Goal: Contribute content: Contribute content

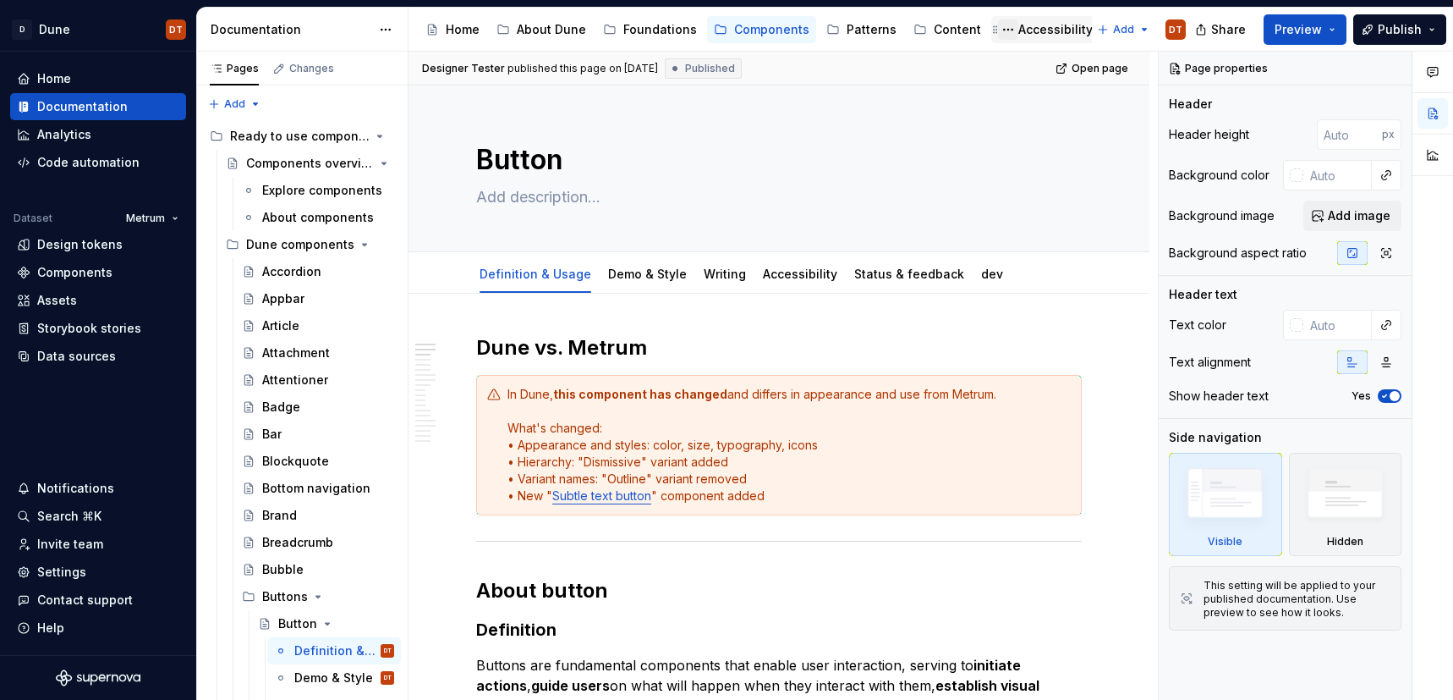
click at [998, 34] on button "Page tree" at bounding box center [1008, 29] width 20 height 20
click at [1026, 30] on html "D Dune DT Home Documentation Analytics Code automation Dataset Metrum Design to…" at bounding box center [726, 350] width 1453 height 700
click at [1030, 30] on div "Accessibility" at bounding box center [1055, 29] width 74 height 17
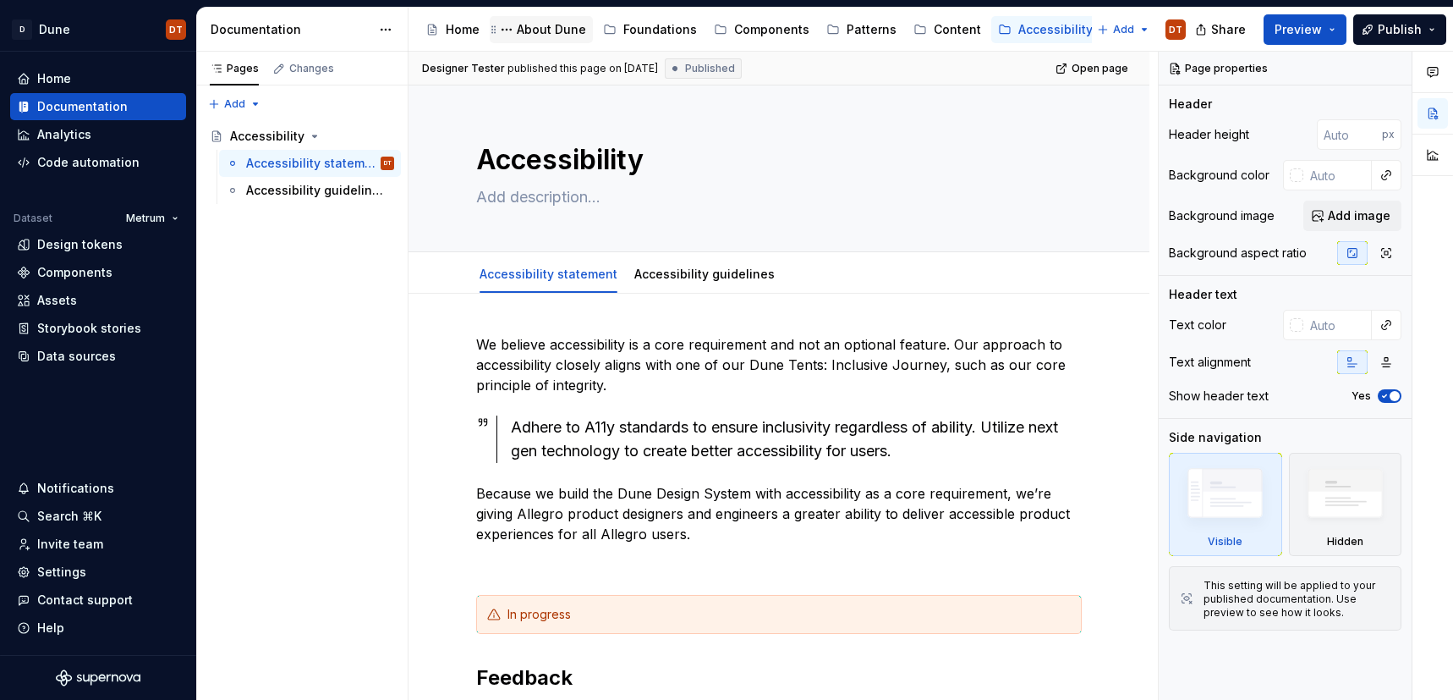
click at [541, 32] on div "About Dune" at bounding box center [551, 29] width 69 height 17
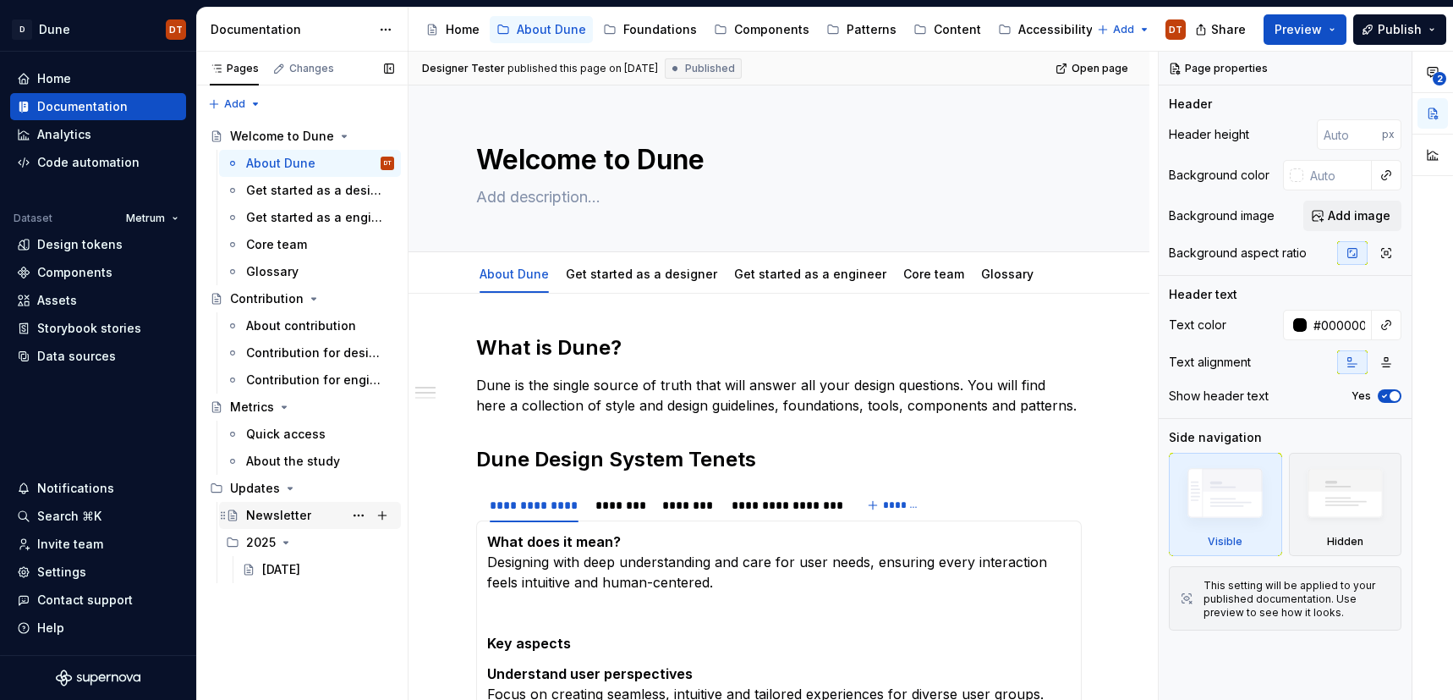
click at [291, 517] on div "Newsletter" at bounding box center [278, 515] width 65 height 17
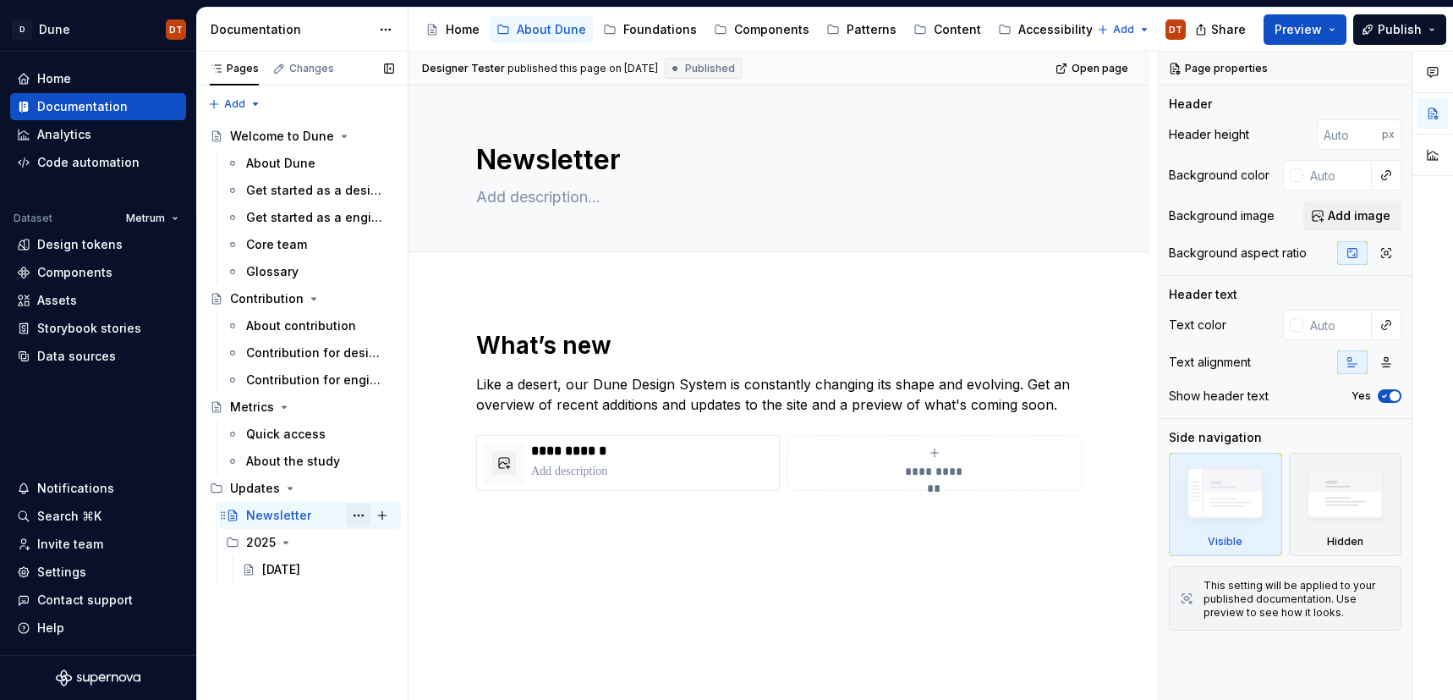
click at [357, 513] on button "Page tree" at bounding box center [359, 515] width 24 height 24
type textarea "*"
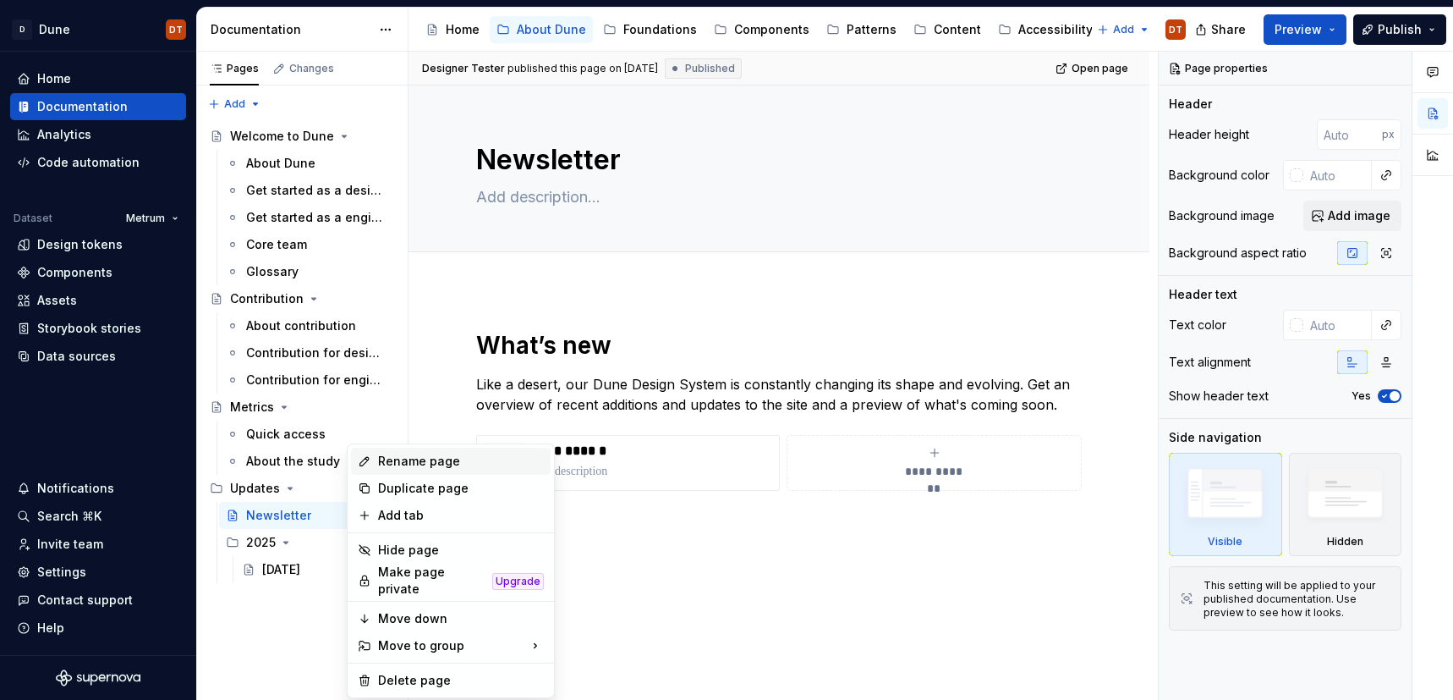
click at [411, 465] on div "Rename page" at bounding box center [461, 461] width 166 height 17
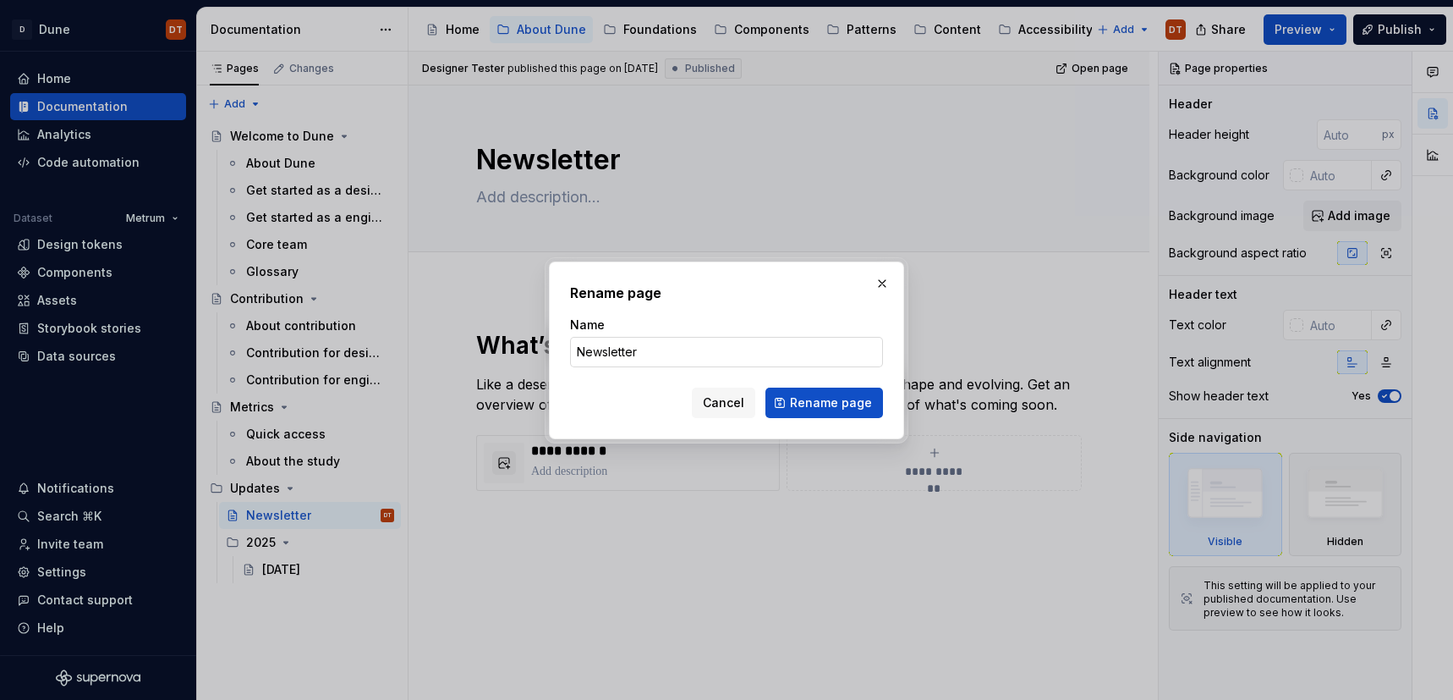
click at [582, 354] on input "Newsletter" at bounding box center [726, 352] width 313 height 30
type input "Dune newsletter"
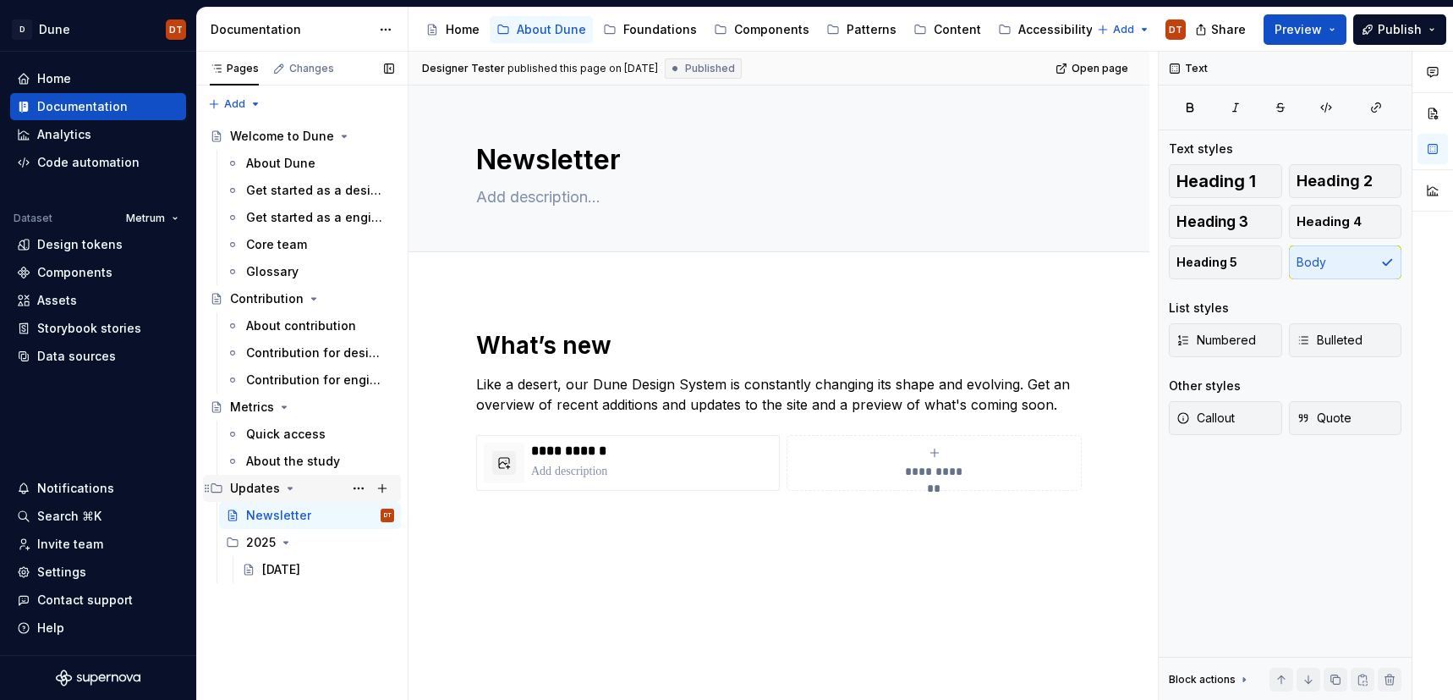
click at [249, 492] on div "Updates" at bounding box center [255, 488] width 50 height 17
click at [359, 490] on button "Page tree" at bounding box center [359, 488] width 24 height 24
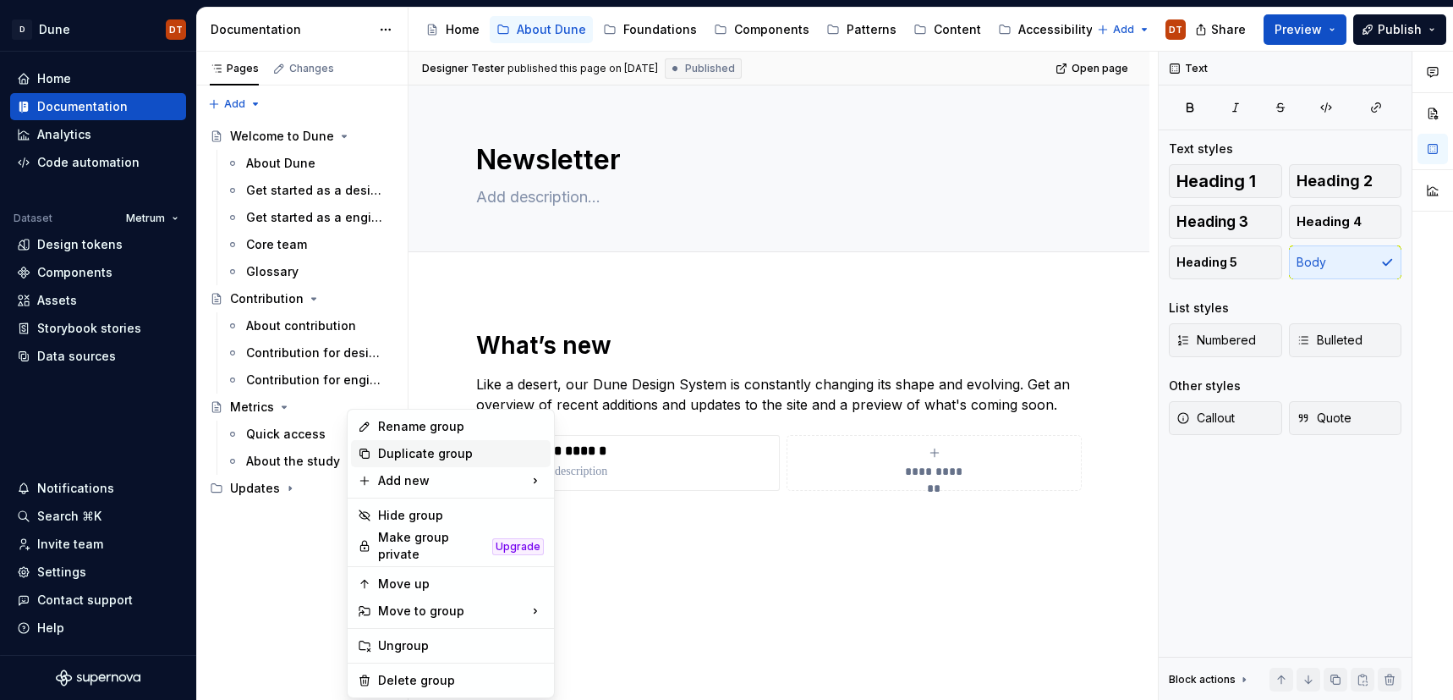
click at [401, 456] on div "Duplicate group" at bounding box center [461, 453] width 166 height 17
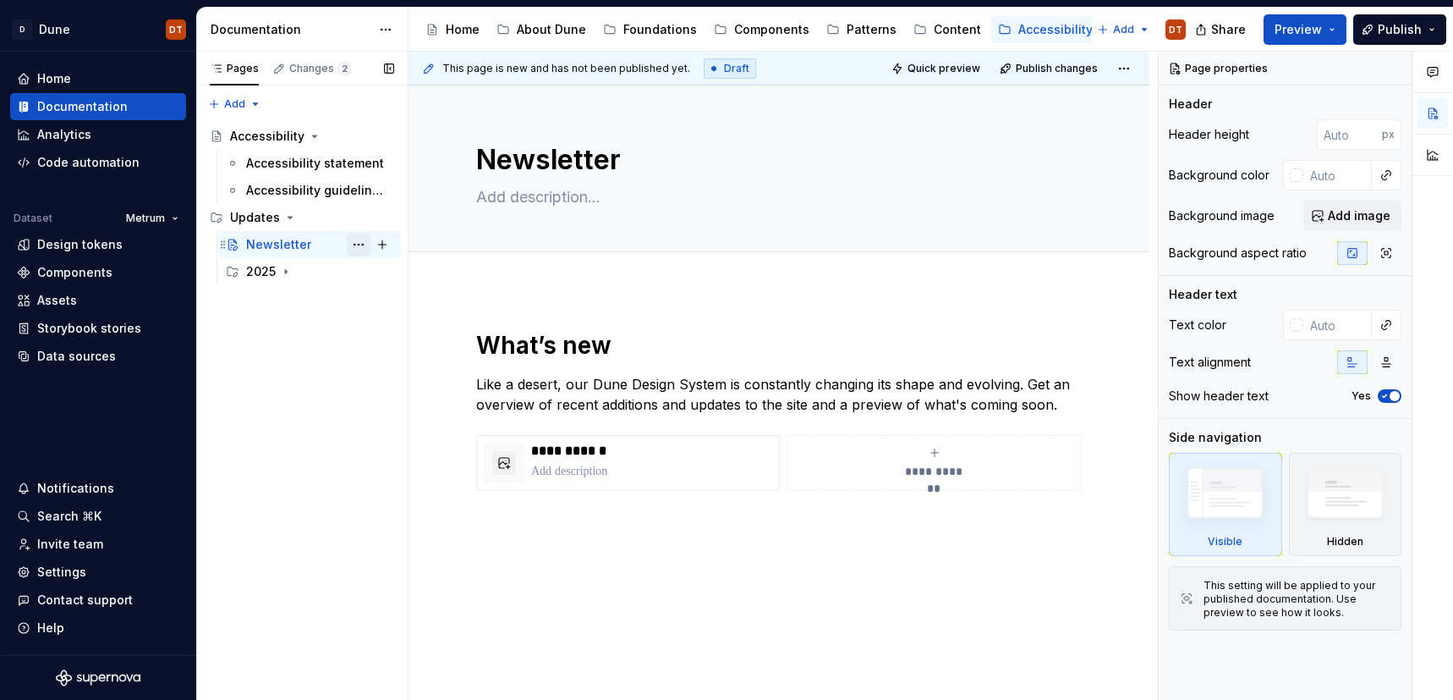
click at [358, 243] on button "Page tree" at bounding box center [359, 245] width 24 height 24
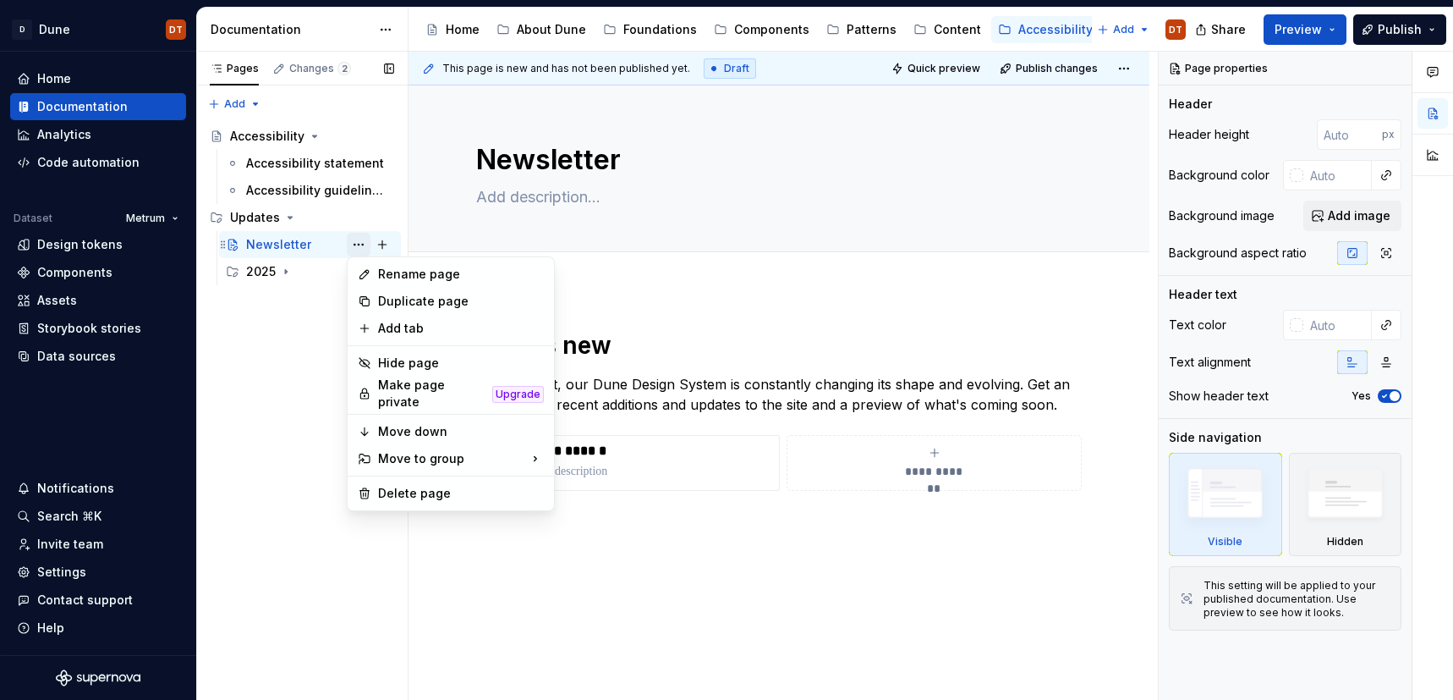
type textarea "*"
click at [375, 276] on div "Rename page" at bounding box center [451, 274] width 200 height 27
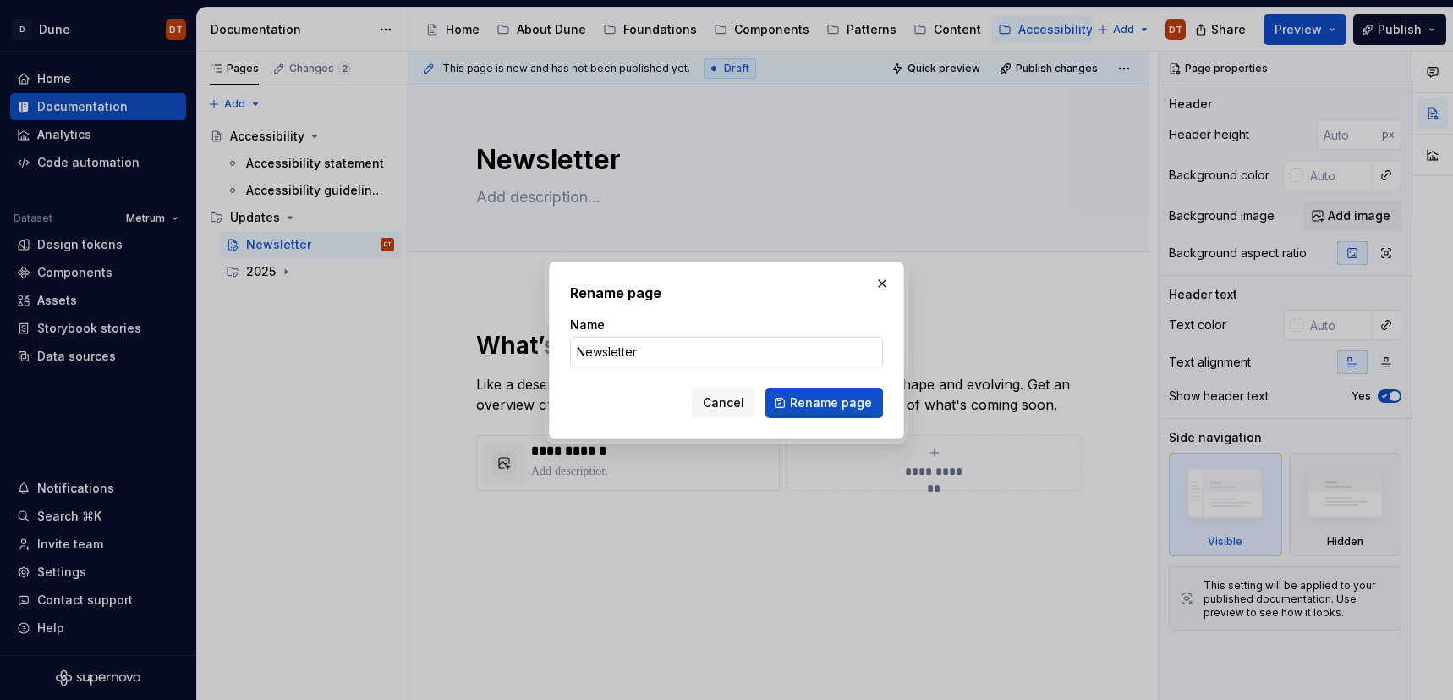
click at [581, 348] on input "Newsletter" at bounding box center [726, 352] width 313 height 30
type input "Accessibility newsletter"
click at [829, 402] on span "Rename page" at bounding box center [831, 402] width 82 height 17
type textarea "*"
type textarea "Accessibility newsletter"
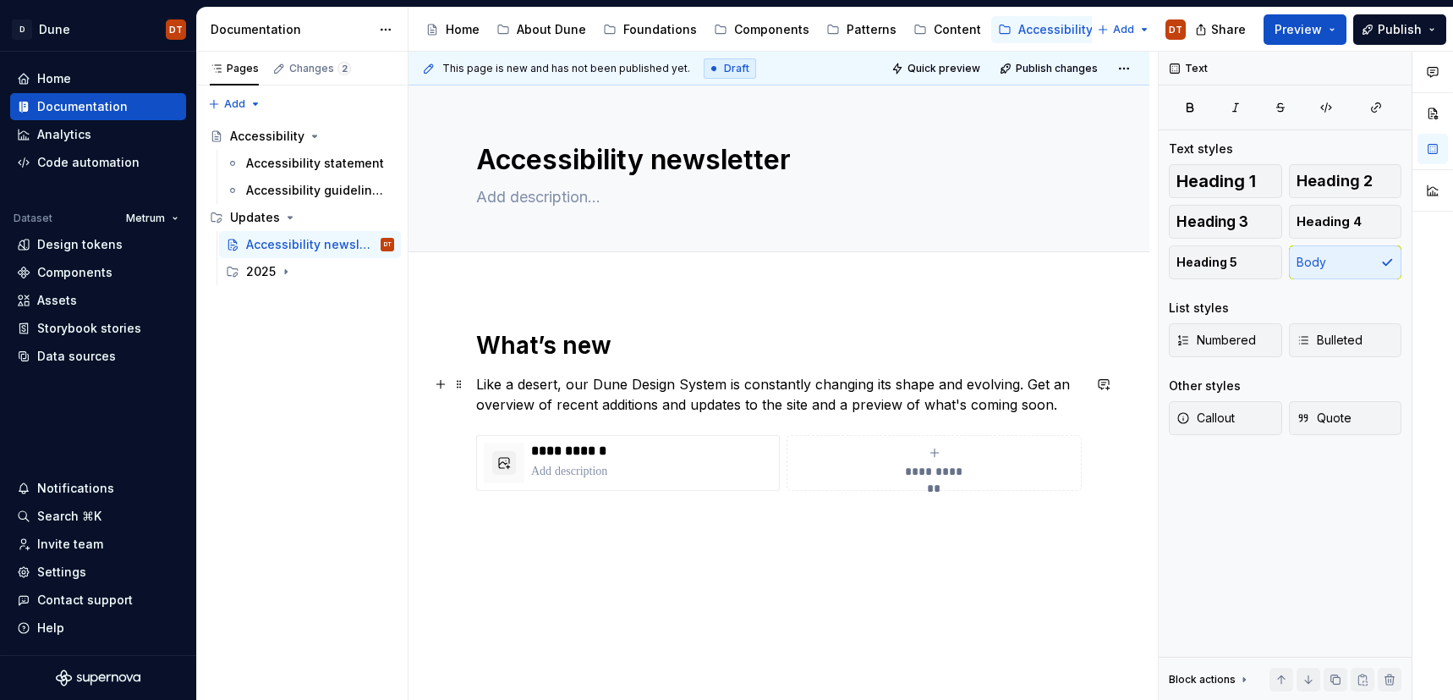
click at [492, 384] on p "Like a desert, our Dune Design System is constantly changing its shape and evol…" at bounding box center [779, 394] width 606 height 41
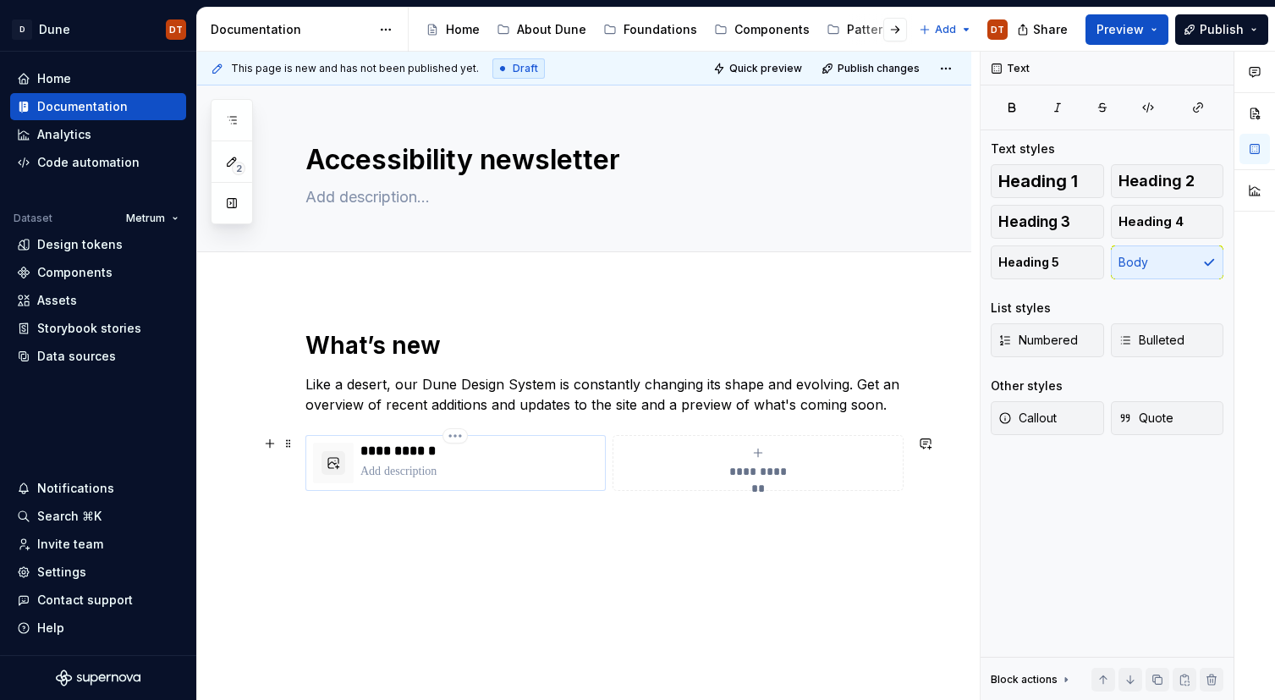
click at [400, 451] on p "**********" at bounding box center [479, 450] width 238 height 17
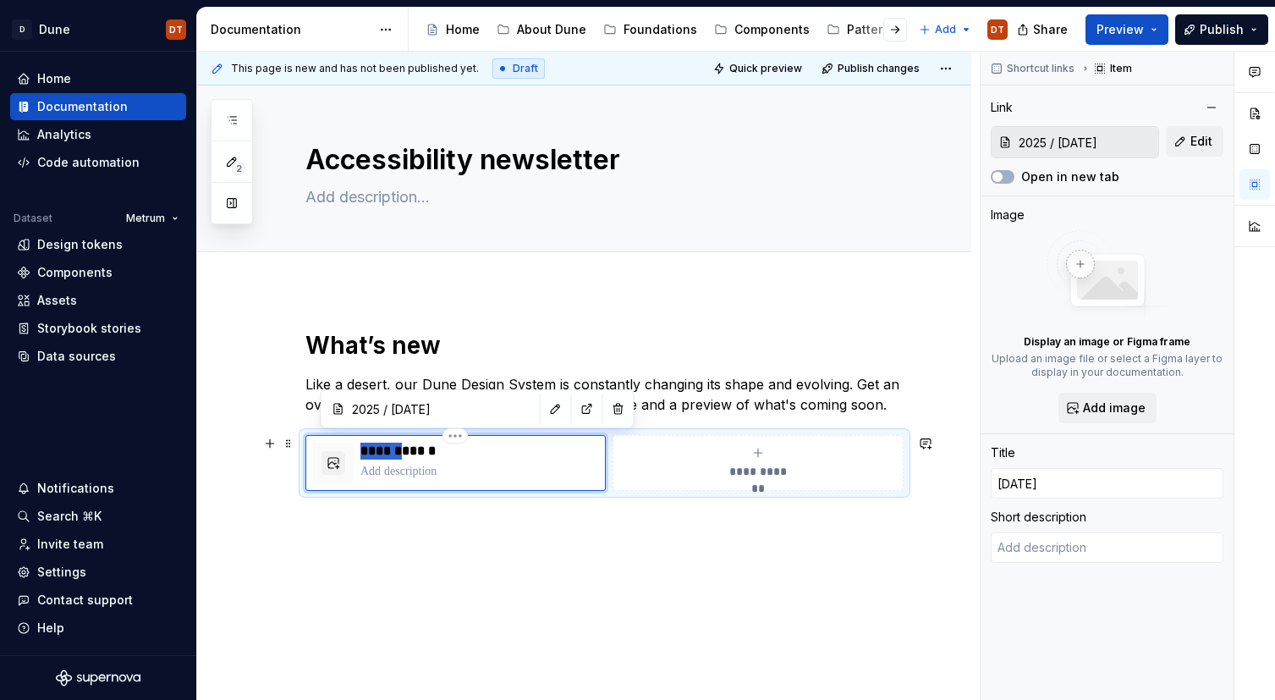
drag, startPoint x: 408, startPoint y: 451, endPoint x: 497, endPoint y: 449, distance: 88.8
click at [359, 454] on div "**********" at bounding box center [455, 462] width 285 height 41
type textarea "*"
type input "J 2025"
type textarea "*"
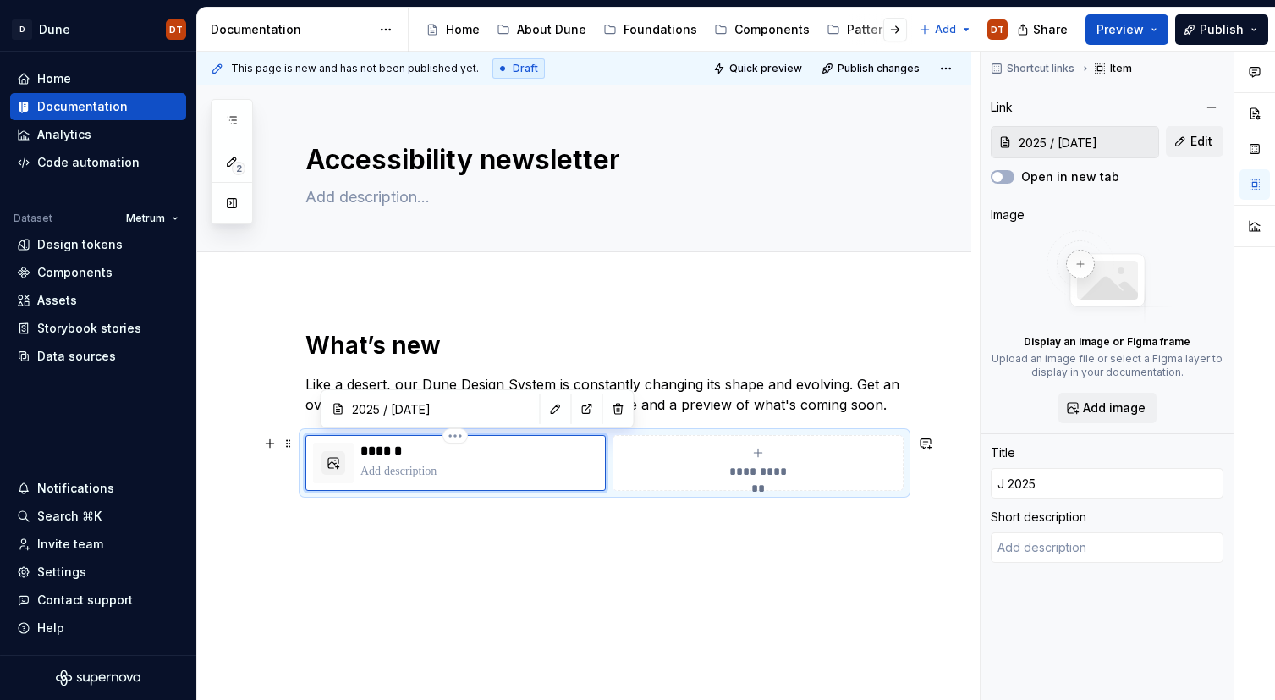
type input "Ju 2025"
type textarea "*"
type input "[DATE]"
type textarea "*"
type input "[DATE]"
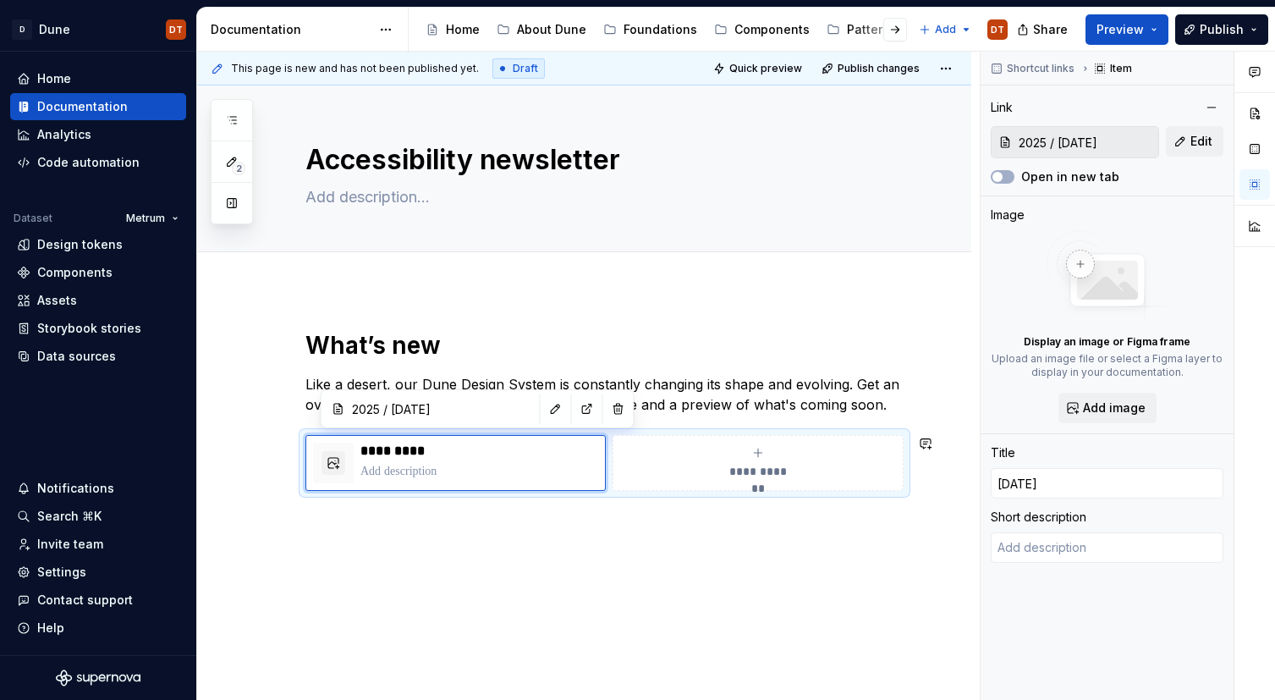
click at [469, 540] on div "**********" at bounding box center [584, 504] width 774 height 431
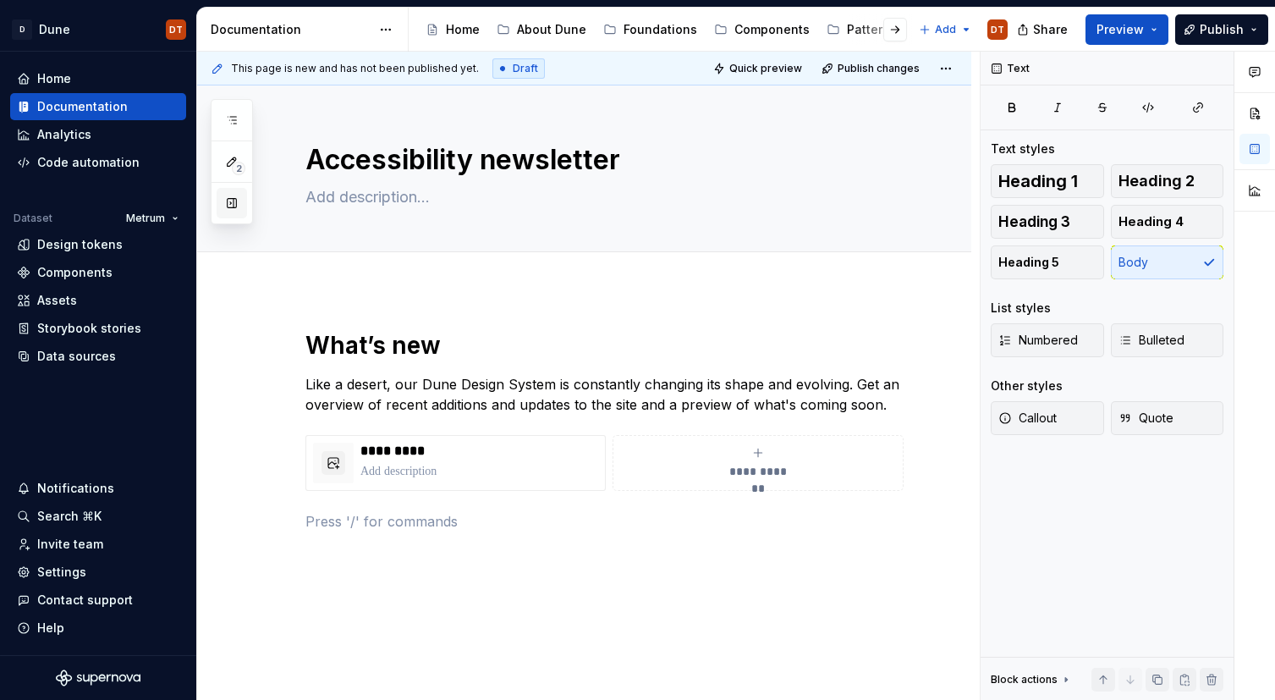
click at [230, 202] on button "button" at bounding box center [232, 203] width 30 height 30
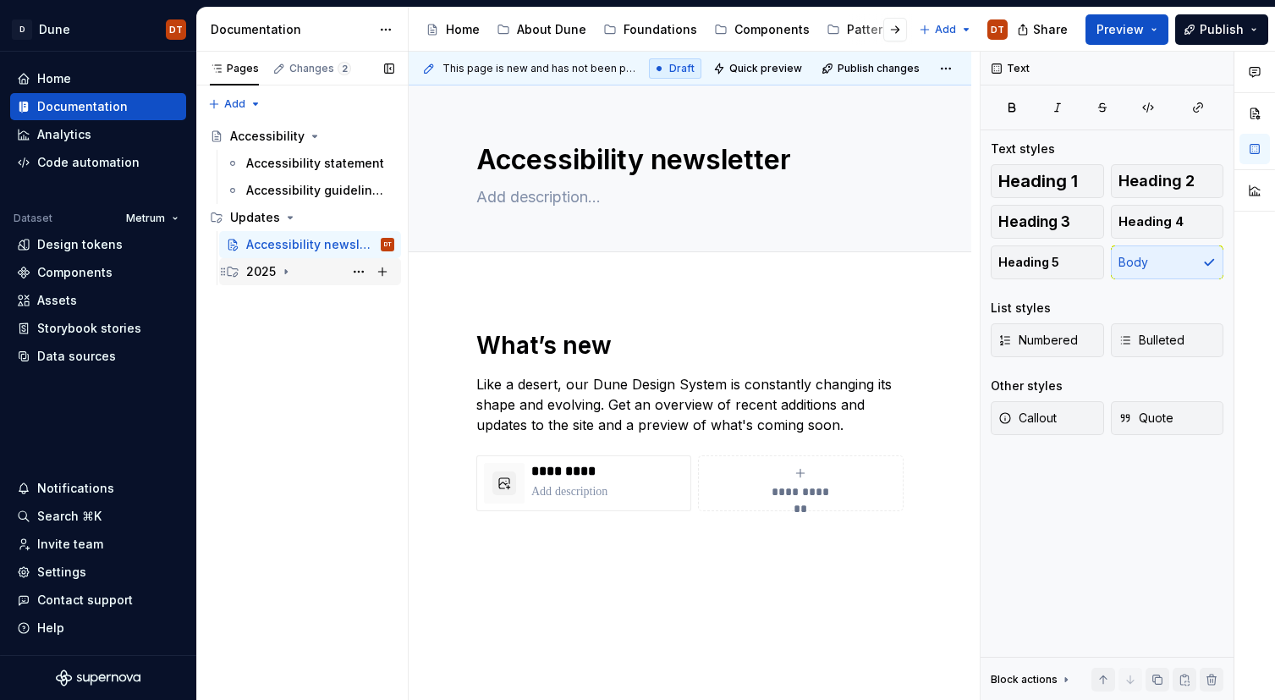
click at [285, 272] on icon "Page tree" at bounding box center [286, 272] width 2 height 4
click at [362, 296] on button "Page tree" at bounding box center [359, 299] width 24 height 24
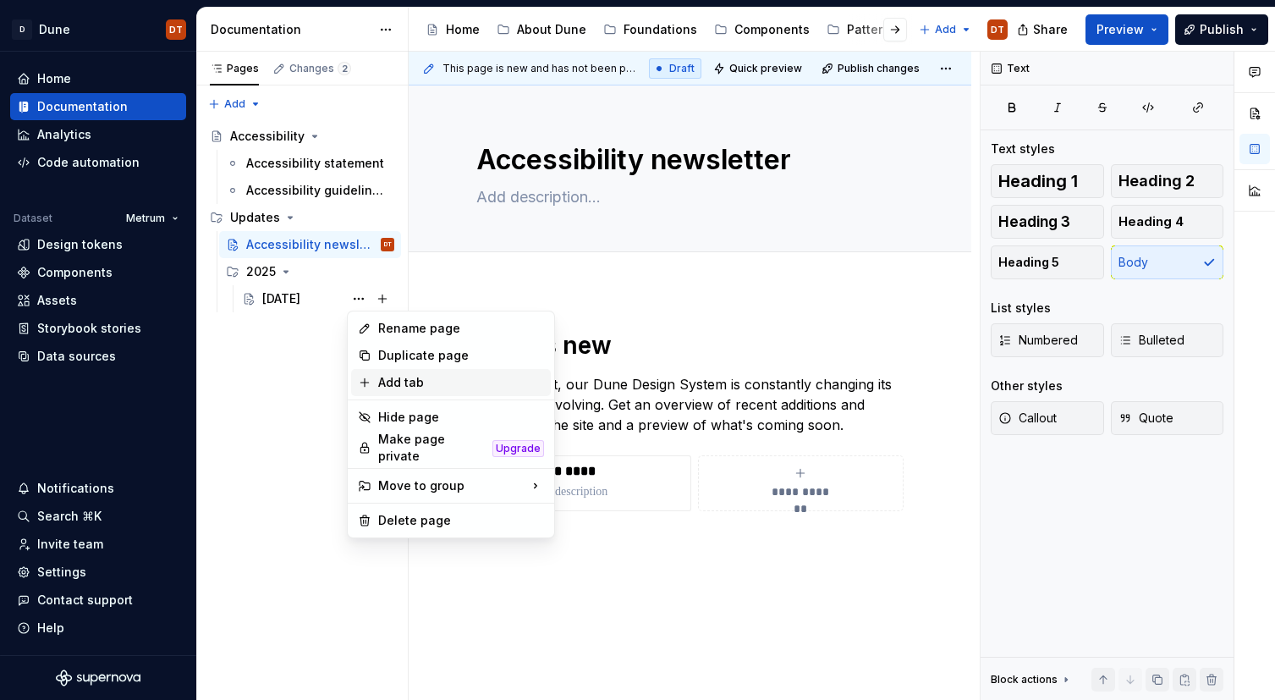
type textarea "*"
click at [398, 333] on div "Rename page" at bounding box center [461, 328] width 166 height 17
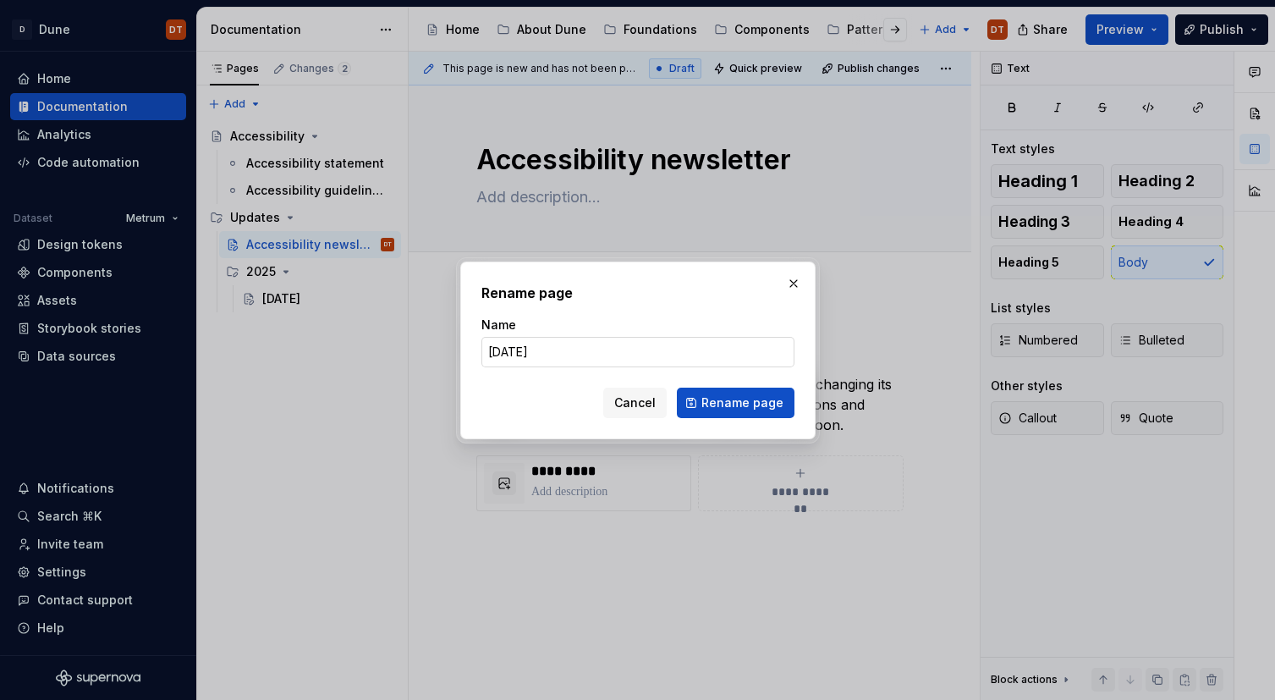
drag, startPoint x: 516, startPoint y: 343, endPoint x: 524, endPoint y: 348, distance: 8.7
click at [518, 344] on input "[DATE]" at bounding box center [637, 352] width 313 height 30
drag, startPoint x: 528, startPoint y: 351, endPoint x: 455, endPoint y: 349, distance: 72.8
click at [456, 349] on div "Rename page Name [DATE] Cancel Rename page" at bounding box center [638, 350] width 364 height 186
type input "[DATE]"
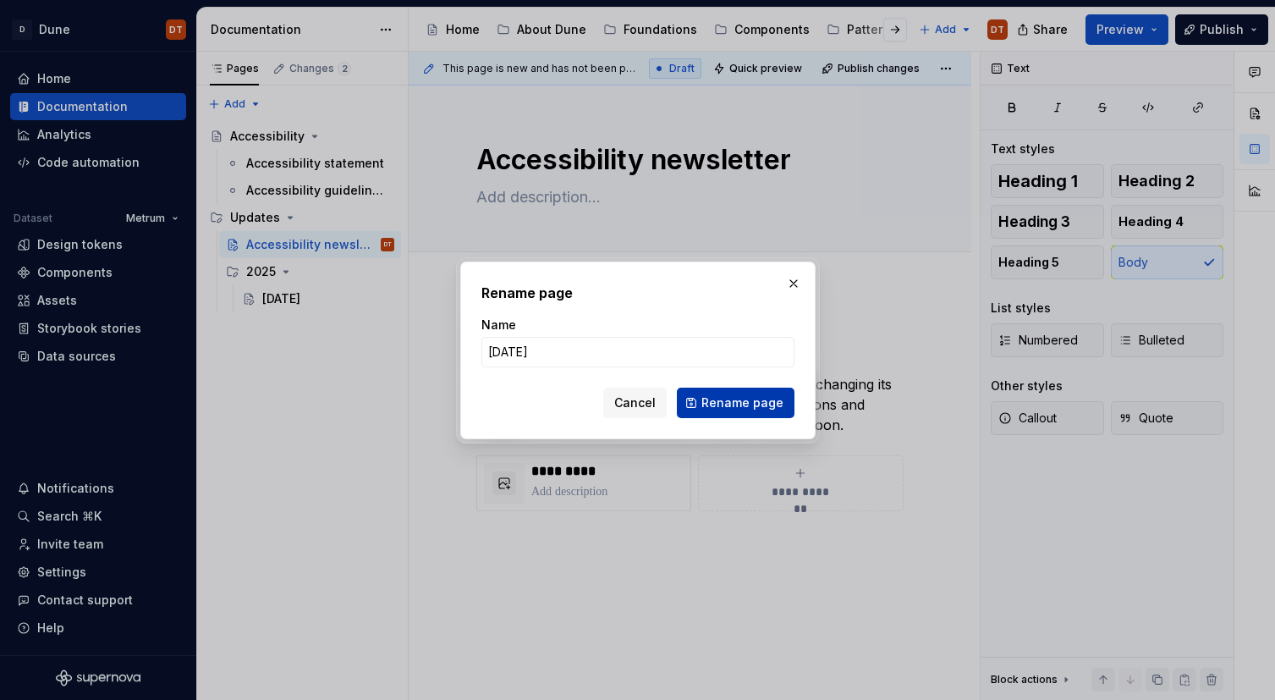
click at [753, 407] on span "Rename page" at bounding box center [742, 402] width 82 height 17
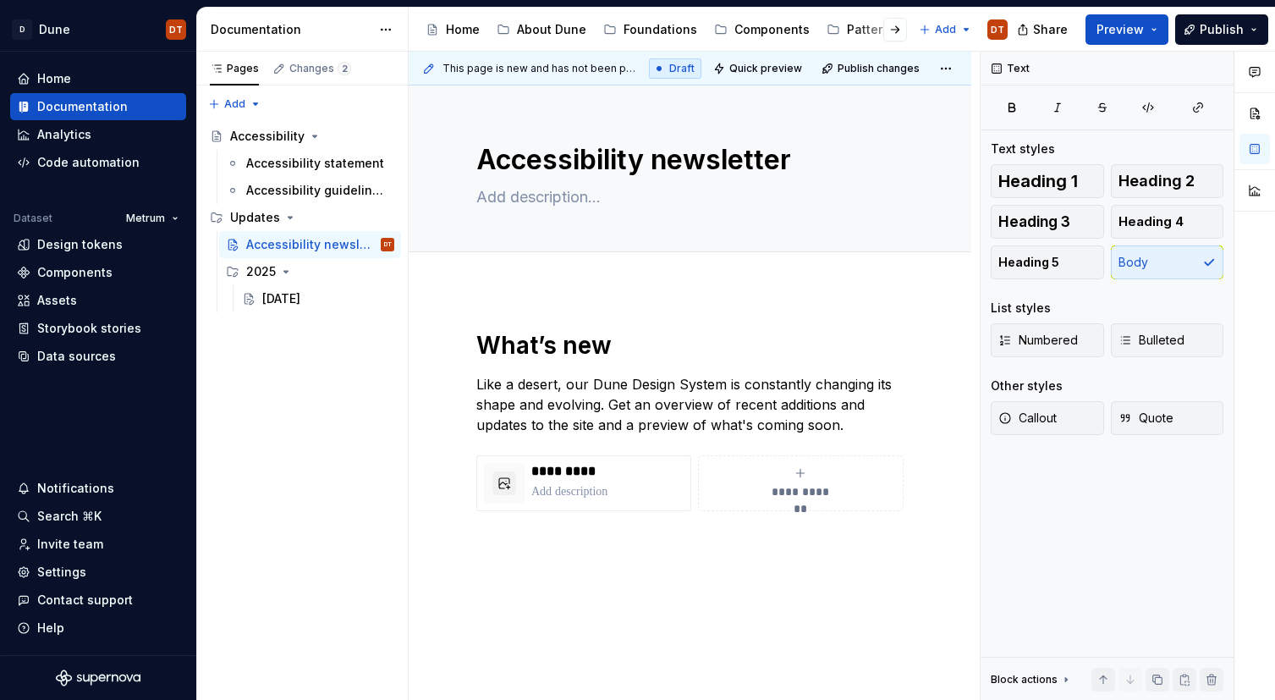
click at [718, 310] on div "**********" at bounding box center [690, 535] width 563 height 492
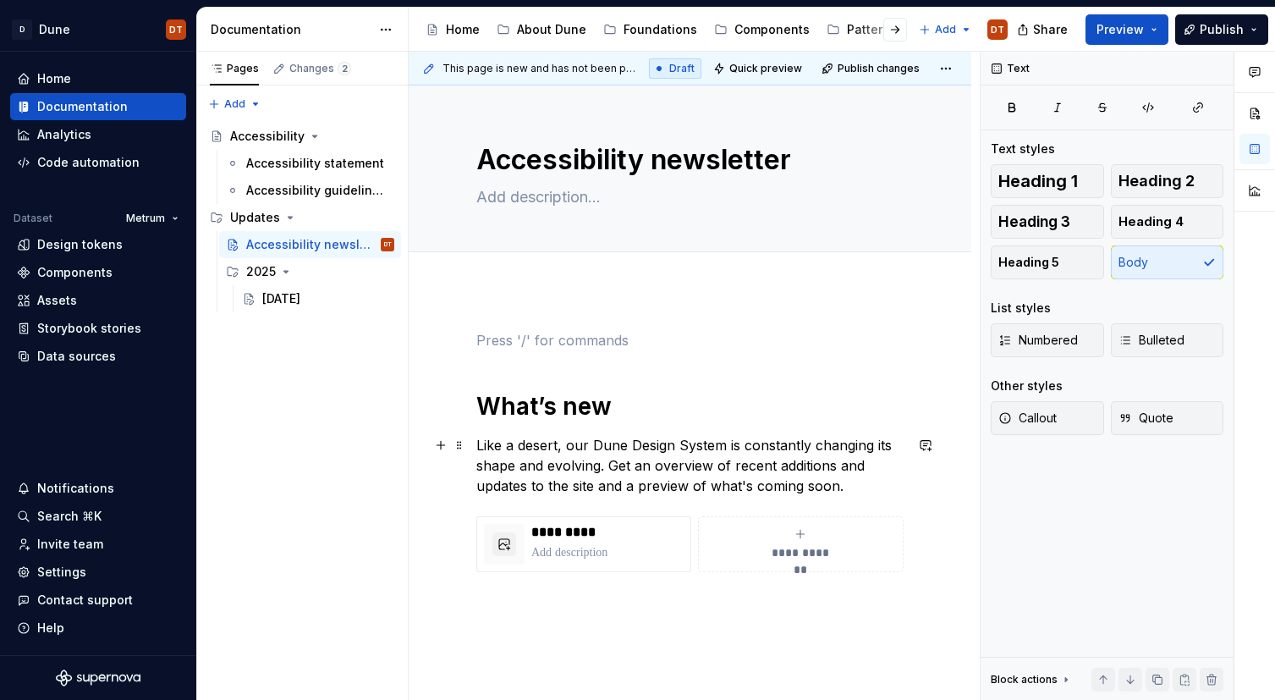
drag, startPoint x: 799, startPoint y: 488, endPoint x: 821, endPoint y: 488, distance: 22.0
click at [799, 488] on p "Like a desert, our Dune Design System is constantly changing its shape and evol…" at bounding box center [689, 465] width 427 height 61
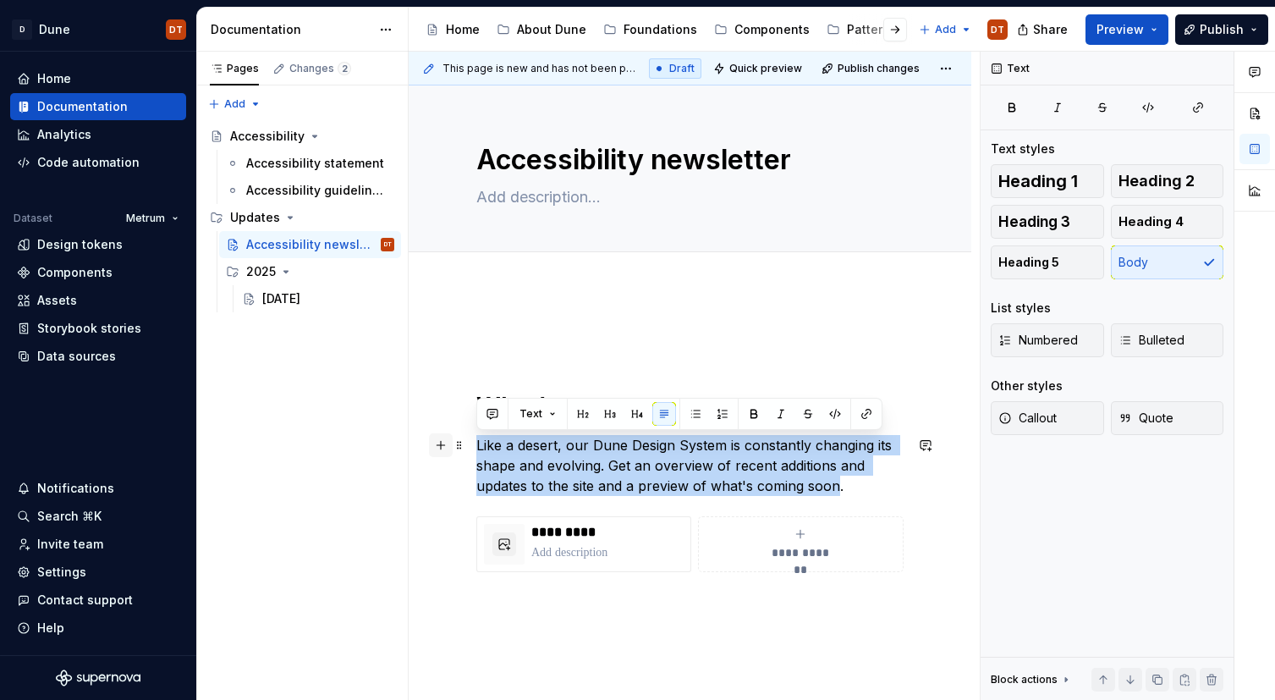
drag, startPoint x: 837, startPoint y: 487, endPoint x: 442, endPoint y: 446, distance: 398.0
click at [476, 446] on div "**********" at bounding box center [689, 481] width 427 height 303
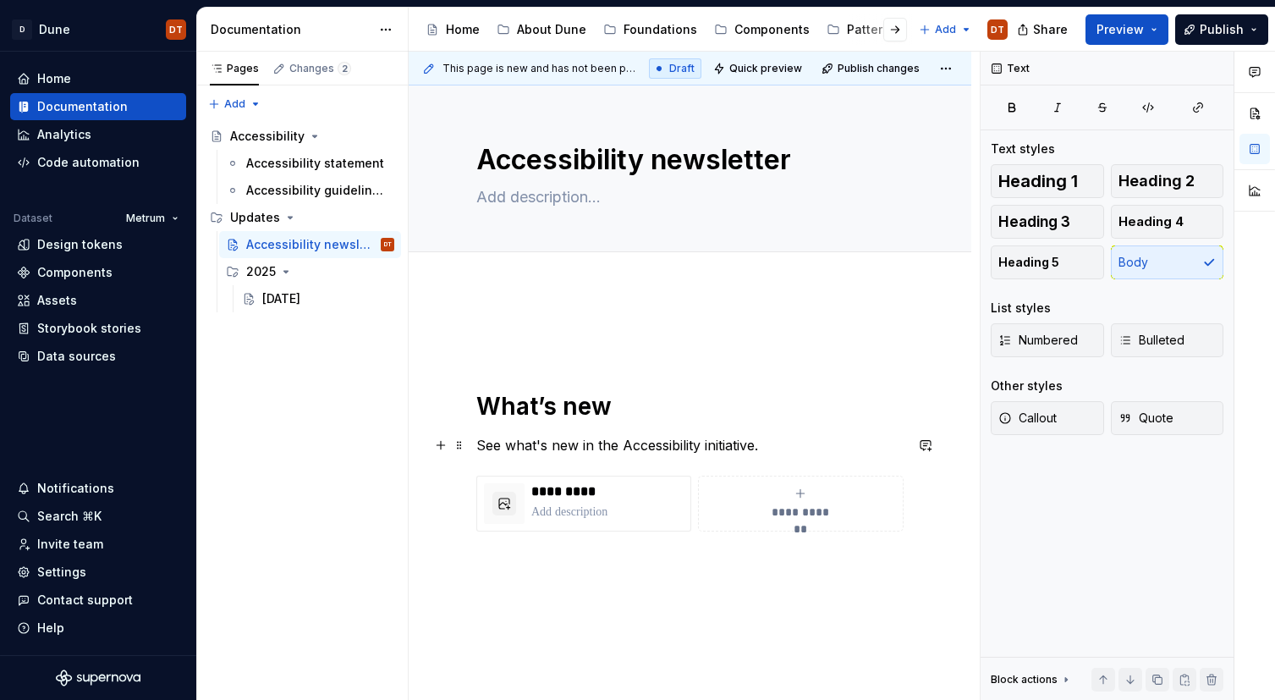
scroll to position [17, 0]
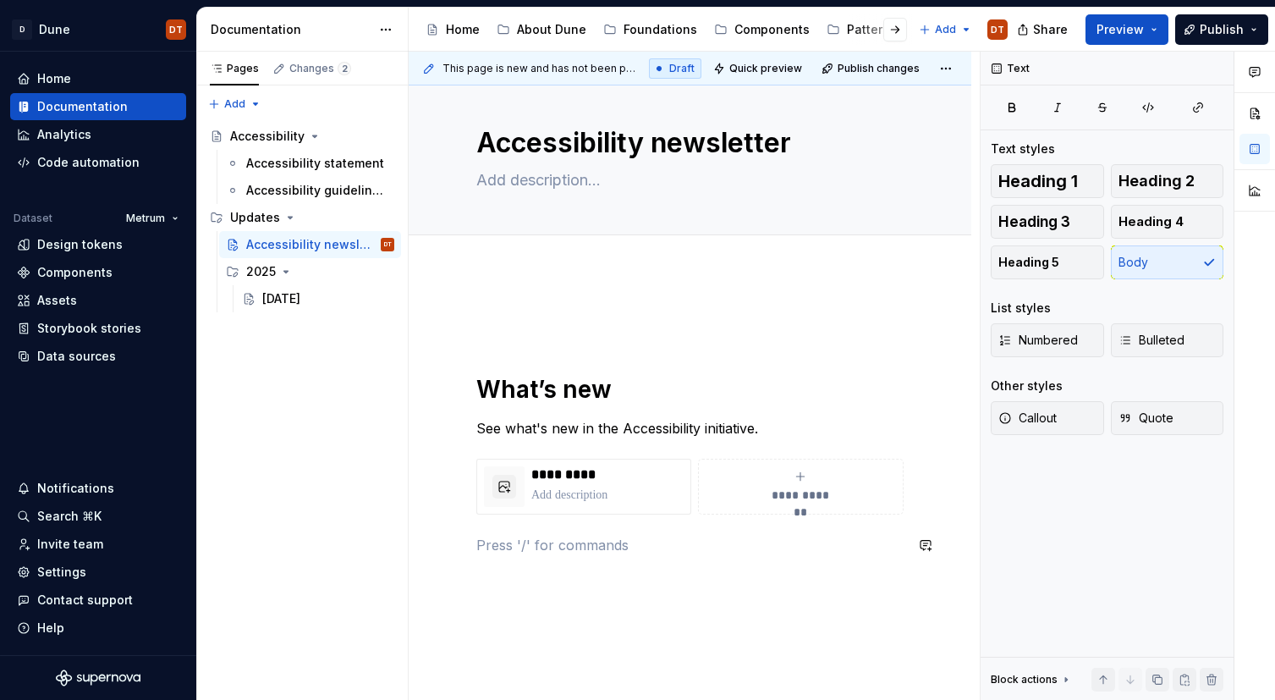
click at [741, 568] on div "**********" at bounding box center [689, 444] width 427 height 262
click at [277, 301] on div "[DATE]" at bounding box center [281, 298] width 38 height 17
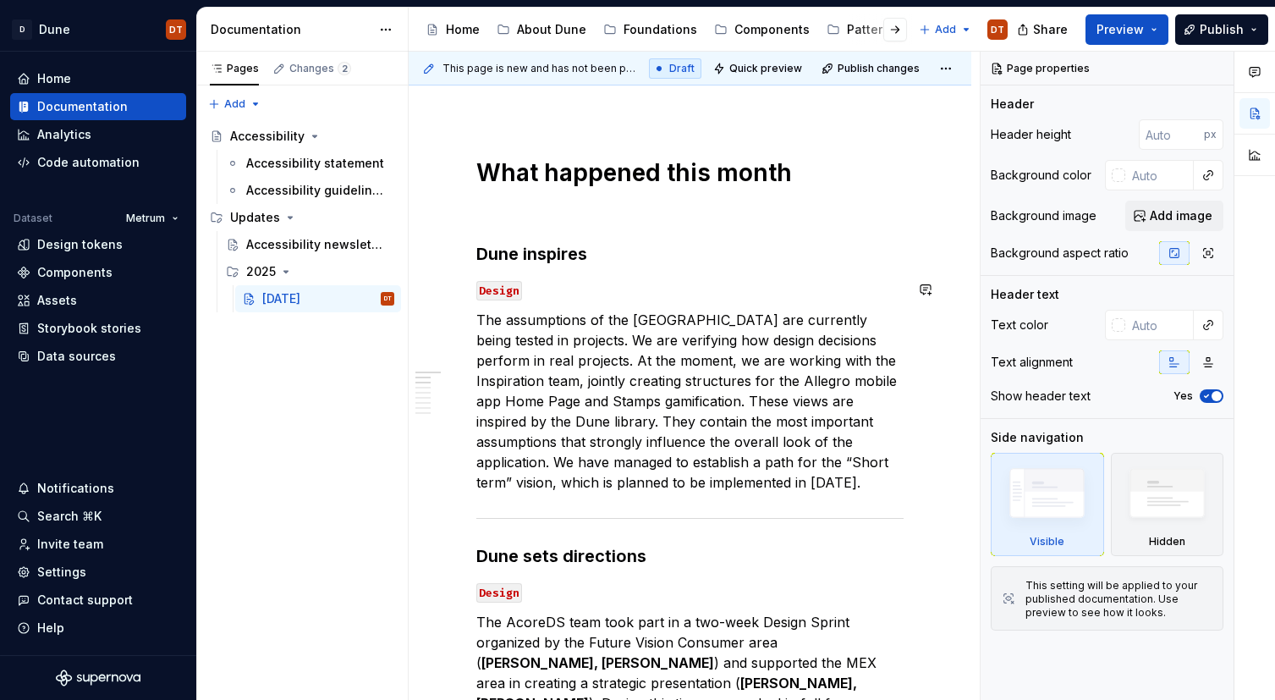
scroll to position [181, 0]
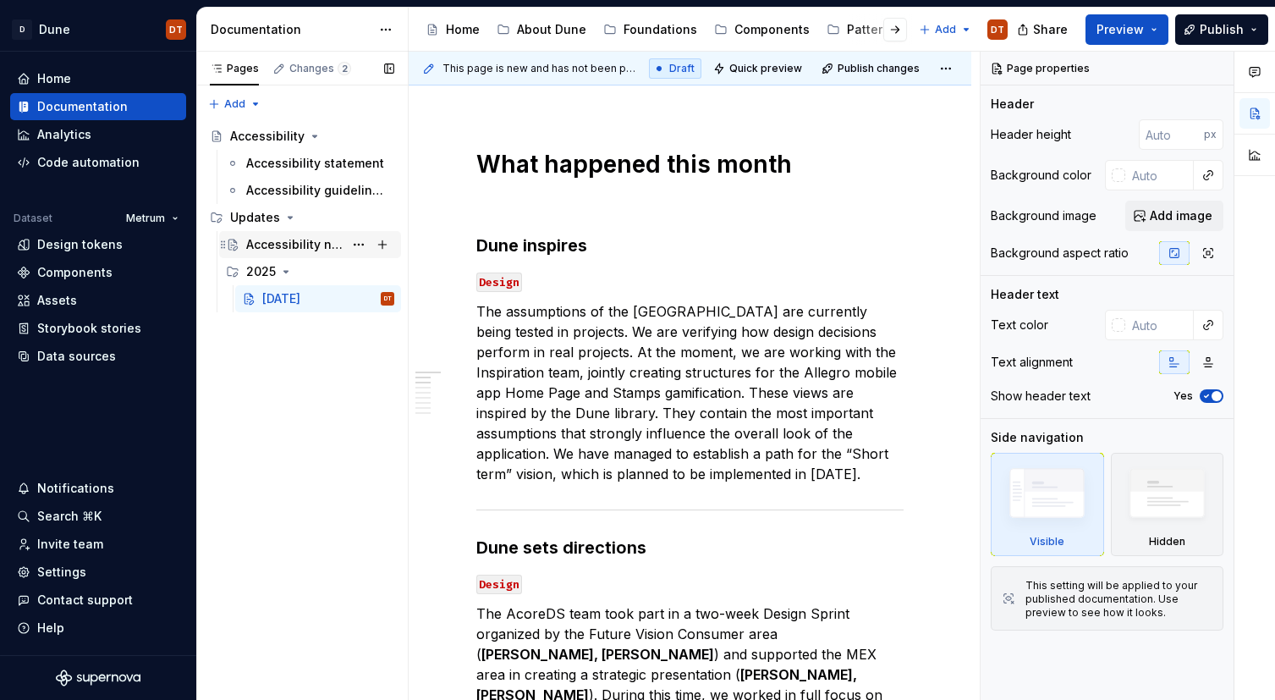
click at [276, 244] on div "Accessibility newsletter" at bounding box center [294, 244] width 97 height 17
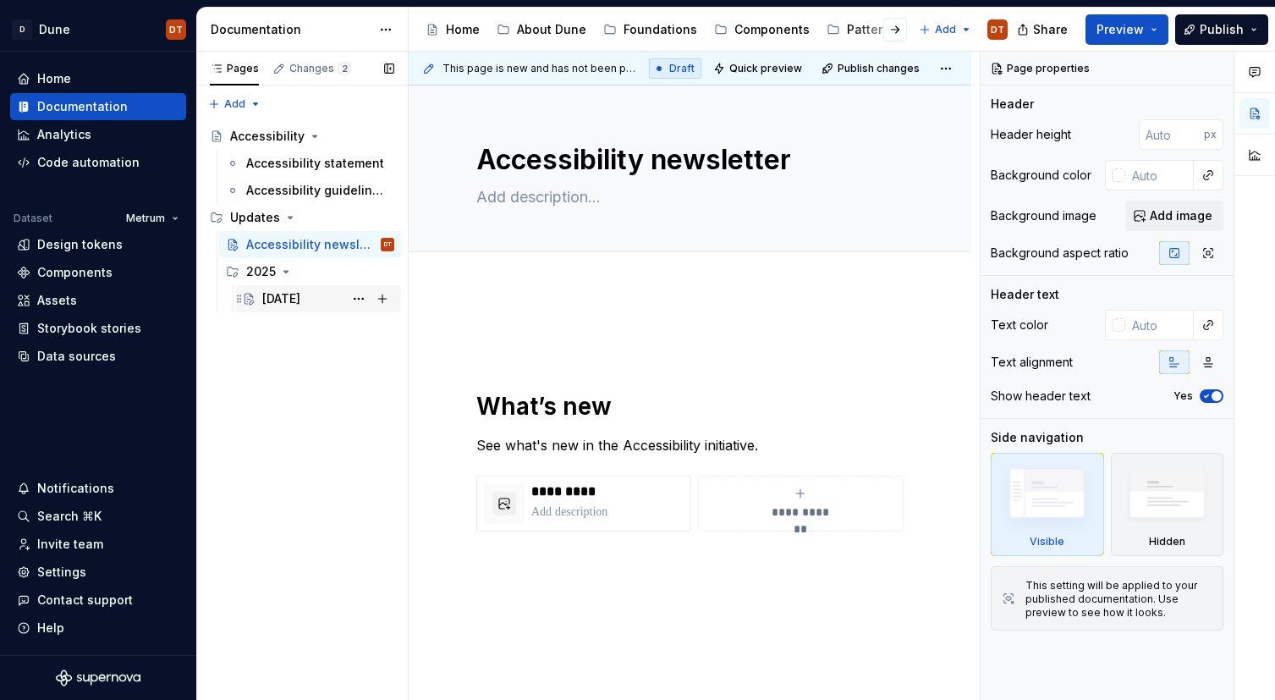
click at [284, 299] on div "[DATE]" at bounding box center [281, 298] width 38 height 17
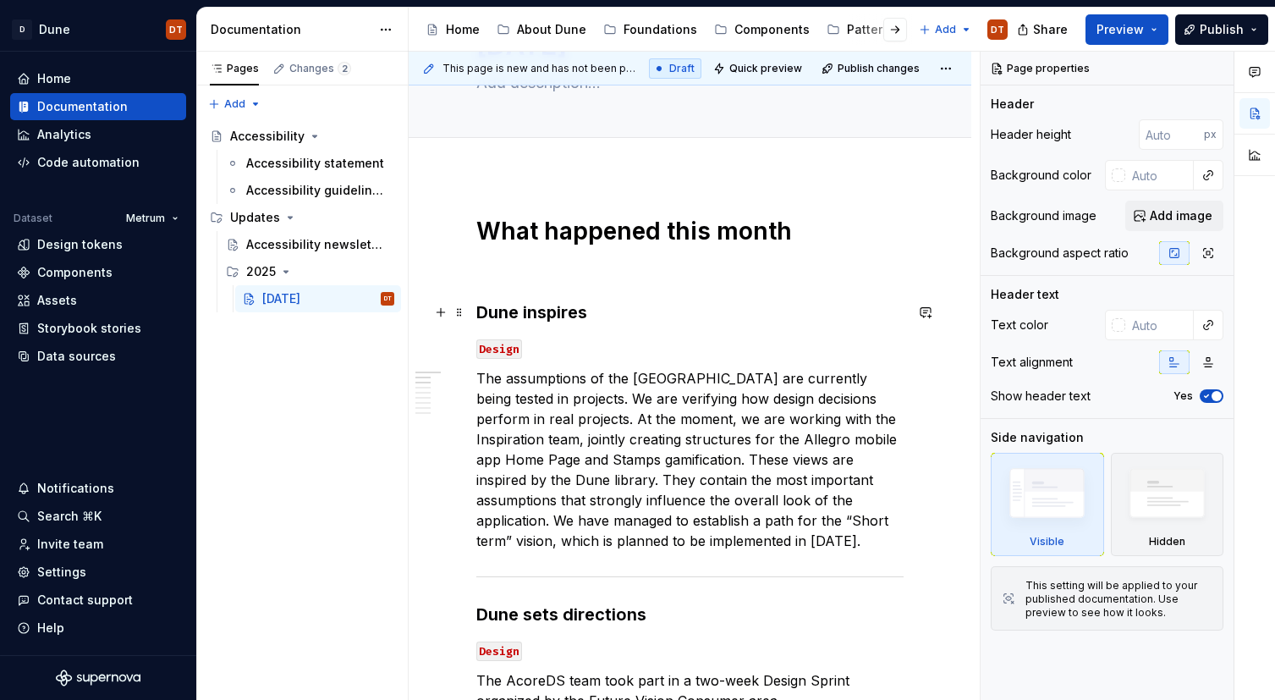
scroll to position [88, 0]
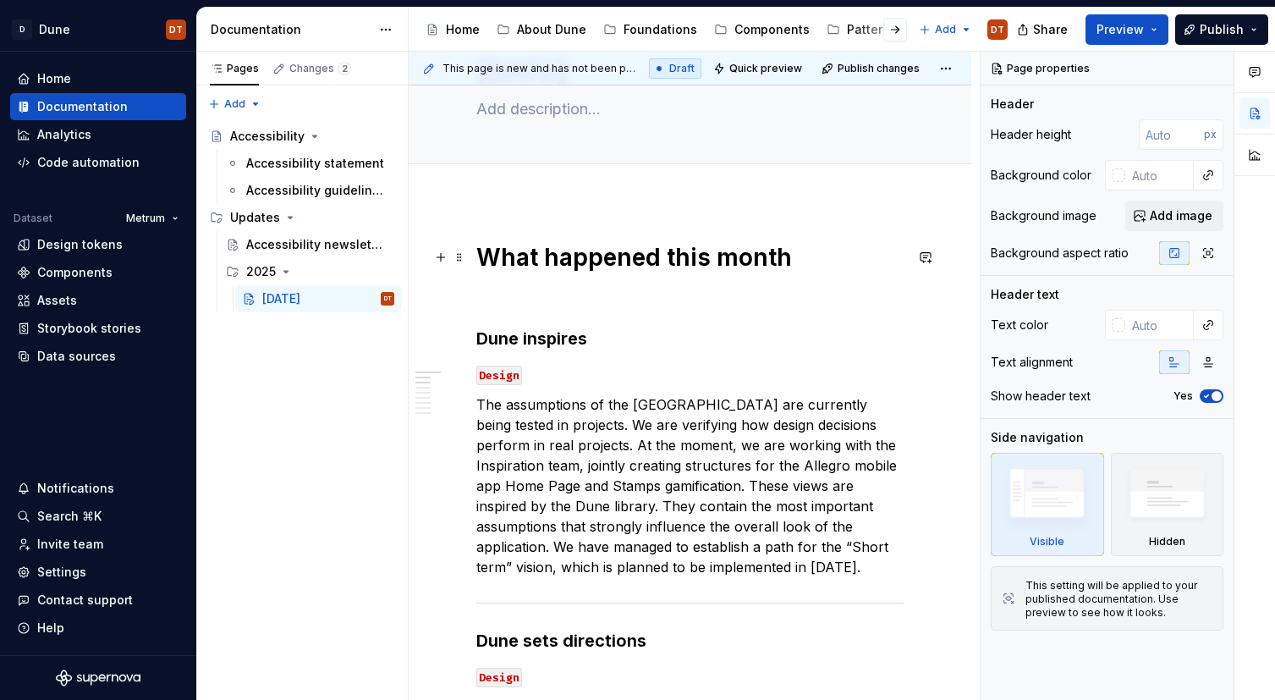
type textarea "*"
click at [542, 255] on h1 "What happened this month" at bounding box center [689, 257] width 427 height 30
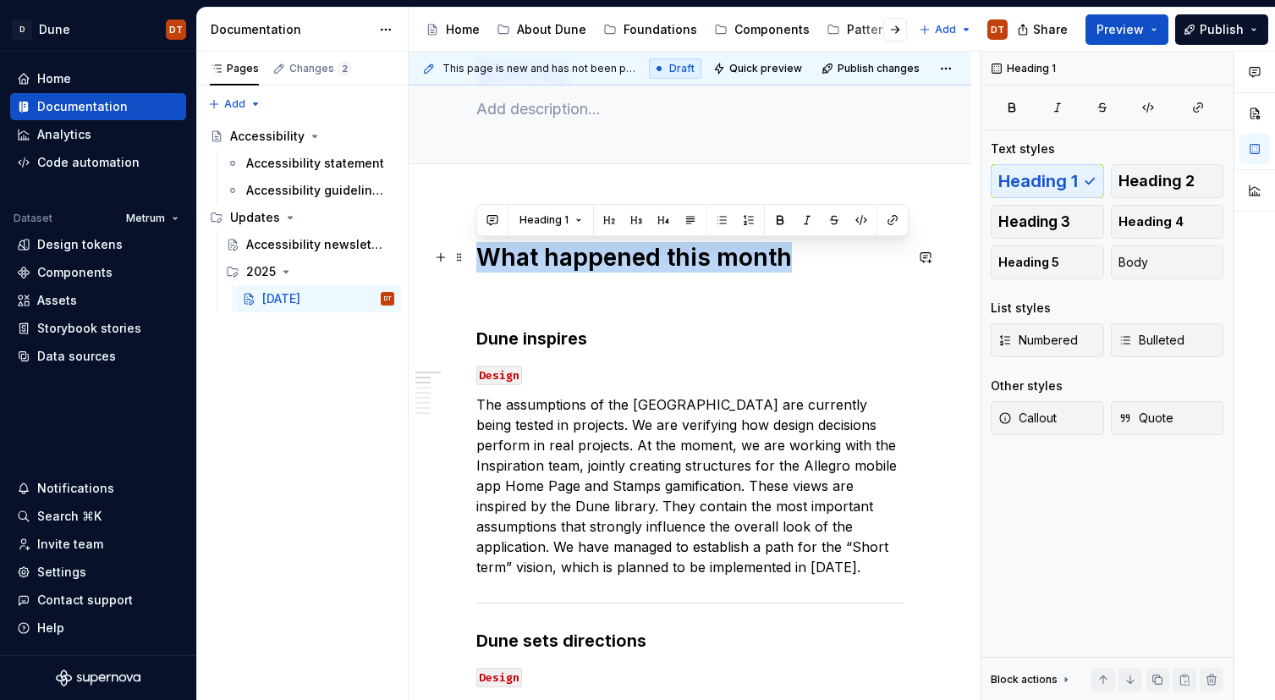
drag, startPoint x: 786, startPoint y: 255, endPoint x: 470, endPoint y: 244, distance: 315.7
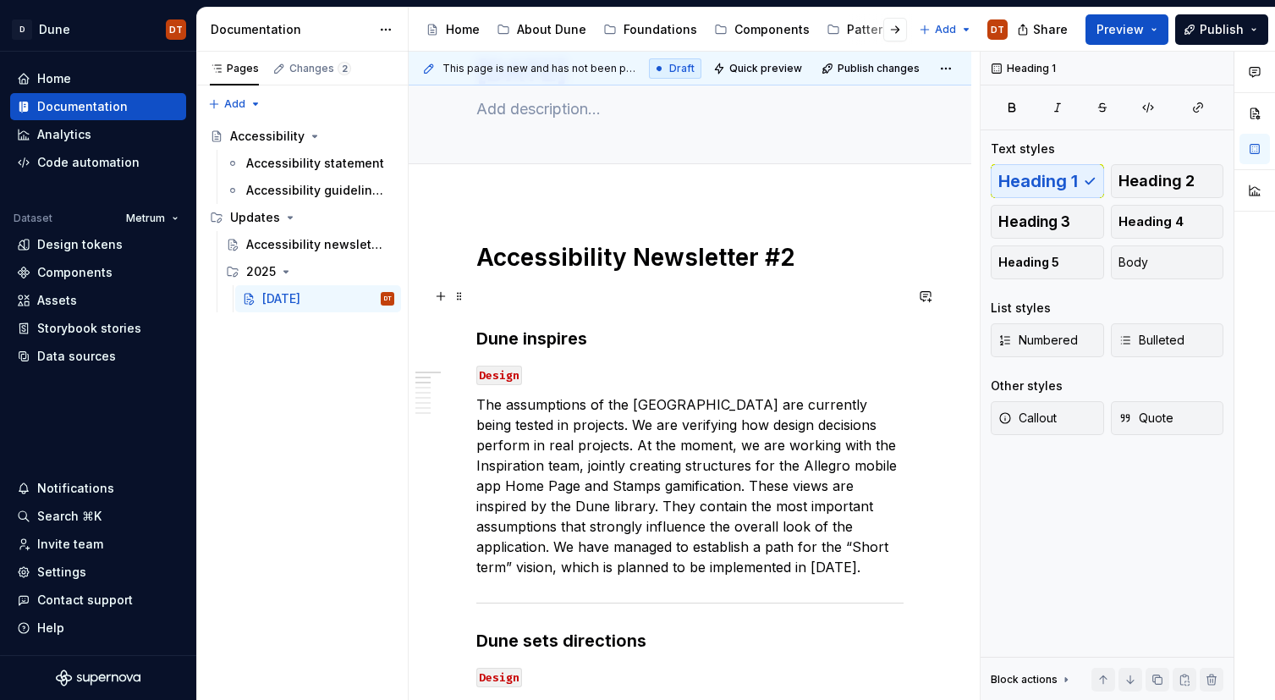
click at [502, 304] on p at bounding box center [689, 296] width 427 height 20
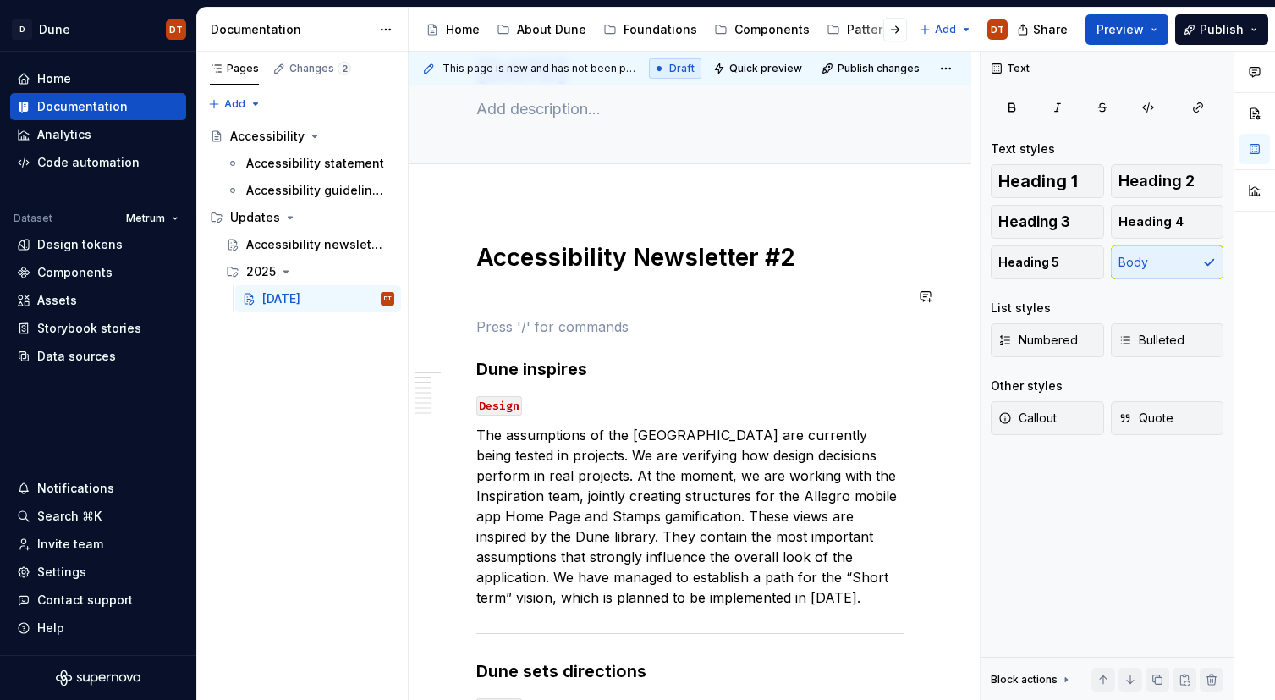
type textarea "*"
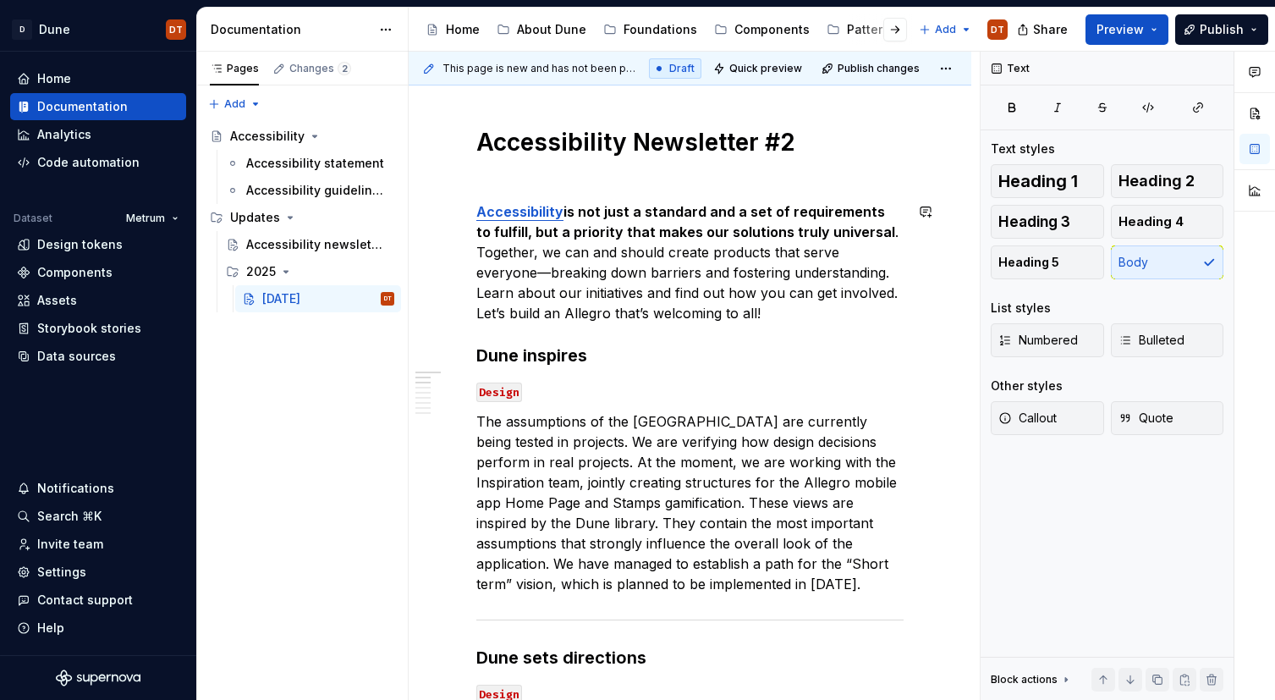
scroll to position [205, 0]
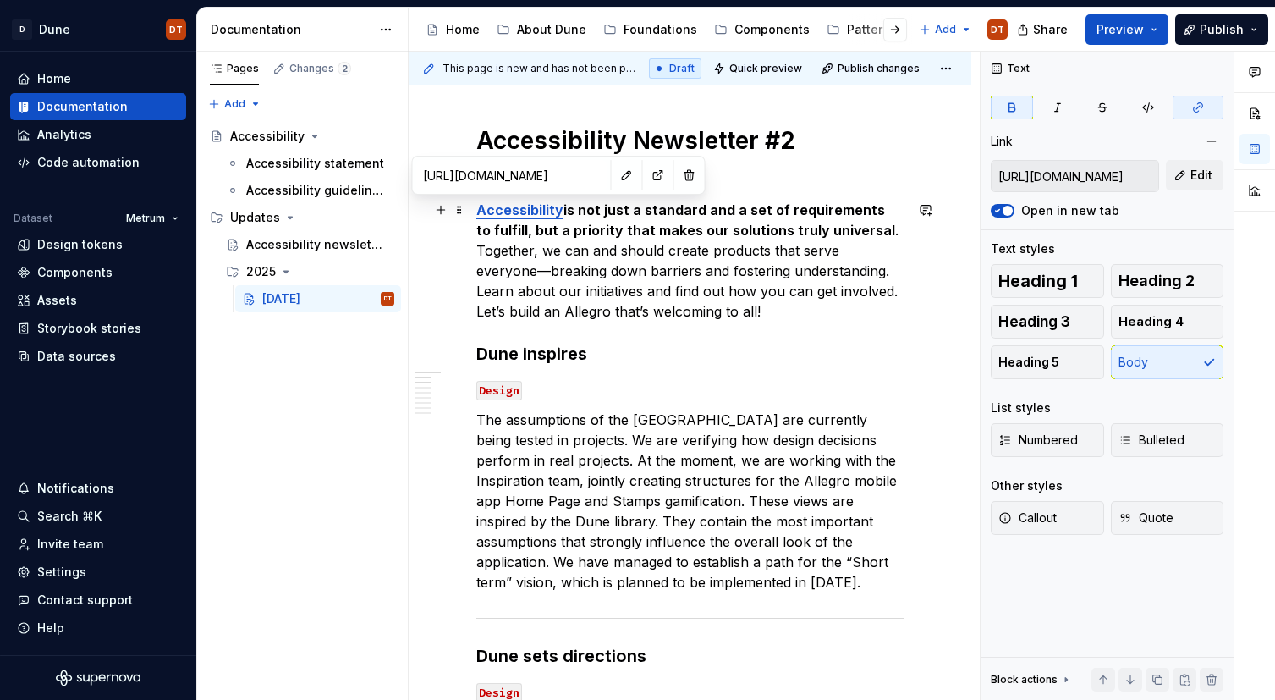
click at [534, 208] on strong "Accessibility" at bounding box center [519, 209] width 87 height 17
click at [607, 275] on p "Accessibility is not just a standard and a set of requirements to fulfill, but …" at bounding box center [689, 261] width 427 height 122
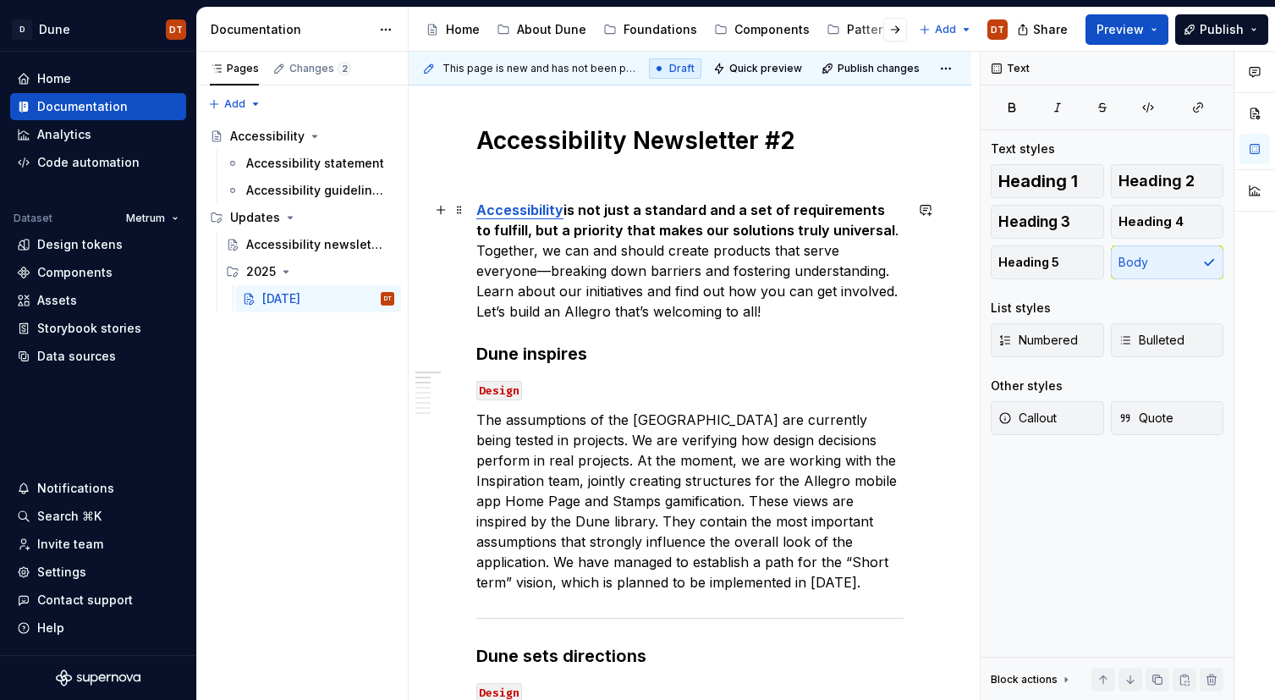
click at [691, 310] on p "Accessibility is not just a standard and a set of requirements to fulfill, but …" at bounding box center [689, 261] width 427 height 122
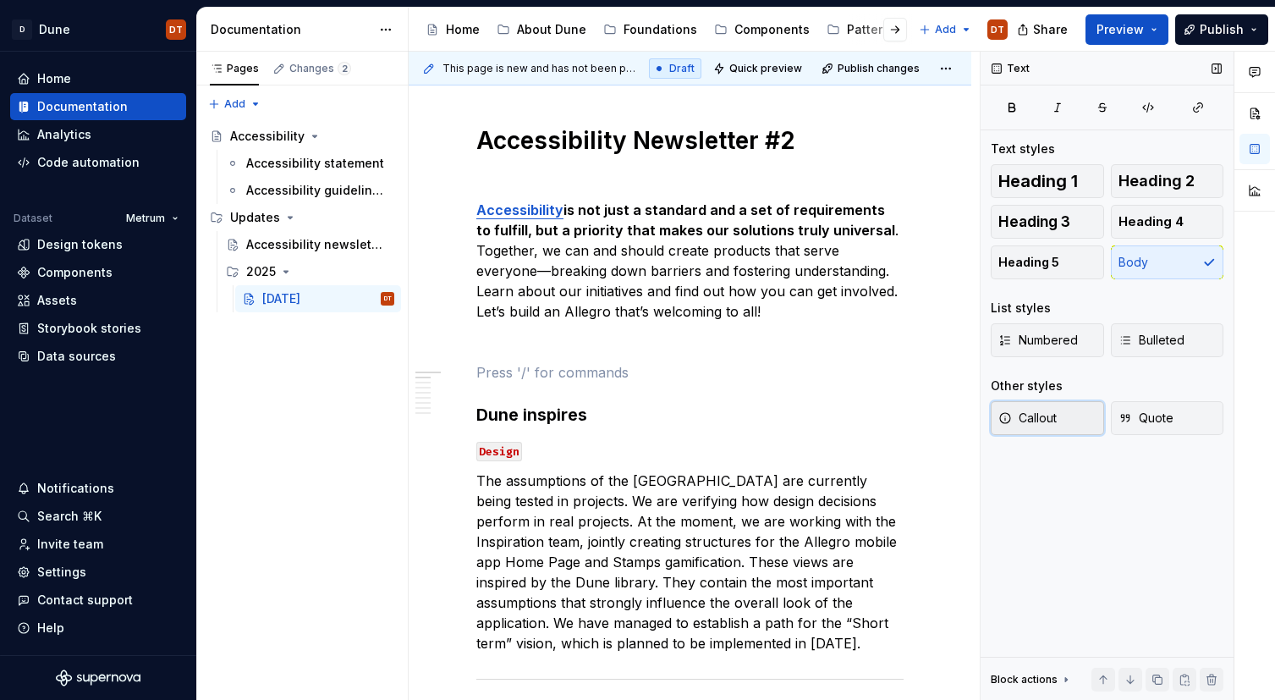
click at [1057, 419] on button "Callout" at bounding box center [1047, 418] width 113 height 34
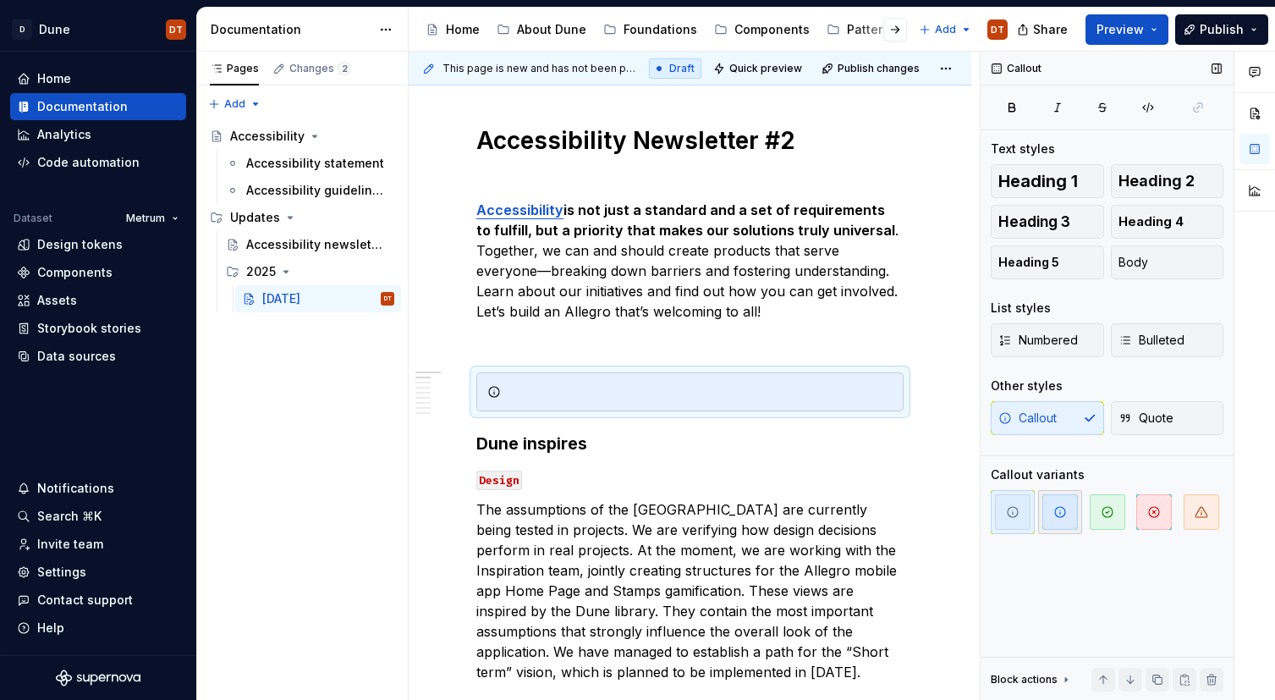
click at [1061, 518] on icon "button" at bounding box center [1060, 512] width 14 height 14
click at [523, 391] on div at bounding box center [700, 391] width 385 height 17
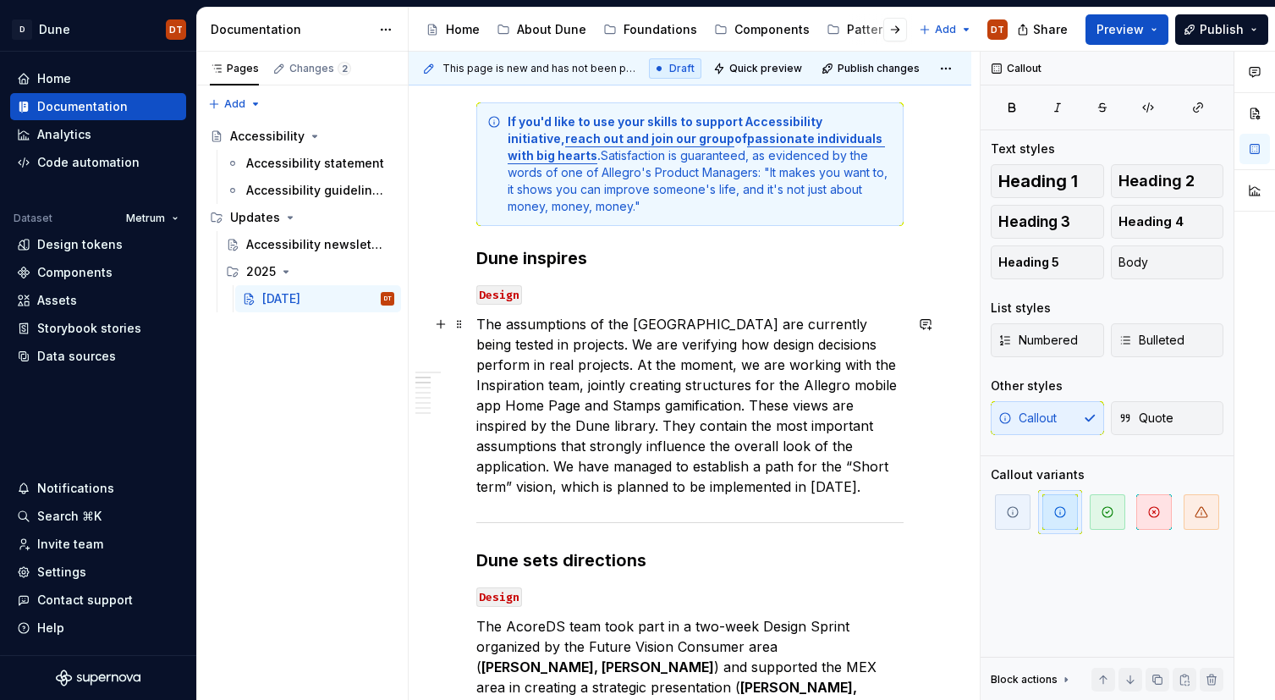
scroll to position [491, 0]
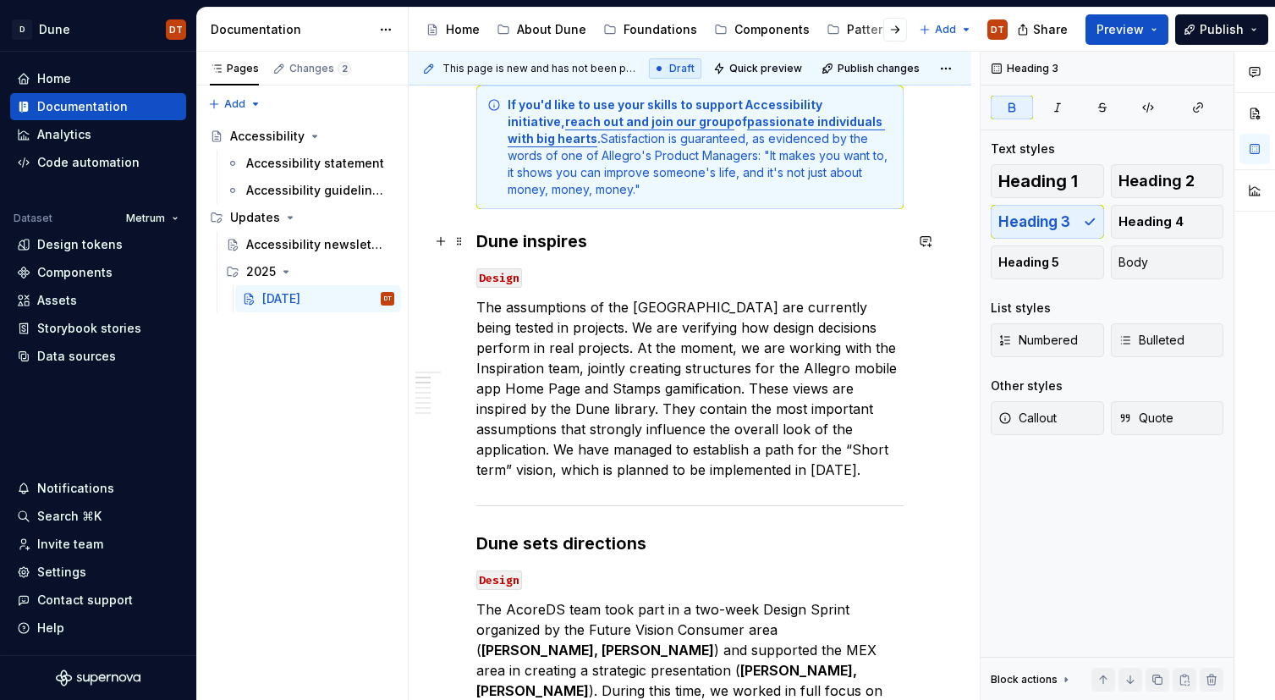
click at [574, 237] on strong "Dune inspires" at bounding box center [531, 241] width 111 height 20
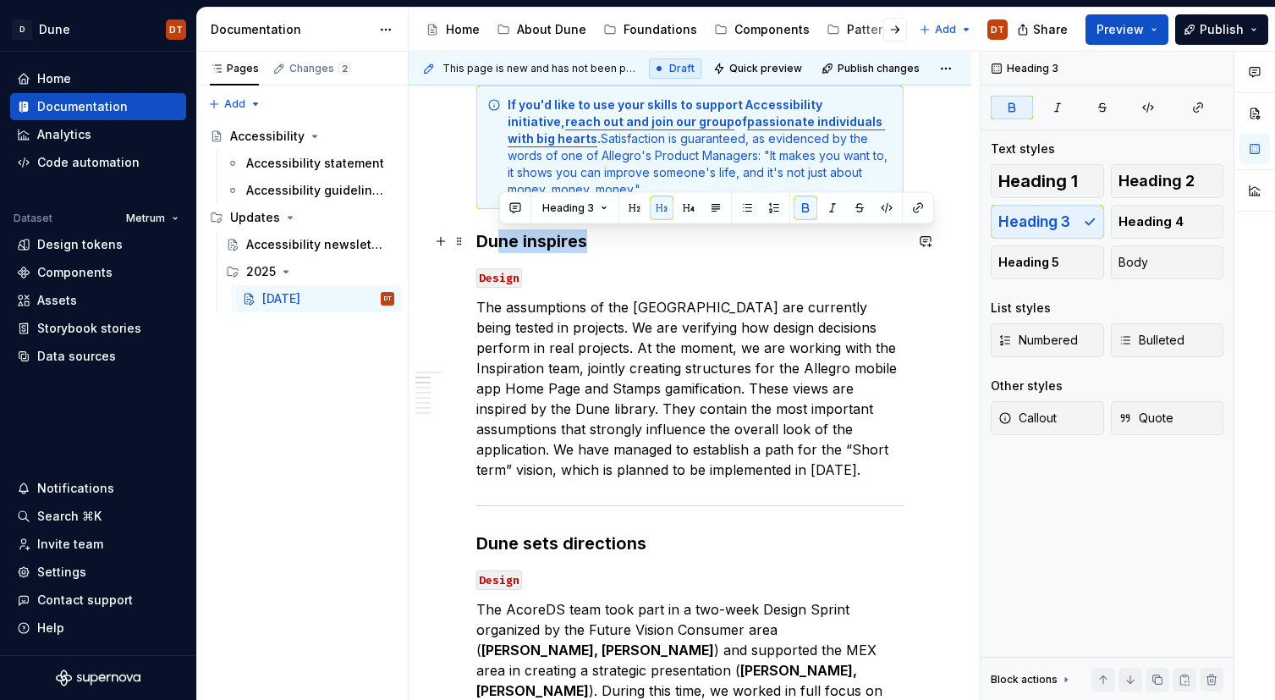
drag, startPoint x: 586, startPoint y: 242, endPoint x: 467, endPoint y: 240, distance: 119.3
click at [564, 245] on strong "Dune inspires" at bounding box center [531, 241] width 111 height 20
drag, startPoint x: 552, startPoint y: 243, endPoint x: 477, endPoint y: 244, distance: 75.3
click at [477, 244] on h3 "Dune inspires" at bounding box center [689, 241] width 427 height 24
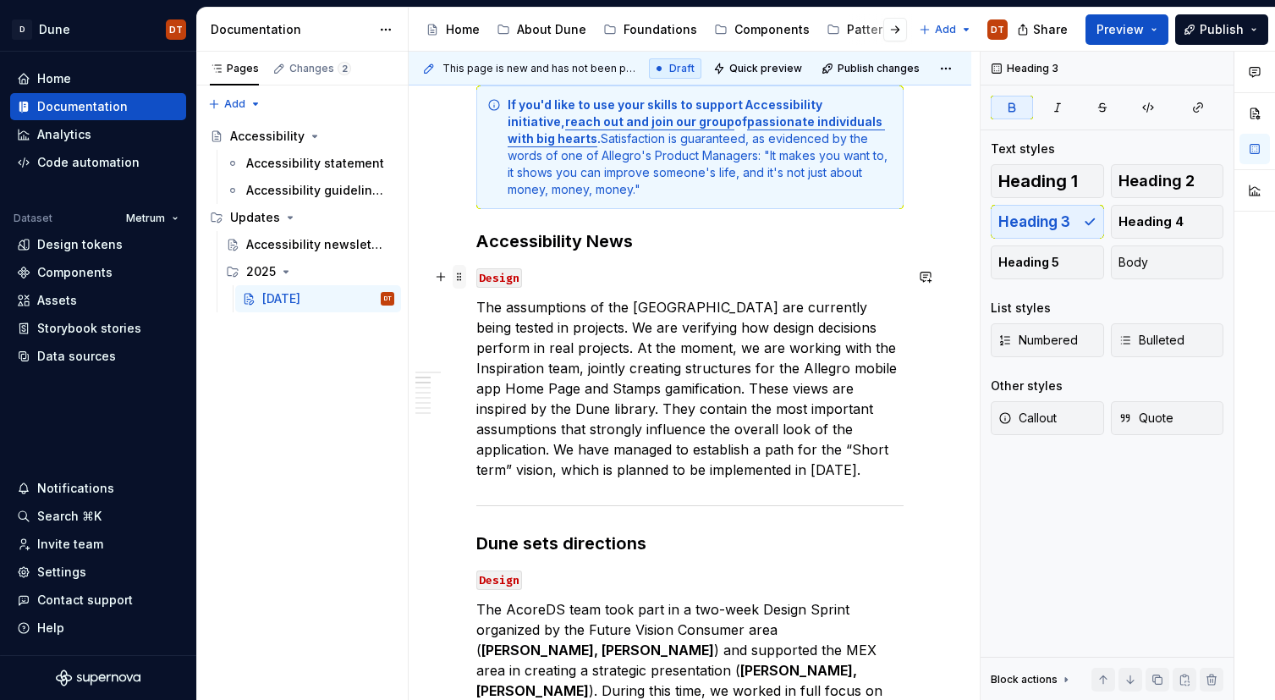
click at [458, 282] on span at bounding box center [460, 277] width 14 height 24
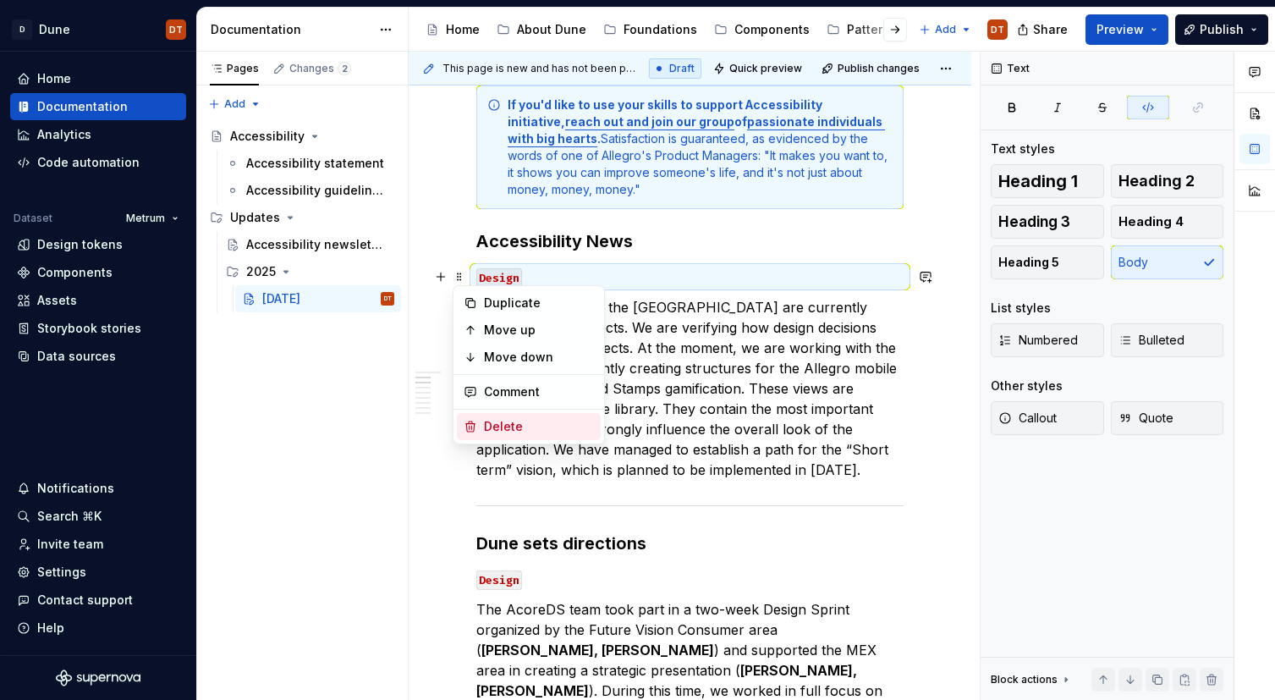
click at [489, 426] on div "Delete" at bounding box center [539, 426] width 110 height 17
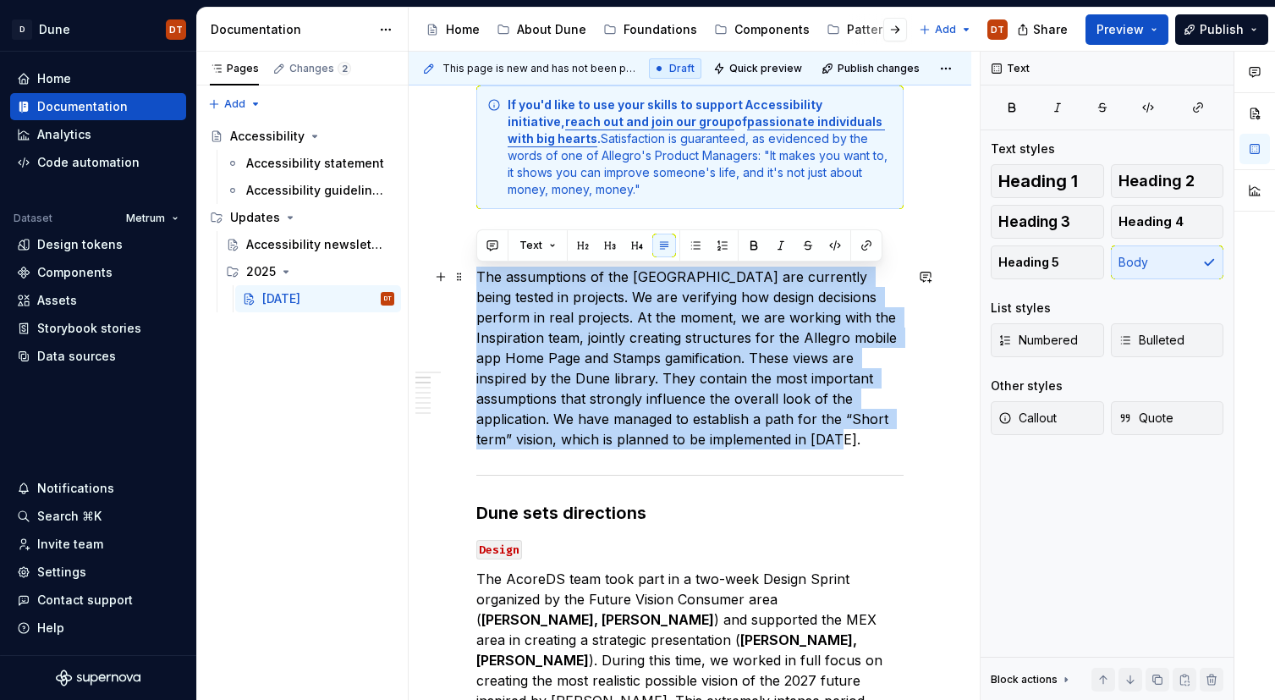
drag, startPoint x: 477, startPoint y: 276, endPoint x: 657, endPoint y: 436, distance: 240.9
click at [657, 436] on p "The assumptions of the [GEOGRAPHIC_DATA] are currently being tested in projects…" at bounding box center [689, 357] width 427 height 183
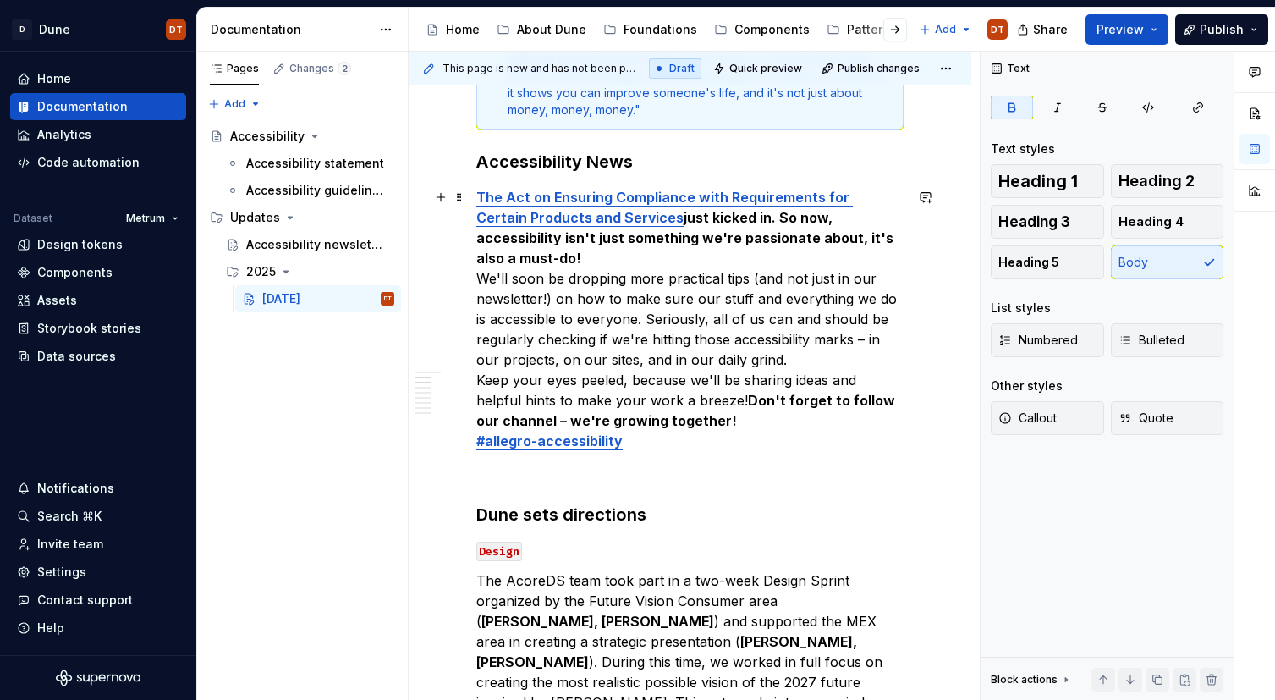
scroll to position [574, 0]
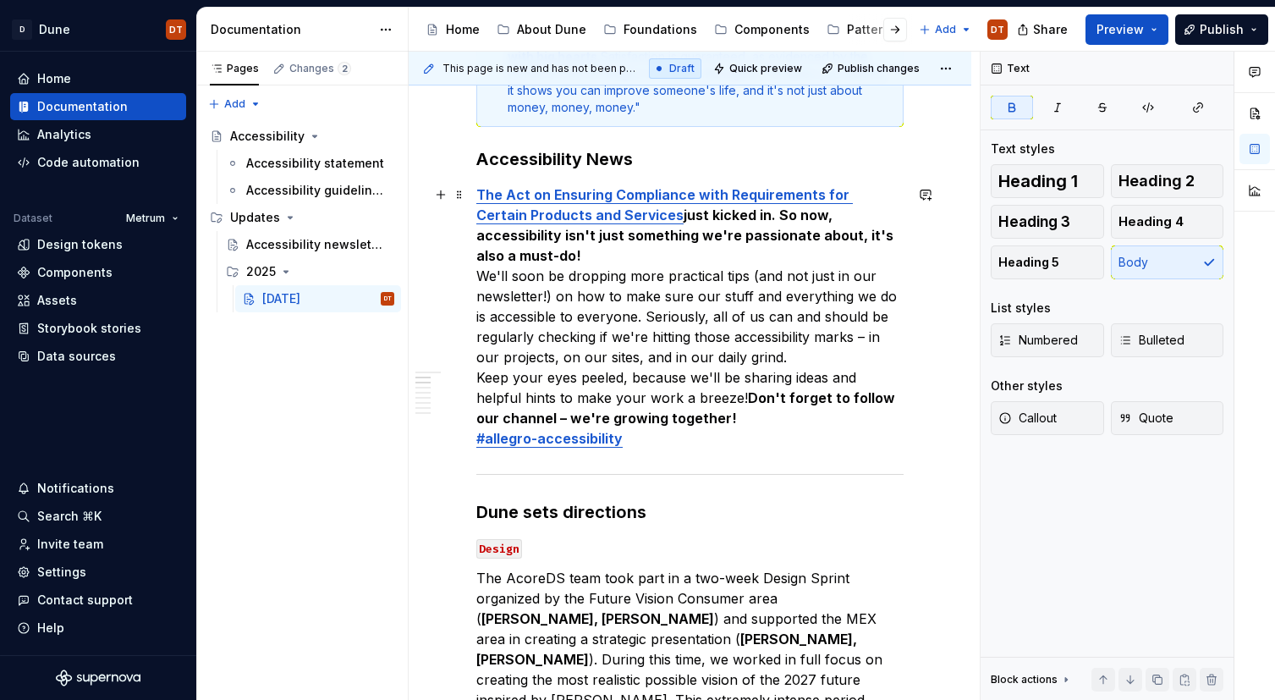
click at [696, 389] on strong "Don't forget to follow our channel – we're growing together!" at bounding box center [687, 407] width 422 height 37
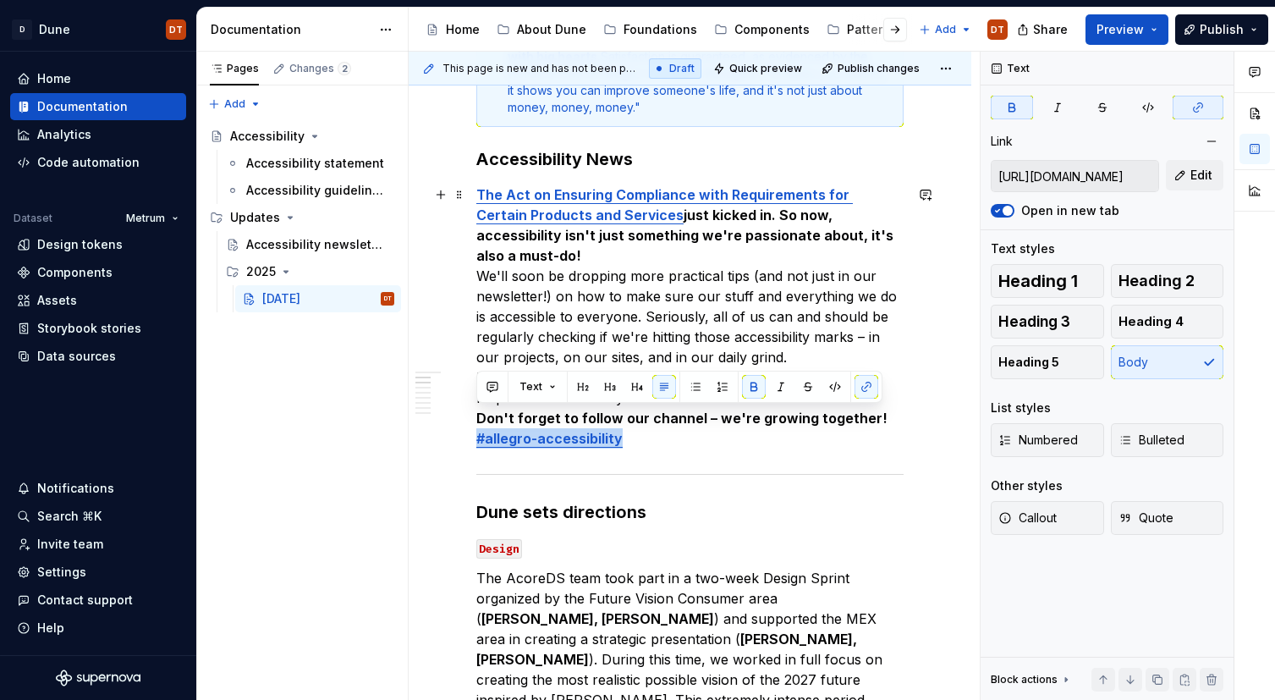
drag, startPoint x: 622, startPoint y: 417, endPoint x: 469, endPoint y: 418, distance: 152.3
click at [754, 383] on button "button" at bounding box center [754, 387] width 24 height 24
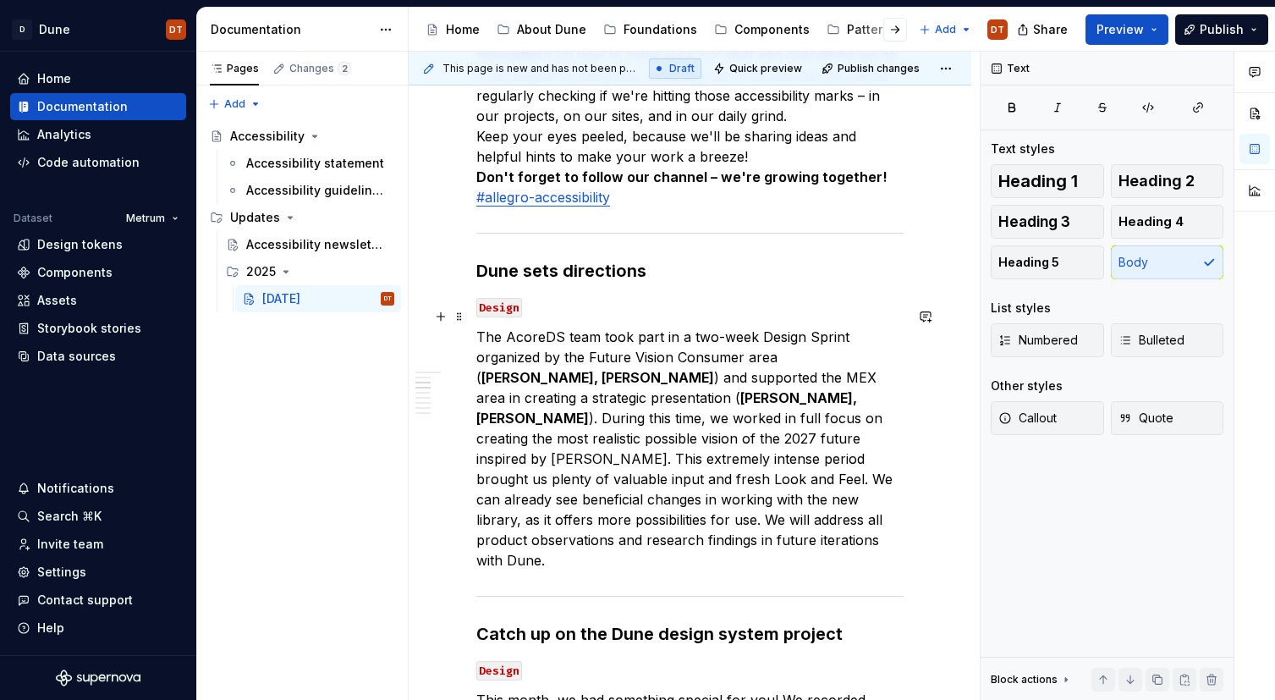
scroll to position [820, 0]
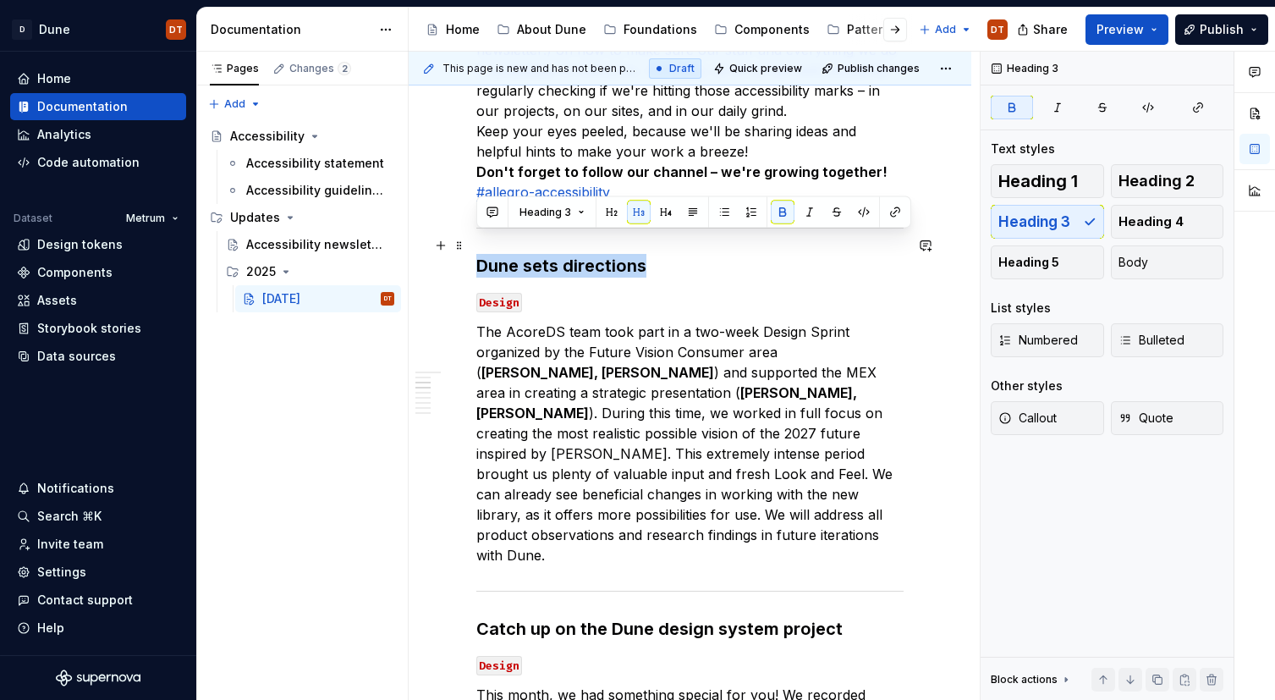
drag, startPoint x: 640, startPoint y: 246, endPoint x: 470, endPoint y: 251, distance: 169.3
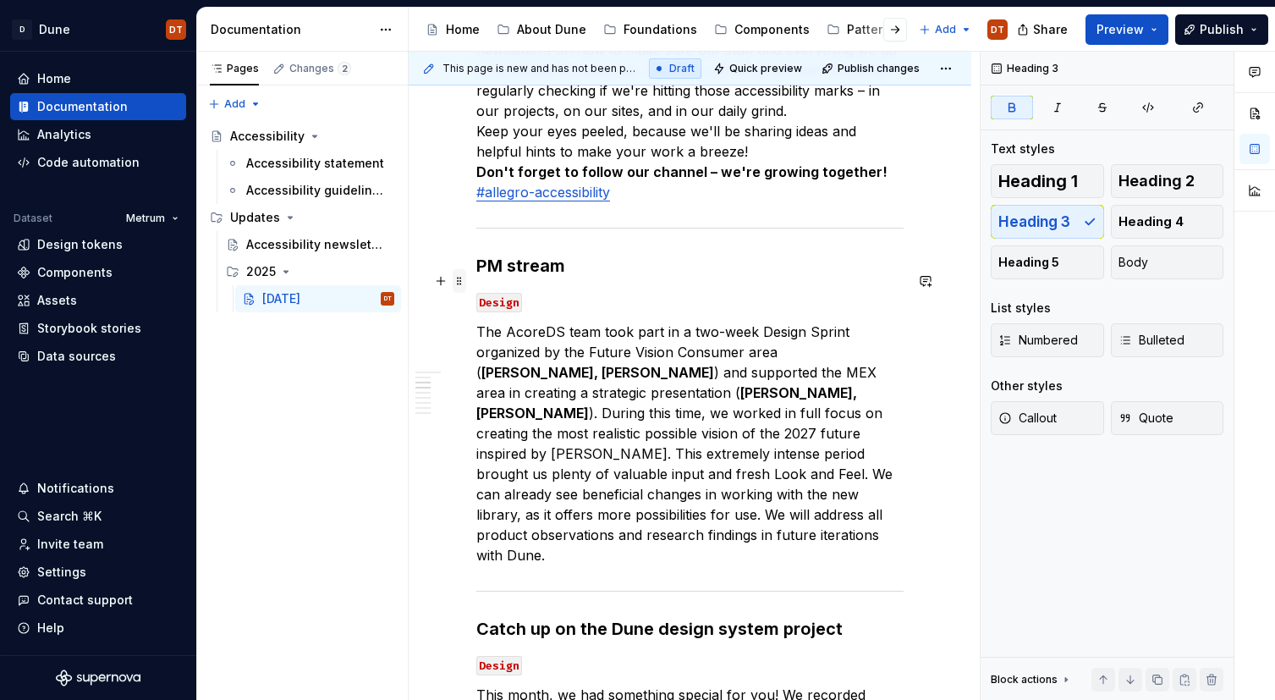
click at [460, 285] on span at bounding box center [460, 281] width 14 height 24
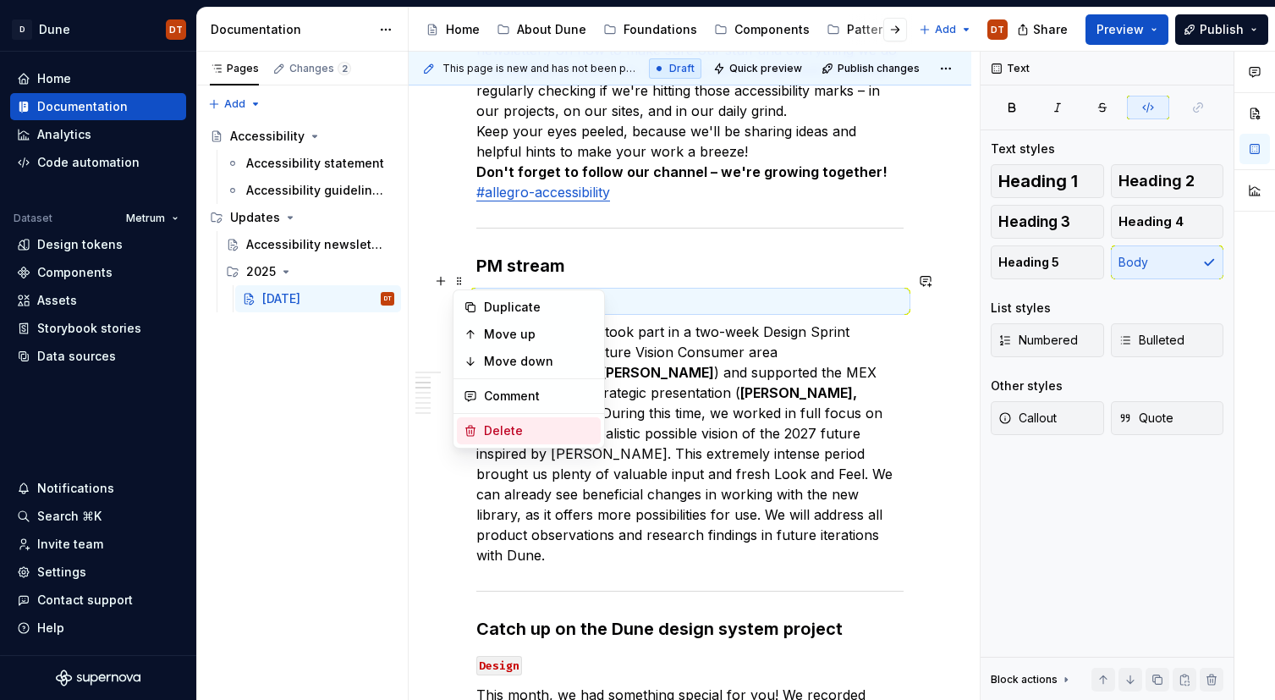
click at [488, 432] on div "Delete" at bounding box center [539, 430] width 110 height 17
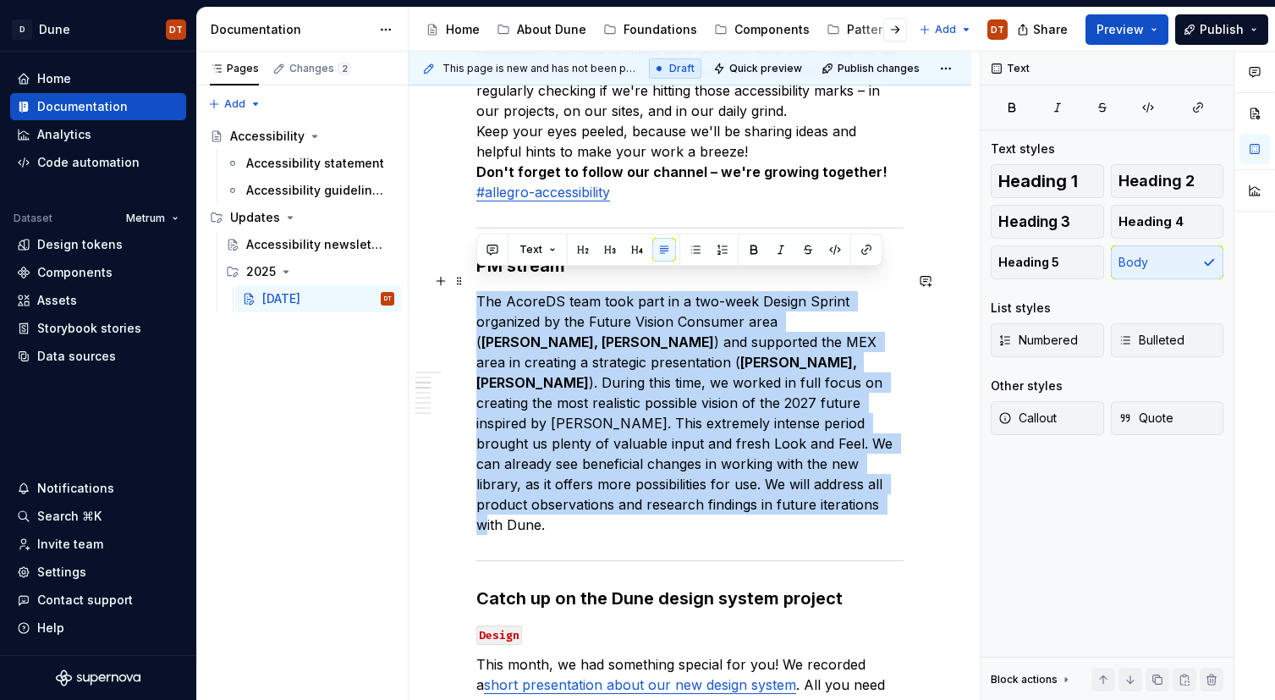
drag, startPoint x: 478, startPoint y: 279, endPoint x: 805, endPoint y: 480, distance: 383.9
click at [805, 480] on p "The AcoreDS team took part in a two-week Design Sprint organized by the Future …" at bounding box center [689, 413] width 427 height 244
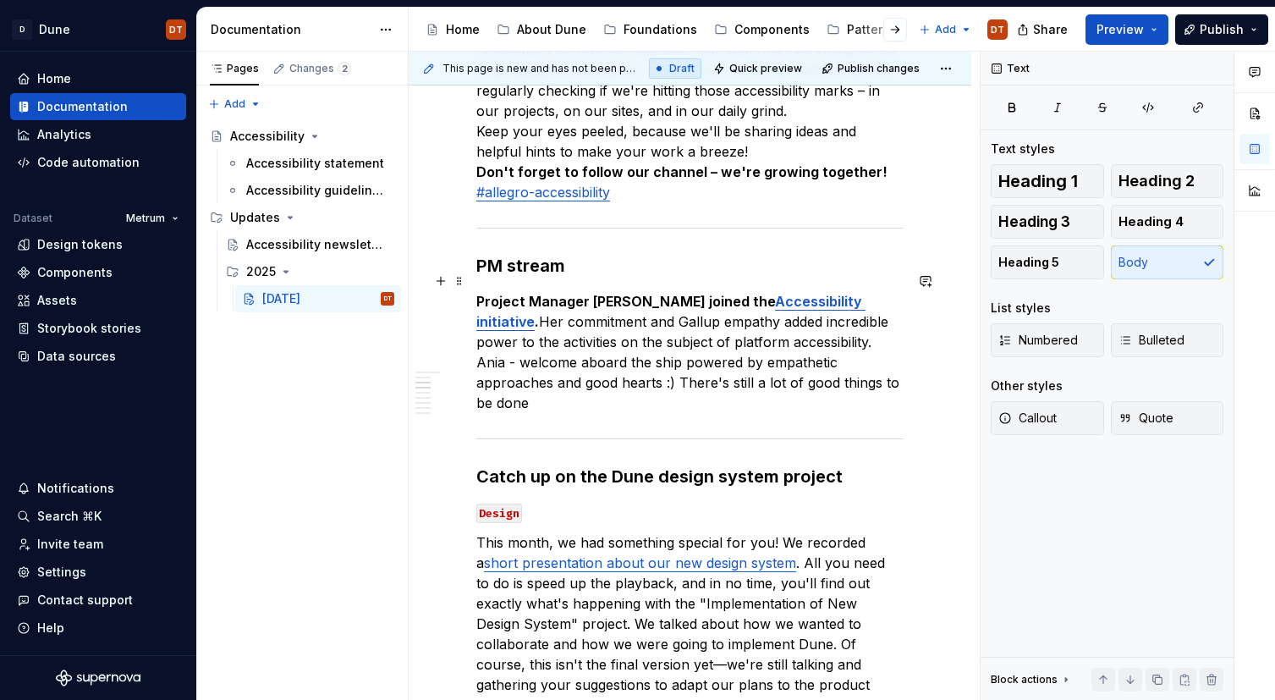
click at [718, 343] on p "Project Manager [PERSON_NAME] joined the Accessibility initiative . Her commitm…" at bounding box center [689, 352] width 427 height 122
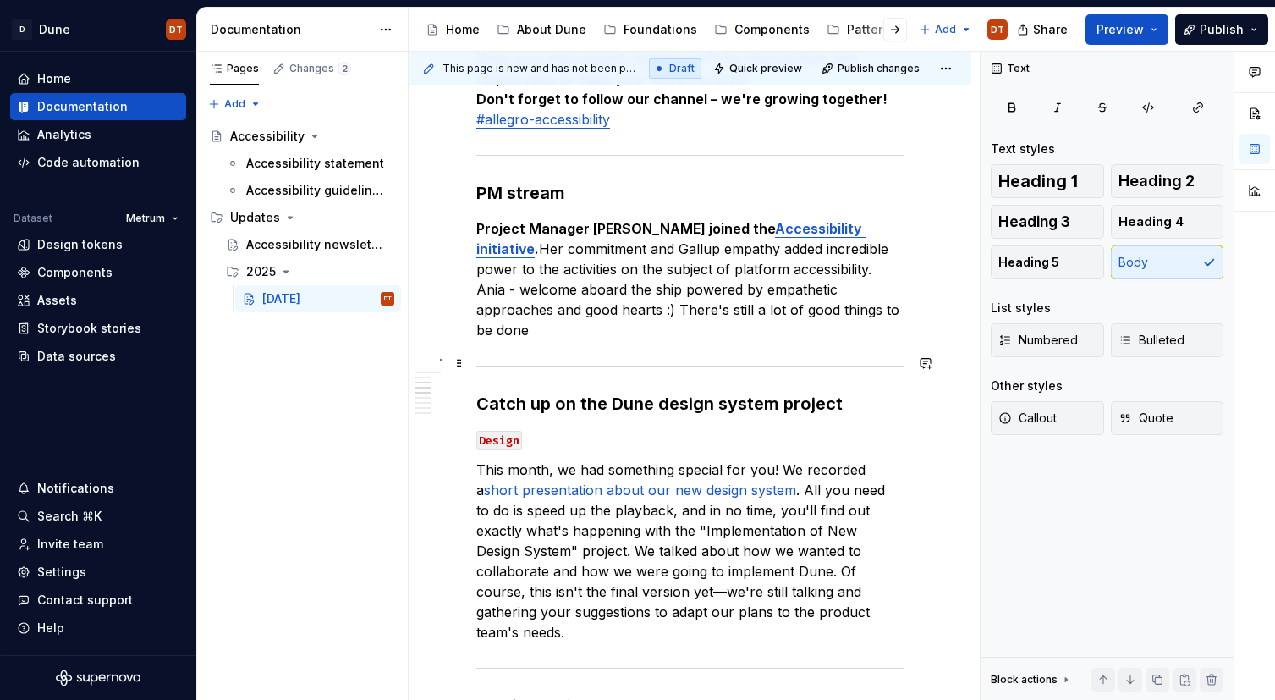
scroll to position [896, 0]
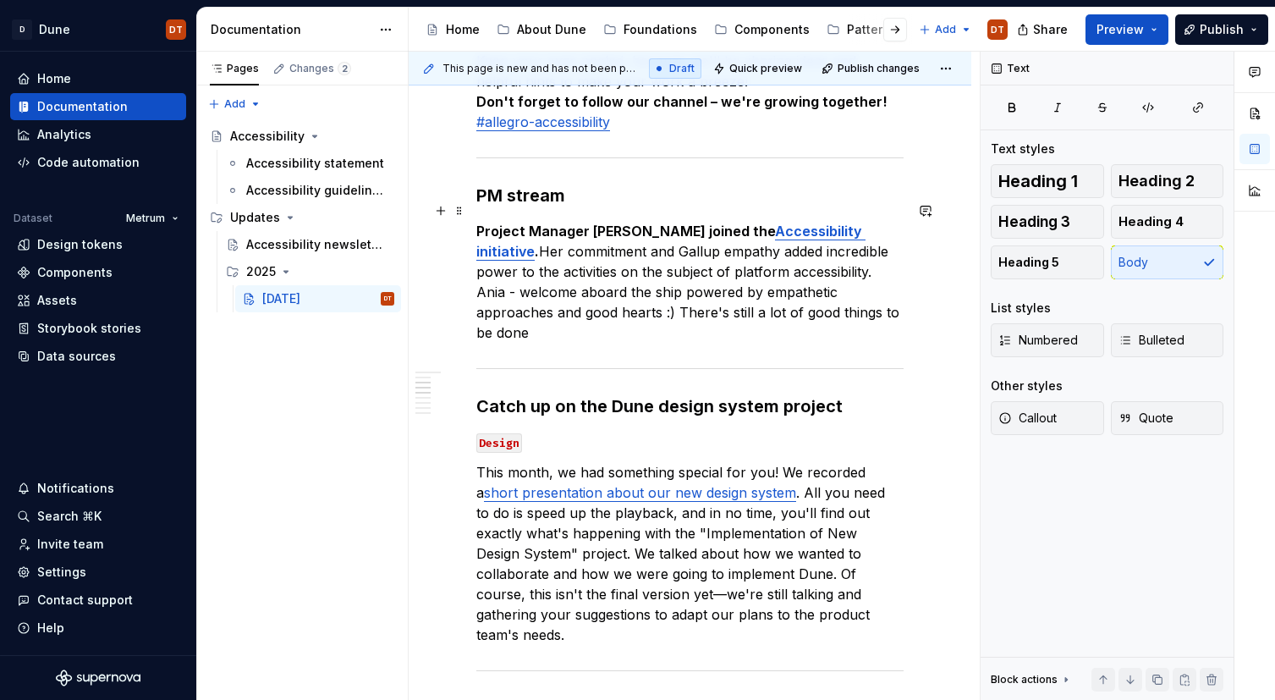
click at [837, 295] on p "Project Manager [PERSON_NAME] joined the Accessibility initiative . Her commitm…" at bounding box center [689, 282] width 427 height 122
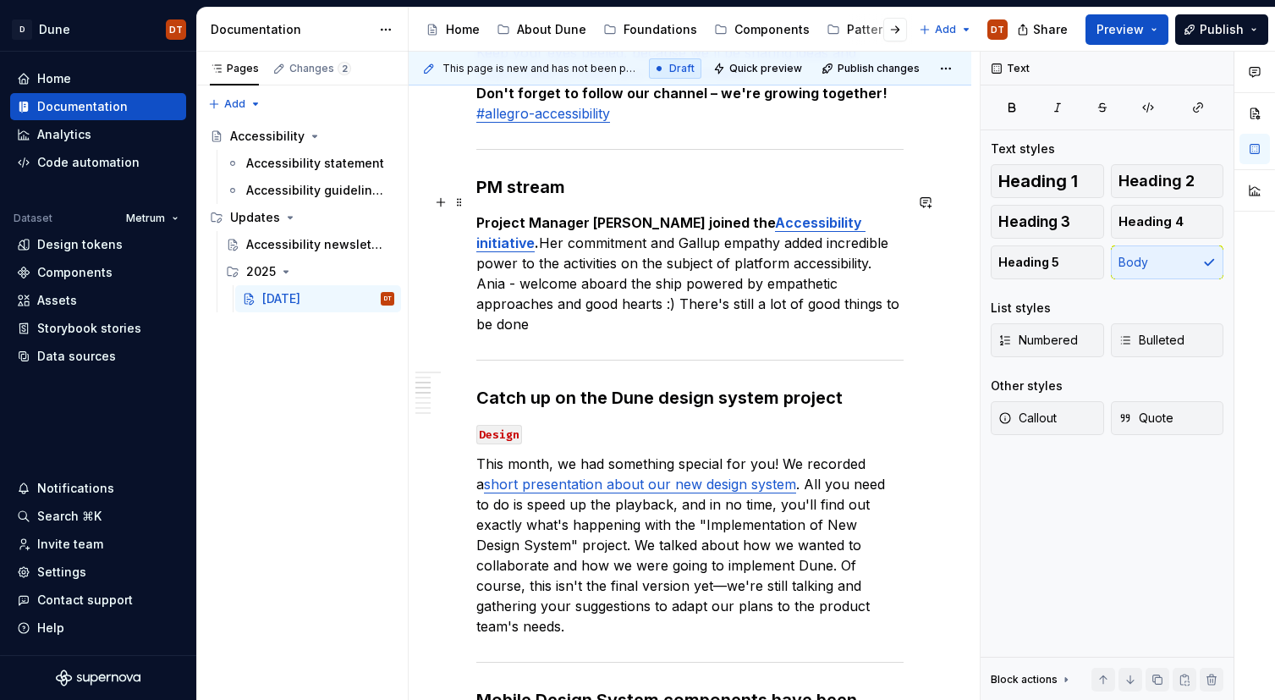
click at [871, 284] on p "Project Manager [PERSON_NAME] joined the Accessibility initiative . Her commitm…" at bounding box center [689, 273] width 427 height 122
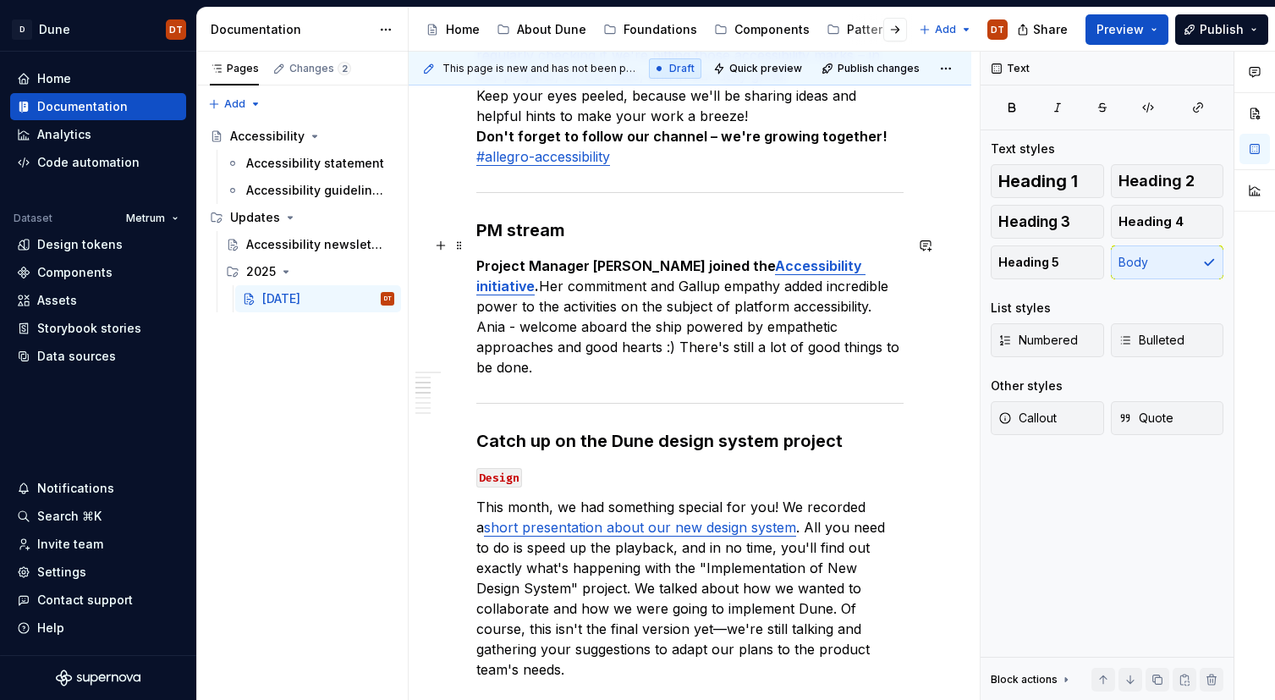
scroll to position [888, 0]
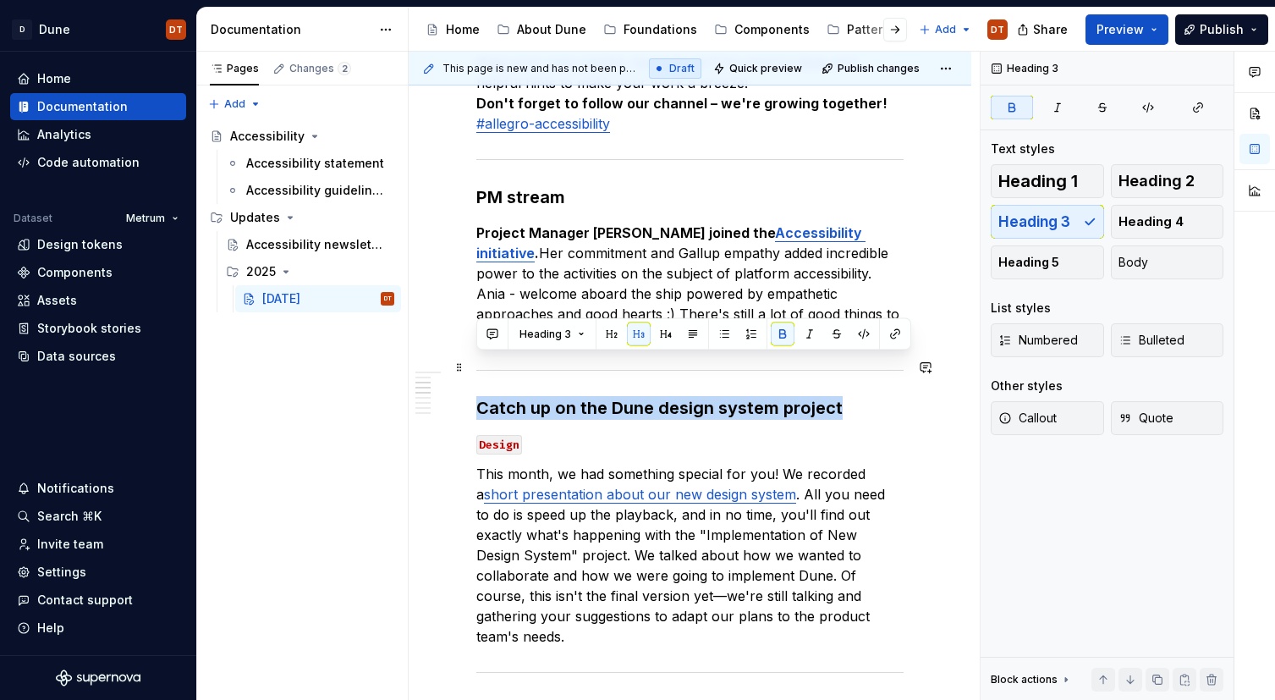
drag, startPoint x: 823, startPoint y: 365, endPoint x: 469, endPoint y: 360, distance: 354.5
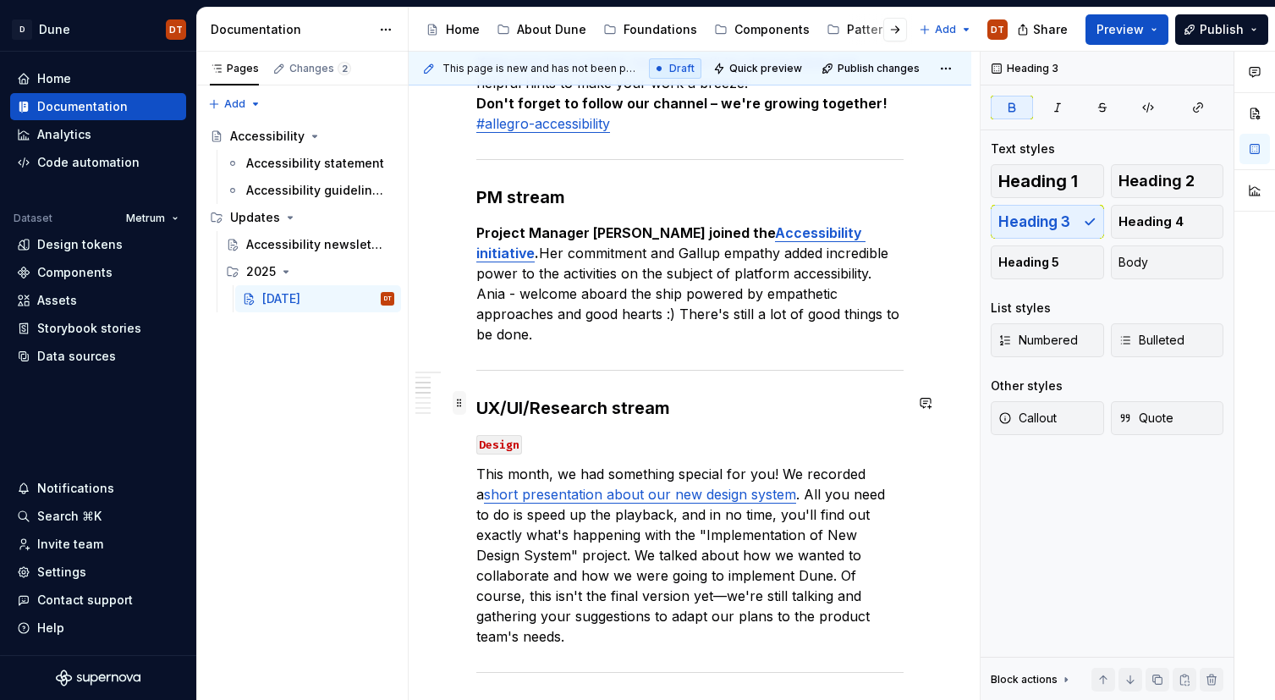
click at [458, 404] on span at bounding box center [460, 403] width 14 height 24
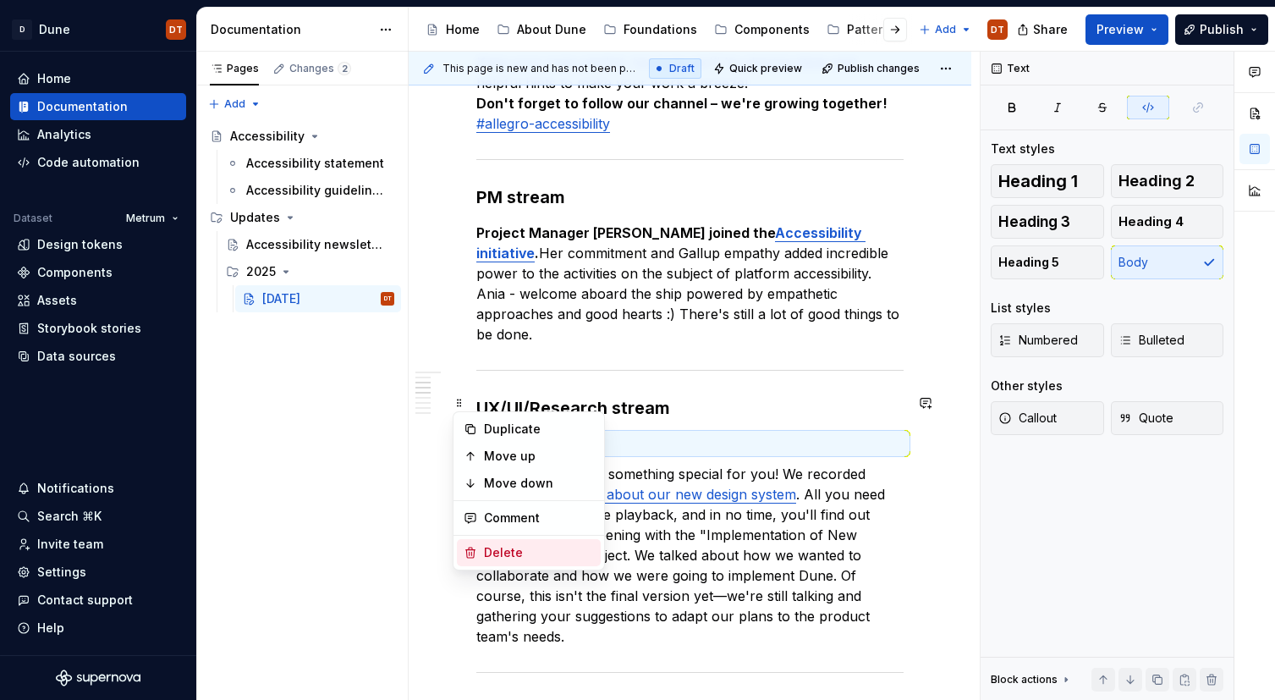
click at [486, 548] on div "Delete" at bounding box center [539, 552] width 110 height 17
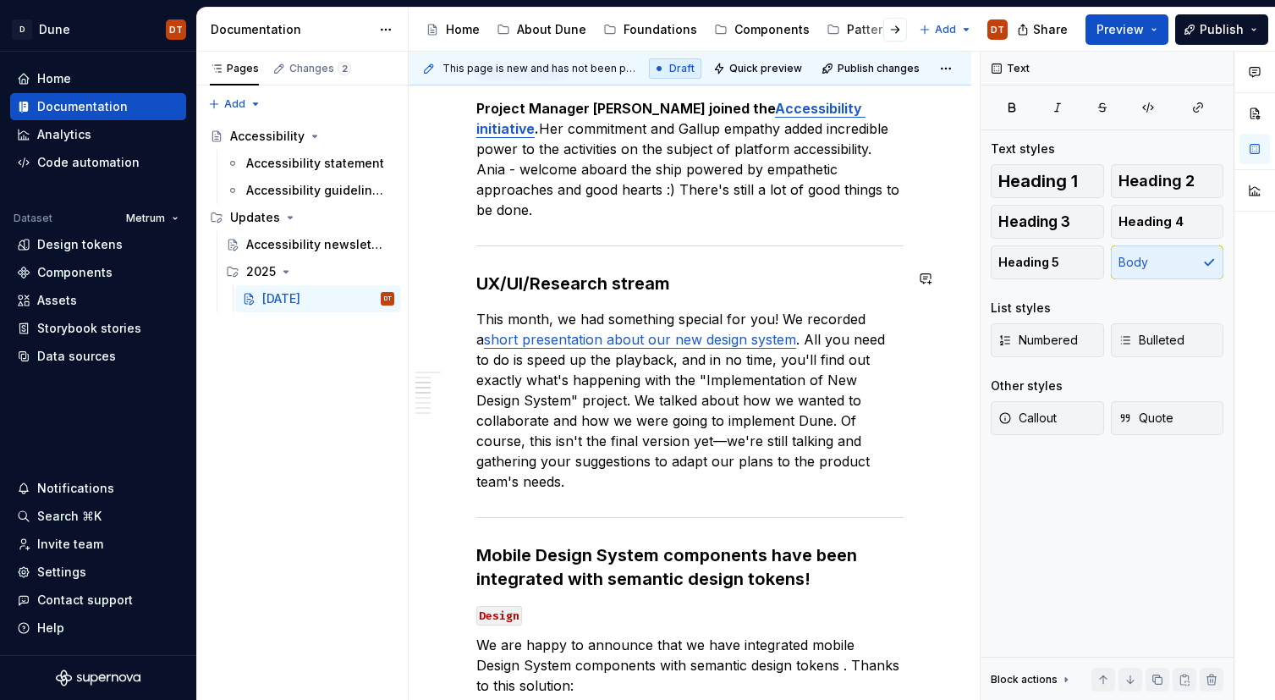
scroll to position [1015, 0]
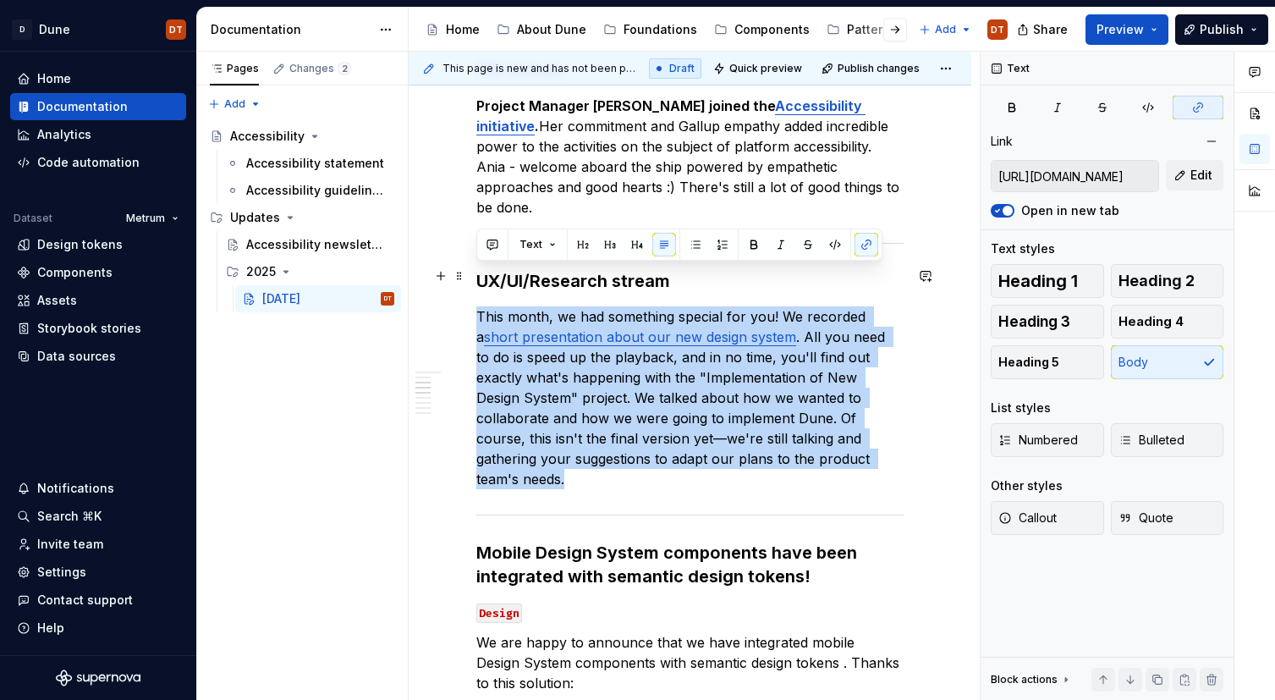
drag, startPoint x: 476, startPoint y: 275, endPoint x: 865, endPoint y: 422, distance: 415.2
click at [865, 422] on p "This month, we had something special for you! We recorded a short presentation …" at bounding box center [689, 397] width 427 height 183
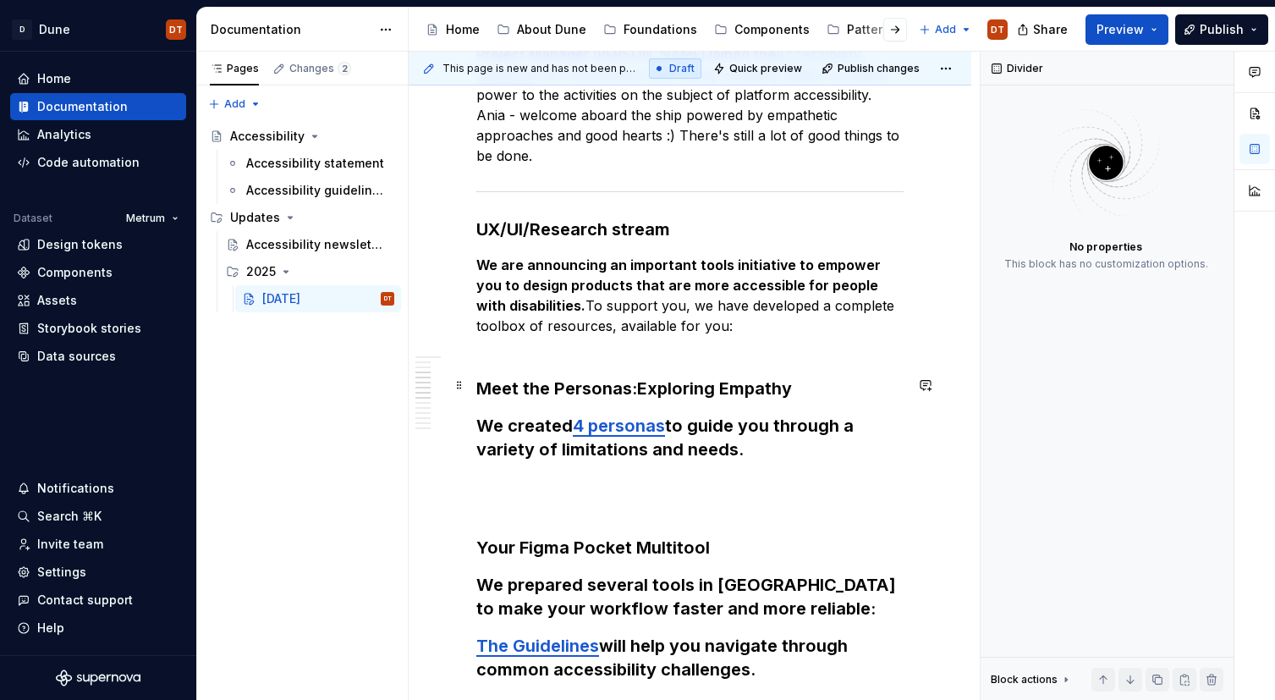
scroll to position [1069, 0]
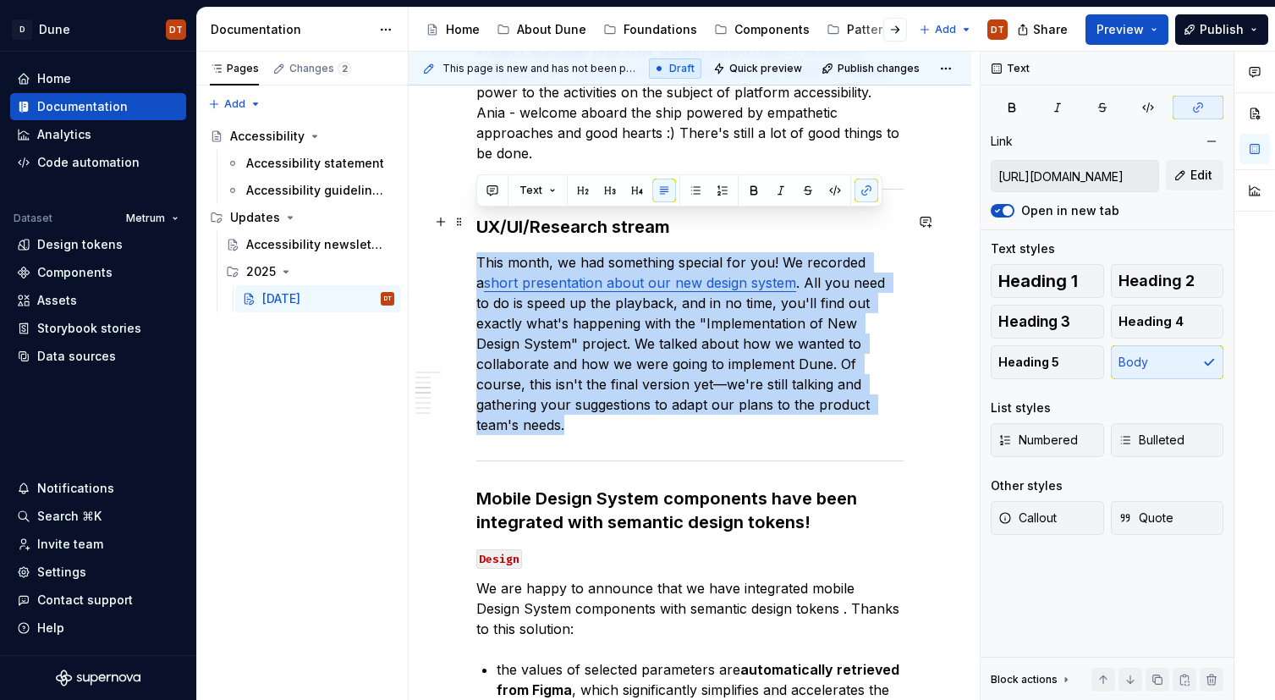
drag, startPoint x: 477, startPoint y: 220, endPoint x: 860, endPoint y: 359, distance: 407.5
click at [860, 359] on p "This month, we had something special for you! We recorded a short presentation …" at bounding box center [689, 343] width 427 height 183
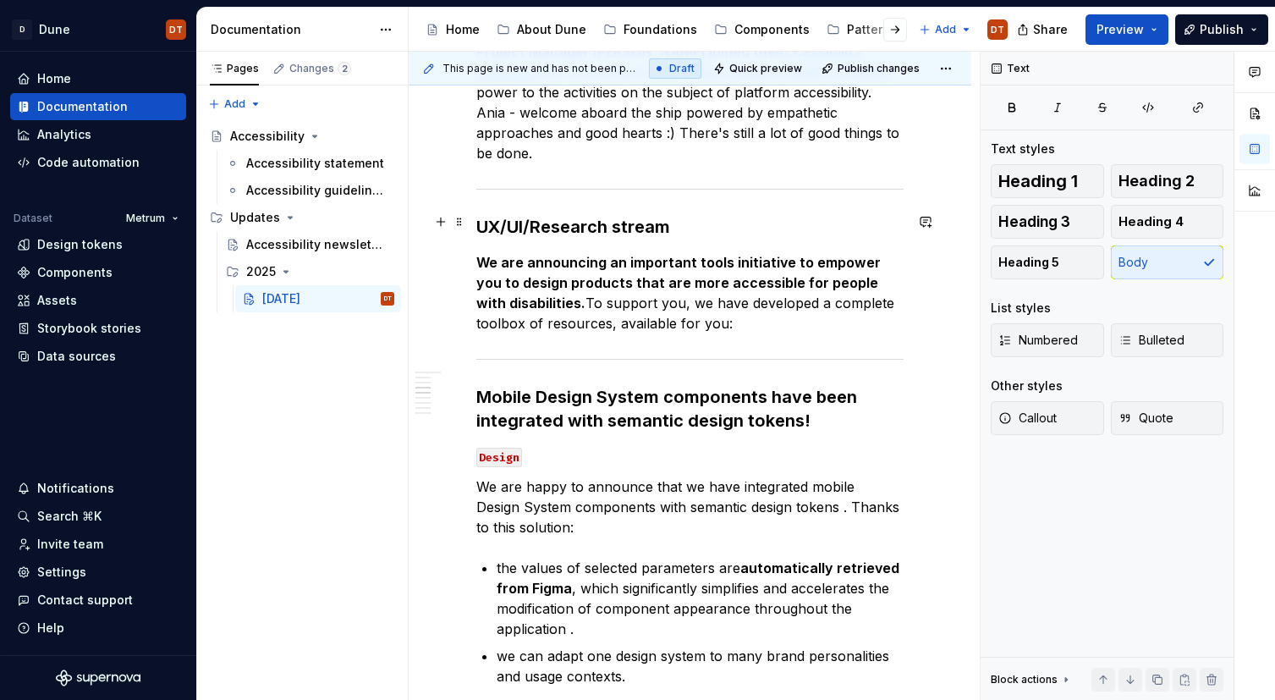
click at [744, 288] on p "We are announcing an important tools initiative to empower you to design produc…" at bounding box center [689, 292] width 427 height 81
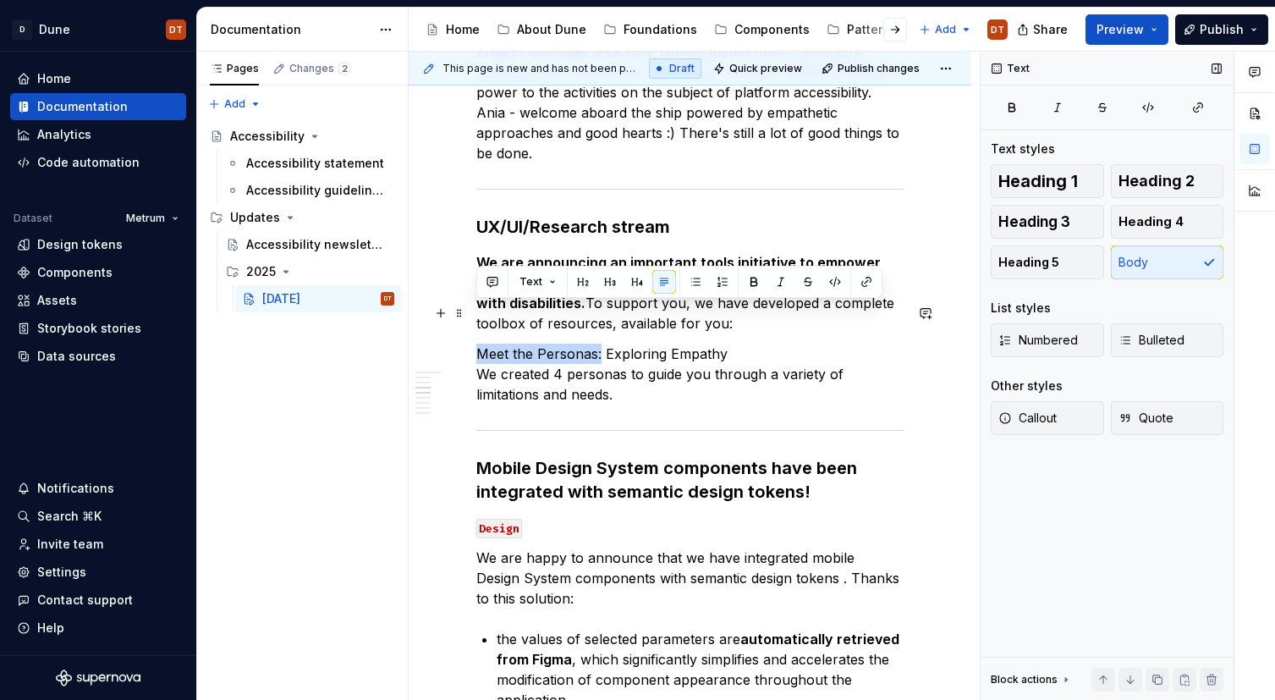
drag, startPoint x: 477, startPoint y: 312, endPoint x: 599, endPoint y: 311, distance: 121.8
click at [599, 343] on p "Meet the Personas: Exploring Empathy We created 4 personas to guide you through…" at bounding box center [689, 373] width 427 height 61
click at [746, 280] on button "button" at bounding box center [754, 282] width 24 height 24
click at [667, 343] on p "Meet the Personas: Exploring Empathy We created 4 personas to guide you through…" at bounding box center [689, 373] width 427 height 61
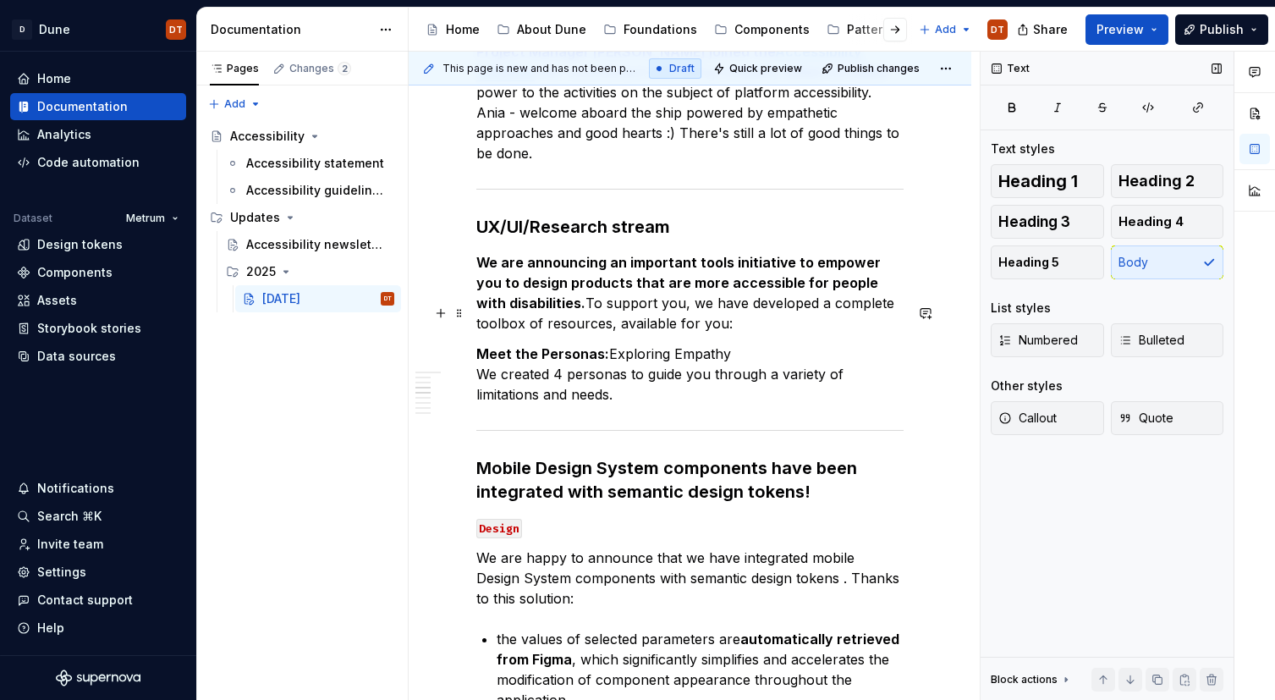
click at [594, 343] on p "Meet the Personas: Exploring Empathy We created 4 personas to guide you through…" at bounding box center [689, 373] width 427 height 61
click at [612, 343] on p "Meet the Personas: Exploring Empathy We created 4 personas to guide you through…" at bounding box center [689, 373] width 427 height 61
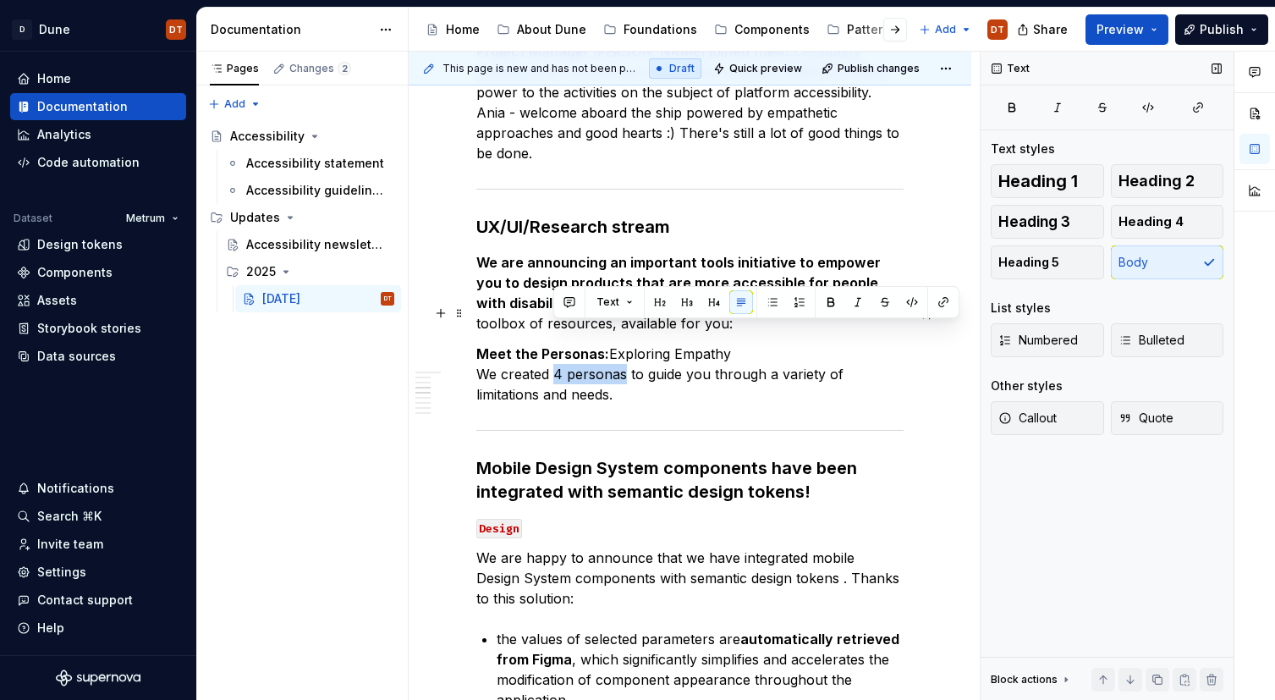
drag, startPoint x: 554, startPoint y: 336, endPoint x: 622, endPoint y: 334, distance: 67.7
click at [622, 343] on p "Meet the Personas: Exploring Empathy We created 4 personas to guide you through…" at bounding box center [689, 373] width 427 height 61
click at [939, 305] on button "button" at bounding box center [943, 302] width 24 height 24
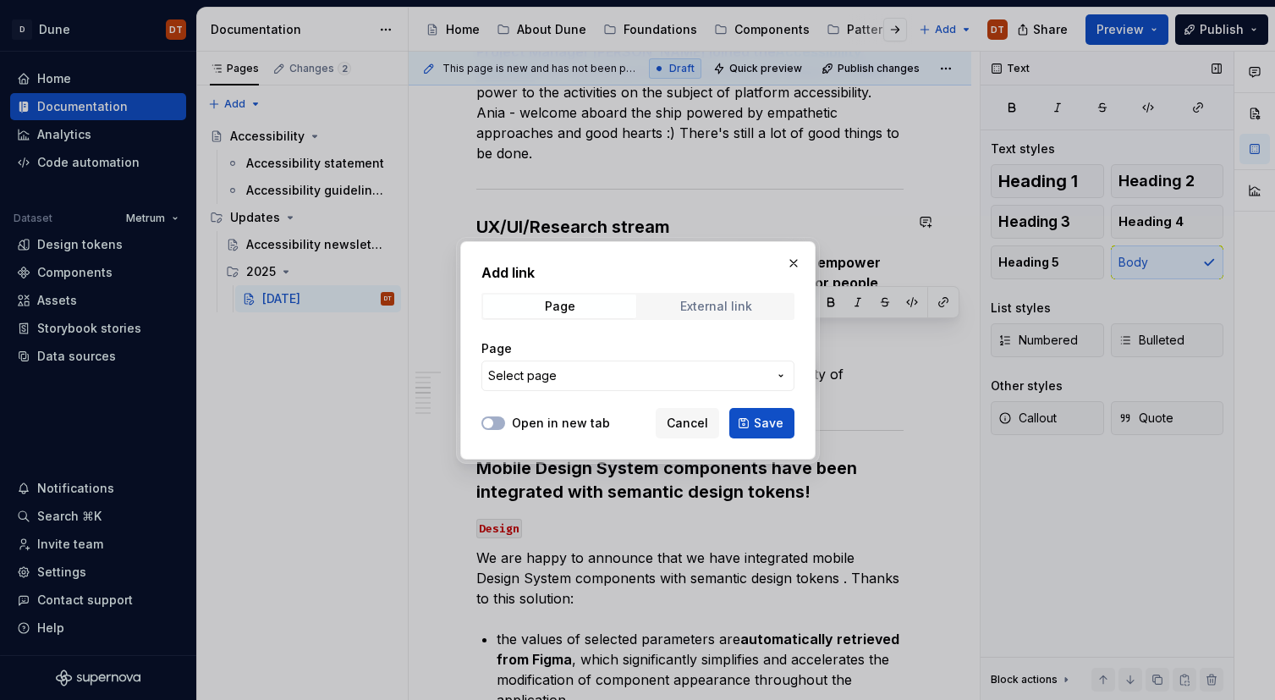
click at [765, 305] on span "External link" at bounding box center [716, 306] width 153 height 24
click at [590, 379] on input "URL" at bounding box center [637, 375] width 313 height 30
paste input "[URL][DOMAIN_NAME]"
type input "[URL][DOMAIN_NAME]"
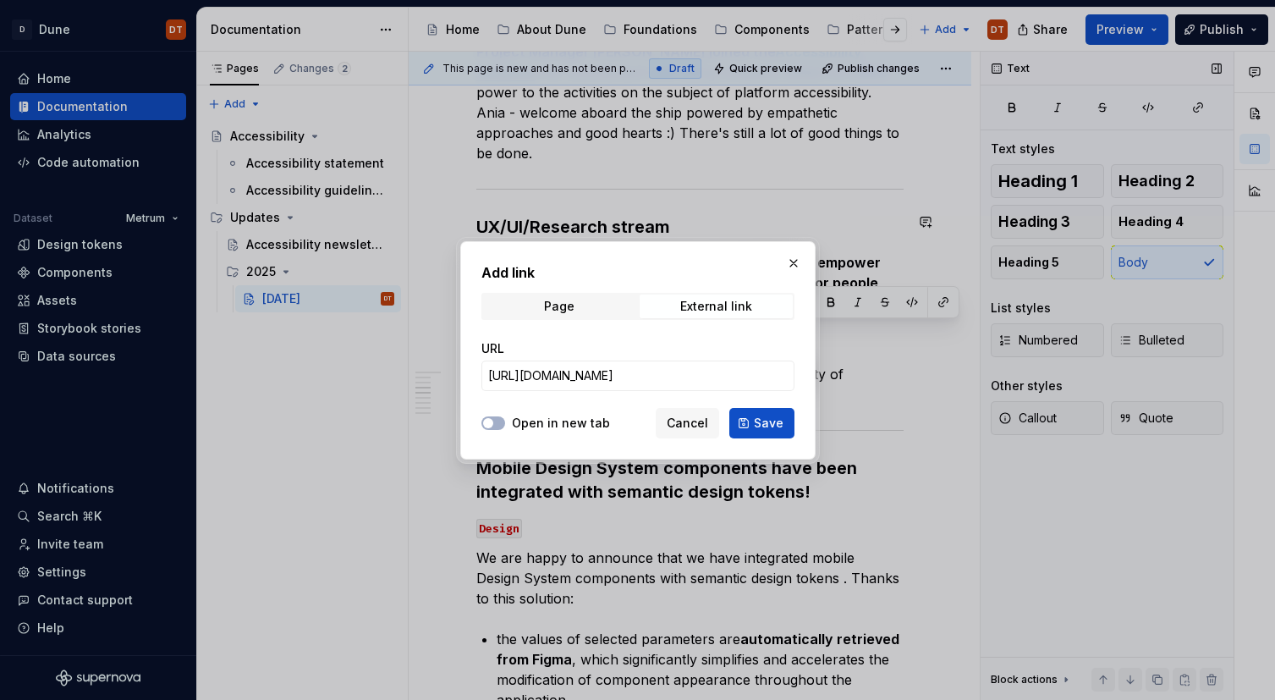
scroll to position [0, 0]
click at [514, 425] on label "Open in new tab" at bounding box center [561, 422] width 98 height 17
click at [505, 425] on button "Open in new tab" at bounding box center [493, 423] width 24 height 14
click at [757, 421] on span "Save" at bounding box center [769, 422] width 30 height 17
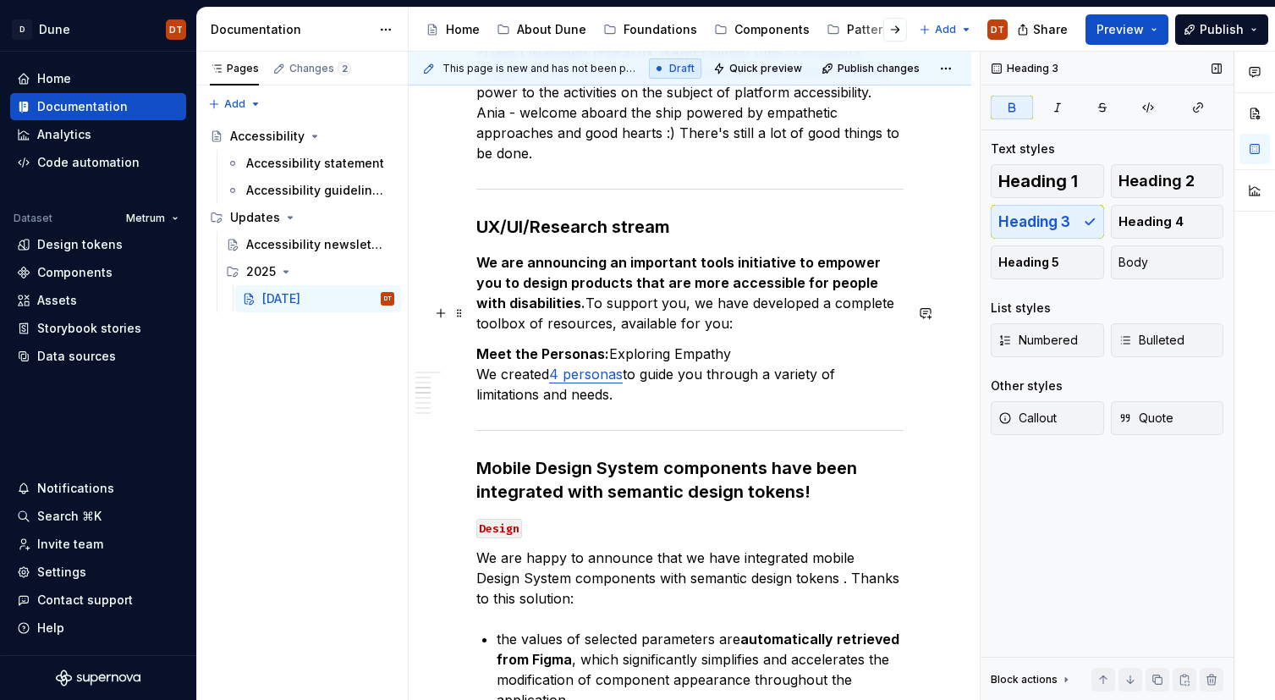
click at [690, 343] on p "Meet the Personas: Exploring Empathy We created 4 personas to guide you through…" at bounding box center [689, 373] width 427 height 61
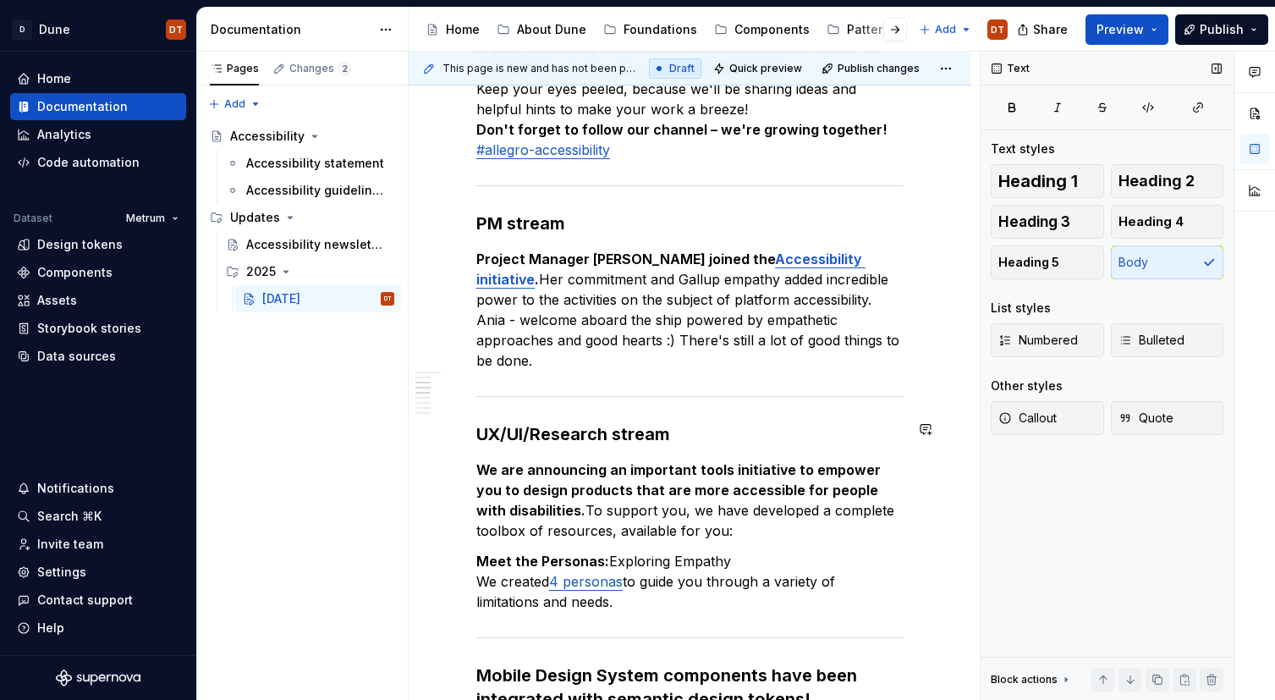
scroll to position [840, 0]
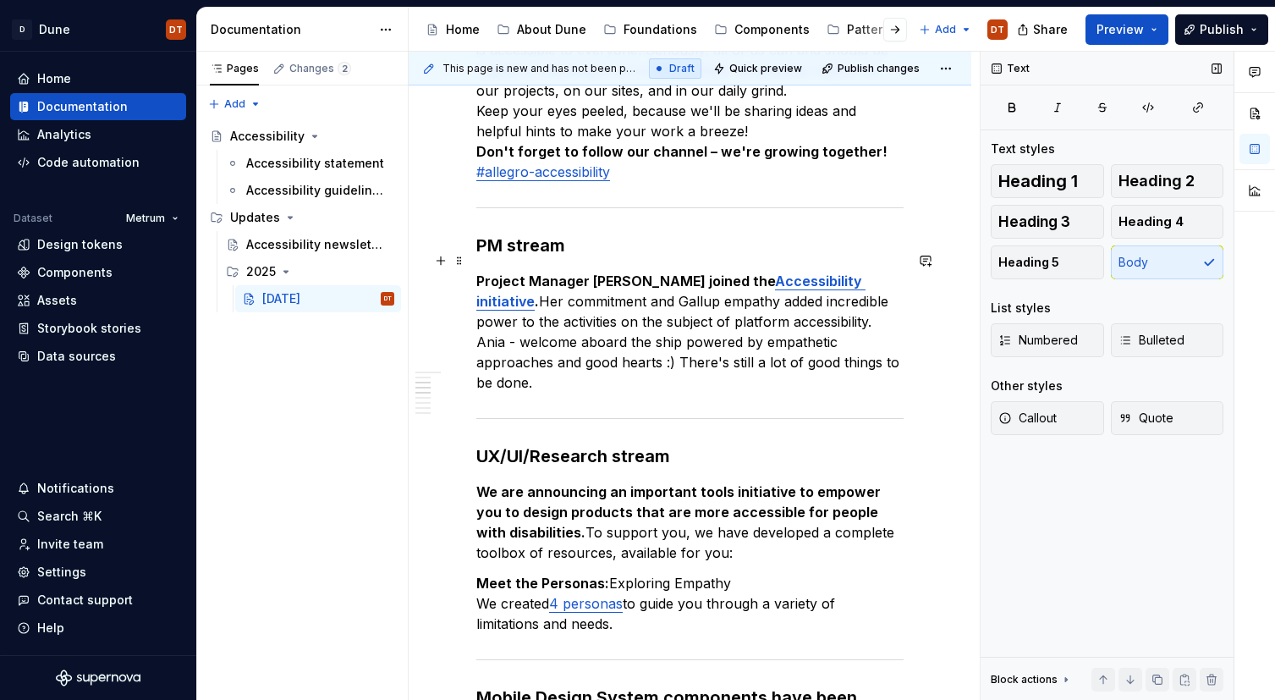
click at [819, 272] on strong "Accessibility initiative" at bounding box center [670, 290] width 389 height 37
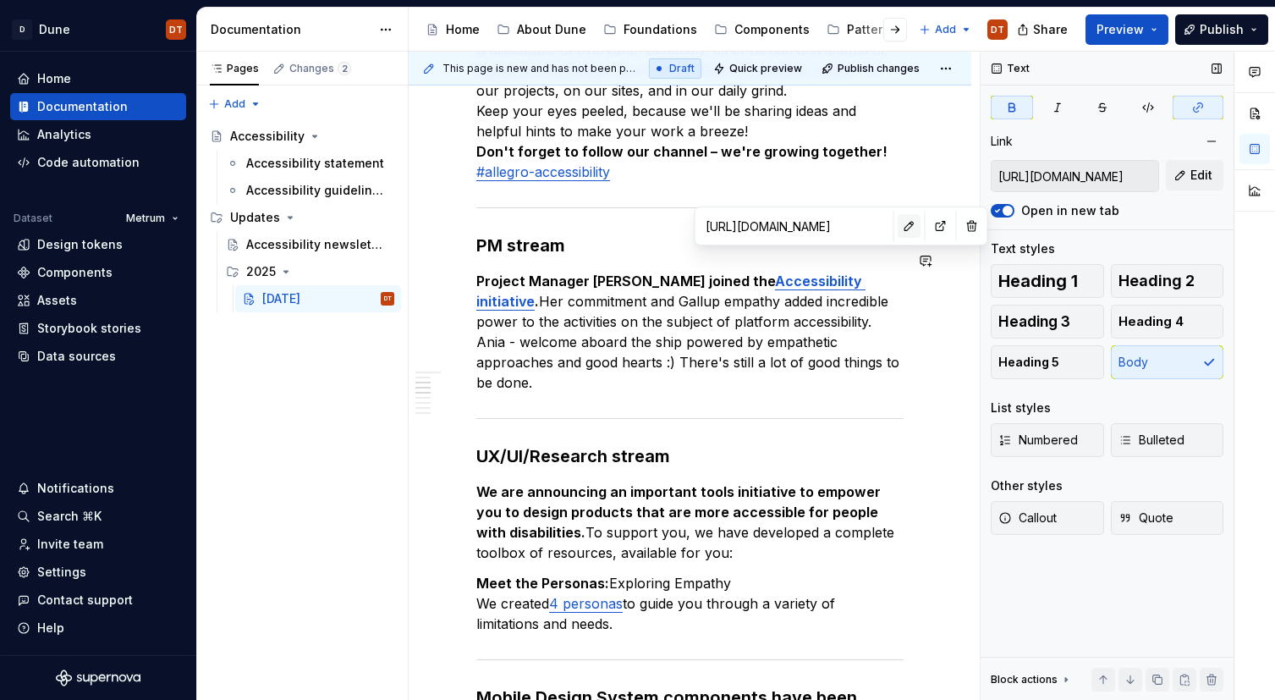
click at [898, 235] on button "button" at bounding box center [910, 226] width 24 height 24
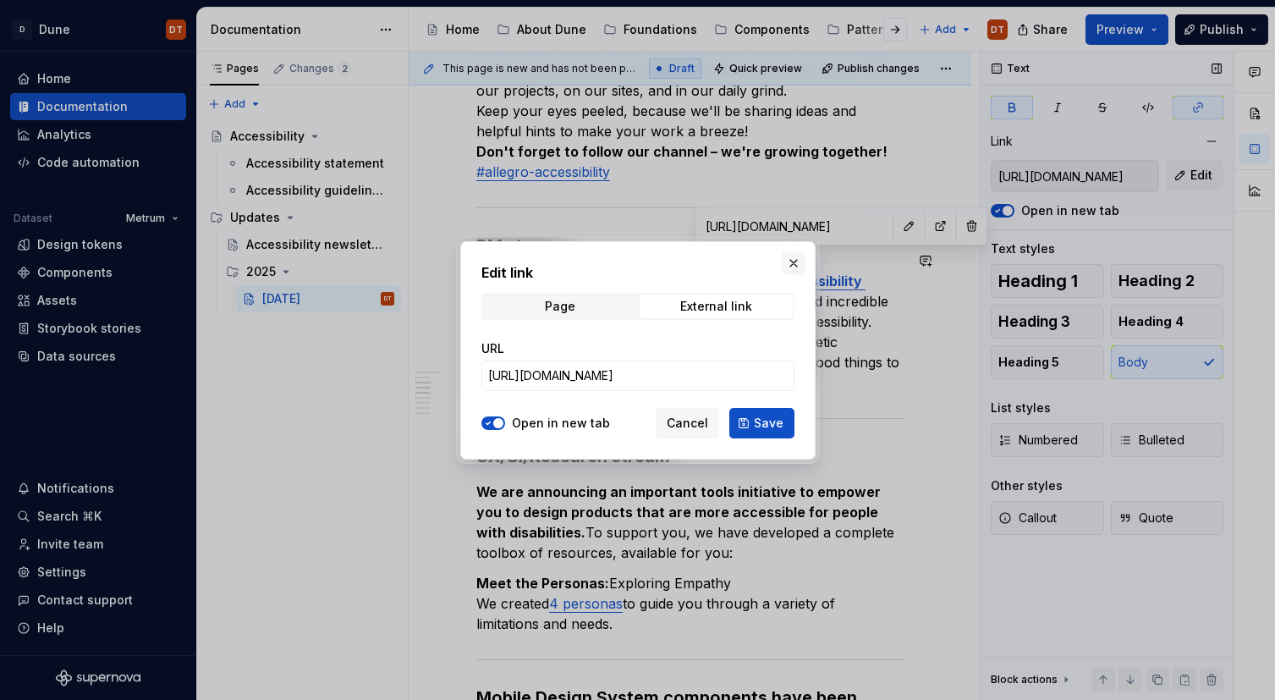
click at [792, 260] on button "button" at bounding box center [794, 263] width 24 height 24
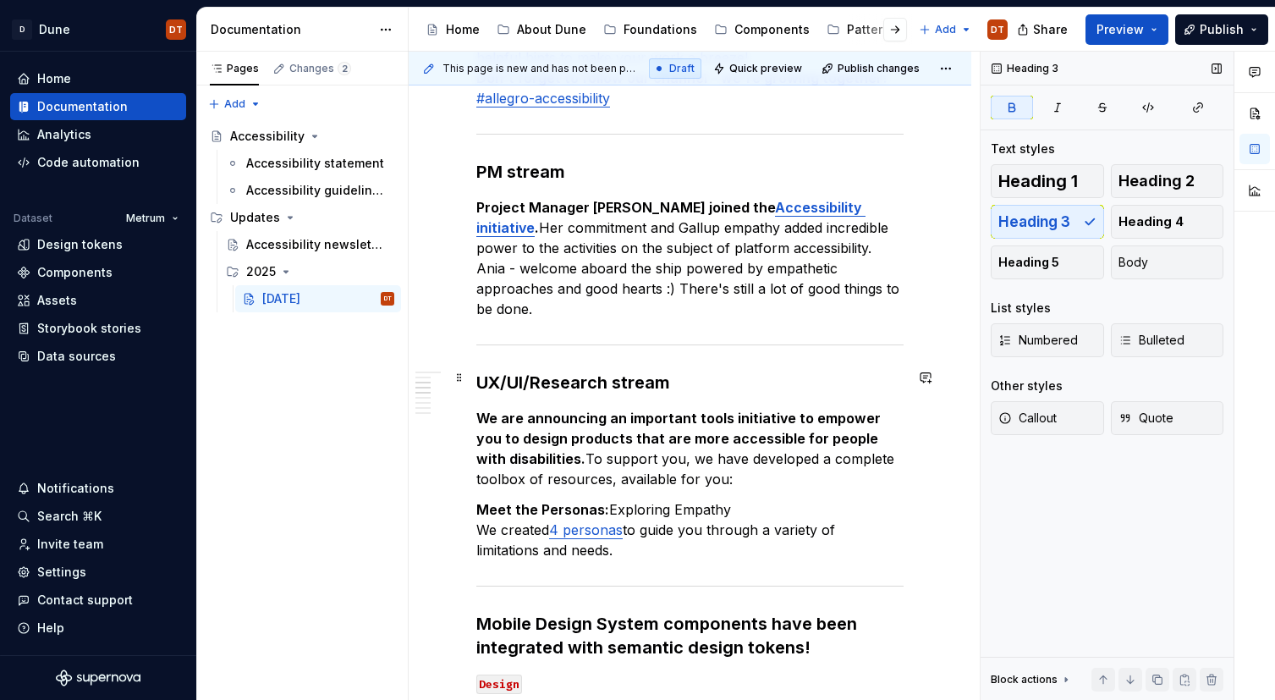
scroll to position [917, 0]
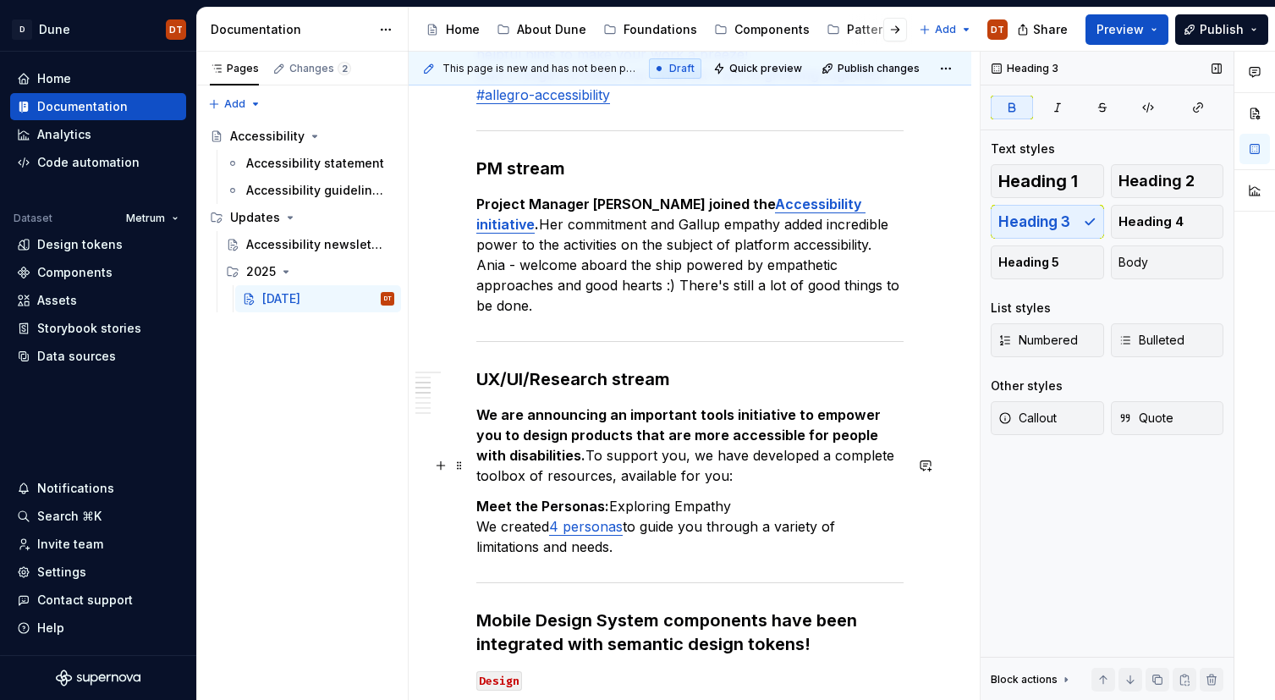
click at [560, 513] on p "Meet the Personas: Exploring Empathy We created 4 personas to guide you through…" at bounding box center [689, 526] width 427 height 61
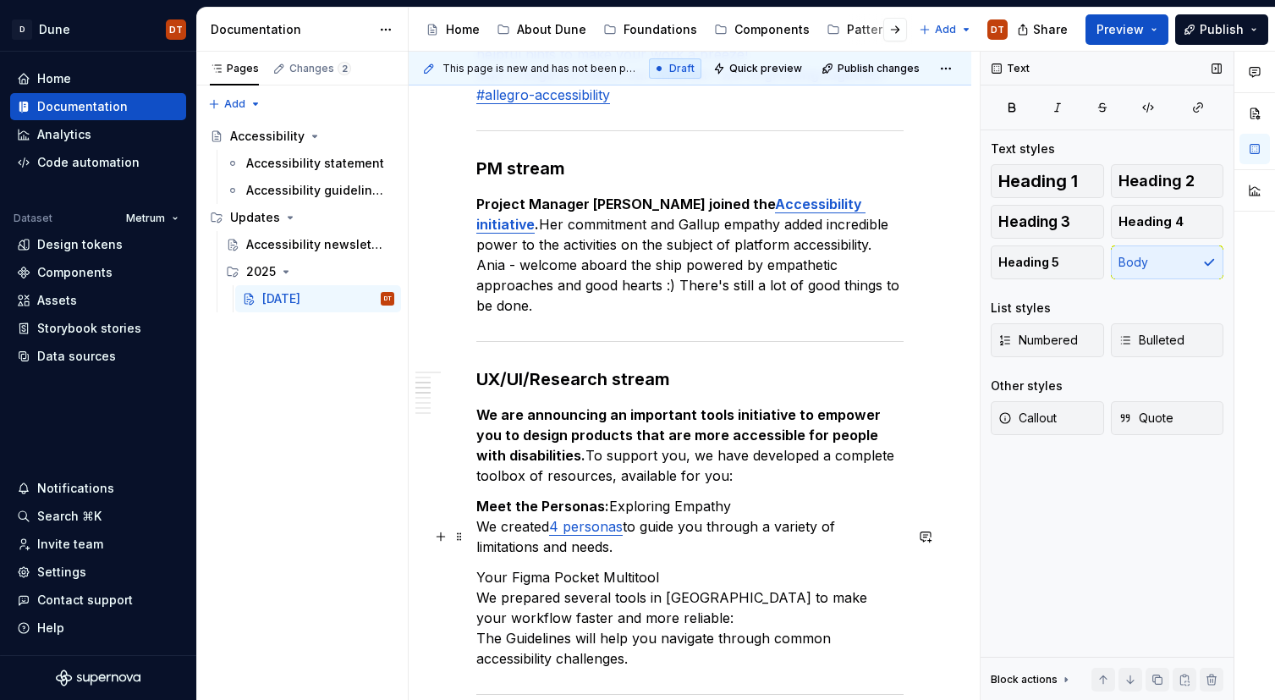
click at [491, 567] on p "Your Figma Pocket Multitool We prepared several tools in [GEOGRAPHIC_DATA] to m…" at bounding box center [689, 618] width 427 height 102
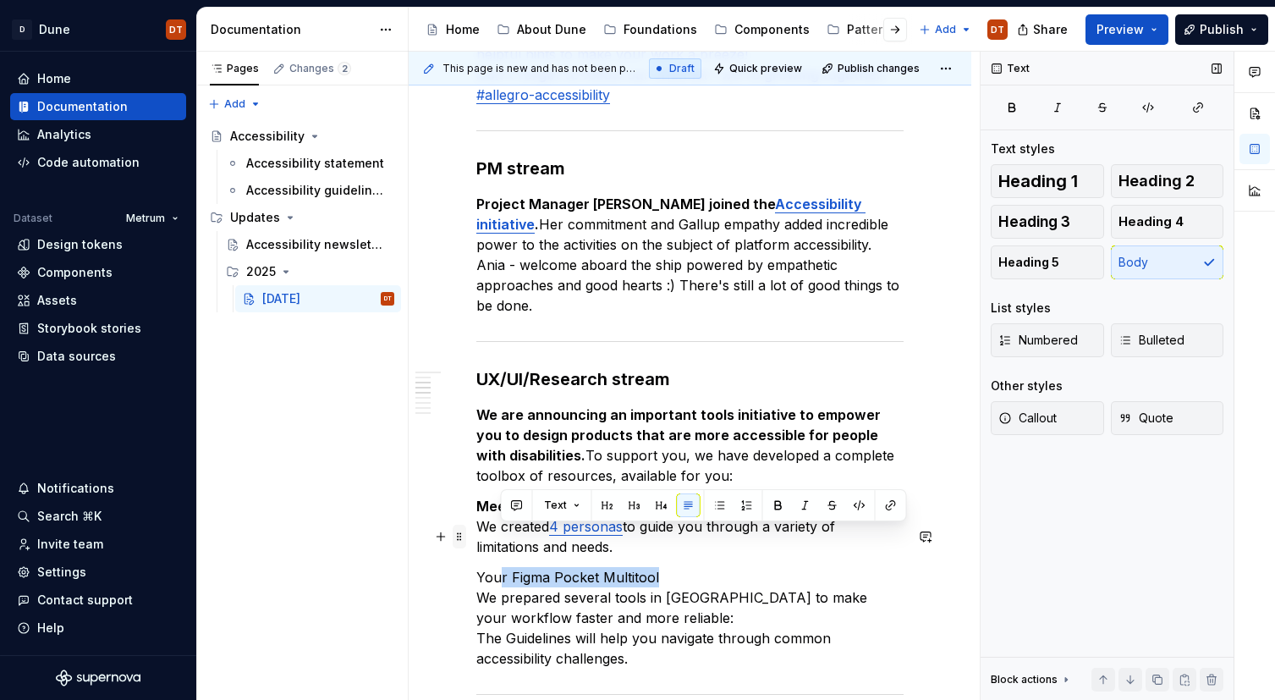
drag, startPoint x: 656, startPoint y: 535, endPoint x: 465, endPoint y: 538, distance: 190.3
click at [529, 567] on p "Your Figma Pocket Multitool We prepared several tools in [GEOGRAPHIC_DATA] to m…" at bounding box center [689, 618] width 427 height 102
drag, startPoint x: 655, startPoint y: 537, endPoint x: 477, endPoint y: 538, distance: 177.6
click at [477, 567] on p "Your Figma Pocket Multitool We prepared several tools in [GEOGRAPHIC_DATA] to m…" at bounding box center [689, 618] width 427 height 102
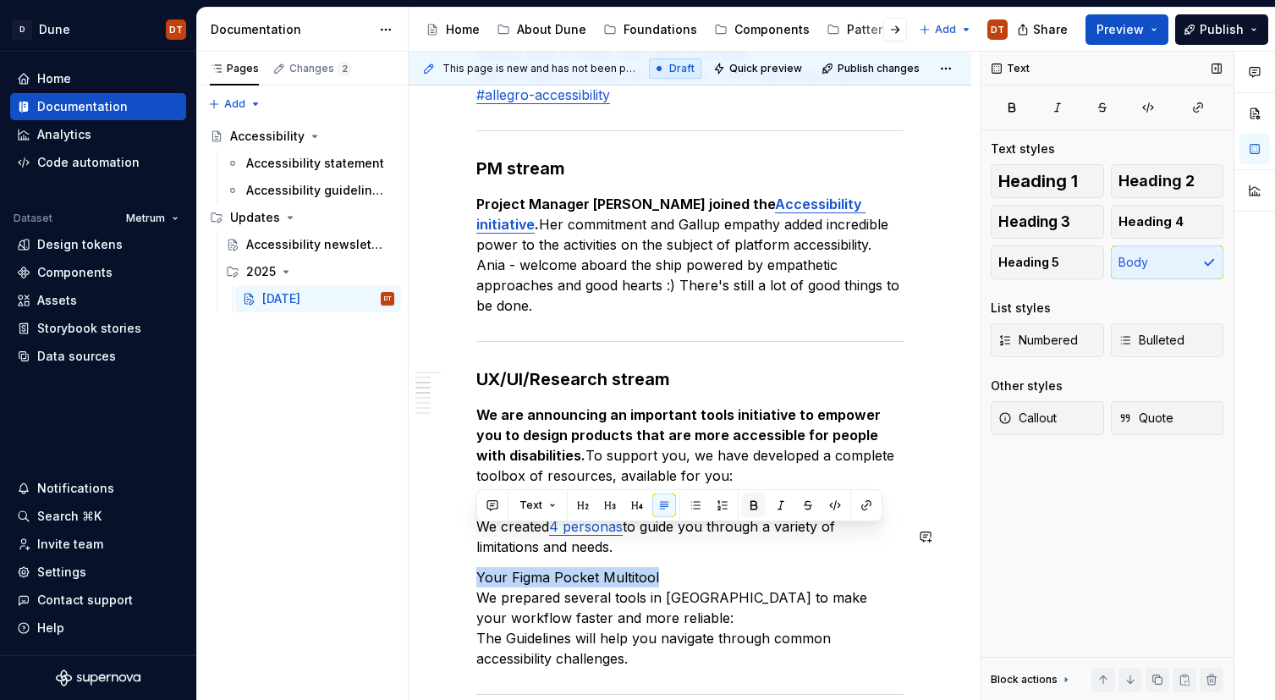
click at [751, 506] on button "button" at bounding box center [754, 505] width 24 height 24
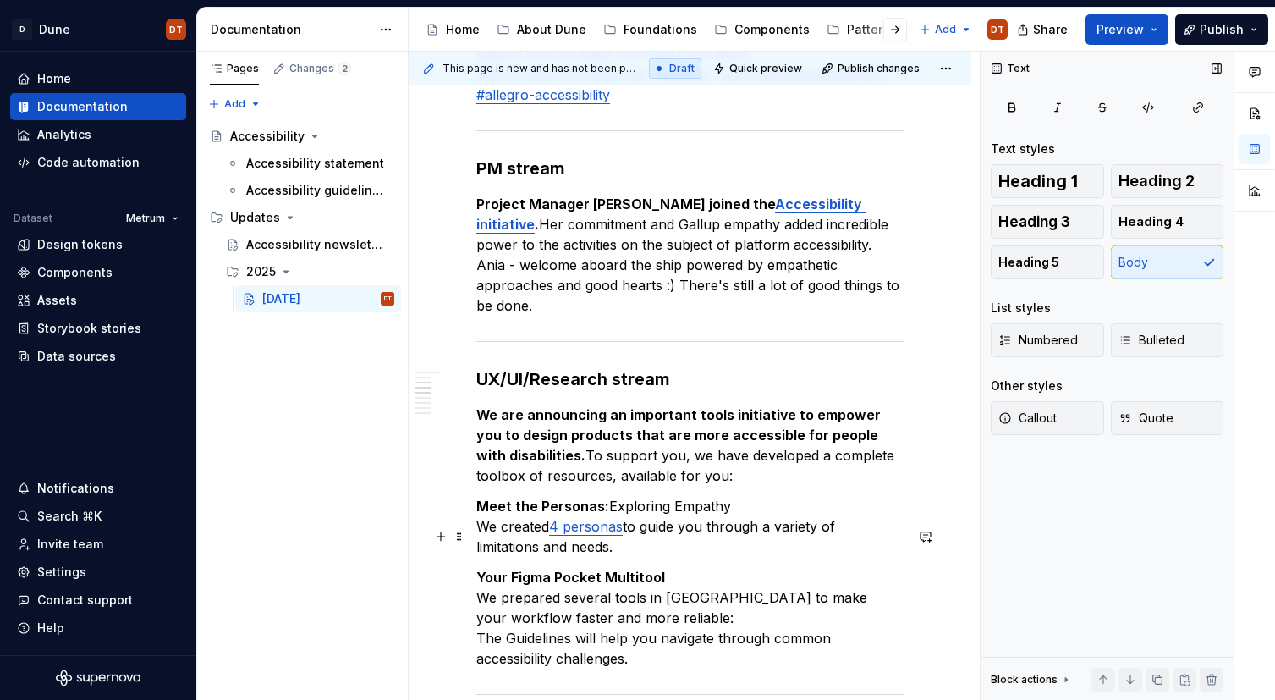
click at [635, 567] on p "Your Figma Pocket Multitool We prepared several tools in [GEOGRAPHIC_DATA] to m…" at bounding box center [689, 618] width 427 height 102
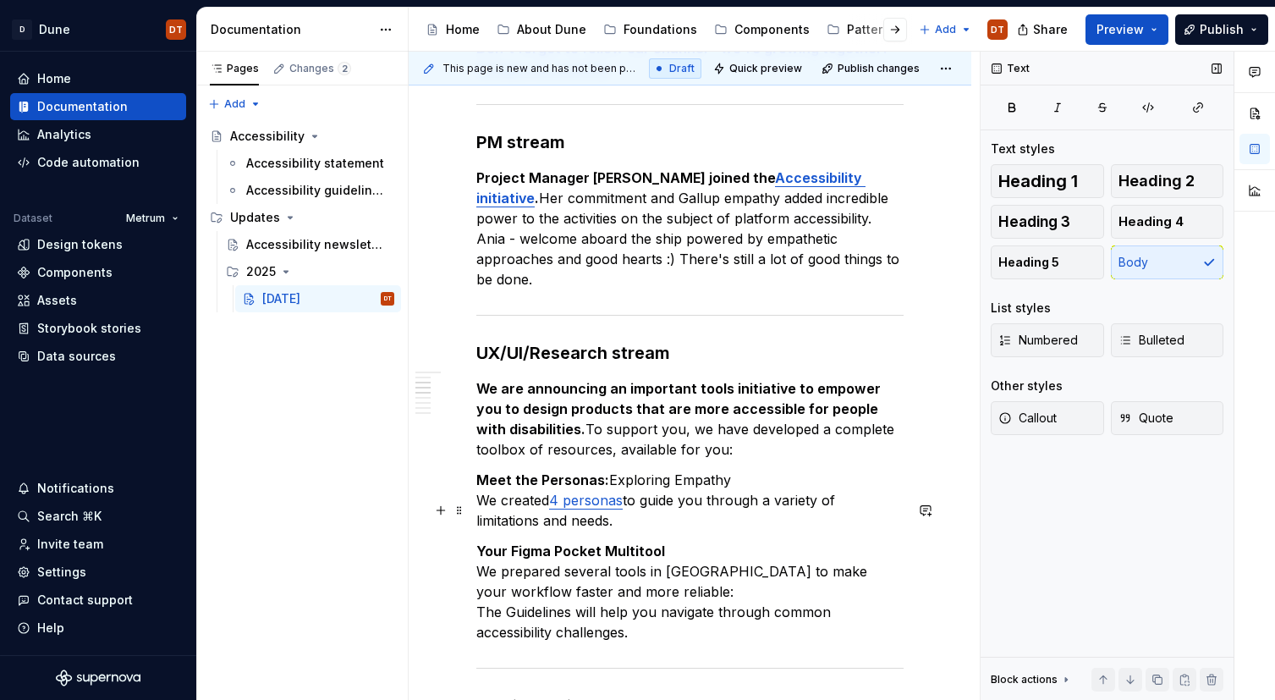
scroll to position [952, 0]
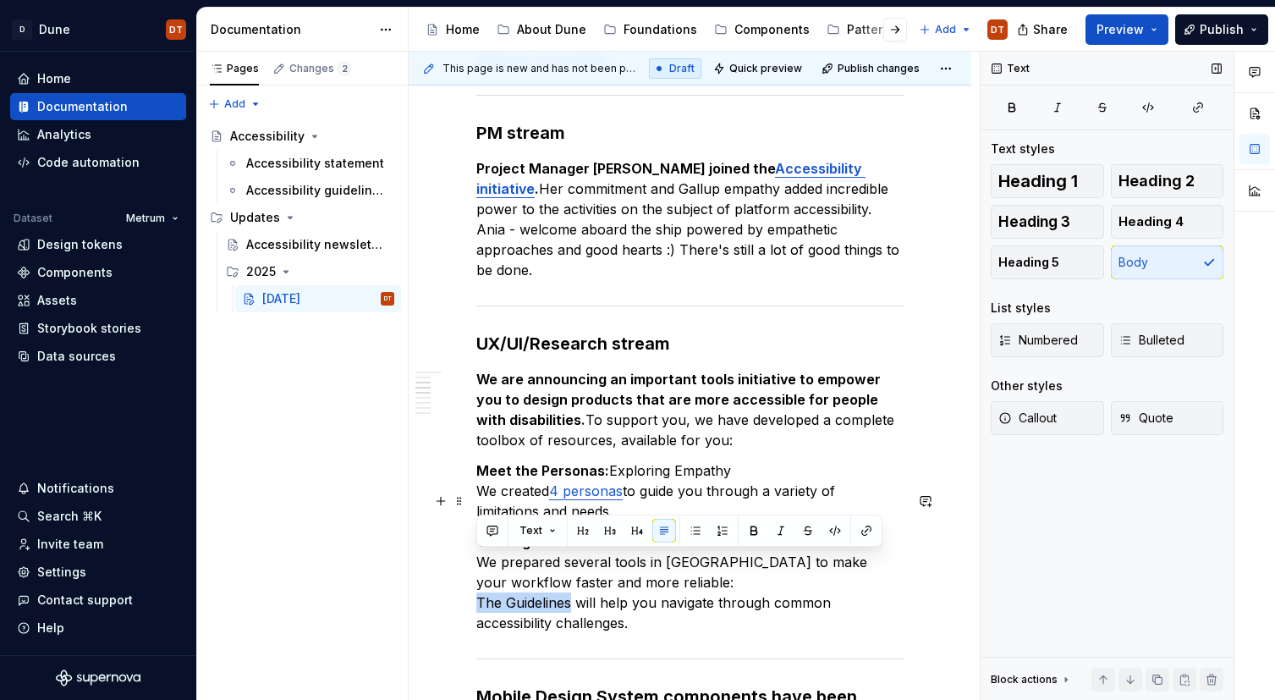
drag, startPoint x: 480, startPoint y: 563, endPoint x: 602, endPoint y: 555, distance: 122.9
click at [570, 561] on p "Your Figma Pocket Multitool We prepared several tools in [GEOGRAPHIC_DATA] to m…" at bounding box center [689, 582] width 427 height 102
click at [865, 534] on button "button" at bounding box center [866, 531] width 24 height 24
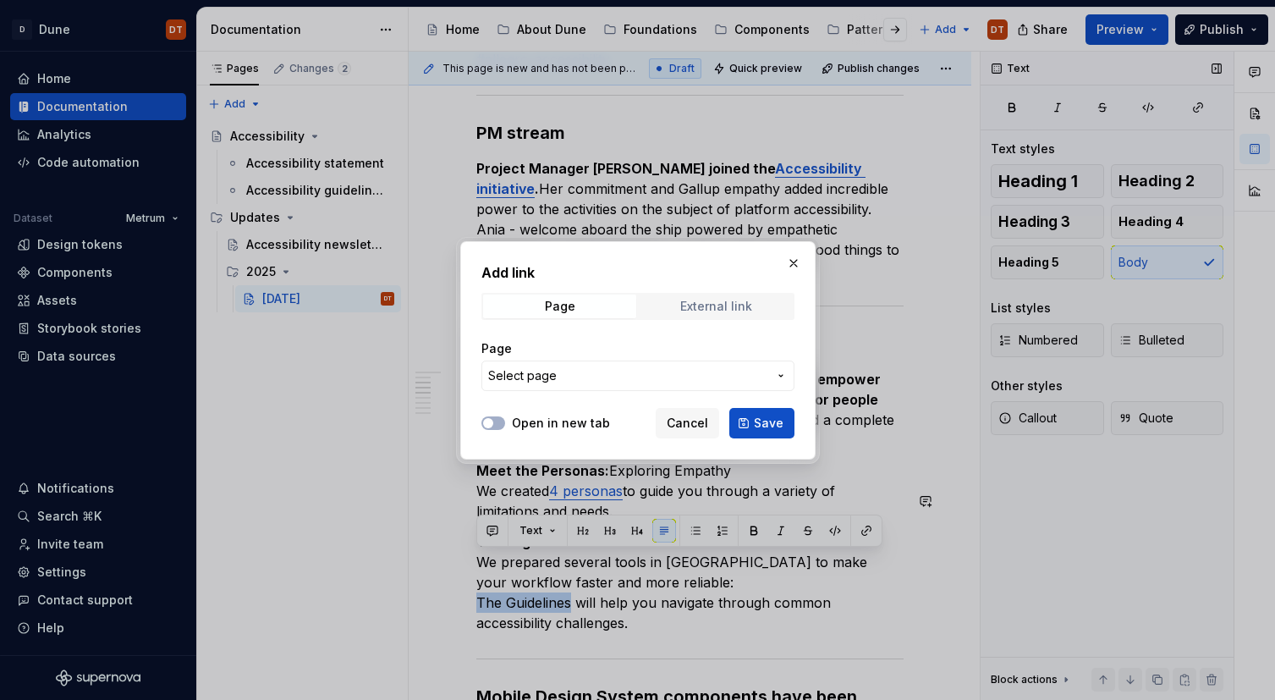
click at [736, 307] on div "External link" at bounding box center [716, 306] width 72 height 14
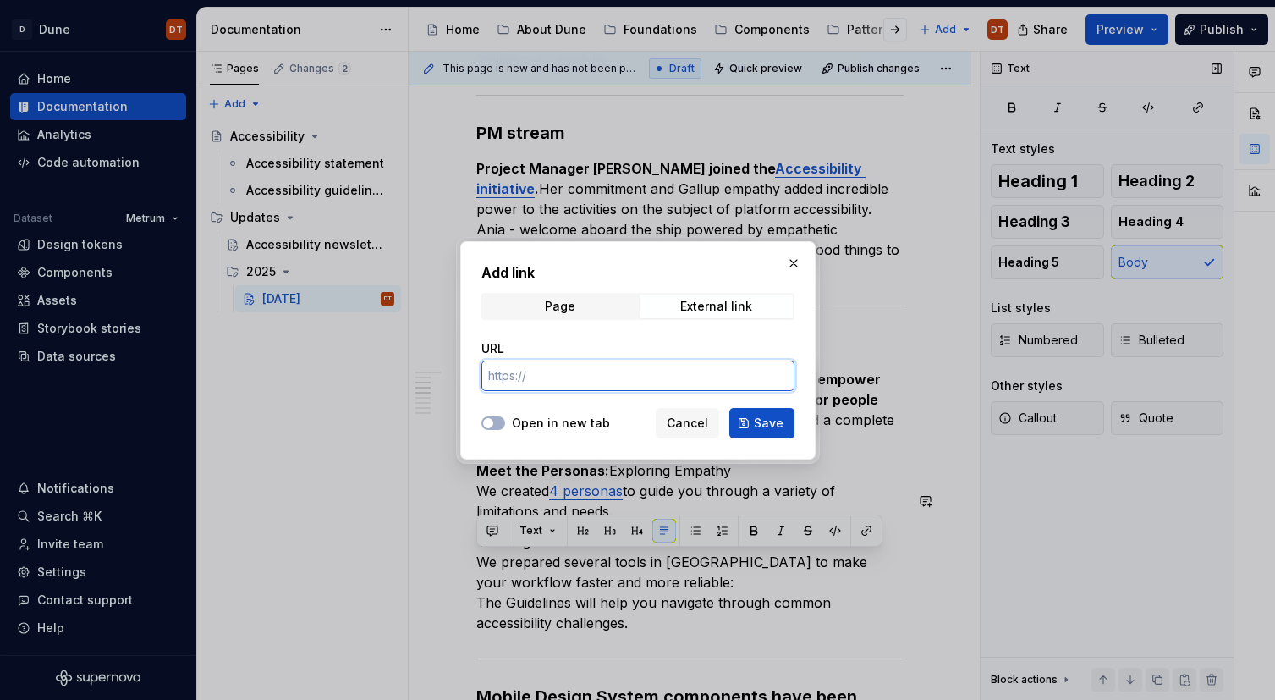
click at [609, 382] on input "URL" at bounding box center [637, 375] width 313 height 30
paste input "[URL][DOMAIN_NAME]"
type input "[URL][DOMAIN_NAME]"
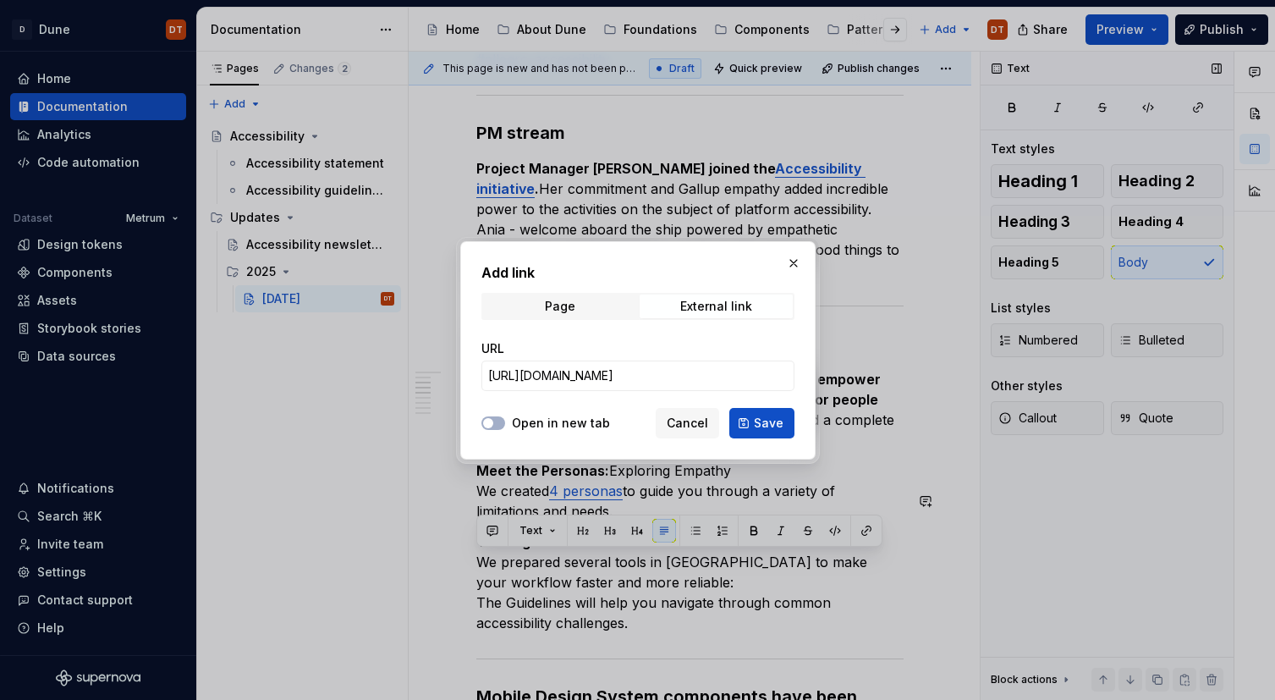
click at [555, 423] on label "Open in new tab" at bounding box center [561, 422] width 98 height 17
click at [505, 423] on button "Open in new tab" at bounding box center [493, 423] width 24 height 14
click at [761, 430] on span "Save" at bounding box center [769, 422] width 30 height 17
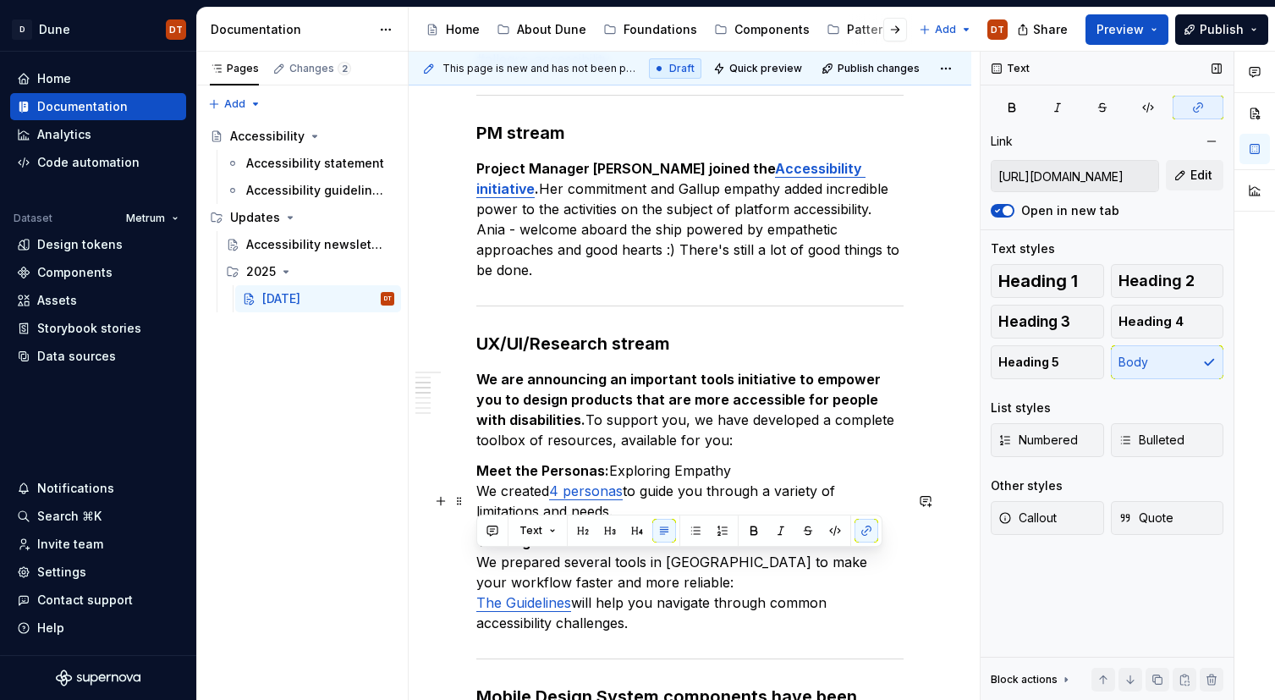
click at [903, 567] on p "Your Figma Pocket Multitool We prepared several tools in [GEOGRAPHIC_DATA] to m…" at bounding box center [689, 582] width 427 height 102
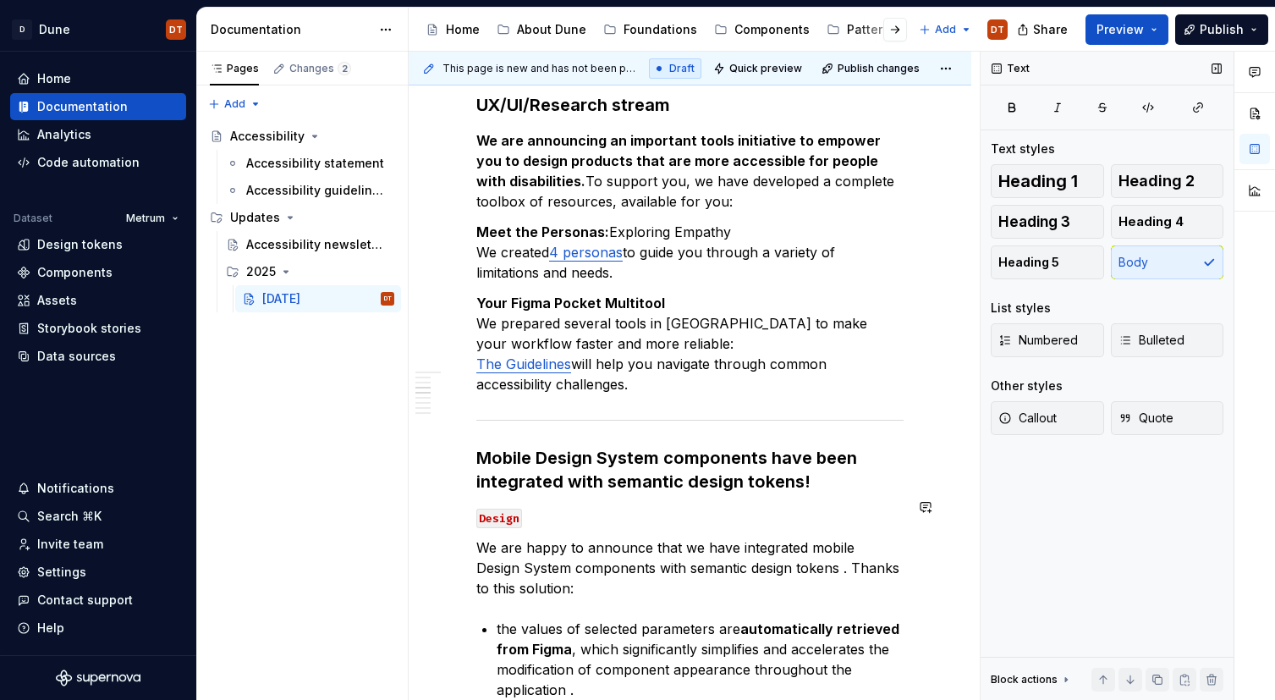
scroll to position [1200, 0]
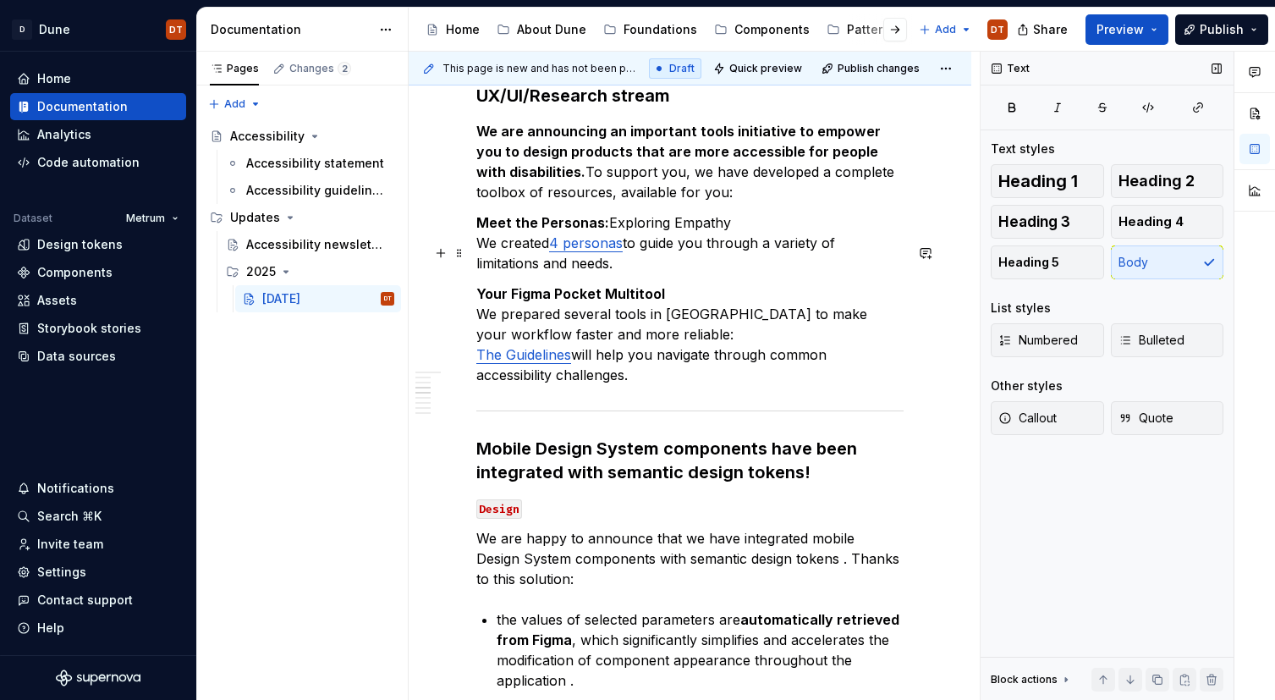
click at [656, 338] on p "Your Figma Pocket Multitool We prepared several tools in [GEOGRAPHIC_DATA] to m…" at bounding box center [689, 334] width 427 height 102
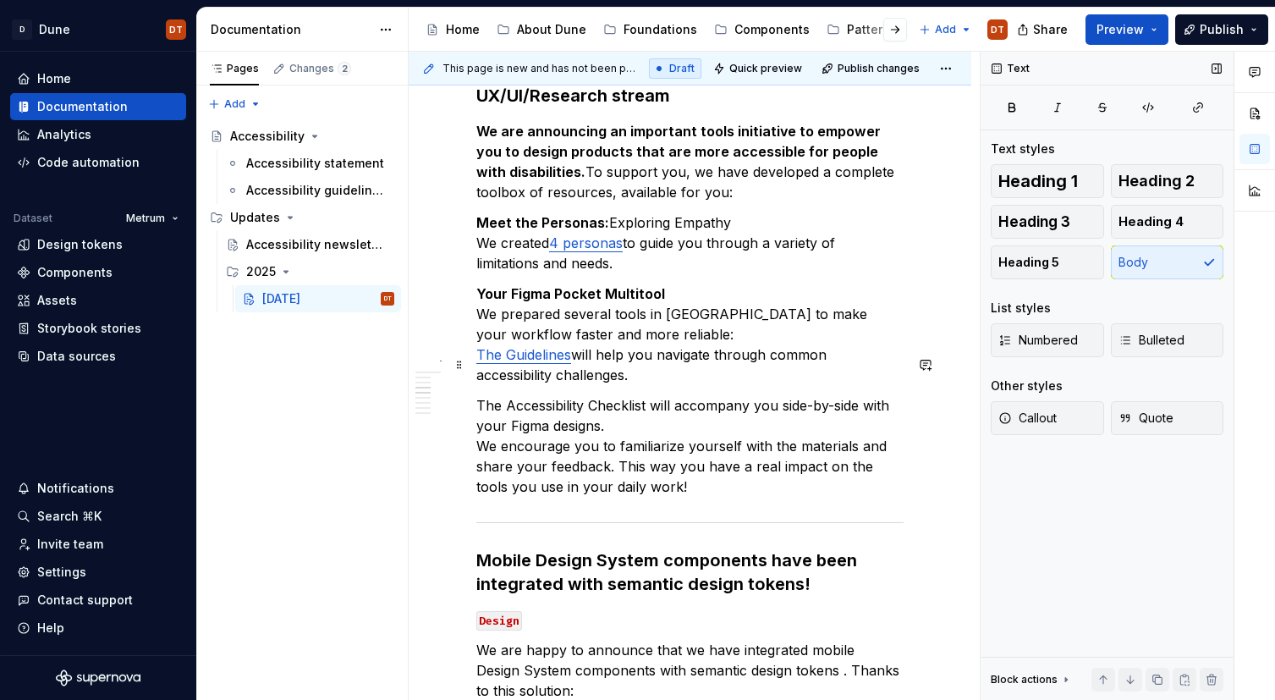
click at [583, 395] on p "The Accessibility Checklist will accompany you side-by-side with your Figma des…" at bounding box center [689, 446] width 427 height 102
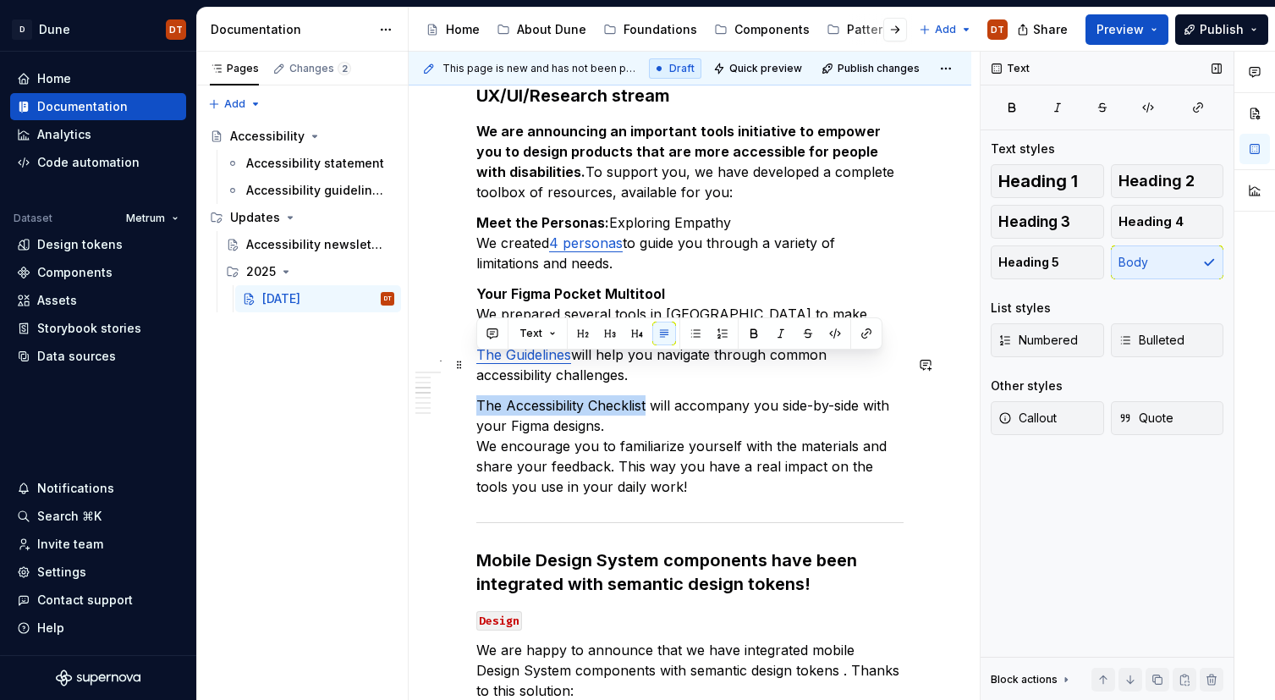
drag, startPoint x: 647, startPoint y: 365, endPoint x: 513, endPoint y: 361, distance: 133.7
click at [862, 335] on button "button" at bounding box center [866, 333] width 24 height 24
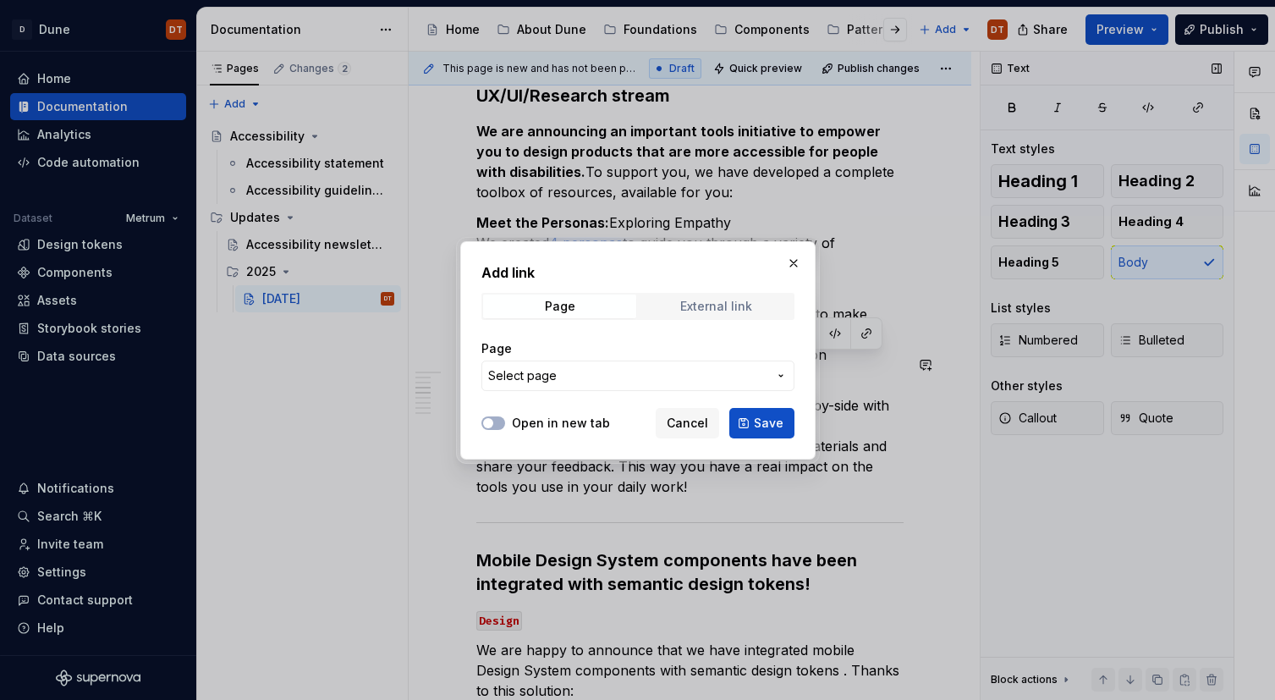
click at [739, 305] on div "External link" at bounding box center [716, 306] width 72 height 14
click at [729, 375] on input "URL" at bounding box center [637, 375] width 313 height 30
paste input "[URL][DOMAIN_NAME]"
type input "[URL][DOMAIN_NAME]"
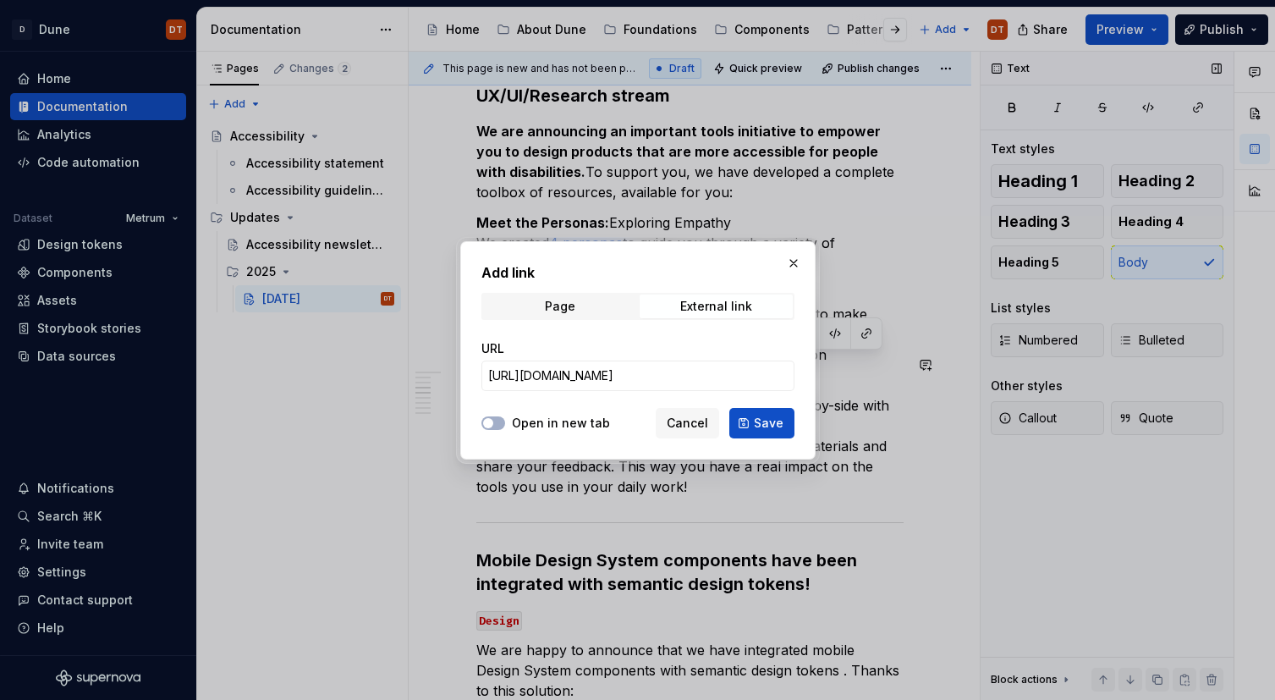
scroll to position [0, 0]
click at [551, 421] on label "Open in new tab" at bounding box center [561, 422] width 98 height 17
click at [505, 421] on button "Open in new tab" at bounding box center [493, 423] width 24 height 14
click at [771, 425] on span "Save" at bounding box center [769, 422] width 30 height 17
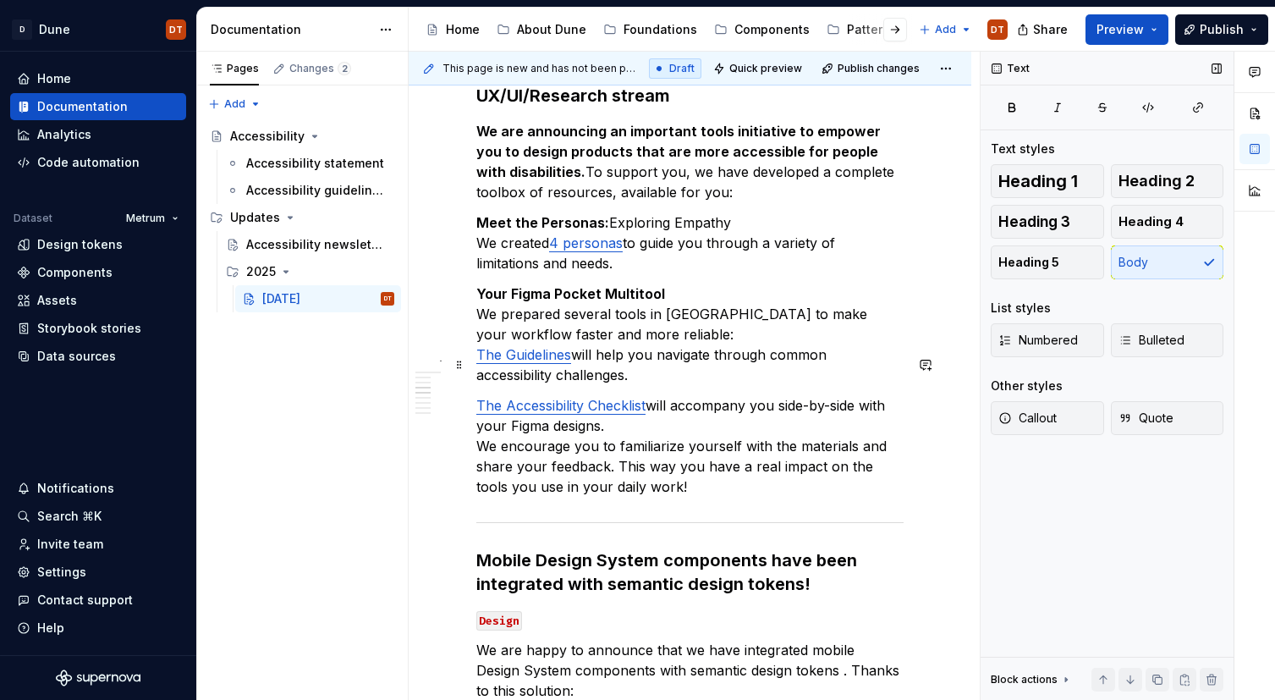
click at [678, 442] on p "The Accessibility Checklist will accompany you side-by-side with your Figma des…" at bounding box center [689, 446] width 427 height 102
click at [671, 447] on p "The Accessibility Checklist will accompany you side-by-side with your Figma des…" at bounding box center [689, 446] width 427 height 102
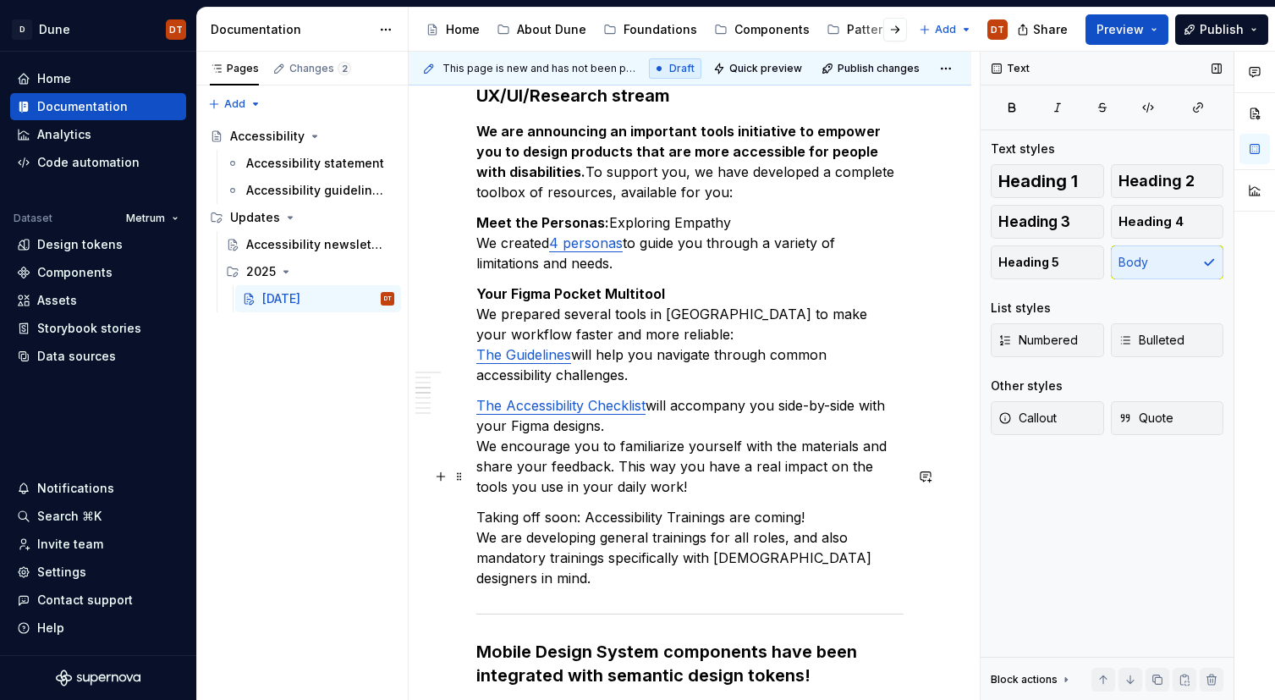
click at [565, 507] on p "Taking off soon: Accessibility Trainings are coming! We are developing general …" at bounding box center [689, 547] width 427 height 81
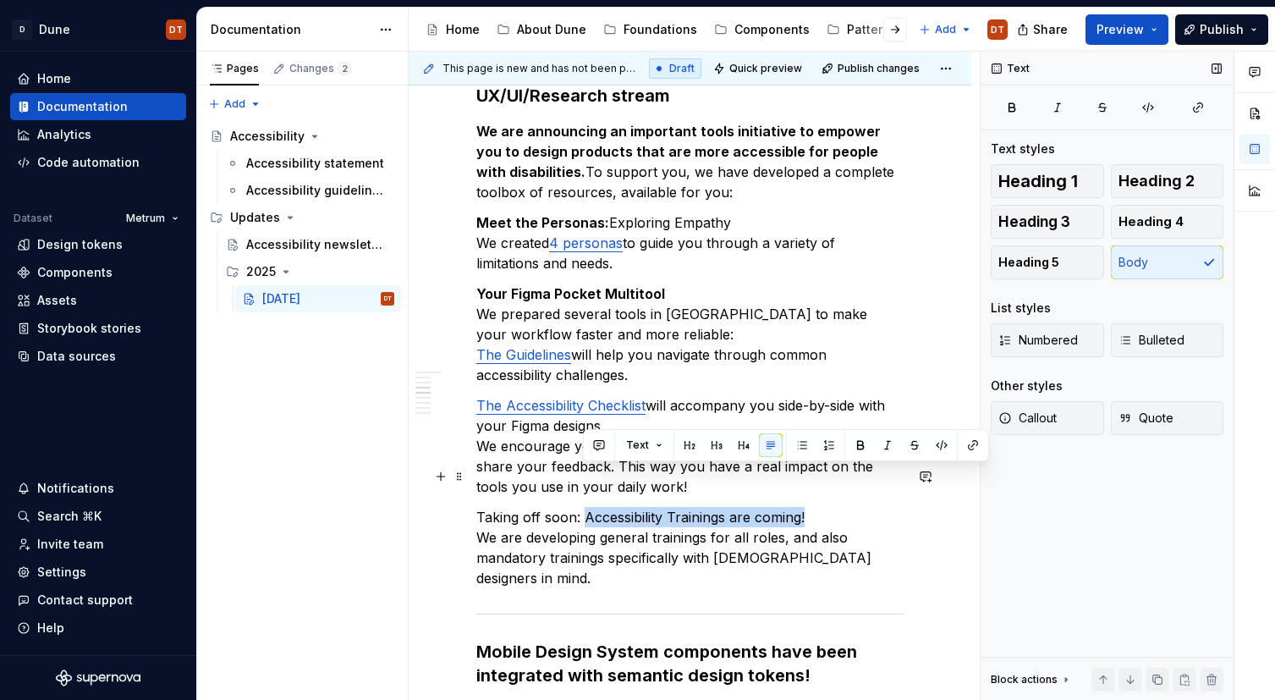
drag, startPoint x: 585, startPoint y: 475, endPoint x: 808, endPoint y: 475, distance: 223.3
click at [808, 507] on p "Taking off soon: Accessibility Trainings are coming! We are developing general …" at bounding box center [689, 547] width 427 height 81
click at [859, 447] on button "button" at bounding box center [860, 445] width 24 height 24
click at [818, 507] on p "Taking off soon: Accessibility Trainings are coming! We are developing general …" at bounding box center [689, 547] width 427 height 81
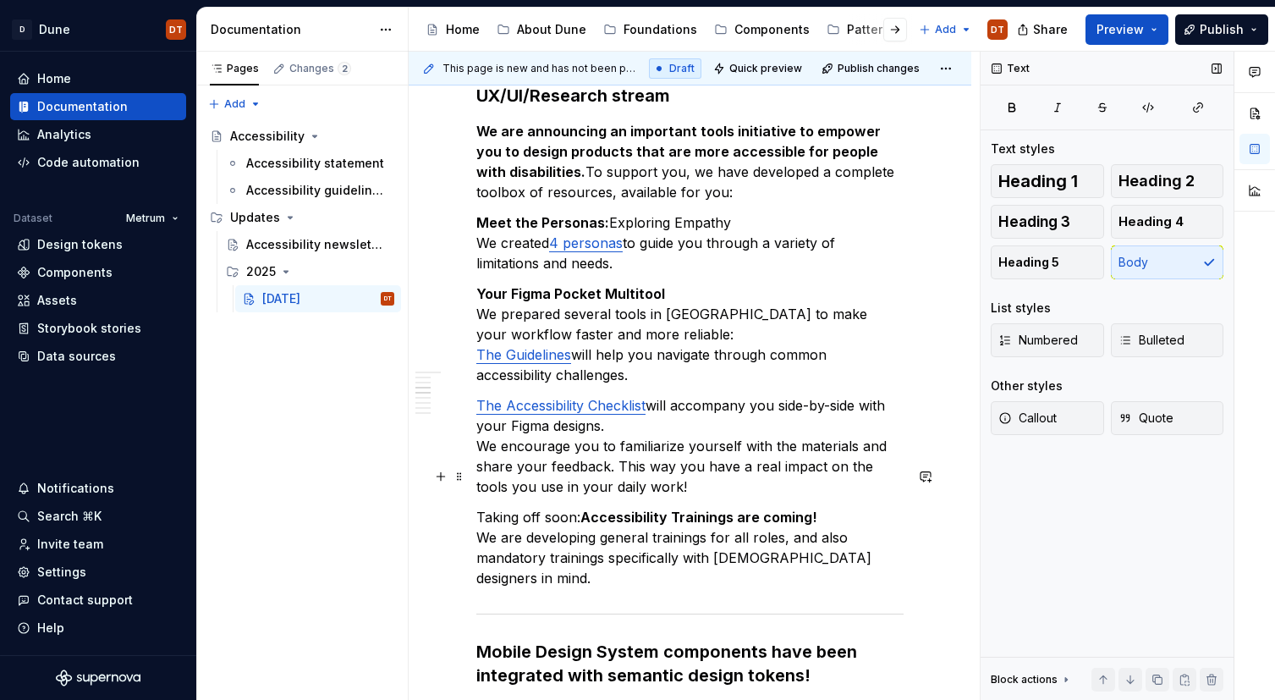
click at [868, 519] on p "Taking off soon: Accessibility Trainings are coming! We are developing general …" at bounding box center [689, 547] width 427 height 81
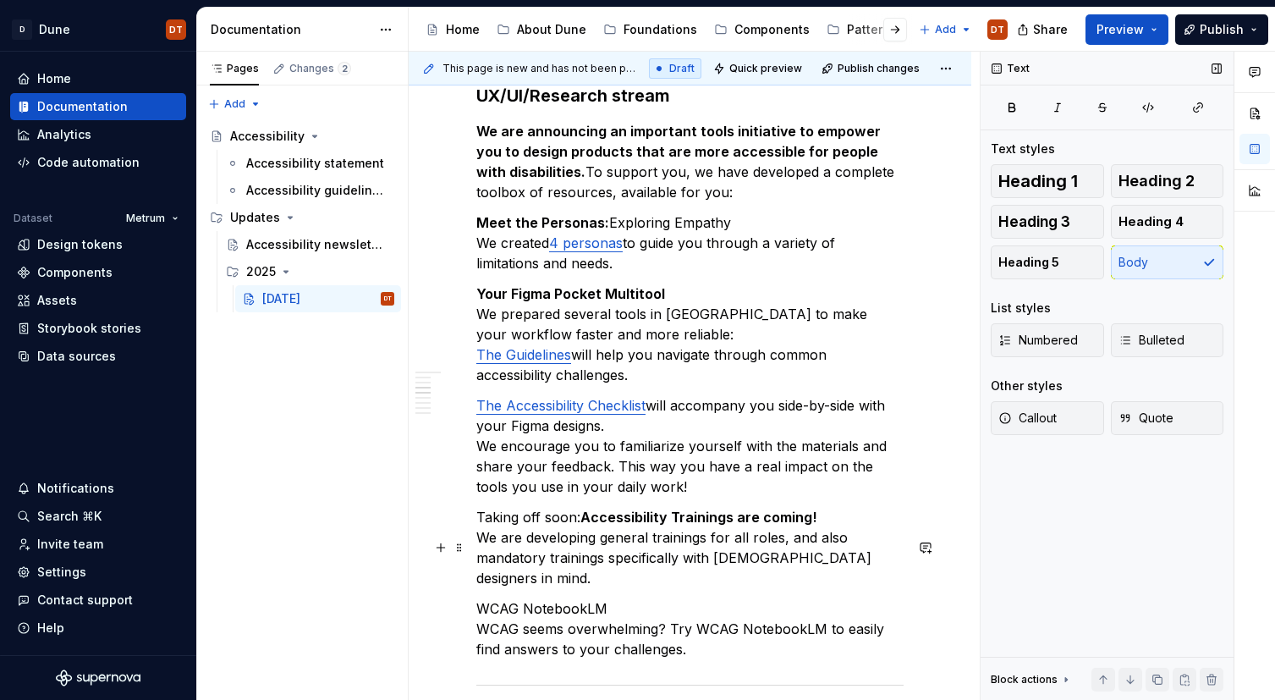
click at [609, 598] on p "WCAG NotebookLM WCAG seems overwhelming? Try WCAG NotebookLM to easily find ans…" at bounding box center [689, 628] width 427 height 61
drag, startPoint x: 617, startPoint y: 547, endPoint x: 579, endPoint y: 544, distance: 37.4
click at [750, 518] on button "button" at bounding box center [754, 516] width 24 height 24
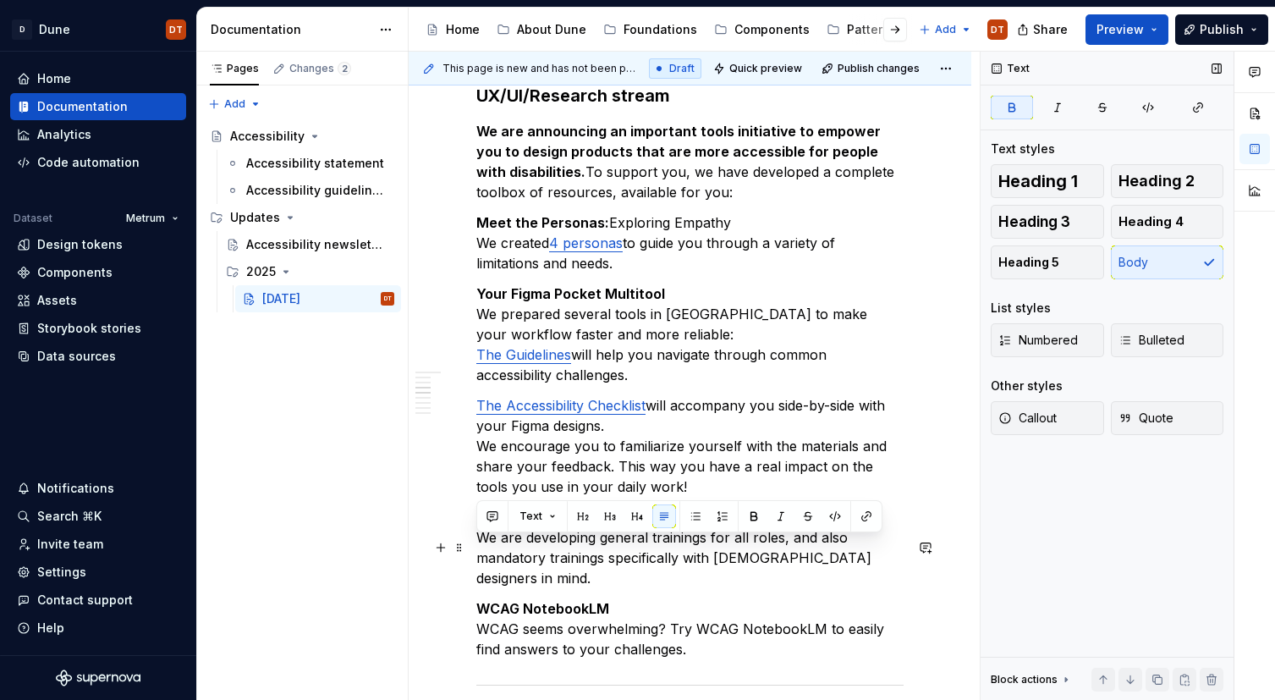
click at [695, 598] on p "WCAG NotebookLM WCAG seems overwhelming? Try WCAG NotebookLM to easily find ans…" at bounding box center [689, 628] width 427 height 61
click at [711, 598] on p "WCAG NotebookLM WCAG seems overwhelming? Try WCAG NotebookLM to easily find ans…" at bounding box center [689, 628] width 427 height 61
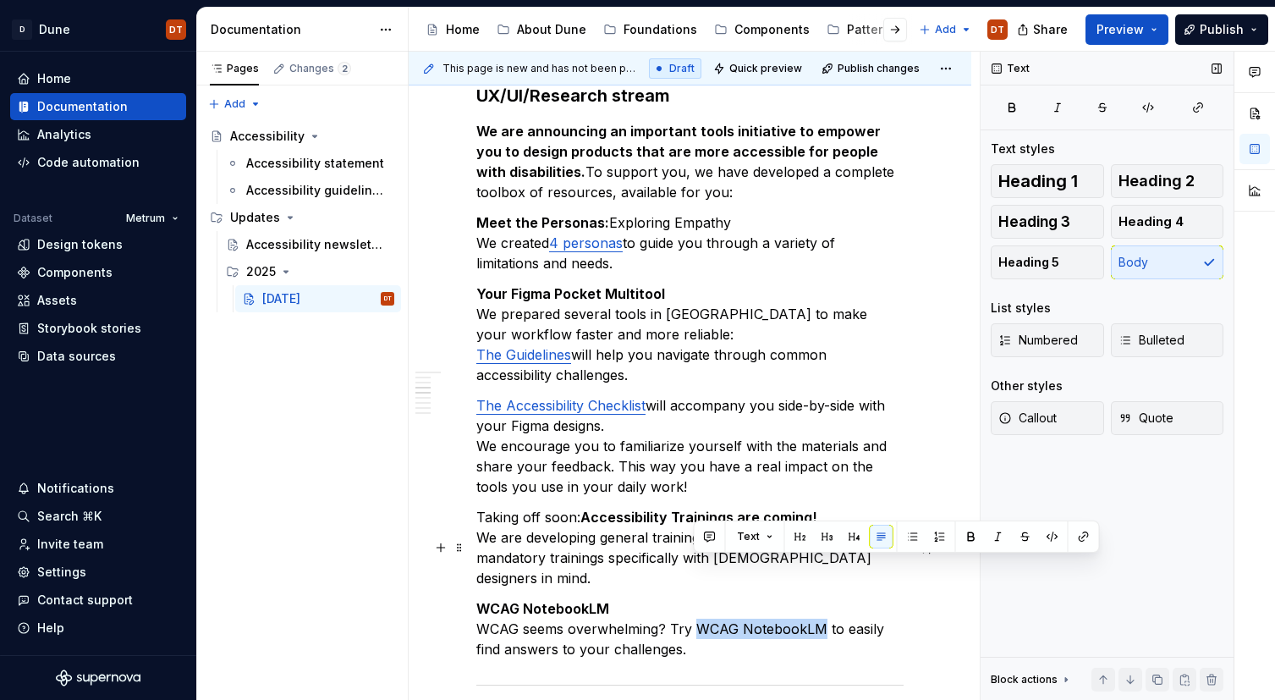
drag, startPoint x: 696, startPoint y: 568, endPoint x: 818, endPoint y: 567, distance: 121.8
click at [818, 598] on p "WCAG NotebookLM WCAG seems overwhelming? Try WCAG NotebookLM to easily find ans…" at bounding box center [689, 628] width 427 height 61
click at [1083, 540] on button "button" at bounding box center [1084, 536] width 24 height 24
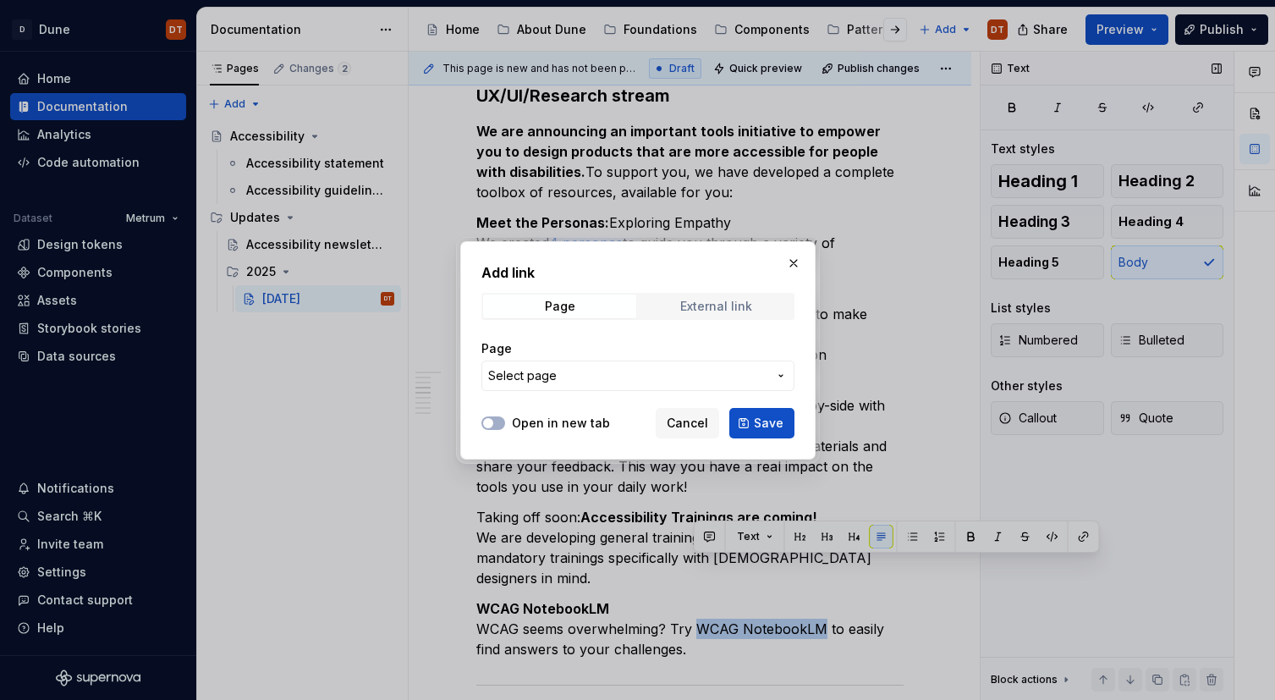
click at [736, 311] on div "External link" at bounding box center [716, 306] width 72 height 14
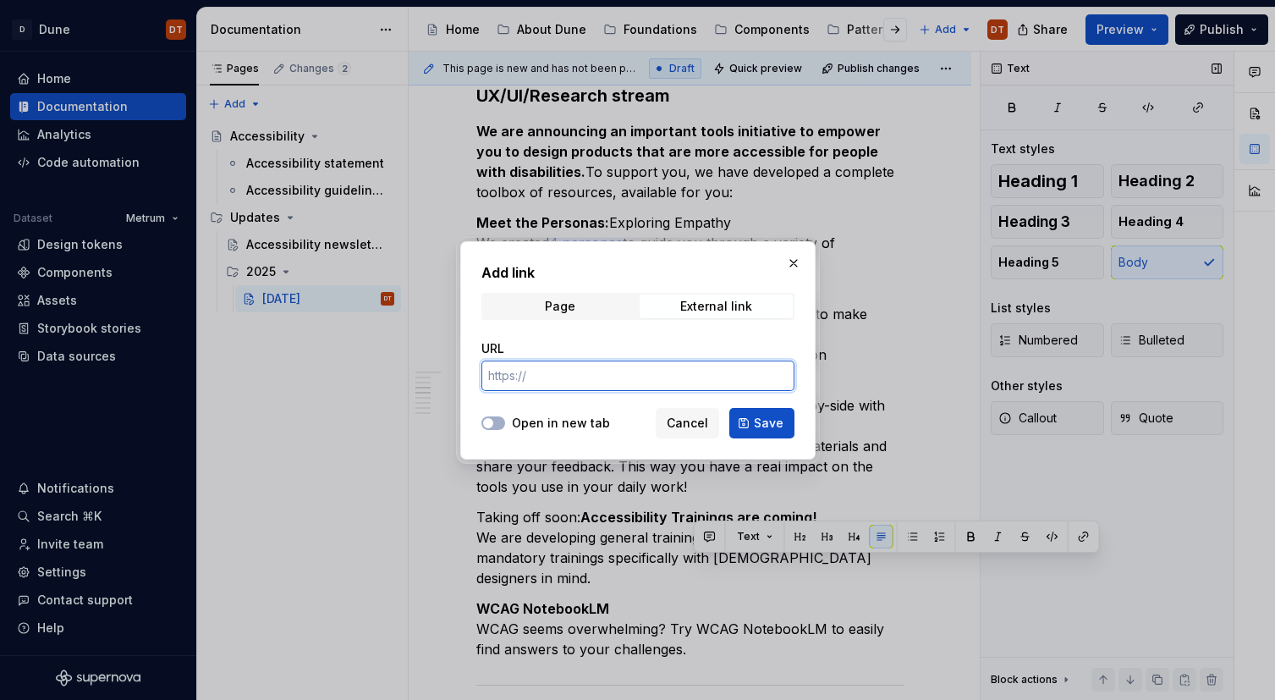
click at [683, 381] on input "URL" at bounding box center [637, 375] width 313 height 30
paste input "[URL][DOMAIN_NAME]"
type input "[URL][DOMAIN_NAME]"
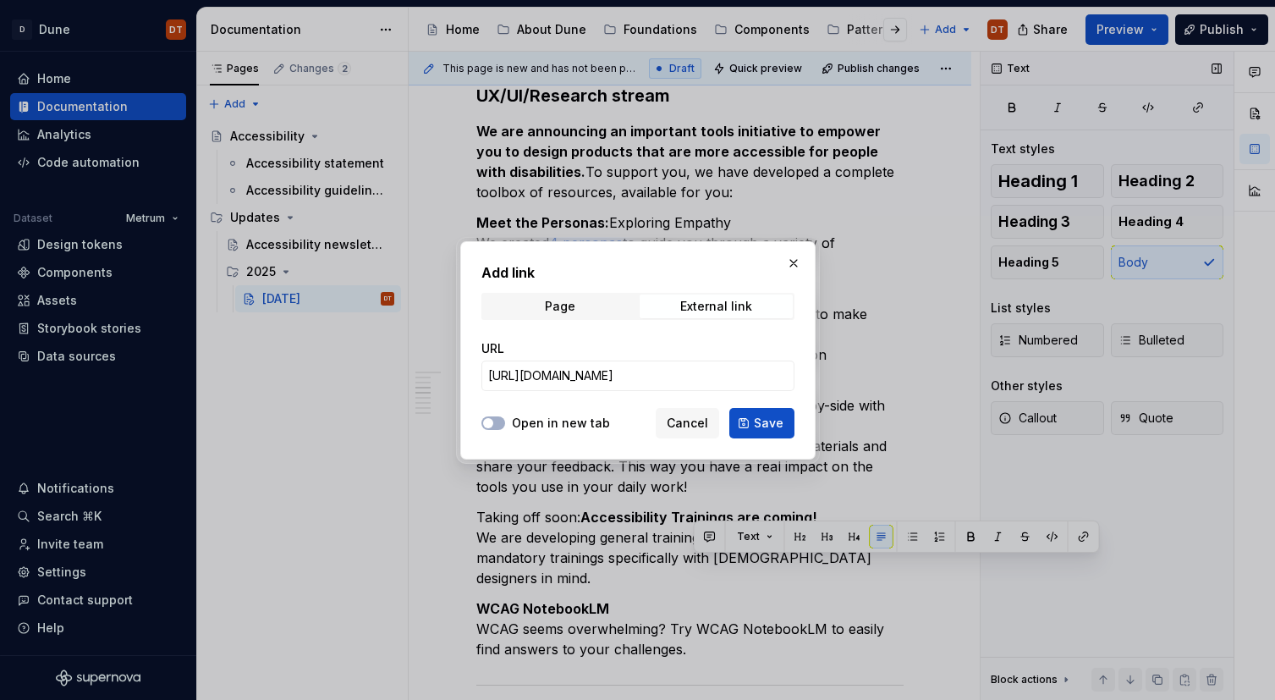
click at [557, 421] on label "Open in new tab" at bounding box center [561, 422] width 98 height 17
click at [505, 421] on button "Open in new tab" at bounding box center [493, 423] width 24 height 14
click at [756, 425] on span "Save" at bounding box center [769, 422] width 30 height 17
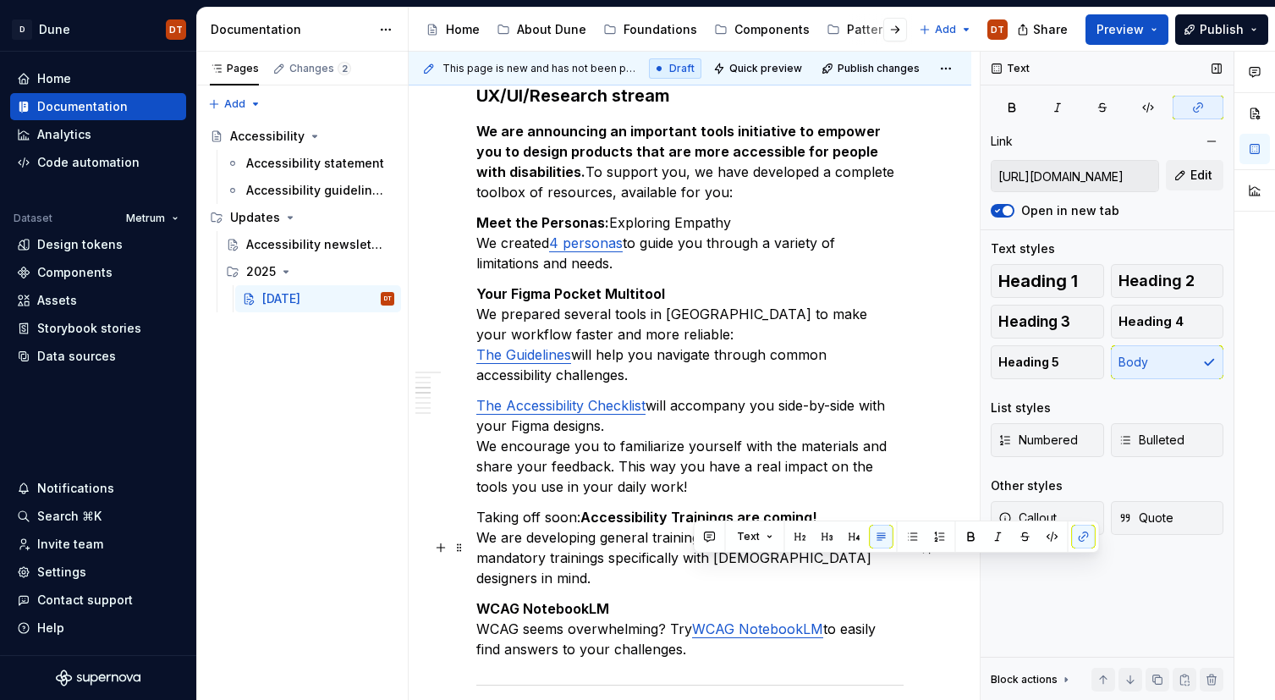
click at [614, 598] on p "WCAG NotebookLM WCAG seems overwhelming? Try WCAG NotebookLM to easily find ans…" at bounding box center [689, 628] width 427 height 61
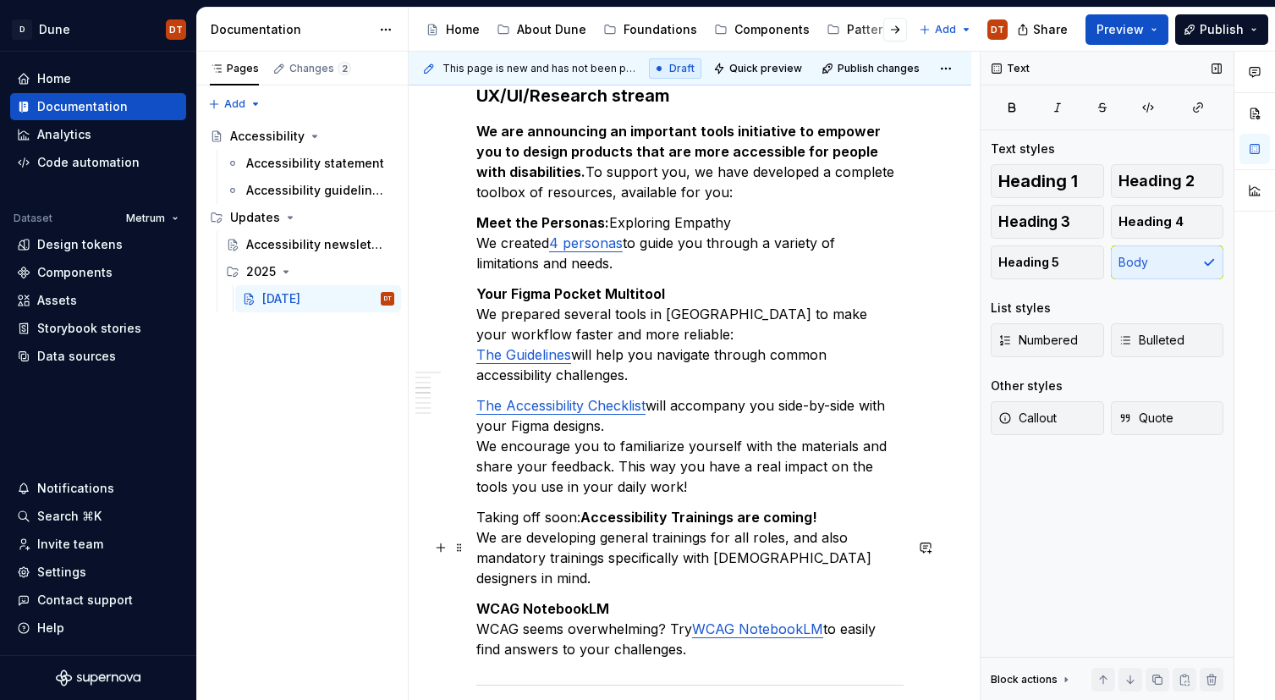
click at [666, 598] on p "WCAG NotebookLM WCAG seems overwhelming? Try WCAG NotebookLM to easily find ans…" at bounding box center [689, 628] width 427 height 61
click at [558, 600] on strong "WCAG NotebookLM" at bounding box center [542, 608] width 133 height 17
drag, startPoint x: 594, startPoint y: 546, endPoint x: 654, endPoint y: 546, distance: 60.1
click at [594, 600] on strong "WCAG NotebookLM" at bounding box center [542, 608] width 133 height 17
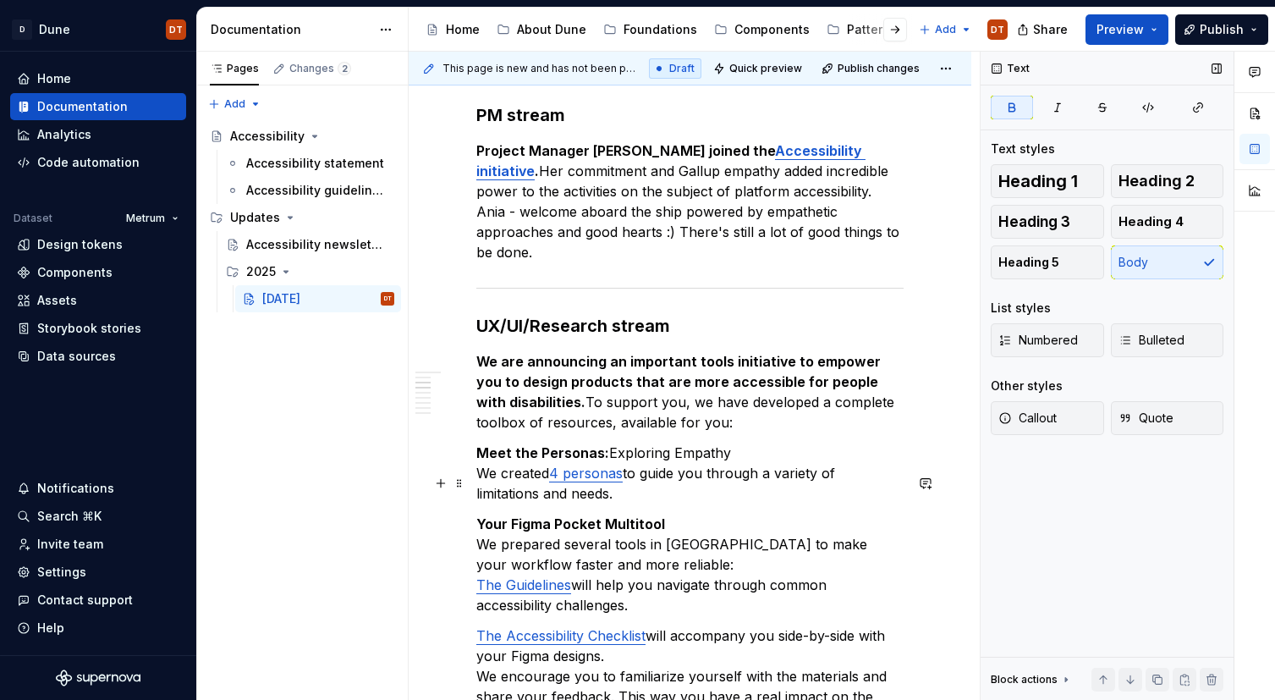
scroll to position [954, 0]
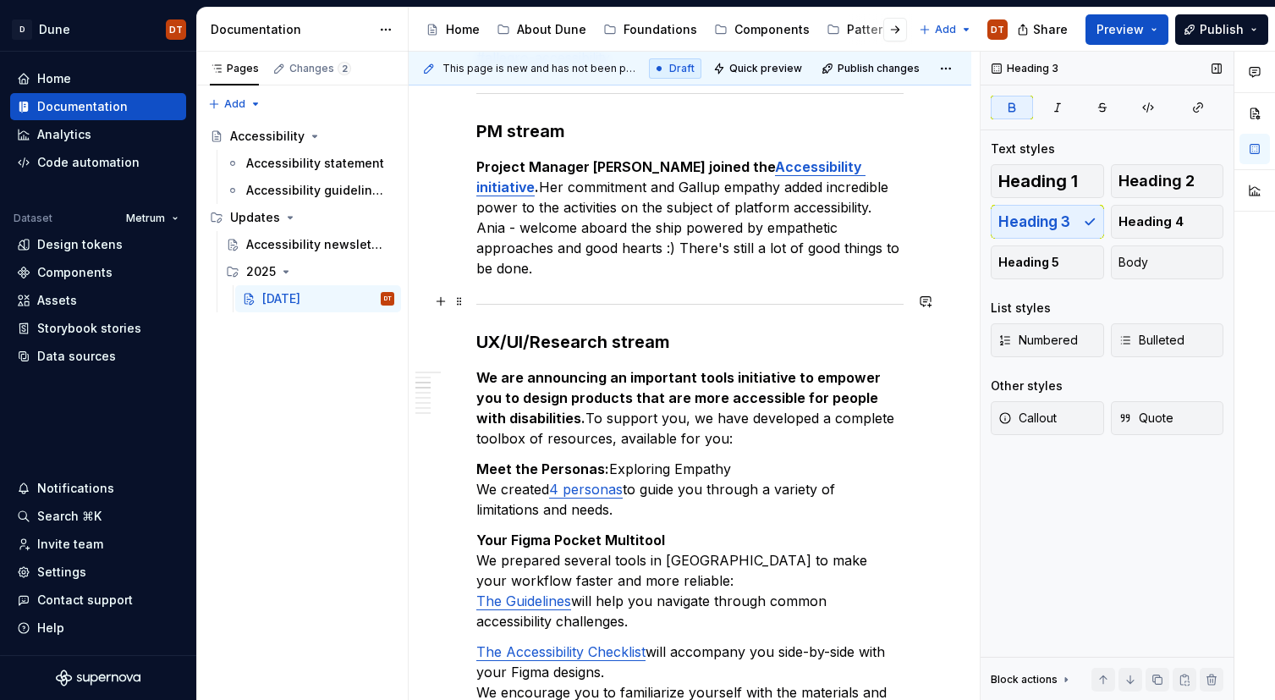
click at [632, 332] on strong "UX/UI/Research stream" at bounding box center [573, 342] width 194 height 20
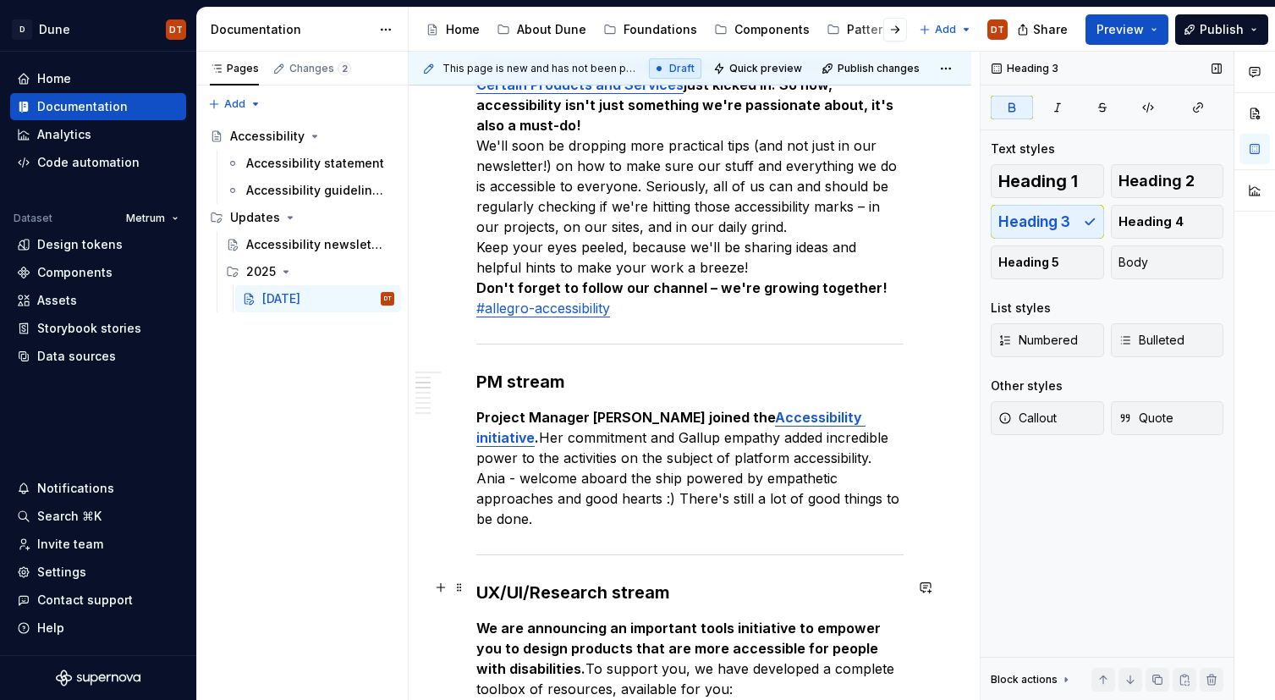
scroll to position [607, 0]
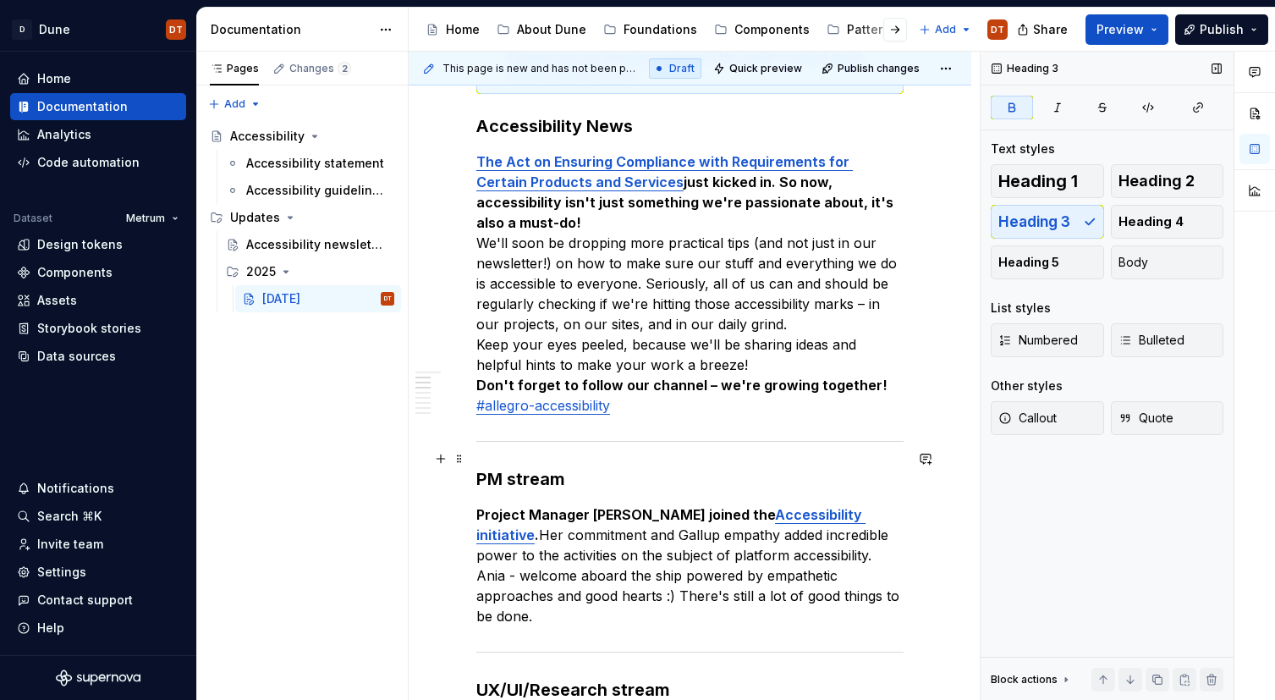
click at [516, 469] on strong "PM stream" at bounding box center [520, 479] width 89 height 20
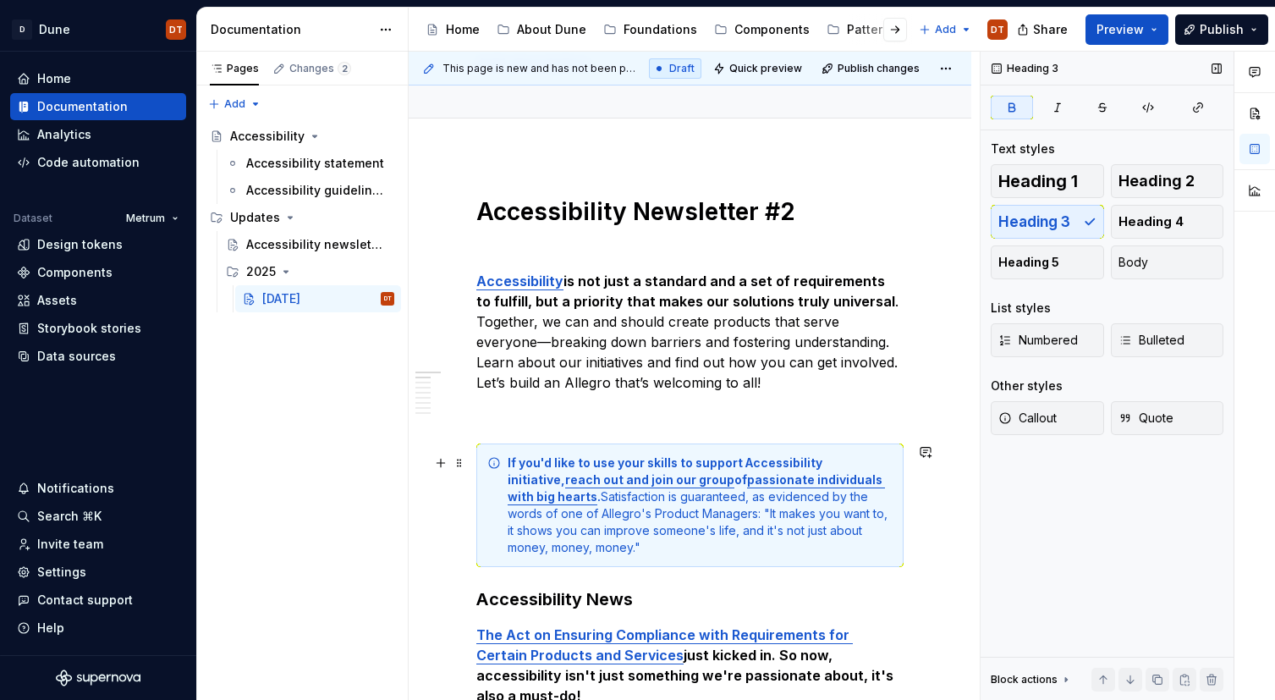
scroll to position [0, 0]
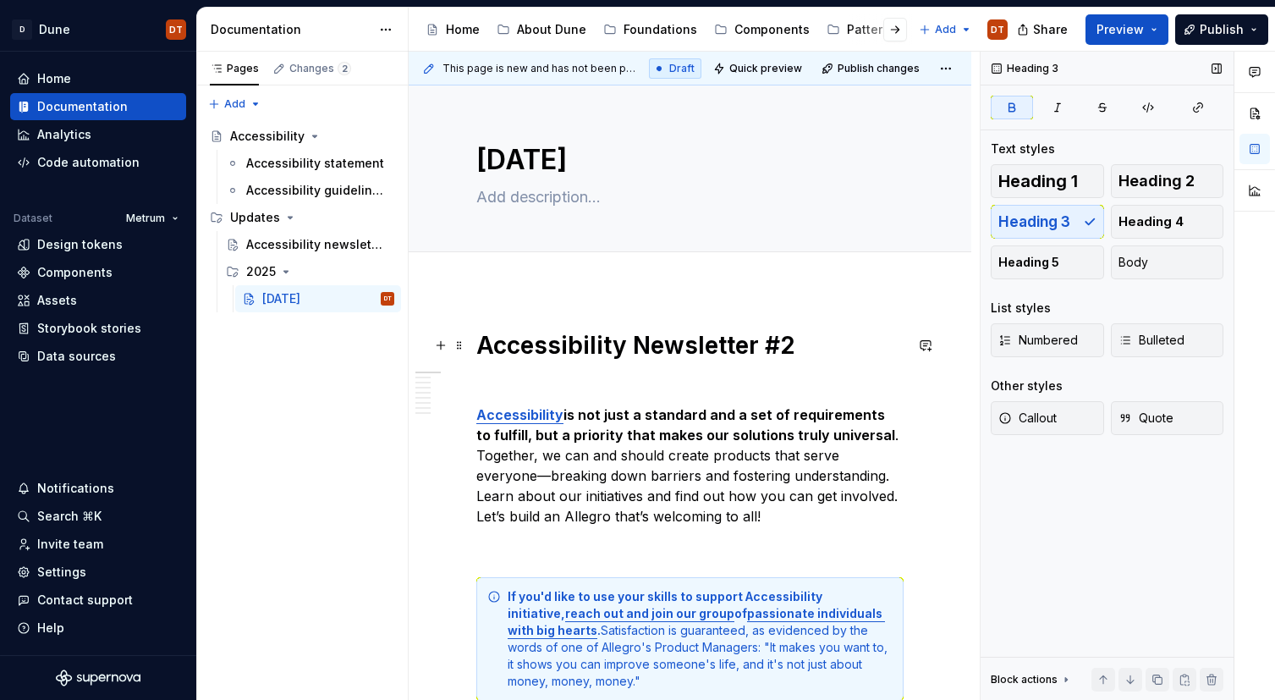
click at [596, 348] on h1 "Accessibility Newsletter #2" at bounding box center [689, 345] width 427 height 30
click at [627, 351] on h1 "Accessibility Newsletter #2" at bounding box center [689, 345] width 427 height 30
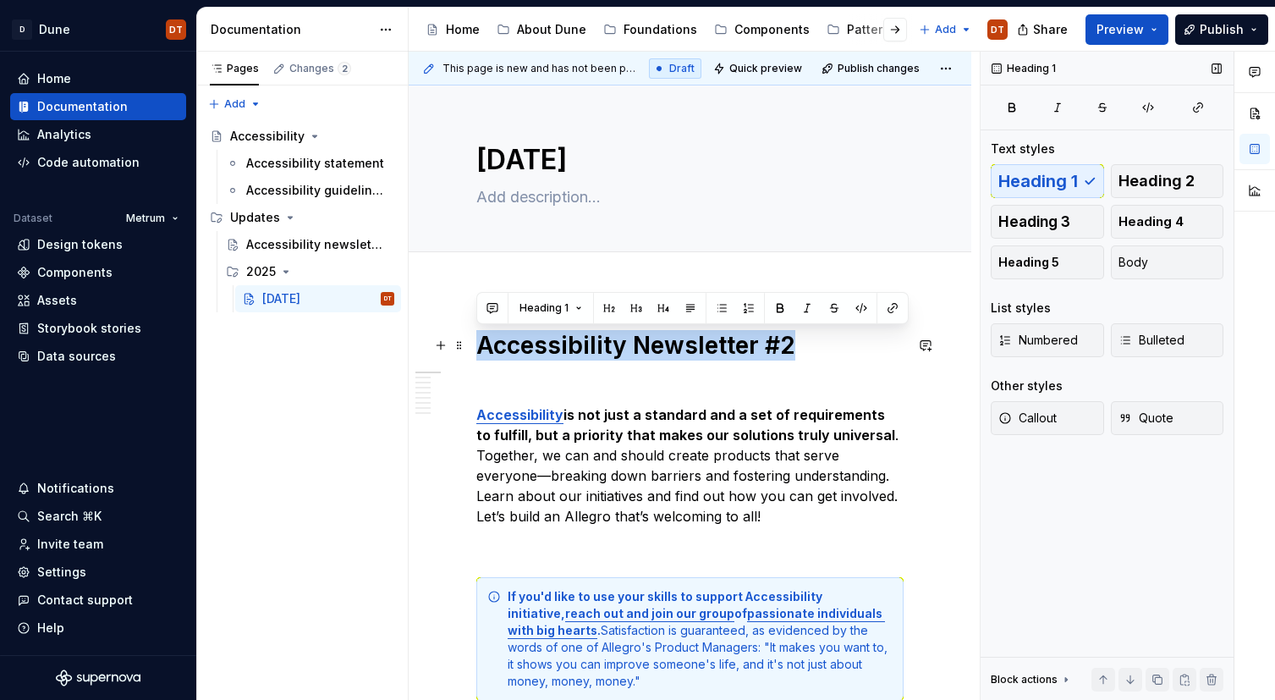
drag, startPoint x: 796, startPoint y: 343, endPoint x: 474, endPoint y: 345, distance: 322.3
click at [1143, 184] on span "Heading 2" at bounding box center [1156, 181] width 76 height 17
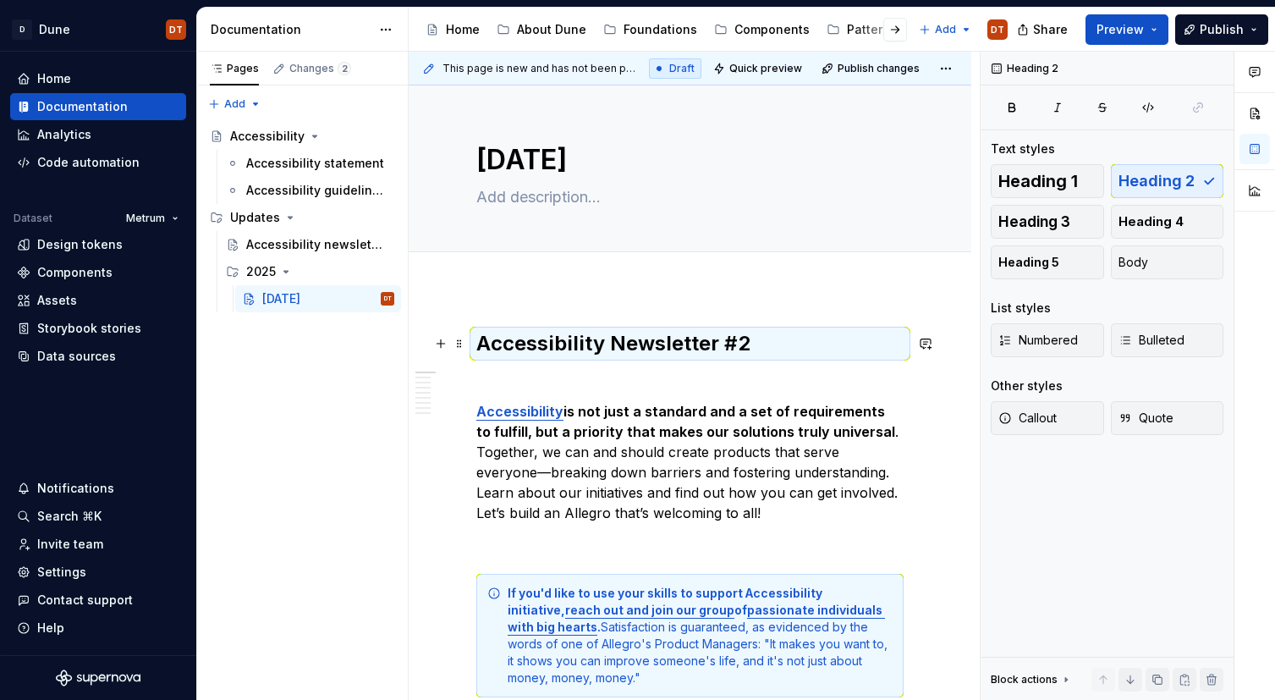
click at [617, 353] on h2 "Accessibility Newsletter #2" at bounding box center [689, 343] width 427 height 27
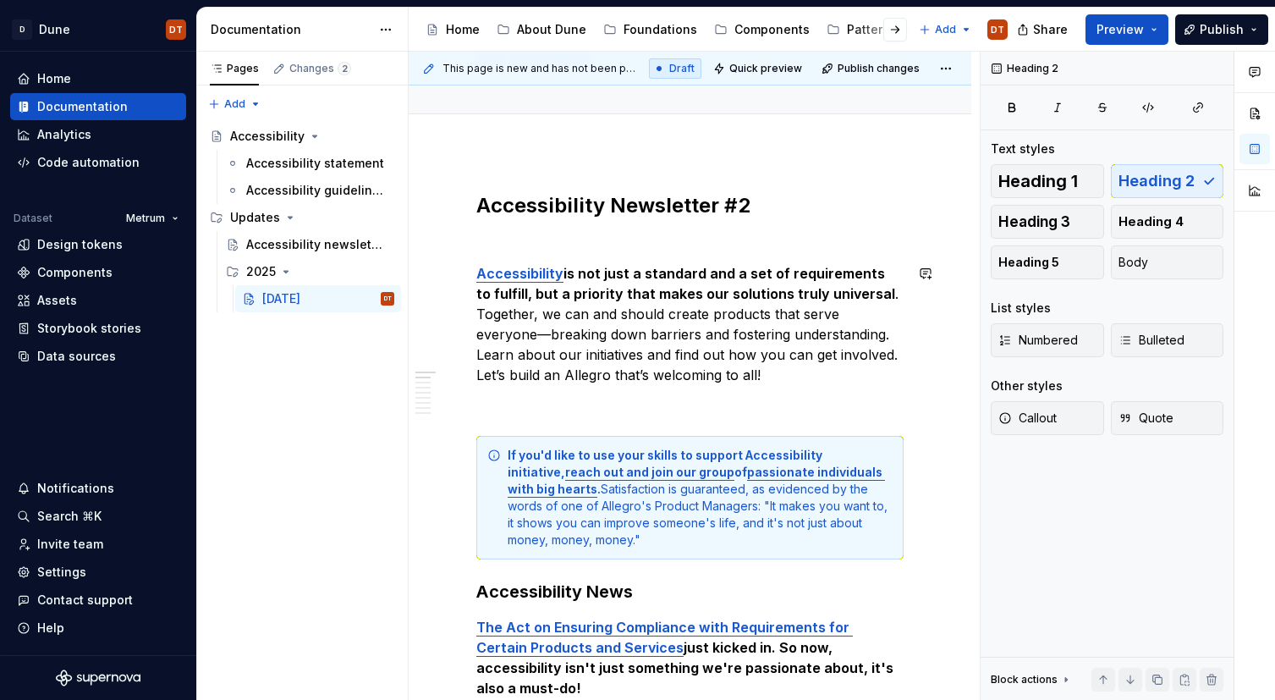
scroll to position [145, 0]
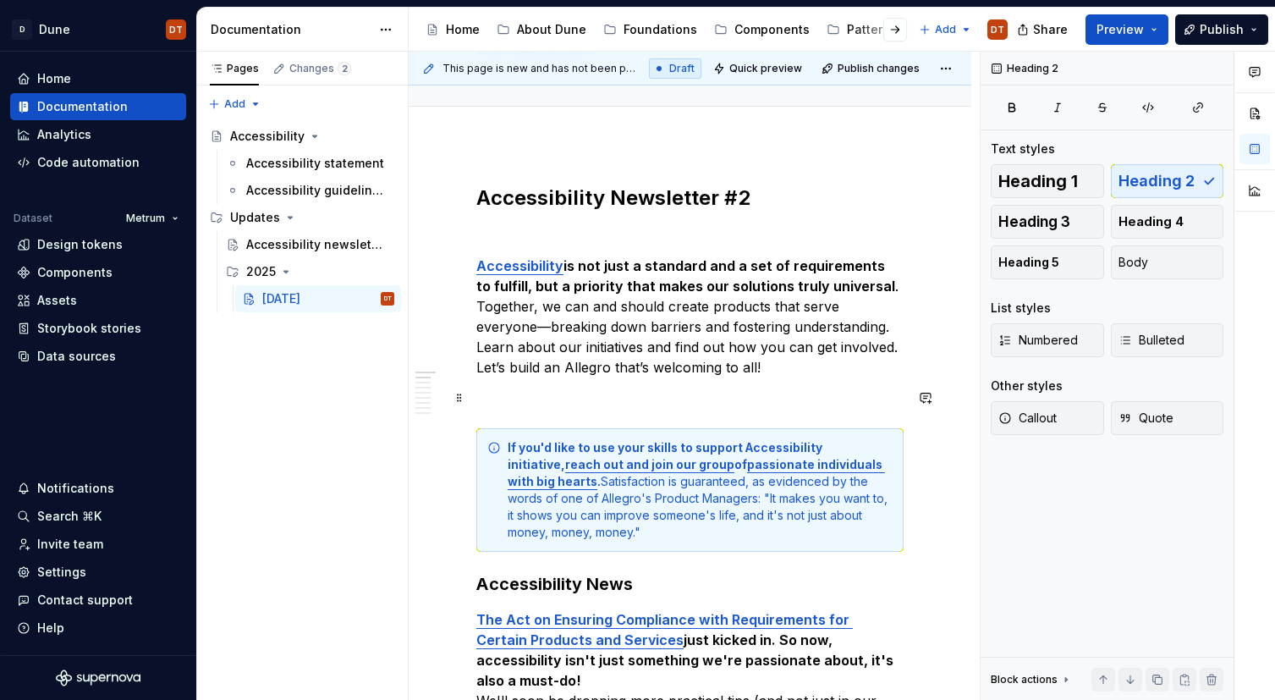
click at [563, 404] on p at bounding box center [689, 397] width 427 height 20
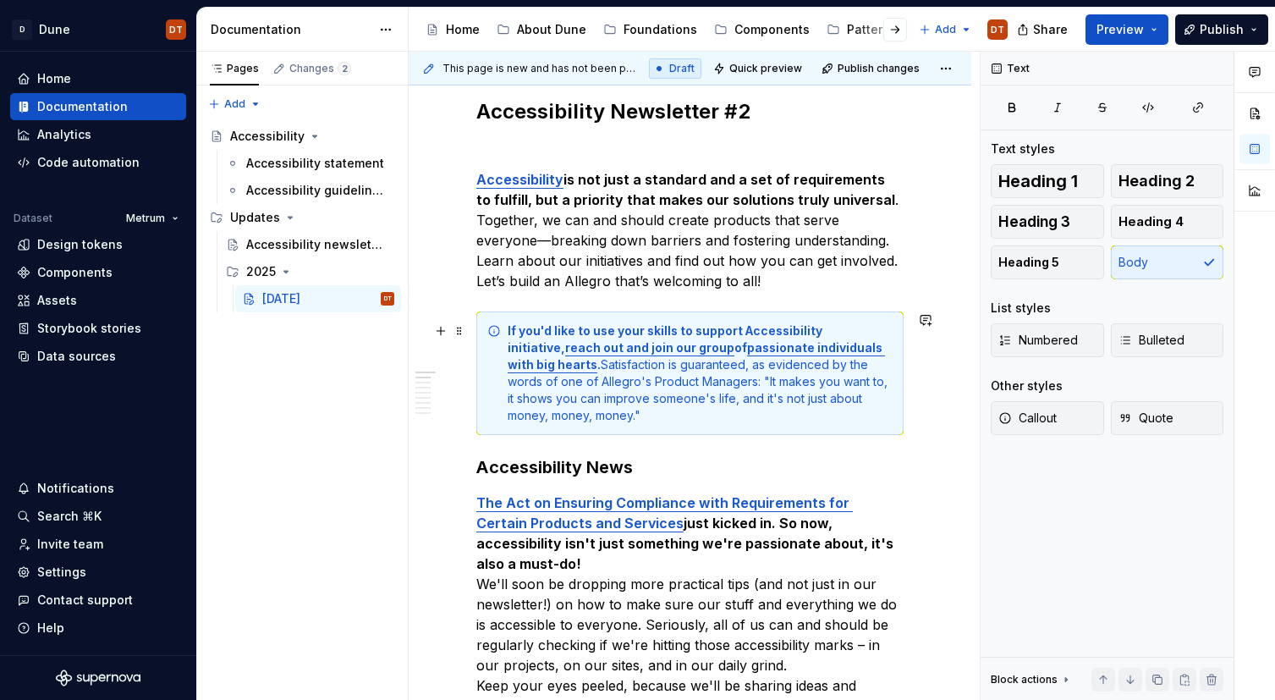
scroll to position [251, 0]
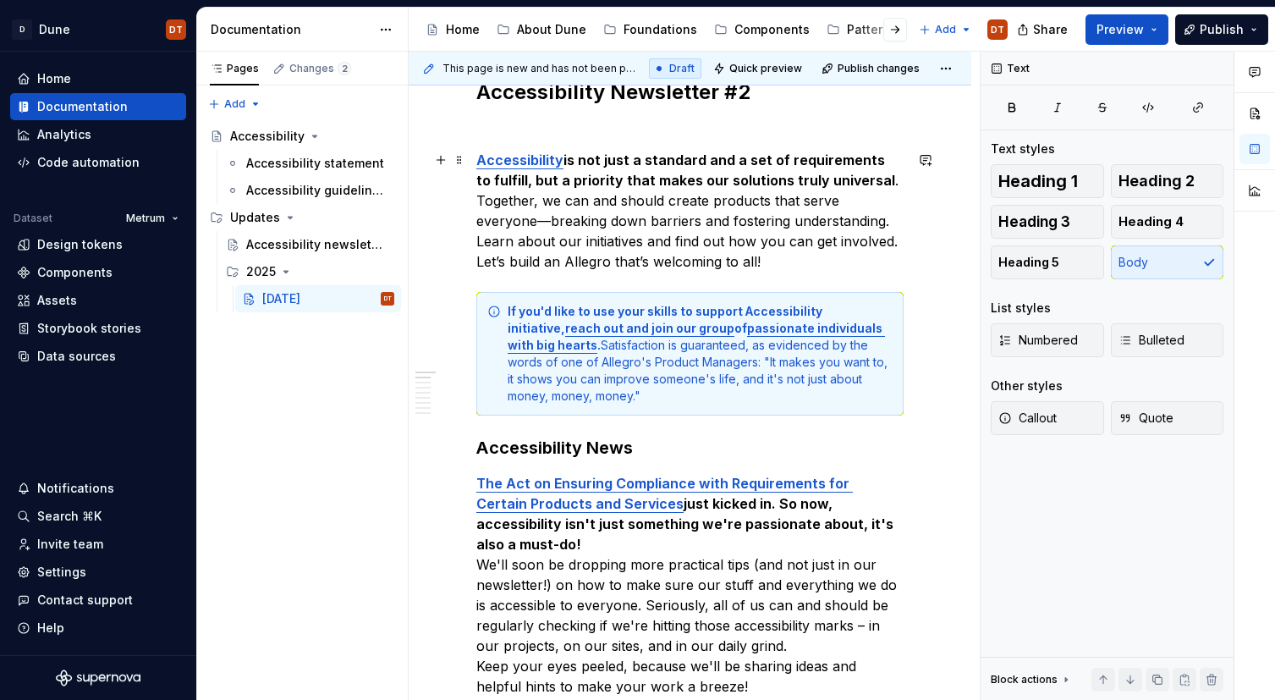
drag, startPoint x: 896, startPoint y: 200, endPoint x: 921, endPoint y: 204, distance: 25.6
click at [897, 200] on p "Accessibility is not just a standard and a set of requirements to fulfill, but …" at bounding box center [689, 211] width 427 height 122
click at [488, 219] on p "Accessibility is not just a standard and a set of requirements to fulfill, but …" at bounding box center [689, 211] width 427 height 122
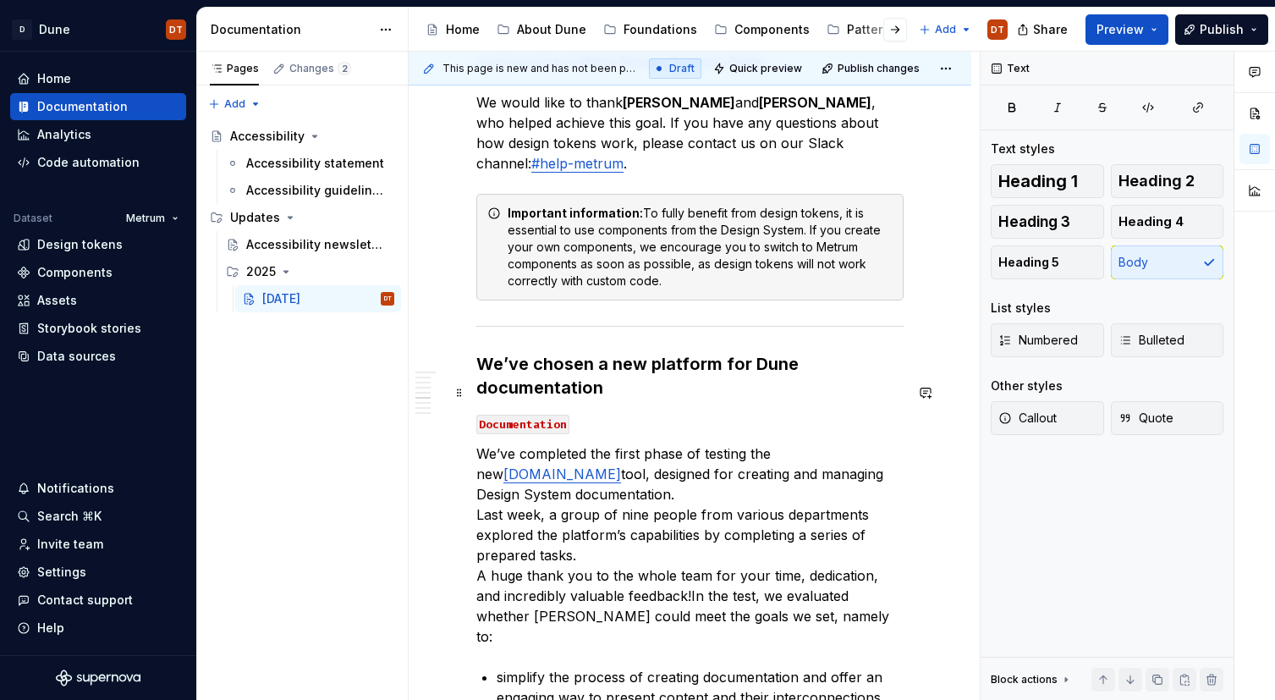
scroll to position [2166, 0]
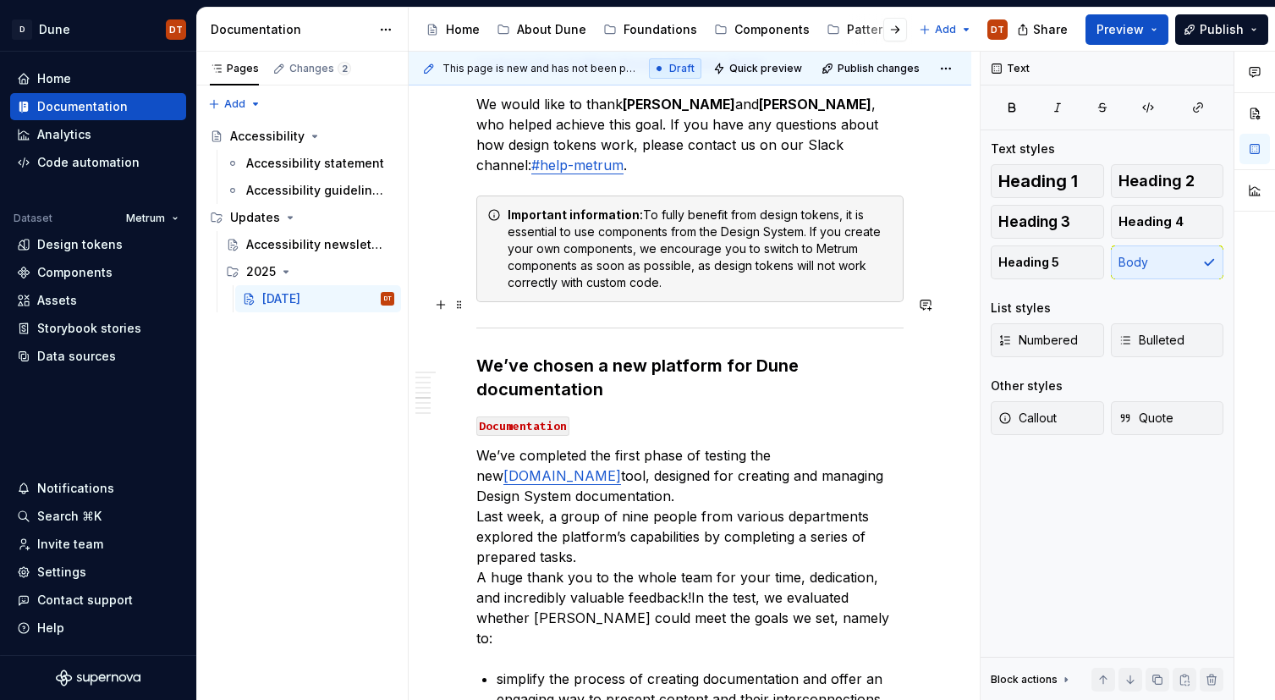
click at [484, 355] on strong "We’ve chosen a new platform for Dune documentation" at bounding box center [639, 377] width 327 height 44
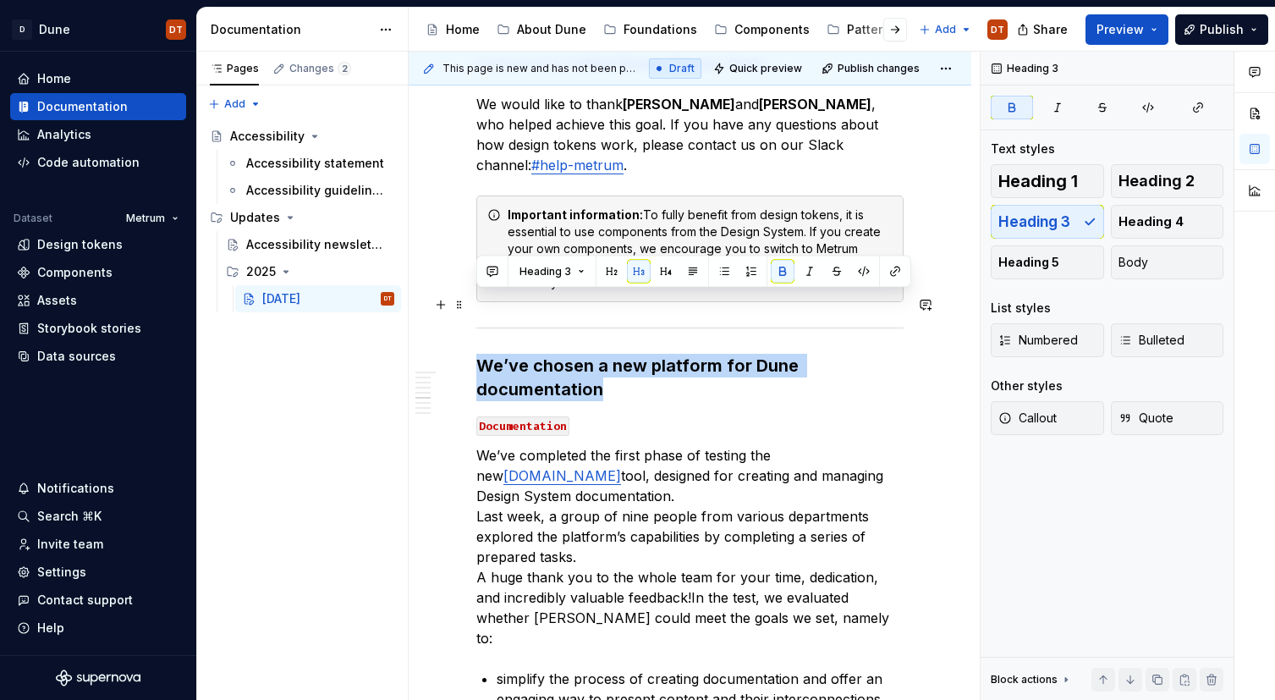
drag, startPoint x: 479, startPoint y: 302, endPoint x: 627, endPoint y: 325, distance: 149.8
click at [627, 354] on h3 "We’ve chosen a new platform for Dune documentation" at bounding box center [689, 377] width 427 height 47
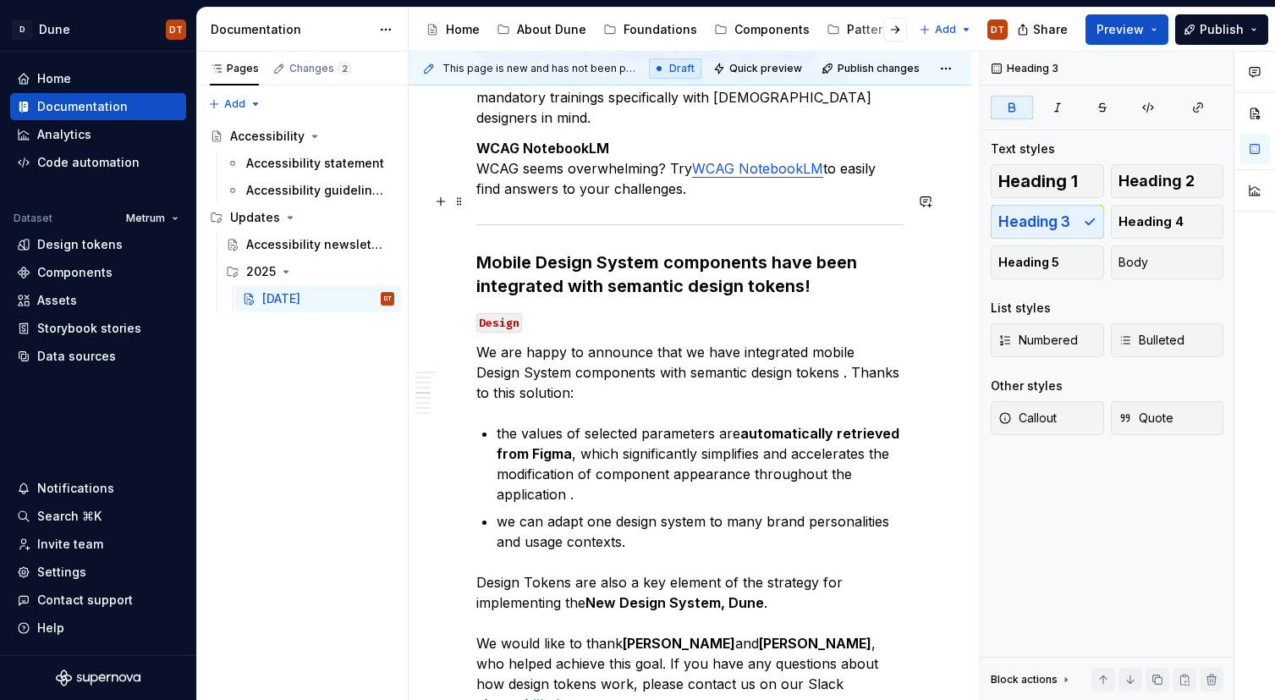
click at [629, 252] on strong "Mobile Design System components have been integrated with semantic design token…" at bounding box center [668, 274] width 385 height 44
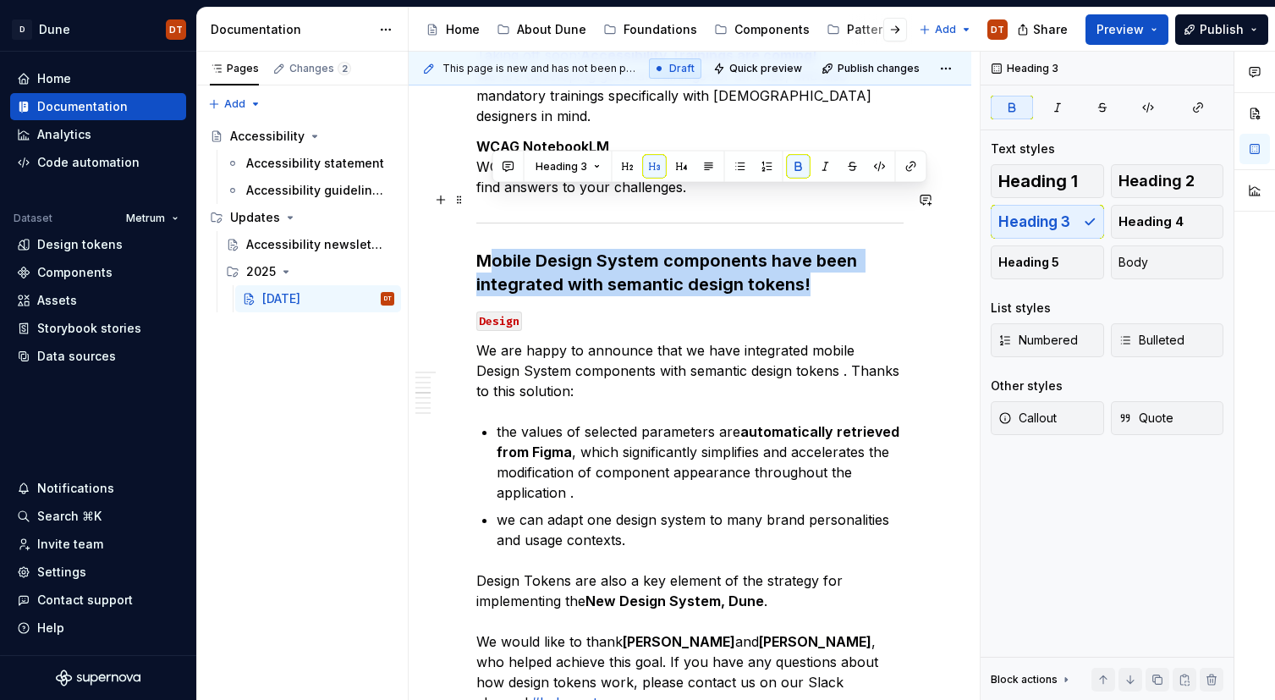
drag, startPoint x: 810, startPoint y: 225, endPoint x: 552, endPoint y: 260, distance: 260.3
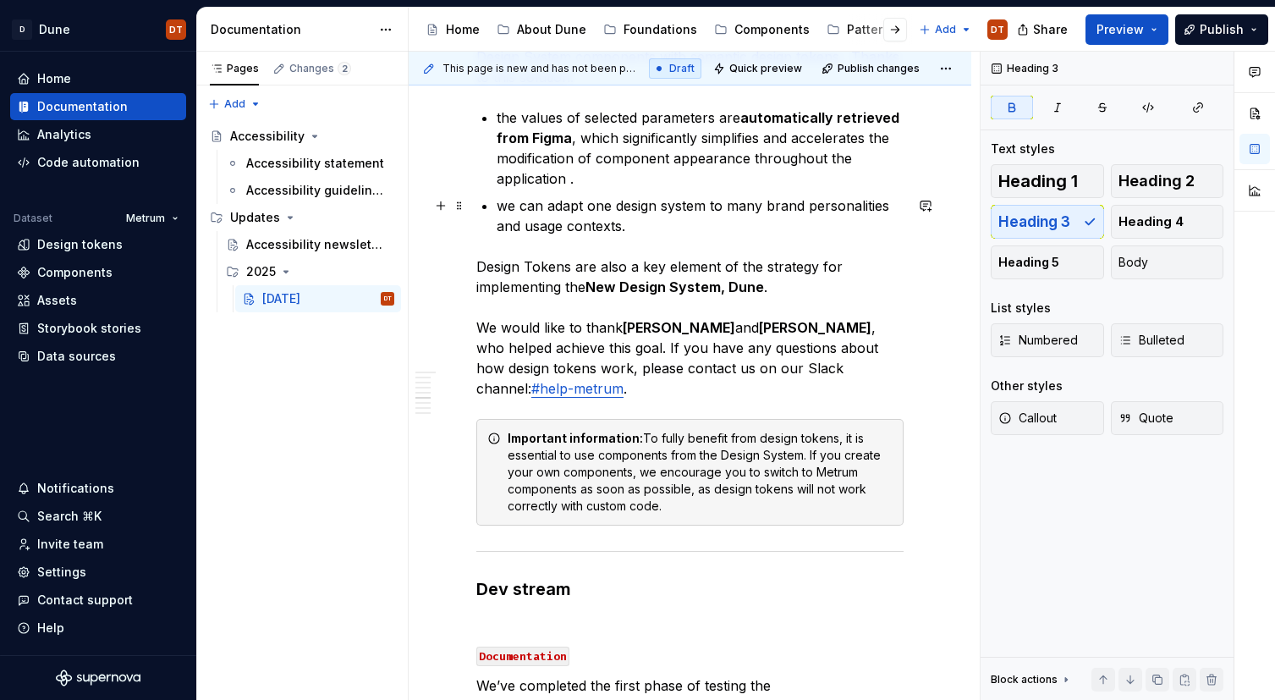
scroll to position [1968, 0]
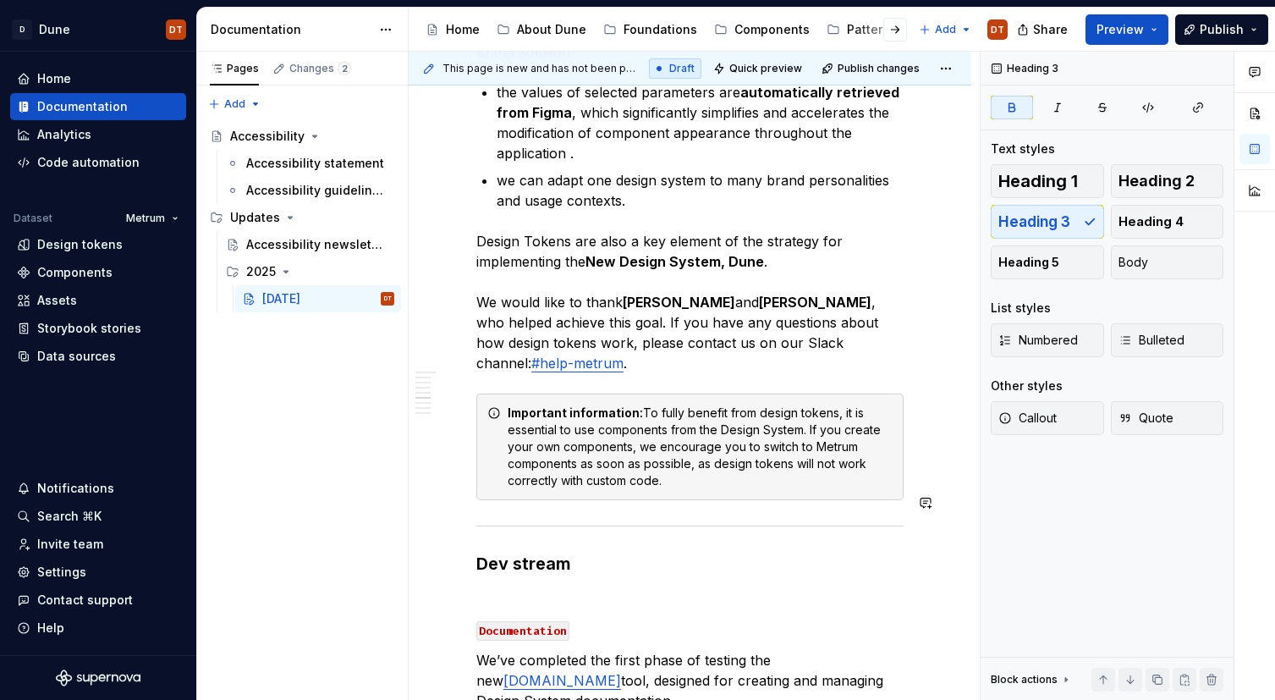
drag, startPoint x: 526, startPoint y: 523, endPoint x: 537, endPoint y: 515, distance: 13.4
click at [526, 522] on div "Accessibility Newsletter #2 Accessibility is not just a standard and a set of r…" at bounding box center [689, 605] width 427 height 4486
click at [574, 552] on h3 "Dev stream" at bounding box center [689, 564] width 427 height 24
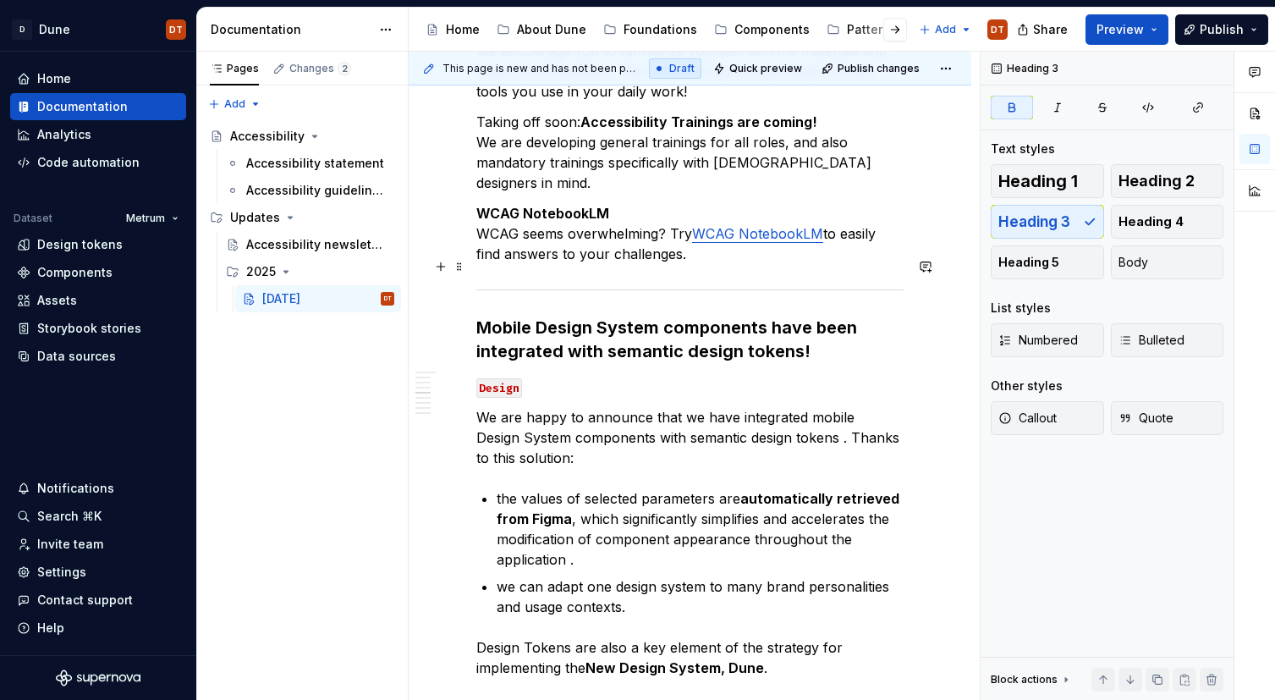
scroll to position [1512, 0]
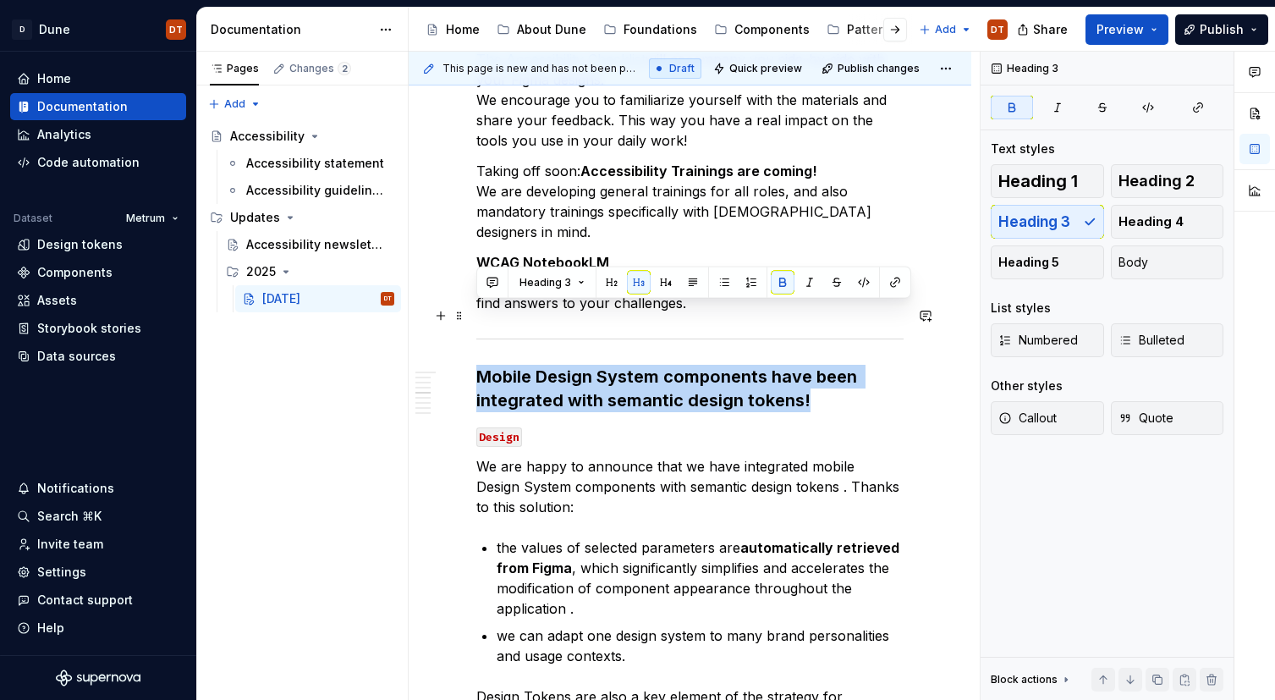
drag, startPoint x: 810, startPoint y: 340, endPoint x: 632, endPoint y: 336, distance: 178.5
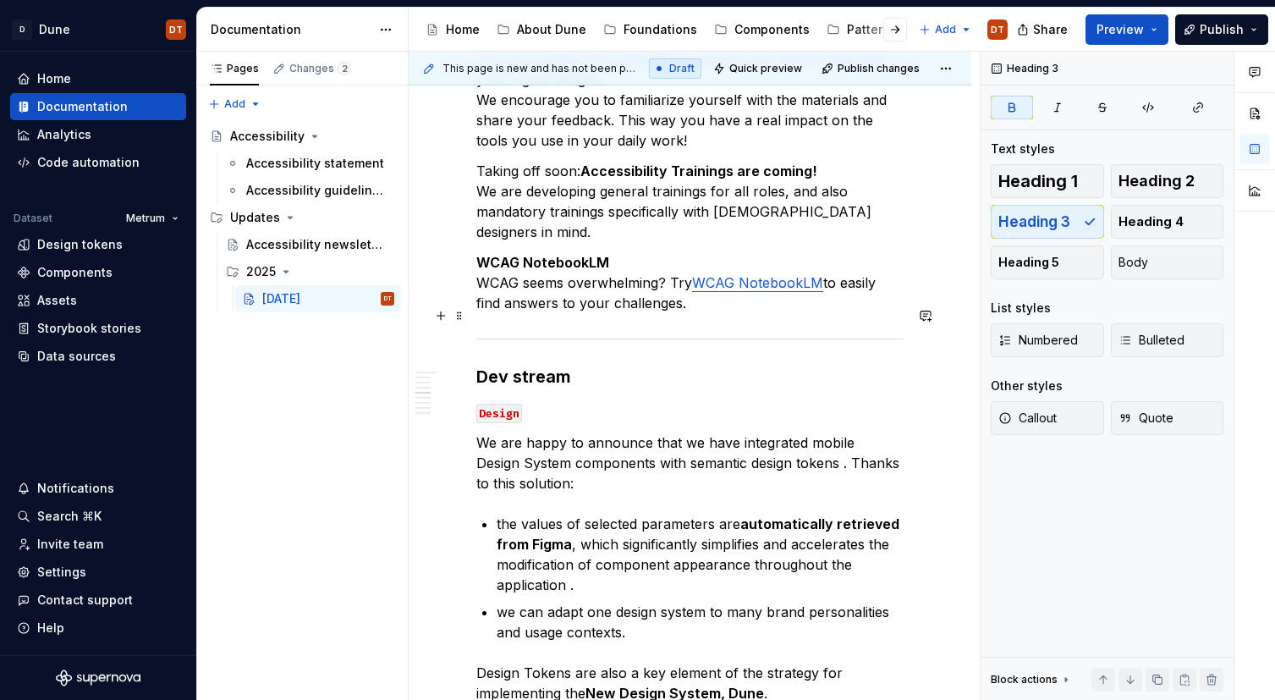
click at [529, 366] on strong "Dev stream" at bounding box center [523, 376] width 95 height 20
click at [546, 366] on strong "Dev stream" at bounding box center [523, 376] width 95 height 20
drag, startPoint x: 596, startPoint y: 314, endPoint x: 623, endPoint y: 311, distance: 27.2
click at [596, 365] on h3 "Dev stream" at bounding box center [689, 377] width 427 height 24
click at [569, 366] on strong "Dev stream –" at bounding box center [529, 376] width 107 height 20
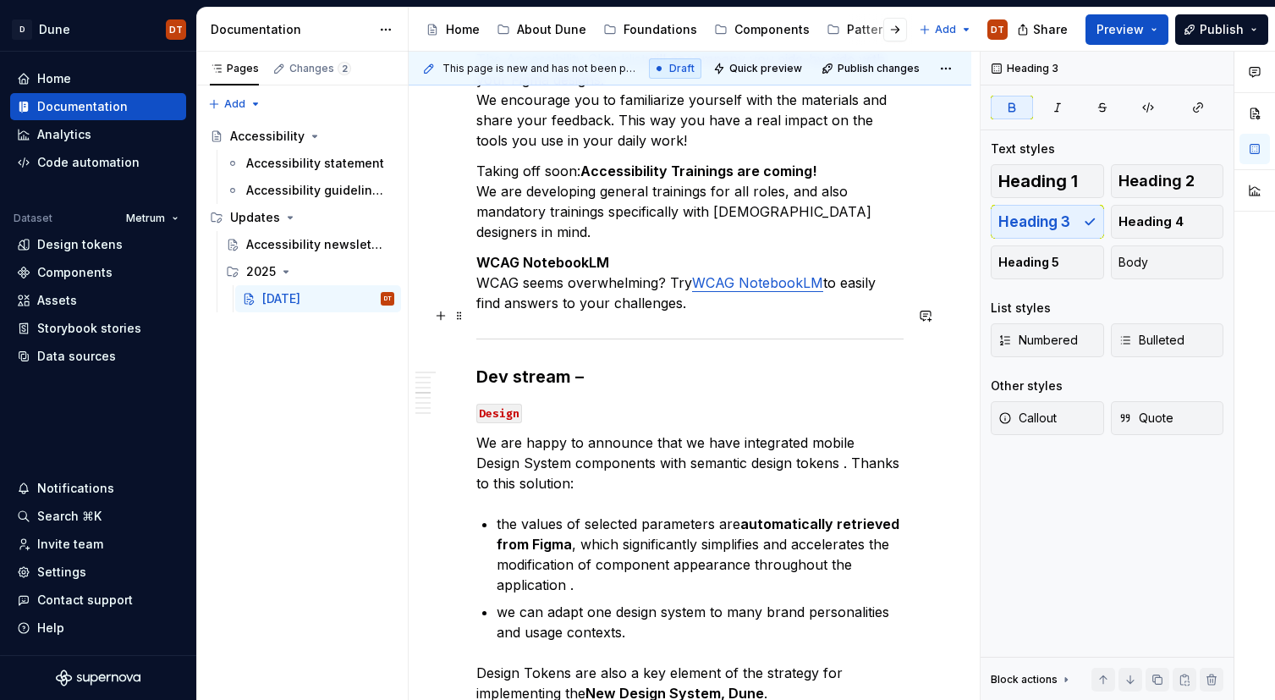
drag, startPoint x: 476, startPoint y: 316, endPoint x: 514, endPoint y: 315, distance: 38.1
click at [476, 366] on strong "Dev stream –" at bounding box center [529, 376] width 107 height 20
click at [501, 403] on code "Design" at bounding box center [499, 412] width 46 height 19
click at [553, 366] on strong "Dev stream –" at bounding box center [529, 376] width 107 height 20
drag, startPoint x: 585, startPoint y: 316, endPoint x: 466, endPoint y: 318, distance: 119.3
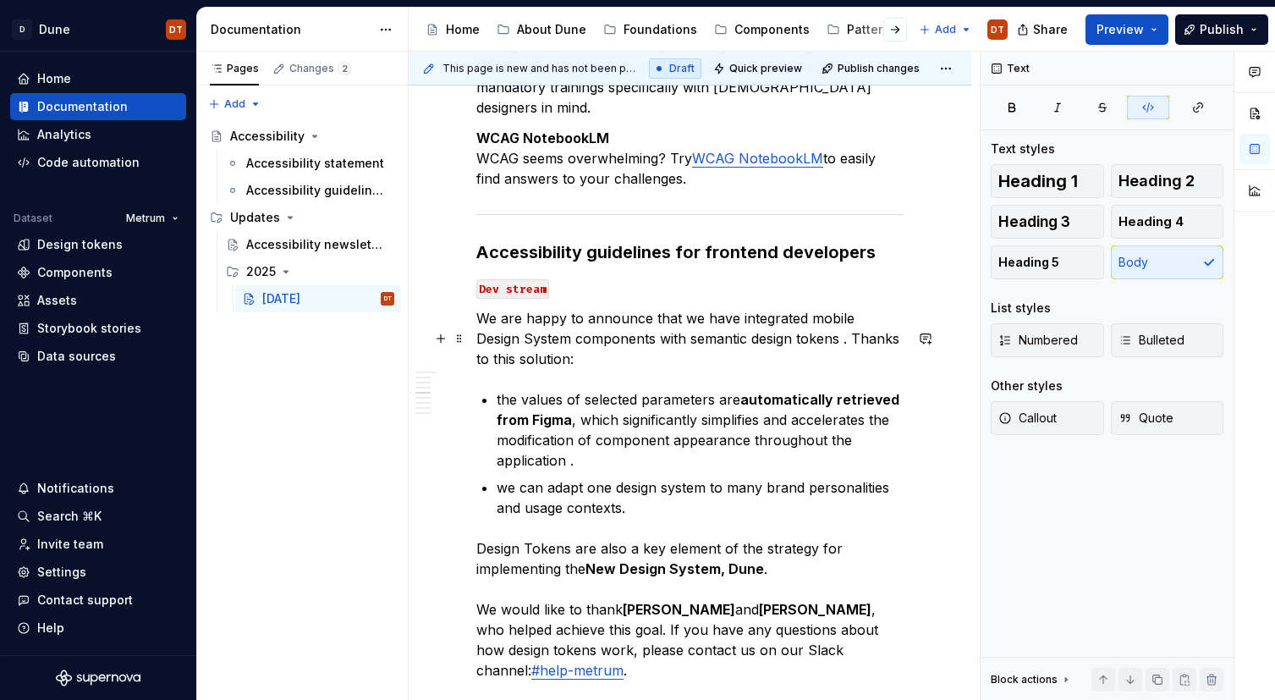
scroll to position [1666, 0]
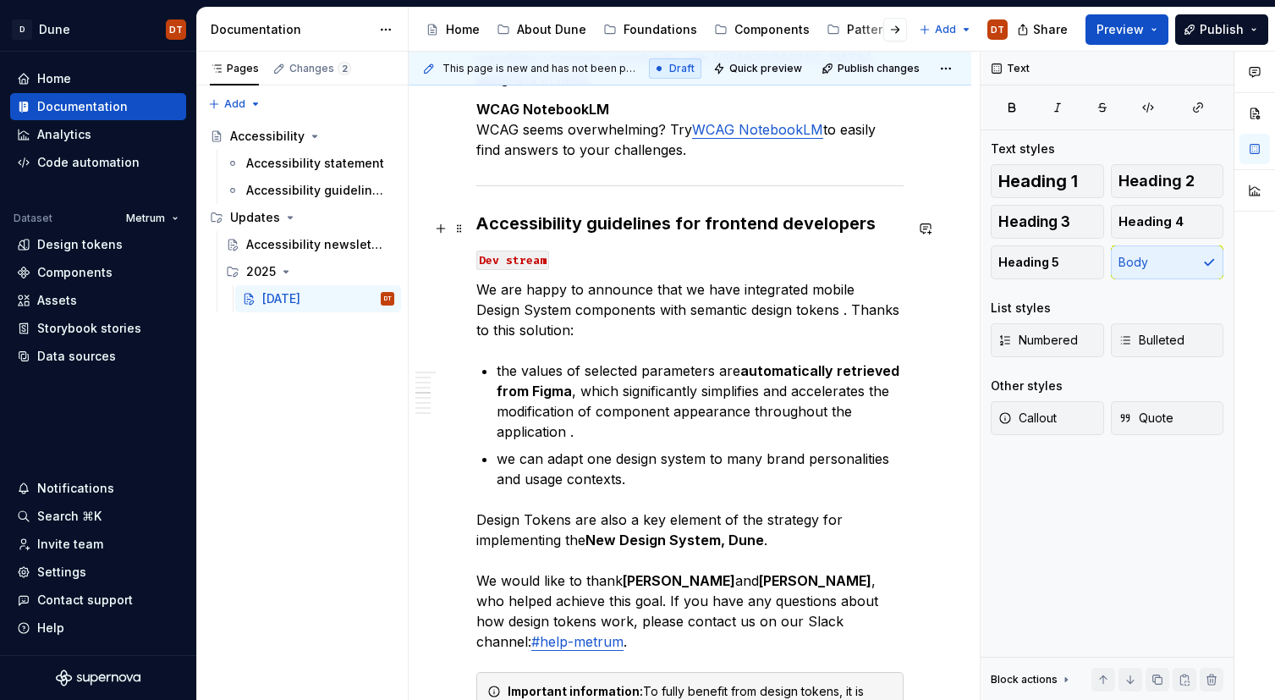
drag, startPoint x: 514, startPoint y: 260, endPoint x: 494, endPoint y: 241, distance: 27.5
click at [514, 279] on p "We are happy to announce that we have integrated mobile Design System component…" at bounding box center [689, 309] width 427 height 61
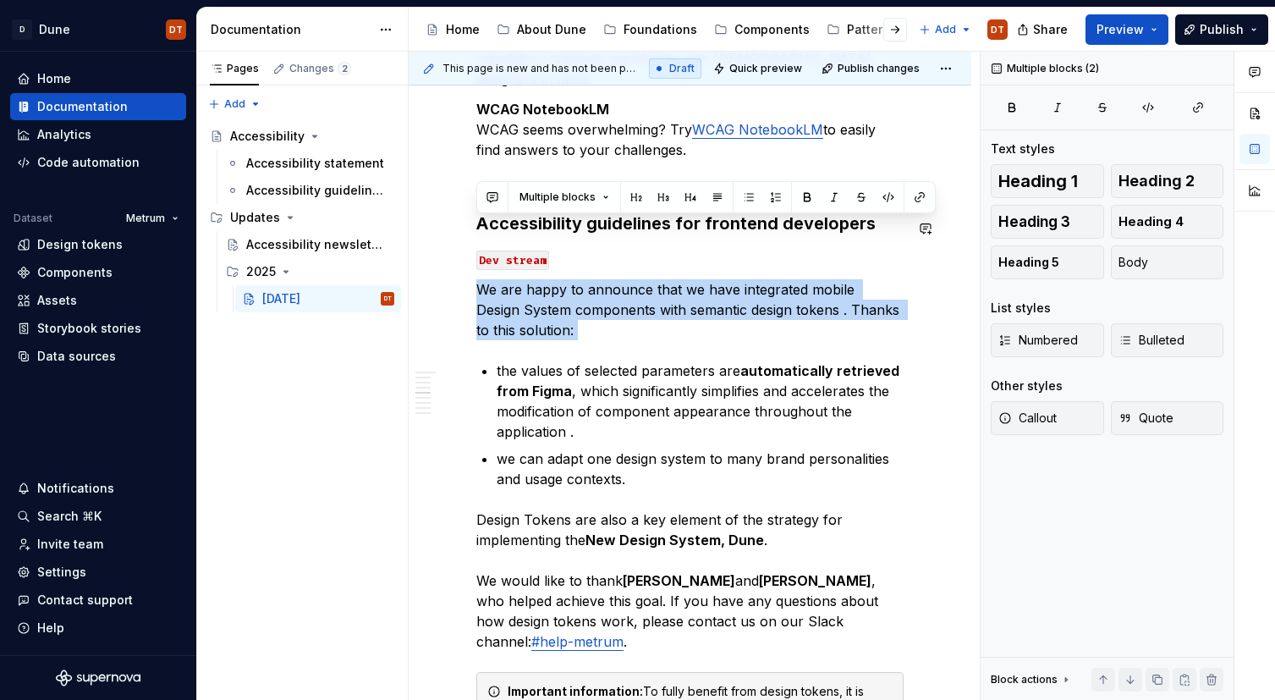
drag, startPoint x: 480, startPoint y: 228, endPoint x: 650, endPoint y: 286, distance: 178.7
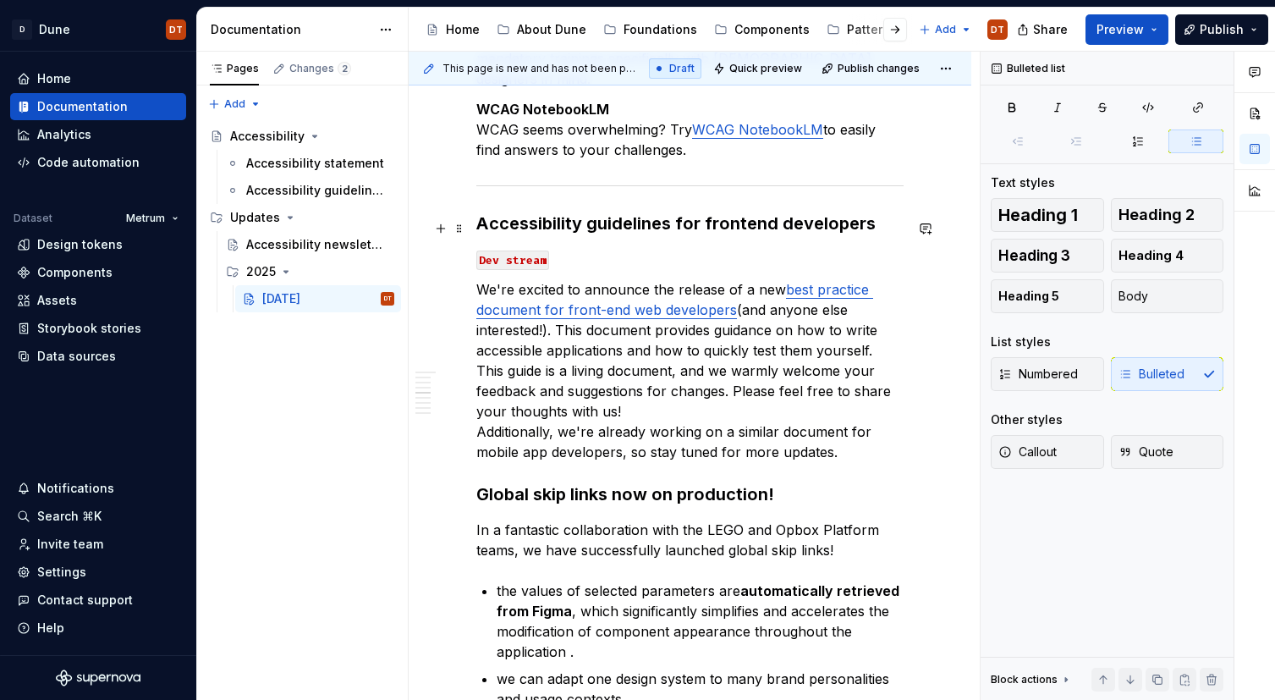
scroll to position [1681, 0]
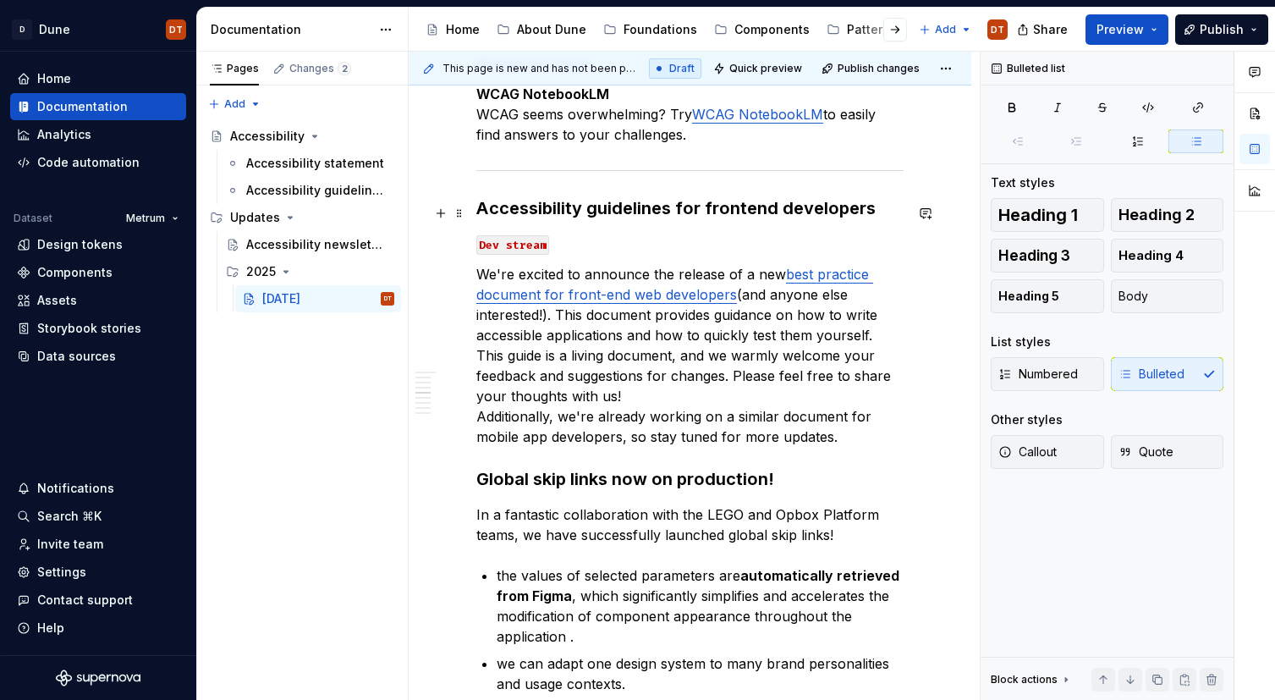
click at [593, 341] on p "We're excited to announce the release of a new best practice document for front…" at bounding box center [689, 355] width 427 height 183
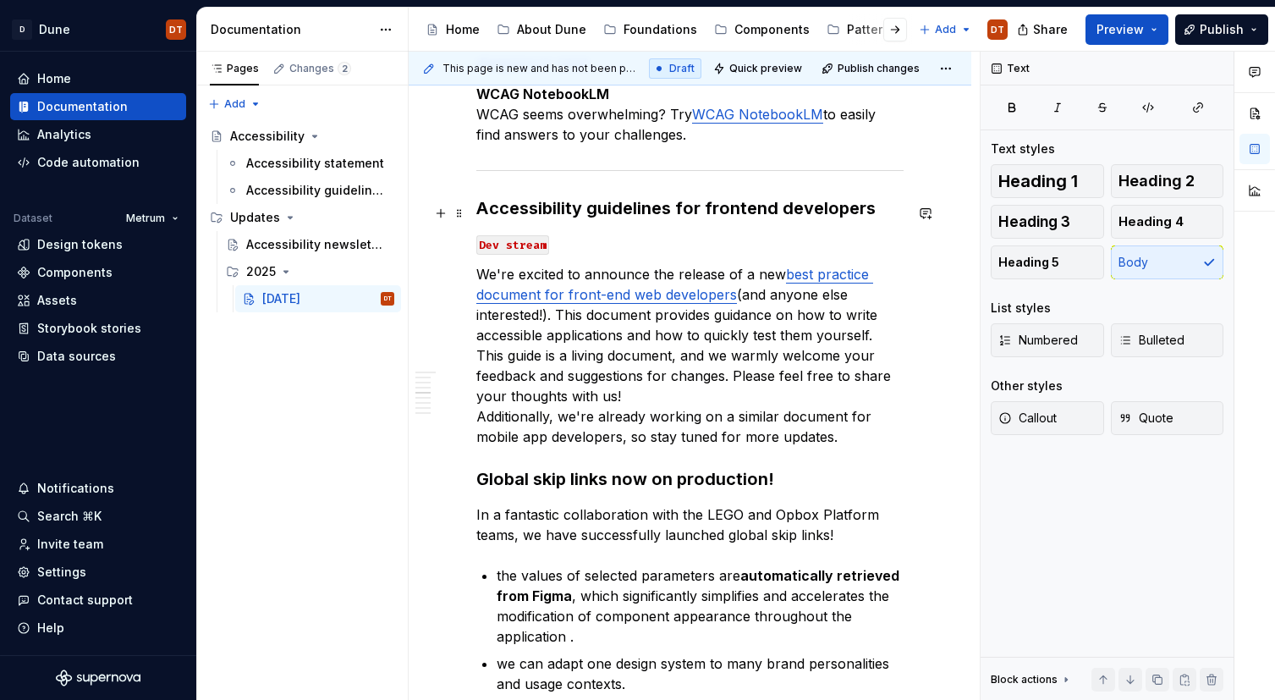
click at [629, 359] on p "We're excited to announce the release of a new best practice document for front…" at bounding box center [689, 355] width 427 height 183
click at [844, 376] on p "We're excited to announce the release of a new best practice document for front…" at bounding box center [689, 355] width 427 height 183
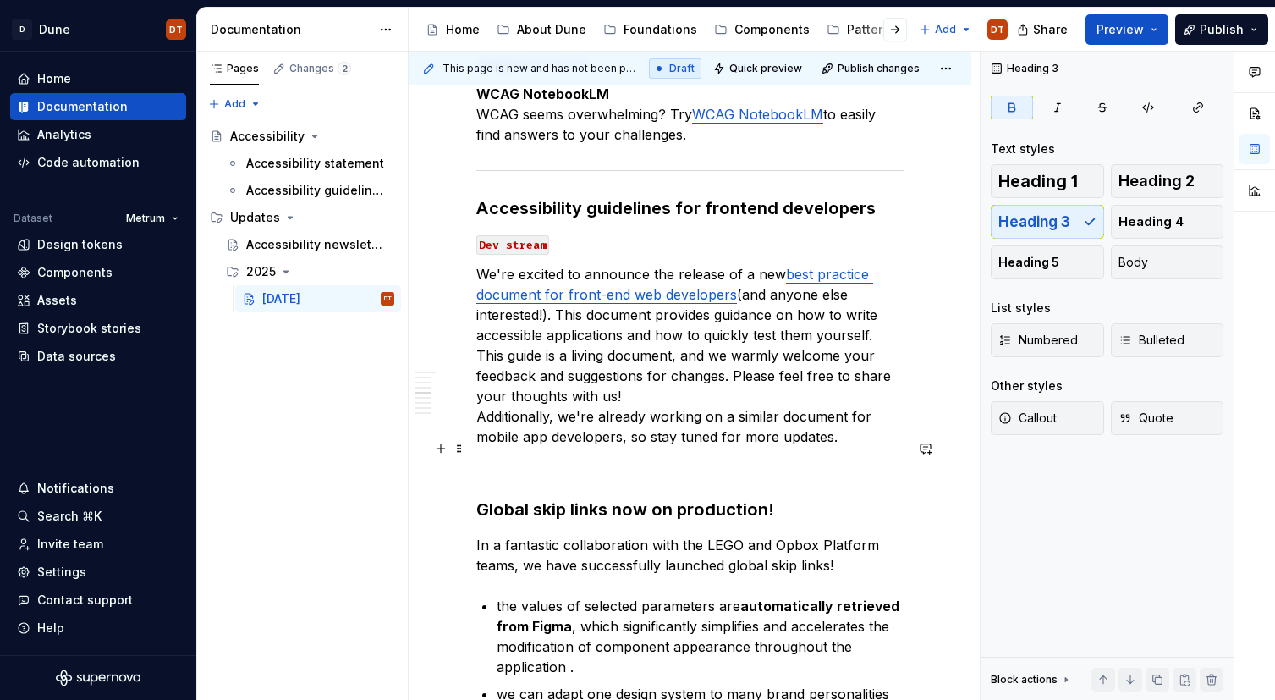
click at [542, 499] on strong "Global skip links now on production!" at bounding box center [625, 509] width 298 height 20
click at [549, 457] on p at bounding box center [689, 467] width 427 height 20
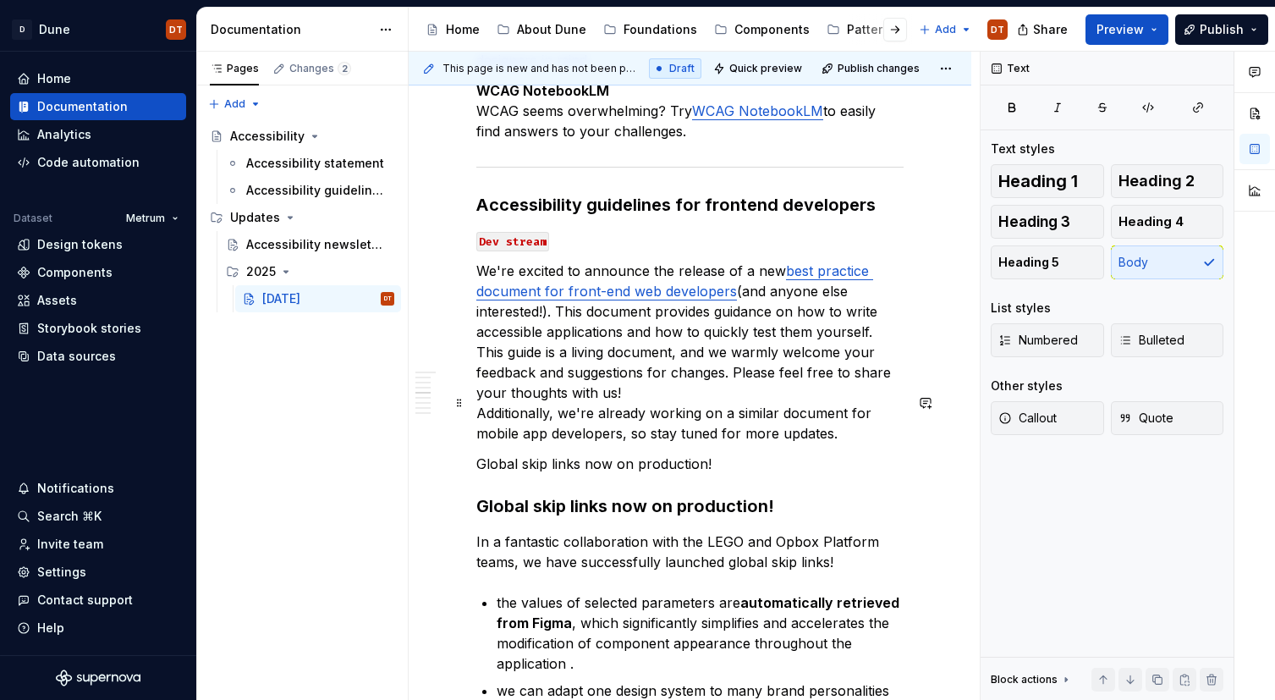
scroll to position [1686, 0]
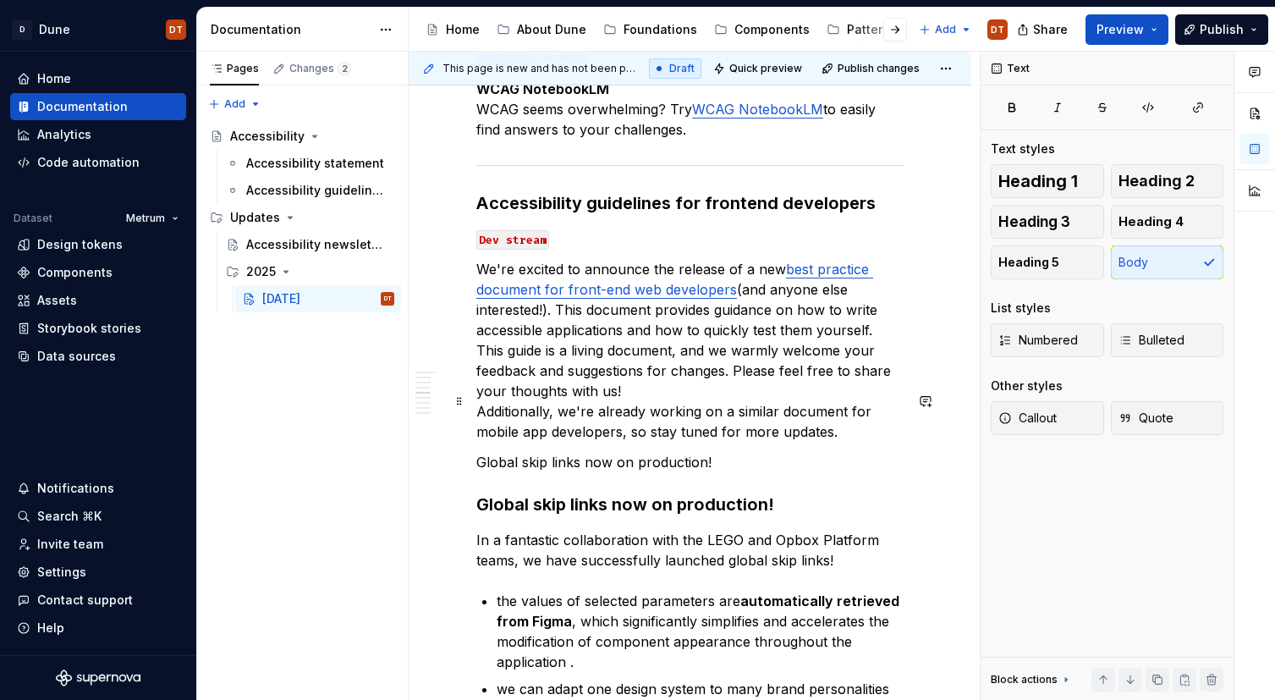
click at [641, 452] on p "Global skip links now on production!" at bounding box center [689, 462] width 427 height 20
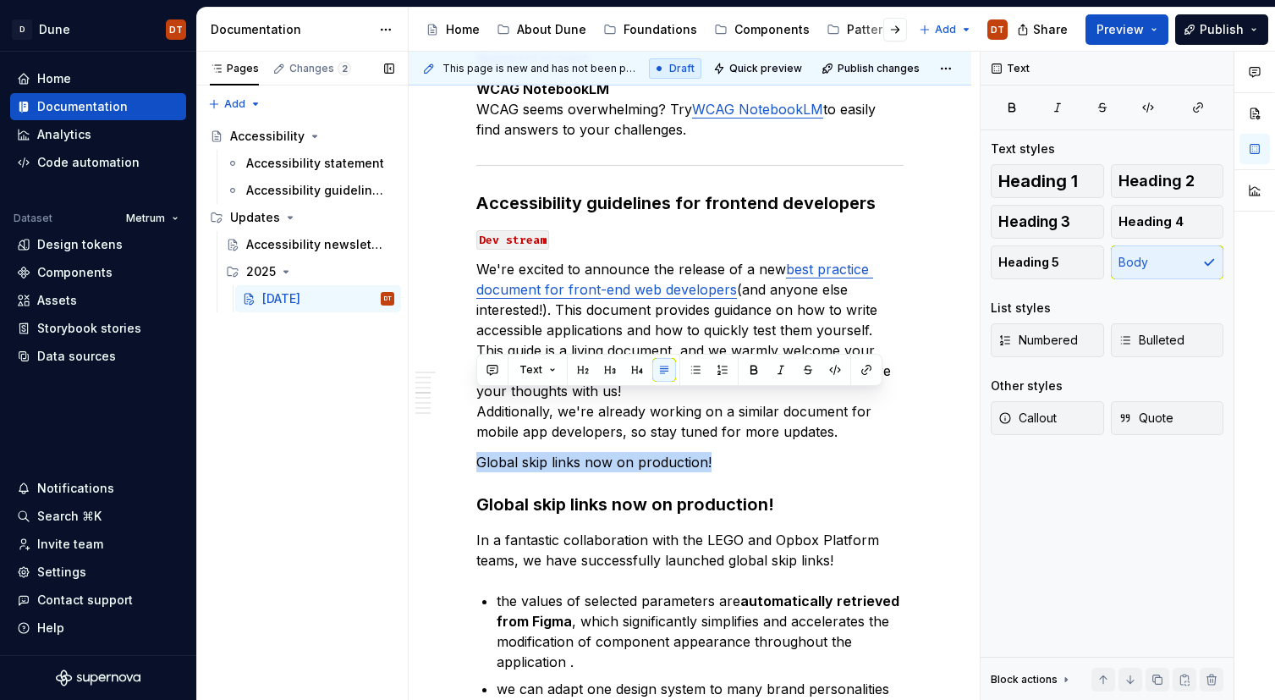
drag, startPoint x: 711, startPoint y: 402, endPoint x: 363, endPoint y: 398, distance: 348.5
click at [363, 398] on div "Pages Changes 2 Add Accessibility guide for tree Page tree. Navigate the tree w…" at bounding box center [736, 376] width 1078 height 649
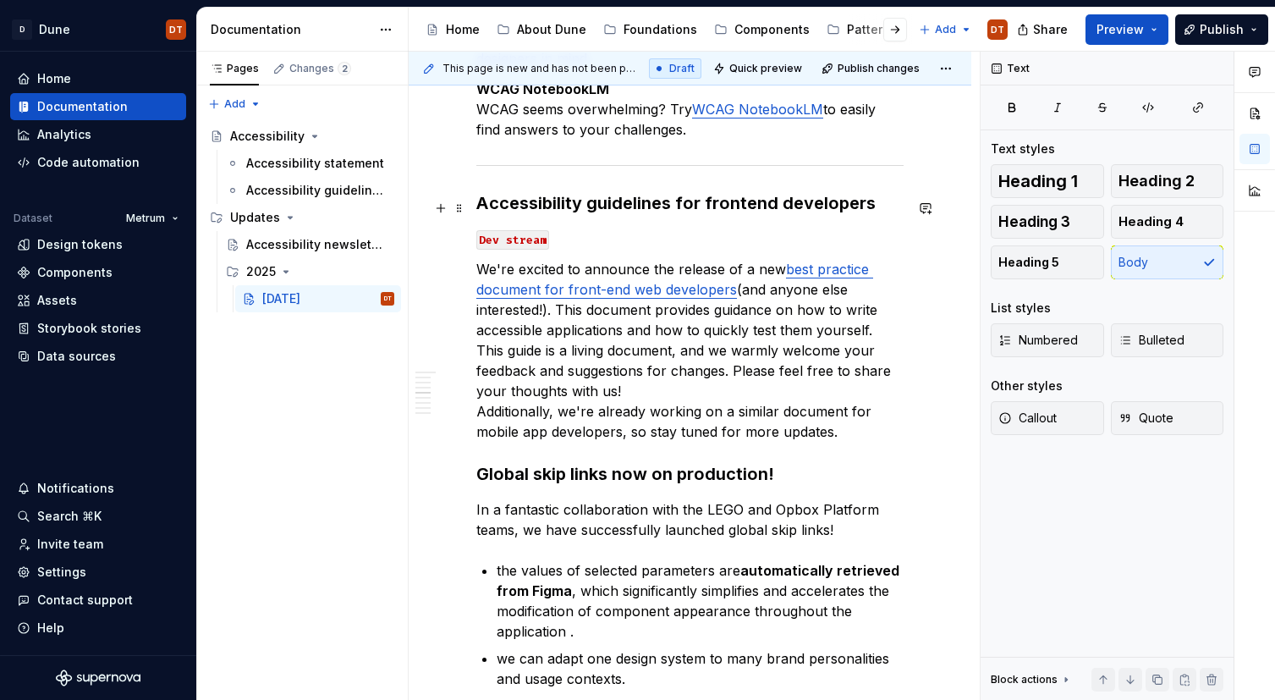
click at [661, 367] on p "We're excited to announce the release of a new best practice document for front…" at bounding box center [689, 350] width 427 height 183
click at [569, 346] on p "We're excited to announce the release of a new best practice document for front…" at bounding box center [689, 350] width 427 height 183
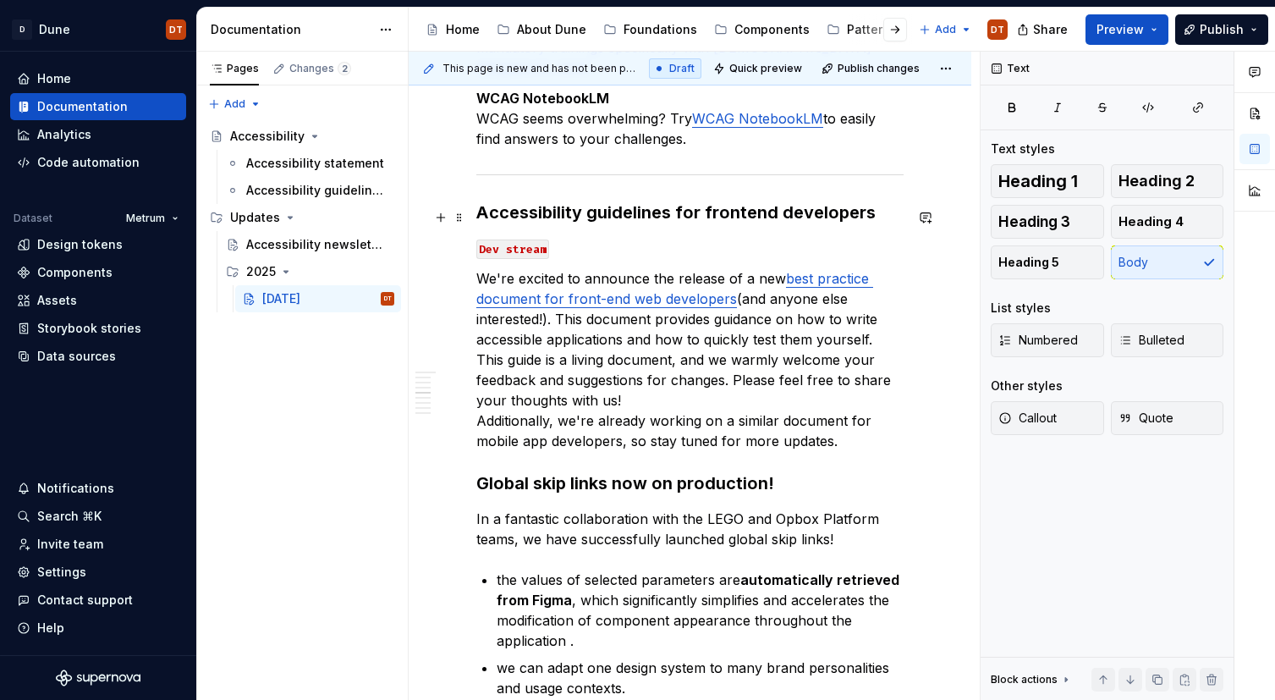
scroll to position [1676, 0]
click at [580, 474] on strong "Global skip links now on production!" at bounding box center [625, 484] width 298 height 20
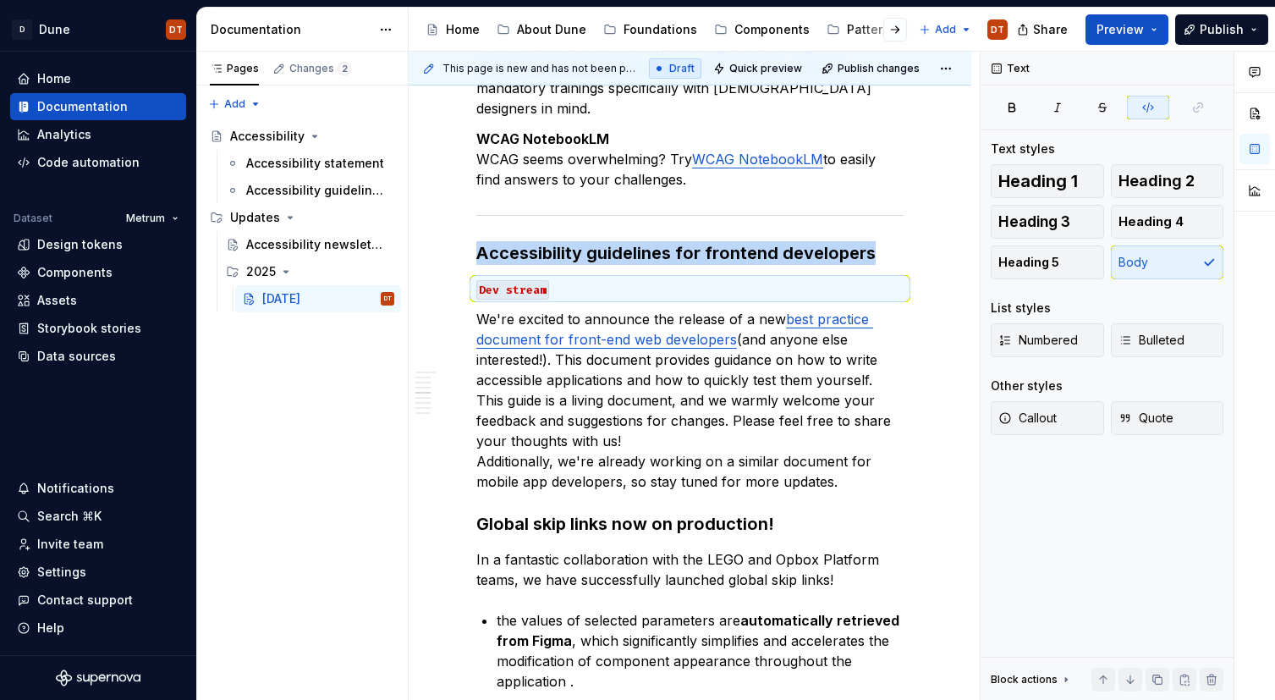
scroll to position [1622, 0]
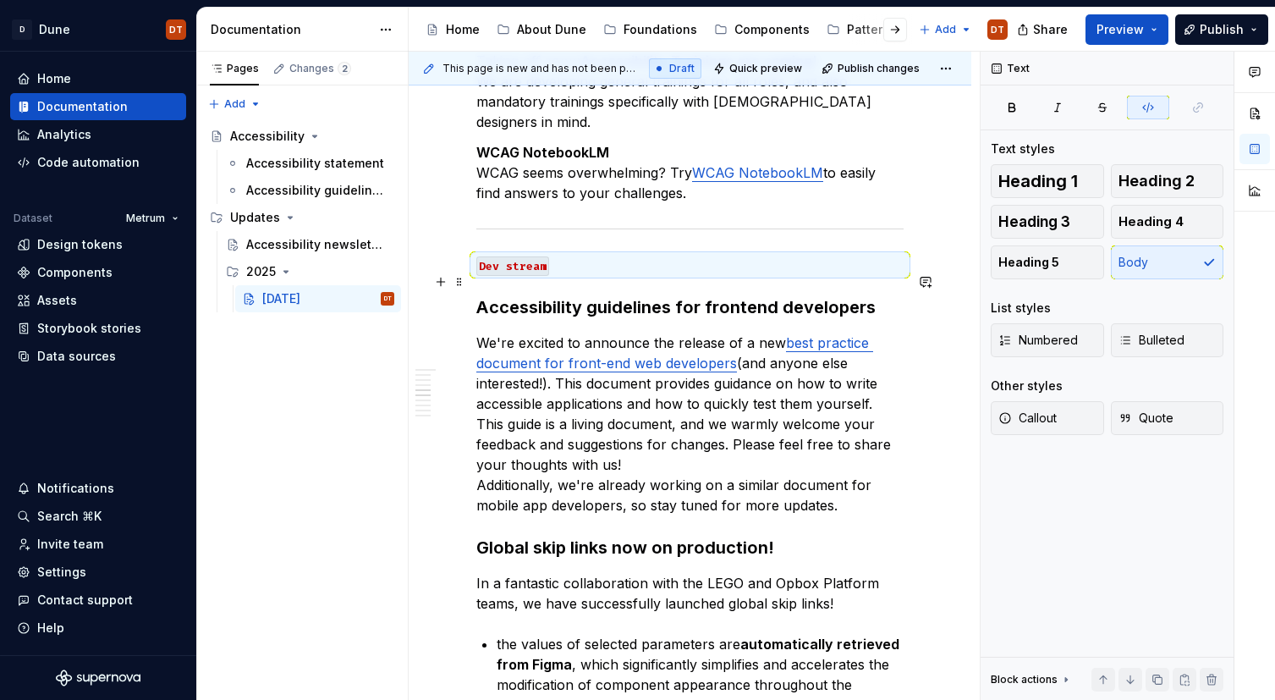
click at [615, 367] on p "We're excited to announce the release of a new best practice document for front…" at bounding box center [689, 423] width 427 height 183
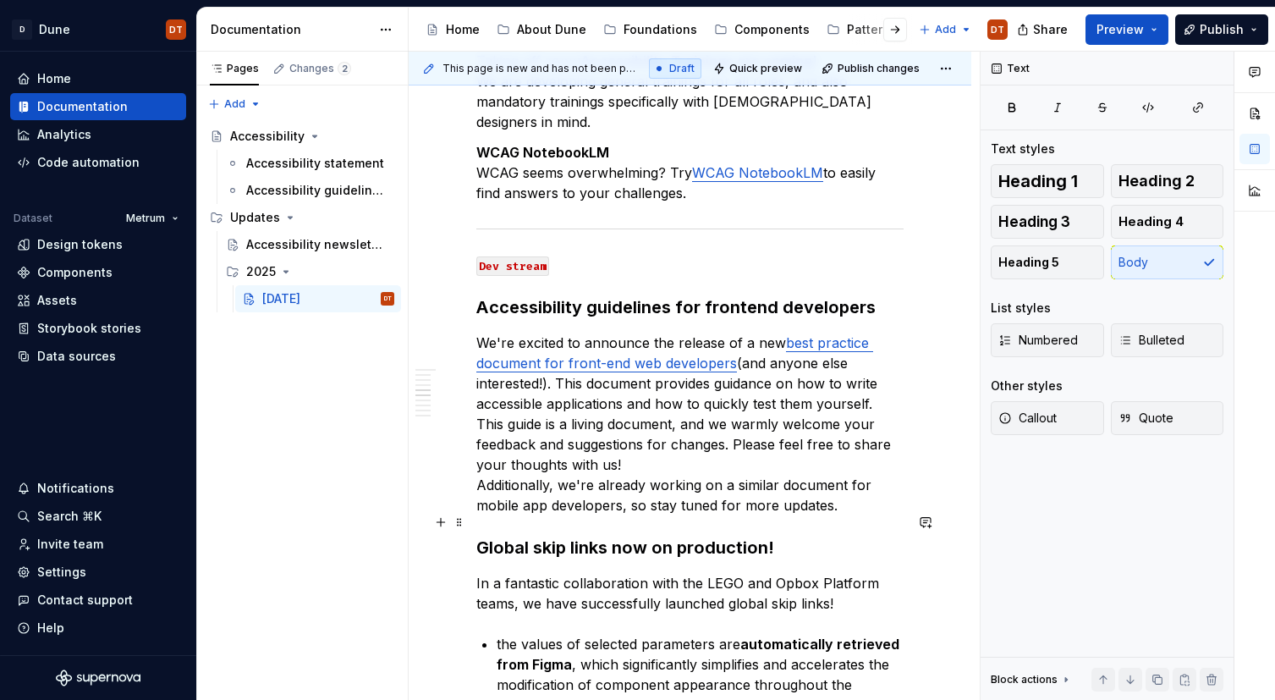
click at [789, 573] on p "In a fantastic collaboration with the LEGO and Opbox Platform teams, we have su…" at bounding box center [689, 593] width 427 height 41
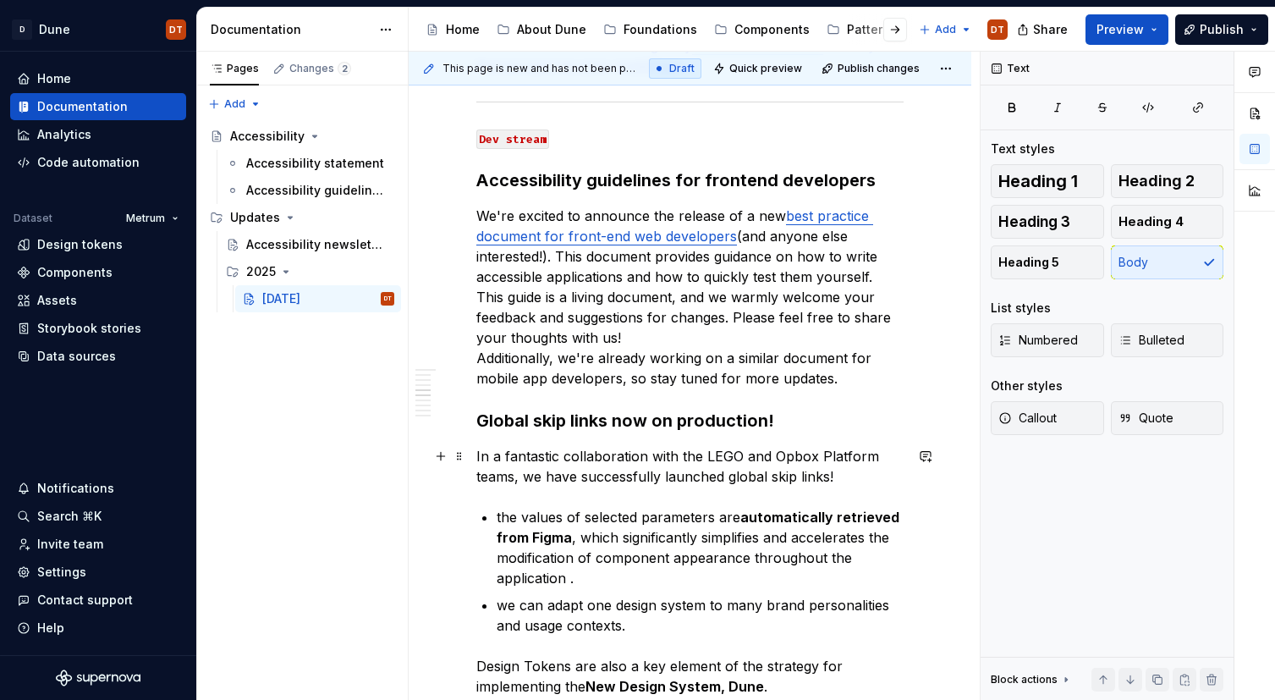
scroll to position [1770, 0]
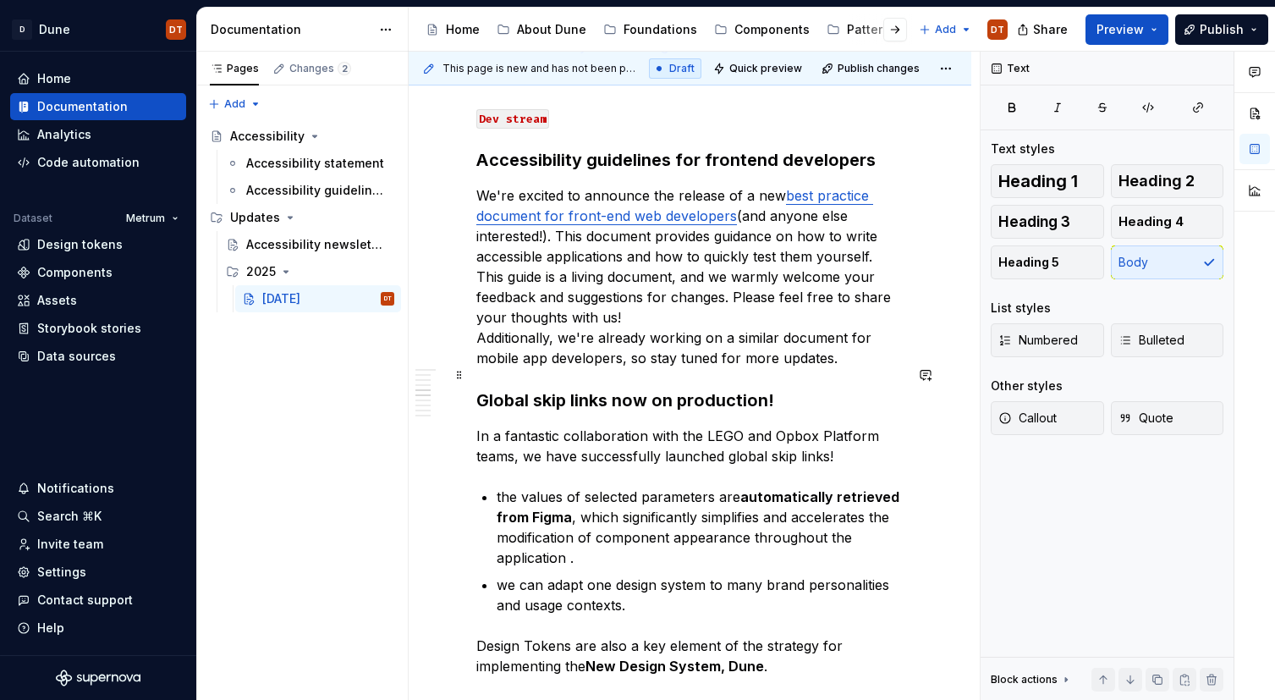
click at [841, 425] on p "In a fantastic collaboration with the LEGO and Opbox Platform teams, we have su…" at bounding box center [689, 445] width 427 height 41
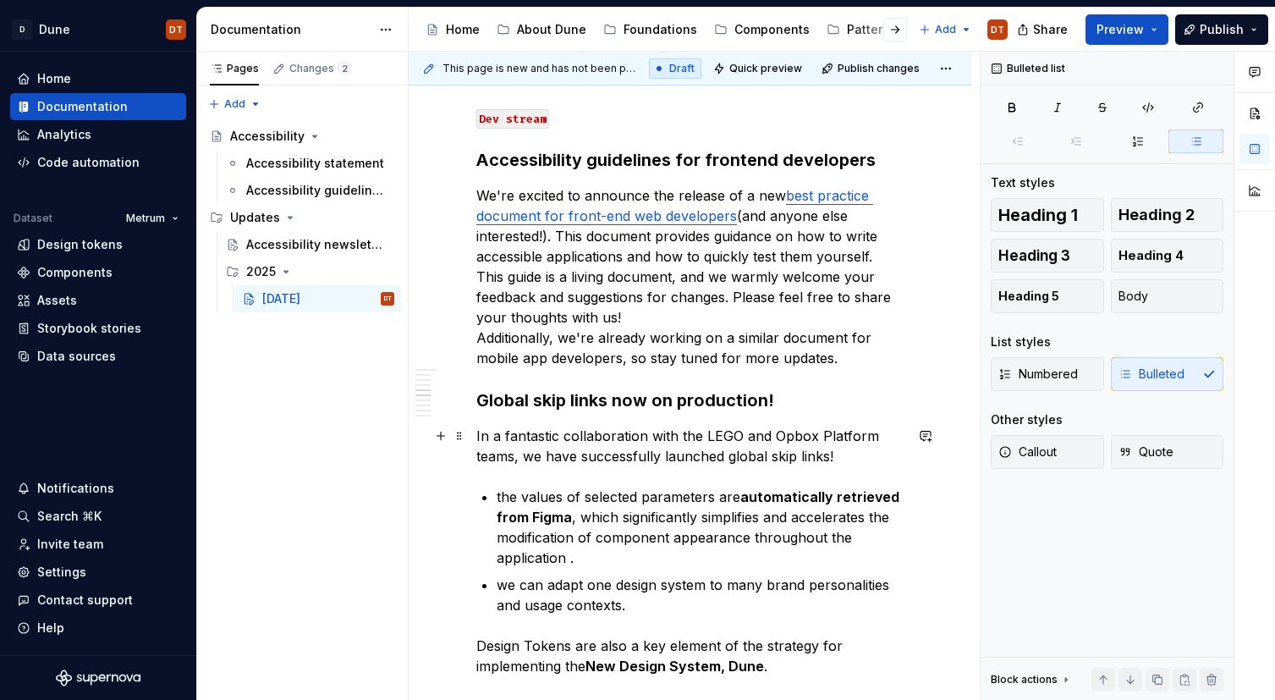
click at [552, 486] on p "the values of selected parameters are automatically retrieved from Figma , whic…" at bounding box center [700, 526] width 407 height 81
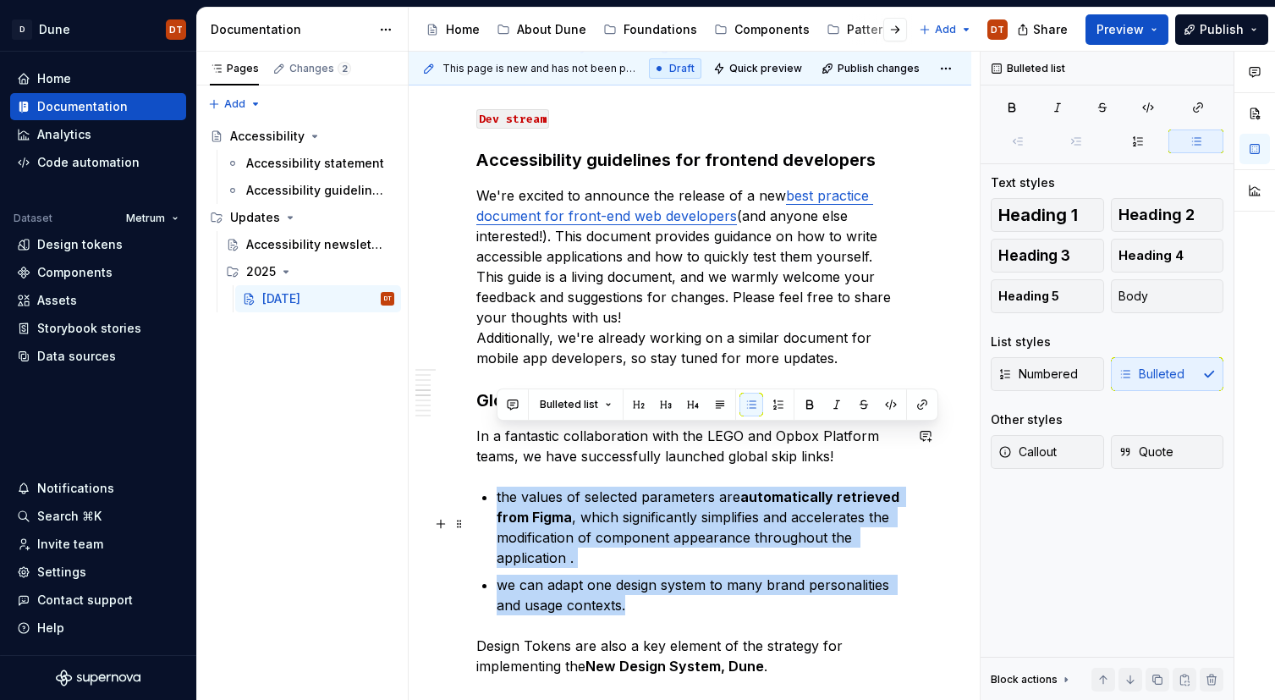
drag, startPoint x: 477, startPoint y: 436, endPoint x: 705, endPoint y: 535, distance: 248.9
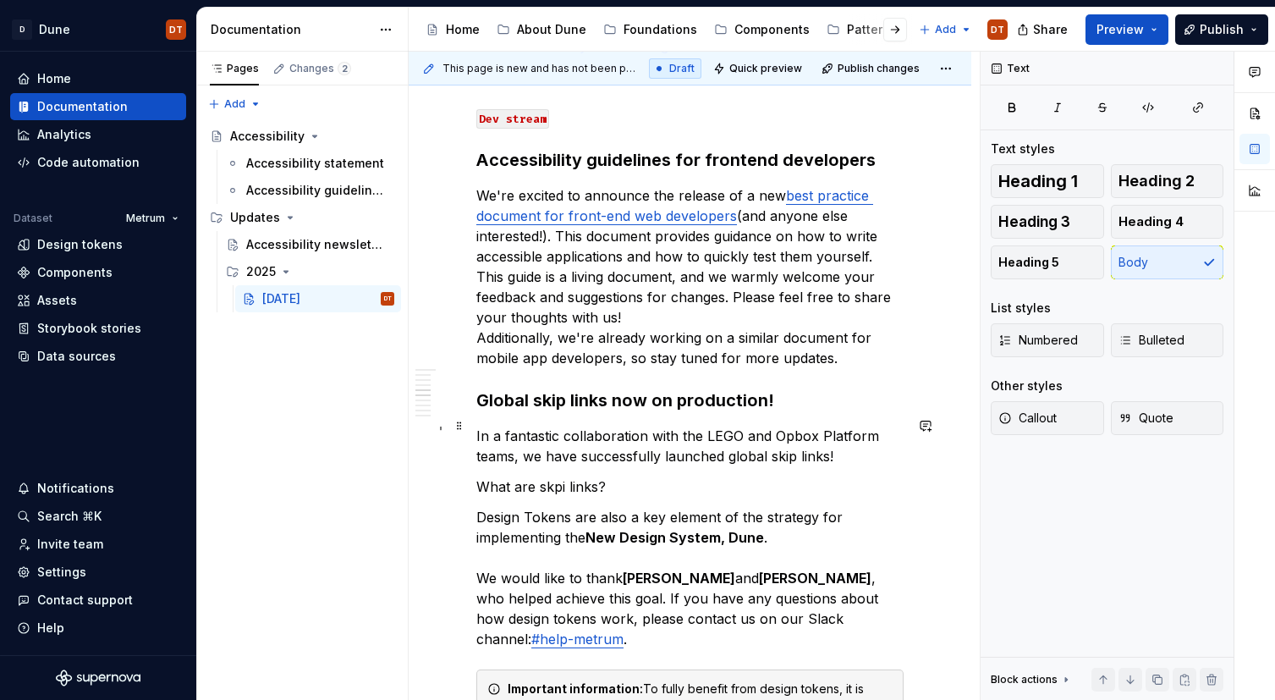
click at [552, 476] on p "What are skpi links?" at bounding box center [689, 486] width 427 height 20
drag, startPoint x: 603, startPoint y: 424, endPoint x: 469, endPoint y: 426, distance: 134.5
drag, startPoint x: 566, startPoint y: 470, endPoint x: 584, endPoint y: 467, distance: 18.1
click at [567, 507] on p "Design Tokens are also a key element of the strategy for implementing the New D…" at bounding box center [689, 578] width 427 height 142
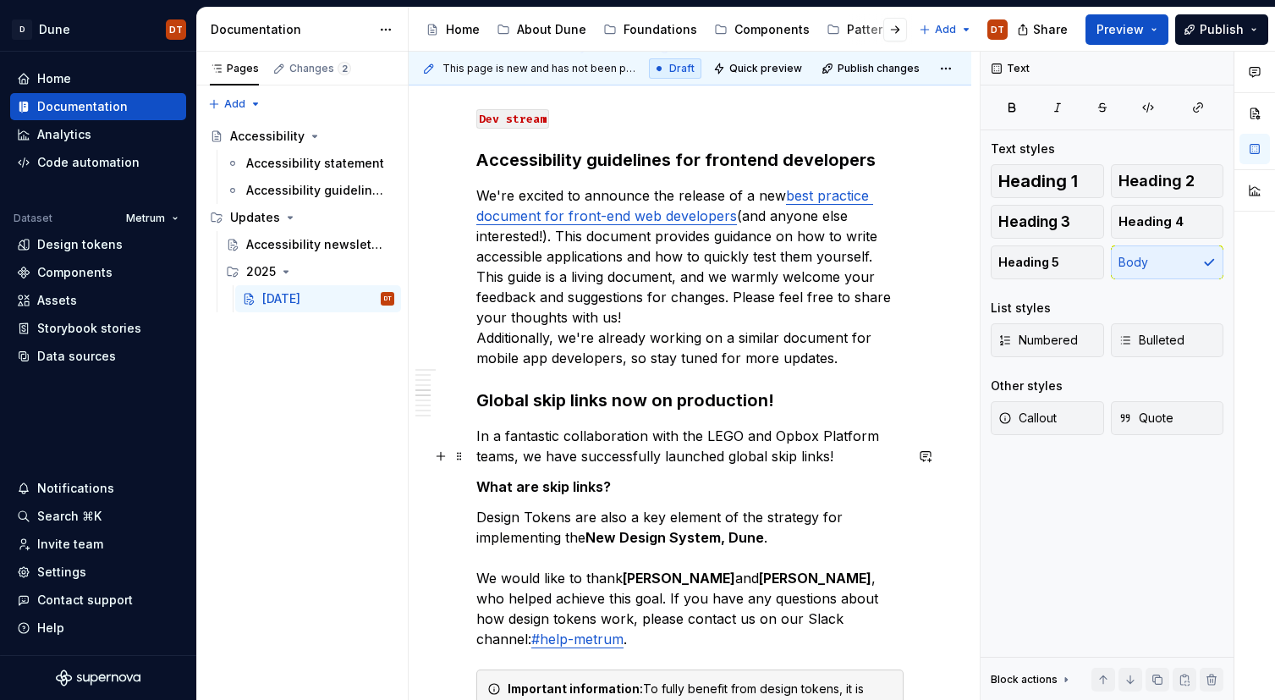
click at [641, 507] on p "Design Tokens are also a key element of the strategy for implementing the New D…" at bounding box center [689, 578] width 427 height 142
click at [569, 507] on p "Design Tokens are also a key element of the strategy for implementing the New D…" at bounding box center [689, 578] width 427 height 142
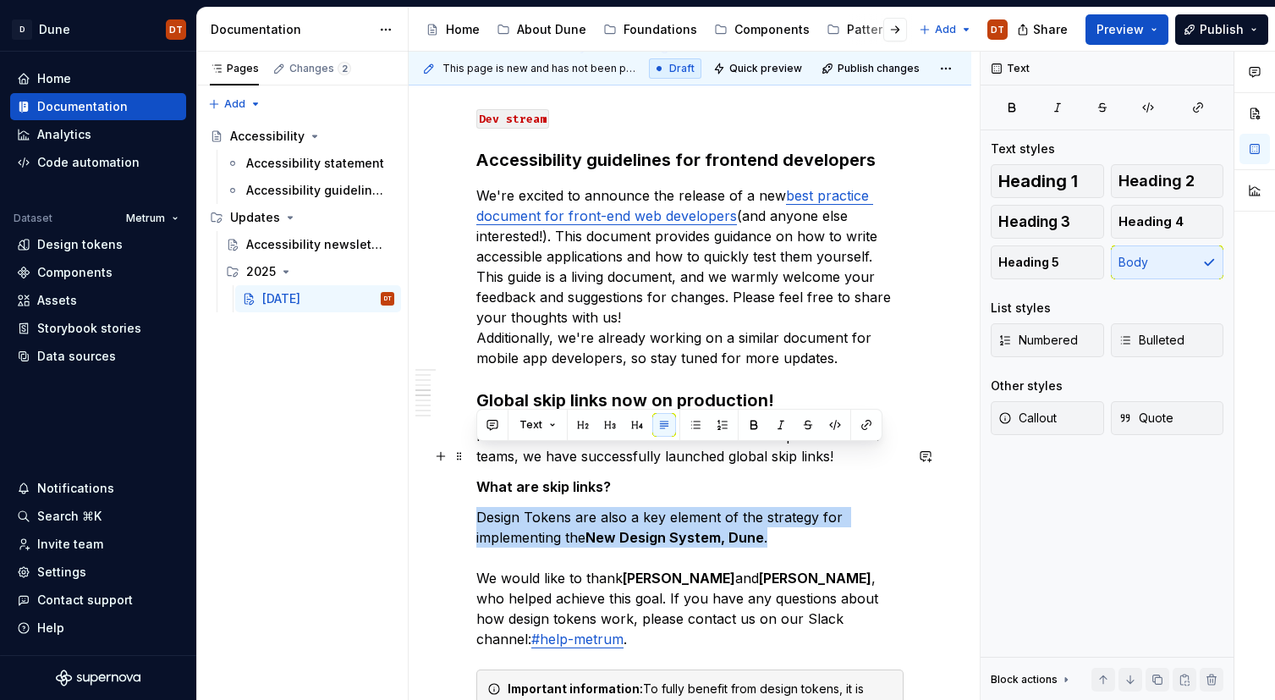
drag, startPoint x: 478, startPoint y: 453, endPoint x: 801, endPoint y: 475, distance: 323.9
click at [801, 507] on p "Design Tokens are also a key element of the strategy for implementing the New D…" at bounding box center [689, 578] width 427 height 142
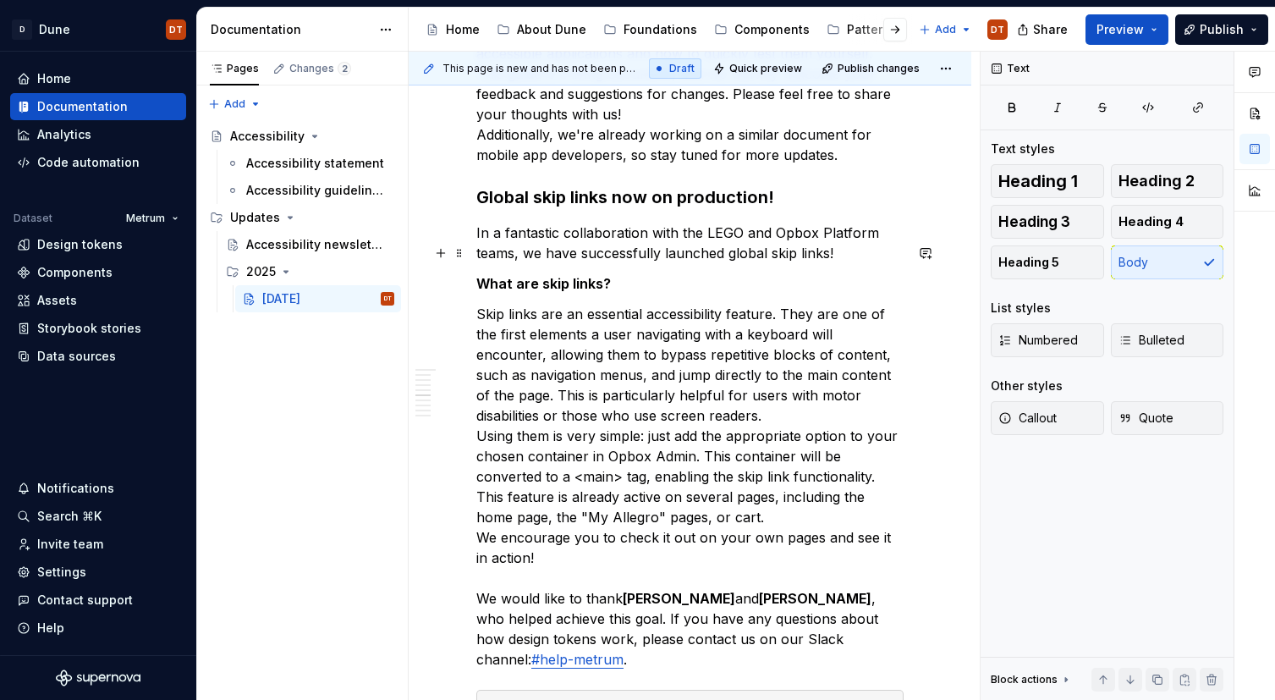
scroll to position [1974, 0]
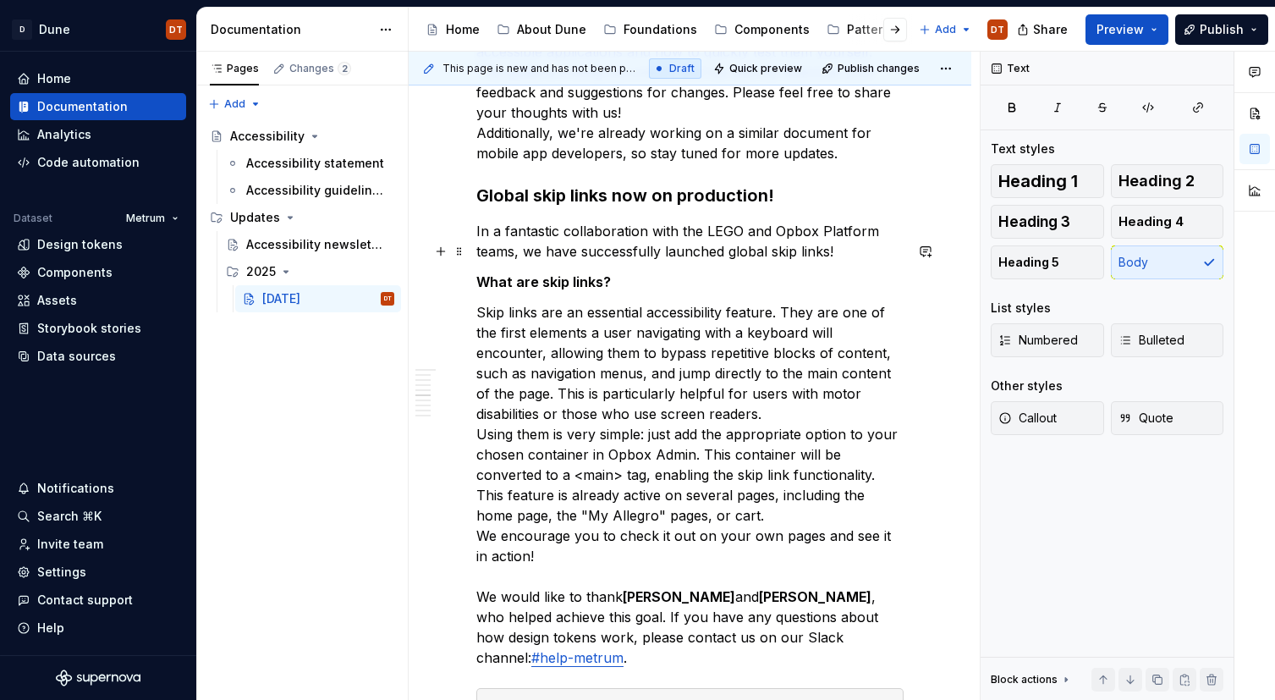
click at [567, 431] on p "Skip links are an essential accessibility feature. They are one of the first el…" at bounding box center [689, 484] width 427 height 365
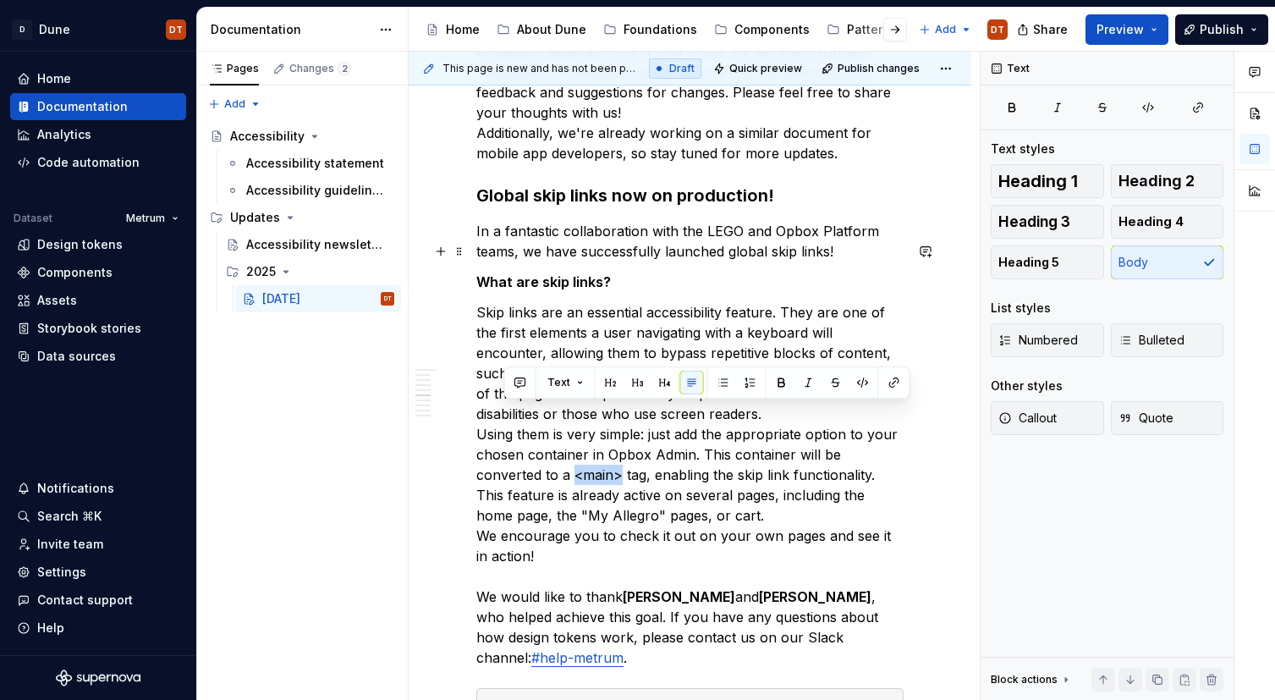
drag, startPoint x: 503, startPoint y: 413, endPoint x: 553, endPoint y: 414, distance: 49.9
click at [553, 414] on p "Skip links are an essential accessibility feature. They are one of the first el…" at bounding box center [689, 484] width 427 height 365
click at [860, 382] on button "button" at bounding box center [863, 383] width 24 height 24
click at [728, 420] on p "Skip links are an essential accessibility feature. They are one of the first el…" at bounding box center [689, 484] width 427 height 365
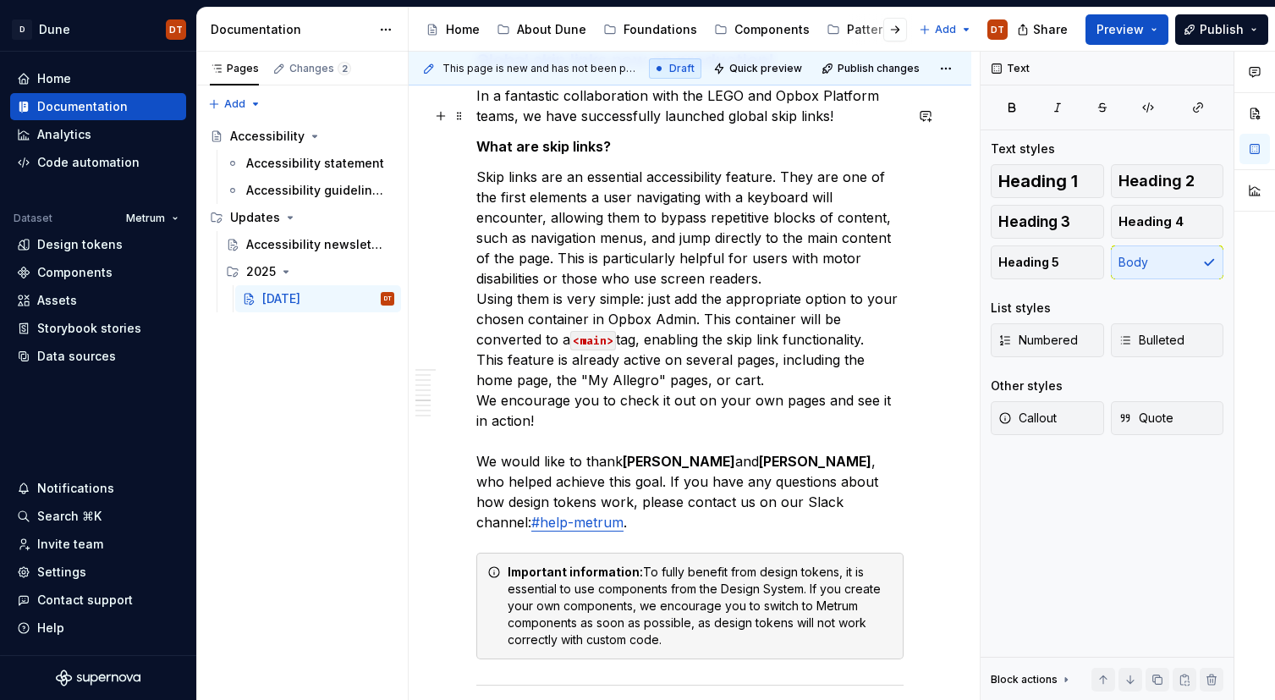
scroll to position [2118, 0]
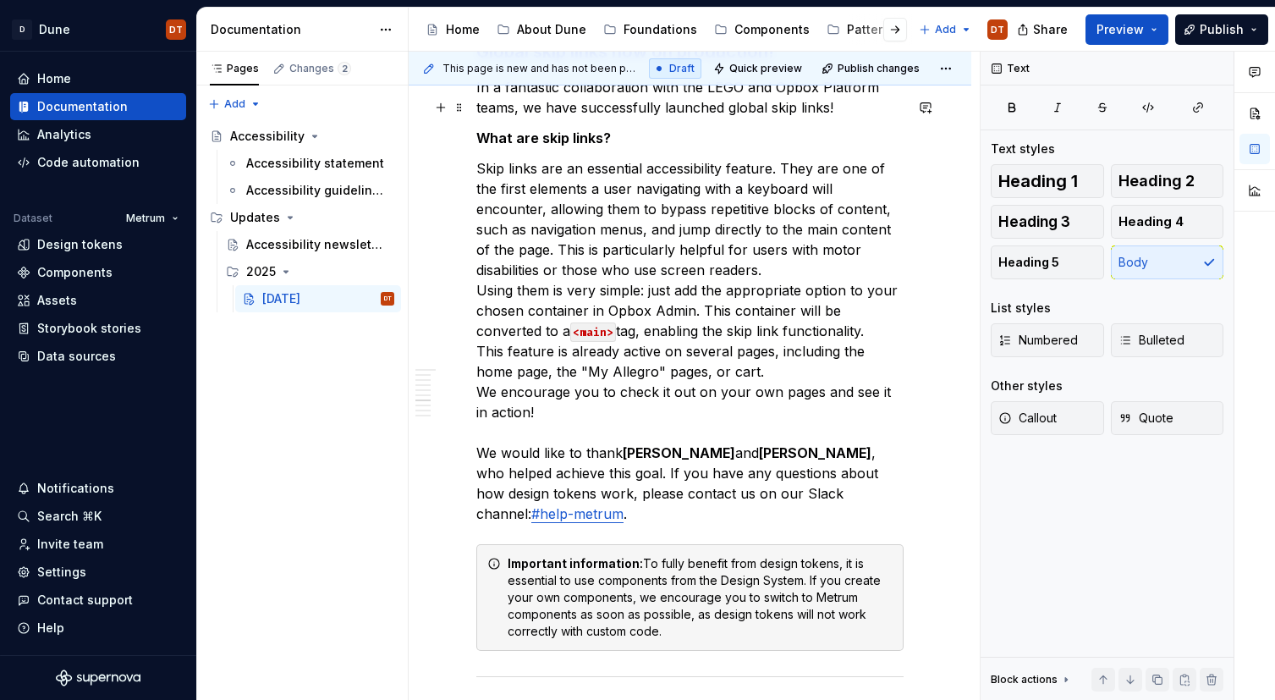
click at [570, 403] on p "Skip links are an essential accessibility feature. They are one of the first el…" at bounding box center [689, 340] width 427 height 365
click at [528, 373] on p "Skip links are an essential accessibility feature. They are one of the first el…" at bounding box center [689, 340] width 427 height 365
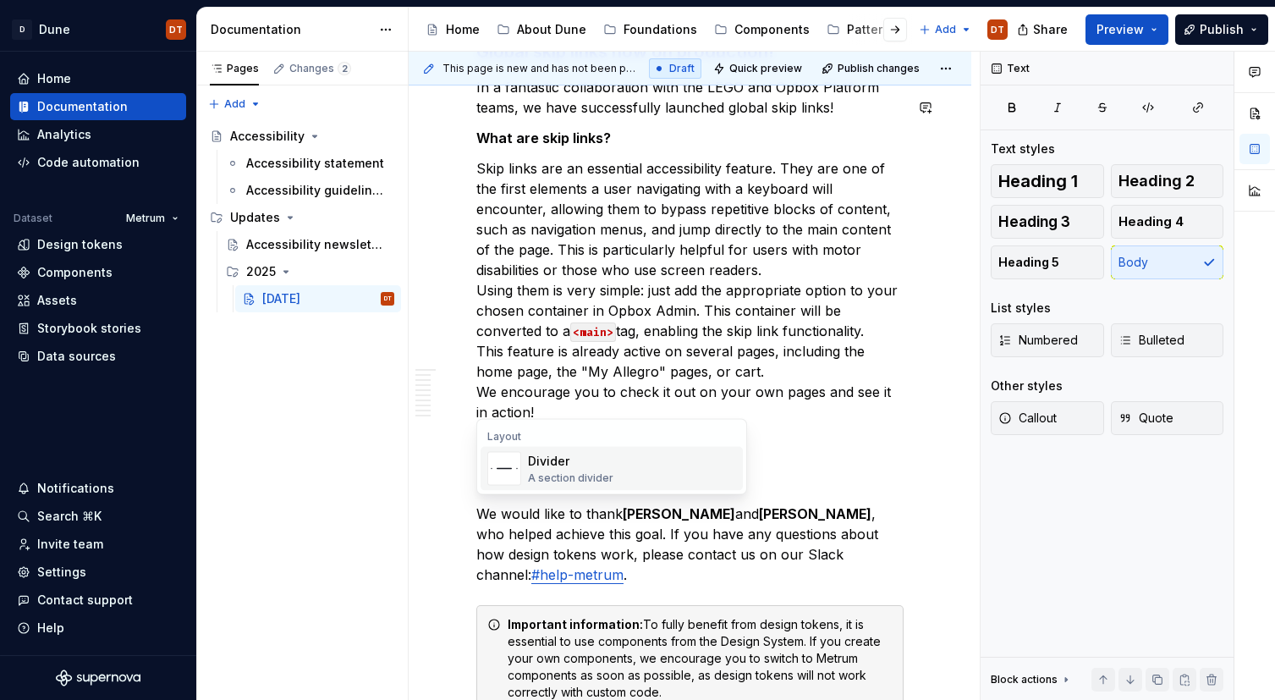
click at [562, 469] on div "Divider A section divider" at bounding box center [570, 469] width 85 height 32
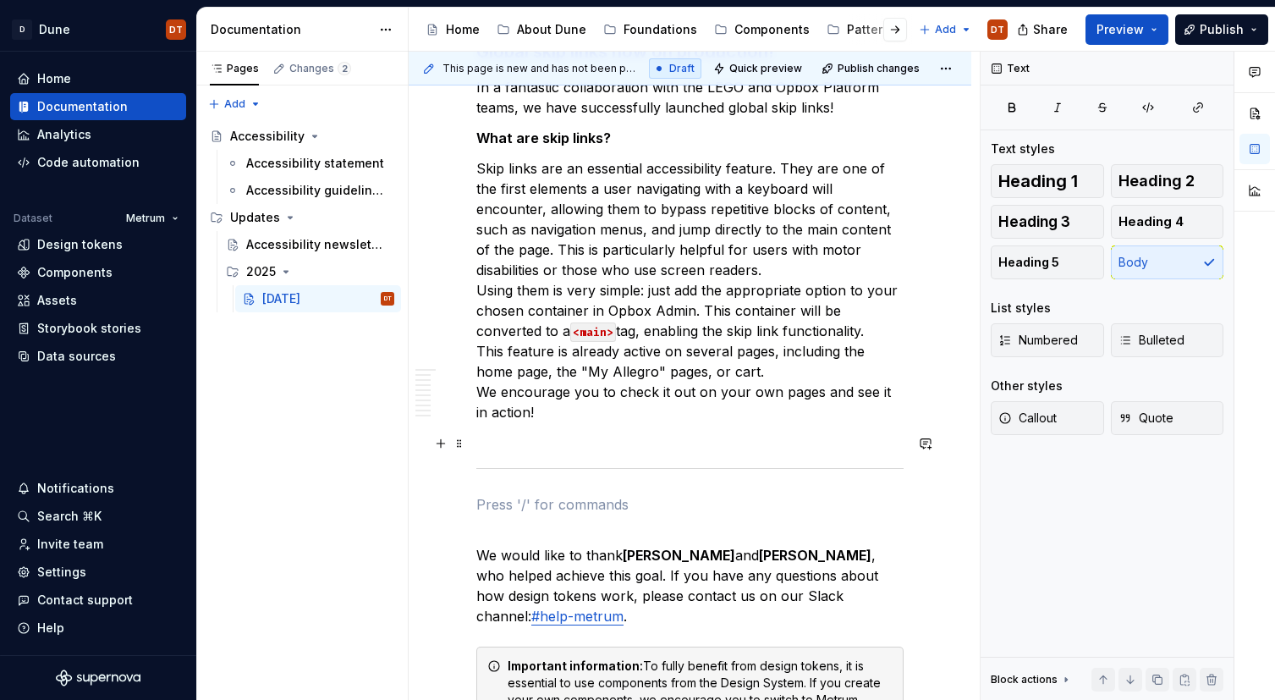
click at [510, 494] on p at bounding box center [689, 504] width 427 height 20
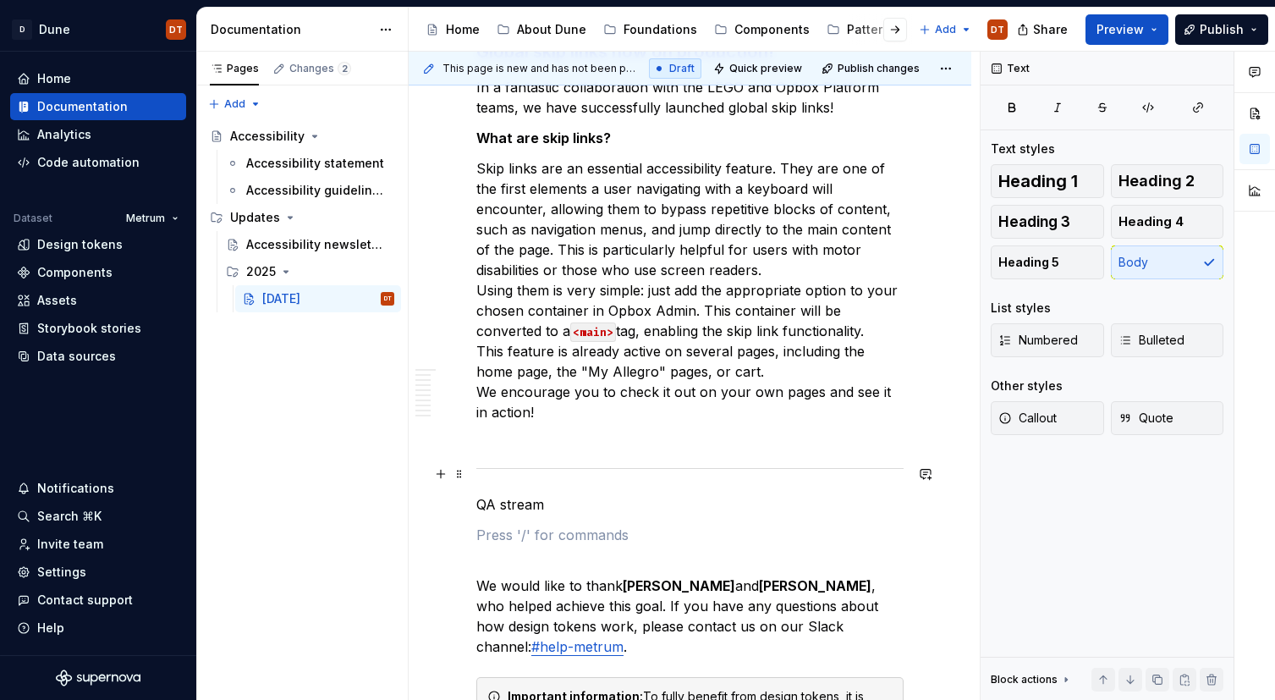
click at [504, 524] on p at bounding box center [689, 534] width 427 height 20
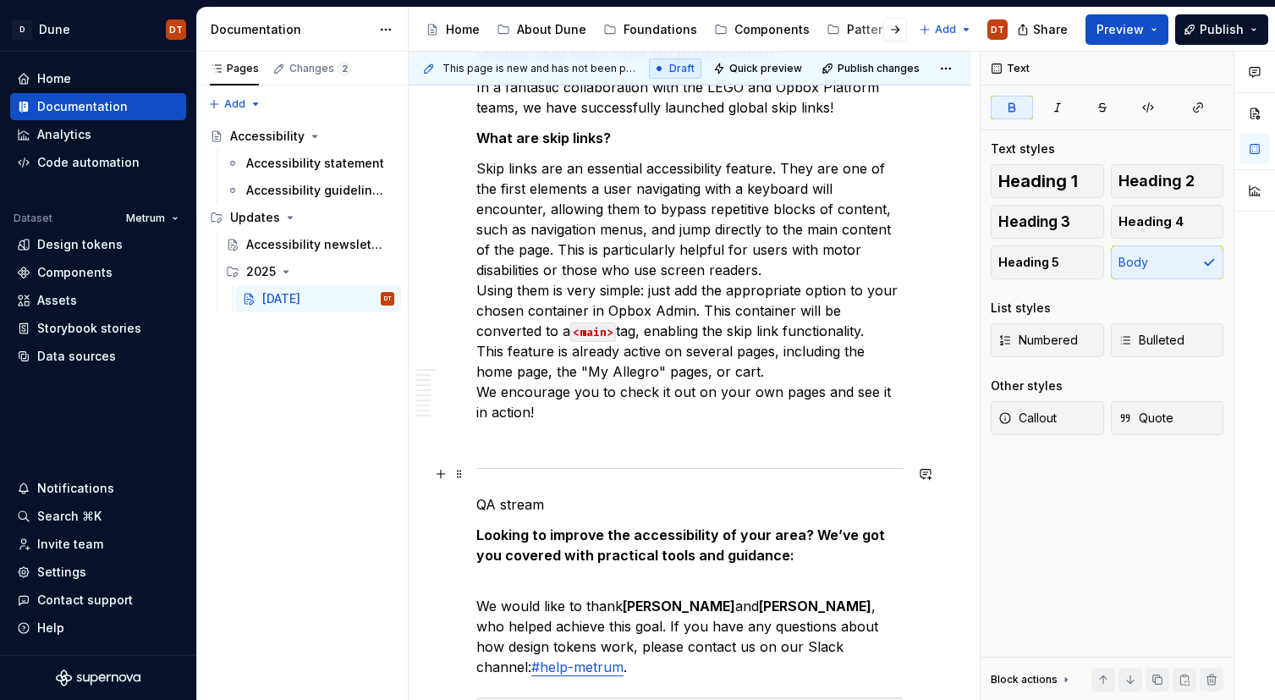
click at [539, 526] on strong "Looking to improve the accessibility of your area? We’ve got you covered with p…" at bounding box center [682, 544] width 412 height 37
click at [592, 524] on p "Looking to improve the accessibility of your area? We’ve got you covered with p…" at bounding box center [689, 544] width 427 height 41
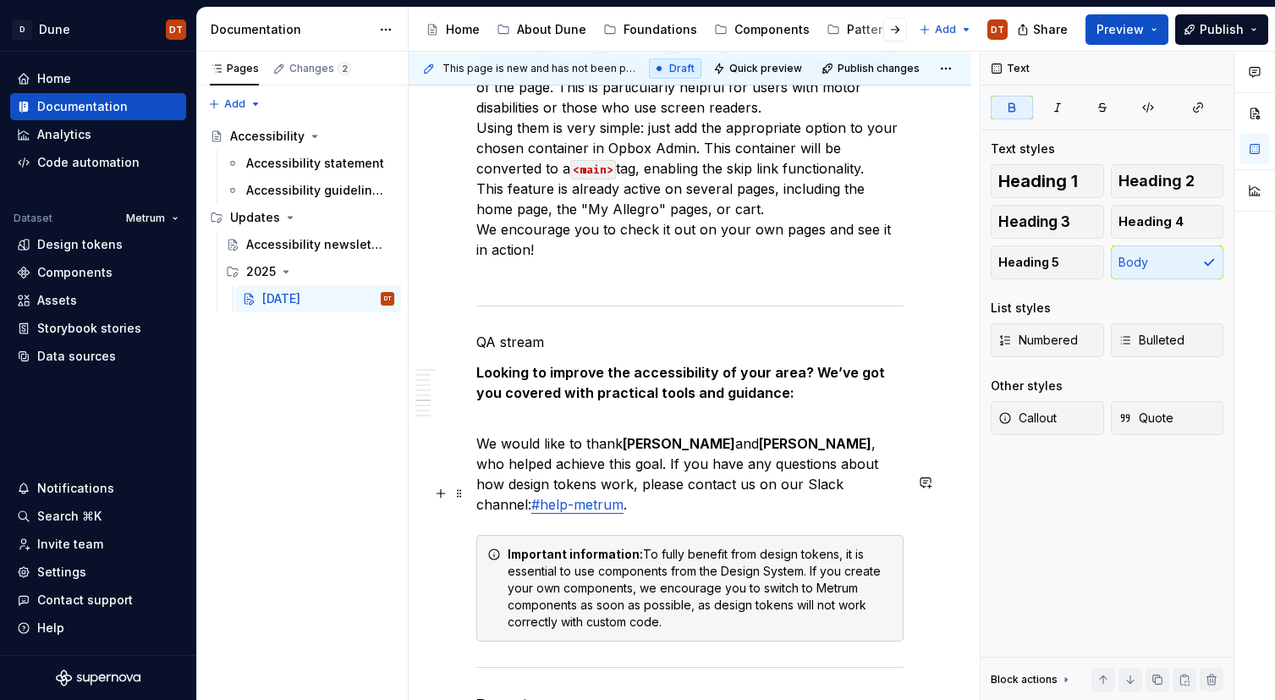
scroll to position [2298, 0]
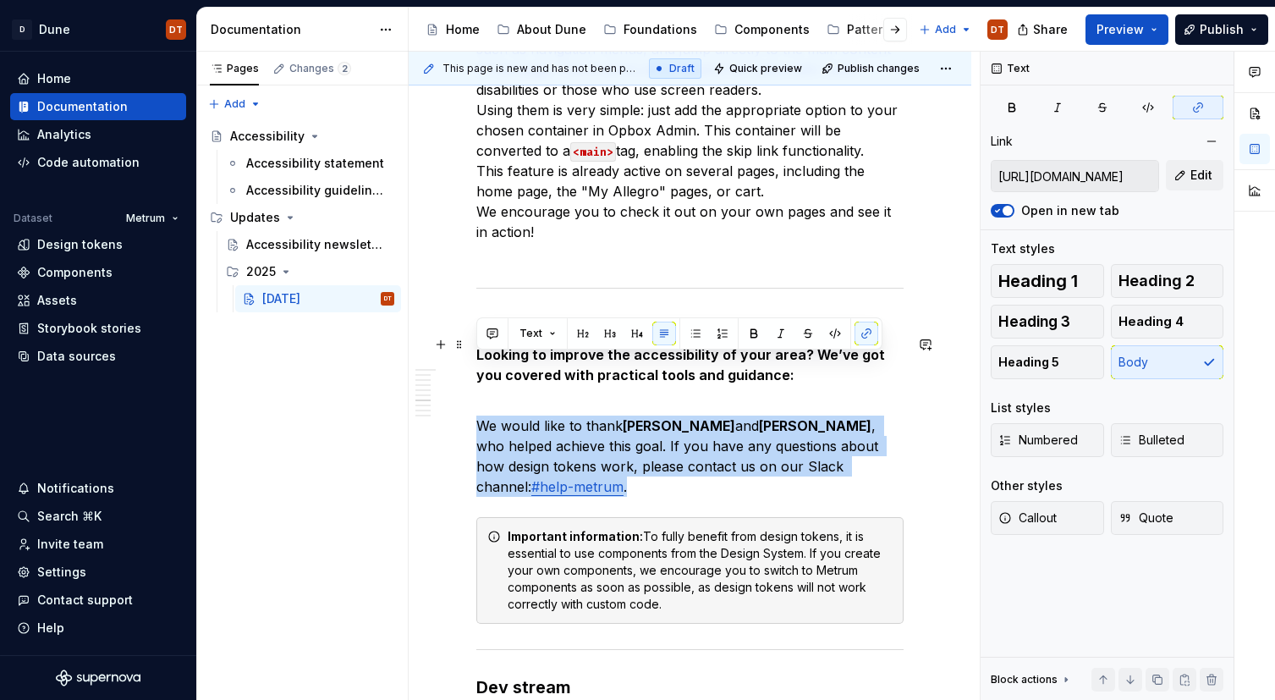
drag, startPoint x: 476, startPoint y: 360, endPoint x: 692, endPoint y: 430, distance: 226.6
click at [692, 430] on p "We would like to thank [PERSON_NAME] and [PERSON_NAME] , who helped achieve thi…" at bounding box center [689, 446] width 427 height 102
click at [1041, 432] on span "Numbered" at bounding box center [1038, 439] width 80 height 17
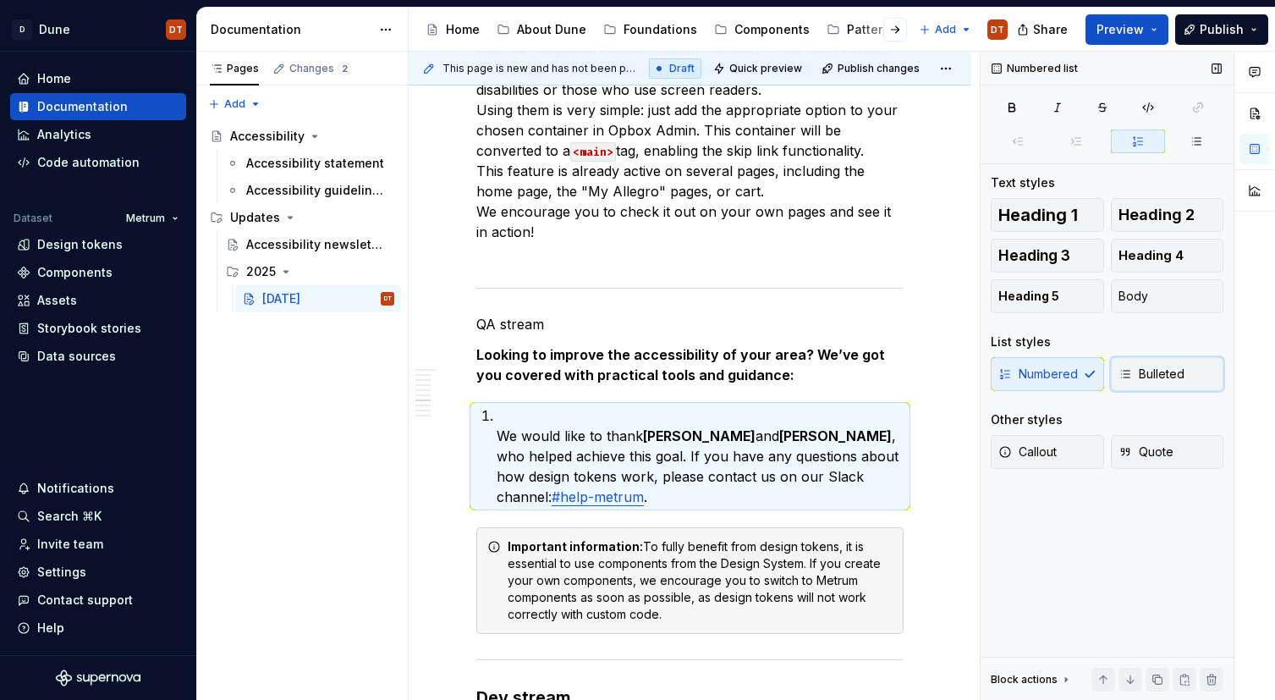
click at [1159, 372] on span "Bulleted" at bounding box center [1151, 373] width 66 height 17
click at [493, 372] on div "Accessibility Newsletter #2 Accessibility is not just a standard and a set of r…" at bounding box center [689, 507] width 427 height 4950
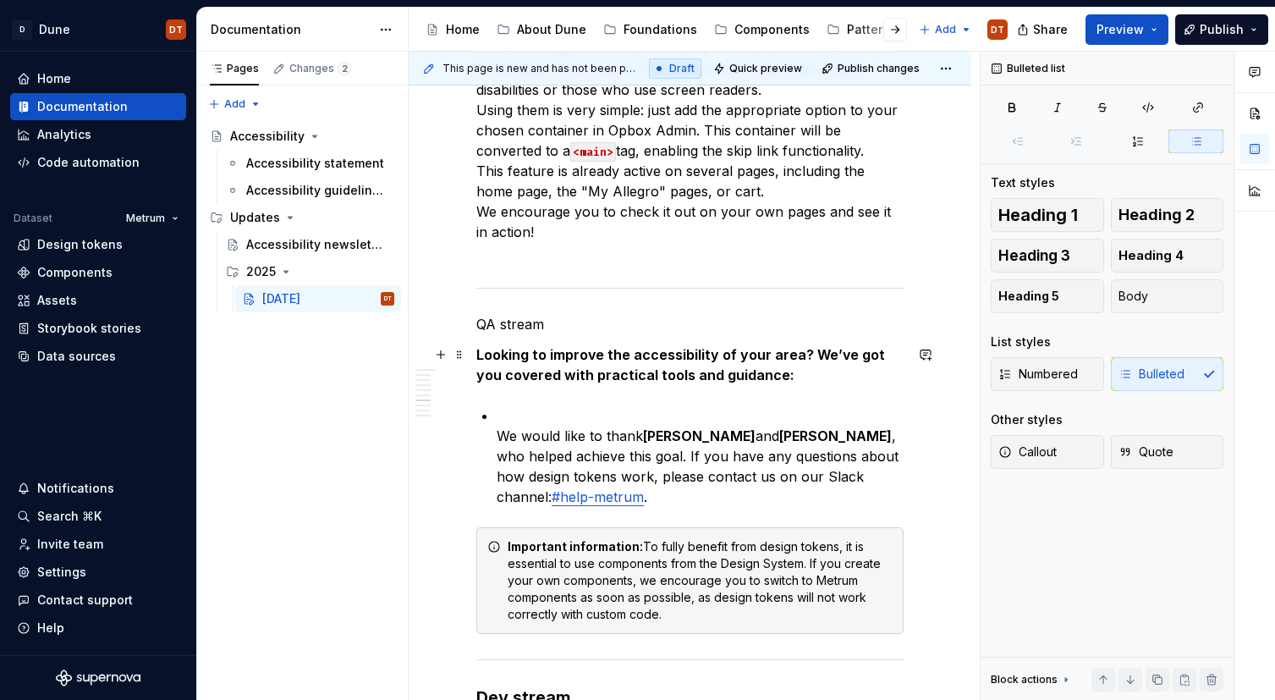
click at [499, 405] on p "We would like to thank [PERSON_NAME] and [PERSON_NAME] , who helped achieve thi…" at bounding box center [700, 456] width 407 height 102
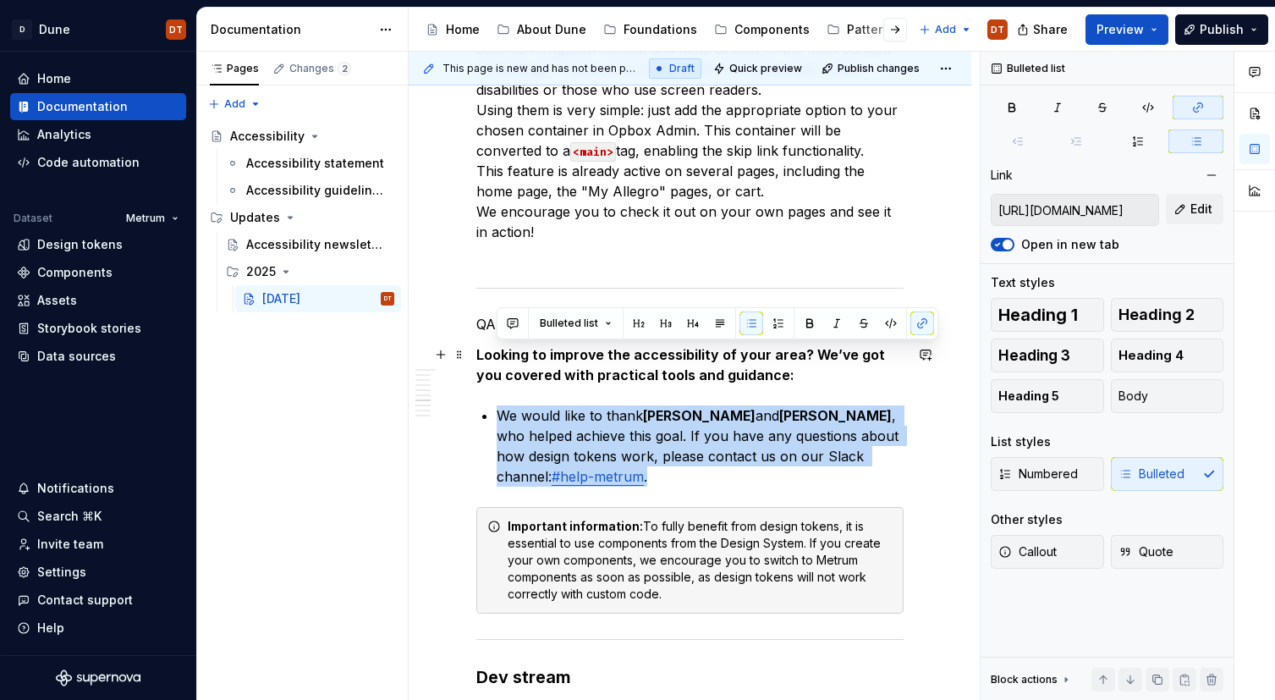
drag, startPoint x: 529, startPoint y: 358, endPoint x: 733, endPoint y: 409, distance: 210.9
click at [733, 409] on p "We would like to thank [PERSON_NAME] and [PERSON_NAME] , who helped achieve thi…" at bounding box center [700, 445] width 407 height 81
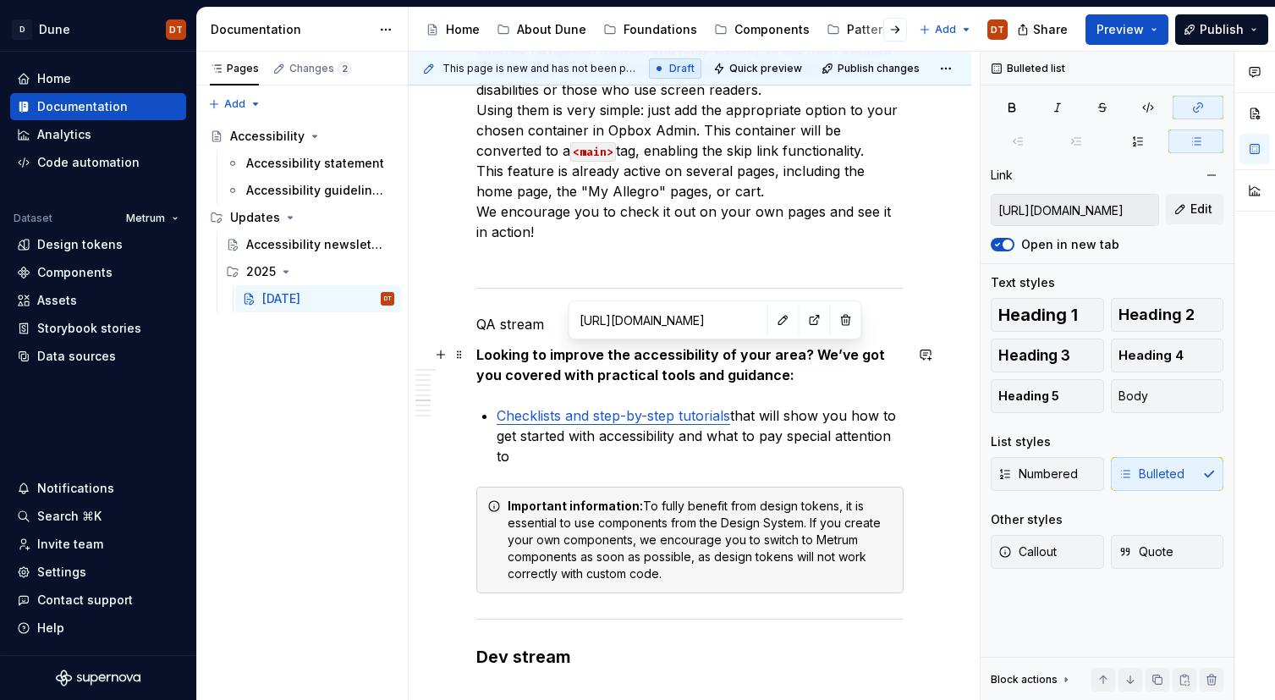
click at [689, 407] on link "Checklists and step-by-step tutorials" at bounding box center [613, 415] width 233 height 17
click at [771, 325] on button "button" at bounding box center [783, 320] width 24 height 24
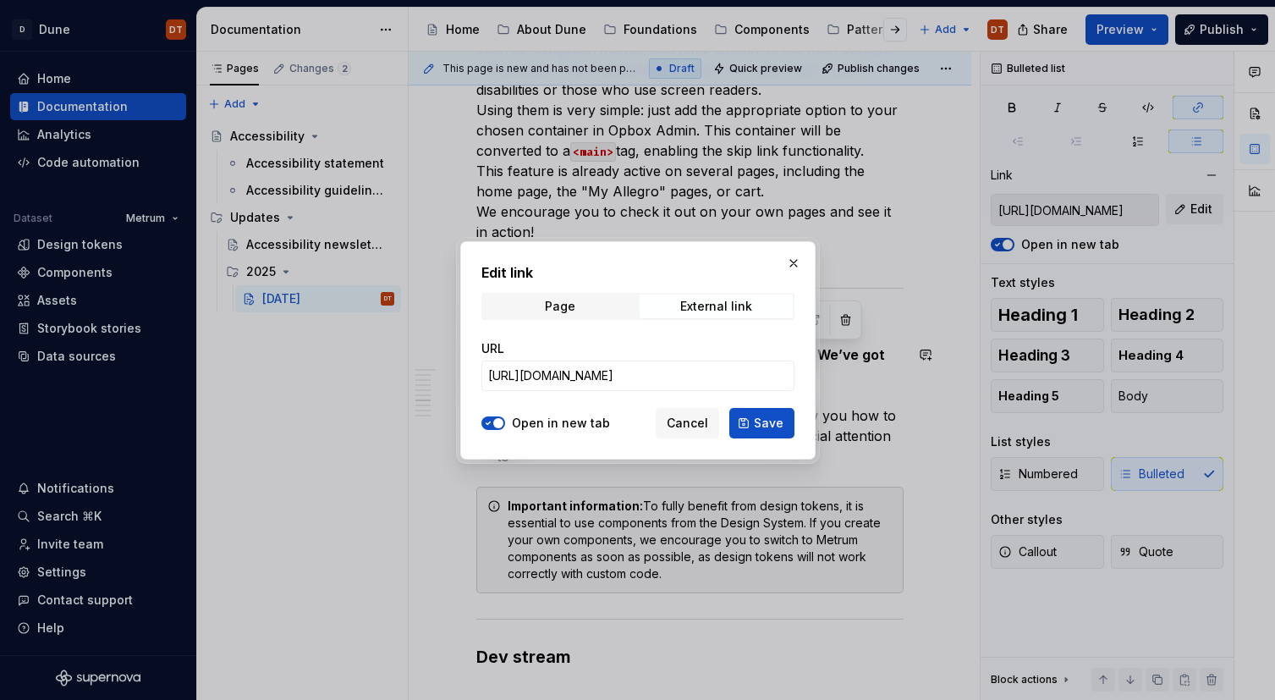
click at [793, 261] on button "button" at bounding box center [794, 263] width 24 height 24
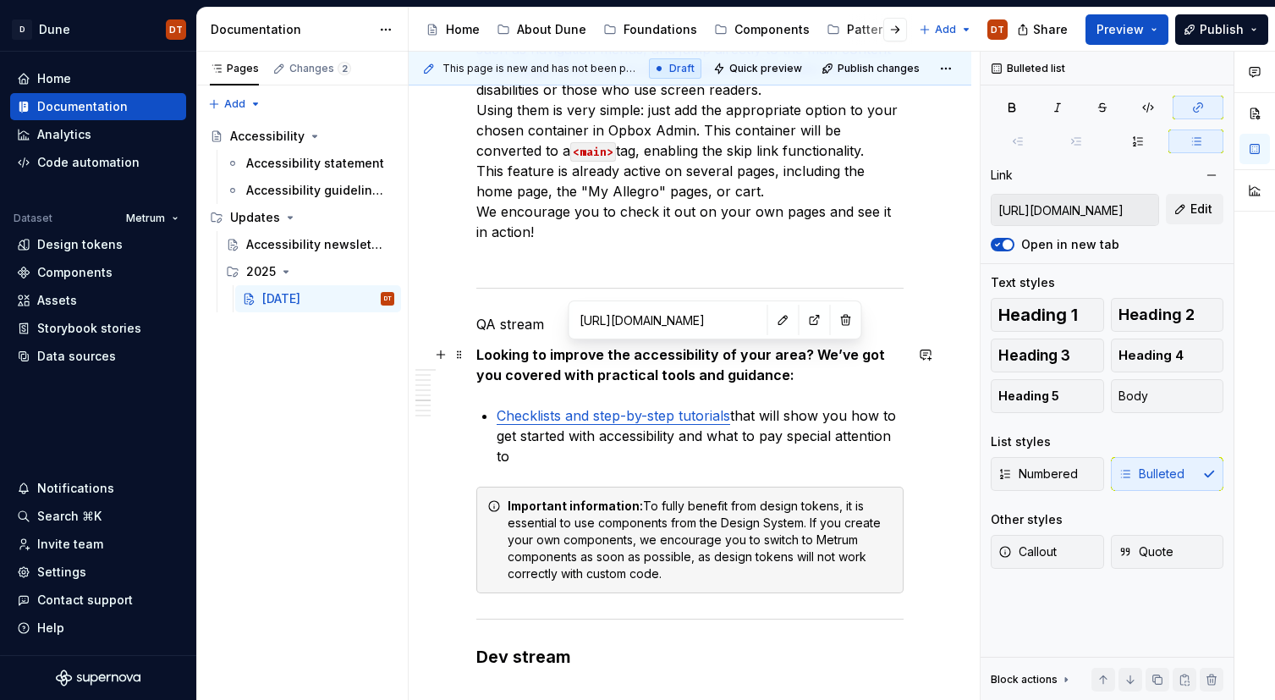
click at [815, 405] on p "Checklists and step-by-step tutorials that will show you how to get started wit…" at bounding box center [700, 435] width 407 height 61
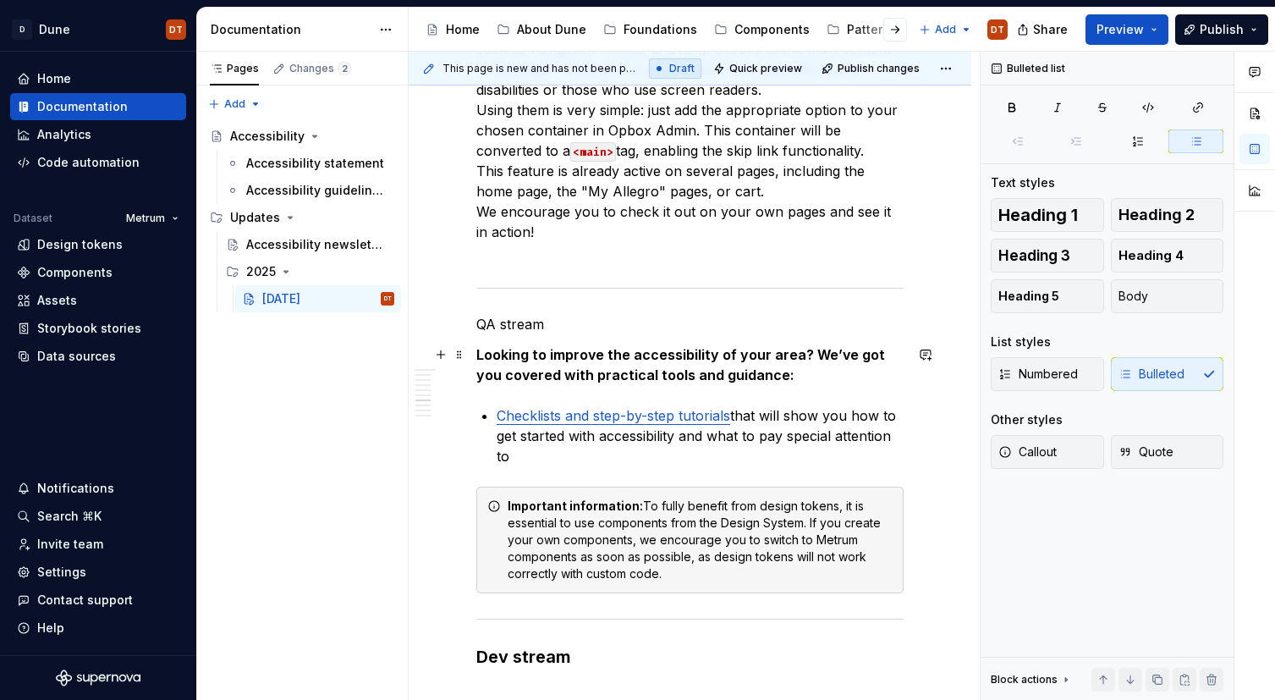
click at [903, 405] on p "Checklists and step-by-step tutorials that will show you how to get started wit…" at bounding box center [700, 435] width 407 height 61
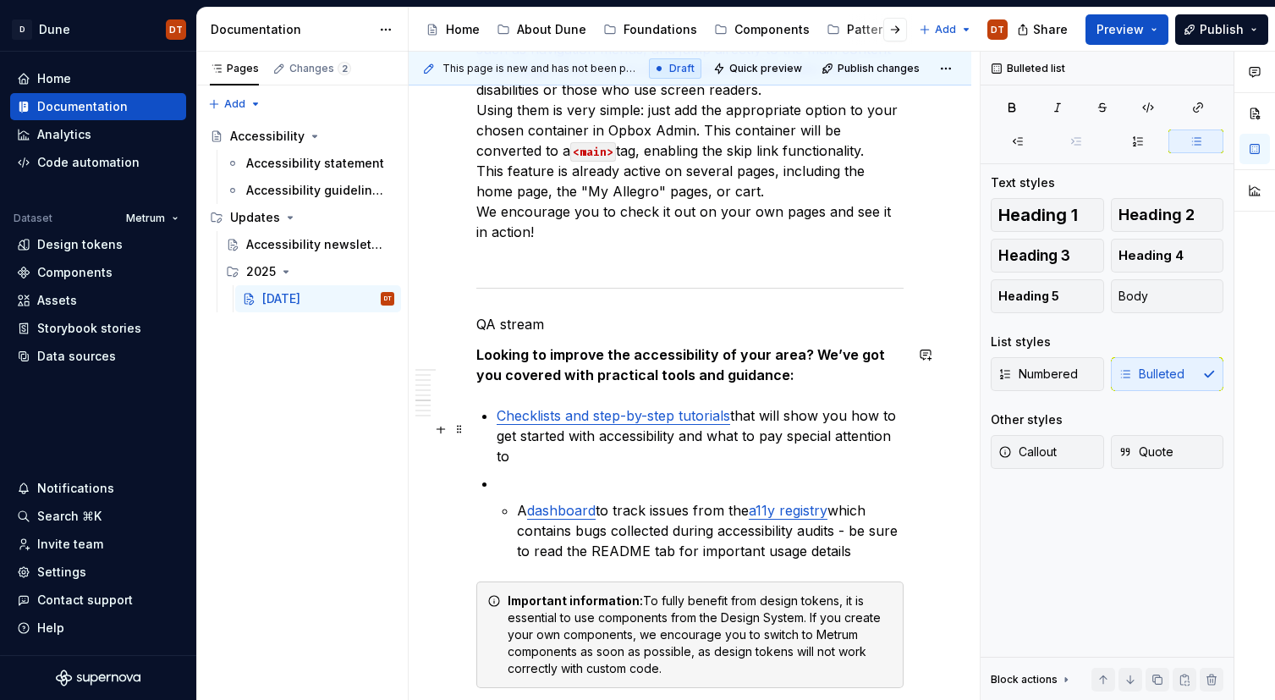
click at [515, 473] on li "A dashboard to track issues from the a11y registry which contains bugs collecte…" at bounding box center [700, 517] width 407 height 88
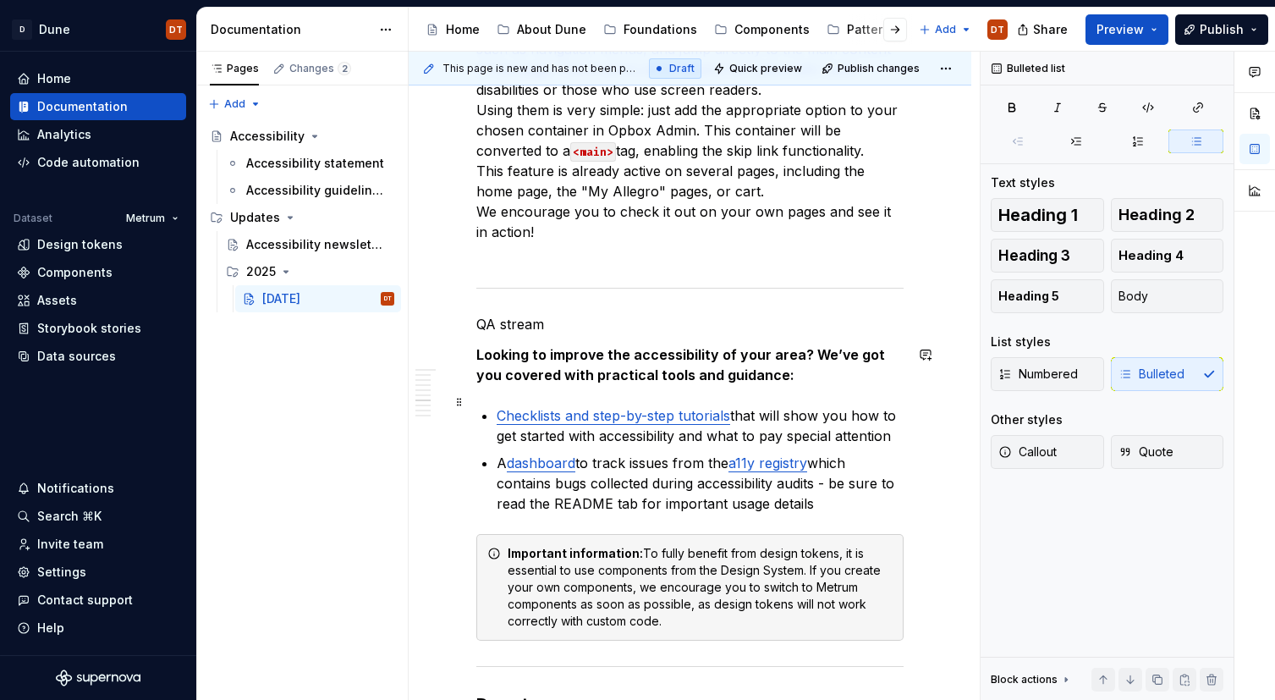
click at [815, 453] on p "A dashboard to track issues from the a11y registry which contains bugs collecte…" at bounding box center [700, 483] width 407 height 61
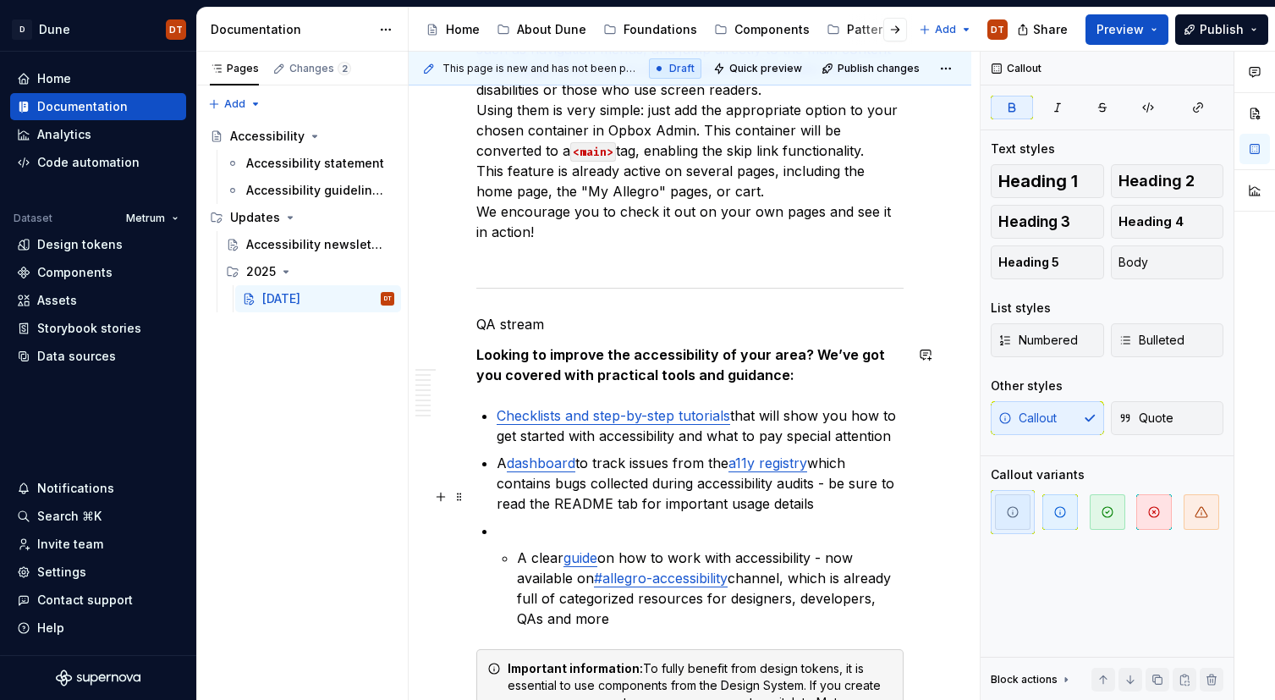
click at [513, 520] on li "A clear guide on how to work with accessibility - now available on #allegro-acc…" at bounding box center [700, 574] width 407 height 108
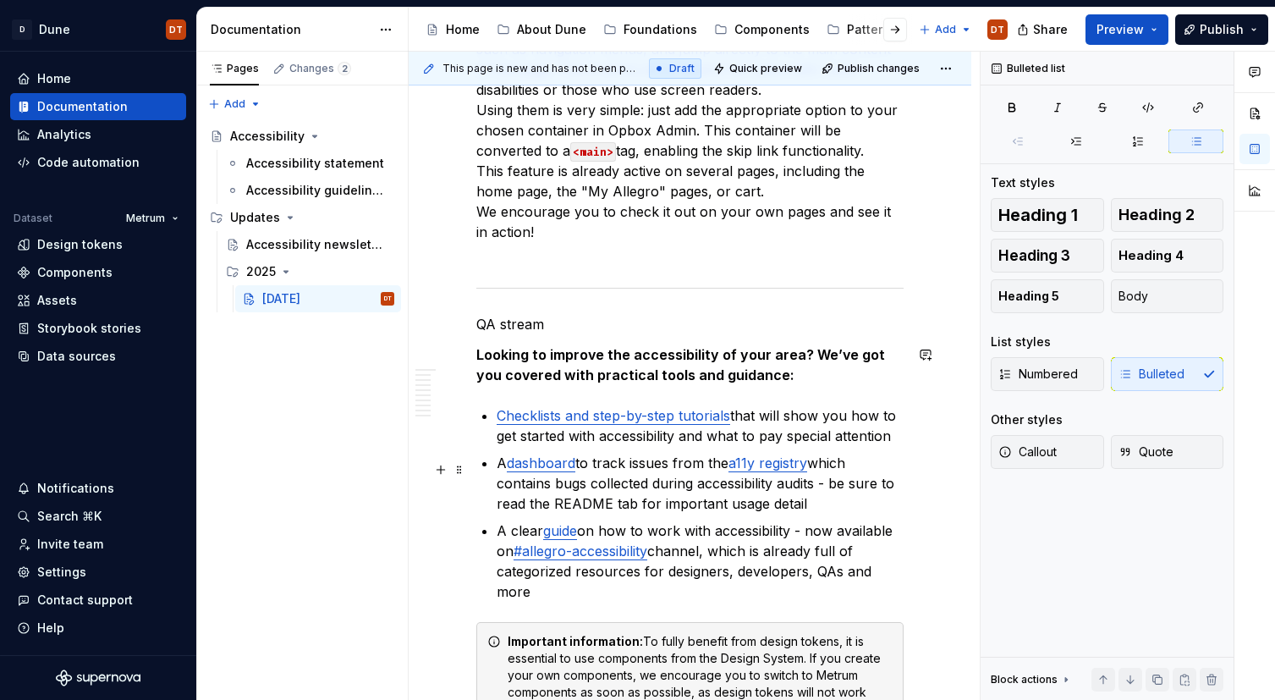
click at [902, 520] on p "A clear guide on how to work with accessibility - now available on #allegro-acc…" at bounding box center [700, 560] width 407 height 81
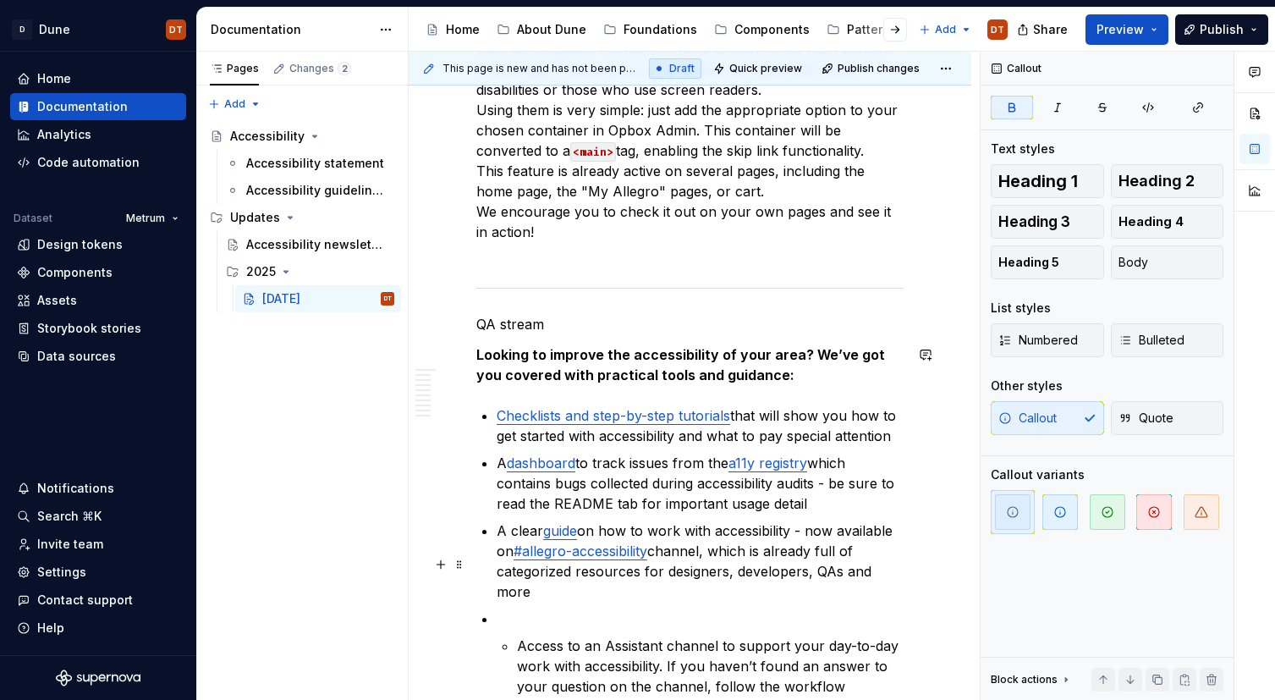
click at [519, 635] on p "Access to an Assistant channel to support your day-to-day work with accessibili…" at bounding box center [710, 706] width 387 height 142
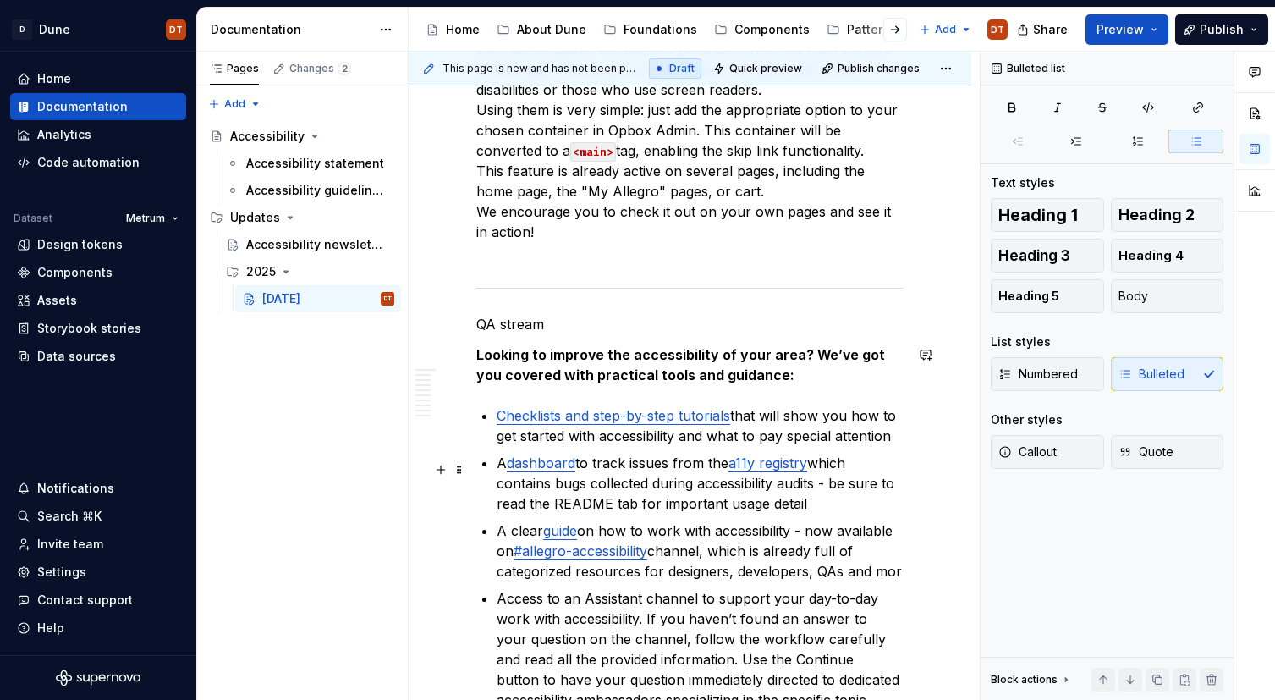
click at [898, 520] on p "A clear guide on how to work with accessibility - now available on #allegro-acc…" at bounding box center [700, 550] width 407 height 61
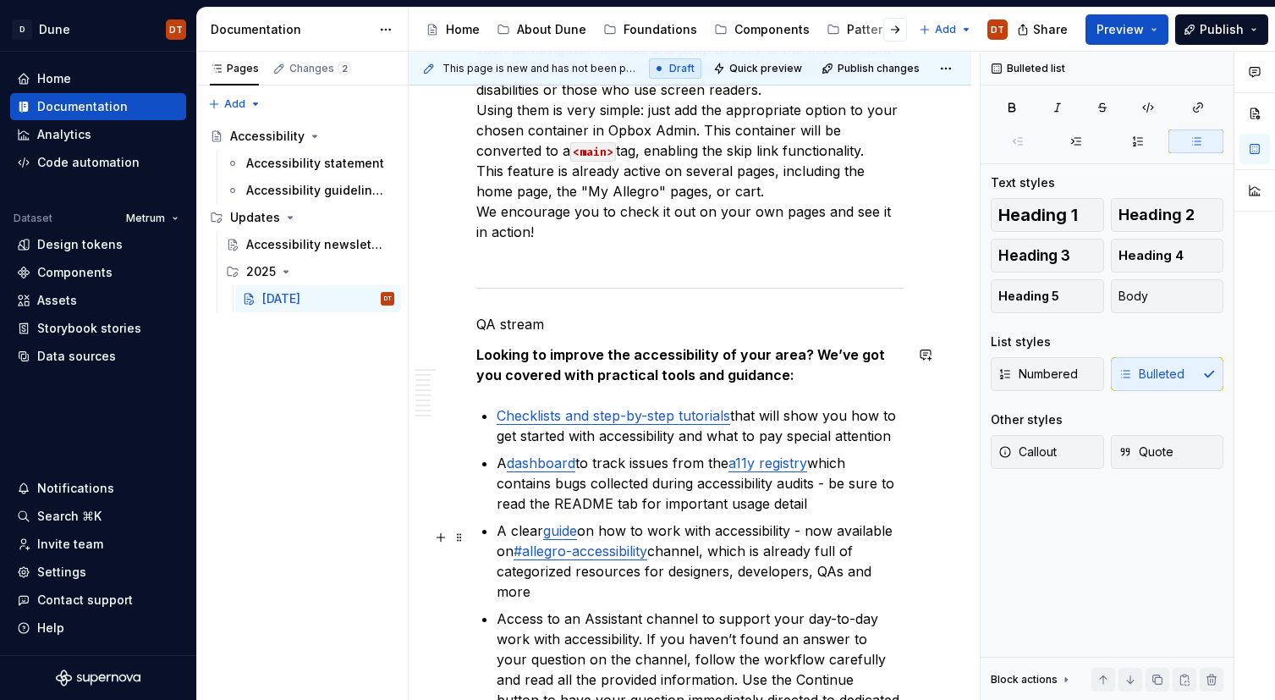
click at [694, 608] on p "Access to an Assistant channel to support your day-to-day work with accessibili…" at bounding box center [700, 669] width 407 height 122
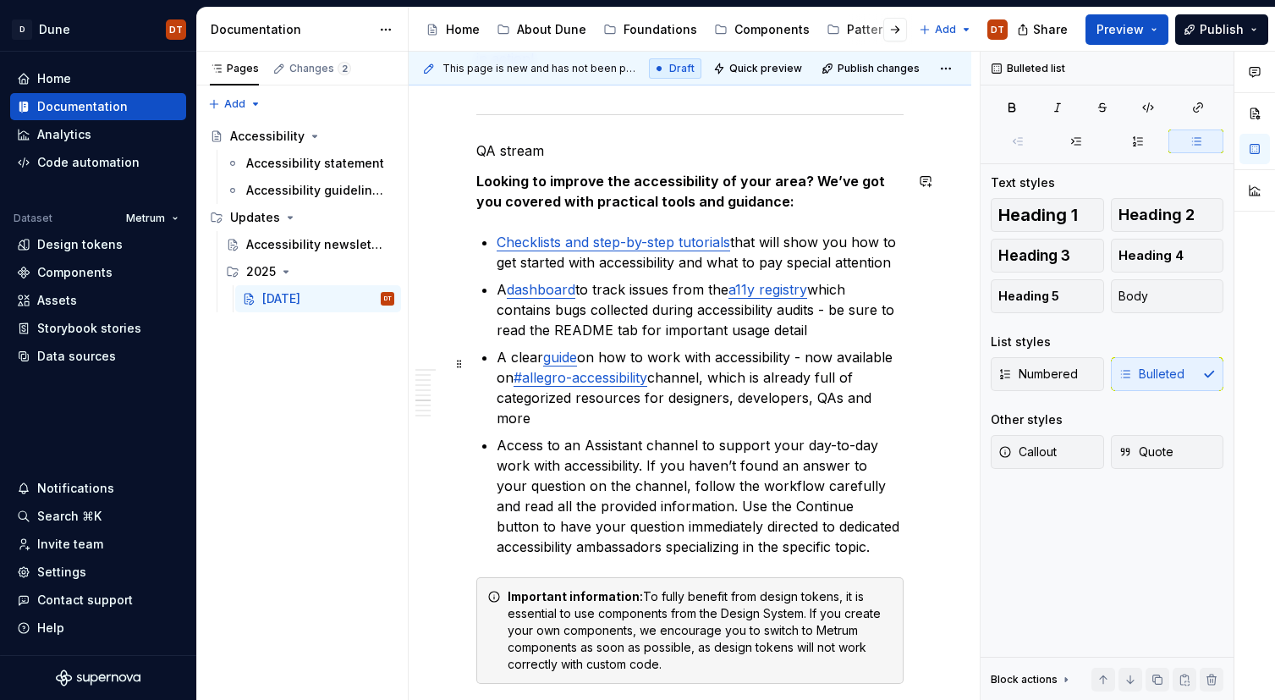
scroll to position [2478, 0]
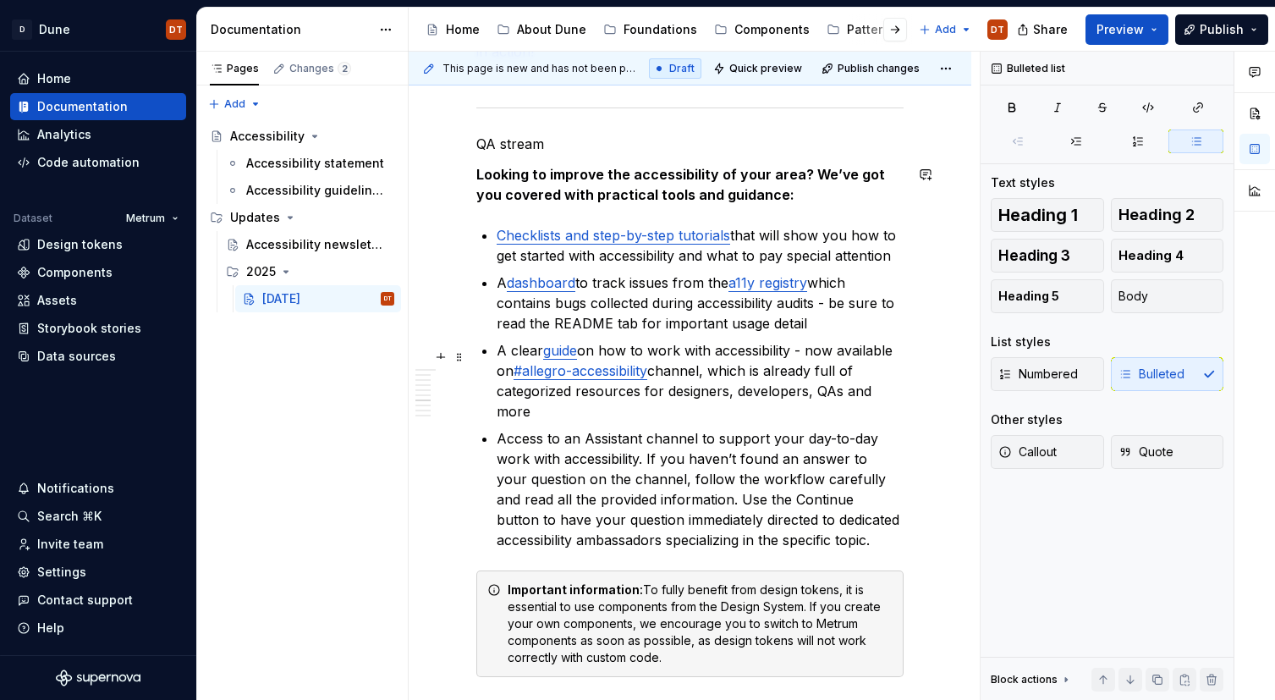
click at [738, 441] on p "Access to an Assistant channel to support your day-to-day work with accessibili…" at bounding box center [700, 489] width 407 height 122
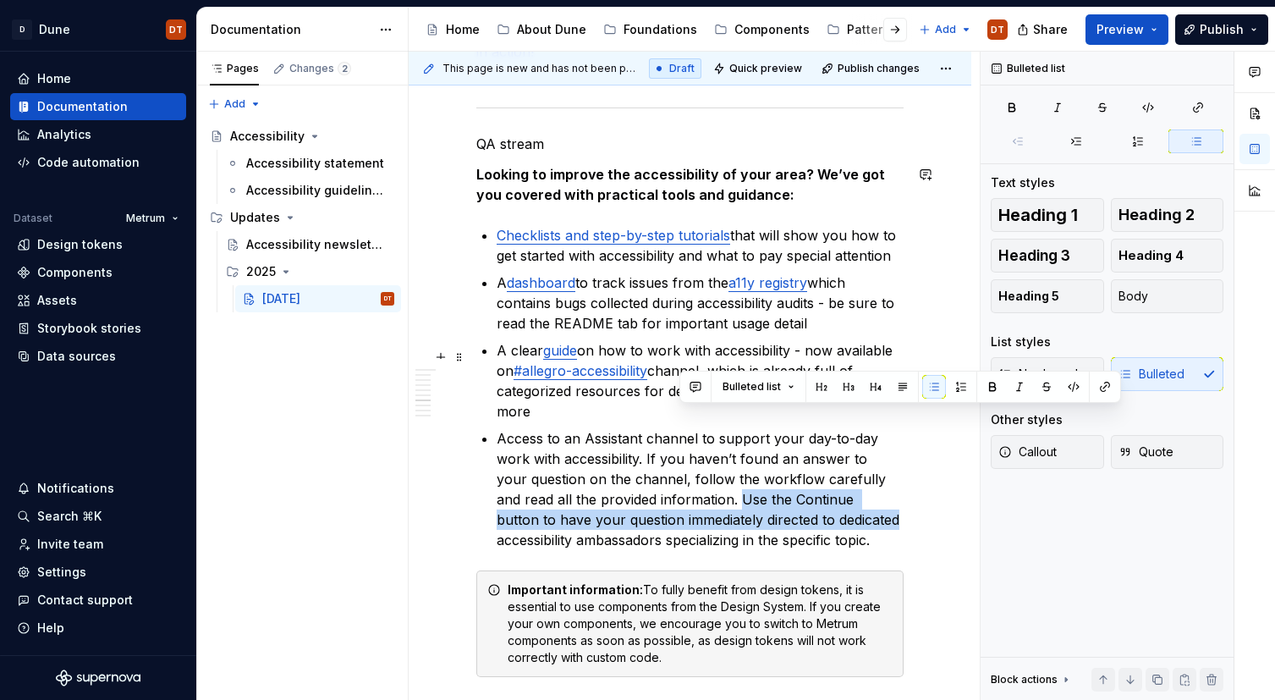
drag, startPoint x: 803, startPoint y: 441, endPoint x: 681, endPoint y: 414, distance: 124.8
click at [681, 428] on p "Access to an Assistant channel to support your day-to-day work with accessibili…" at bounding box center [700, 489] width 407 height 122
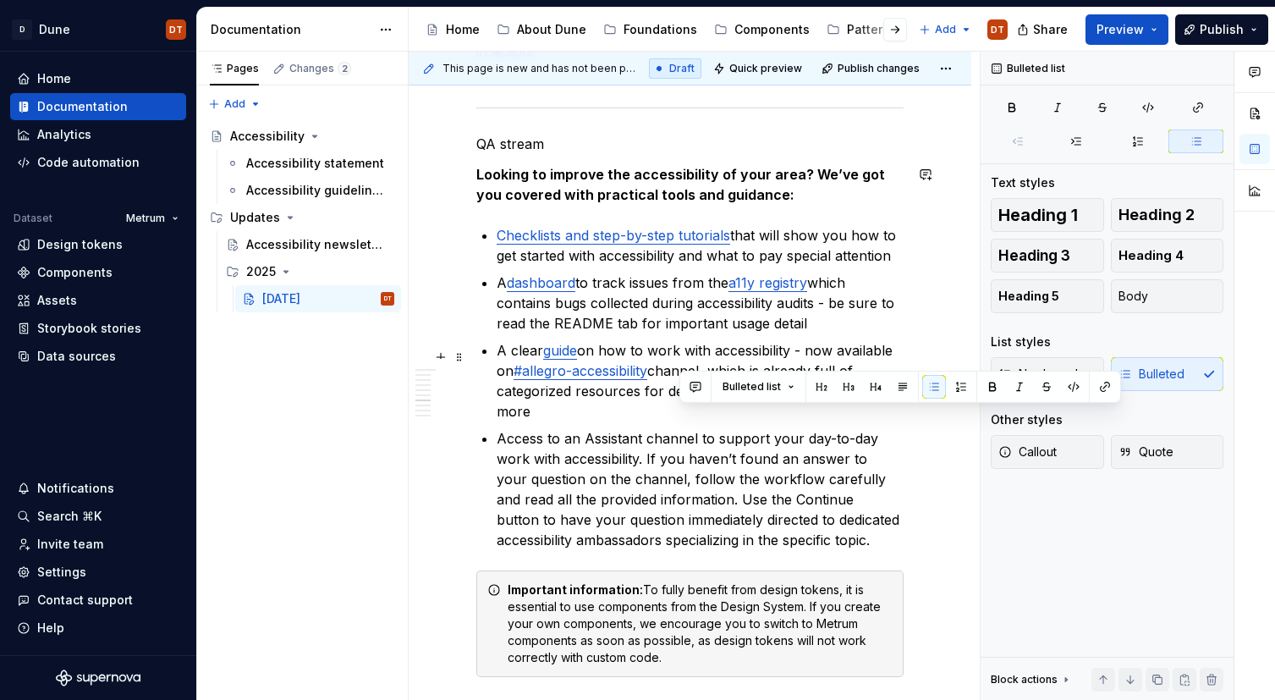
click at [645, 428] on p "Access to an Assistant channel to support your day-to-day work with accessibili…" at bounding box center [700, 489] width 407 height 122
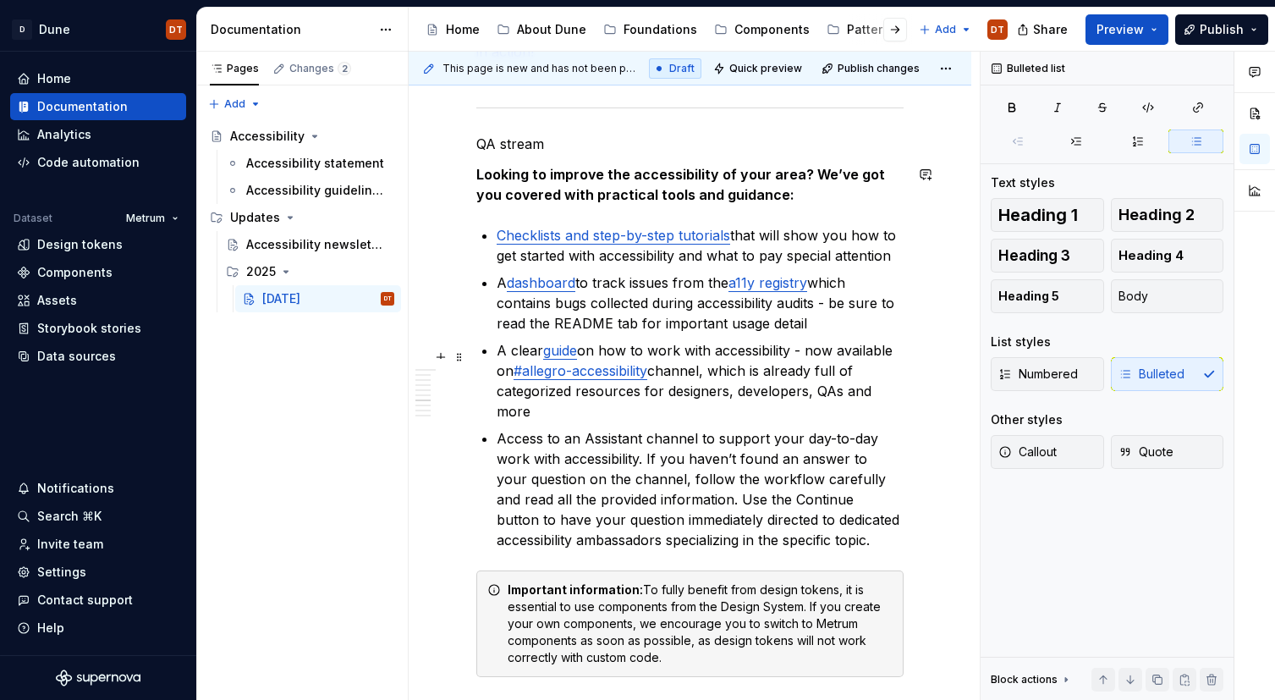
click at [768, 443] on p "Access to an Assistant channel to support your day-to-day work with accessibili…" at bounding box center [700, 489] width 407 height 122
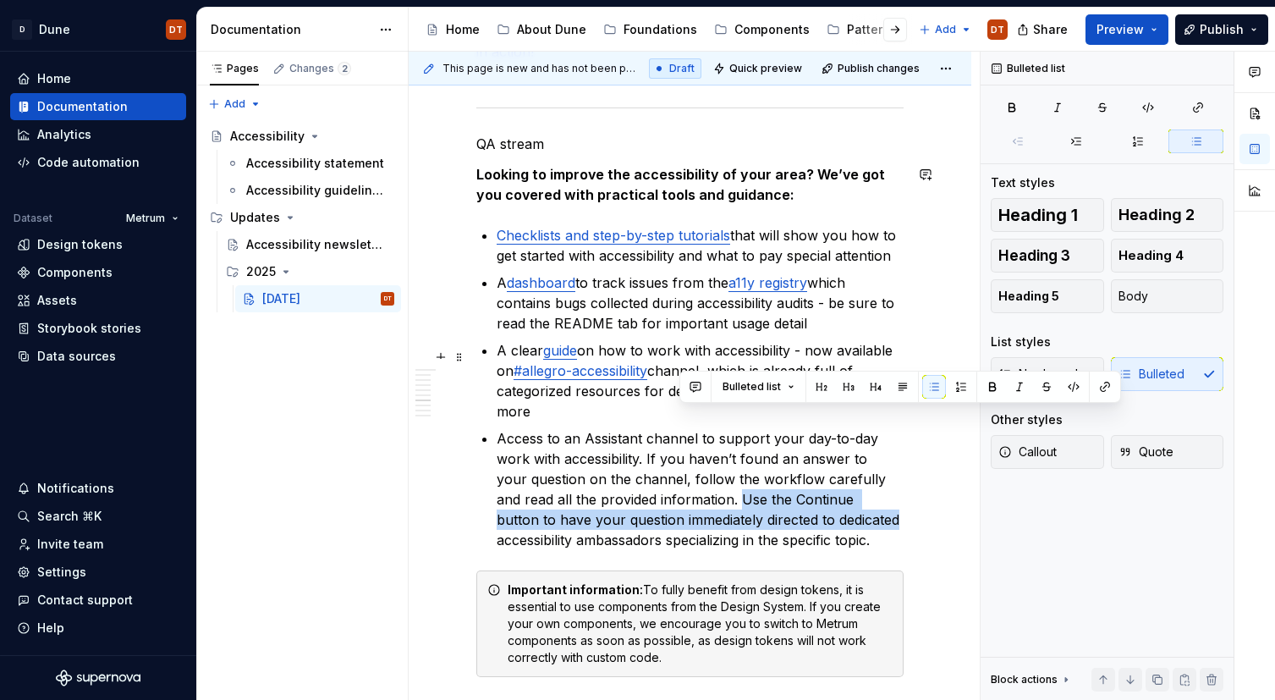
drag, startPoint x: 804, startPoint y: 440, endPoint x: 681, endPoint y: 416, distance: 124.9
click at [681, 428] on p "Access to an Assistant channel to support your day-to-day work with accessibili…" at bounding box center [700, 489] width 407 height 122
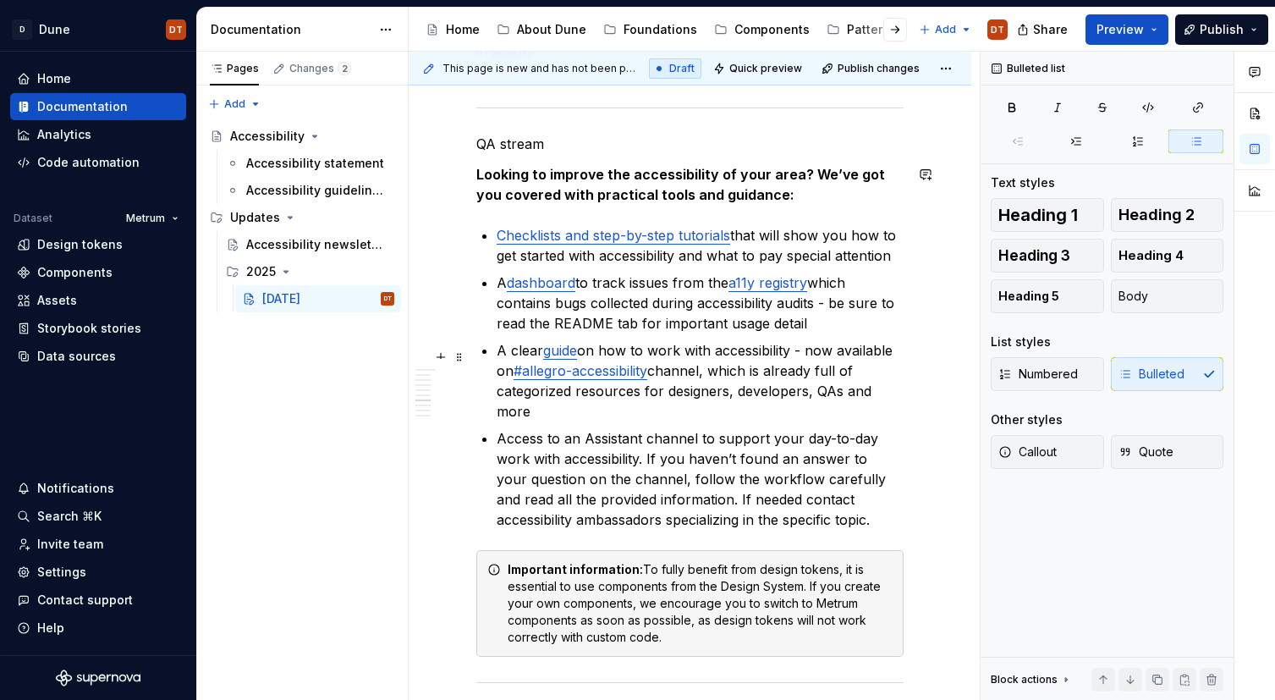
click at [724, 442] on p "Access to an Assistant channel to support your day-to-day work with accessibili…" at bounding box center [700, 479] width 407 height 102
click at [741, 428] on p "Access to an Assistant channel to support your day-to-day work with accessibili…" at bounding box center [700, 479] width 407 height 102
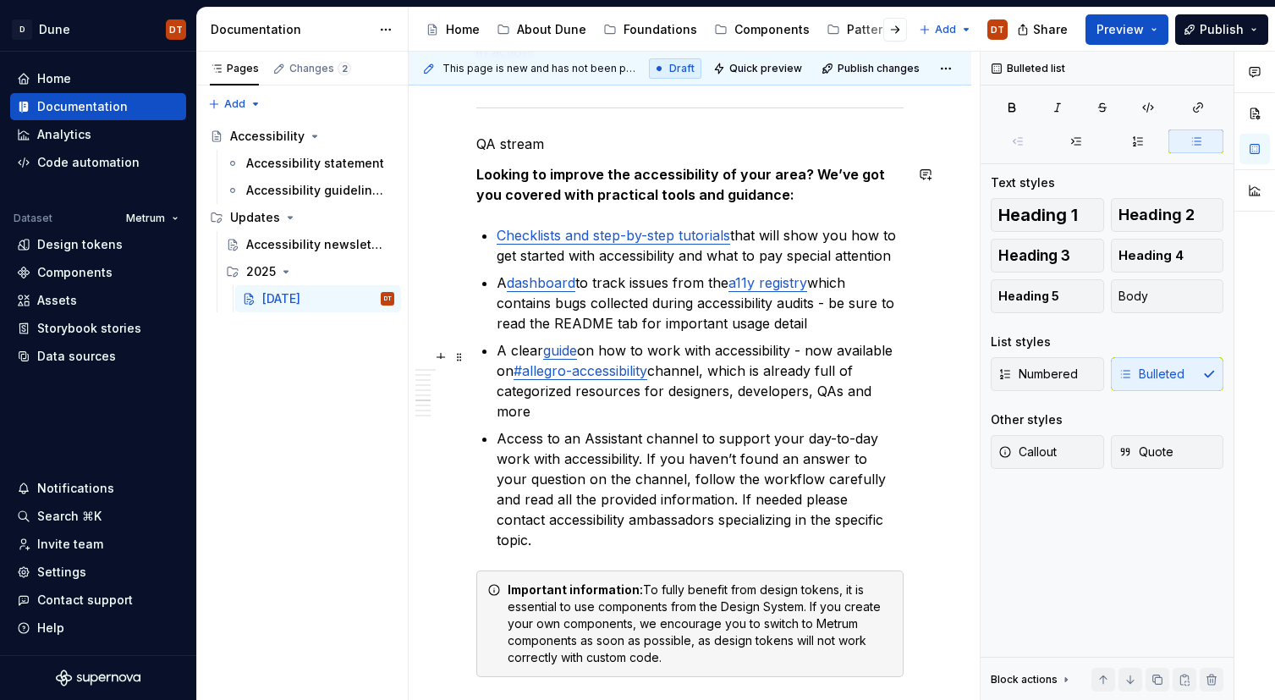
click at [707, 428] on p "Access to an Assistant channel to support your day-to-day work with accessibili…" at bounding box center [700, 489] width 407 height 122
click at [695, 431] on p "Access to an Assistant channel to support your day-to-day work with accessibili…" at bounding box center [700, 489] width 407 height 122
drag, startPoint x: 738, startPoint y: 439, endPoint x: 814, endPoint y: 440, distance: 76.1
click at [757, 441] on p "Access to an Assistant channel to support your day-to-day work with accessibili…" at bounding box center [700, 489] width 407 height 122
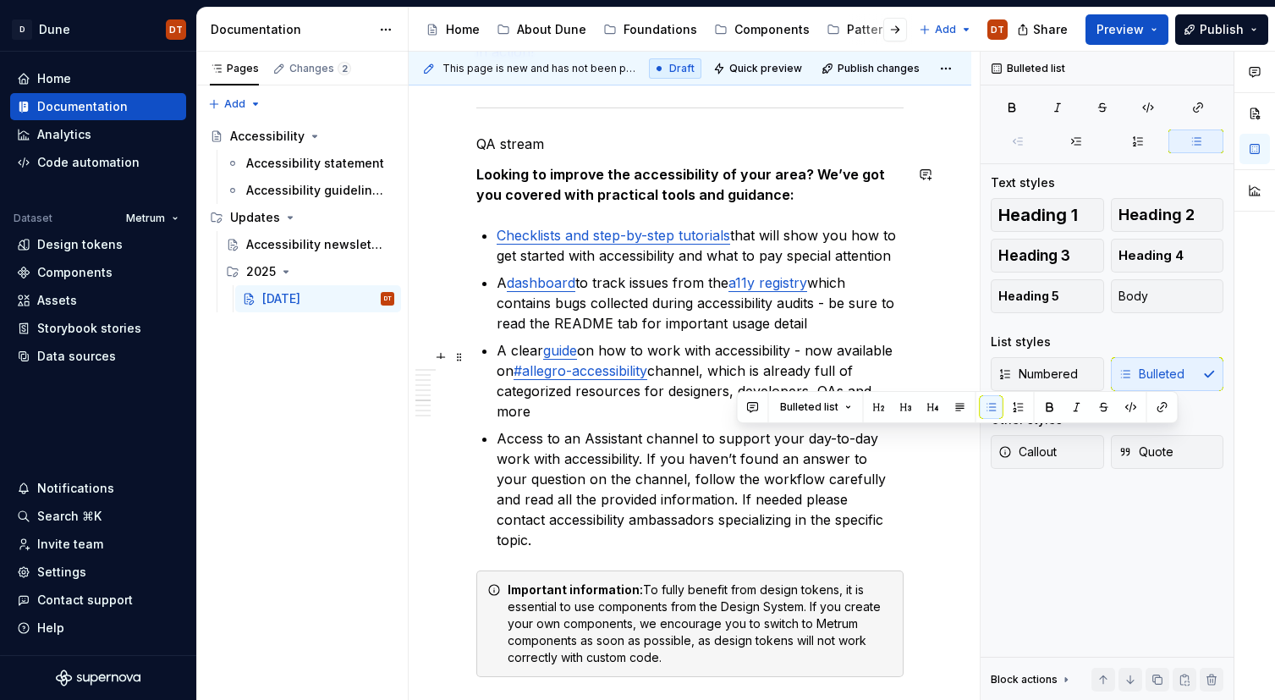
click at [814, 440] on p "Access to an Assistant channel to support your day-to-day work with accessibili…" at bounding box center [700, 489] width 407 height 122
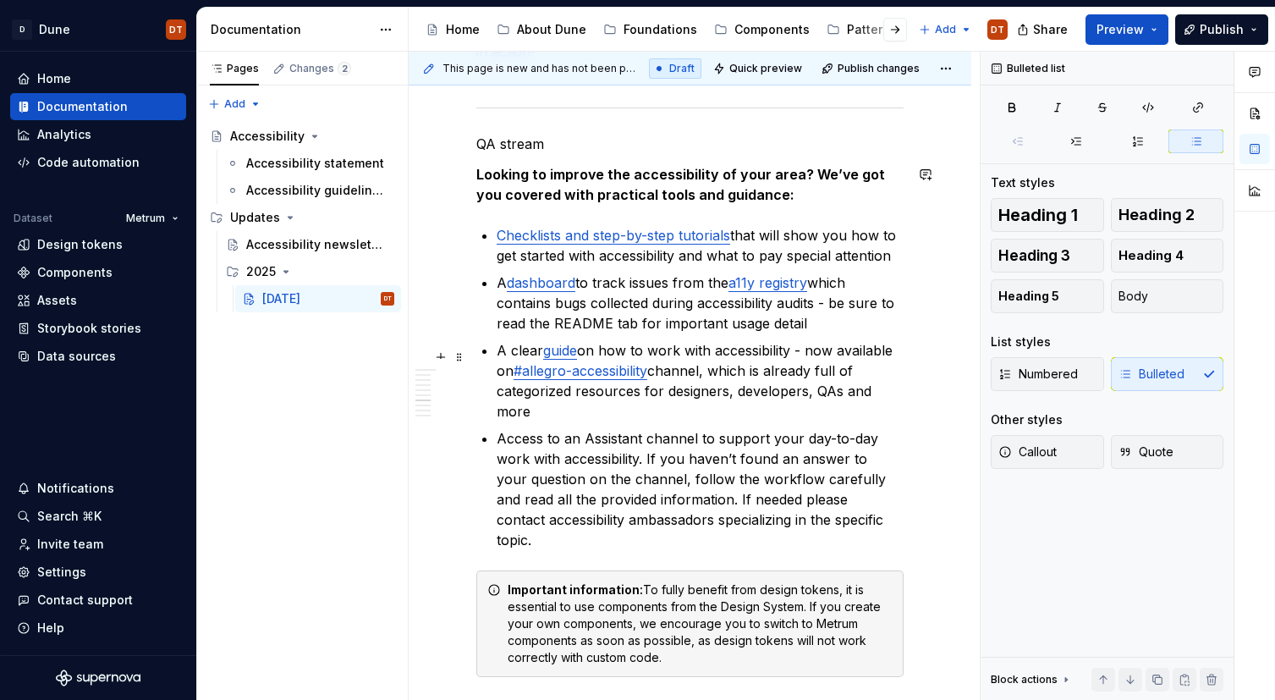
click at [878, 442] on p "Access to an Assistant channel to support your day-to-day work with accessibili…" at bounding box center [700, 489] width 407 height 122
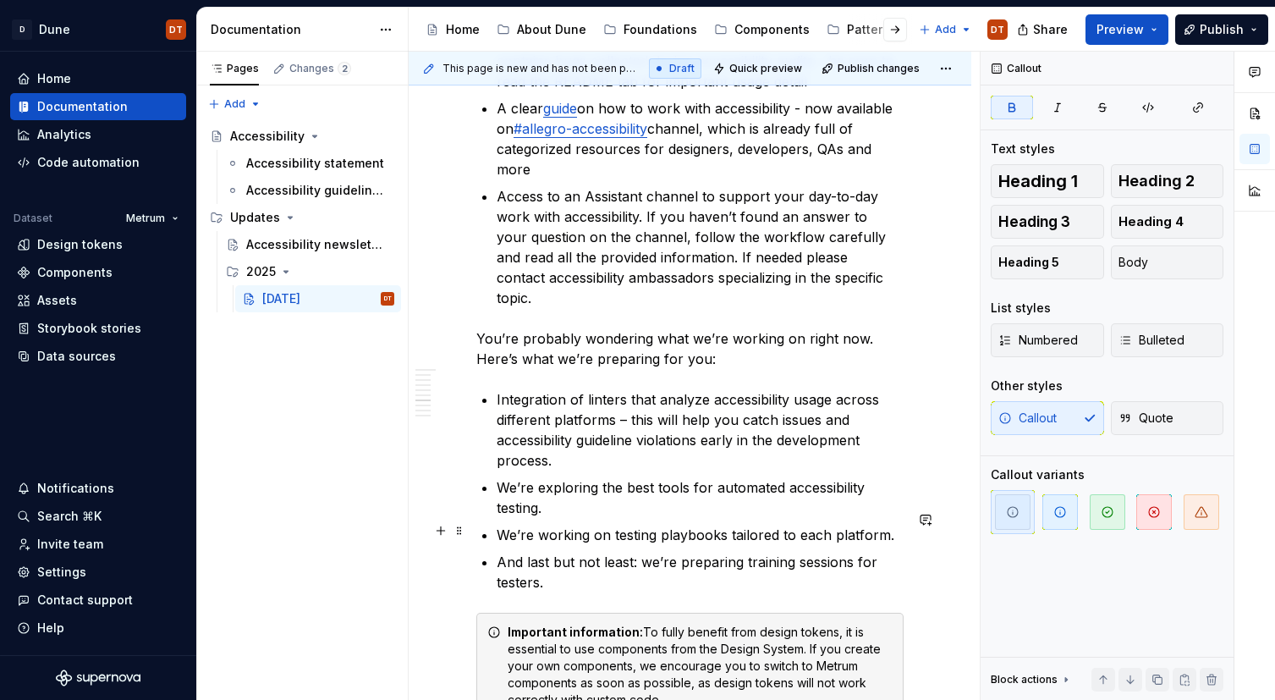
scroll to position [2751, 0]
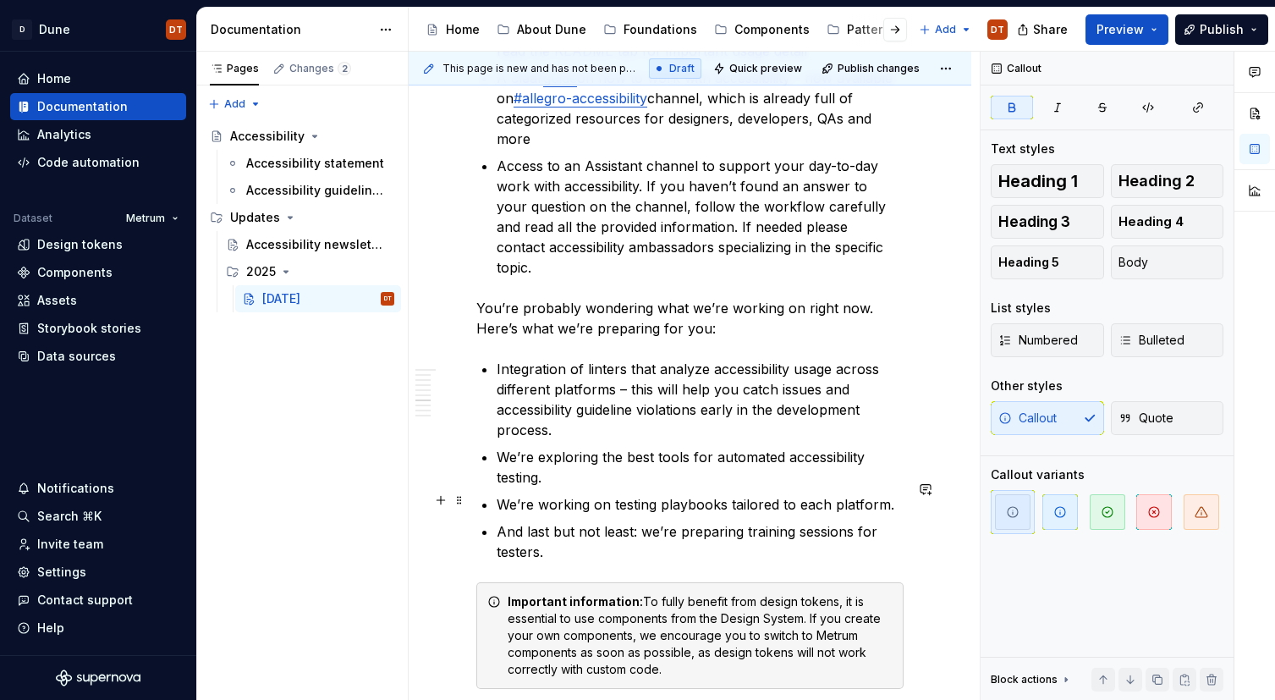
drag, startPoint x: 580, startPoint y: 527, endPoint x: 549, endPoint y: 515, distance: 33.5
click at [580, 593] on div "Important information: To fully benefit from design tokens, it is essential to …" at bounding box center [700, 635] width 385 height 85
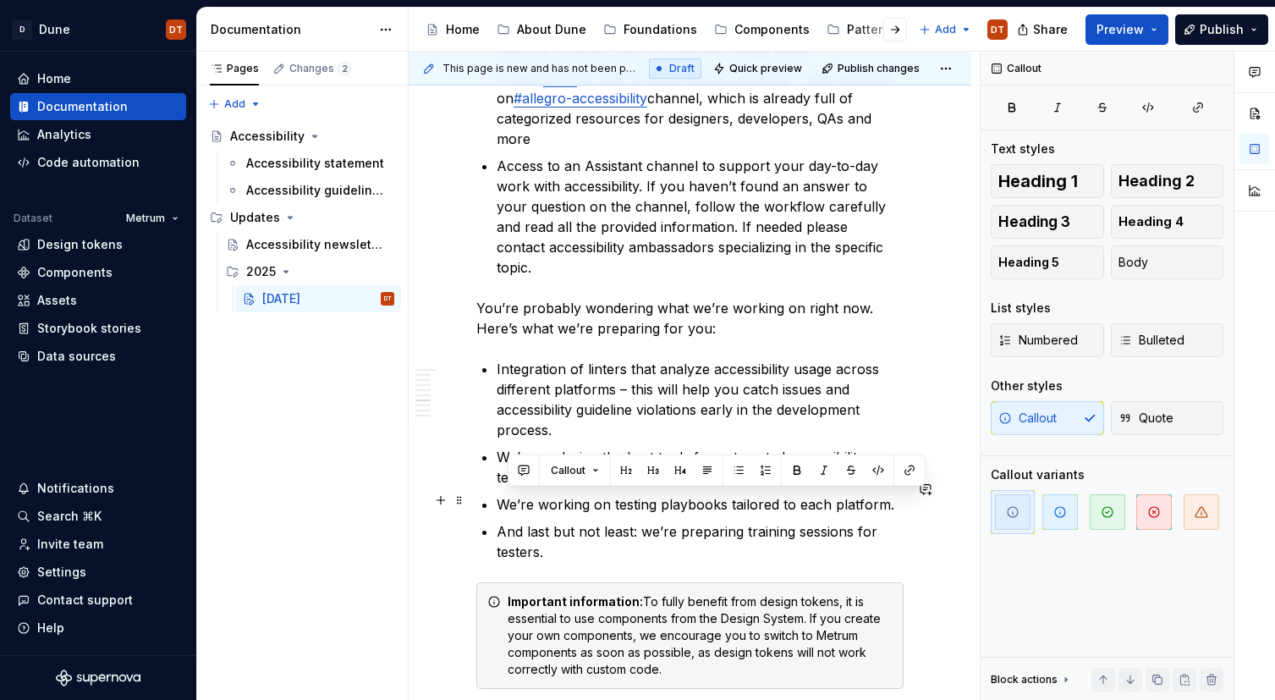
drag, startPoint x: 508, startPoint y: 498, endPoint x: 672, endPoint y: 563, distance: 176.2
click at [672, 593] on div "Important information: To fully benefit from design tokens, it is essential to …" at bounding box center [700, 635] width 385 height 85
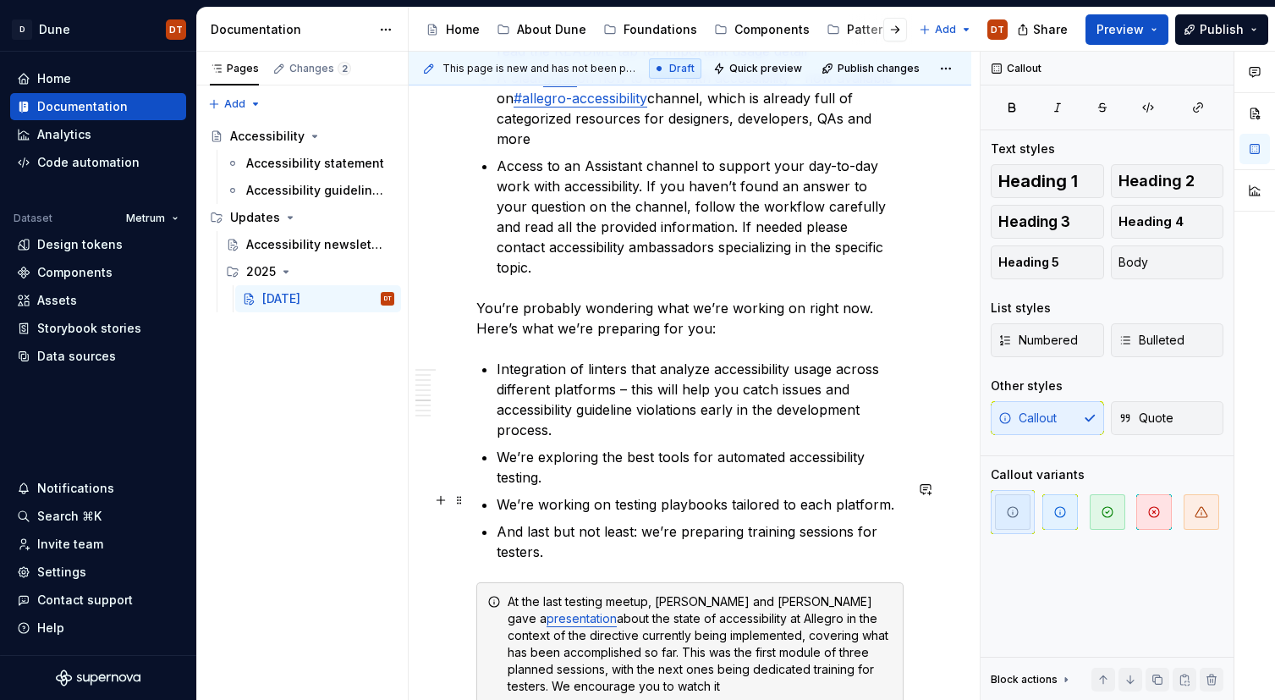
scroll to position [2764, 0]
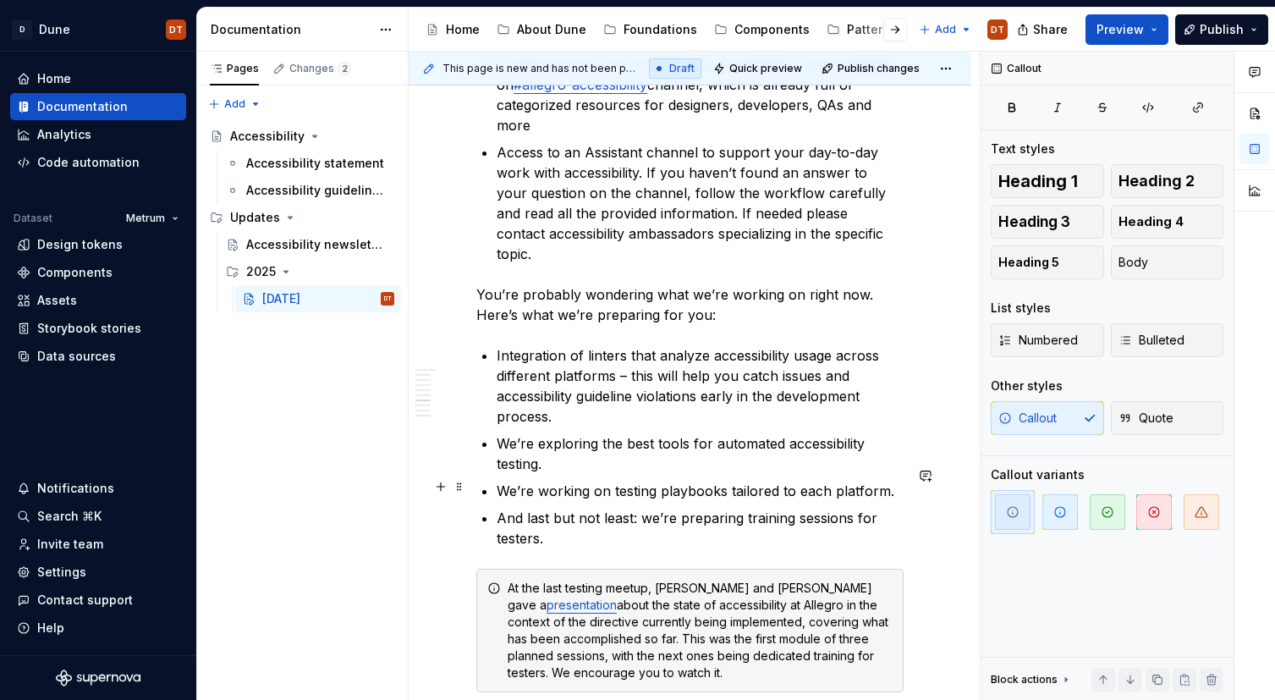
click at [751, 579] on div "At the last testing meetup, [PERSON_NAME] and [PERSON_NAME] gave a presentation…" at bounding box center [700, 630] width 385 height 102
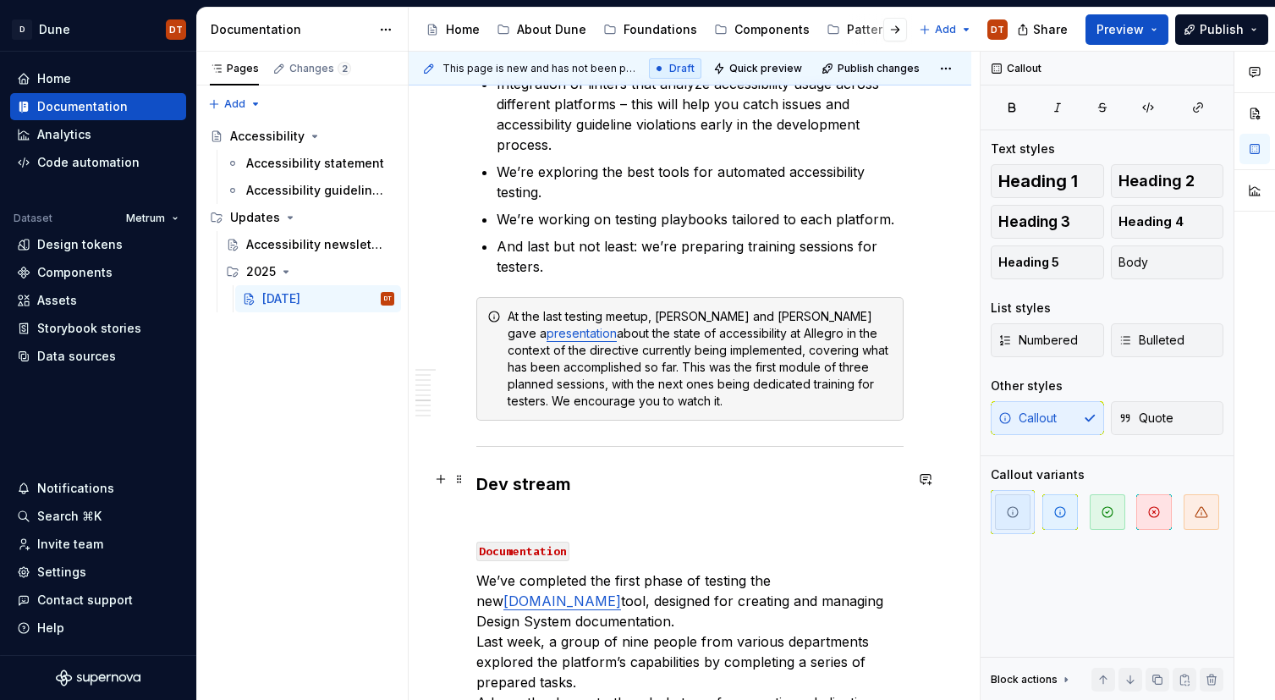
scroll to position [3042, 0]
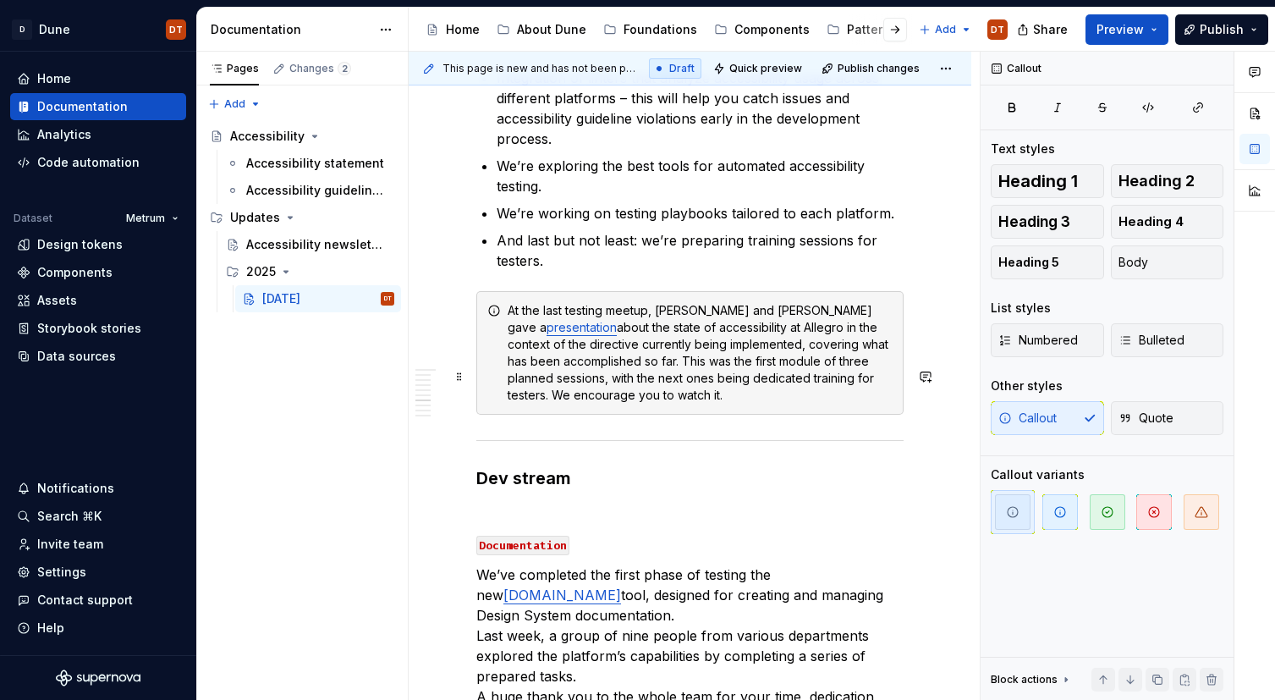
click at [530, 468] on strong "Dev stream" at bounding box center [523, 478] width 95 height 20
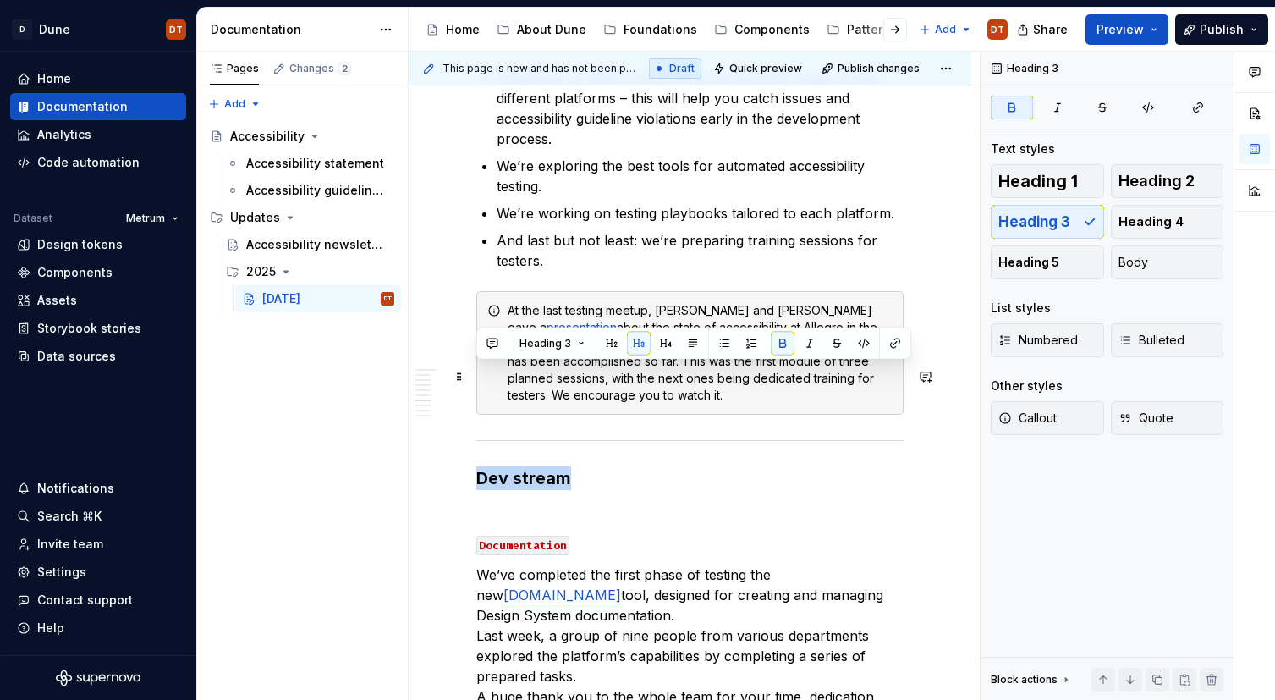
drag, startPoint x: 575, startPoint y: 374, endPoint x: 470, endPoint y: 371, distance: 104.9
click at [470, 371] on div "Accessibility Newsletter #2 Accessibility is not just a standard and a set of r…" at bounding box center [690, 119] width 563 height 5745
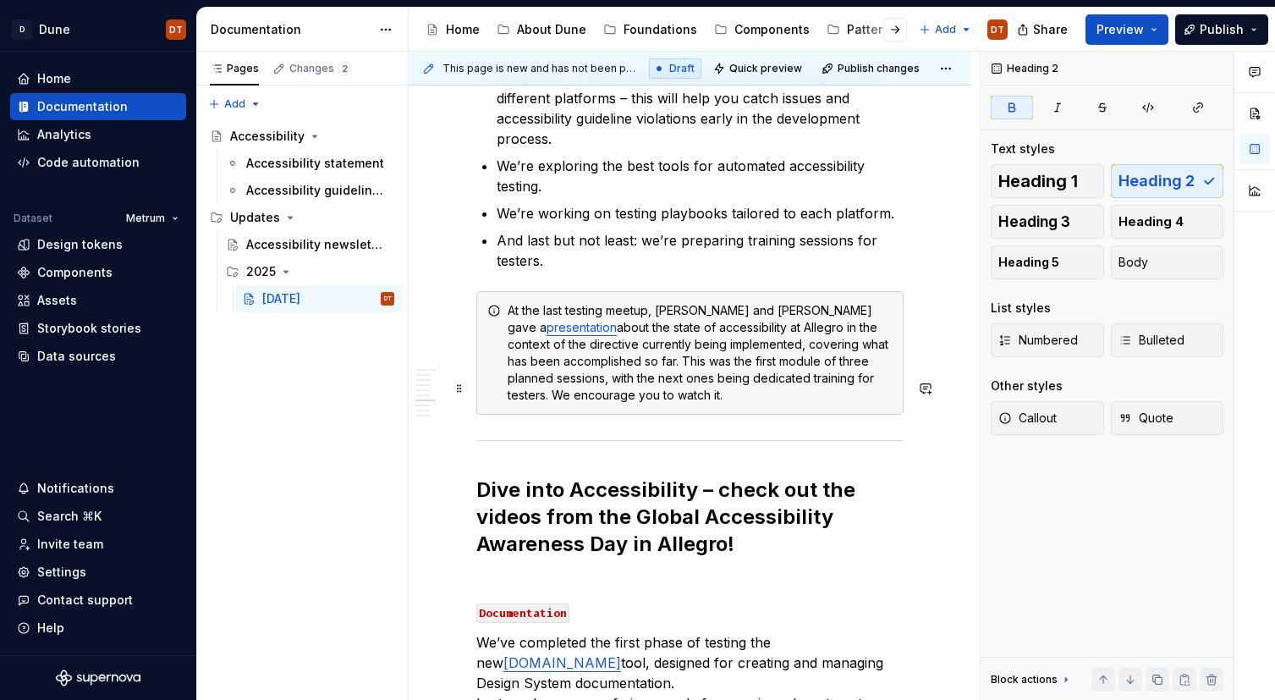
drag, startPoint x: 653, startPoint y: 423, endPoint x: 665, endPoint y: 425, distance: 12.1
click at [654, 477] on strong "Dive into Accessibility – check out the videos from the Global Accessibility Aw…" at bounding box center [668, 516] width 384 height 79
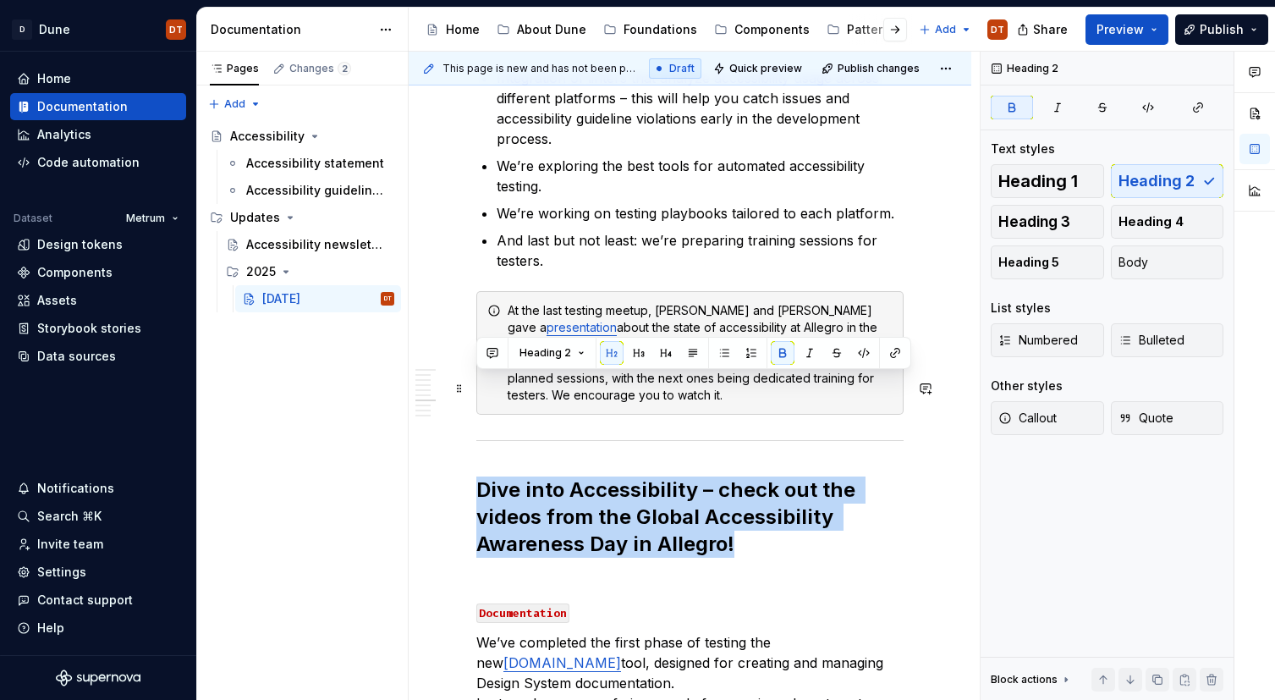
drag, startPoint x: 733, startPoint y: 447, endPoint x: 468, endPoint y: 388, distance: 271.1
click at [468, 388] on div "Accessibility Newsletter #2 Accessibility is not just a standard and a set of r…" at bounding box center [690, 153] width 563 height 5813
drag, startPoint x: 633, startPoint y: 353, endPoint x: 606, endPoint y: 385, distance: 42.0
click at [633, 353] on button "button" at bounding box center [639, 353] width 24 height 24
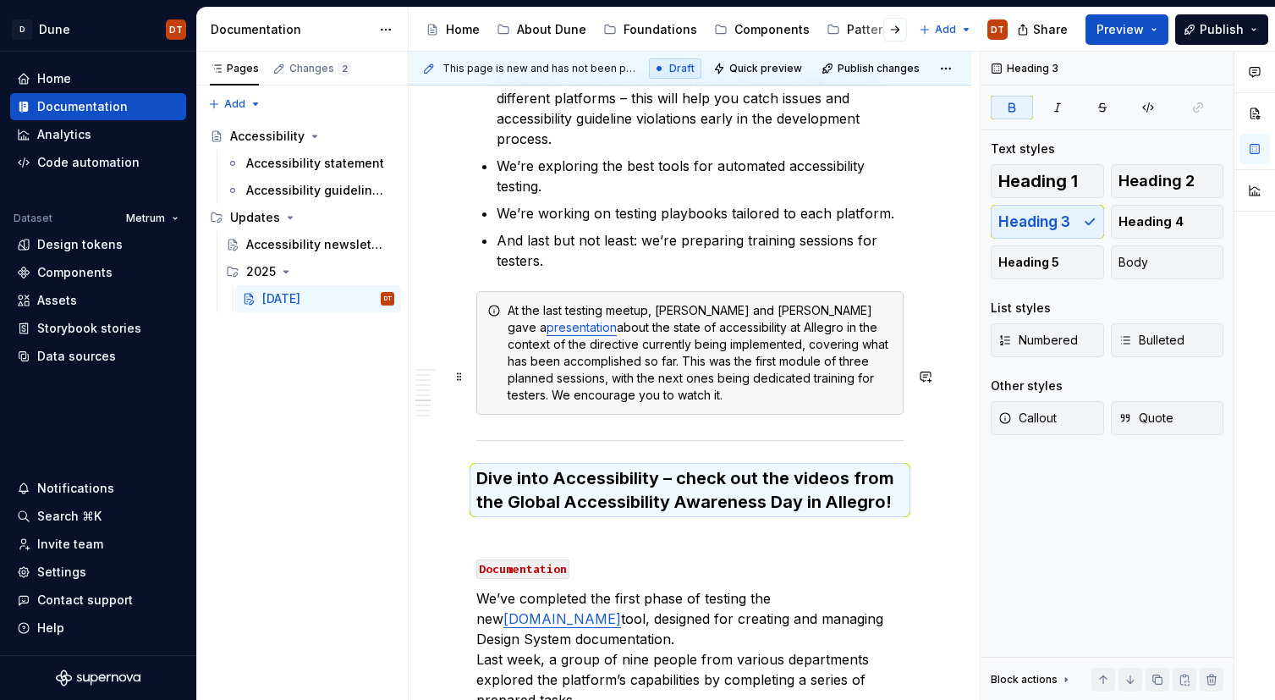
drag, startPoint x: 567, startPoint y: 389, endPoint x: 669, endPoint y: 394, distance: 102.5
click at [567, 468] on strong "Dive into Accessibility – check out the videos from the Global Accessibility Aw…" at bounding box center [687, 490] width 422 height 44
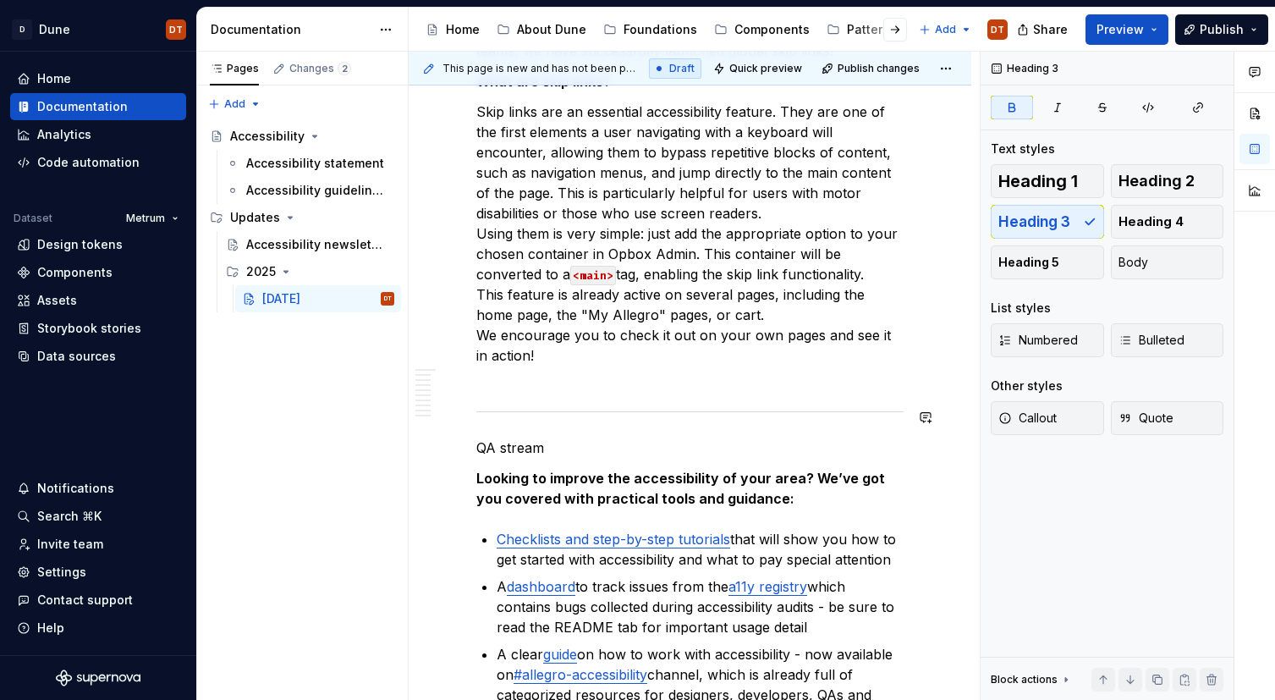
scroll to position [2188, 0]
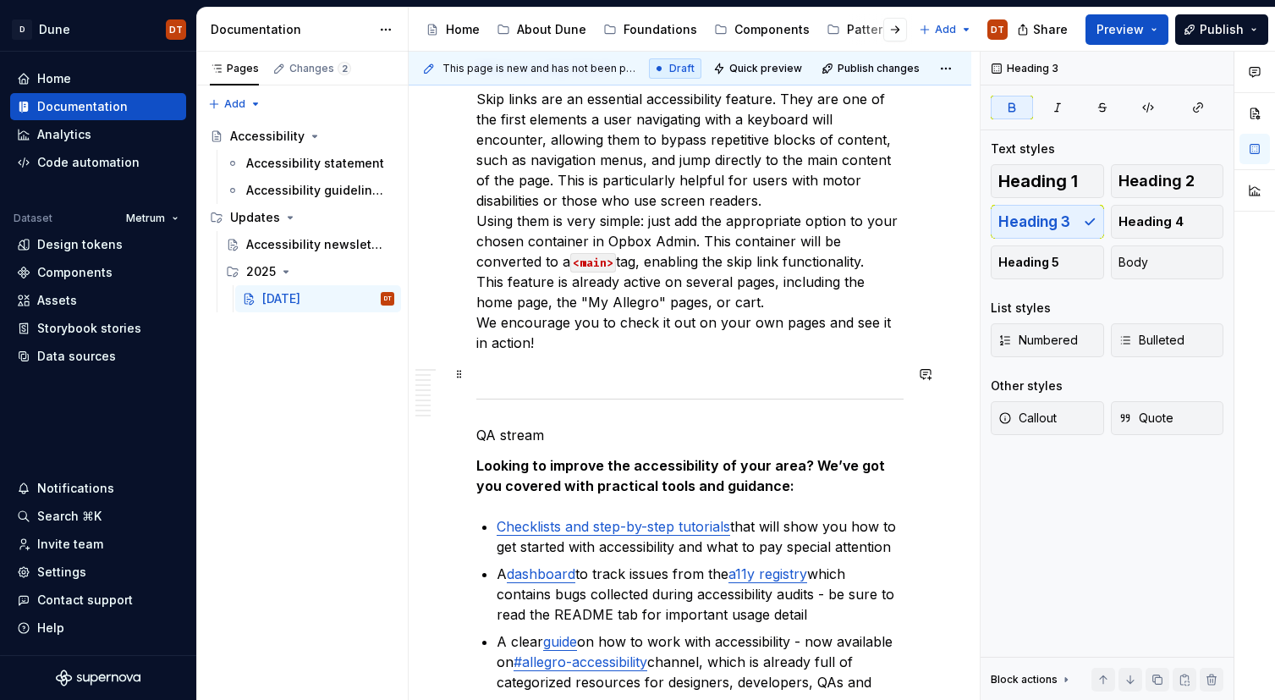
click at [524, 425] on p "QA stream" at bounding box center [689, 435] width 427 height 20
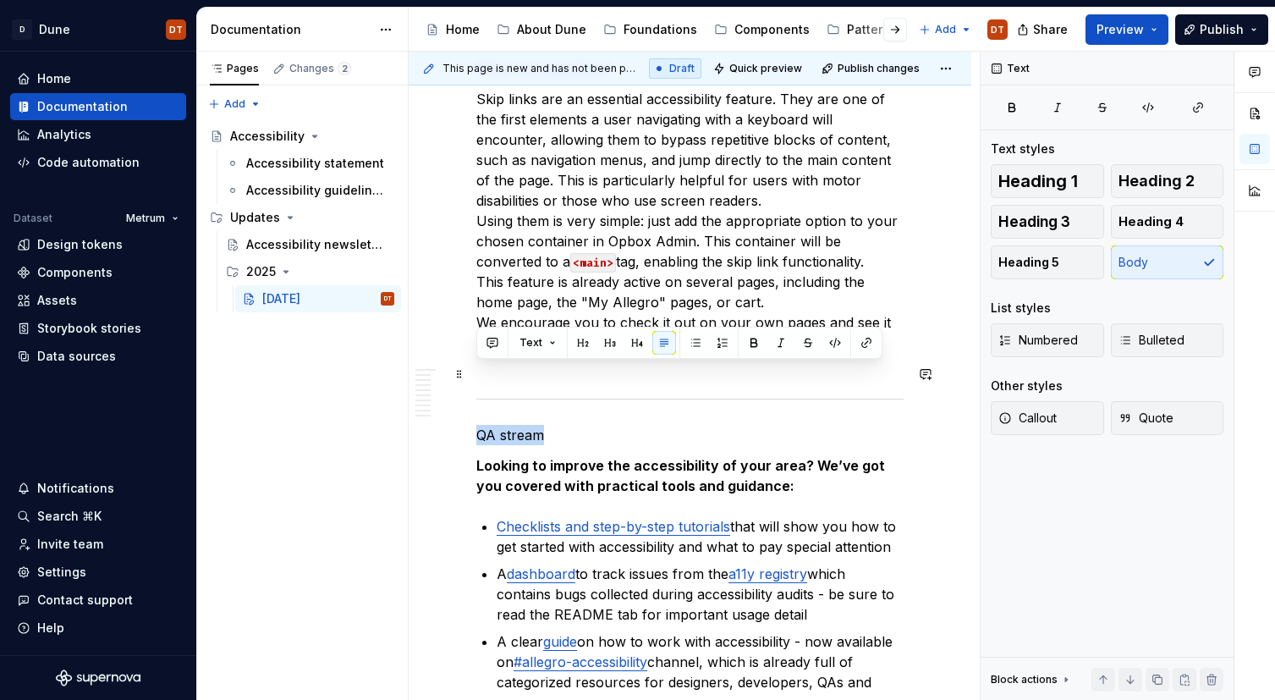
drag, startPoint x: 540, startPoint y: 374, endPoint x: 469, endPoint y: 374, distance: 71.1
click at [830, 345] on button "button" at bounding box center [835, 343] width 24 height 24
click at [638, 457] on strong "Looking to improve the accessibility of your area? We’ve got you covered with p…" at bounding box center [682, 475] width 412 height 37
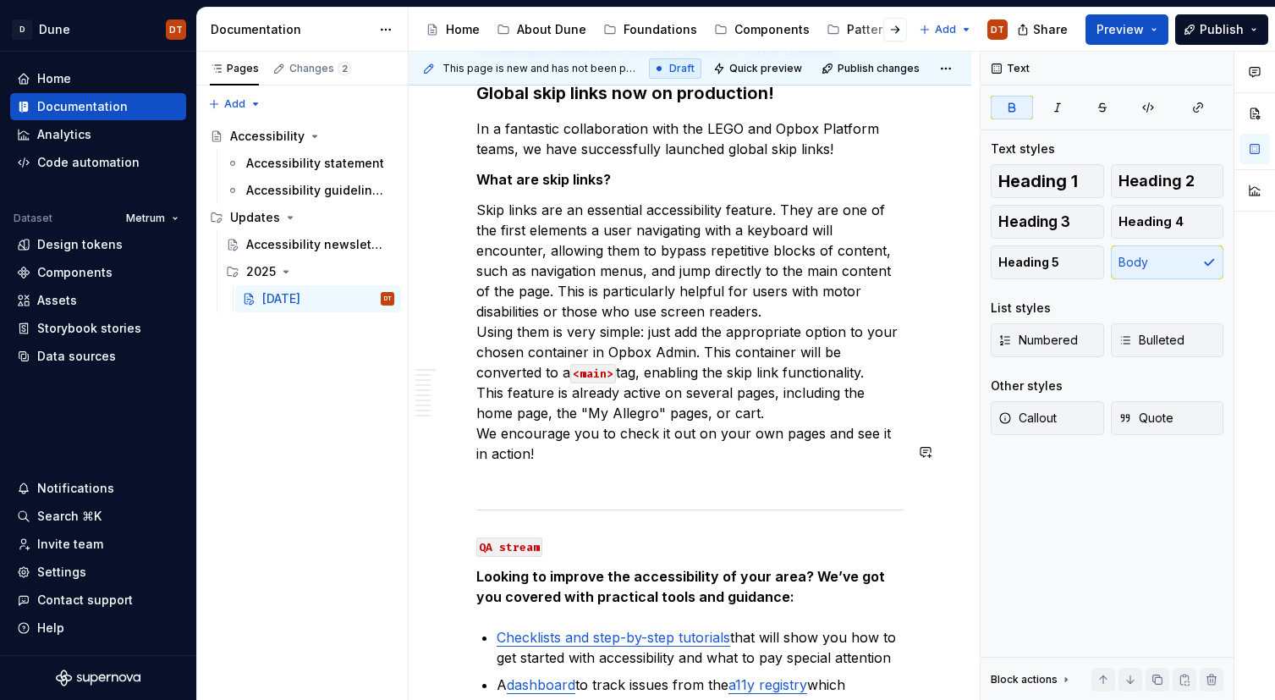
scroll to position [2126, 0]
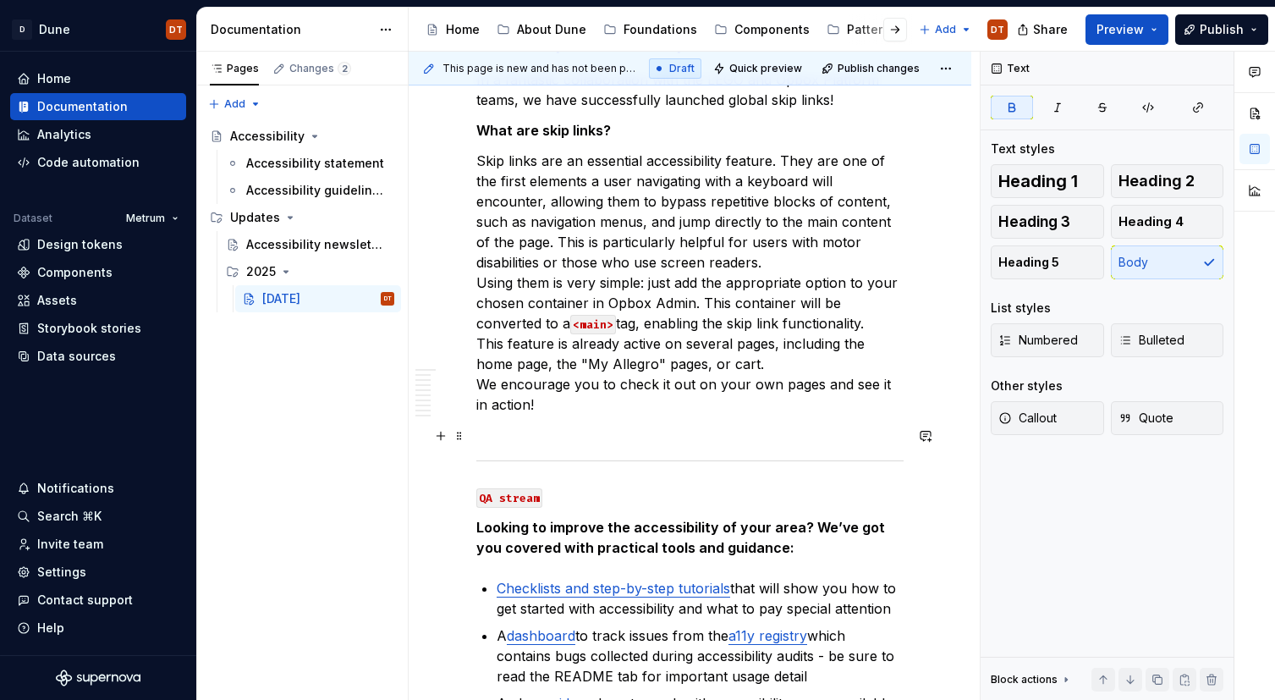
click at [507, 488] on code "QA stream" at bounding box center [509, 497] width 66 height 19
click at [517, 488] on code "QA stream" at bounding box center [509, 497] width 66 height 19
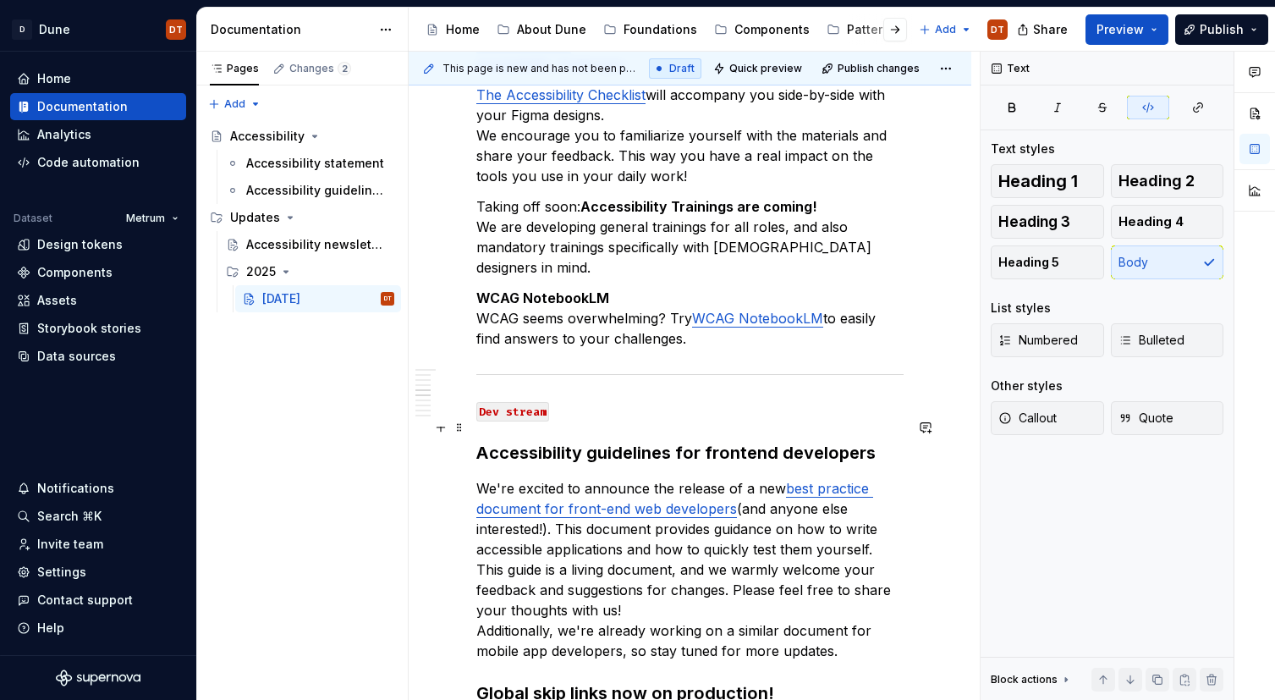
scroll to position [1468, 0]
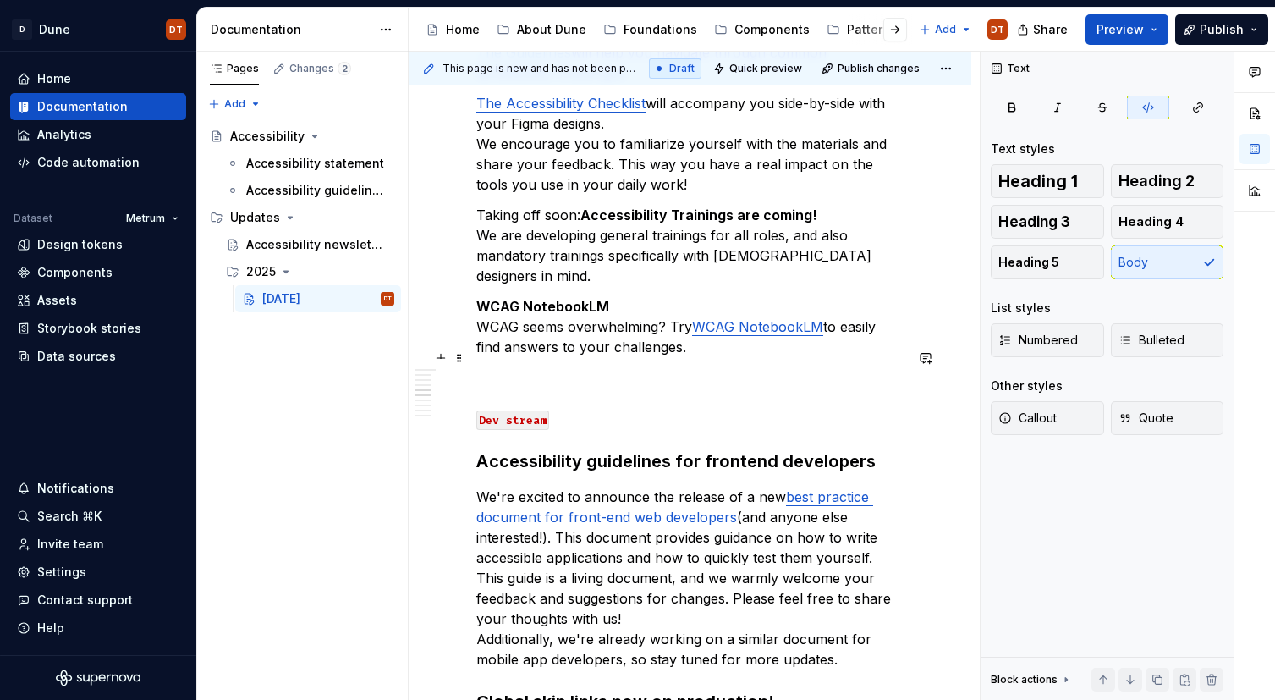
click at [518, 410] on code "Dev stream" at bounding box center [512, 419] width 73 height 19
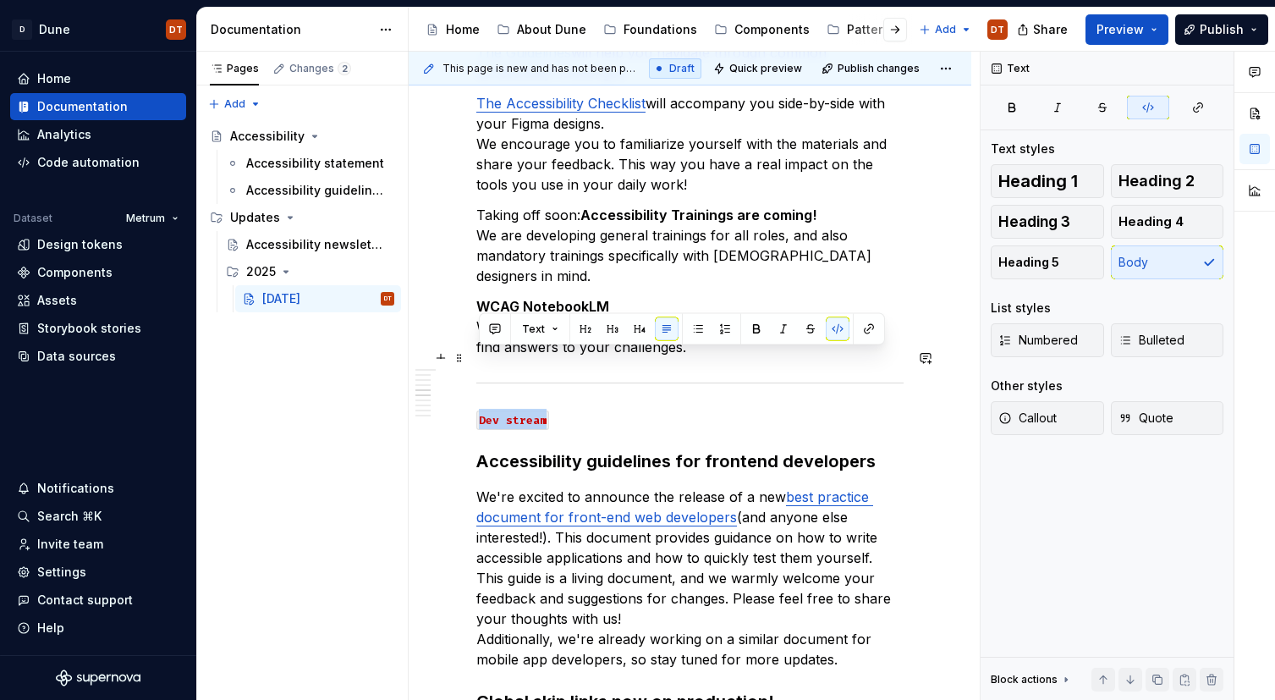
drag, startPoint x: 553, startPoint y: 360, endPoint x: 469, endPoint y: 360, distance: 83.7
click at [836, 333] on button "button" at bounding box center [838, 329] width 24 height 24
click at [588, 330] on button "button" at bounding box center [583, 327] width 24 height 24
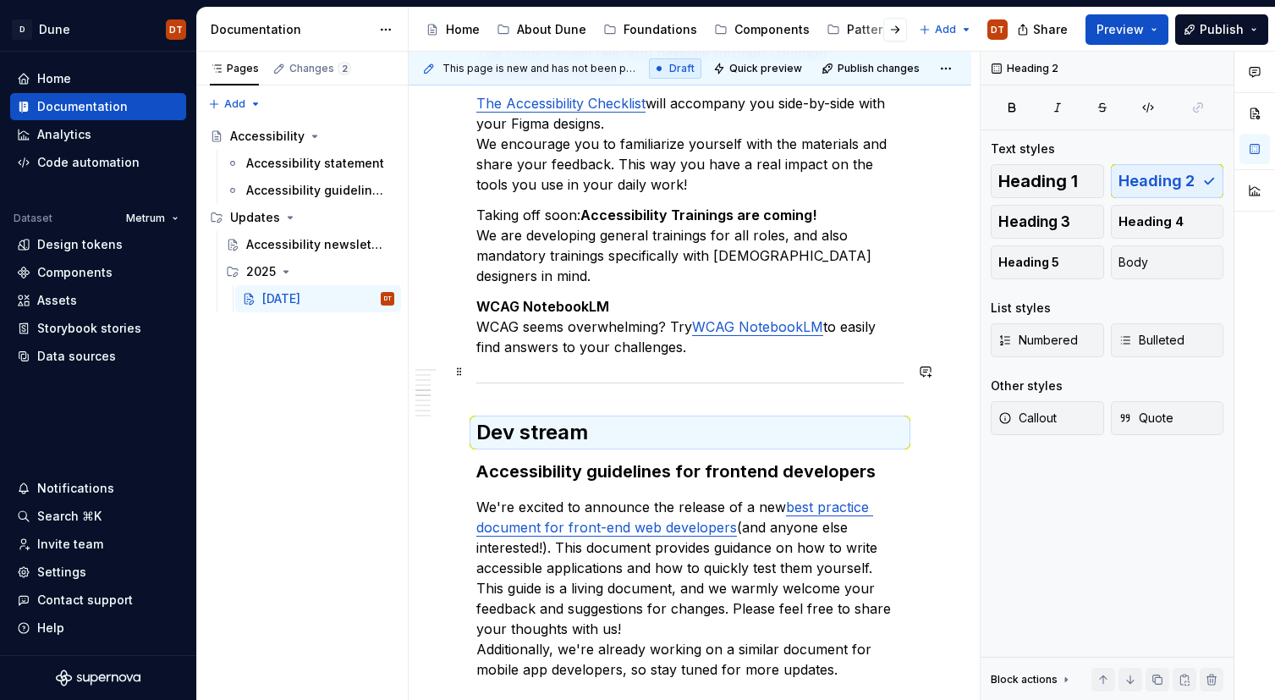
click at [552, 419] on h2 "Dev stream" at bounding box center [689, 432] width 427 height 27
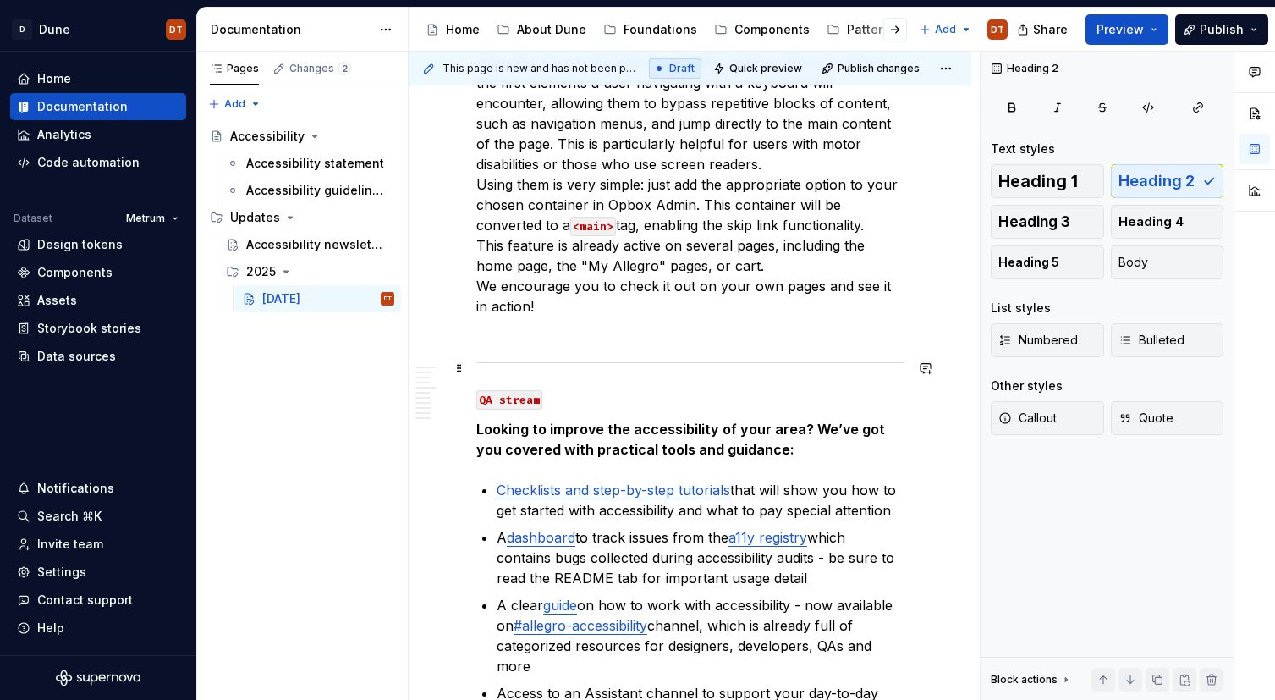
scroll to position [2268, 0]
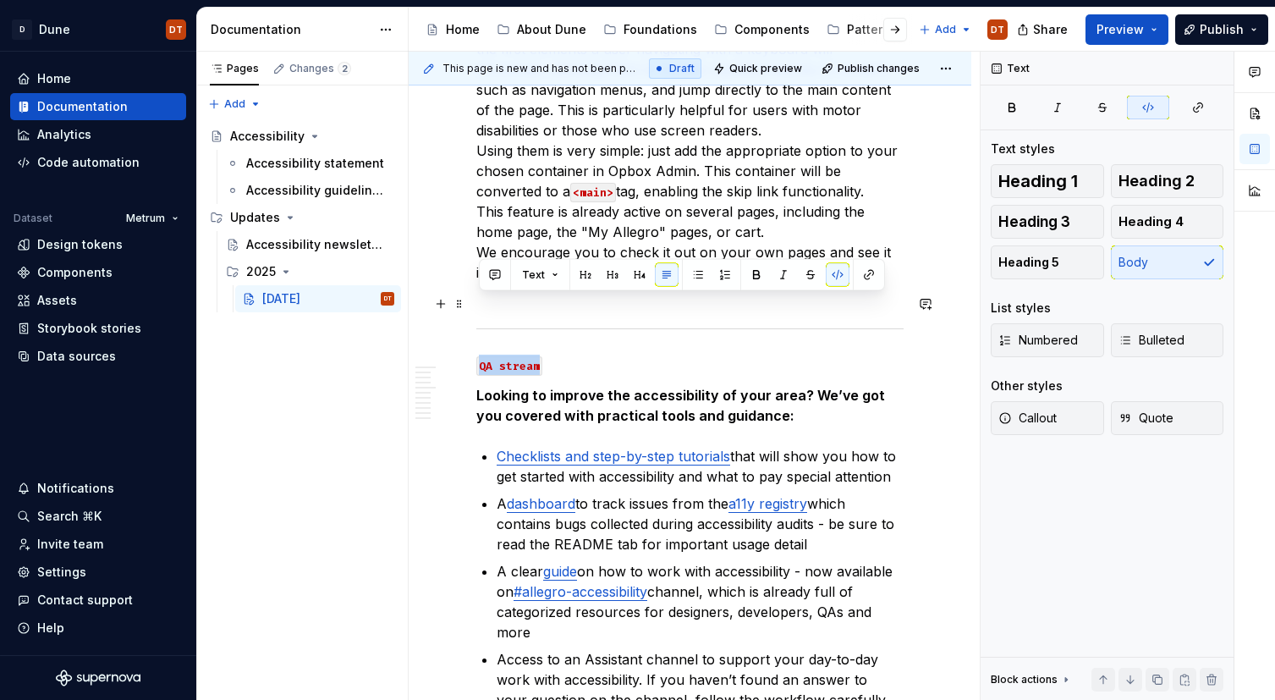
drag, startPoint x: 544, startPoint y: 306, endPoint x: 472, endPoint y: 305, distance: 71.9
click at [832, 280] on button "button" at bounding box center [838, 275] width 24 height 24
click at [585, 276] on button "button" at bounding box center [583, 273] width 24 height 24
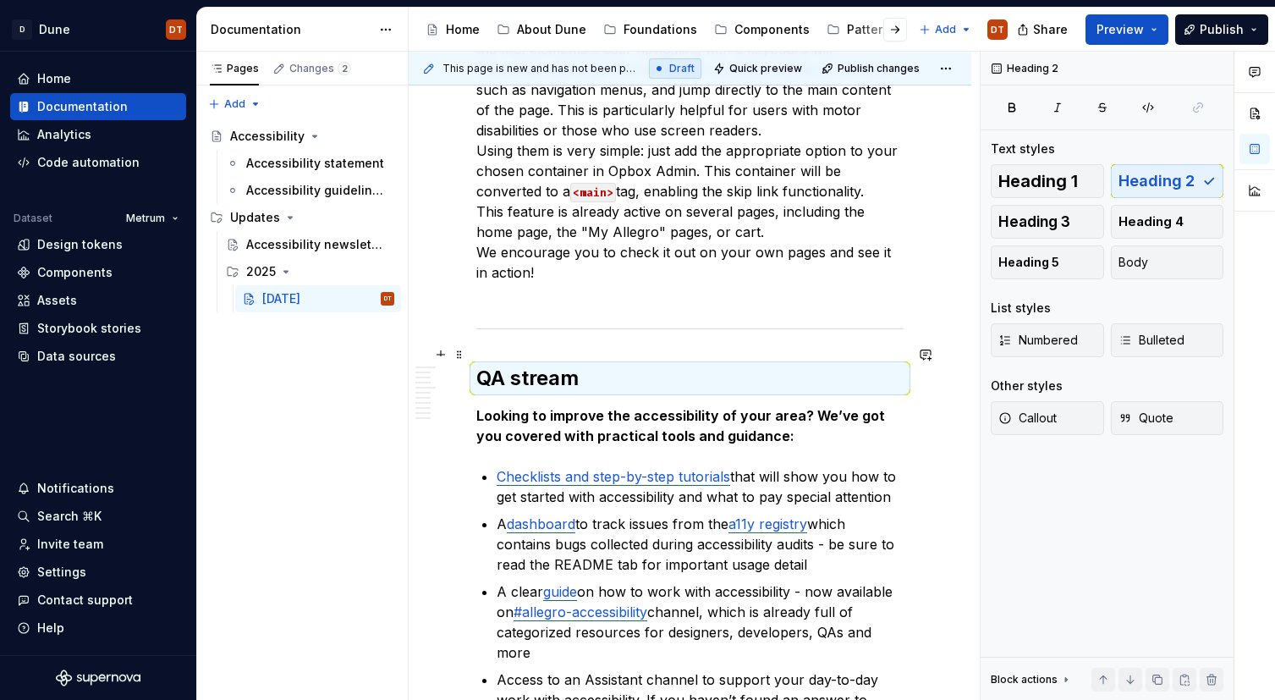
click at [546, 407] on strong "Looking to improve the accessibility of your area? We’ve got you covered with p…" at bounding box center [682, 425] width 412 height 37
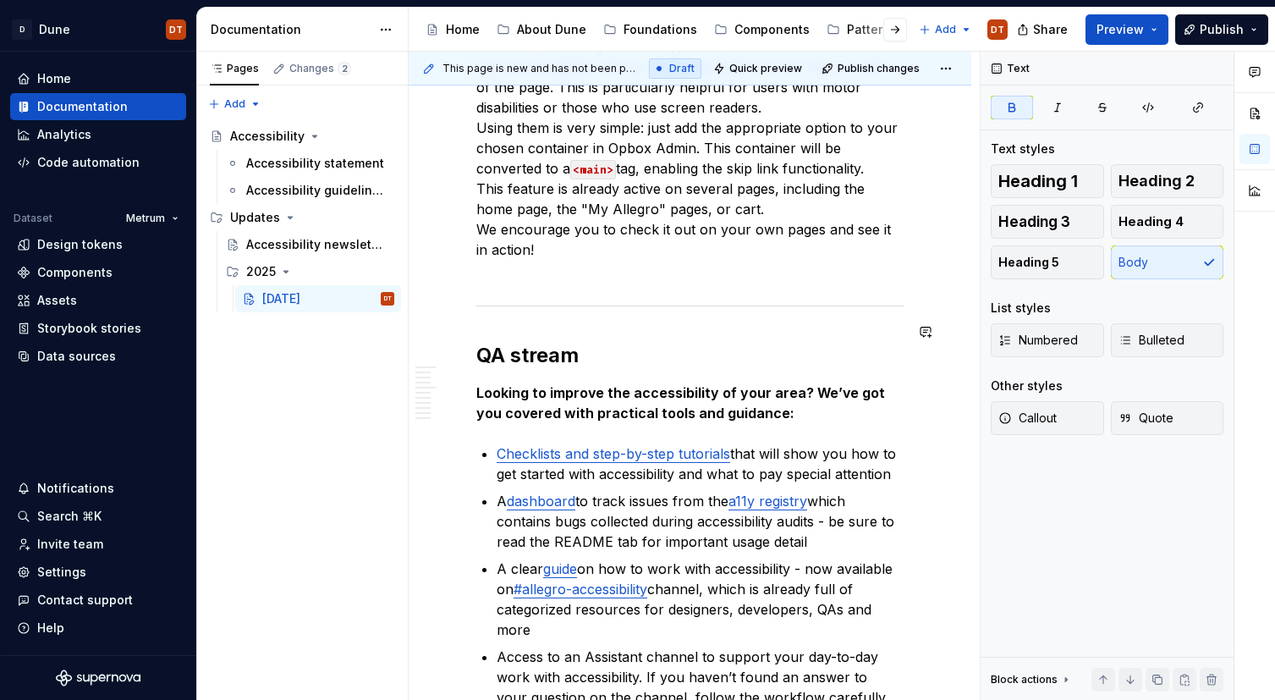
scroll to position [2298, 0]
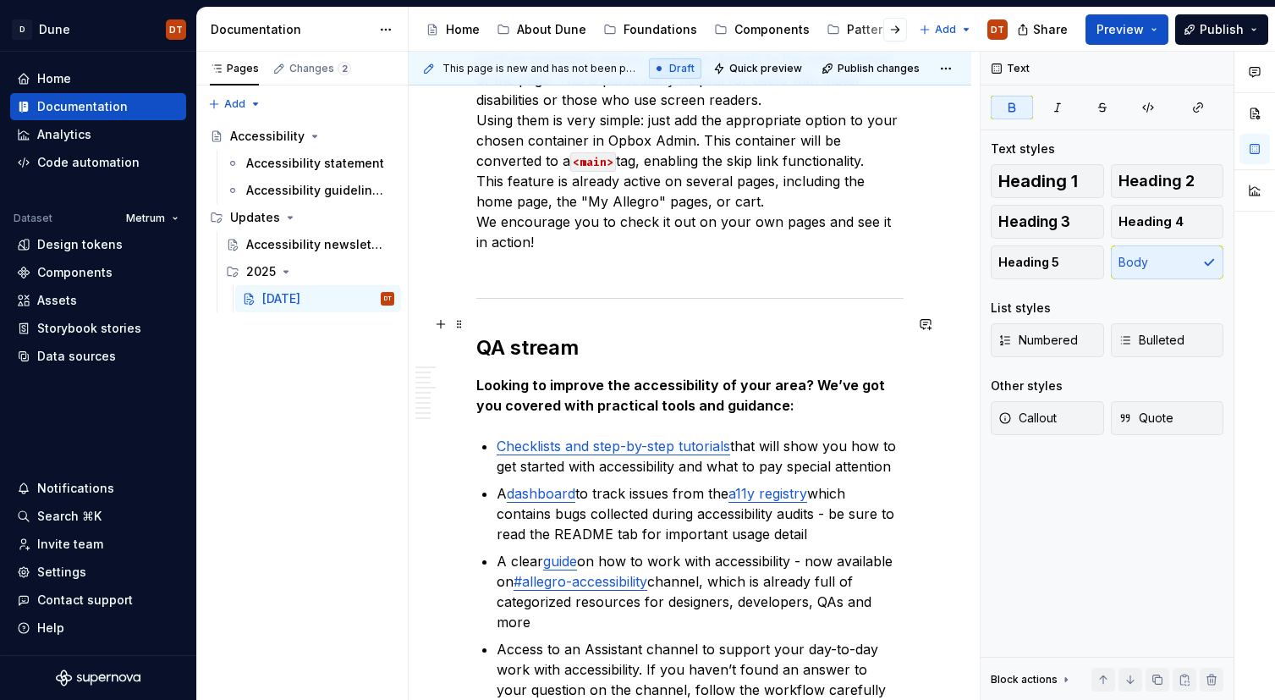
click at [584, 376] on strong "Looking to improve the accessibility of your area? We’ve got you covered with p…" at bounding box center [682, 394] width 412 height 37
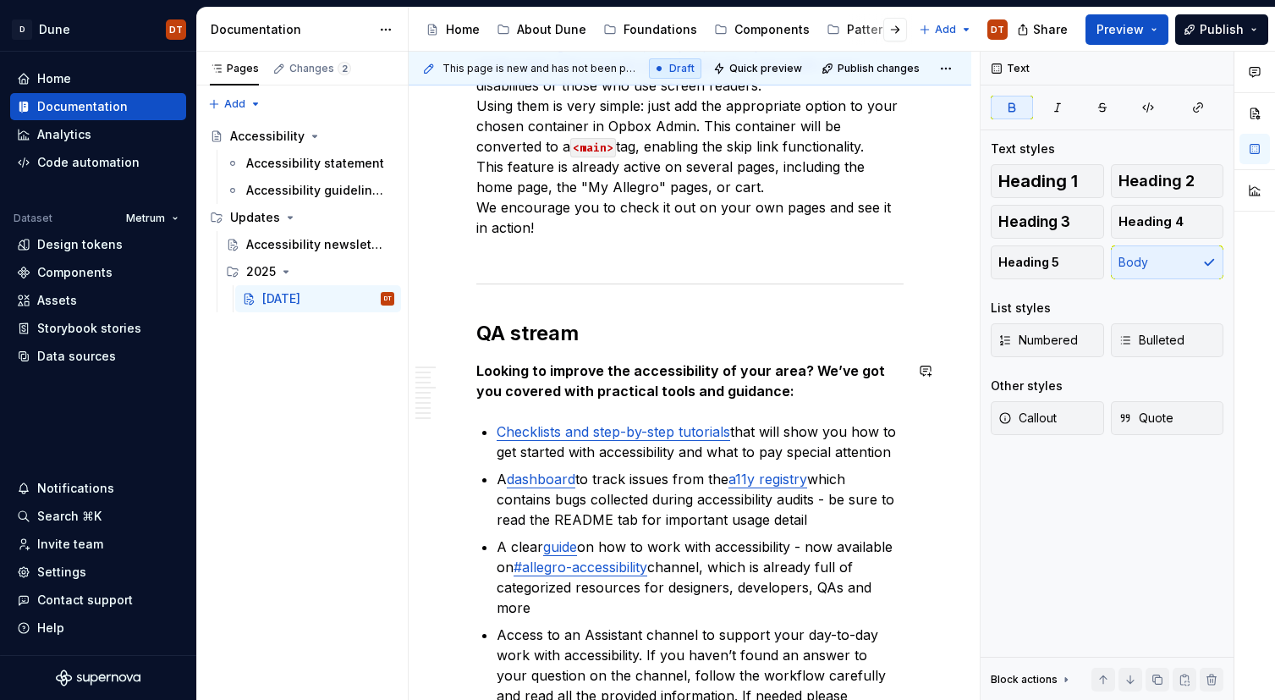
scroll to position [2310, 0]
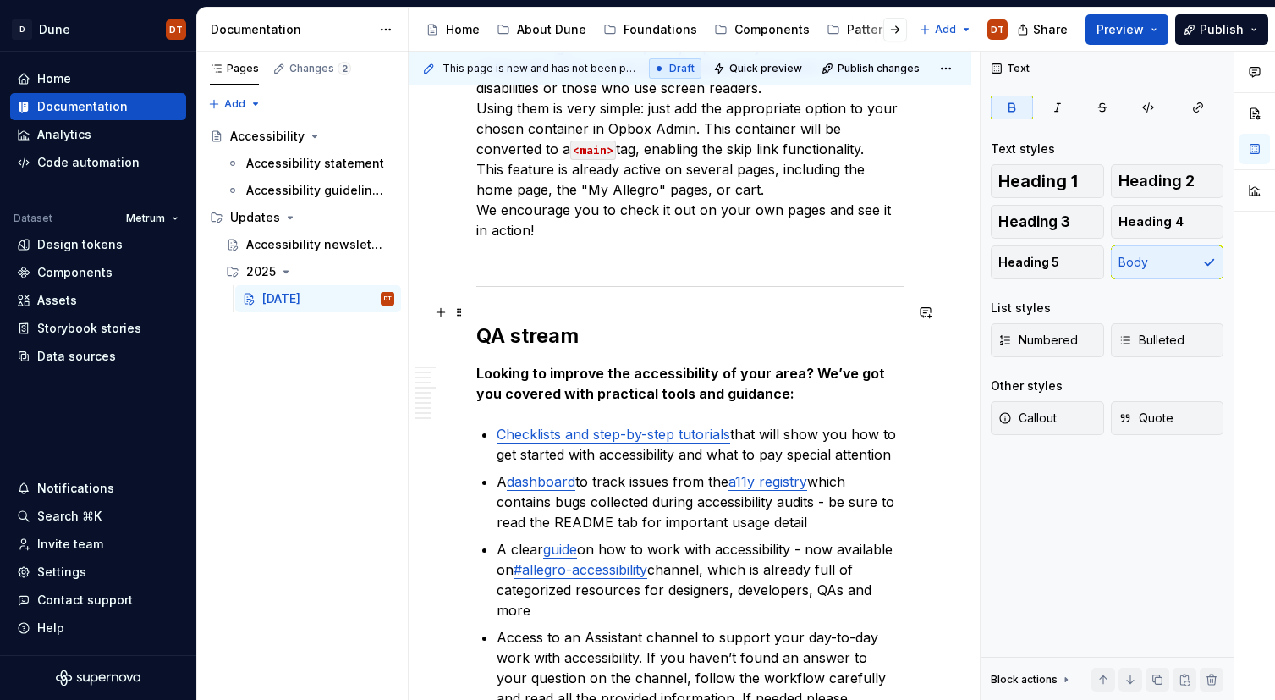
click at [742, 365] on strong "Looking to improve the accessibility of your area? We’ve got you covered with p…" at bounding box center [682, 383] width 412 height 37
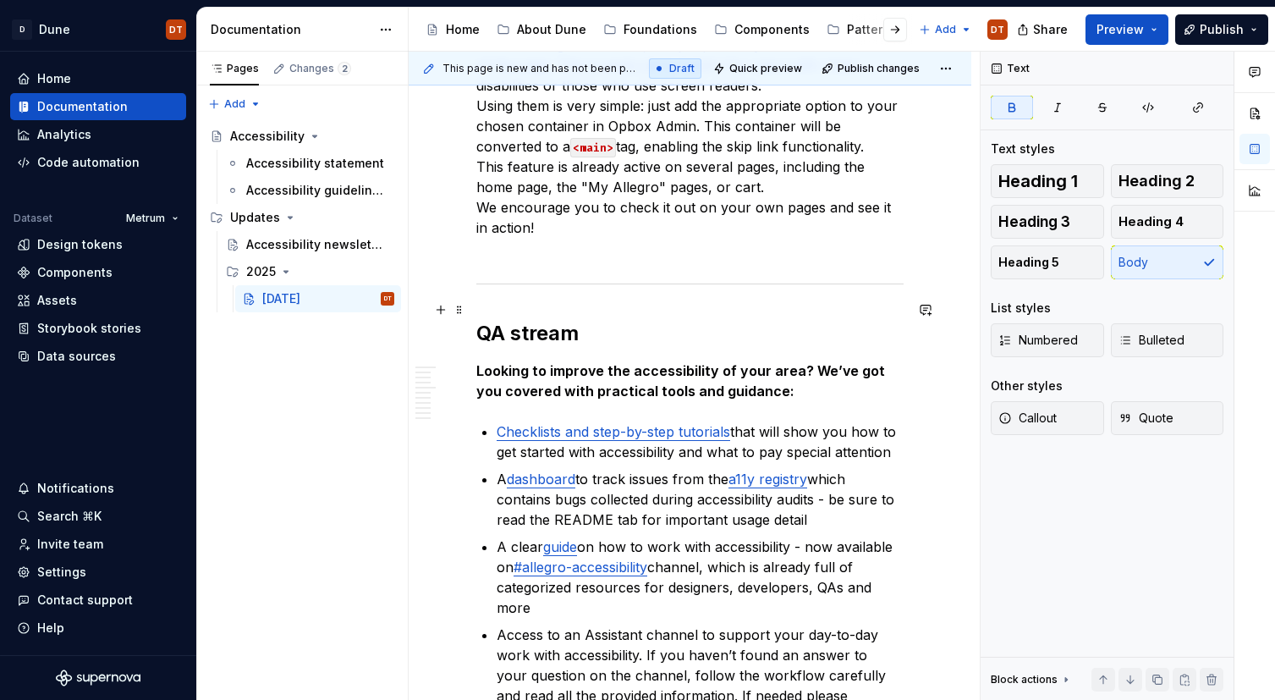
click at [634, 362] on strong "Looking to improve the accessibility of your area? We’ve got you covered with p…" at bounding box center [682, 380] width 412 height 37
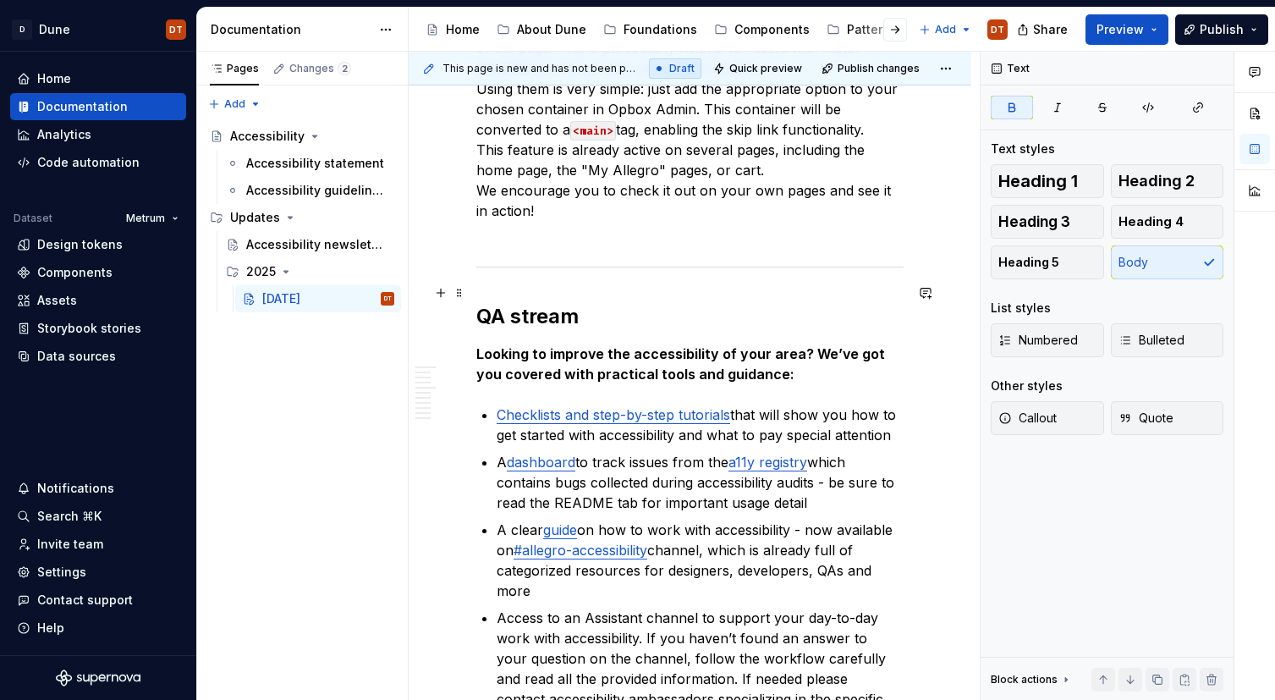
click at [476, 345] on strong "Looking to improve the accessibility of your area? We’ve got you covered with p…" at bounding box center [682, 363] width 412 height 37
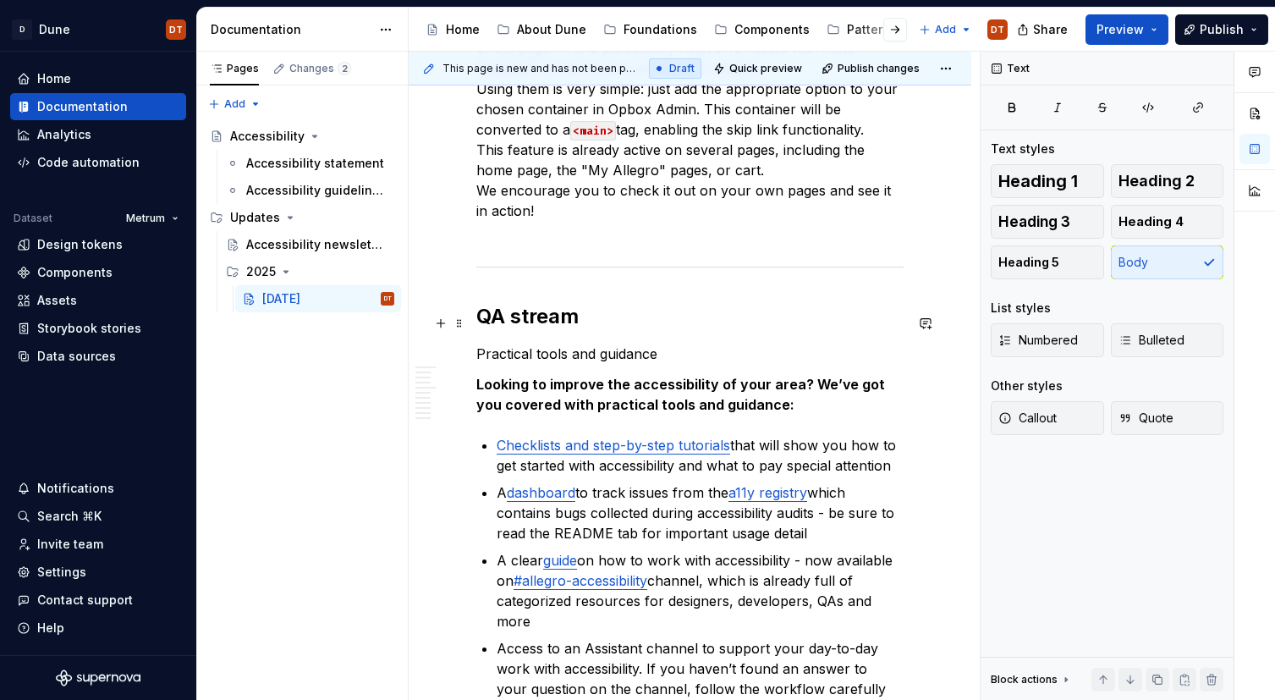
click at [529, 376] on strong "Looking to improve the accessibility of your area? We’ve got you covered with p…" at bounding box center [682, 394] width 412 height 37
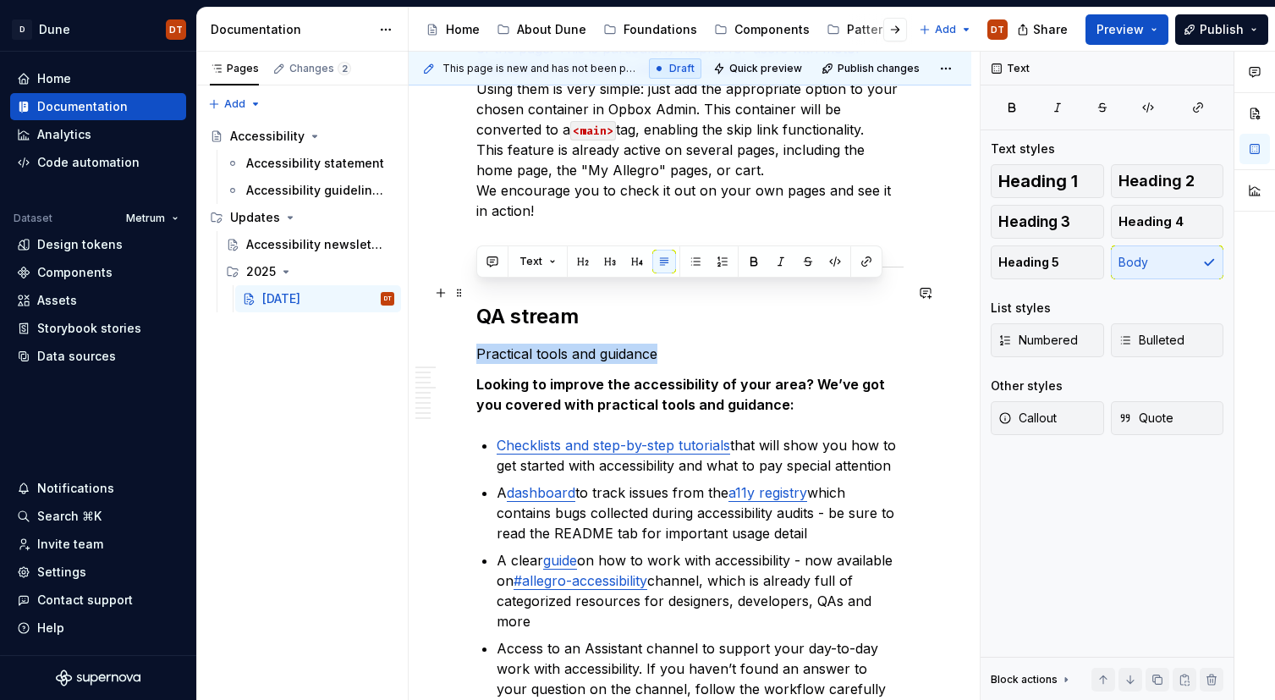
drag, startPoint x: 628, startPoint y: 295, endPoint x: 555, endPoint y: 288, distance: 73.1
click at [1186, 184] on span "Heading 2" at bounding box center [1156, 181] width 76 height 17
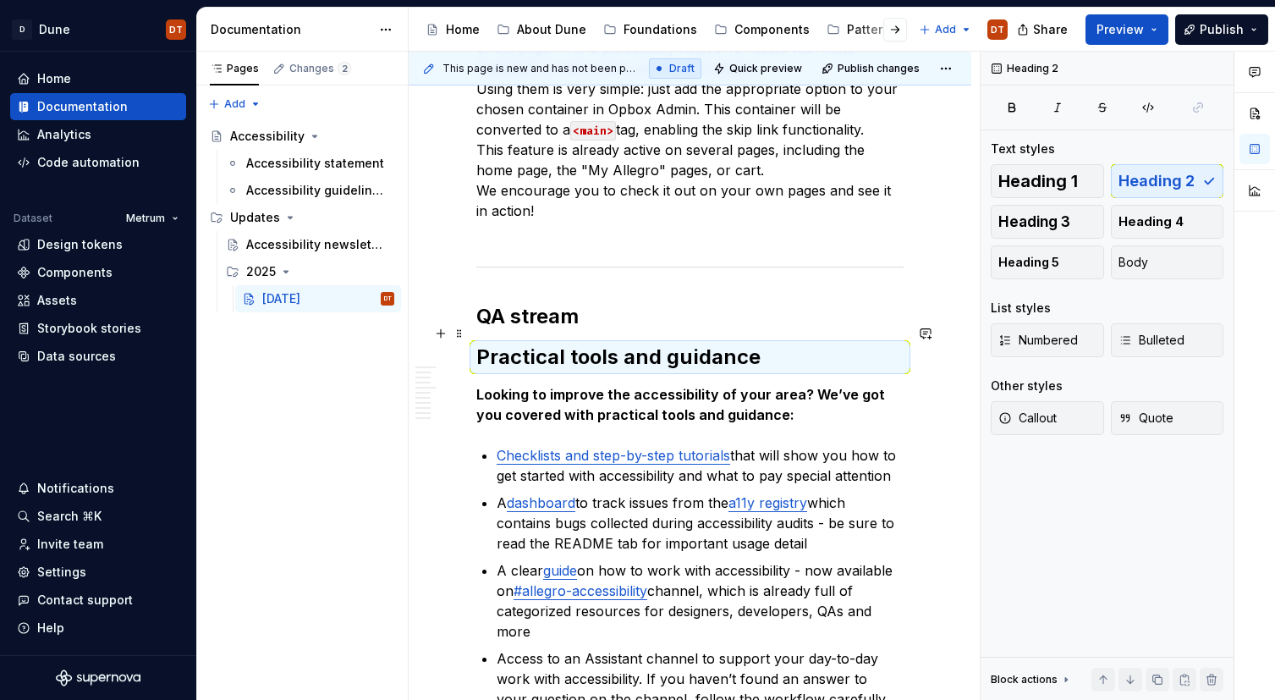
click at [590, 386] on strong "Looking to improve the accessibility of your area? We’ve got you covered with p…" at bounding box center [682, 404] width 412 height 37
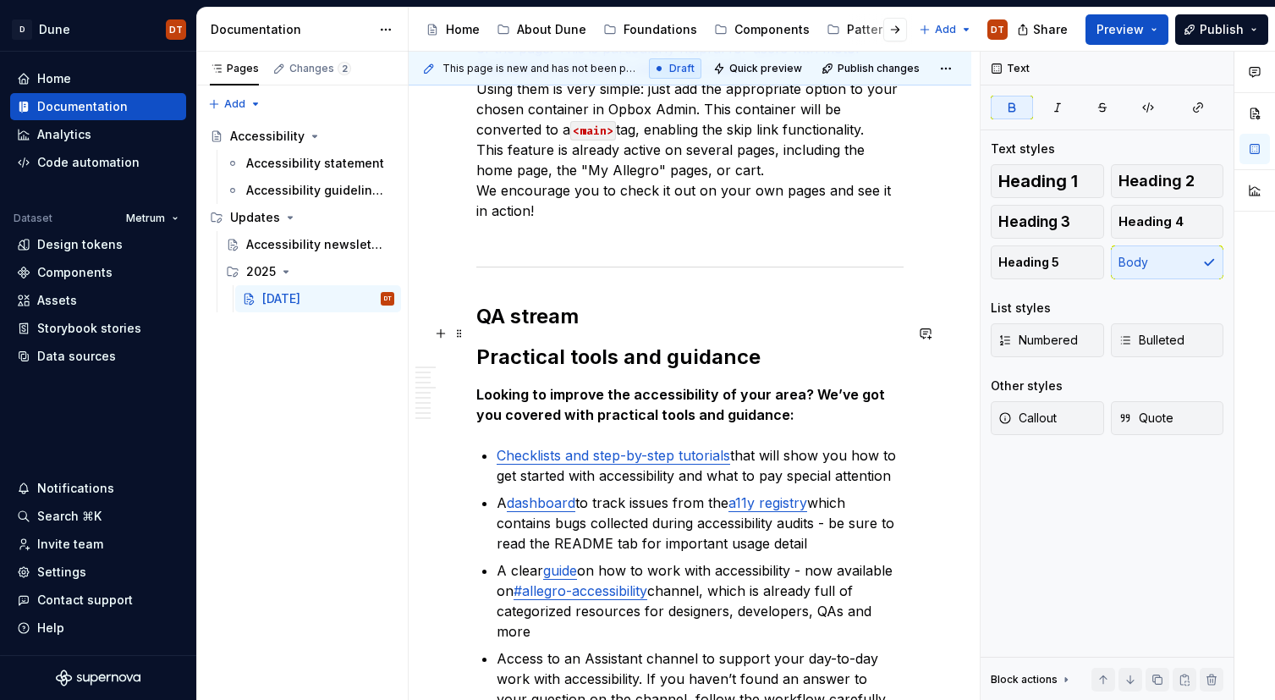
click at [706, 386] on strong "Looking to improve the accessibility of your area? We’ve got you covered with p…" at bounding box center [682, 404] width 412 height 37
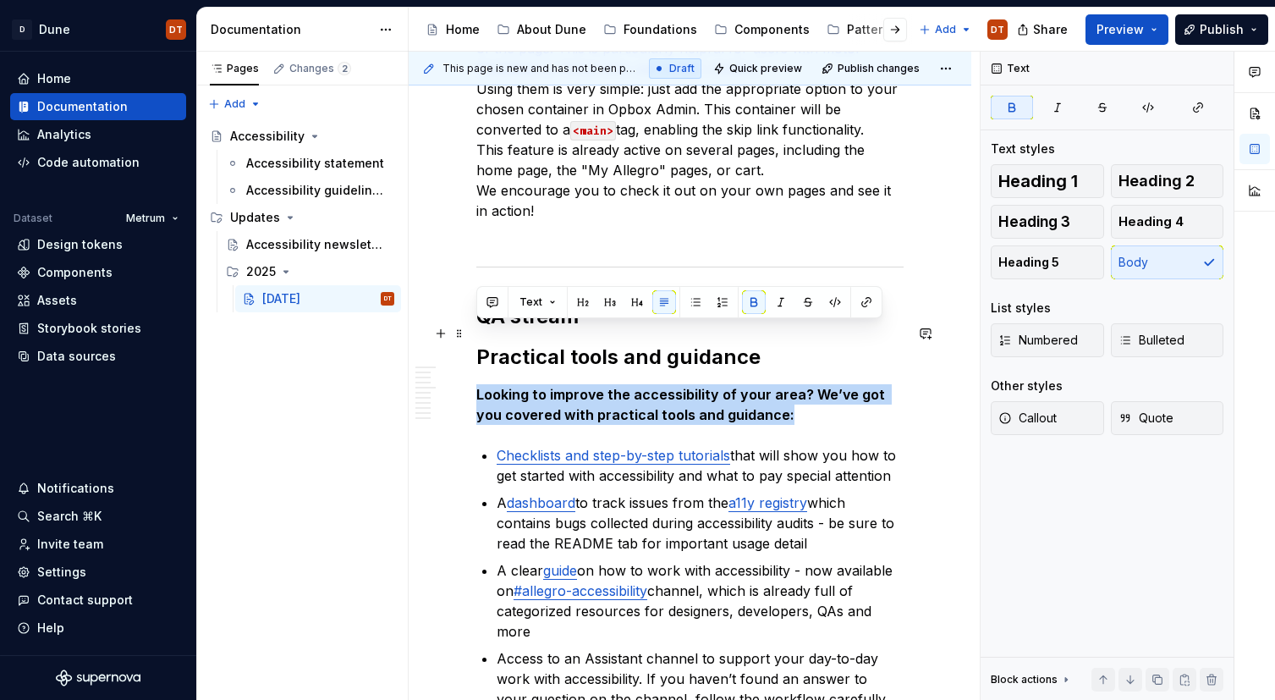
drag, startPoint x: 765, startPoint y: 351, endPoint x: 467, endPoint y: 332, distance: 298.3
click at [752, 302] on button "button" at bounding box center [754, 302] width 24 height 24
click at [623, 384] on p "Looking to improve the accessibility of your area? We’ve got you covered with p…" at bounding box center [689, 404] width 427 height 41
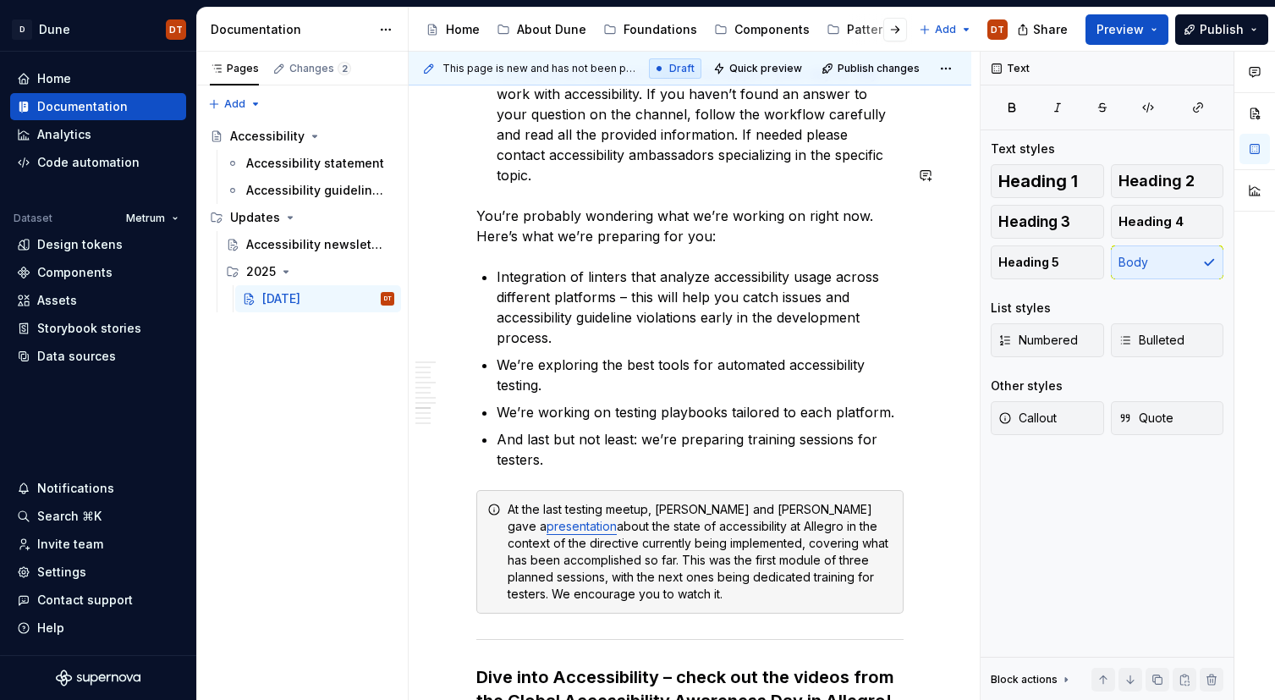
scroll to position [2975, 0]
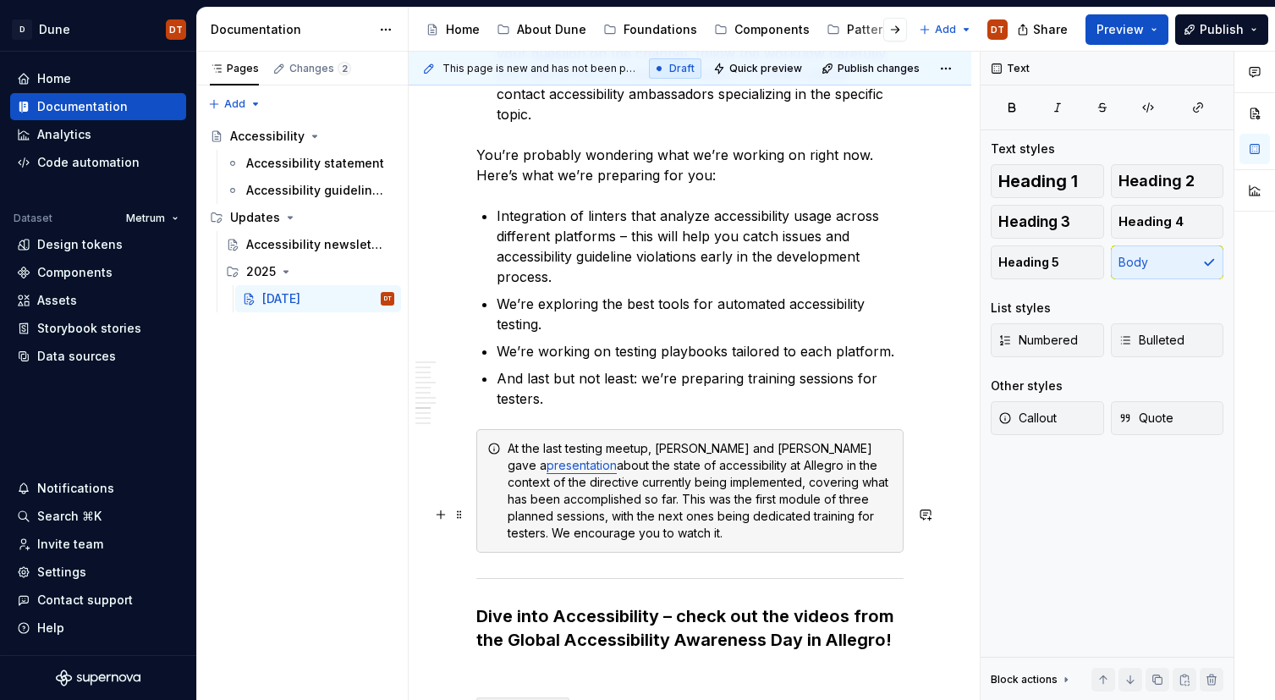
click at [480, 606] on strong "Dive into Accessibility – check out the videos from the Global Accessibility Aw…" at bounding box center [687, 628] width 422 height 44
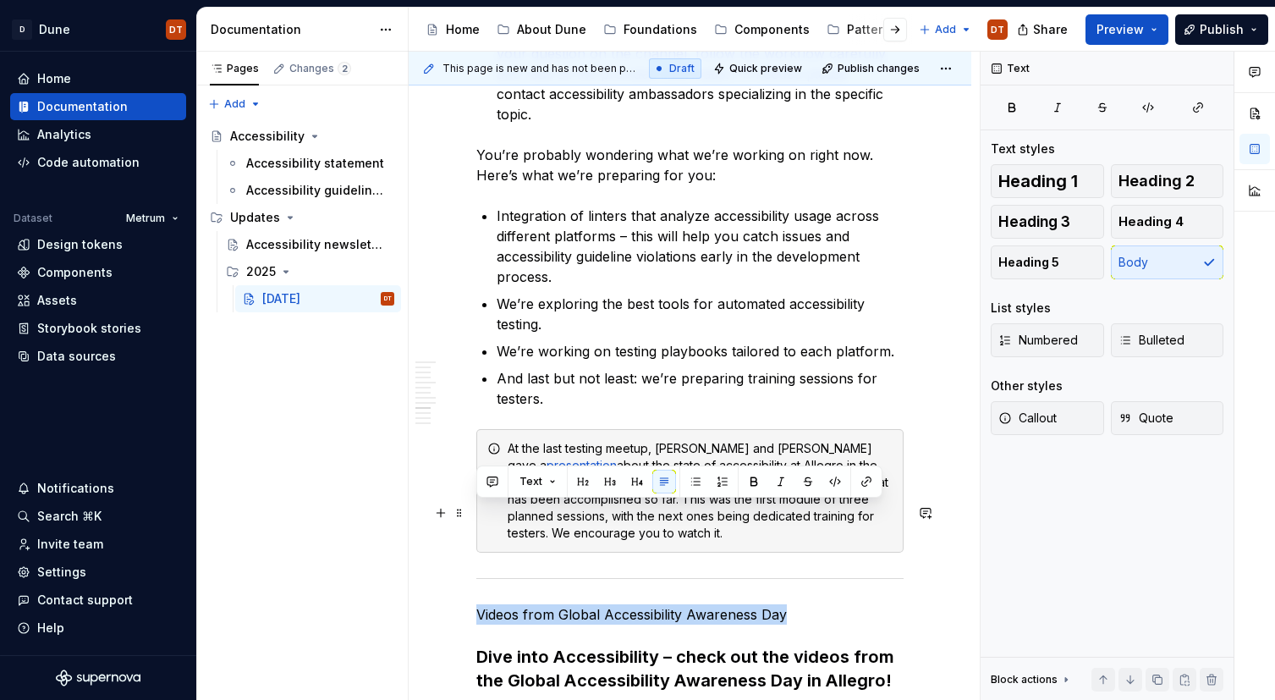
drag, startPoint x: 788, startPoint y: 514, endPoint x: 473, endPoint y: 512, distance: 314.7
click at [475, 512] on div "Accessibility Newsletter #2 Accessibility is not just a standard and a set of r…" at bounding box center [690, 254] width 563 height 5881
click at [603, 483] on button "button" at bounding box center [610, 481] width 24 height 24
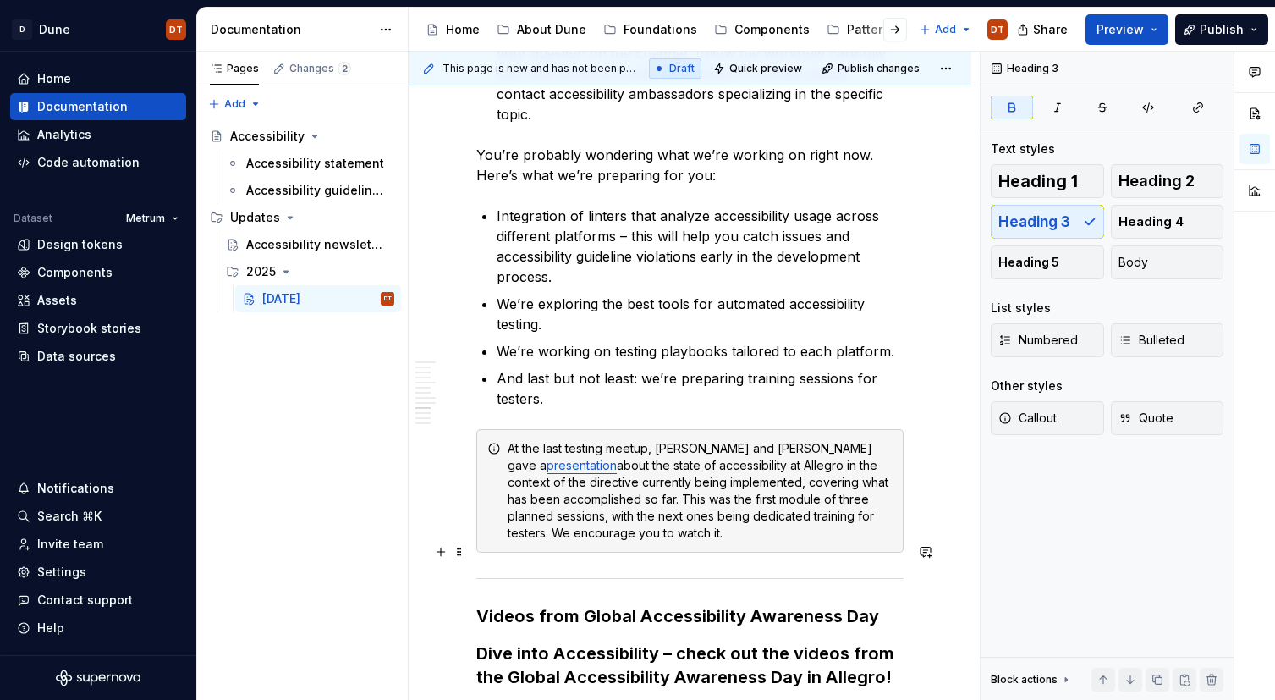
drag, startPoint x: 511, startPoint y: 552, endPoint x: 482, endPoint y: 549, distance: 28.9
click at [511, 643] on strong "Dive into Accessibility – check out the videos from the Global Accessibility Aw…" at bounding box center [687, 665] width 422 height 44
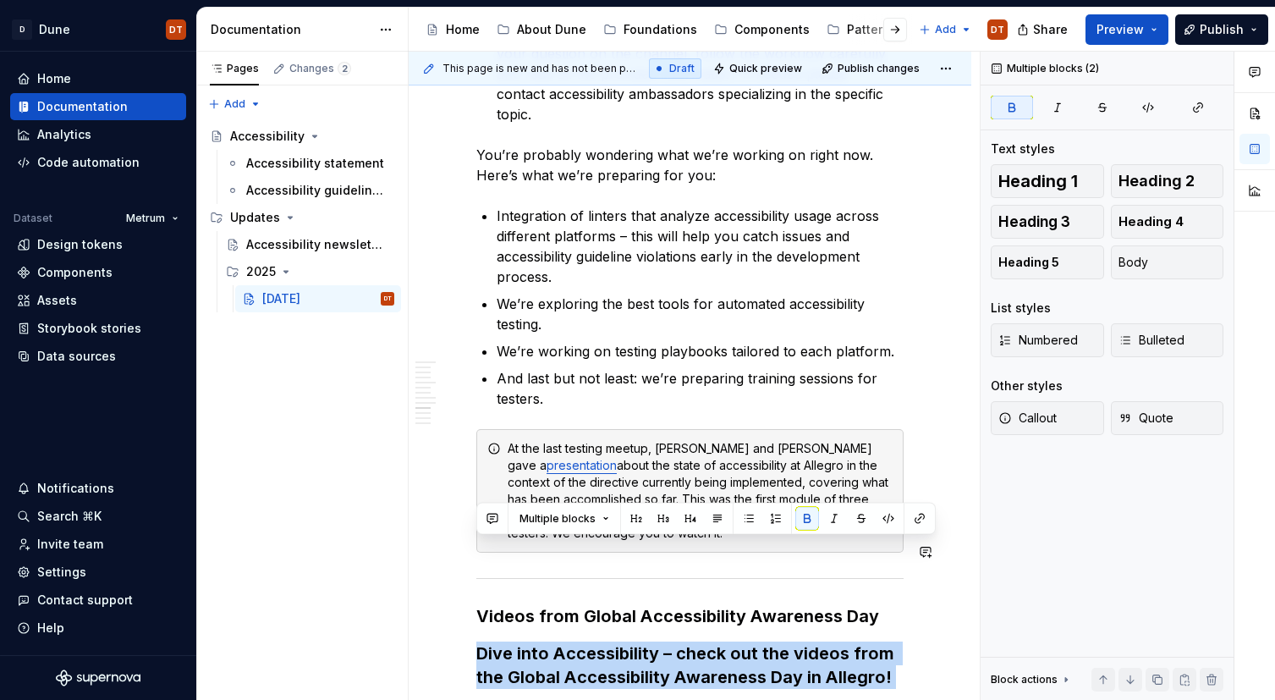
drag, startPoint x: 477, startPoint y: 549, endPoint x: 883, endPoint y: 579, distance: 407.2
click at [903, 587] on div "Accessibility Newsletter #2 Accessibility is not just a standard and a set of r…" at bounding box center [689, 158] width 427 height 5607
click at [805, 522] on button "button" at bounding box center [807, 519] width 24 height 24
click at [802, 519] on button "button" at bounding box center [807, 519] width 24 height 24
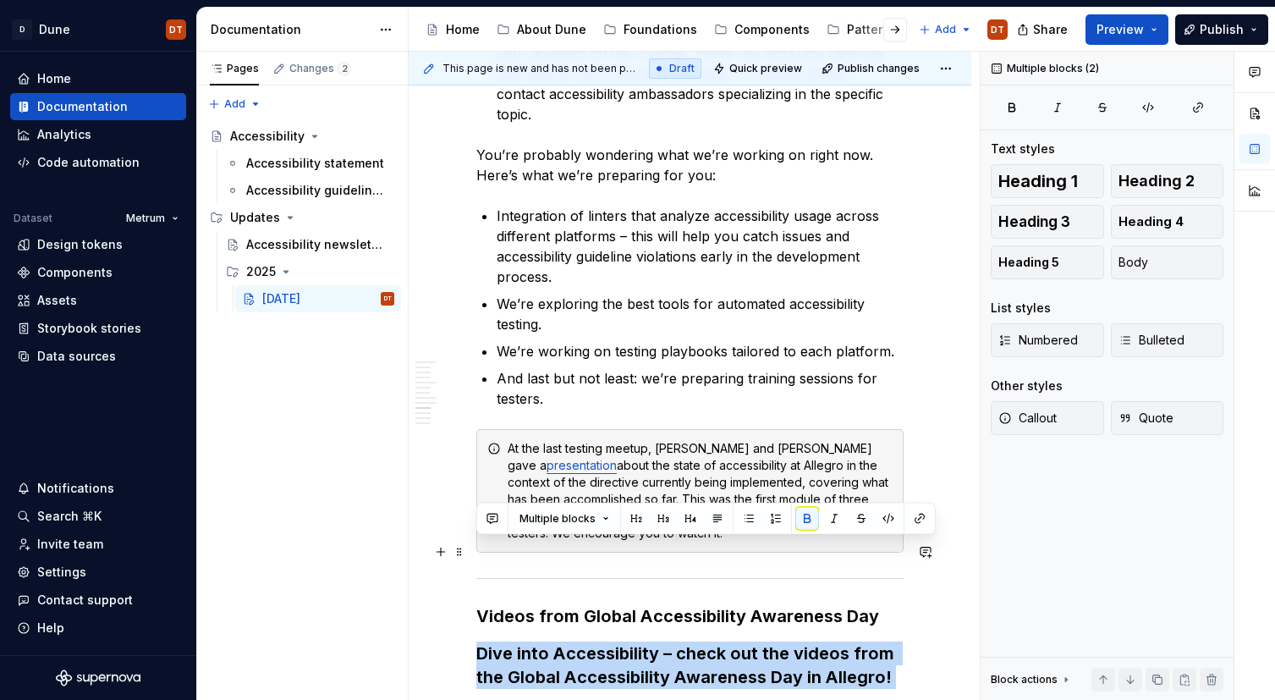
click at [654, 641] on h3 "Dive into Accessibility – check out the videos from the Global Accessibility Aw…" at bounding box center [689, 664] width 427 height 47
drag, startPoint x: 886, startPoint y: 580, endPoint x: 597, endPoint y: 529, distance: 293.0
click at [476, 544] on div "Accessibility Newsletter #2 Accessibility is not just a standard and a set of r…" at bounding box center [689, 168] width 427 height 5627
click at [1161, 261] on button "Body" at bounding box center [1167, 262] width 113 height 34
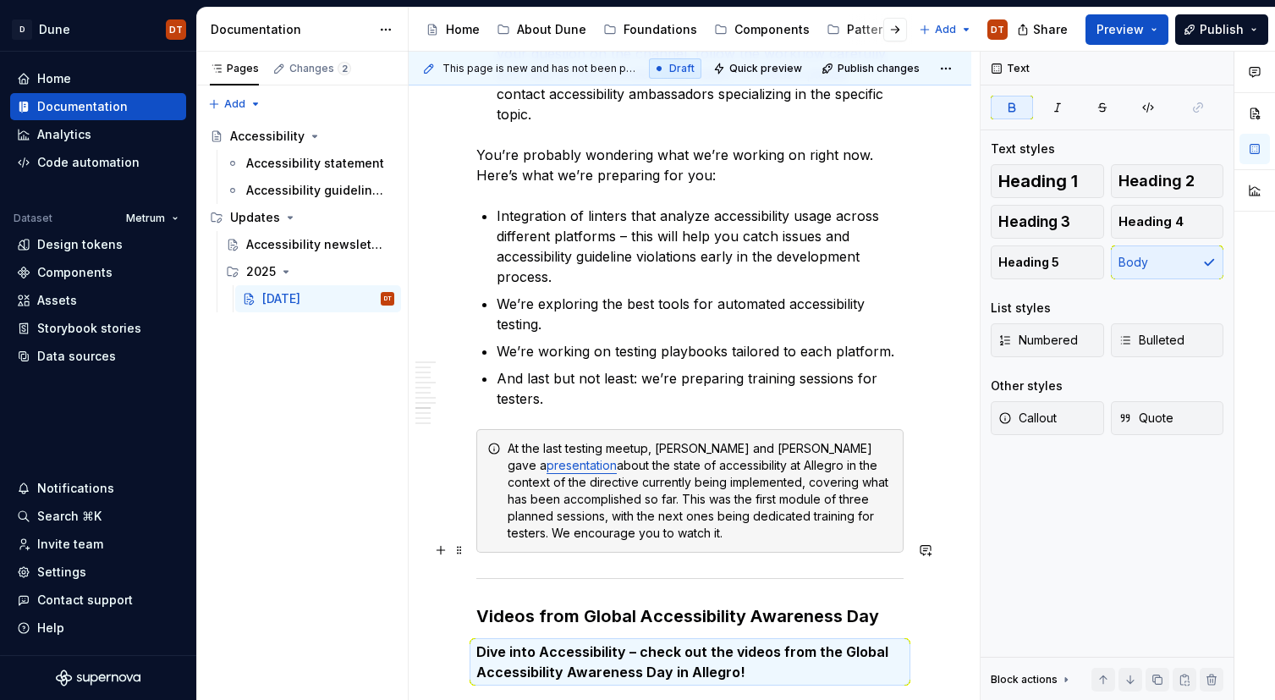
click at [672, 643] on strong "Dive into Accessibility – check out the videos from the Global Accessibility Aw…" at bounding box center [683, 661] width 415 height 37
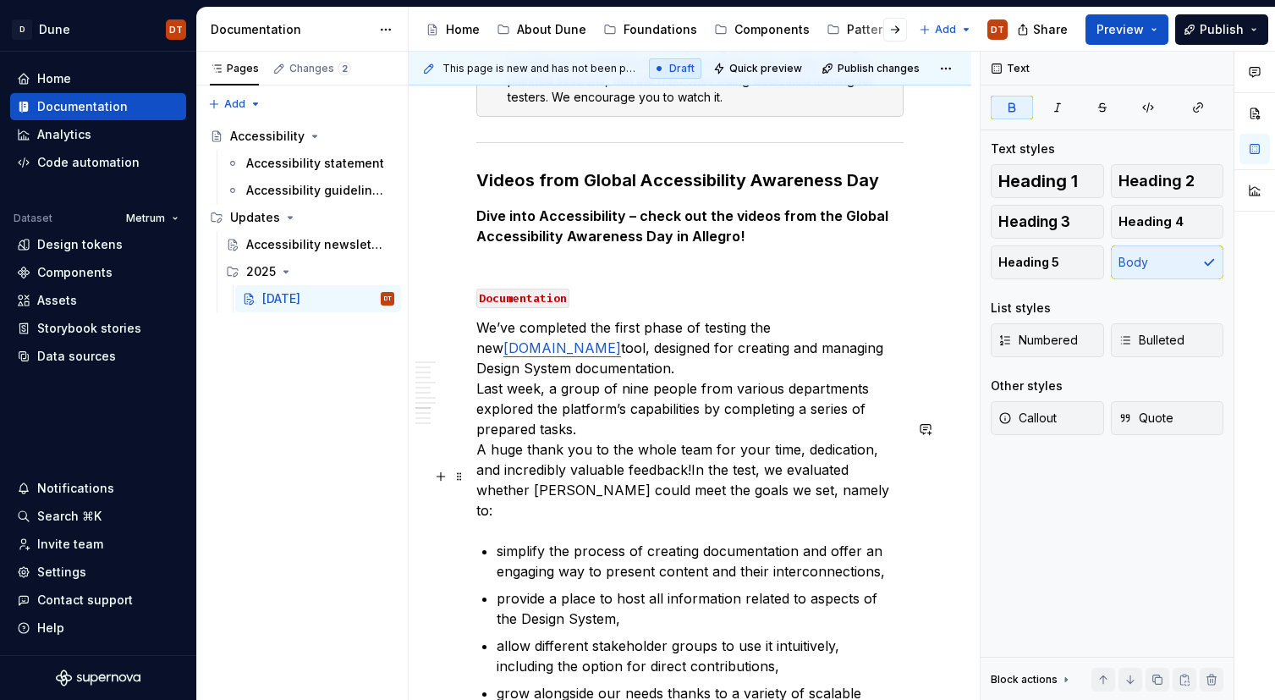
scroll to position [3335, 0]
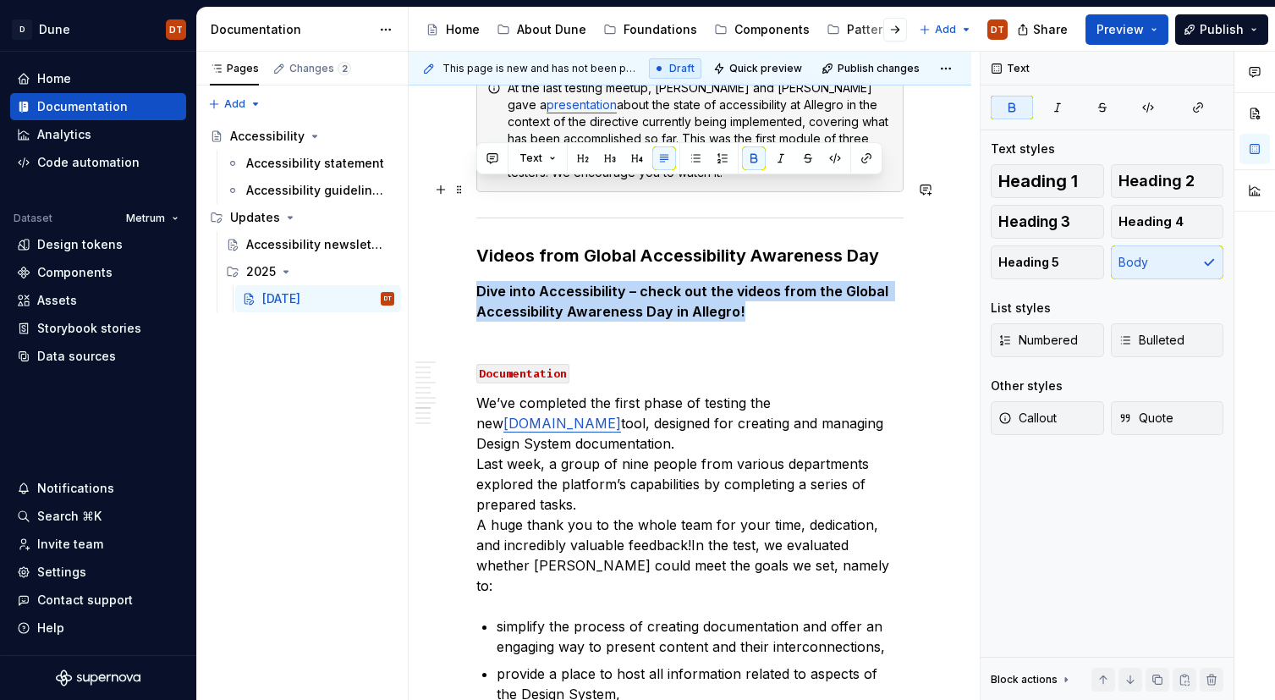
drag, startPoint x: 747, startPoint y: 213, endPoint x: 471, endPoint y: 190, distance: 276.7
click at [752, 155] on button "button" at bounding box center [754, 158] width 24 height 24
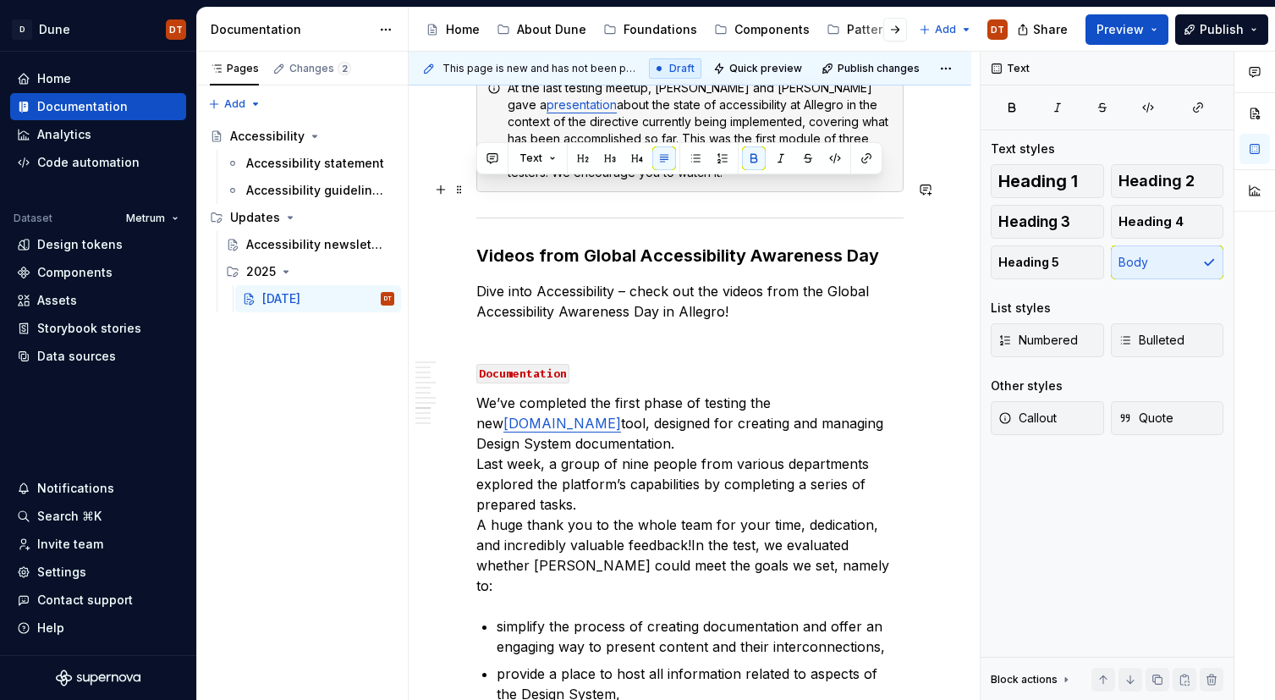
click at [674, 281] on p "Dive into Accessibility – check out the videos from the Global Accessibility Aw…" at bounding box center [689, 301] width 427 height 41
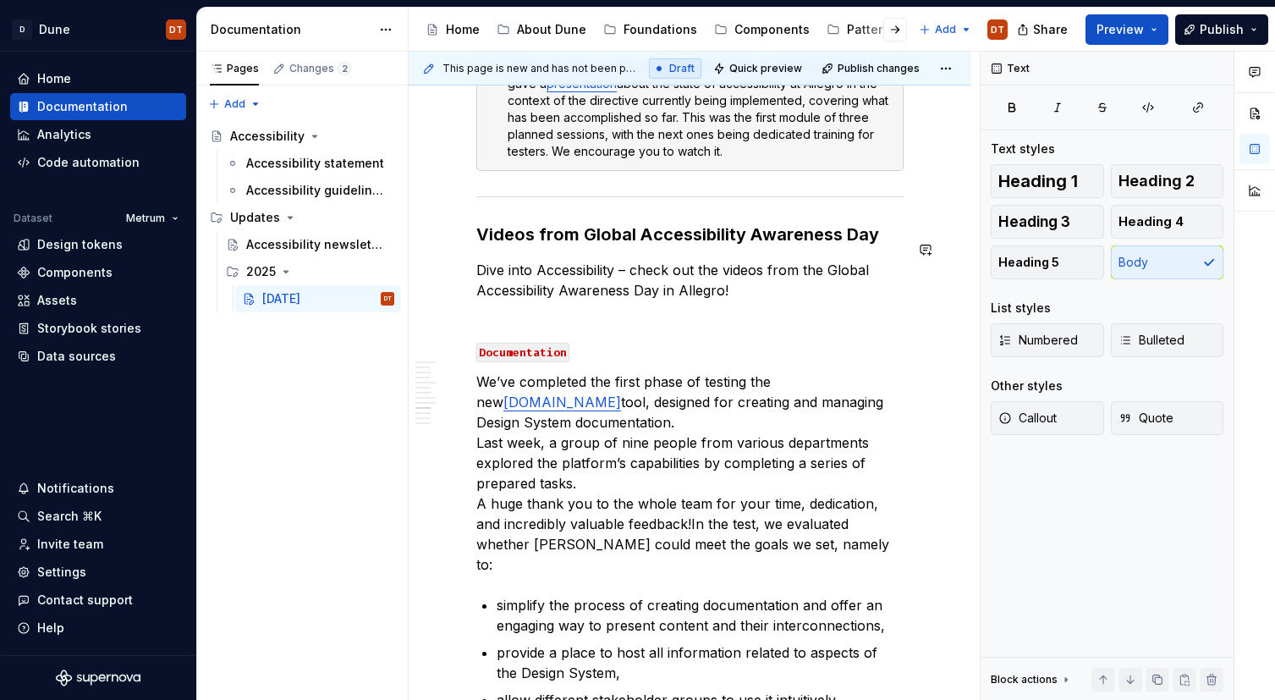
scroll to position [3368, 0]
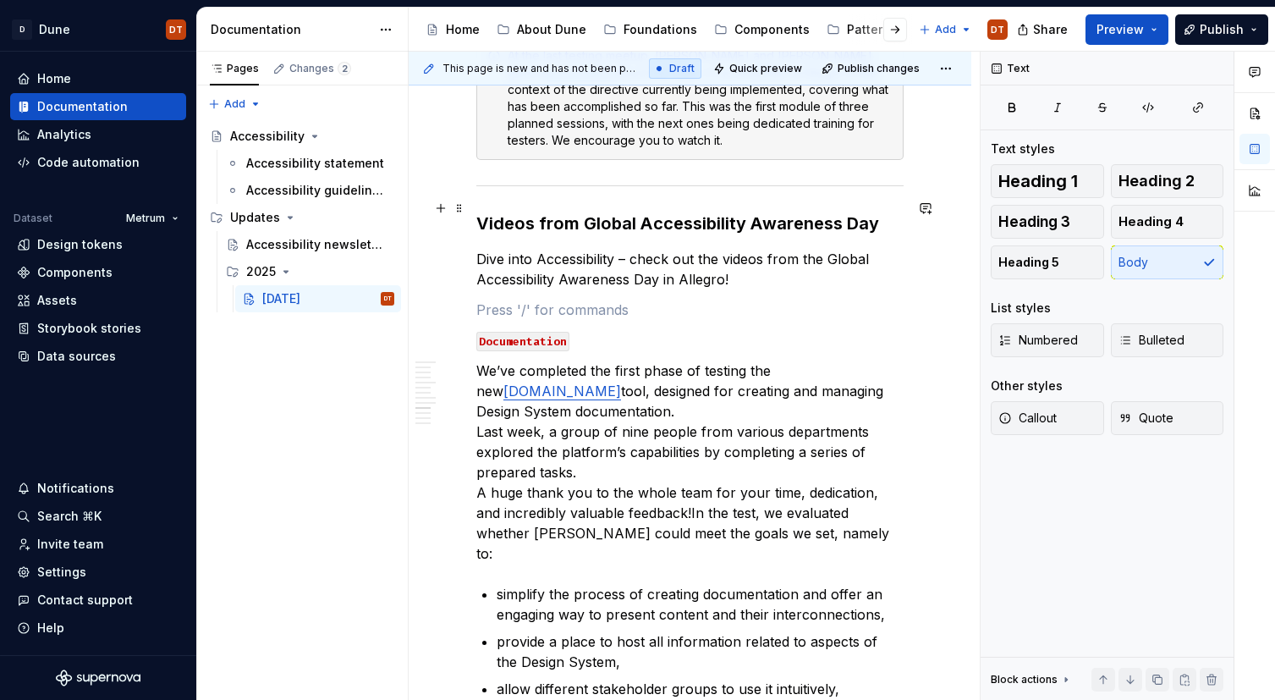
click at [487, 299] on p at bounding box center [689, 309] width 427 height 20
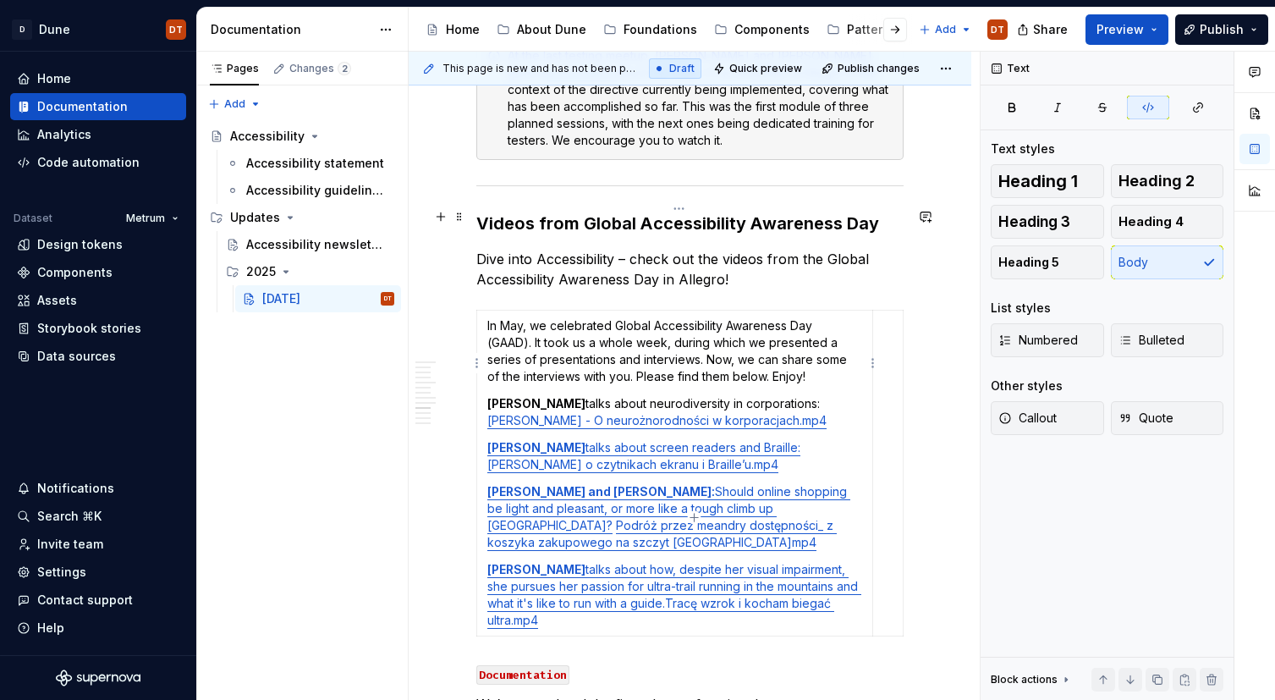
type textarea "*"
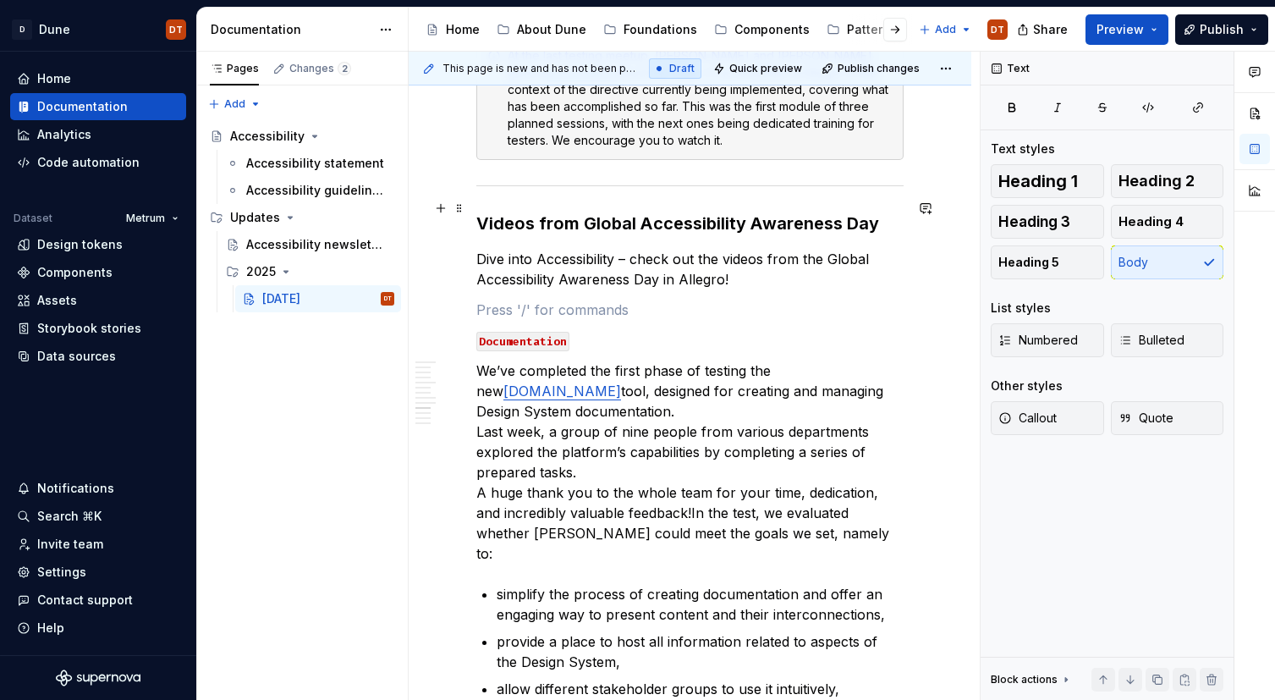
click at [572, 299] on p at bounding box center [689, 309] width 427 height 20
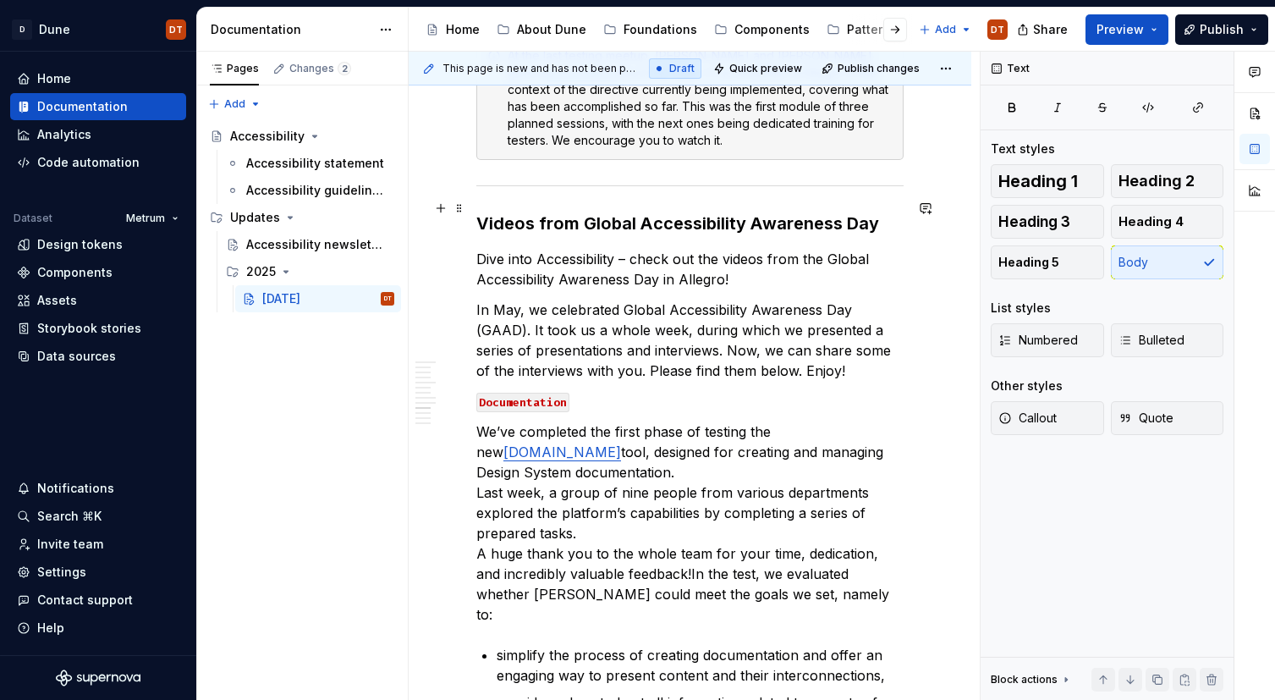
click at [546, 299] on p "In May, we celebrated Global Accessibility Awareness Day (GAAD). It took us a w…" at bounding box center [689, 339] width 427 height 81
click at [827, 299] on p "In May, we celebrated Global Accessibility Awareness Day (GAAD). It took us a w…" at bounding box center [689, 339] width 427 height 81
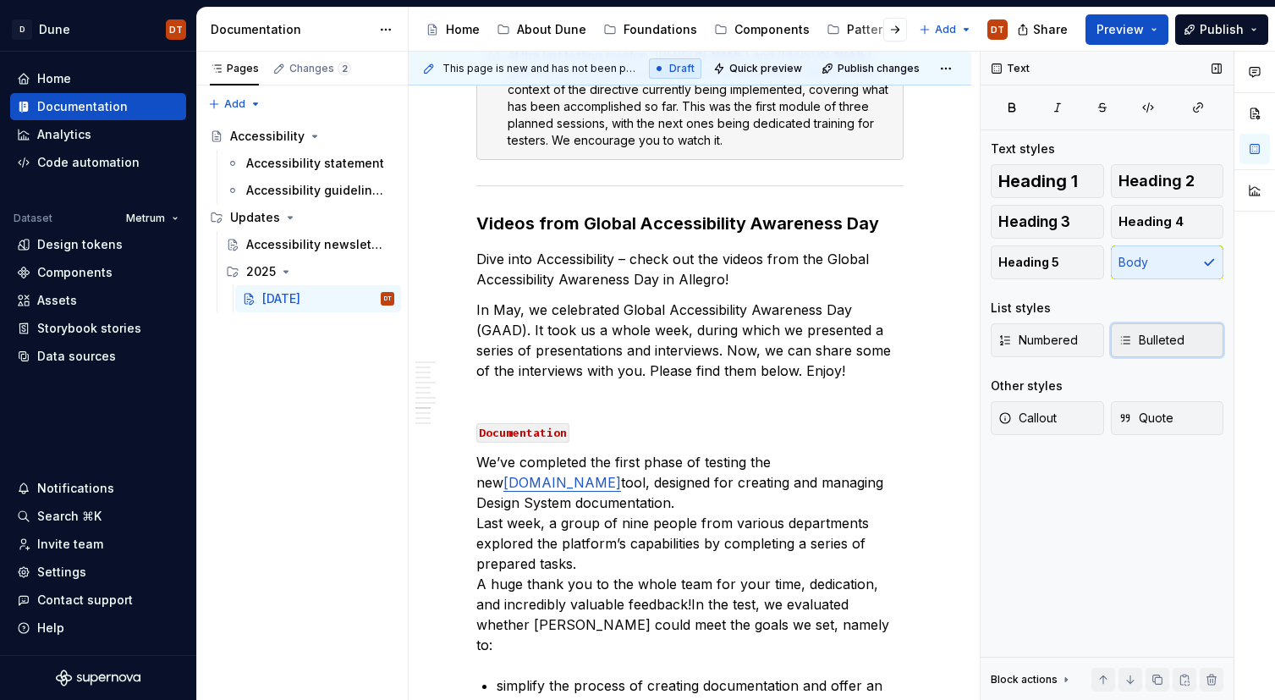
click at [1140, 337] on span "Bulleted" at bounding box center [1151, 340] width 66 height 17
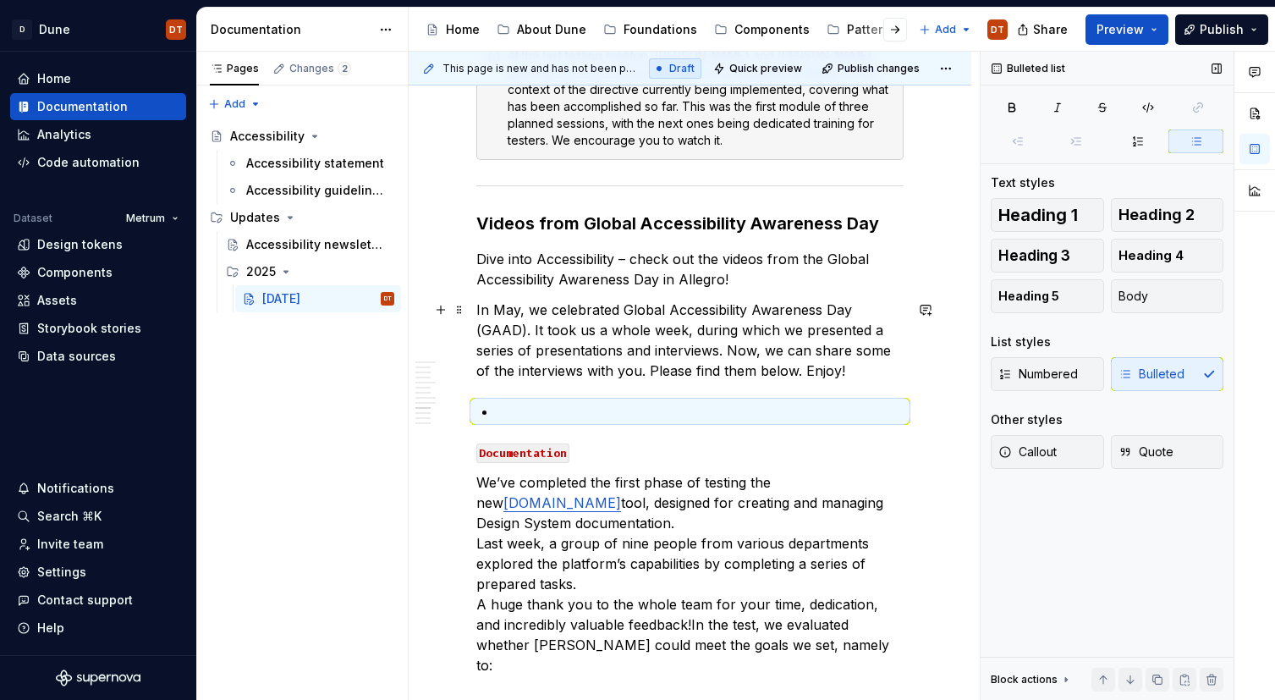
click at [533, 401] on p at bounding box center [700, 411] width 407 height 20
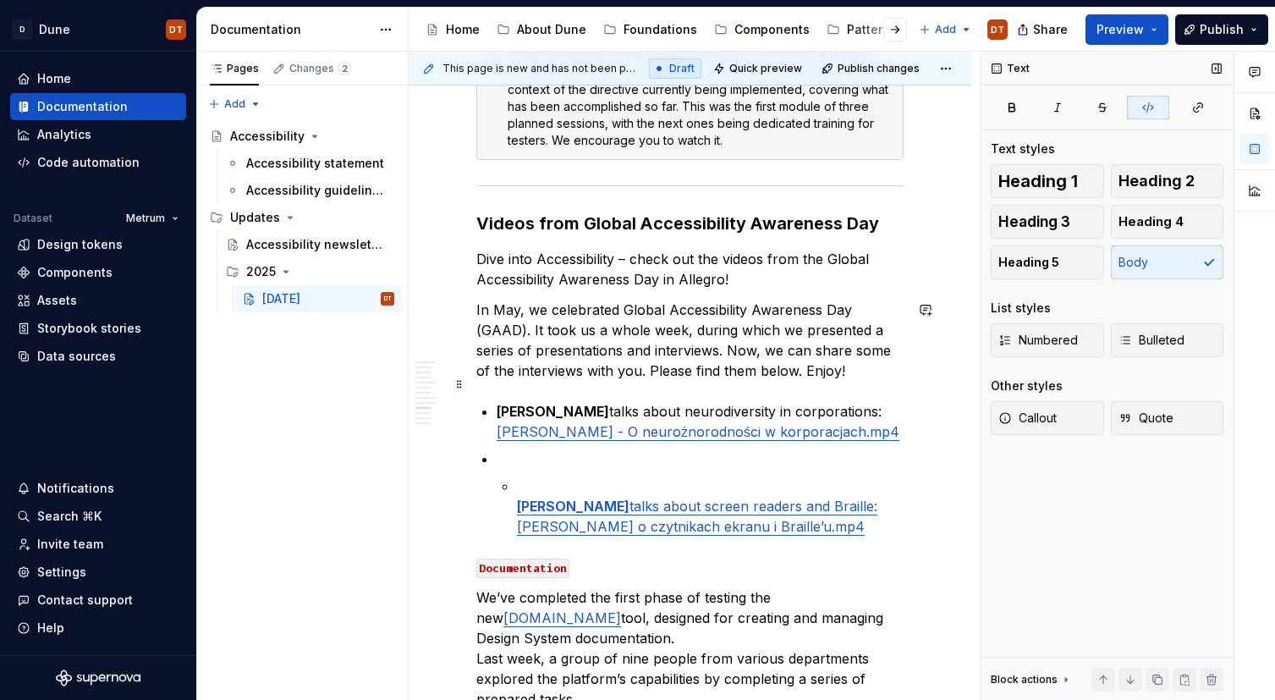
click at [515, 448] on li "[PERSON_NAME] talks about screen readers and Braille: [PERSON_NAME] czytnikach …" at bounding box center [700, 492] width 407 height 88
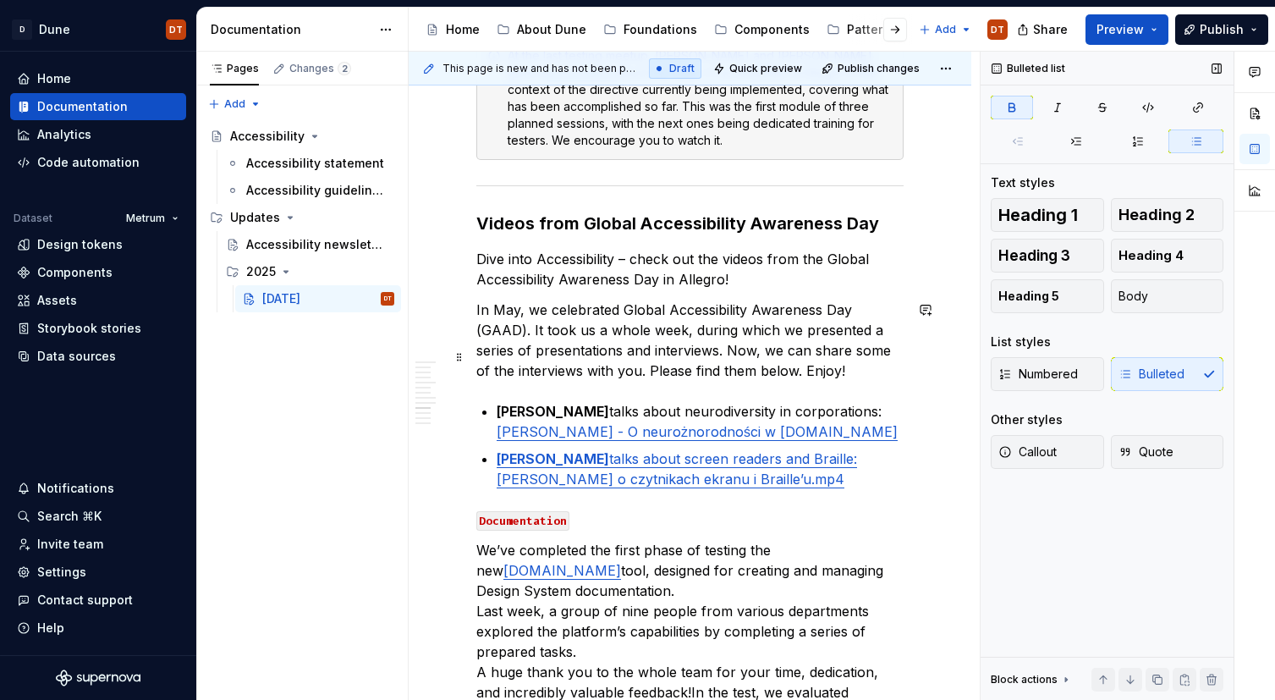
click at [679, 450] on link "[PERSON_NAME] talks about screen readers and Braille:" at bounding box center [677, 458] width 360 height 17
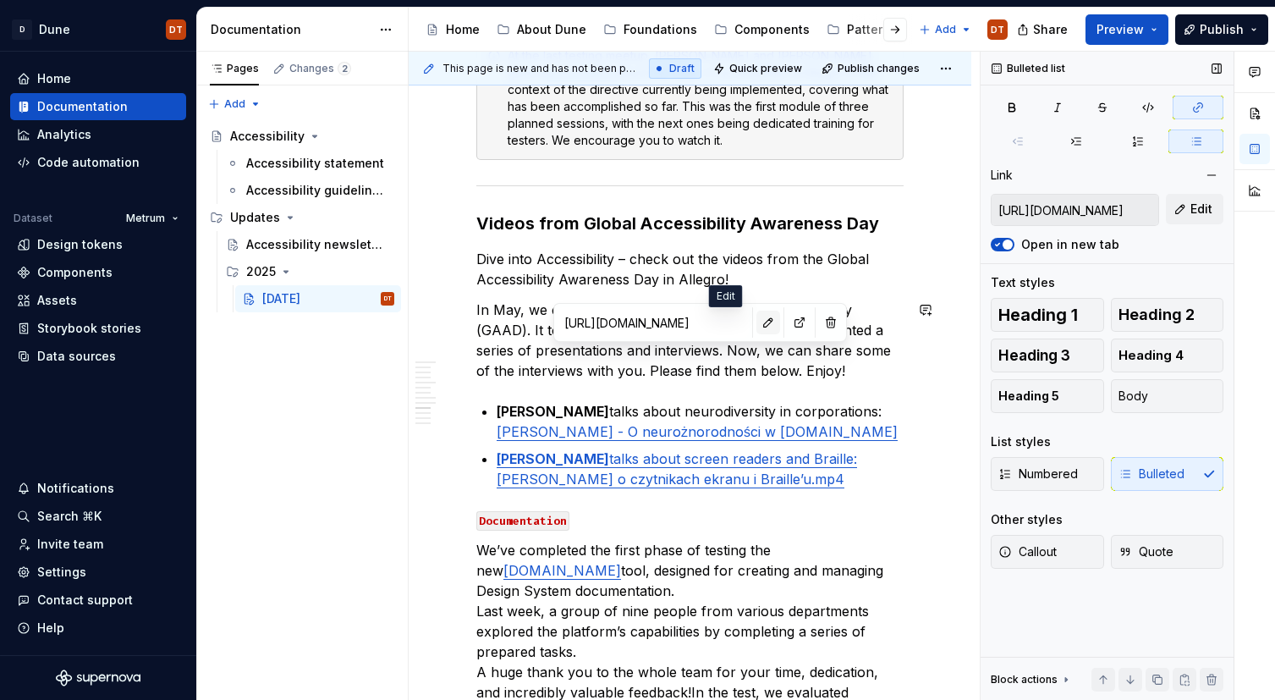
click at [756, 323] on button "button" at bounding box center [768, 322] width 24 height 24
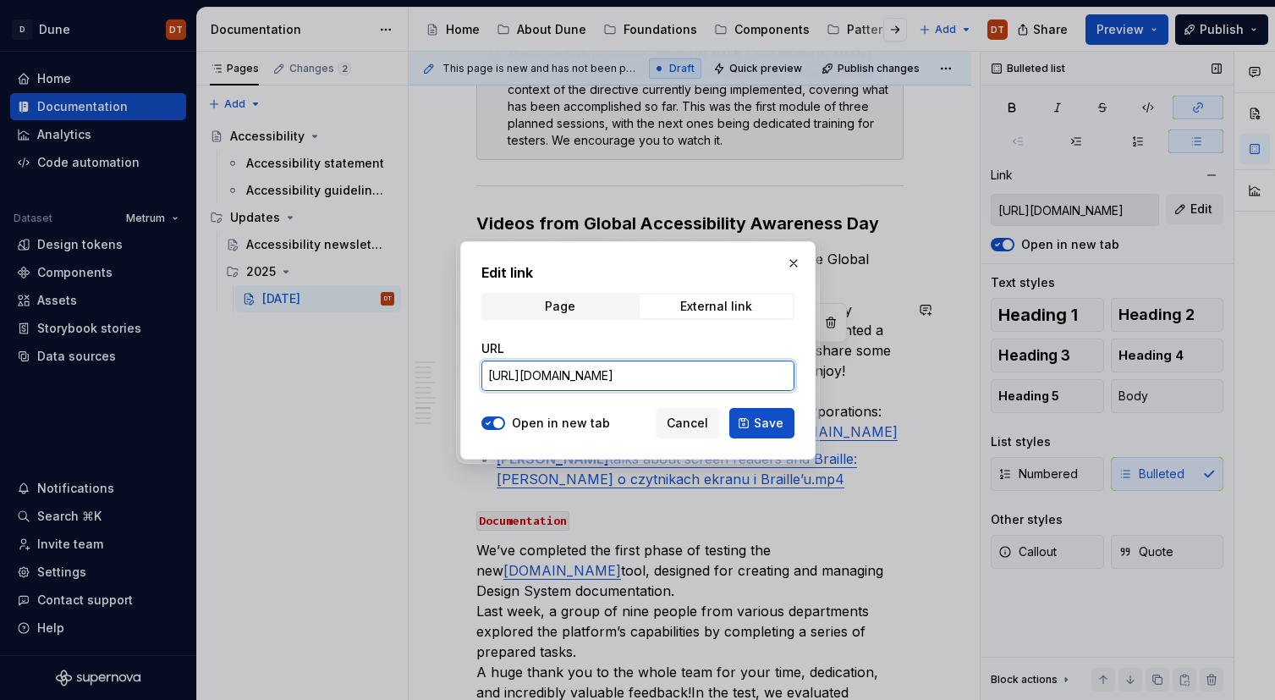
click at [630, 386] on input "[URL][DOMAIN_NAME]" at bounding box center [637, 375] width 313 height 30
drag, startPoint x: 513, startPoint y: 424, endPoint x: 630, endPoint y: 425, distance: 117.6
click at [513, 424] on label "Open in new tab" at bounding box center [561, 422] width 98 height 17
click at [505, 424] on button "Open in new tab" at bounding box center [493, 423] width 24 height 14
click at [760, 423] on span "Save" at bounding box center [769, 422] width 30 height 17
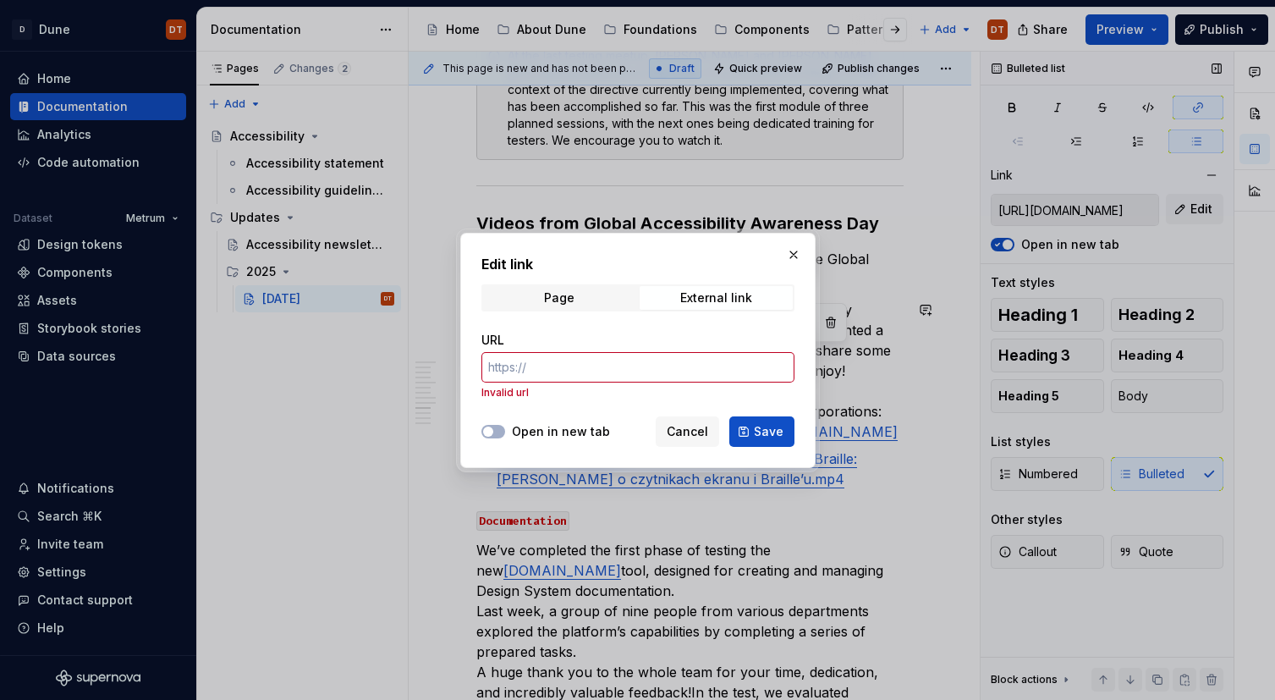
drag, startPoint x: 577, startPoint y: 408, endPoint x: 572, endPoint y: 417, distance: 10.6
click at [577, 408] on div "URL Invalid url" at bounding box center [637, 365] width 313 height 88
drag, startPoint x: 791, startPoint y: 250, endPoint x: 788, endPoint y: 272, distance: 23.0
click at [791, 250] on button "button" at bounding box center [794, 255] width 24 height 24
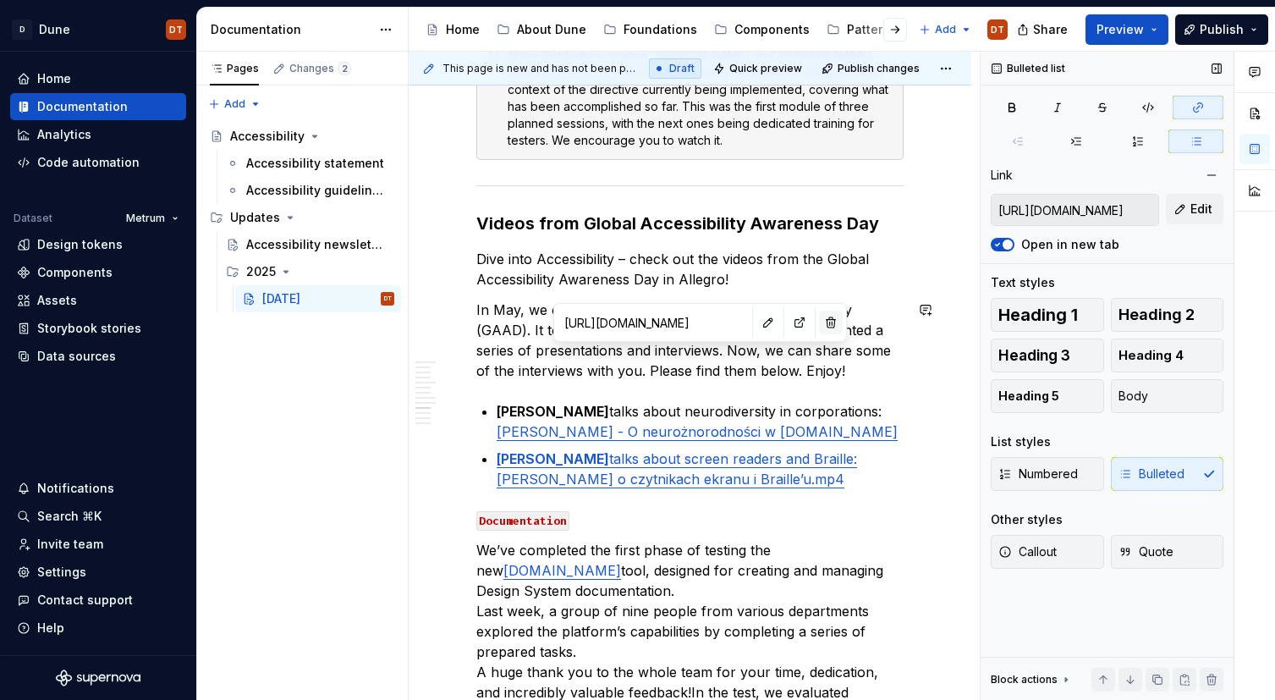
click at [819, 324] on button "button" at bounding box center [831, 322] width 24 height 24
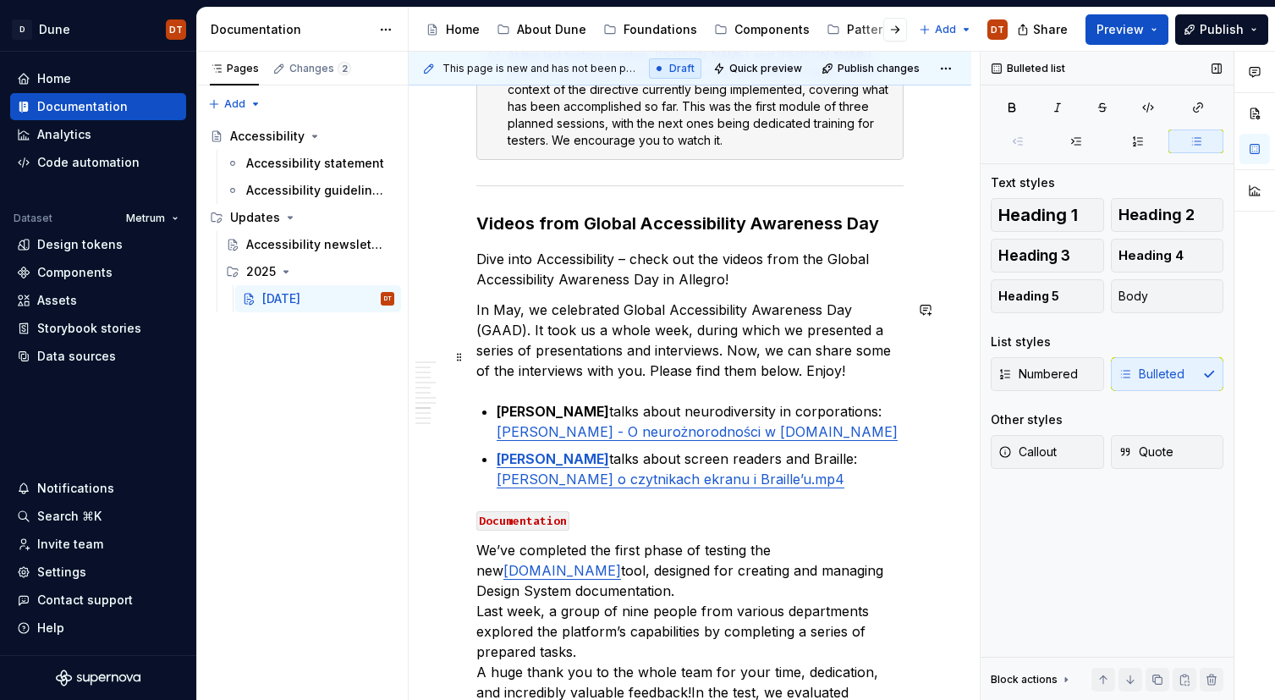
click at [810, 448] on p "[PERSON_NAME] talks about screen readers and Braille: [PERSON_NAME] czytnikach …" at bounding box center [700, 468] width 407 height 41
click at [593, 450] on strong "[PERSON_NAME]" at bounding box center [553, 458] width 113 height 17
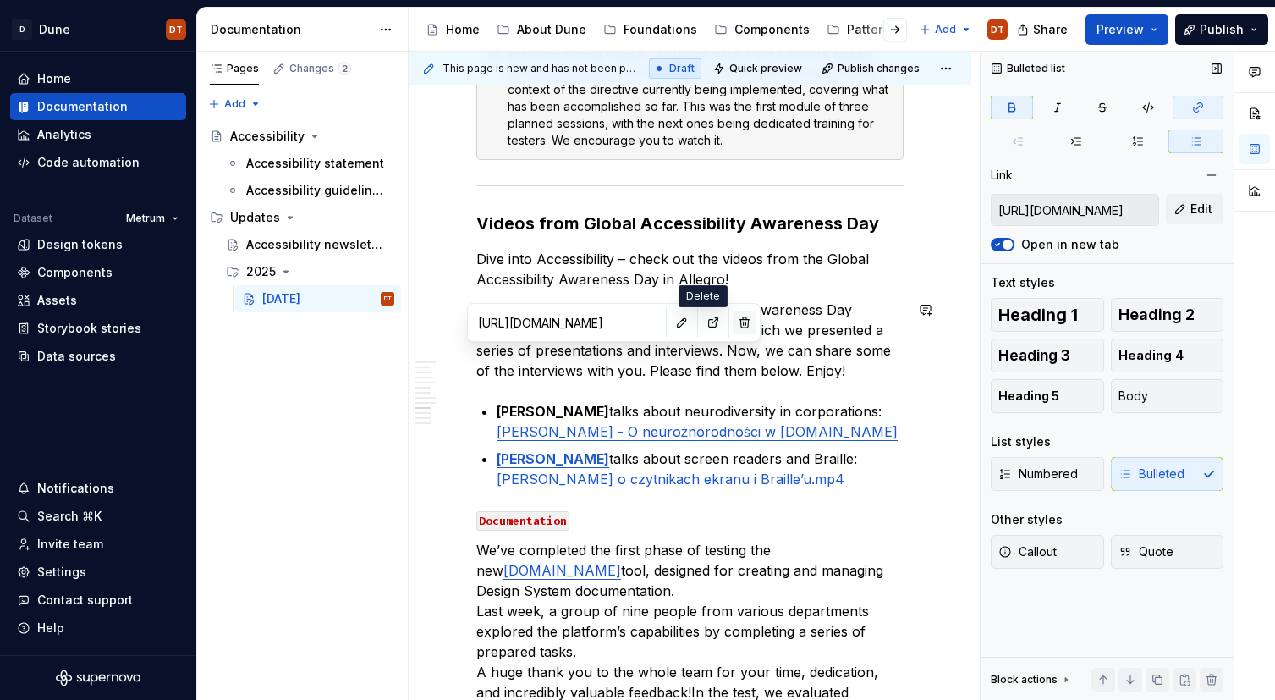
click at [733, 327] on button "button" at bounding box center [745, 322] width 24 height 24
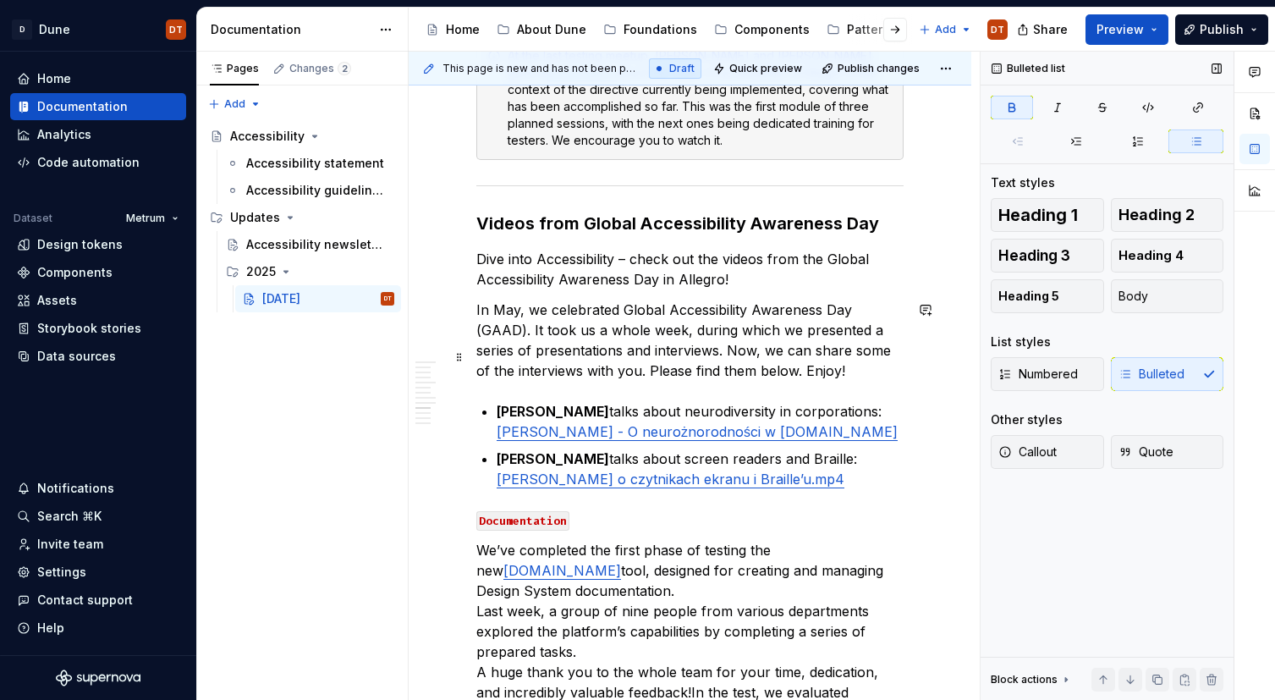
click at [661, 470] on link "[PERSON_NAME] o czytnikach ekranu i Braille’u.mp4" at bounding box center [671, 478] width 348 height 17
click at [868, 448] on p "[PERSON_NAME] talks about screen readers and Braille: [PERSON_NAME] czytnikach …" at bounding box center [700, 468] width 407 height 41
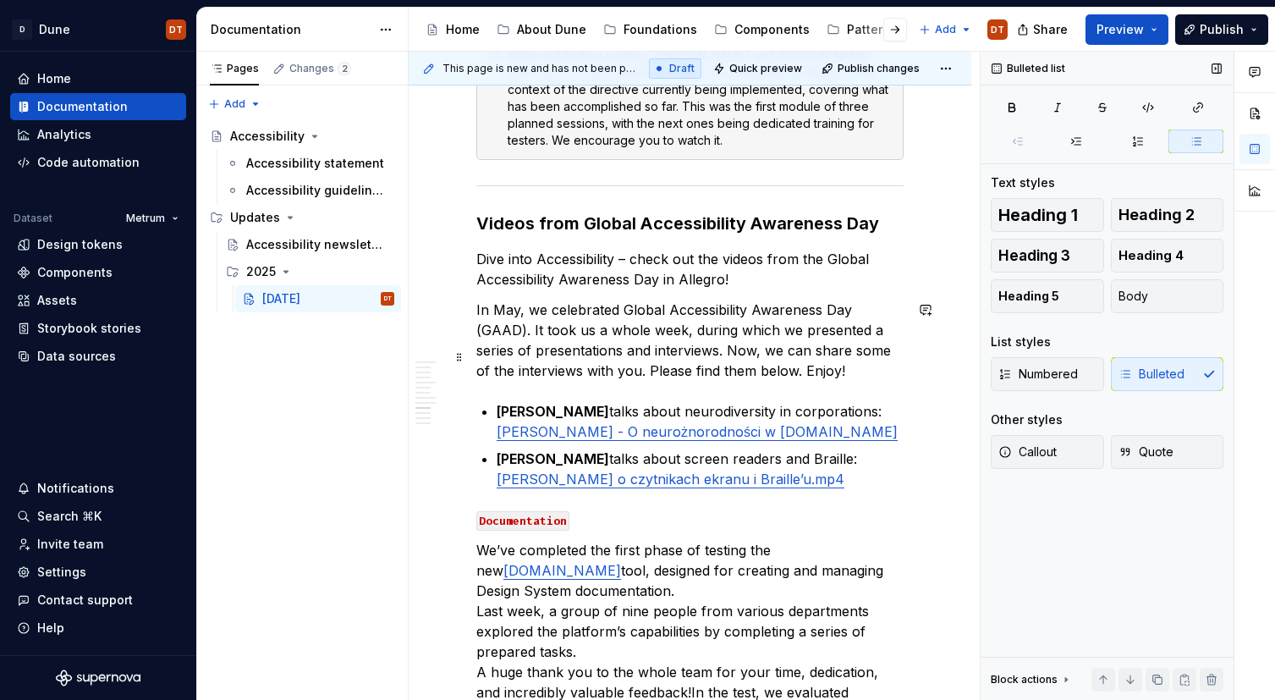
click at [816, 448] on p "[PERSON_NAME] talks about screen readers and Braille: [PERSON_NAME] czytnikach …" at bounding box center [700, 468] width 407 height 41
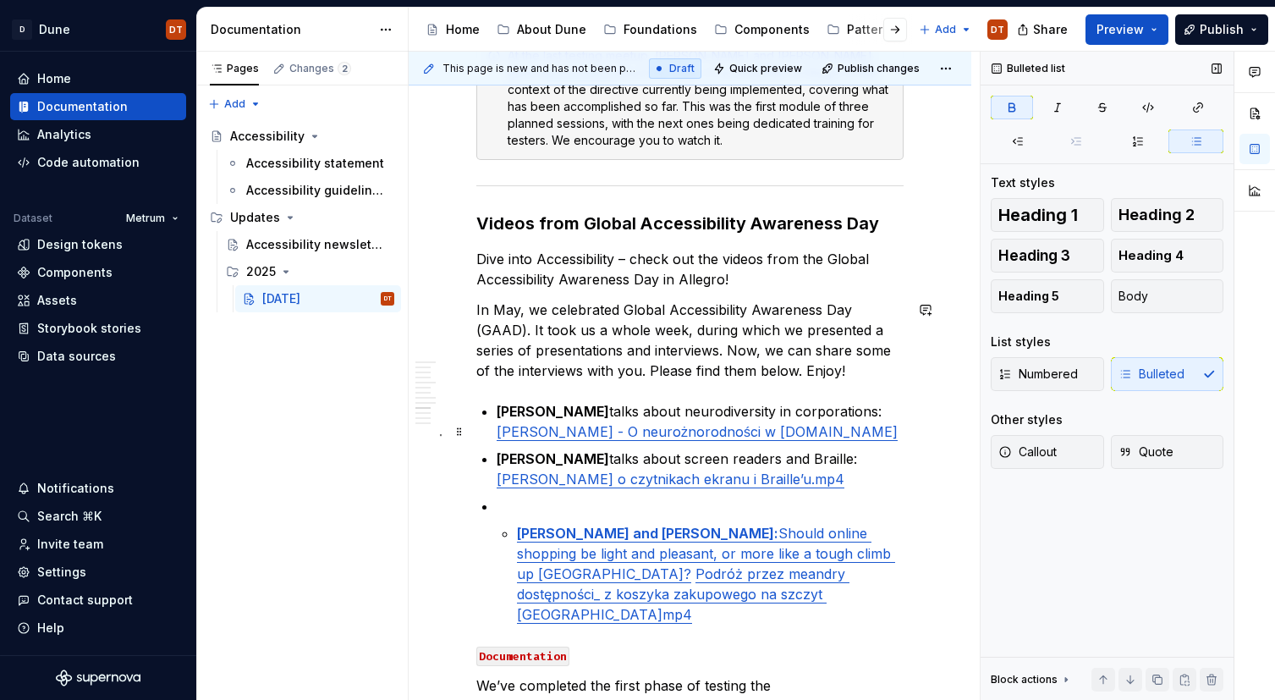
click at [519, 524] on strong "[PERSON_NAME] and [PERSON_NAME]:" at bounding box center [647, 532] width 261 height 17
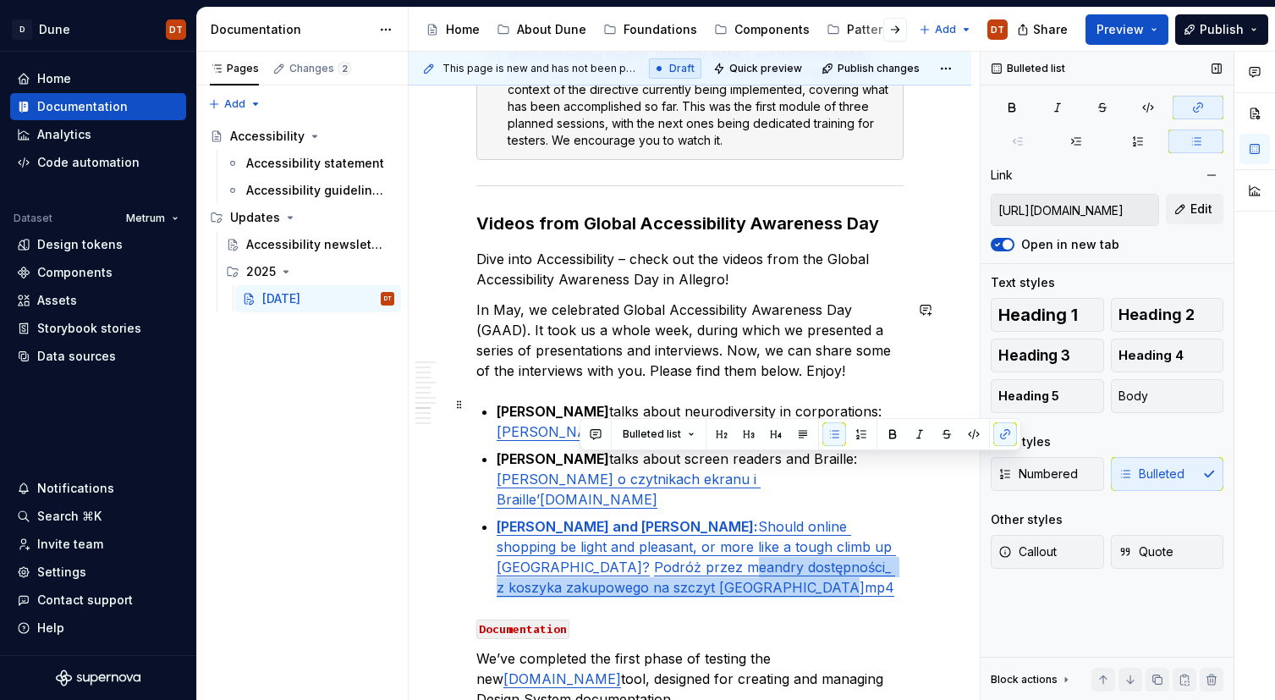
type input "[URL][DOMAIN_NAME]"
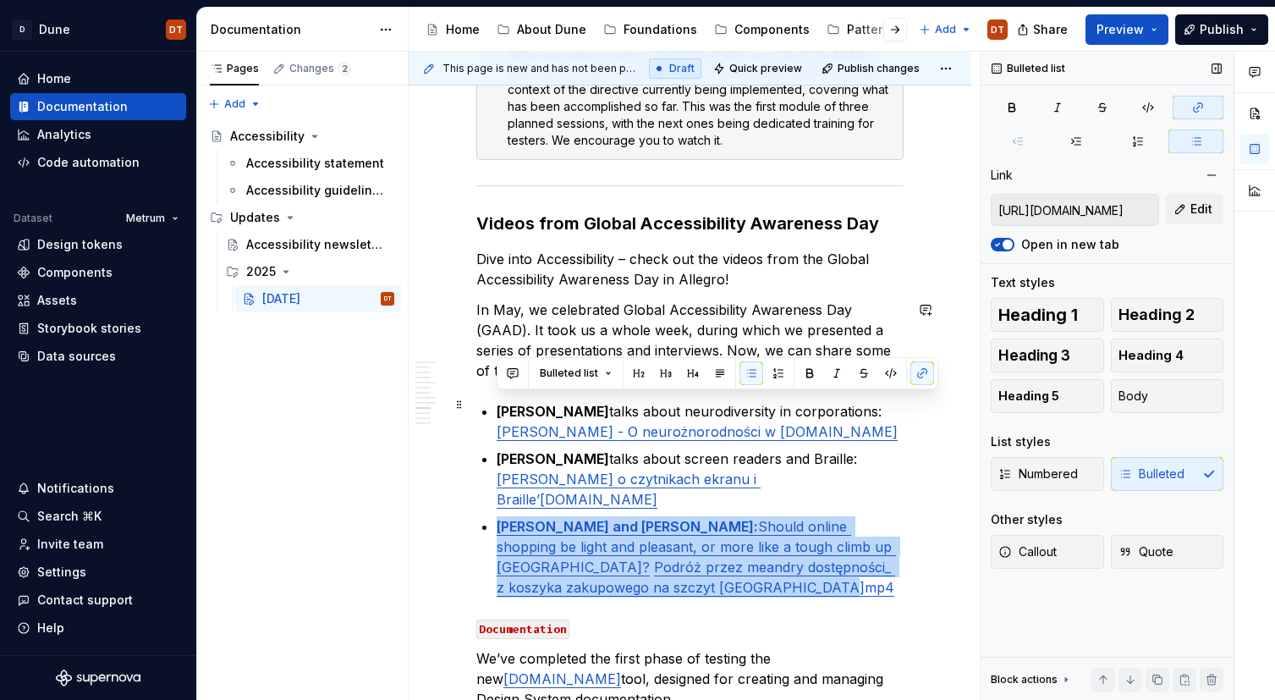
drag, startPoint x: 617, startPoint y: 469, endPoint x: 597, endPoint y: 393, distance: 78.6
click at [917, 373] on button "button" at bounding box center [922, 373] width 24 height 24
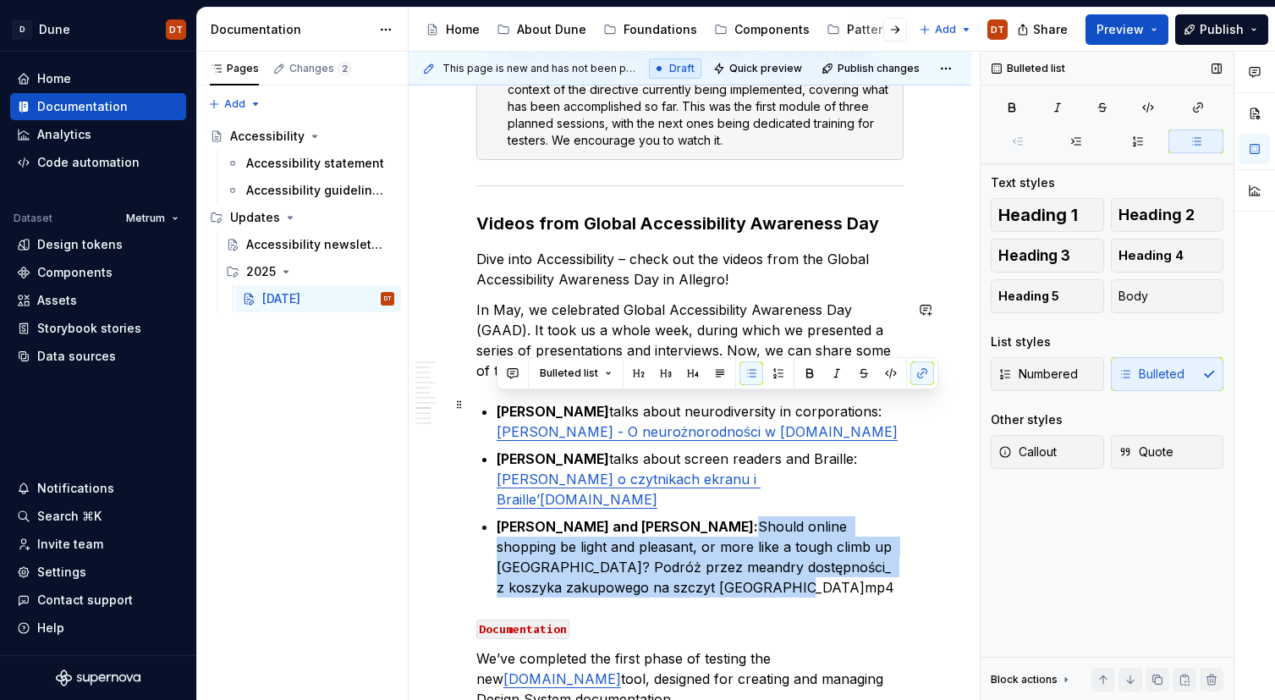
click at [792, 516] on p "[PERSON_NAME] and [PERSON_NAME]: Should online shopping be light and pleasant, …" at bounding box center [700, 556] width 407 height 81
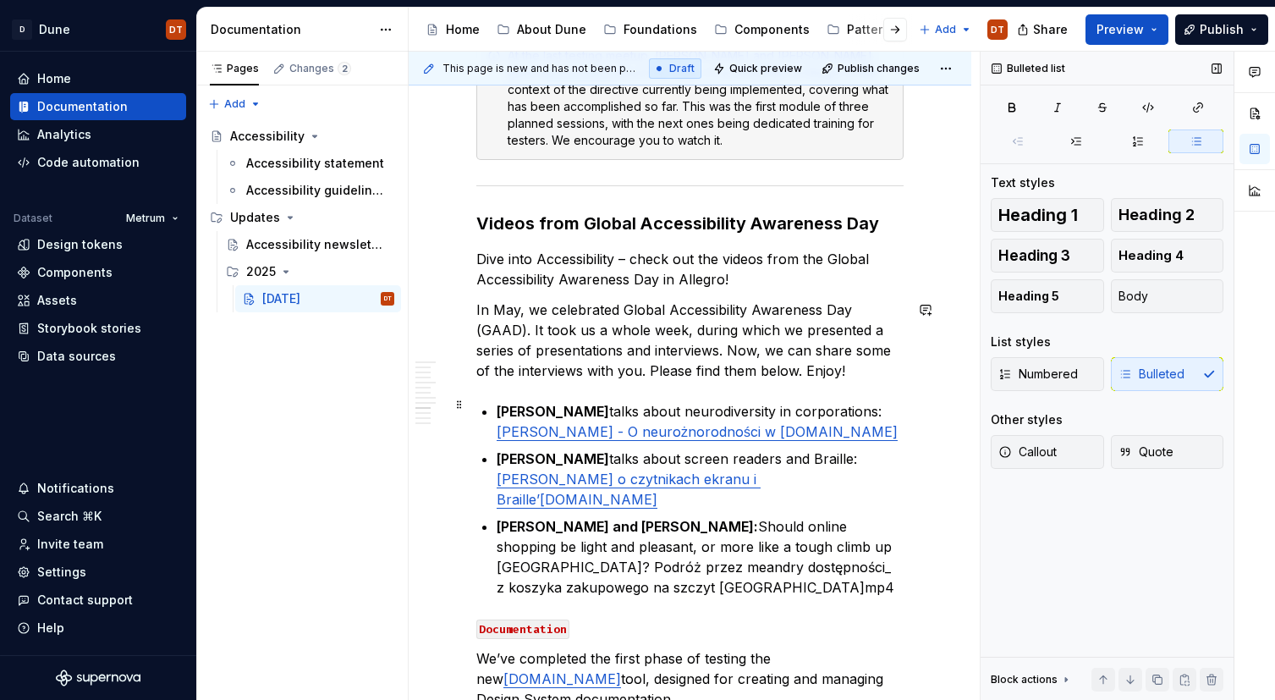
click at [752, 516] on p "[PERSON_NAME] and [PERSON_NAME]: Should online shopping be light and pleasant, …" at bounding box center [700, 556] width 407 height 81
click at [815, 516] on p "[PERSON_NAME] and [PERSON_NAME]: Should online shopping be light and pleasant, …" at bounding box center [700, 556] width 407 height 81
click at [746, 516] on p "[PERSON_NAME] and [PERSON_NAME]: Should online shopping be light and pleasant, …" at bounding box center [700, 556] width 407 height 81
click at [850, 516] on p "[PERSON_NAME] and [PERSON_NAME]: Should online shopping be light and pleasant, …" at bounding box center [700, 556] width 407 height 81
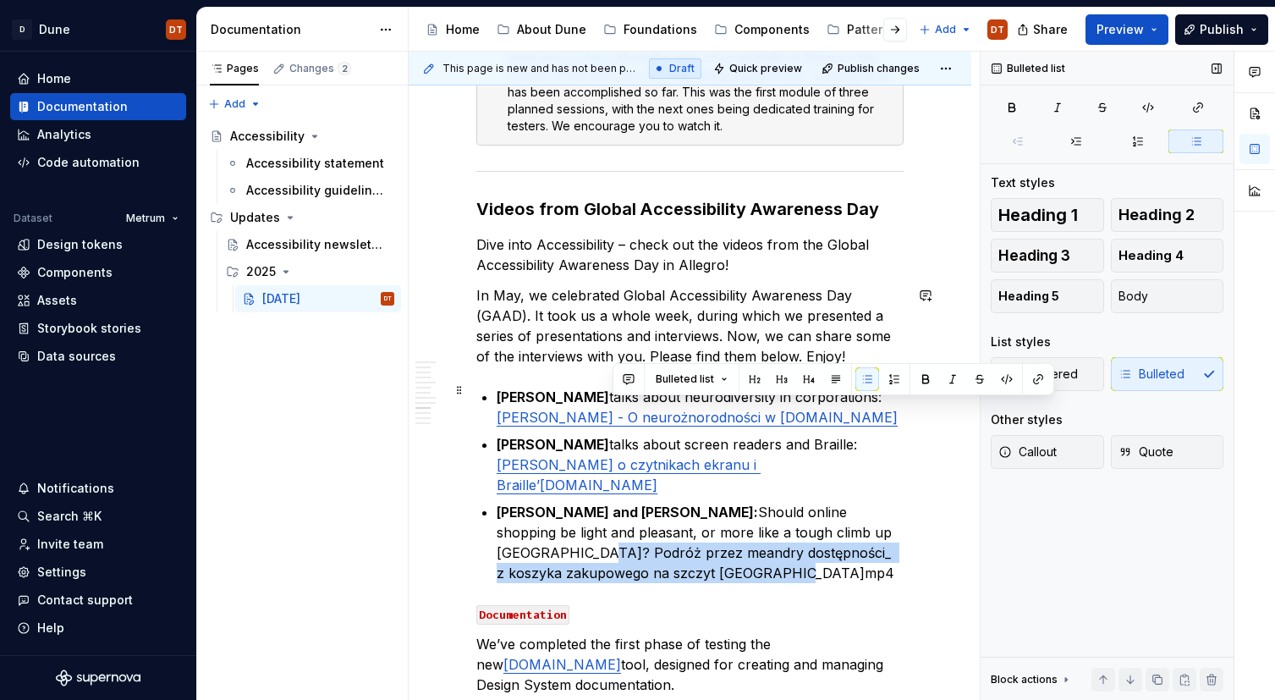
drag, startPoint x: 858, startPoint y: 410, endPoint x: 624, endPoint y: 451, distance: 237.0
click at [624, 502] on p "[PERSON_NAME] and [PERSON_NAME]: Should online shopping be light and pleasant, …" at bounding box center [700, 542] width 407 height 81
click at [1038, 382] on button "button" at bounding box center [1038, 379] width 24 height 24
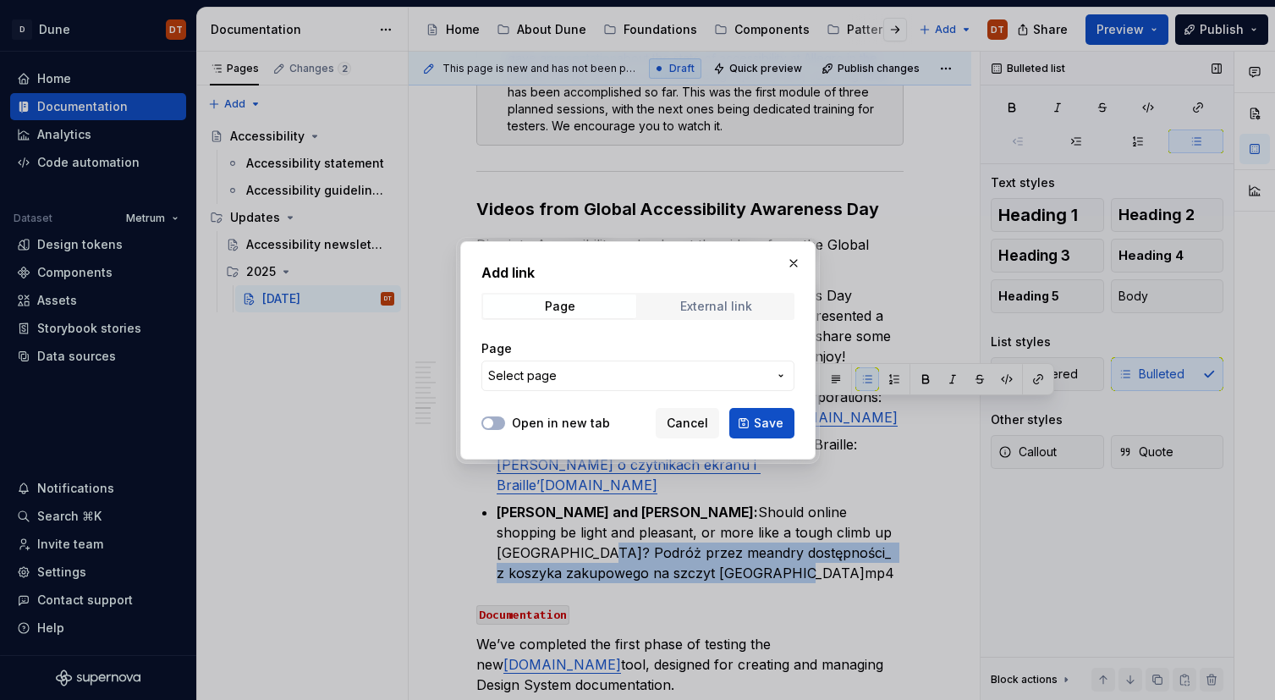
click at [718, 316] on span "External link" at bounding box center [716, 306] width 153 height 24
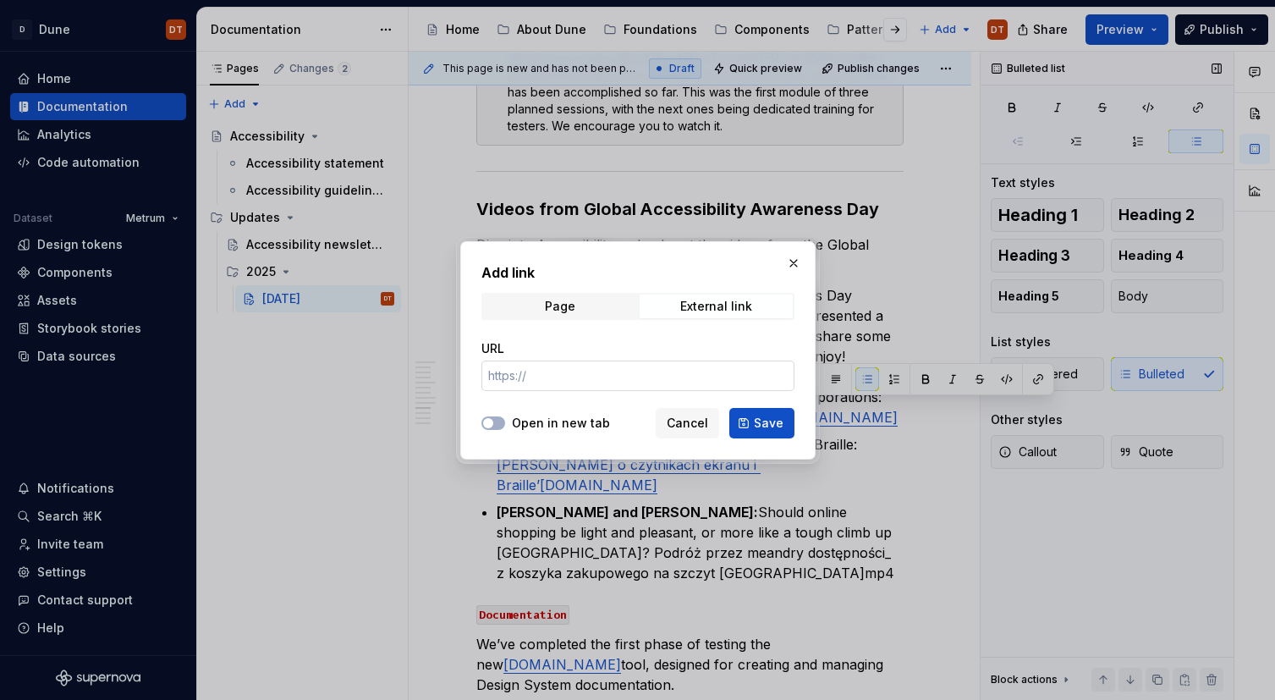
click at [659, 375] on input "URL" at bounding box center [637, 375] width 313 height 30
paste input "[URL][DOMAIN_NAME]"
type input "[URL][DOMAIN_NAME]"
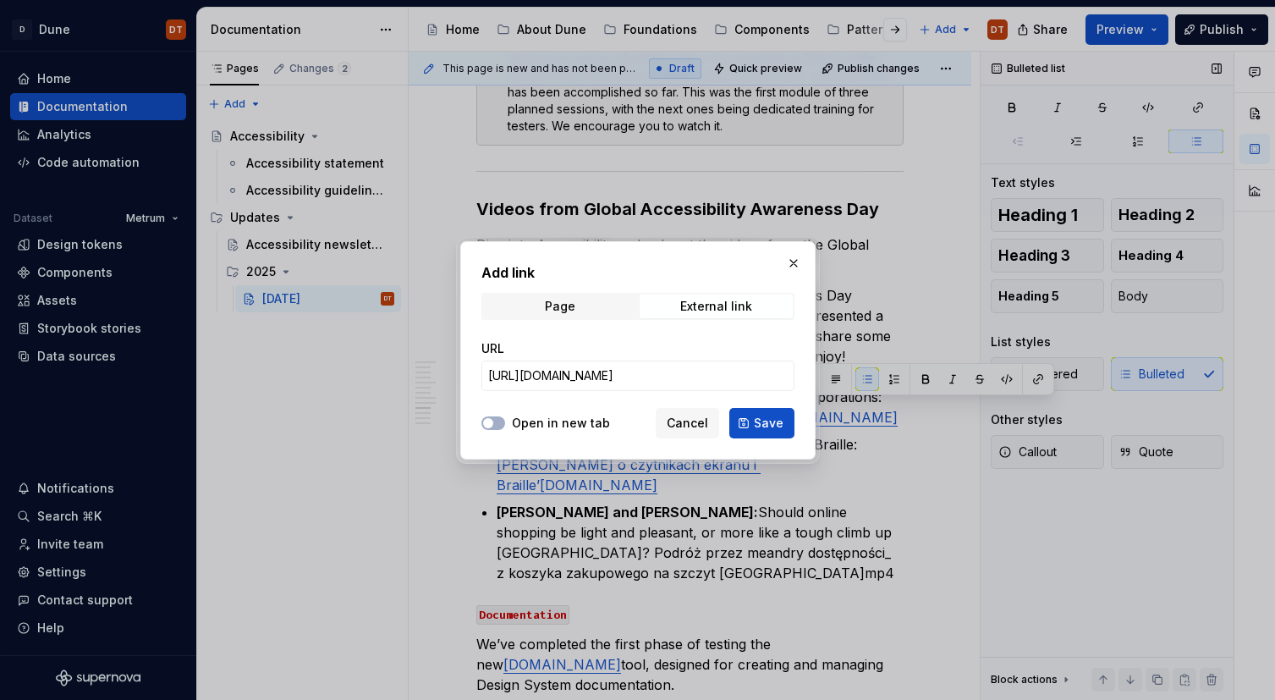
click at [581, 418] on label "Open in new tab" at bounding box center [561, 422] width 98 height 17
click at [505, 418] on button "Open in new tab" at bounding box center [493, 423] width 24 height 14
click at [773, 430] on span "Save" at bounding box center [769, 422] width 30 height 17
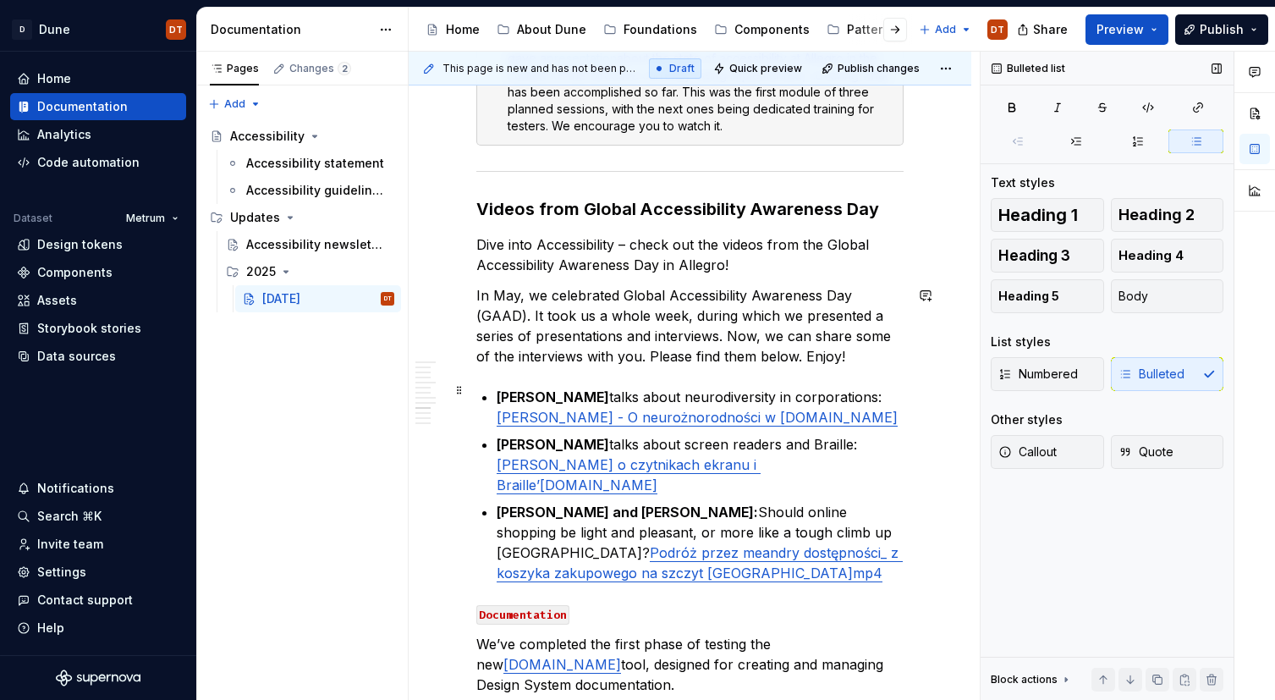
click at [665, 502] on p "[PERSON_NAME] and [PERSON_NAME]: Should online shopping be light and pleasant, …" at bounding box center [700, 542] width 407 height 81
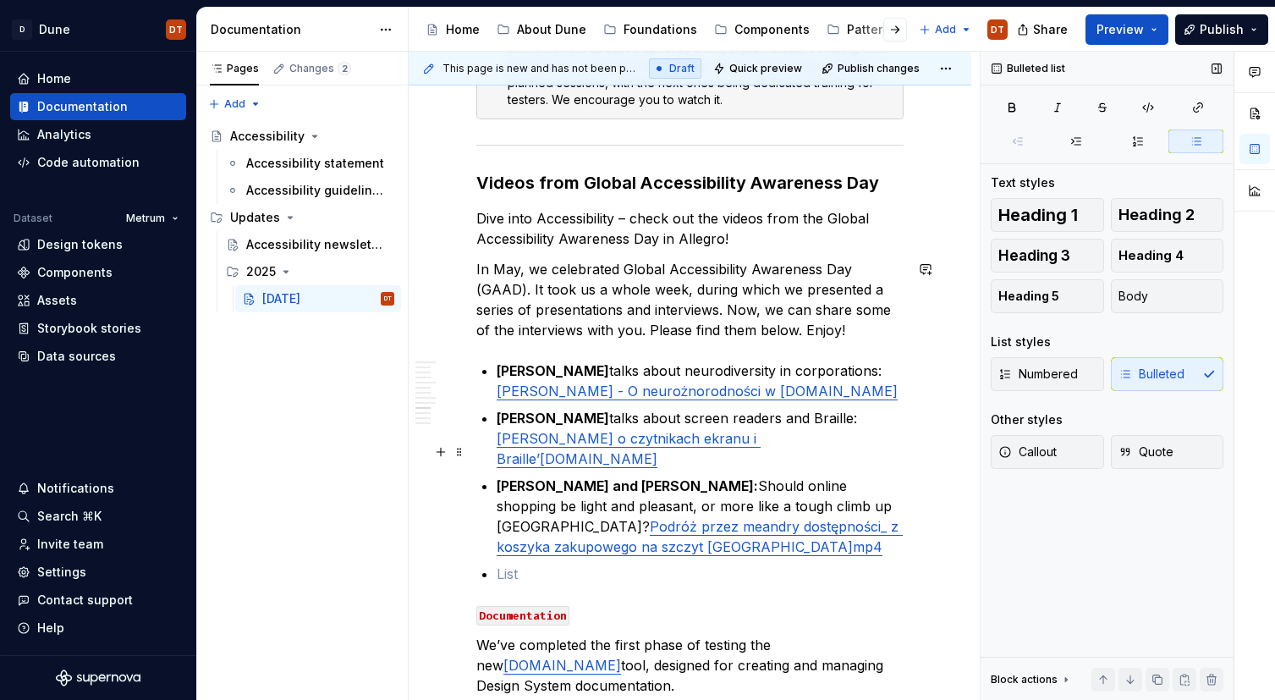
scroll to position [3429, 0]
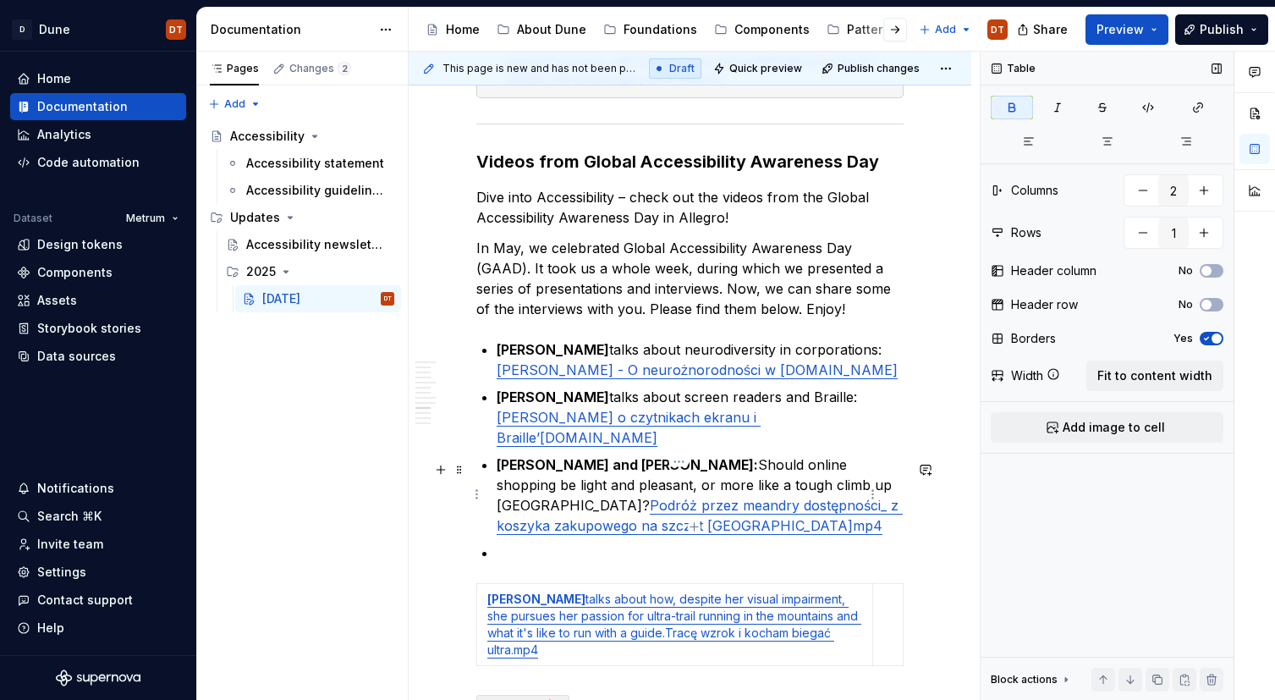
click at [486, 584] on td "[PERSON_NAME] talks about how, despite her visual impairment, she pursues her p…" at bounding box center [675, 625] width 396 height 82
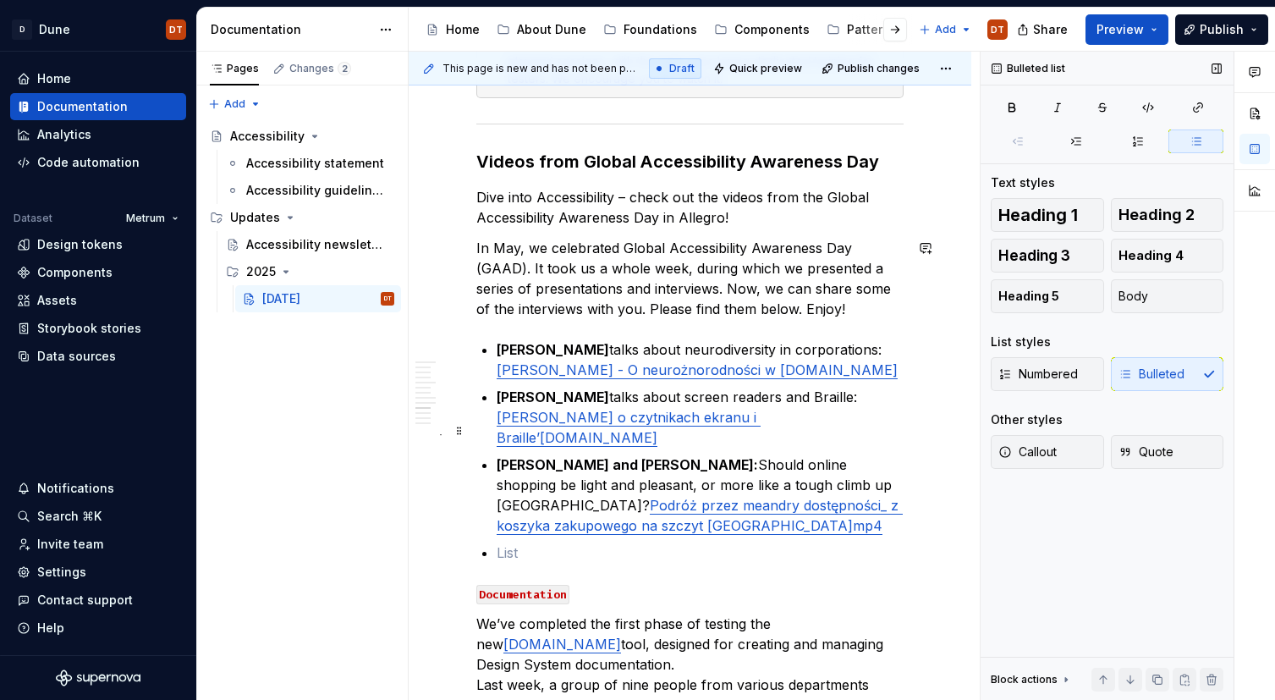
click at [557, 542] on p at bounding box center [700, 552] width 407 height 20
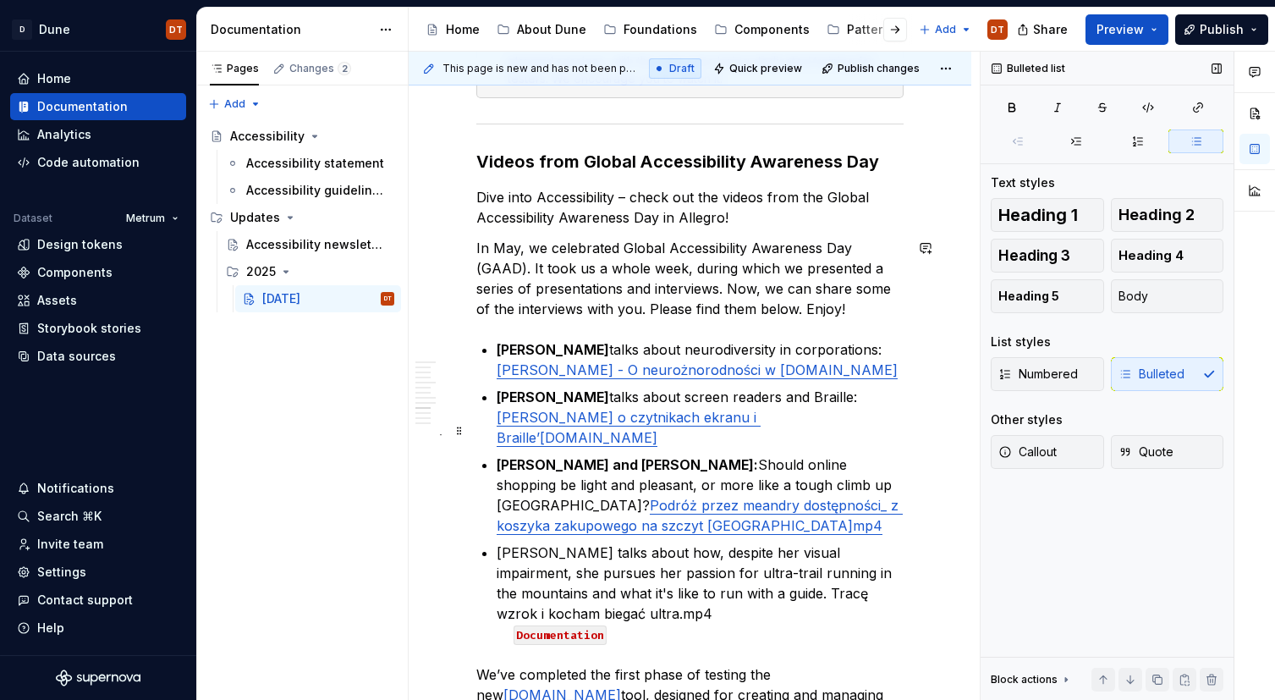
click at [530, 542] on p "[PERSON_NAME] talks about how, despite her visual impairment, she pursues her p…" at bounding box center [700, 593] width 407 height 102
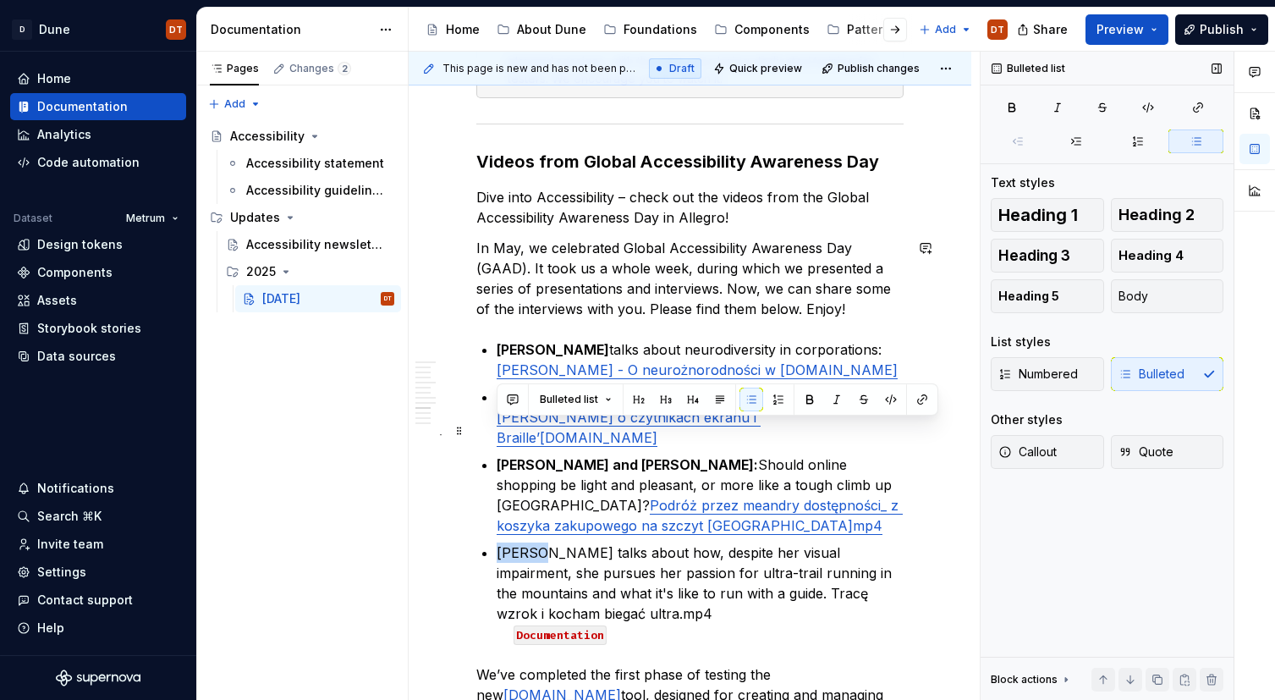
drag, startPoint x: 516, startPoint y: 429, endPoint x: 486, endPoint y: 430, distance: 30.5
click at [497, 542] on li "[PERSON_NAME] talks about how, despite her visual impairment, she pursues her p…" at bounding box center [700, 593] width 407 height 102
click at [801, 399] on button "button" at bounding box center [810, 399] width 24 height 24
click at [786, 542] on p "[PERSON_NAME] talks about how, despite her visual impairment, she pursues her p…" at bounding box center [700, 593] width 407 height 102
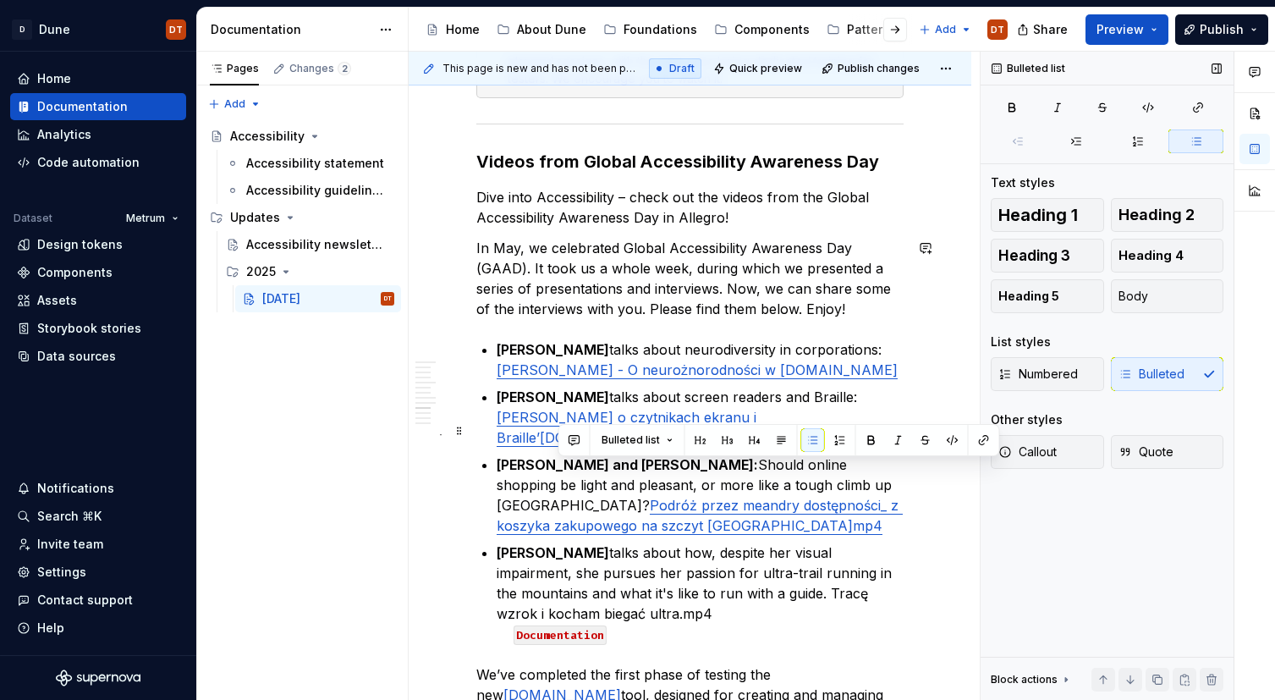
drag, startPoint x: 705, startPoint y: 473, endPoint x: 599, endPoint y: 478, distance: 106.7
click at [561, 542] on p "[PERSON_NAME] talks about how, despite her visual impairment, she pursues her p…" at bounding box center [700, 593] width 407 height 102
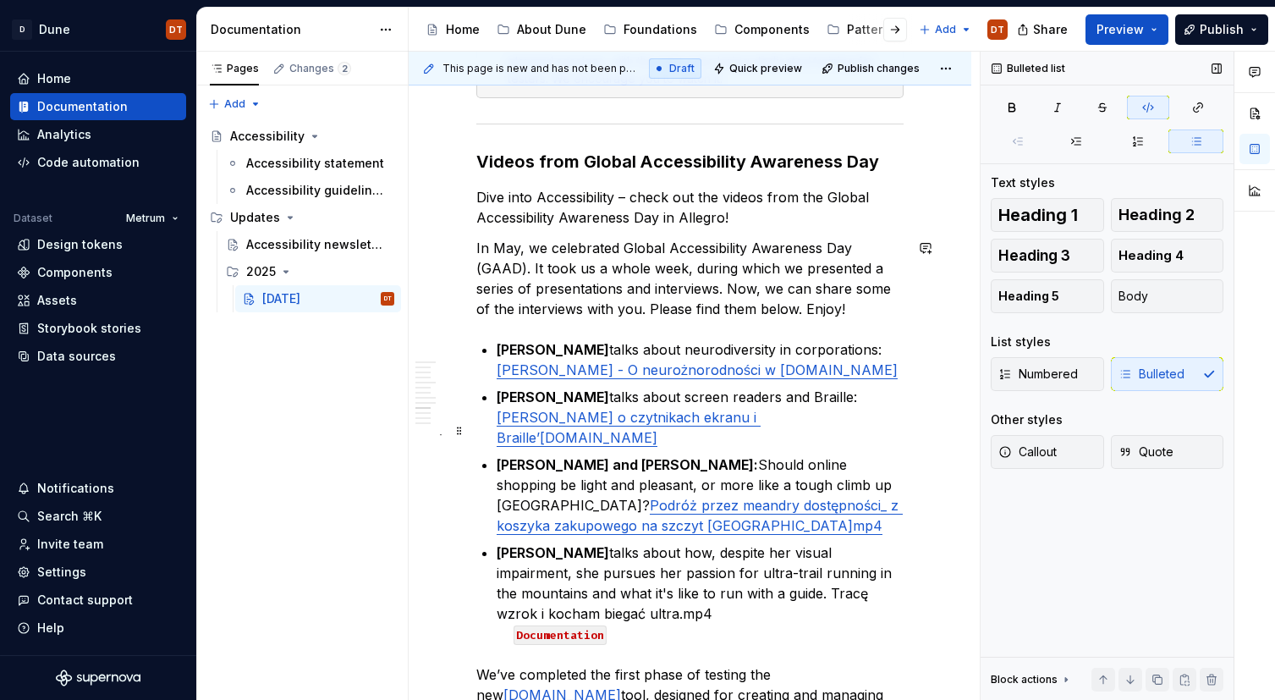
click at [651, 542] on p "[PERSON_NAME] talks about how, despite her visual impairment, she pursues her p…" at bounding box center [700, 593] width 407 height 102
drag, startPoint x: 491, startPoint y: 515, endPoint x: 526, endPoint y: 509, distance: 35.2
click at [623, 542] on p "[PERSON_NAME] talks about how, despite her visual impairment, she pursues her p…" at bounding box center [700, 593] width 407 height 102
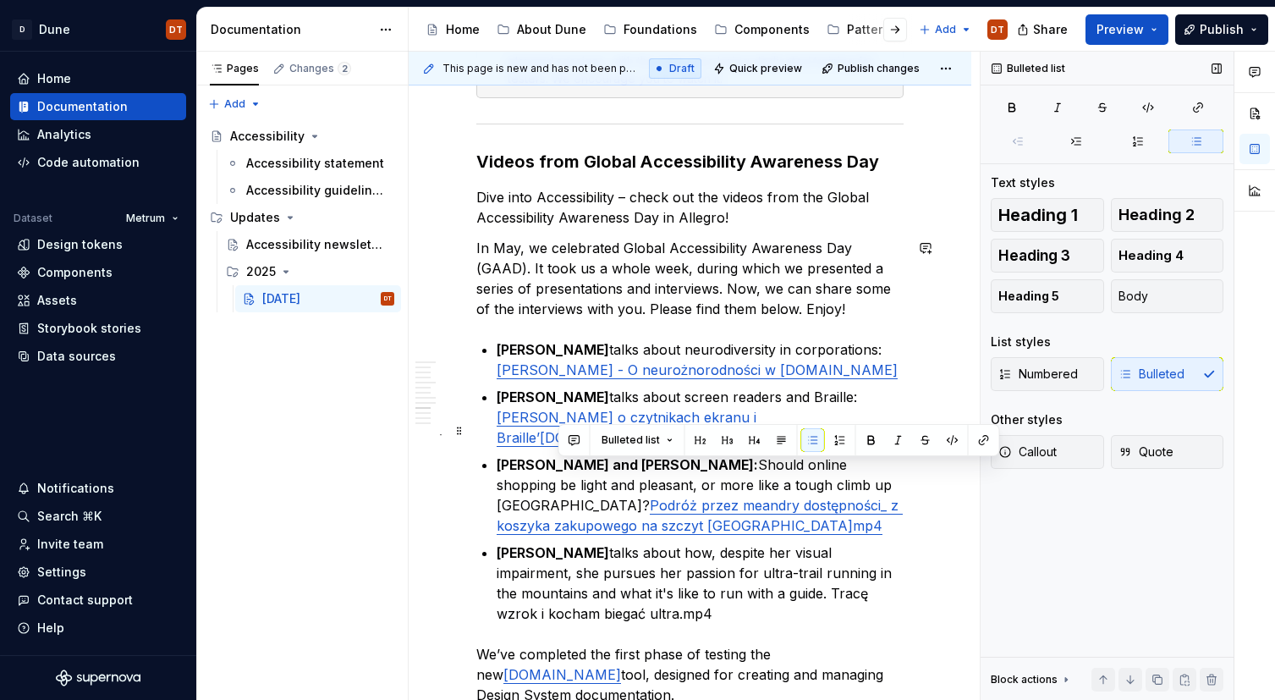
drag, startPoint x: 564, startPoint y: 491, endPoint x: 706, endPoint y: 473, distance: 143.2
click at [706, 542] on p "[PERSON_NAME] talks about how, despite her visual impairment, she pursues her p…" at bounding box center [700, 582] width 407 height 81
click at [978, 436] on button "button" at bounding box center [984, 440] width 24 height 24
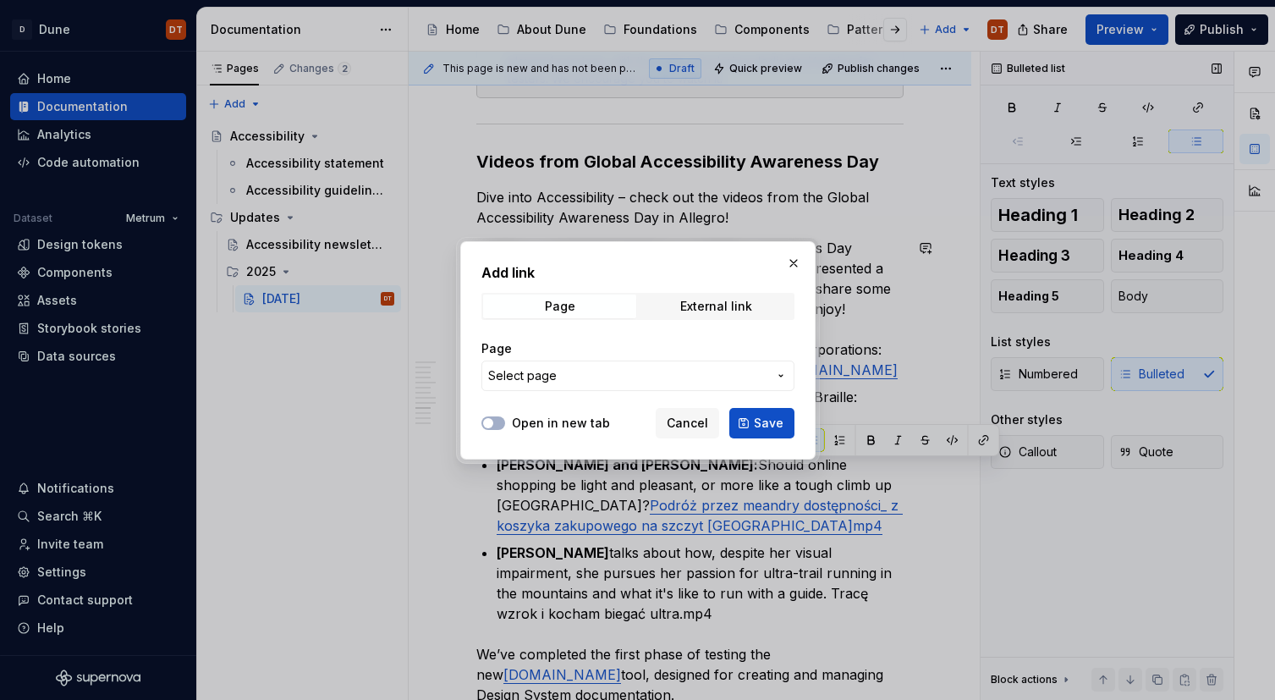
type textarea "*"
click at [731, 305] on div "External link" at bounding box center [716, 306] width 72 height 14
click at [655, 376] on input "URL" at bounding box center [637, 375] width 313 height 30
paste input "[URL][DOMAIN_NAME]"
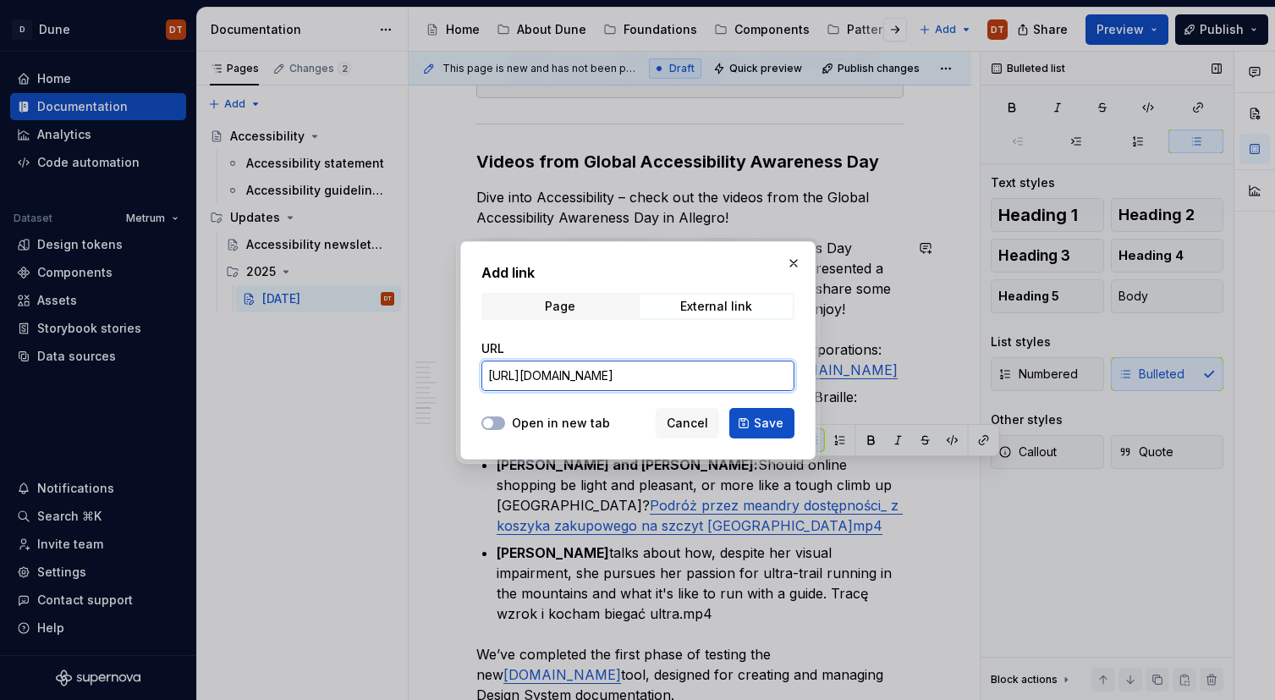
type input "[URL][DOMAIN_NAME]"
drag, startPoint x: 545, startPoint y: 425, endPoint x: 599, endPoint y: 424, distance: 54.1
click at [547, 425] on label "Open in new tab" at bounding box center [561, 422] width 98 height 17
click at [494, 424] on button "Open in new tab" at bounding box center [493, 423] width 24 height 14
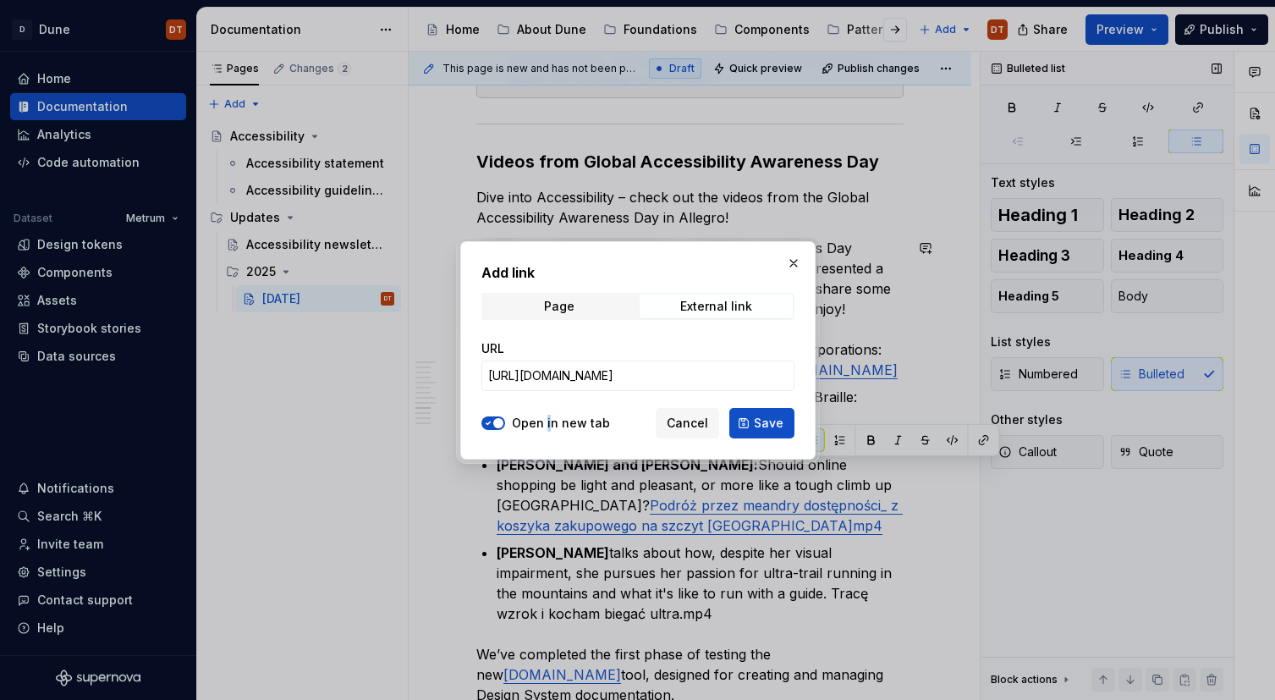
click at [768, 424] on span "Save" at bounding box center [769, 422] width 30 height 17
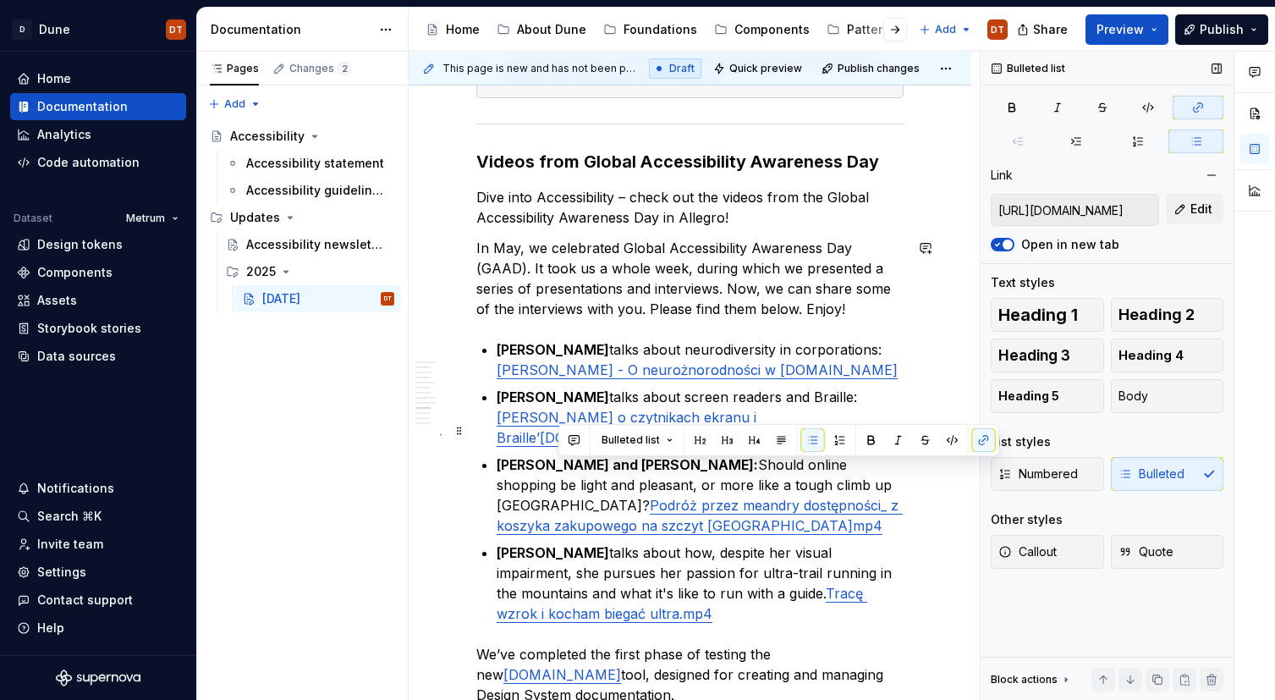
click at [613, 542] on p "[PERSON_NAME] talks about how, despite her visual impairment, she pursues her p…" at bounding box center [700, 582] width 407 height 81
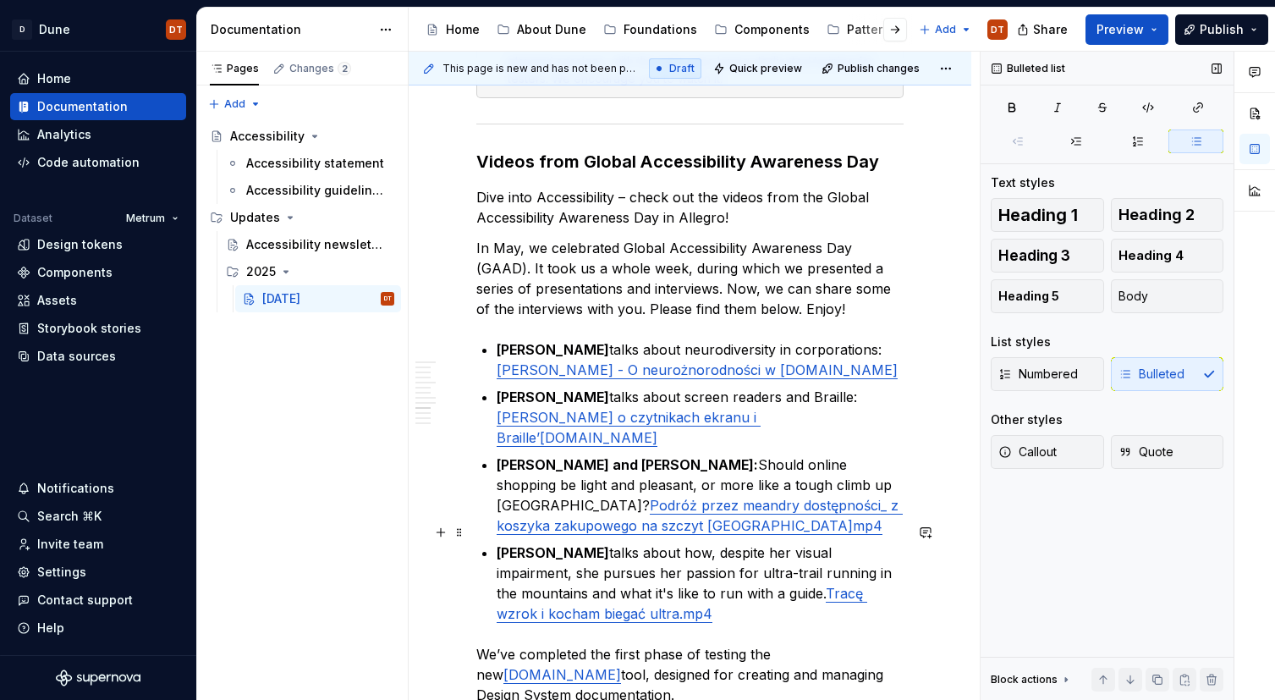
drag, startPoint x: 488, startPoint y: 533, endPoint x: 475, endPoint y: 534, distance: 12.7
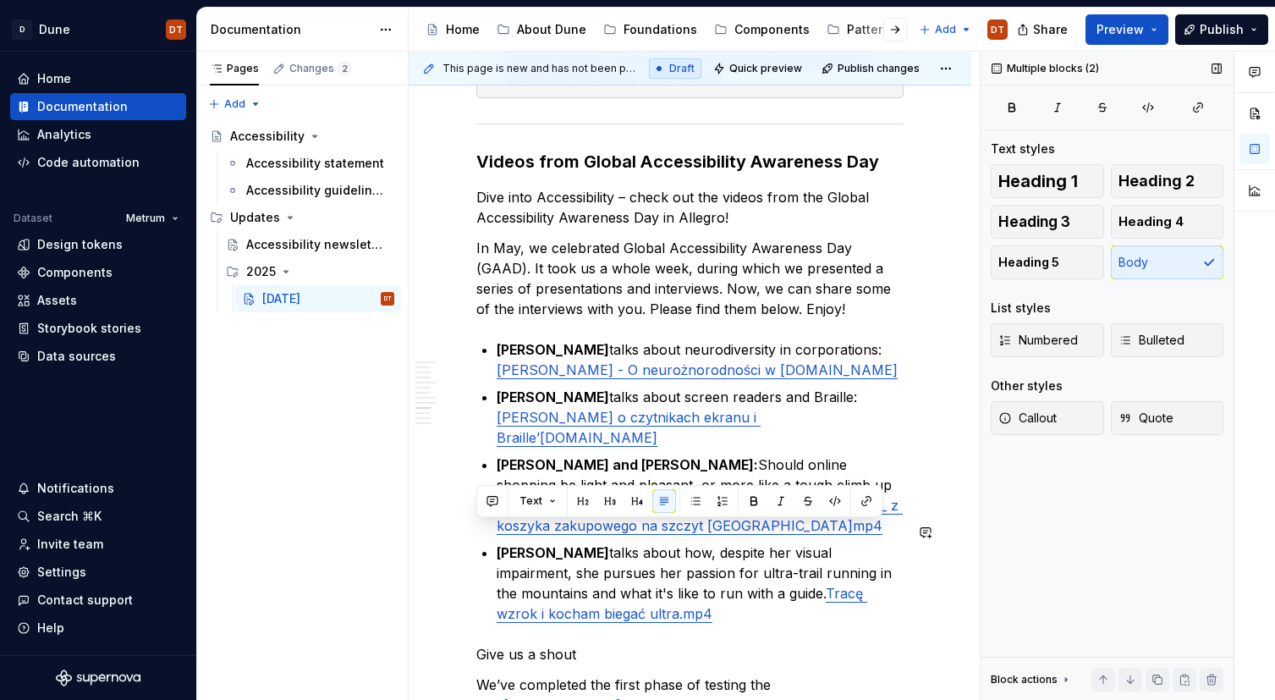
drag, startPoint x: 596, startPoint y: 539, endPoint x: 421, endPoint y: 542, distance: 174.3
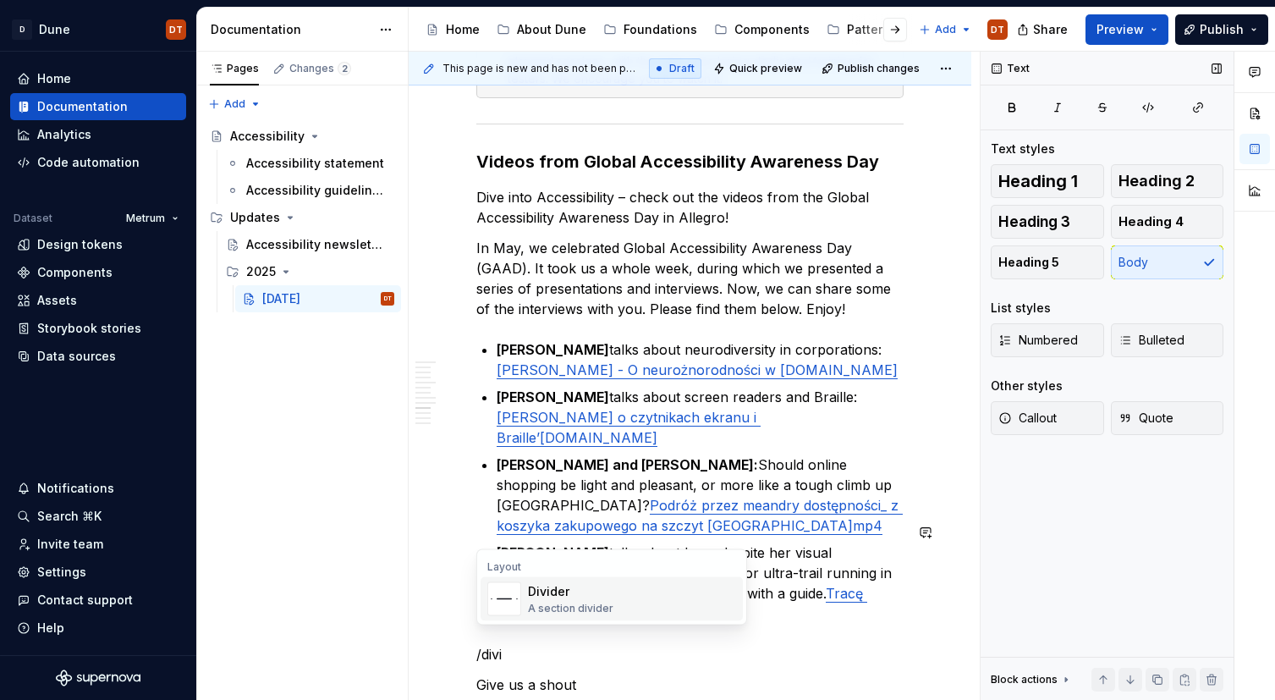
drag, startPoint x: 531, startPoint y: 607, endPoint x: 525, endPoint y: 596, distance: 13.2
click at [531, 607] on div "A section divider" at bounding box center [570, 608] width 85 height 14
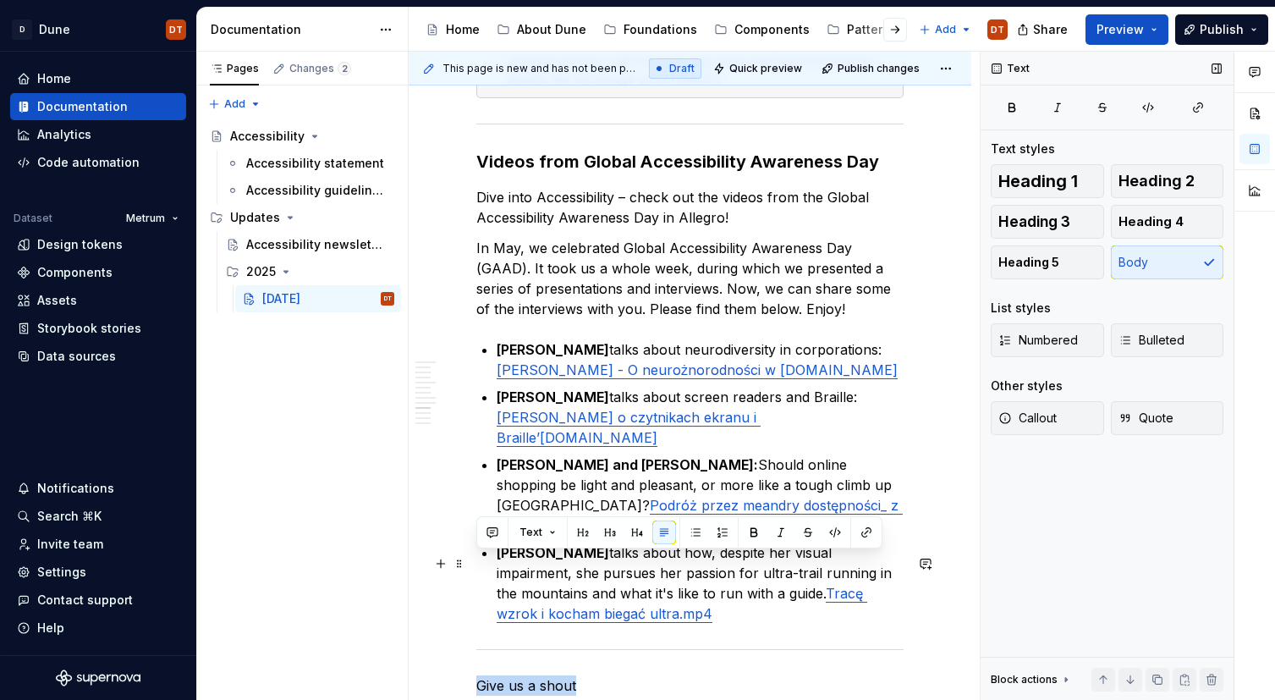
drag, startPoint x: 579, startPoint y: 563, endPoint x: 416, endPoint y: 562, distance: 162.4
click at [607, 675] on p "Give us a shout" at bounding box center [689, 685] width 427 height 20
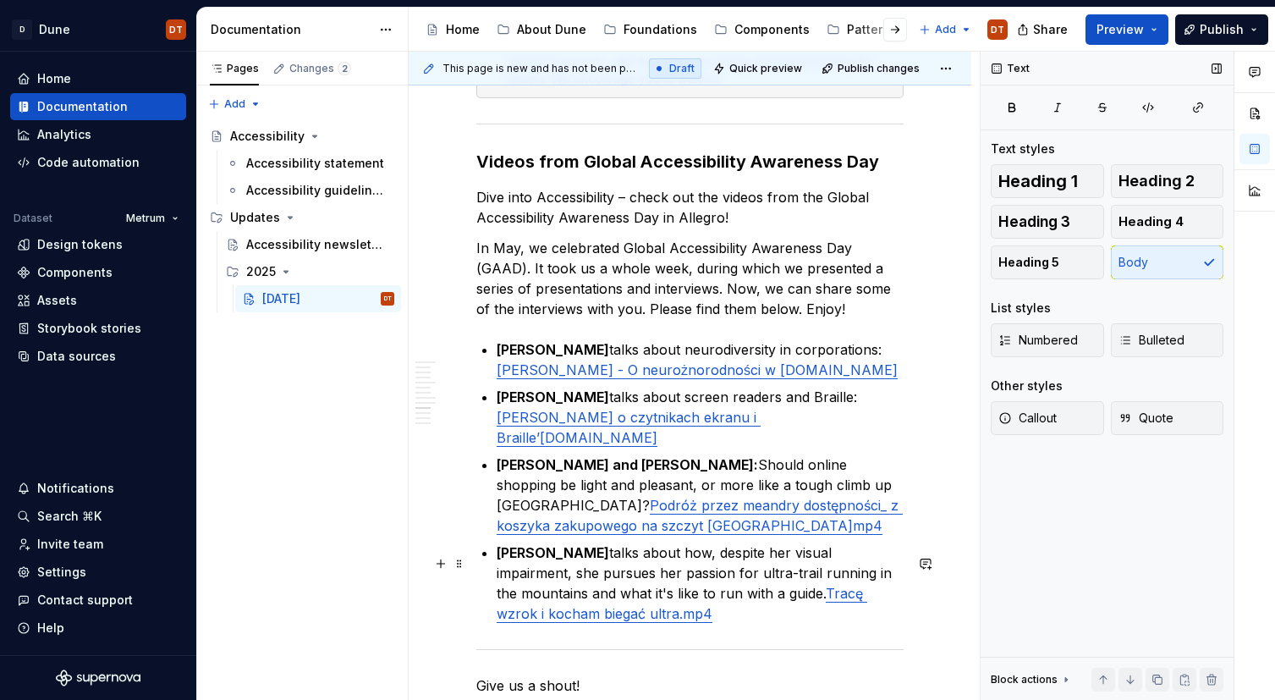
drag, startPoint x: 593, startPoint y: 568, endPoint x: 603, endPoint y: 563, distance: 11.3
click at [594, 675] on p "Give us a shout!" at bounding box center [689, 685] width 427 height 20
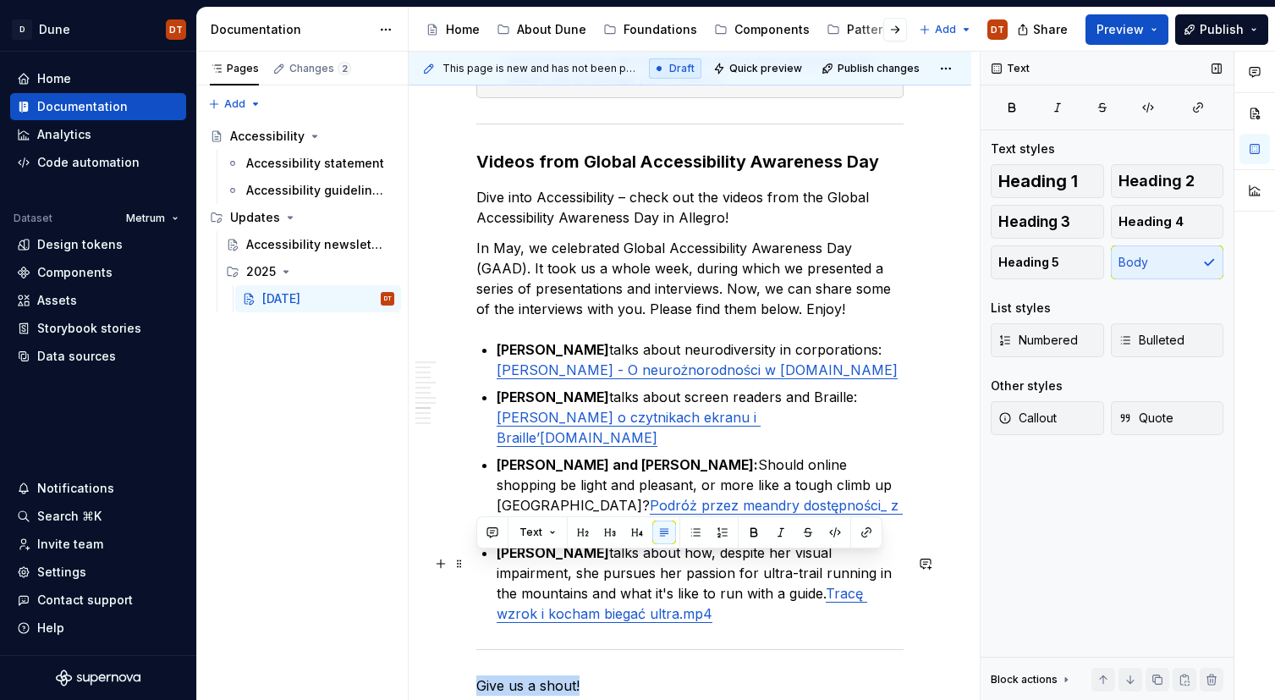
drag, startPoint x: 551, startPoint y: 561, endPoint x: 489, endPoint y: 559, distance: 61.8
click at [583, 535] on button "button" at bounding box center [583, 532] width 24 height 24
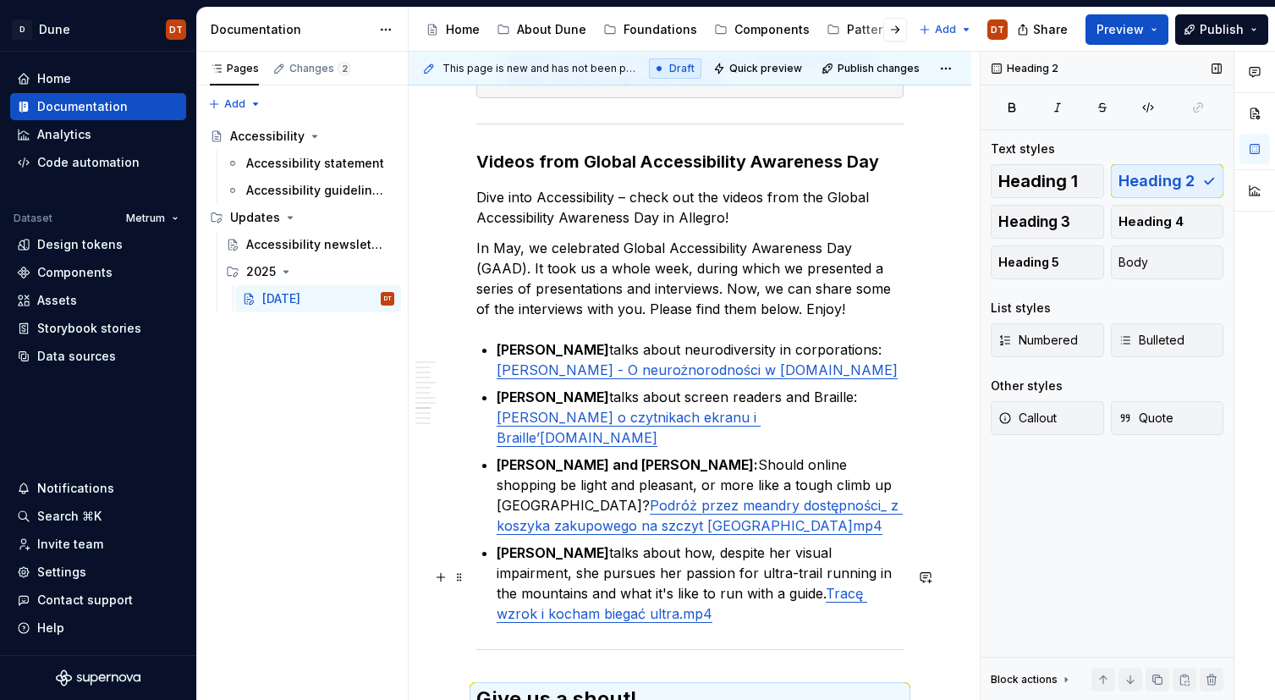
drag, startPoint x: 674, startPoint y: 585, endPoint x: 622, endPoint y: 610, distance: 57.9
click at [673, 685] on h2 "Give us a shout!" at bounding box center [689, 698] width 427 height 27
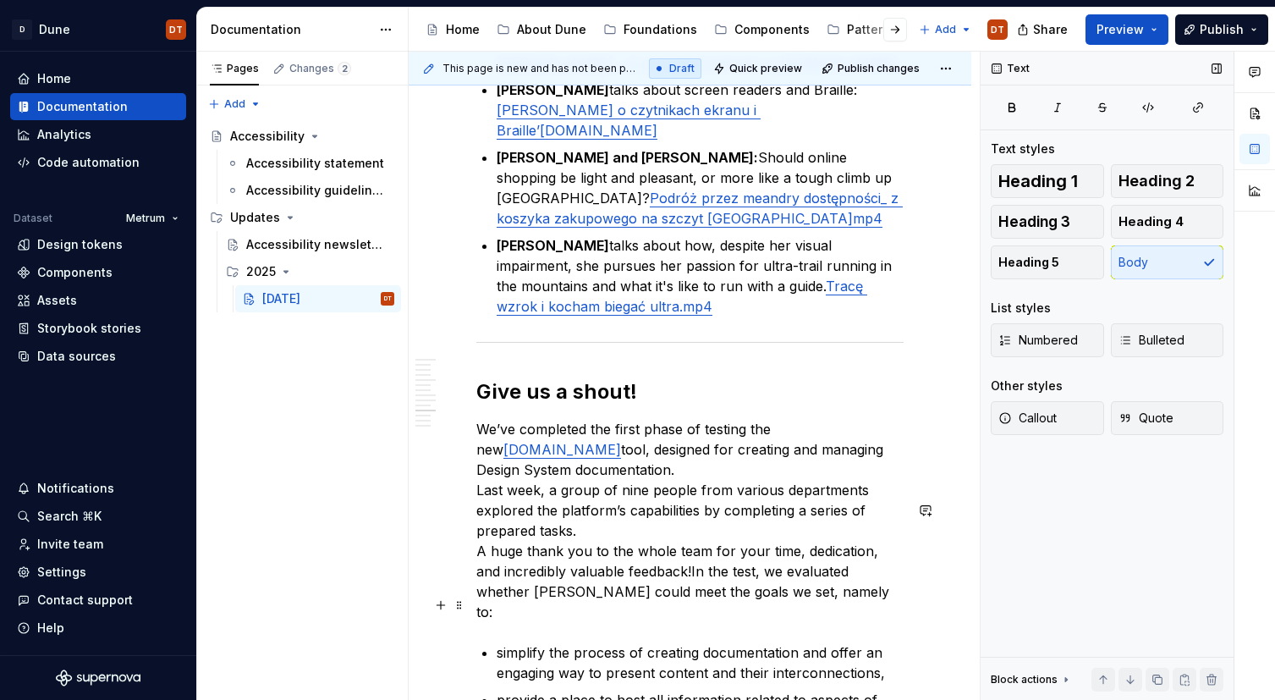
scroll to position [3735, 0]
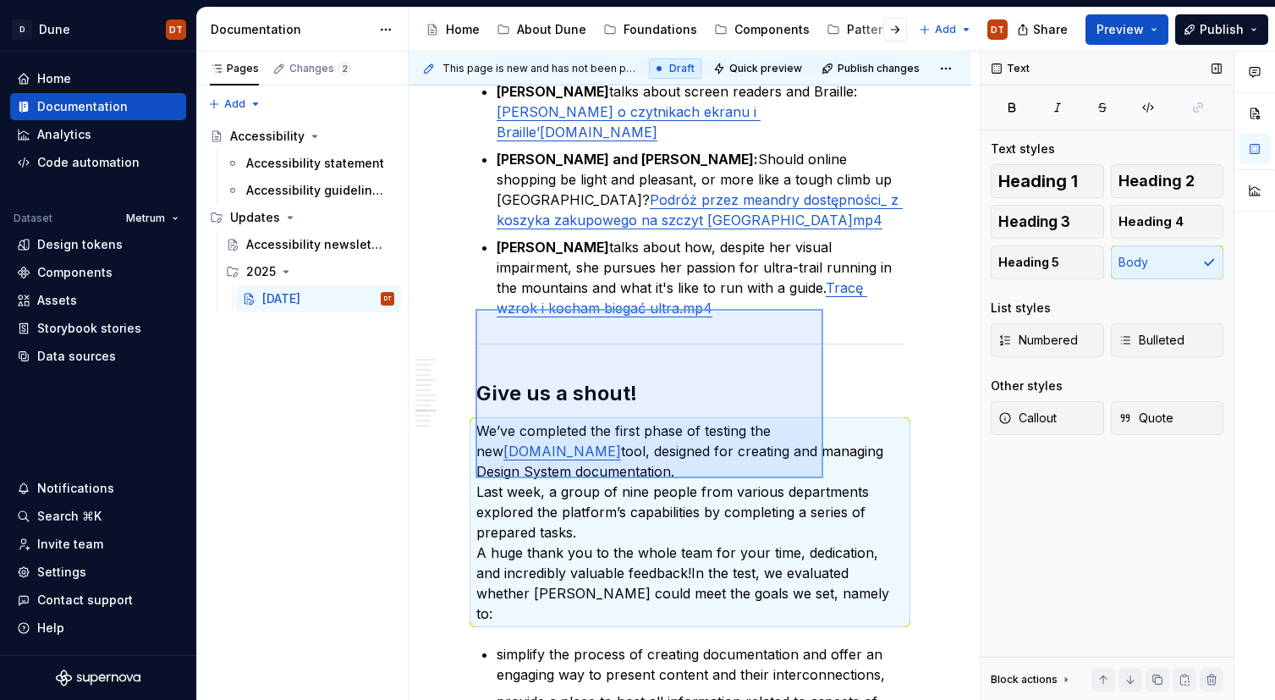
drag, startPoint x: 475, startPoint y: 309, endPoint x: 744, endPoint y: 433, distance: 296.3
click at [823, 478] on div "This page is new and has not been published yet. Draft Quick preview Publish ch…" at bounding box center [694, 376] width 571 height 649
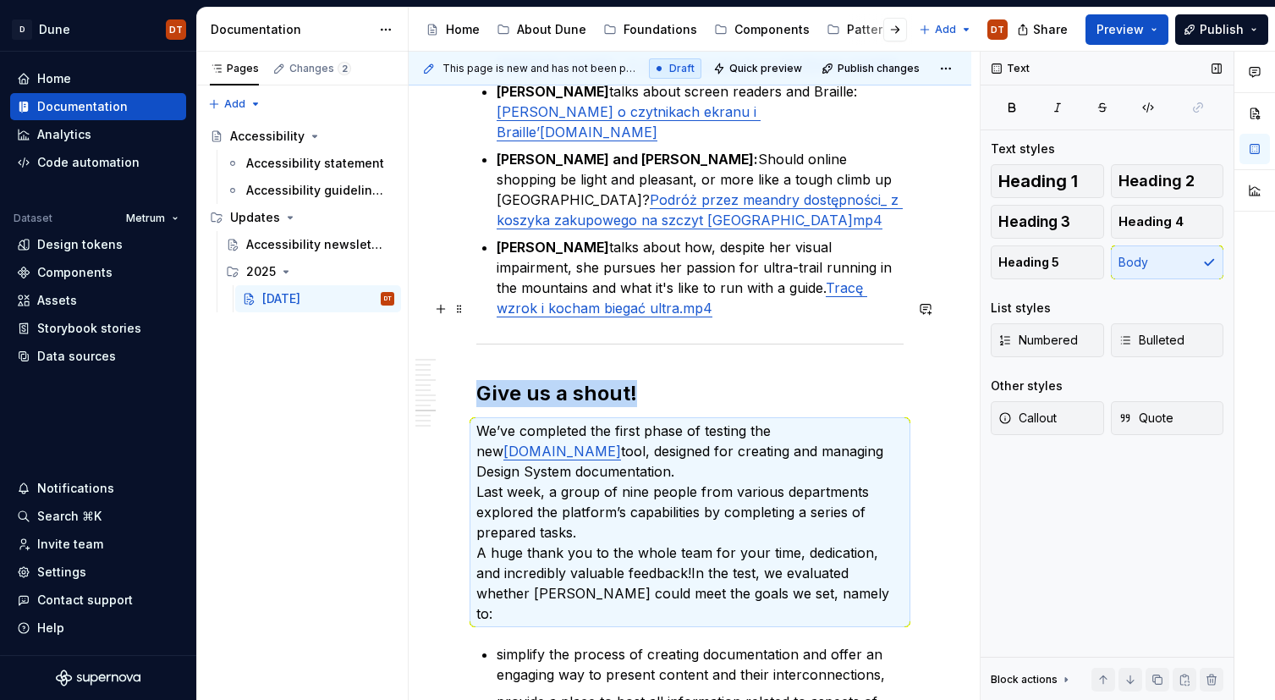
click at [684, 420] on p "We’ve completed the first phase of testing the new [DOMAIN_NAME] tool, designed…" at bounding box center [689, 521] width 427 height 203
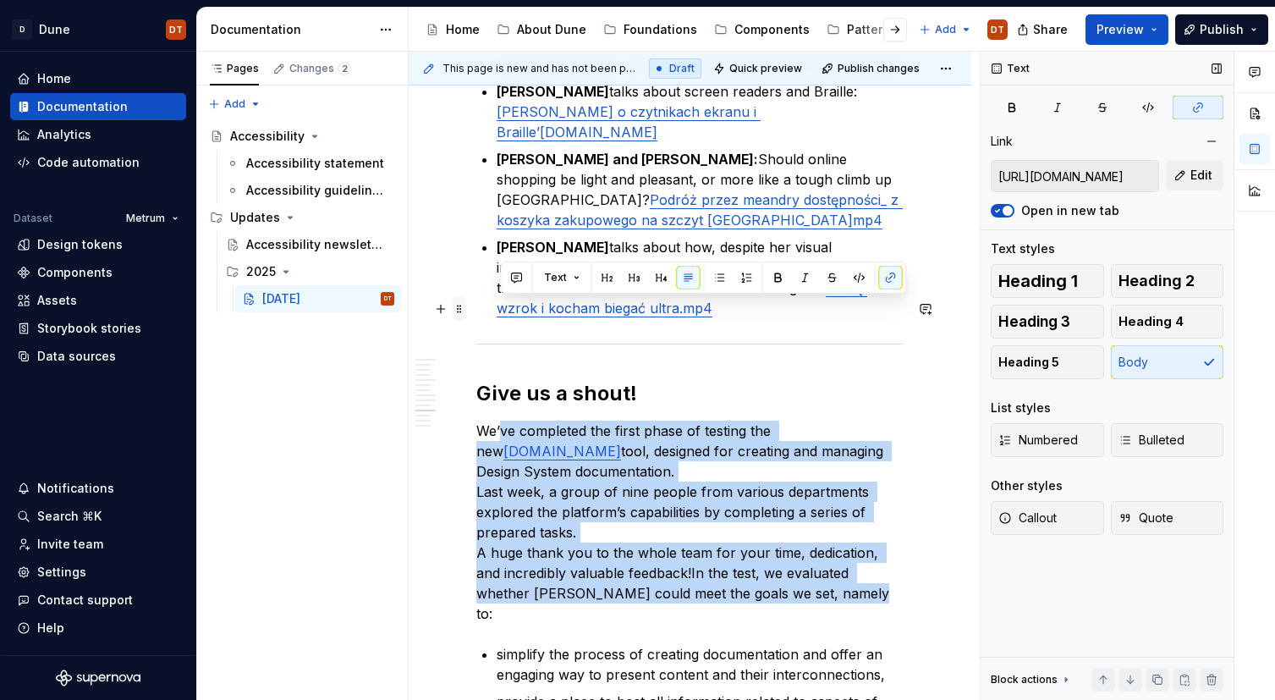
drag, startPoint x: 809, startPoint y: 467, endPoint x: 464, endPoint y: 316, distance: 376.1
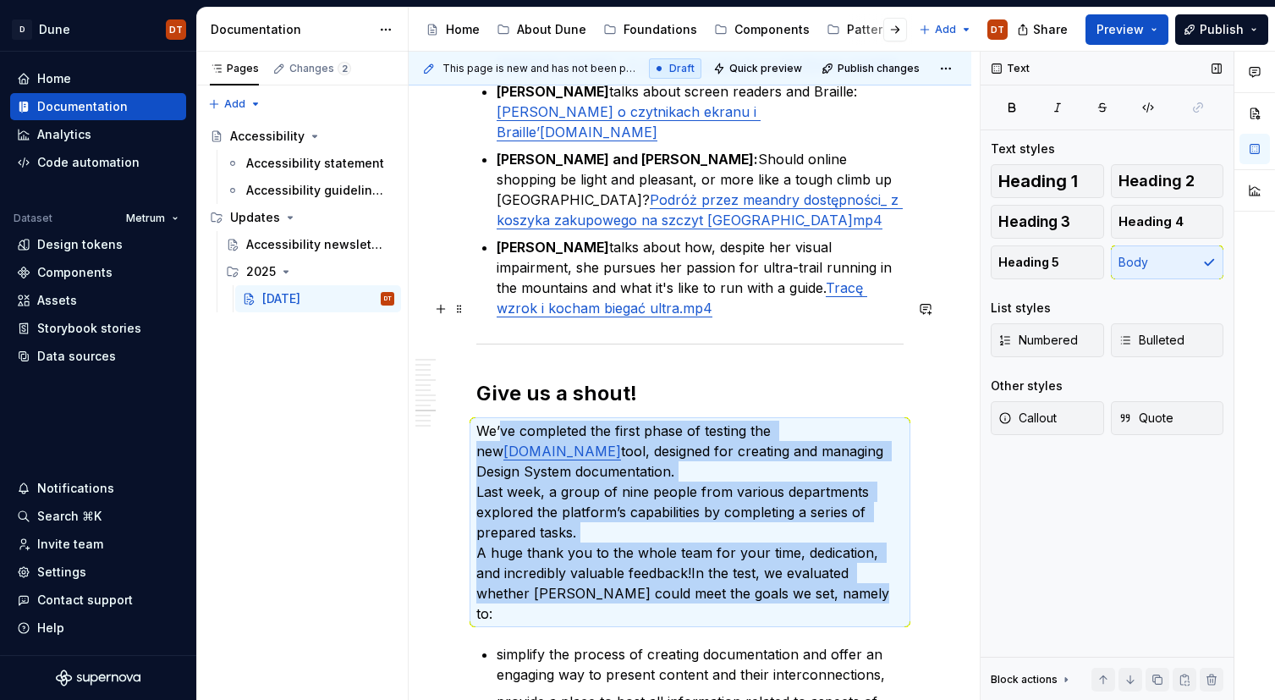
drag, startPoint x: 747, startPoint y: 372, endPoint x: 755, endPoint y: 379, distance: 10.2
click at [747, 420] on p "We’ve completed the first phase of testing the new [DOMAIN_NAME] tool, designed…" at bounding box center [689, 521] width 427 height 203
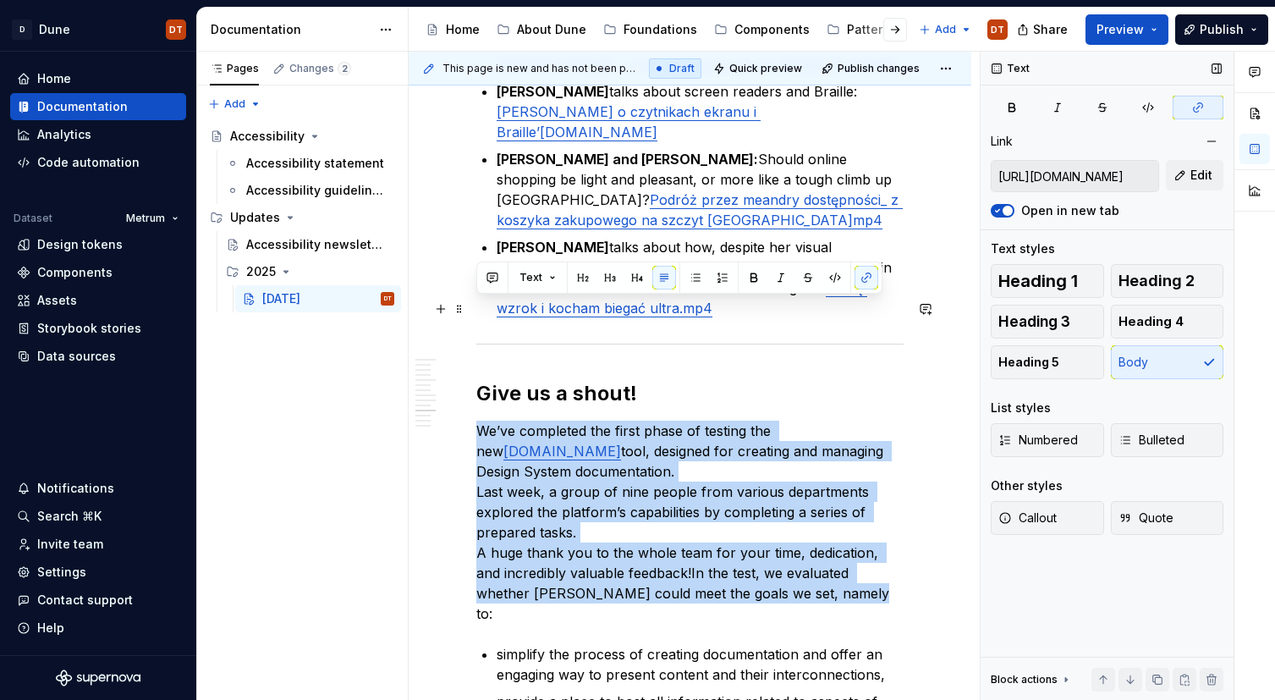
drag, startPoint x: 808, startPoint y: 473, endPoint x: 466, endPoint y: 316, distance: 376.2
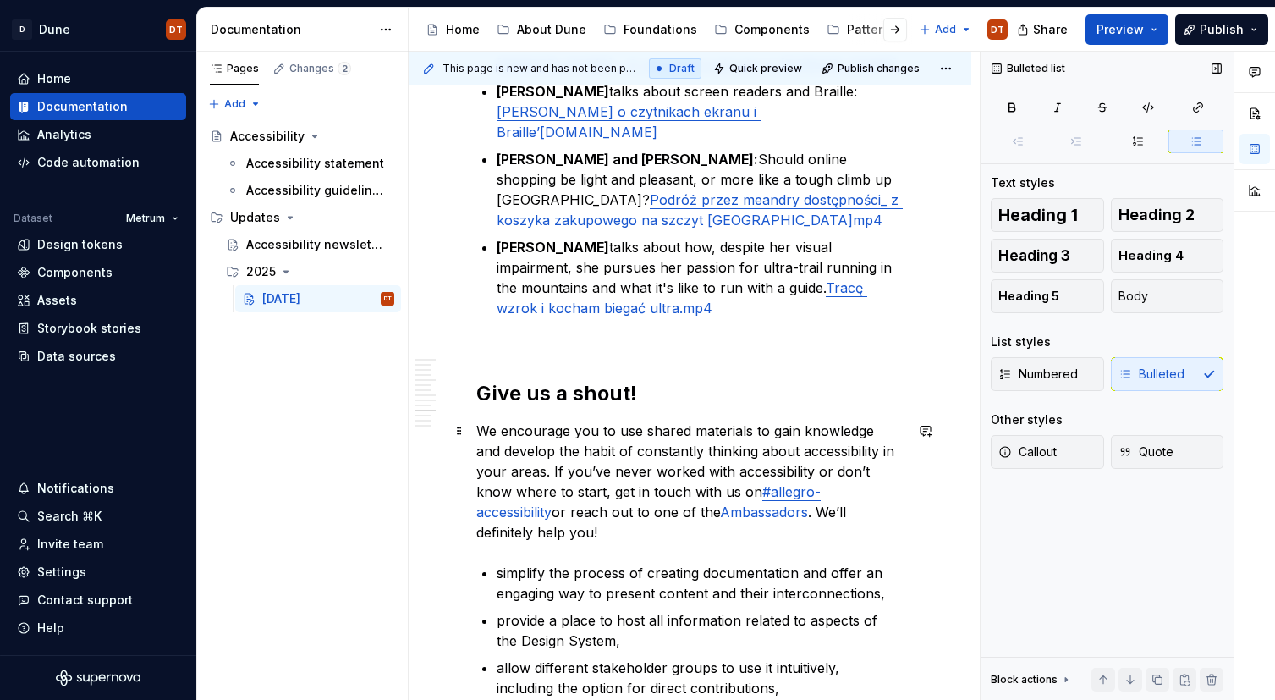
click at [605, 563] on p "simplify the process of creating documentation and offer an engaging way to pre…" at bounding box center [700, 583] width 407 height 41
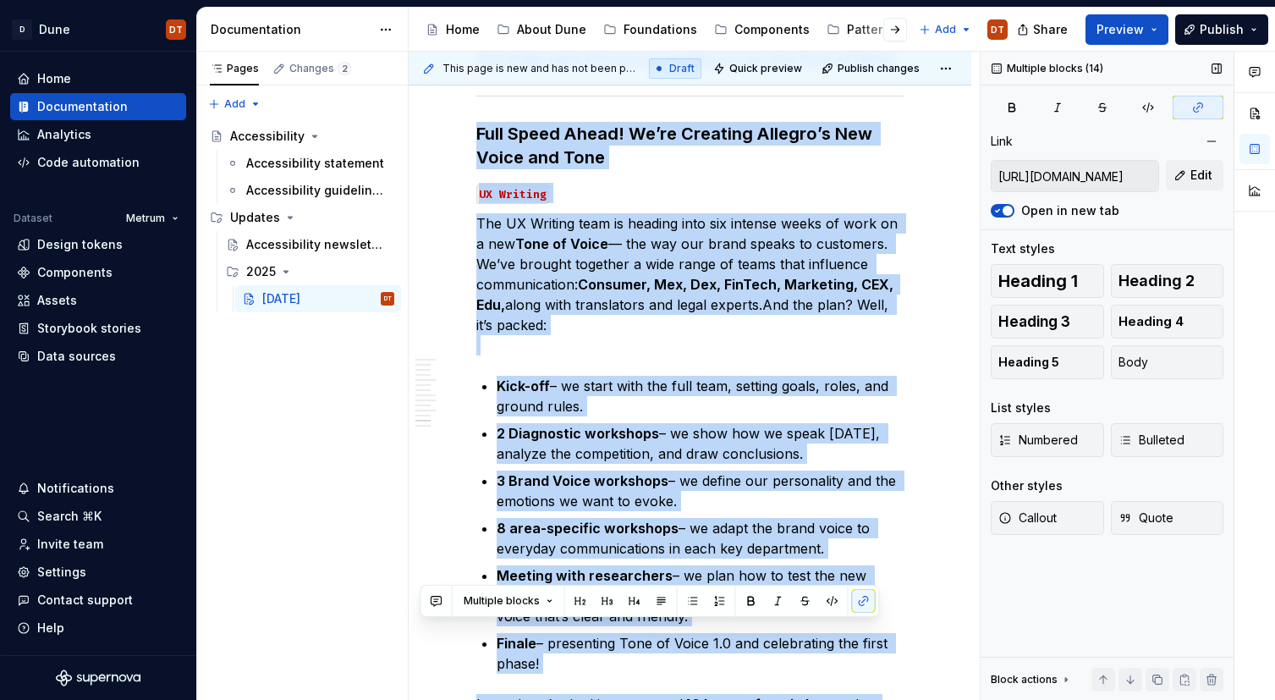
scroll to position [5556, 0]
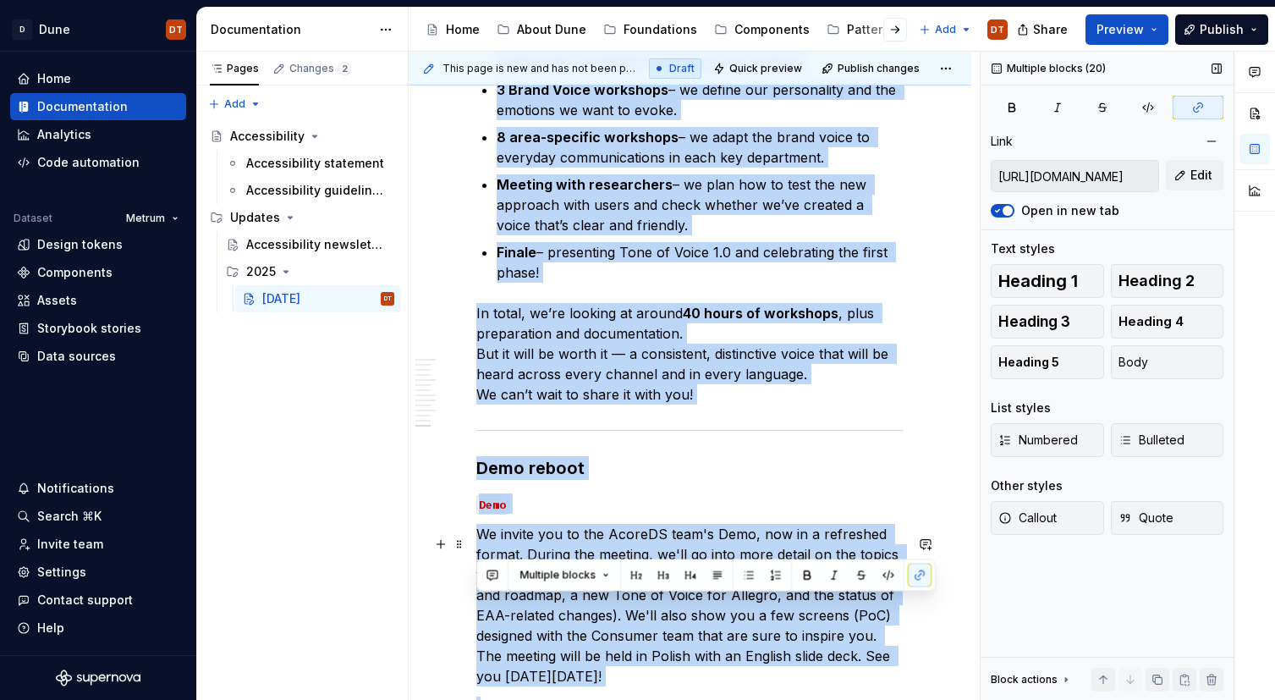
drag, startPoint x: 890, startPoint y: 392, endPoint x: 876, endPoint y: 535, distance: 143.7
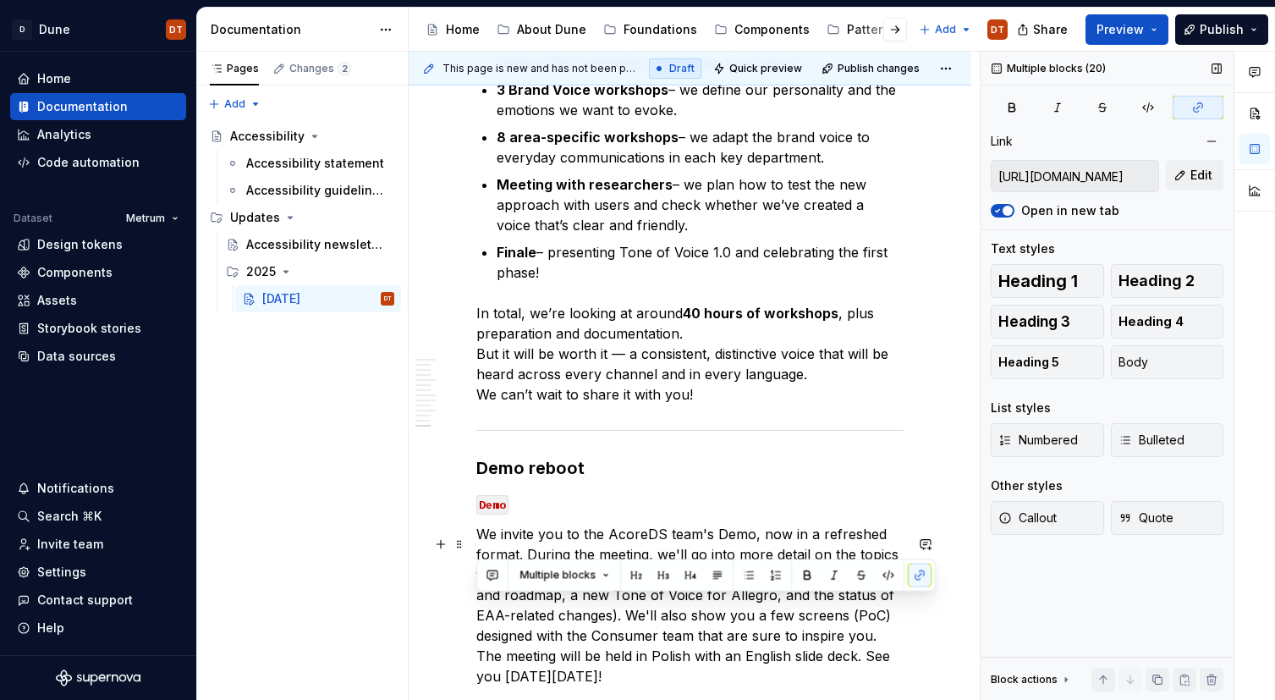
scroll to position [3664, 0]
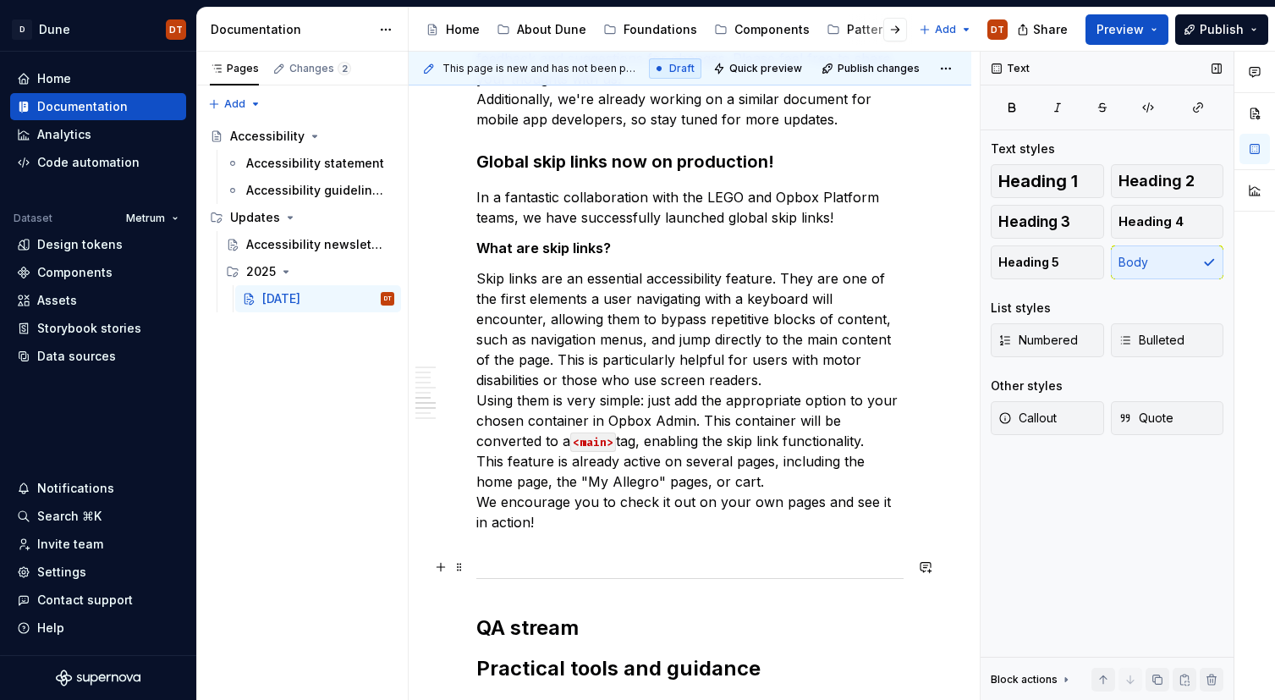
scroll to position [2020, 0]
click at [588, 485] on p "Skip links are an essential accessibility feature. They are one of the first el…" at bounding box center [689, 408] width 427 height 284
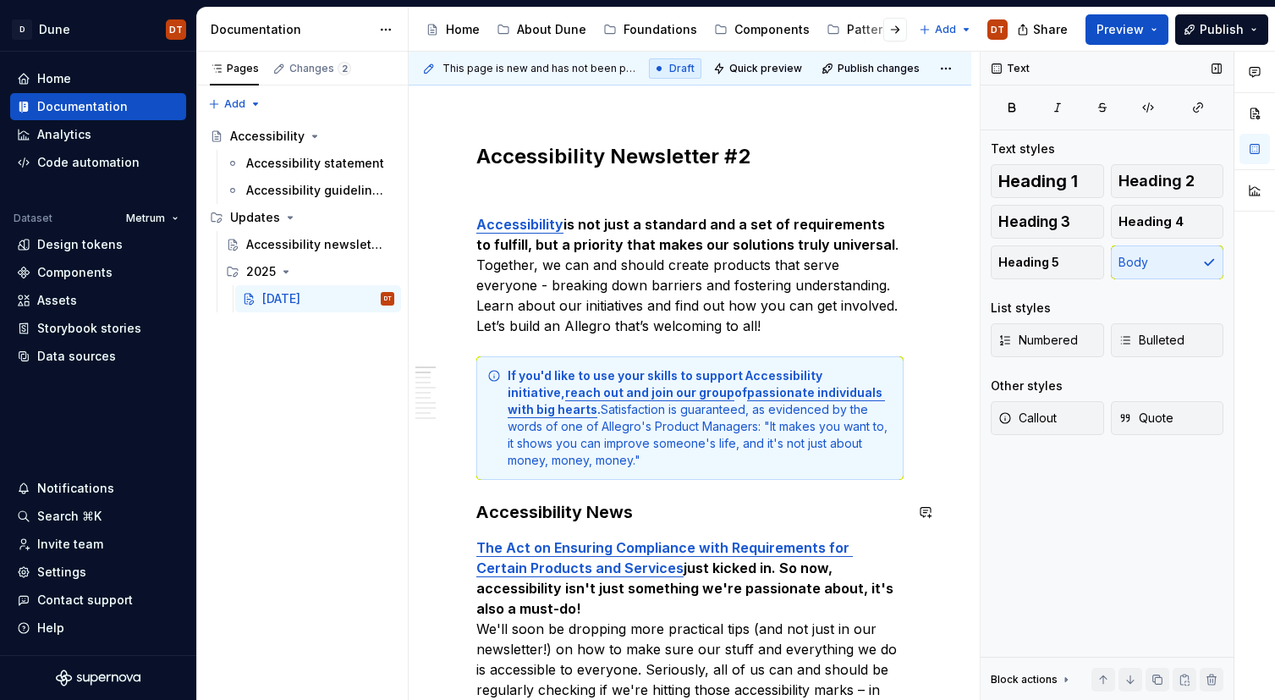
scroll to position [223, 0]
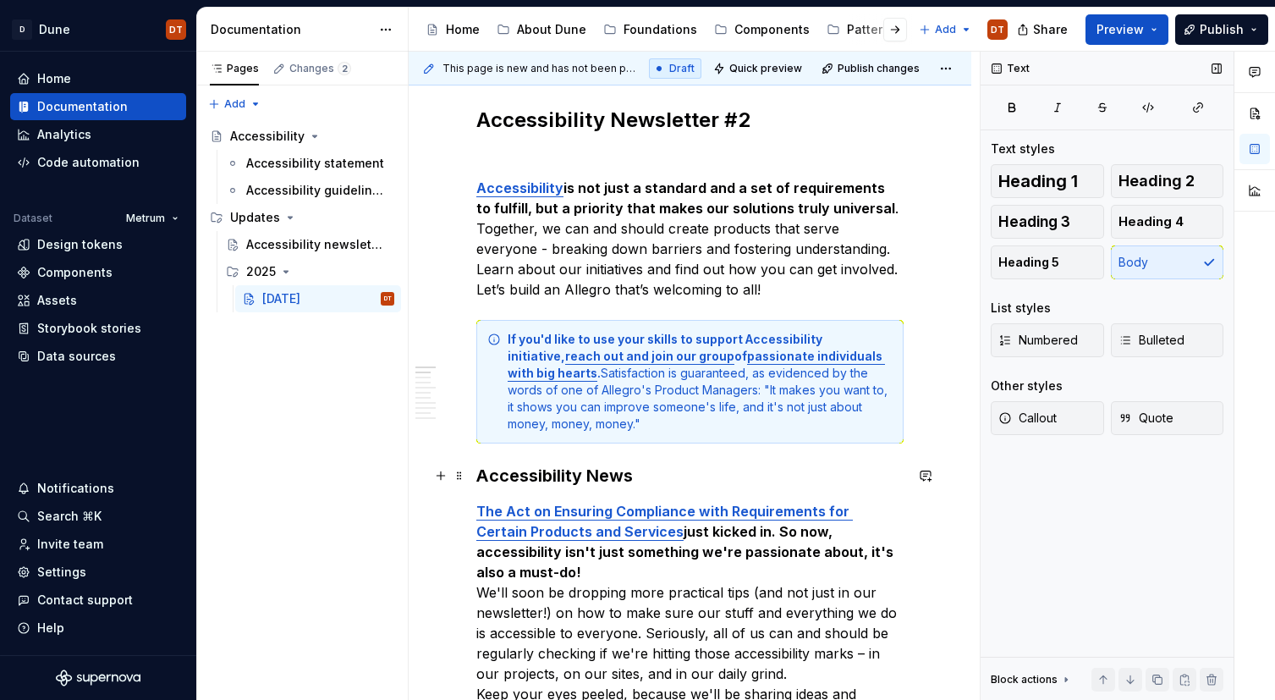
click at [584, 480] on strong "Accessibility News" at bounding box center [554, 475] width 156 height 20
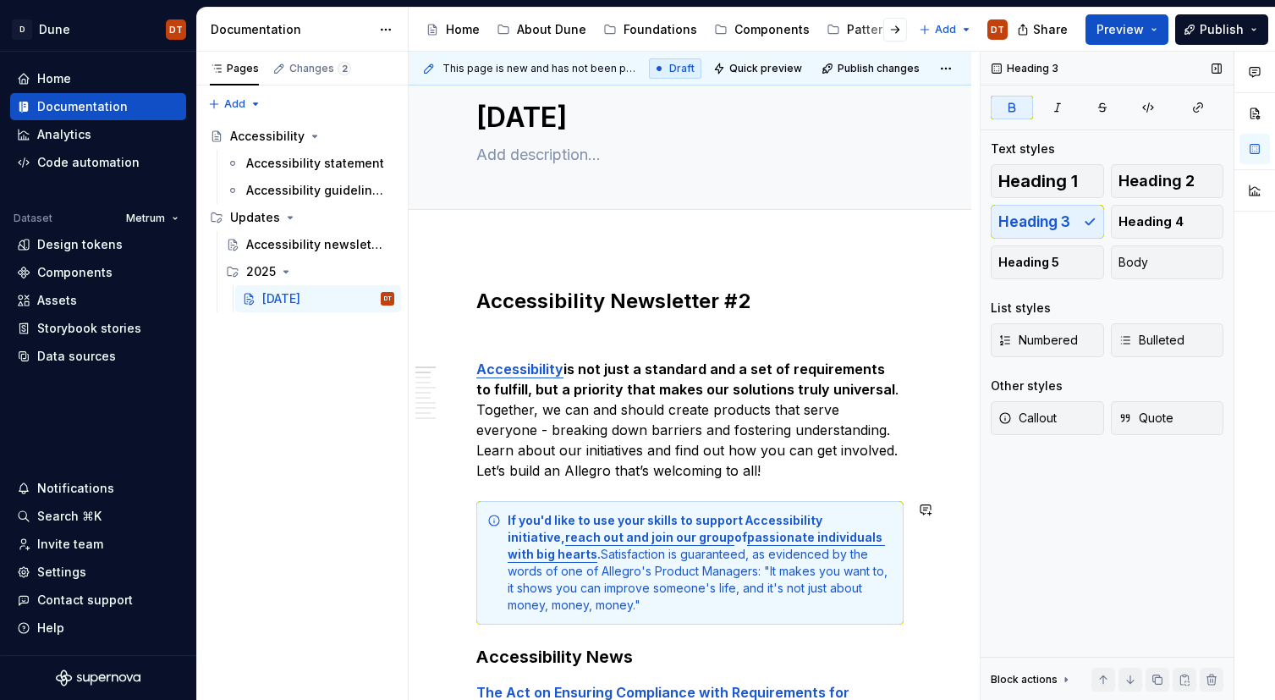
scroll to position [0, 0]
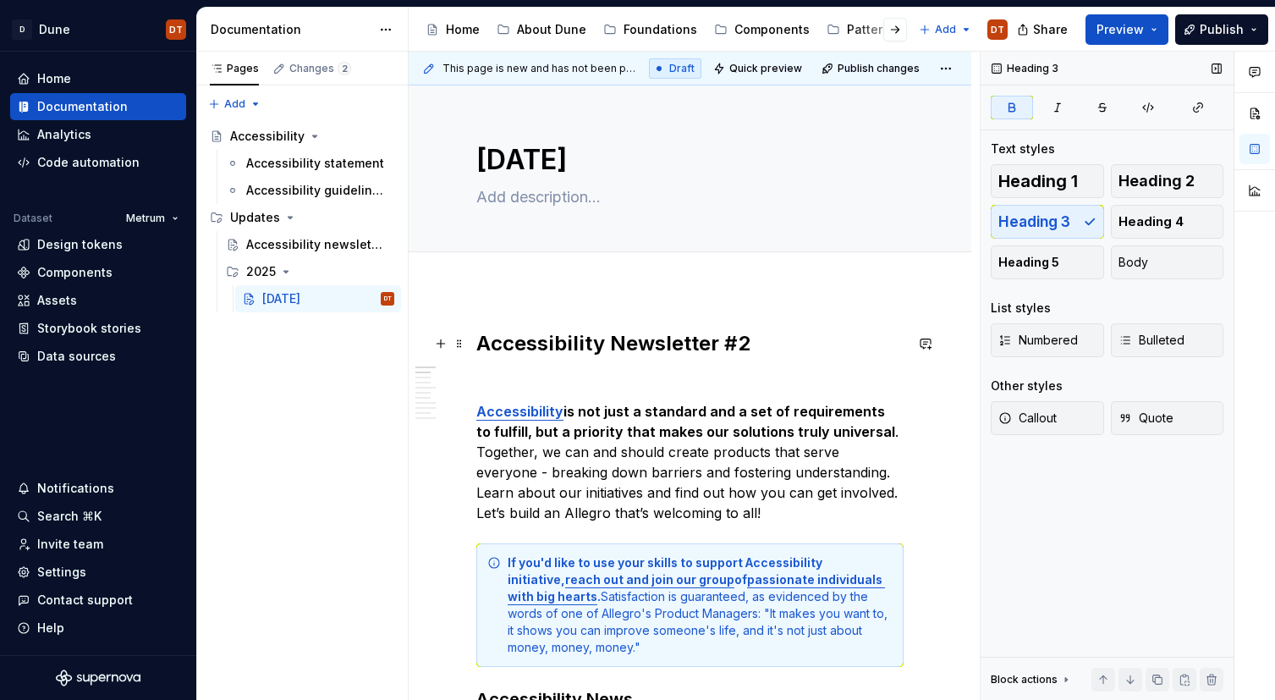
click at [709, 345] on h2 "Accessibility Newsletter #2" at bounding box center [689, 343] width 427 height 27
click at [651, 342] on h2 "Accessibility Newsletter #2" at bounding box center [689, 343] width 427 height 27
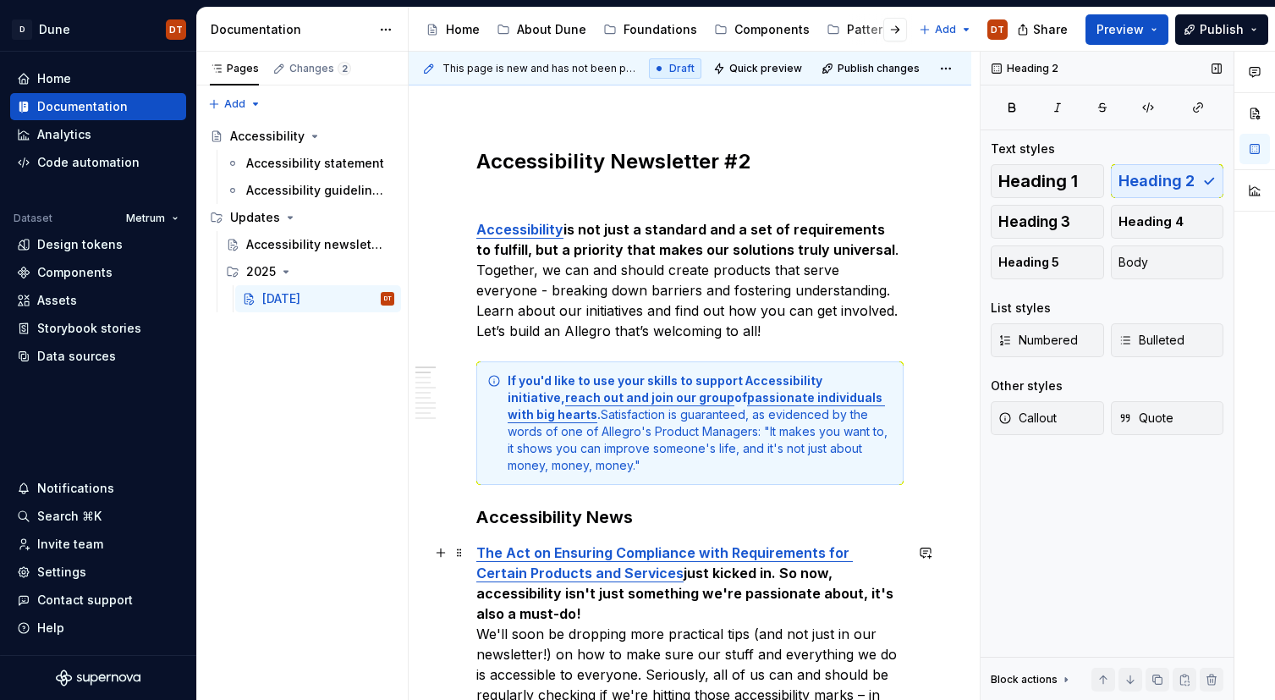
scroll to position [171, 0]
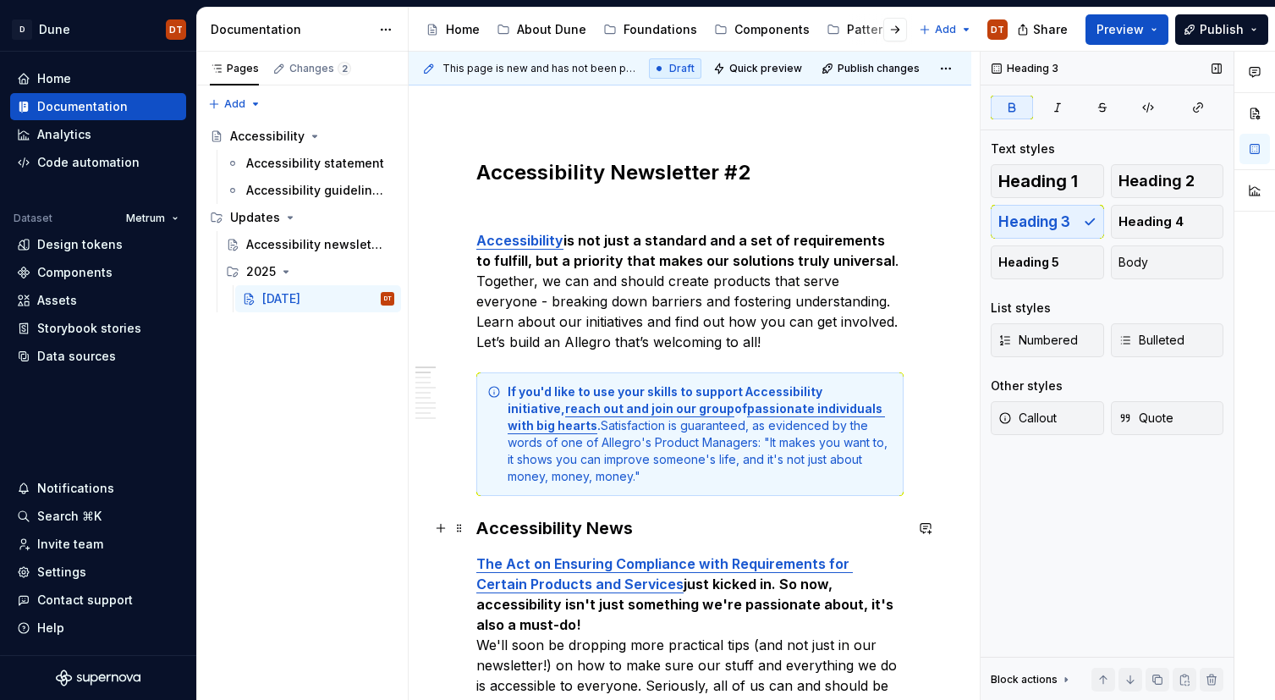
click at [605, 526] on strong "Accessibility News" at bounding box center [554, 528] width 156 height 20
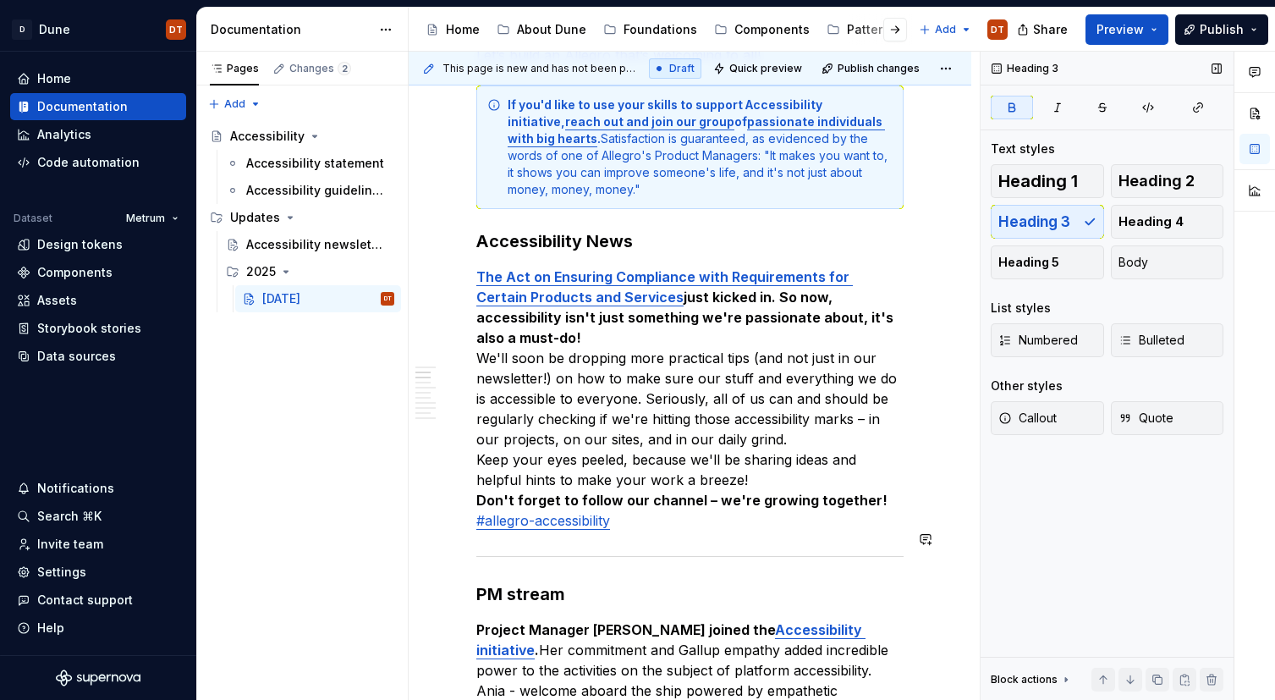
scroll to position [509, 0]
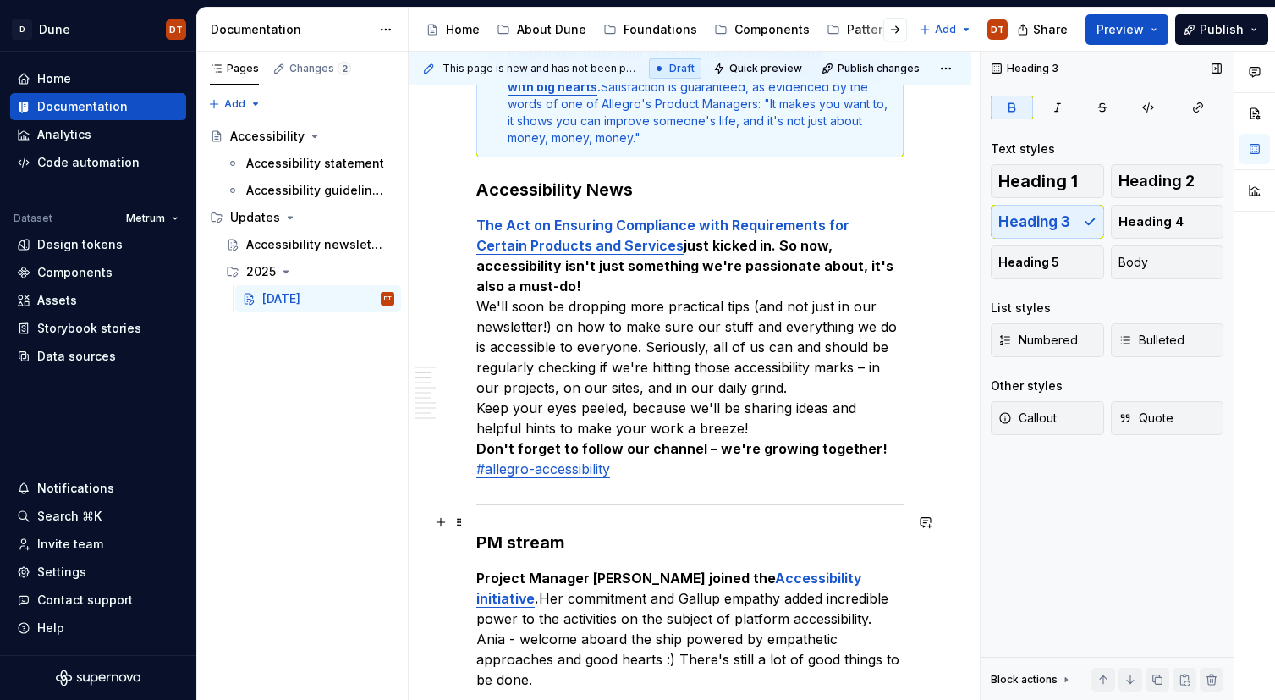
click at [544, 532] on strong "PM stream" at bounding box center [520, 542] width 89 height 20
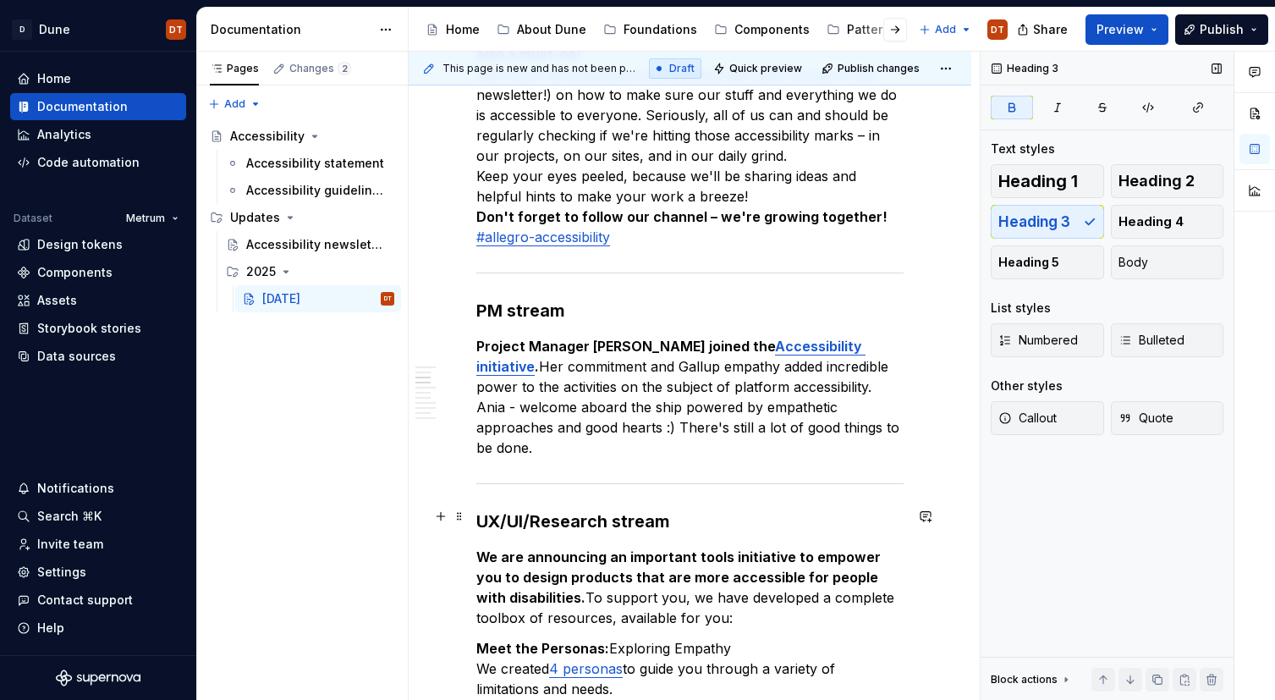
scroll to position [764, 0]
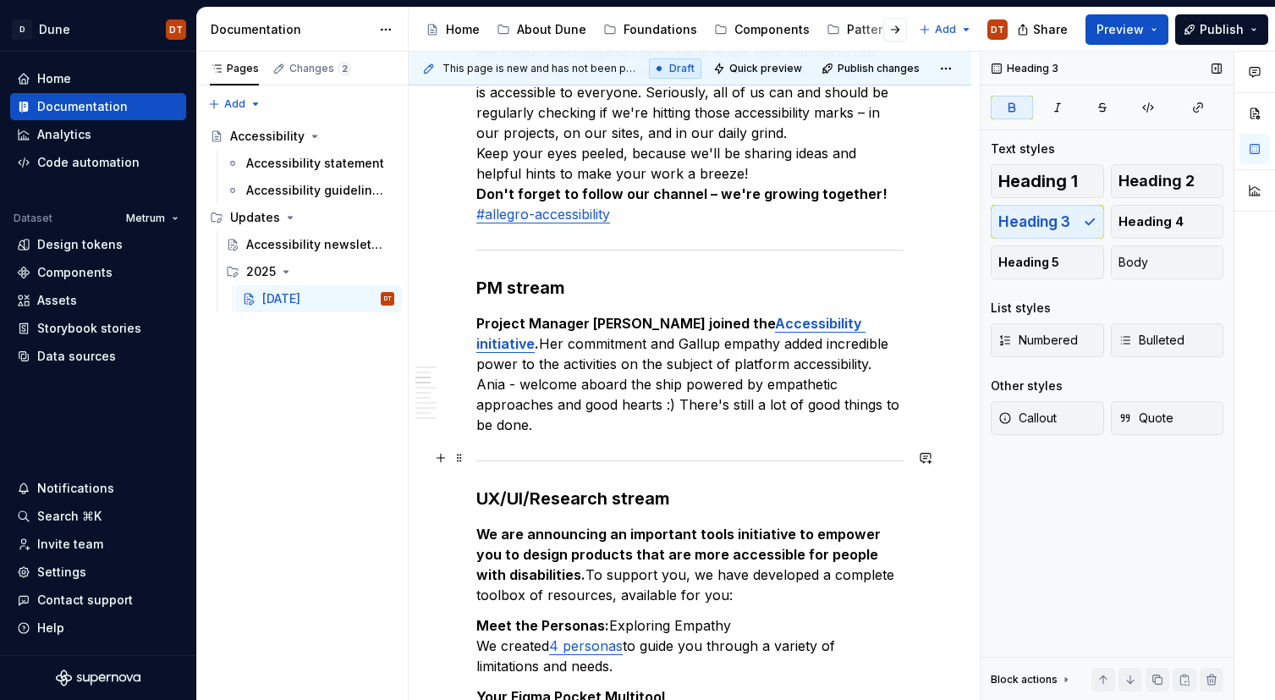
click at [645, 488] on strong "UX/UI/Research stream" at bounding box center [573, 498] width 194 height 20
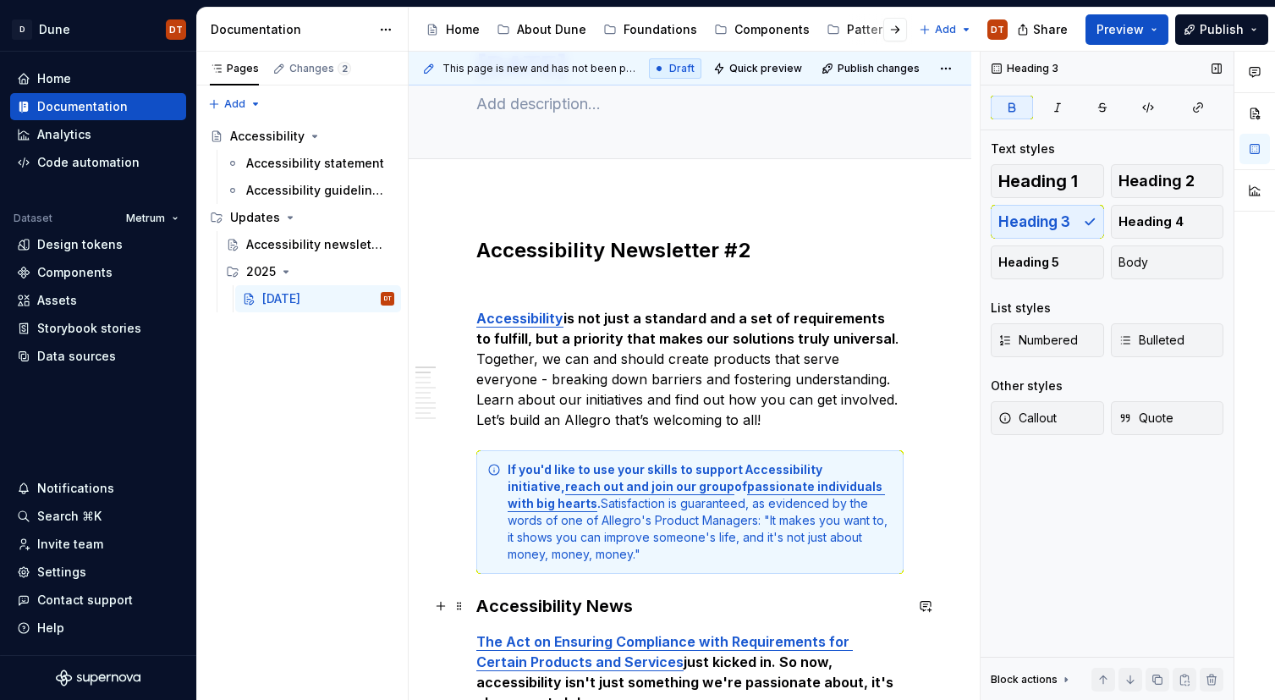
scroll to position [120, 0]
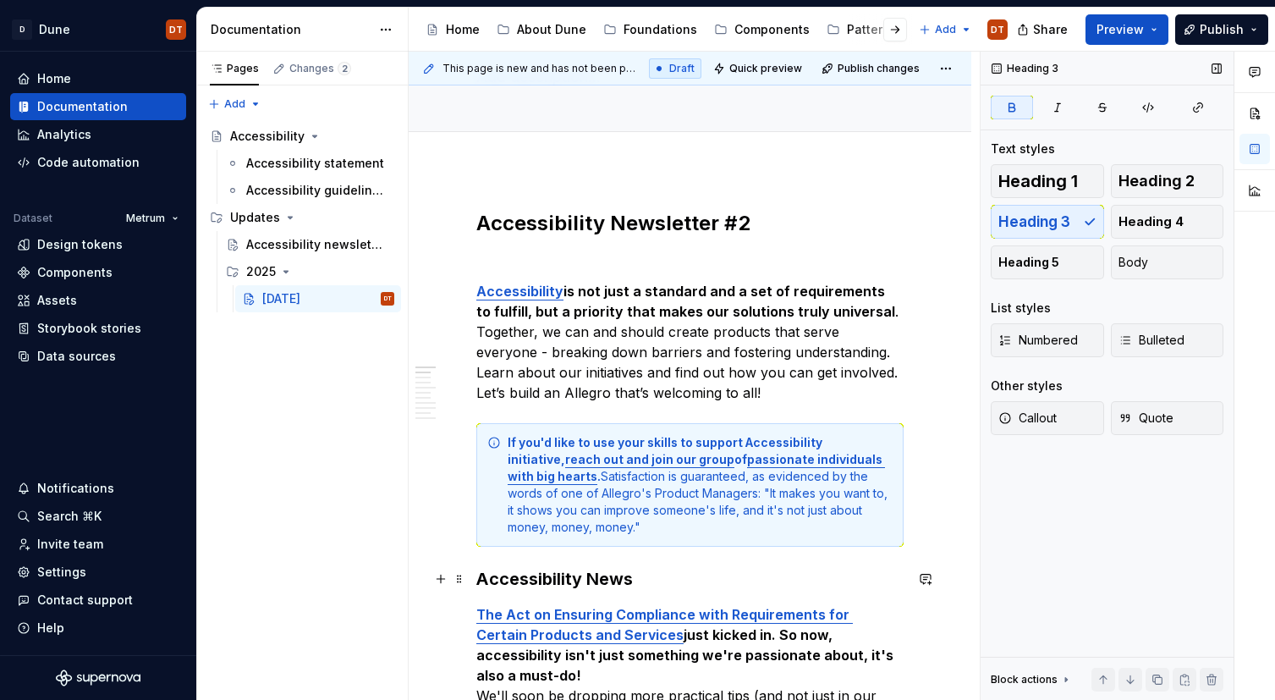
click at [611, 579] on strong "Accessibility News" at bounding box center [554, 578] width 156 height 20
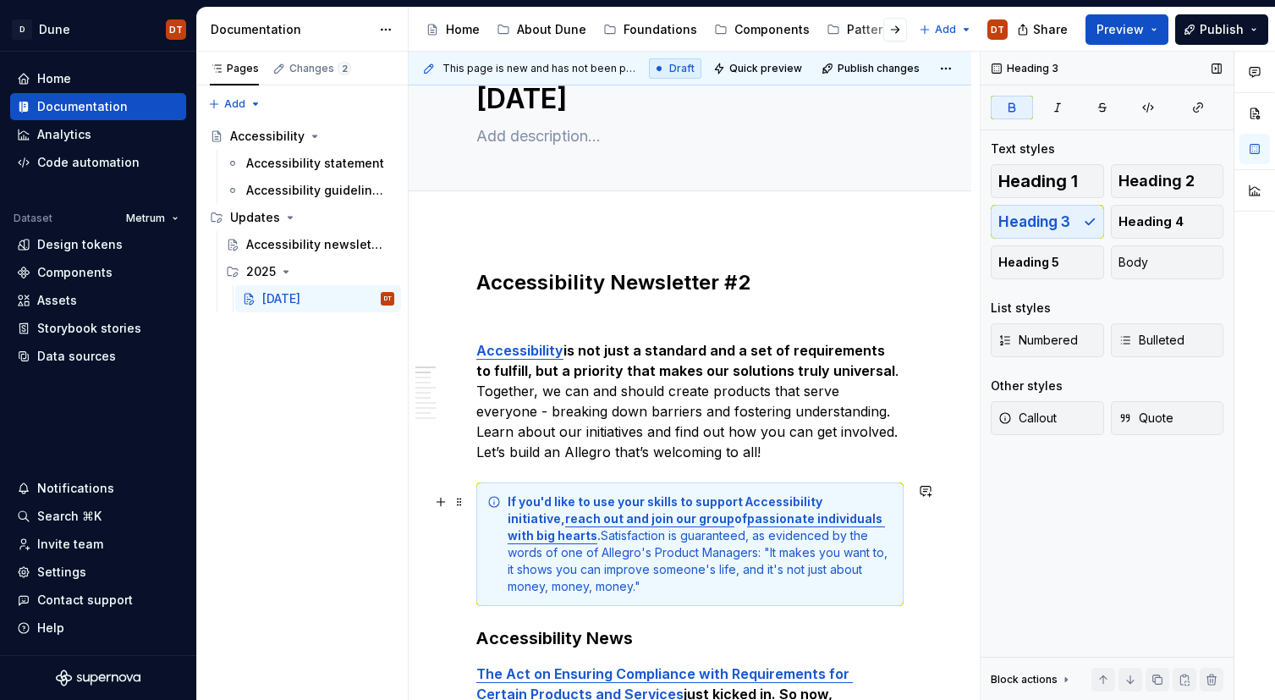
scroll to position [0, 0]
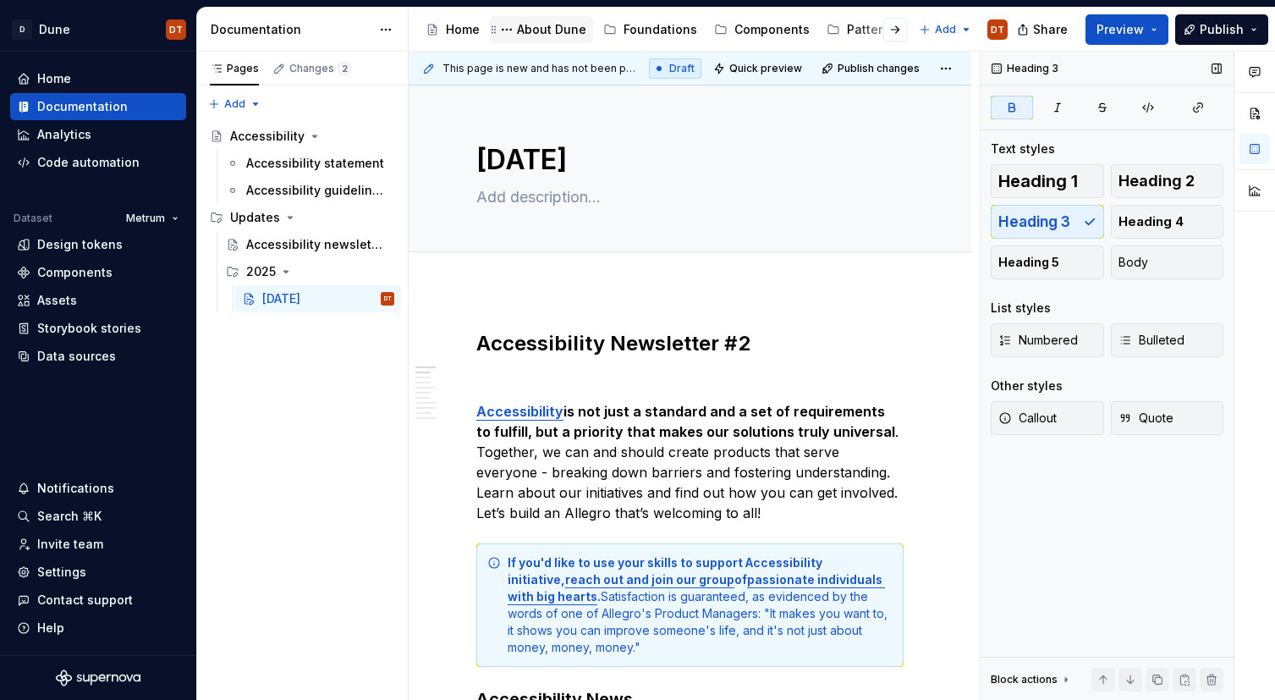
click at [540, 32] on div "About Dune" at bounding box center [551, 29] width 69 height 17
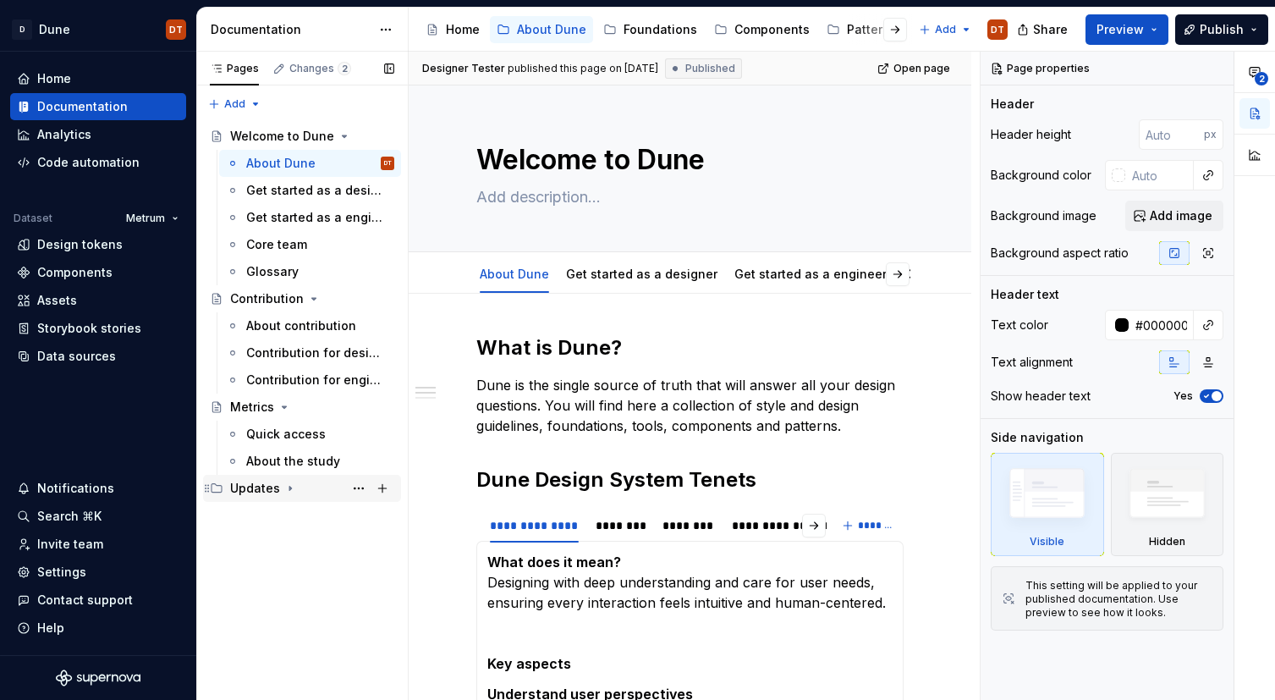
click at [288, 490] on icon "Page tree" at bounding box center [290, 488] width 14 height 14
click at [288, 516] on div "Newsletter" at bounding box center [278, 515] width 65 height 17
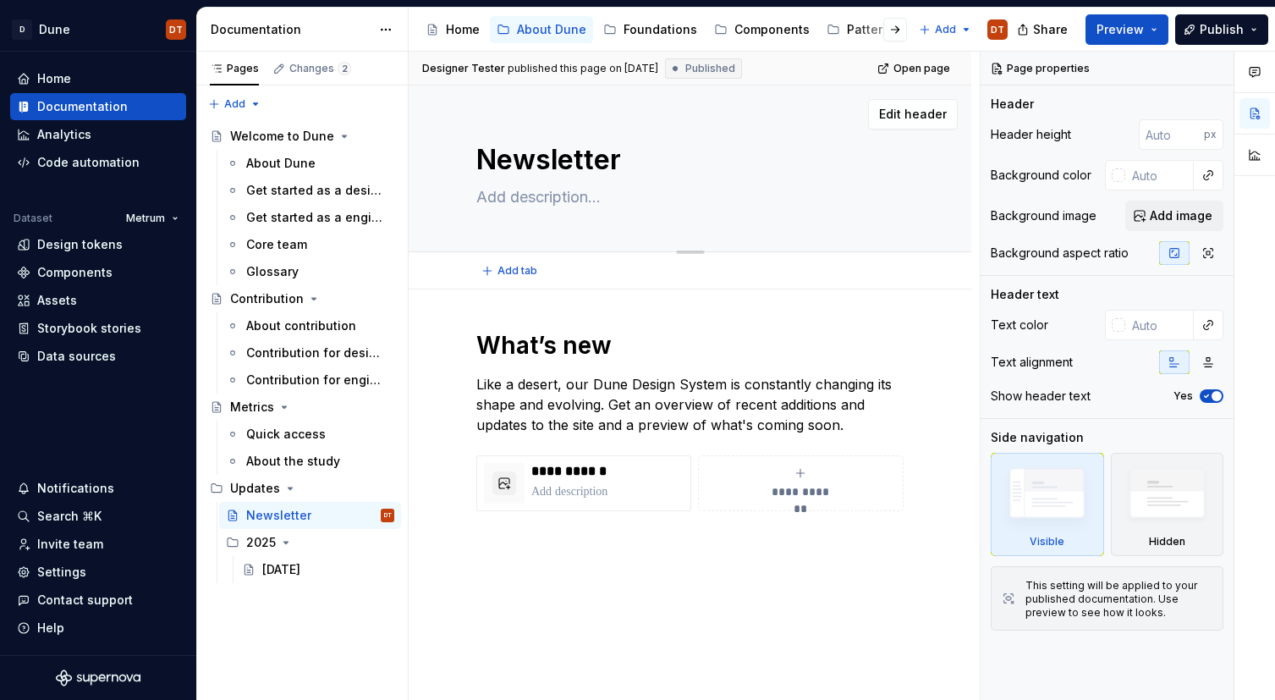
click at [480, 158] on textarea "Newsletter" at bounding box center [686, 160] width 427 height 41
click at [497, 155] on textarea "Newsletter" at bounding box center [686, 160] width 427 height 41
type textarea "*"
type textarea "DNewsletter"
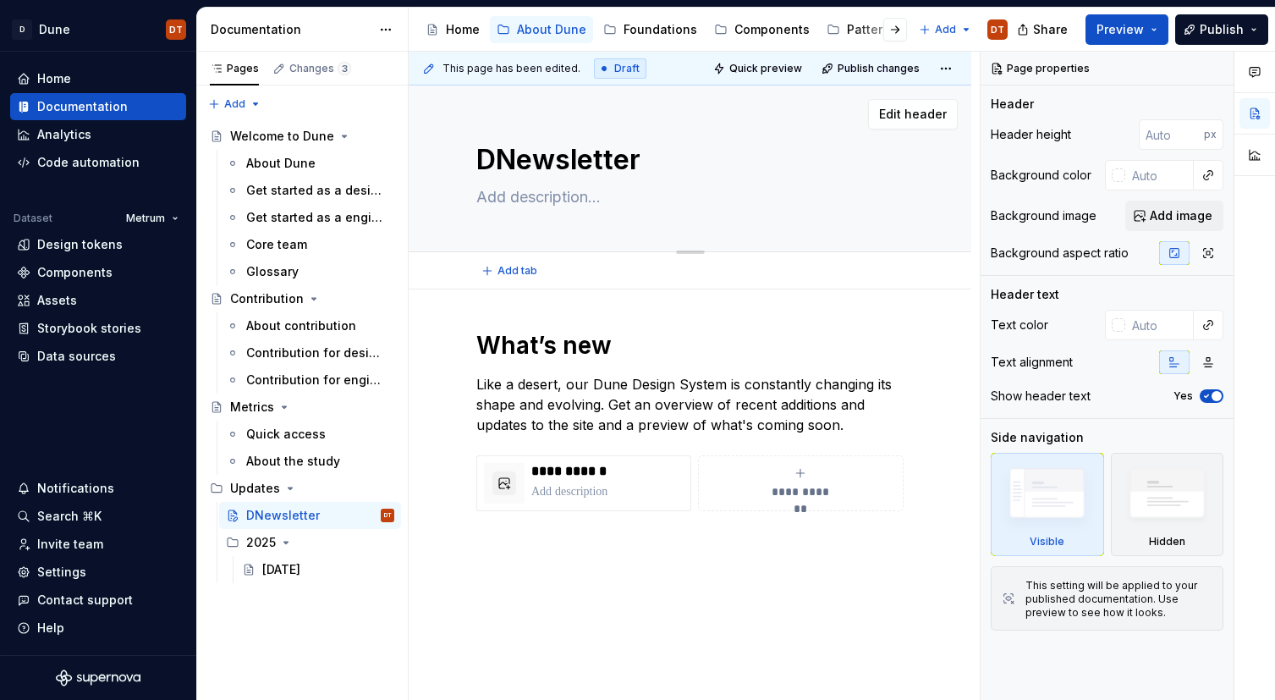
type textarea "*"
type textarea "DuNewsletter"
type textarea "*"
type textarea "DunNewsletter"
type textarea "*"
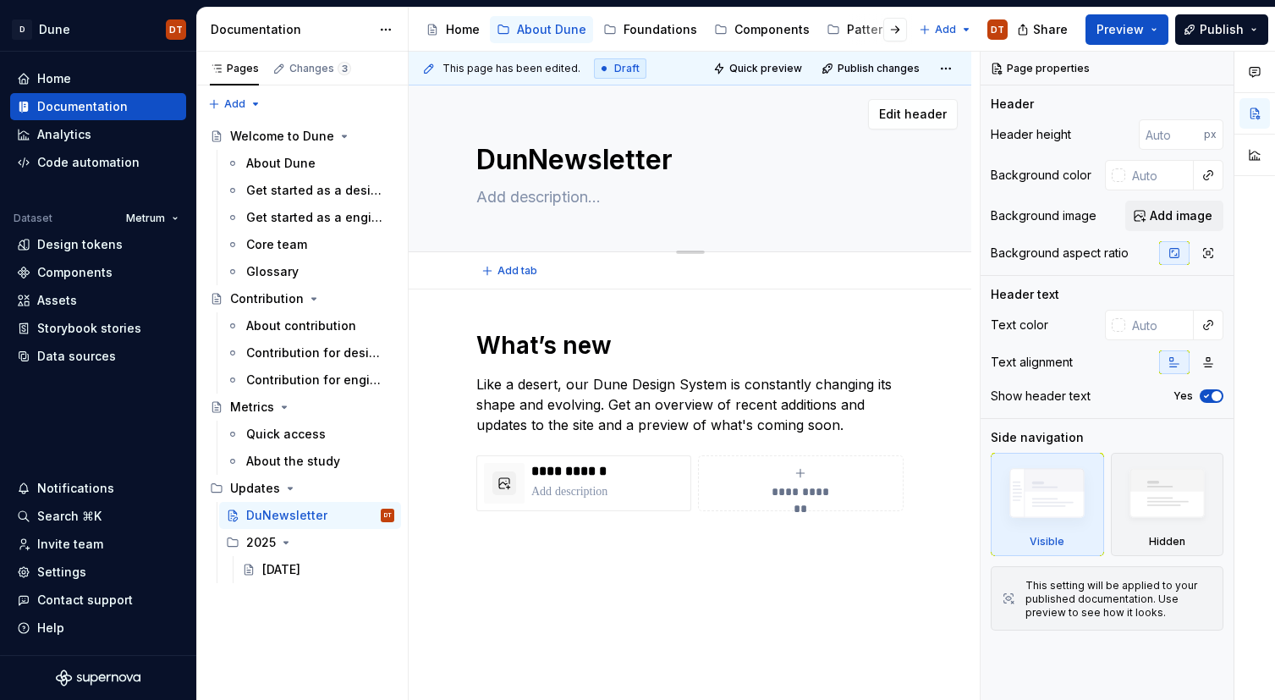
type textarea "DuneNewsletter"
type textarea "*"
type textarea "Dune Newsletter"
type textarea "*"
type textarea "Dune ewsletter"
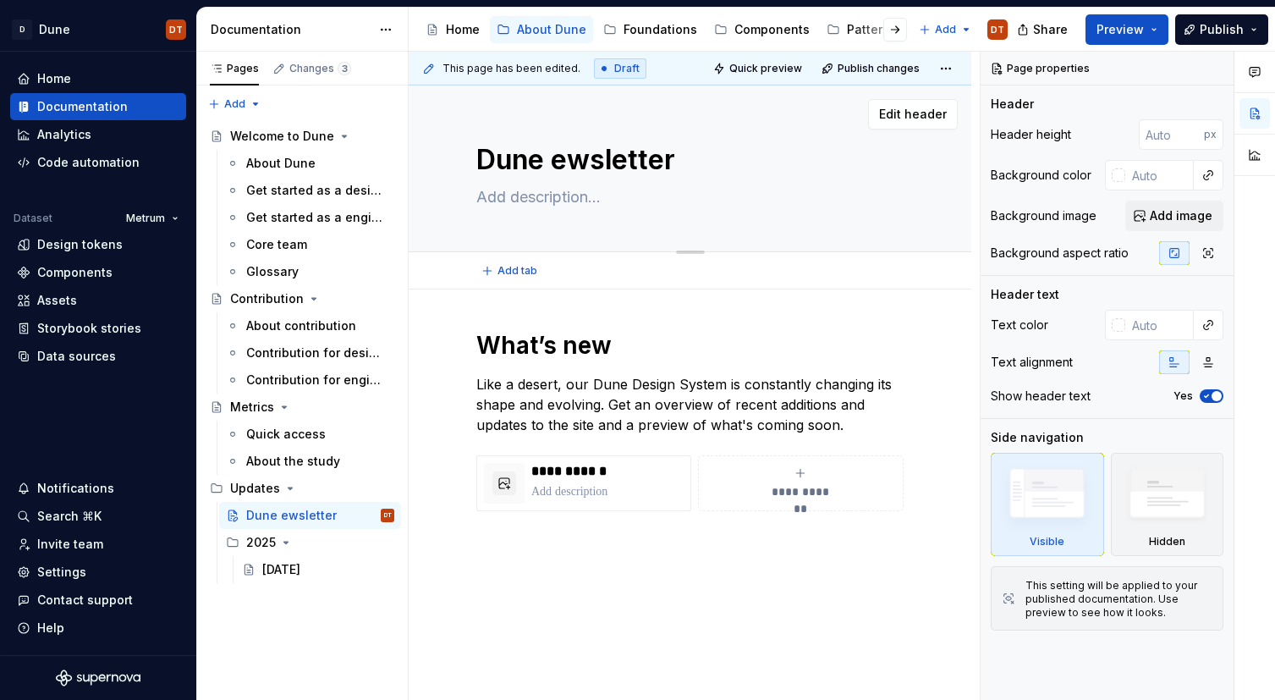
type textarea "*"
type textarea "Dune newsletter"
type textarea "*"
type textarea "Dune newsletter"
click at [740, 569] on div "**********" at bounding box center [690, 515] width 563 height 452
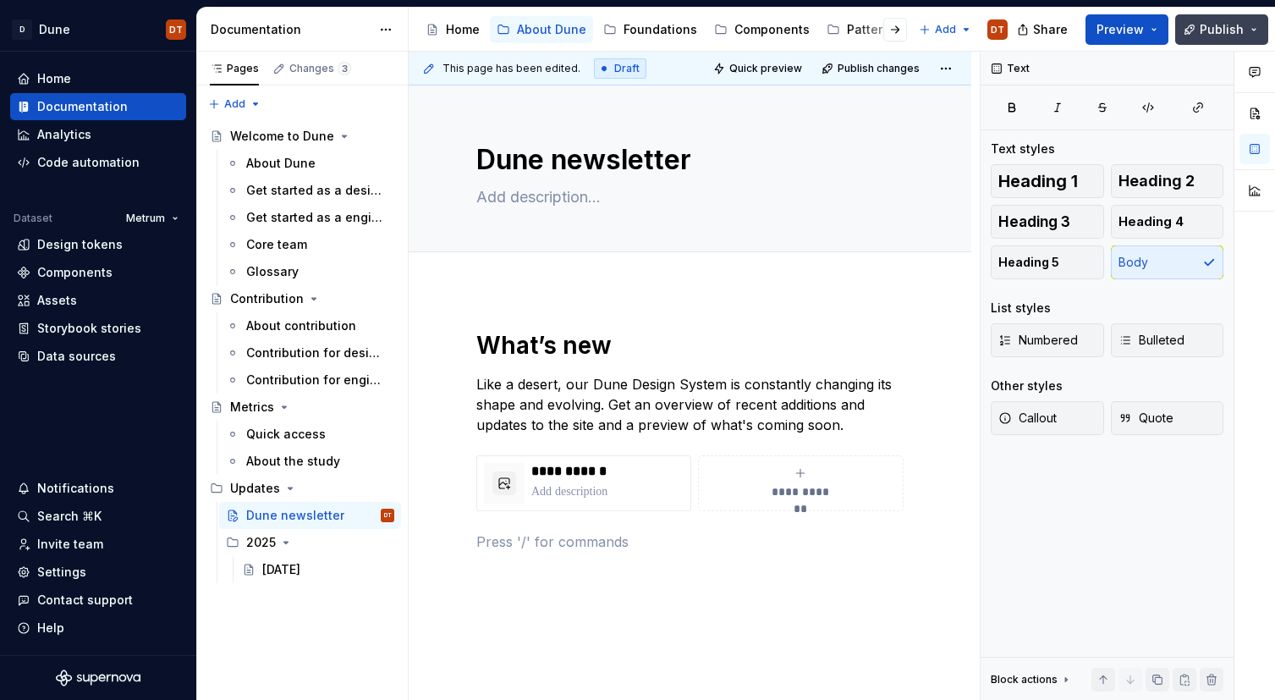
click at [1222, 30] on span "Publish" at bounding box center [1221, 29] width 44 height 17
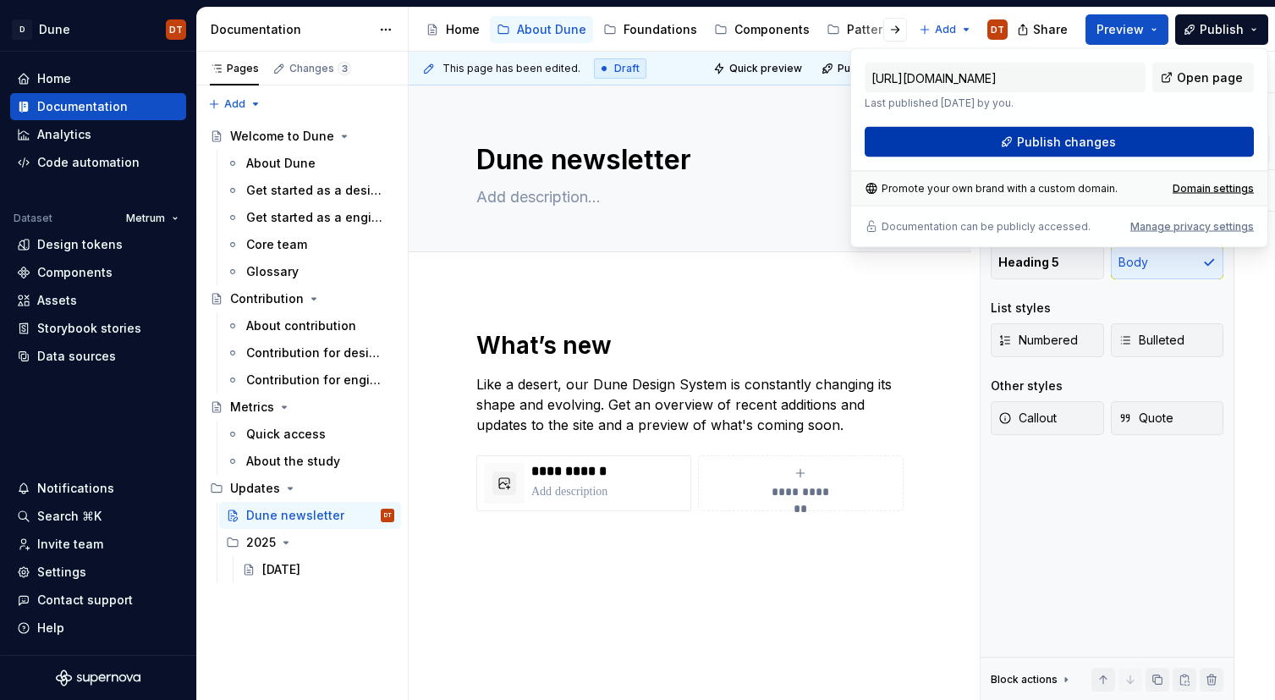
click at [1065, 145] on span "Publish changes" at bounding box center [1066, 142] width 99 height 17
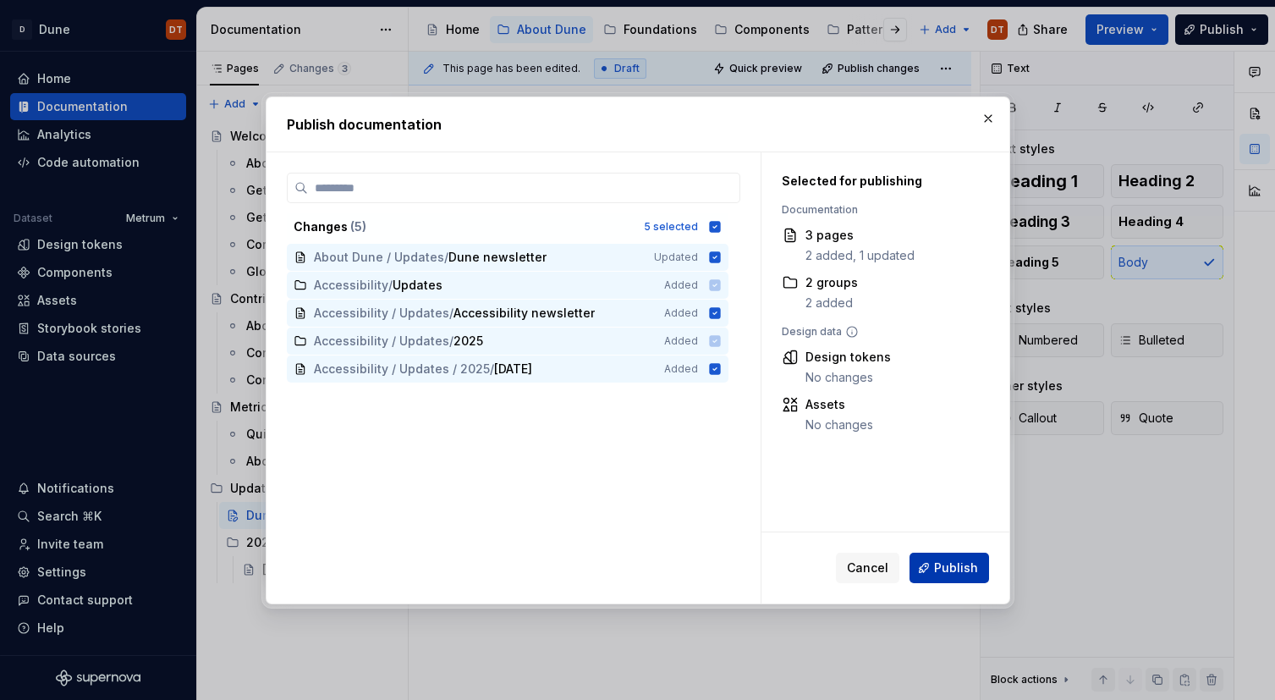
click at [949, 570] on span "Publish" at bounding box center [956, 567] width 44 height 17
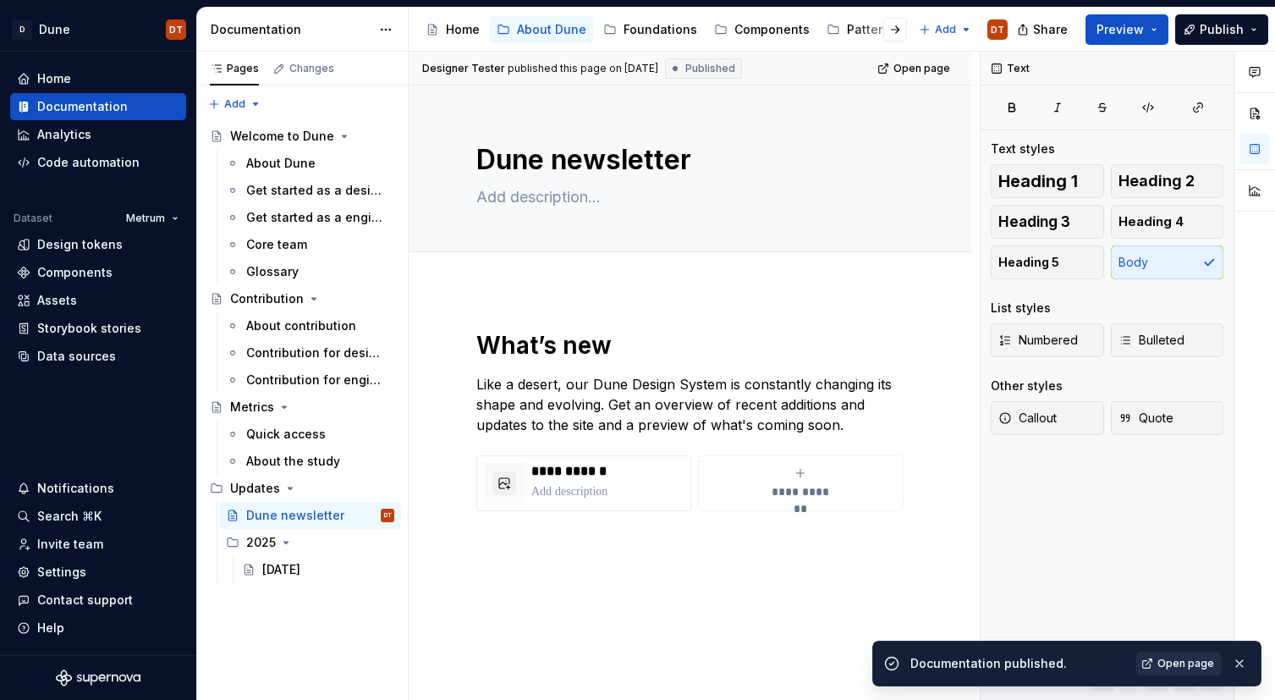
click at [1204, 668] on span "Open page" at bounding box center [1185, 663] width 57 height 14
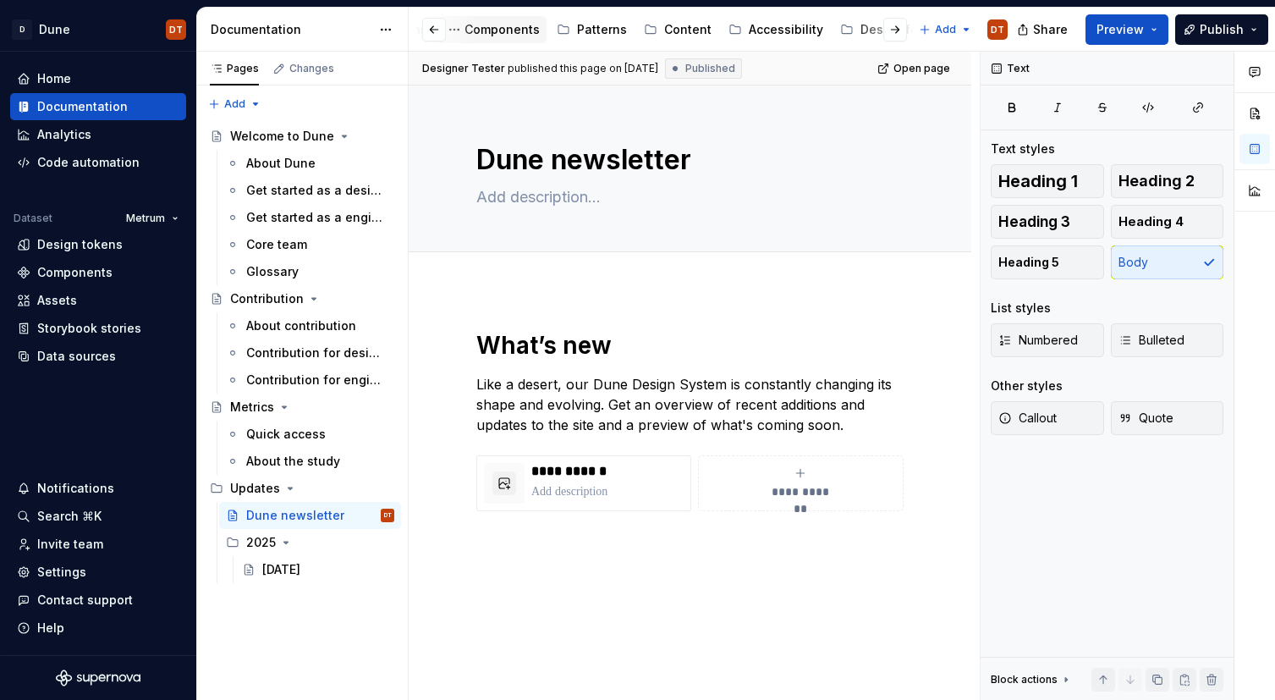
scroll to position [0, 265]
click at [773, 30] on div "Accessibility" at bounding box center [791, 29] width 74 height 17
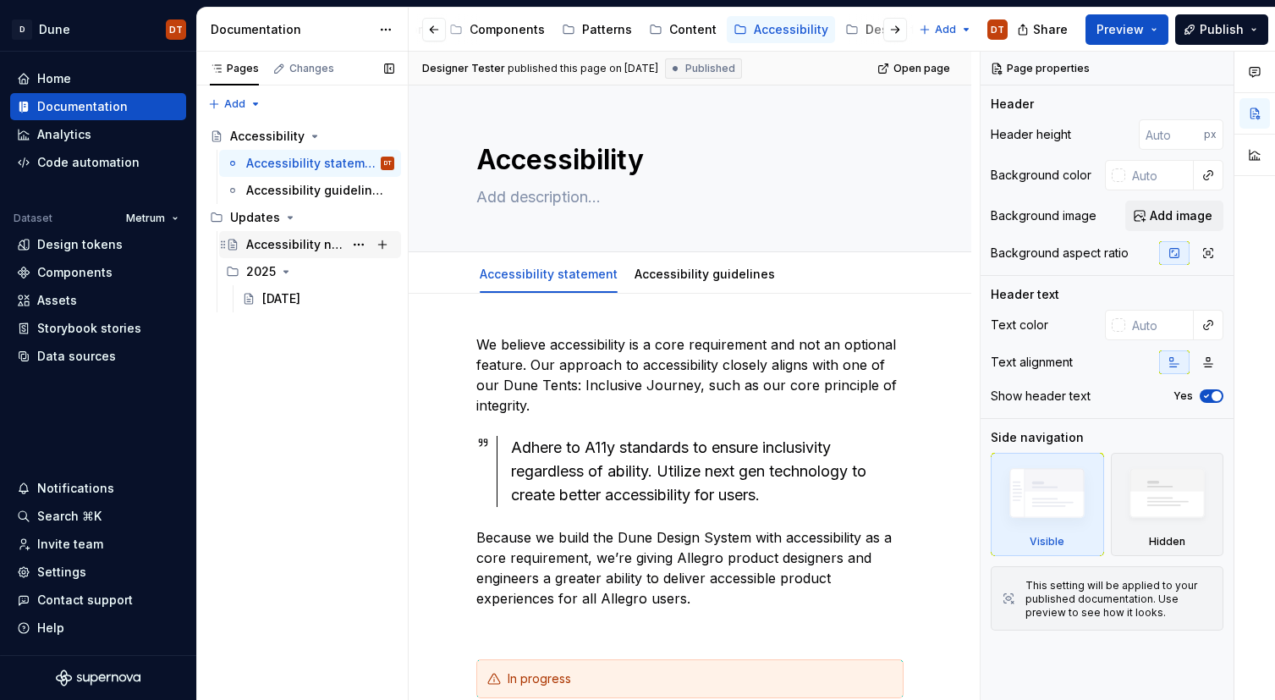
click at [291, 253] on div "Accessibility newsletter" at bounding box center [320, 245] width 148 height 24
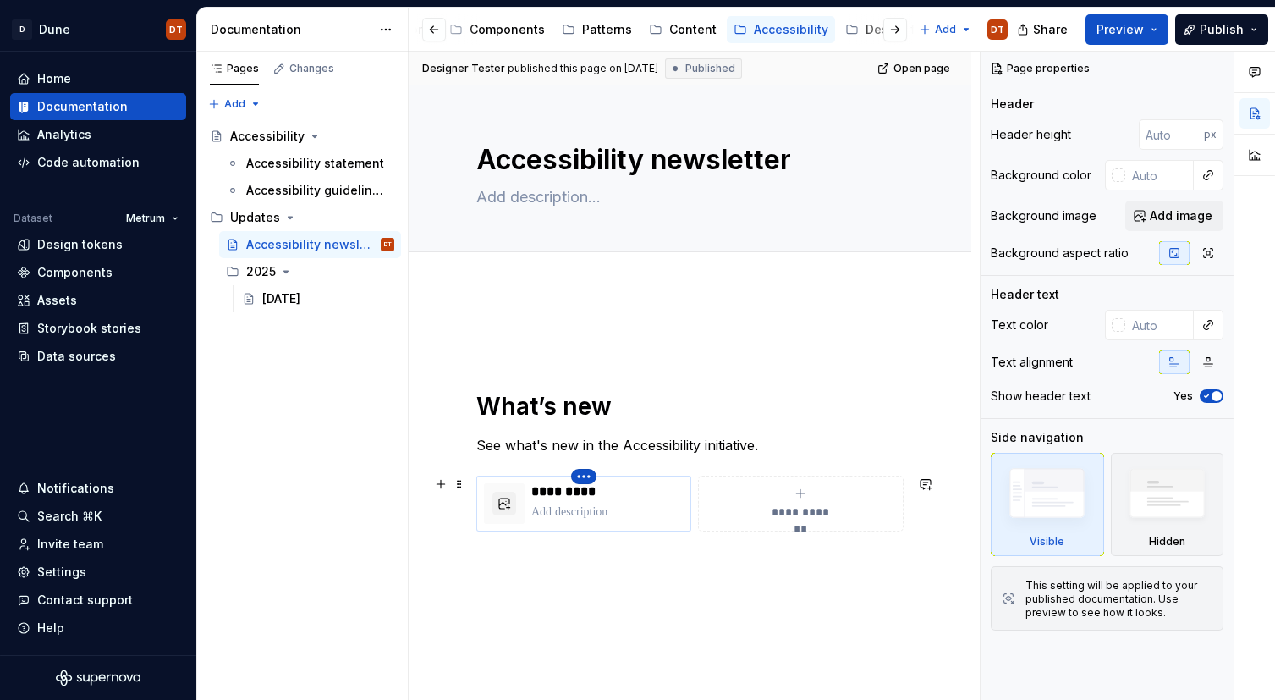
click at [579, 479] on html "D Dune DT Home Documentation Analytics Code automation Dataset Metrum Design to…" at bounding box center [637, 350] width 1275 height 700
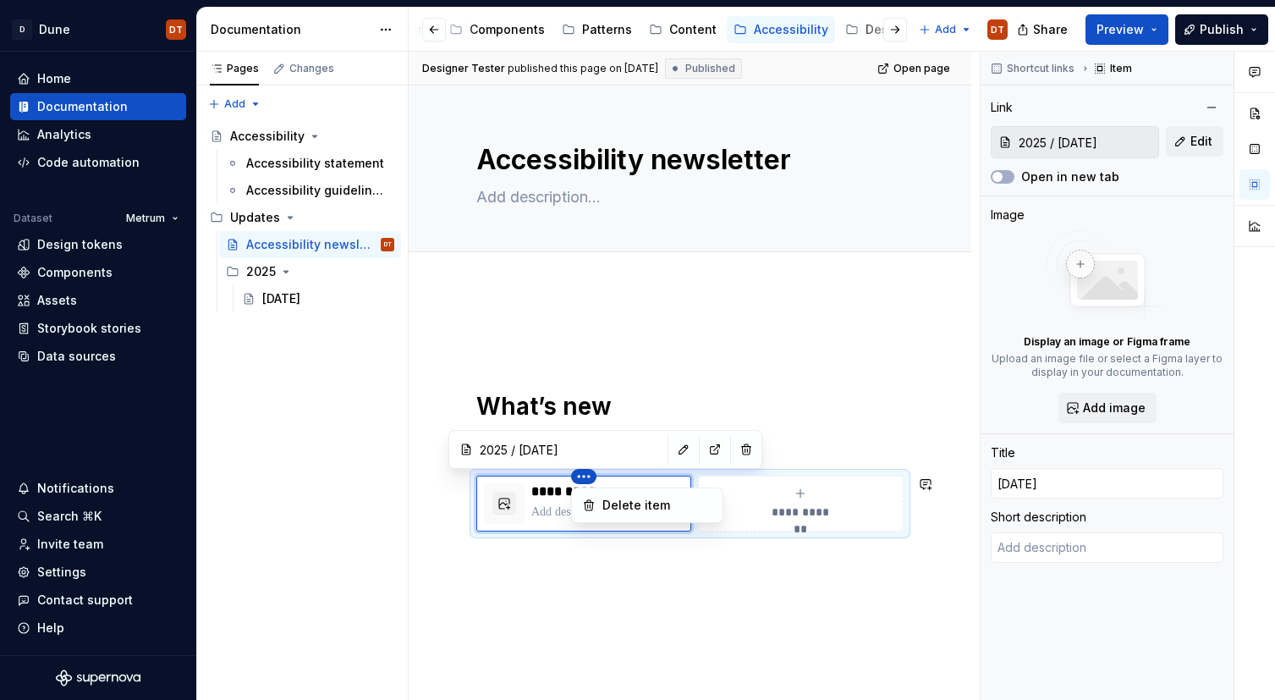
click at [638, 453] on html "D Dune DT Home Documentation Analytics Code automation Dataset Metrum Design to…" at bounding box center [637, 350] width 1275 height 700
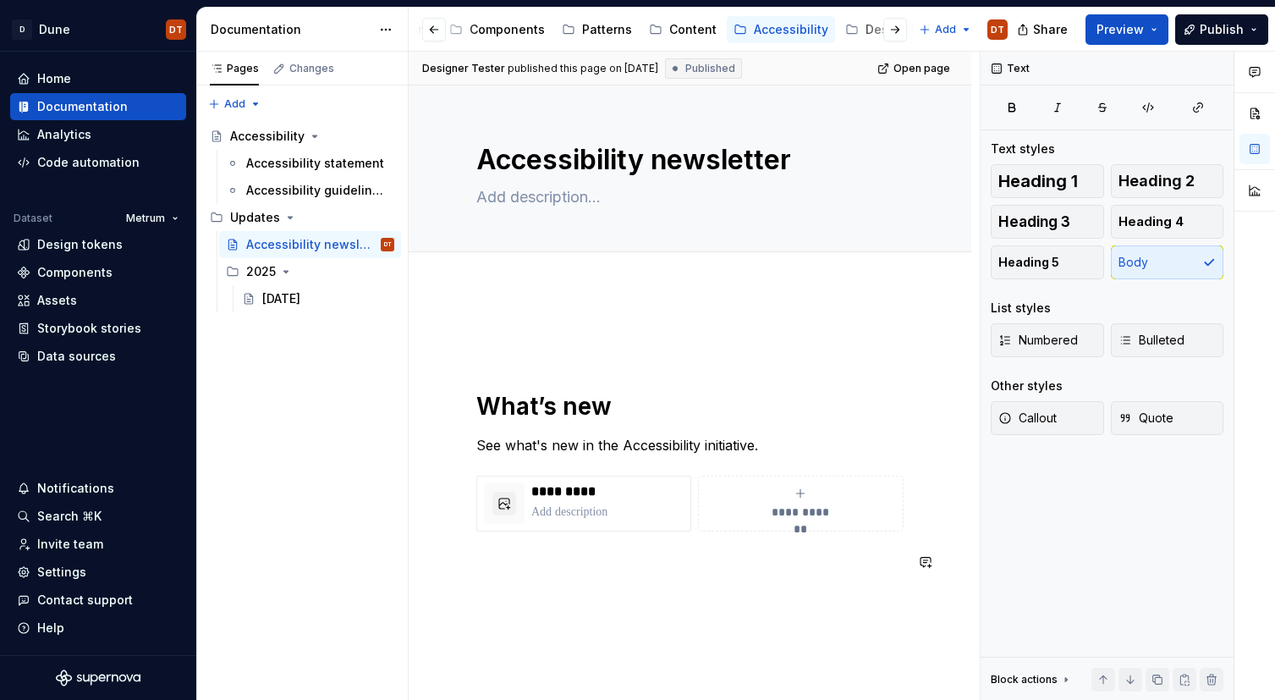
click at [661, 585] on div "**********" at bounding box center [689, 461] width 427 height 262
click at [583, 503] on p at bounding box center [607, 511] width 152 height 17
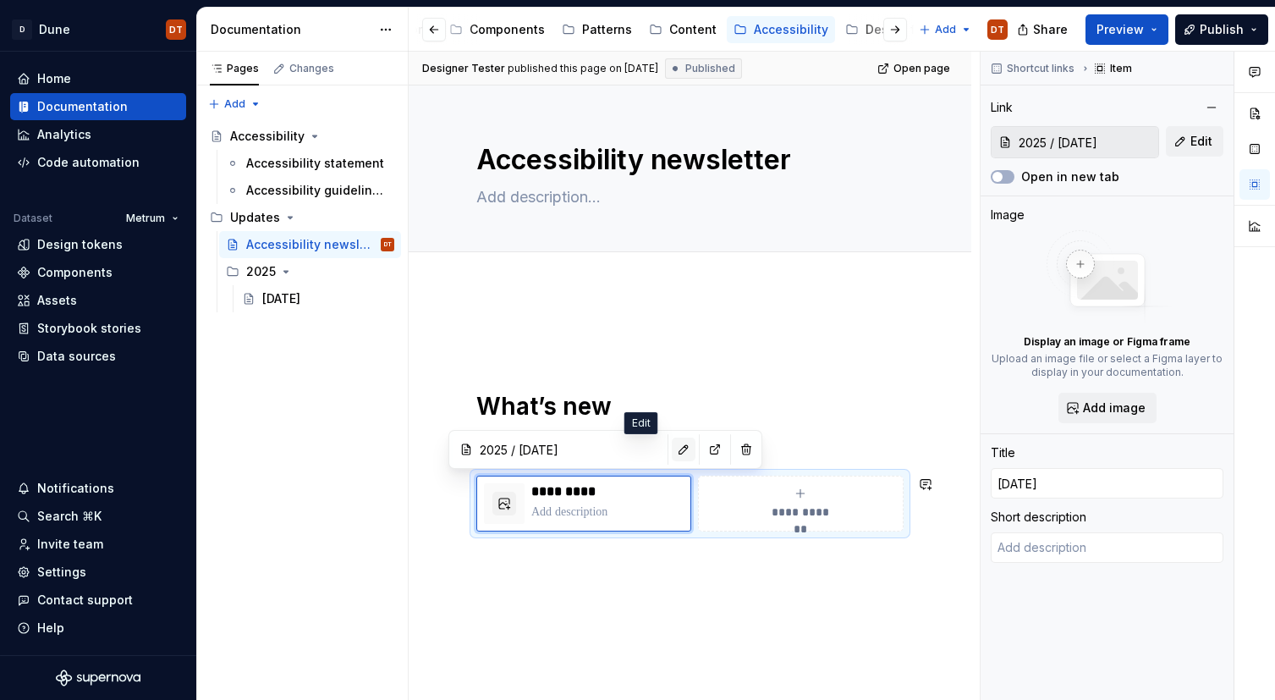
click at [672, 452] on button "button" at bounding box center [684, 449] width 24 height 24
type textarea "*"
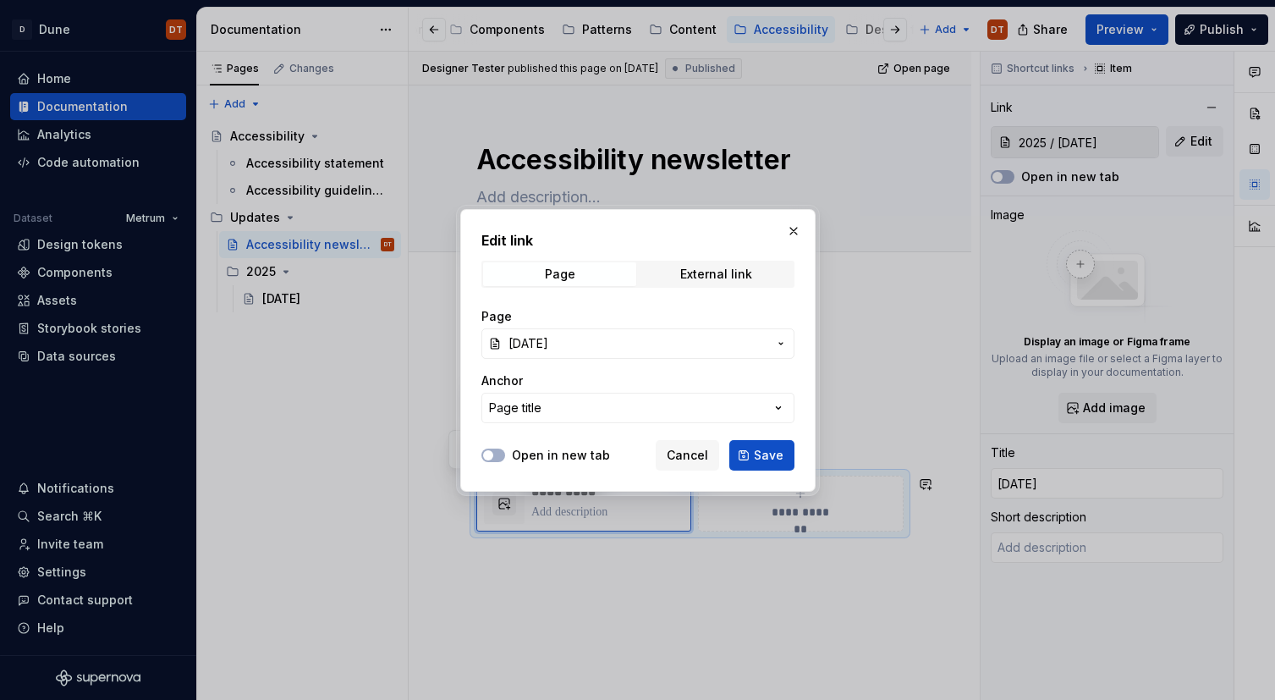
click at [782, 341] on icon "button" at bounding box center [781, 344] width 14 height 14
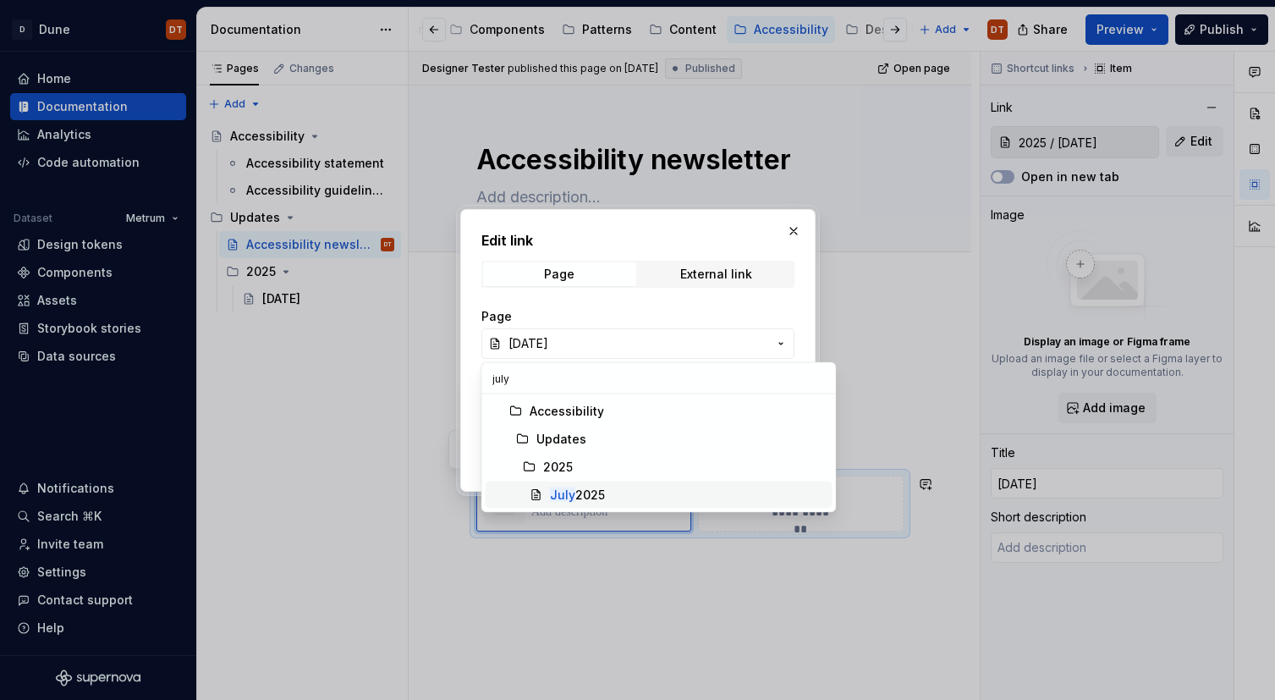
type input "july"
click at [579, 495] on div "[DATE]" at bounding box center [577, 494] width 55 height 17
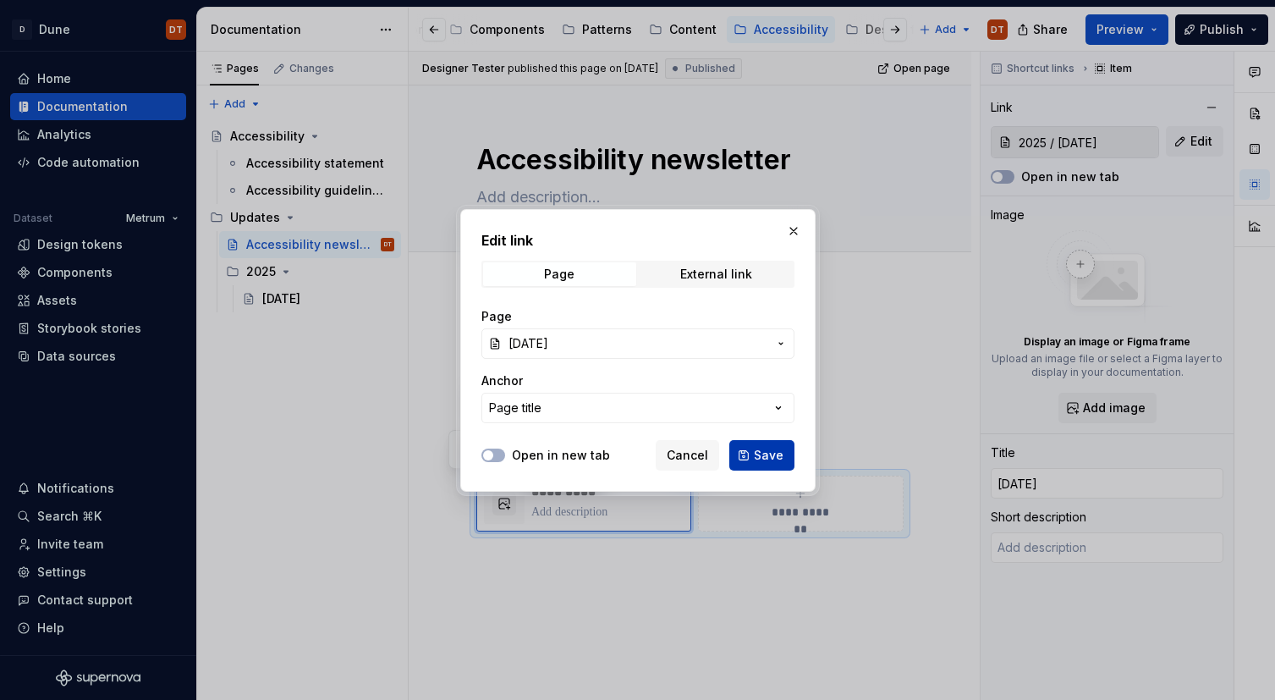
click at [763, 458] on span "Save" at bounding box center [769, 455] width 30 height 17
type textarea "*"
type input "2025 / [DATE]"
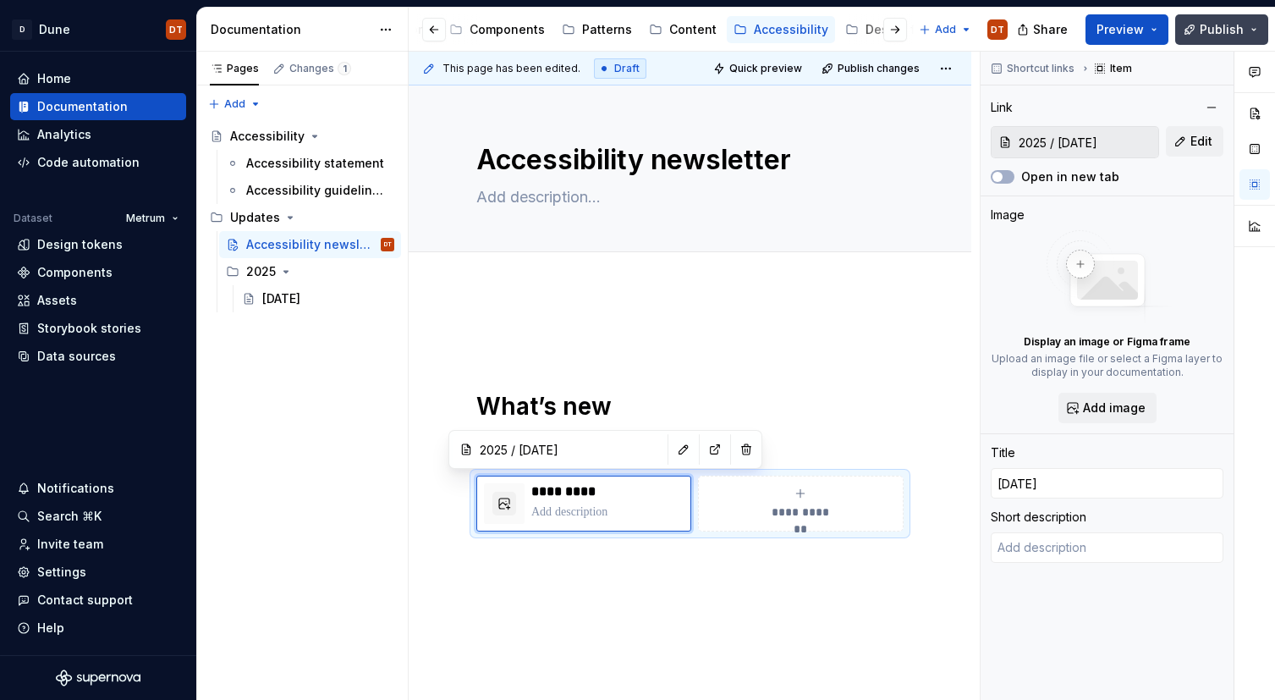
click at [1224, 30] on span "Publish" at bounding box center [1221, 29] width 44 height 17
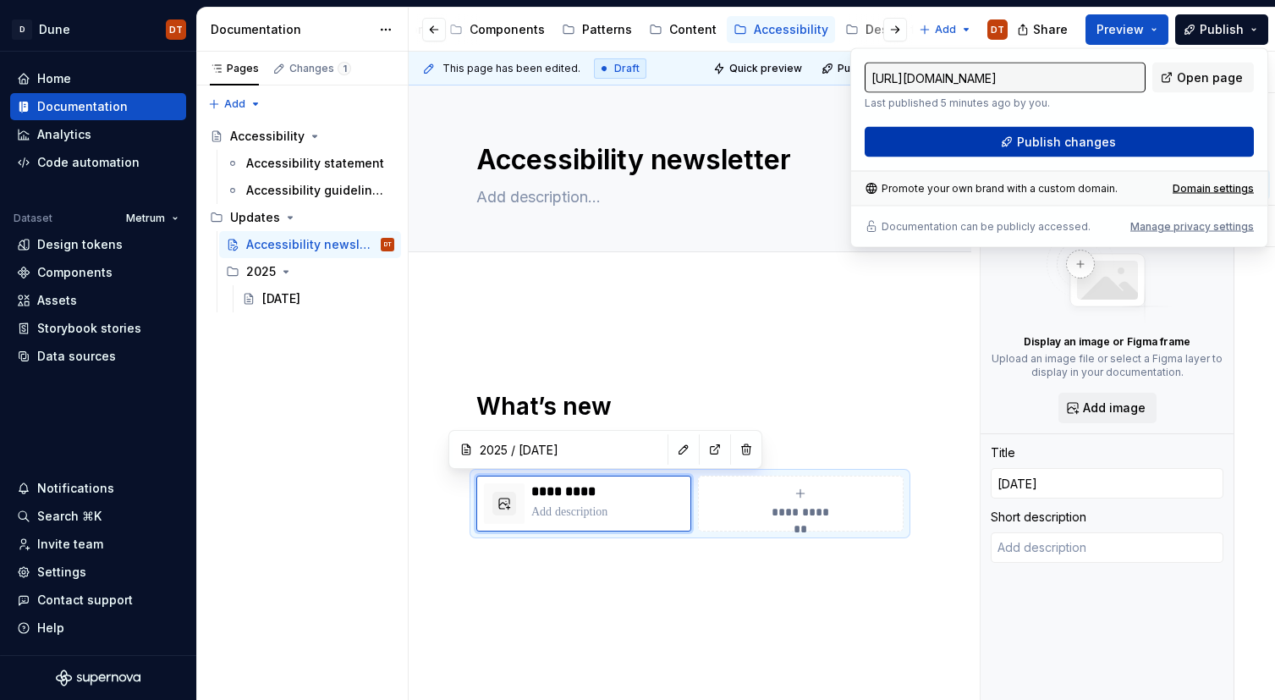
click at [1098, 147] on span "Publish changes" at bounding box center [1066, 142] width 99 height 17
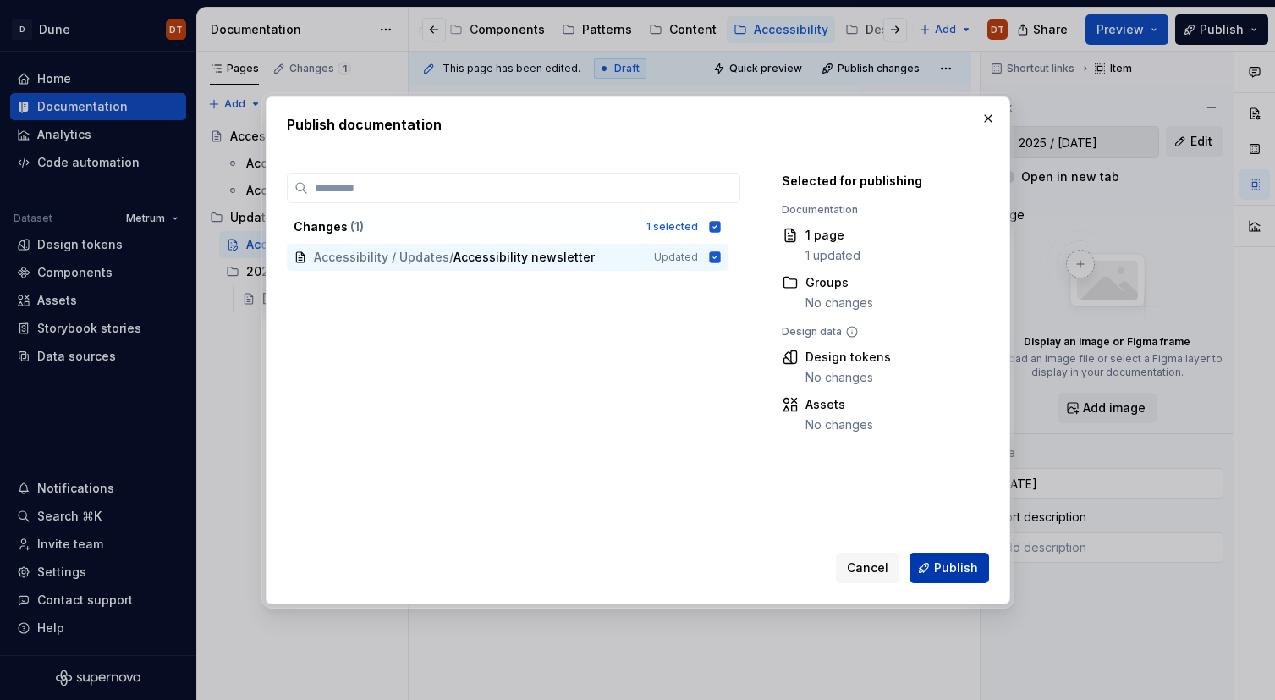
click at [945, 559] on span "Publish" at bounding box center [956, 567] width 44 height 17
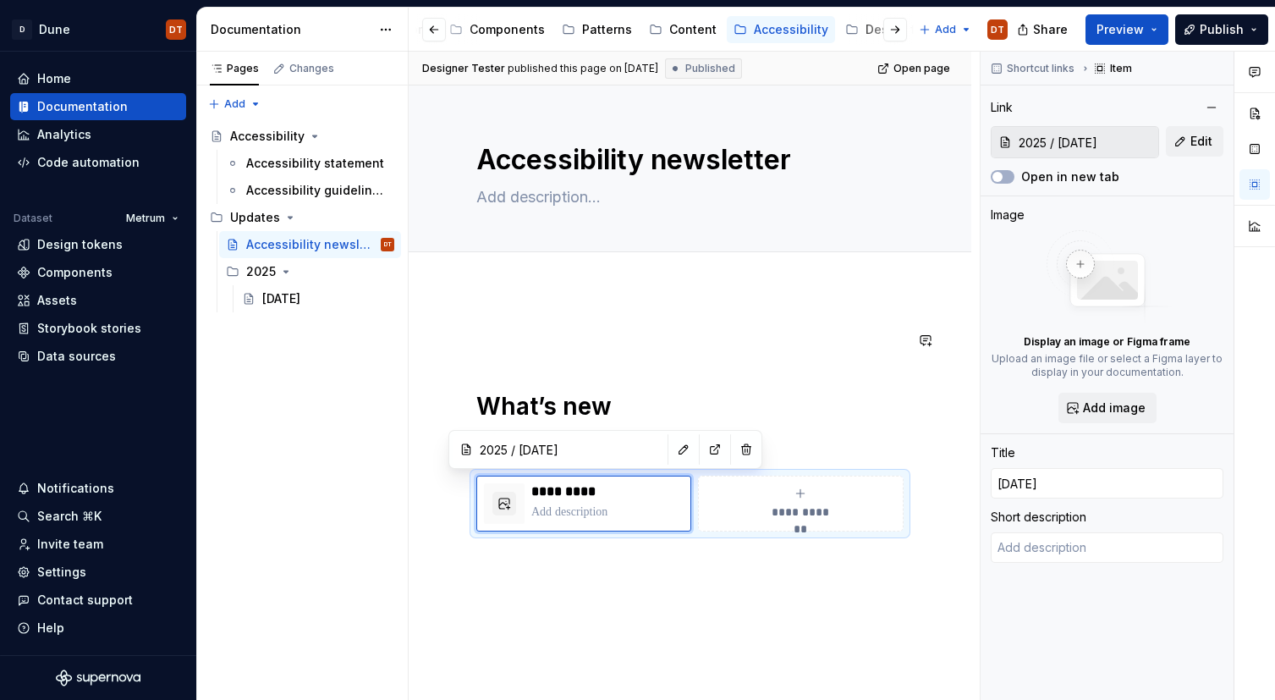
click at [733, 371] on div "**********" at bounding box center [689, 451] width 427 height 242
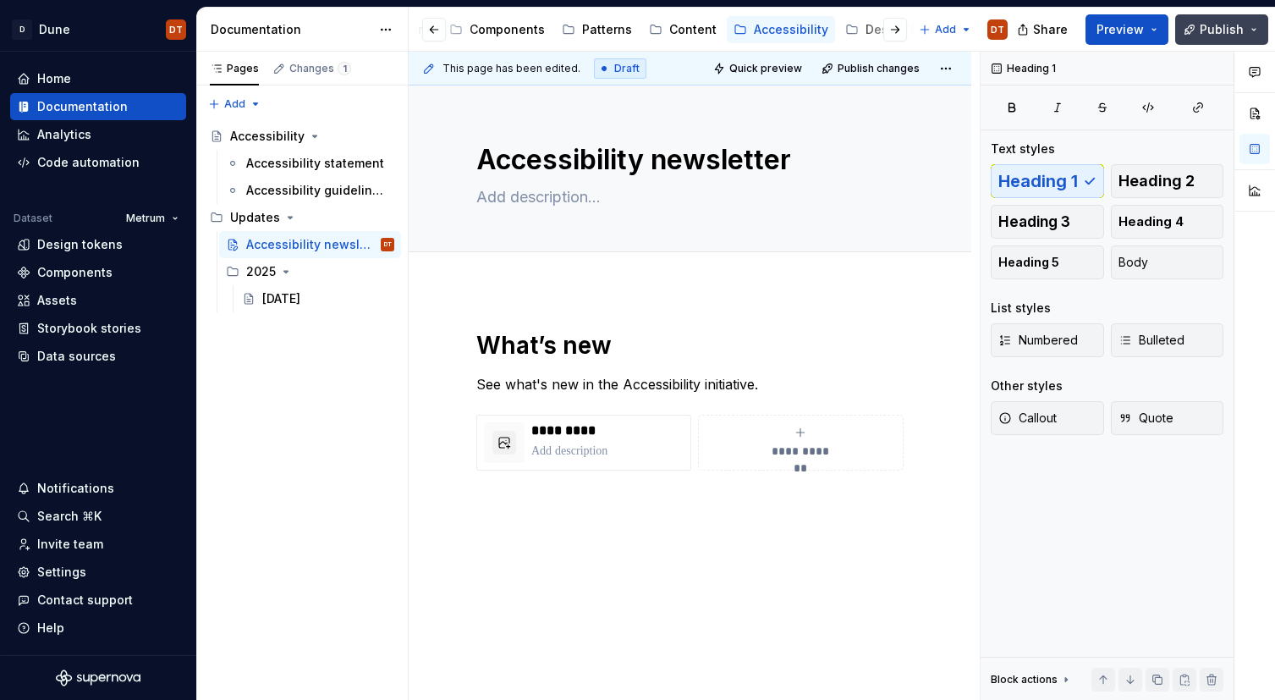
click at [1221, 33] on span "Publish" at bounding box center [1221, 29] width 44 height 17
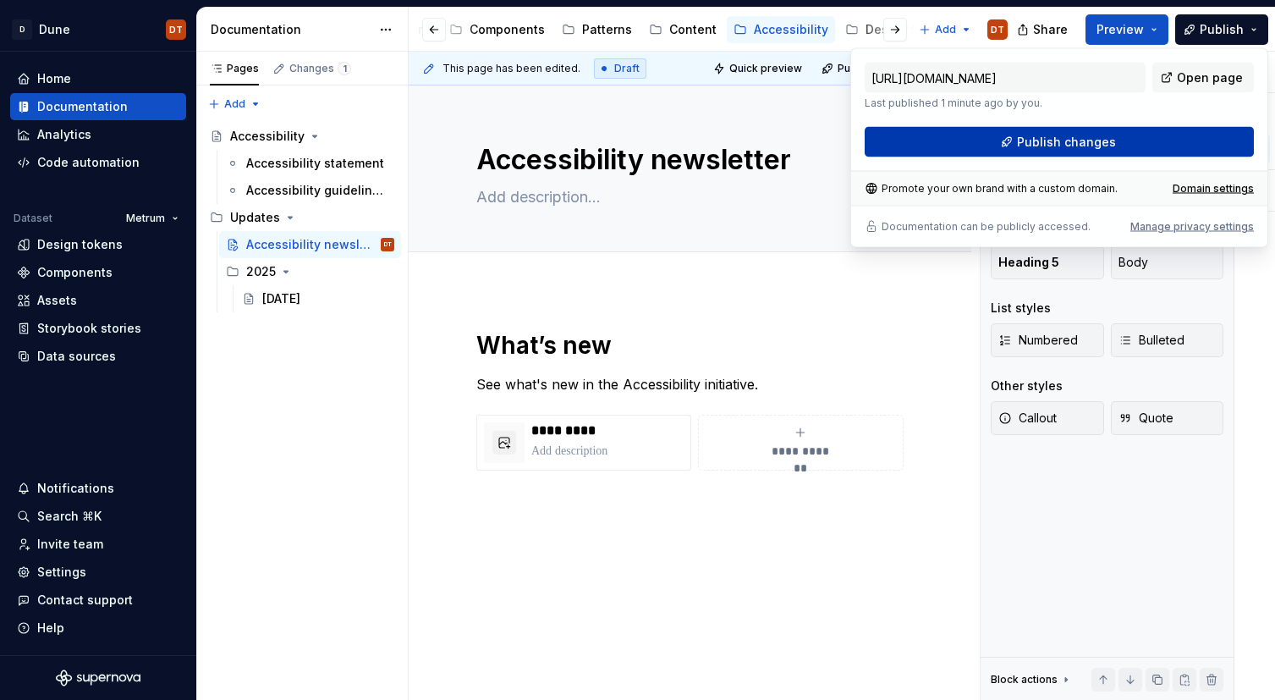
click at [1076, 140] on span "Publish changes" at bounding box center [1066, 142] width 99 height 17
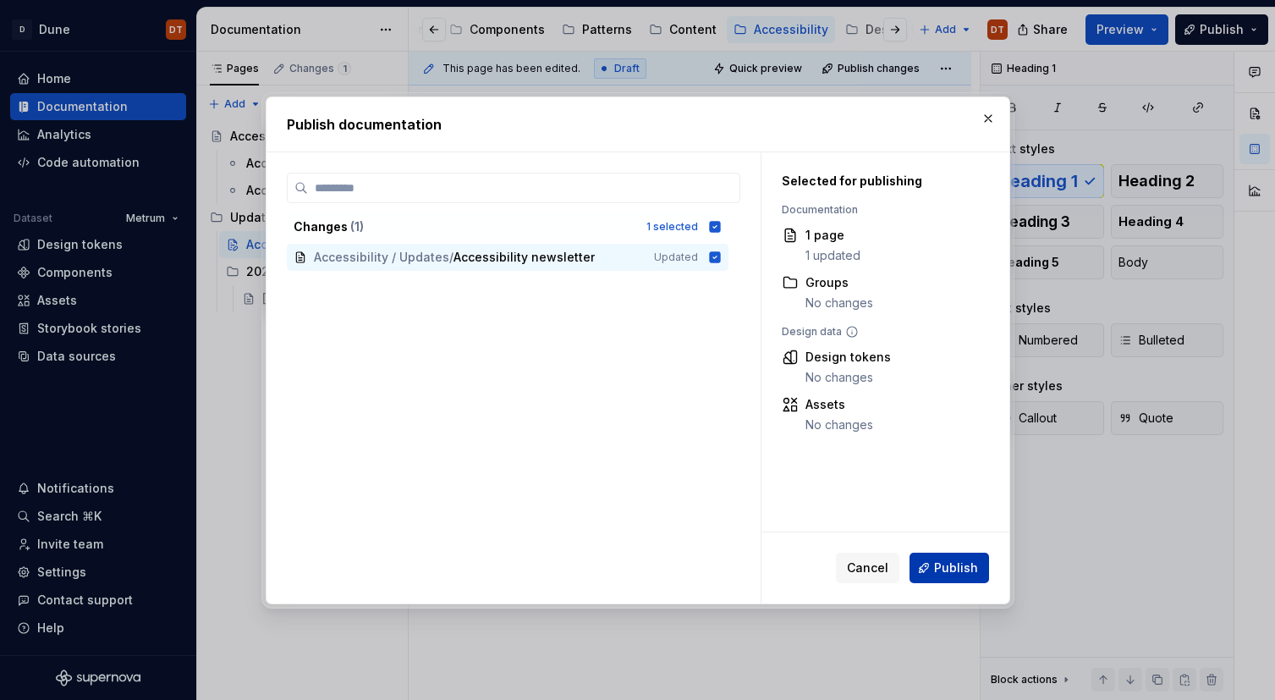
click at [941, 571] on span "Publish" at bounding box center [956, 567] width 44 height 17
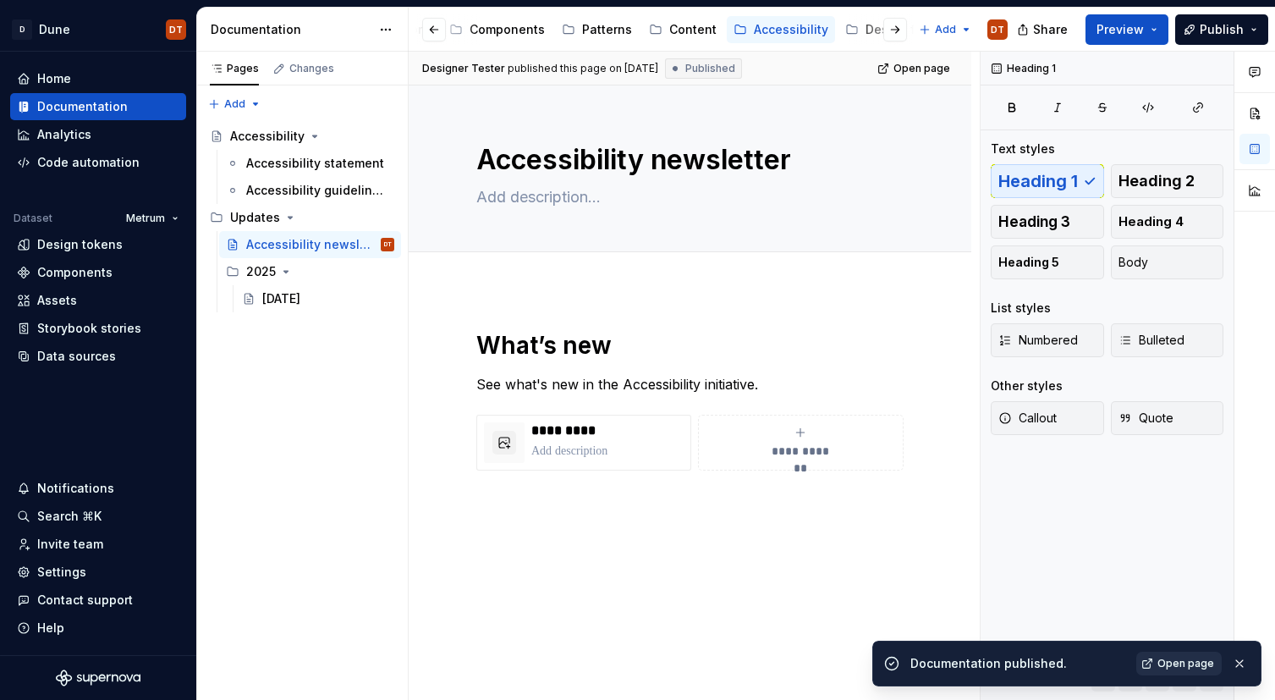
click at [1173, 660] on span "Open page" at bounding box center [1185, 663] width 57 height 14
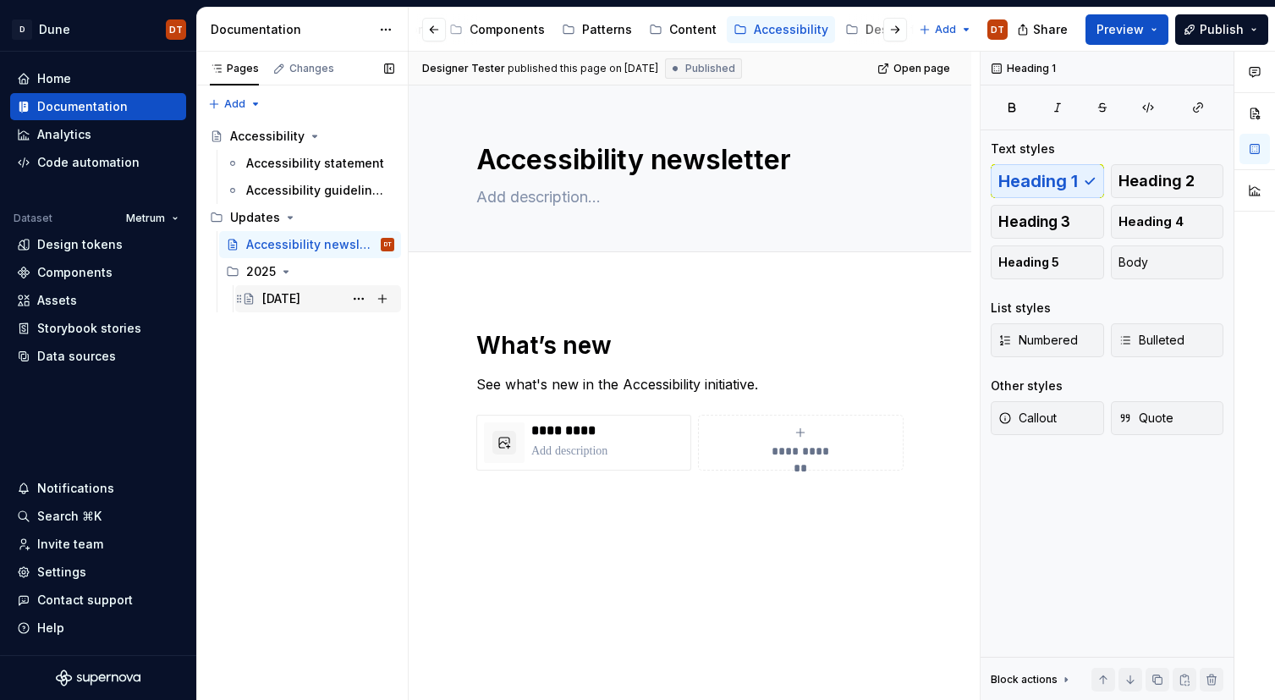
click at [260, 302] on div "[DATE]" at bounding box center [318, 299] width 152 height 24
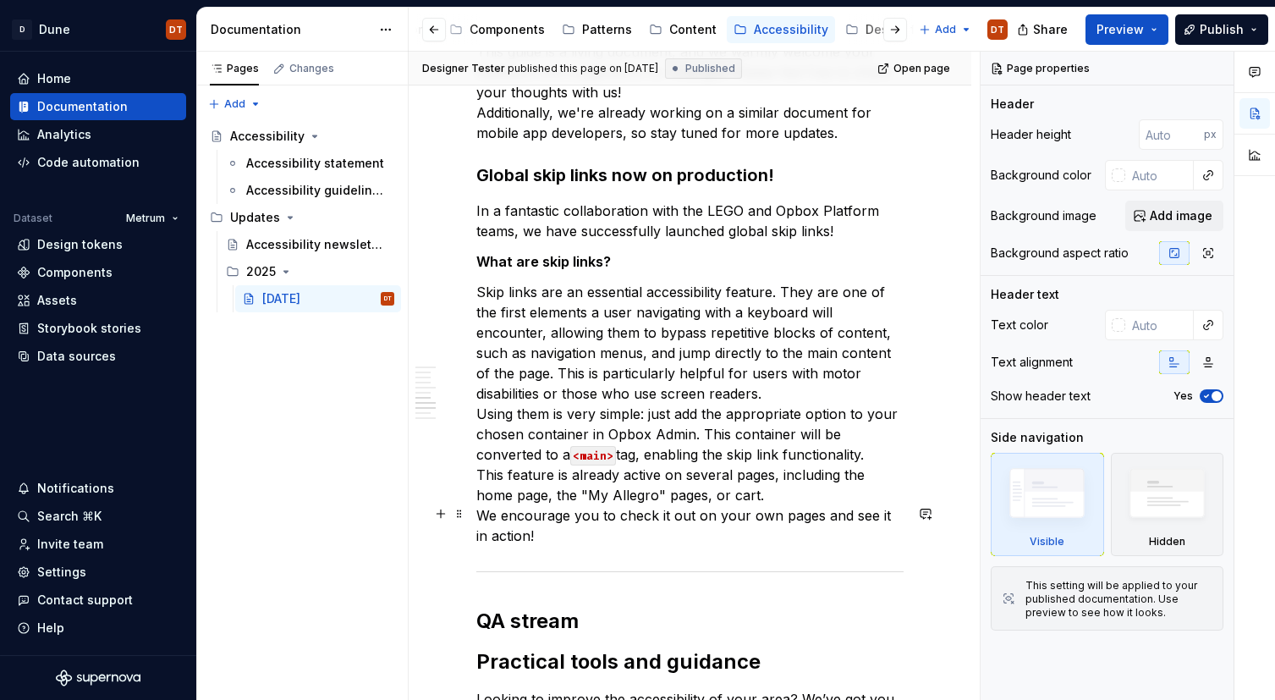
scroll to position [2072, 0]
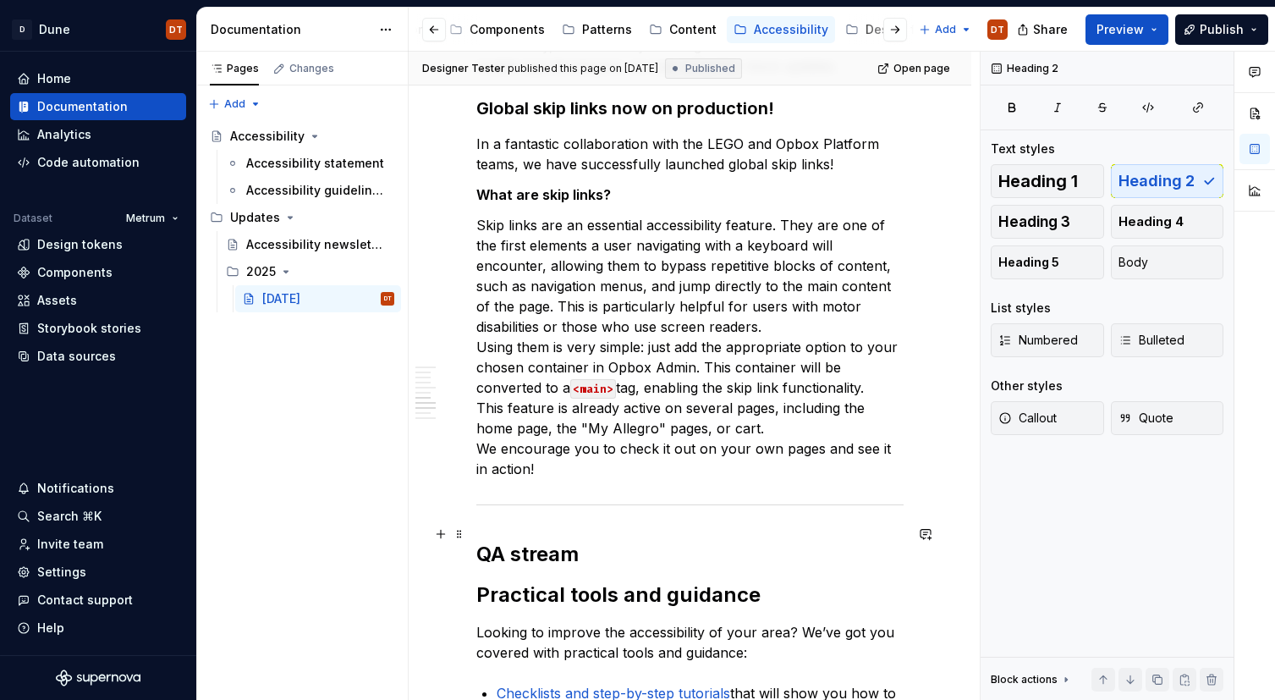
click at [524, 581] on h2 "Practical tools and guidance" at bounding box center [689, 594] width 427 height 27
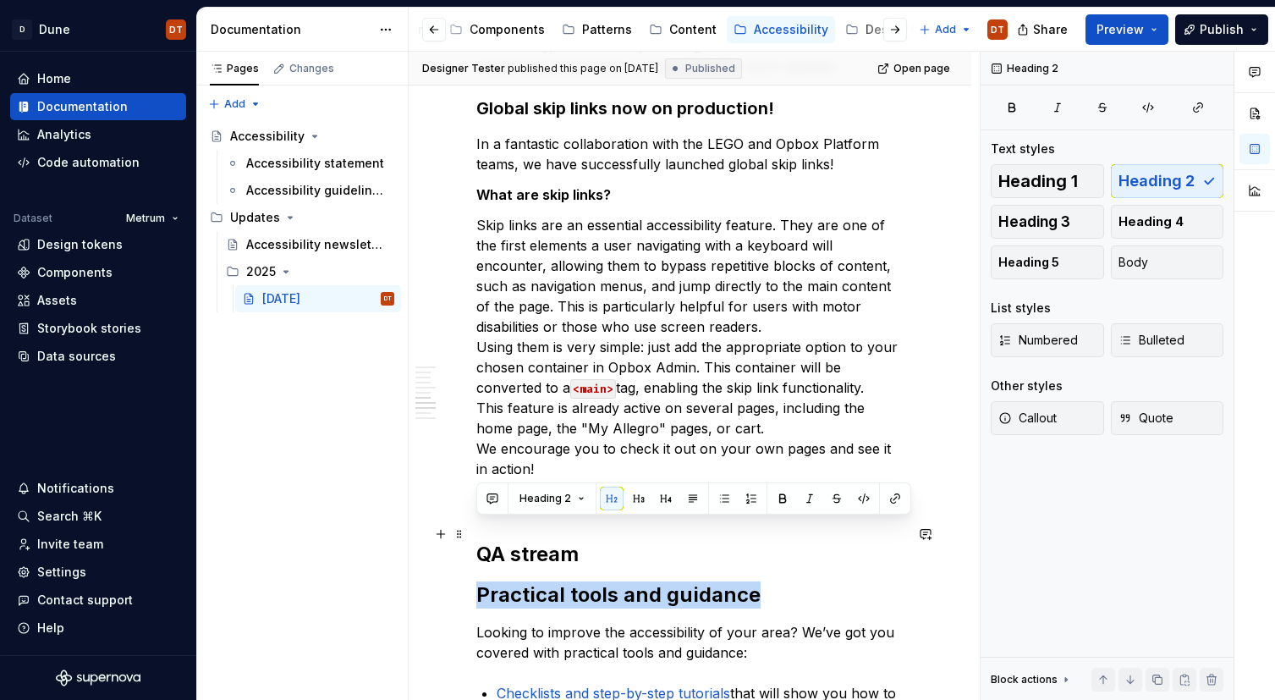
drag, startPoint x: 761, startPoint y: 531, endPoint x: 425, endPoint y: 533, distance: 336.7
click at [425, 533] on div "Accessibility Newsletter #2 Accessibility is not just a standard and a set of r…" at bounding box center [690, 332] width 563 height 4228
click at [634, 502] on button "button" at bounding box center [639, 498] width 24 height 24
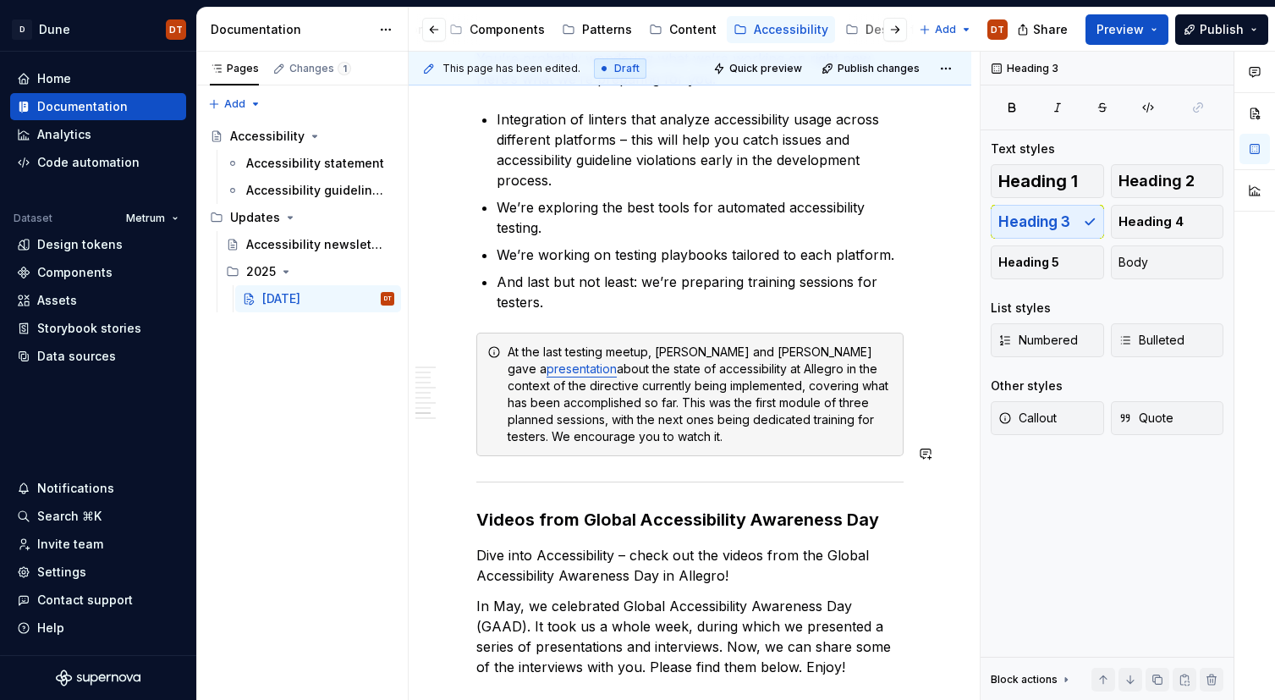
scroll to position [3094, 0]
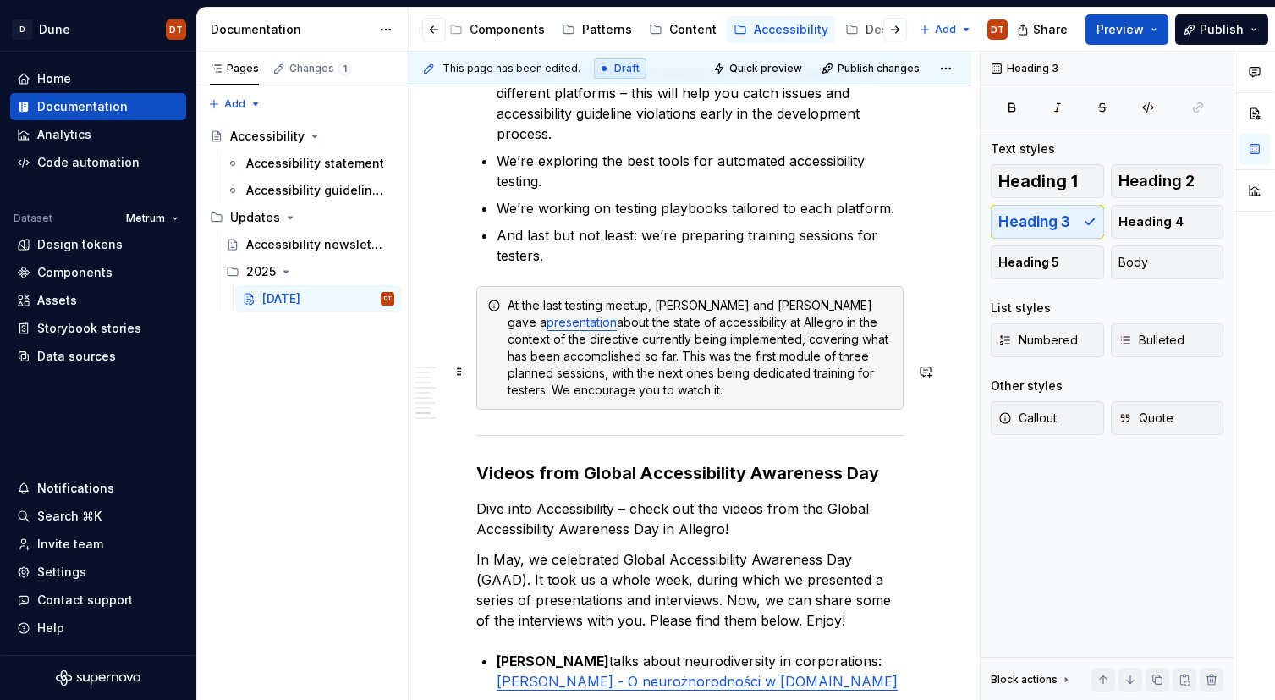
click at [621, 461] on h3 "Videos from Global Accessibility Awareness Day" at bounding box center [689, 473] width 427 height 24
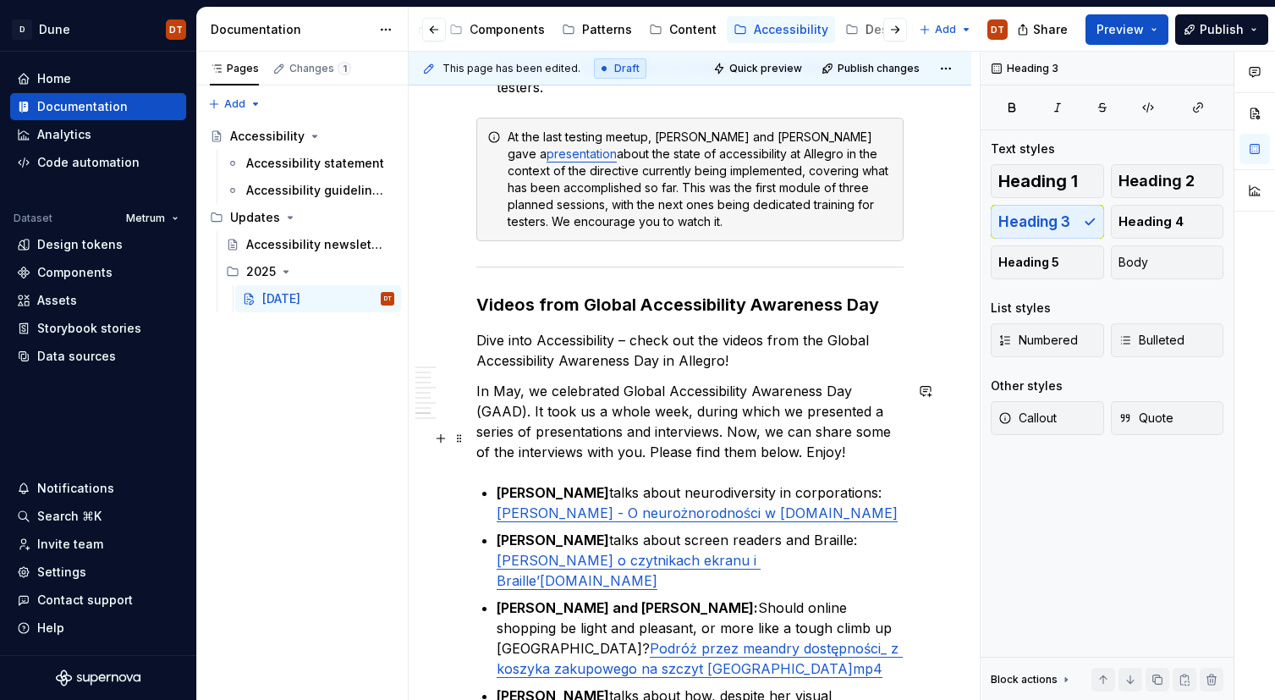
scroll to position [3267, 0]
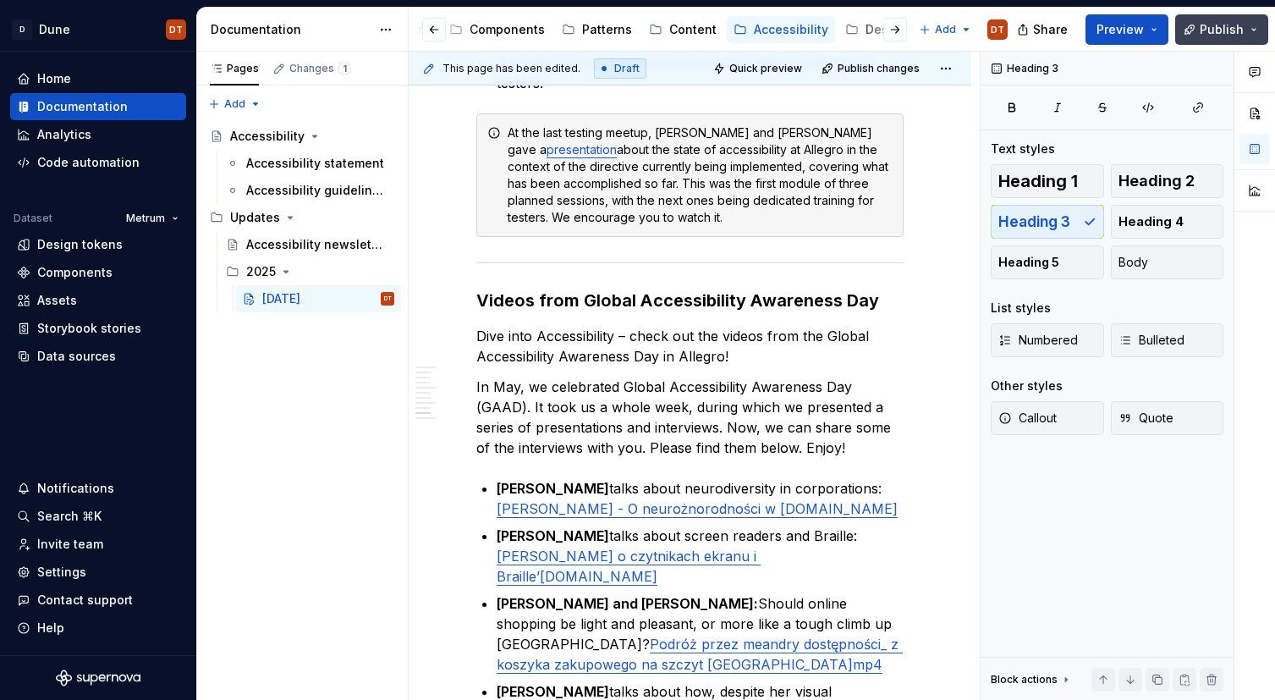
click at [1216, 28] on span "Publish" at bounding box center [1221, 29] width 44 height 17
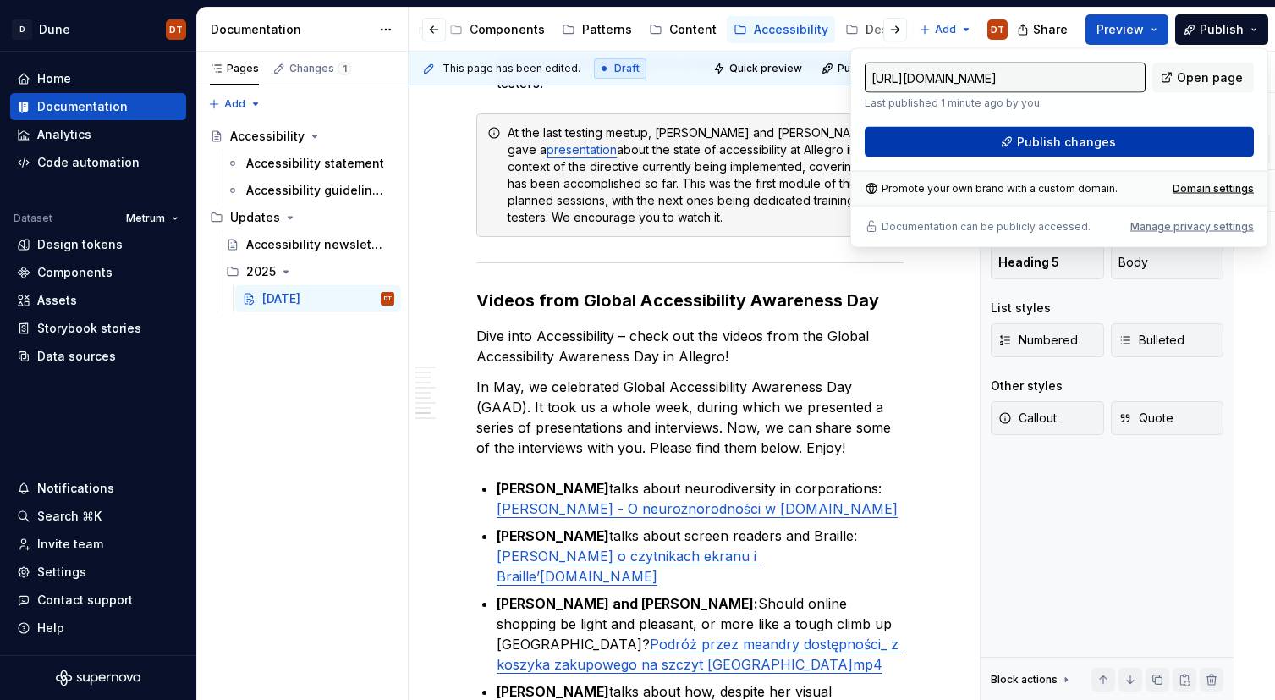
click at [1046, 143] on span "Publish changes" at bounding box center [1066, 142] width 99 height 17
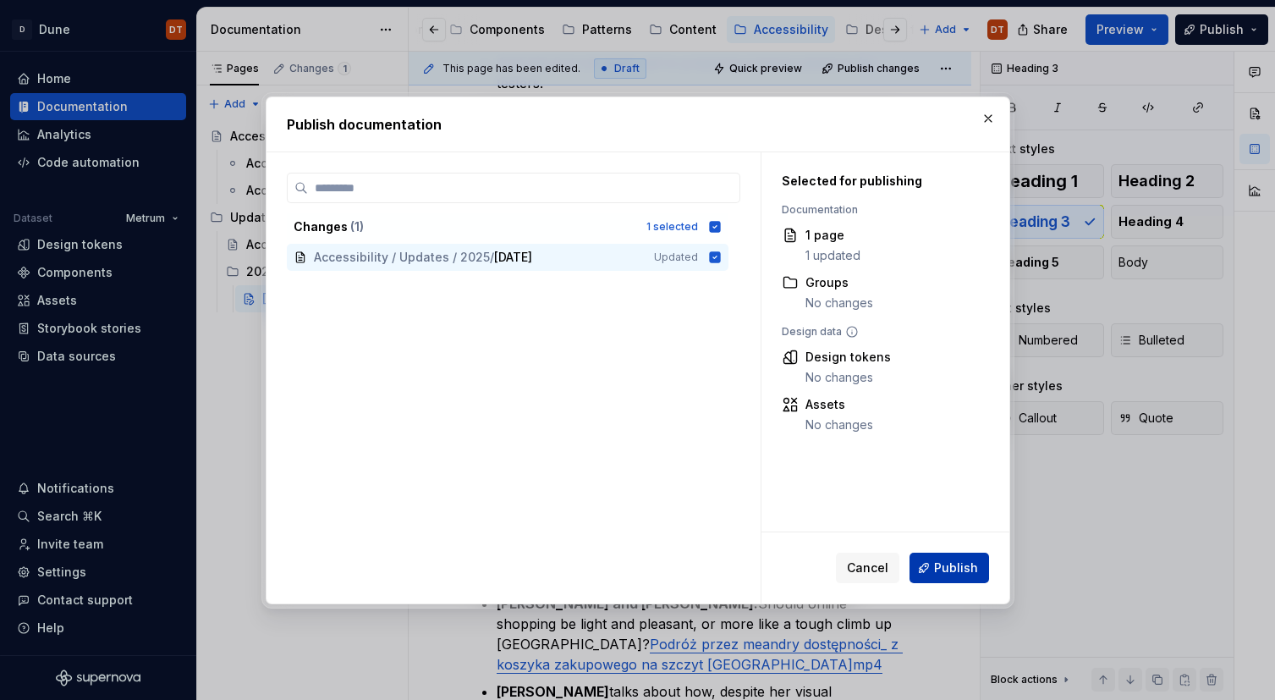
click at [954, 570] on span "Publish" at bounding box center [956, 567] width 44 height 17
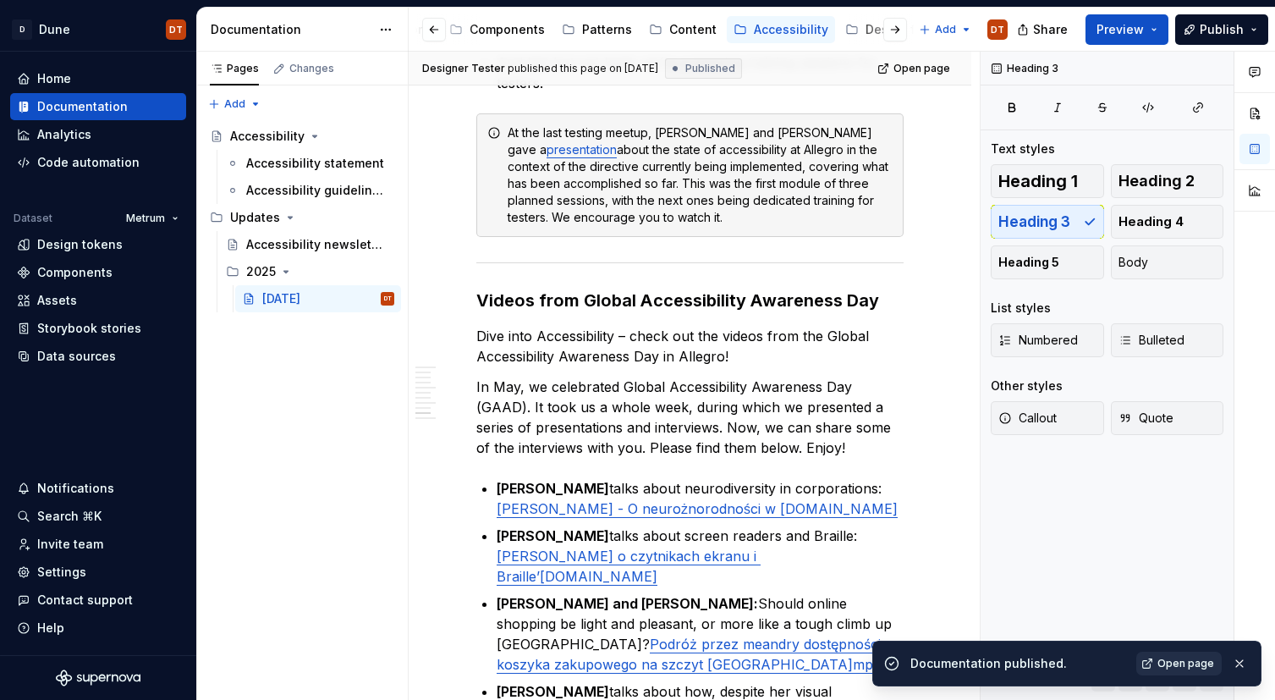
click at [1188, 661] on span "Open page" at bounding box center [1185, 663] width 57 height 14
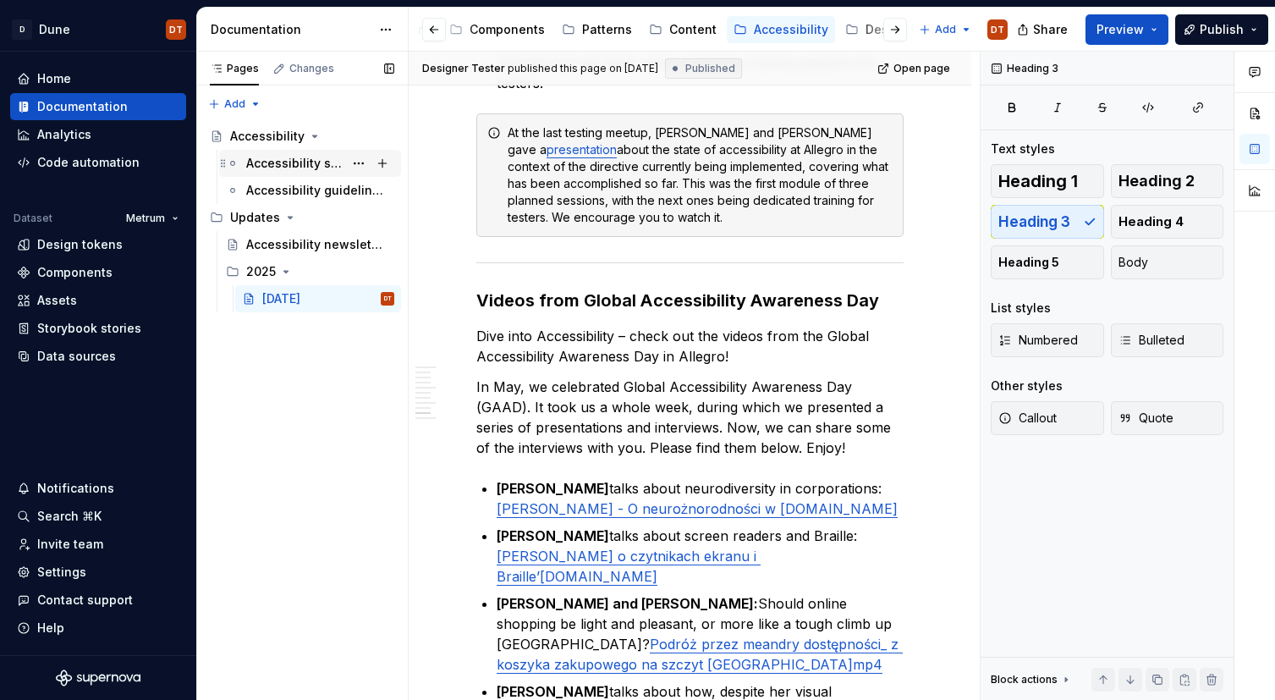
click at [282, 164] on div "Accessibility statement" at bounding box center [294, 163] width 97 height 17
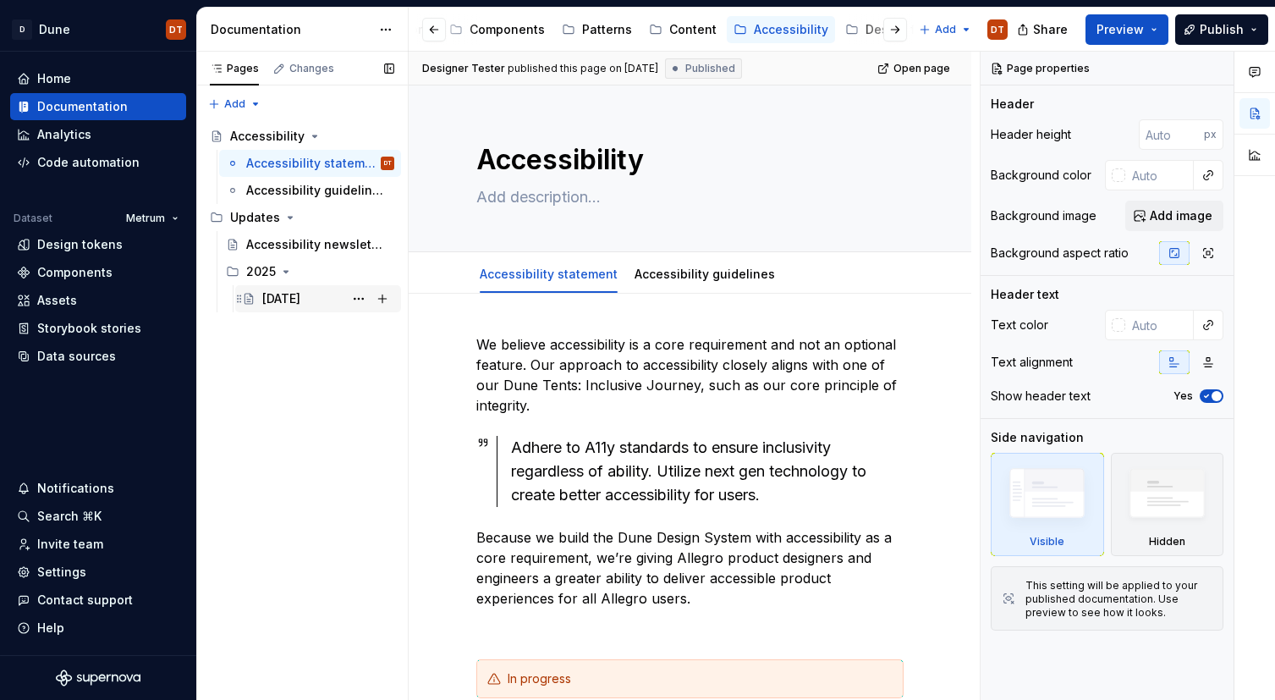
click at [268, 302] on div "[DATE]" at bounding box center [281, 298] width 38 height 17
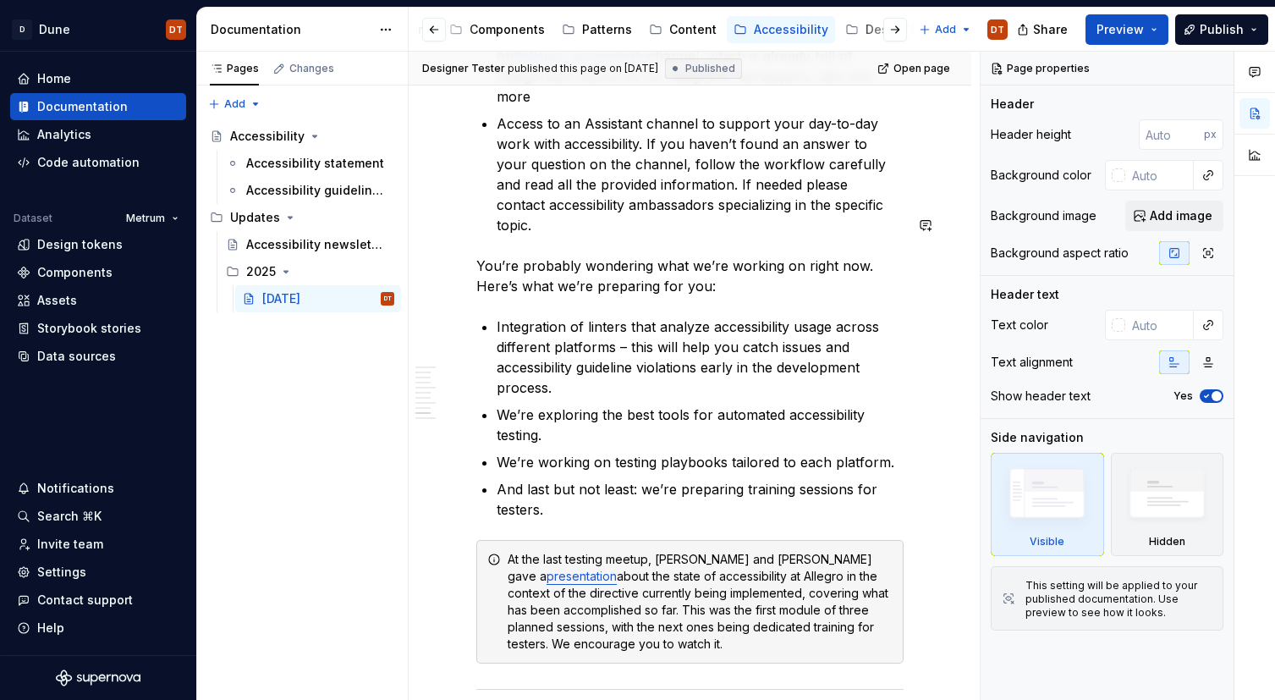
scroll to position [3671, 0]
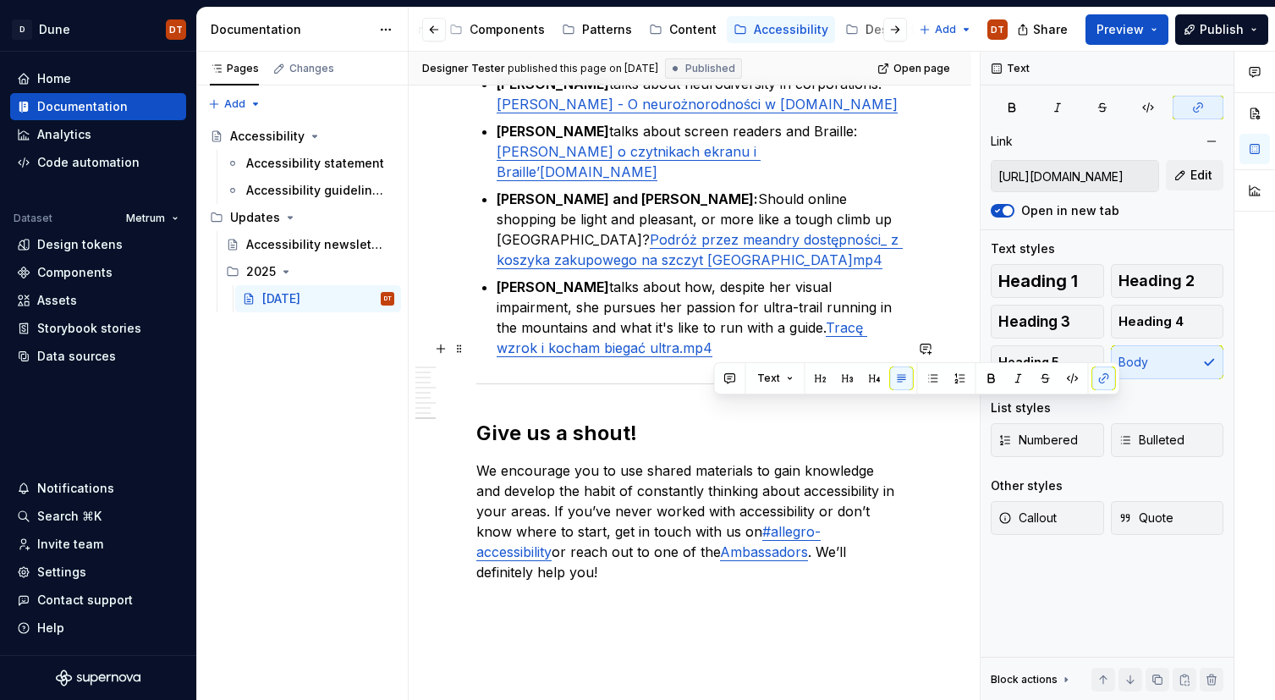
drag, startPoint x: 719, startPoint y: 409, endPoint x: 715, endPoint y: 425, distance: 16.6
click at [715, 460] on p "We encourage you to use shared materials to gain knowledge and develop the habi…" at bounding box center [689, 521] width 427 height 122
copy p "#allegro-accessibility or reach out to one of the Ambassadors"
click at [342, 192] on div "Accessibility guidelines" at bounding box center [294, 190] width 97 height 17
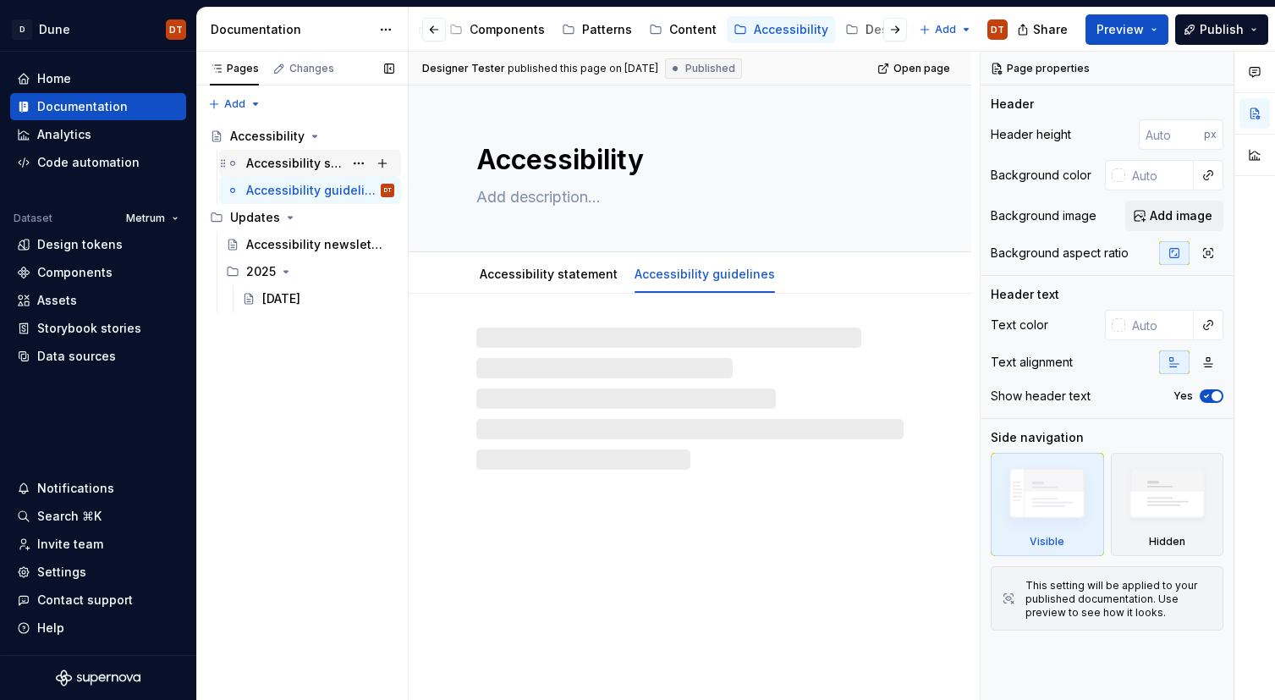
click at [280, 167] on div "Accessibility statement" at bounding box center [294, 163] width 97 height 17
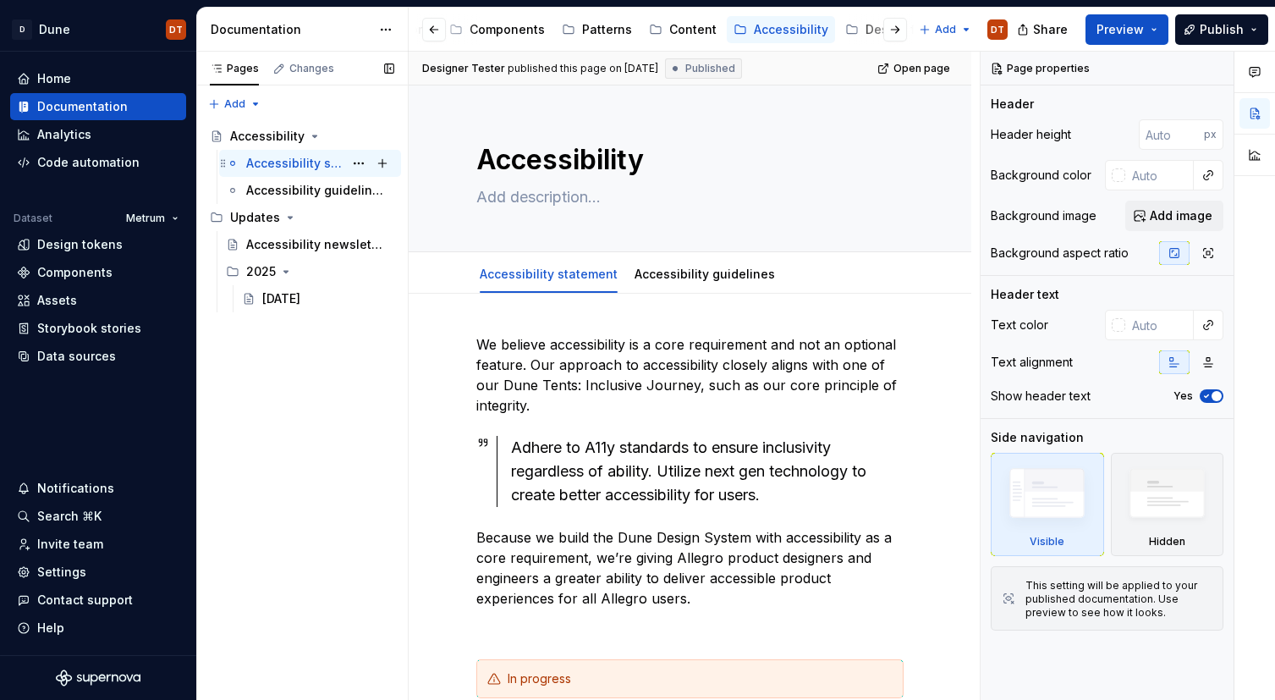
click at [289, 165] on div "Accessibility statement" at bounding box center [294, 163] width 97 height 17
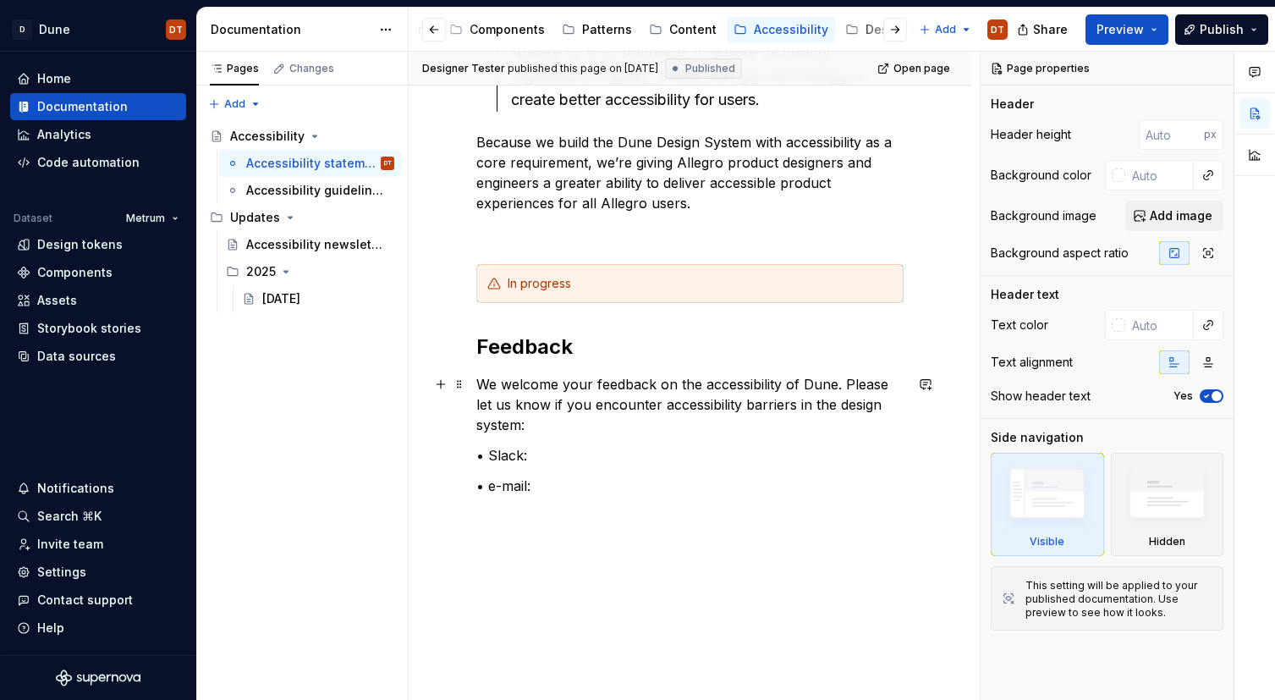
scroll to position [396, 0]
type textarea "*"
click at [544, 425] on p "We welcome your feedback on the accessibility of Dune. Please let us know if yo…" at bounding box center [689, 403] width 427 height 61
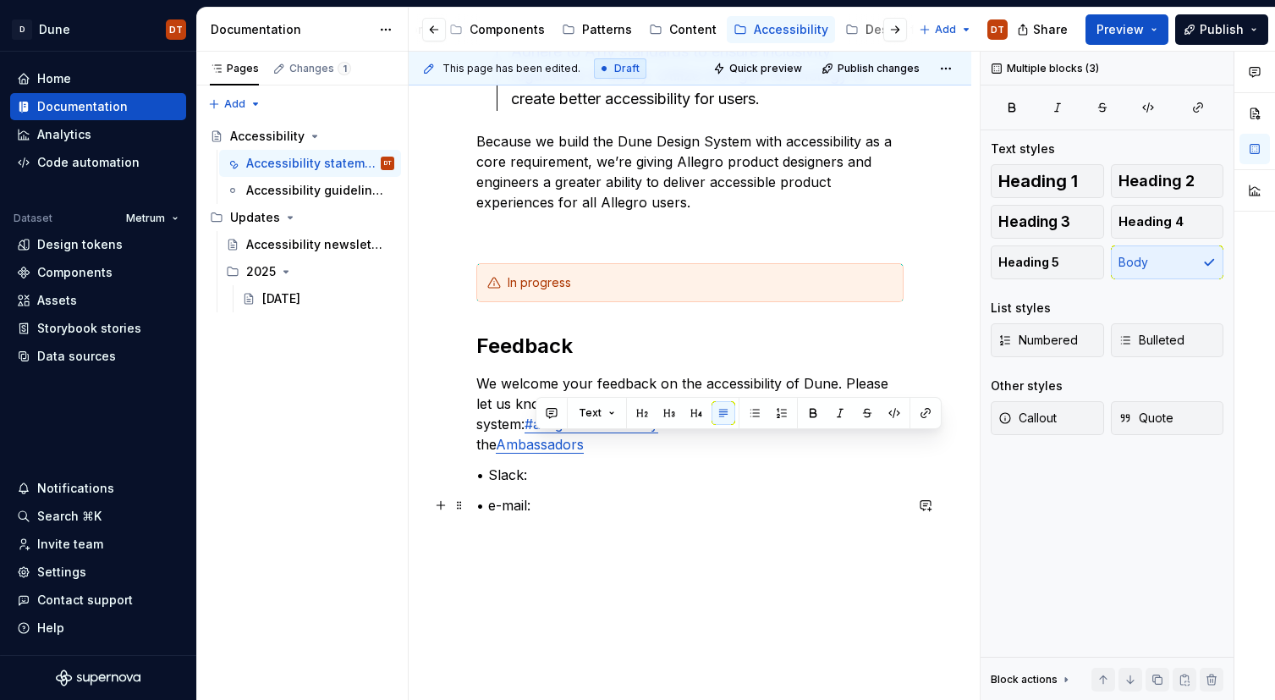
drag, startPoint x: 597, startPoint y: 447, endPoint x: 618, endPoint y: 504, distance: 60.2
click at [618, 504] on div "We believe accessibility is a core requirement and not an optional feature. Our…" at bounding box center [689, 241] width 427 height 607
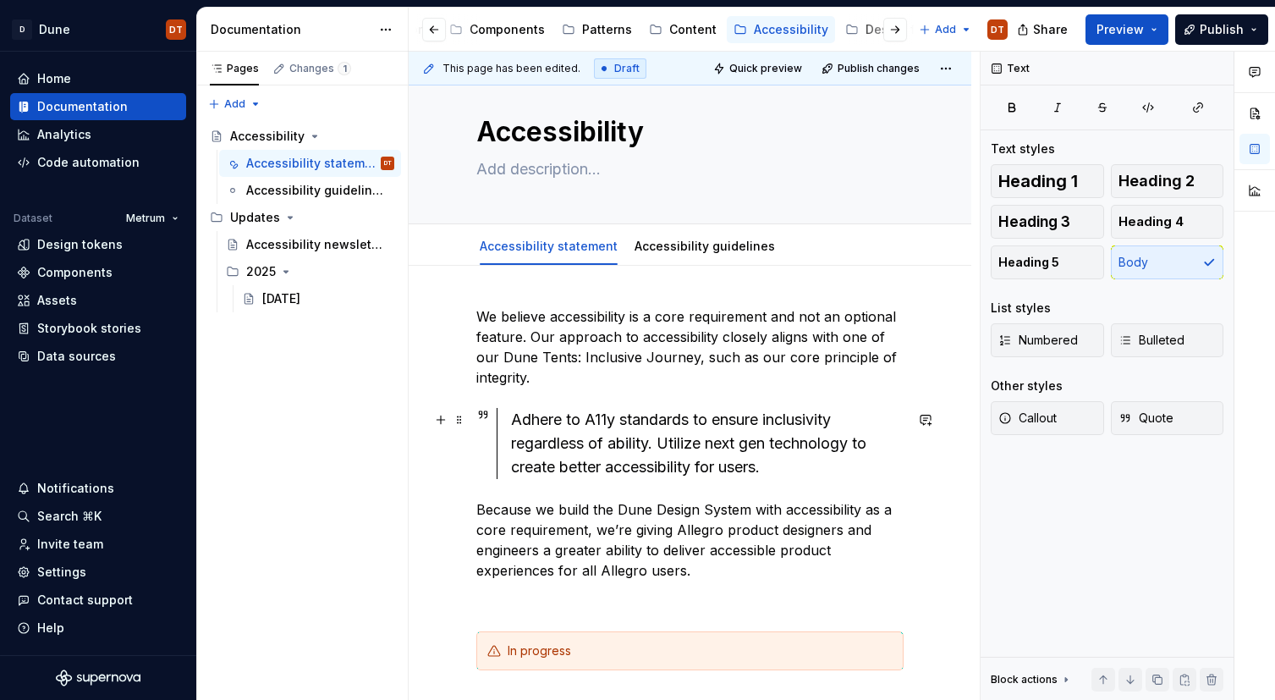
scroll to position [0, 0]
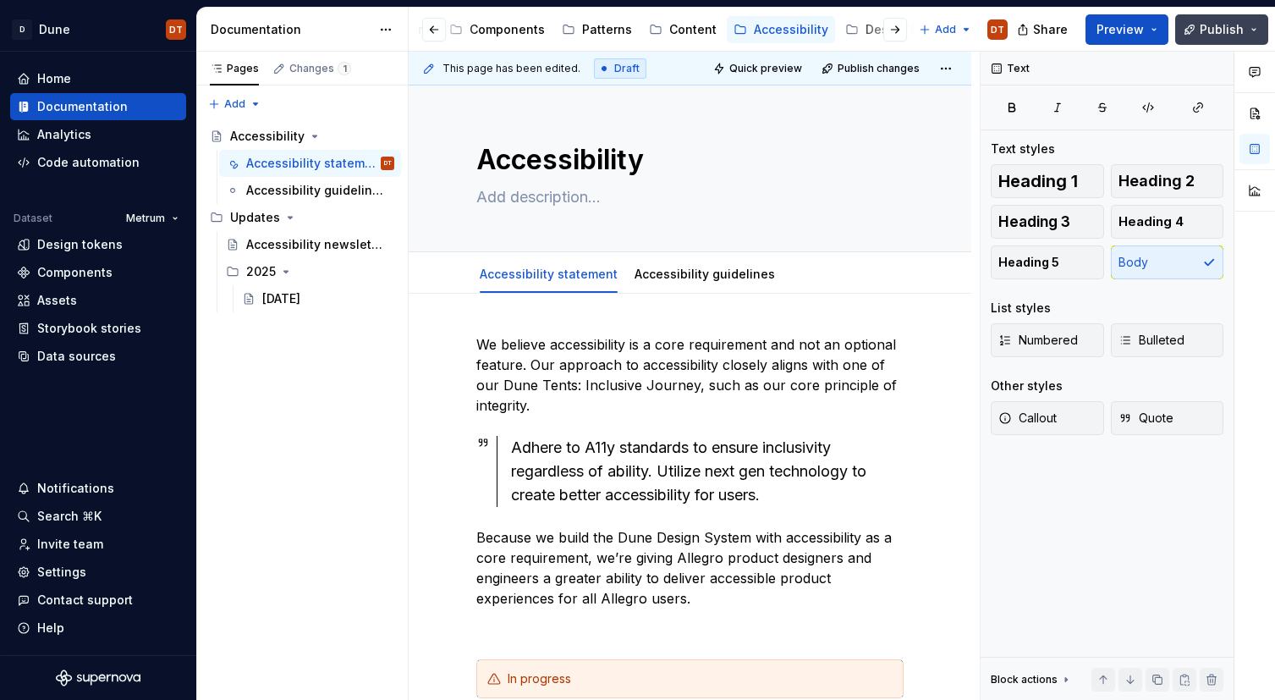
click at [1221, 33] on span "Publish" at bounding box center [1221, 29] width 44 height 17
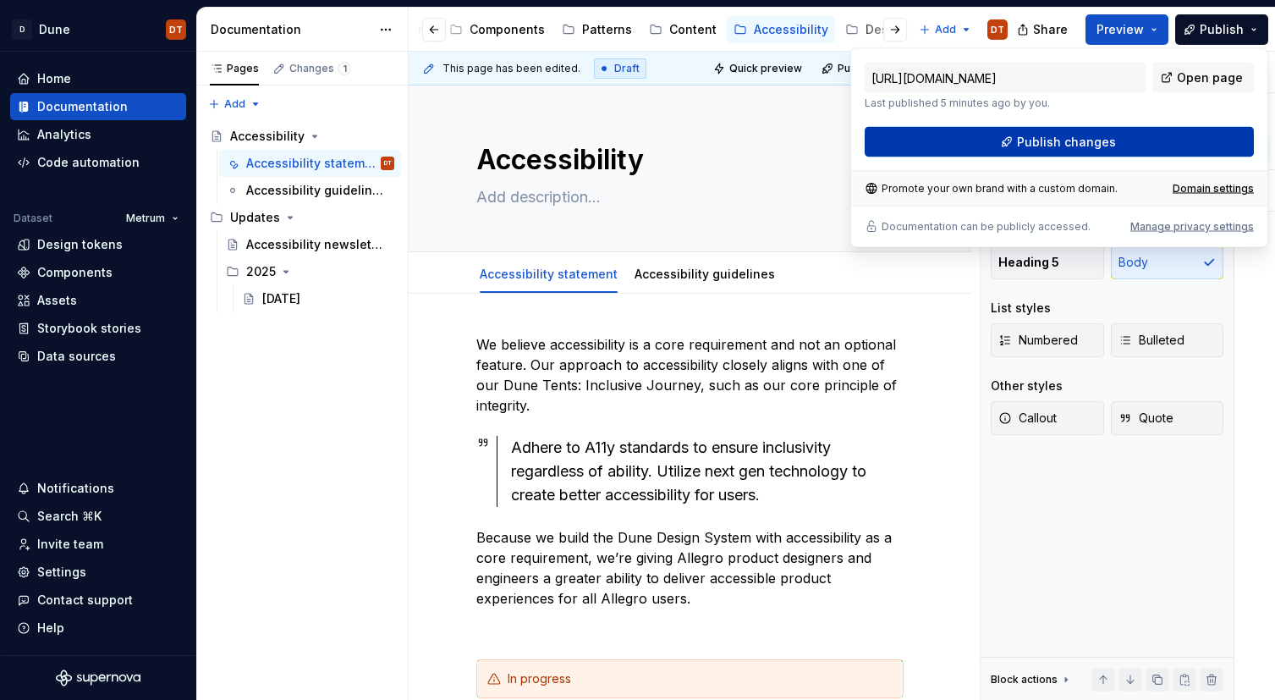
click at [1074, 147] on span "Publish changes" at bounding box center [1066, 142] width 99 height 17
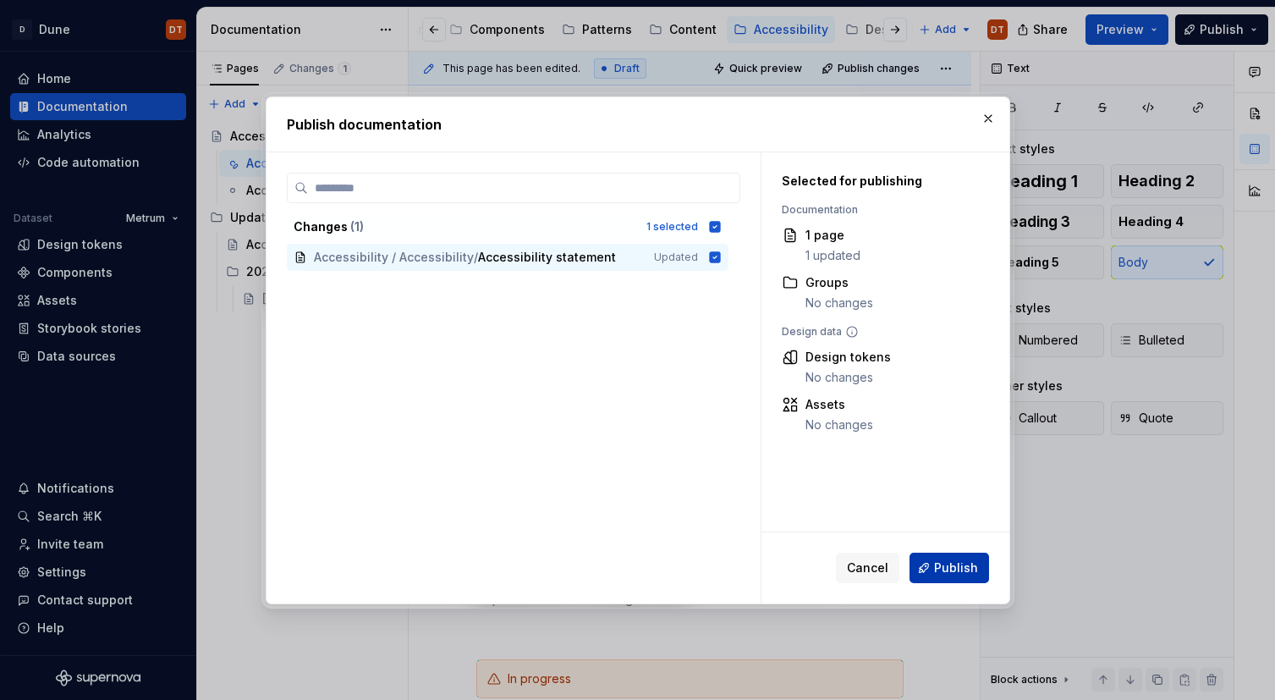
click at [941, 568] on span "Publish" at bounding box center [956, 567] width 44 height 17
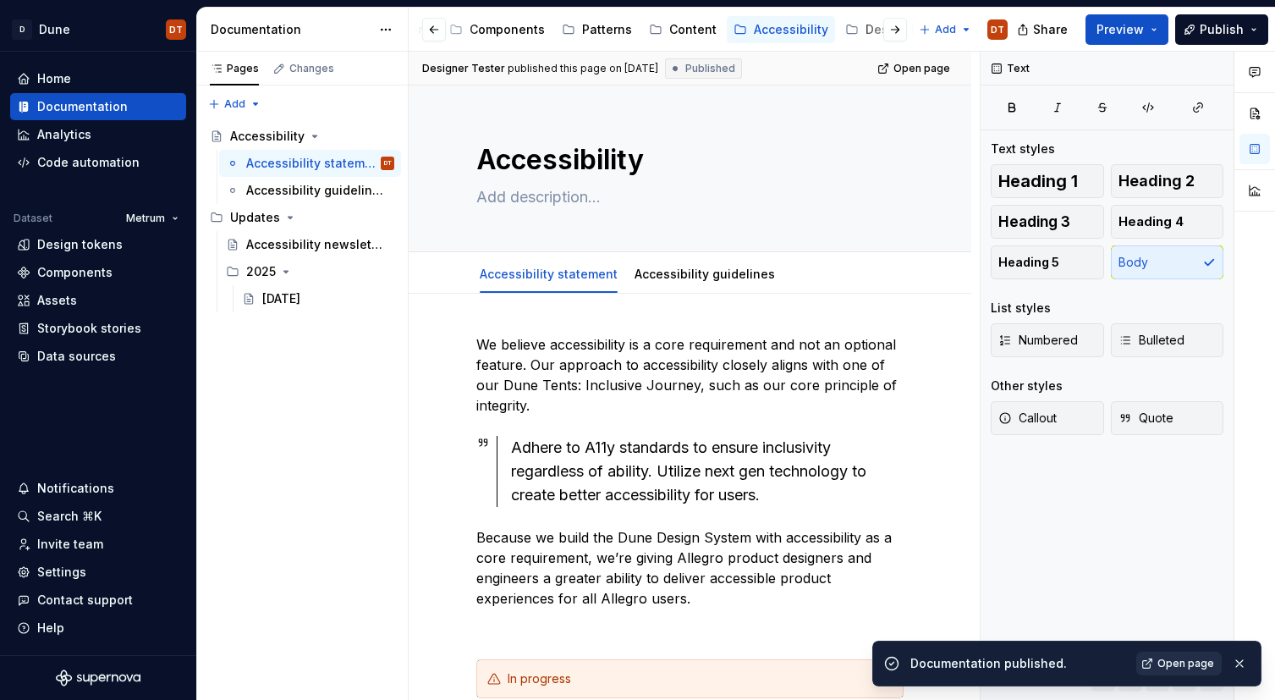
click at [1194, 667] on span "Open page" at bounding box center [1185, 663] width 57 height 14
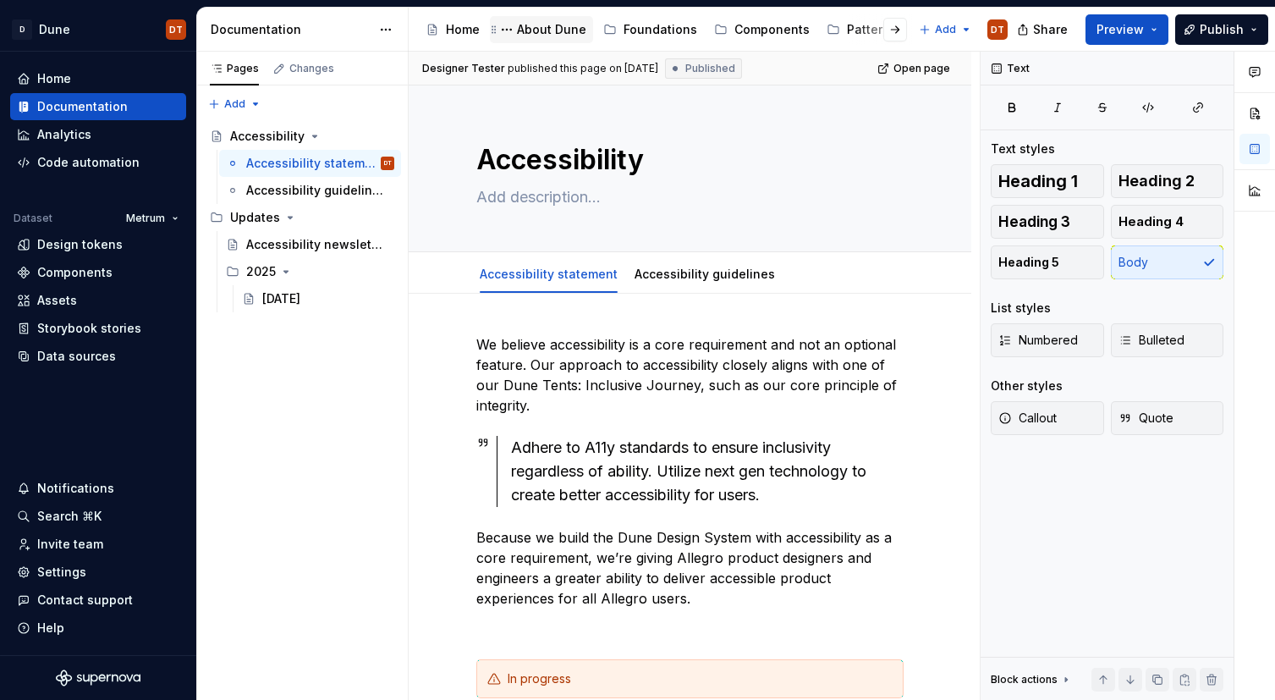
click at [544, 31] on div "About Dune" at bounding box center [551, 29] width 69 height 17
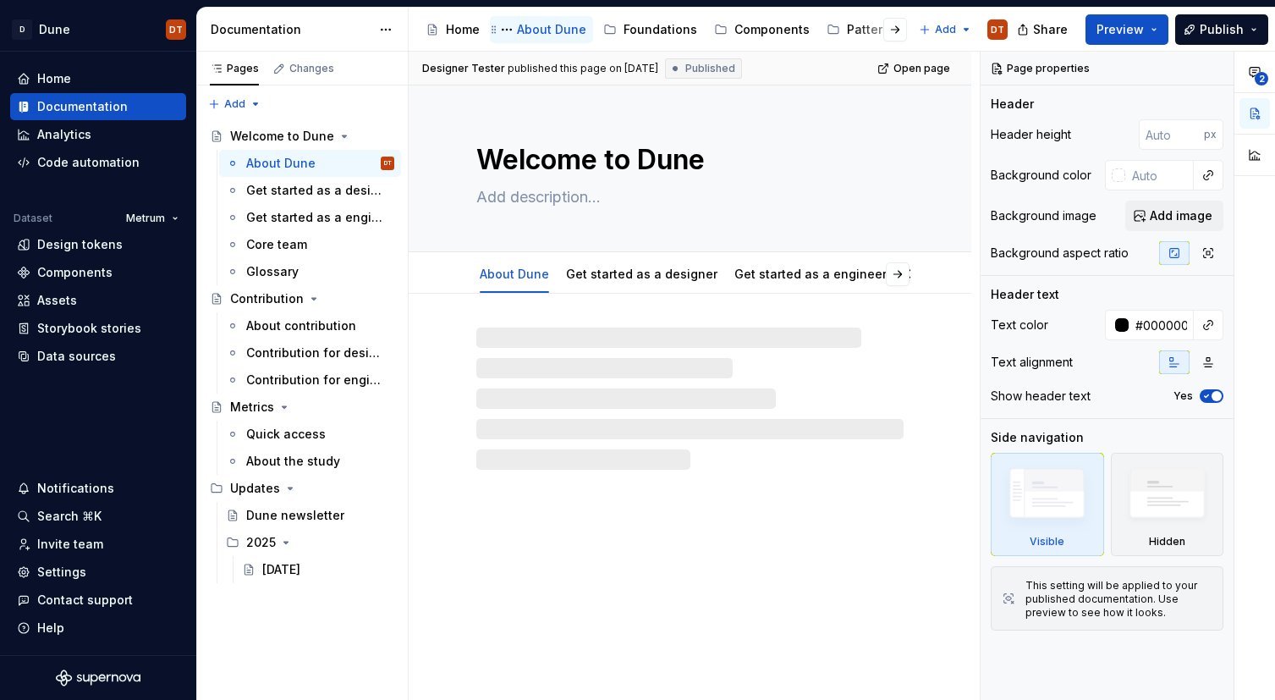
scroll to position [0, 1]
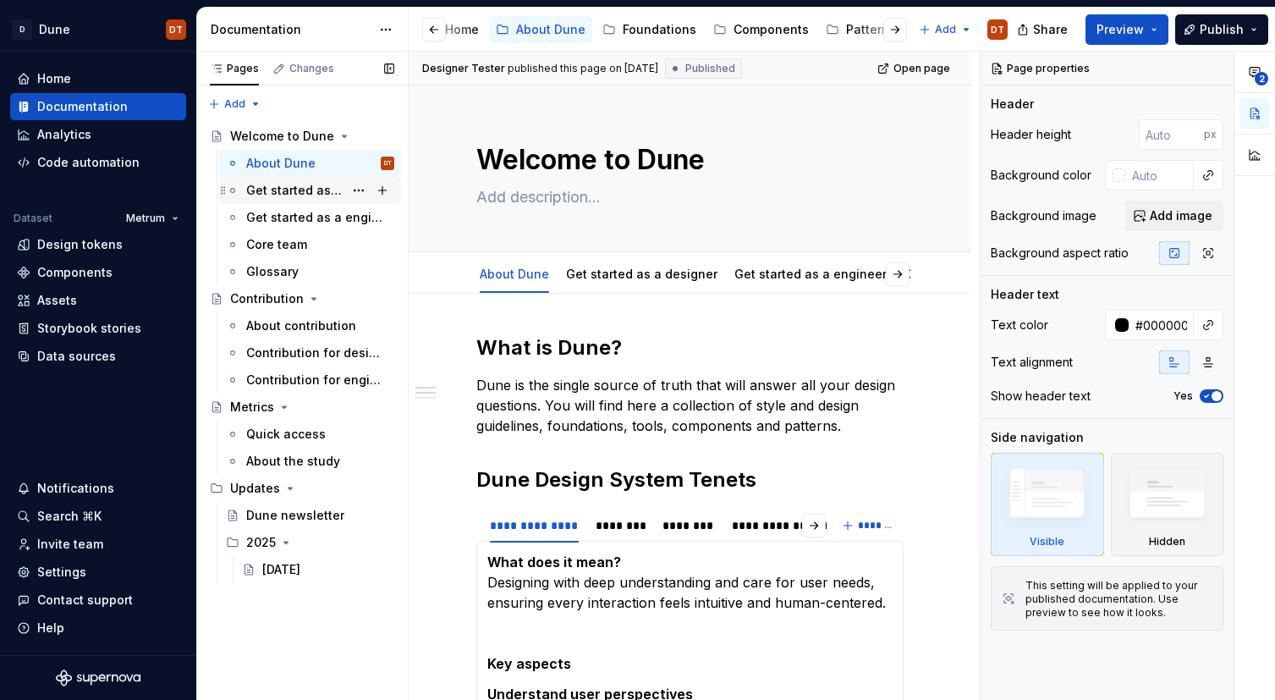
click at [287, 186] on div "Get started as a designer" at bounding box center [294, 190] width 97 height 17
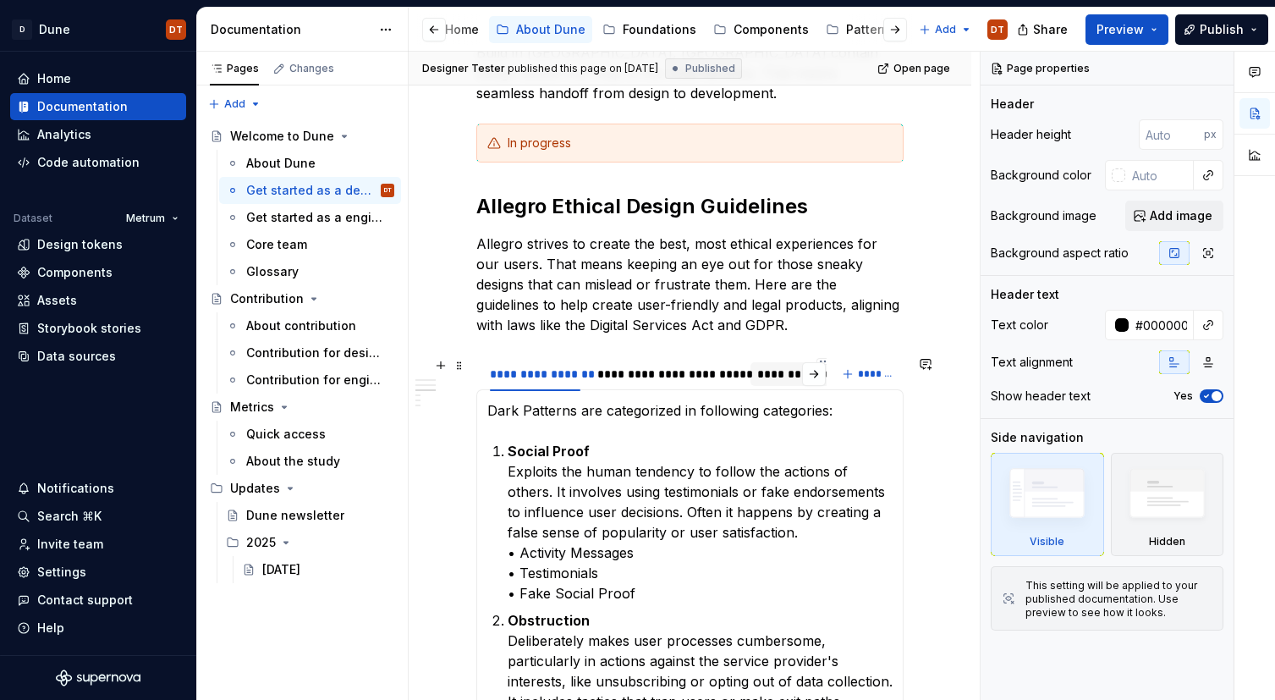
scroll to position [535, 0]
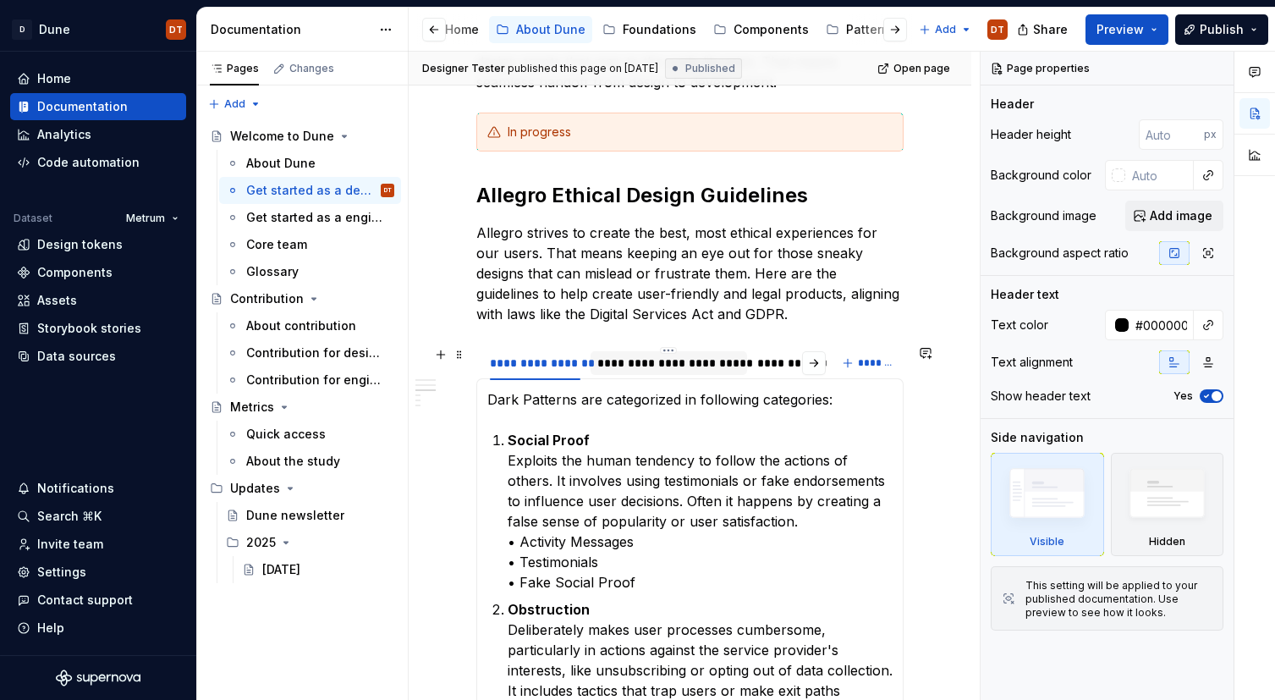
click at [694, 365] on div "**********" at bounding box center [668, 362] width 143 height 17
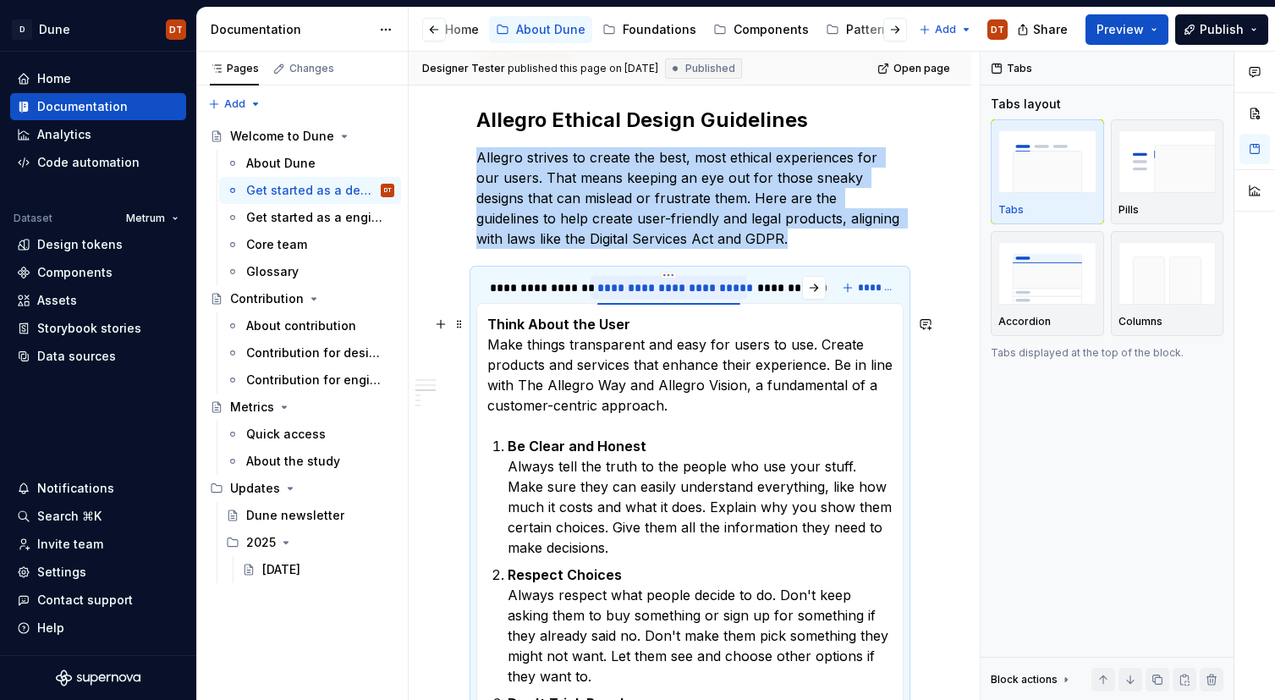
scroll to position [603, 0]
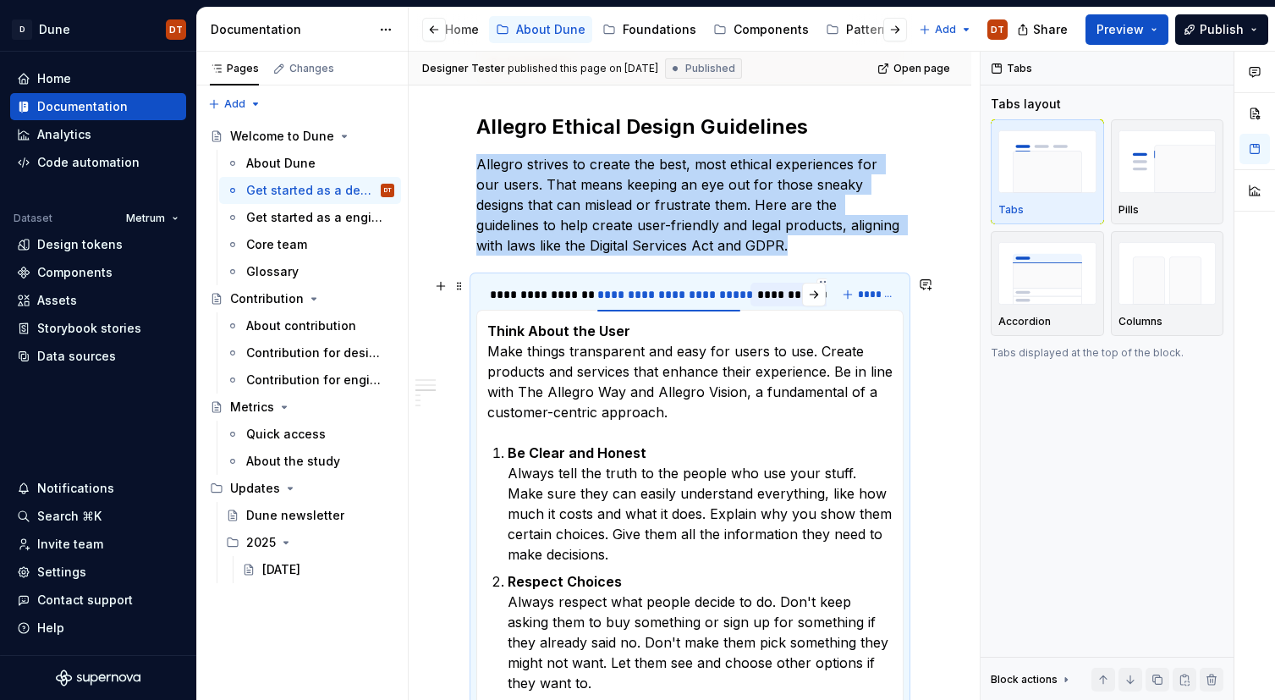
click at [767, 299] on div "**********" at bounding box center [825, 294] width 136 height 17
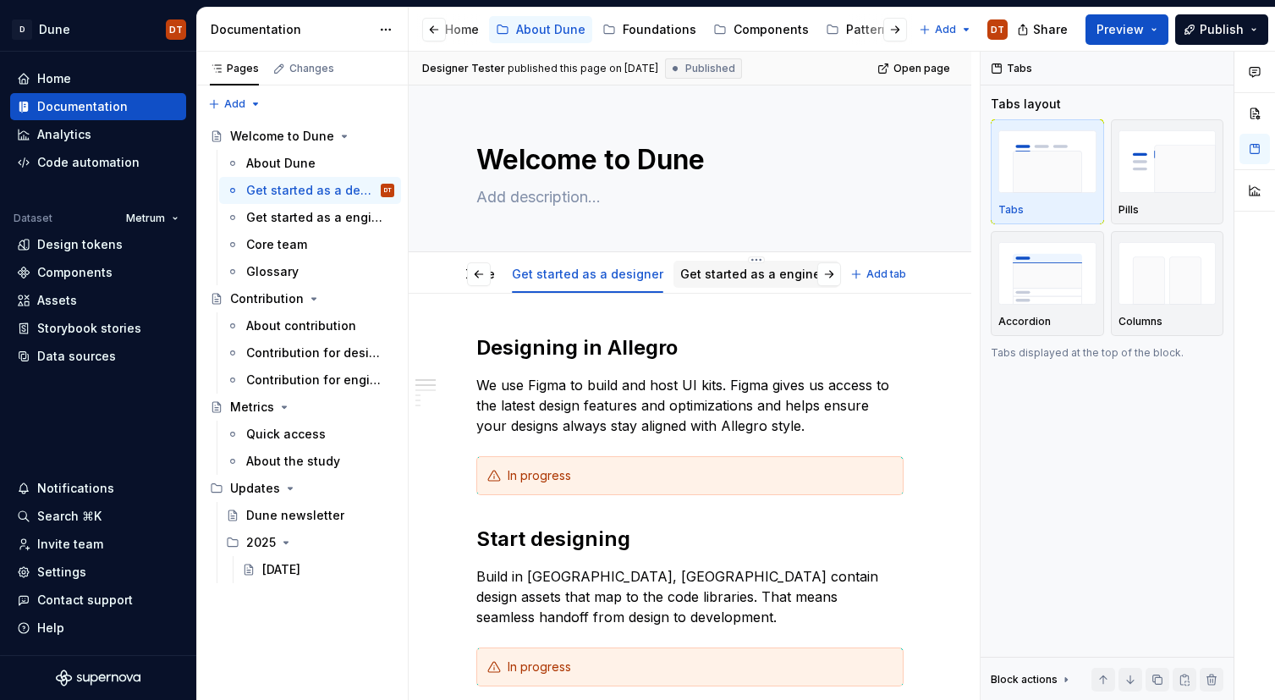
scroll to position [0, 53]
click at [722, 278] on link "Get started as a engineer" at bounding box center [757, 273] width 152 height 14
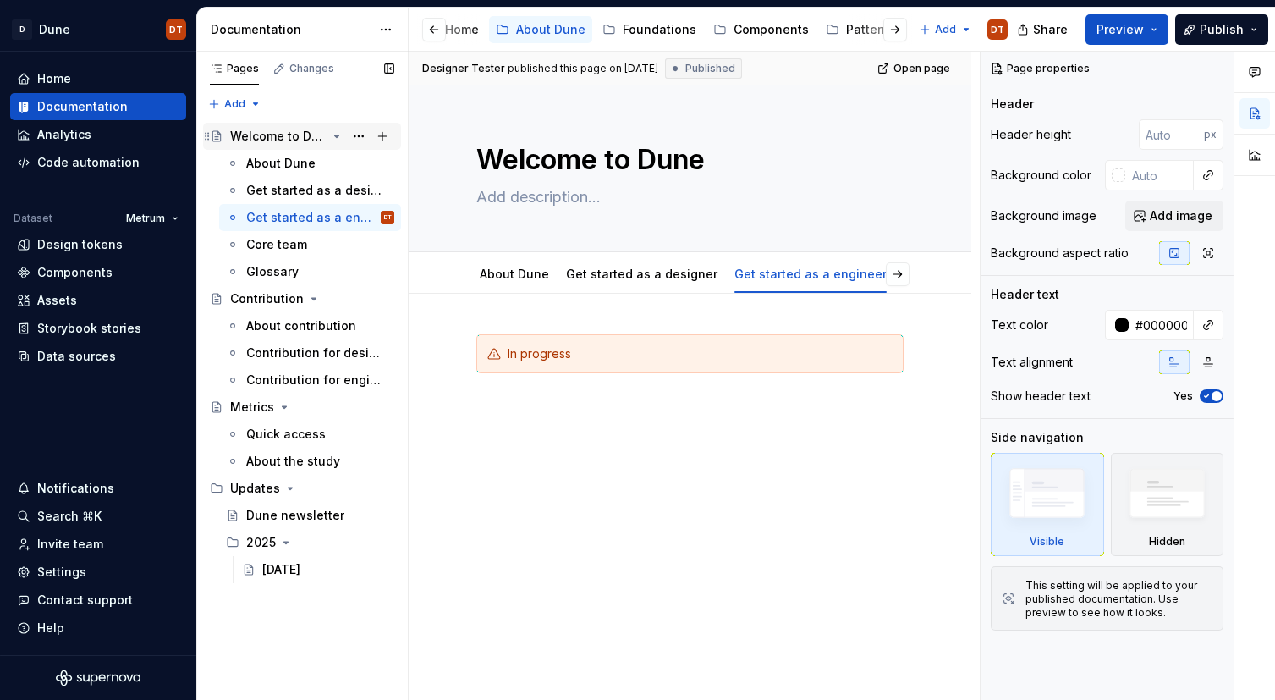
click at [257, 134] on div "Welcome to Dune" at bounding box center [278, 136] width 96 height 17
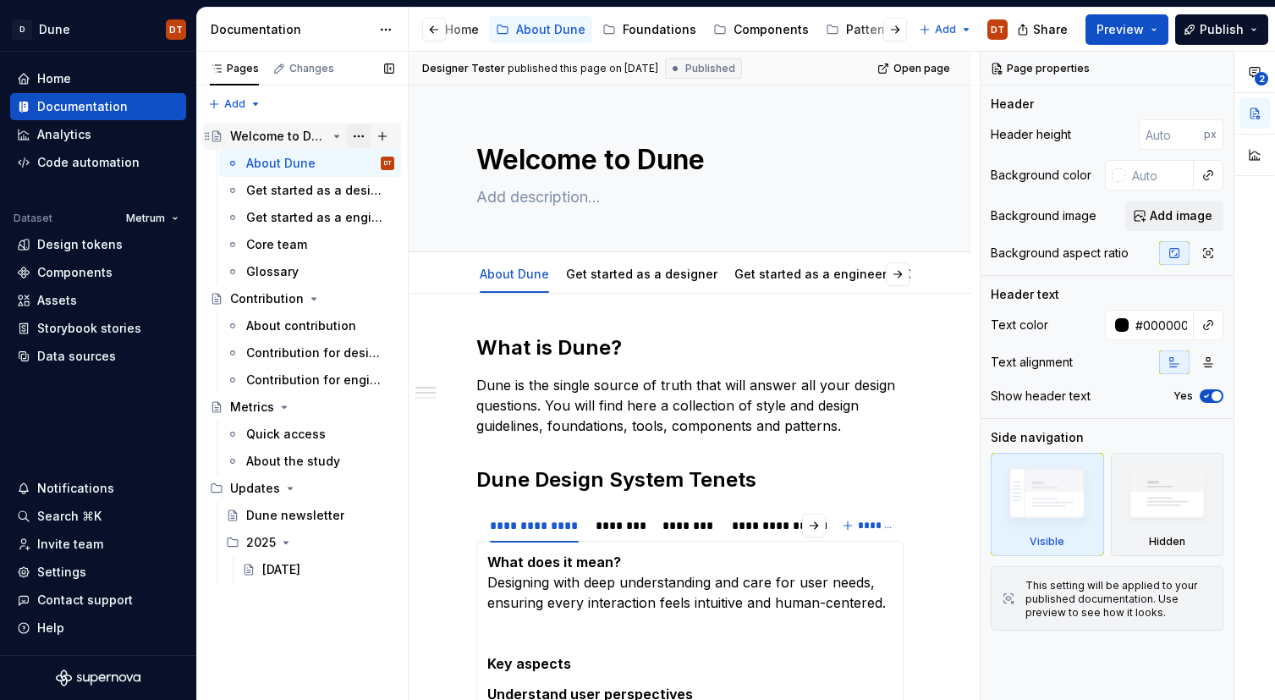
click at [360, 135] on button "Page tree" at bounding box center [359, 136] width 24 height 24
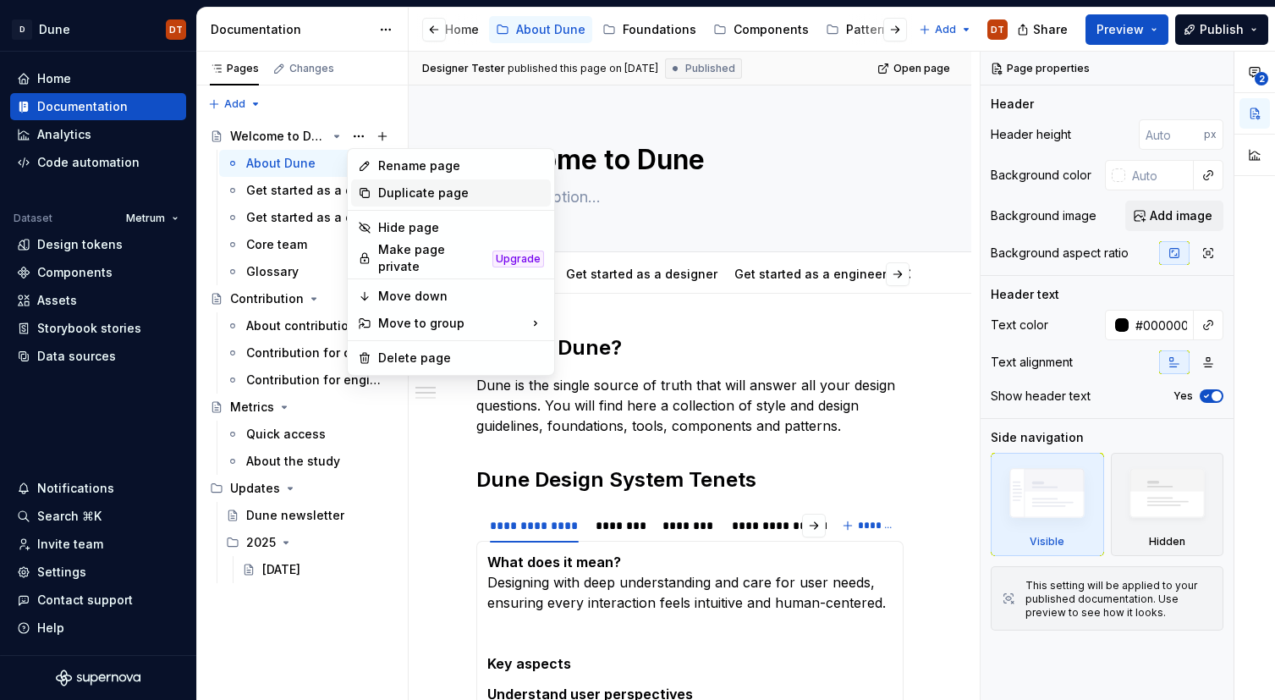
click at [399, 193] on div "Duplicate page" at bounding box center [461, 192] width 166 height 17
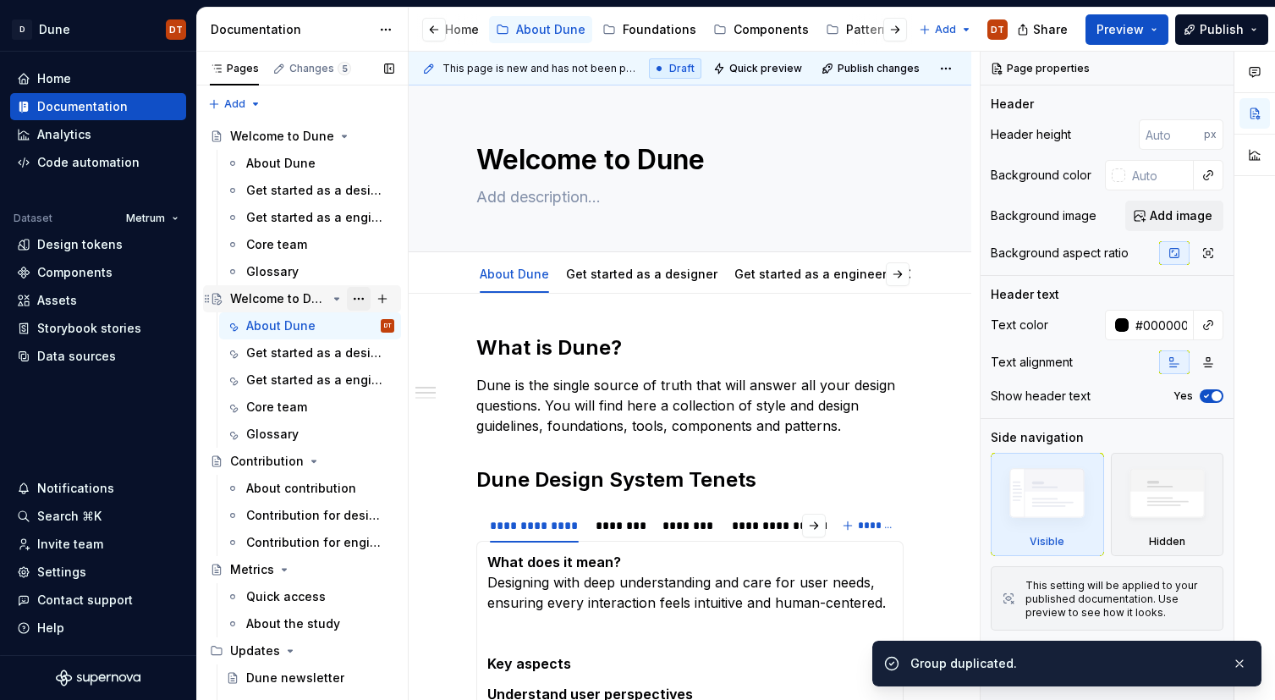
click at [358, 297] on button "Page tree" at bounding box center [359, 299] width 24 height 24
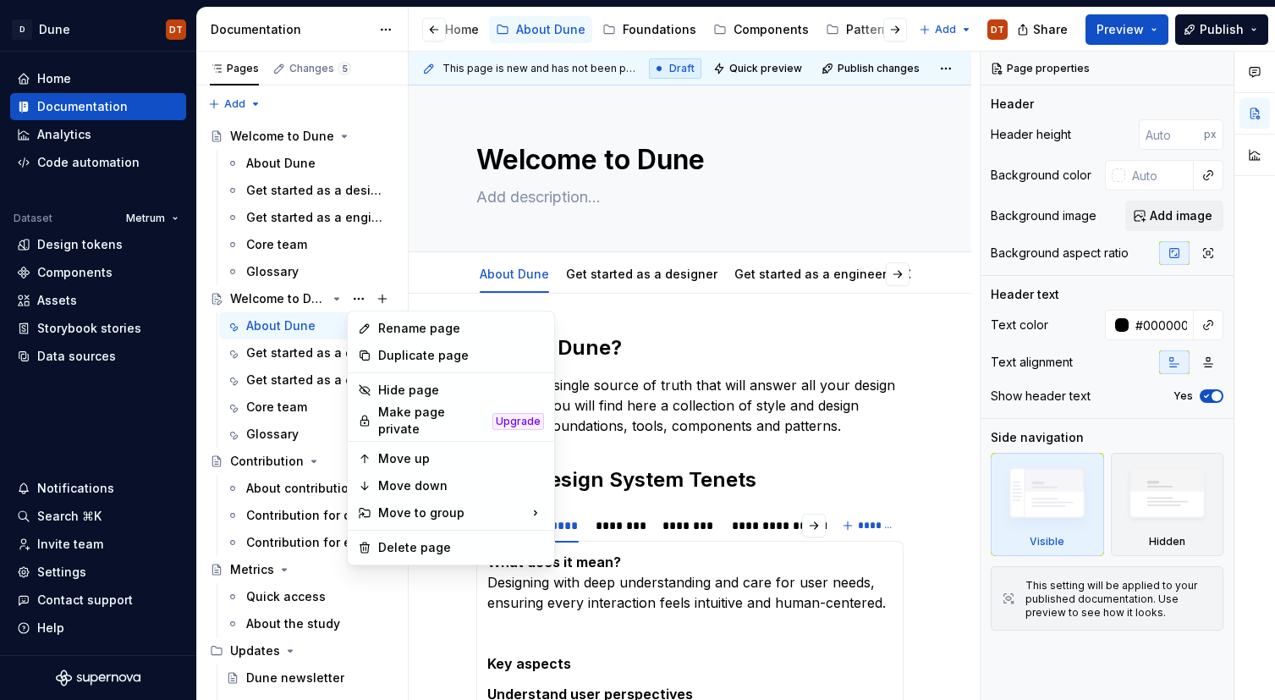
type textarea "*"
click at [392, 331] on div "Rename page" at bounding box center [461, 328] width 166 height 17
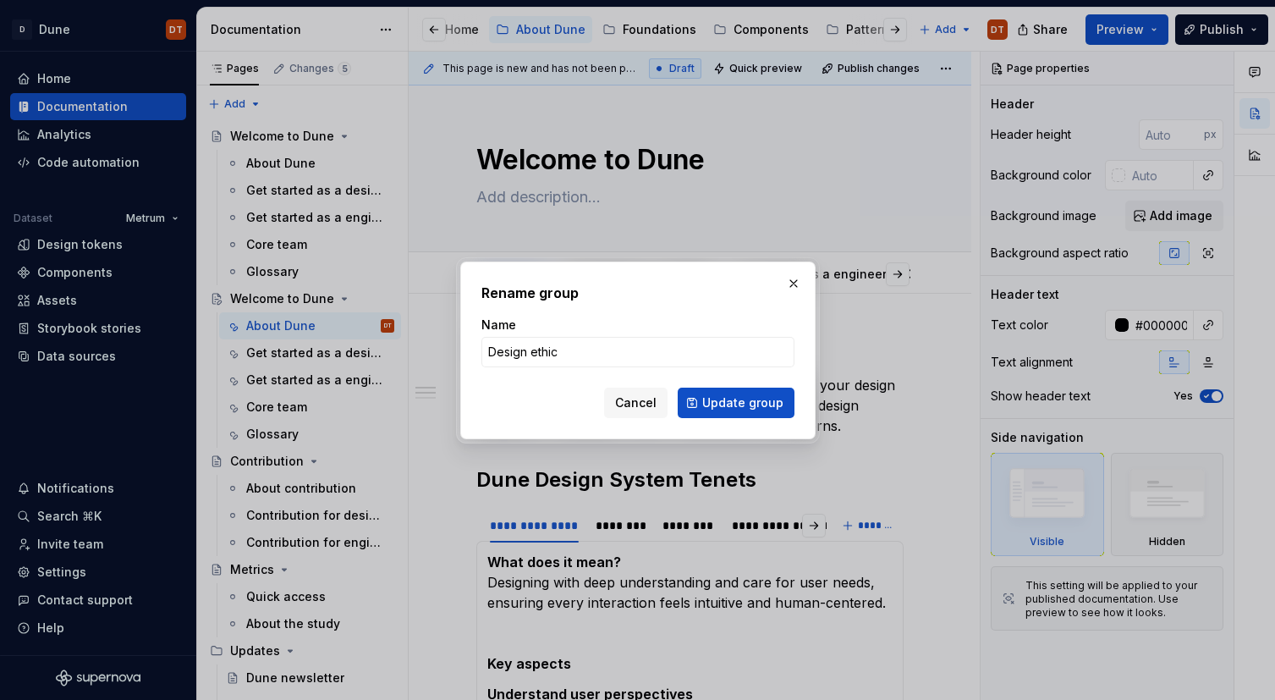
type input "Design ethic"
type textarea "*"
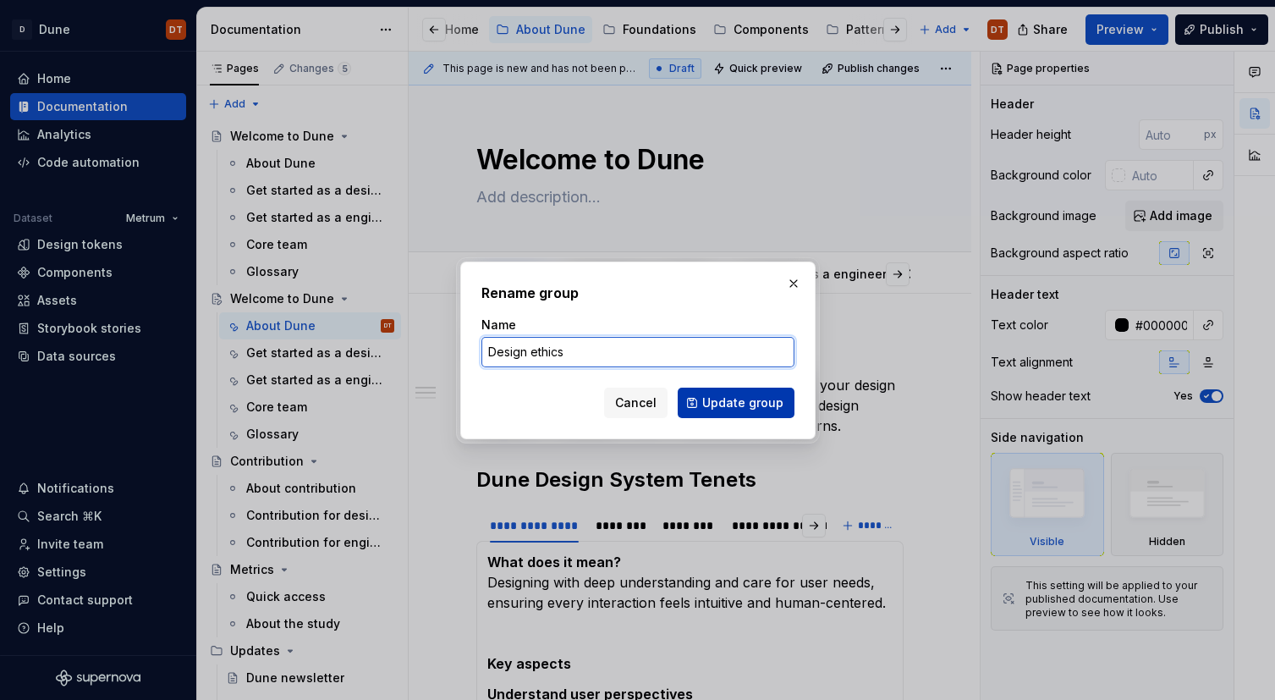
type input "Design ethics"
click at [733, 403] on span "Update group" at bounding box center [742, 402] width 81 height 17
type textarea "*"
type textarea "Design ethics"
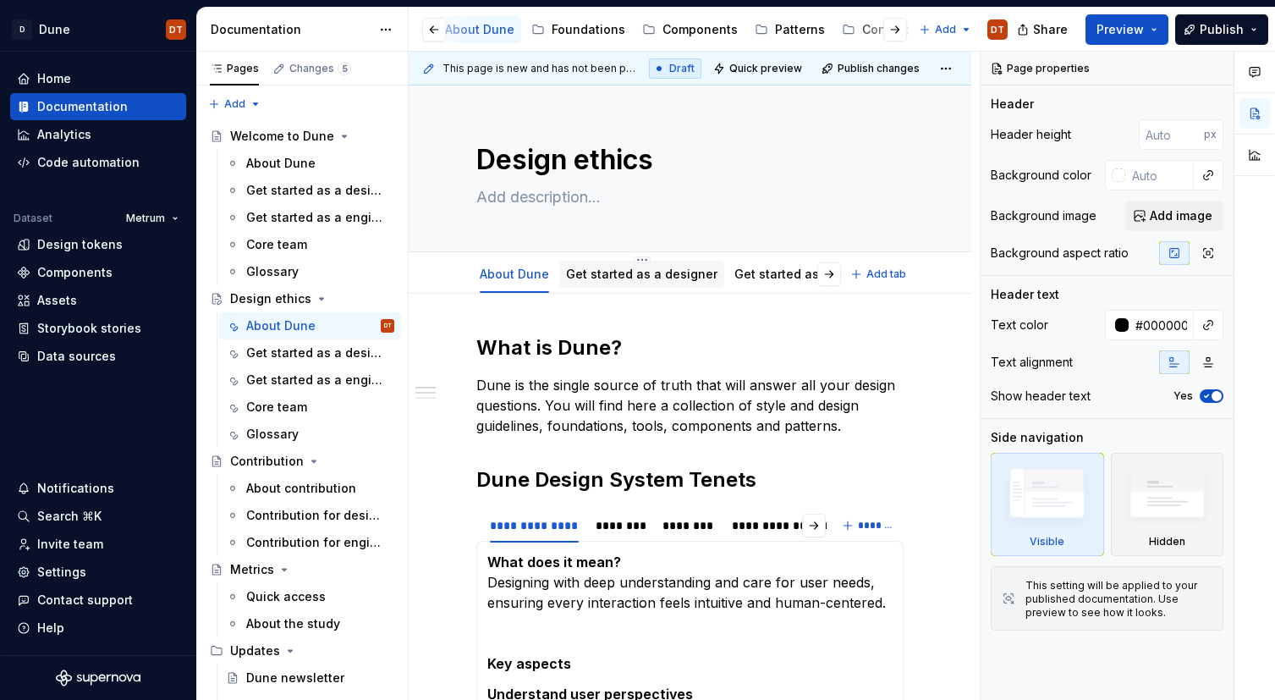
scroll to position [0, 1]
click at [645, 273] on link "Get started as a designer" at bounding box center [640, 273] width 151 height 14
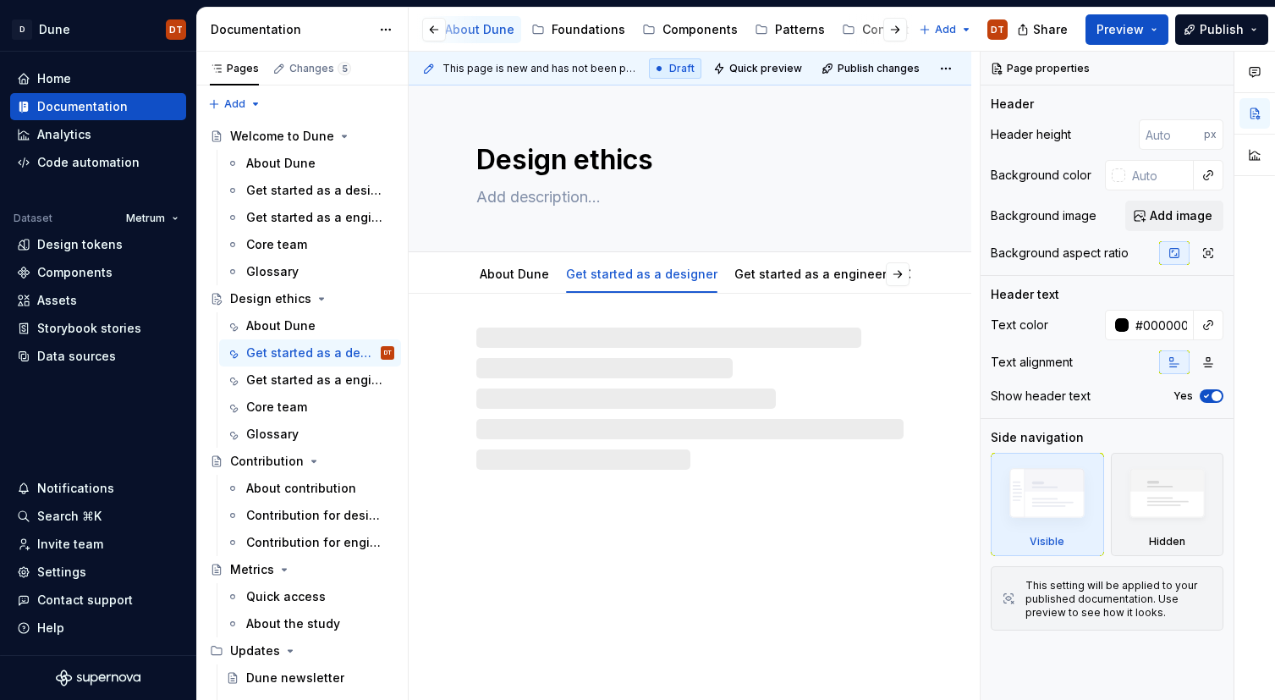
type textarea "*"
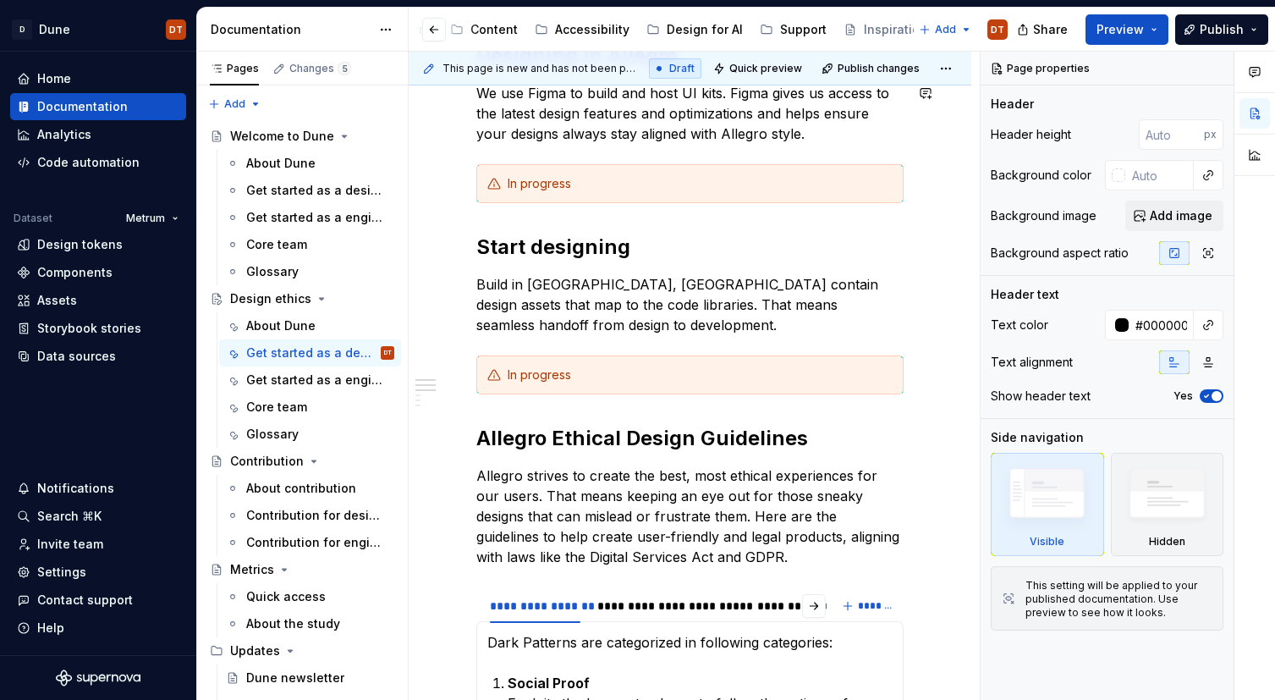
scroll to position [0, 476]
click at [935, 30] on html "D Dune DT Home Documentation Analytics Code automation Dataset Metrum Design to…" at bounding box center [637, 350] width 1275 height 700
click at [930, 91] on icon at bounding box center [933, 90] width 14 height 14
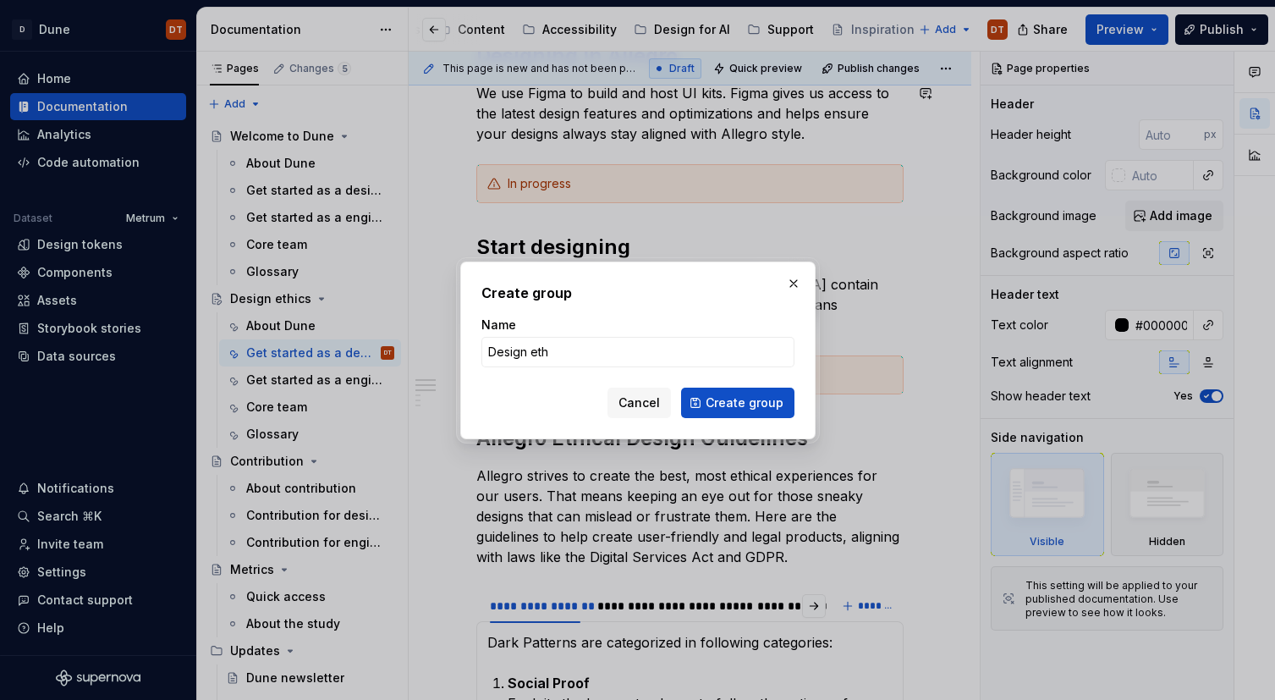
type input "Design ethics"
click at [751, 403] on span "Create group" at bounding box center [744, 402] width 78 height 17
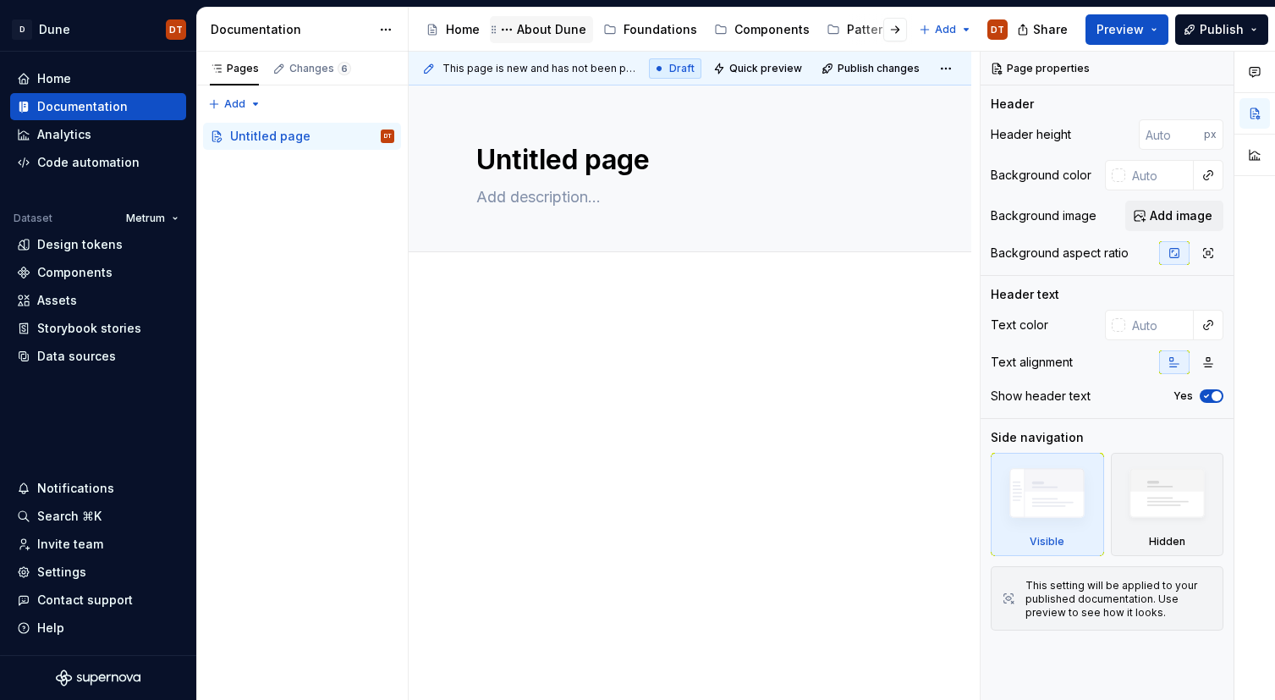
click at [535, 30] on div "About Dune" at bounding box center [551, 29] width 69 height 17
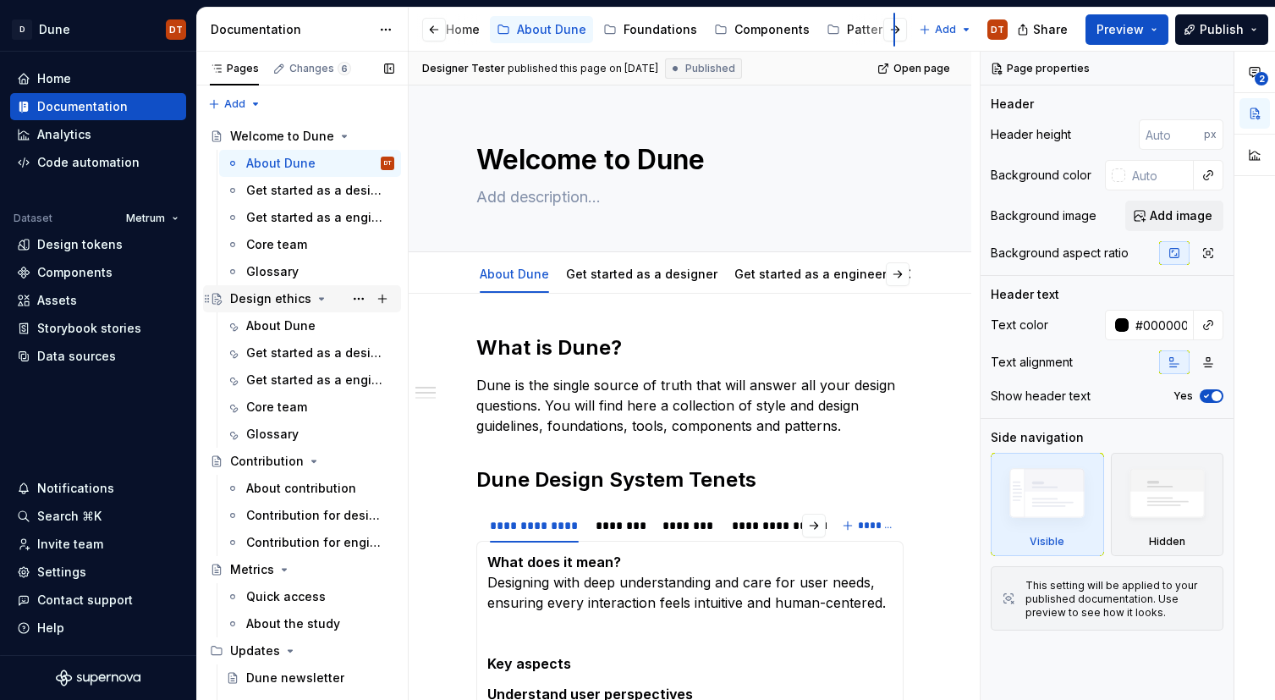
scroll to position [0, 24]
click at [364, 297] on button "Page tree" at bounding box center [359, 299] width 24 height 24
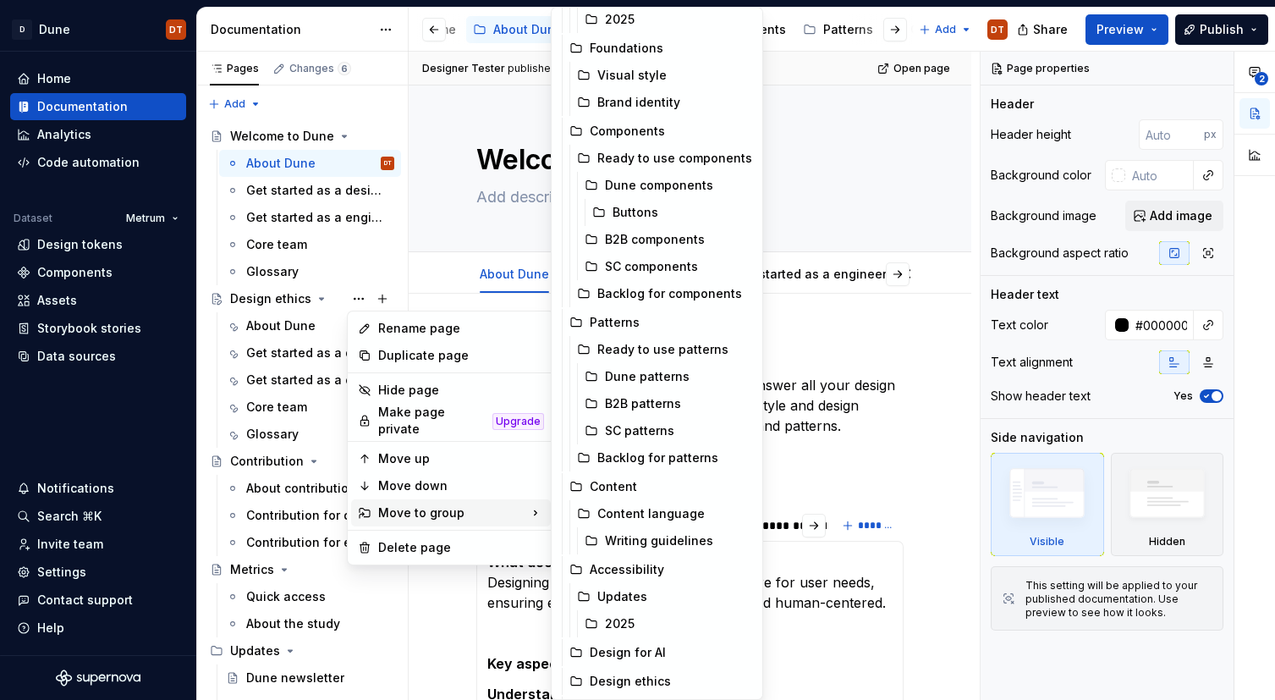
scroll to position [116, 0]
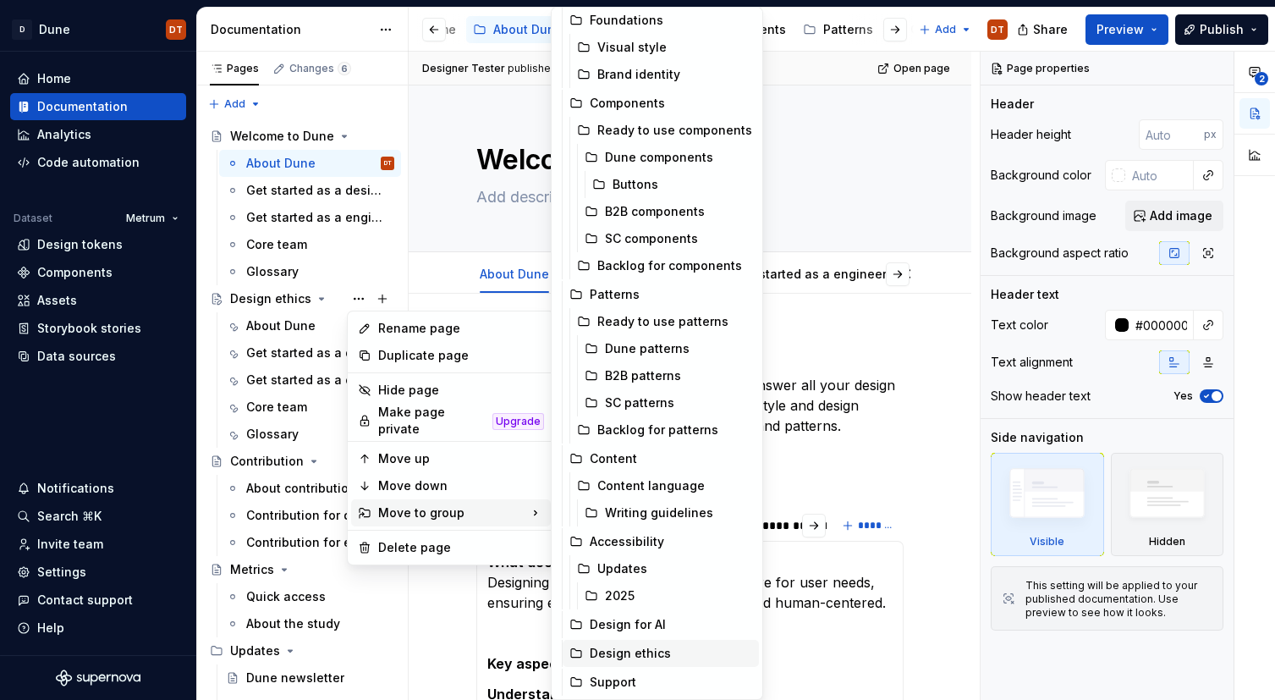
click at [617, 651] on div "Design ethics" at bounding box center [671, 653] width 162 height 17
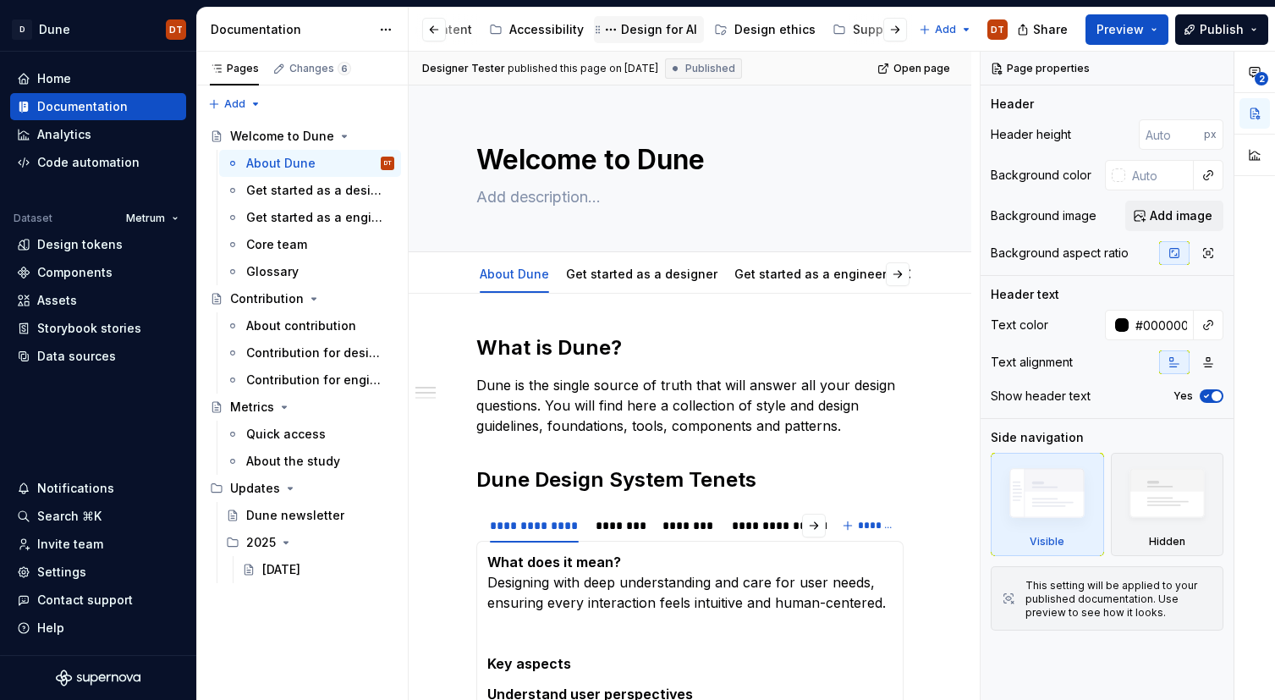
scroll to position [0, 590]
click at [663, 30] on div "Design ethics" at bounding box center [694, 29] width 81 height 17
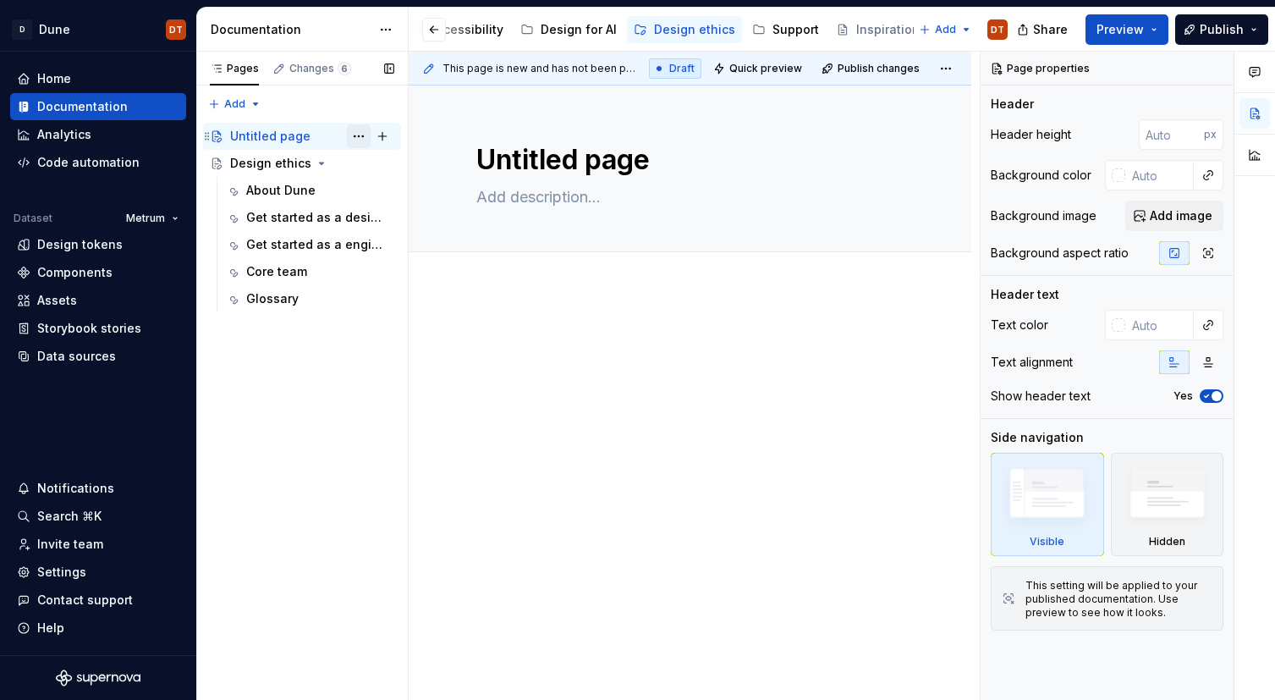
click at [360, 138] on button "Page tree" at bounding box center [359, 136] width 24 height 24
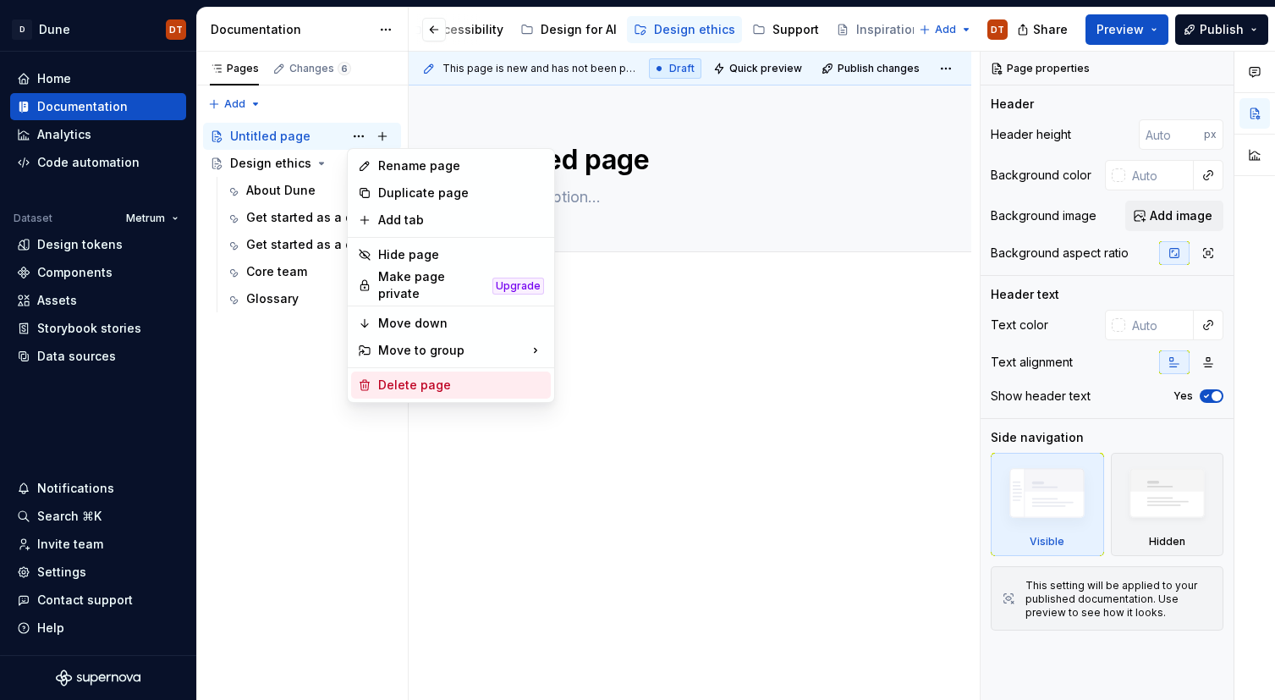
click at [430, 382] on div "Delete page" at bounding box center [461, 384] width 166 height 17
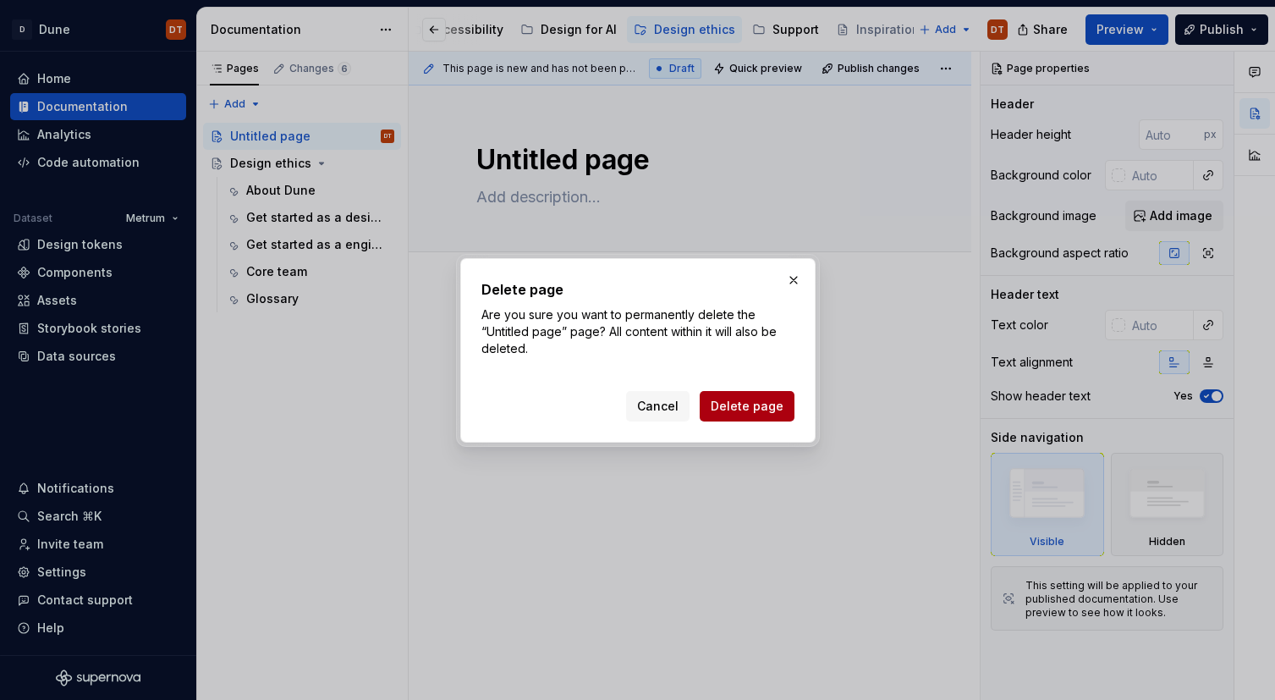
click at [737, 403] on span "Delete page" at bounding box center [747, 406] width 73 height 17
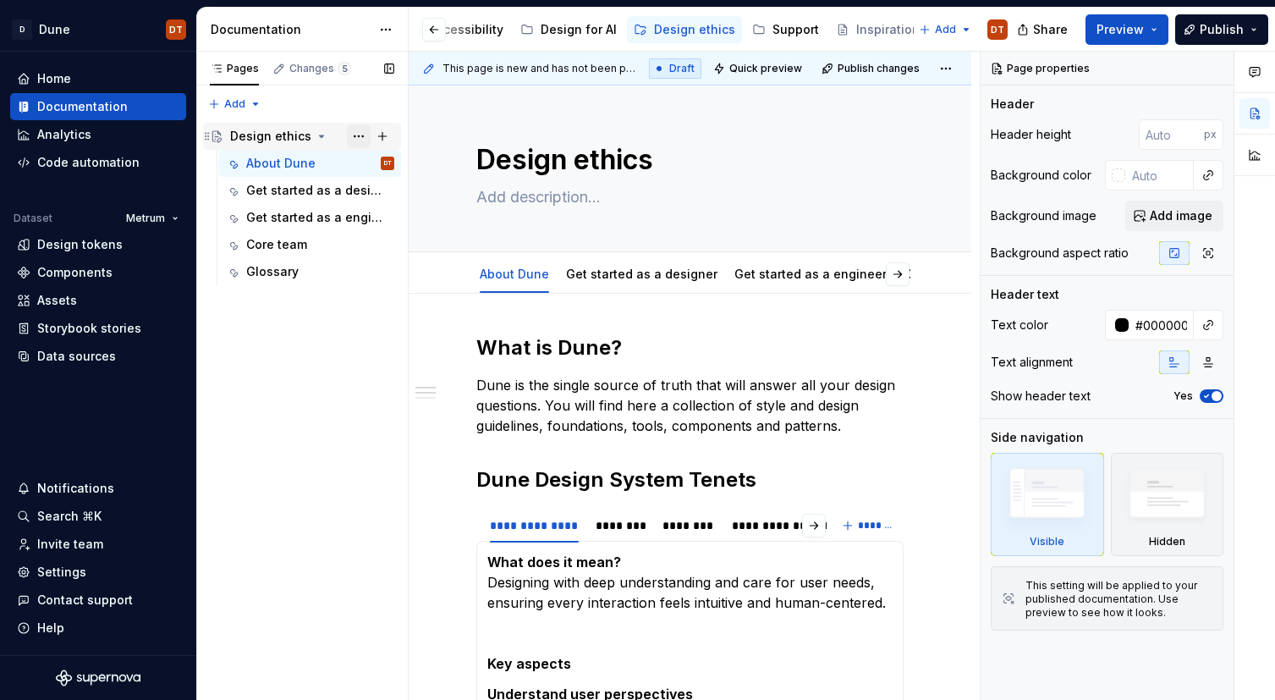
click at [354, 136] on button "Page tree" at bounding box center [359, 136] width 24 height 24
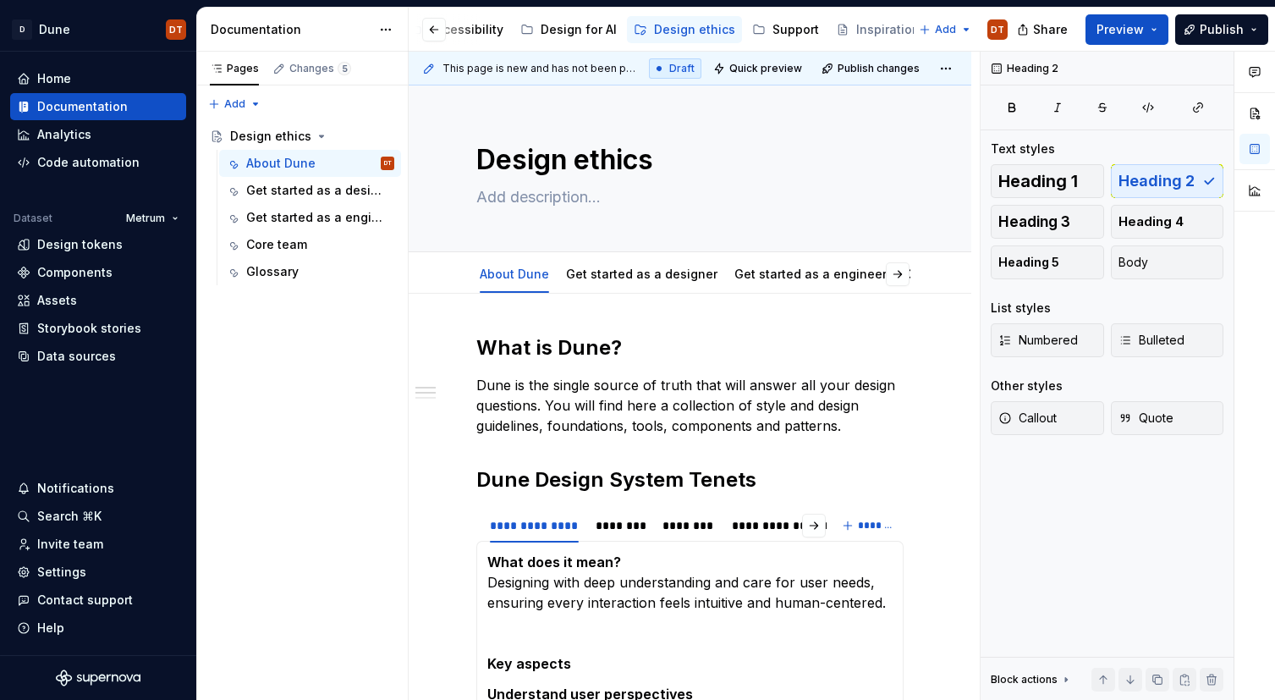
click at [821, 341] on html "D Dune DT Home Documentation Analytics Code automation Dataset Metrum Design to…" at bounding box center [637, 350] width 1275 height 700
click at [638, 273] on link "Get started as a designer" at bounding box center [641, 273] width 151 height 14
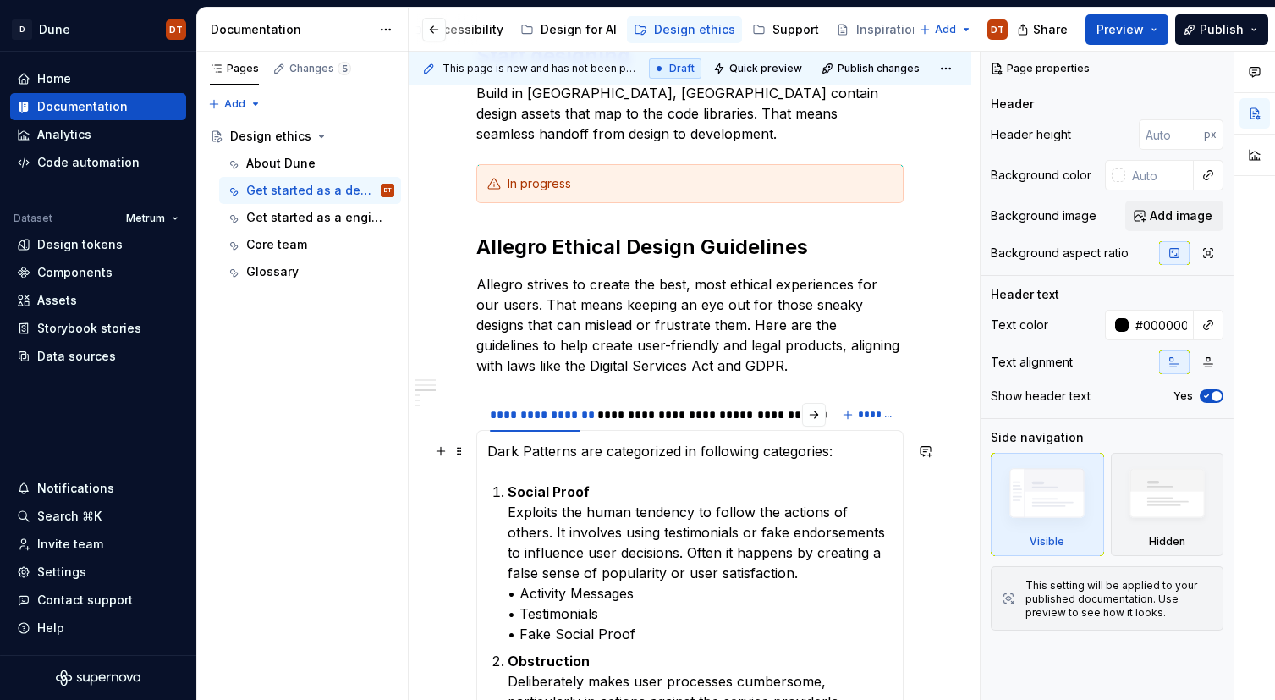
scroll to position [442, 0]
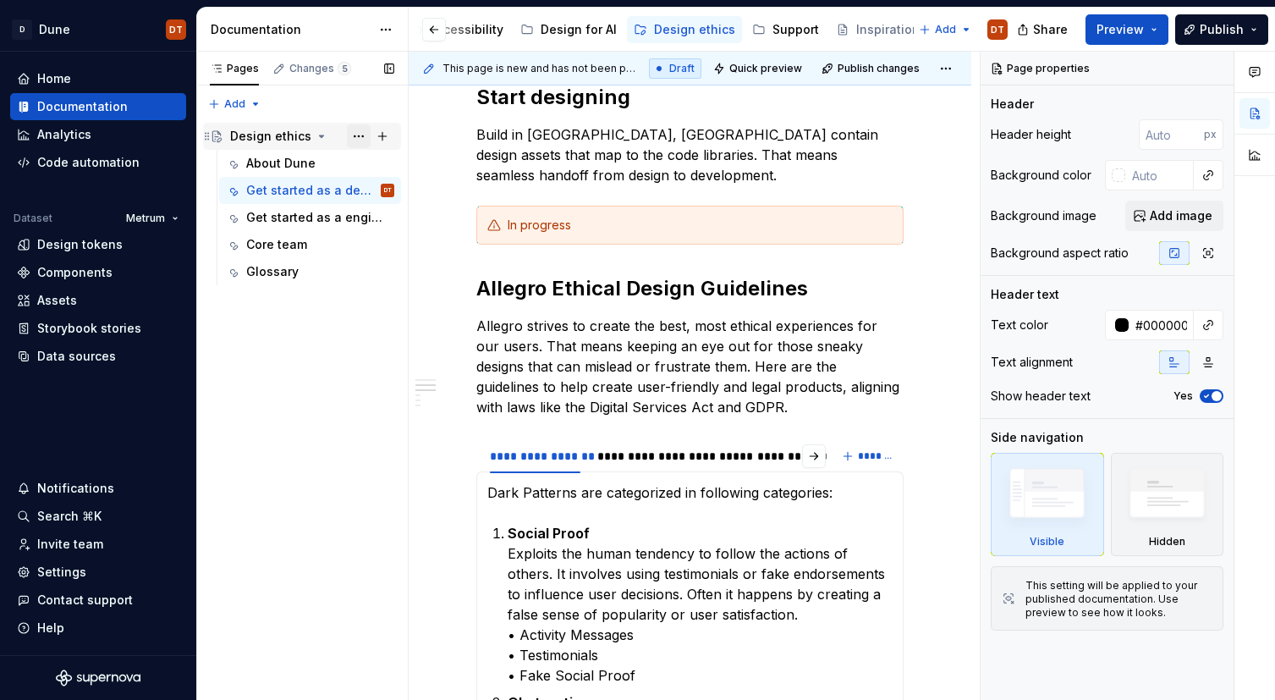
click at [359, 136] on button "Page tree" at bounding box center [359, 136] width 24 height 24
type textarea "*"
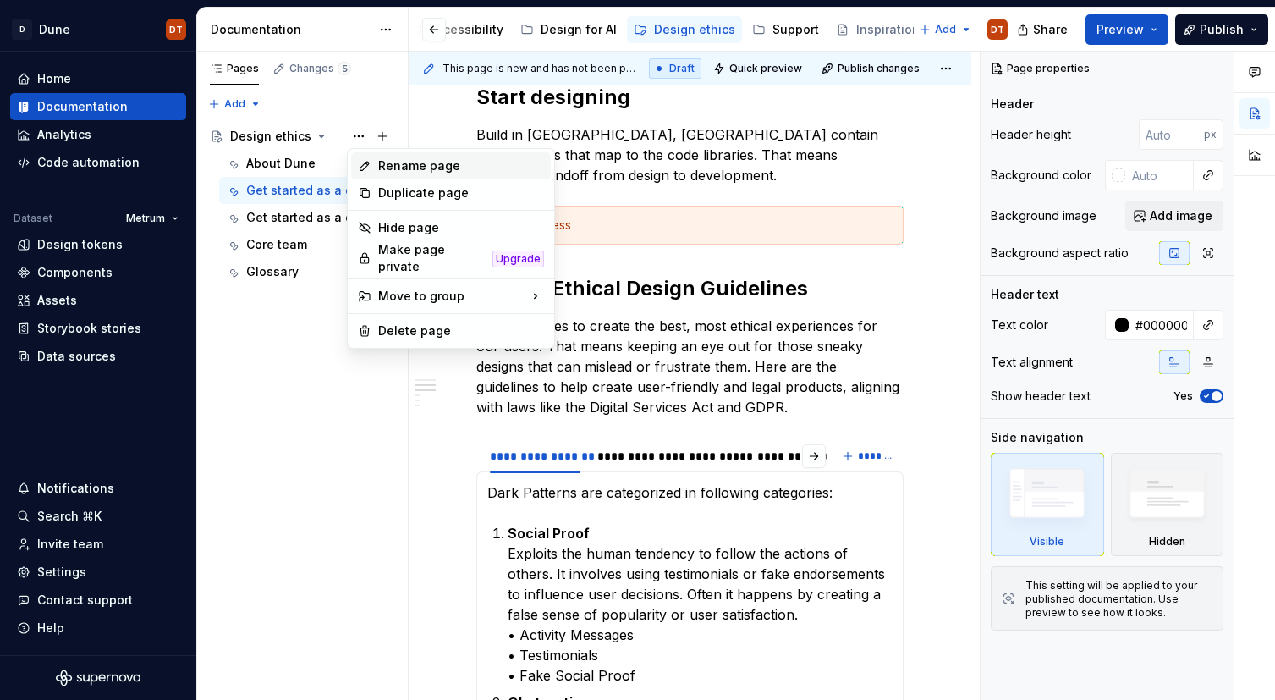
click at [431, 167] on div "Rename page" at bounding box center [461, 165] width 166 height 17
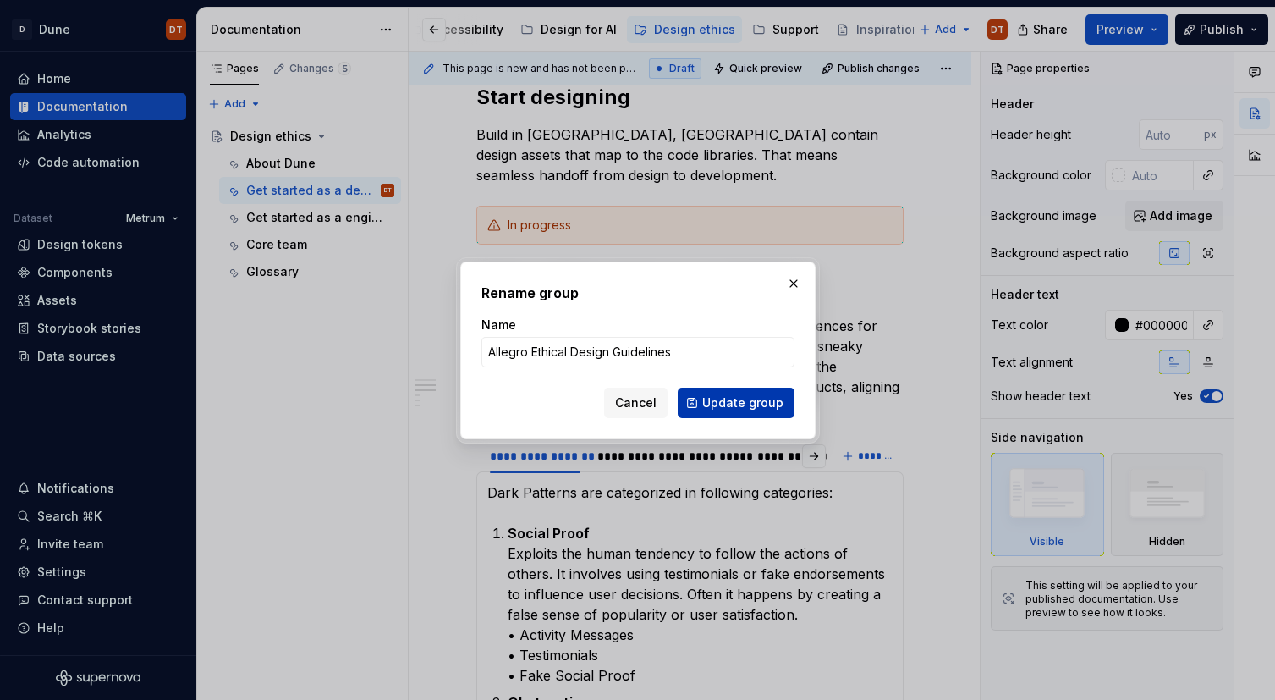
type input "Allegro Ethical Design Guidelines"
click at [740, 399] on span "Update group" at bounding box center [742, 402] width 81 height 17
type textarea "*"
type textarea "Allegro Ethical Design Guidelines"
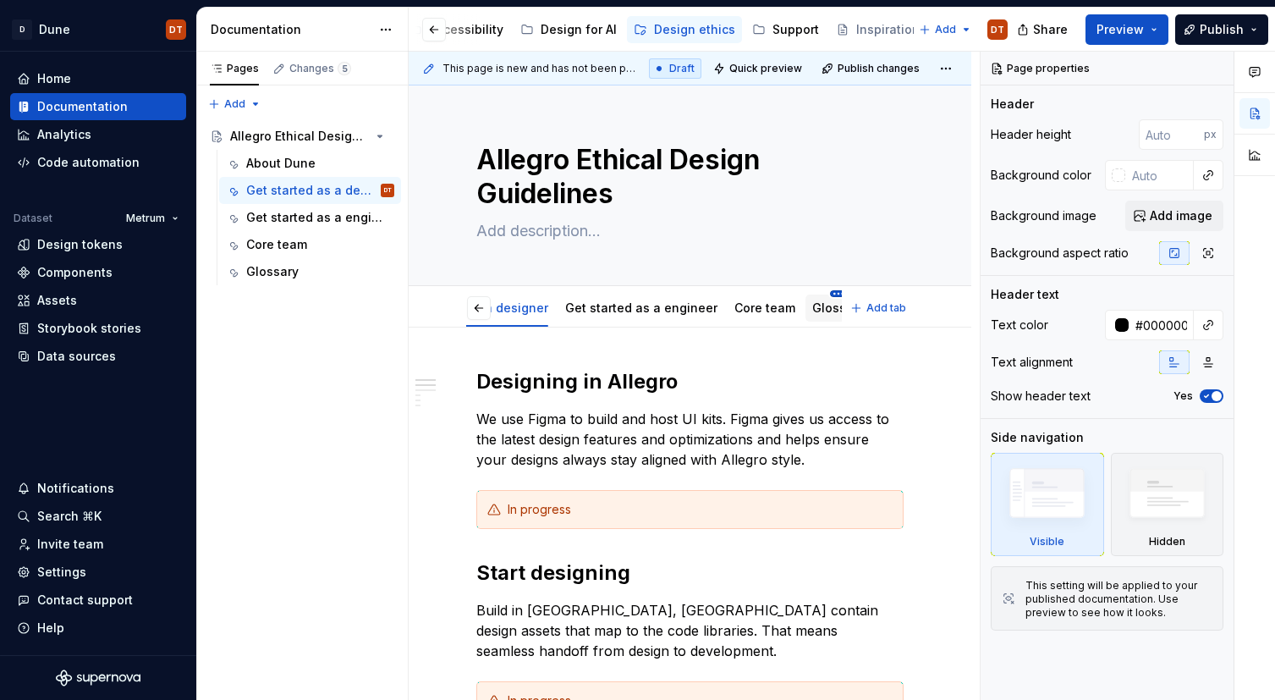
scroll to position [0, 102]
click at [813, 292] on html "D Dune DT Home Documentation Analytics Code automation Dataset Metrum Design to…" at bounding box center [637, 350] width 1275 height 700
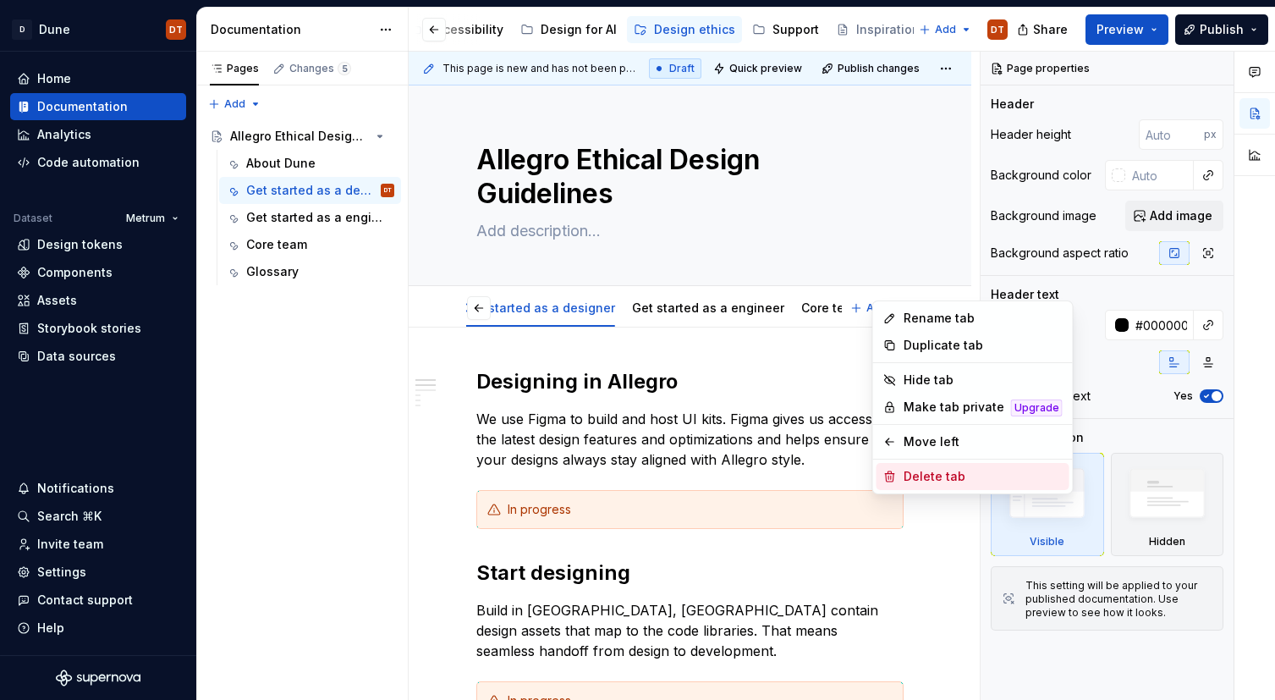
click at [933, 477] on div "Delete tab" at bounding box center [982, 476] width 159 height 17
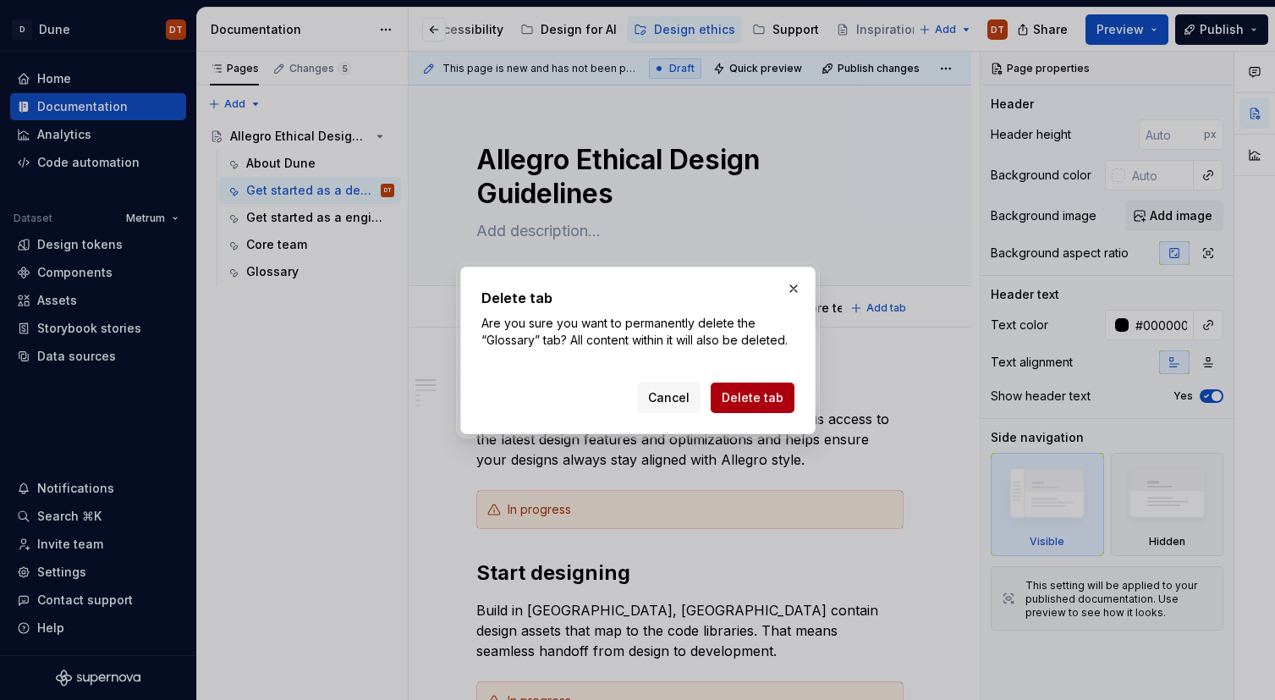
click at [753, 393] on span "Delete tab" at bounding box center [753, 397] width 62 height 17
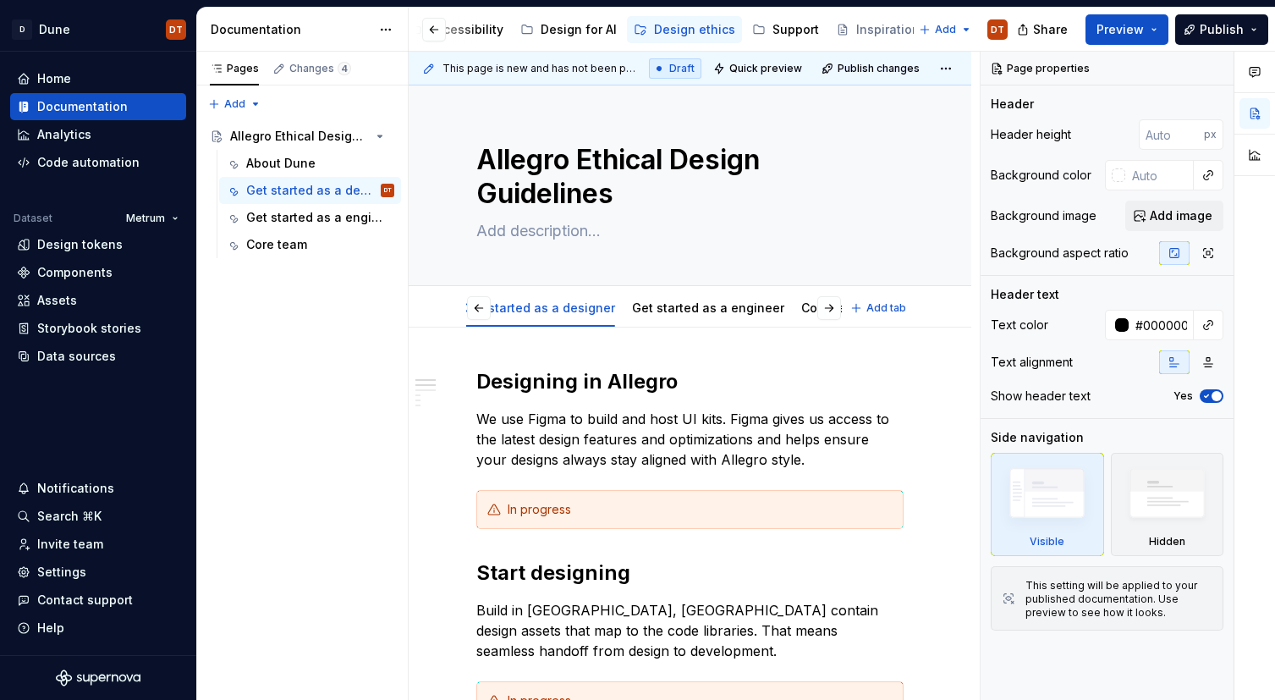
scroll to position [0, 102]
click at [806, 294] on html "D Dune DT Home Documentation Analytics Code automation Dataset Metrum Design to…" at bounding box center [637, 350] width 1275 height 700
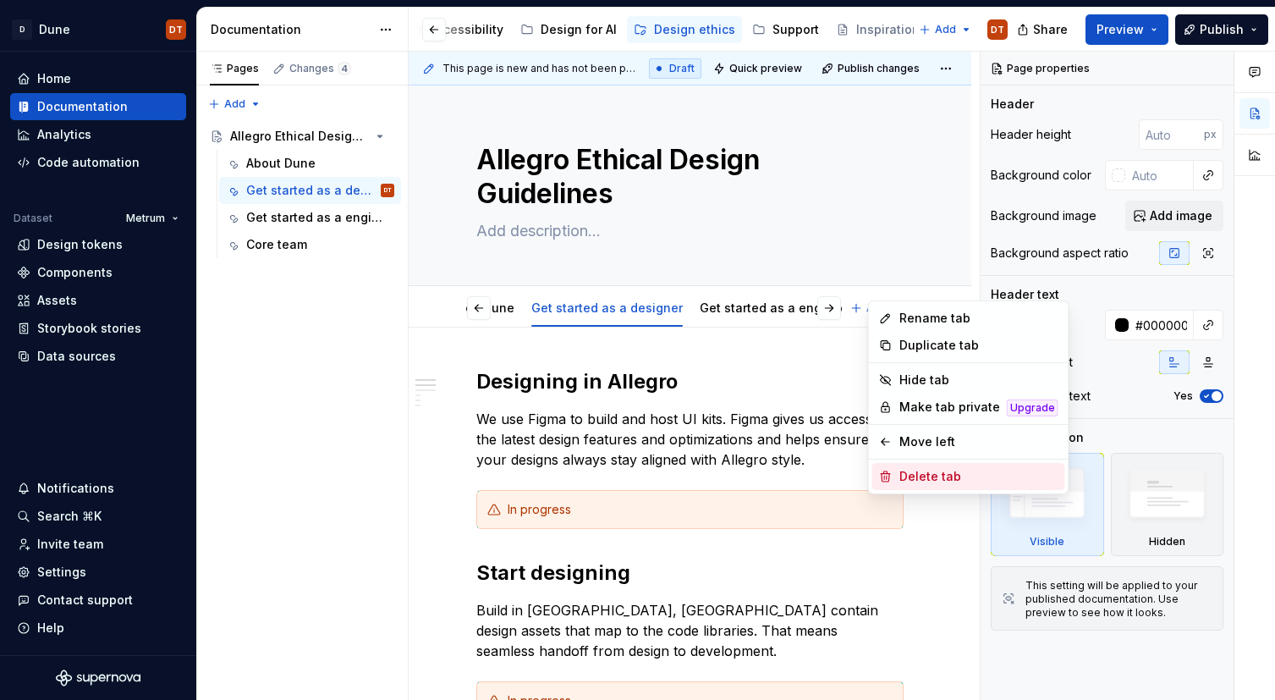
click at [907, 475] on div "Delete tab" at bounding box center [978, 476] width 159 height 17
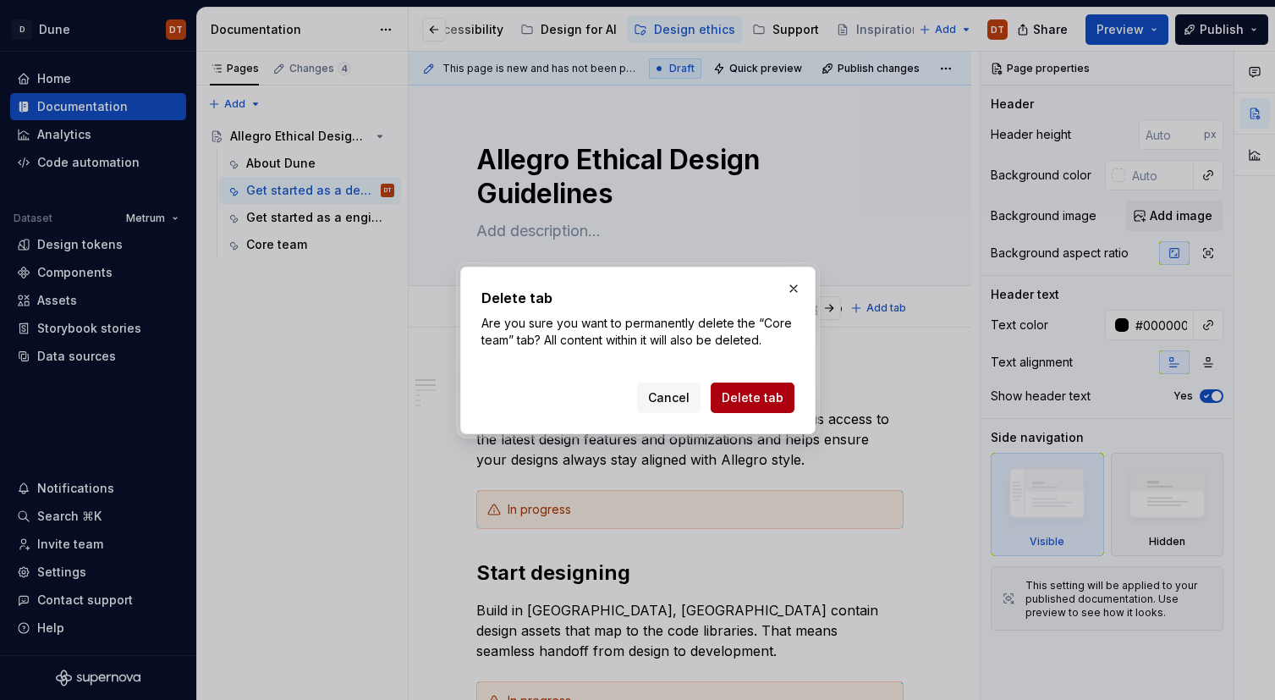
click at [759, 392] on span "Delete tab" at bounding box center [753, 397] width 62 height 17
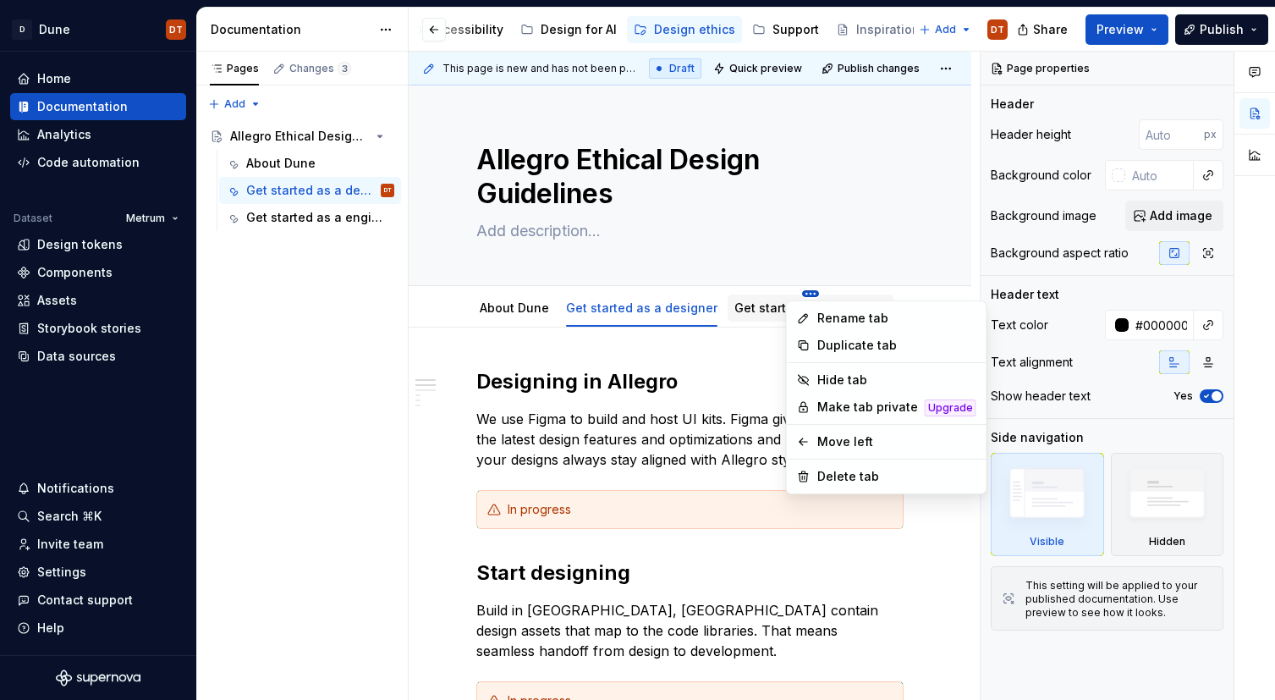
click at [766, 294] on html "D Dune DT Home Documentation Analytics Code automation Dataset Metrum Design to…" at bounding box center [637, 350] width 1275 height 700
click at [859, 475] on div "Delete tab" at bounding box center [896, 476] width 159 height 17
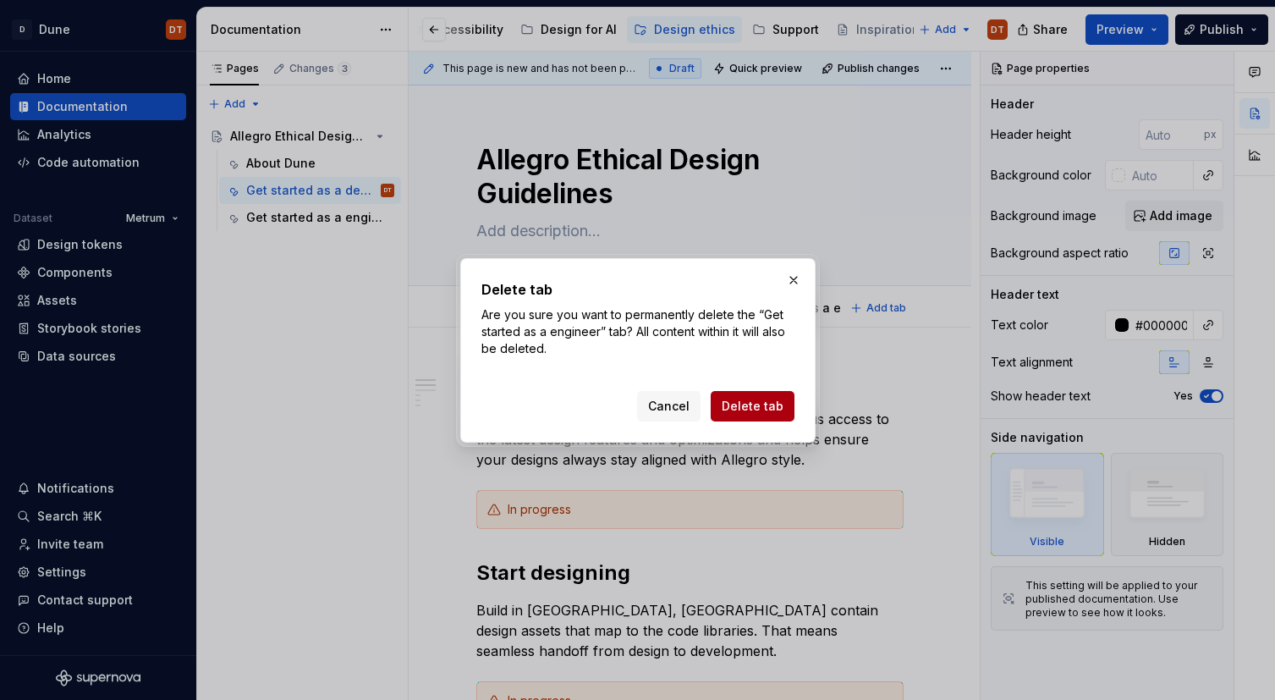
click at [762, 403] on span "Delete tab" at bounding box center [753, 406] width 62 height 17
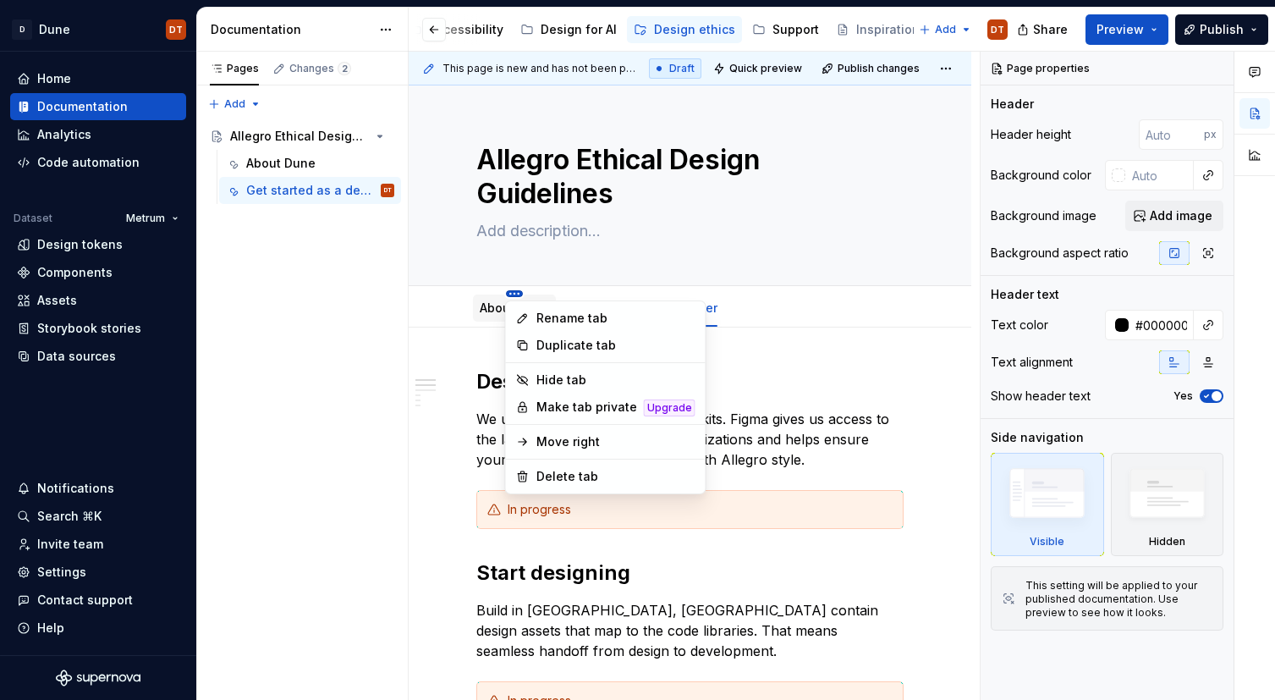
click at [514, 293] on html "D Dune DT Home Documentation Analytics Code automation Dataset Metrum Design to…" at bounding box center [637, 350] width 1275 height 700
click at [553, 477] on div "Delete tab" at bounding box center [615, 476] width 159 height 17
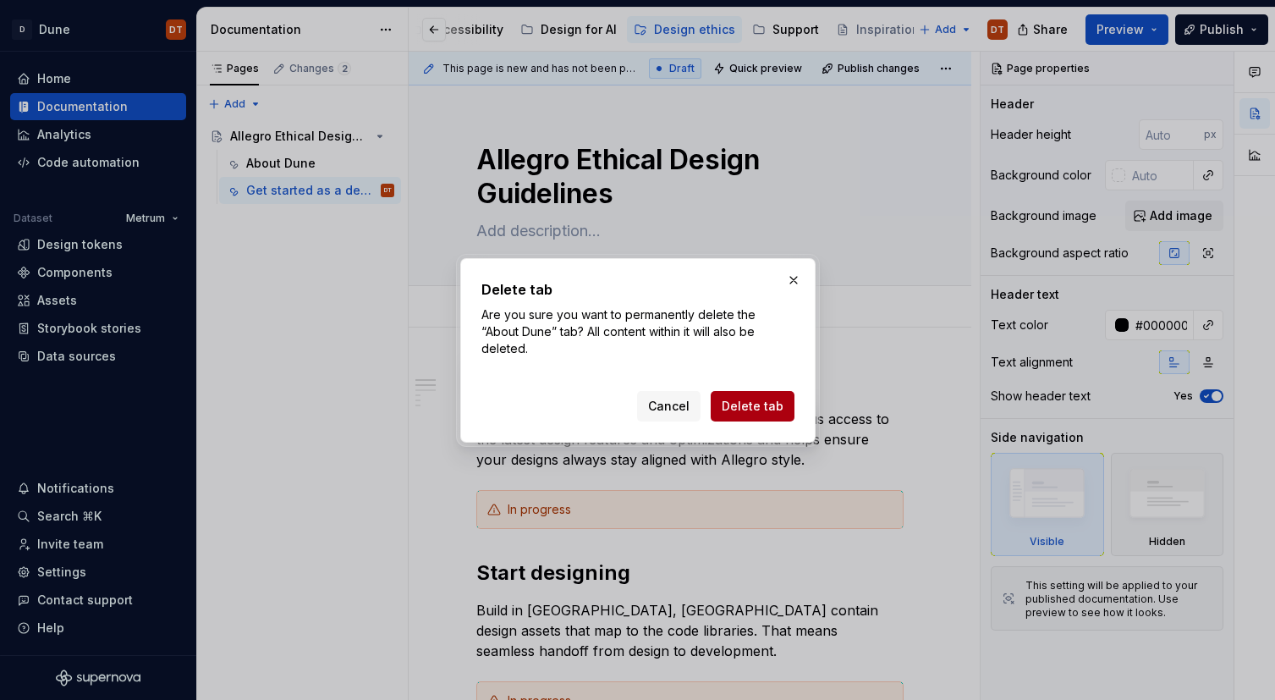
click at [747, 398] on span "Delete tab" at bounding box center [753, 406] width 62 height 17
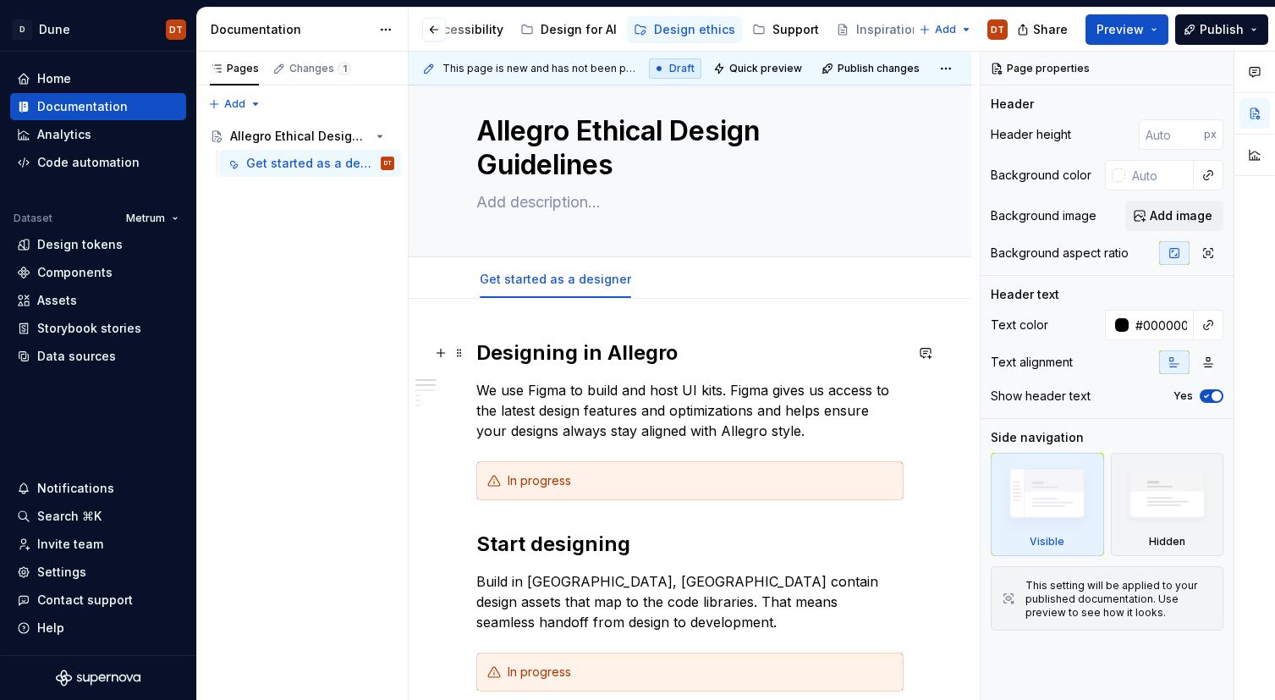
scroll to position [19, 0]
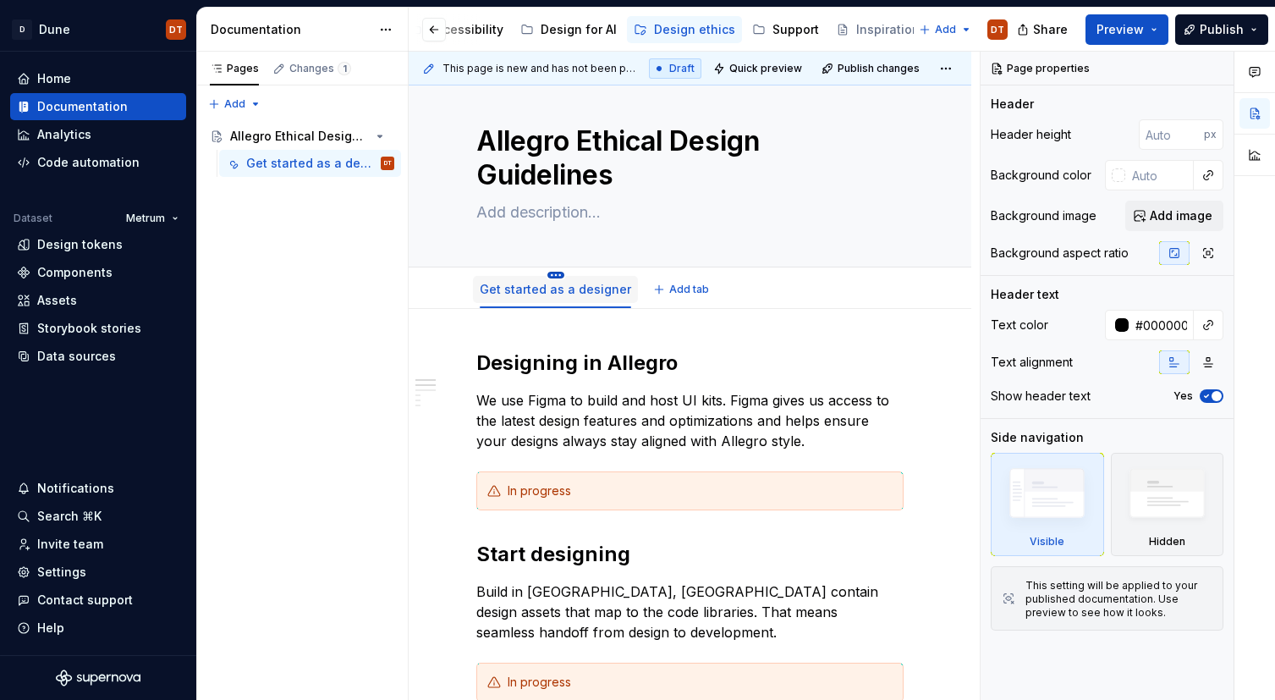
click at [552, 275] on html "D Dune DT Home Documentation Analytics Code automation Dataset Metrum Design to…" at bounding box center [637, 350] width 1275 height 700
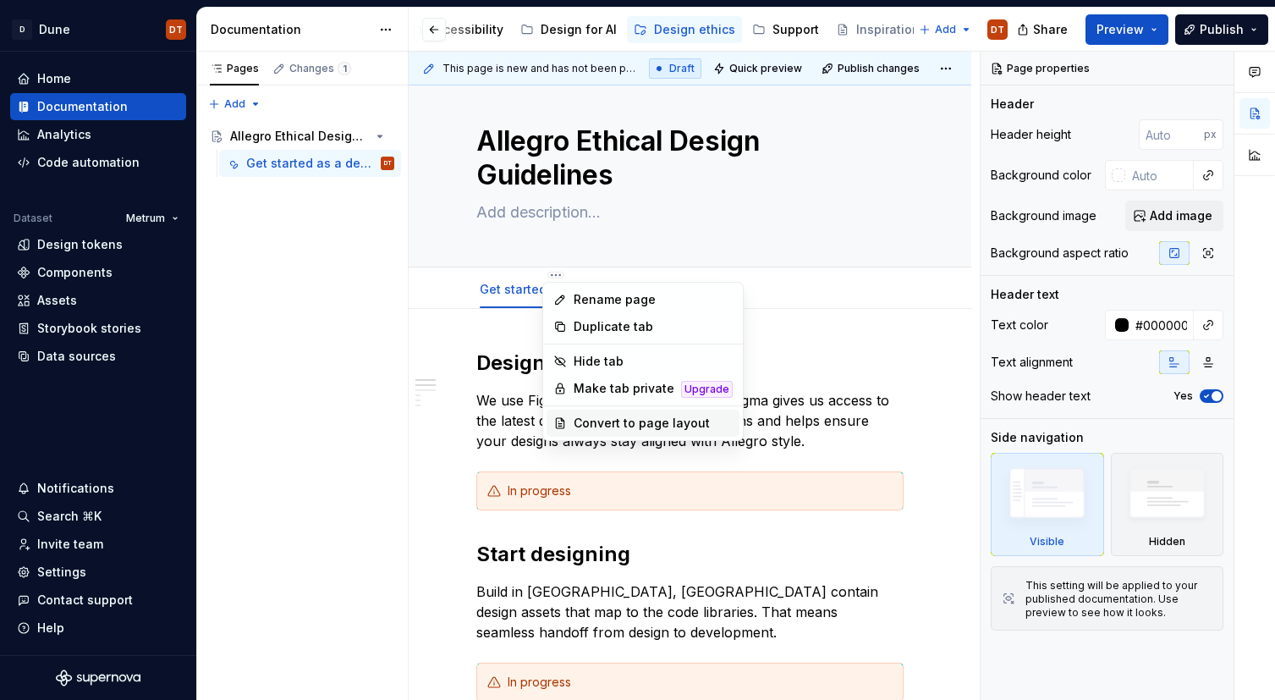
click at [626, 428] on div "Convert to page layout" at bounding box center [653, 422] width 159 height 17
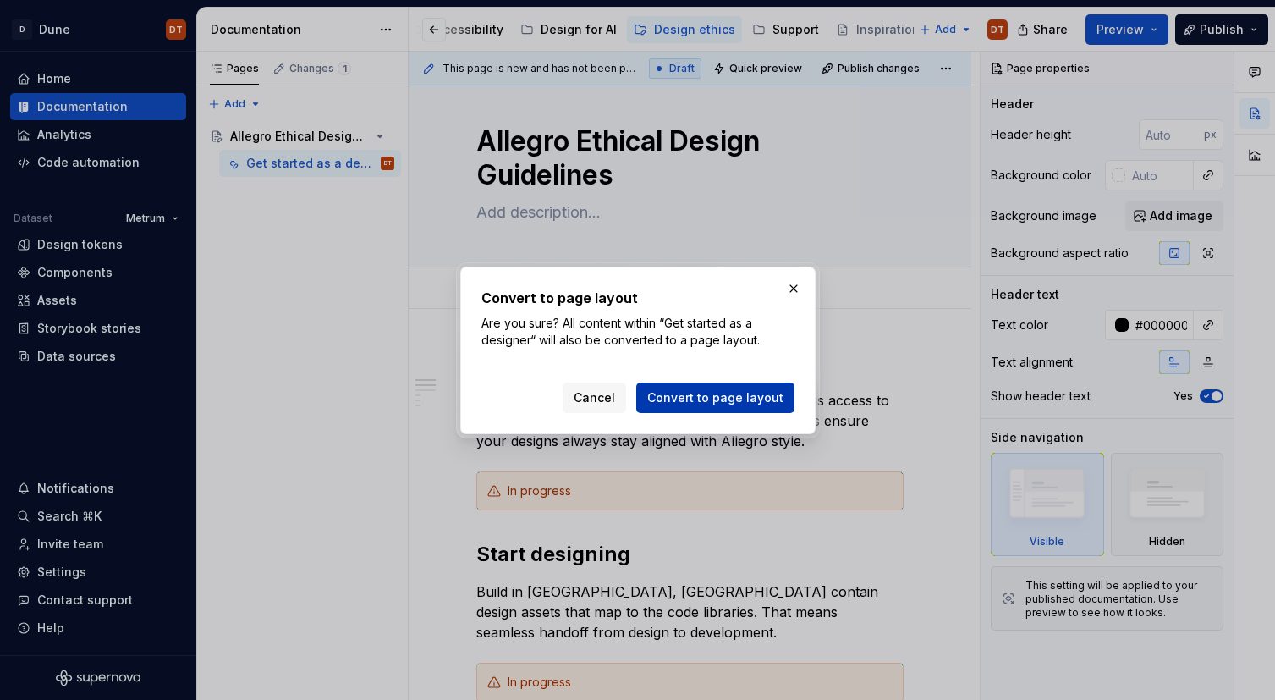
click at [757, 402] on span "Convert to page layout" at bounding box center [715, 397] width 136 height 17
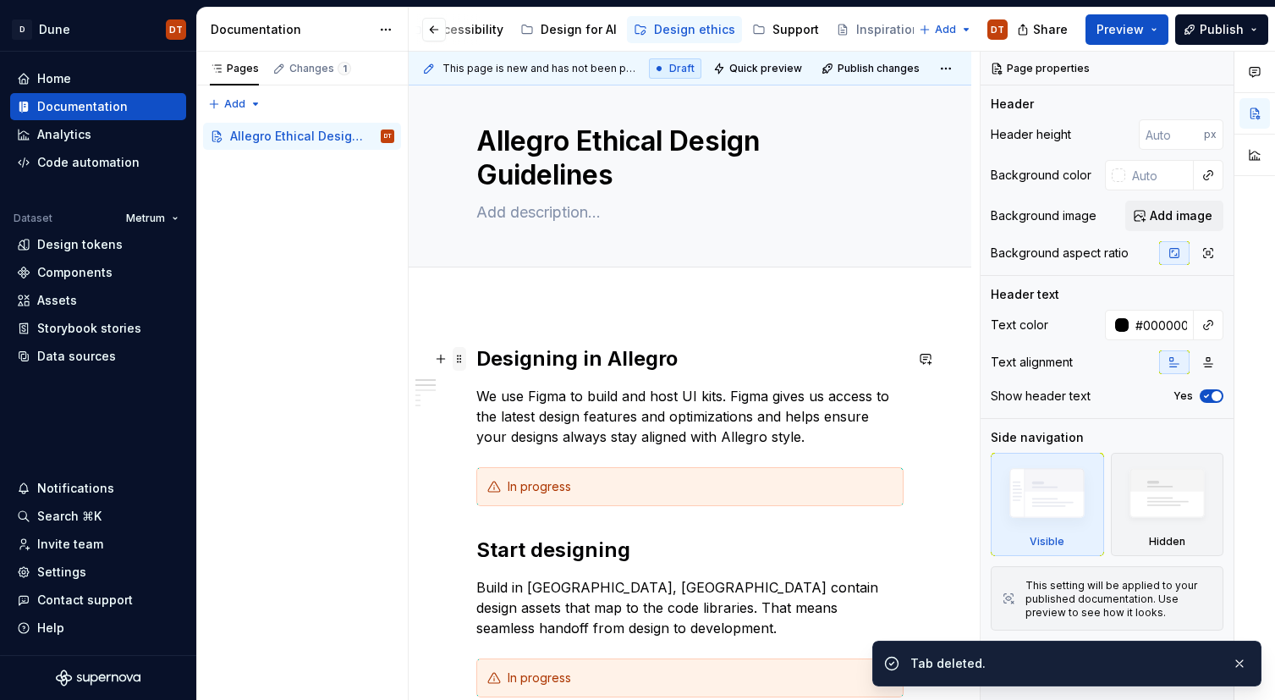
click at [464, 358] on span at bounding box center [460, 359] width 14 height 24
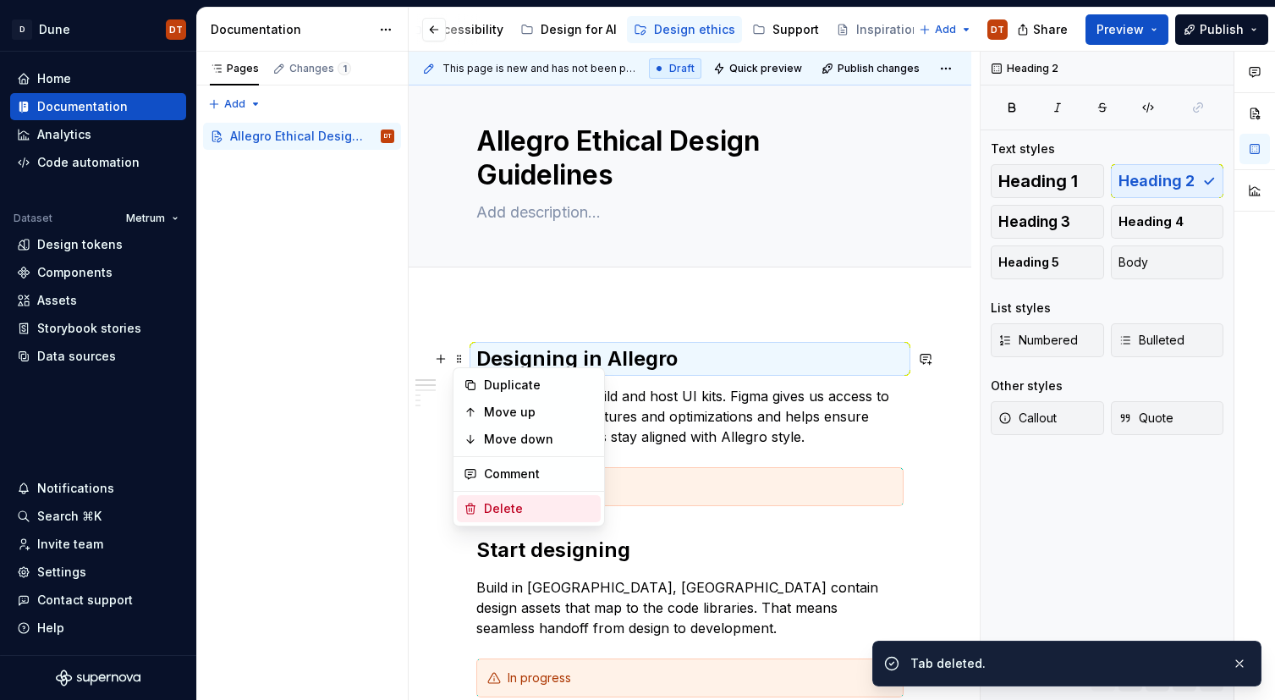
click at [514, 509] on div "Delete" at bounding box center [539, 508] width 110 height 17
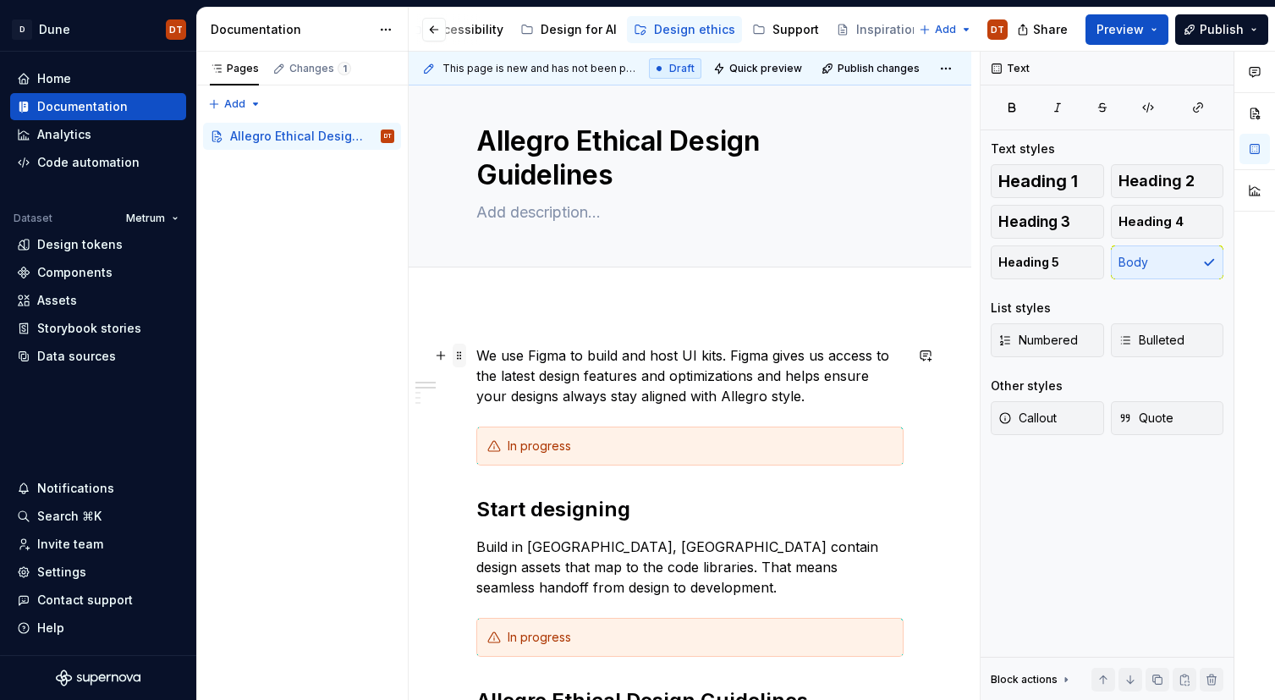
click at [457, 354] on span at bounding box center [460, 355] width 14 height 24
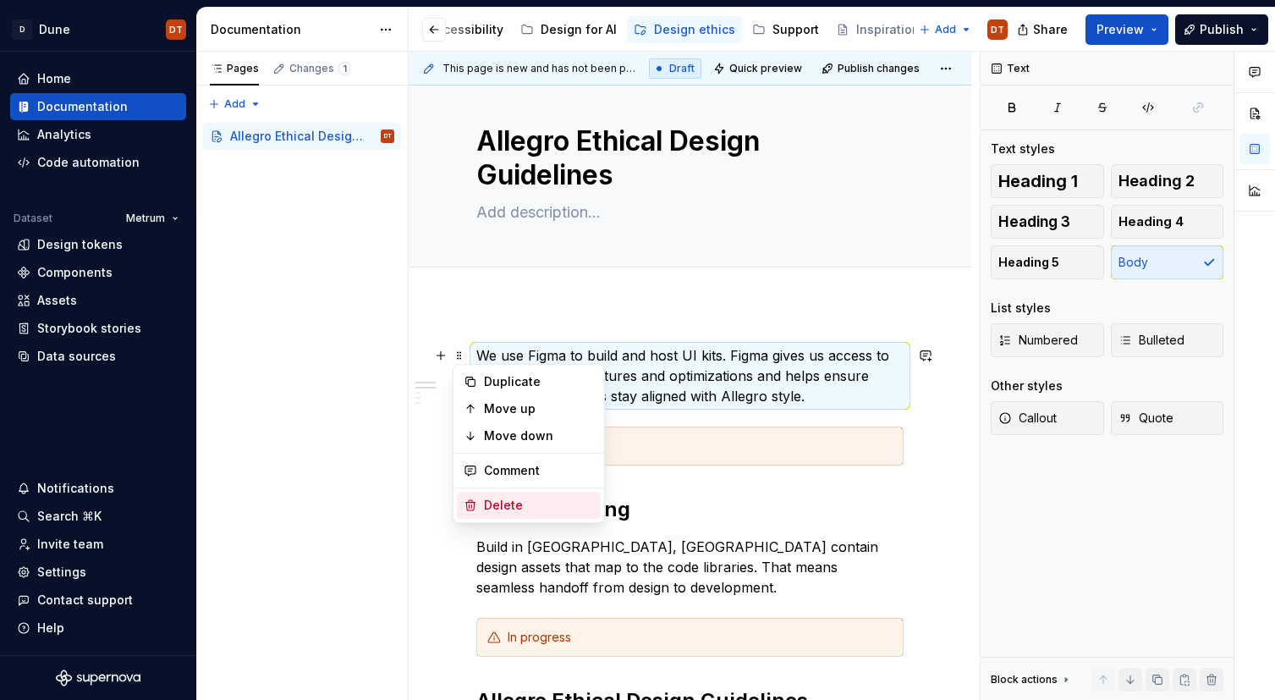
click at [509, 503] on div "Delete" at bounding box center [539, 505] width 110 height 17
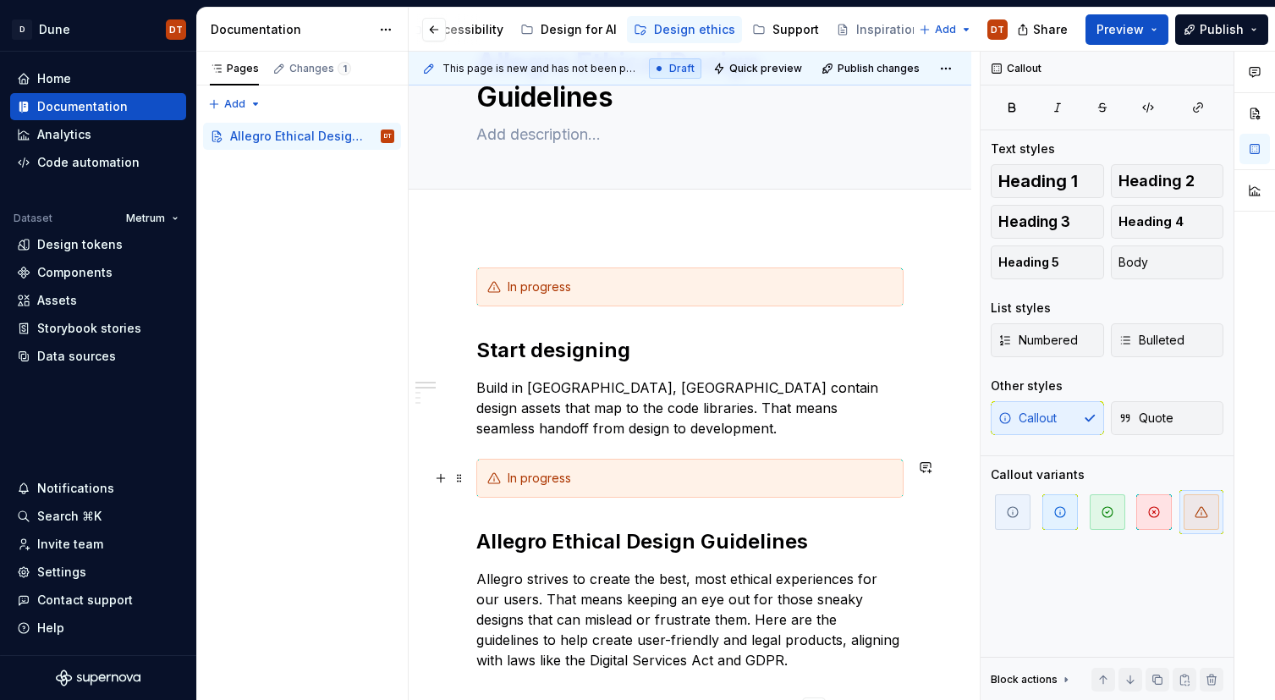
scroll to position [119, 0]
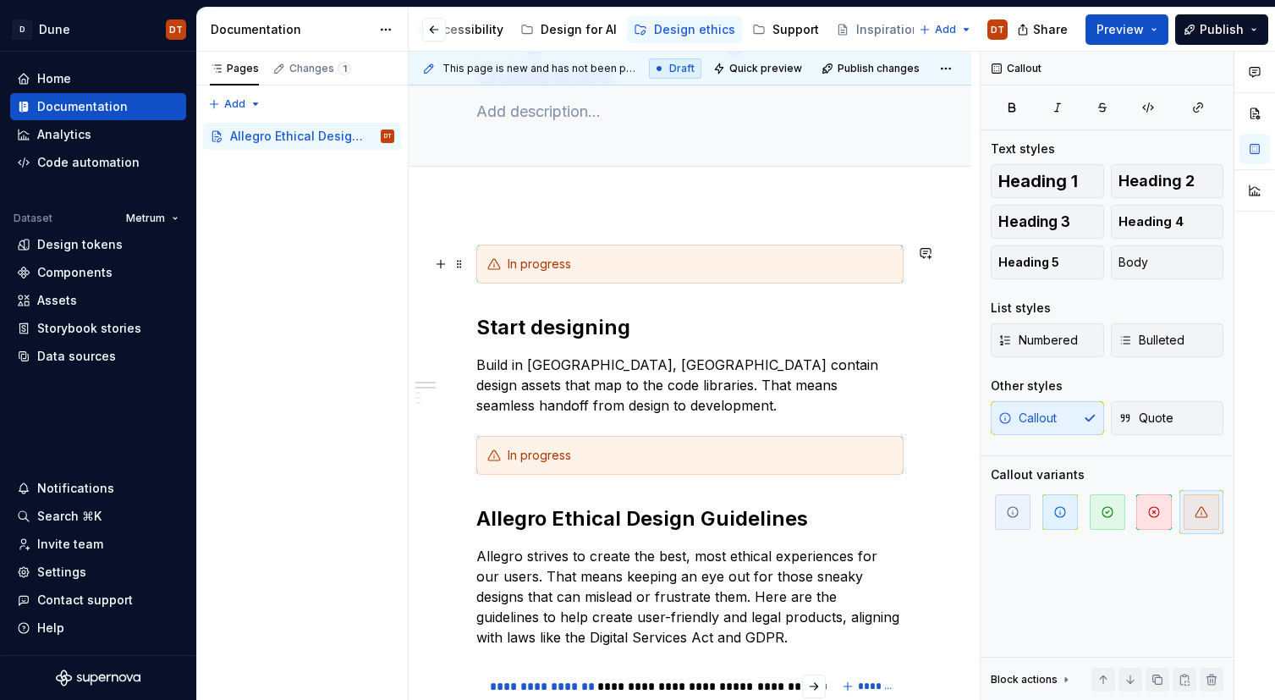
drag, startPoint x: 459, startPoint y: 262, endPoint x: 466, endPoint y: 268, distance: 9.0
click at [459, 262] on span at bounding box center [460, 264] width 14 height 24
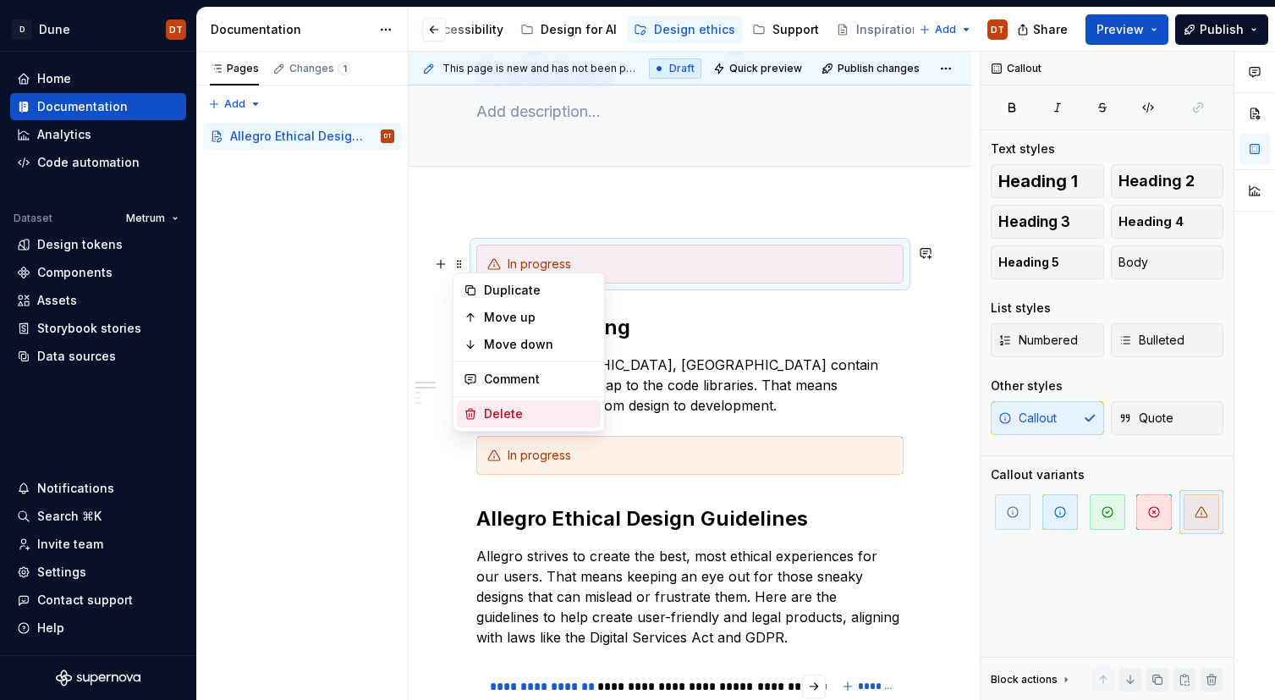
click at [513, 410] on div "Delete" at bounding box center [539, 413] width 110 height 17
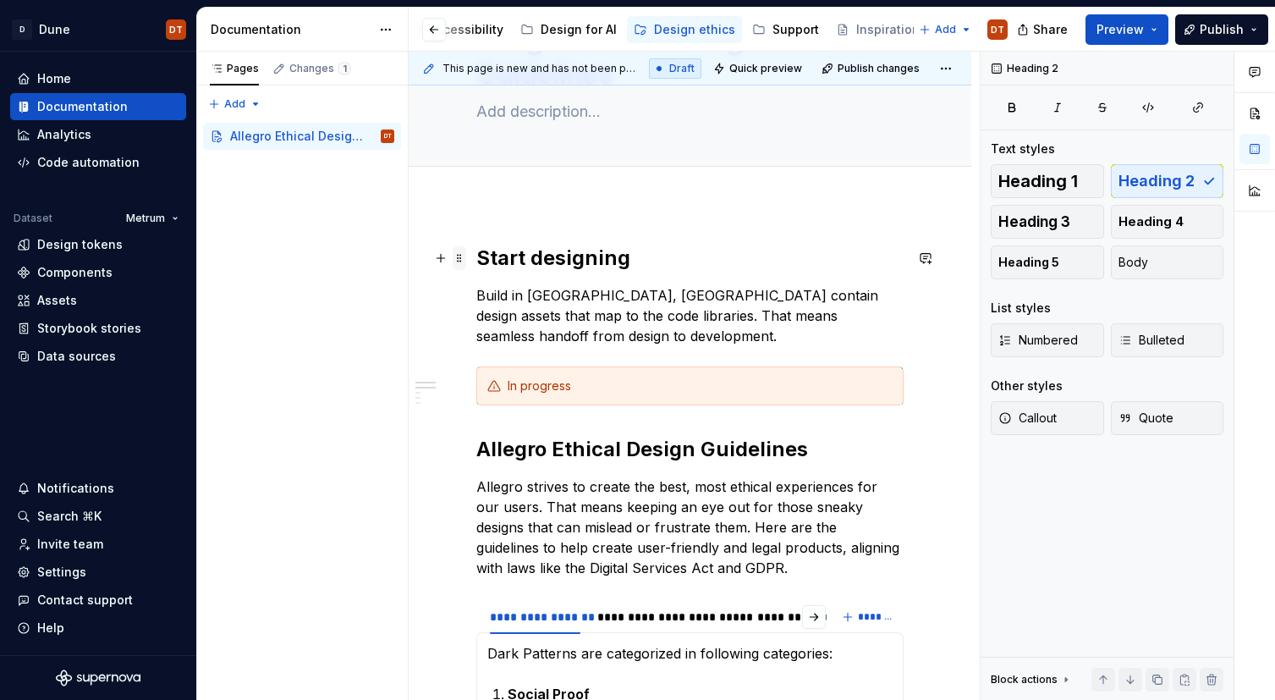
click at [464, 260] on span at bounding box center [460, 258] width 14 height 24
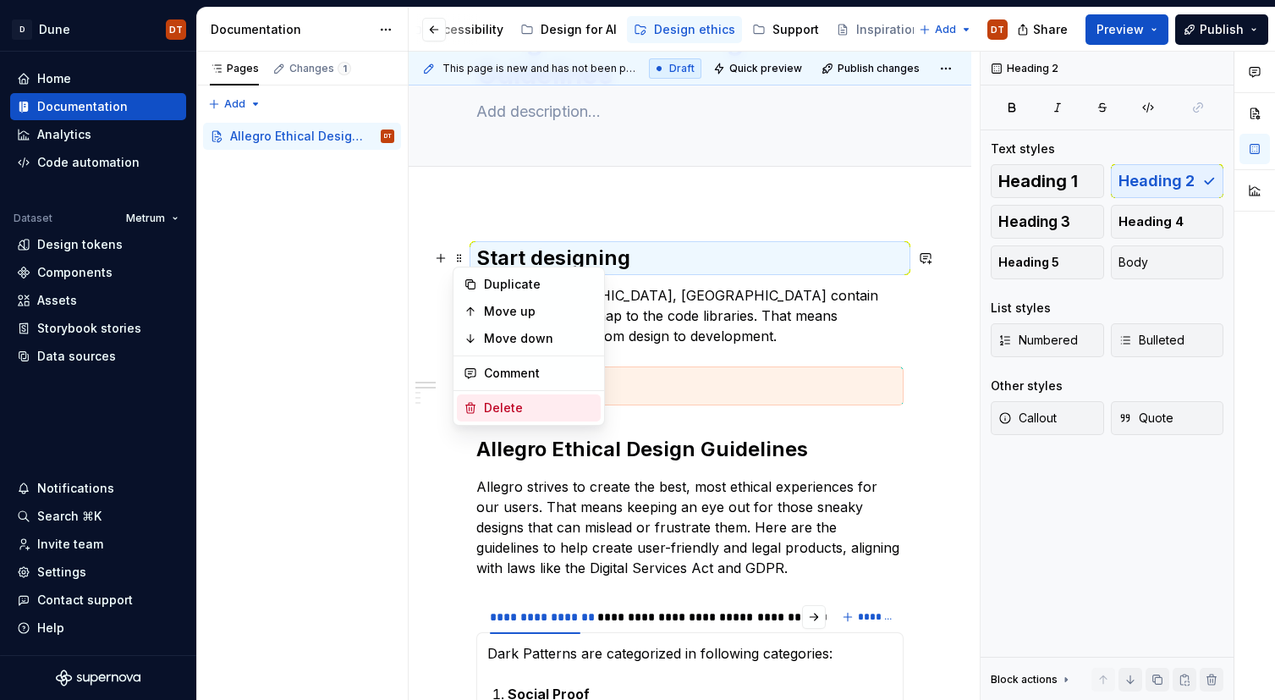
click at [522, 409] on div "Delete" at bounding box center [539, 407] width 110 height 17
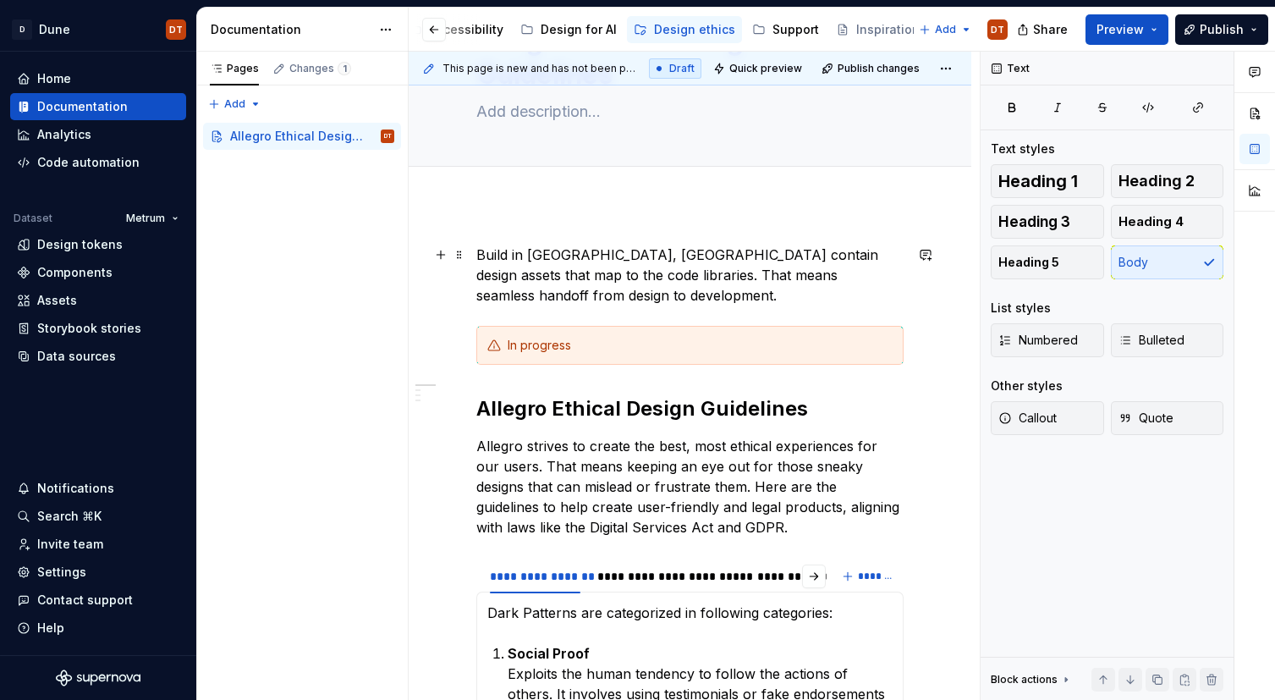
drag, startPoint x: 461, startPoint y: 252, endPoint x: 471, endPoint y: 260, distance: 12.7
click at [461, 252] on span at bounding box center [460, 255] width 14 height 24
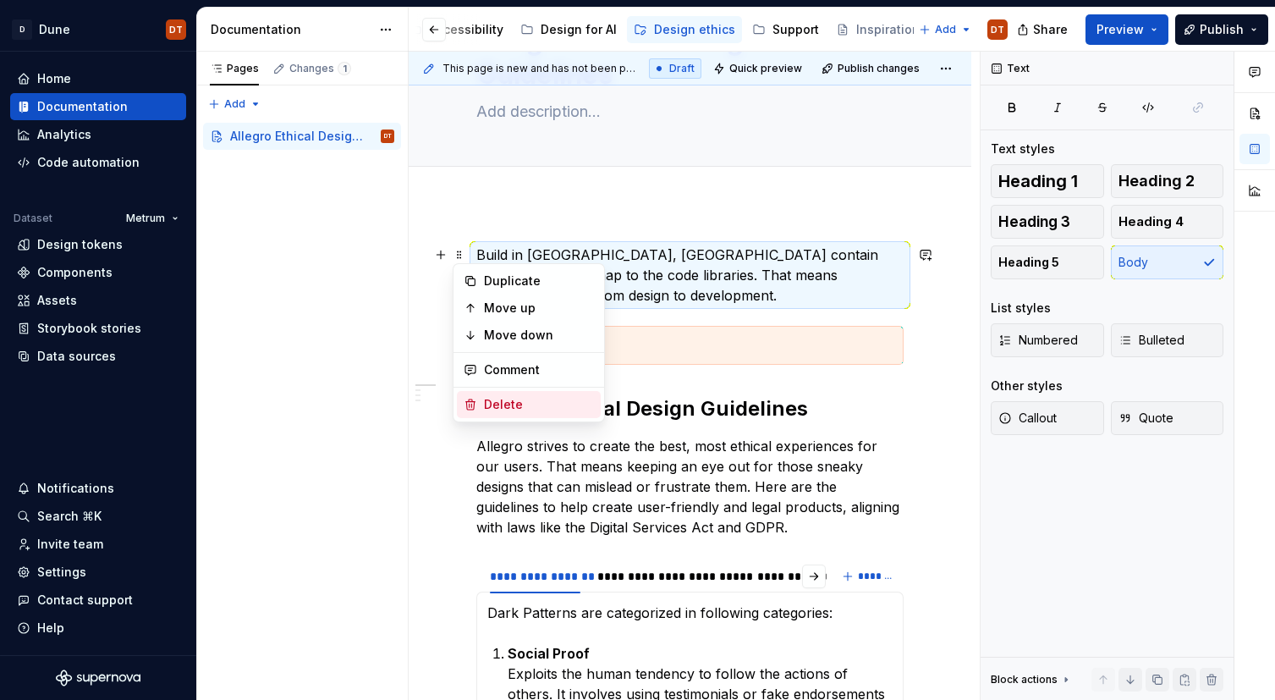
click at [524, 407] on div "Delete" at bounding box center [539, 404] width 110 height 17
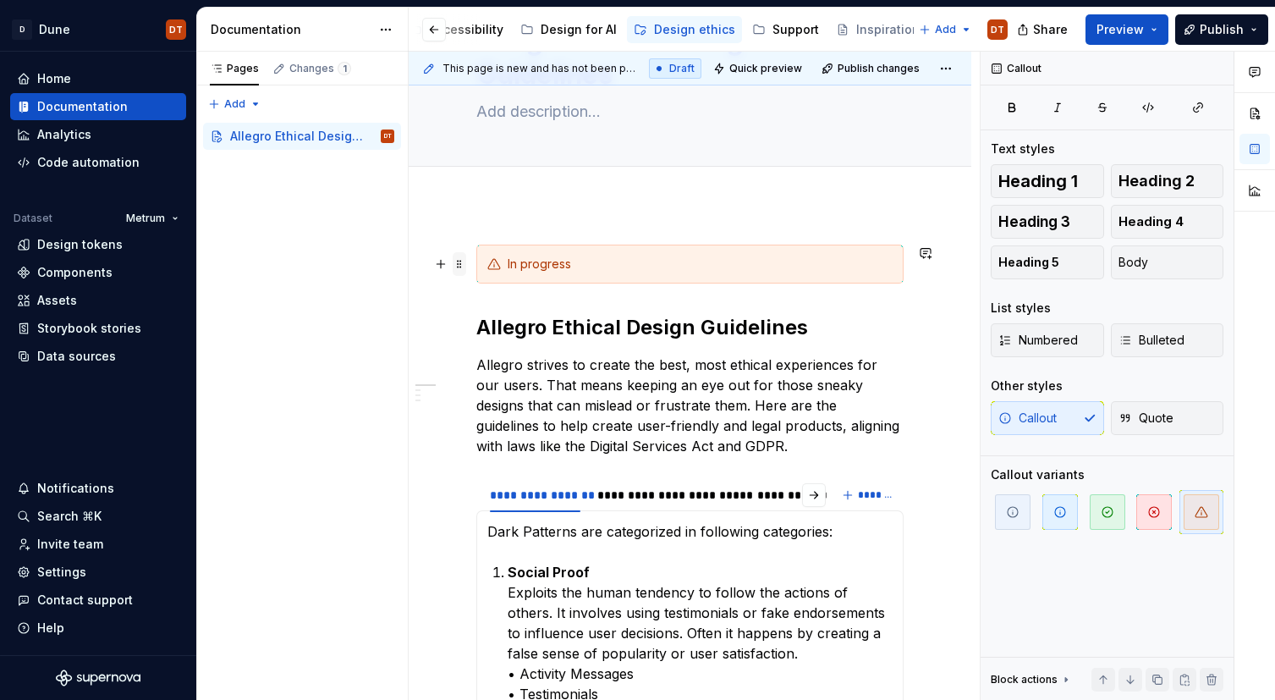
click at [460, 266] on span at bounding box center [460, 264] width 14 height 24
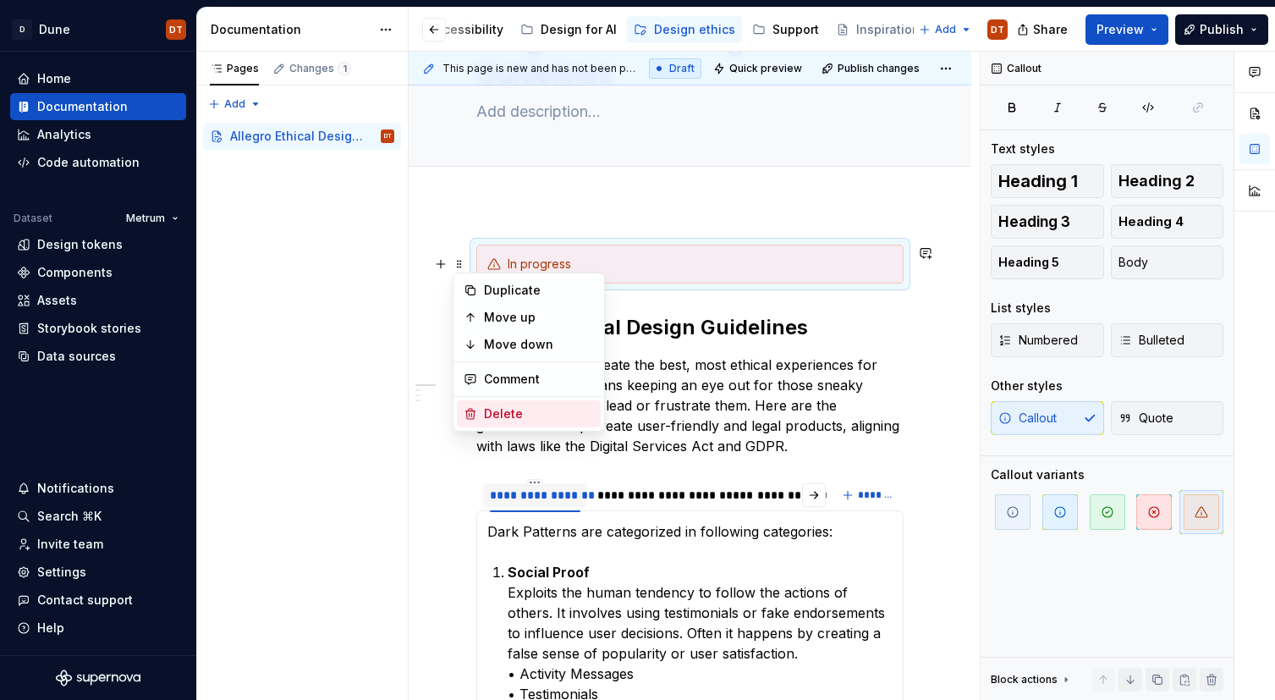
click at [524, 417] on div "Delete" at bounding box center [539, 413] width 110 height 17
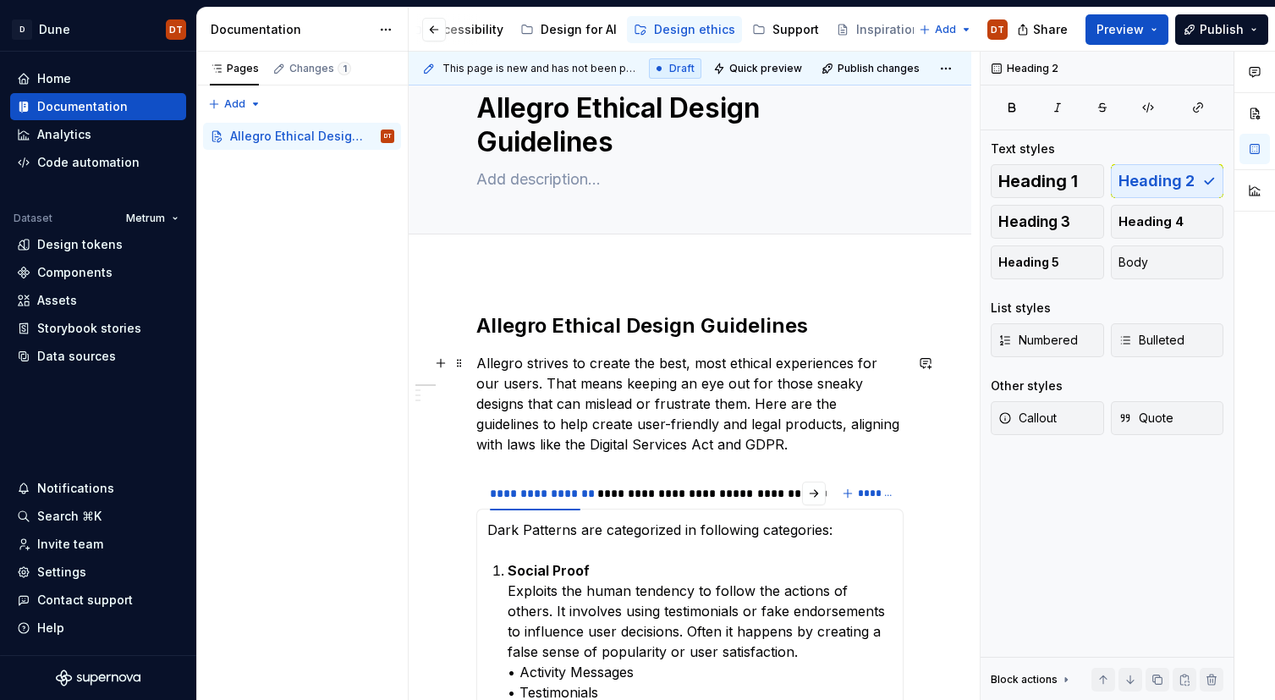
scroll to position [0, 0]
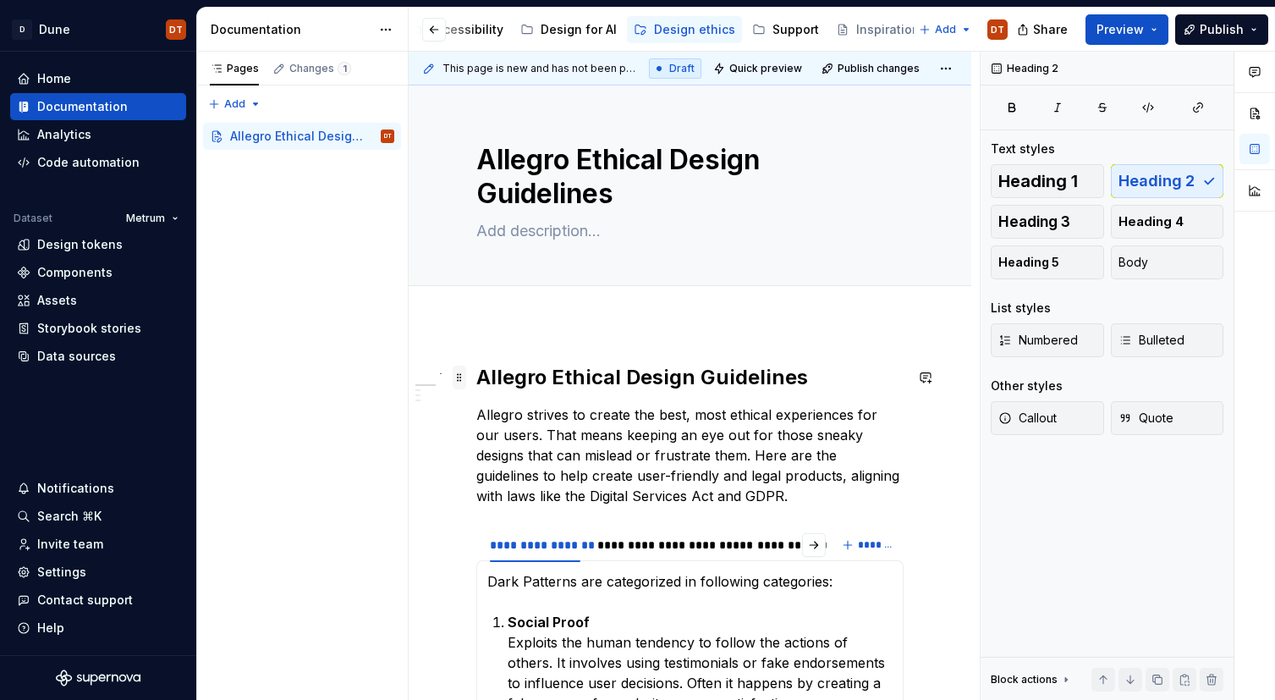
click at [458, 375] on span at bounding box center [460, 377] width 14 height 24
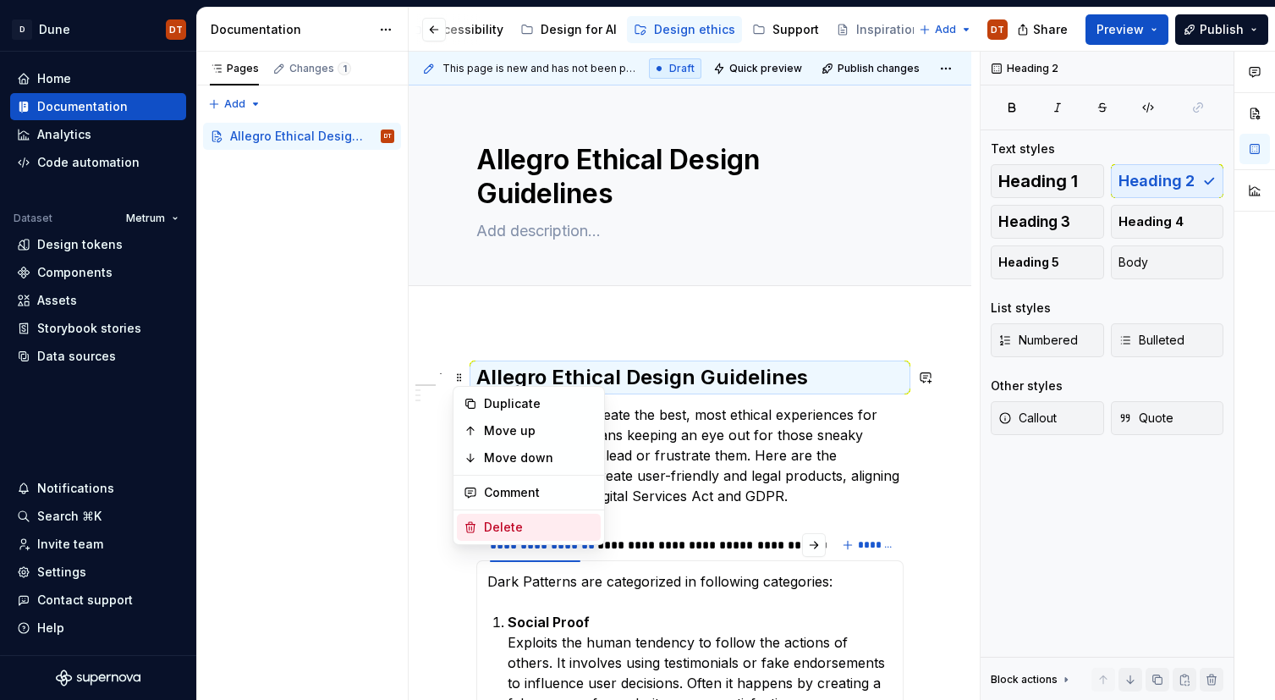
drag, startPoint x: 519, startPoint y: 521, endPoint x: 661, endPoint y: 481, distance: 147.6
click at [520, 519] on div "Delete" at bounding box center [539, 527] width 110 height 17
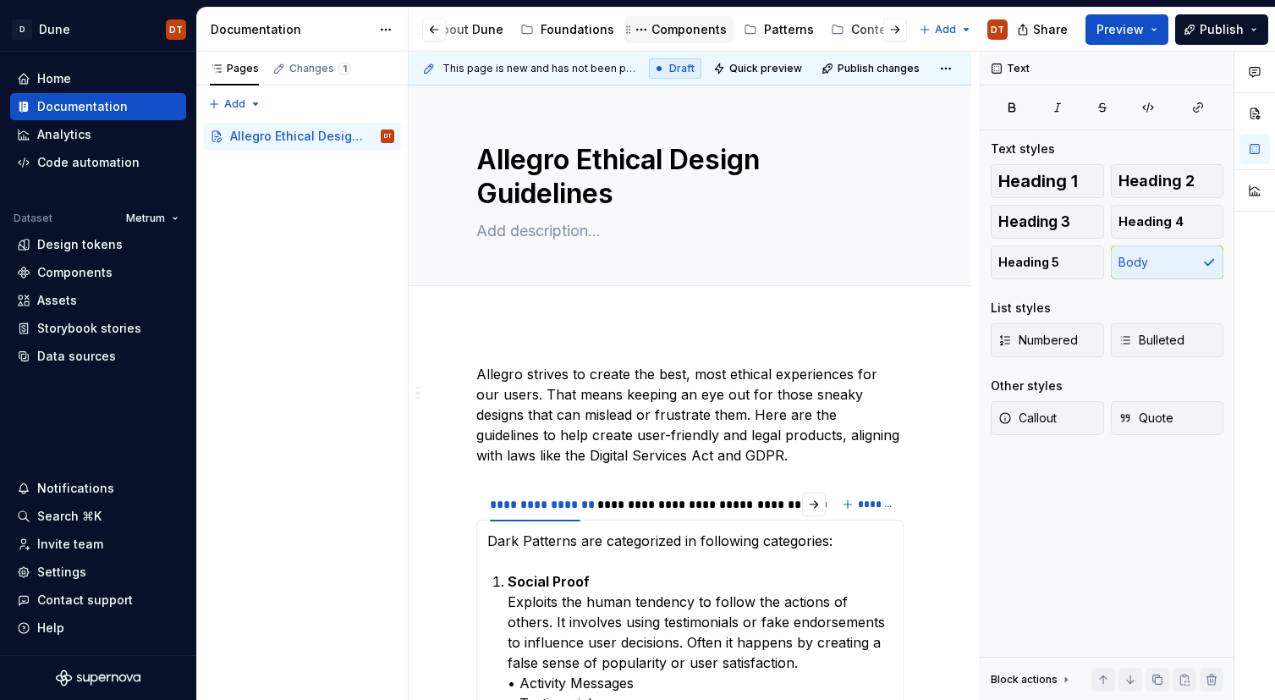
scroll to position [0, 75]
click at [671, 28] on div "Components" at bounding box center [696, 29] width 75 height 17
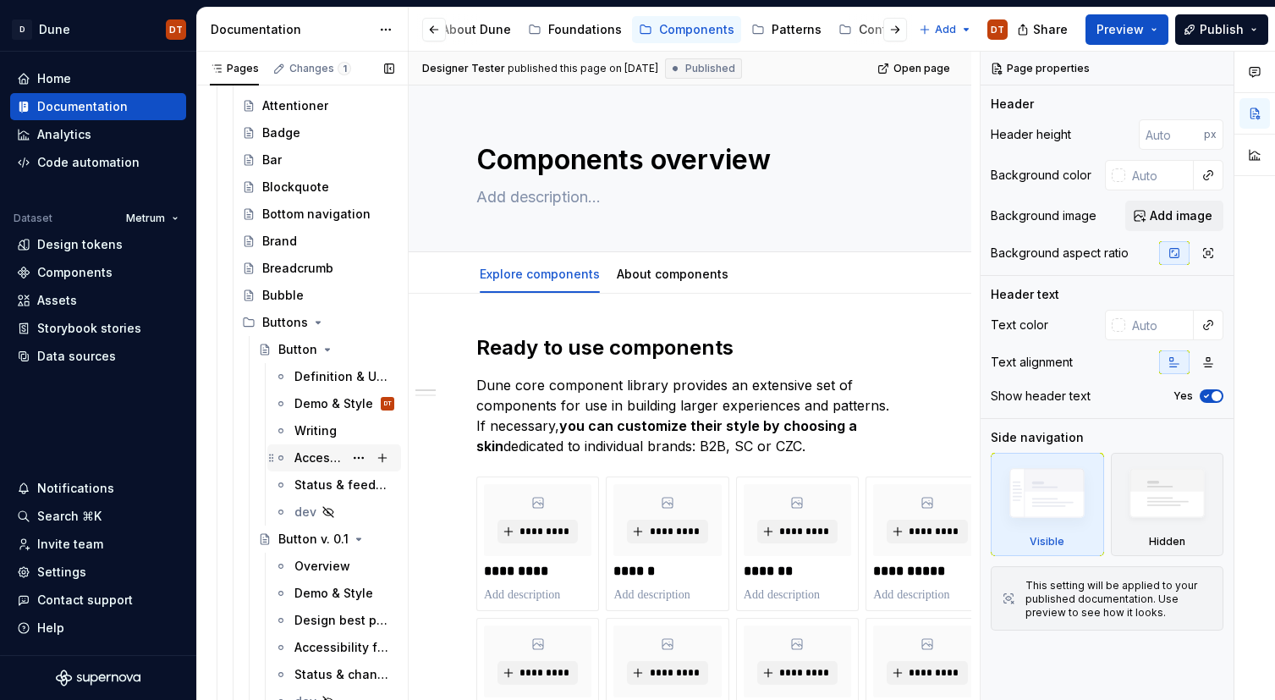
scroll to position [314, 0]
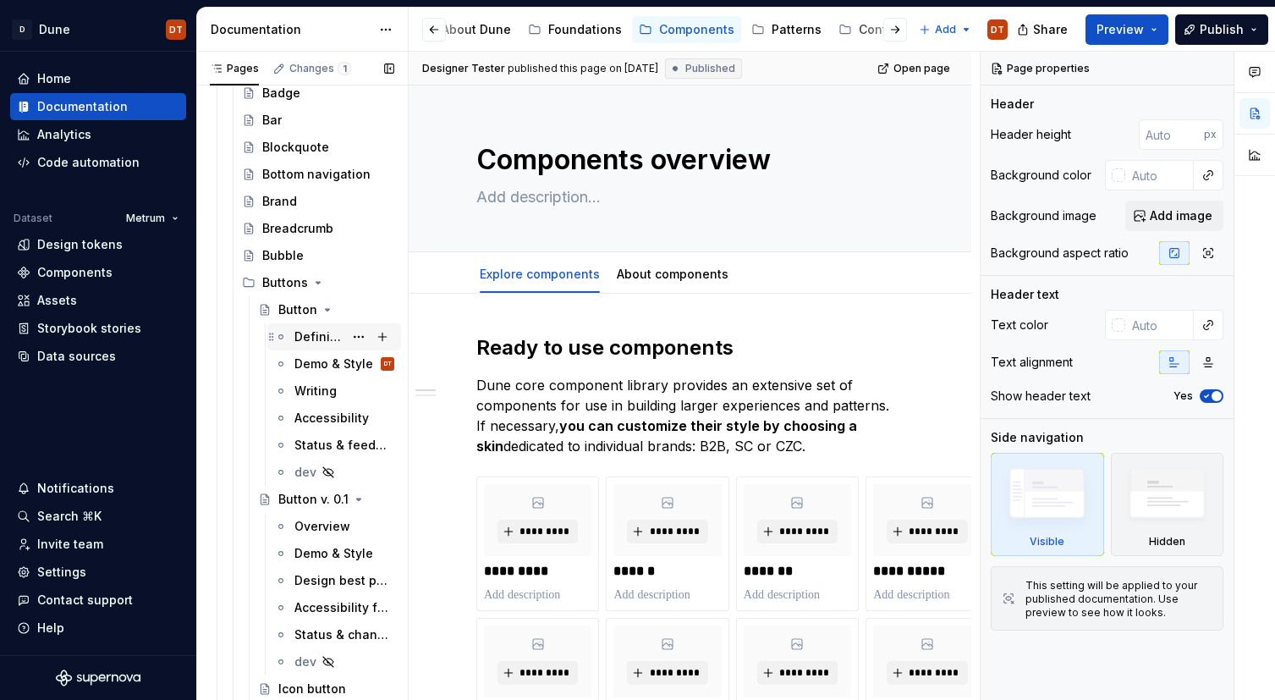
click at [323, 337] on div "Definition & Usage" at bounding box center [318, 336] width 49 height 17
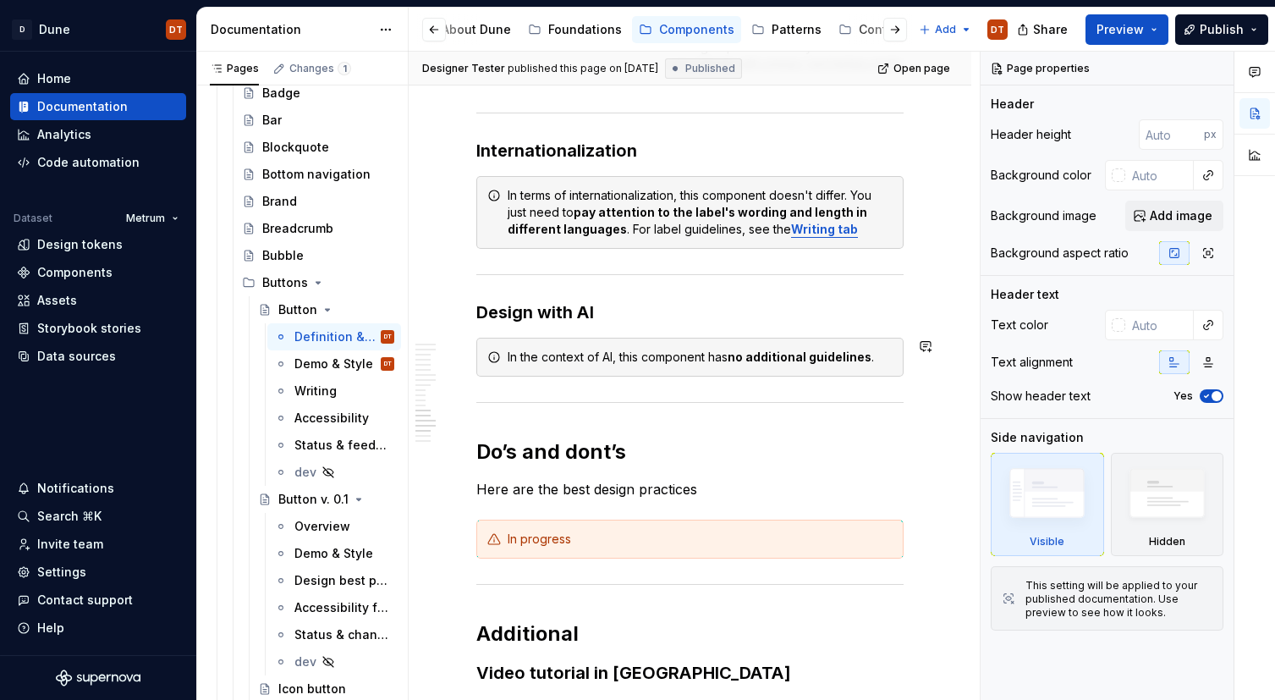
scroll to position [2969, 0]
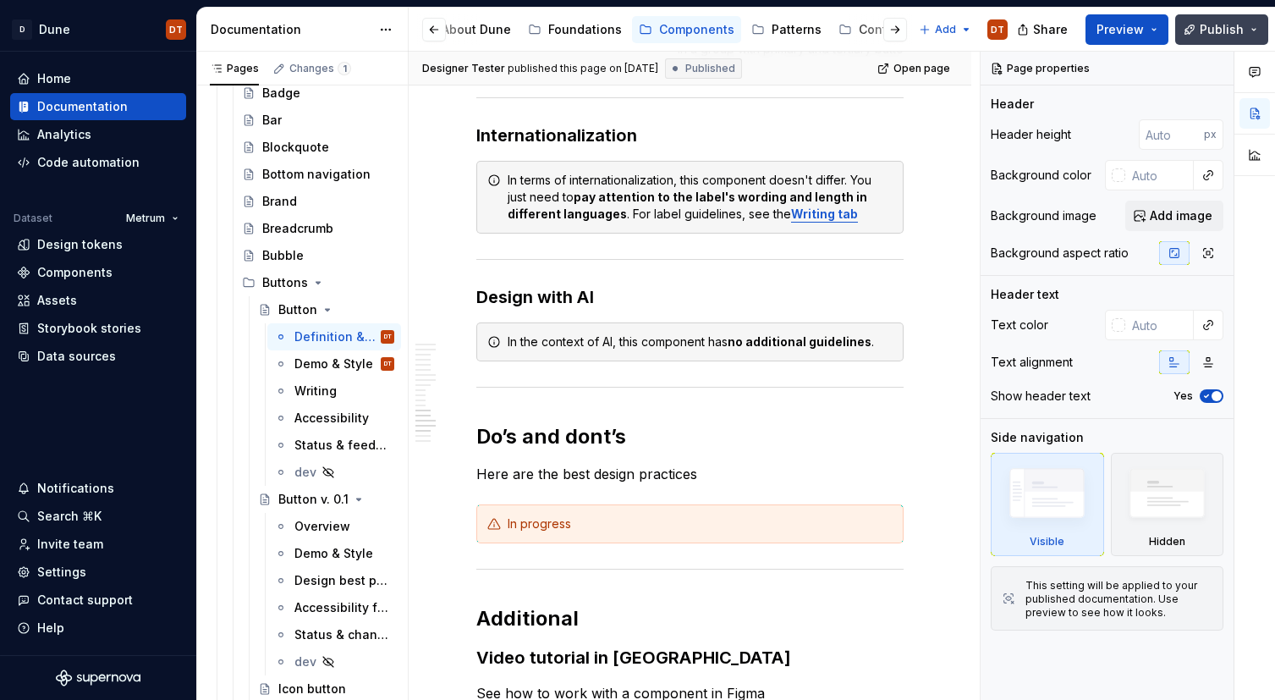
click at [1221, 36] on span "Publish" at bounding box center [1221, 29] width 44 height 17
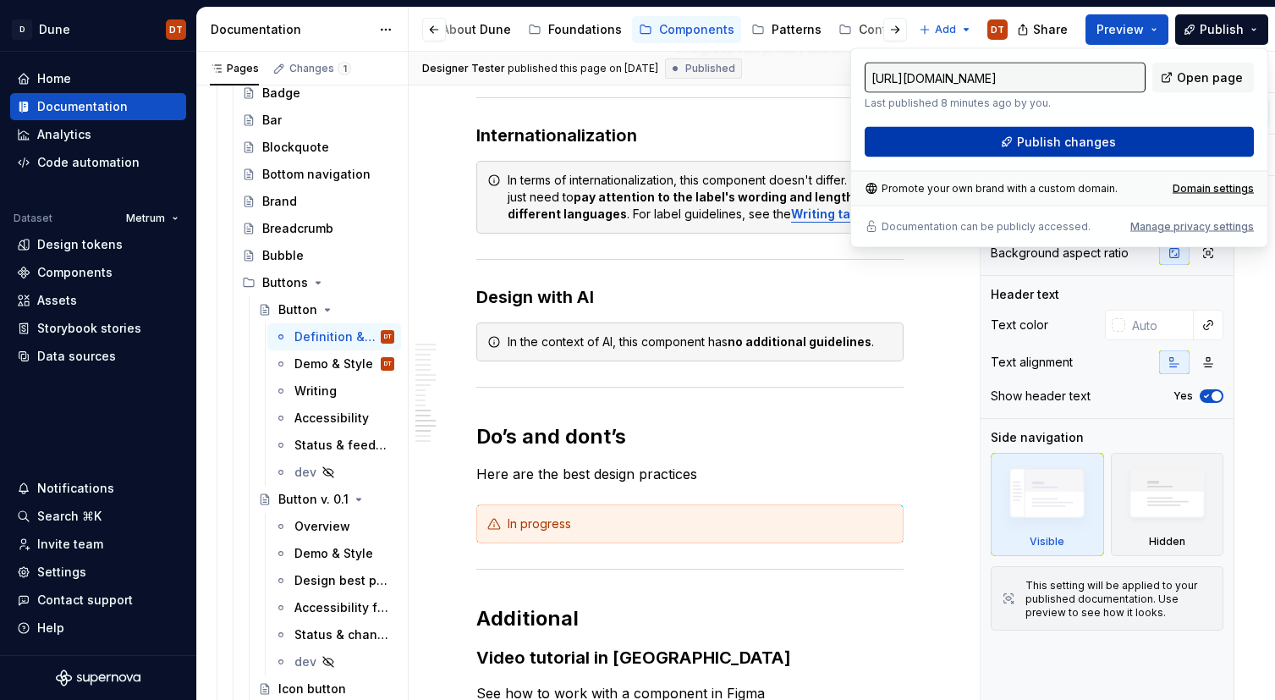
click at [1098, 143] on span "Publish changes" at bounding box center [1066, 142] width 99 height 17
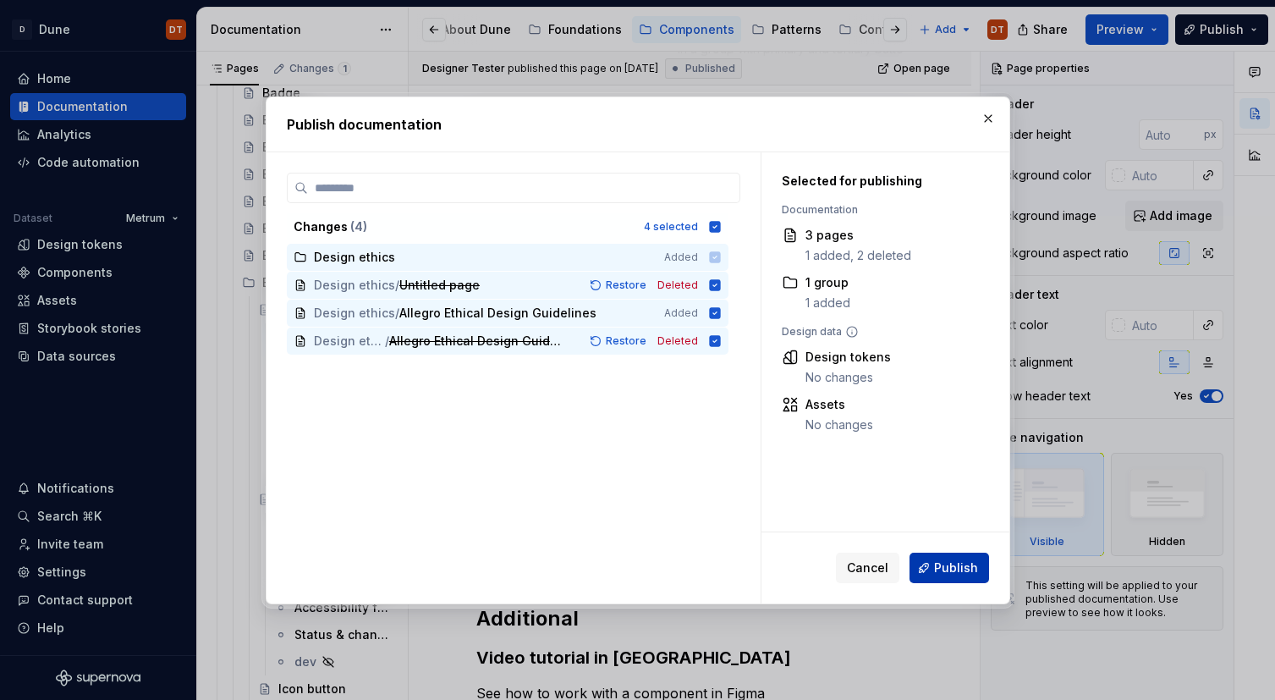
click at [948, 574] on span "Publish" at bounding box center [956, 567] width 44 height 17
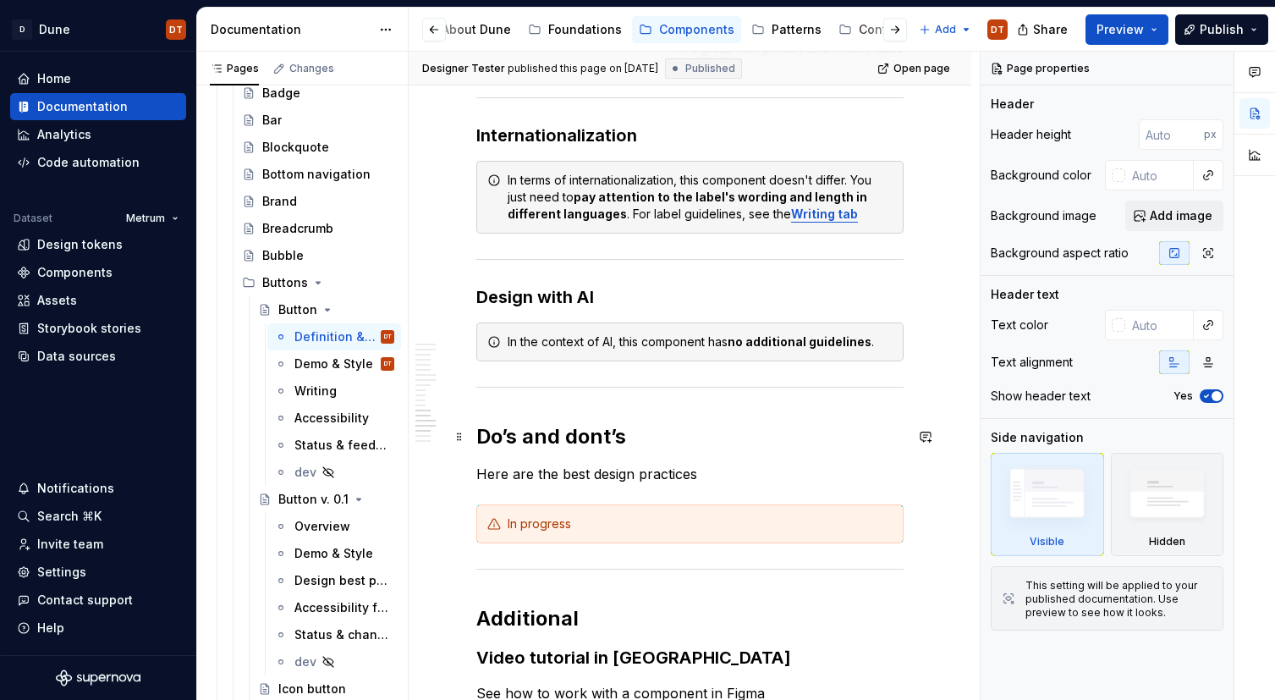
click at [820, 445] on h2 "Do’s and dont’s" at bounding box center [689, 436] width 427 height 27
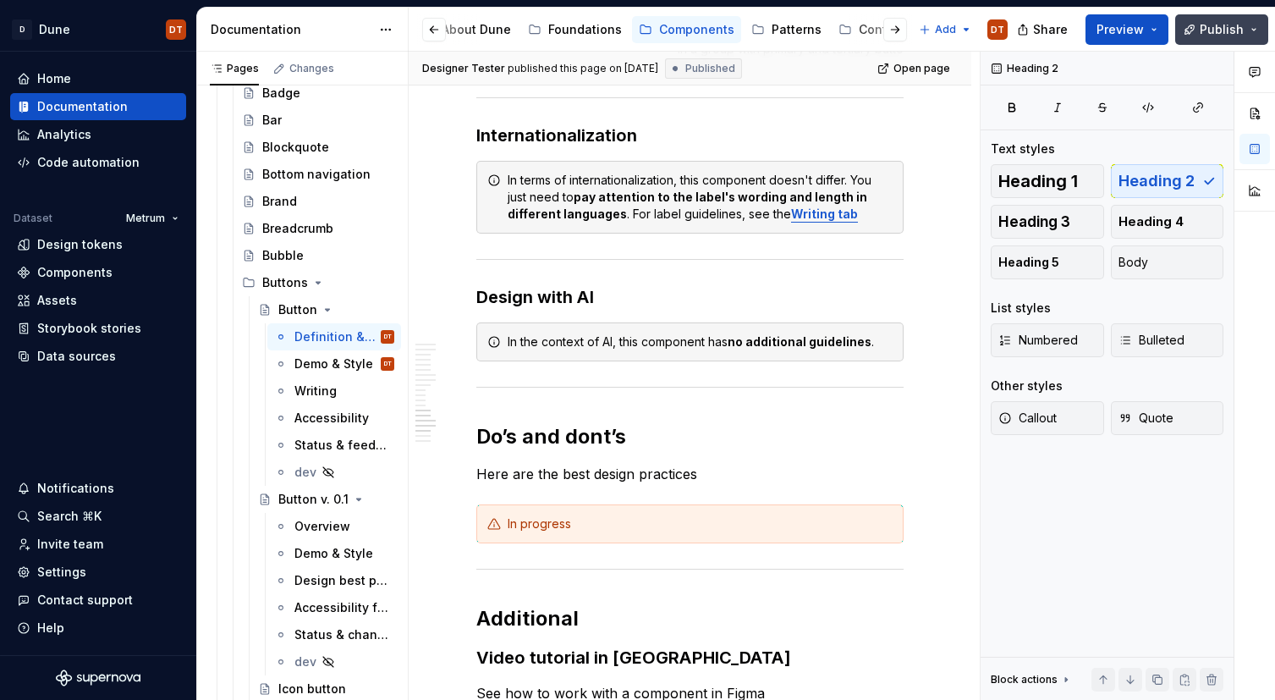
click at [1256, 30] on button "Publish" at bounding box center [1221, 29] width 93 height 30
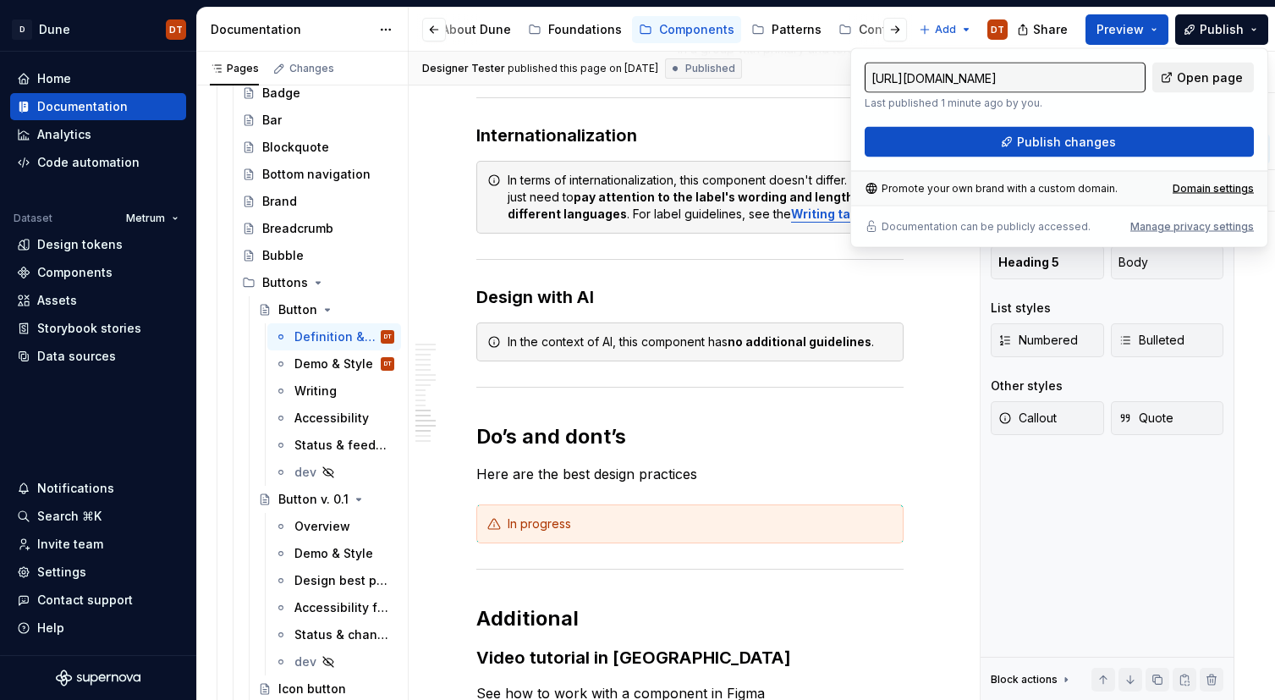
click at [1216, 74] on span "Open page" at bounding box center [1210, 77] width 66 height 17
click at [773, 436] on h2 "Do’s and dont’s" at bounding box center [689, 436] width 427 height 27
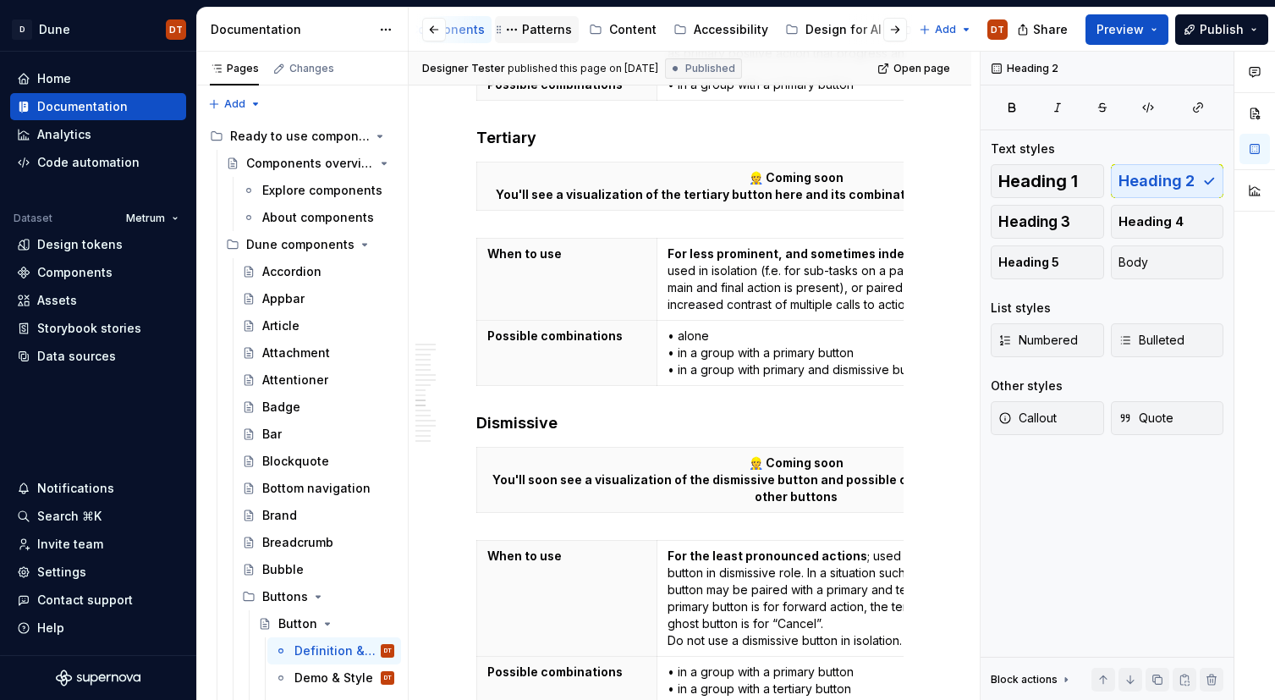
scroll to position [0, 590]
click at [664, 30] on div "Design ethics" at bounding box center [694, 29] width 81 height 17
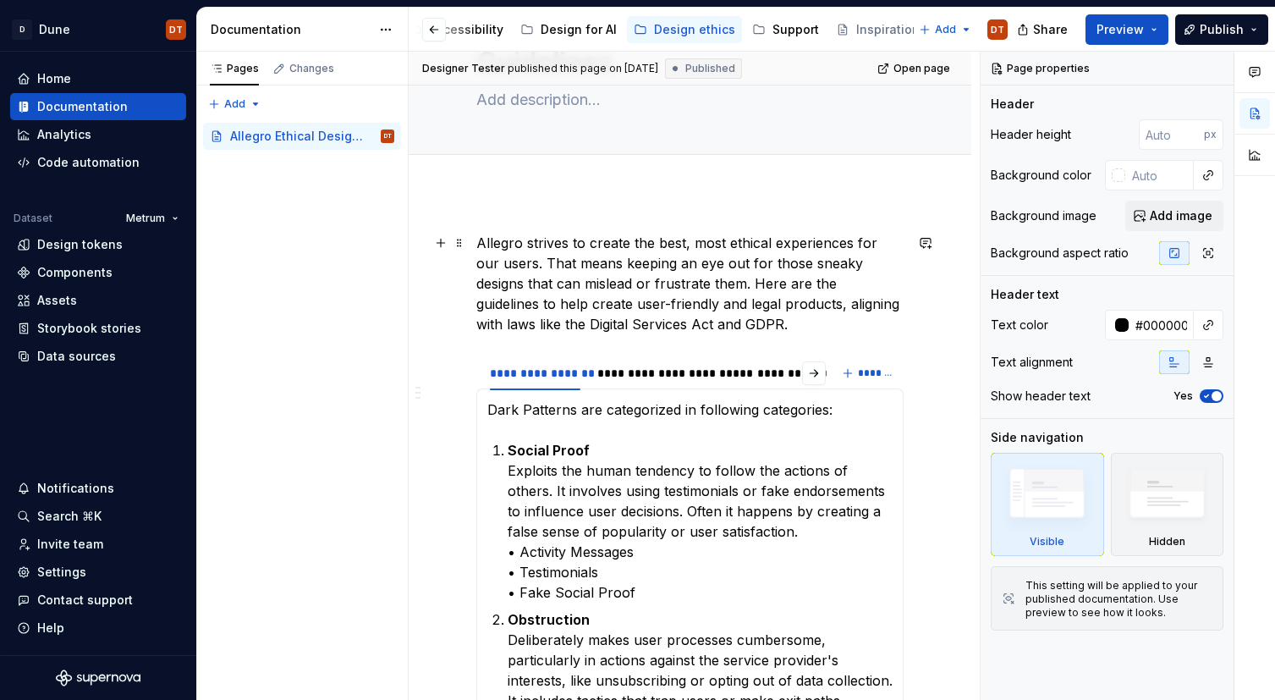
scroll to position [151, 0]
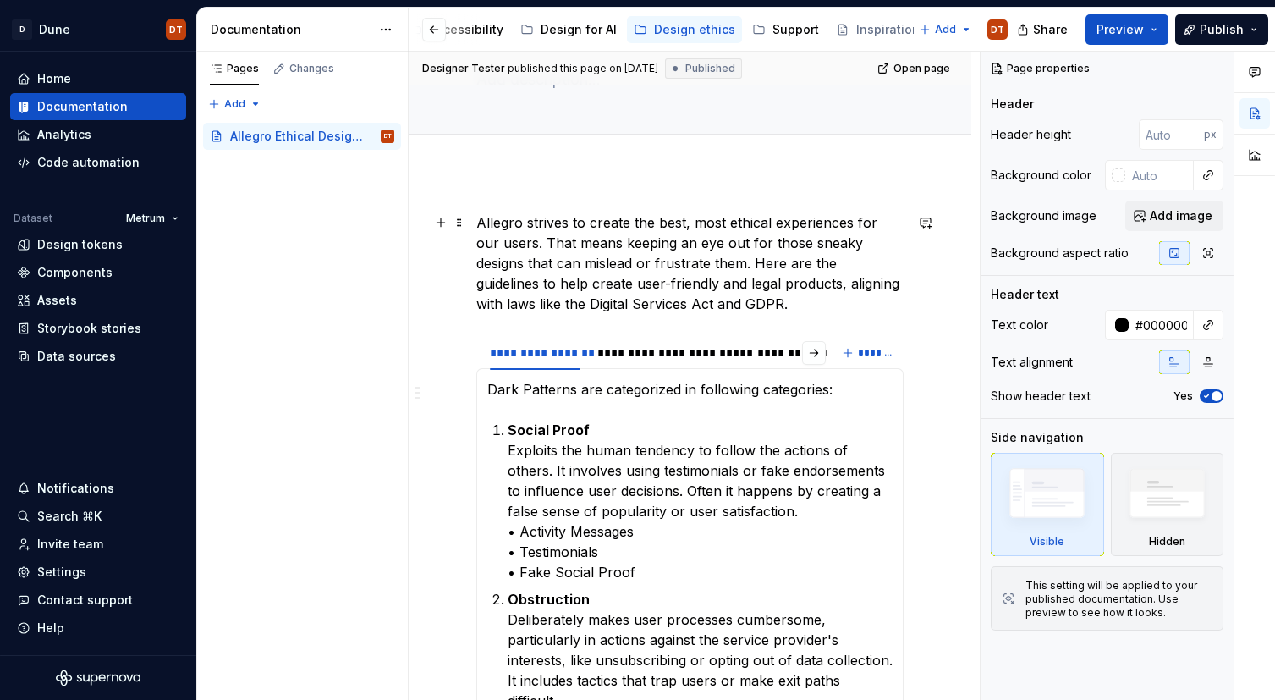
type textarea "*"
click at [709, 302] on p "Allegro strives to create the best, most ethical experiences for our users. Tha…" at bounding box center [689, 263] width 427 height 102
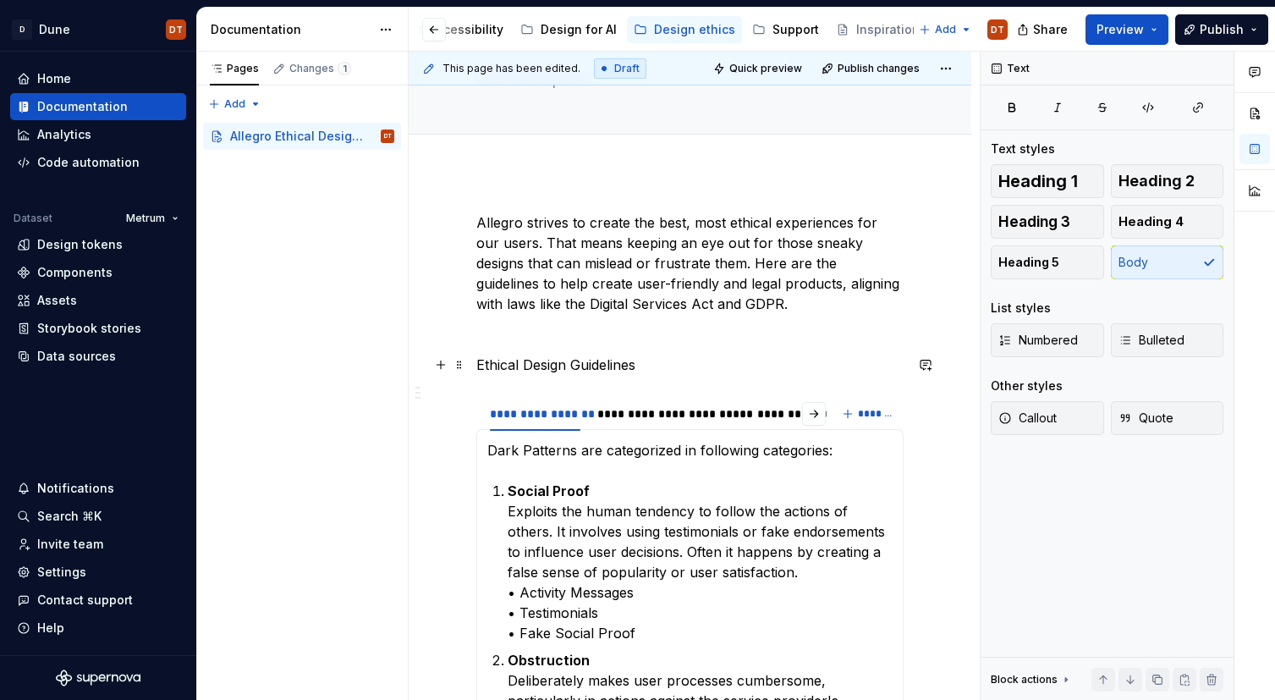
click at [659, 363] on p "Ethical Design Guidelines" at bounding box center [689, 364] width 427 height 20
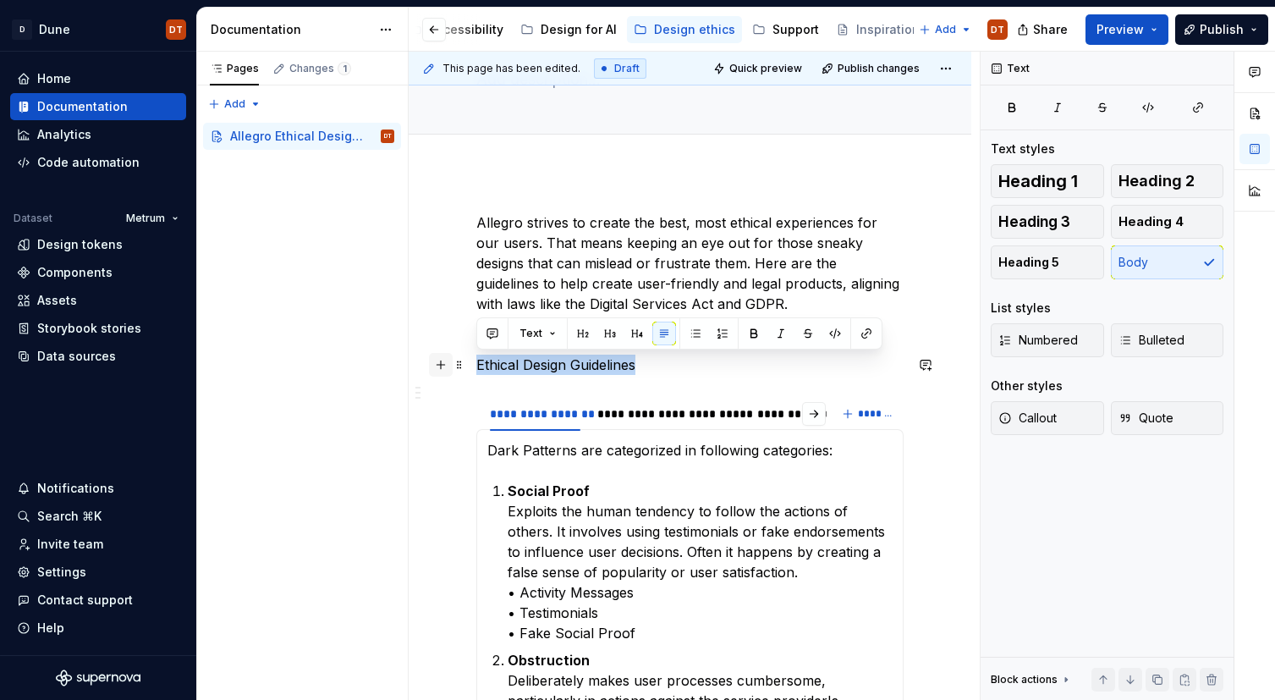
drag, startPoint x: 591, startPoint y: 364, endPoint x: 443, endPoint y: 362, distance: 148.0
click at [580, 337] on button "button" at bounding box center [583, 333] width 24 height 24
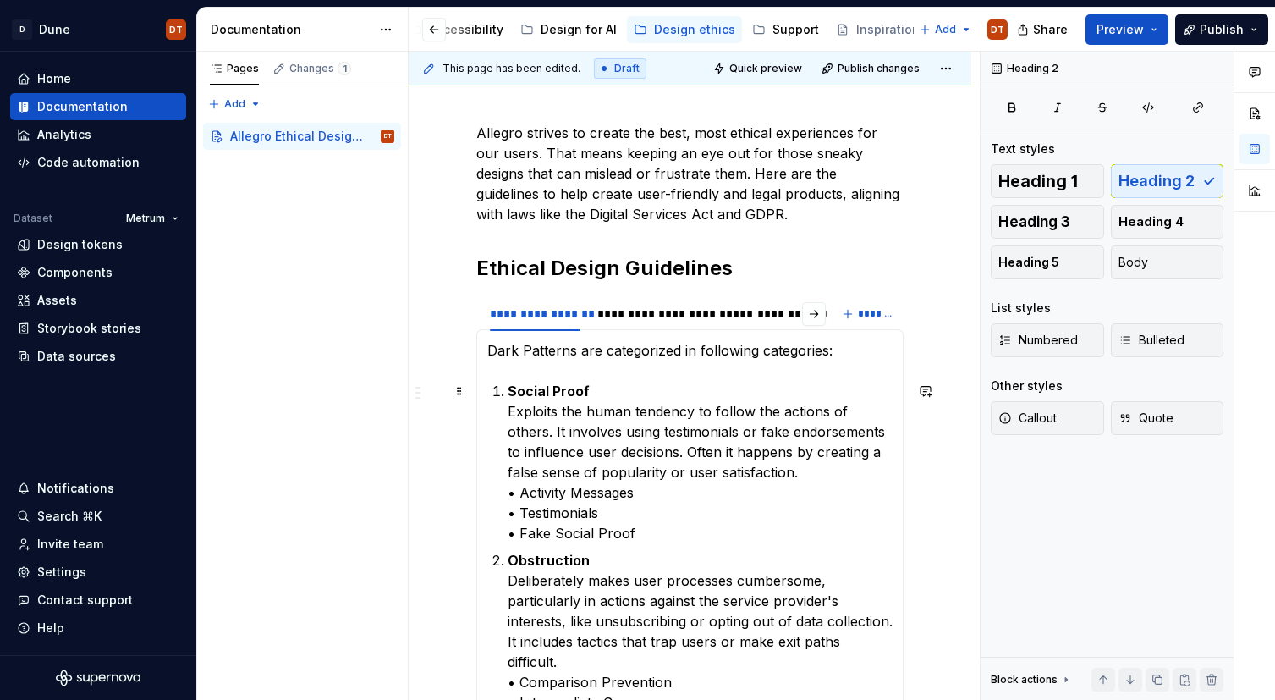
scroll to position [244, 0]
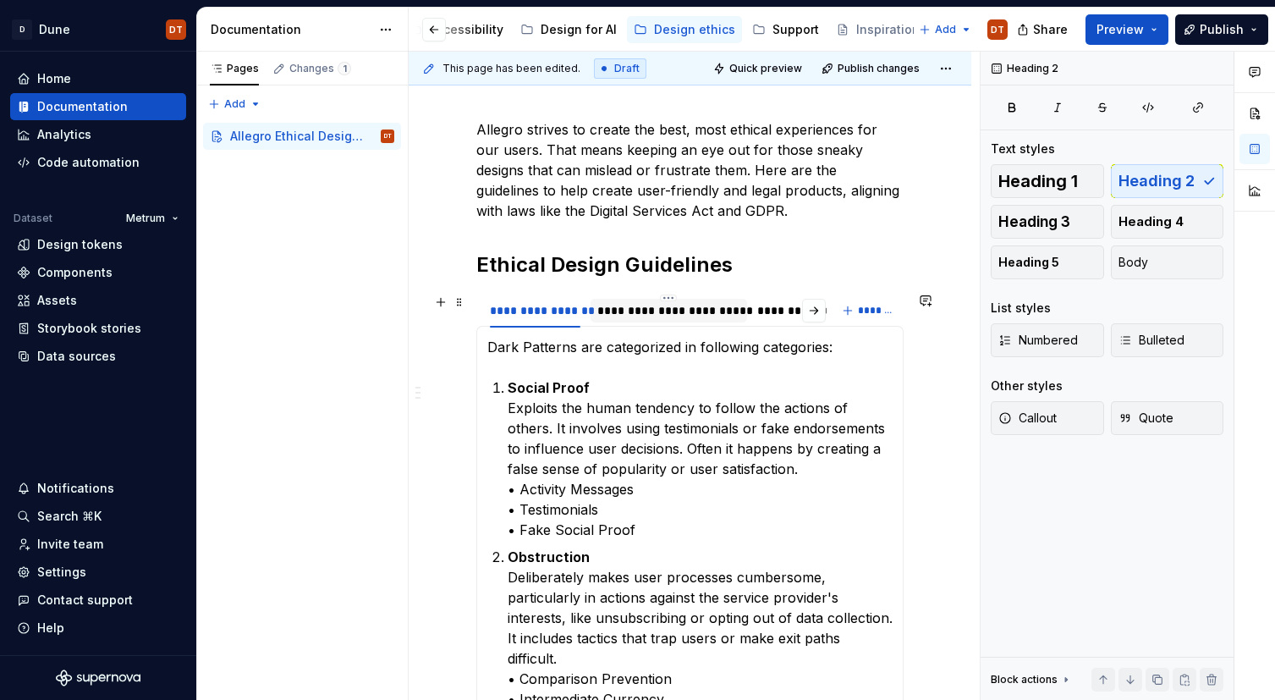
click at [671, 310] on div "**********" at bounding box center [668, 310] width 143 height 17
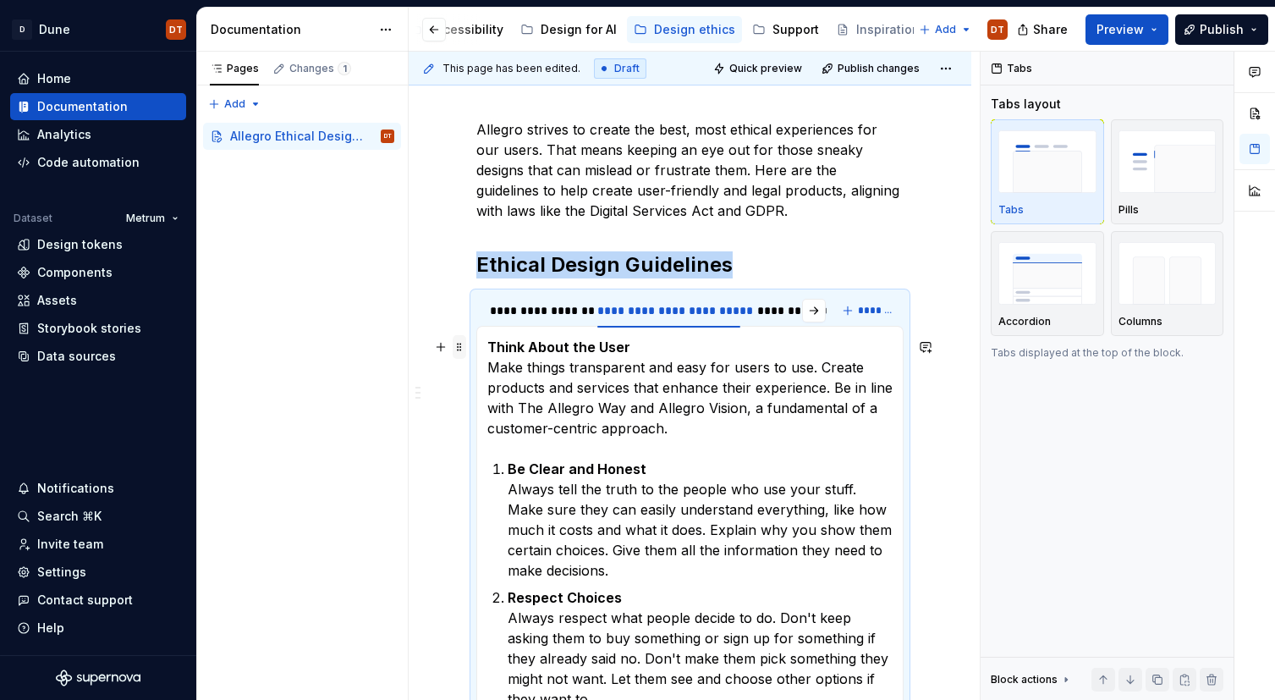
click at [456, 349] on span at bounding box center [460, 347] width 14 height 24
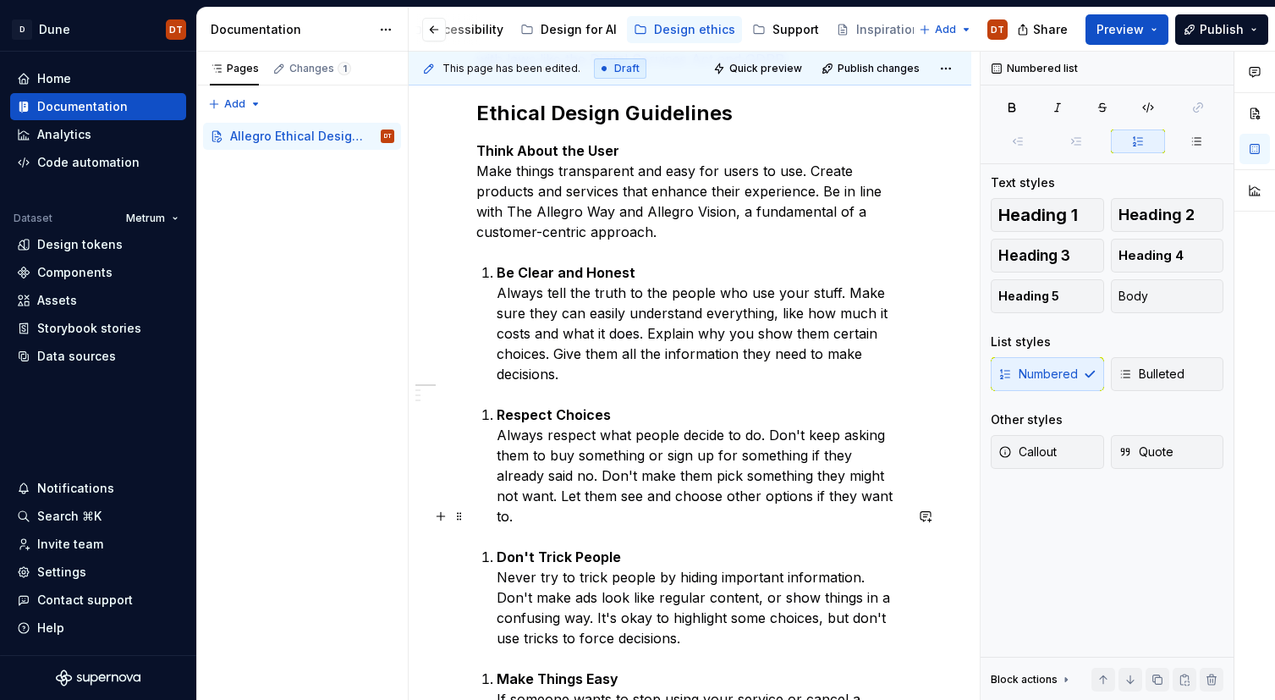
scroll to position [394, 0]
click at [599, 350] on p "Be Clear and Honest Always tell the truth to the people who use your stuff. Mak…" at bounding box center [700, 325] width 407 height 122
click at [513, 408] on p "Respect Choices Always respect what people decide to do. Don't keep asking them…" at bounding box center [700, 467] width 407 height 122
click at [497, 406] on li "Respect Choices Always respect what people decide to do. Don't keep asking them…" at bounding box center [700, 467] width 407 height 122
drag, startPoint x: 543, startPoint y: 318, endPoint x: 557, endPoint y: 302, distance: 21.0
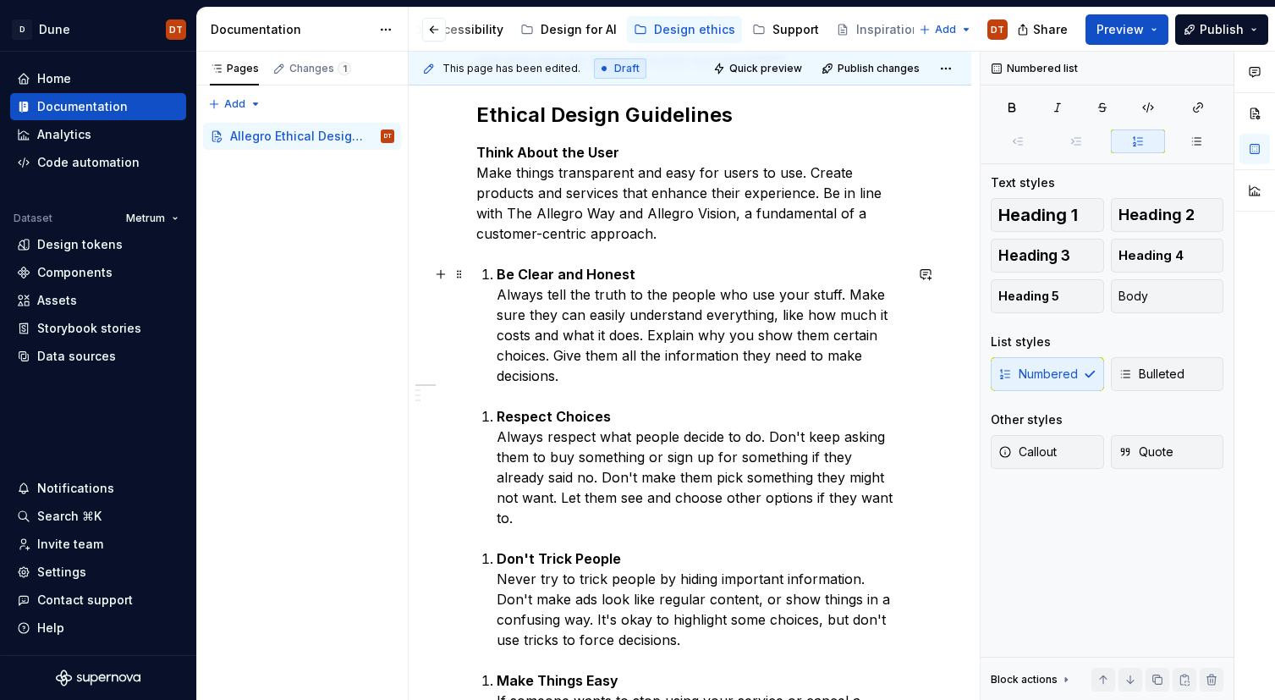
click at [543, 318] on p "Be Clear and Honest Always tell the truth to the people who use your stuff. Mak…" at bounding box center [700, 325] width 407 height 122
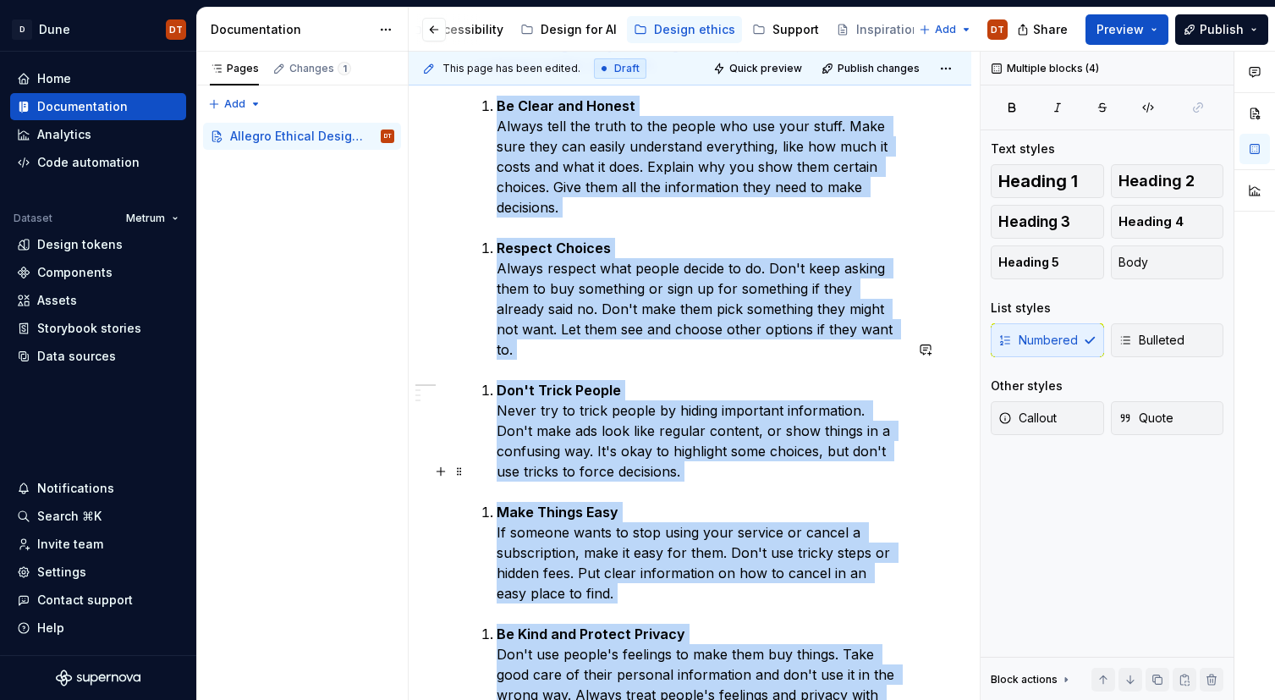
scroll to position [1046, 0]
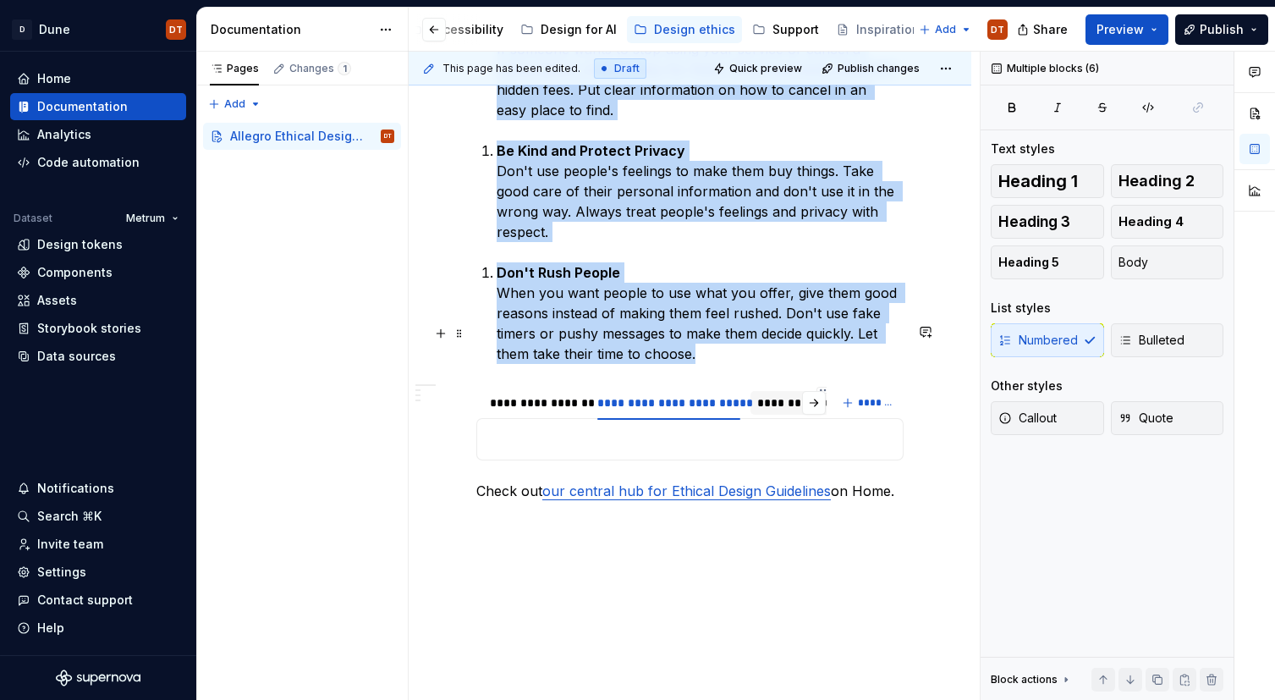
drag, startPoint x: 481, startPoint y: 270, endPoint x: 777, endPoint y: 325, distance: 301.1
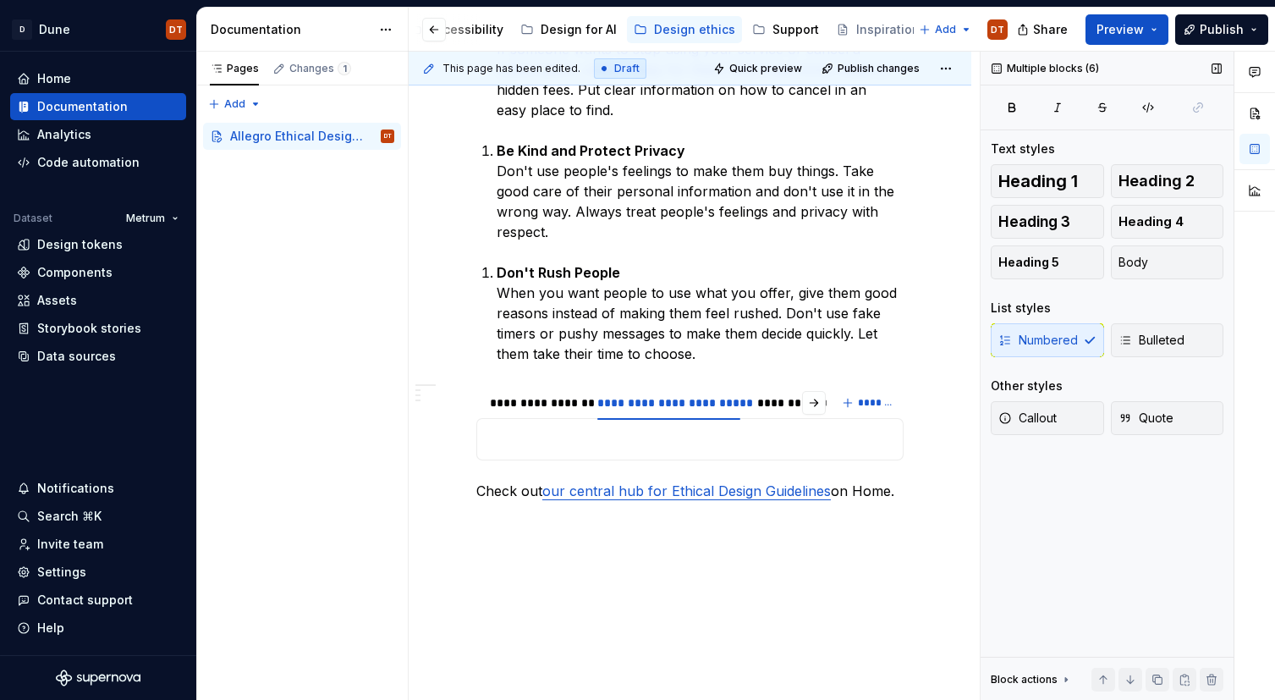
click at [1040, 343] on div "Numbered Bulleted" at bounding box center [1107, 340] width 233 height 34
click at [1052, 343] on div "Numbered Bulleted" at bounding box center [1107, 340] width 233 height 34
click at [1061, 338] on div "Numbered Bulleted" at bounding box center [1107, 340] width 233 height 34
click at [680, 275] on p "Don't Rush People When you want people to use what you offer, give them good re…" at bounding box center [700, 313] width 407 height 102
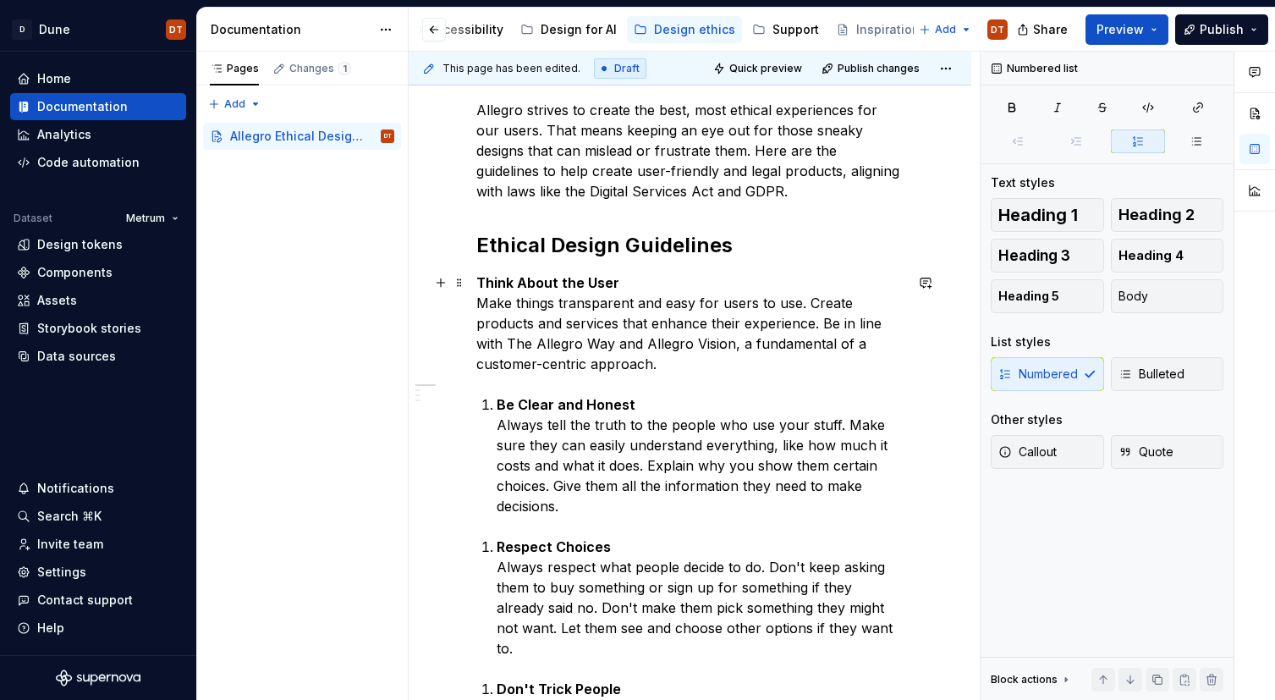
scroll to position [269, 0]
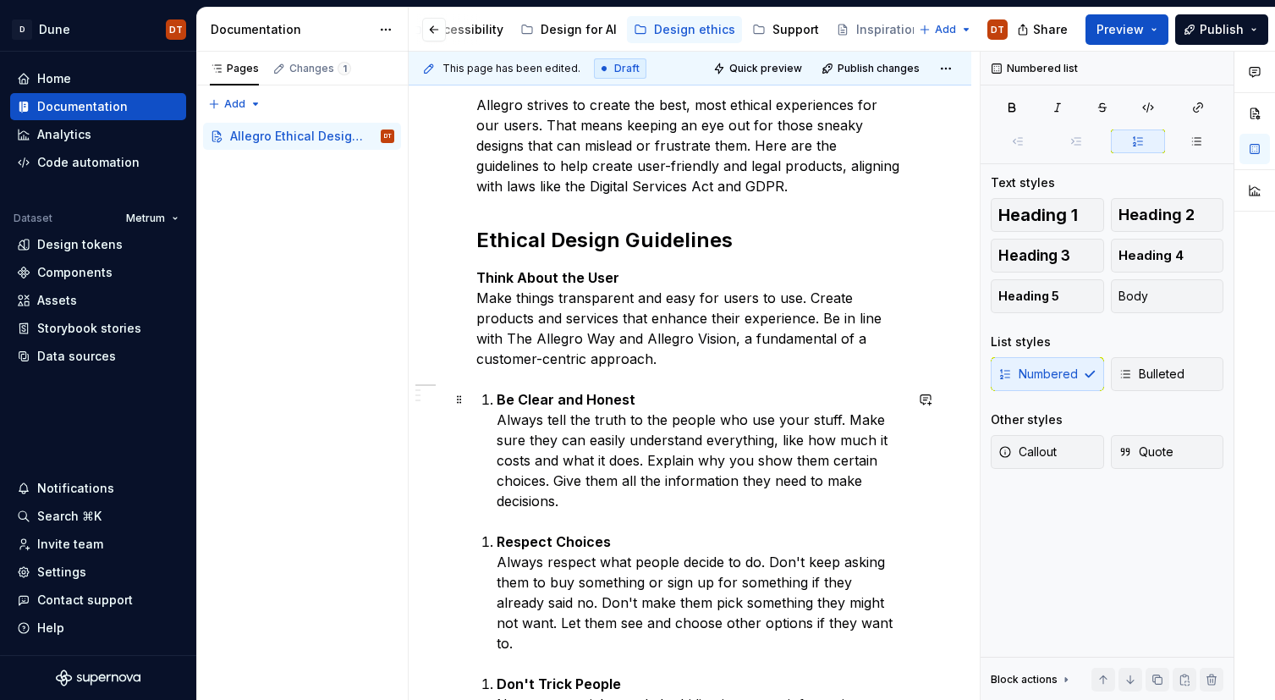
click at [562, 447] on p "Be Clear and Honest Always tell the truth to the people who use your stuff. Mak…" at bounding box center [700, 450] width 407 height 122
click at [497, 531] on li "Respect Choices Always respect what people decide to do. Don't keep asking them…" at bounding box center [700, 592] width 407 height 122
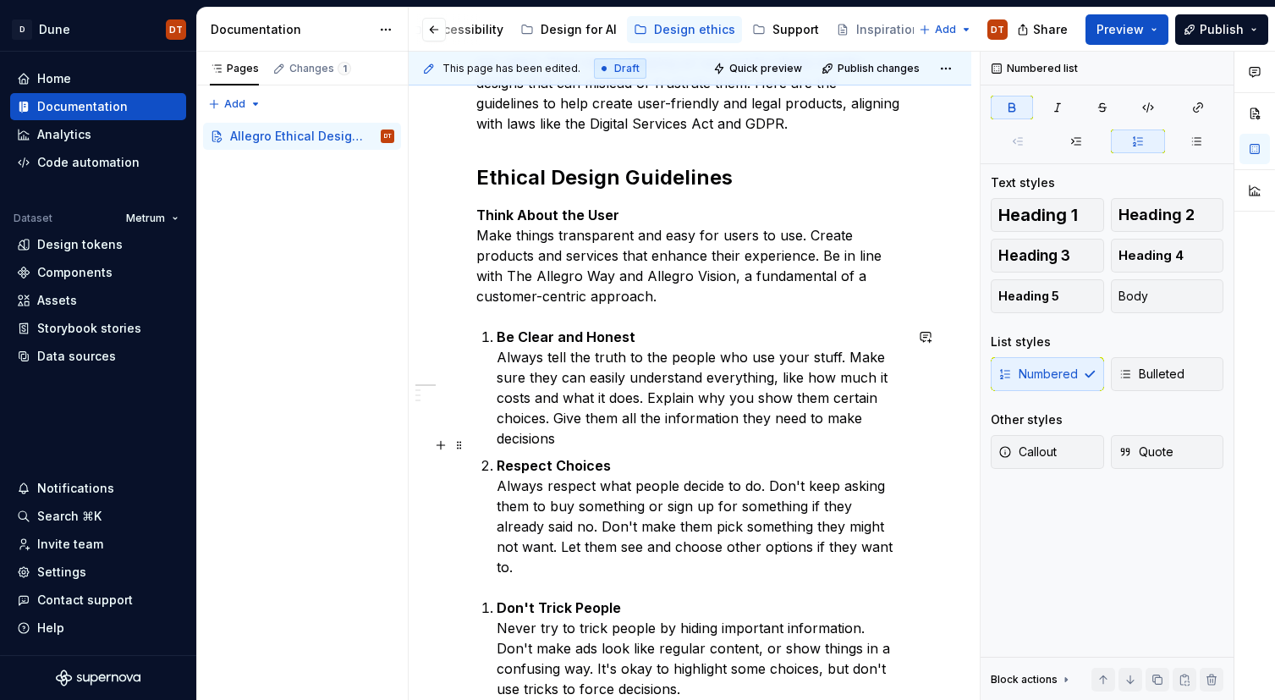
scroll to position [352, 0]
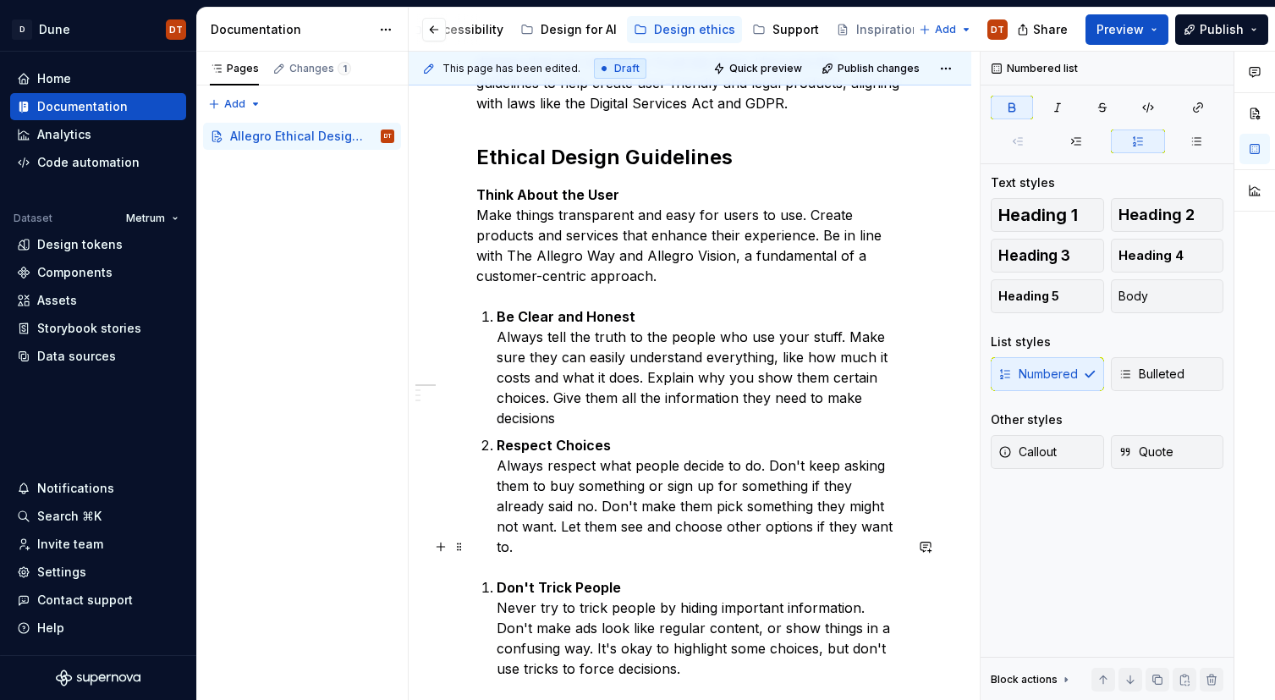
click at [497, 579] on strong "Don't Trick People" at bounding box center [559, 587] width 124 height 17
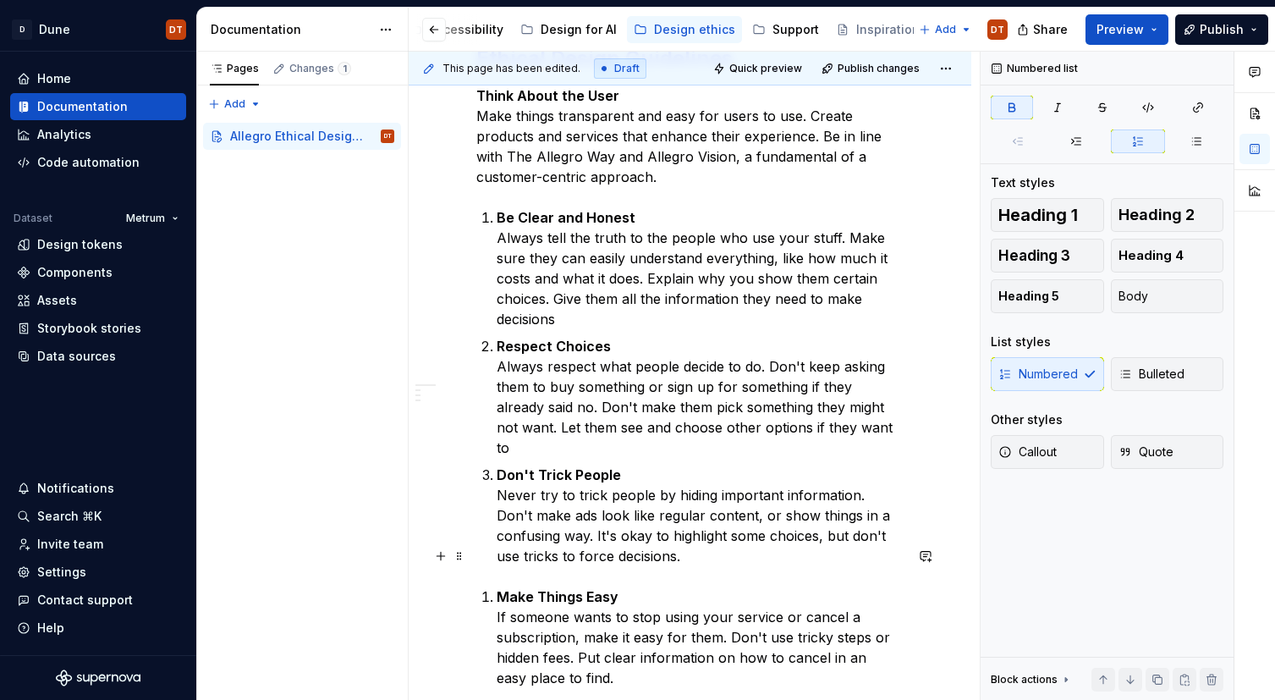
scroll to position [471, 0]
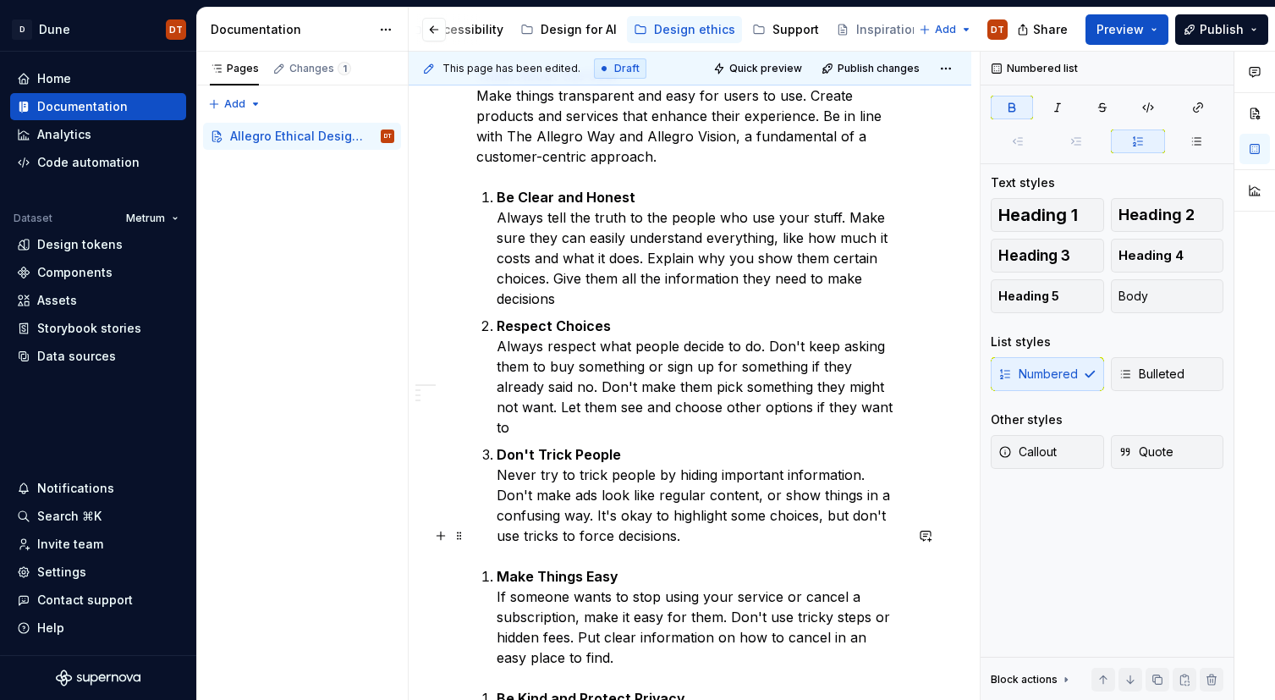
click at [499, 568] on strong "Make Things Easy" at bounding box center [558, 576] width 122 height 17
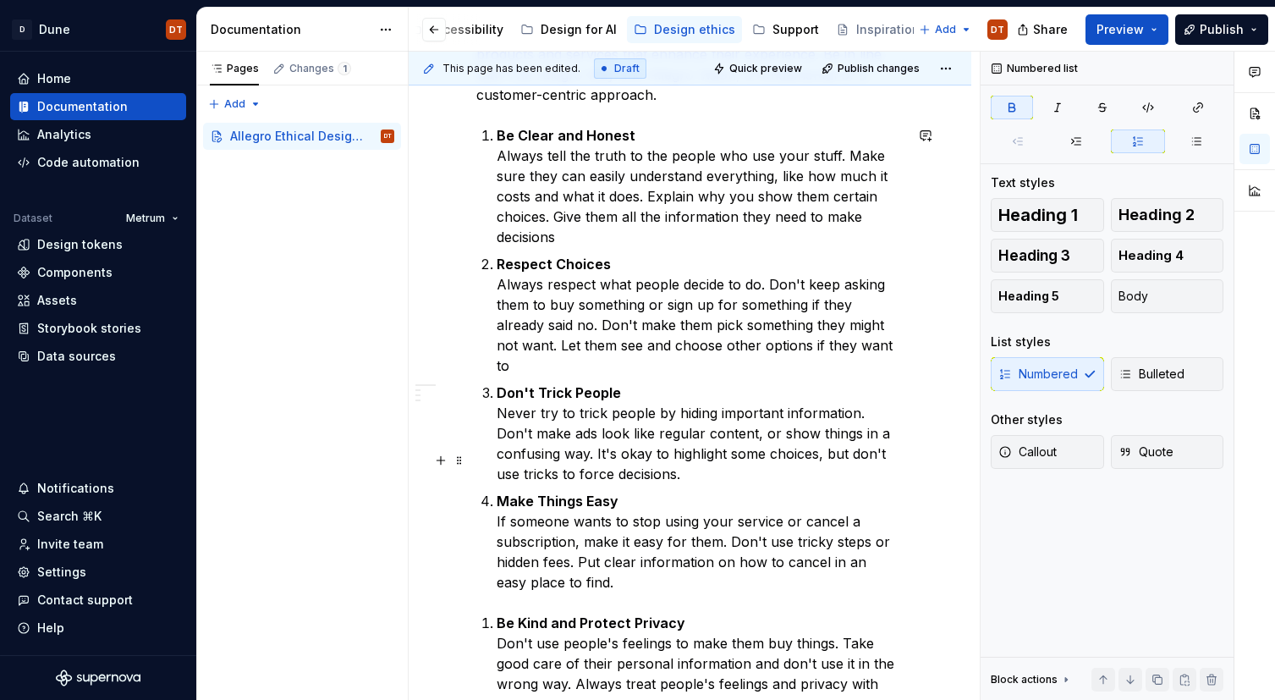
scroll to position [536, 0]
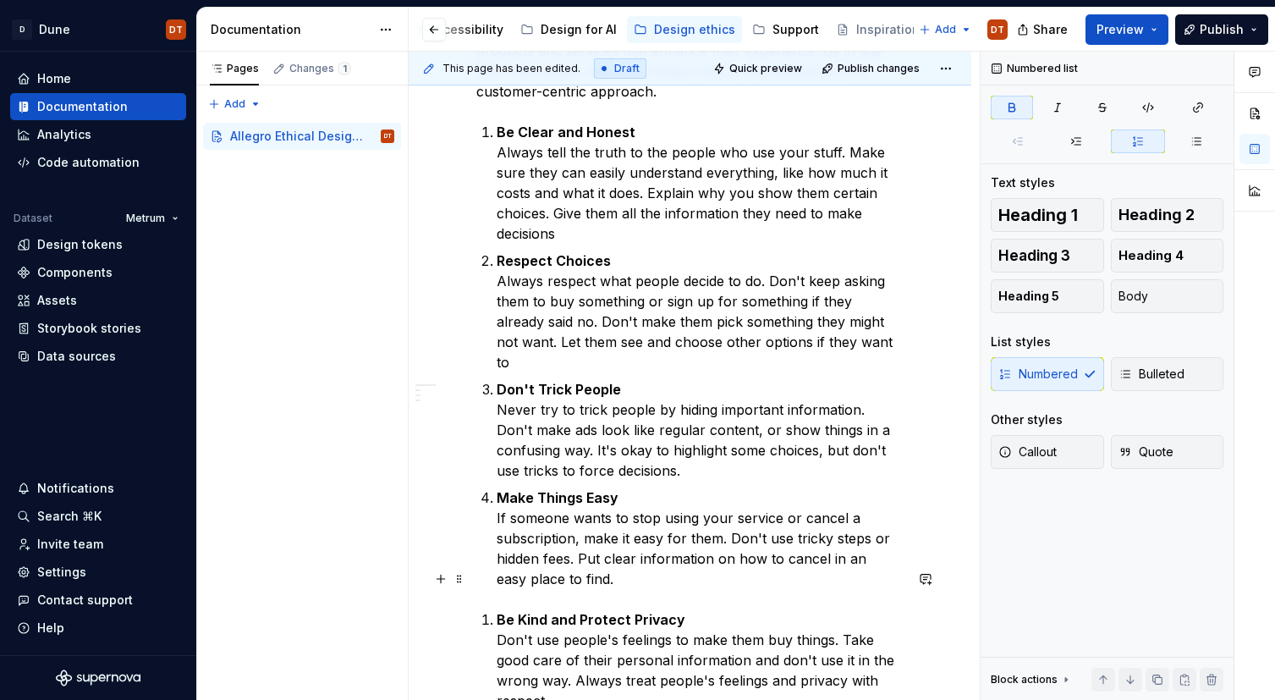
click at [497, 609] on li "Be Kind and Protect Privacy Don't use people's feelings to make them buy things…" at bounding box center [700, 660] width 407 height 102
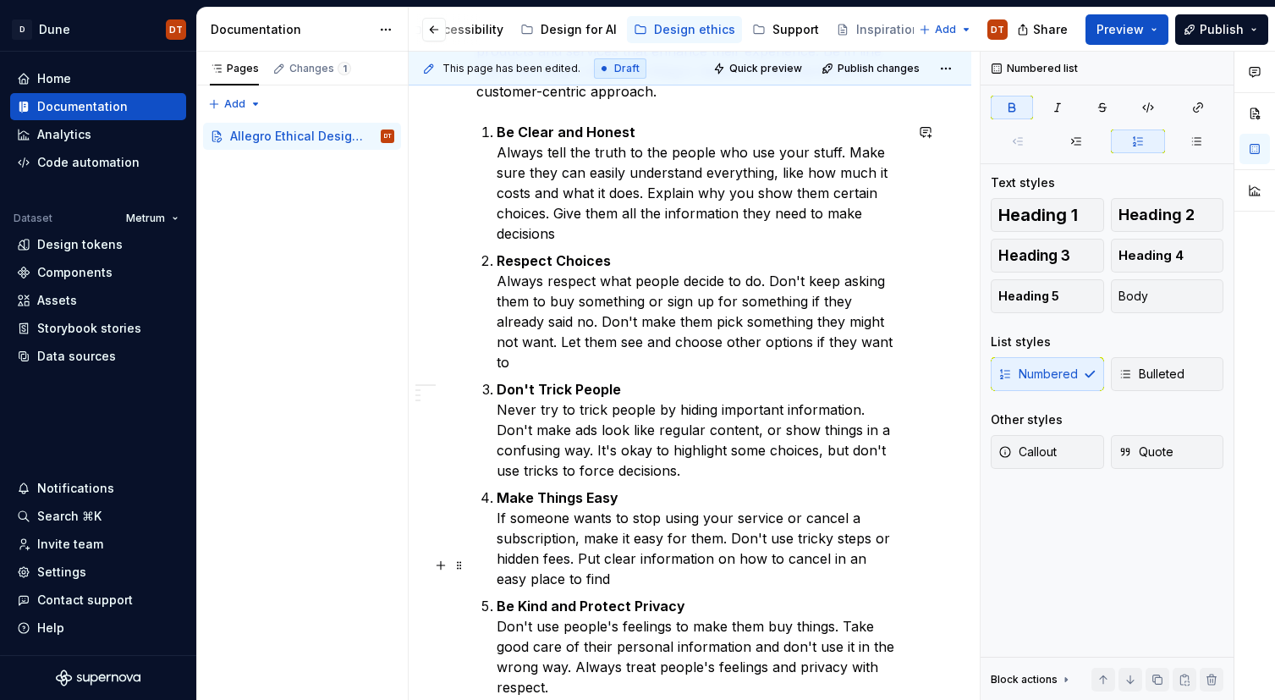
scroll to position [626, 0]
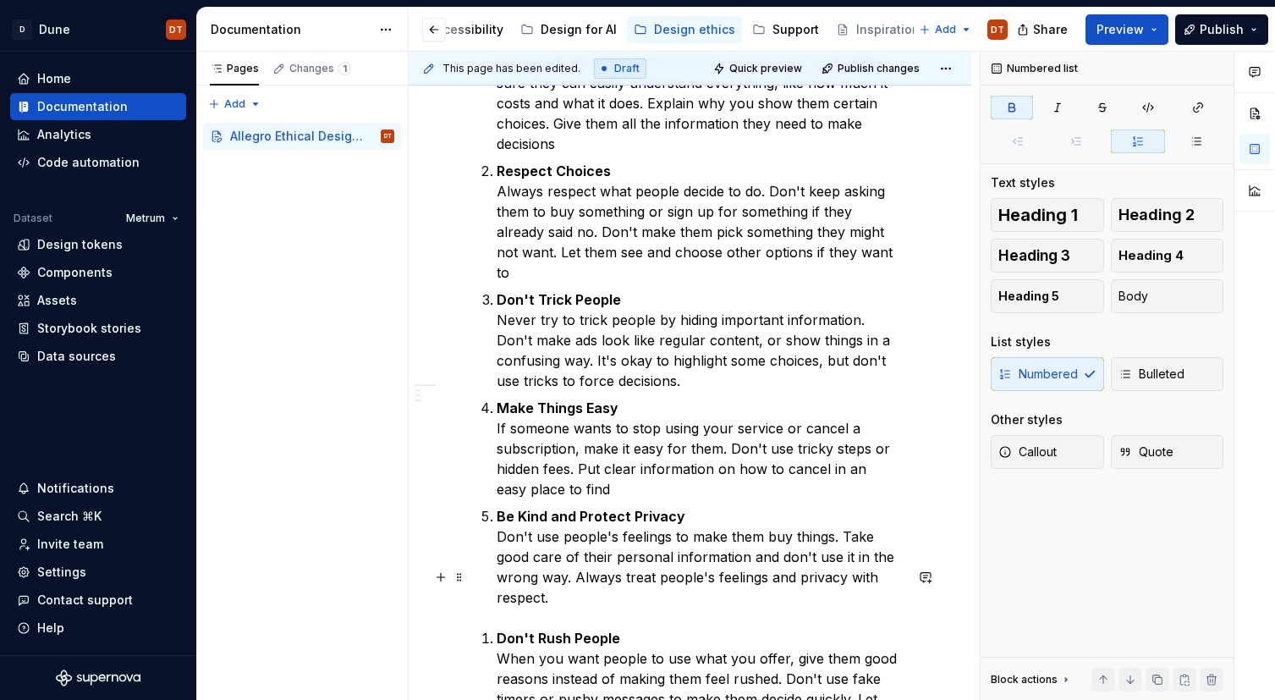
click at [497, 629] on strong "Don't Rush People" at bounding box center [559, 637] width 124 height 17
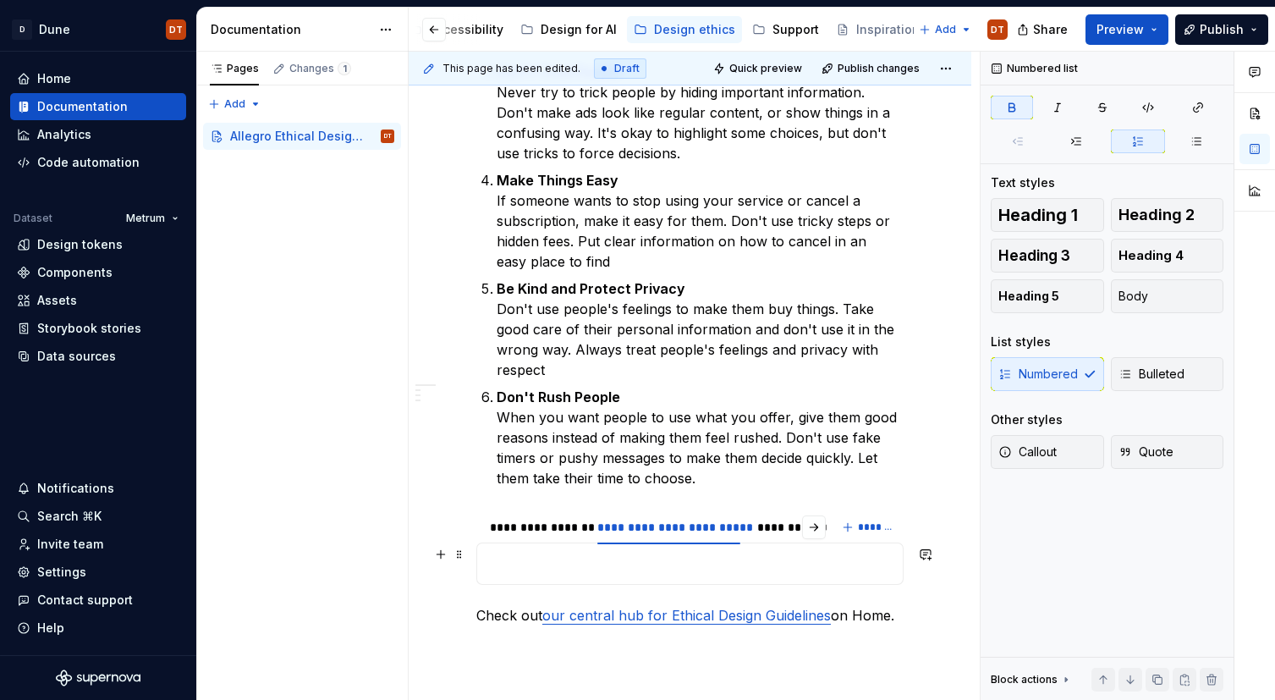
scroll to position [858, 0]
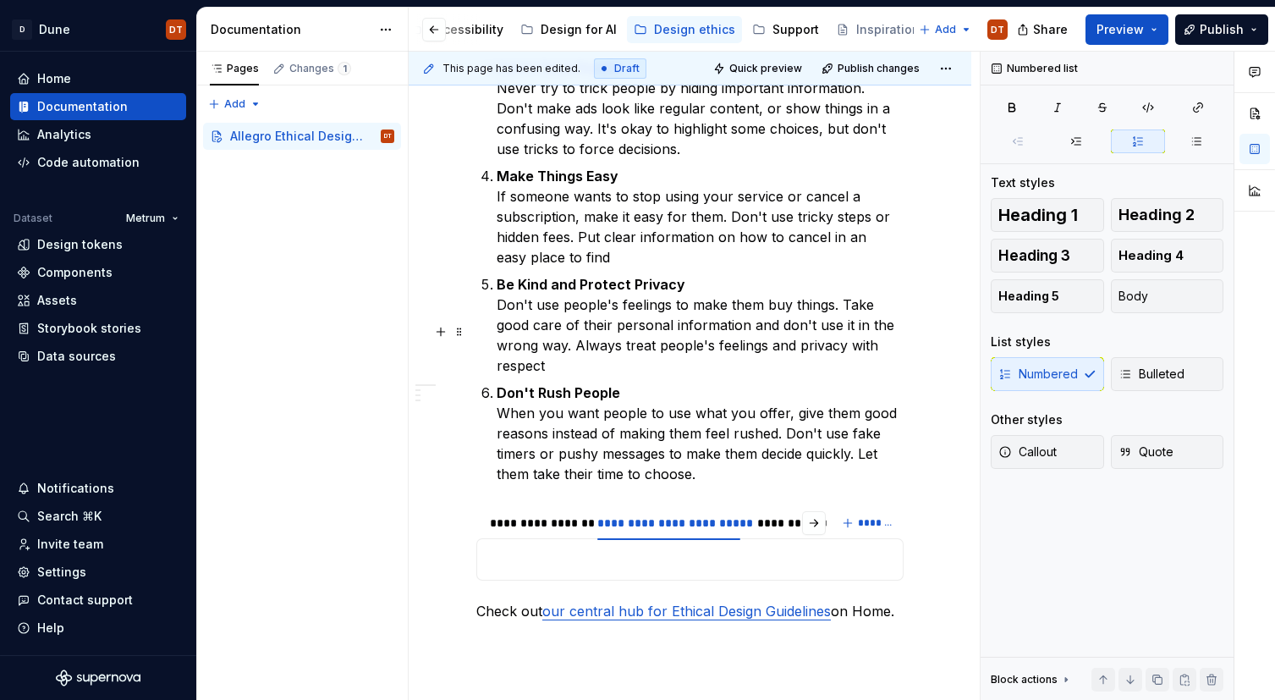
click at [662, 384] on p "Don't Rush People When you want people to use what you offer, give them good re…" at bounding box center [700, 433] width 407 height 102
click at [608, 382] on p "Don't Rush People When you want people to use what you offer, give them good re…" at bounding box center [700, 433] width 407 height 102
click at [714, 382] on p "Don't Rush People When you want people to use what you offer, give them good re…" at bounding box center [700, 433] width 407 height 102
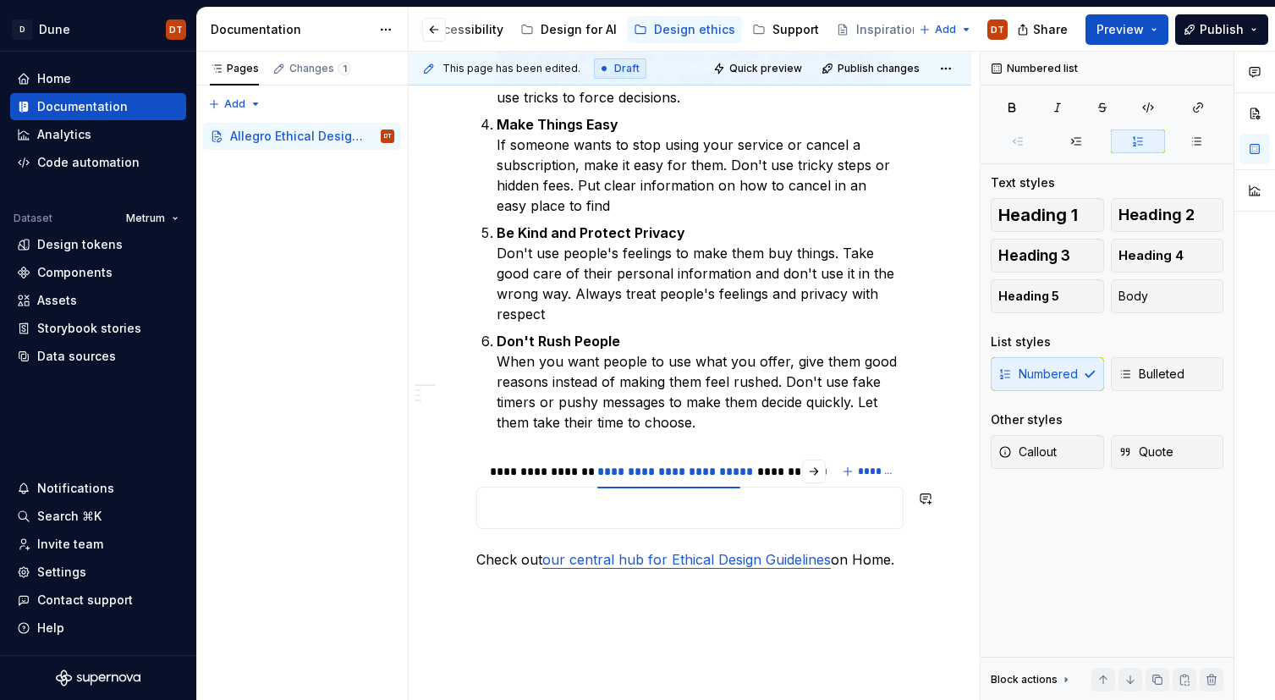
scroll to position [977, 0]
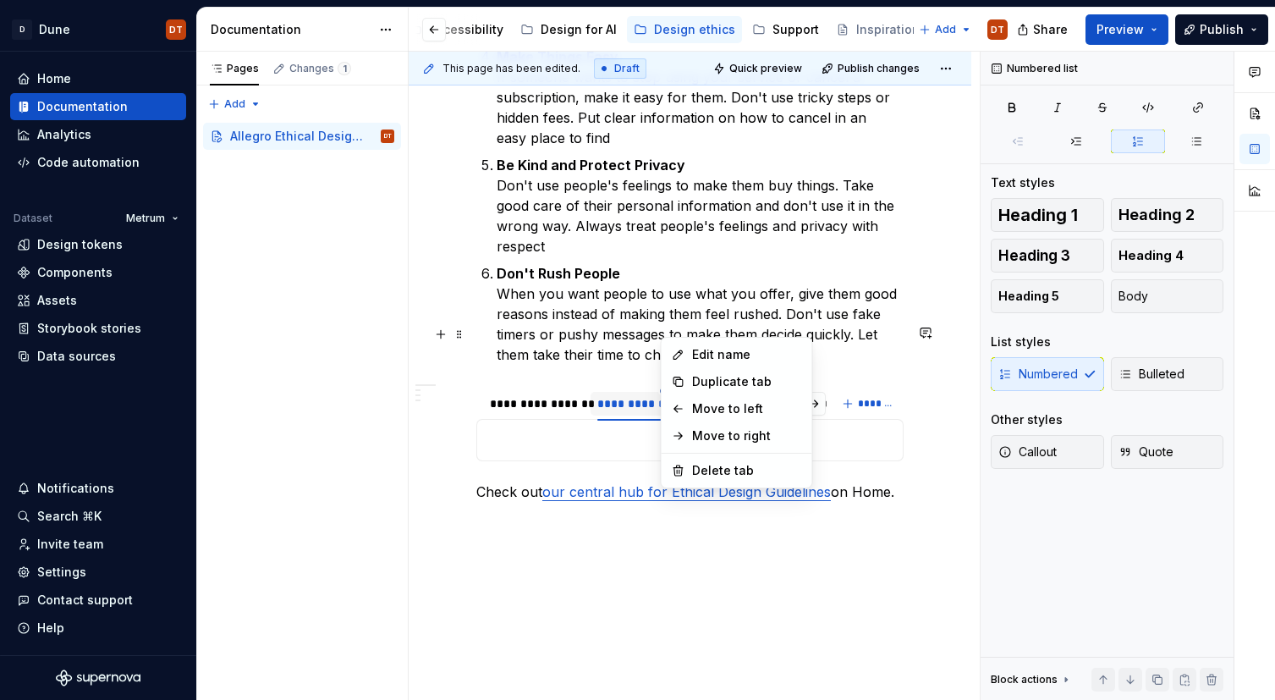
click at [668, 330] on html "D Dune DT Home Documentation Analytics Code automation Dataset Metrum Design to…" at bounding box center [637, 350] width 1275 height 700
click at [727, 471] on div "Delete tab" at bounding box center [747, 470] width 110 height 17
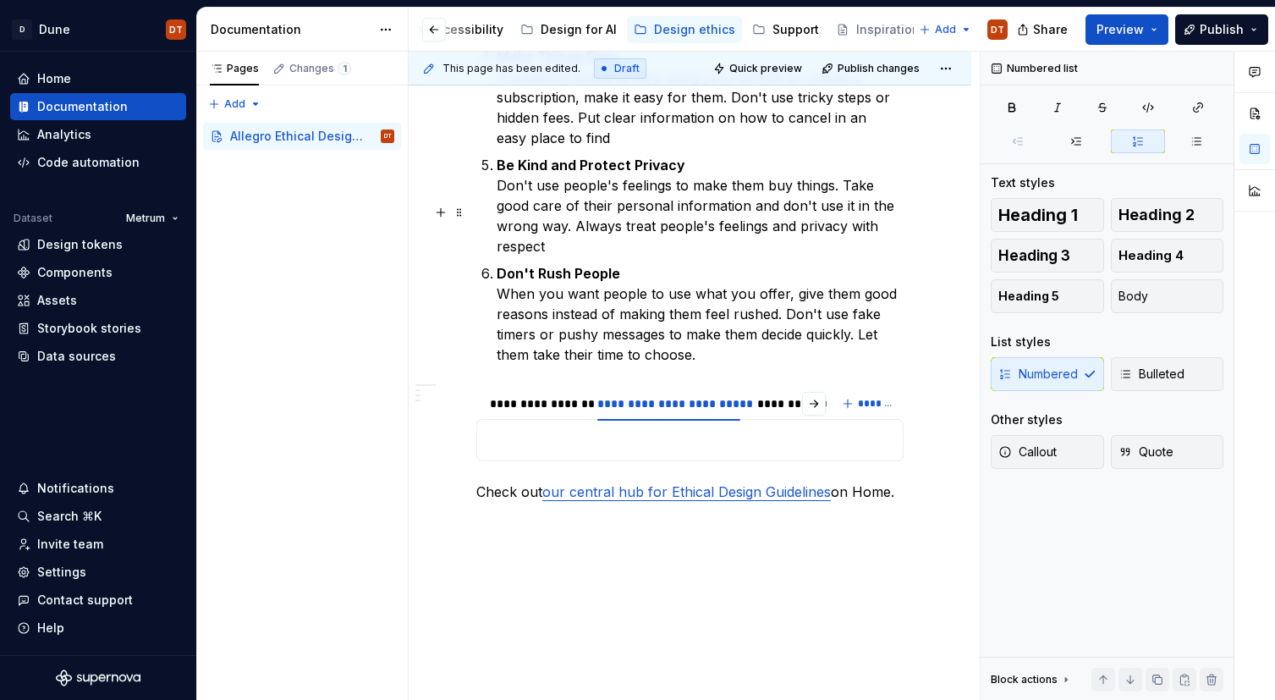
drag, startPoint x: 737, startPoint y: 283, endPoint x: 732, endPoint y: 291, distance: 9.9
click at [737, 283] on p "Don't Rush People When you want people to use what you offer, give them good re…" at bounding box center [700, 314] width 407 height 102
click at [722, 298] on p "Don't Rush People When you want people to use what you offer, give them good re…" at bounding box center [700, 314] width 407 height 102
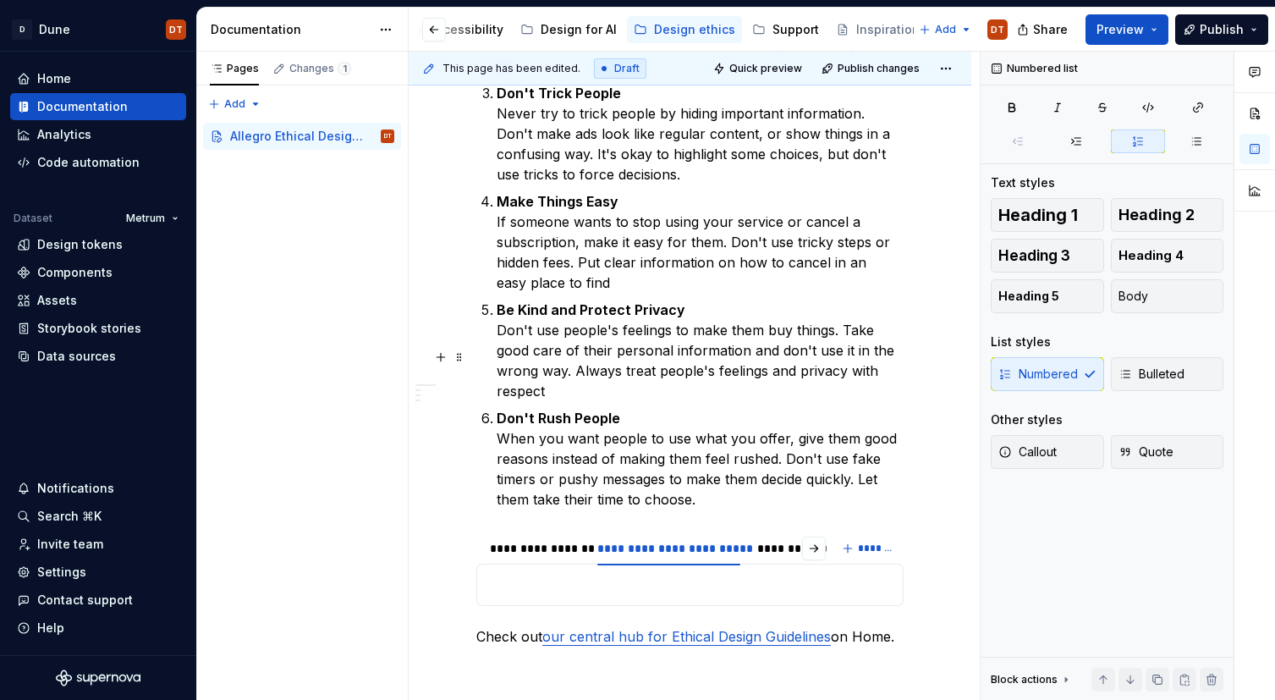
scroll to position [978, 0]
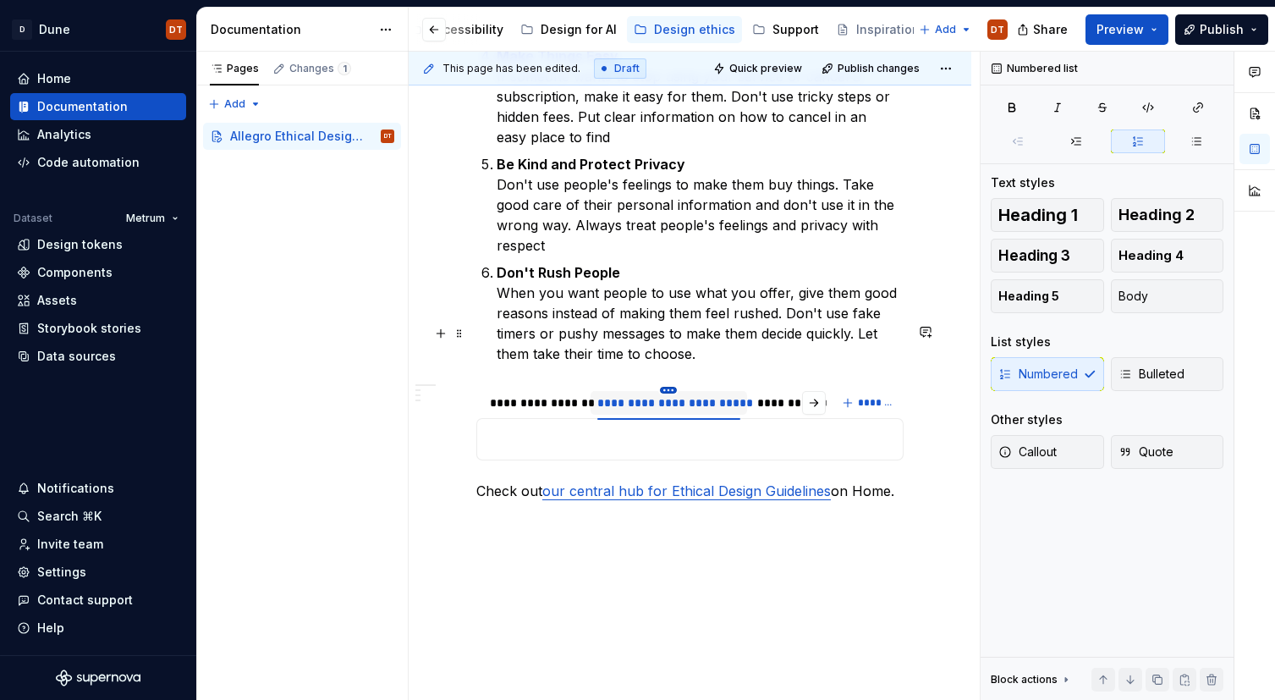
click at [669, 330] on html "D Dune DT Home Documentation Analytics Code automation Dataset Metrum Design to…" at bounding box center [637, 350] width 1275 height 700
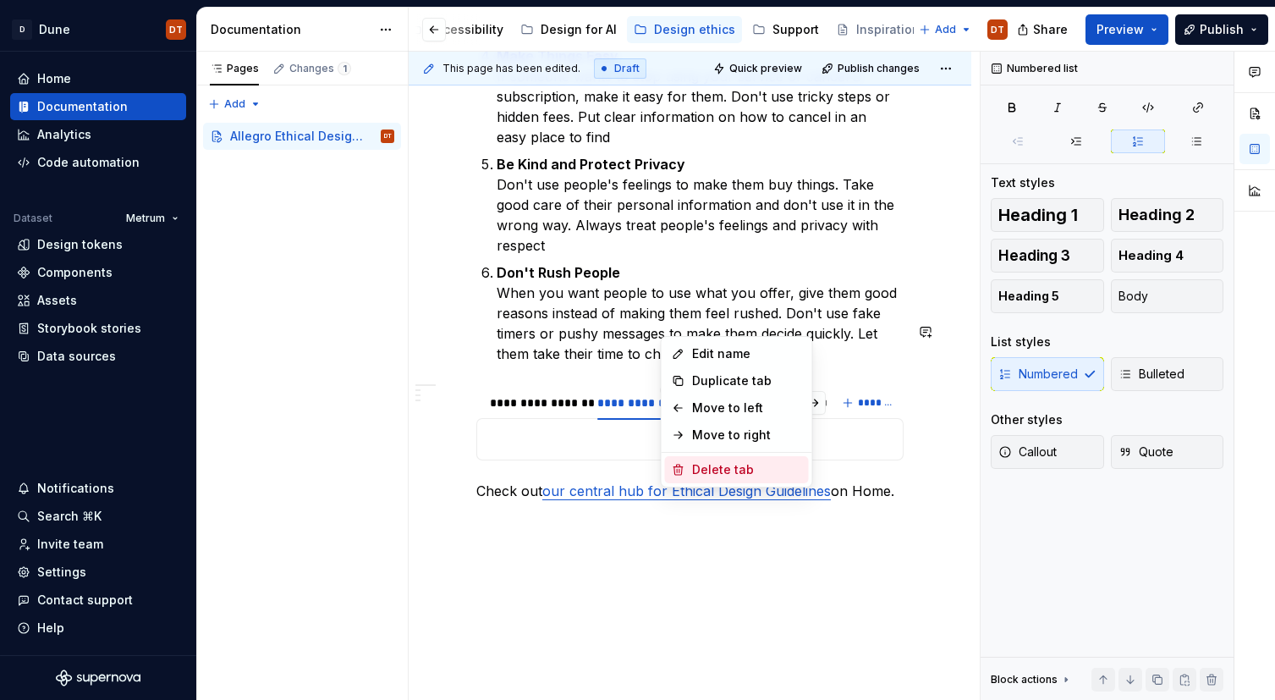
click at [692, 469] on div "Delete tab" at bounding box center [747, 469] width 110 height 17
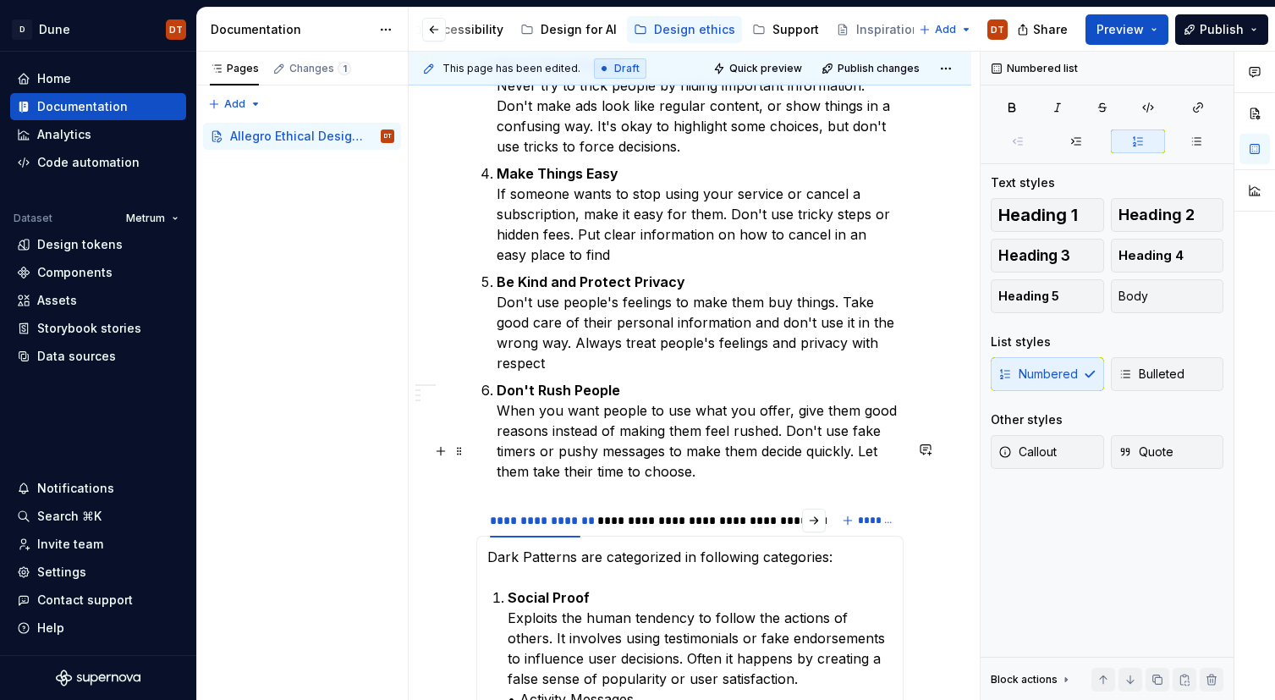
scroll to position [866, 0]
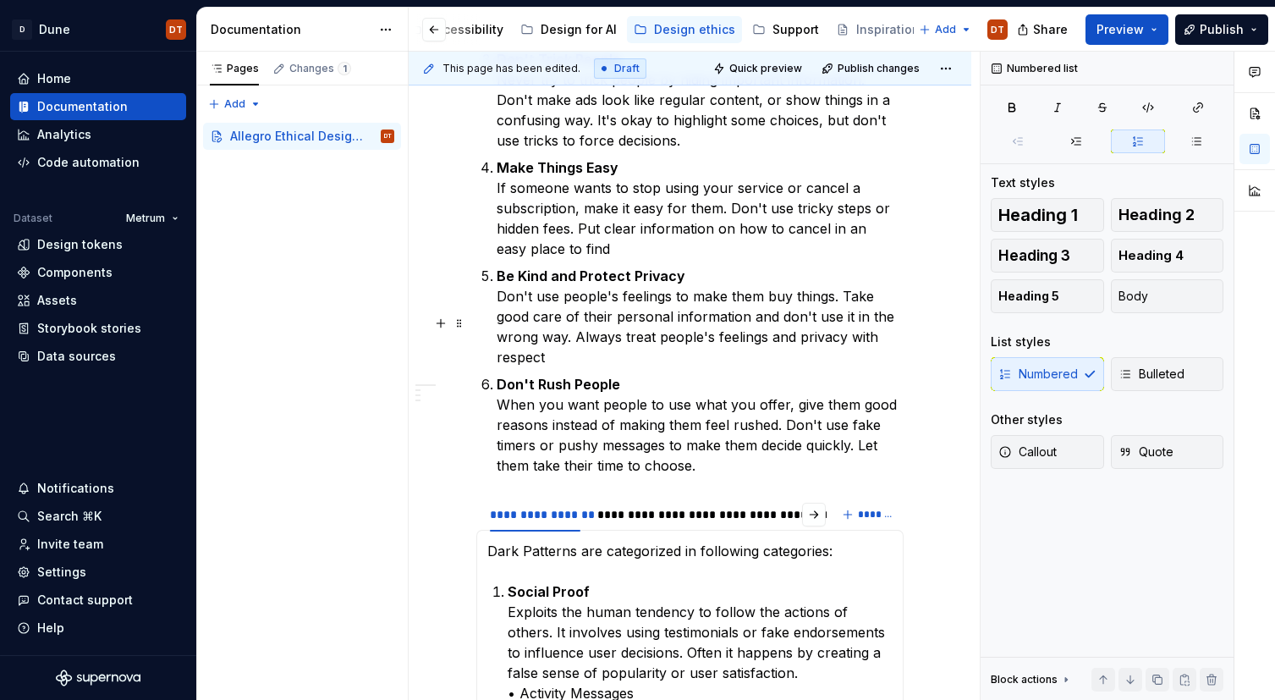
click at [712, 398] on p "Don't Rush People When you want people to use what you offer, give them good re…" at bounding box center [700, 425] width 407 height 102
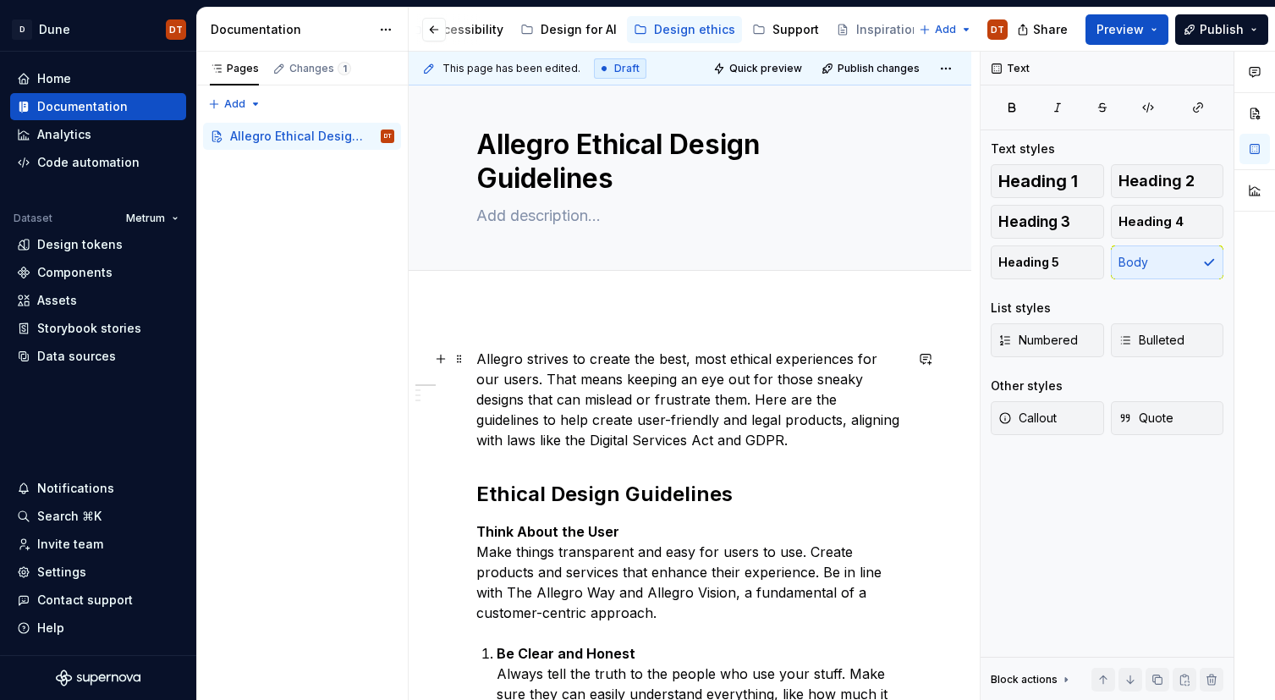
scroll to position [0, 0]
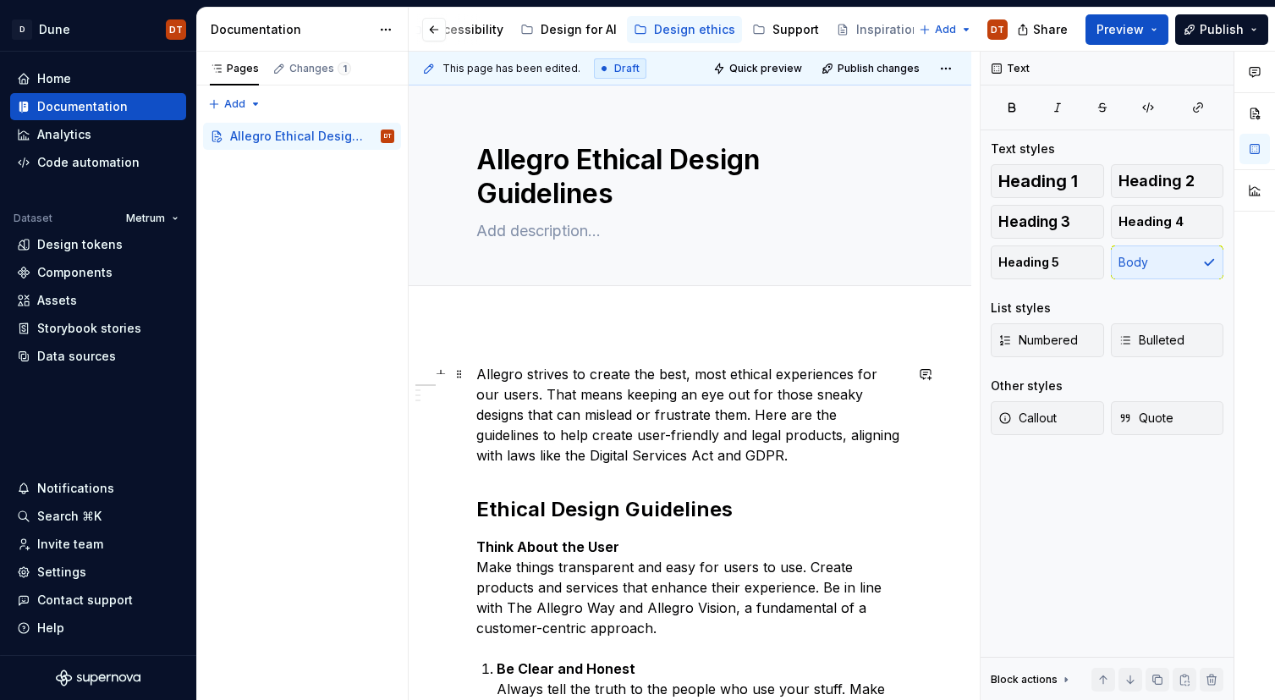
click at [478, 365] on p "Allegro strives to create the best, most ethical experiences for our users. Tha…" at bounding box center [689, 415] width 427 height 102
click at [356, 135] on button "Page tree" at bounding box center [359, 136] width 24 height 24
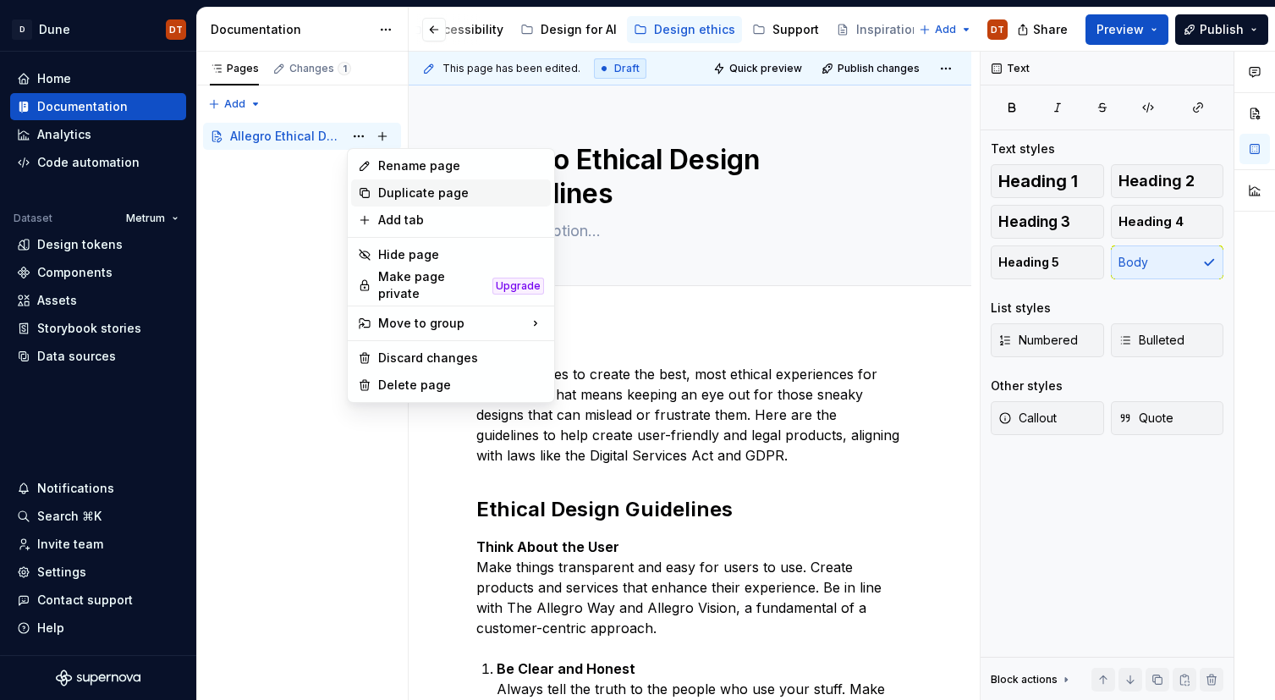
click at [411, 194] on div "Duplicate page" at bounding box center [461, 192] width 166 height 17
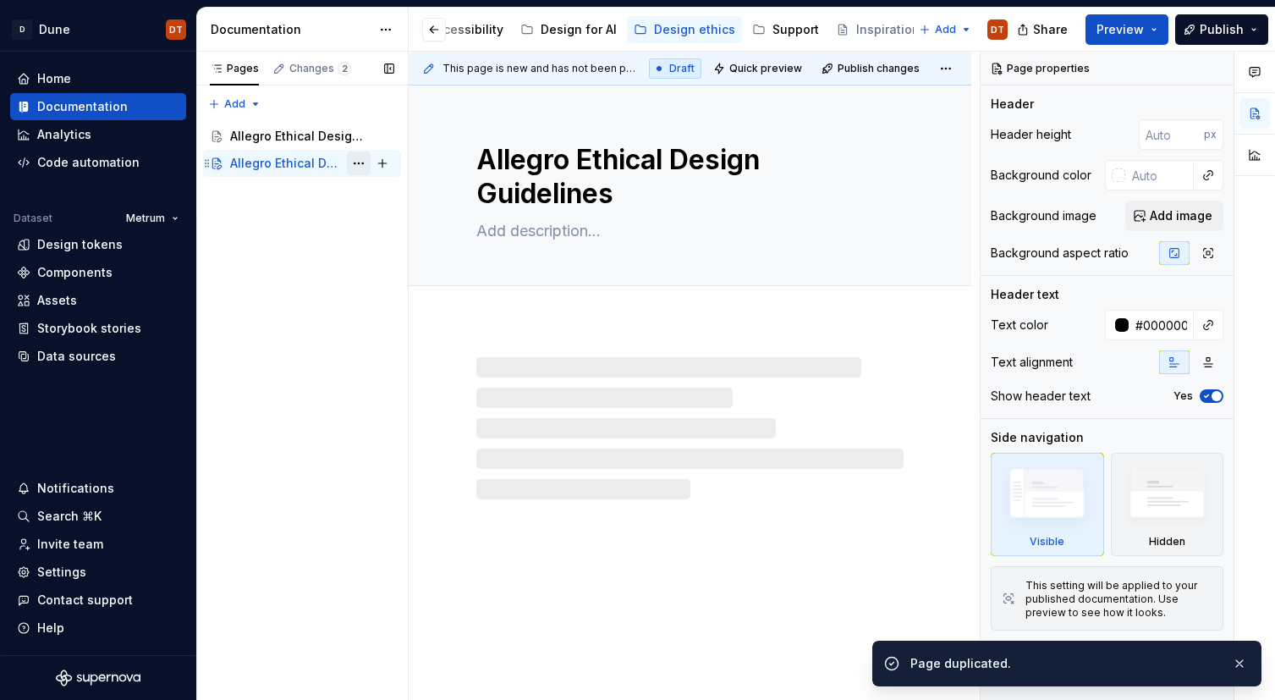
click at [359, 161] on button "Page tree" at bounding box center [359, 163] width 24 height 24
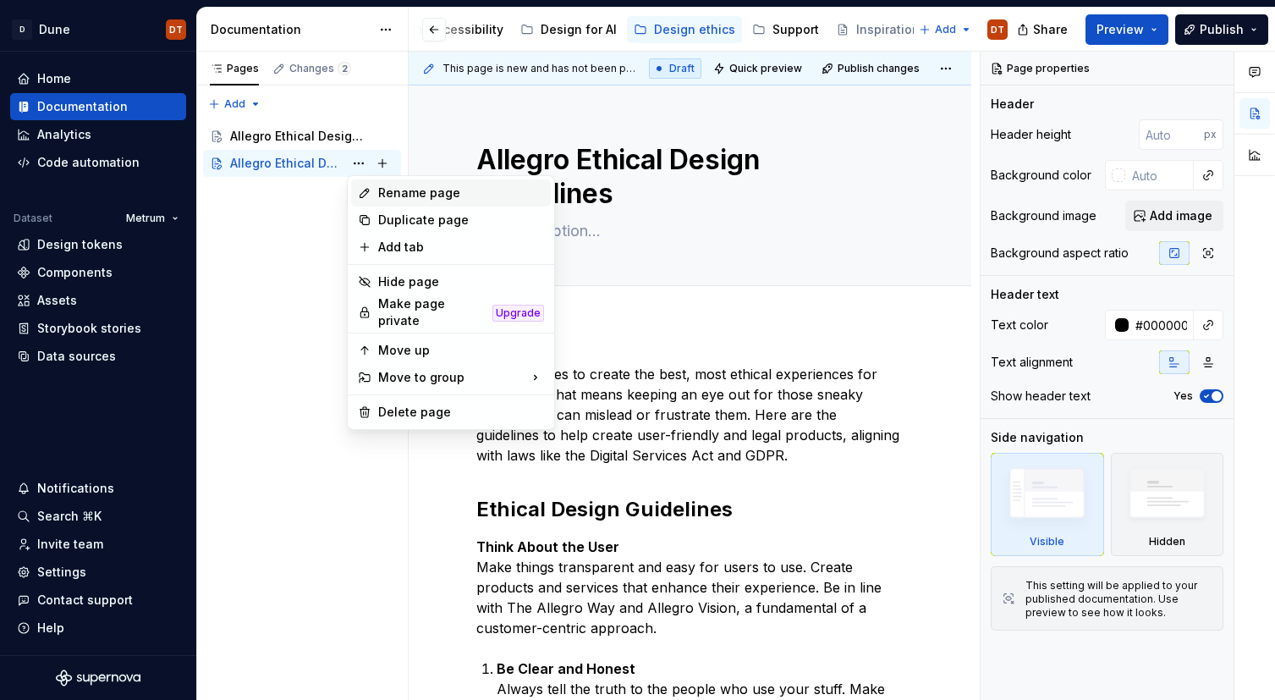
type textarea "*"
click at [447, 197] on div "Rename page" at bounding box center [461, 192] width 166 height 17
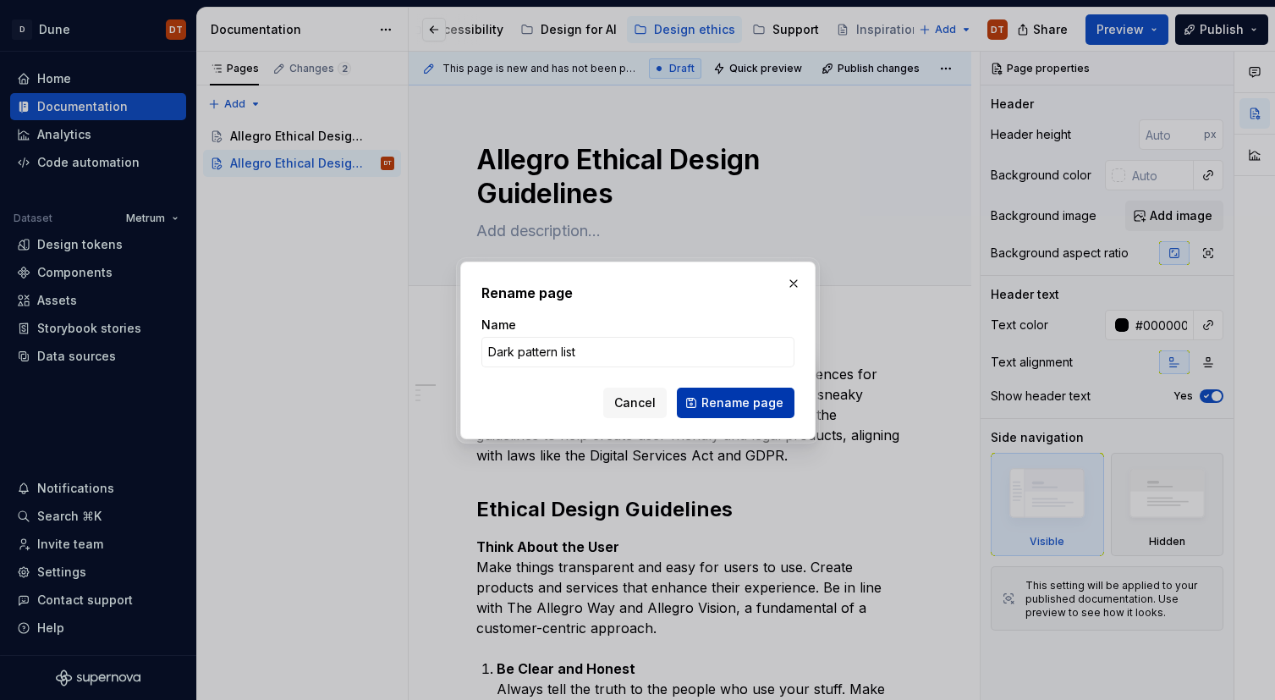
type input "Dark pattern list"
click at [733, 395] on span "Rename page" at bounding box center [742, 402] width 82 height 17
type textarea "*"
type textarea "Dark pattern list"
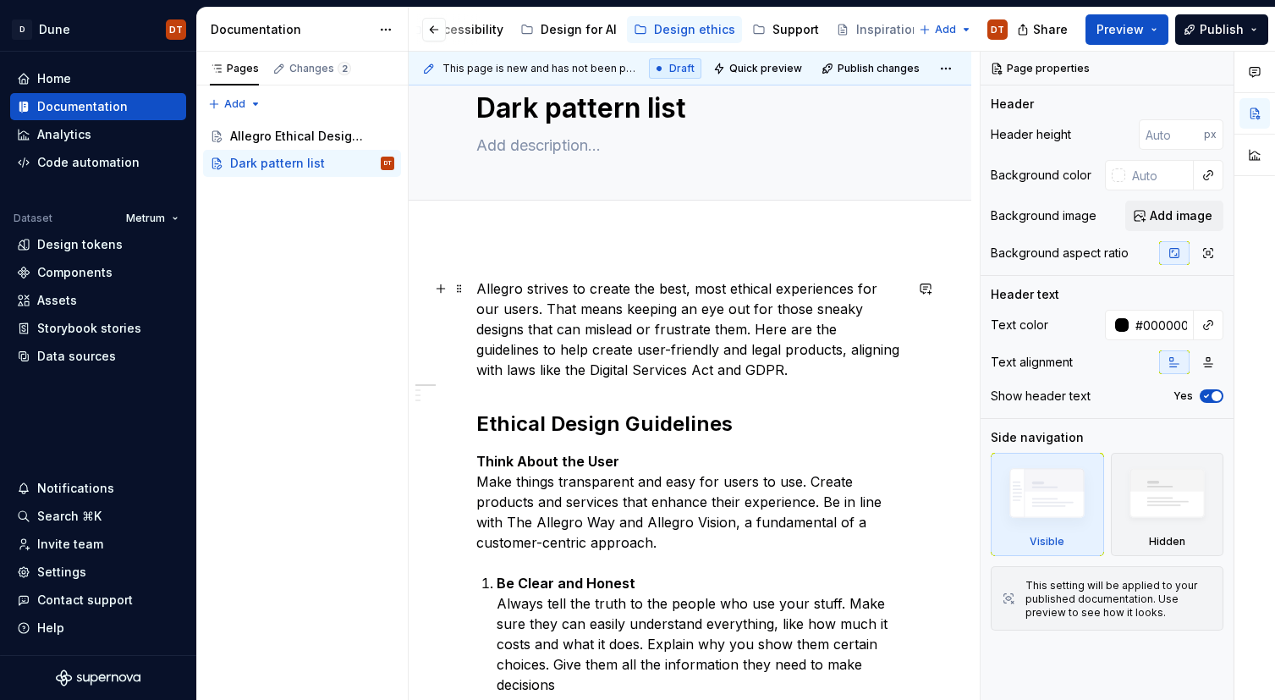
type textarea "*"
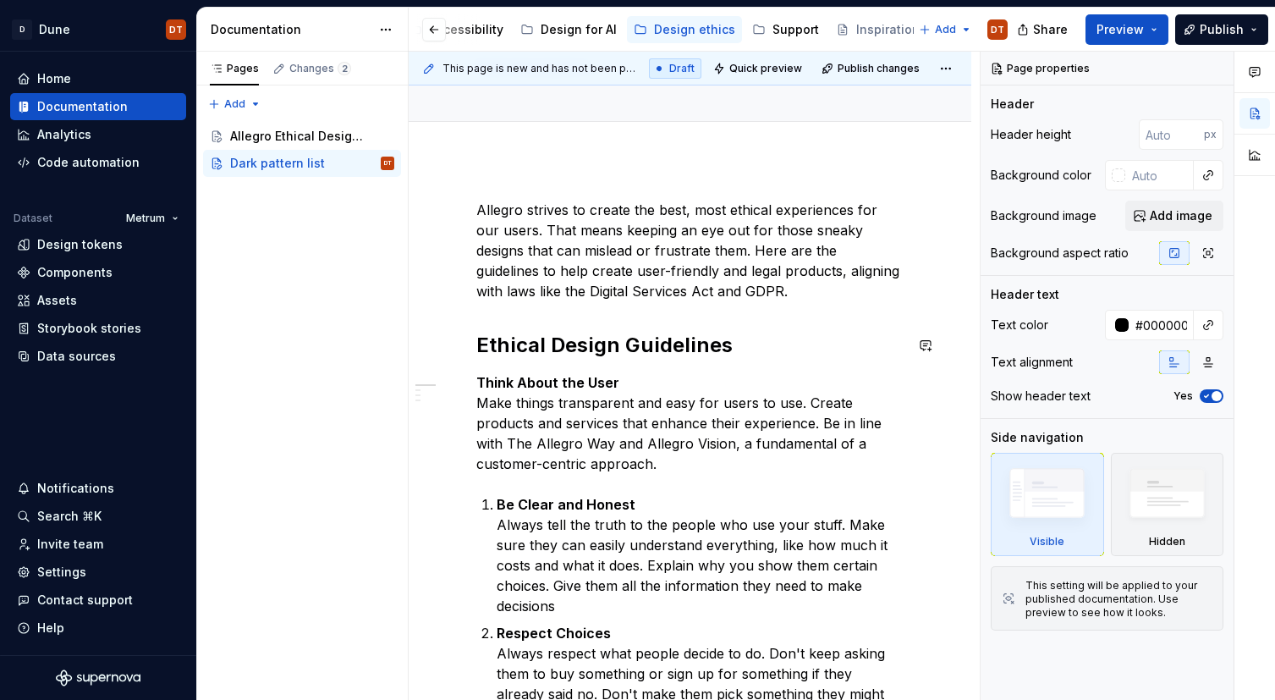
scroll to position [139, 0]
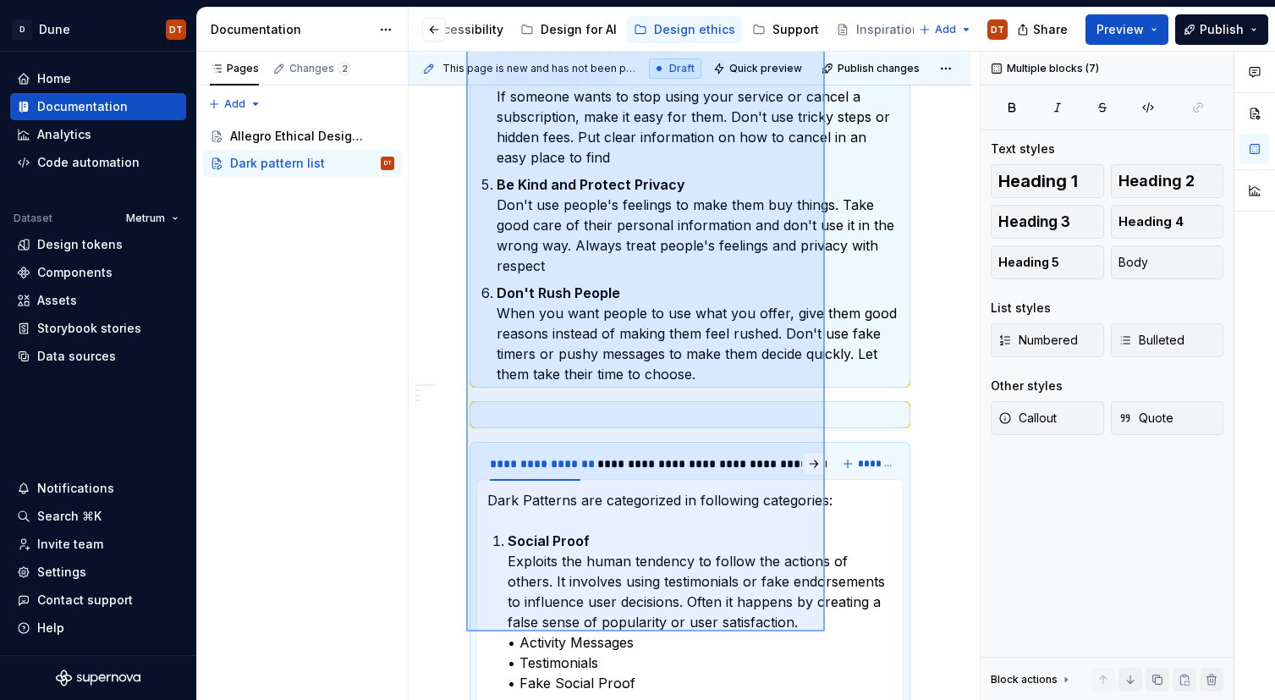
scroll to position [959, 0]
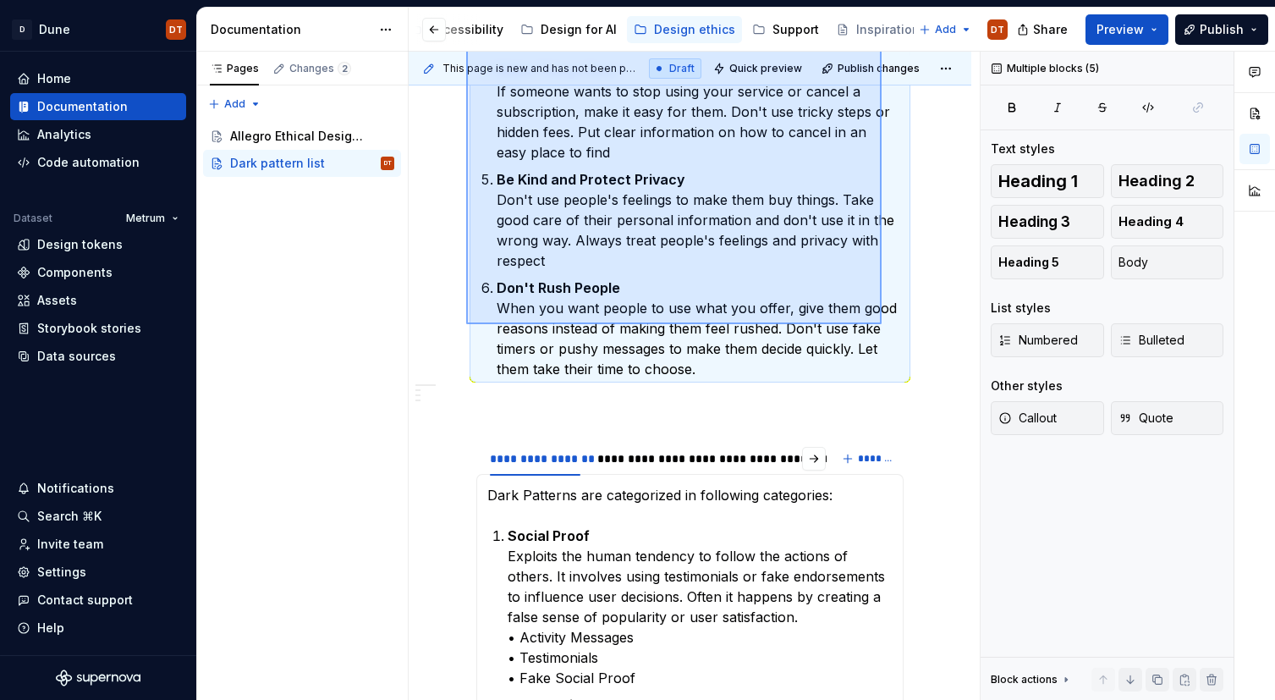
drag, startPoint x: 466, startPoint y: 166, endPoint x: 881, endPoint y: 324, distance: 444.4
click at [881, 324] on div "**********" at bounding box center [694, 376] width 571 height 649
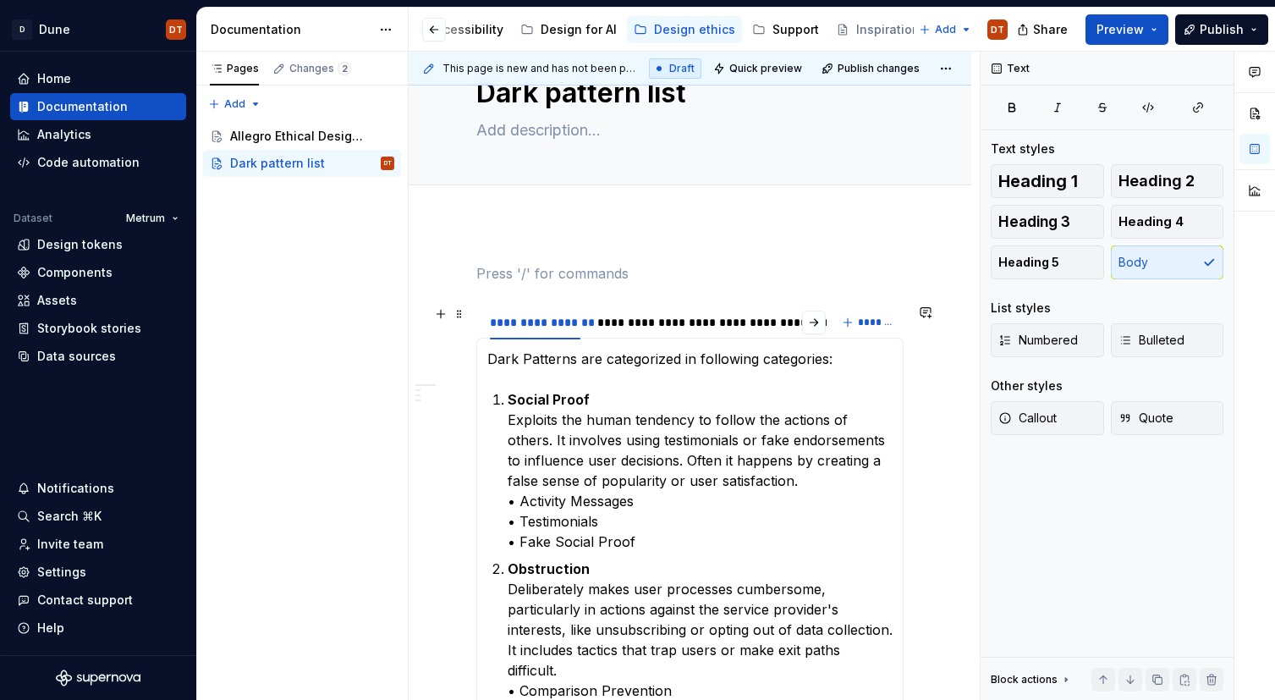
scroll to position [55, 0]
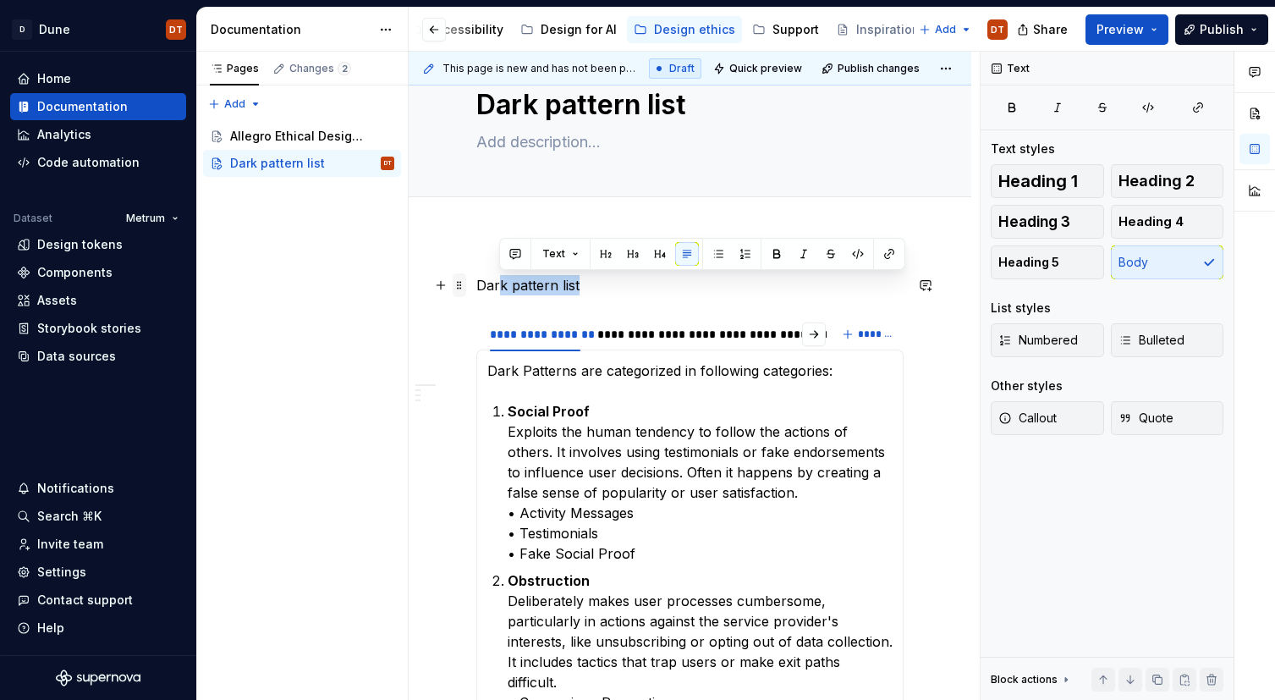
drag, startPoint x: 560, startPoint y: 287, endPoint x: 465, endPoint y: 287, distance: 94.7
click at [590, 288] on p "Dark pattern list" at bounding box center [689, 285] width 427 height 20
click at [1144, 179] on span "Heading 2" at bounding box center [1156, 181] width 76 height 17
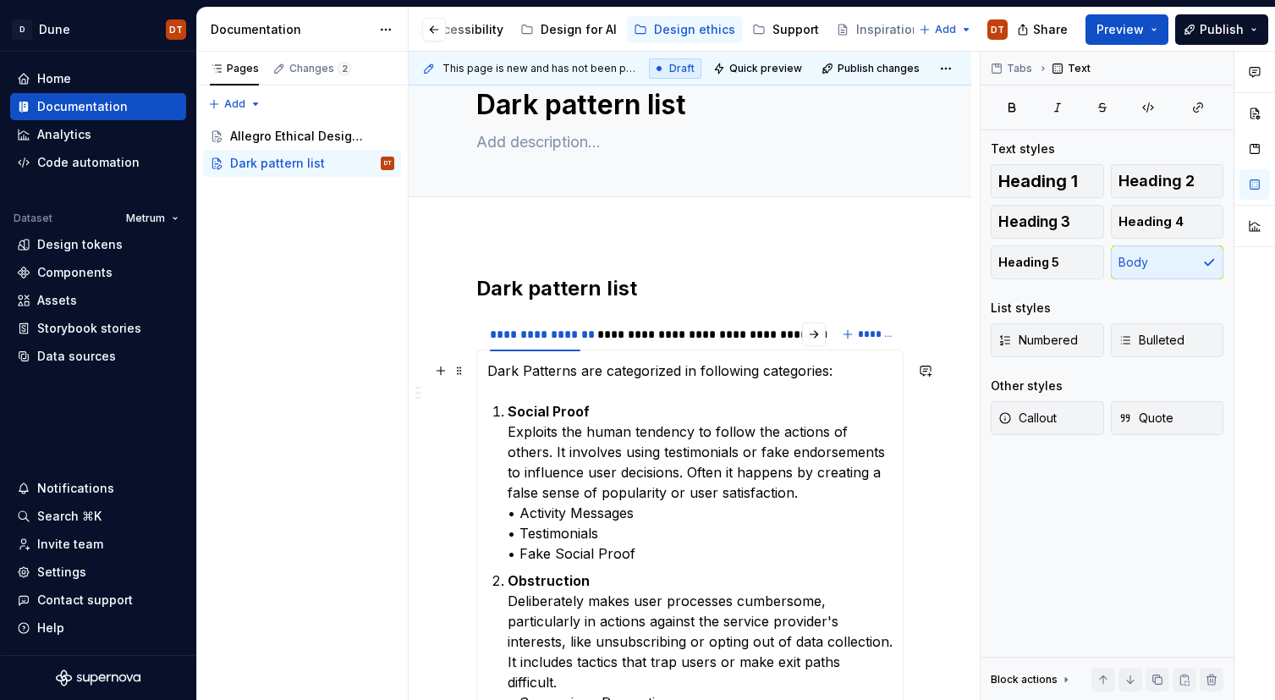
click at [530, 371] on p "Dark Patterns are categorized in following categories:" at bounding box center [689, 370] width 405 height 20
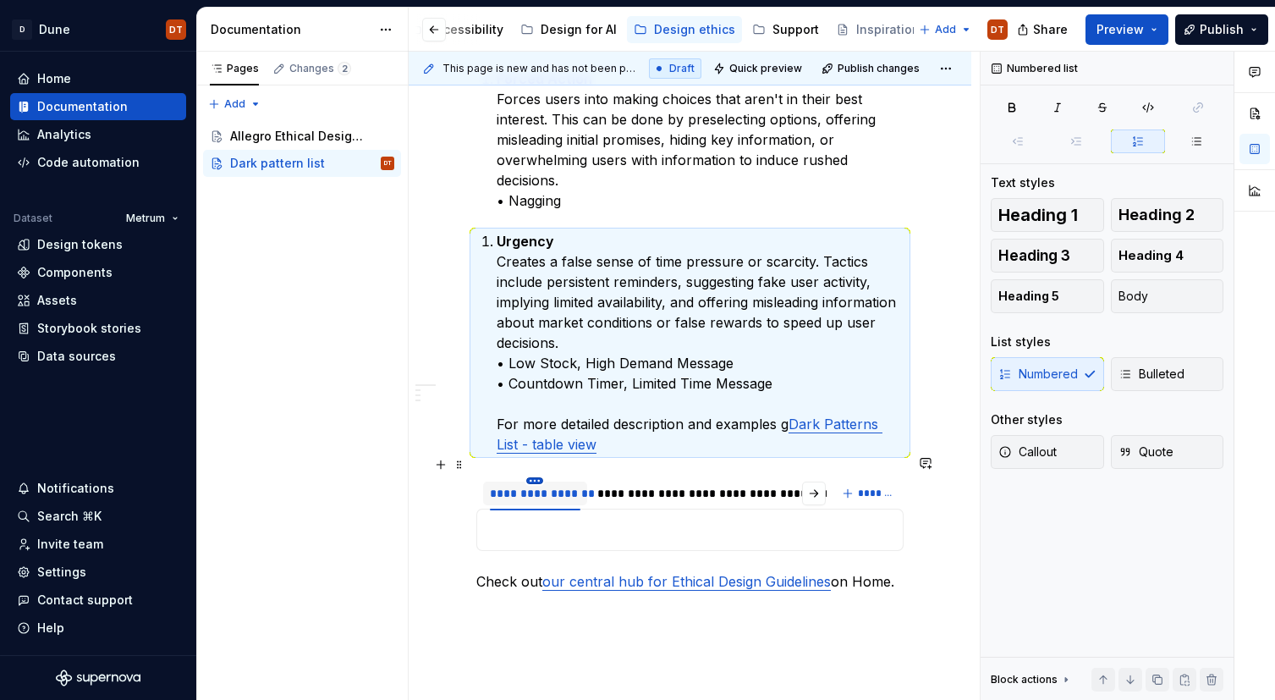
scroll to position [1276, 0]
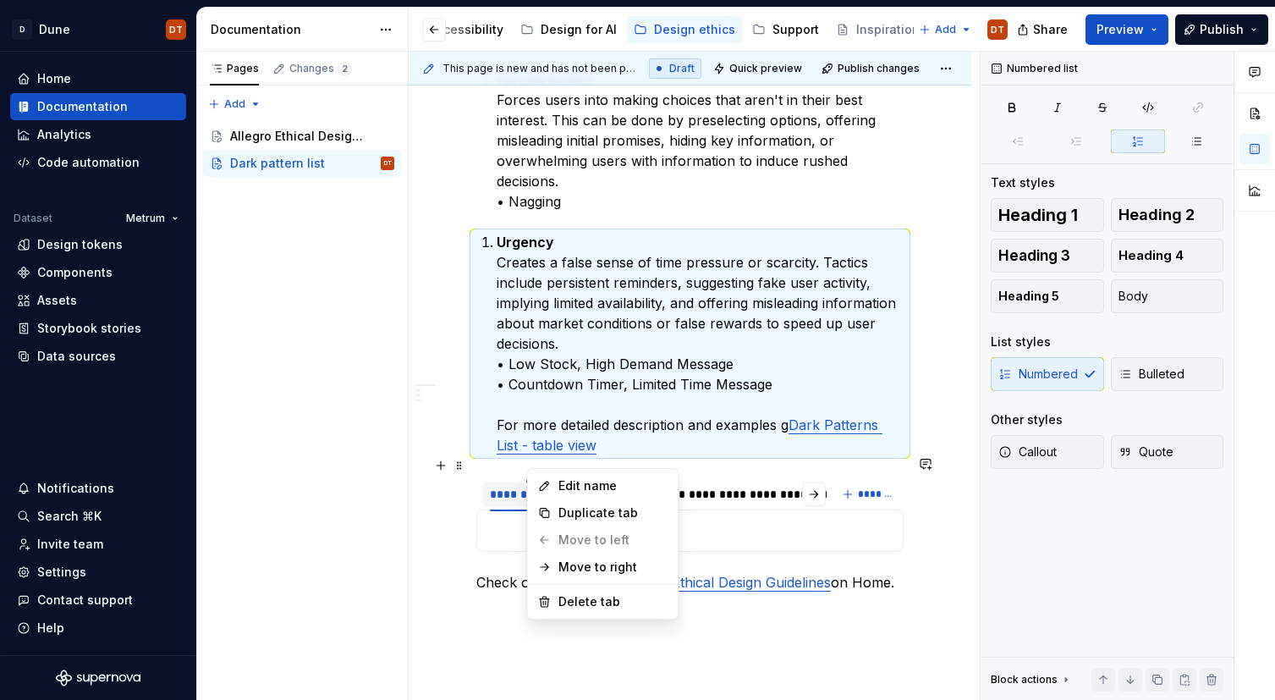
click at [533, 460] on html "D Dune DT Home Documentation Analytics Code automation Dataset Metrum Design to…" at bounding box center [637, 350] width 1275 height 700
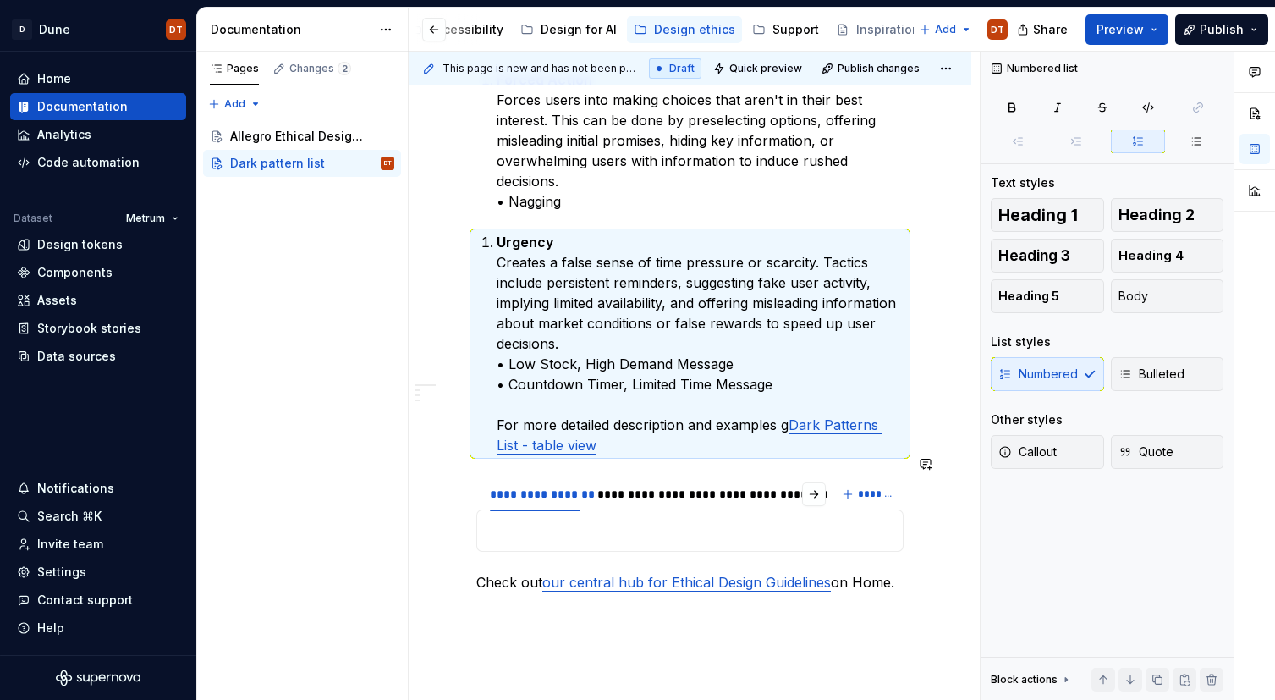
click at [531, 461] on html "D Dune DT Home Documentation Analytics Code automation Dataset Metrum Design to…" at bounding box center [637, 350] width 1275 height 700
click at [535, 459] on html "D Dune DT Home Documentation Analytics Code automation Dataset Metrum Design to…" at bounding box center [637, 350] width 1275 height 700
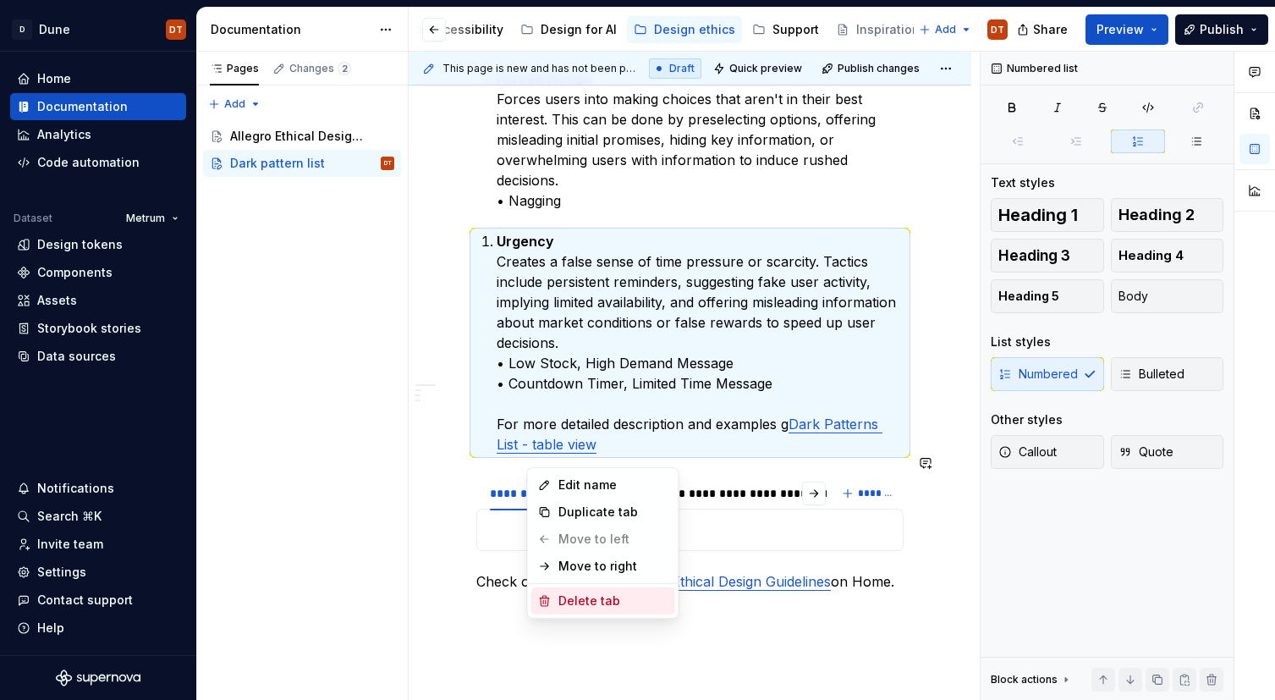
click at [563, 601] on div "Delete tab" at bounding box center [613, 600] width 110 height 17
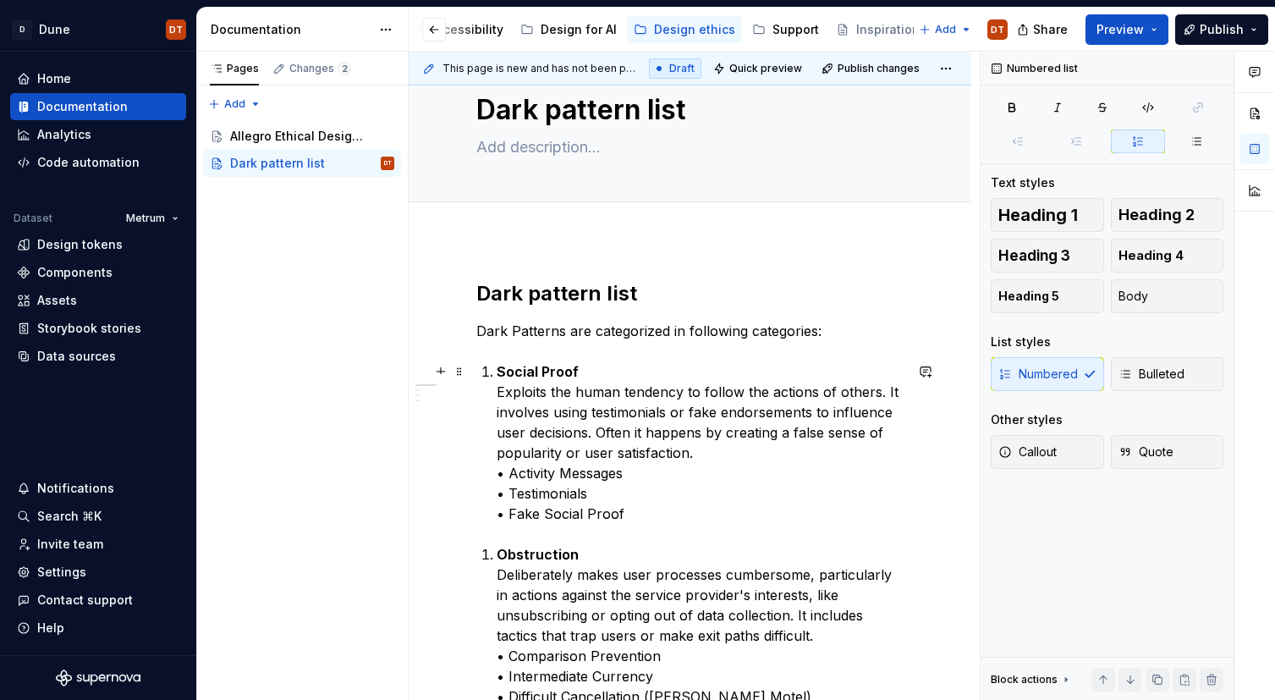
scroll to position [36, 0]
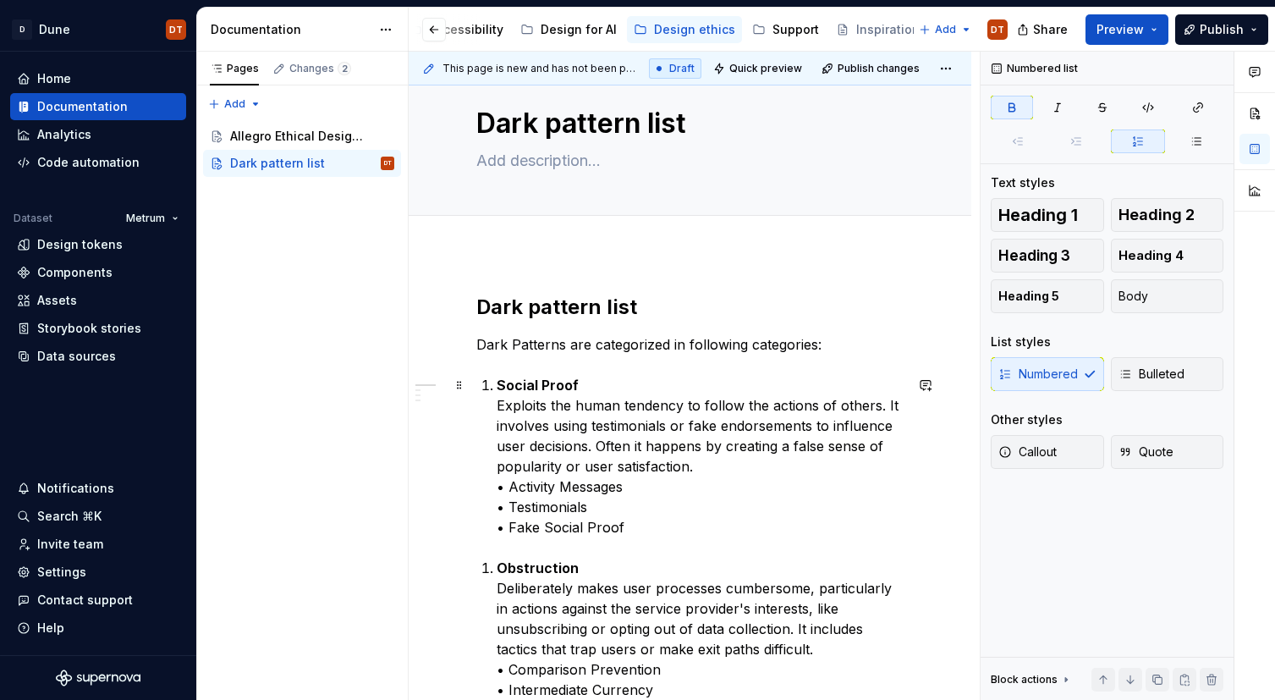
click at [535, 388] on strong "Social Proof" at bounding box center [538, 384] width 82 height 17
click at [497, 564] on li "Obstruction Deliberately makes user processes cumbersome, particularly in actio…" at bounding box center [700, 668] width 407 height 223
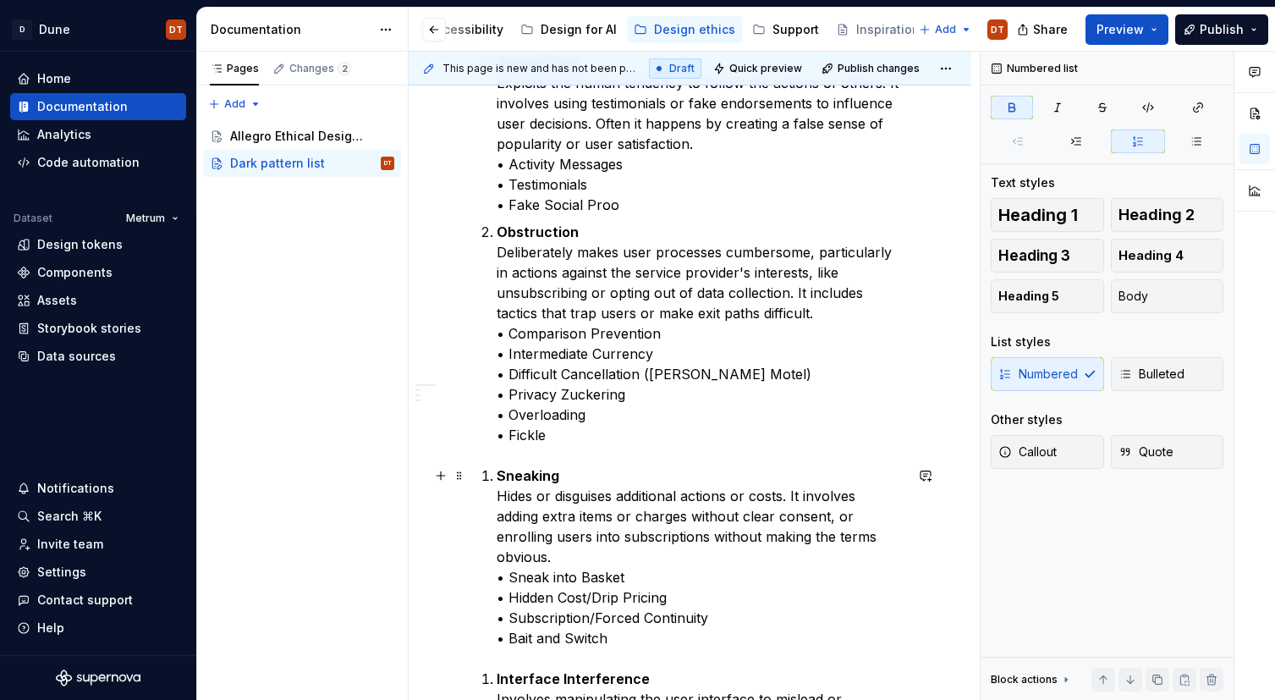
scroll to position [385, 0]
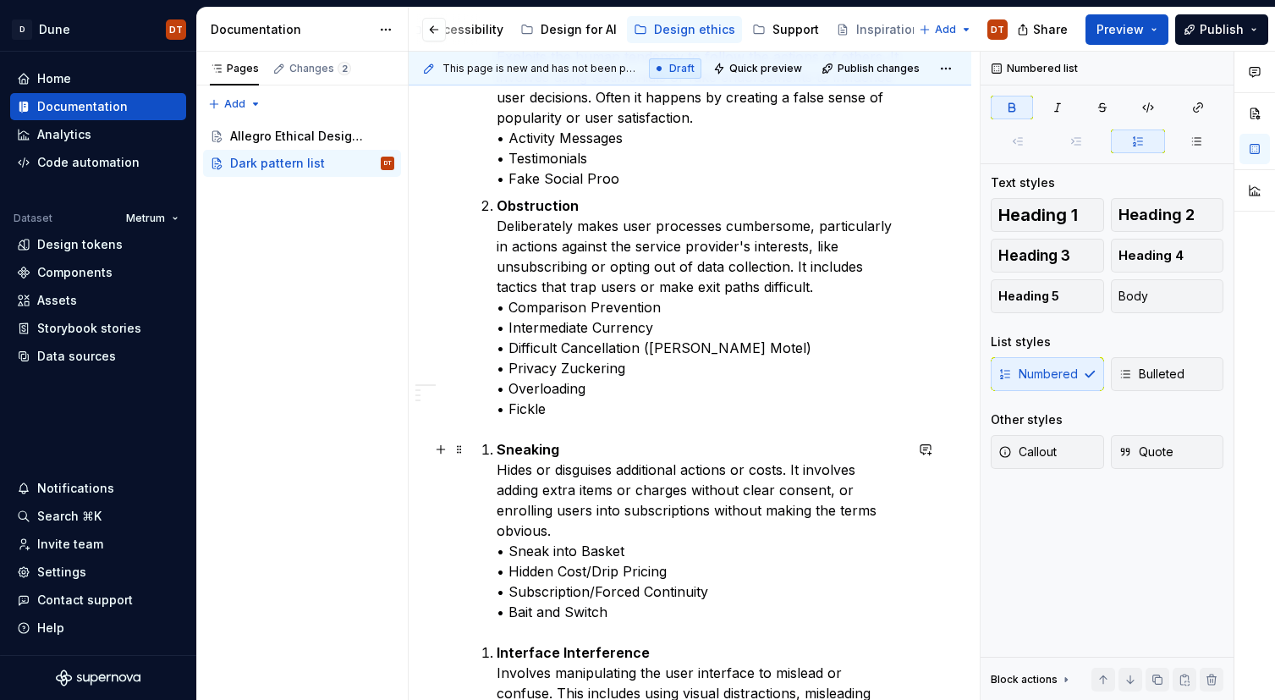
click at [497, 447] on strong "Sneaking" at bounding box center [528, 449] width 63 height 17
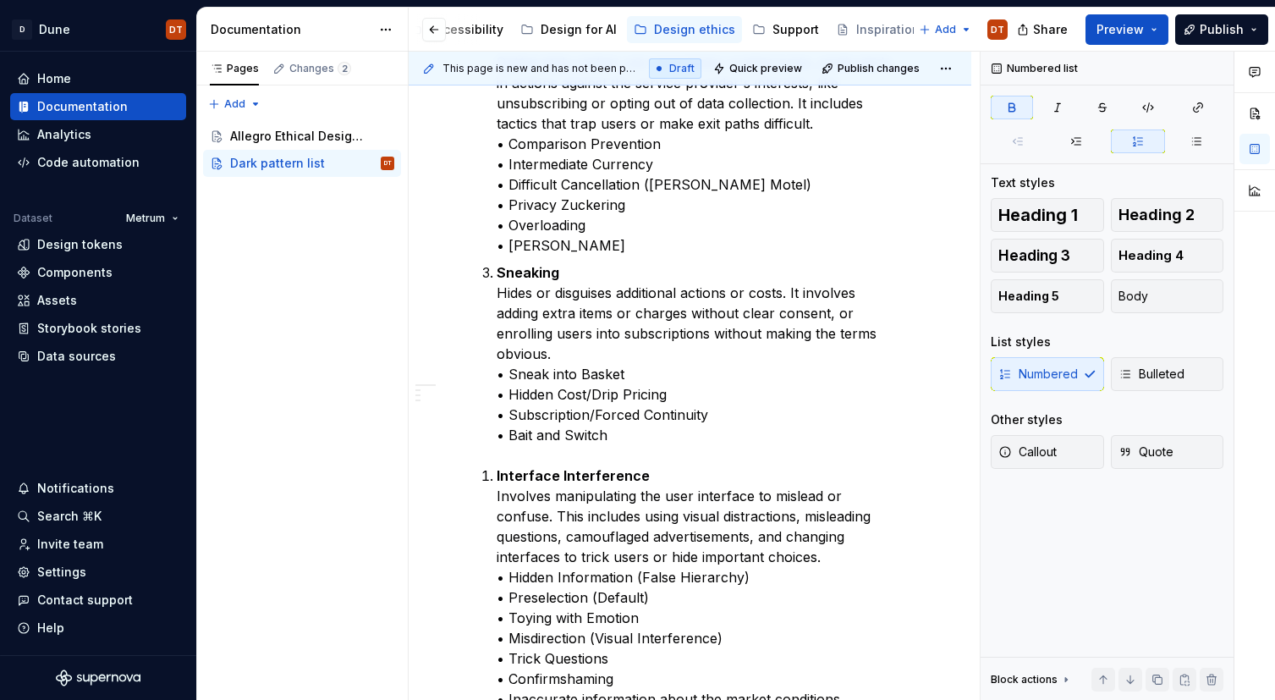
scroll to position [559, 0]
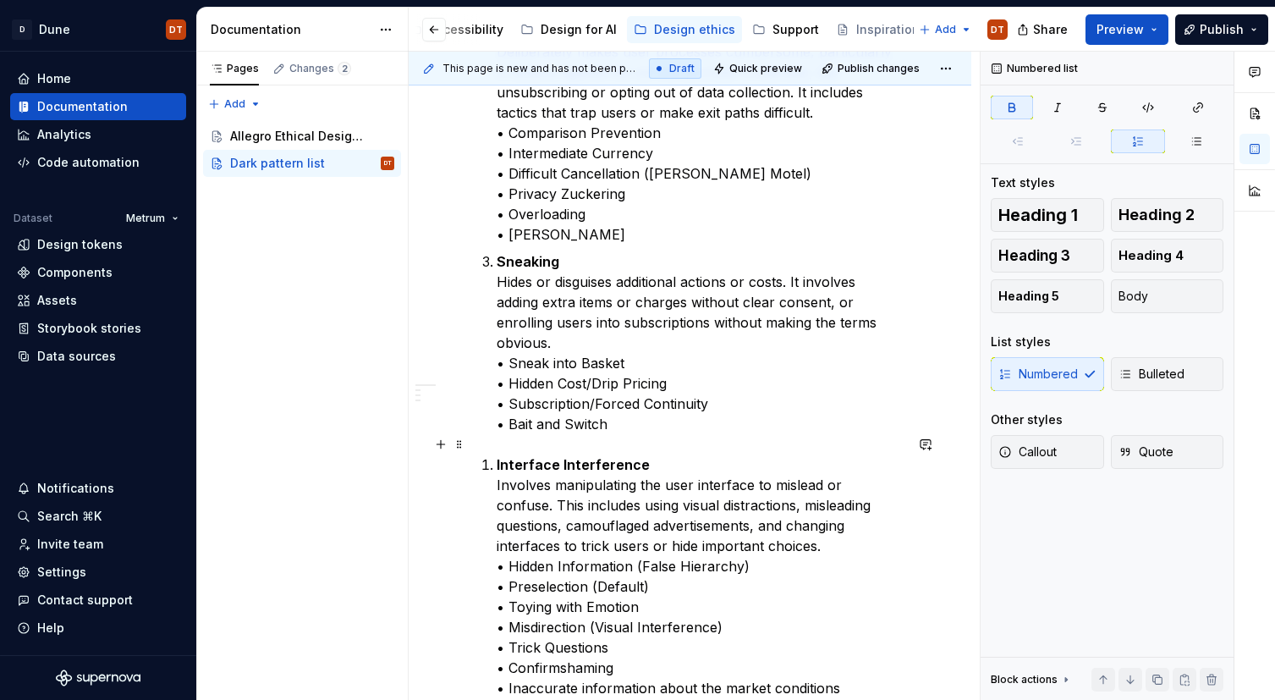
click at [497, 454] on li "Interface Interference Involves manipulating the user interface to mislead or c…" at bounding box center [700, 596] width 407 height 284
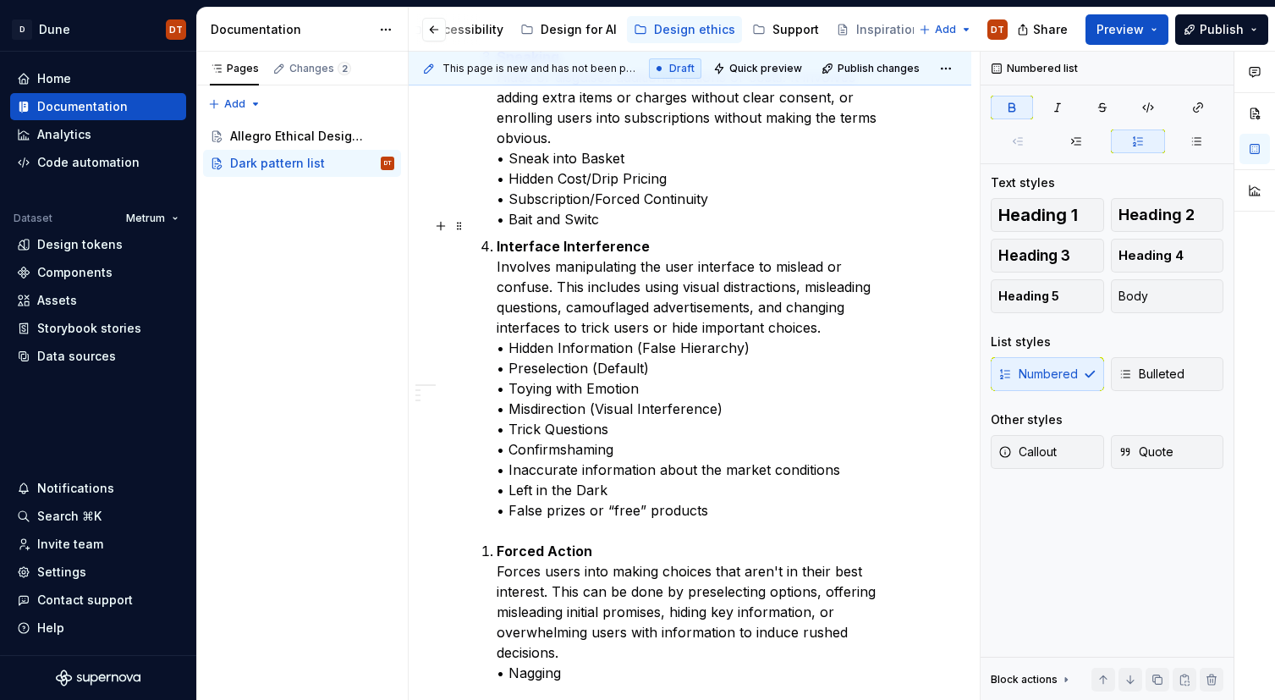
scroll to position [777, 0]
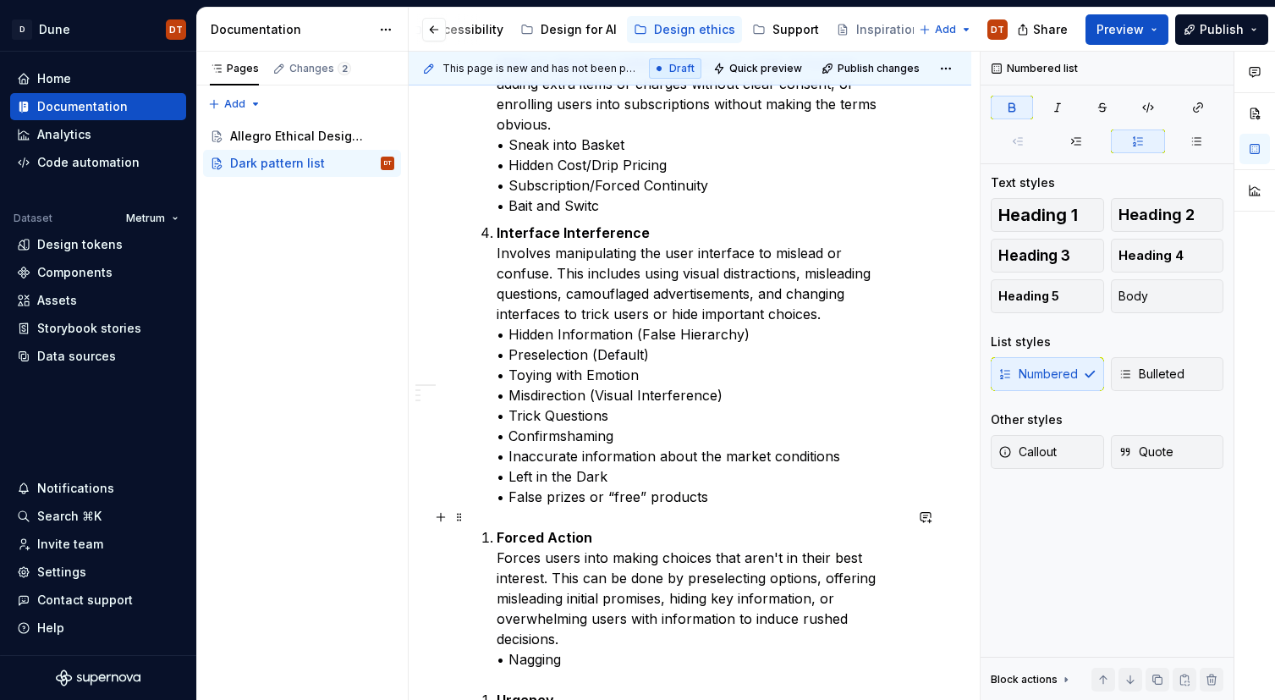
click at [497, 529] on strong "Forced Action" at bounding box center [545, 537] width 96 height 17
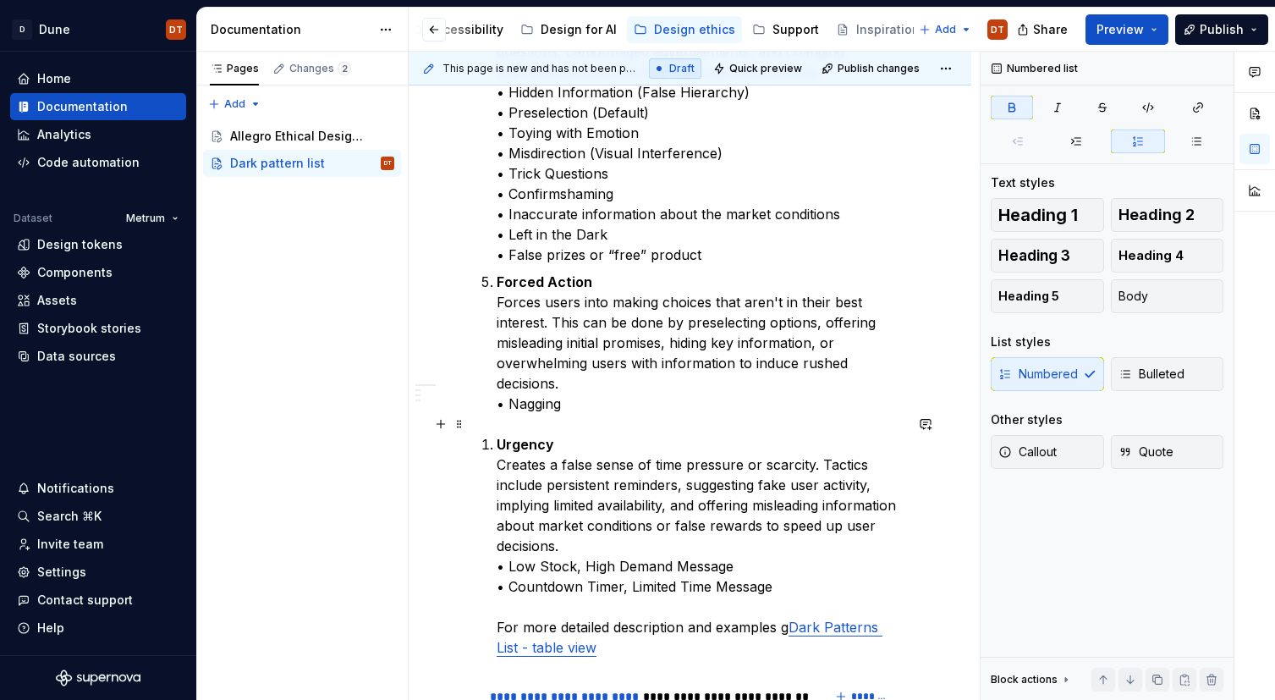
scroll to position [1021, 0]
click at [497, 432] on li "Urgency Creates a false sense of time pressure or scarcity. Tactics include per…" at bounding box center [700, 543] width 407 height 223
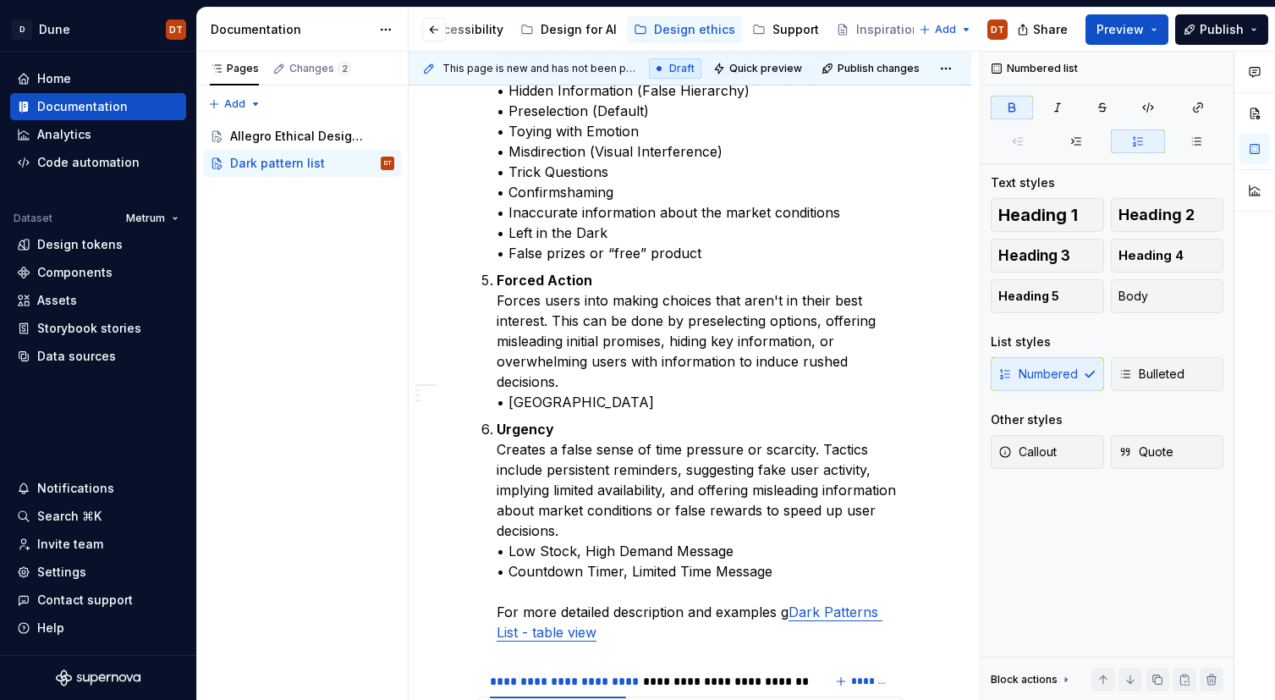
scroll to position [1022, 0]
click at [527, 420] on strong "Urgency" at bounding box center [526, 428] width 58 height 17
click at [526, 420] on strong "Urgency" at bounding box center [526, 428] width 58 height 17
click at [539, 420] on strong "Urgency" at bounding box center [526, 428] width 58 height 17
drag, startPoint x: 544, startPoint y: 408, endPoint x: 590, endPoint y: 413, distance: 46.8
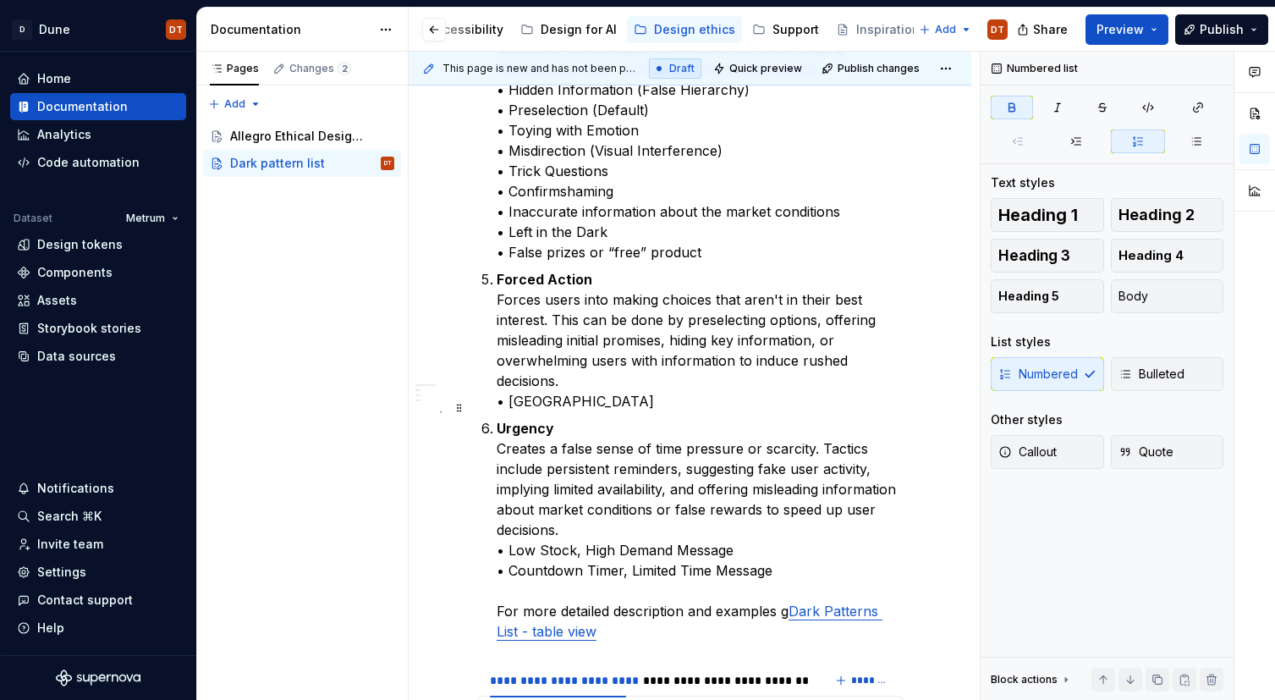
click at [544, 420] on strong "Urgency" at bounding box center [526, 428] width 58 height 17
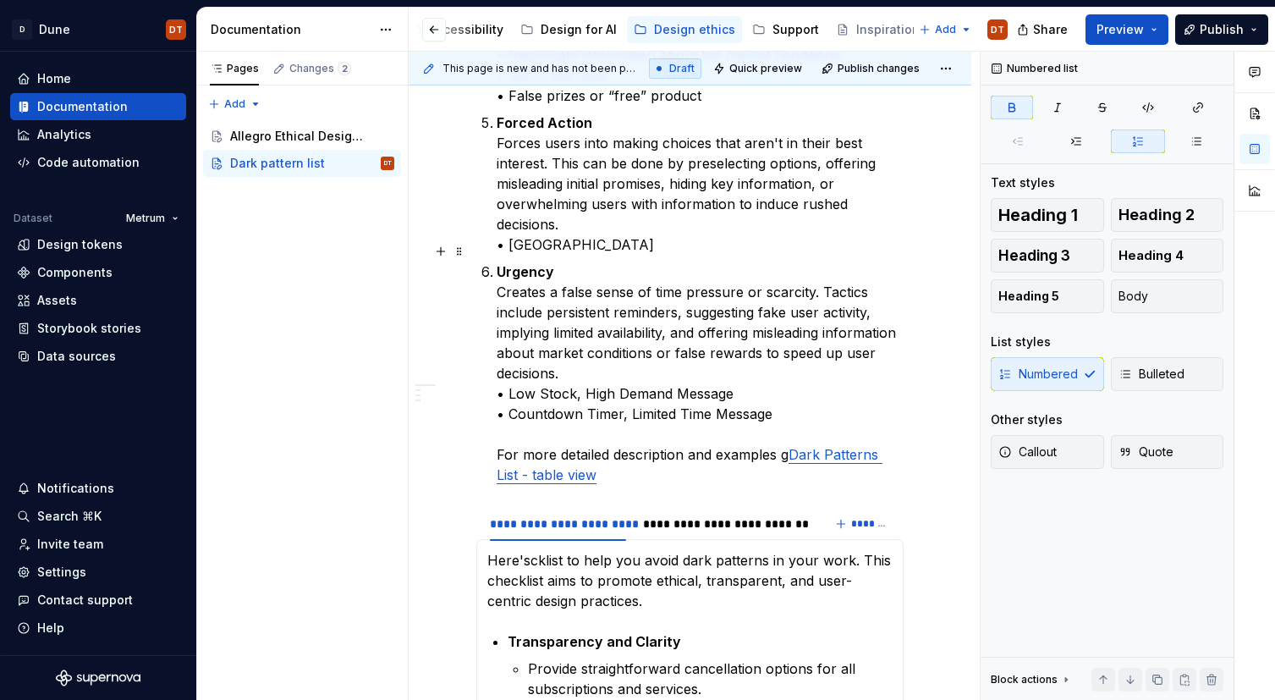
scroll to position [1182, 0]
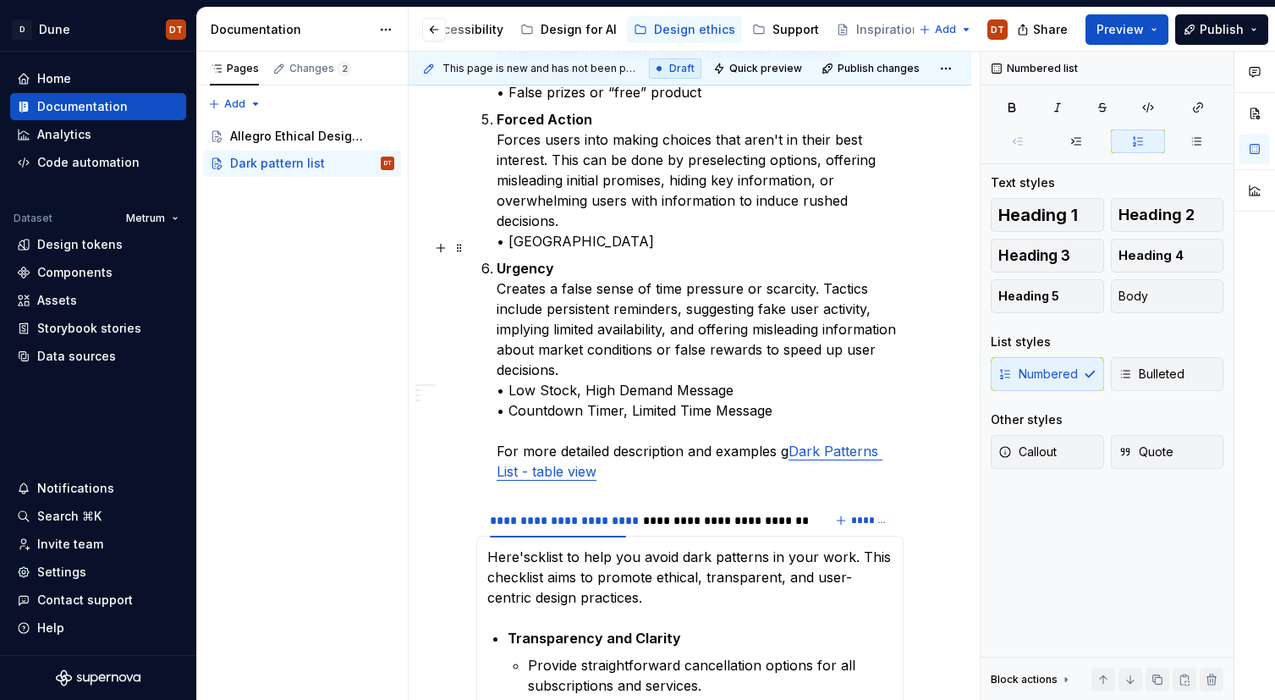
click at [699, 392] on p "Urgency Creates a false sense of time pressure or scarcity. Tactics include per…" at bounding box center [700, 369] width 407 height 223
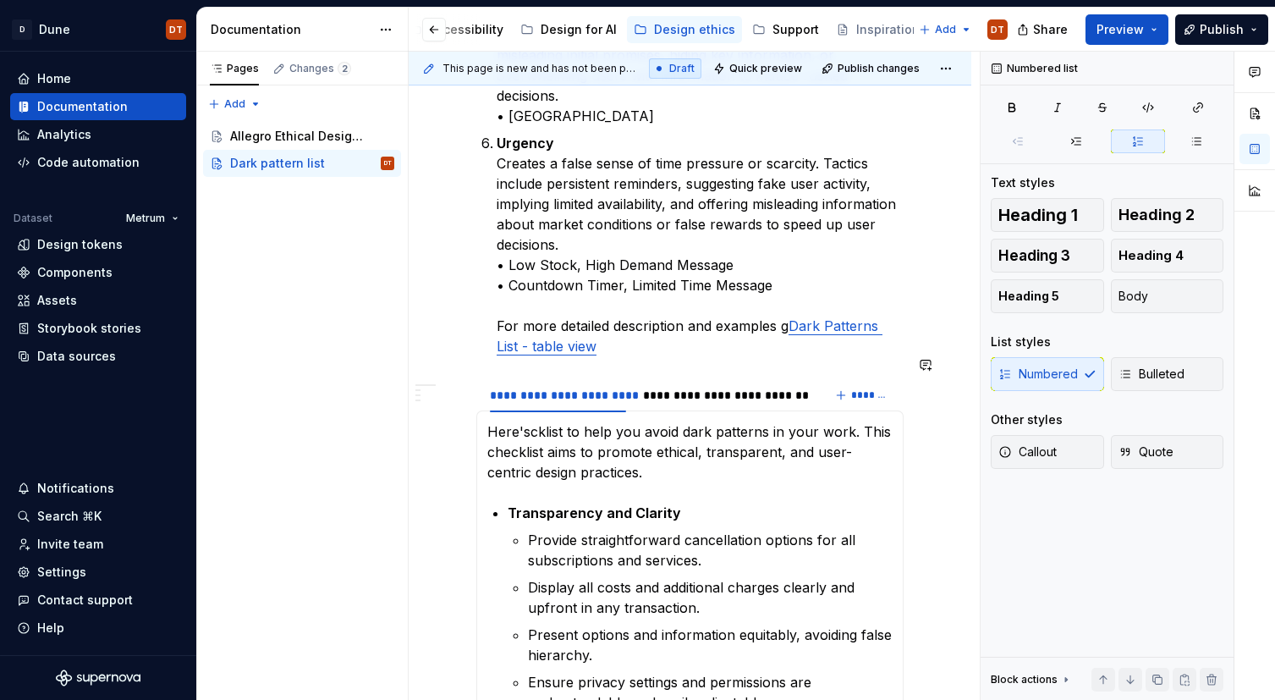
scroll to position [1295, 0]
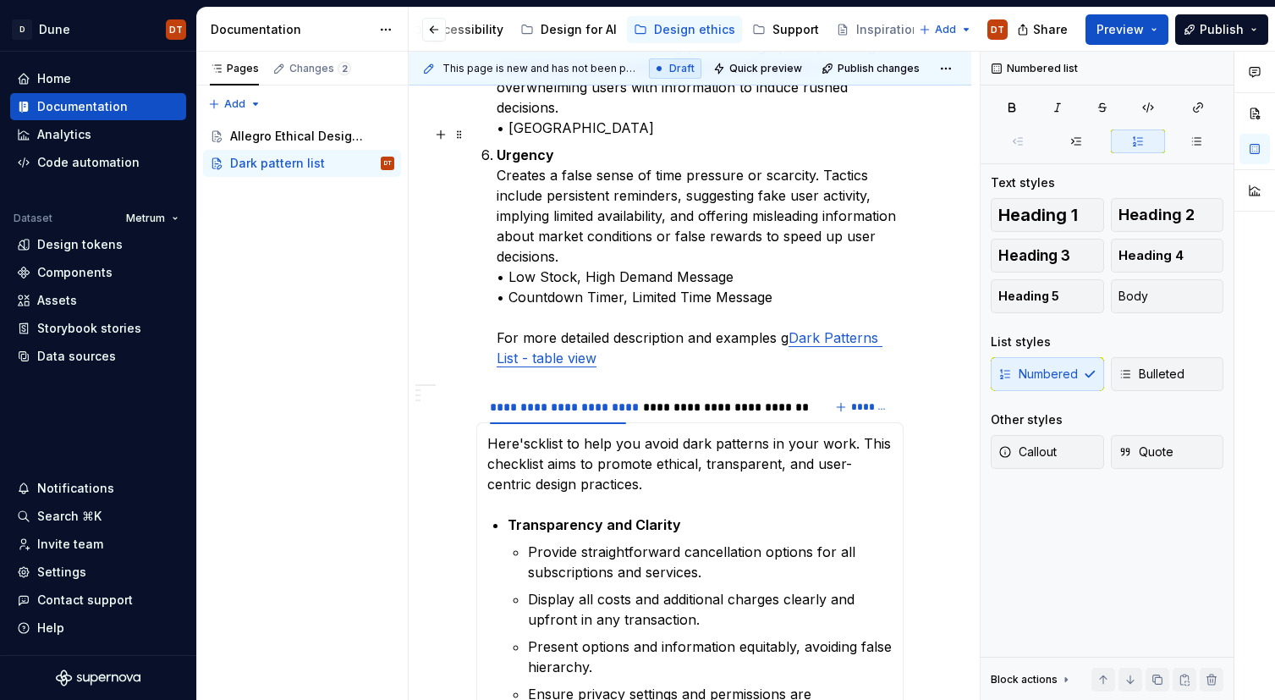
click at [746, 315] on p "Urgency Creates a false sense of time pressure or scarcity. Tactics include per…" at bounding box center [700, 256] width 407 height 223
click at [760, 310] on p "Urgency Creates a false sense of time pressure or scarcity. Tactics include per…" at bounding box center [700, 256] width 407 height 223
click at [763, 315] on p "Urgency Creates a false sense of time pressure or scarcity. Tactics include per…" at bounding box center [700, 256] width 407 height 223
click at [772, 319] on p "Urgency Creates a false sense of time pressure or scarcity. Tactics include per…" at bounding box center [700, 256] width 407 height 223
click at [783, 318] on p "Urgency Creates a false sense of time pressure or scarcity. Tactics include per…" at bounding box center [700, 256] width 407 height 223
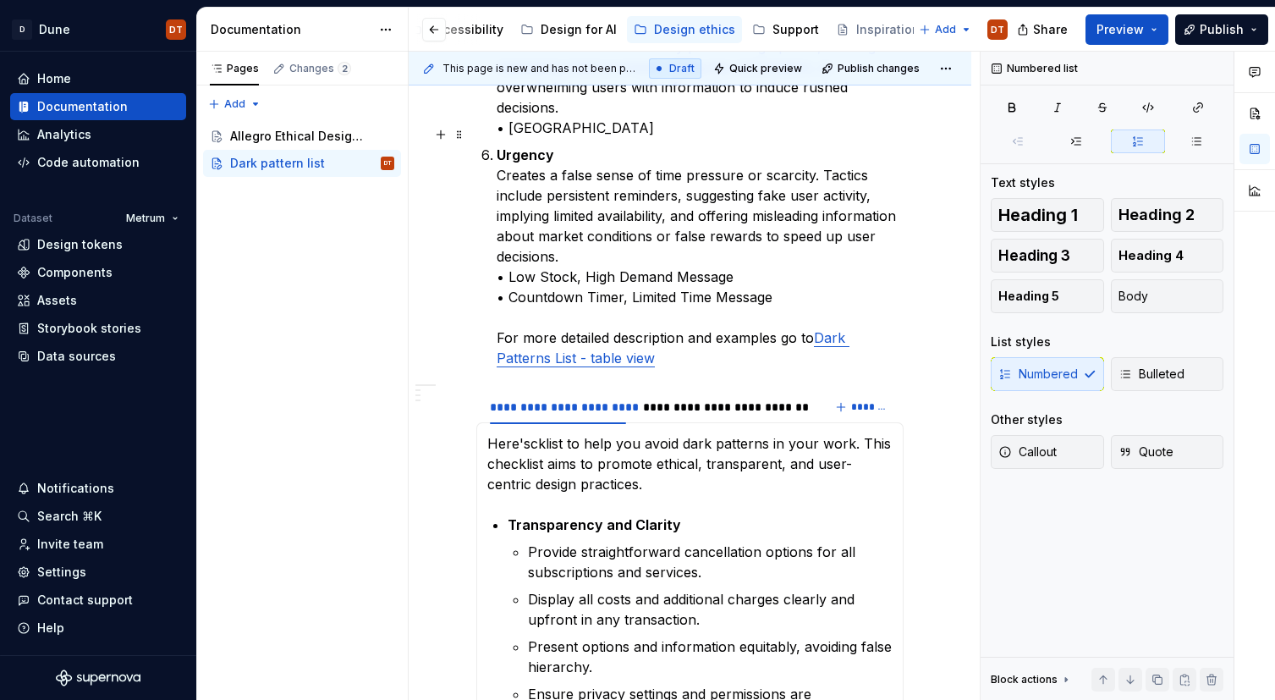
click at [703, 314] on p "Urgency Creates a false sense of time pressure or scarcity. Tactics include per…" at bounding box center [700, 256] width 407 height 223
click at [739, 318] on p "Urgency Creates a false sense of time pressure or scarcity. Tactics include per…" at bounding box center [700, 256] width 407 height 223
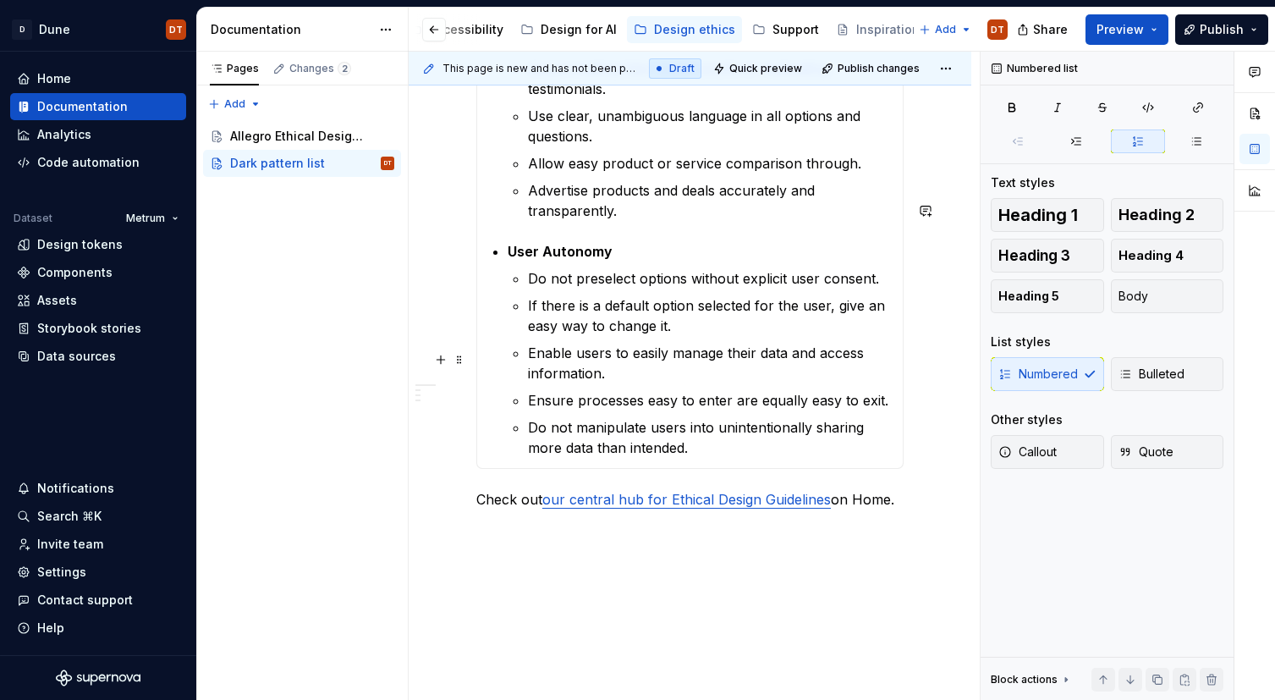
scroll to position [2396, 0]
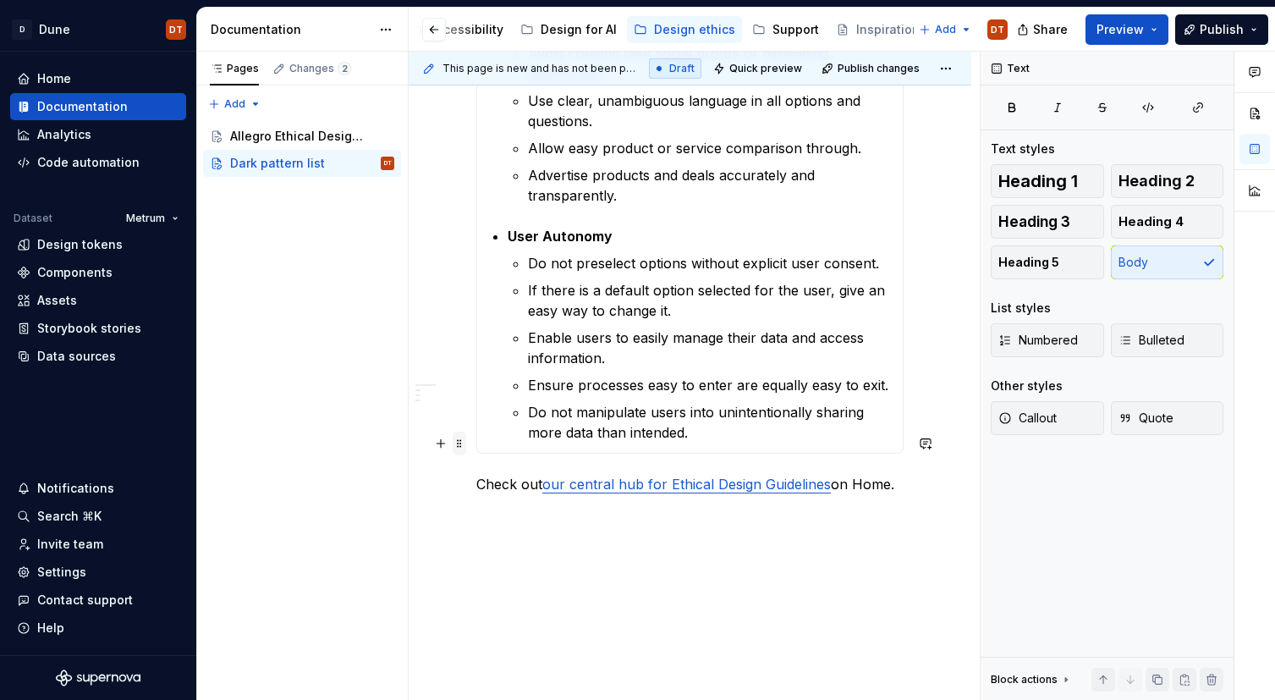
click at [461, 442] on span at bounding box center [460, 443] width 14 height 24
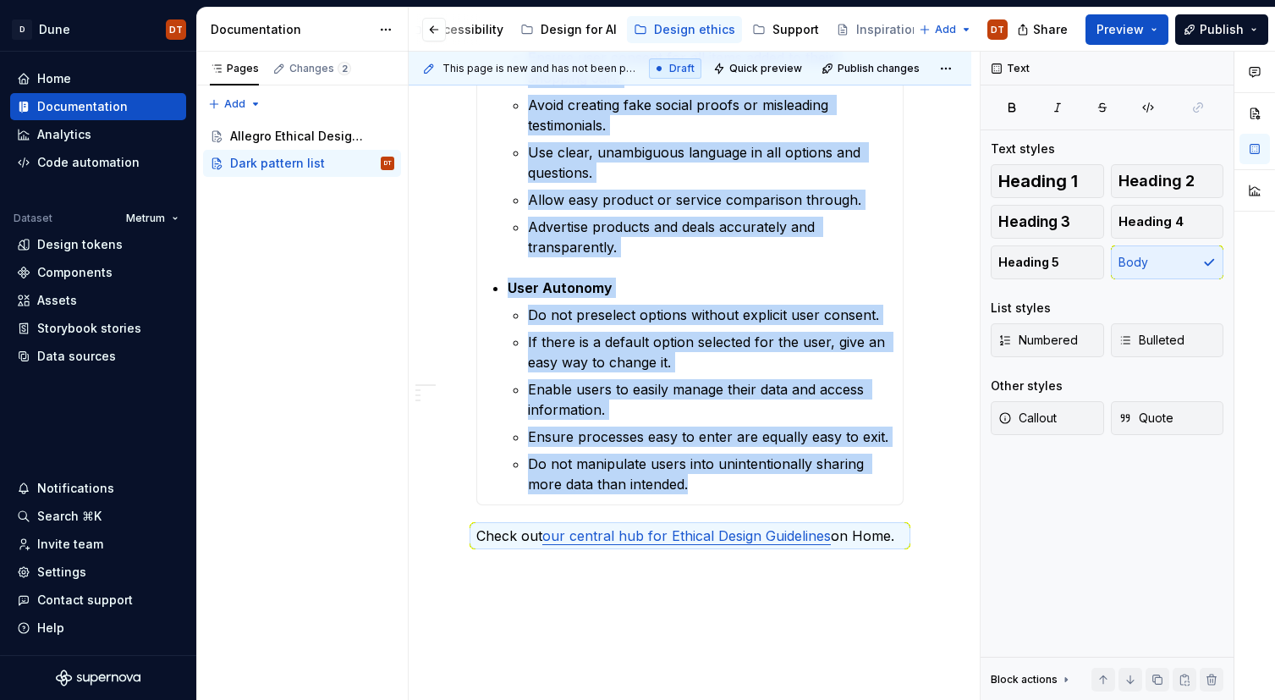
scroll to position [2341, 0]
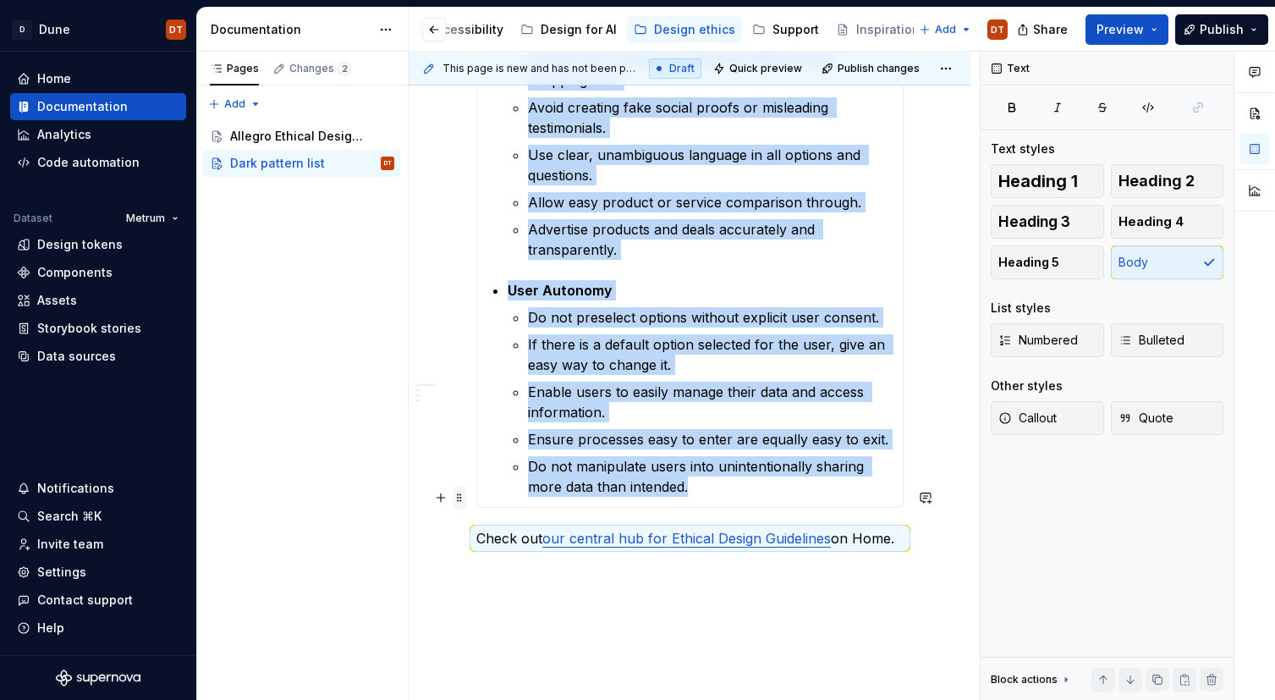
click at [462, 500] on span at bounding box center [460, 498] width 14 height 24
copy section "**********"
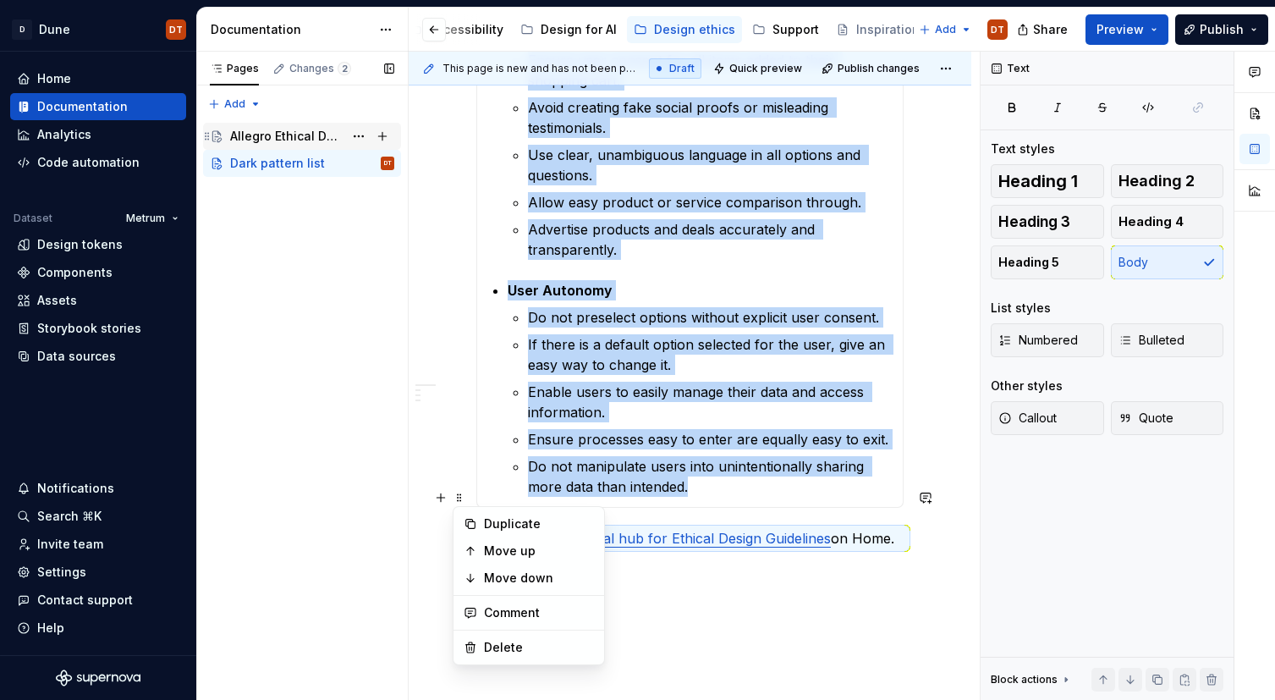
click at [307, 135] on div "Allegro Ethical Design Guidelines" at bounding box center [286, 136] width 113 height 17
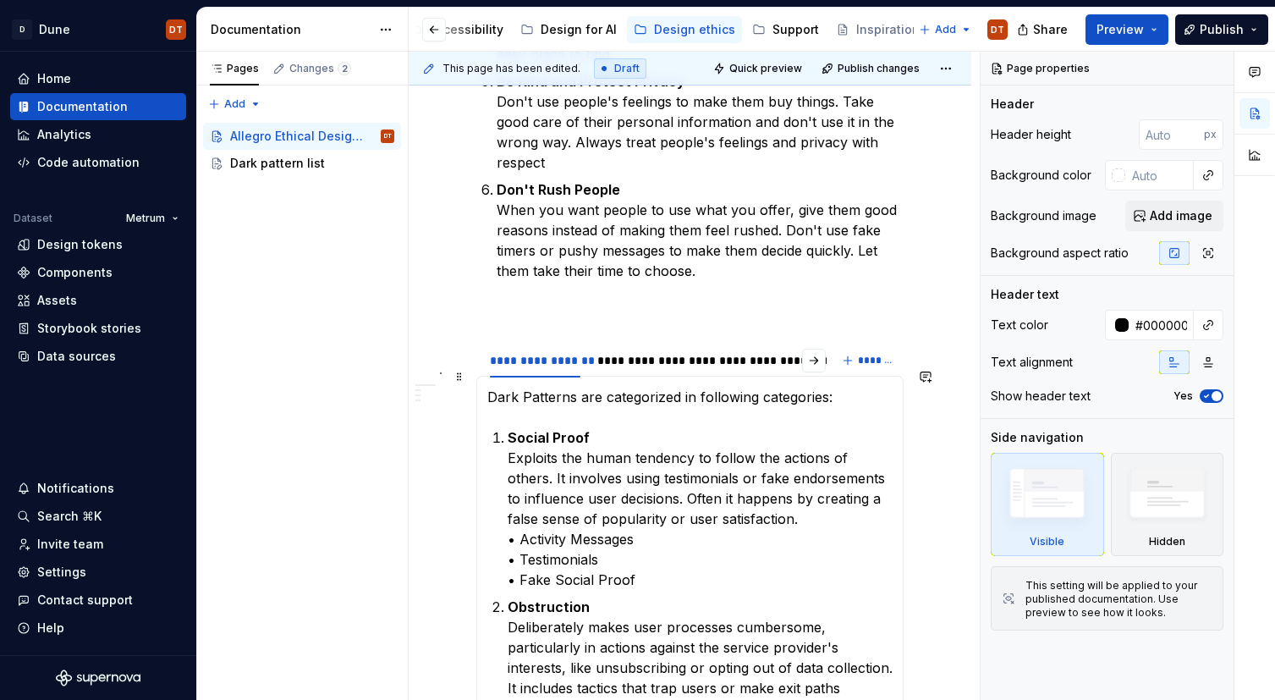
scroll to position [1051, 0]
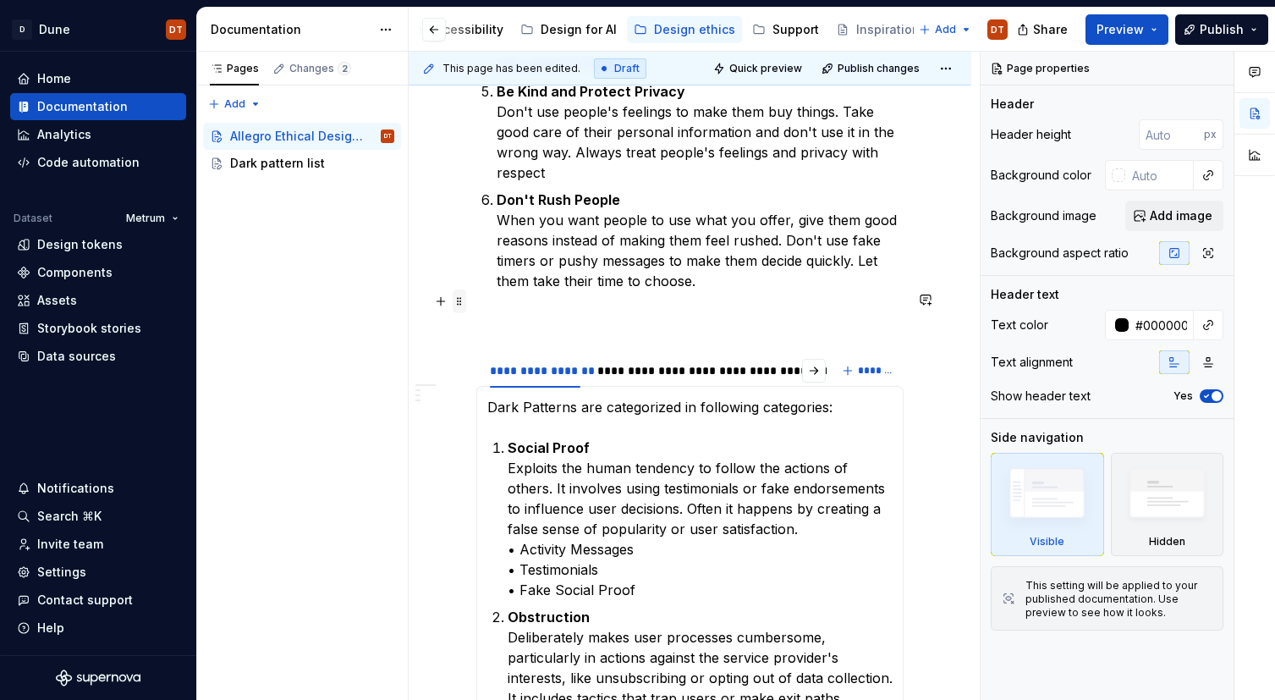
click at [461, 299] on span at bounding box center [460, 301] width 14 height 24
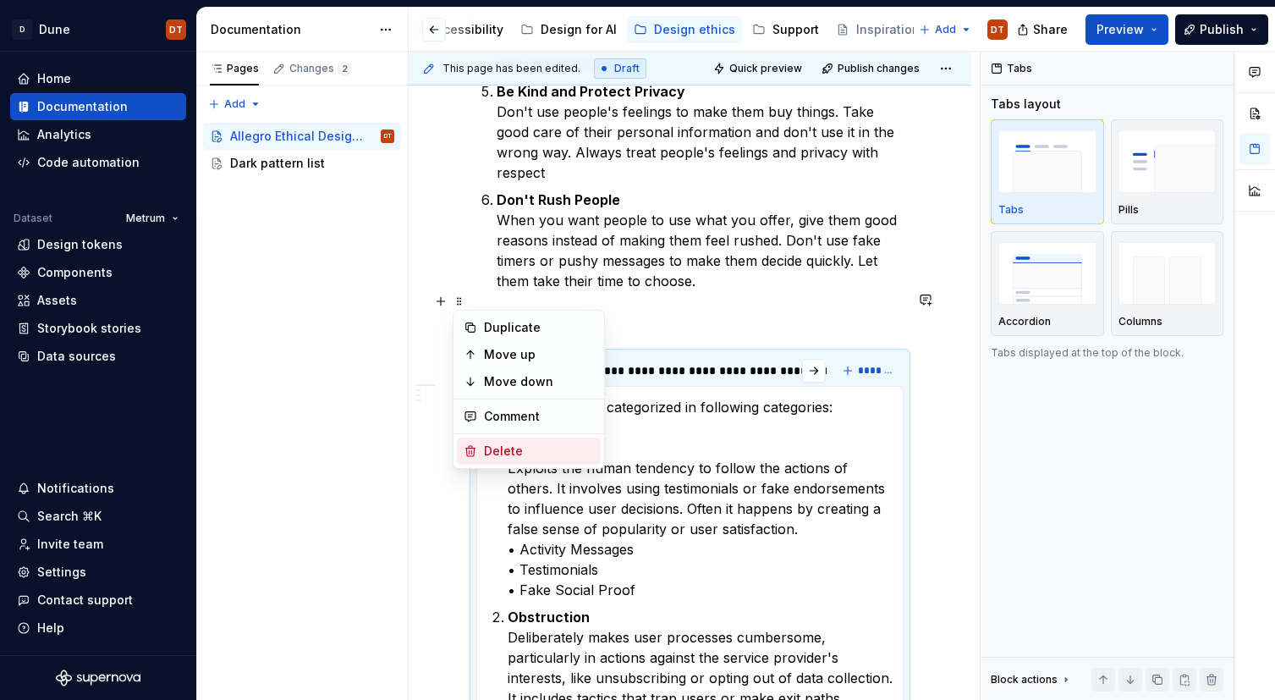
click at [490, 447] on div "Delete" at bounding box center [539, 450] width 110 height 17
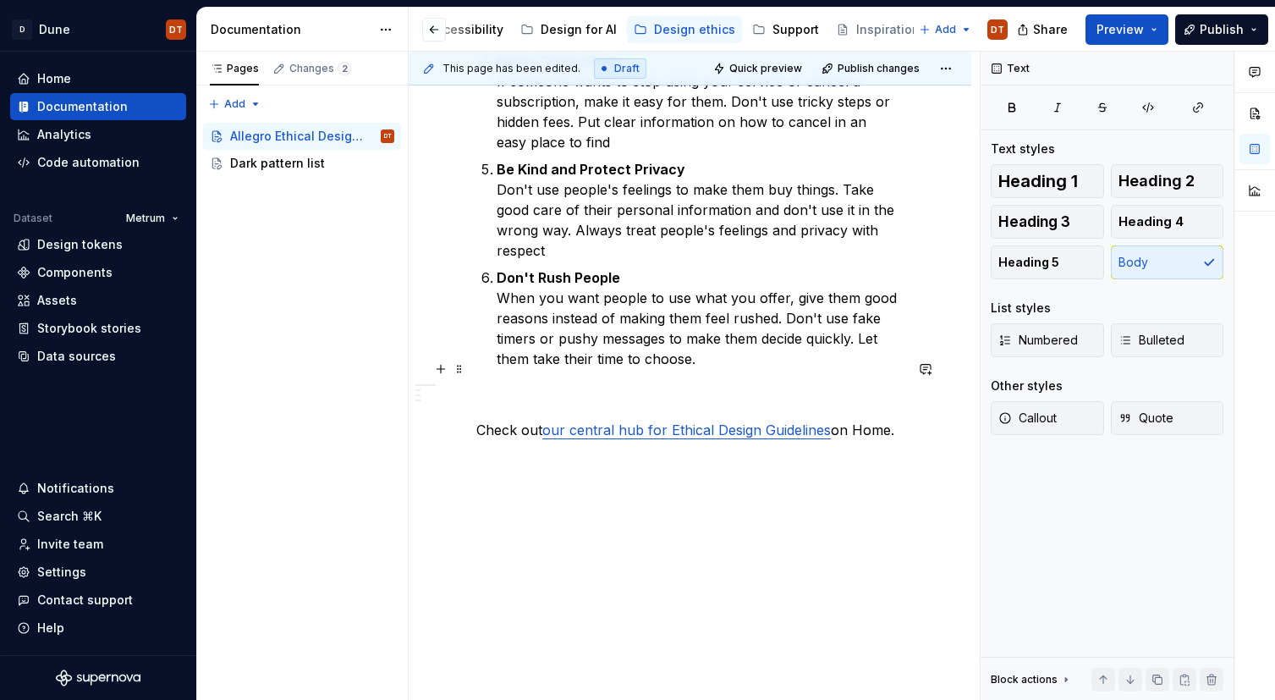
scroll to position [912, 0]
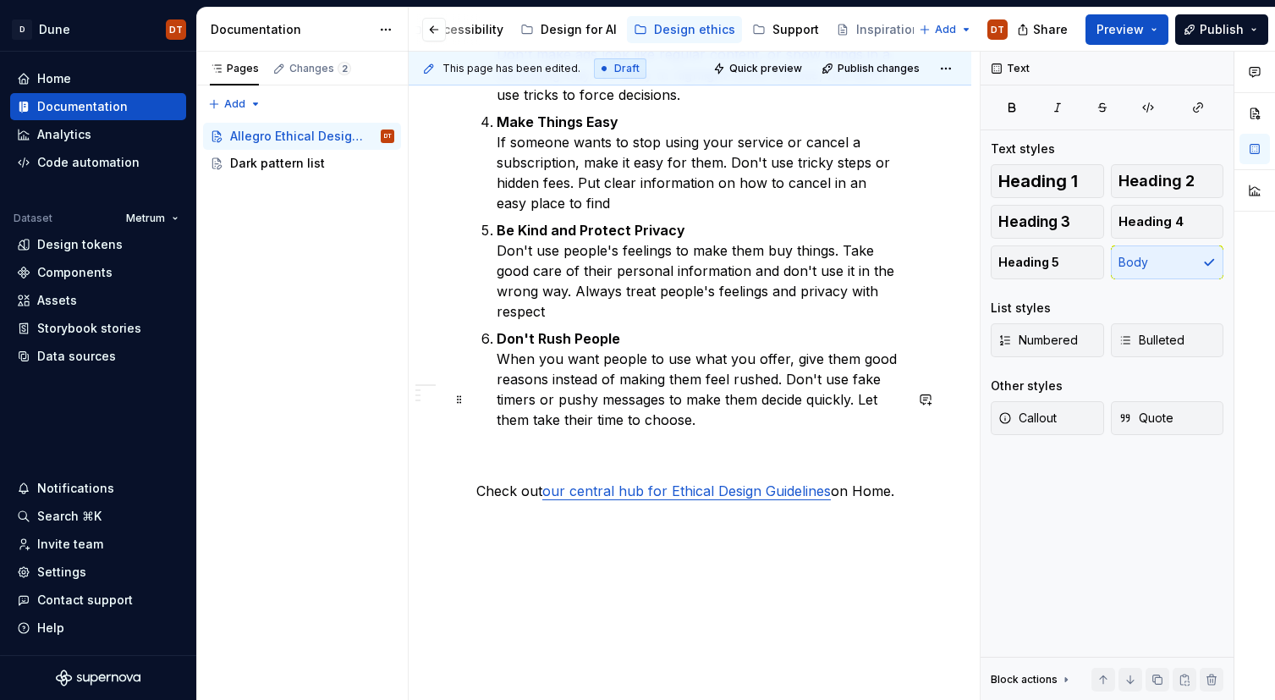
click at [490, 450] on p at bounding box center [689, 460] width 427 height 20
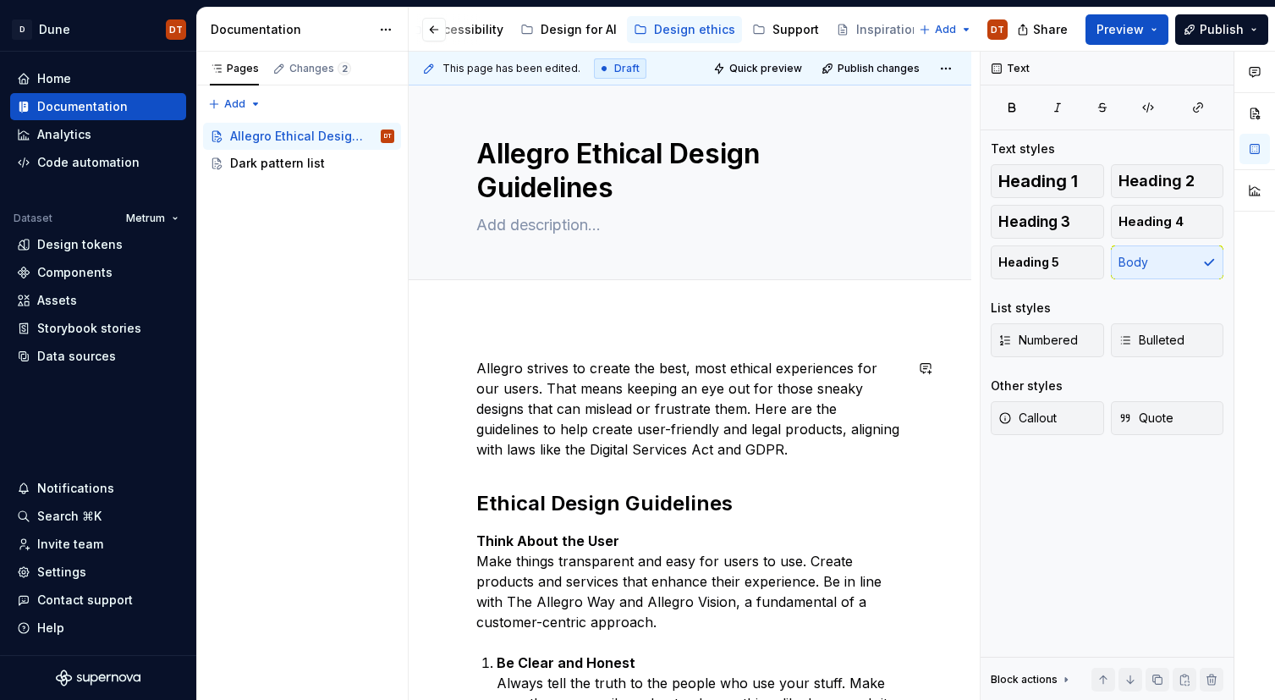
scroll to position [0, 0]
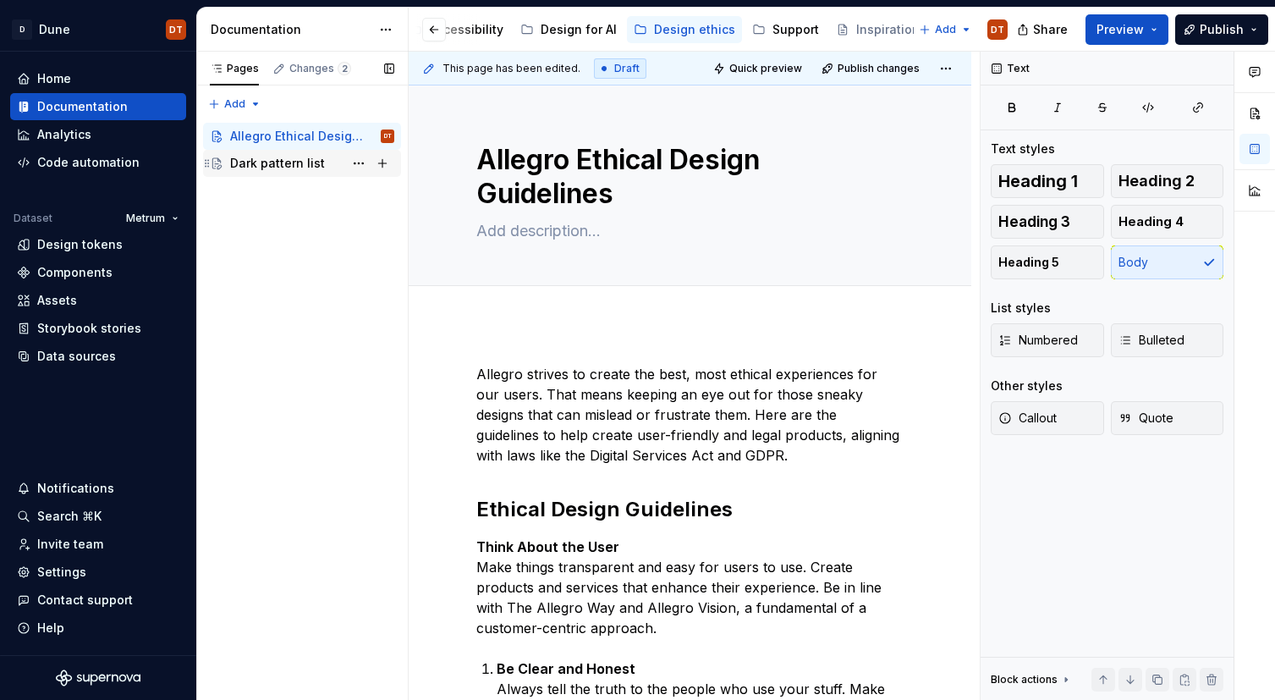
click at [284, 163] on div "Dark pattern list" at bounding box center [277, 163] width 95 height 17
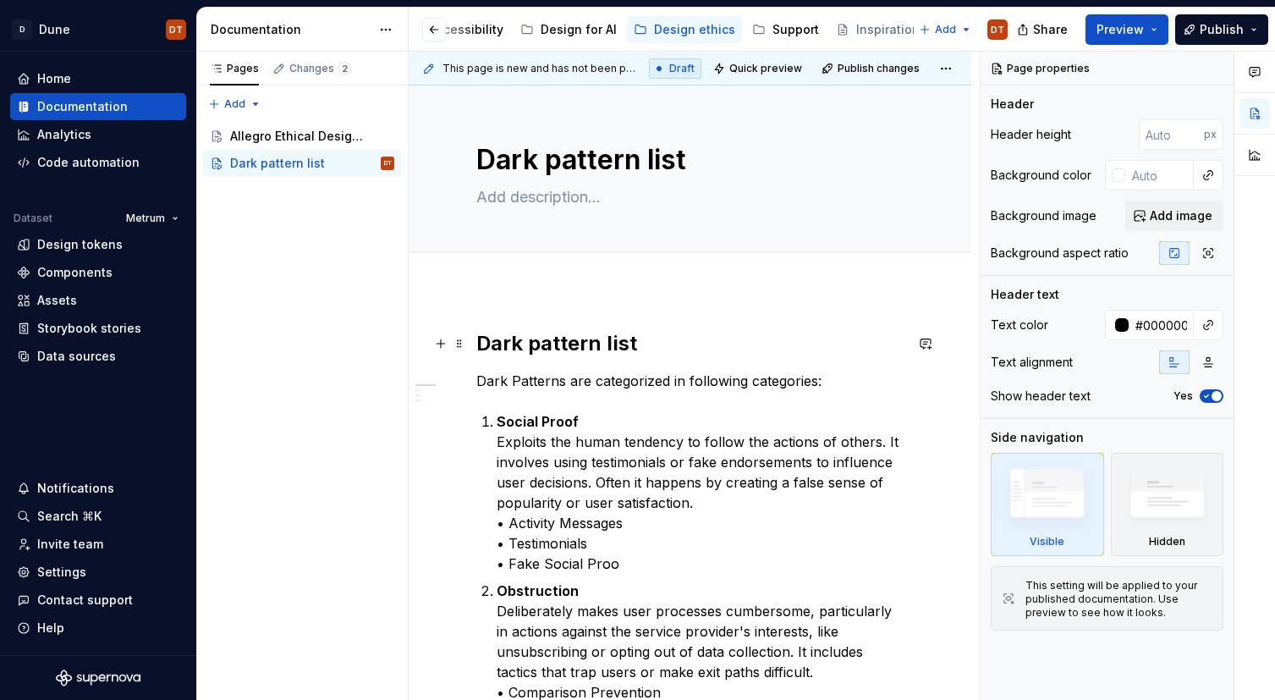
click at [469, 337] on div "This page is new and has not been published yet. Draft Quick preview Publish ch…" at bounding box center [694, 376] width 571 height 649
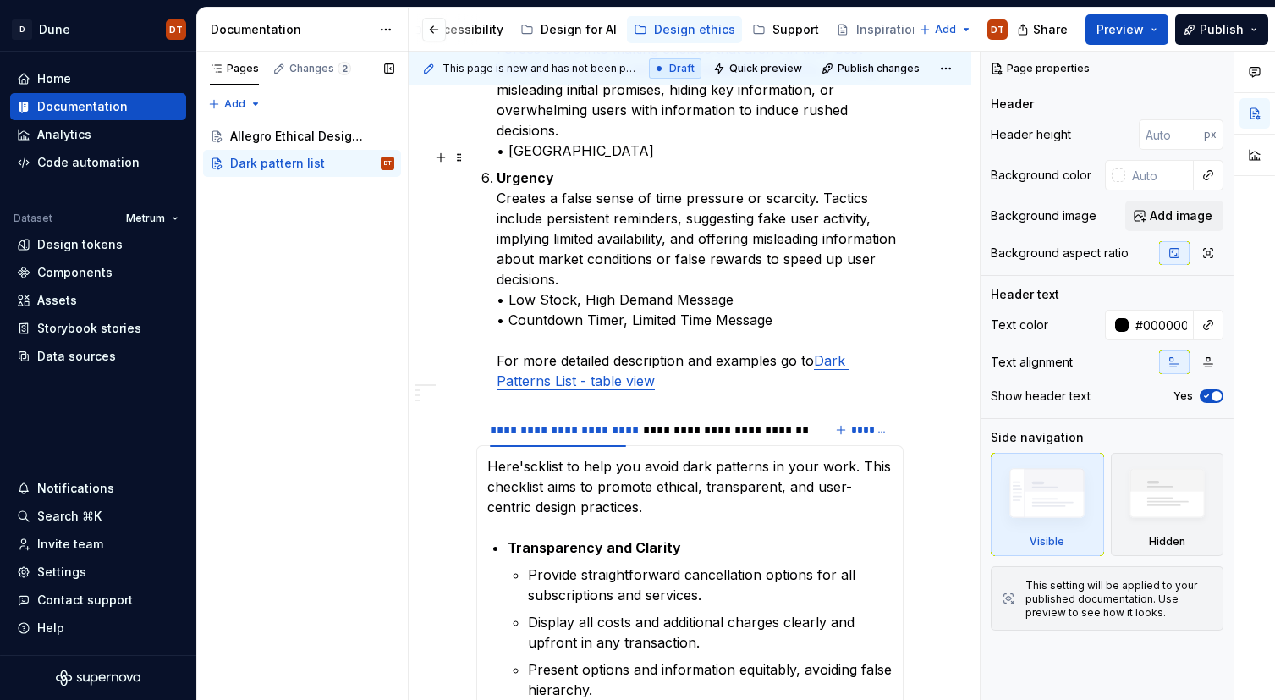
scroll to position [1243, 0]
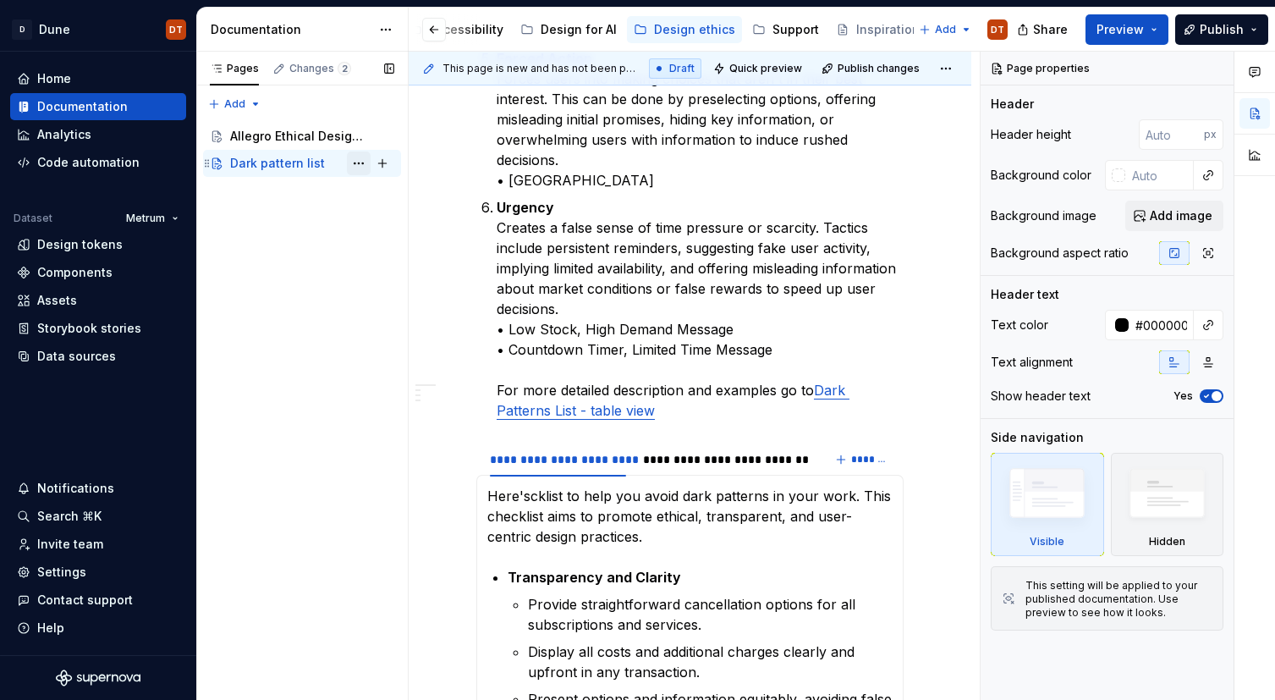
click at [357, 162] on button "Page tree" at bounding box center [359, 163] width 24 height 24
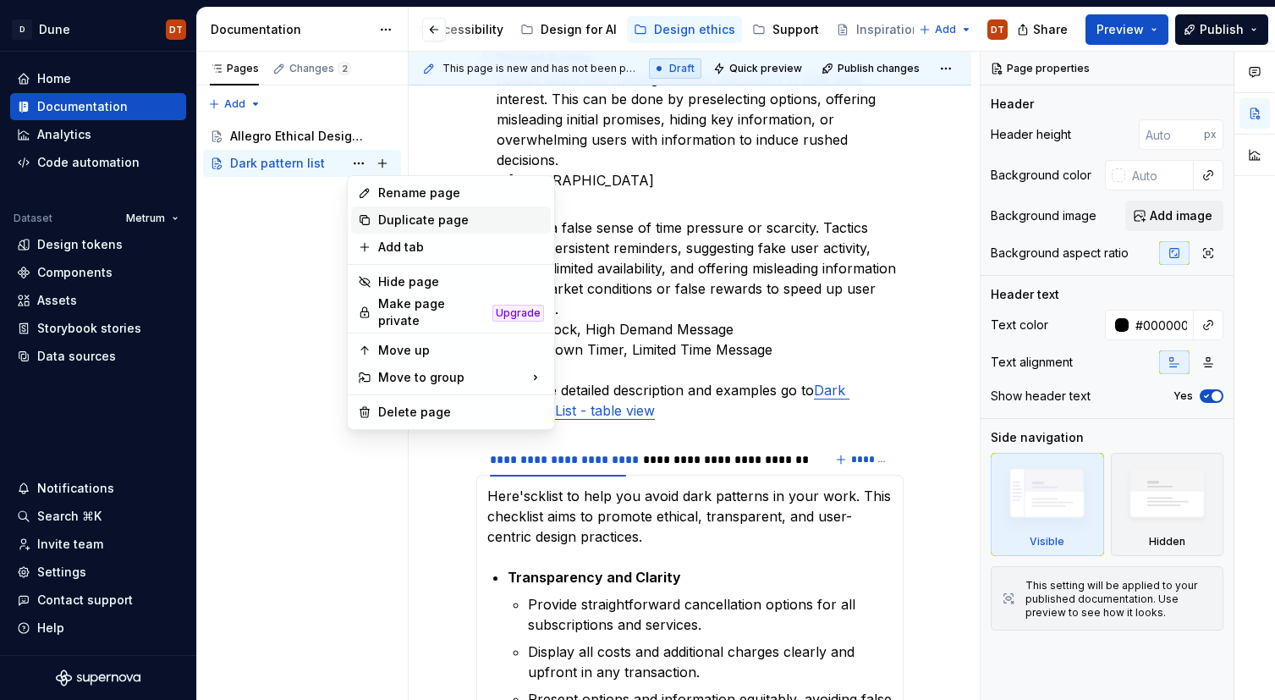
click at [422, 222] on div "Duplicate page" at bounding box center [461, 219] width 166 height 17
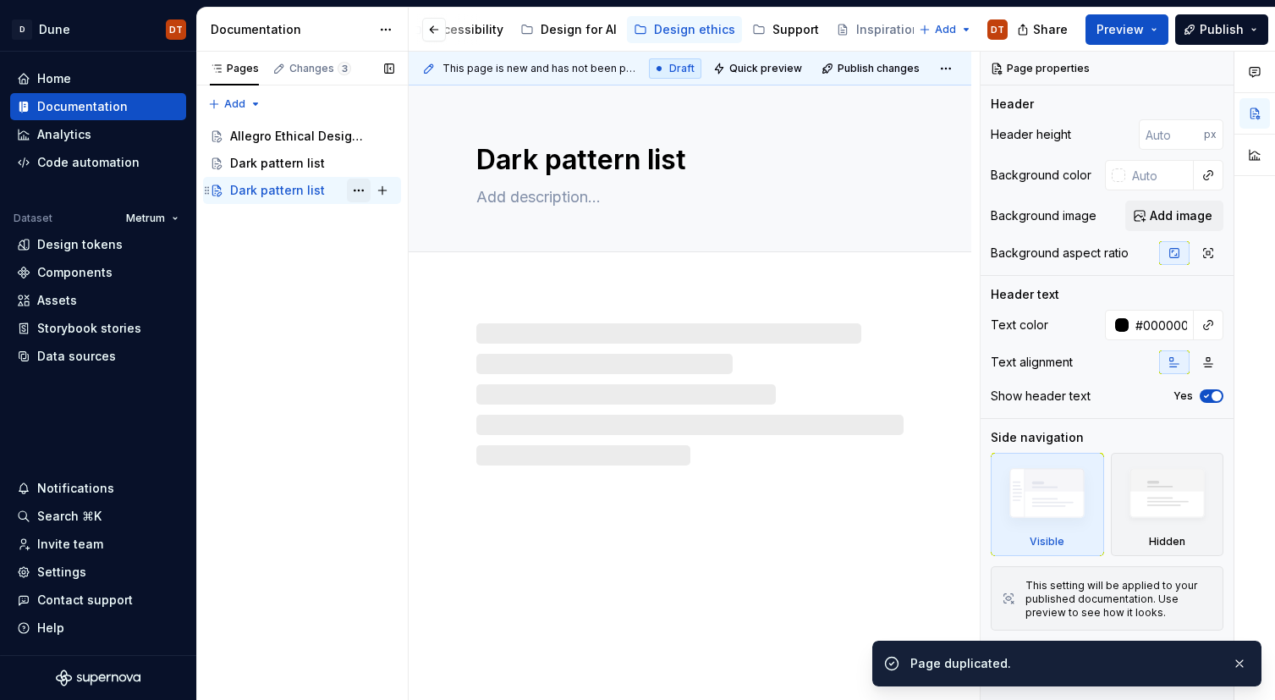
click at [355, 191] on button "Page tree" at bounding box center [359, 190] width 24 height 24
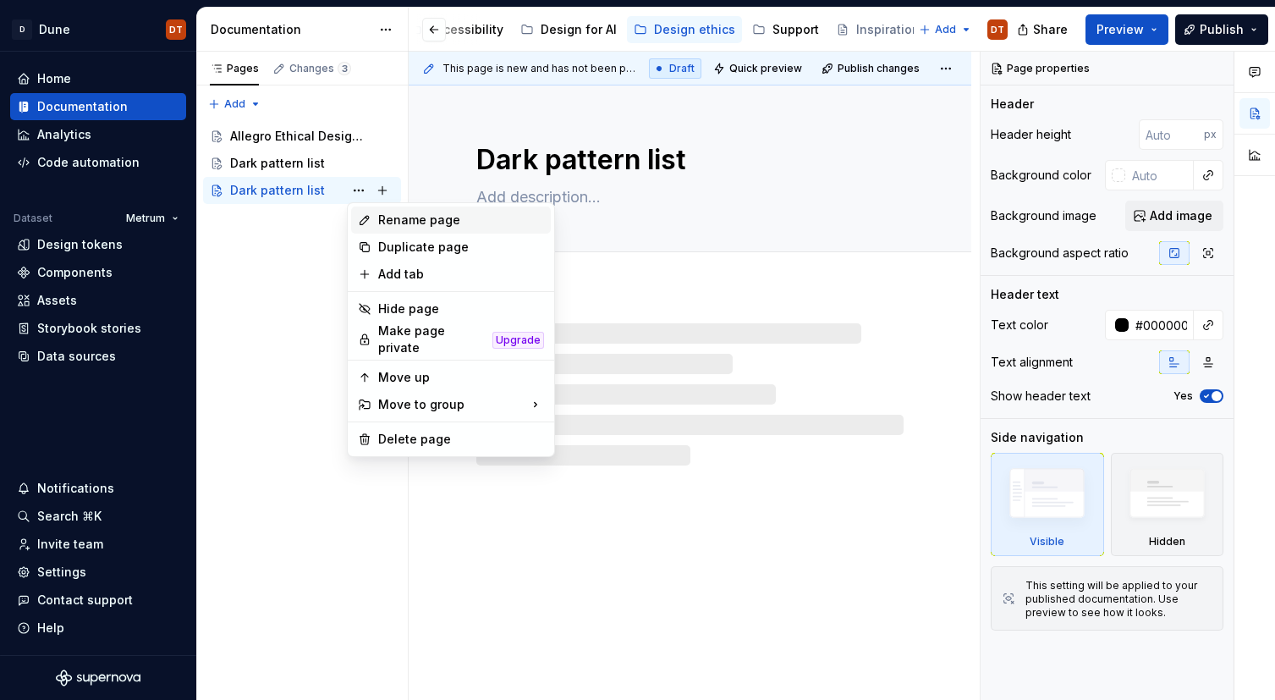
type textarea "*"
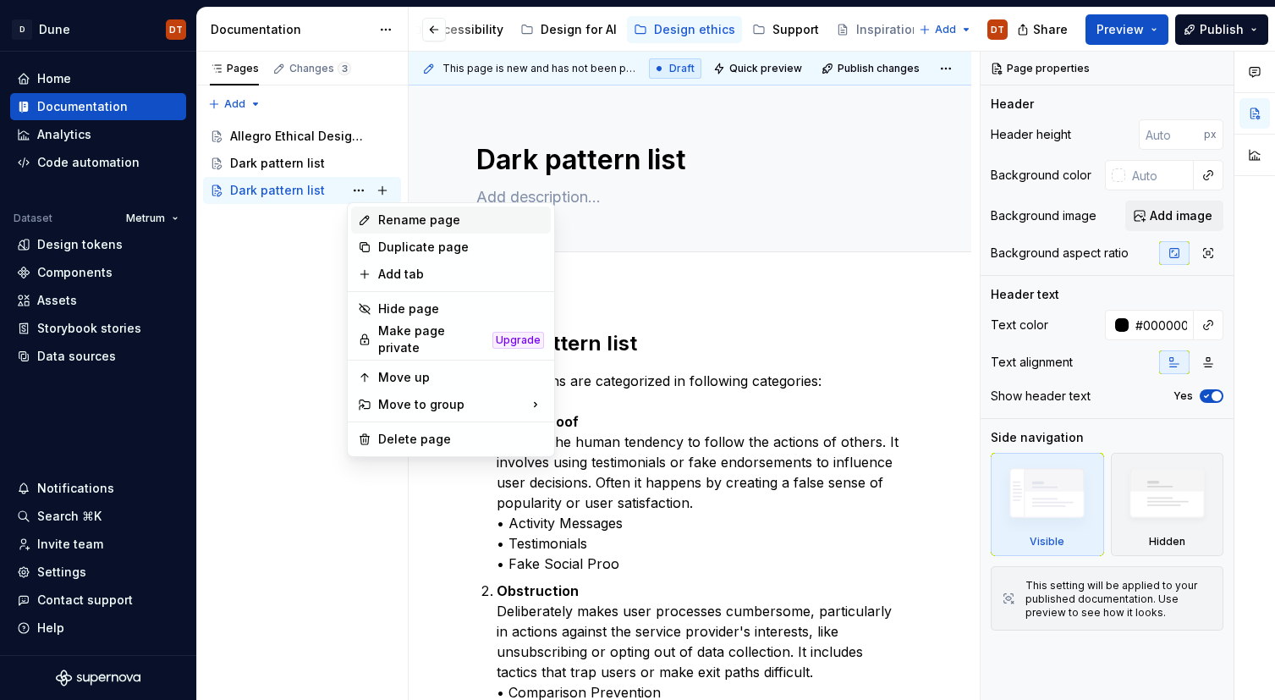
click at [404, 222] on div "Rename page" at bounding box center [461, 219] width 166 height 17
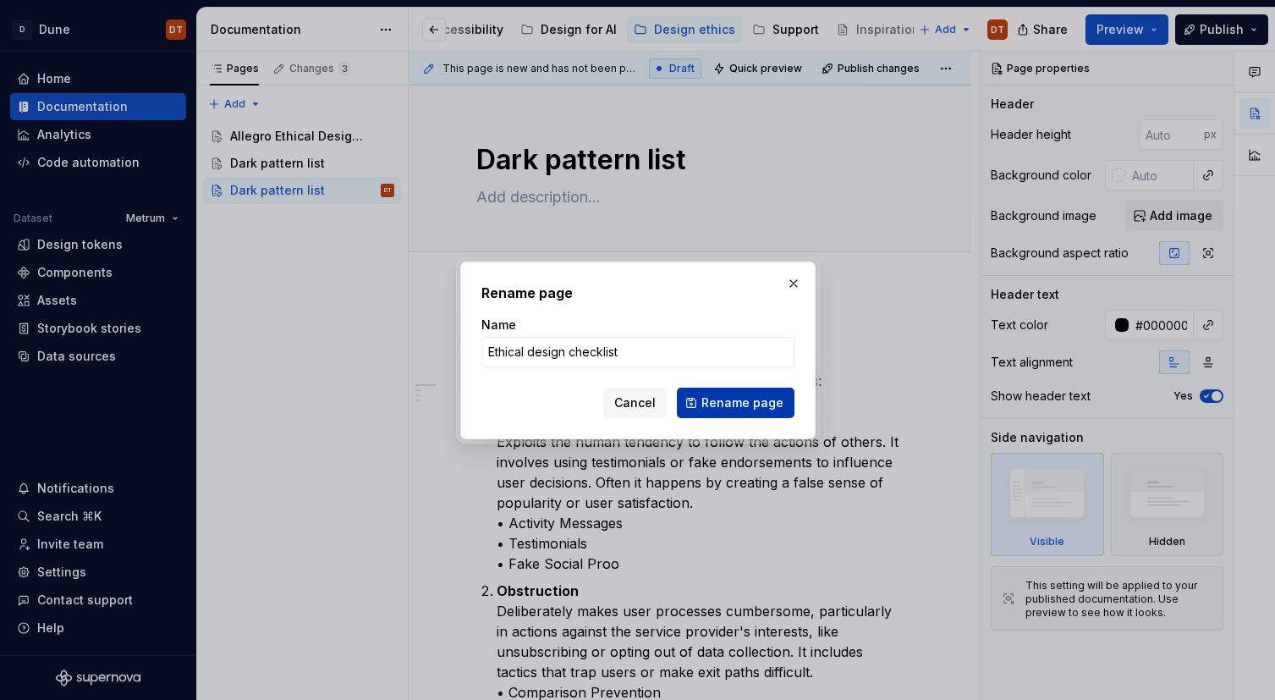
type input "Ethical design checklist"
drag, startPoint x: 741, startPoint y: 405, endPoint x: 755, endPoint y: 403, distance: 13.6
click at [741, 405] on span "Rename page" at bounding box center [742, 402] width 82 height 17
type textarea "*"
type textarea "Ethical design checklist"
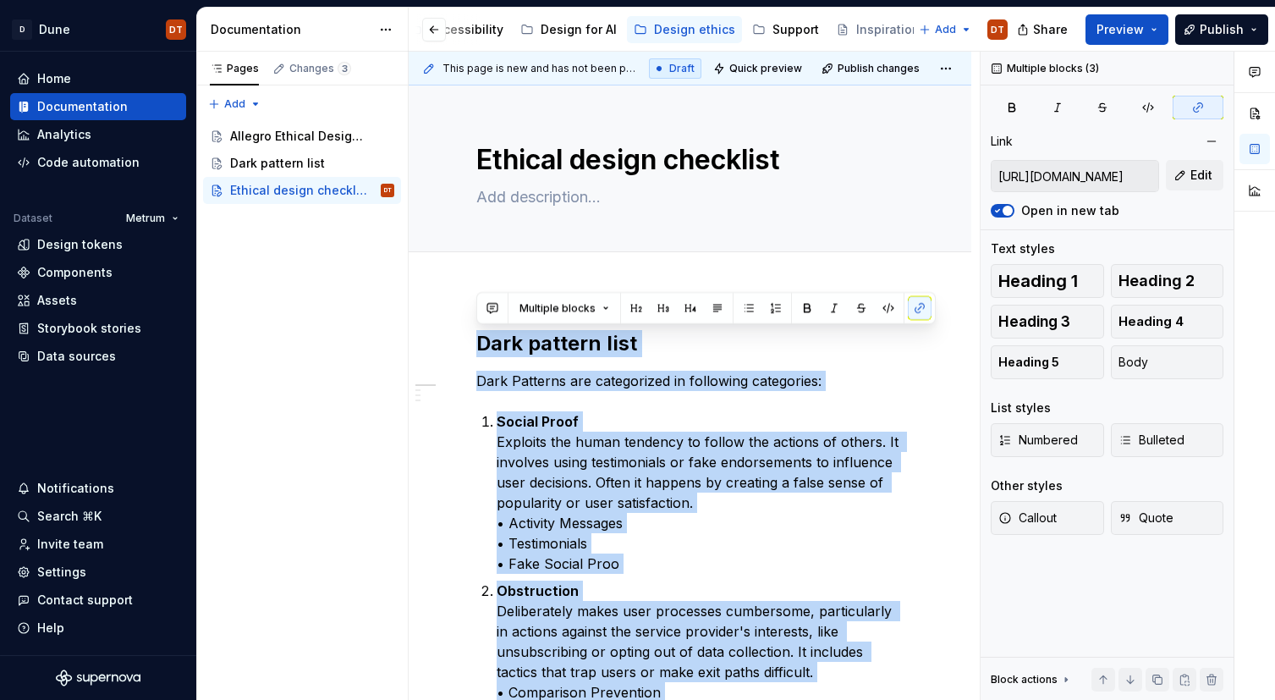
drag, startPoint x: 623, startPoint y: 309, endPoint x: 494, endPoint y: 70, distance: 271.0
click at [494, 70] on div "This page is new and has not been published yet. Draft Quick preview Publish ch…" at bounding box center [694, 376] width 571 height 649
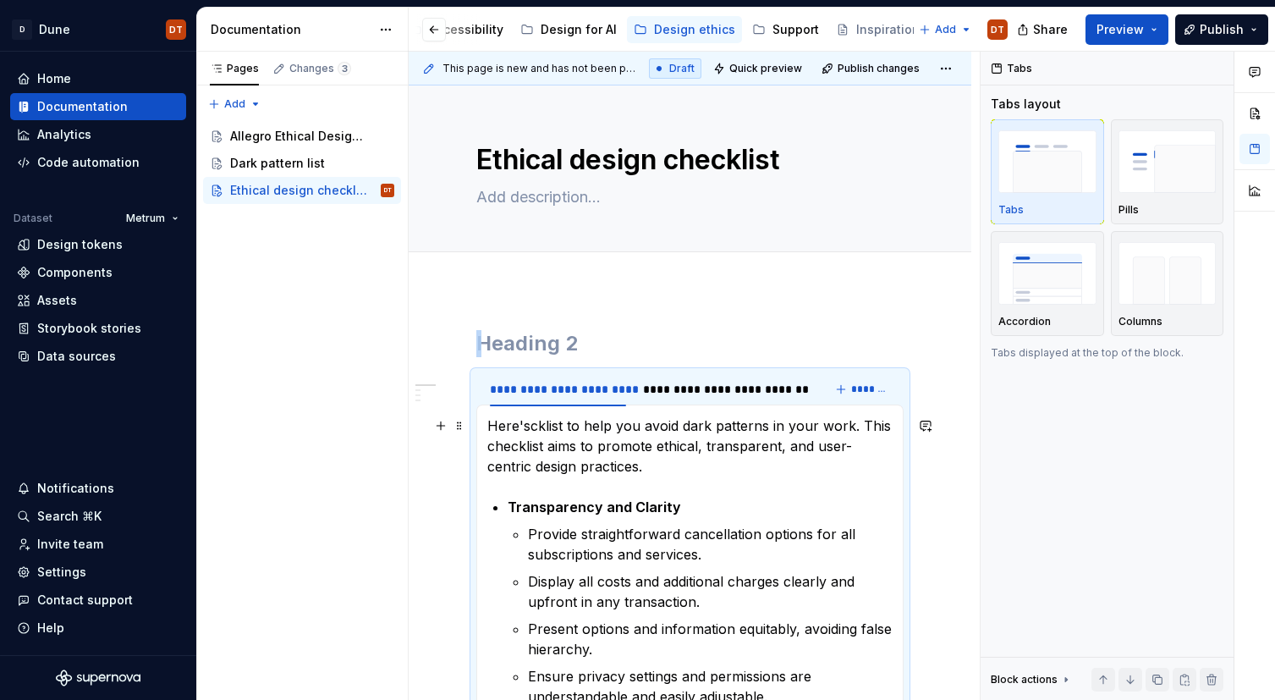
drag, startPoint x: 532, startPoint y: 431, endPoint x: 497, endPoint y: 428, distance: 34.8
click at [532, 431] on p "Here'scklist to help you avoid dark patterns in your work. This checklist aims …" at bounding box center [689, 445] width 405 height 61
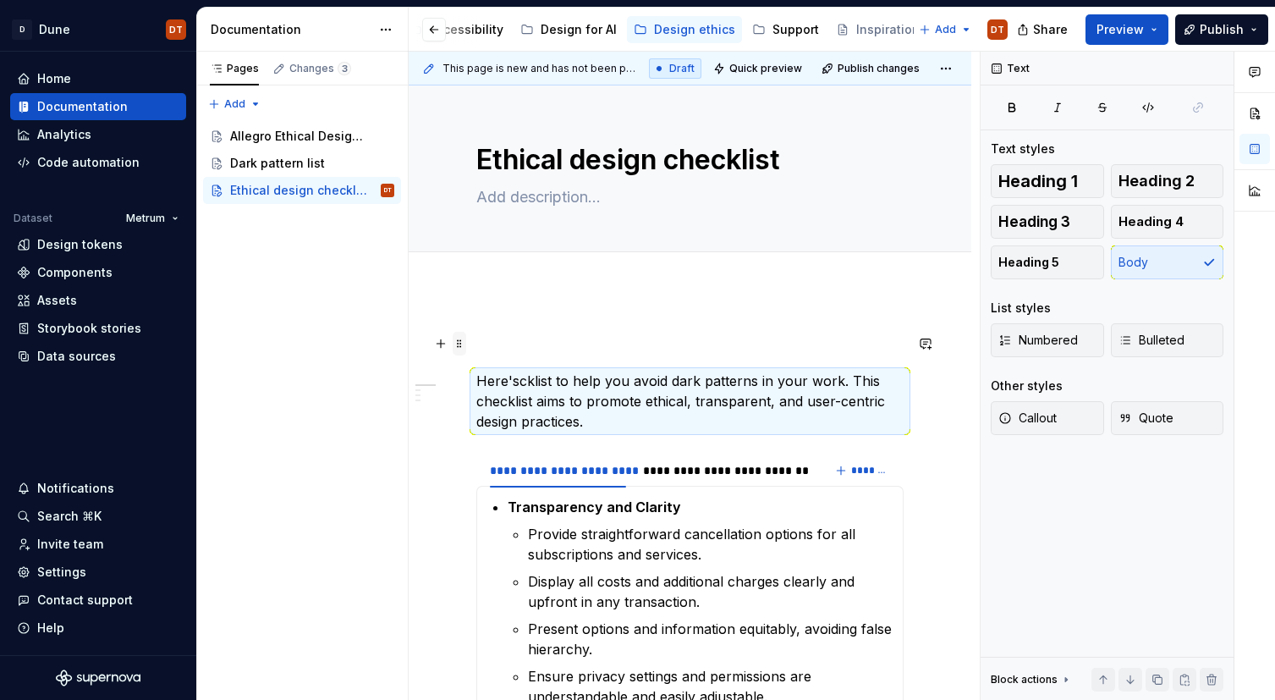
click at [460, 343] on span at bounding box center [460, 344] width 14 height 24
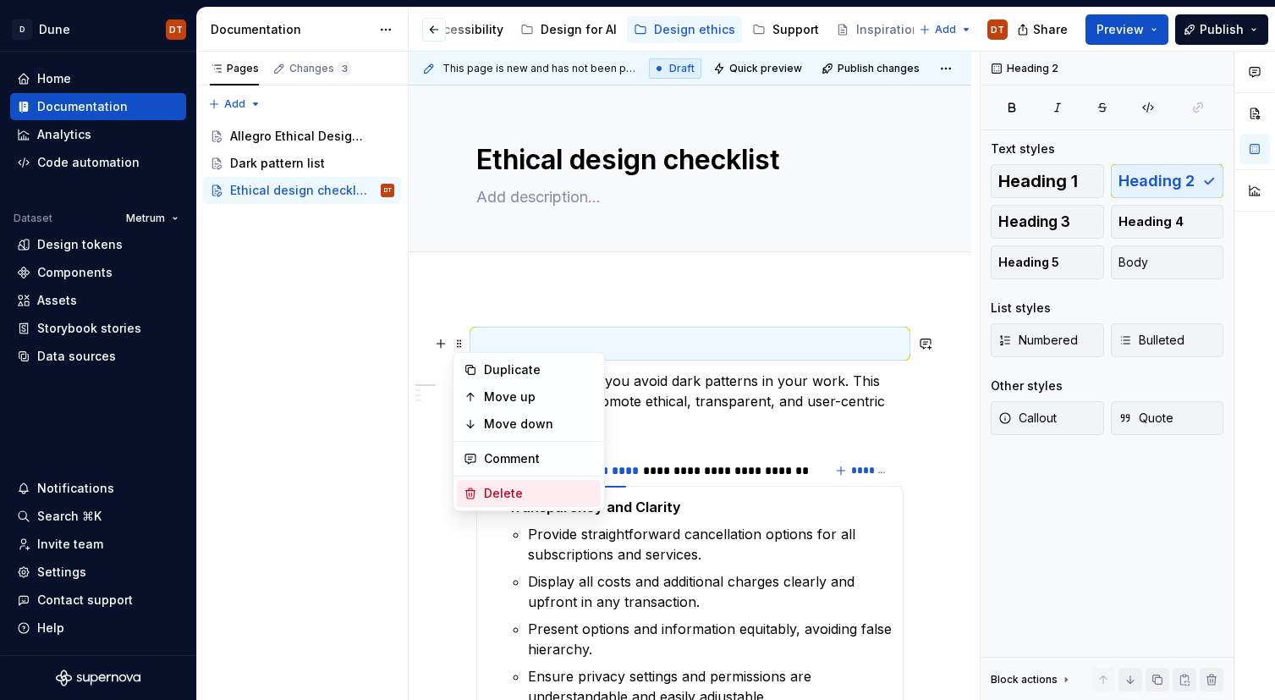
drag, startPoint x: 505, startPoint y: 489, endPoint x: 629, endPoint y: 464, distance: 125.9
click at [508, 486] on div "Delete" at bounding box center [539, 493] width 110 height 17
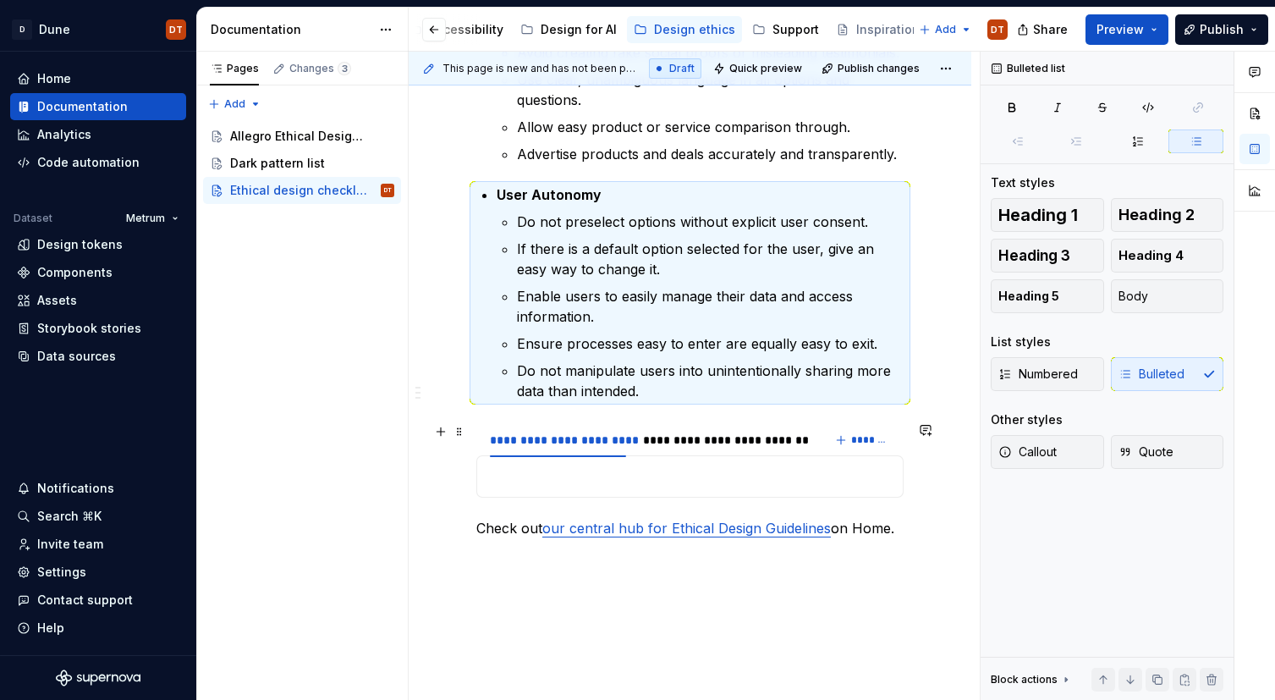
scroll to position [1007, 0]
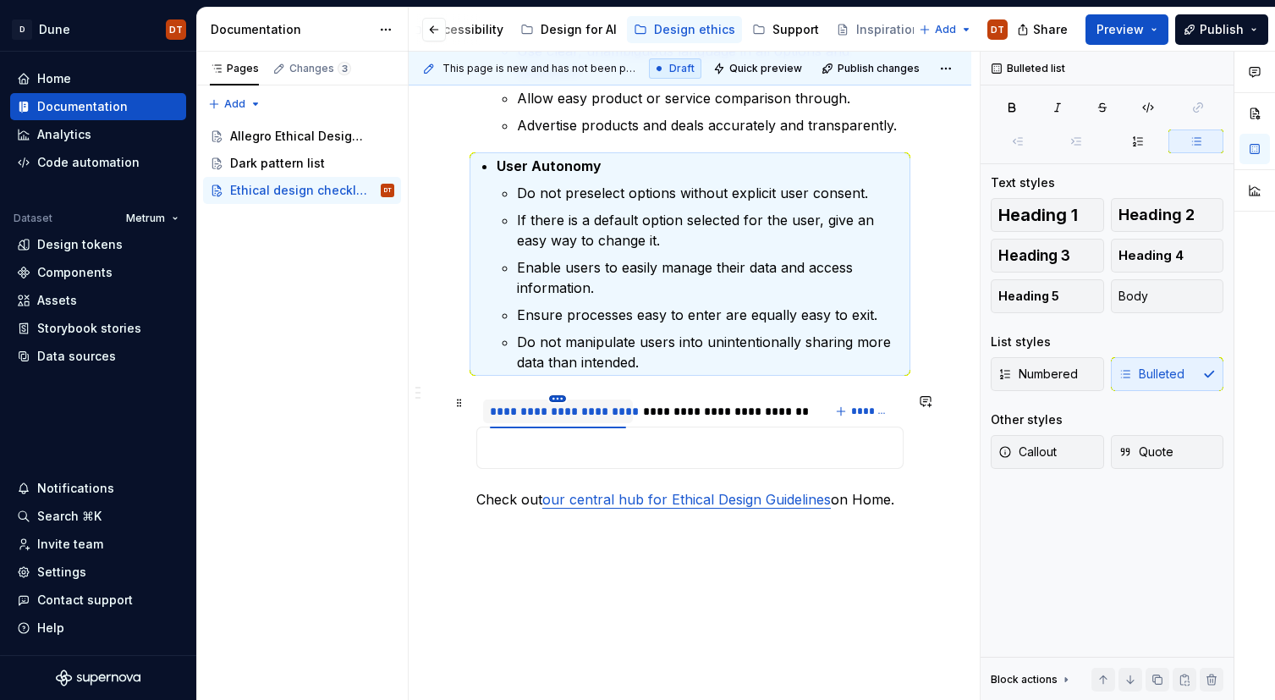
click at [560, 398] on html "D Dune DT Home Documentation Analytics Code automation Dataset Metrum Design to…" at bounding box center [637, 350] width 1275 height 700
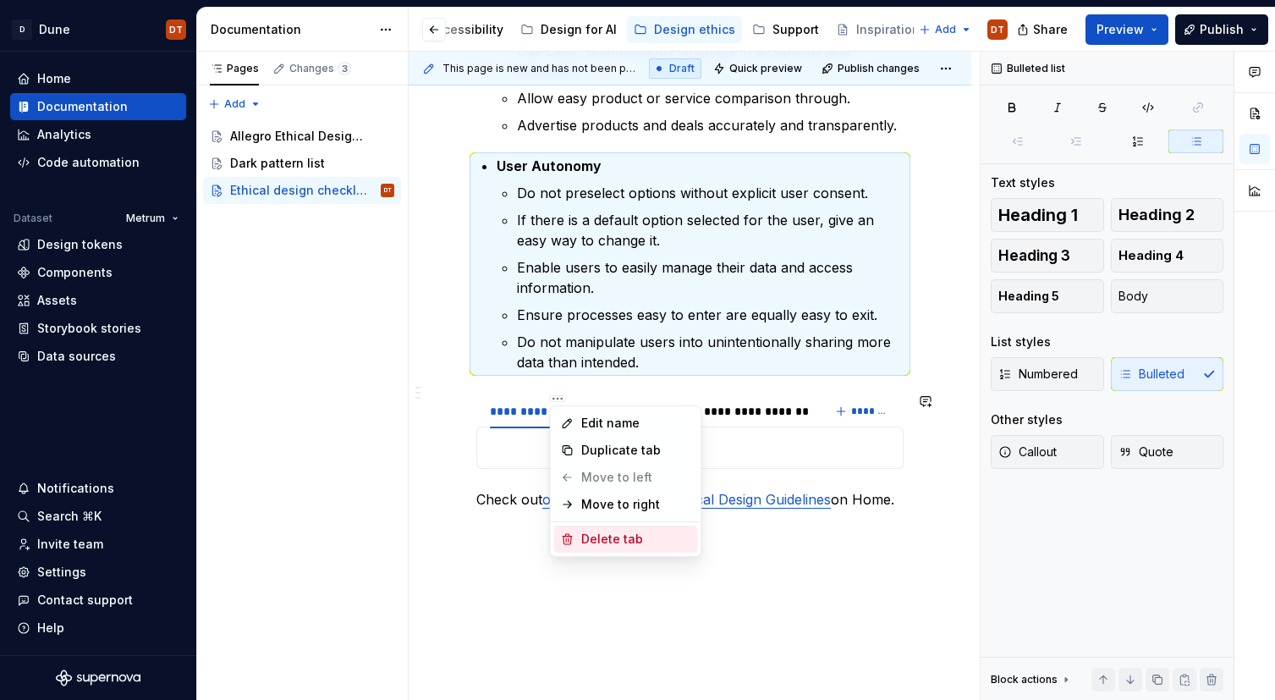
click at [581, 537] on div "Delete tab" at bounding box center [636, 538] width 110 height 17
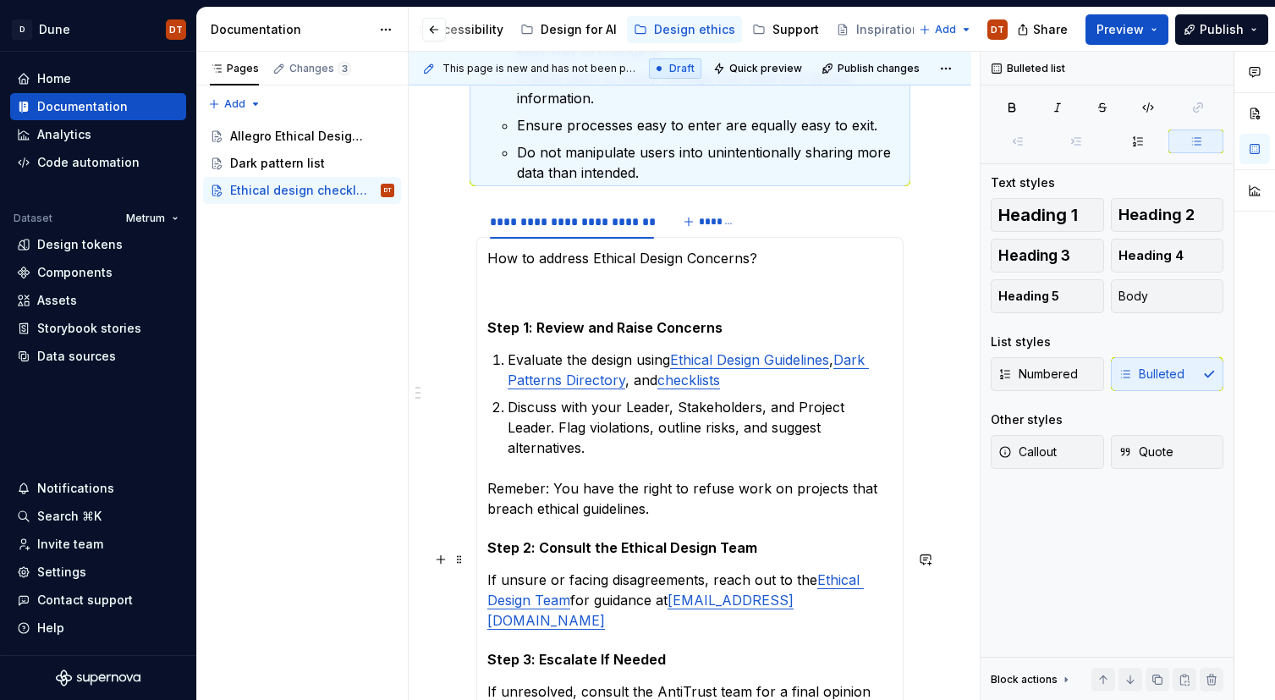
scroll to position [1192, 0]
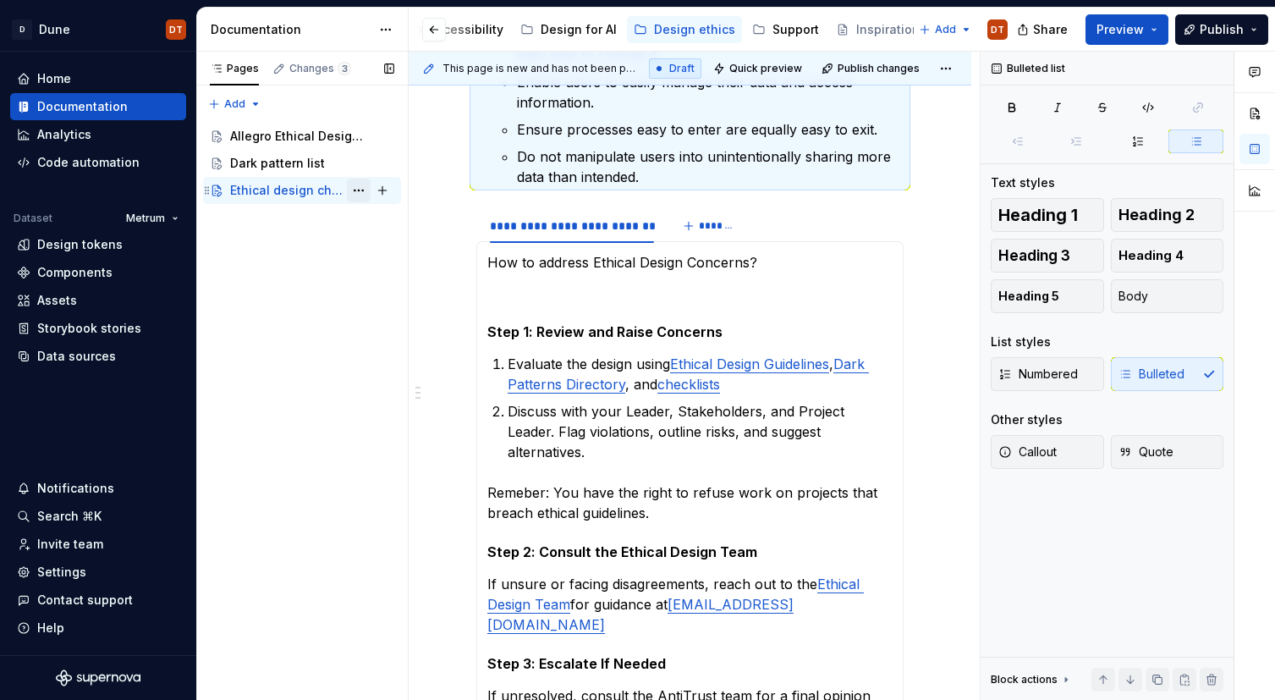
click at [361, 193] on button "Page tree" at bounding box center [359, 190] width 24 height 24
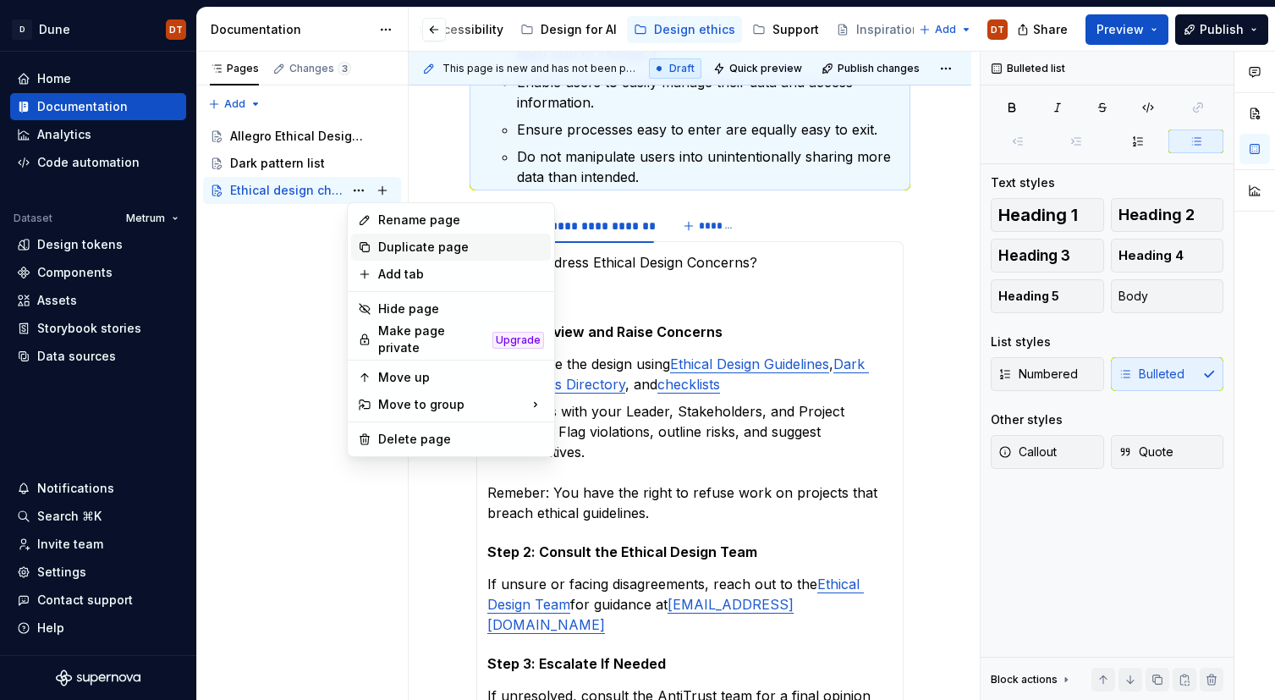
click at [397, 244] on div "Duplicate page" at bounding box center [461, 247] width 166 height 17
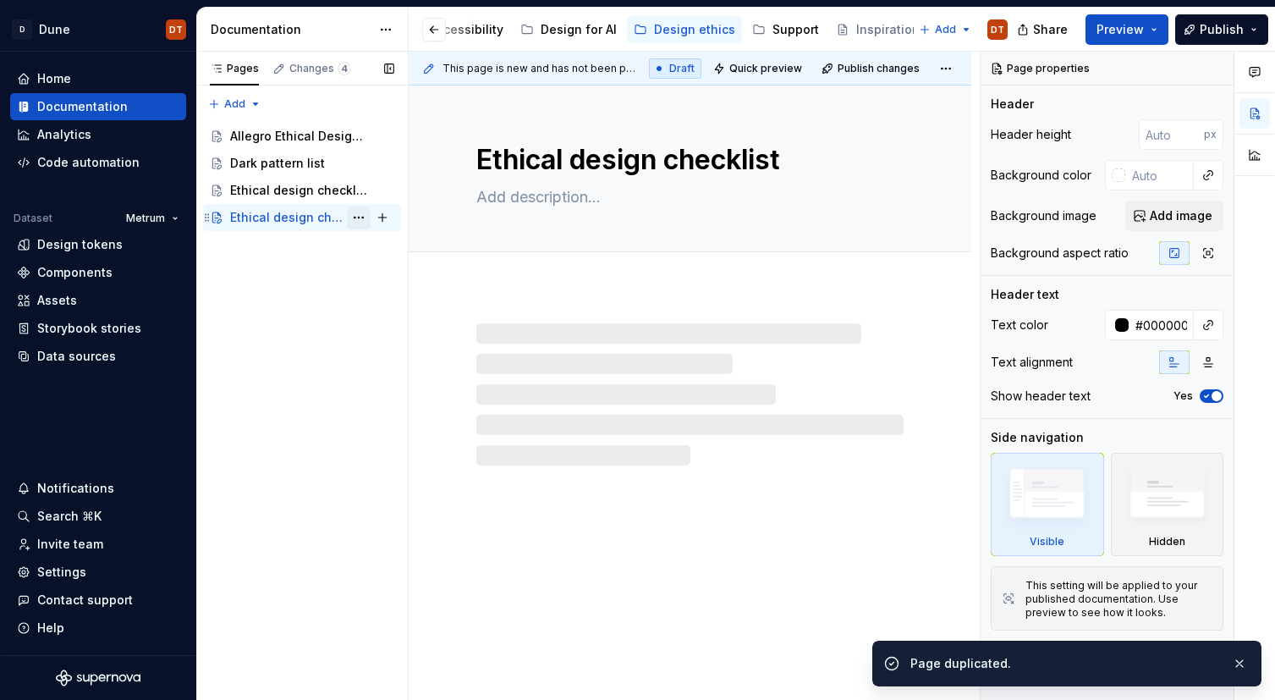
click at [356, 216] on button "Page tree" at bounding box center [359, 218] width 24 height 24
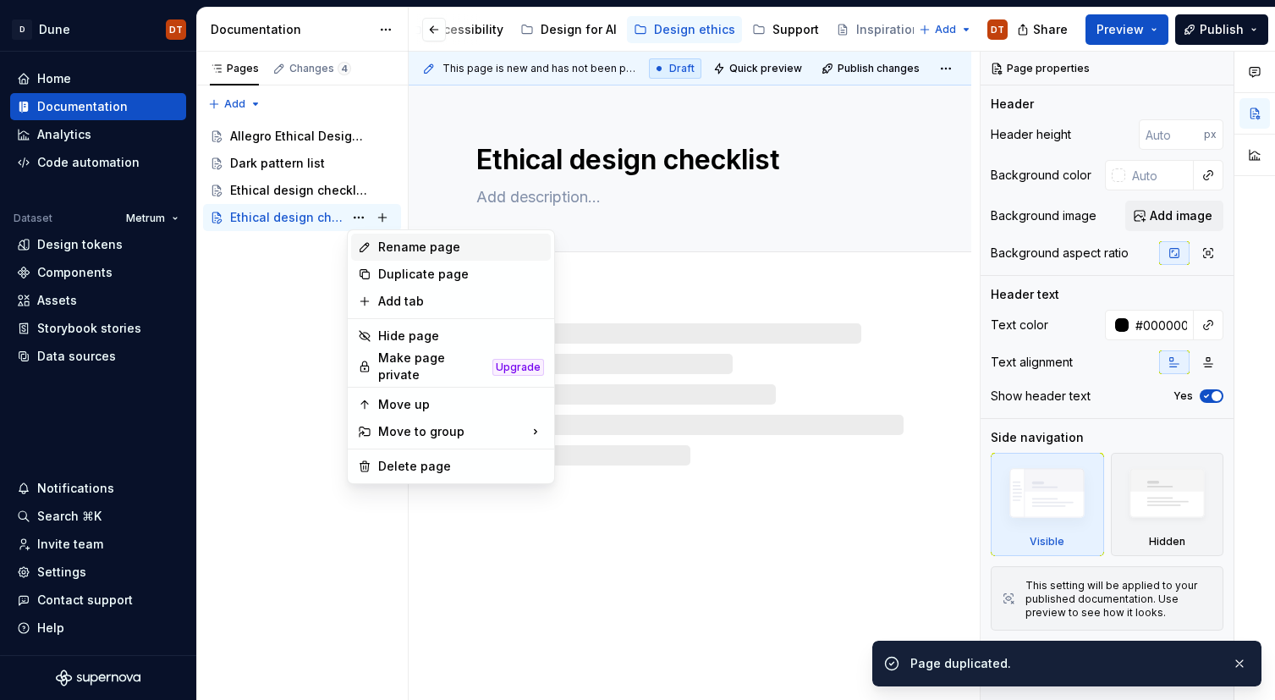
click at [398, 244] on div "Rename page" at bounding box center [461, 247] width 166 height 17
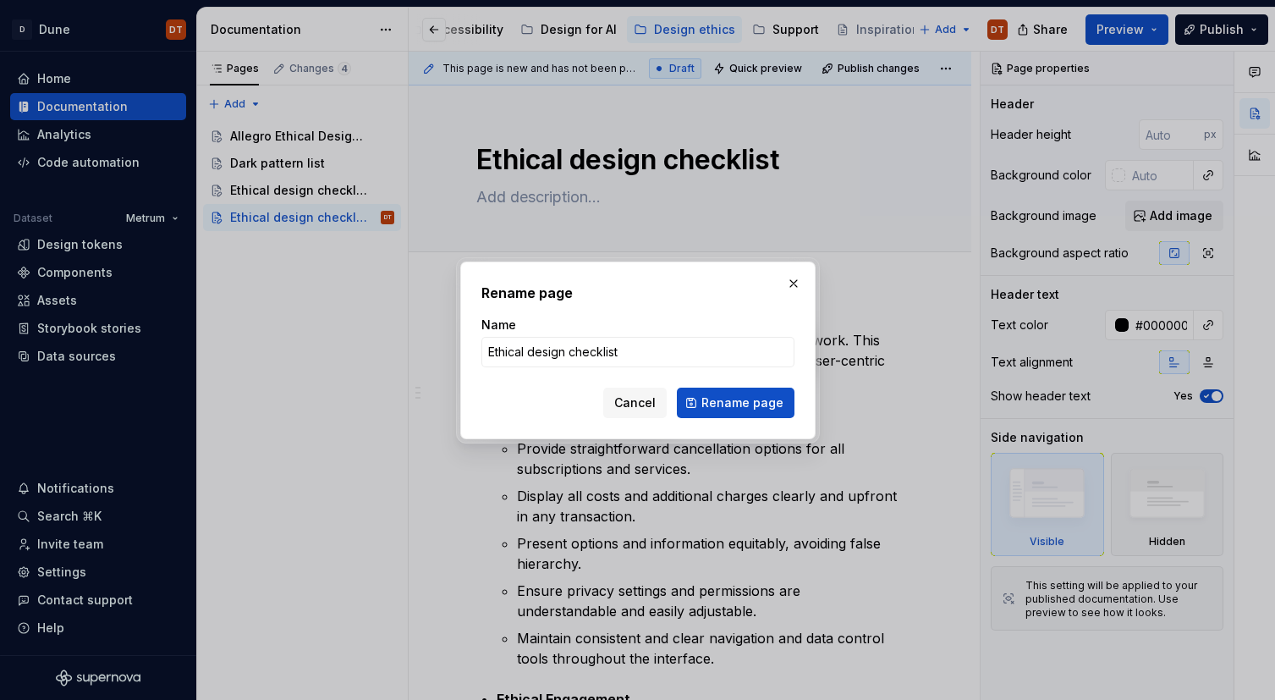
type textarea "*"
click at [508, 352] on input "Adressing ethical concerns" at bounding box center [637, 352] width 313 height 30
click at [521, 353] on input "Adressing ethical concerns" at bounding box center [637, 352] width 313 height 30
click at [497, 349] on input "Addressing ethical concerns" at bounding box center [637, 352] width 313 height 30
click at [591, 354] on input "Addressing ethical concerns" at bounding box center [637, 352] width 313 height 30
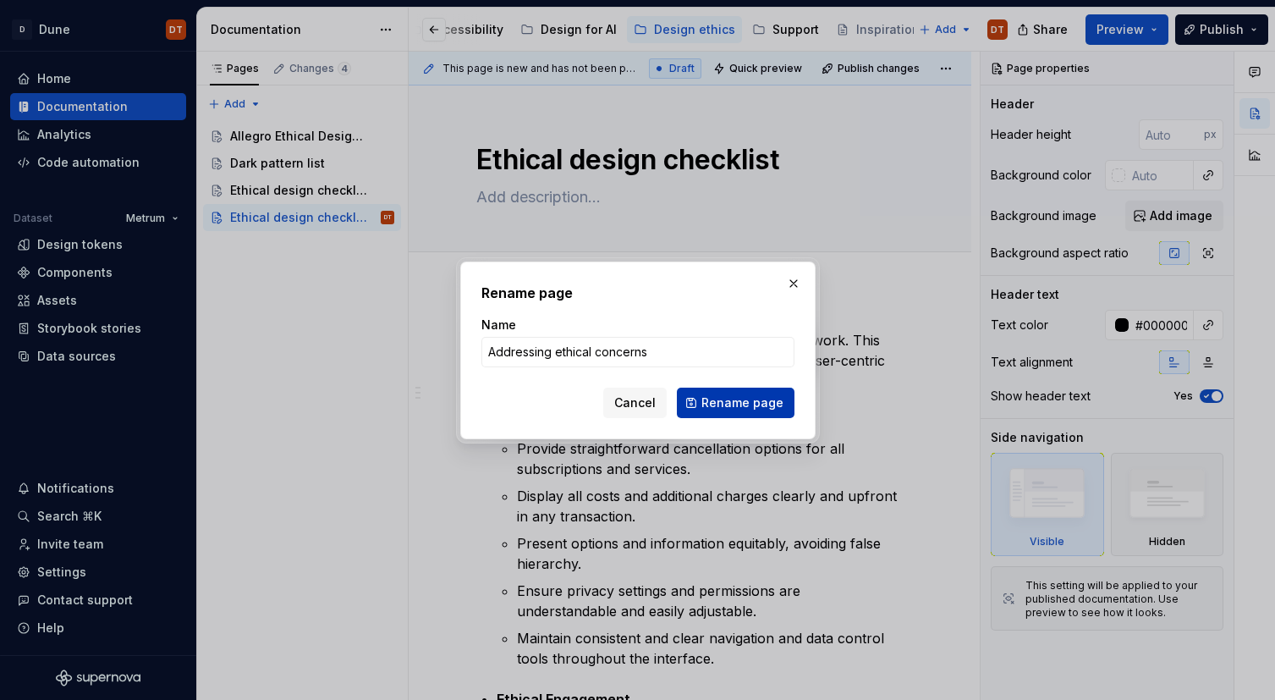
type input "Addressing ethical concerns"
click at [737, 402] on span "Rename page" at bounding box center [742, 402] width 82 height 17
type textarea "*"
type textarea "Addressing ethical concerns"
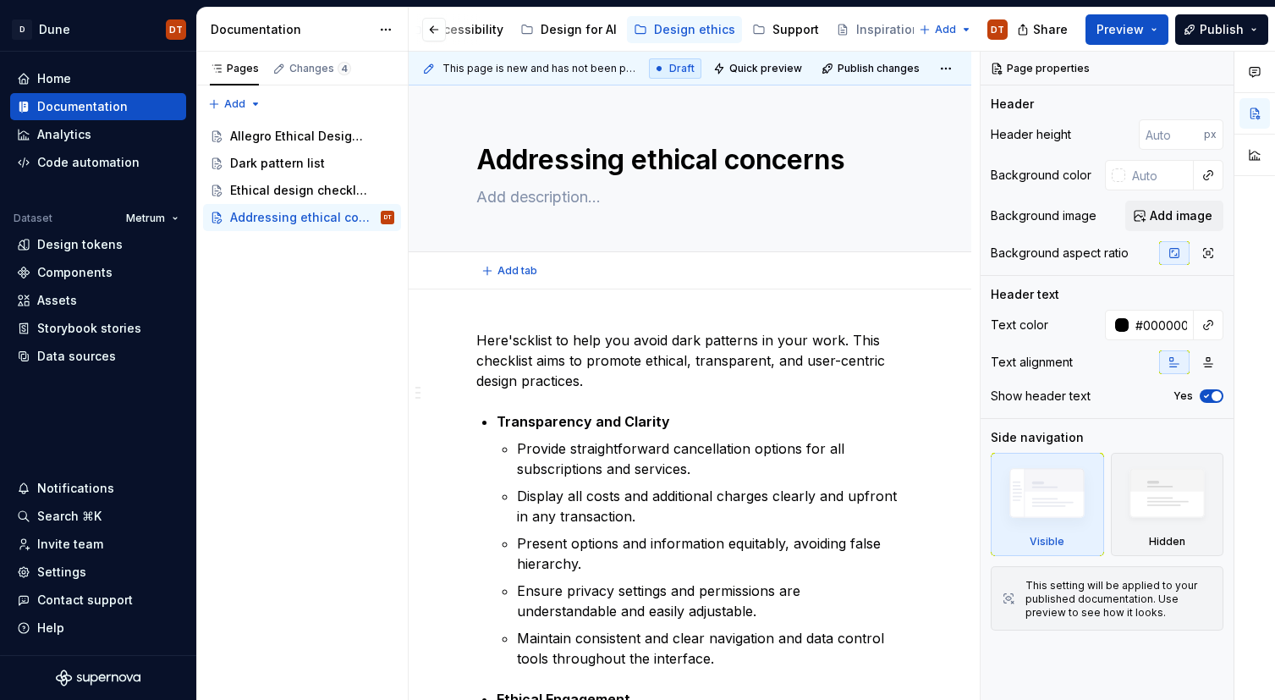
type textarea "*"
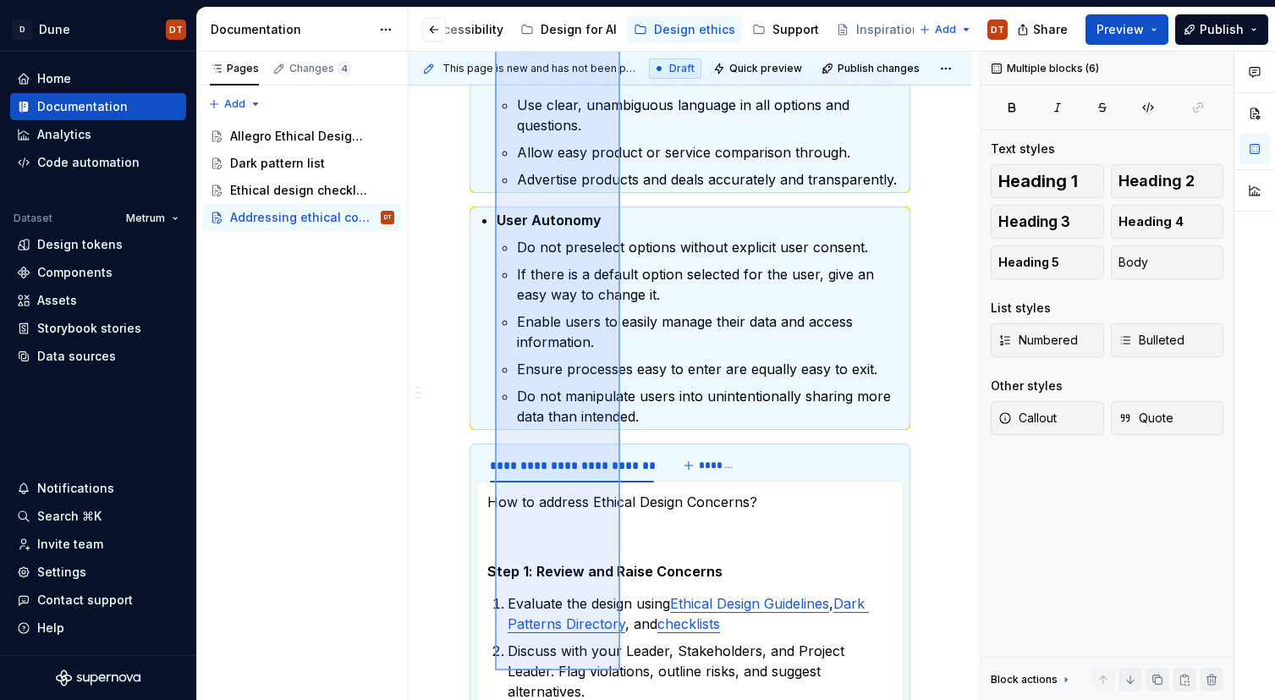
scroll to position [974, 0]
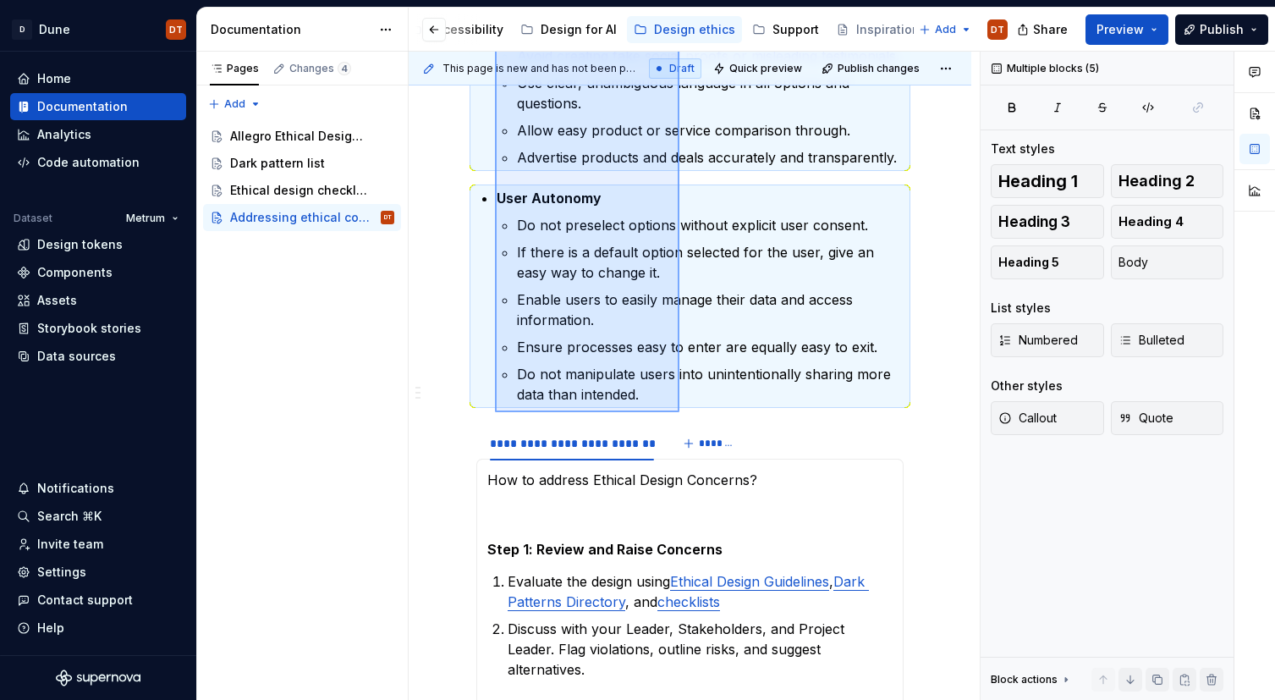
drag, startPoint x: 495, startPoint y: 219, endPoint x: 678, endPoint y: 412, distance: 266.3
click at [679, 412] on div "This page is new and has not been published yet. Draft Quick preview Publish ch…" at bounding box center [694, 376] width 571 height 649
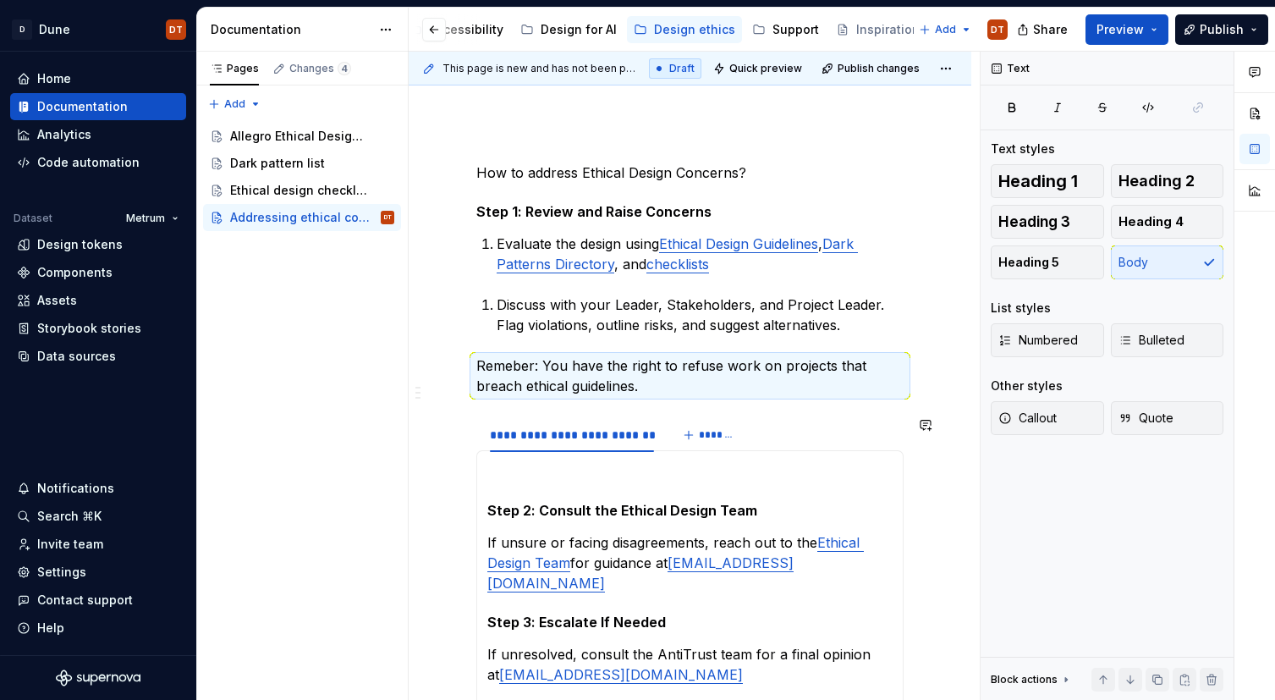
scroll to position [162, 0]
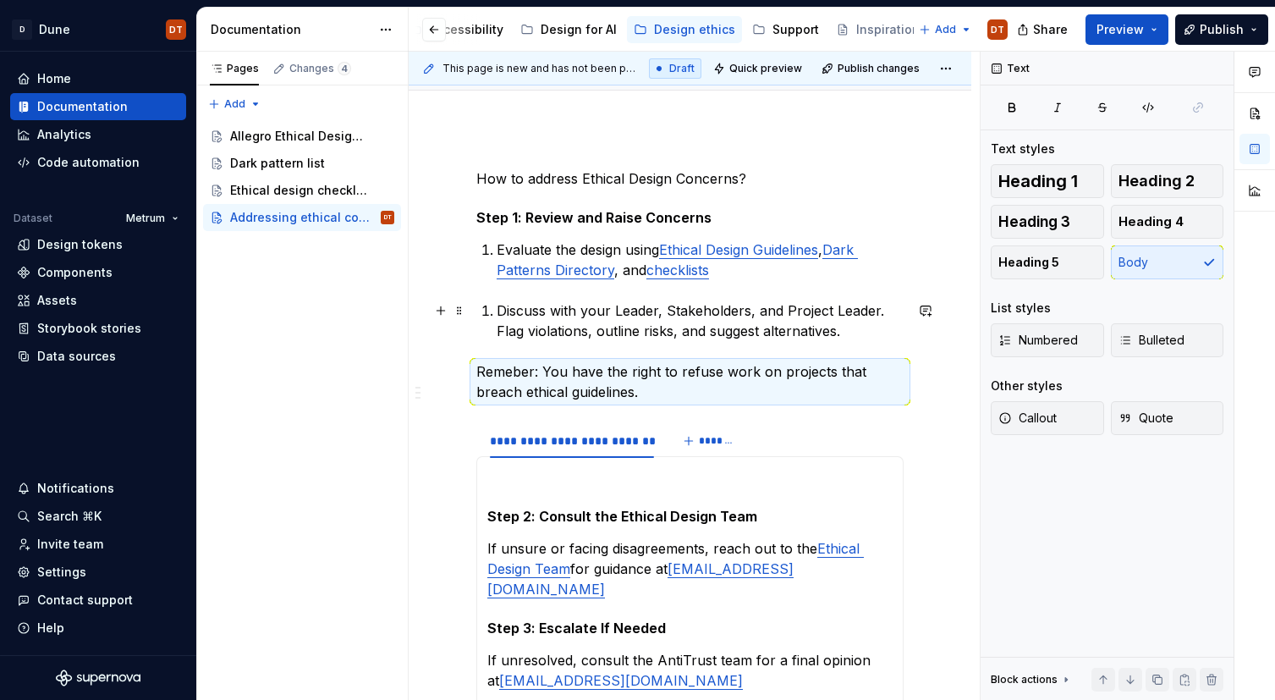
click at [501, 310] on p "Discuss with your Leader, Stakeholders, and Project Leader. Flag violations, ou…" at bounding box center [700, 320] width 407 height 41
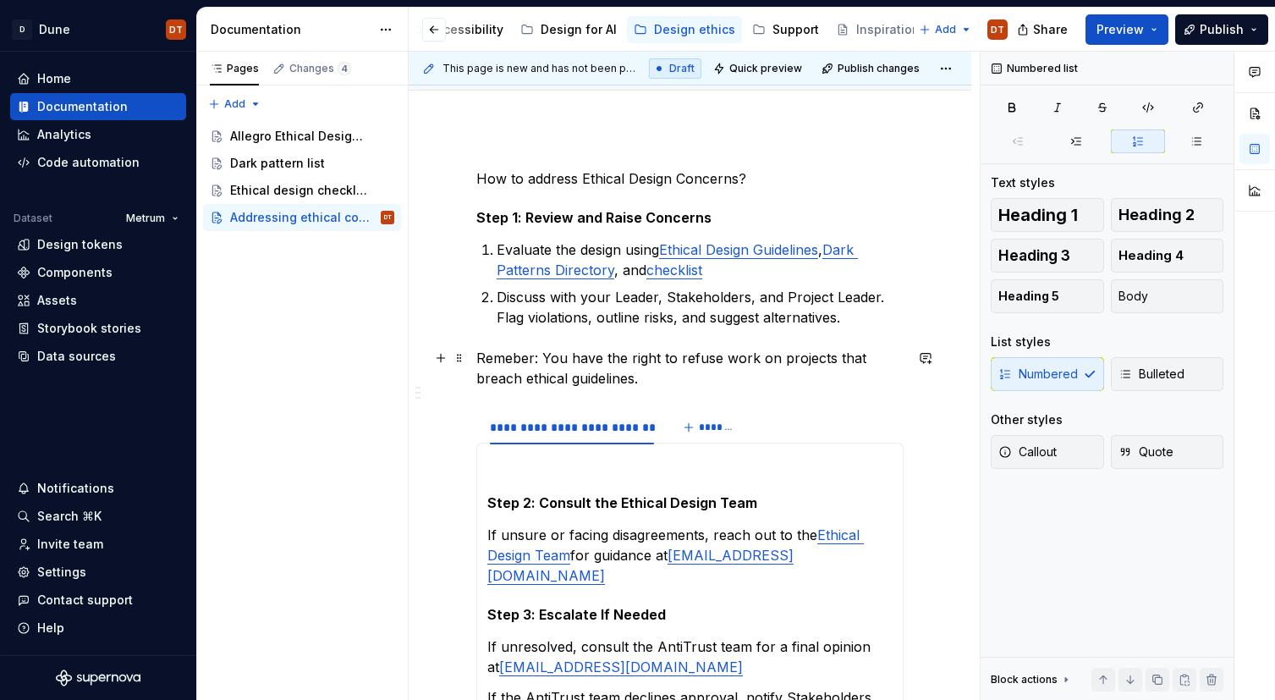
click at [536, 369] on p "Remeber: You have the right to refuse work on projects that breach ethical guid…" at bounding box center [689, 368] width 427 height 41
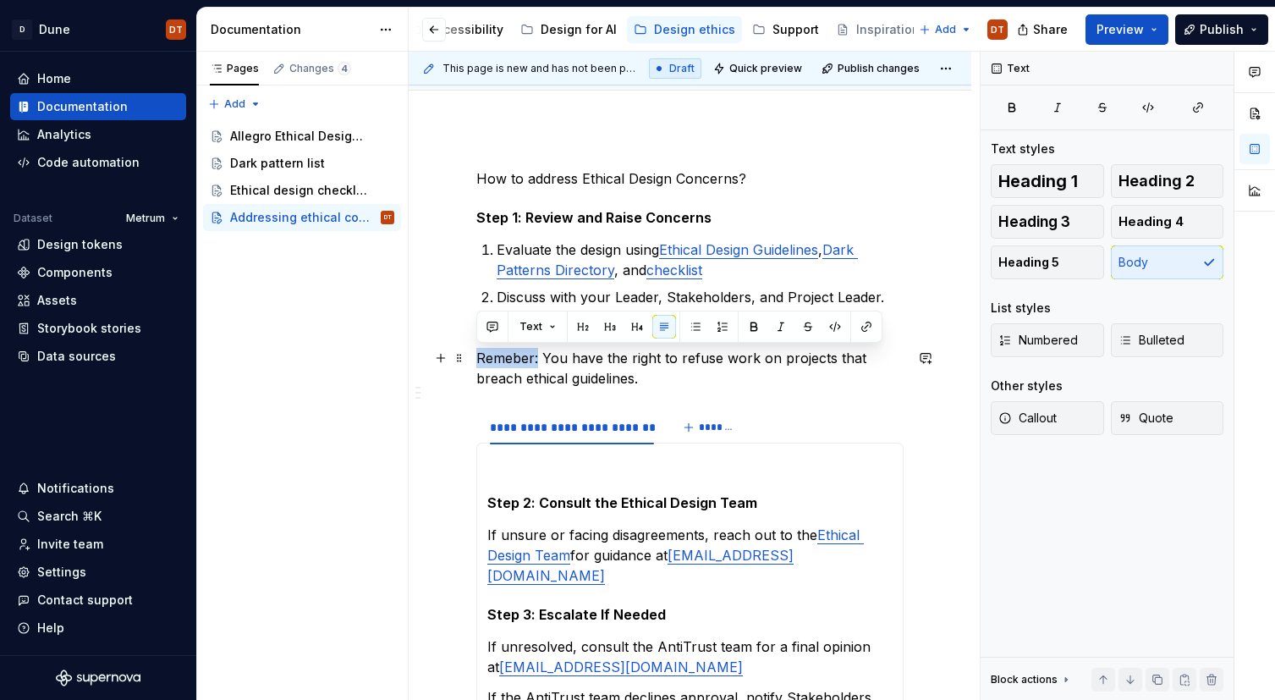
drag, startPoint x: 535, startPoint y: 357, endPoint x: 473, endPoint y: 353, distance: 62.7
click at [473, 353] on div "**********" at bounding box center [690, 650] width 563 height 1044
click at [593, 376] on p "Remeber: You have the right to refuse work on projects that breach ethical guid…" at bounding box center [689, 368] width 427 height 41
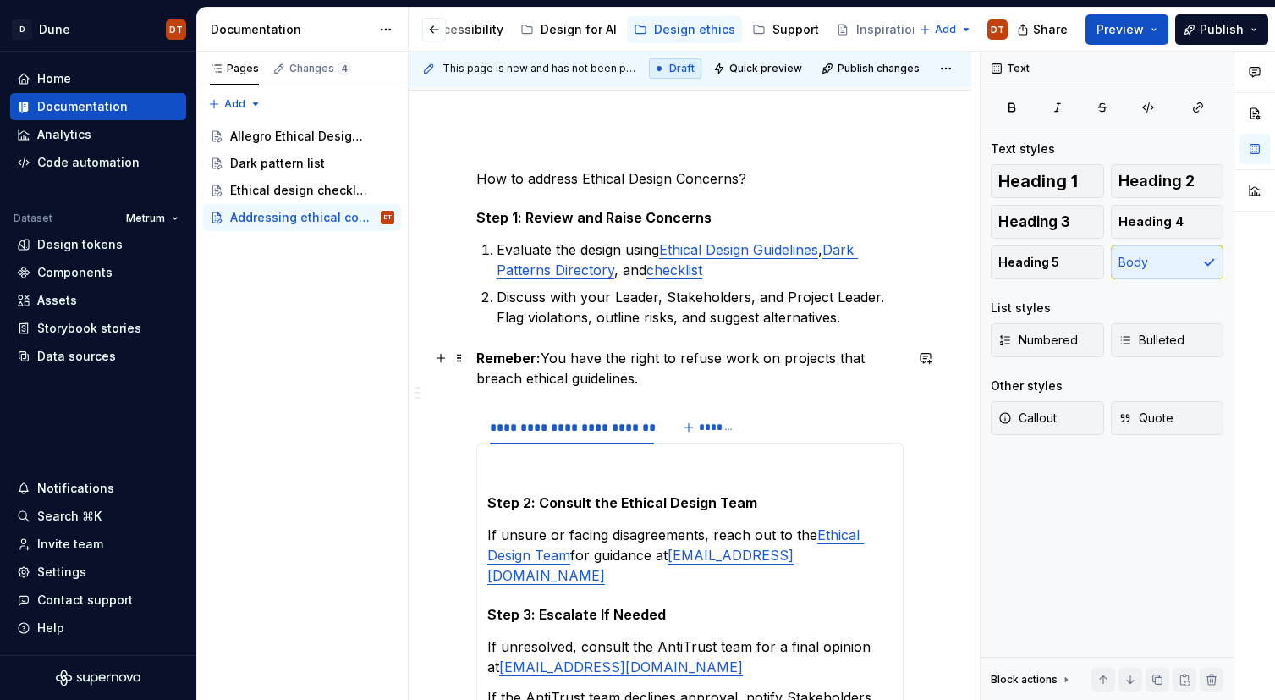
click at [617, 382] on p "Remeber: You have the right to refuse work on projects that breach ethical guid…" at bounding box center [689, 368] width 427 height 41
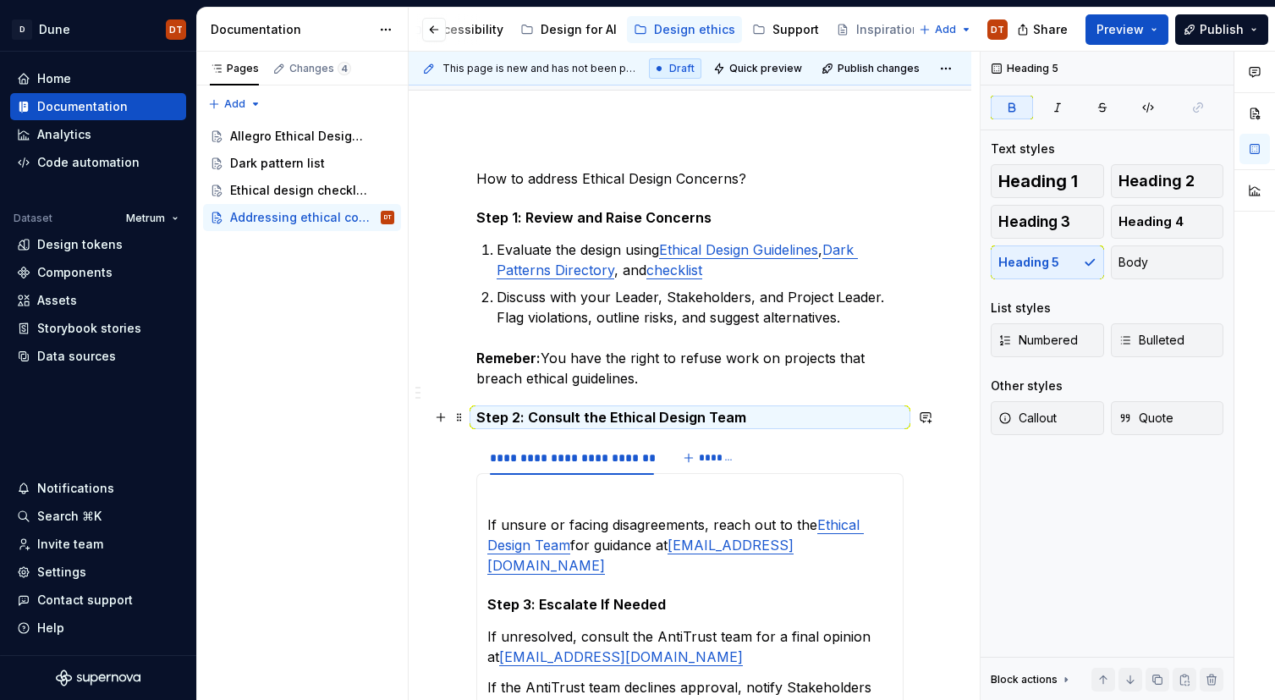
click at [563, 418] on strong "Step 2: Consult the Ethical Design Team" at bounding box center [611, 417] width 270 height 17
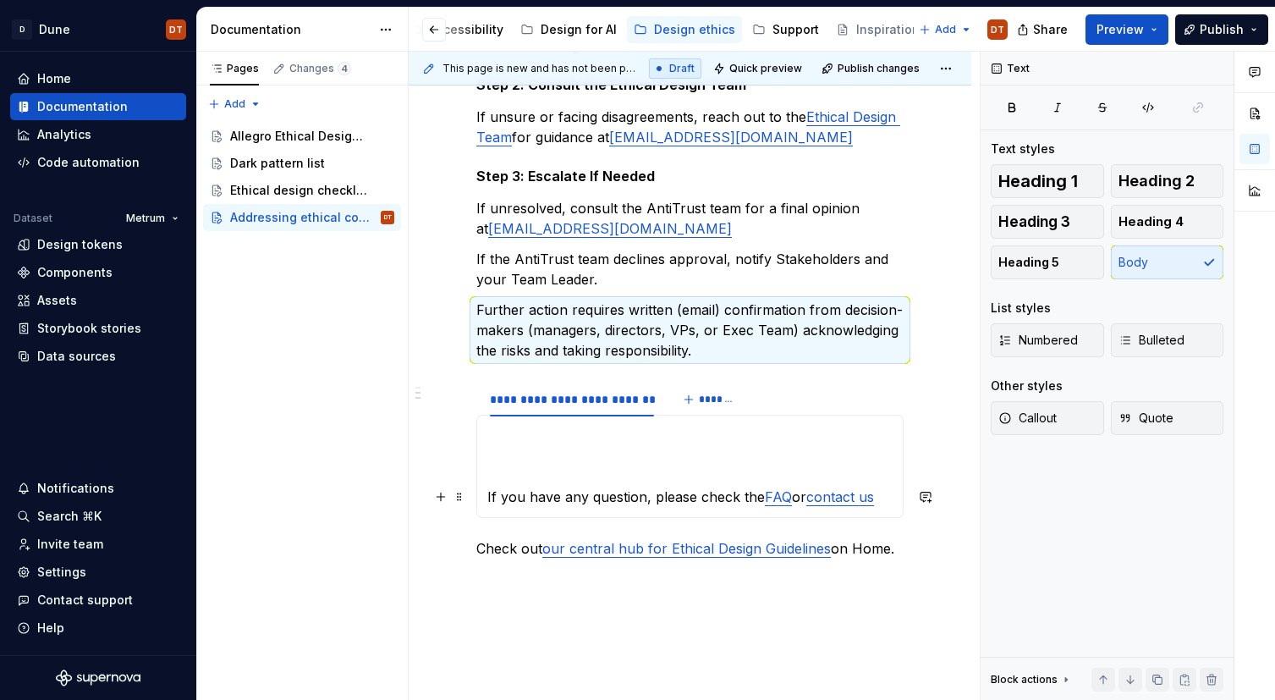
scroll to position [498, 0]
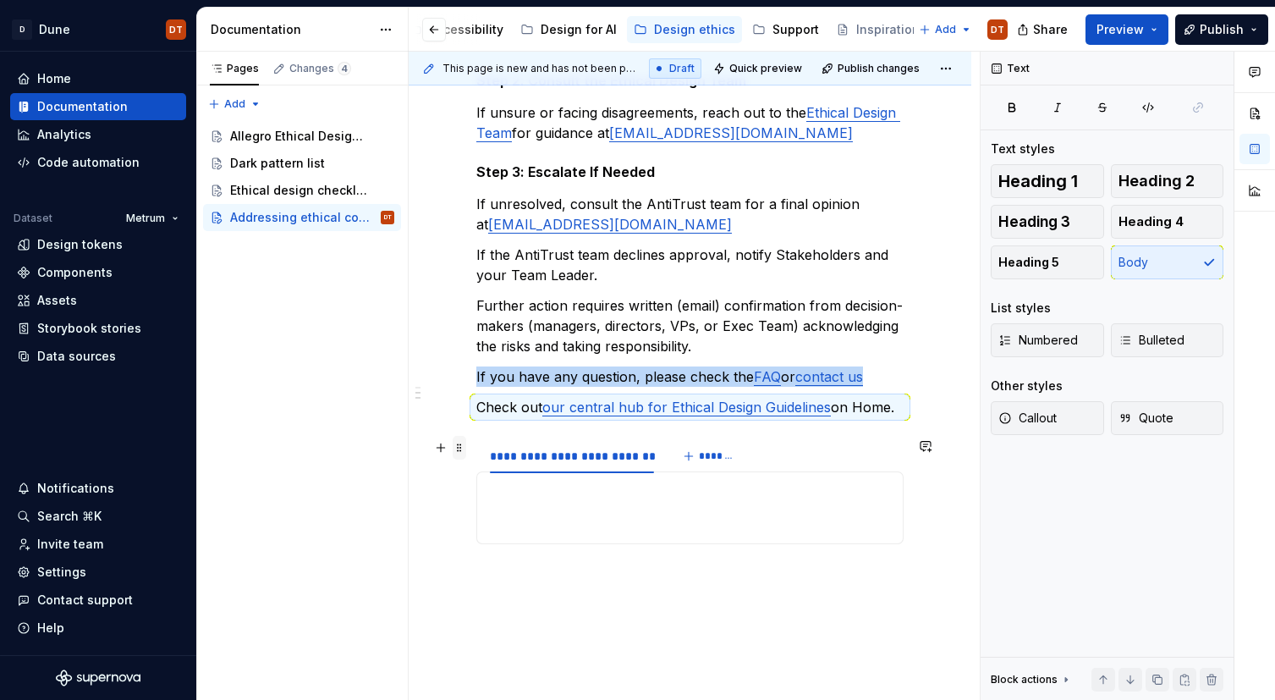
click at [463, 450] on span at bounding box center [460, 448] width 14 height 24
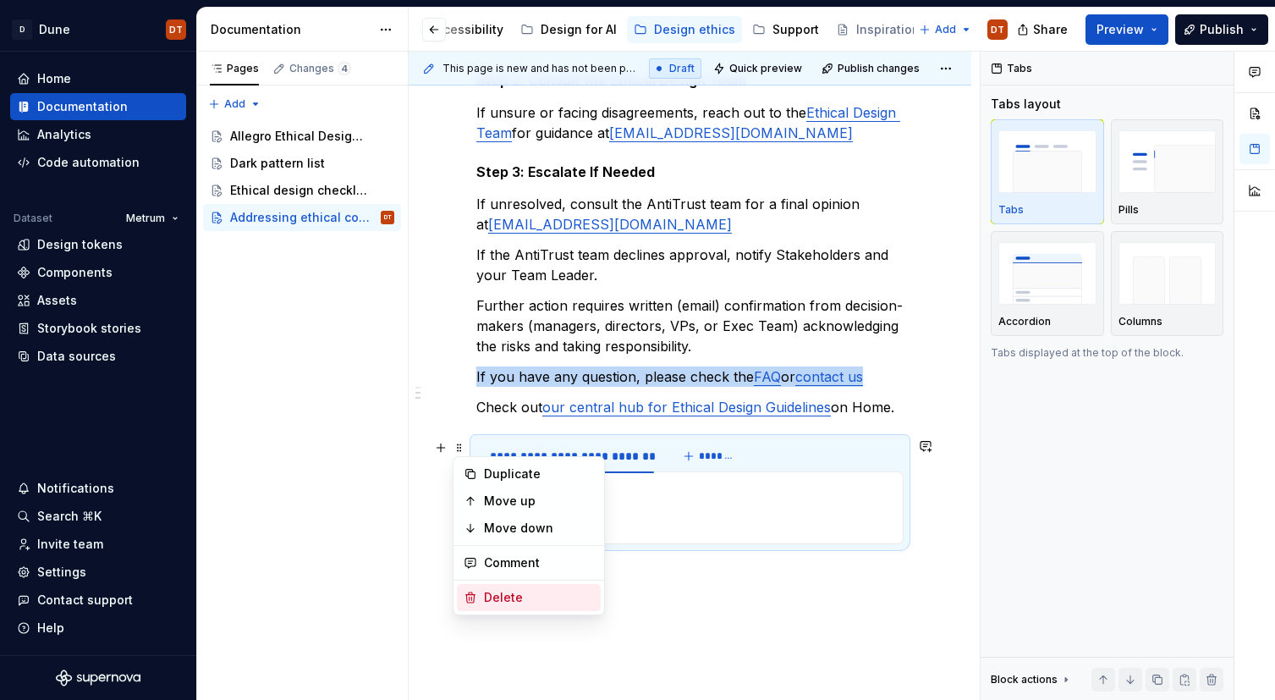
click at [537, 591] on div "Delete" at bounding box center [539, 597] width 110 height 17
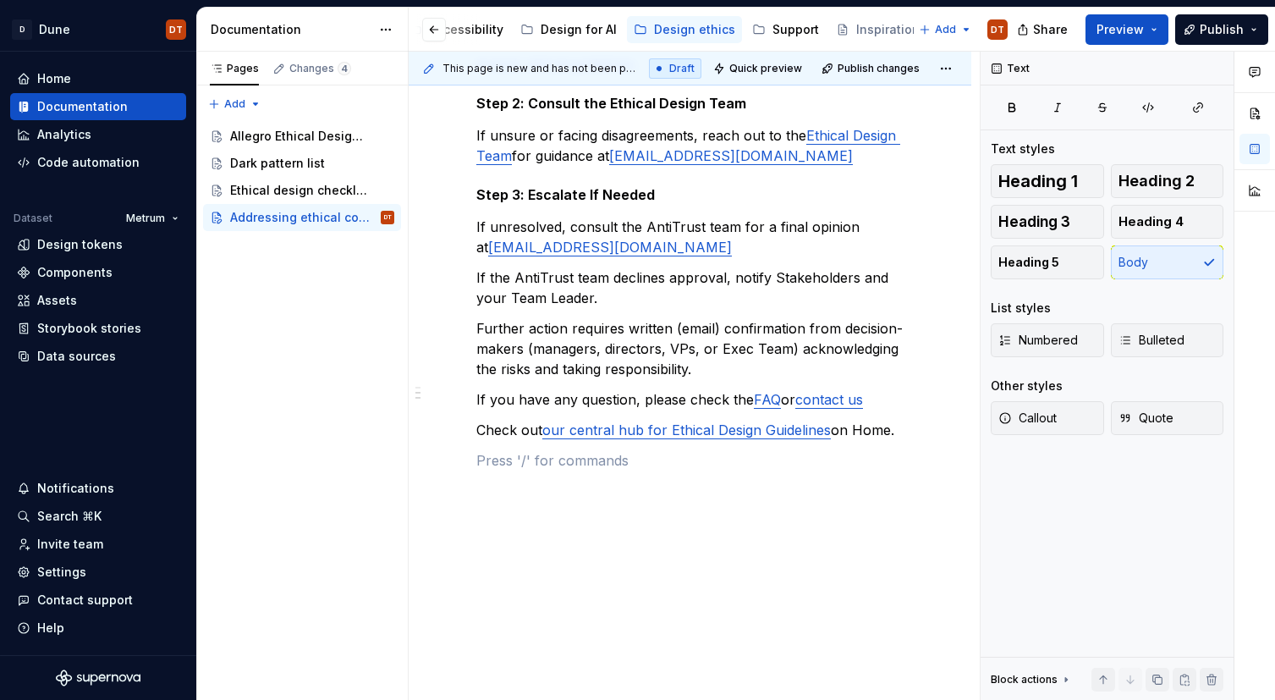
scroll to position [468, 0]
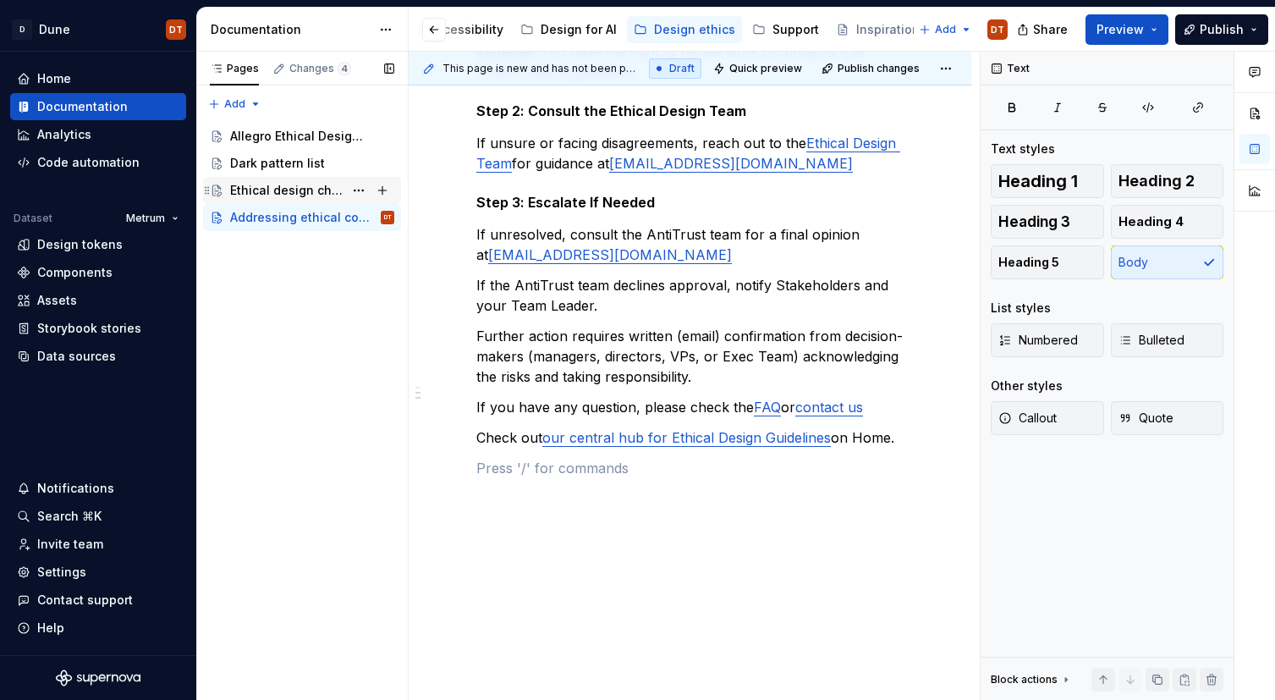
click at [264, 190] on div "Ethical design checklist" at bounding box center [286, 190] width 113 height 17
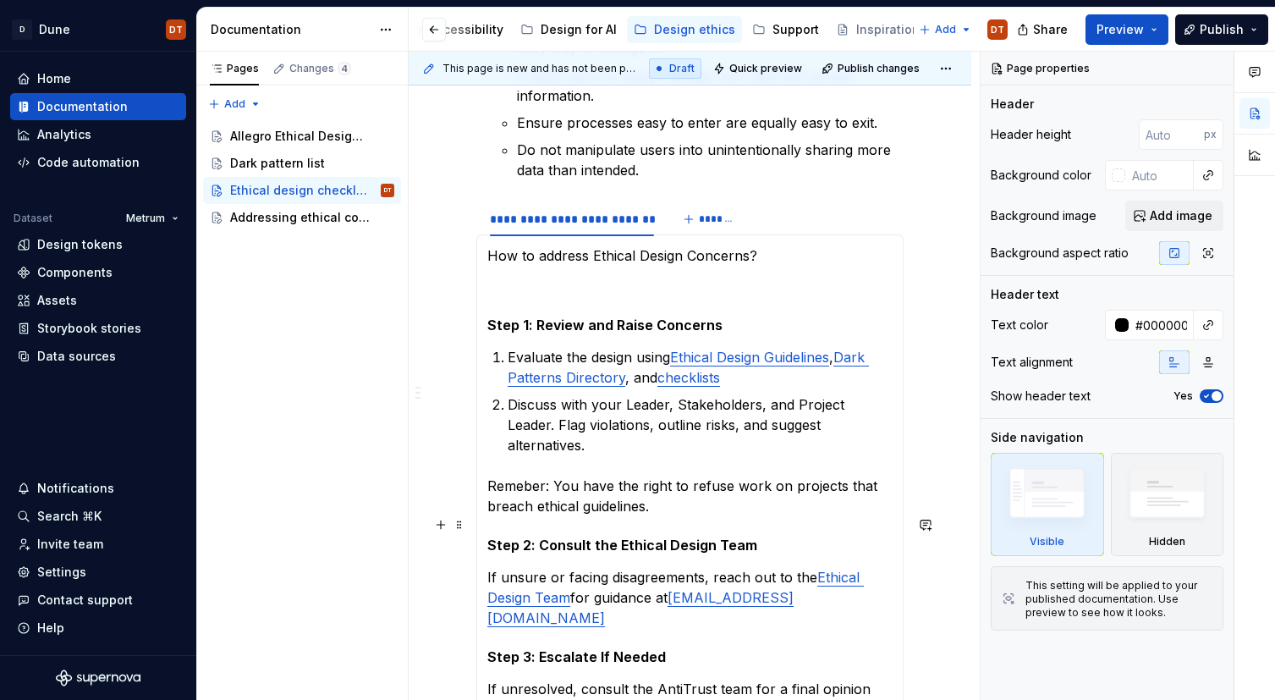
scroll to position [1202, 0]
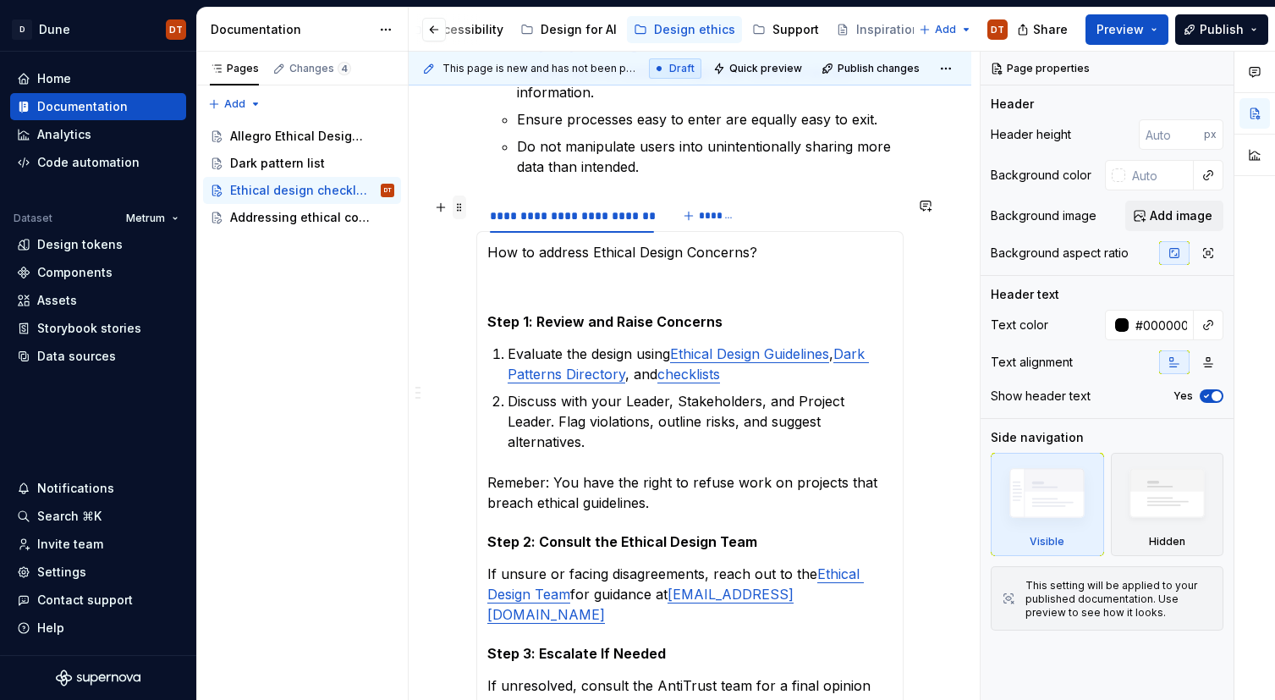
click at [458, 211] on span at bounding box center [460, 207] width 14 height 24
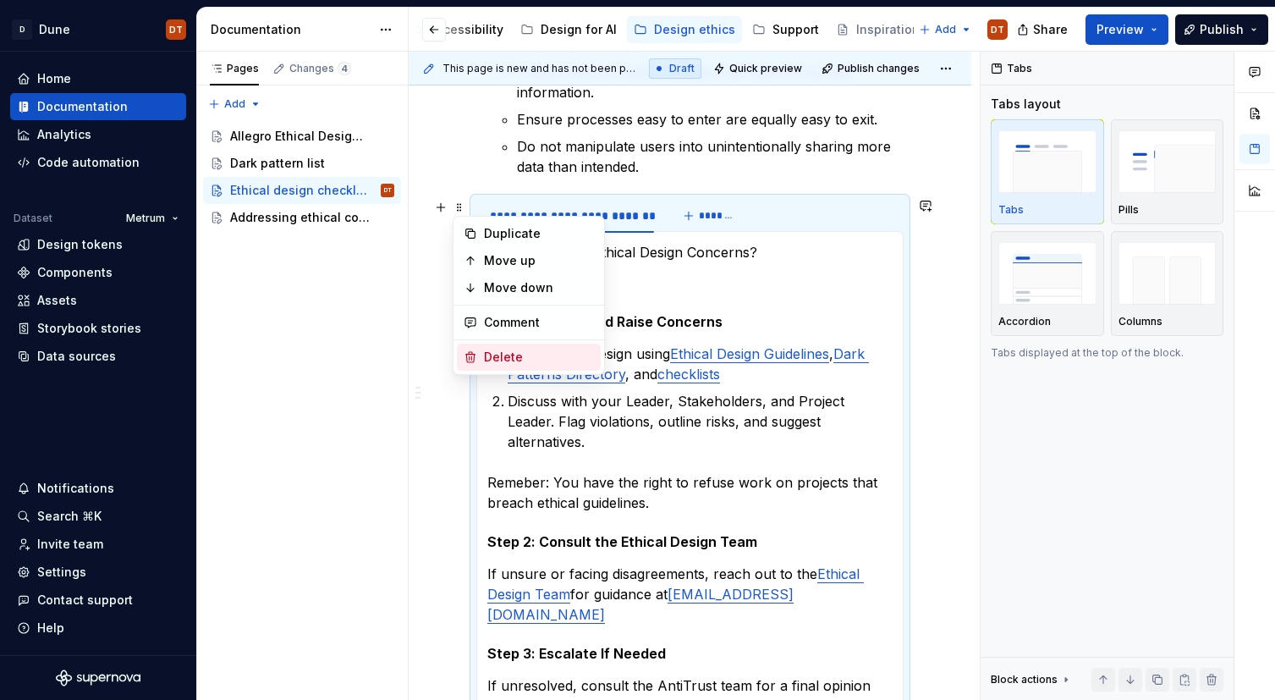
click at [506, 358] on div "Delete" at bounding box center [539, 357] width 110 height 17
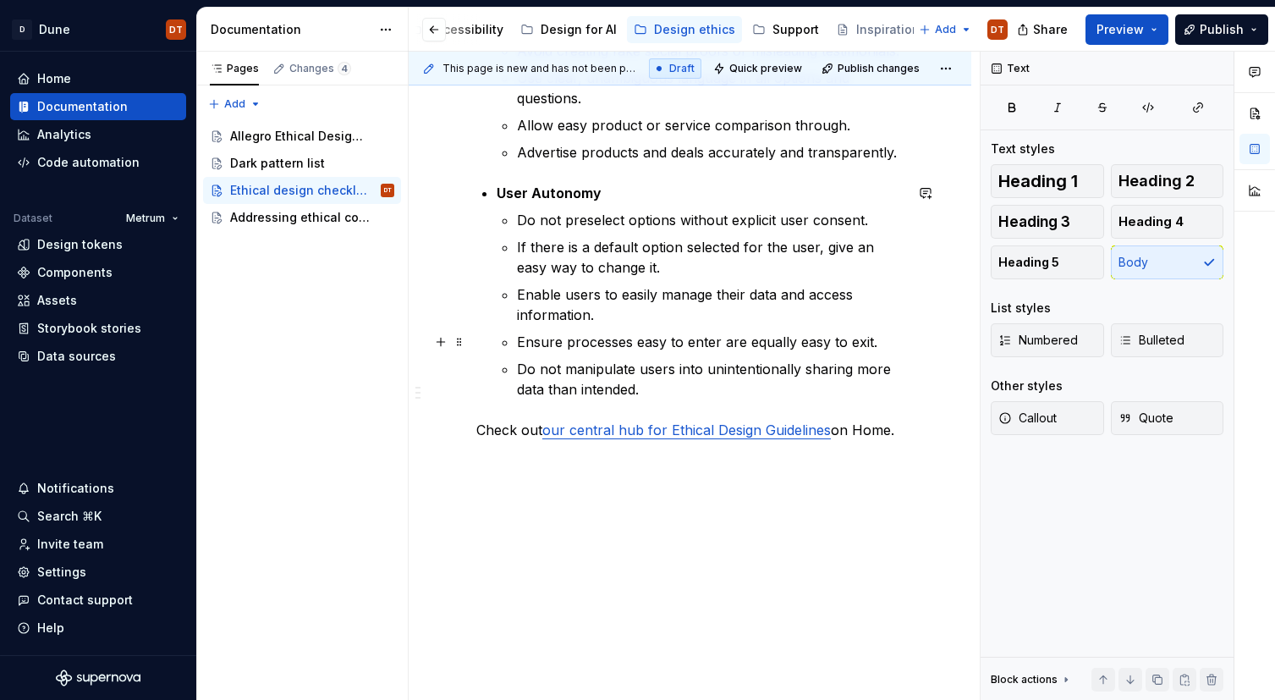
scroll to position [980, 0]
click at [458, 431] on span at bounding box center [460, 430] width 14 height 24
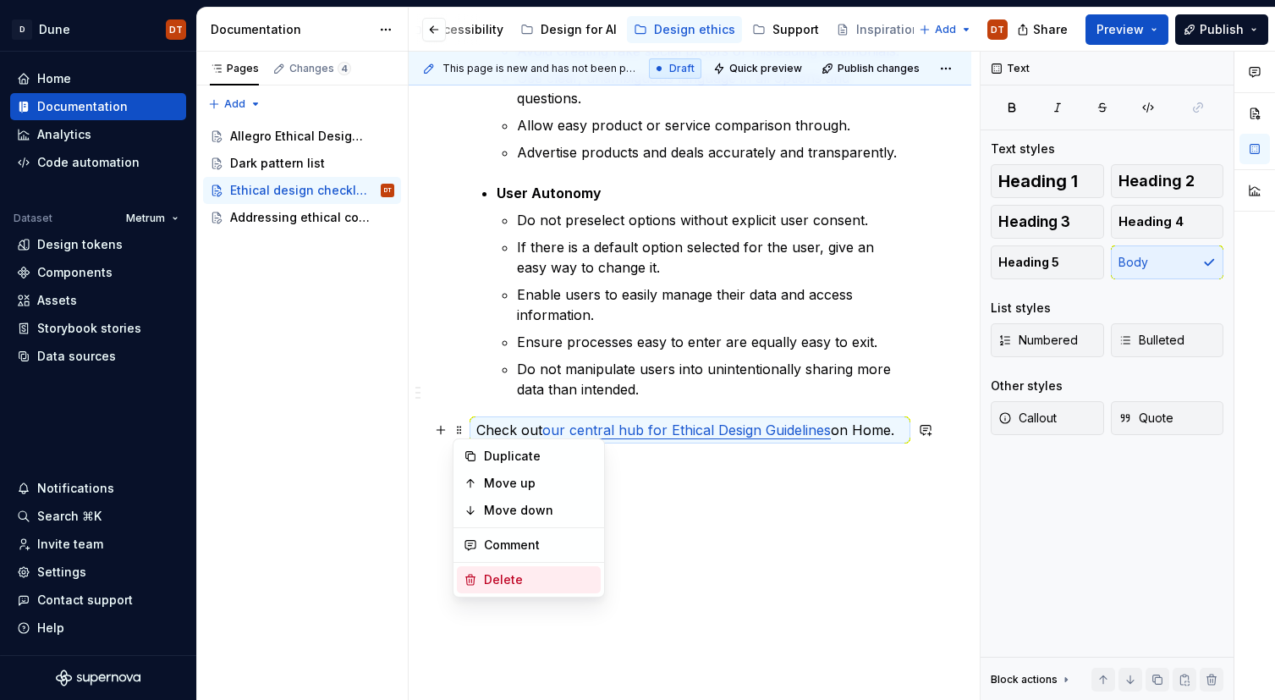
click at [511, 576] on div "Delete" at bounding box center [539, 579] width 110 height 17
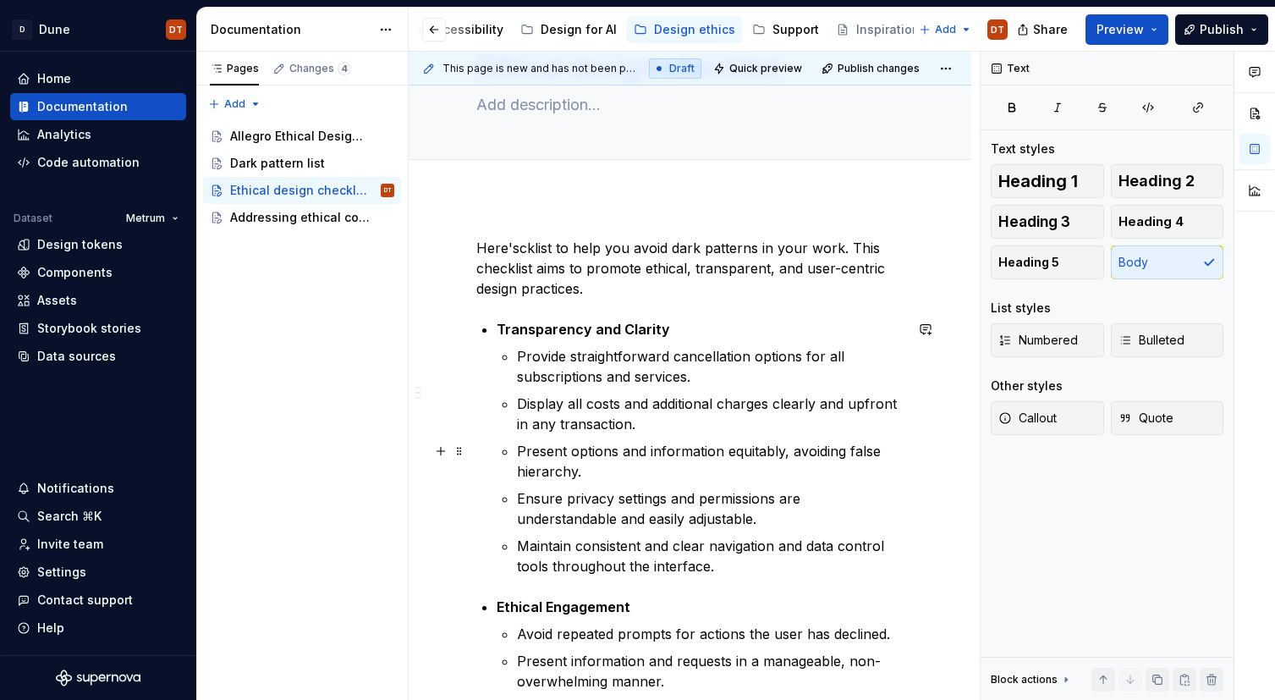
scroll to position [0, 0]
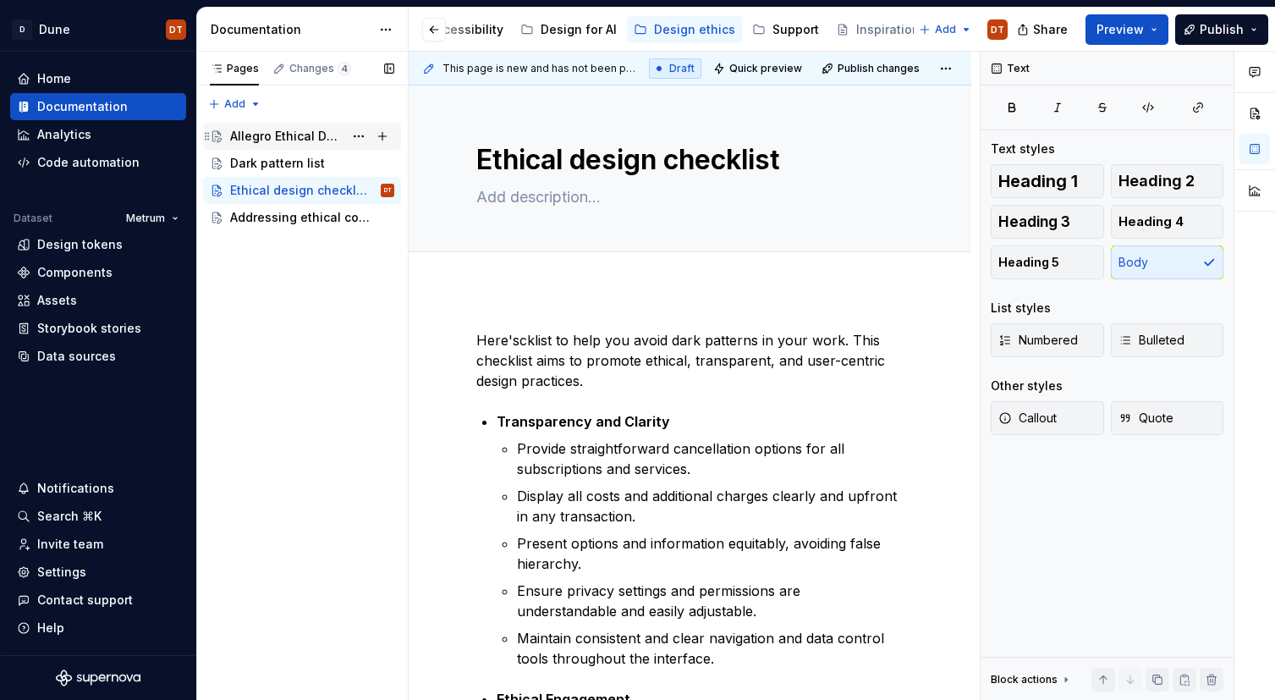
click at [288, 134] on div "Allegro Ethical Design Guidelines" at bounding box center [286, 136] width 113 height 17
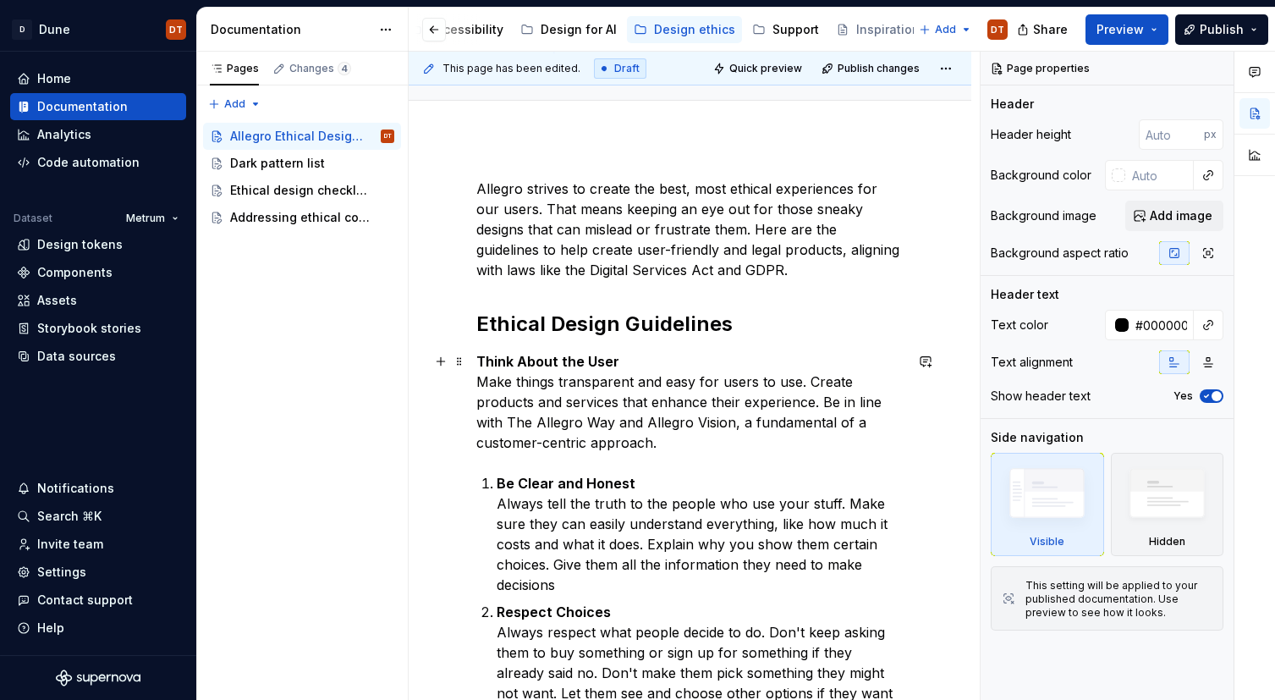
scroll to position [211, 0]
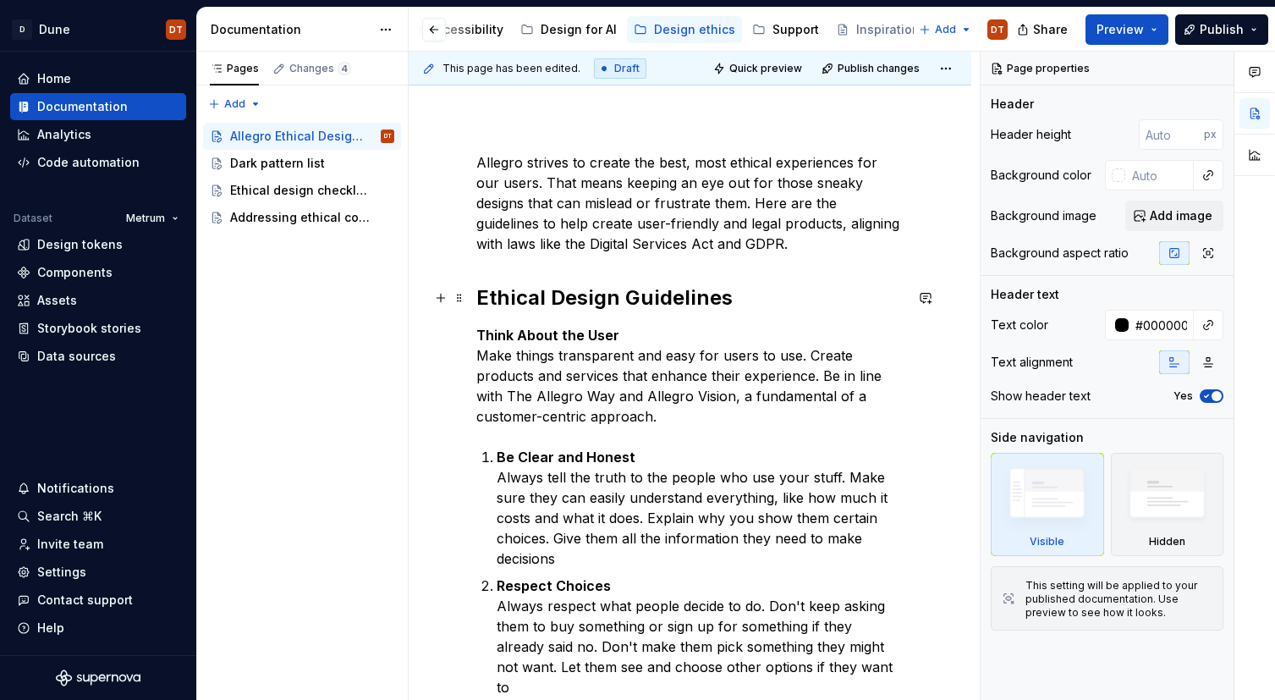
type textarea "*"
click at [548, 292] on h2 "Ethical Design Guidelines" at bounding box center [689, 297] width 427 height 27
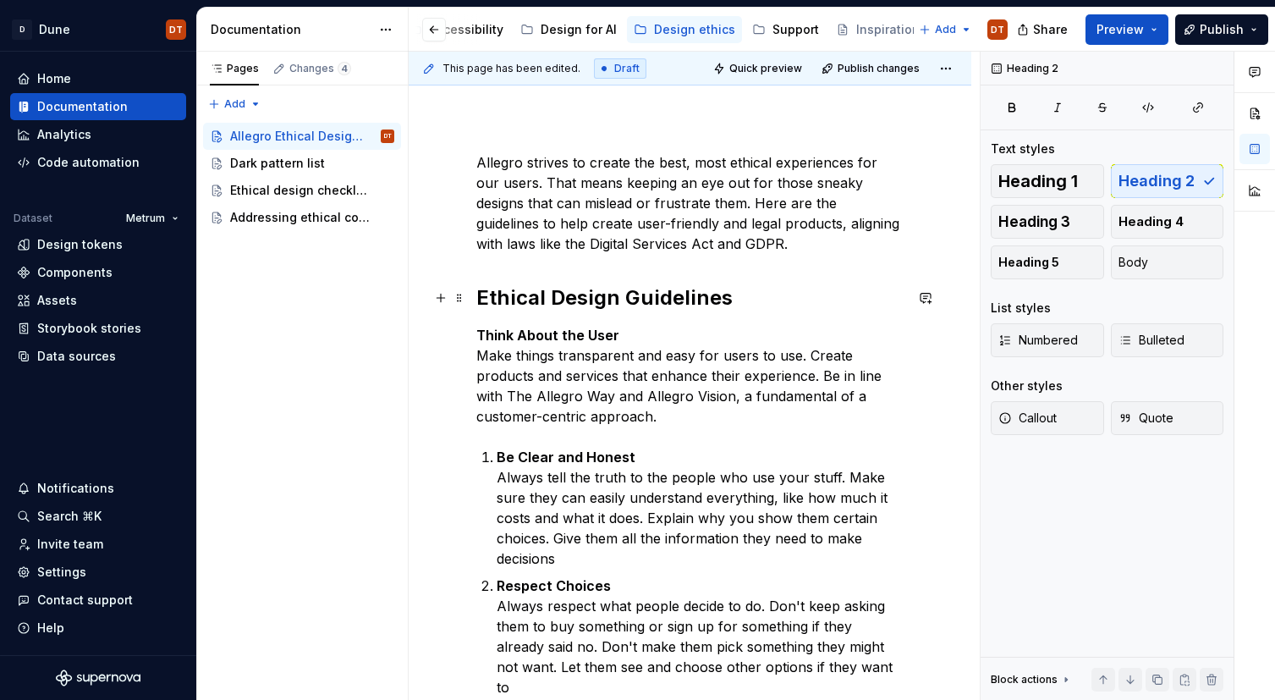
click at [683, 300] on h2 "Ethical Design Guidelines" at bounding box center [689, 297] width 427 height 27
click at [623, 301] on h2 "Ethical Design Guidelines" at bounding box center [689, 297] width 427 height 27
click at [518, 331] on strong "Think About the User" at bounding box center [547, 335] width 143 height 17
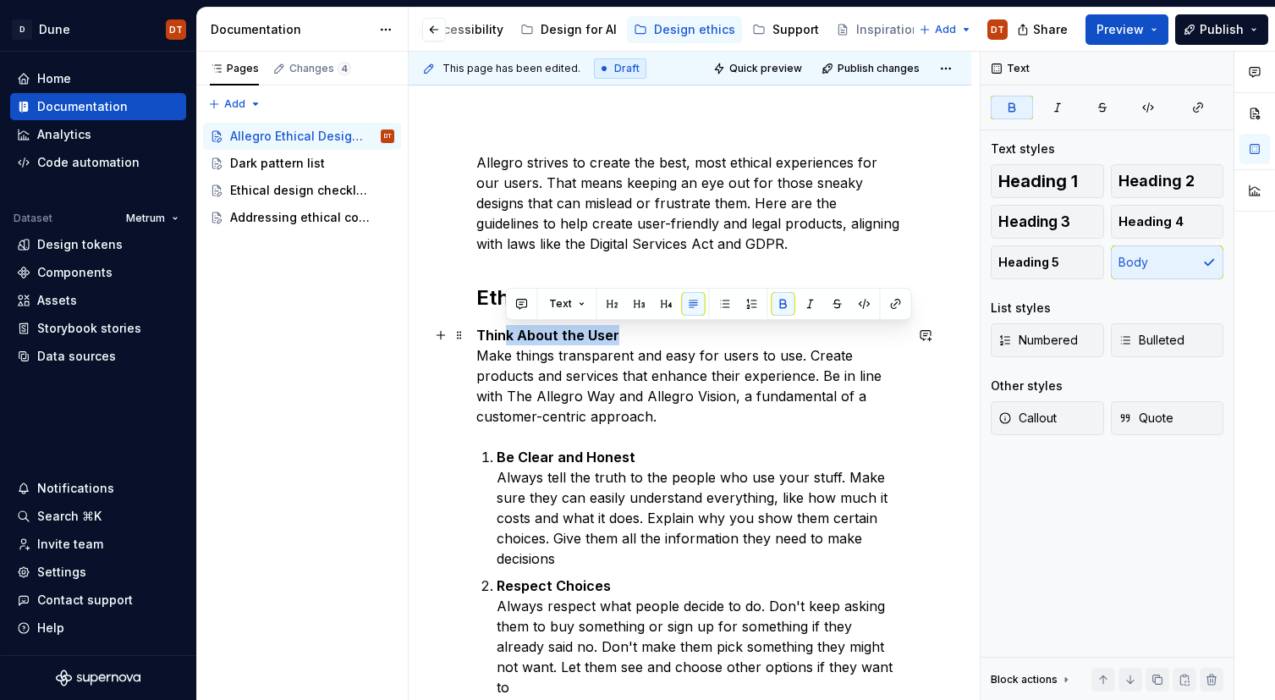
drag, startPoint x: 616, startPoint y: 334, endPoint x: 513, endPoint y: 352, distance: 104.7
click at [476, 334] on div "Allegro strives to create the best, most ethical experiences for our users. Tha…" at bounding box center [689, 702] width 427 height 1100
click at [541, 372] on p "Think About the User Make things transparent and easy for users to use. Create …" at bounding box center [689, 376] width 427 height 102
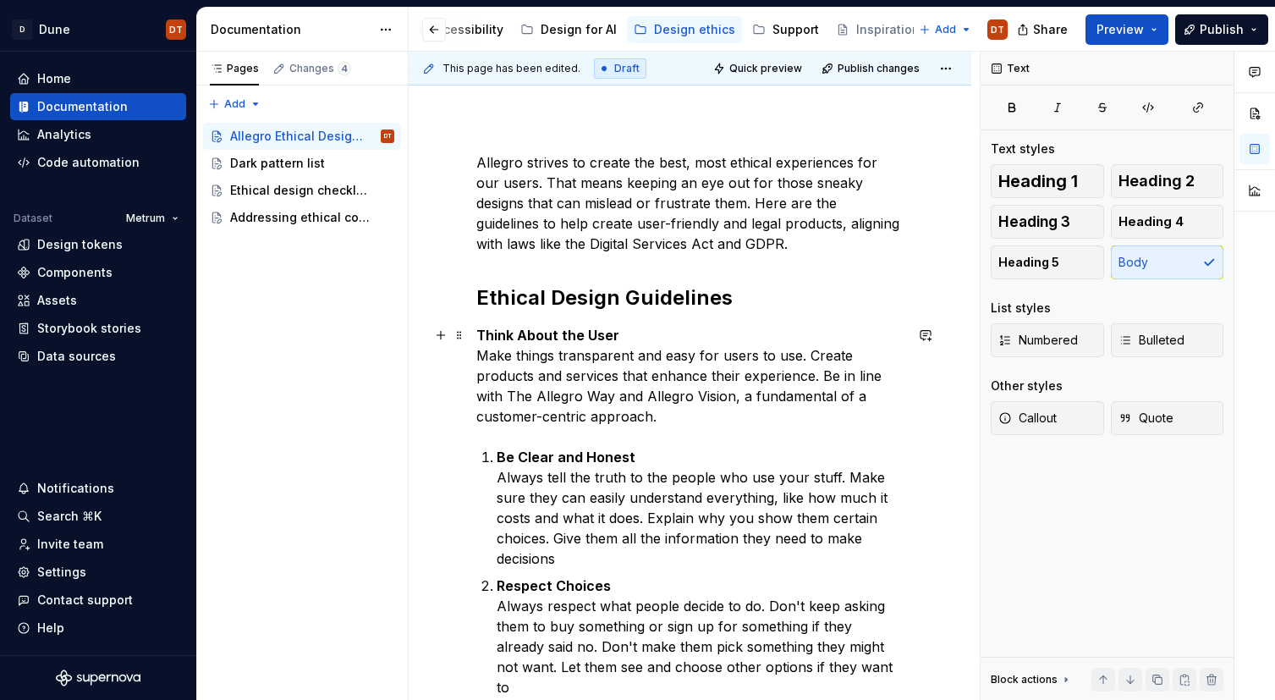
click at [458, 333] on span at bounding box center [460, 335] width 14 height 24
drag, startPoint x: 731, startPoint y: 368, endPoint x: 696, endPoint y: 358, distance: 36.1
click at [731, 368] on p "Think About the User Make things transparent and easy for users to use. Create …" at bounding box center [689, 376] width 427 height 102
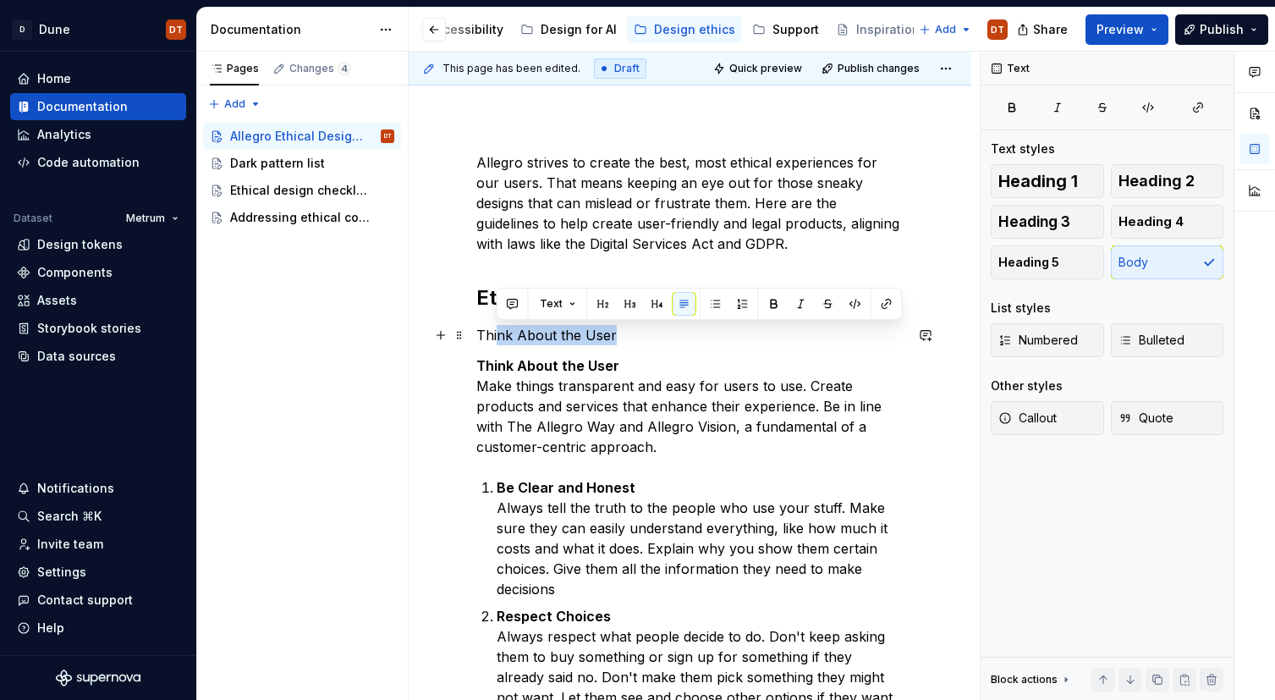
drag, startPoint x: 626, startPoint y: 336, endPoint x: 482, endPoint y: 327, distance: 144.1
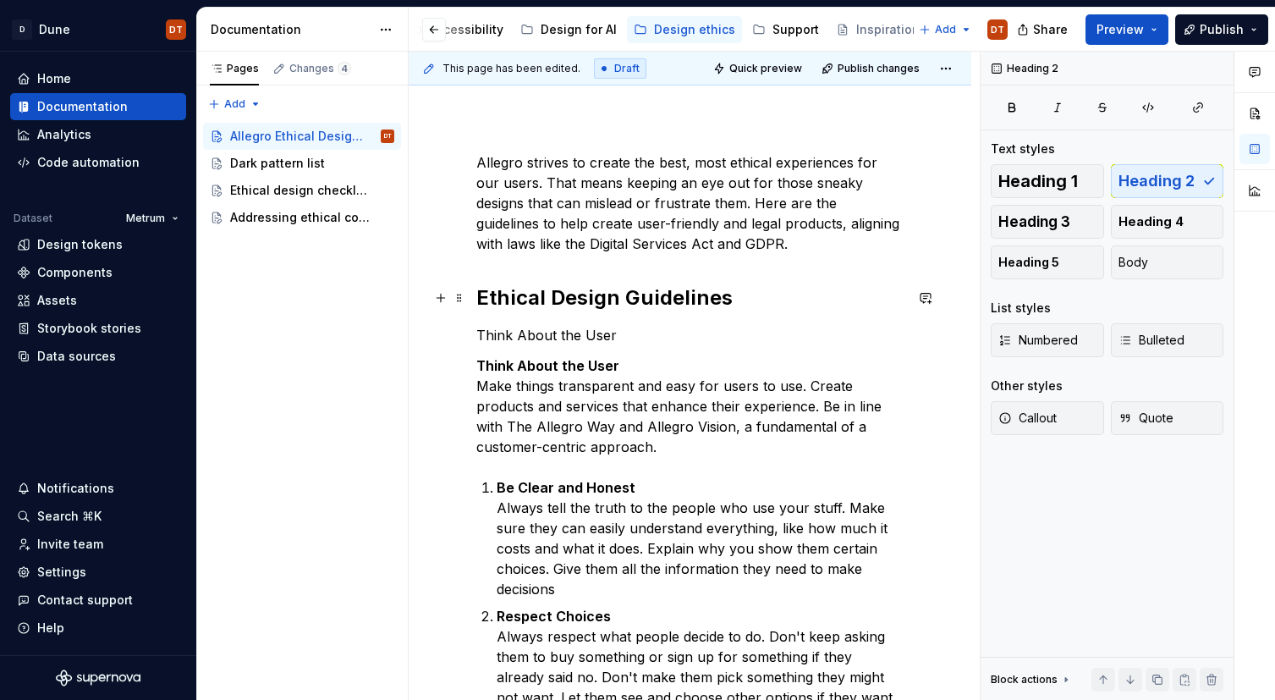
click at [484, 295] on h2 "Ethical Design Guidelines" at bounding box center [689, 297] width 427 height 27
drag, startPoint x: 557, startPoint y: 332, endPoint x: 612, endPoint y: 334, distance: 55.0
click at [563, 333] on p "Think About the User" at bounding box center [689, 335] width 427 height 20
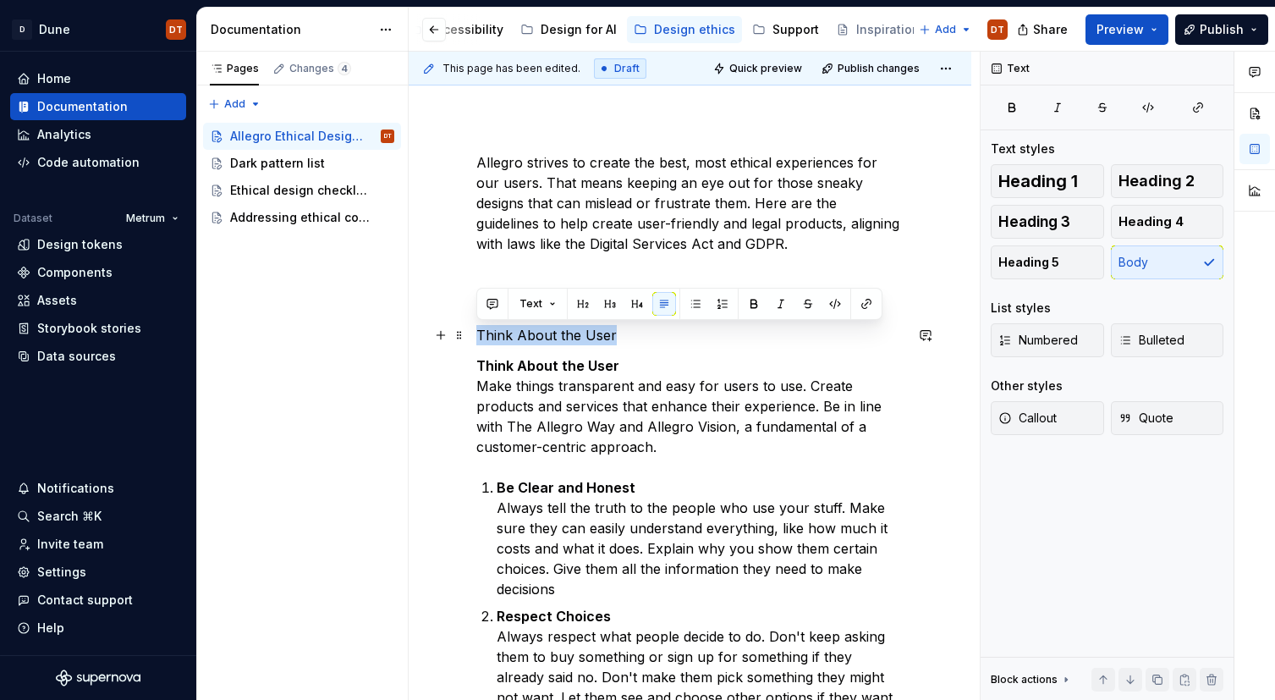
drag, startPoint x: 615, startPoint y: 334, endPoint x: 602, endPoint y: 321, distance: 17.9
click at [1058, 223] on span "Heading 3" at bounding box center [1034, 221] width 72 height 17
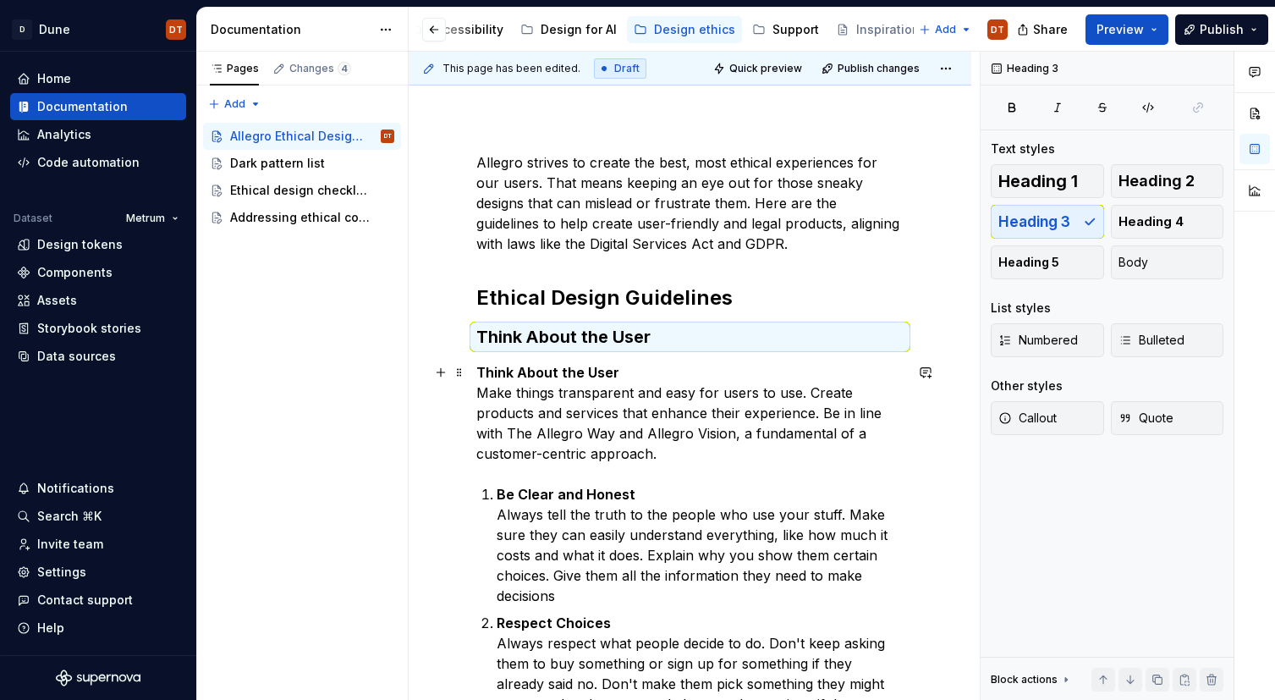
click at [729, 377] on p "Think About the User Make things transparent and easy for users to use. Create …" at bounding box center [689, 413] width 427 height 102
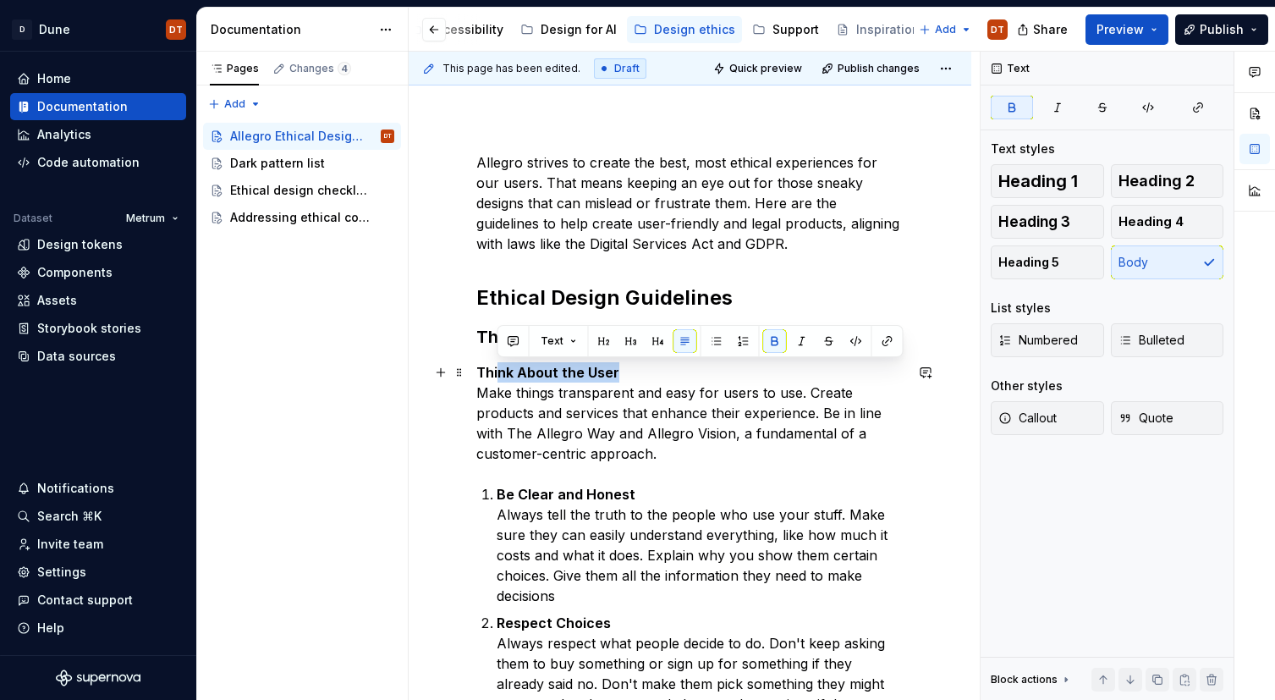
drag, startPoint x: 632, startPoint y: 372, endPoint x: 466, endPoint y: 367, distance: 165.9
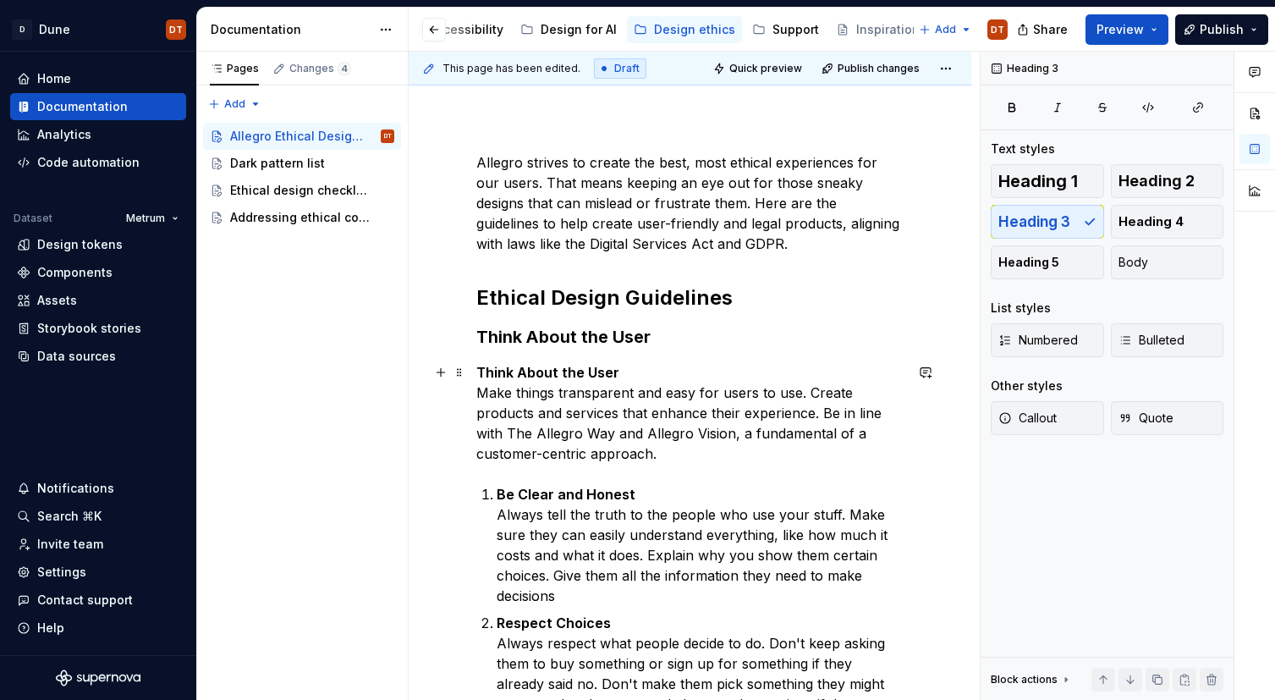
drag, startPoint x: 510, startPoint y: 398, endPoint x: 482, endPoint y: 394, distance: 28.1
click at [510, 398] on p "Think About the User Make things transparent and easy for users to use. Create …" at bounding box center [689, 413] width 427 height 102
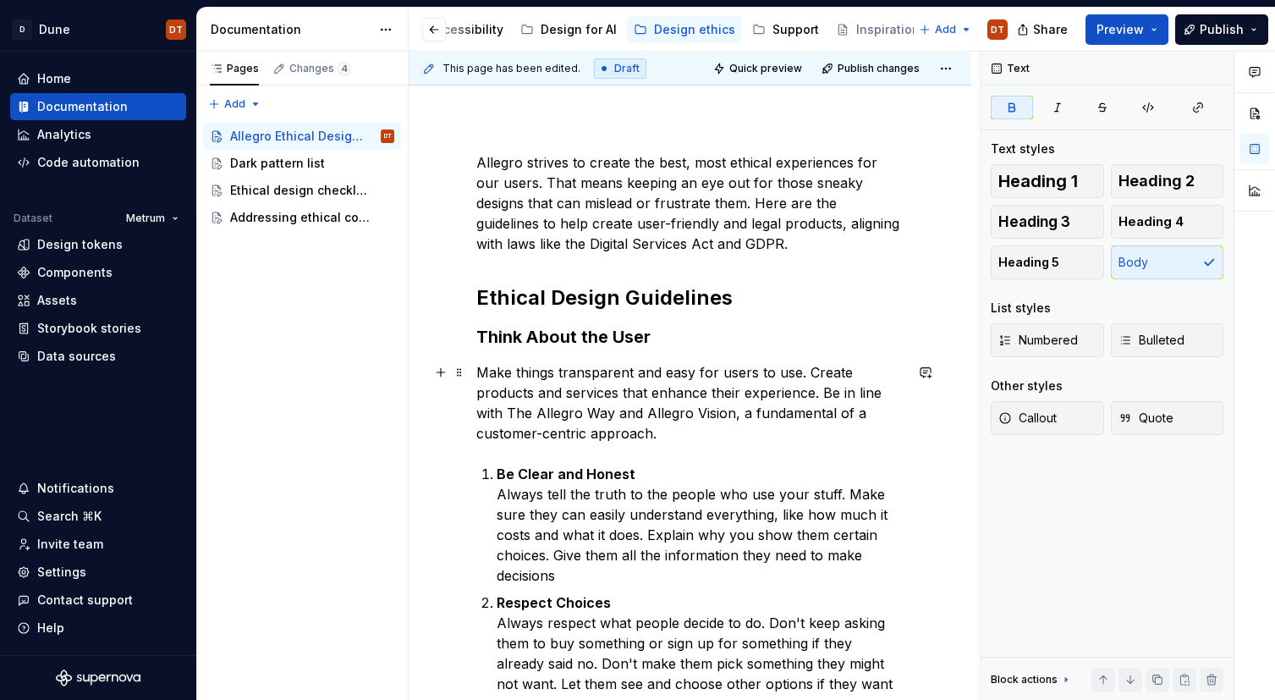
click at [558, 420] on p "Make things transparent and easy for users to use. Create products and services…" at bounding box center [689, 402] width 427 height 81
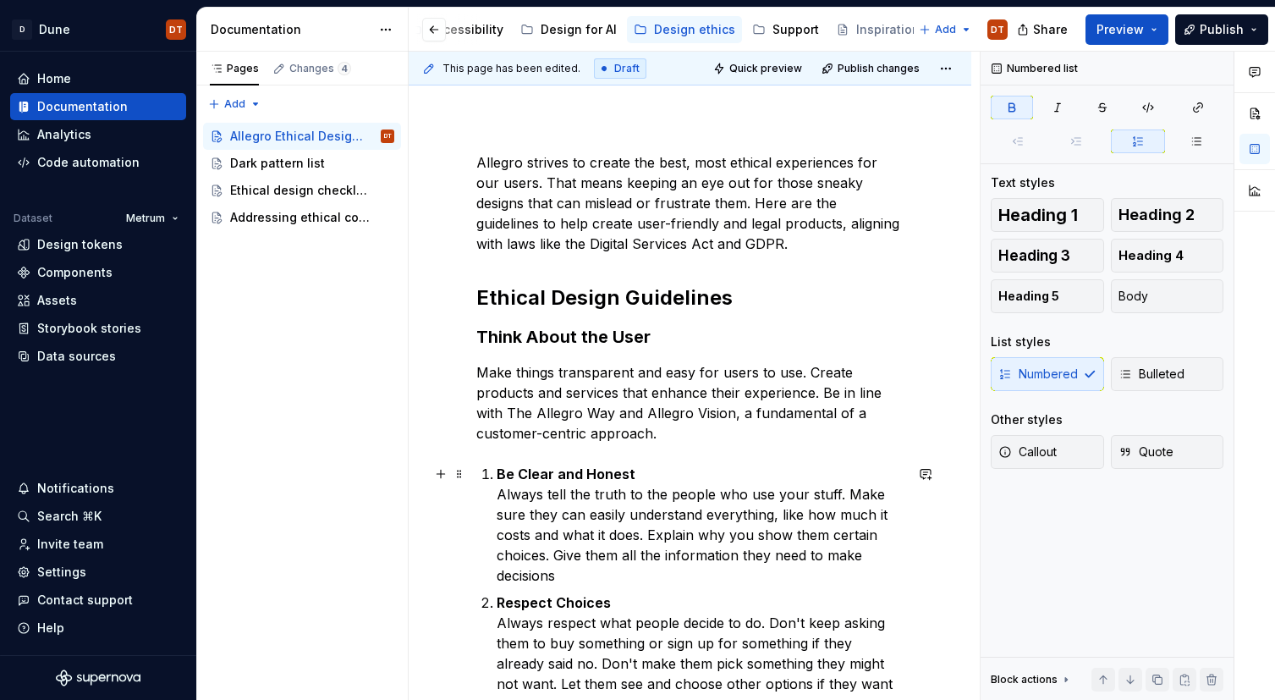
click at [578, 466] on strong "Be Clear and Honest" at bounding box center [566, 473] width 139 height 17
click at [612, 439] on p "Make things transparent and easy for users to use. Create products and services…" at bounding box center [689, 402] width 427 height 81
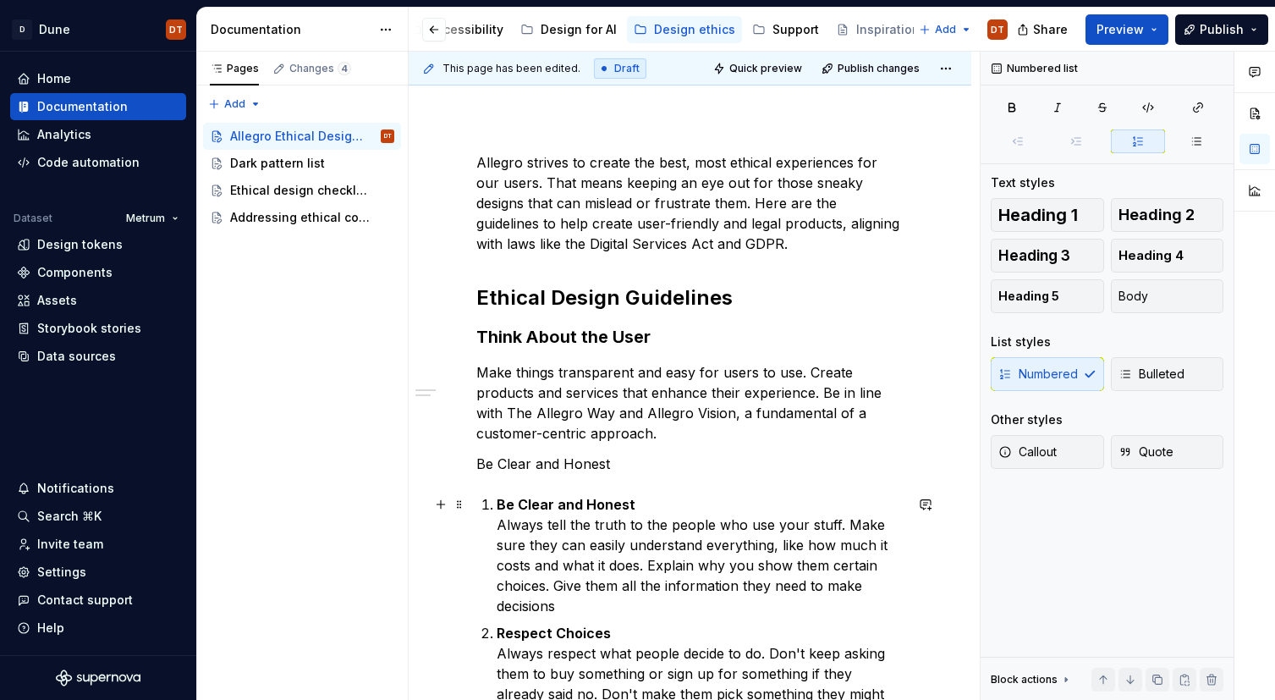
click at [576, 515] on p "Be Clear and Honest Always tell the truth to the people who use your stuff. Mak…" at bounding box center [700, 555] width 407 height 122
click at [497, 508] on strong "Be Clear and Honest" at bounding box center [566, 504] width 139 height 17
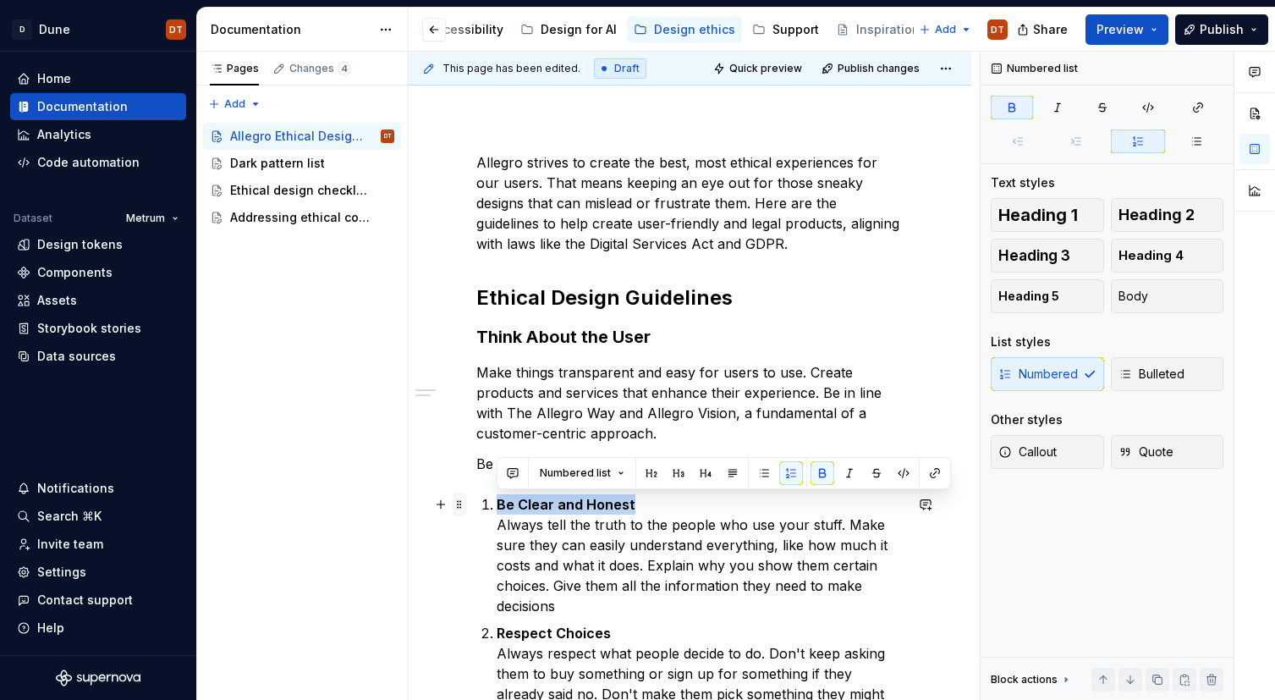
drag, startPoint x: 640, startPoint y: 500, endPoint x: 464, endPoint y: 497, distance: 176.0
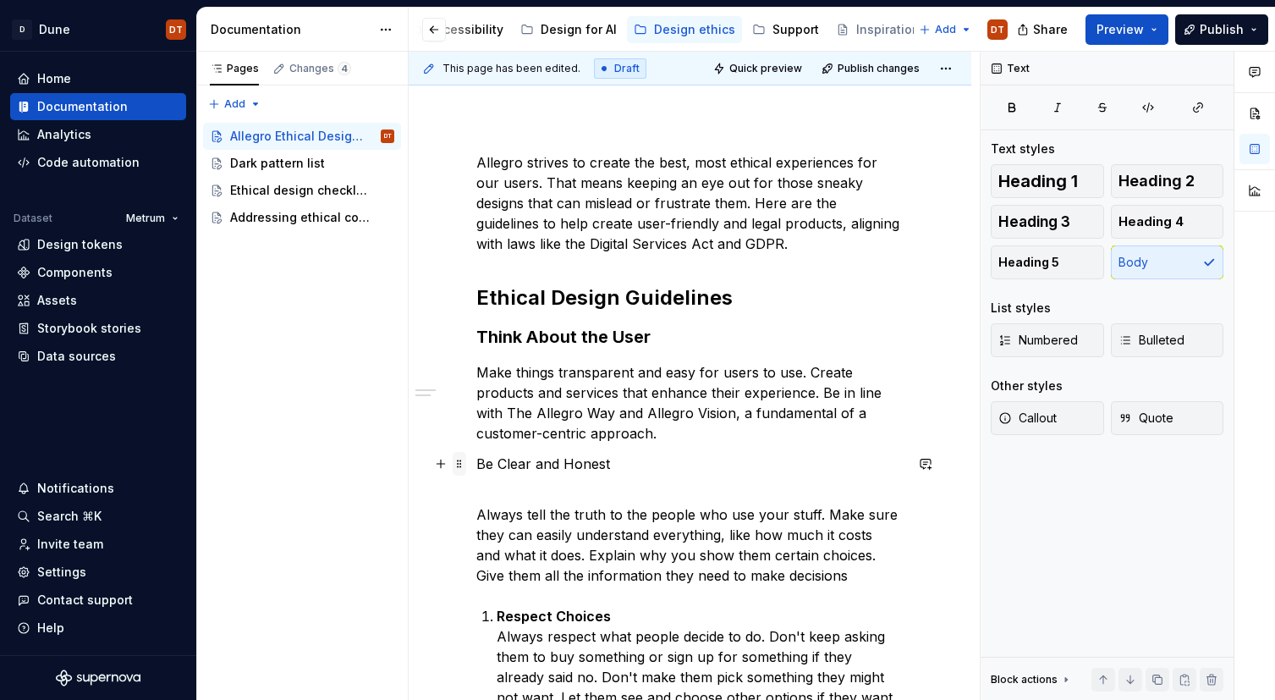
drag, startPoint x: 487, startPoint y: 462, endPoint x: 461, endPoint y: 462, distance: 26.2
click at [487, 462] on p "Be Clear and Honest" at bounding box center [689, 463] width 427 height 20
drag, startPoint x: 461, startPoint y: 462, endPoint x: 496, endPoint y: 456, distance: 35.2
click at [461, 462] on span at bounding box center [460, 464] width 14 height 24
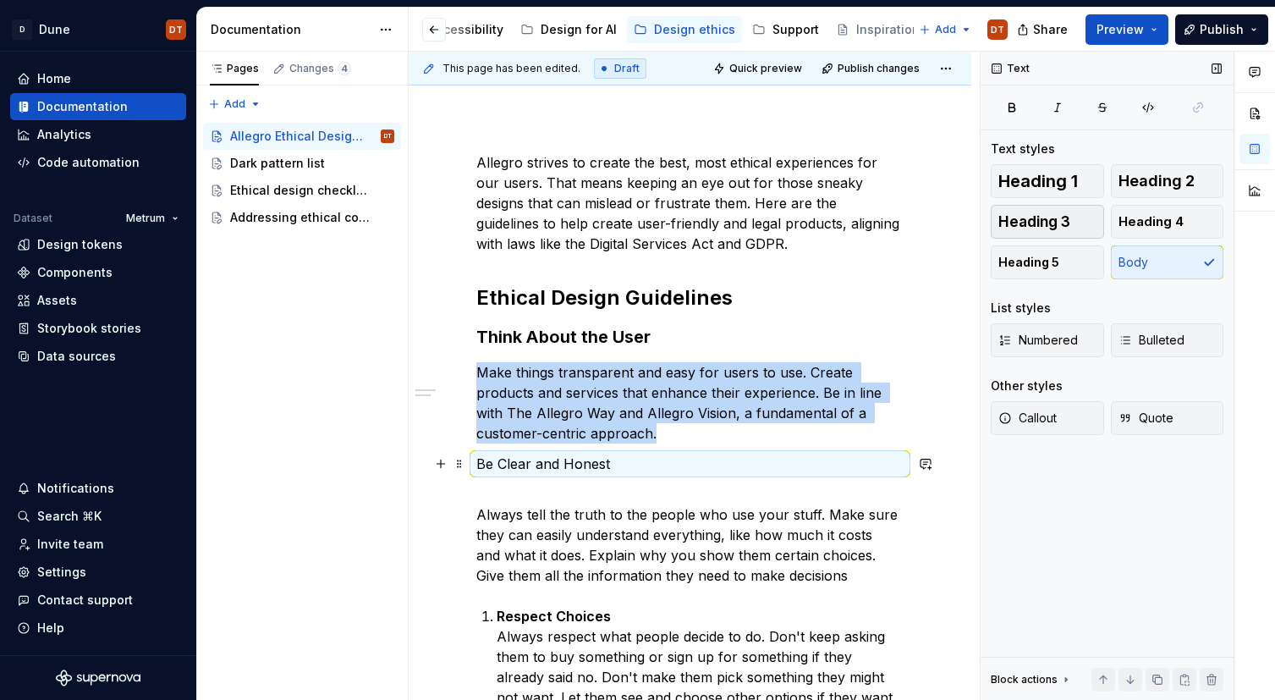
click at [1054, 216] on span "Heading 3" at bounding box center [1034, 221] width 72 height 17
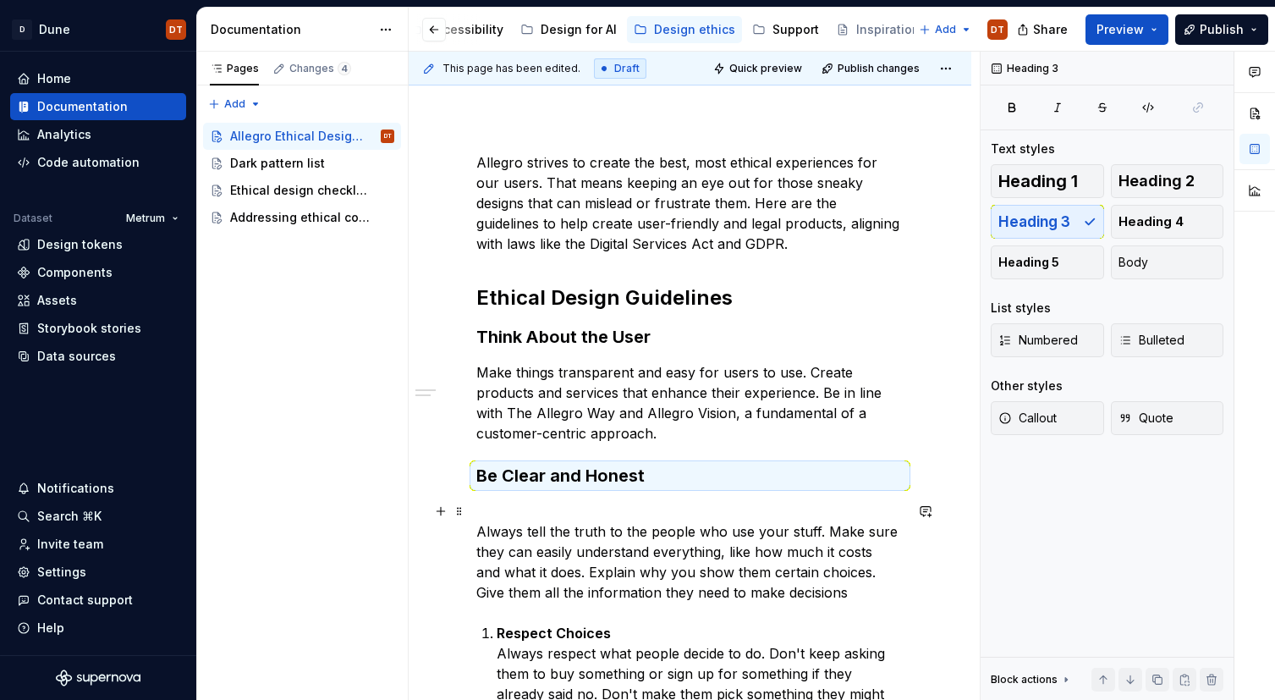
click at [557, 550] on p "Always tell the truth to the people who use your stuff. Make sure they can easi…" at bounding box center [689, 552] width 427 height 102
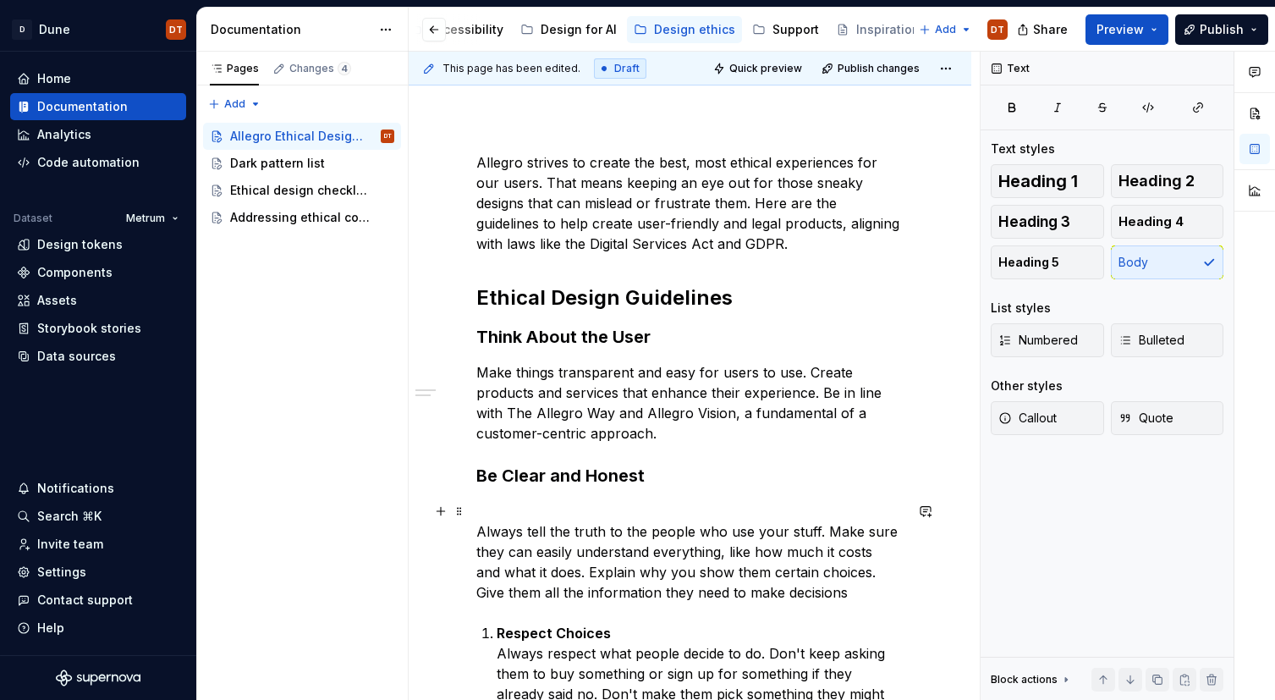
click at [519, 512] on p "Always tell the truth to the people who use your stuff. Make sure they can easi…" at bounding box center [689, 552] width 427 height 102
click at [589, 564] on p "Always tell the truth to the people who use your stuff. Make sure they can easi…" at bounding box center [689, 552] width 427 height 102
click at [457, 509] on span at bounding box center [460, 511] width 14 height 24
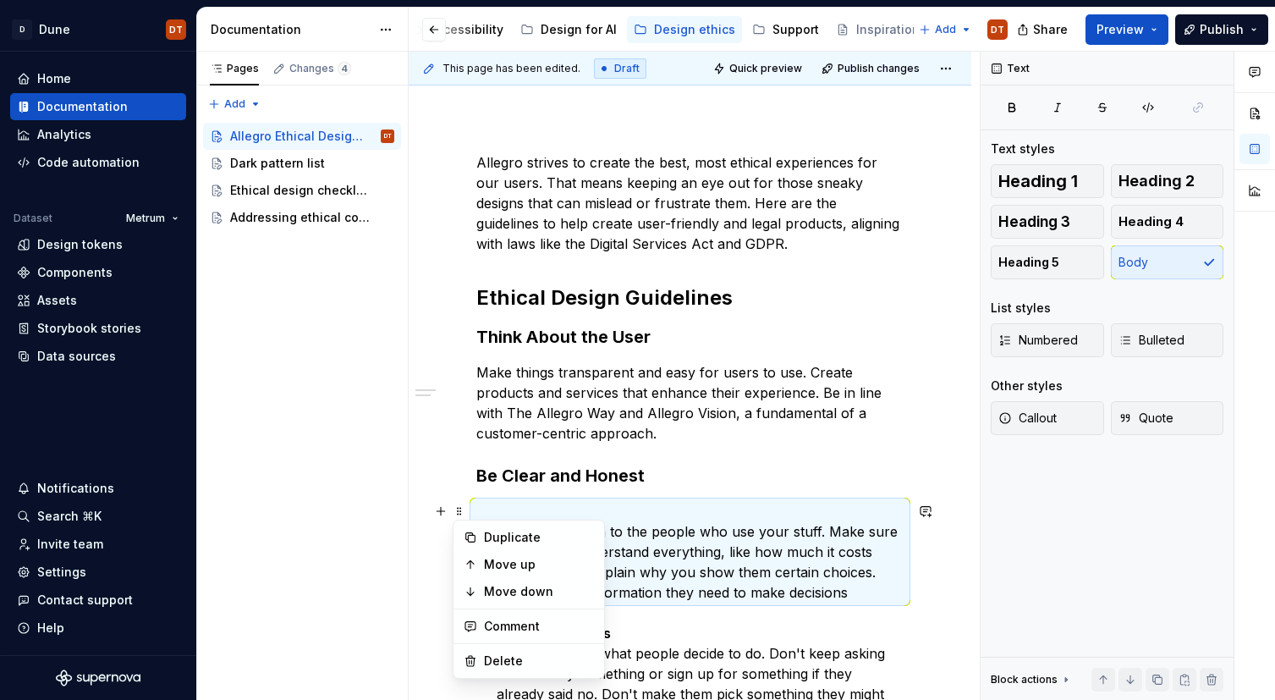
click at [659, 552] on p "Always tell the truth to the people who use your stuff. Make sure they can easi…" at bounding box center [689, 552] width 427 height 102
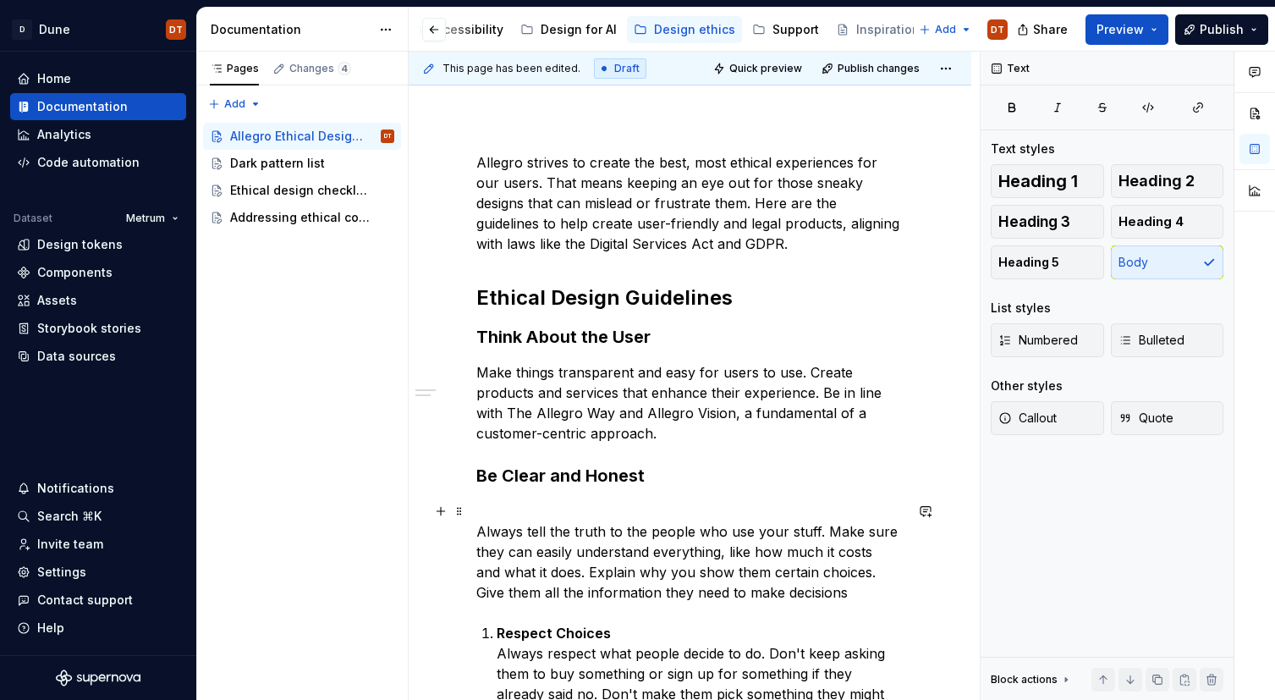
click at [477, 530] on p "Always tell the truth to the people who use your stuff. Make sure they can easi…" at bounding box center [689, 552] width 427 height 102
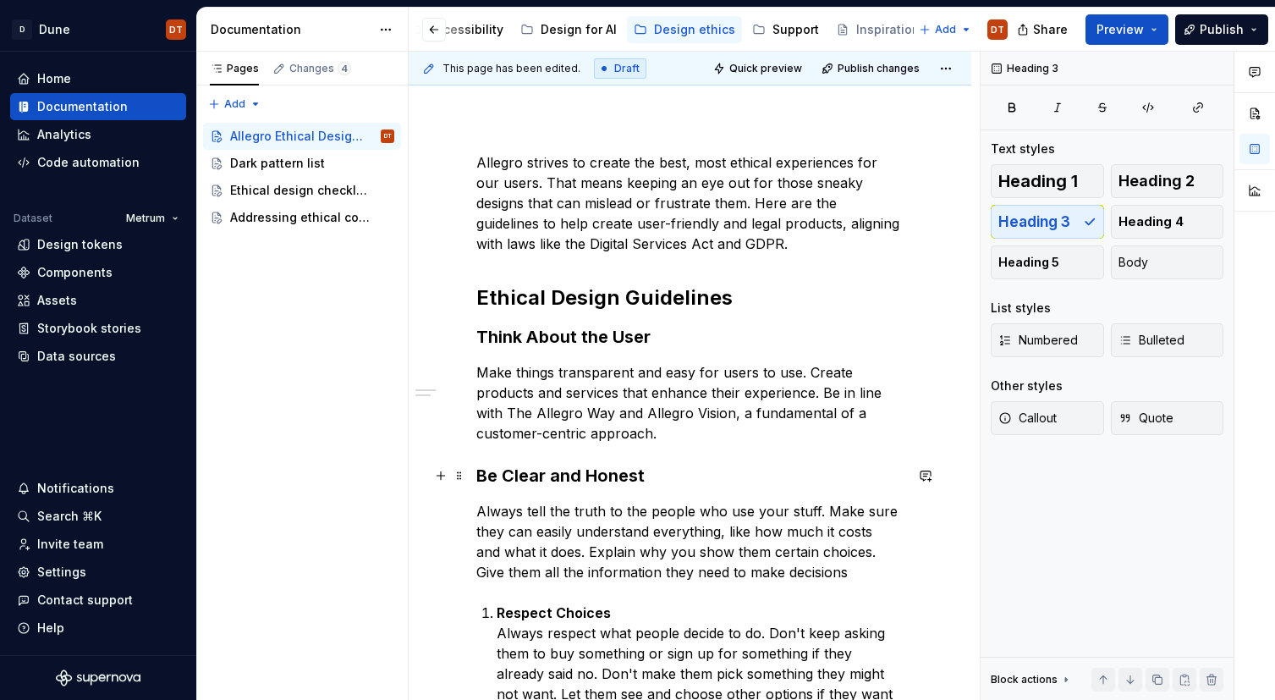
click at [526, 469] on h3 "Be Clear and Honest" at bounding box center [689, 476] width 427 height 24
drag, startPoint x: 618, startPoint y: 349, endPoint x: 612, endPoint y: 357, distance: 9.6
click at [618, 349] on div "Allegro strives to create the best, most ethical experiences for our users. Tha…" at bounding box center [689, 705] width 427 height 1106
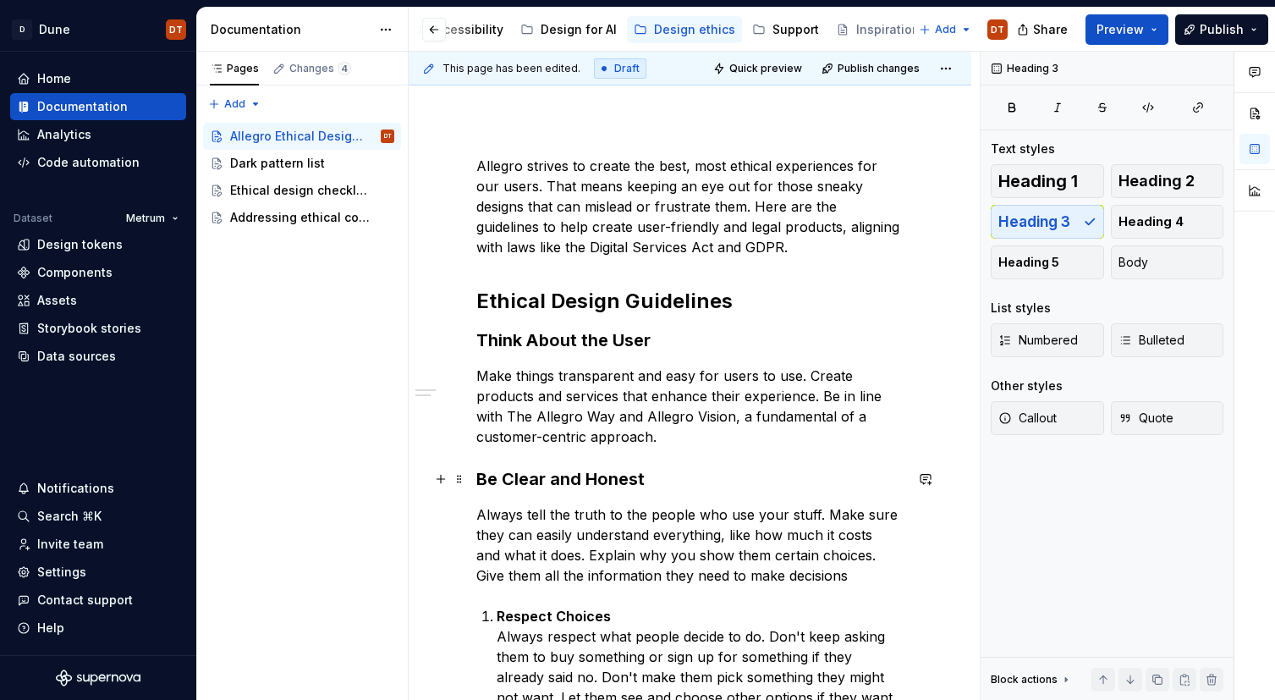
click at [568, 472] on h3 "Be Clear and Honest" at bounding box center [689, 479] width 427 height 24
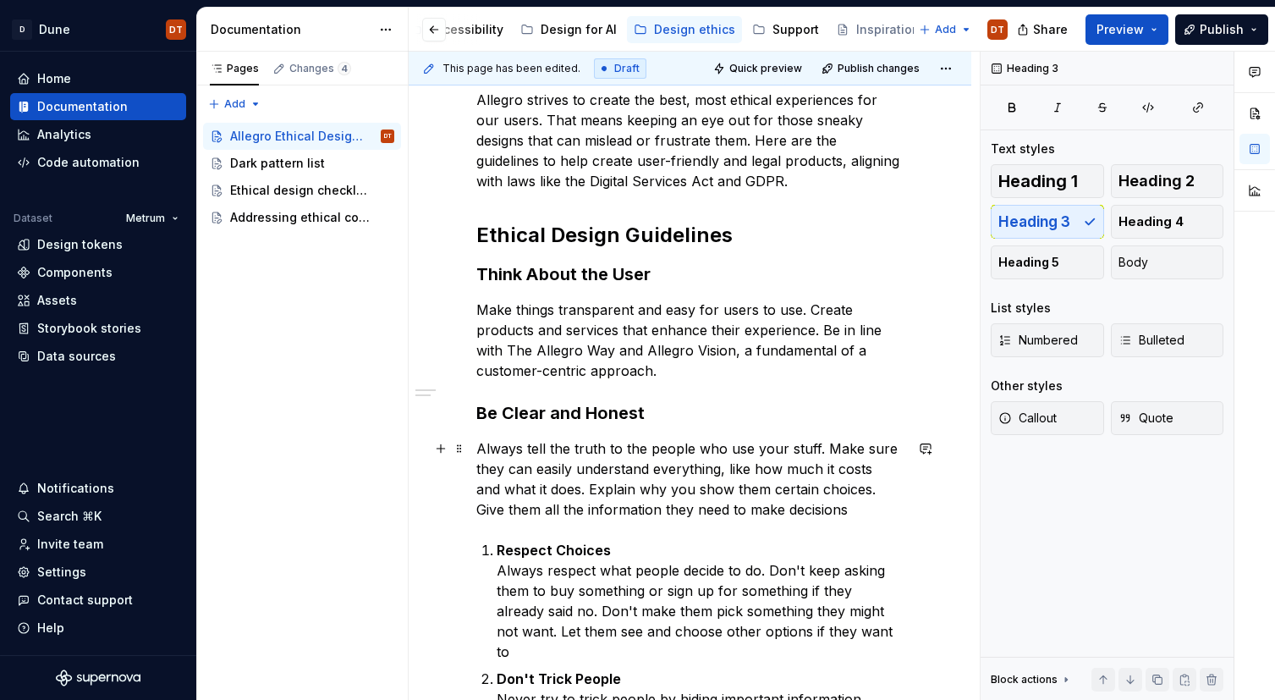
scroll to position [283, 0]
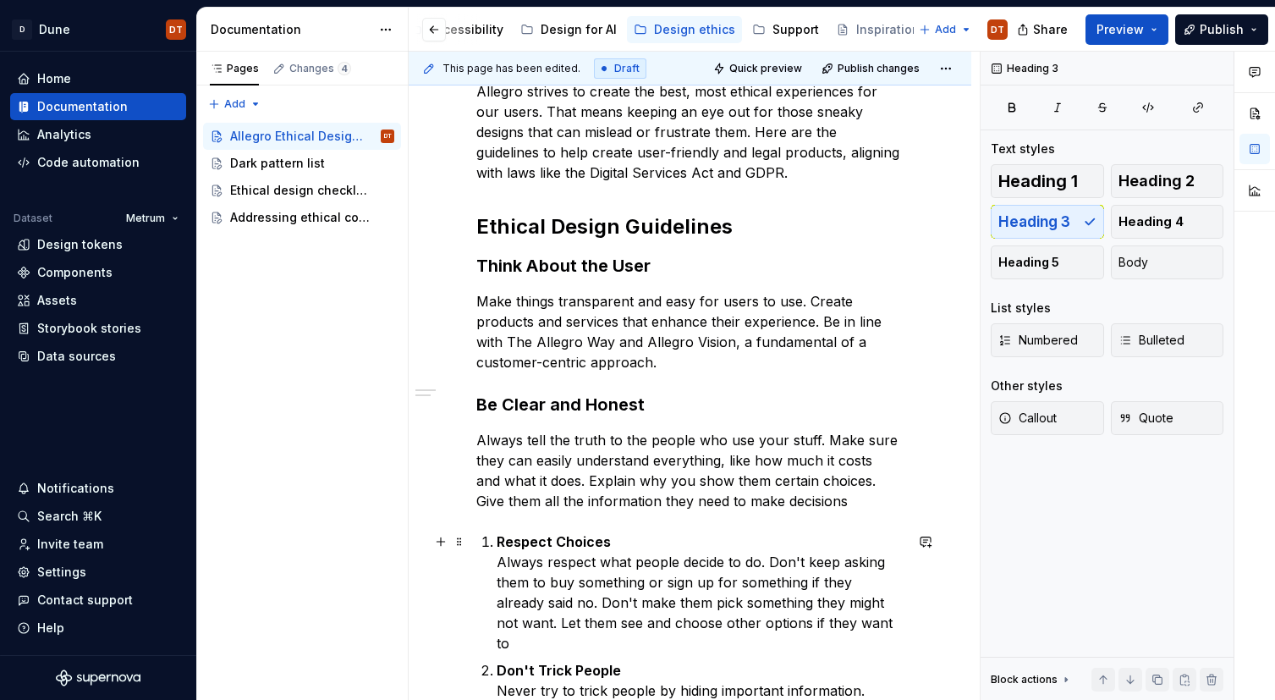
click at [563, 547] on strong "Respect Choices" at bounding box center [554, 541] width 114 height 17
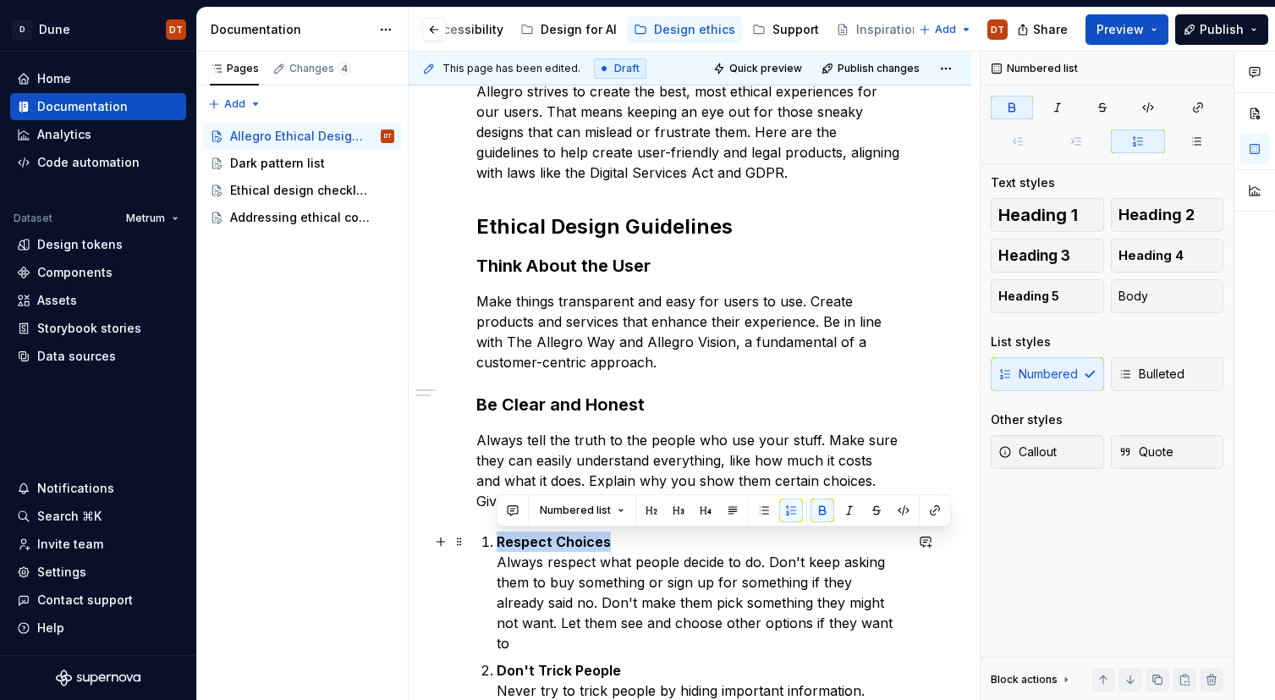
drag, startPoint x: 632, startPoint y: 541, endPoint x: 499, endPoint y: 541, distance: 132.8
click at [497, 542] on li "Respect Choices Always respect what people decide to do. Don't keep asking them…" at bounding box center [700, 592] width 407 height 122
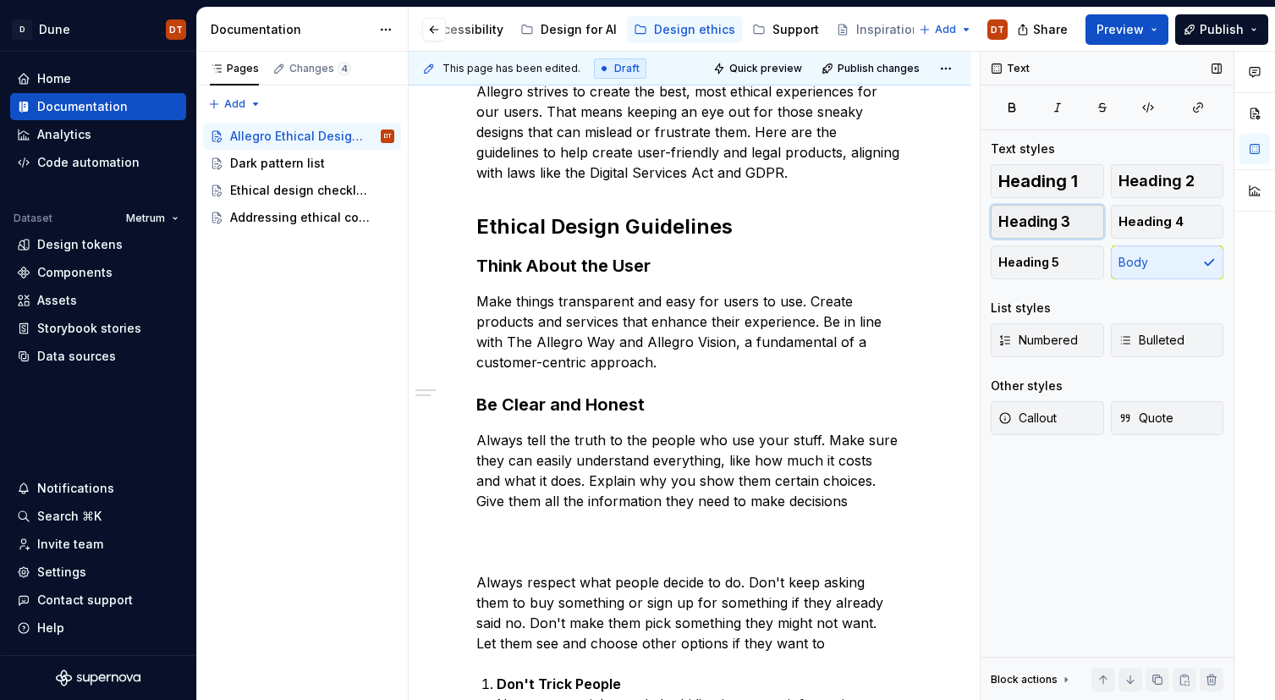
click at [1061, 227] on span "Heading 3" at bounding box center [1034, 221] width 72 height 17
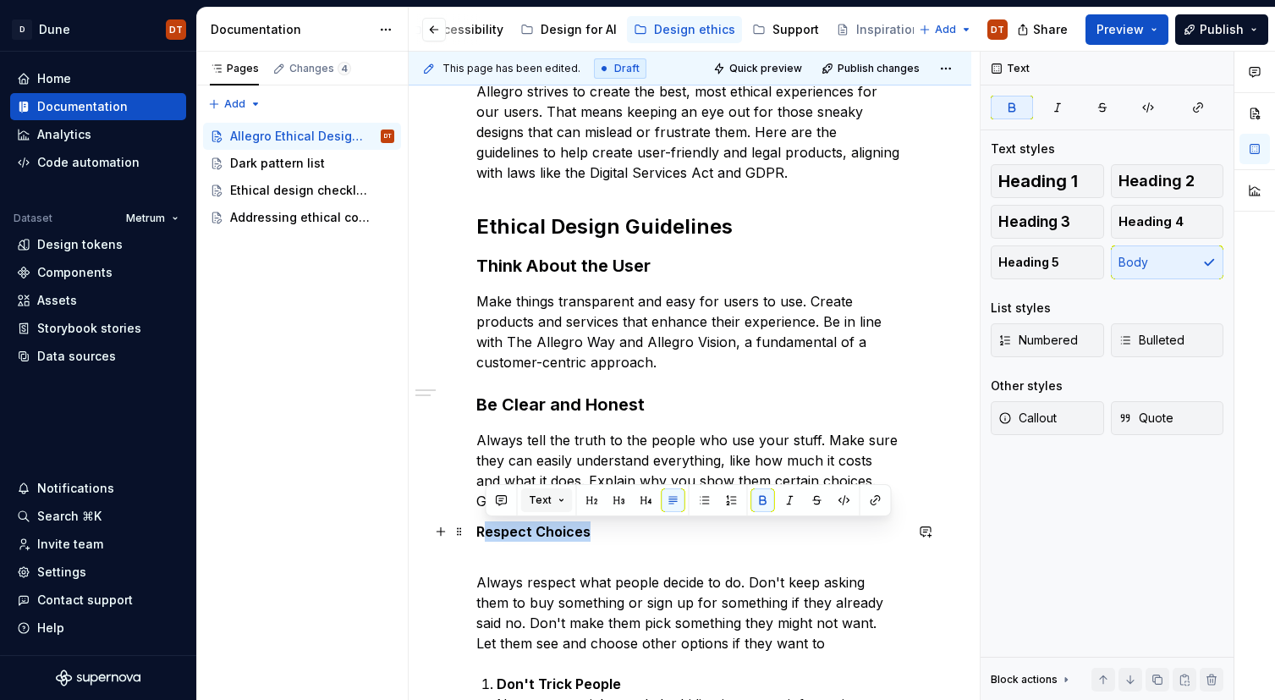
drag, startPoint x: 603, startPoint y: 529, endPoint x: 538, endPoint y: 510, distance: 67.7
click at [476, 530] on div "Allegro strives to create the best, most ethical experiences for our users. Tha…" at bounding box center [689, 651] width 427 height 1140
click at [609, 496] on button "button" at bounding box center [619, 500] width 24 height 24
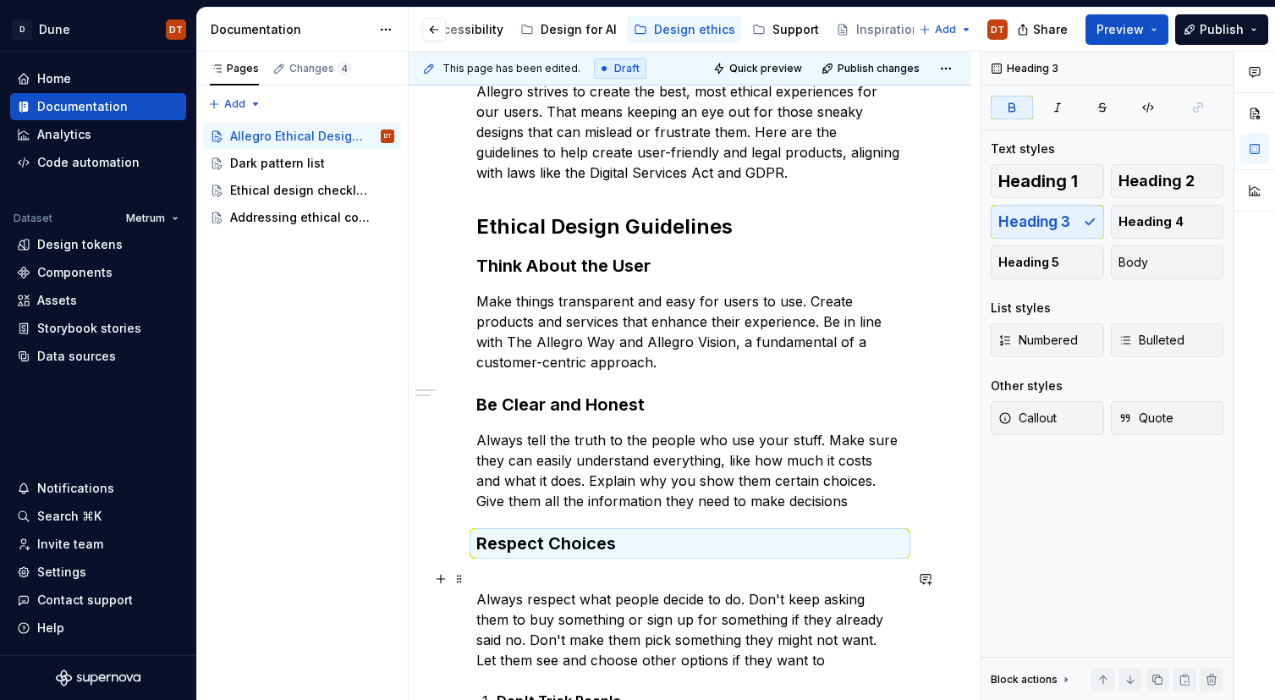
click at [536, 578] on p "Always respect what people decide to do. Don't keep asking them to buy somethin…" at bounding box center [689, 619] width 427 height 102
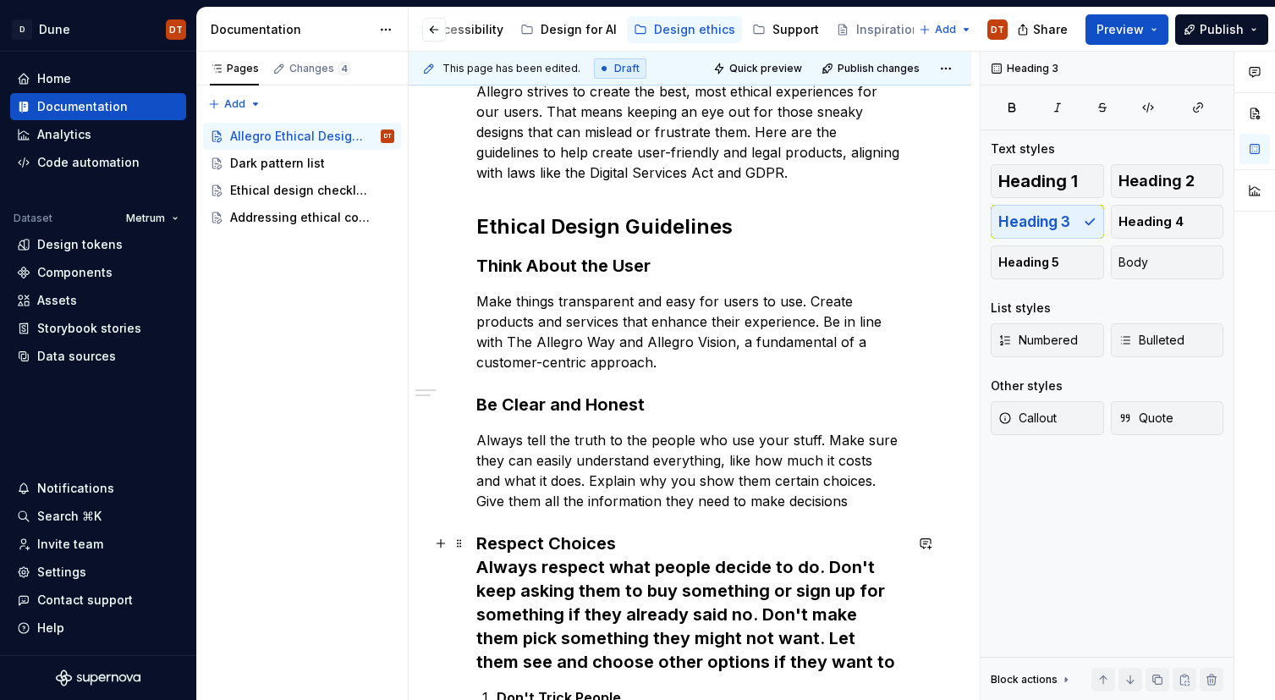
click at [481, 567] on h3 "Respect Choices Always respect what people decide to do. Don't keep asking them…" at bounding box center [689, 602] width 427 height 142
drag, startPoint x: 467, startPoint y: 566, endPoint x: 487, endPoint y: 563, distance: 20.5
click at [466, 566] on div "This page has been edited. Draft Quick preview Publish changes Allegro Ethical …" at bounding box center [694, 376] width 571 height 649
click at [477, 567] on h3 "Respect Choices Always respect what people decide to do. Don't keep asking them…" at bounding box center [689, 602] width 427 height 142
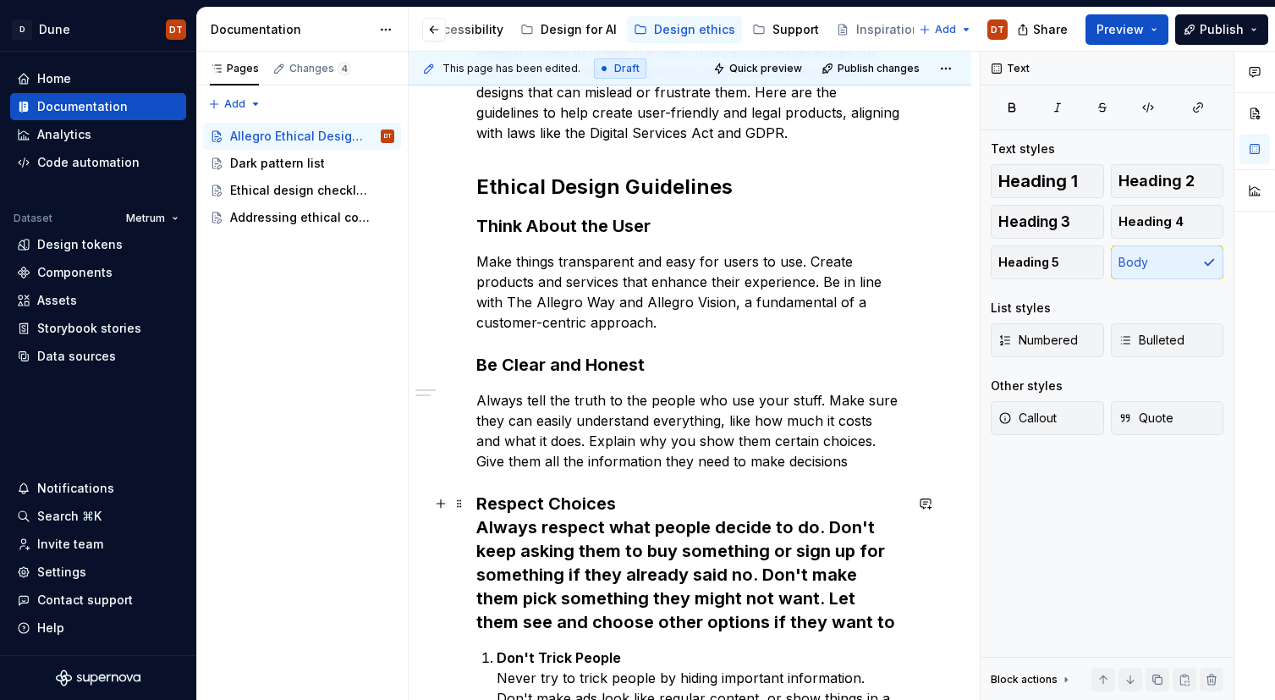
scroll to position [389, 0]
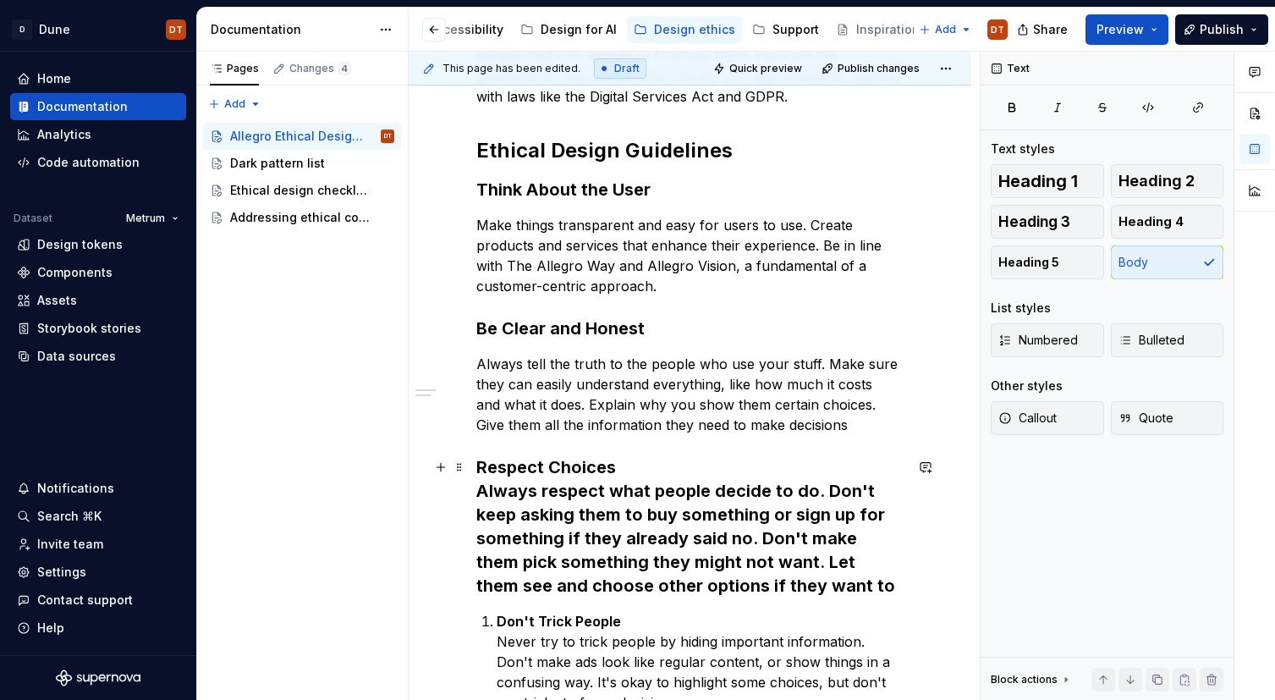
click at [471, 489] on div "Allegro strives to create the best, most ethical experiences for our users. Tha…" at bounding box center [690, 651] width 563 height 1435
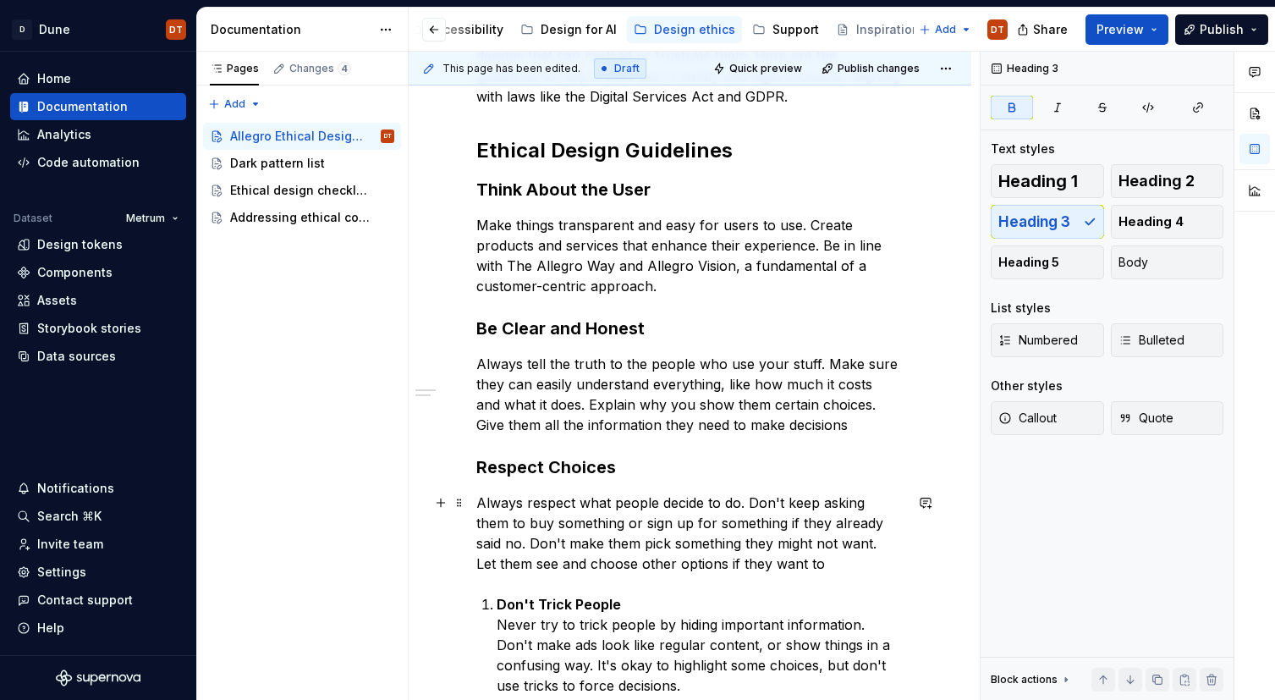
click at [552, 517] on p "Always respect what people decide to do. Don't keep asking them to buy somethin…" at bounding box center [689, 532] width 427 height 81
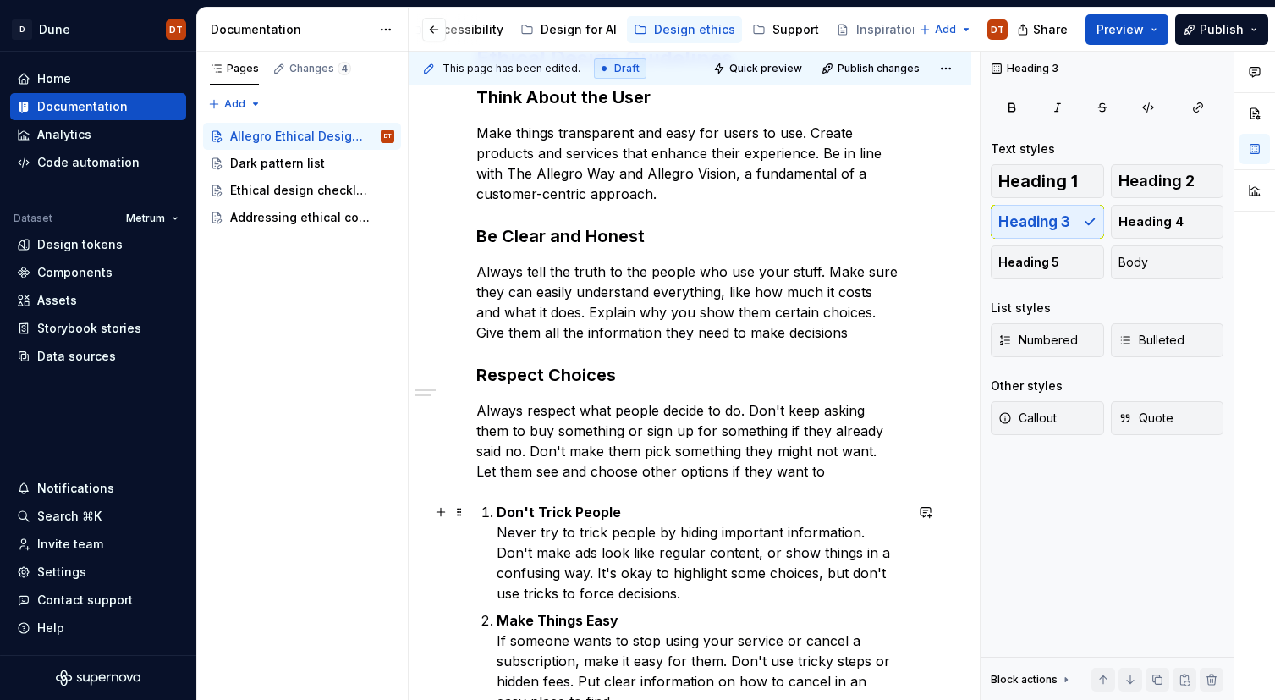
scroll to position [524, 0]
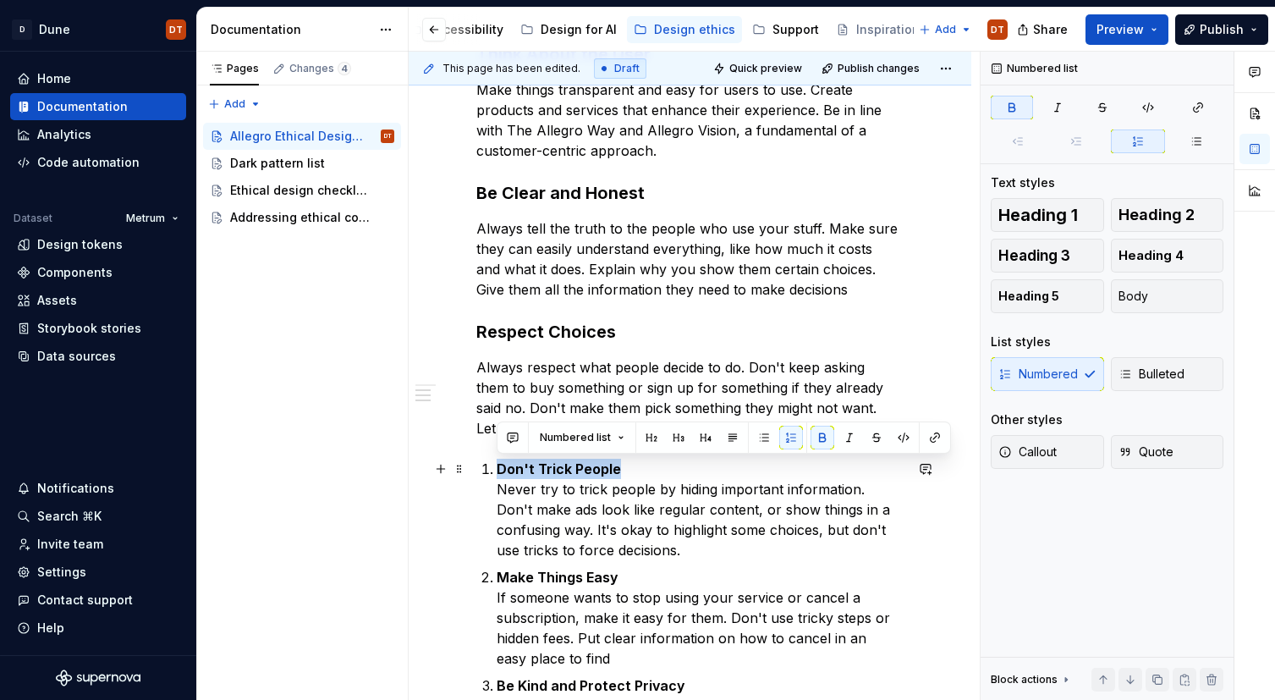
drag, startPoint x: 621, startPoint y: 469, endPoint x: 498, endPoint y: 471, distance: 122.7
click at [498, 471] on p "Don't Trick People Never try to trick people by hiding important information. D…" at bounding box center [700, 509] width 407 height 102
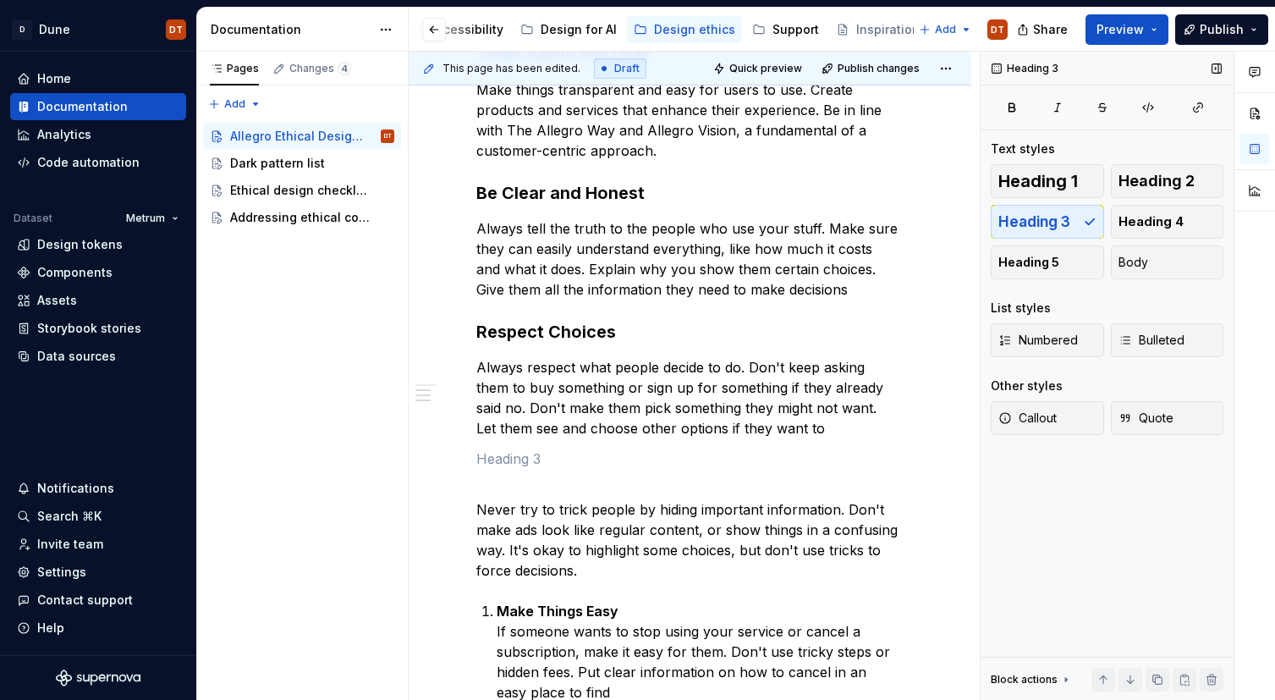
click at [1057, 221] on div "Heading 1 Heading 2 Heading 3 Heading 4 Heading 5 Body" at bounding box center [1107, 221] width 233 height 115
click at [493, 475] on div "Allegro strives to create the best, most ethical experiences for our users. Tha…" at bounding box center [689, 429] width 427 height 1181
click at [1016, 220] on div "Heading 1 Heading 2 Heading 3 Heading 4 Heading 5 Body" at bounding box center [1107, 221] width 233 height 115
click at [499, 466] on p at bounding box center [689, 458] width 427 height 20
click at [473, 458] on div "Allegro strives to create the best, most ethical experiences for our users. Tha…" at bounding box center [690, 525] width 563 height 1452
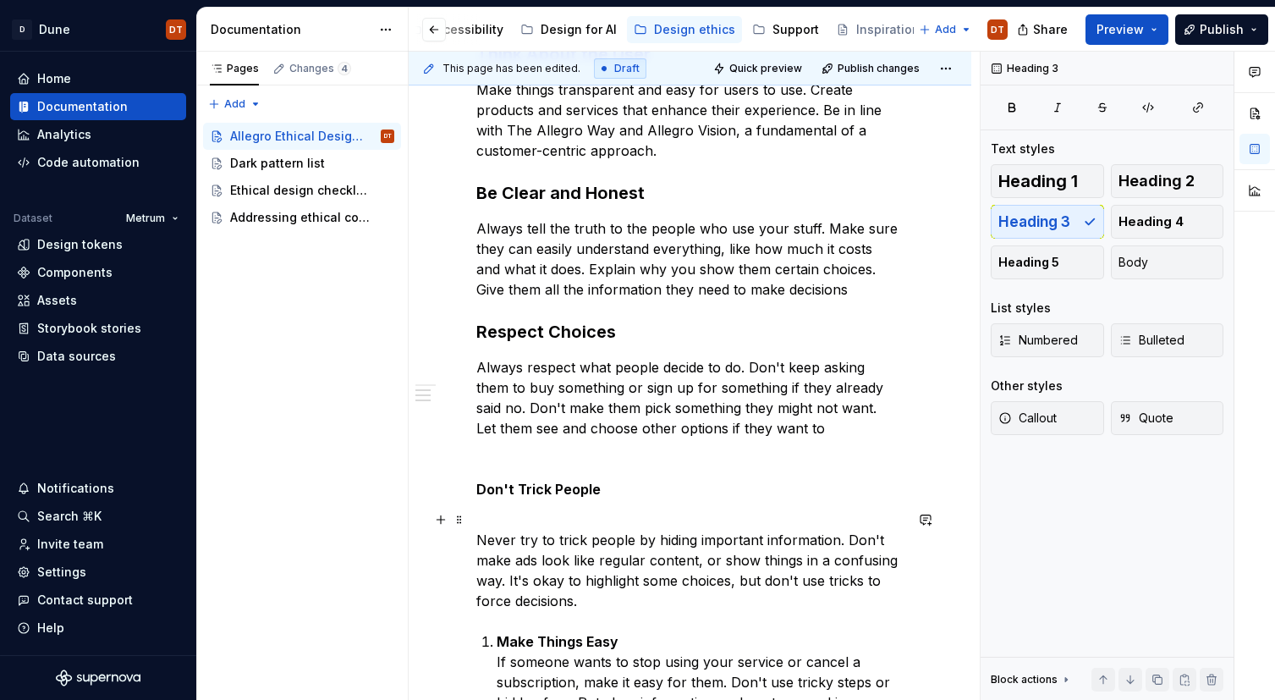
click at [538, 517] on p "Never try to trick people by hiding important information. Don't make ads look …" at bounding box center [689, 560] width 427 height 102
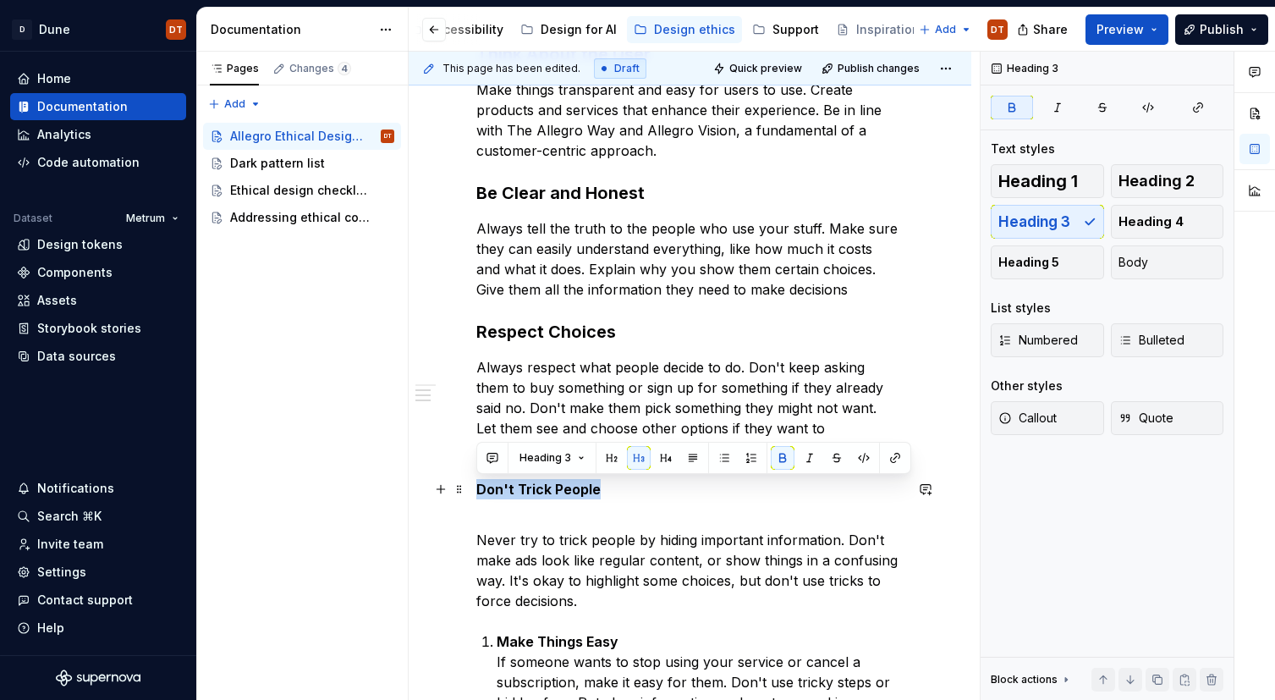
drag, startPoint x: 640, startPoint y: 486, endPoint x: 427, endPoint y: 489, distance: 213.2
click at [427, 489] on div "Allegro strives to create the best, most ethical experiences for our users. Tha…" at bounding box center [690, 540] width 563 height 1482
click at [551, 458] on span "Heading 3" at bounding box center [545, 458] width 52 height 14
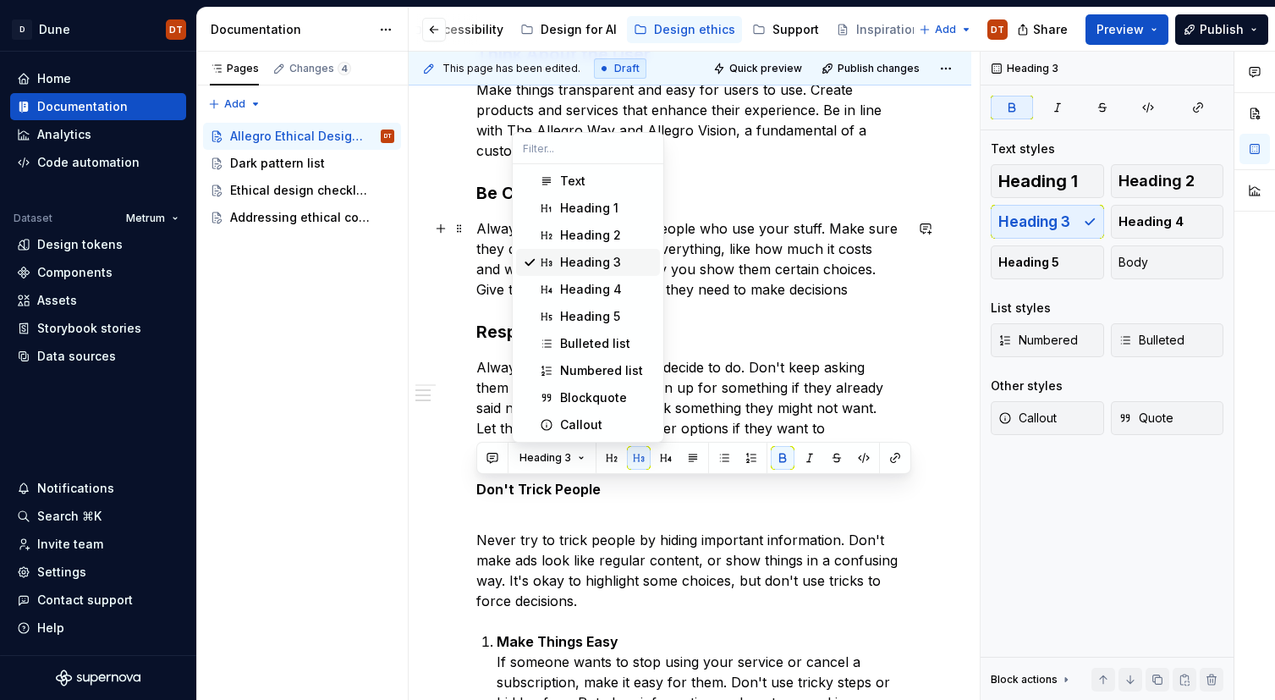
click at [580, 259] on div "Heading 3" at bounding box center [590, 262] width 61 height 17
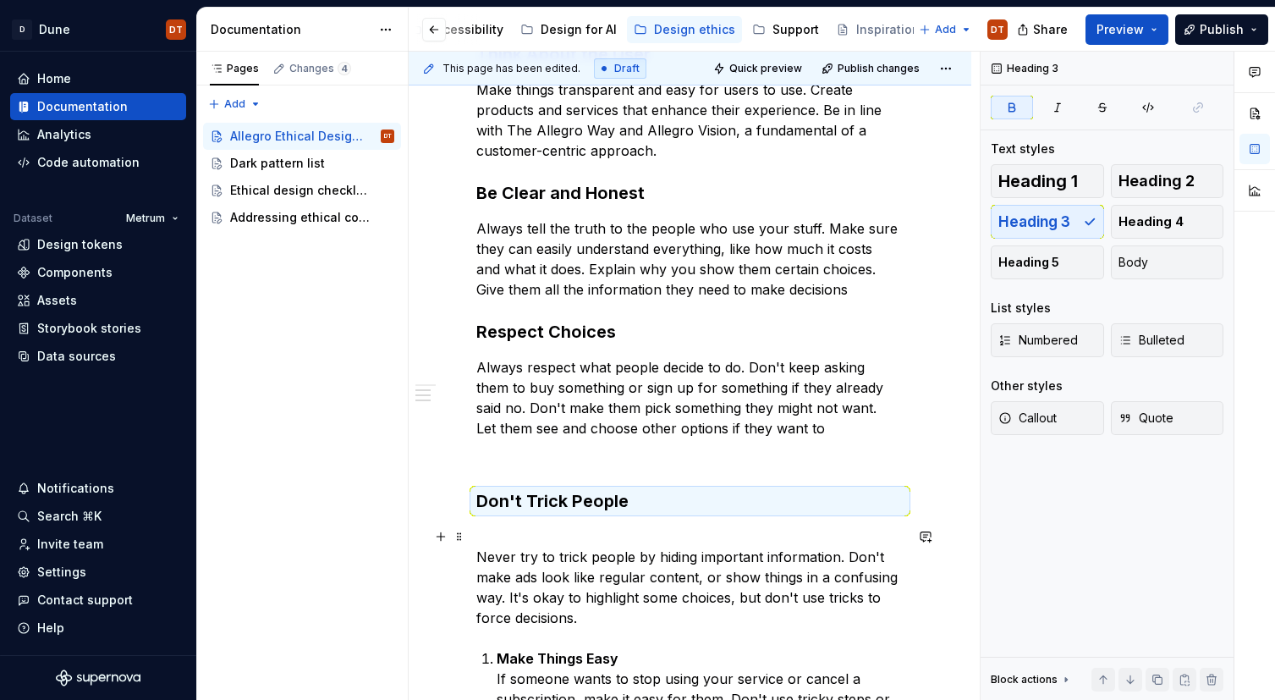
click at [530, 537] on p "Never try to trick people by hiding important information. Don't make ads look …" at bounding box center [689, 577] width 427 height 102
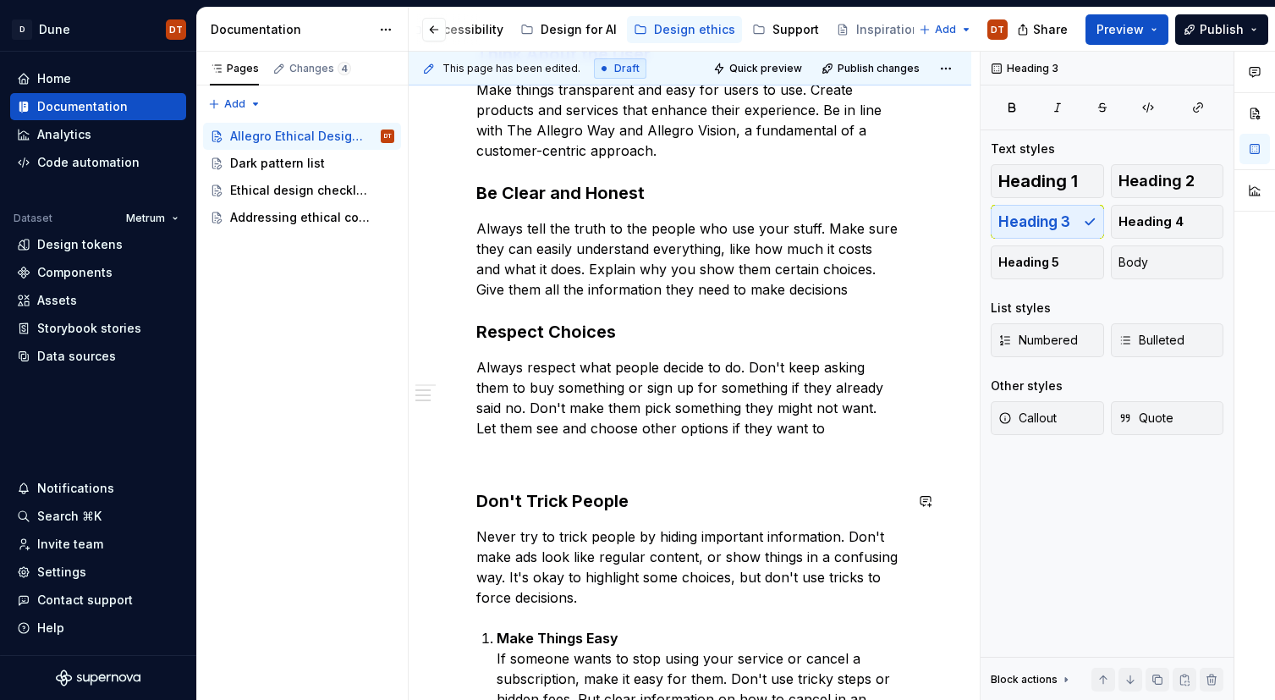
click at [579, 469] on div "Allegro strives to create the best, most ethical experiences for our users. Tha…" at bounding box center [689, 443] width 427 height 1208
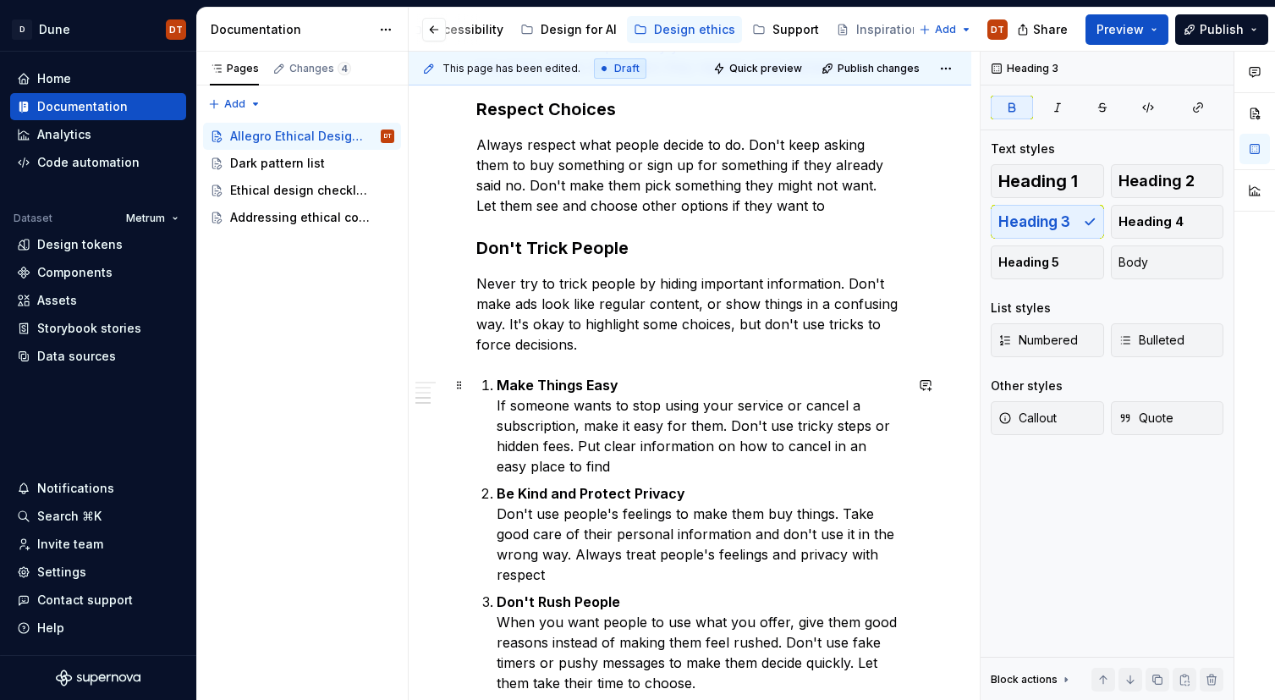
scroll to position [749, 0]
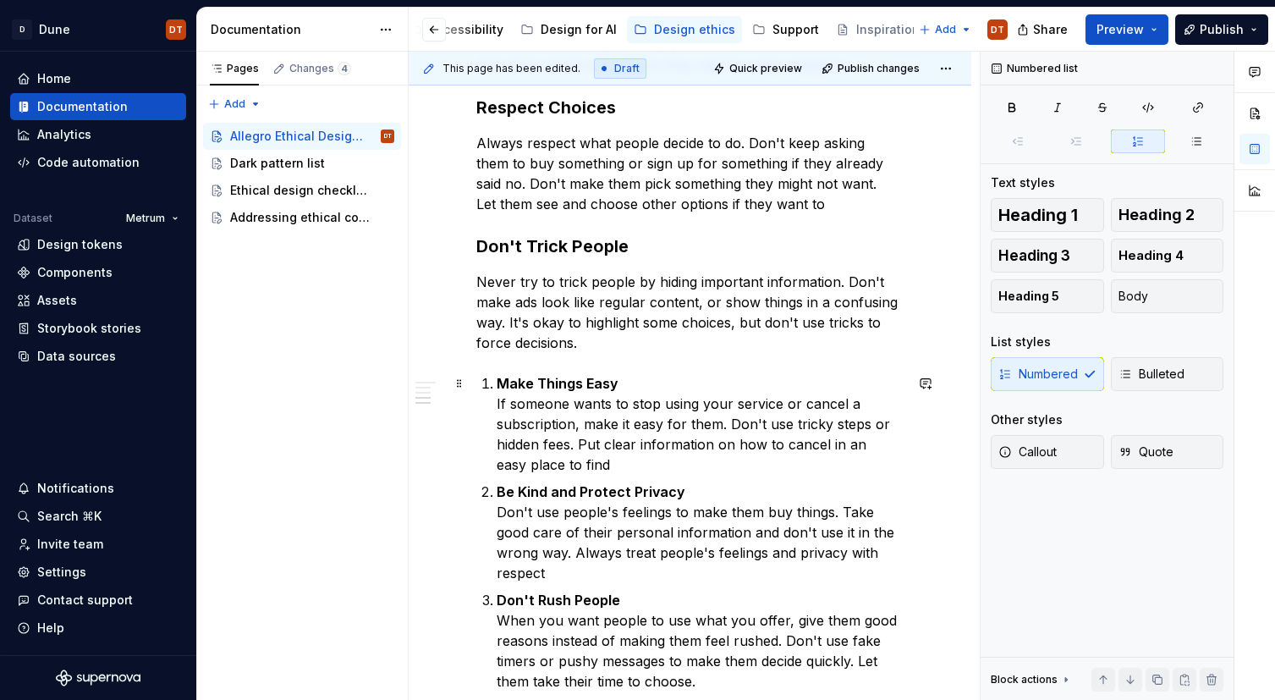
click at [588, 411] on p "Make Things Easy If someone wants to stop using your service or cancel a subscr…" at bounding box center [700, 424] width 407 height 102
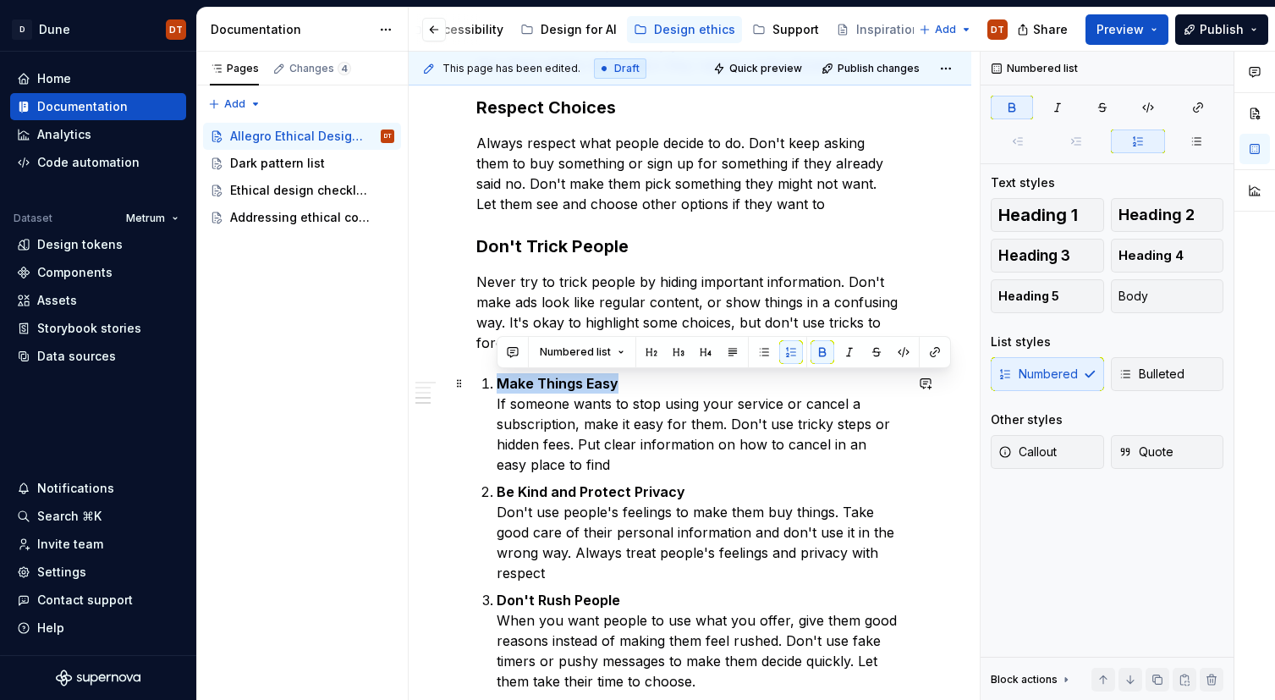
drag, startPoint x: 590, startPoint y: 383, endPoint x: 529, endPoint y: 392, distance: 61.5
click at [497, 385] on li "Make Things Easy If someone wants to stop using your service or cancel a subscr…" at bounding box center [700, 424] width 407 height 102
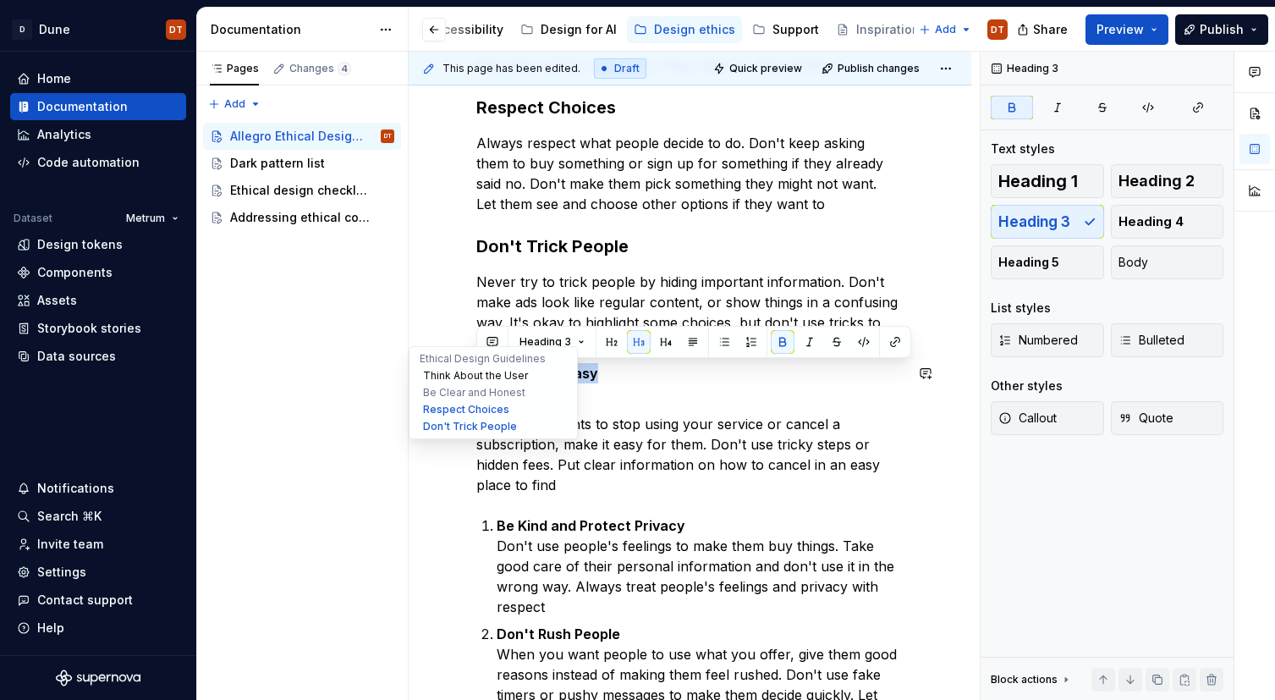
drag, startPoint x: 595, startPoint y: 372, endPoint x: 423, endPoint y: 376, distance: 171.8
click at [423, 376] on div "Allegro Ethical Design Guidelines Edit header Ethical Design Guidelines Think A…" at bounding box center [690, 197] width 563 height 1720
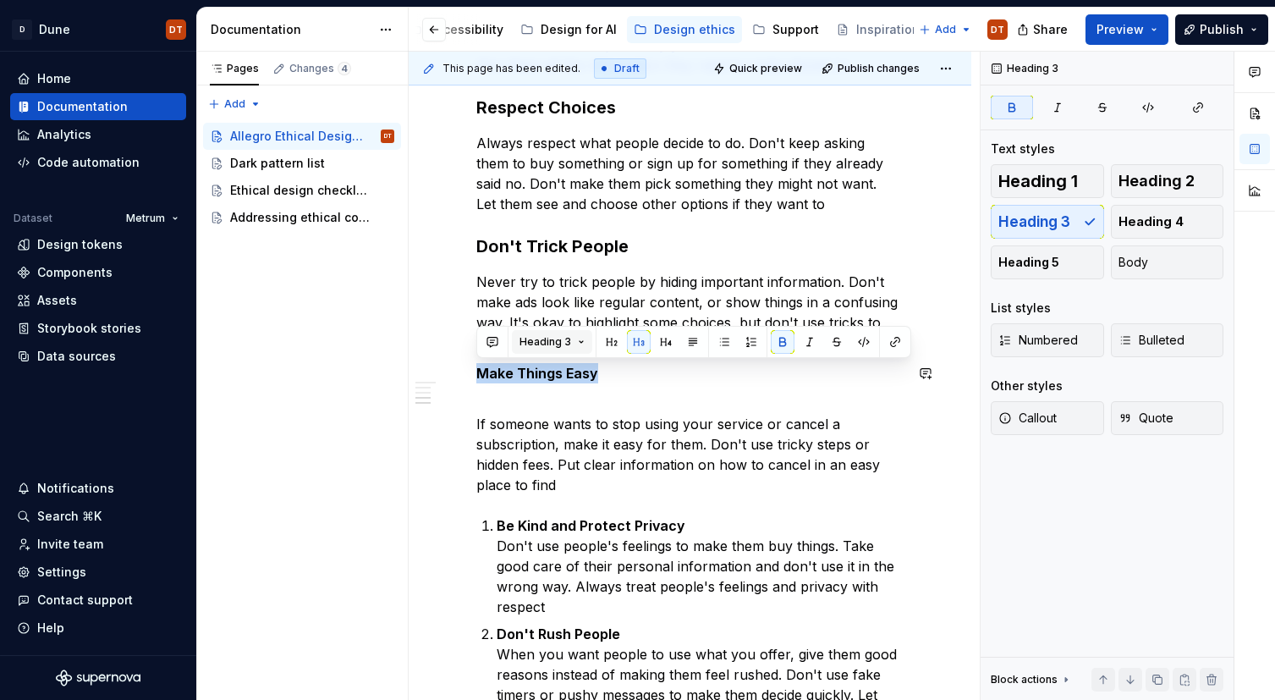
click at [552, 338] on span "Heading 3" at bounding box center [545, 342] width 52 height 14
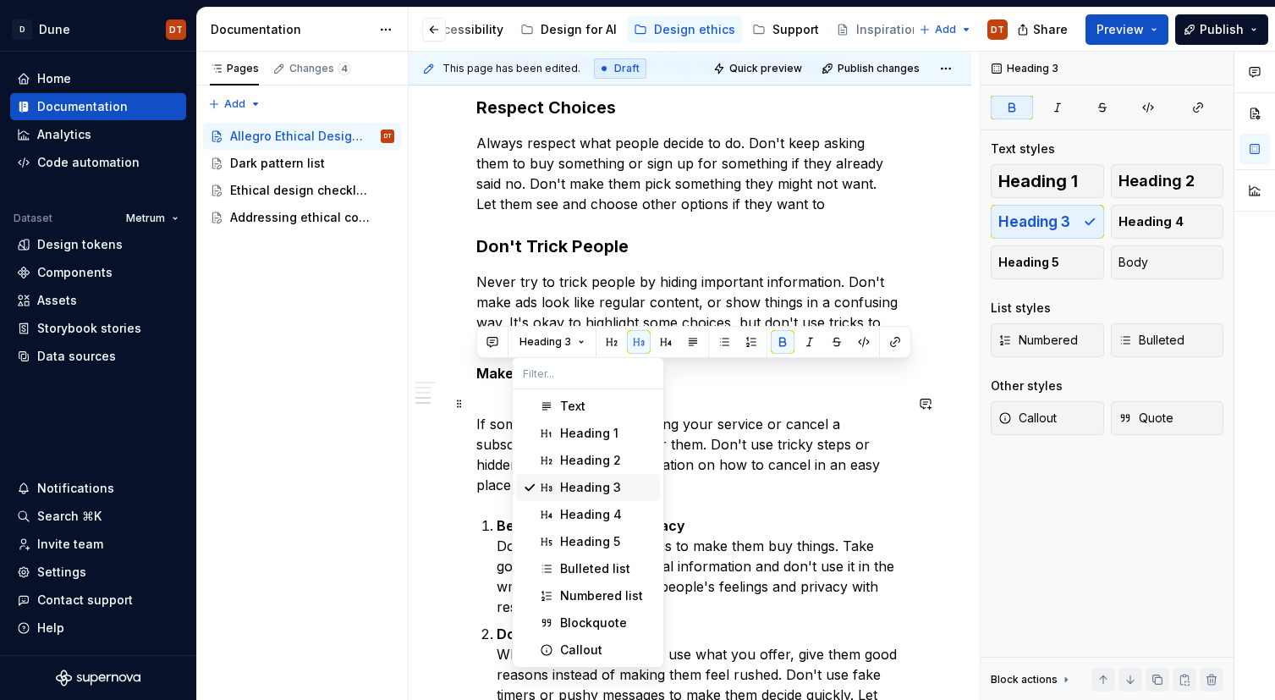
click at [580, 483] on div "Heading 3" at bounding box center [590, 487] width 61 height 17
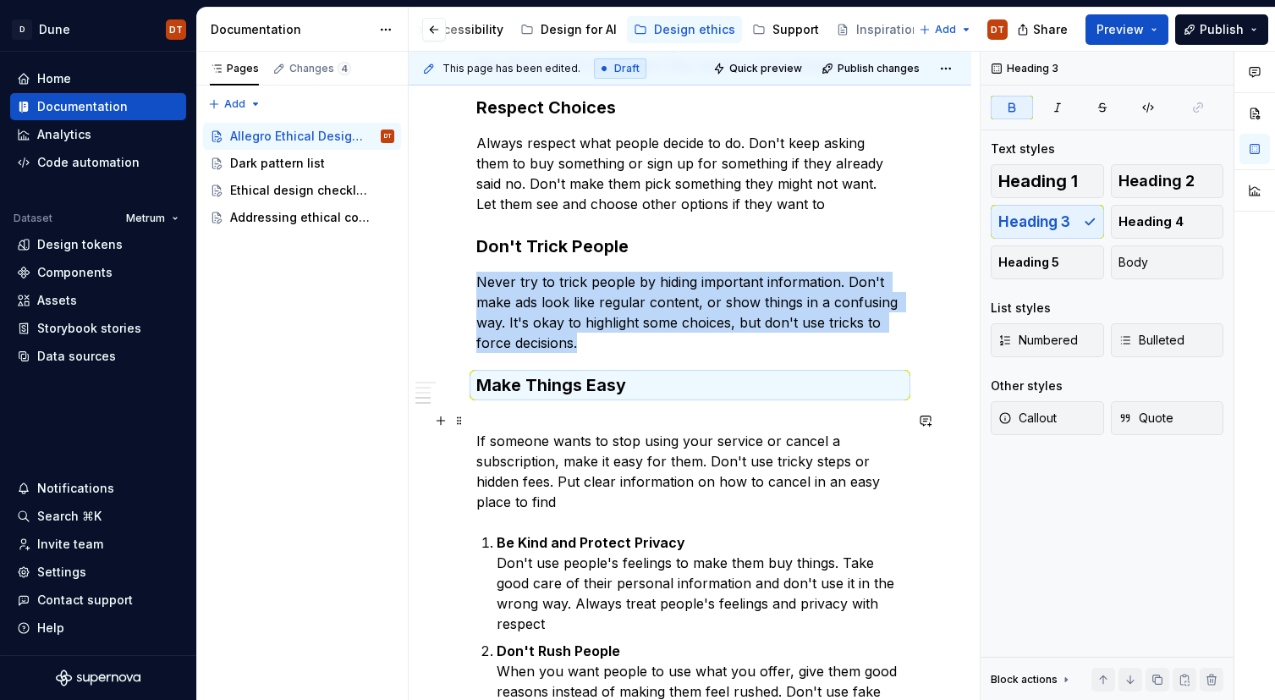
click at [513, 414] on p "If someone wants to stop using your service or cancel a subscription, make it e…" at bounding box center [689, 461] width 427 height 102
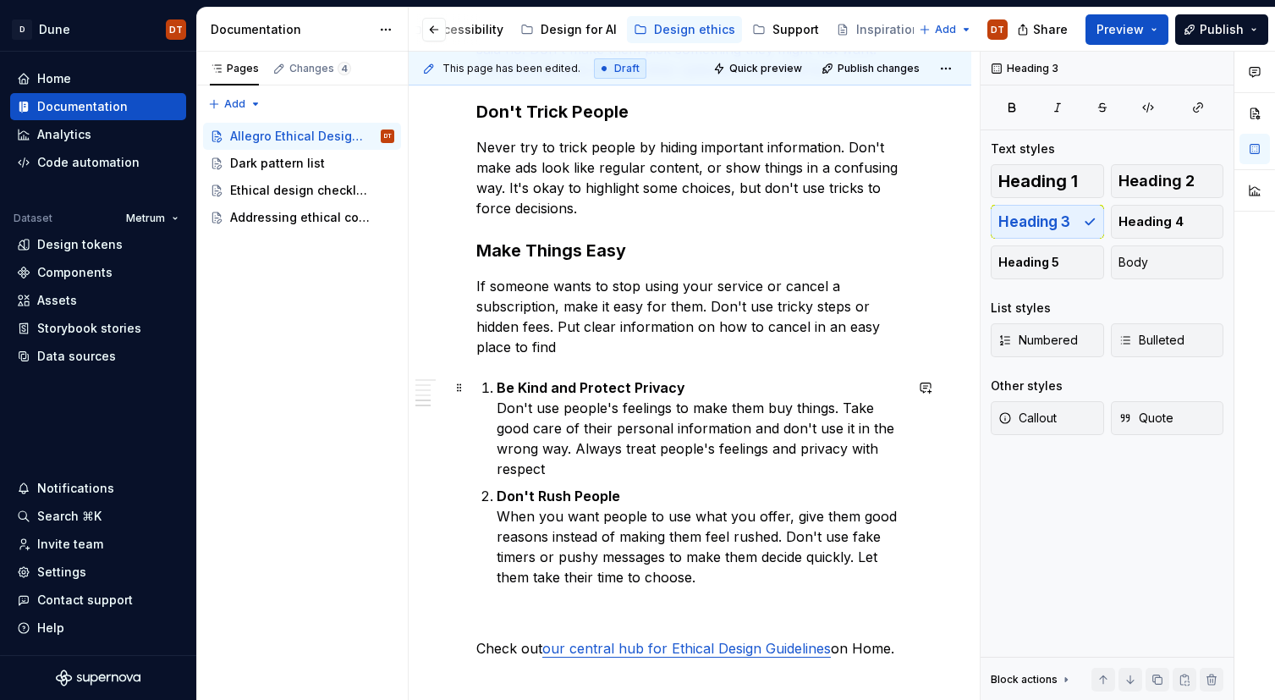
scroll to position [888, 0]
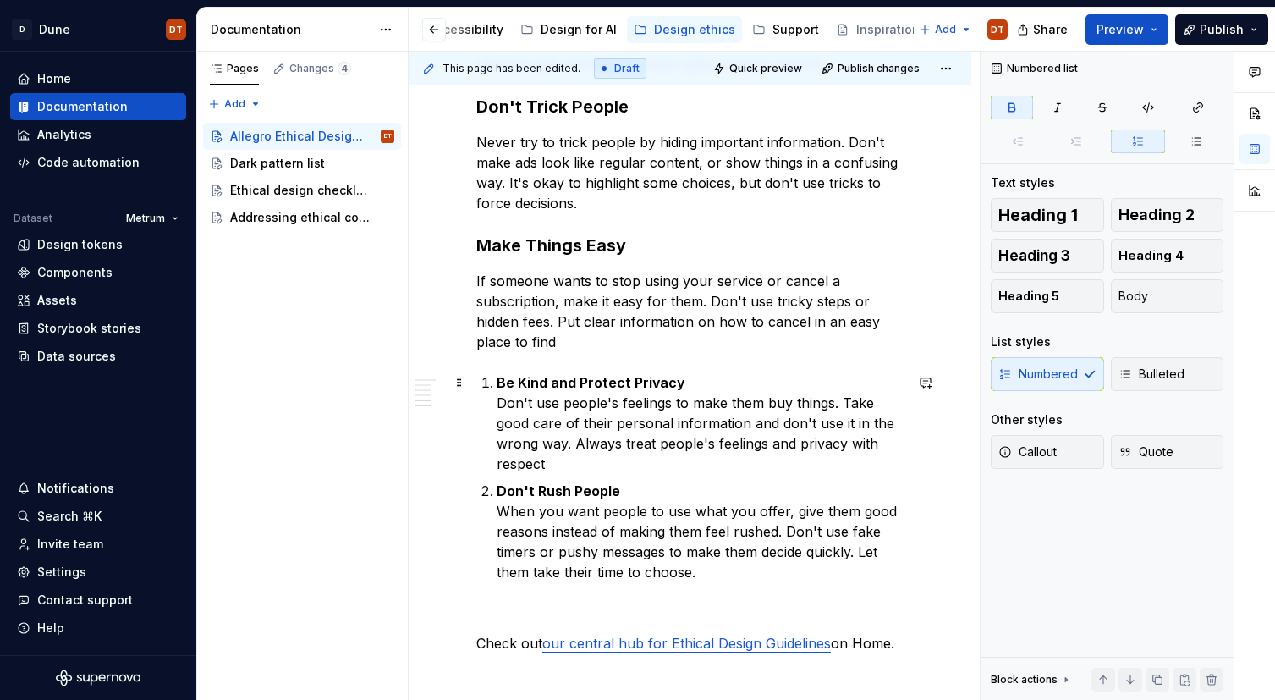
click at [600, 391] on p "Be Kind and Protect Privacy Don't use people's feelings to make them buy things…" at bounding box center [700, 423] width 407 height 102
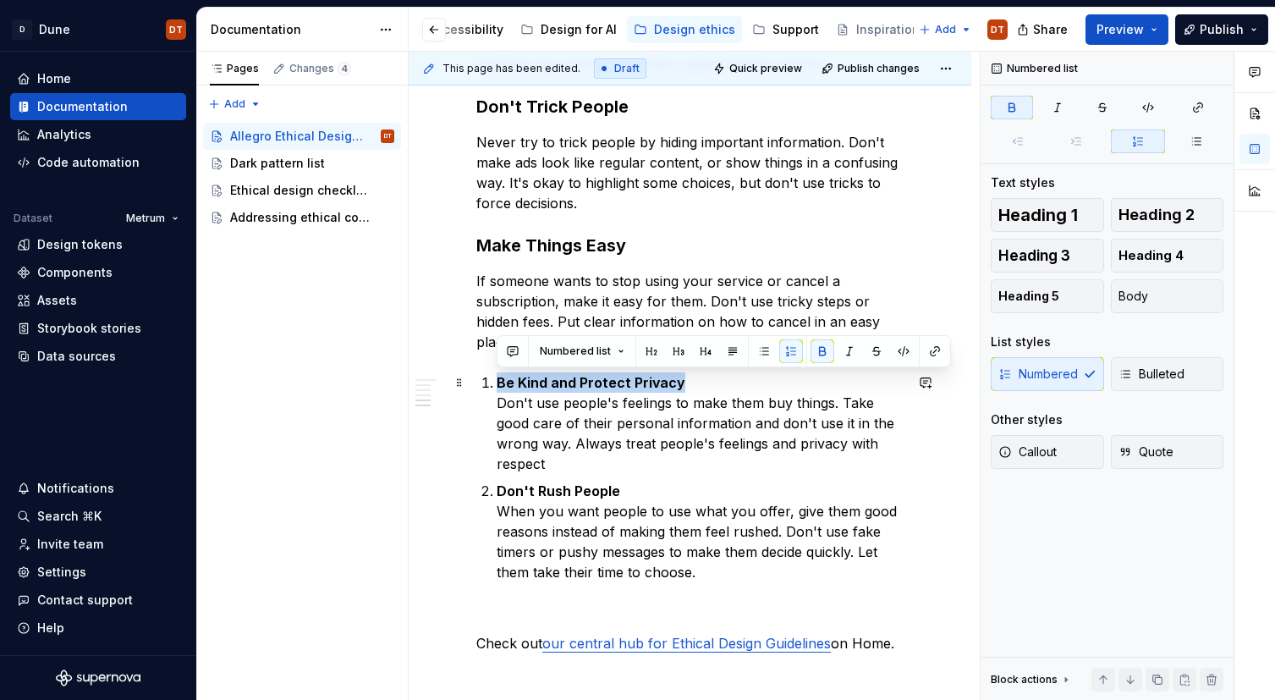
drag, startPoint x: 681, startPoint y: 383, endPoint x: 566, endPoint y: 418, distance: 120.2
click at [497, 388] on li "Be Kind and Protect Privacy Don't use people's feelings to make them buy things…" at bounding box center [700, 423] width 407 height 102
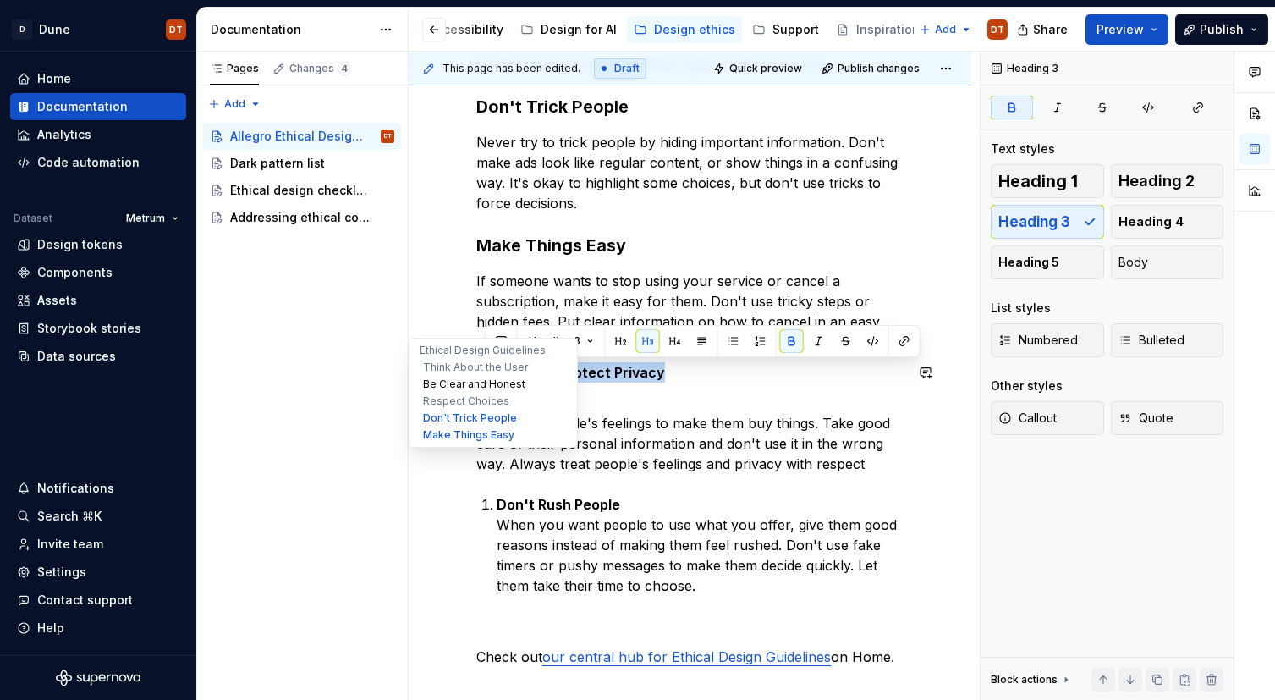
drag, startPoint x: 538, startPoint y: 379, endPoint x: 500, endPoint y: 376, distance: 38.2
click at [483, 371] on div "Allegro Ethical Design Guidelines Edit header Ethical Design Guidelines Think A…" at bounding box center [690, 62] width 563 height 1730
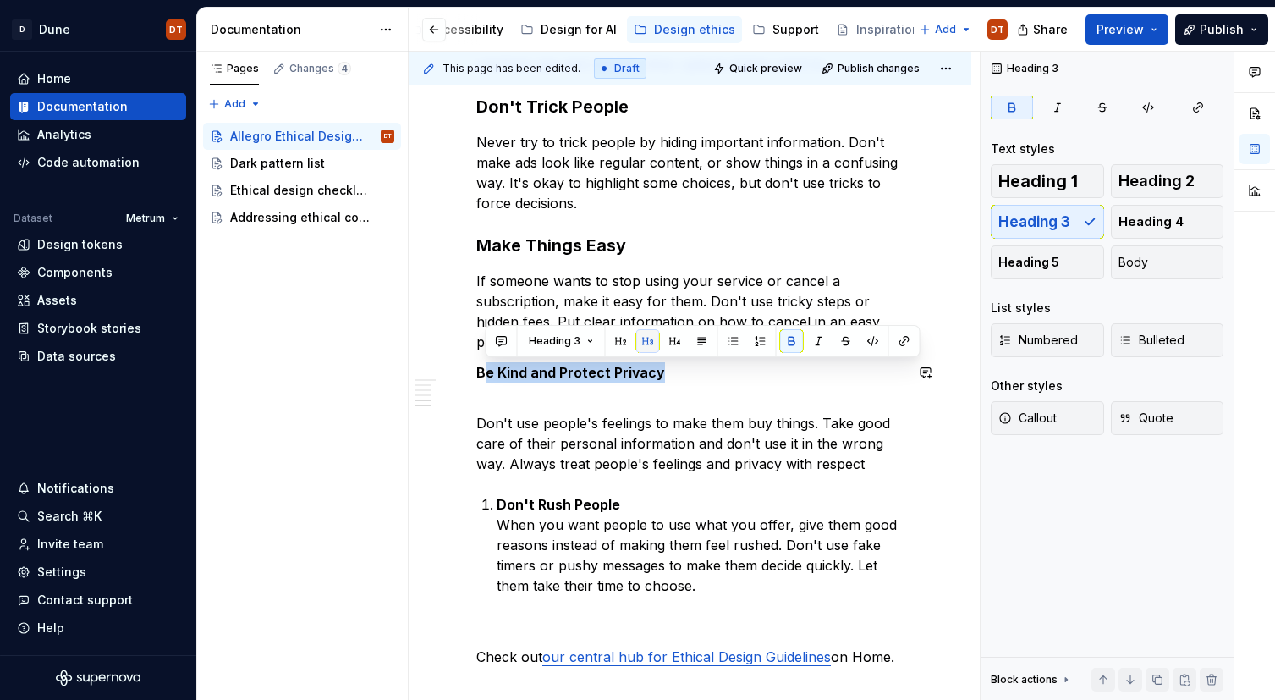
click at [647, 348] on button "button" at bounding box center [648, 341] width 24 height 24
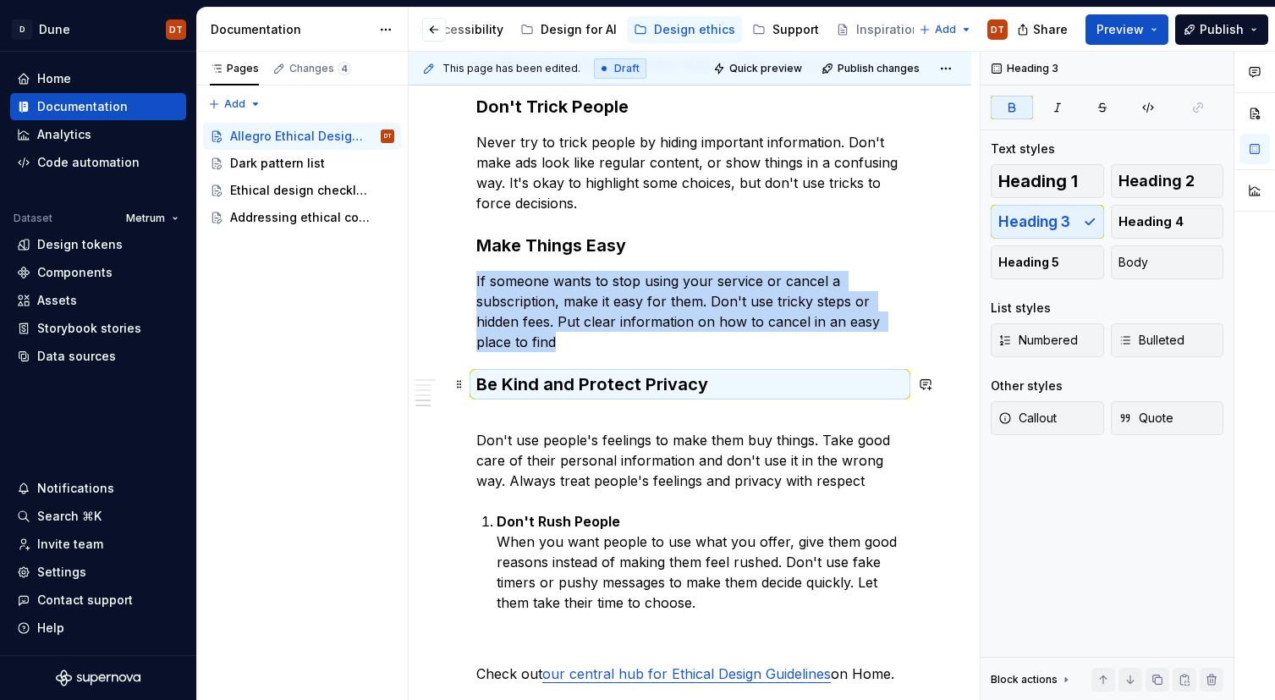
click at [552, 396] on h3 "Be Kind and Protect Privacy" at bounding box center [689, 384] width 427 height 24
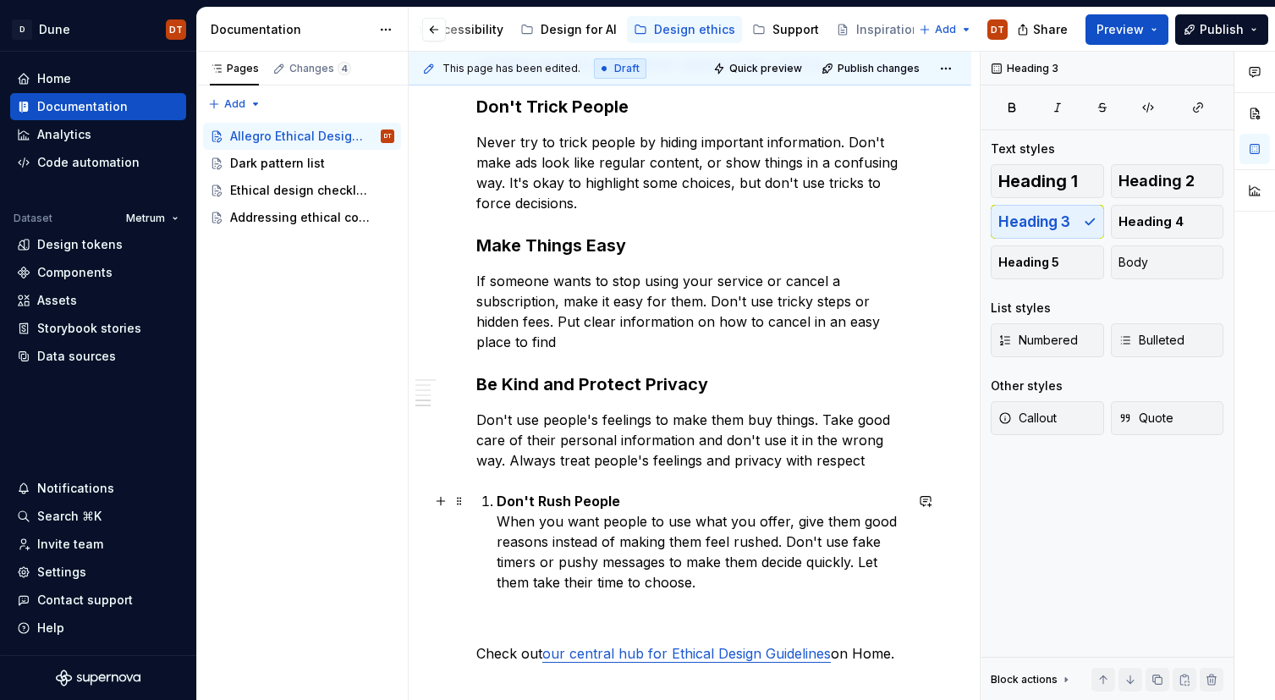
drag, startPoint x: 568, startPoint y: 500, endPoint x: 579, endPoint y: 499, distance: 11.9
click at [568, 500] on strong "Don't Rush People" at bounding box center [559, 500] width 124 height 17
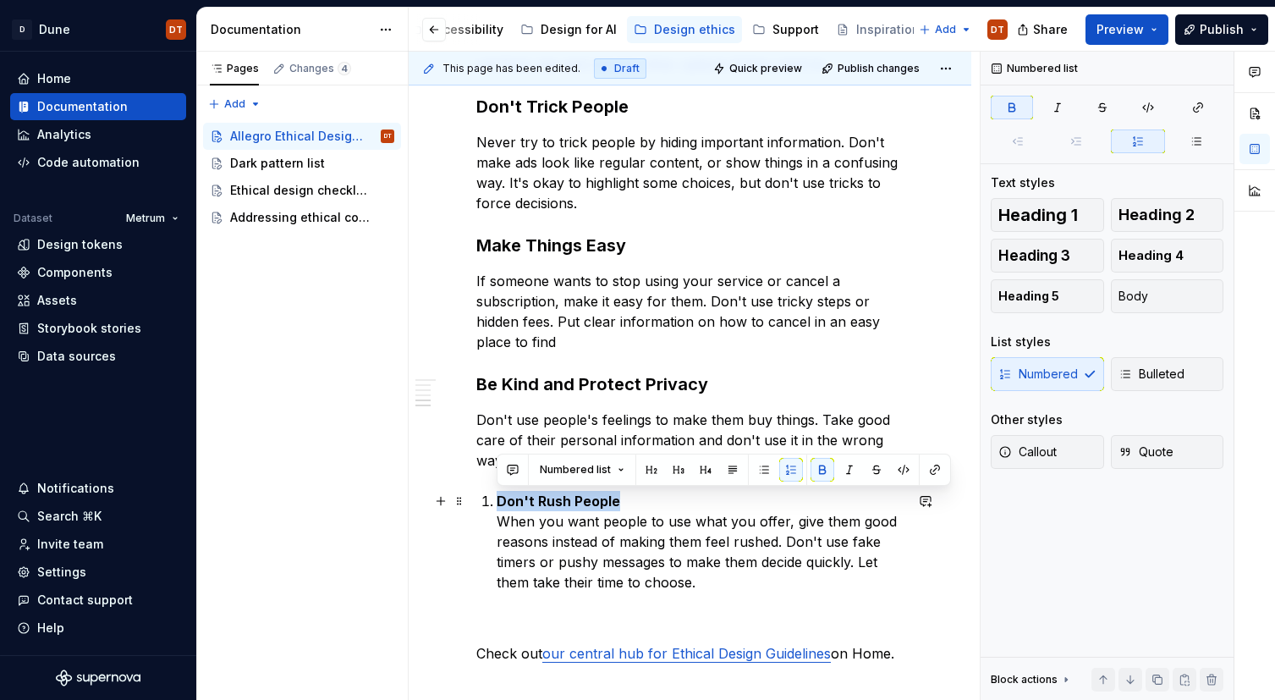
drag, startPoint x: 615, startPoint y: 501, endPoint x: 488, endPoint y: 499, distance: 126.9
click at [497, 498] on li "Don't Rush People When you want people to use what you offer, give them good re…" at bounding box center [700, 542] width 407 height 102
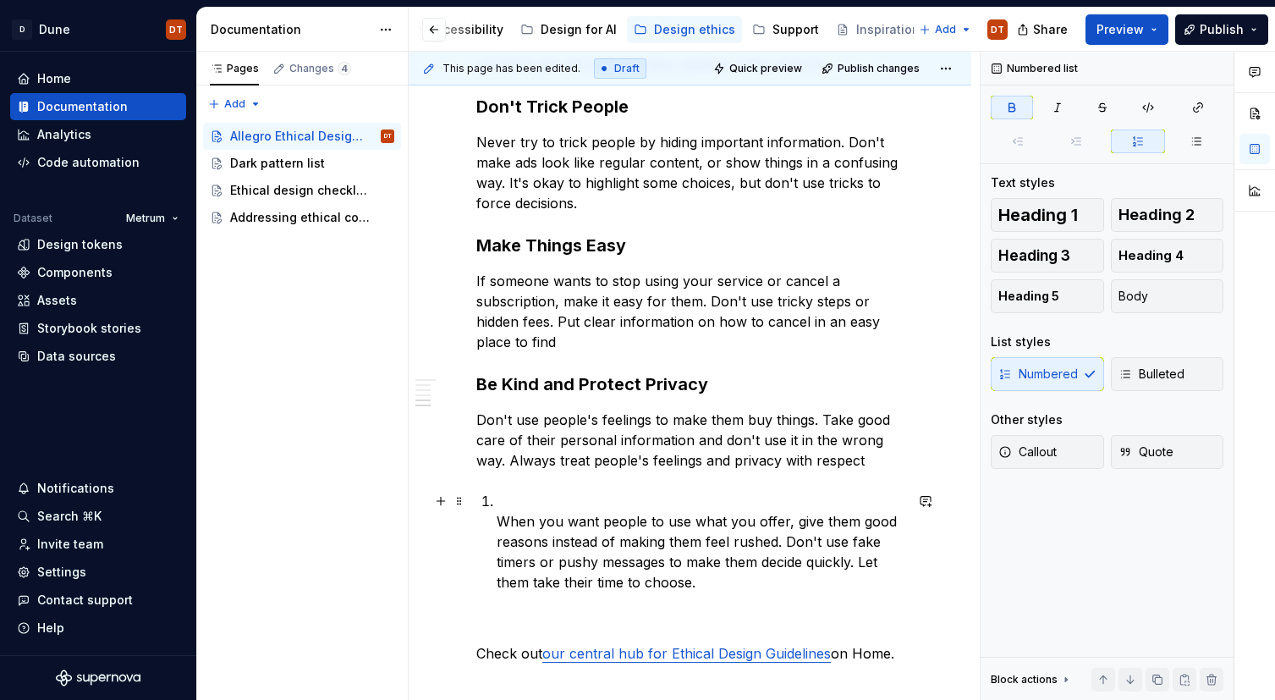
click at [569, 528] on p "When you want people to use what you offer, give them good reasons instead of m…" at bounding box center [700, 542] width 407 height 102
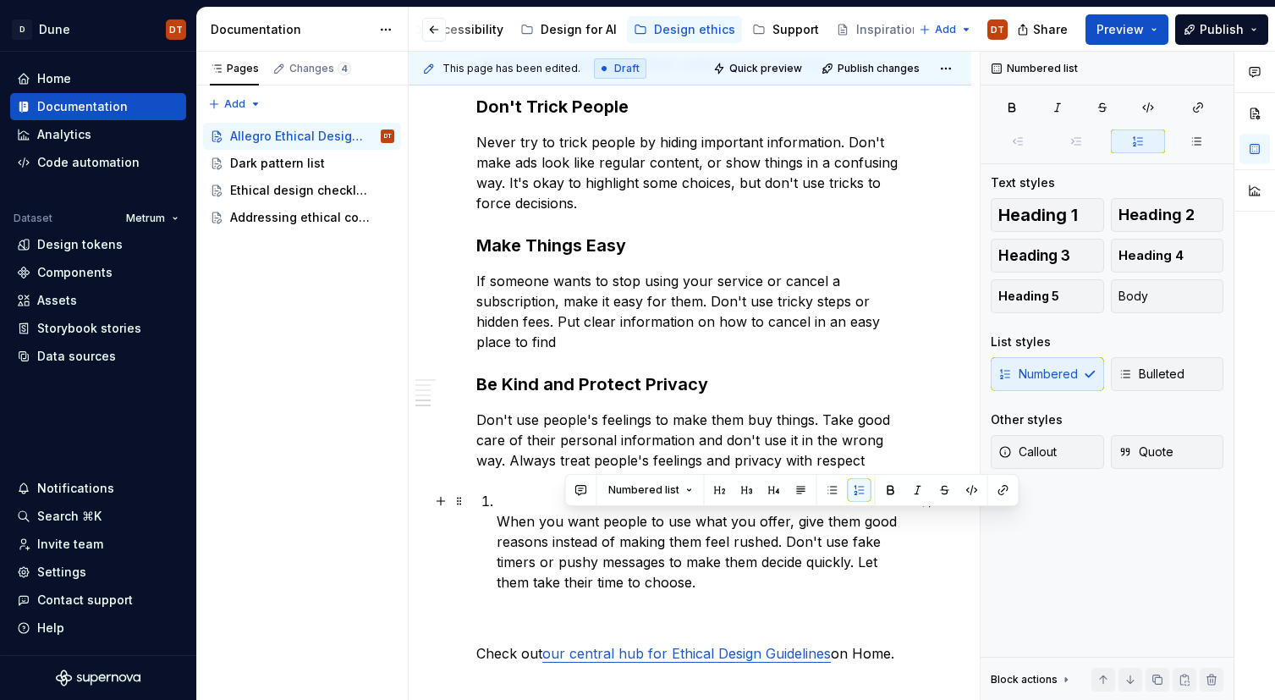
click at [488, 518] on div "Allegro strives to create the best, most ethical experiences for our users. Tha…" at bounding box center [689, 85] width 427 height 1218
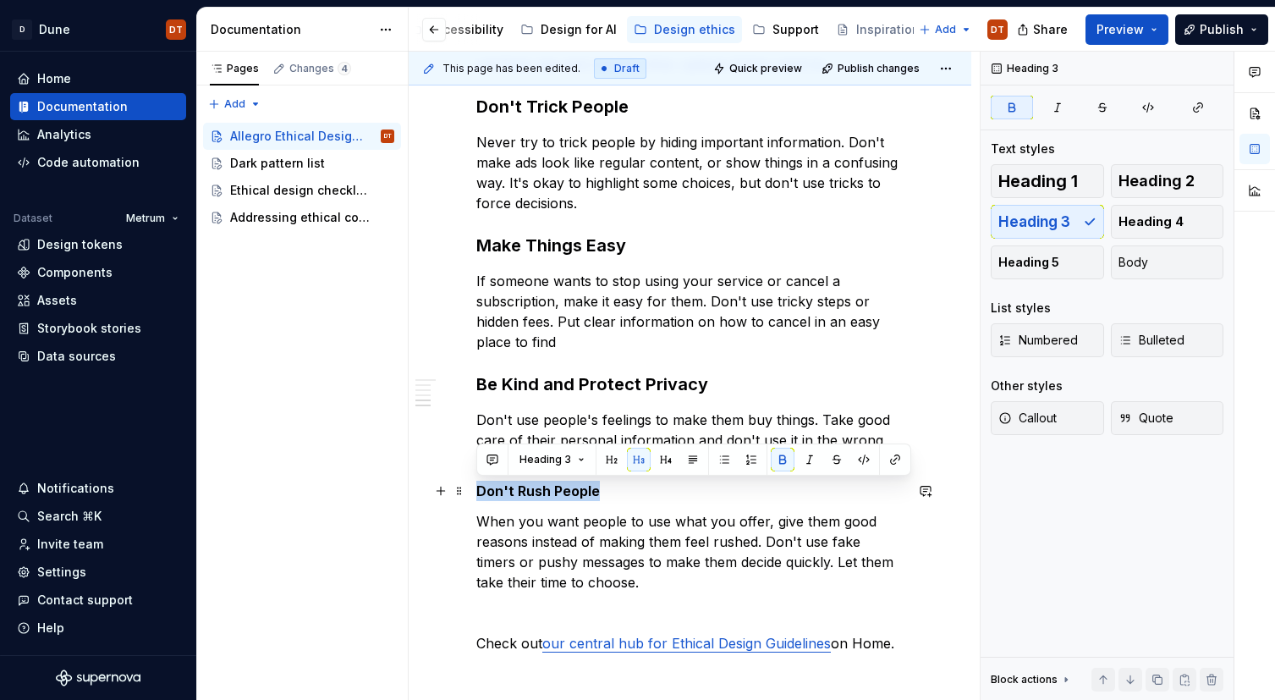
drag, startPoint x: 572, startPoint y: 492, endPoint x: 467, endPoint y: 496, distance: 104.9
click at [467, 496] on div "Allegro strives to create the best, most ethical experiences for our users. Tha…" at bounding box center [690, 174] width 563 height 1479
click at [632, 458] on button "button" at bounding box center [639, 459] width 24 height 24
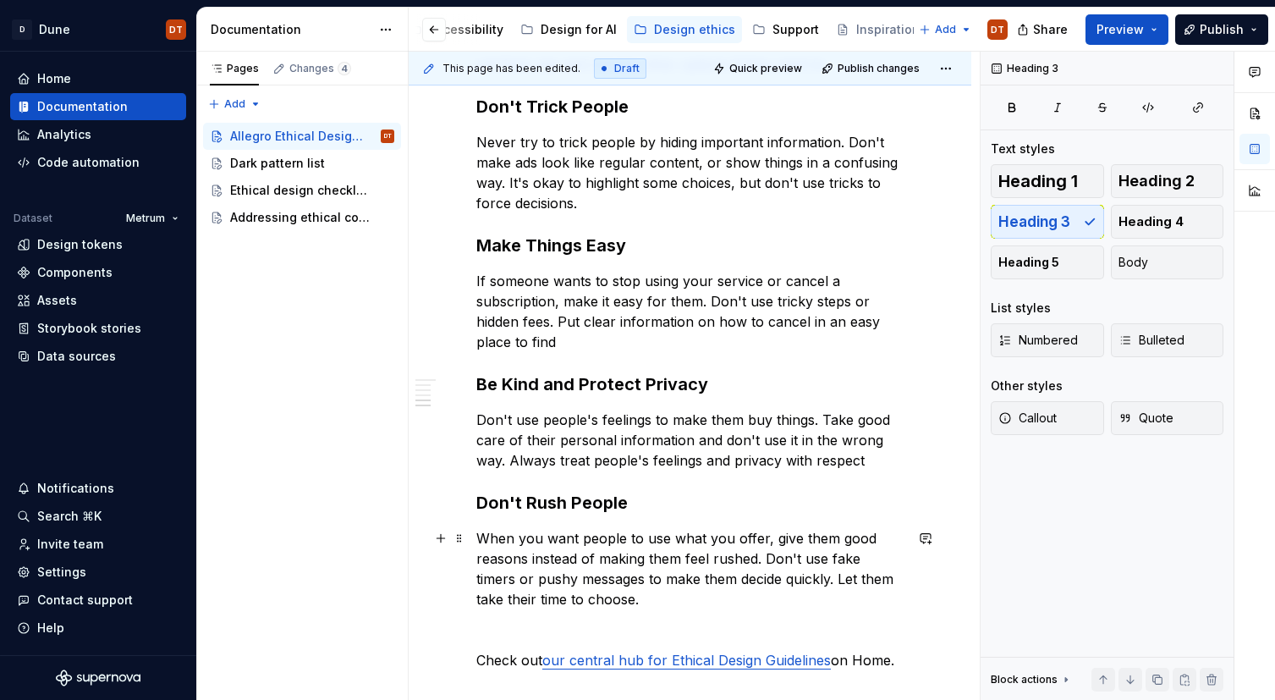
click at [586, 556] on p "When you want people to use what you offer, give them good reasons instead of m…" at bounding box center [689, 568] width 427 height 81
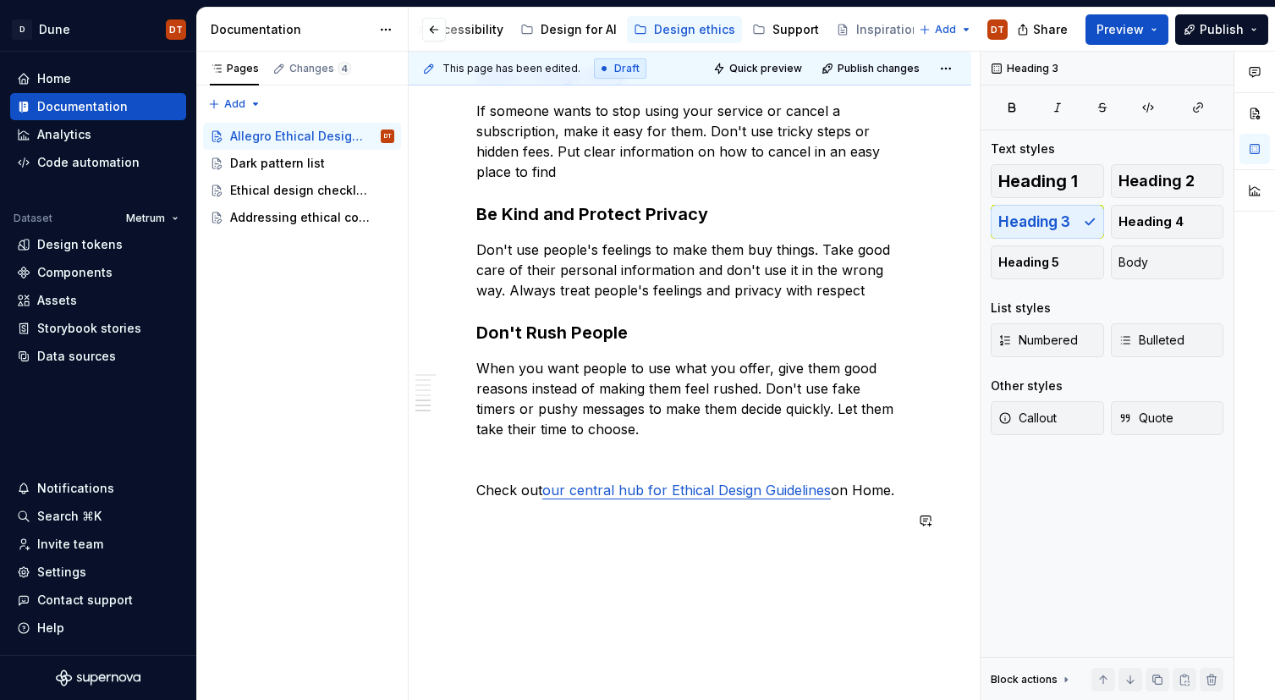
scroll to position [1064, 0]
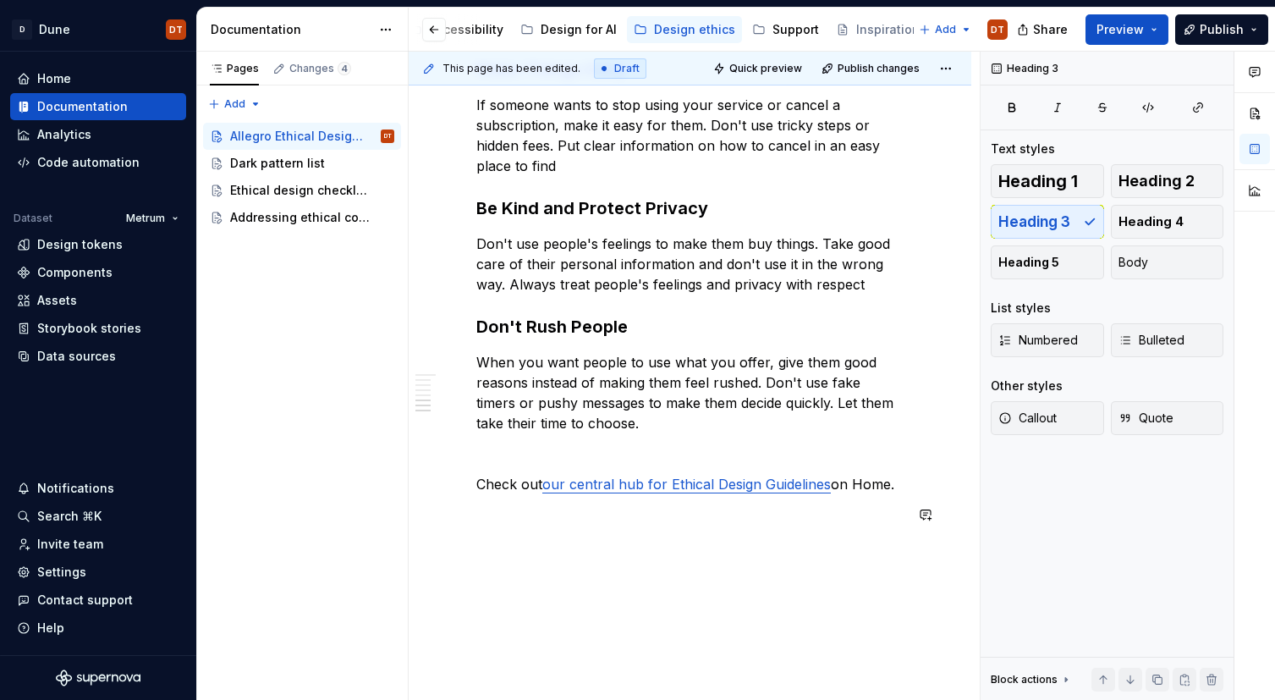
click at [685, 576] on div "Allegro strives to create the best, most ethical experiences for our users. Tha…" at bounding box center [690, 7] width 563 height 1496
click at [635, 585] on div "Allegro strives to create the best, most ethical experiences for our users. Tha…" at bounding box center [690, 7] width 563 height 1496
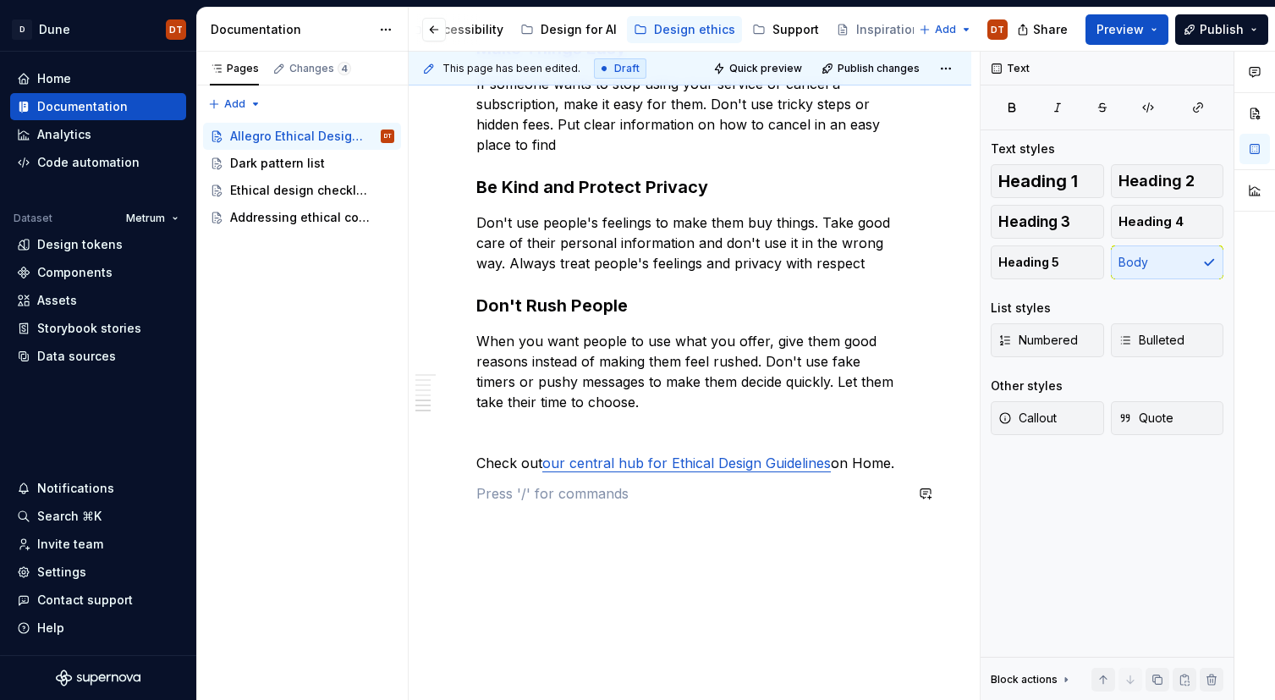
click at [281, 220] on div "Addressing ethical concerns" at bounding box center [286, 217] width 113 height 17
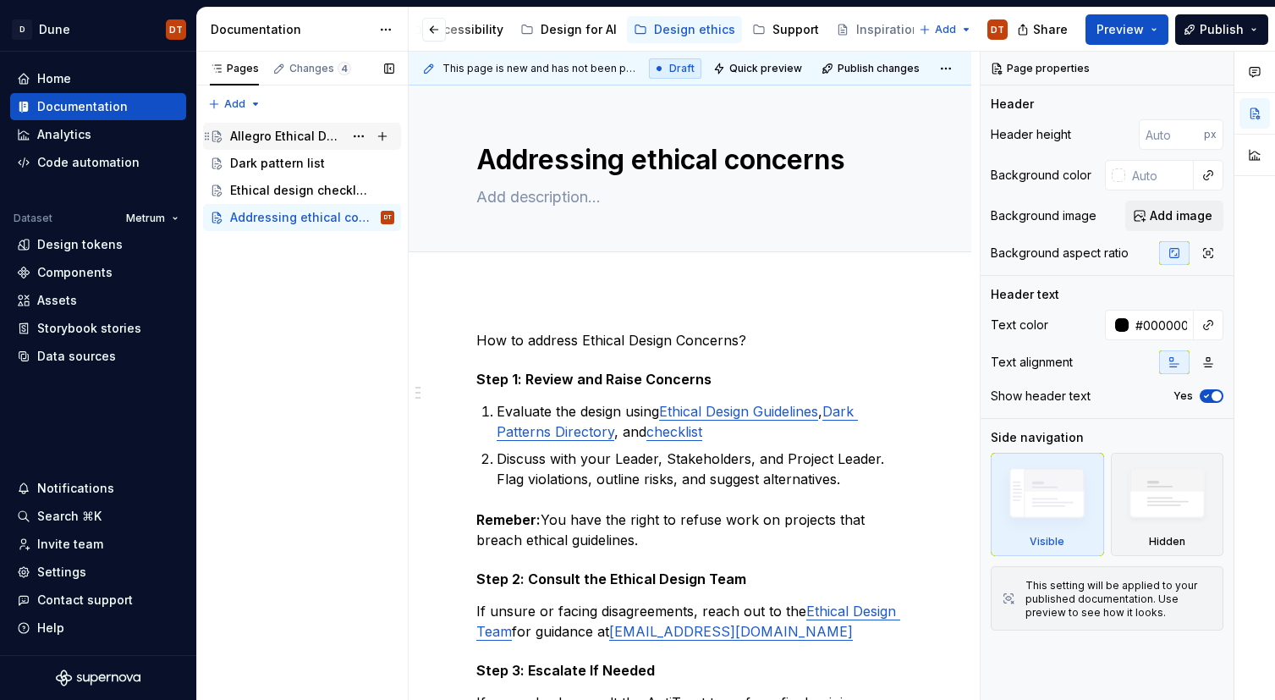
click at [282, 134] on div "Allegro Ethical Design Guidelines" at bounding box center [286, 136] width 113 height 17
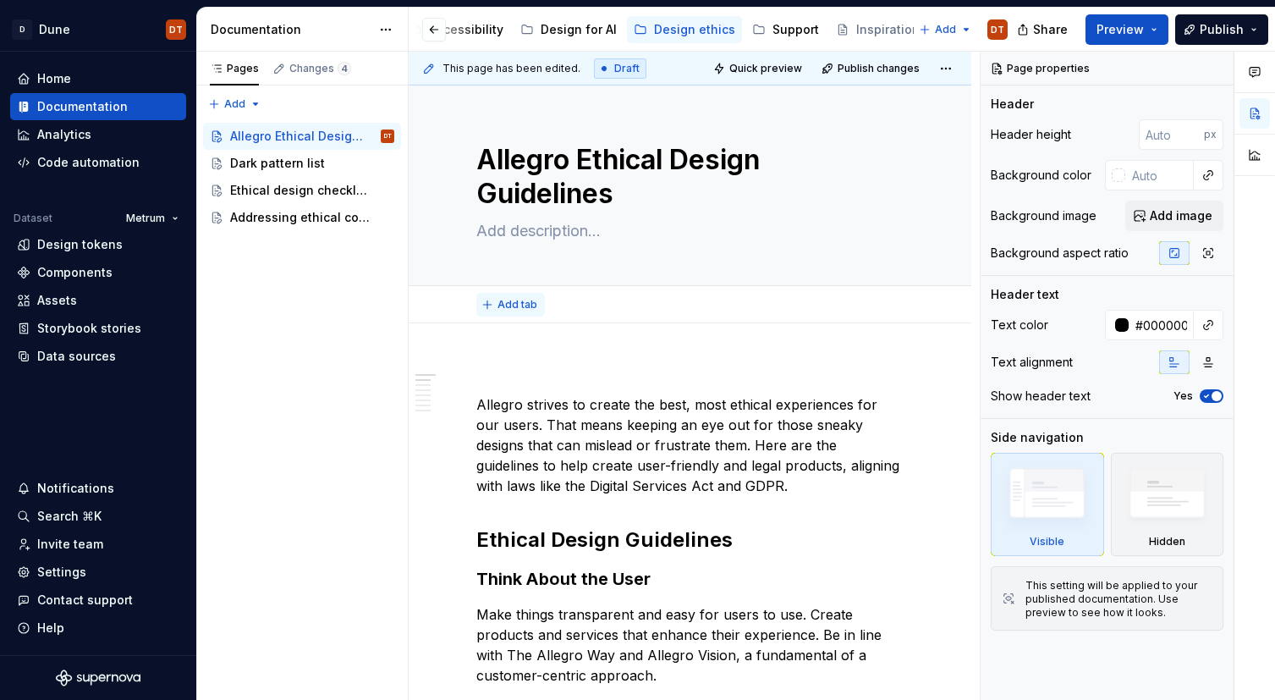
click at [502, 313] on button "Add tab" at bounding box center [510, 305] width 69 height 24
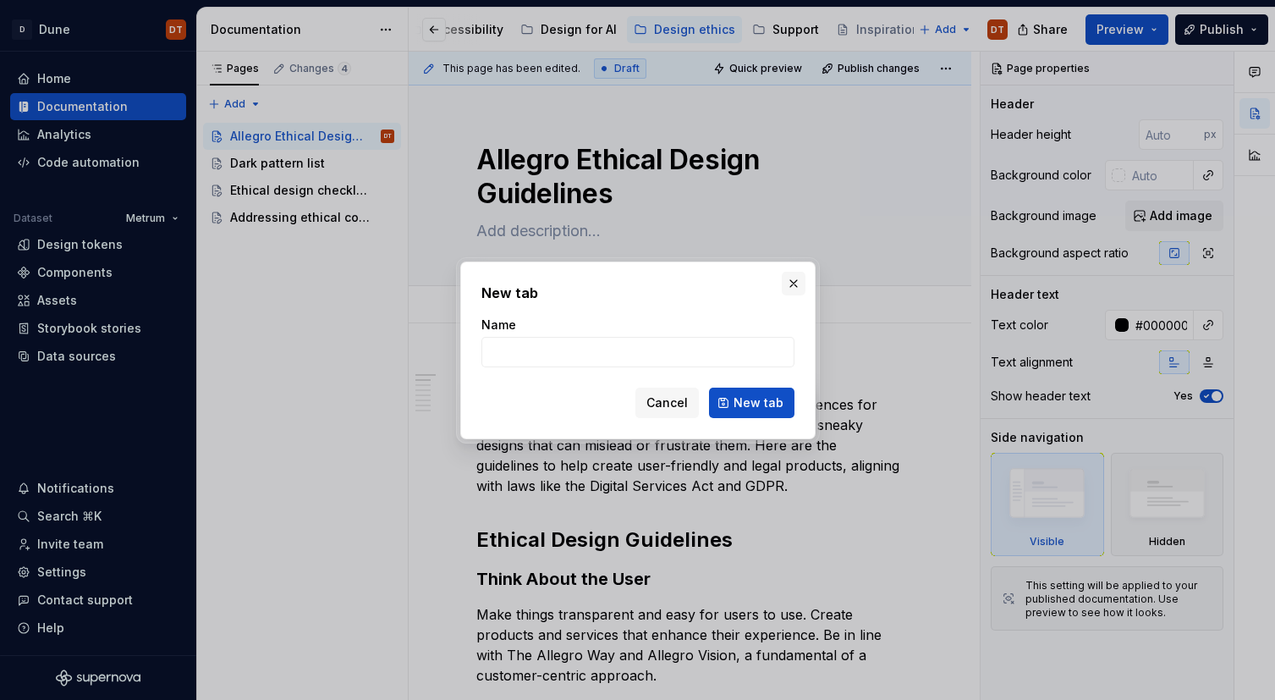
click at [794, 280] on button "button" at bounding box center [794, 284] width 24 height 24
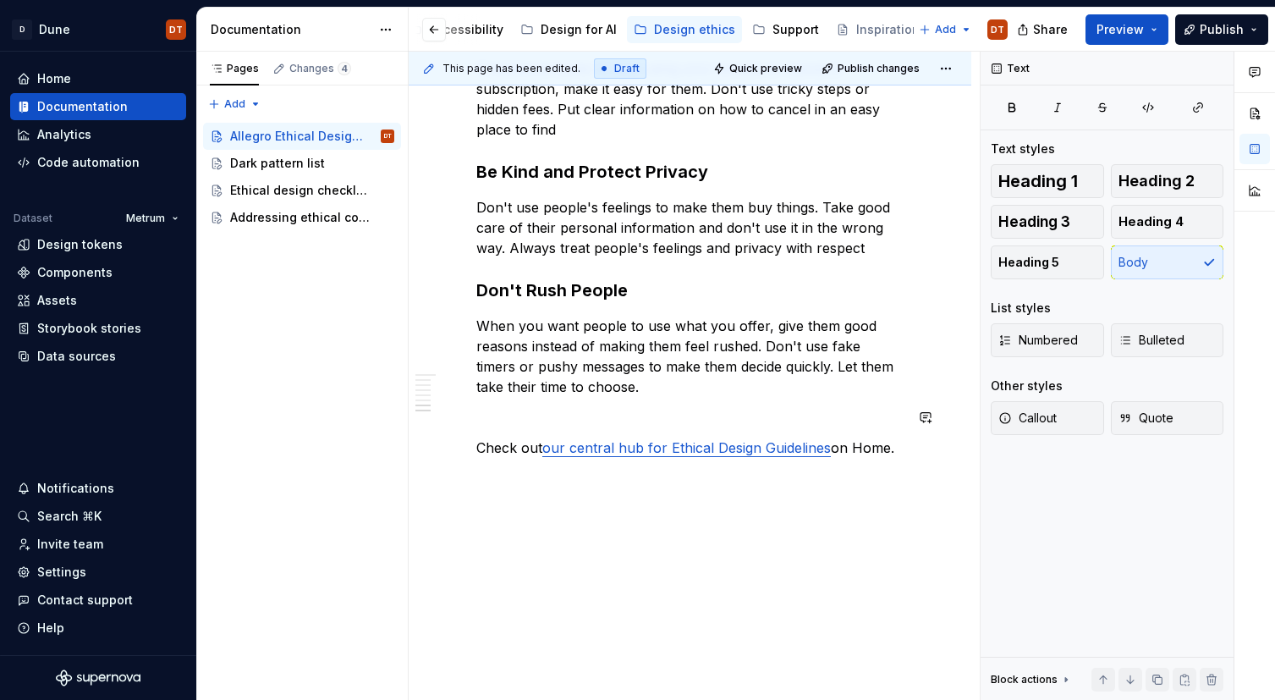
scroll to position [1088, 0]
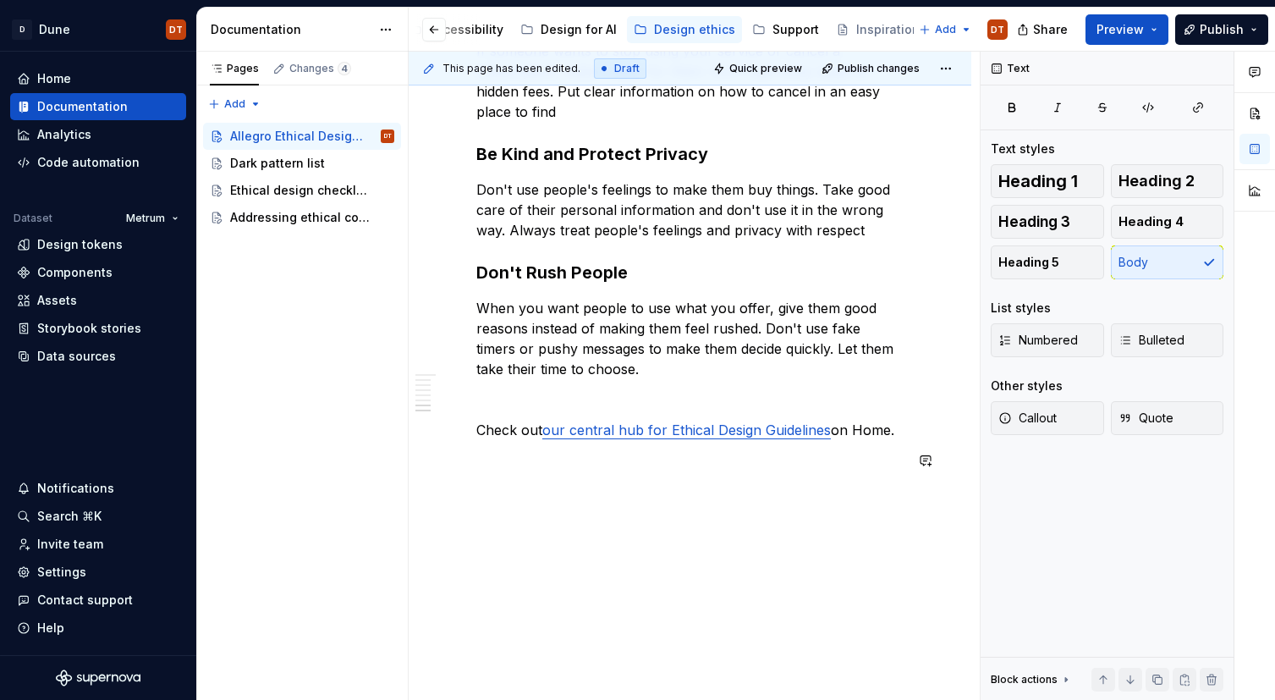
click at [481, 431] on p "Check out our central hub for Ethical Design Guidelines on Home." at bounding box center [689, 430] width 427 height 20
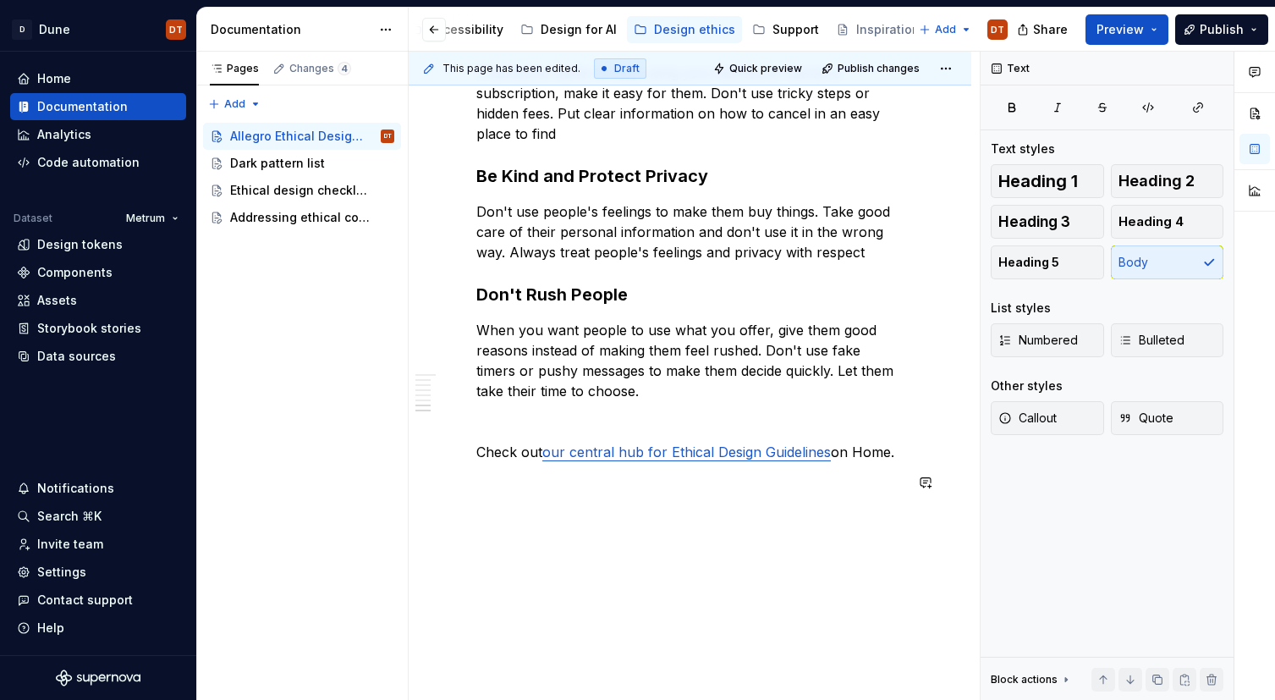
scroll to position [1068, 0]
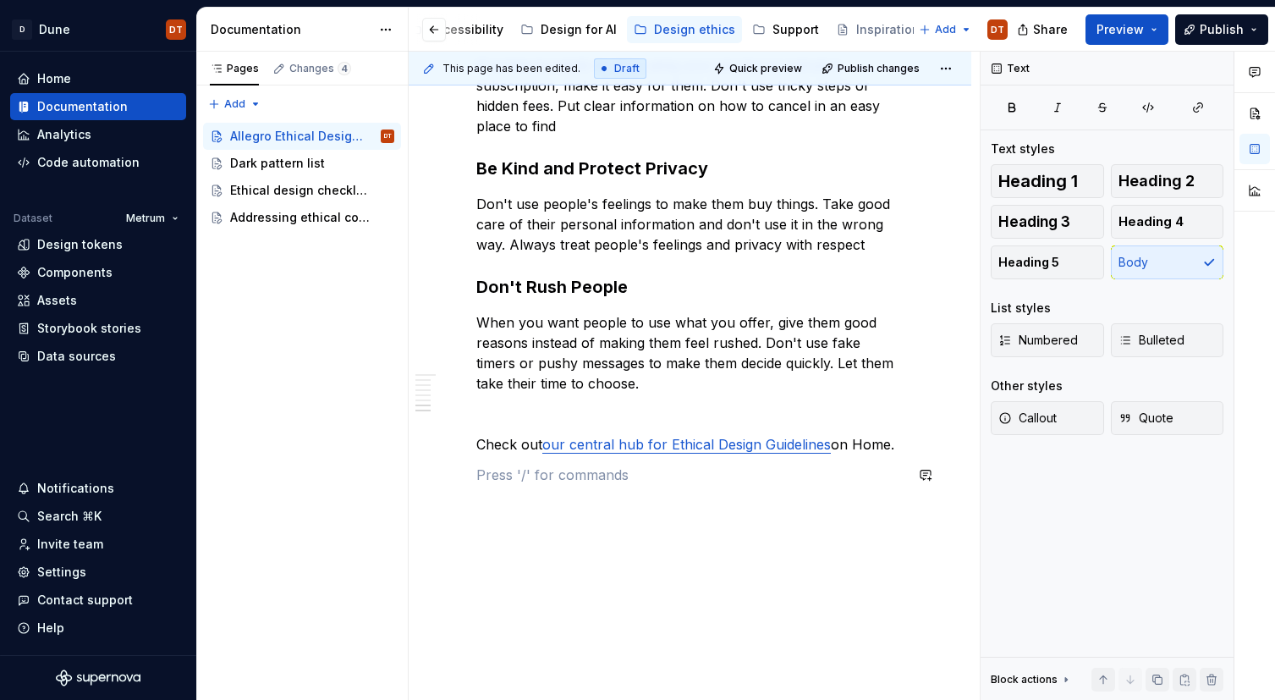
scroll to position [1088, 0]
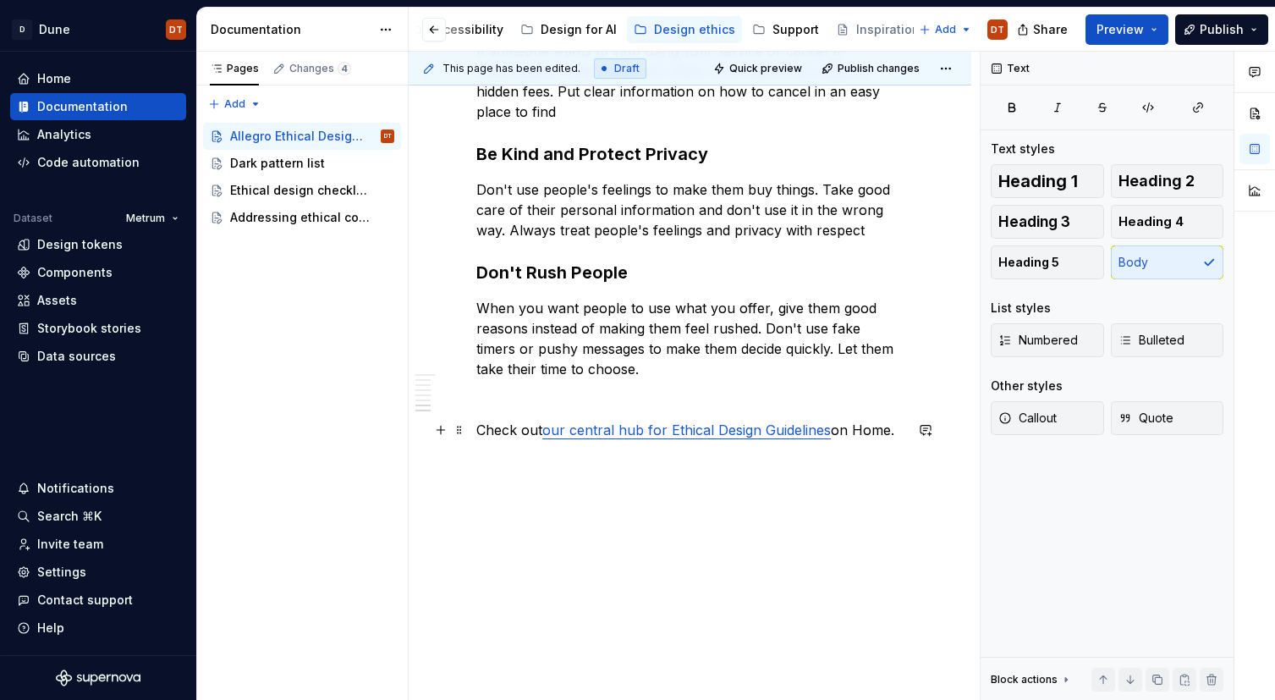
click at [477, 430] on p "Check out our central hub for Ethical Design Guidelines on Home." at bounding box center [689, 430] width 427 height 20
type textarea "*"
click at [507, 431] on p "Check out our central hub for Ethical Design Guidelines on Home." at bounding box center [689, 430] width 427 height 20
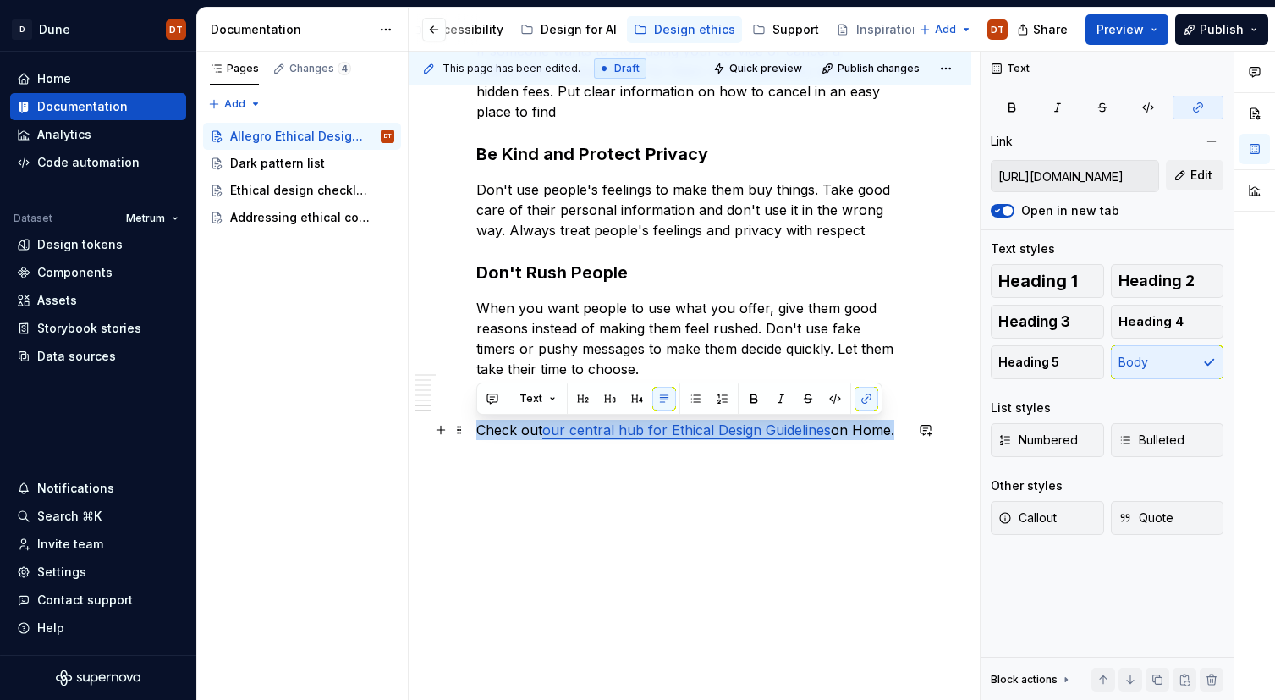
drag, startPoint x: 895, startPoint y: 428, endPoint x: 474, endPoint y: 428, distance: 421.3
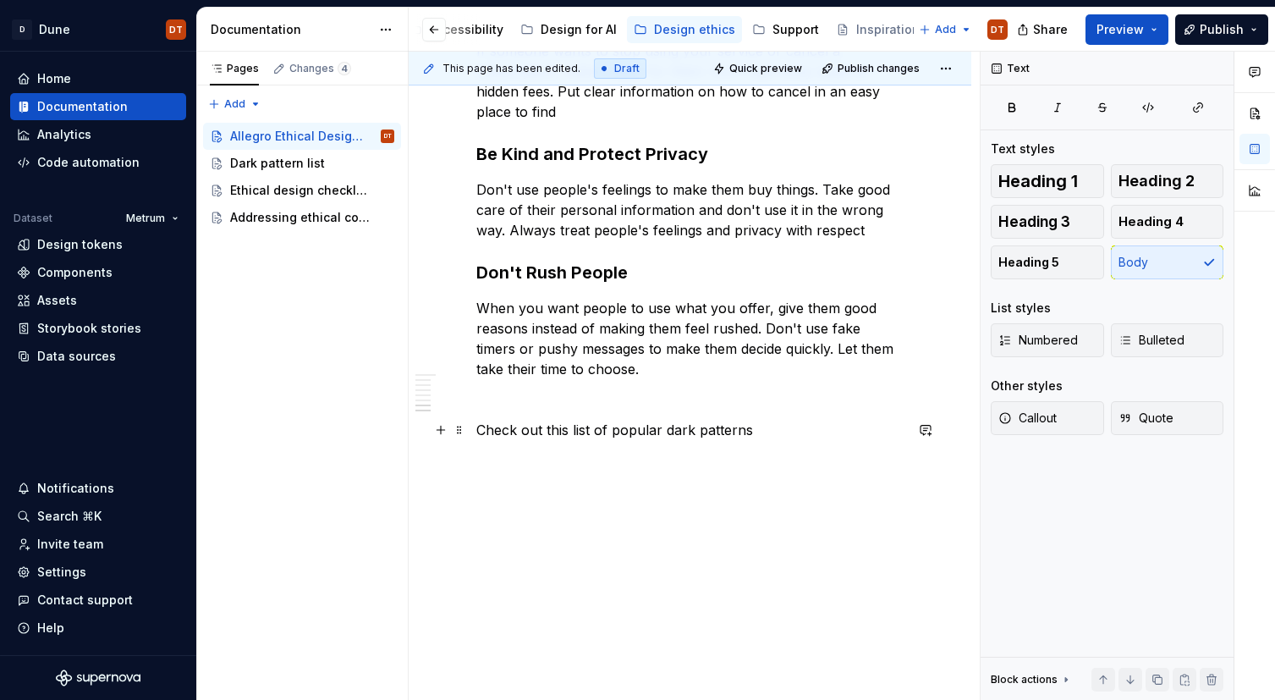
click at [732, 427] on p "Check out this list of popular dark patterns" at bounding box center [689, 430] width 427 height 20
click at [752, 431] on p "Check out this list of popular dark patterns" at bounding box center [689, 430] width 427 height 20
click at [647, 430] on p "Check out this list of popular dark patterns" at bounding box center [689, 430] width 427 height 20
click at [668, 425] on p "Check out this list of popular dark patterns" at bounding box center [689, 430] width 427 height 20
click at [659, 428] on p "Check out this list of popular dark patterns" at bounding box center [689, 430] width 427 height 20
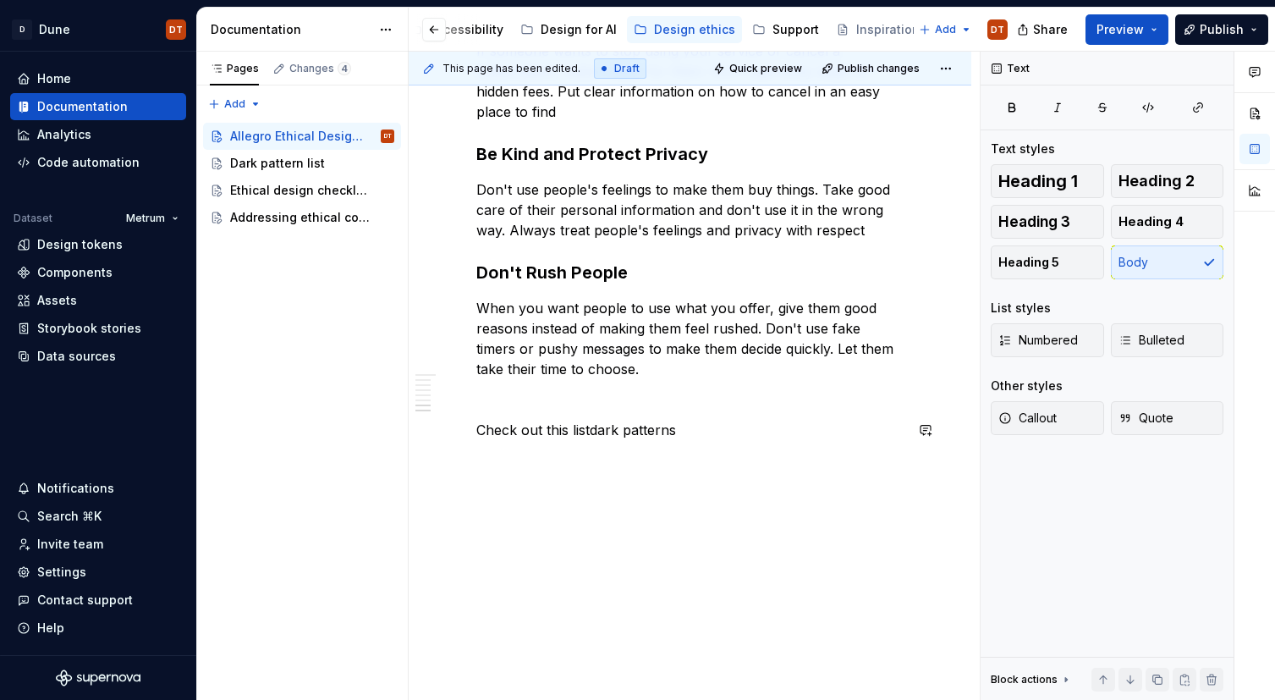
type textarea "*"
drag, startPoint x: 629, startPoint y: 430, endPoint x: 646, endPoint y: 430, distance: 16.9
click at [629, 430] on p "Check out this list dark patterns" at bounding box center [689, 430] width 427 height 20
click at [682, 431] on p "Check out this list dark patterns" at bounding box center [689, 430] width 427 height 20
click at [629, 434] on p "Check out this list dark patterns" at bounding box center [689, 430] width 427 height 20
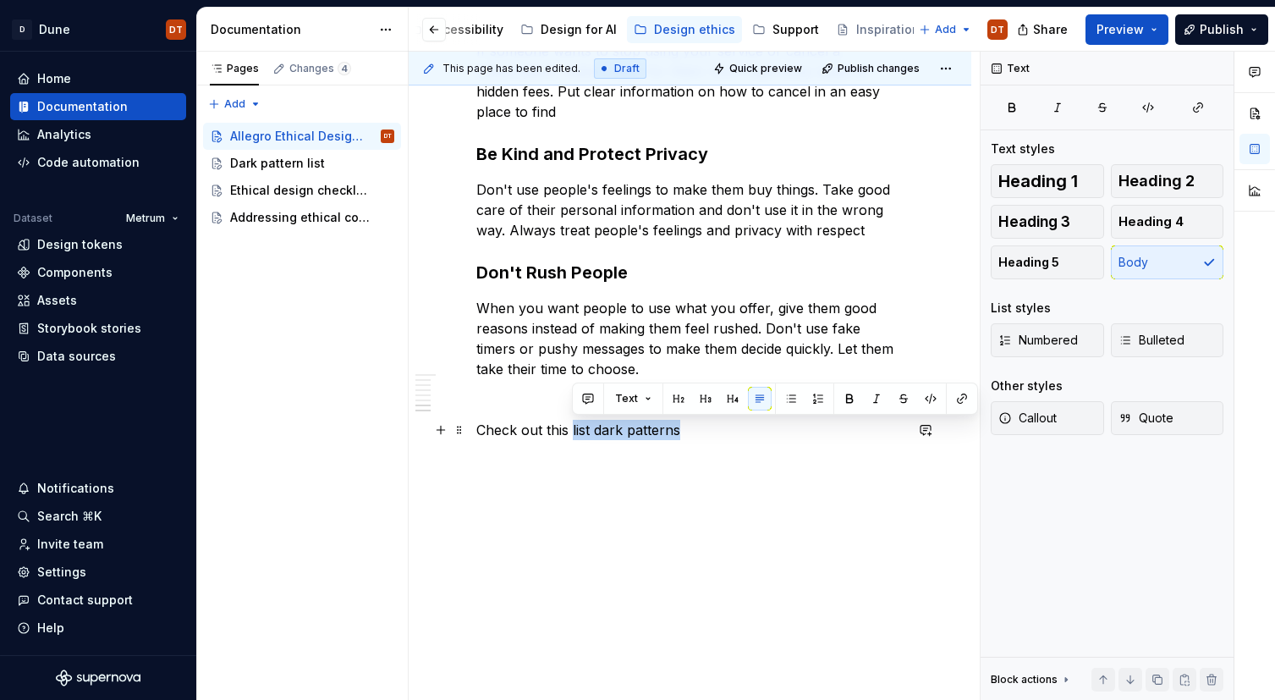
drag, startPoint x: 573, startPoint y: 427, endPoint x: 694, endPoint y: 428, distance: 121.8
click at [694, 428] on p "Check out this list dark patterns" at bounding box center [689, 430] width 427 height 20
click at [958, 399] on button "button" at bounding box center [962, 399] width 24 height 24
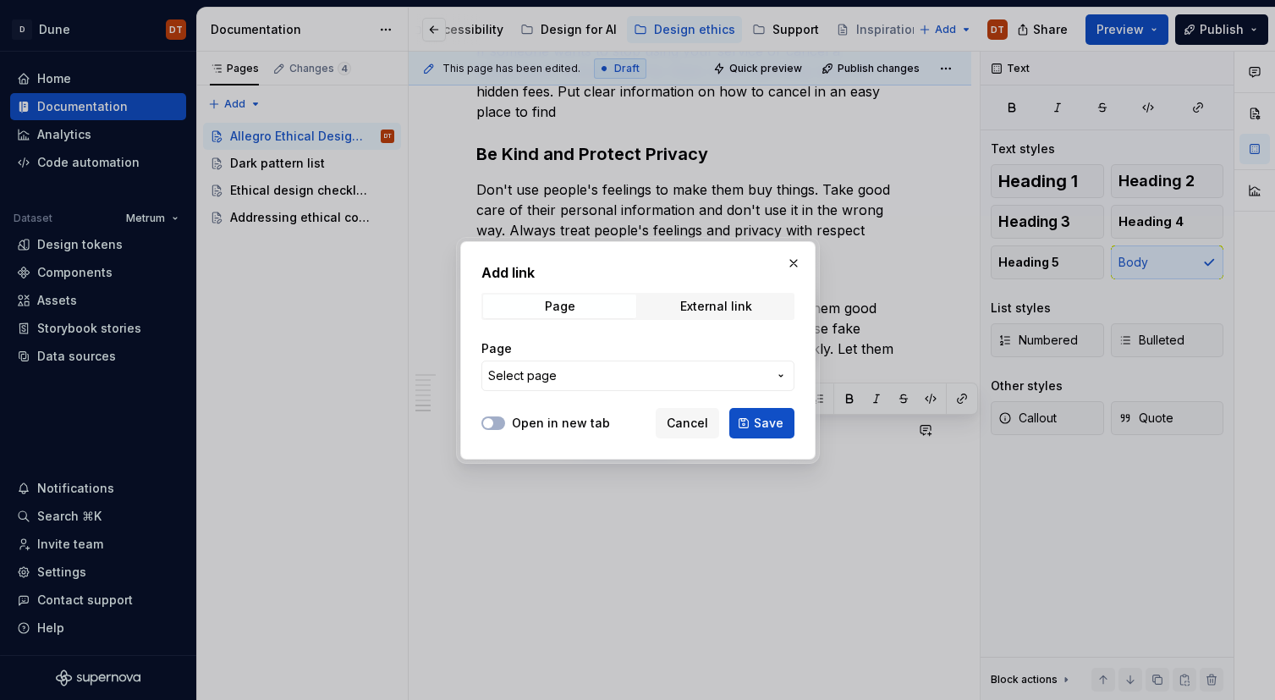
click at [781, 373] on icon "button" at bounding box center [781, 376] width 14 height 14
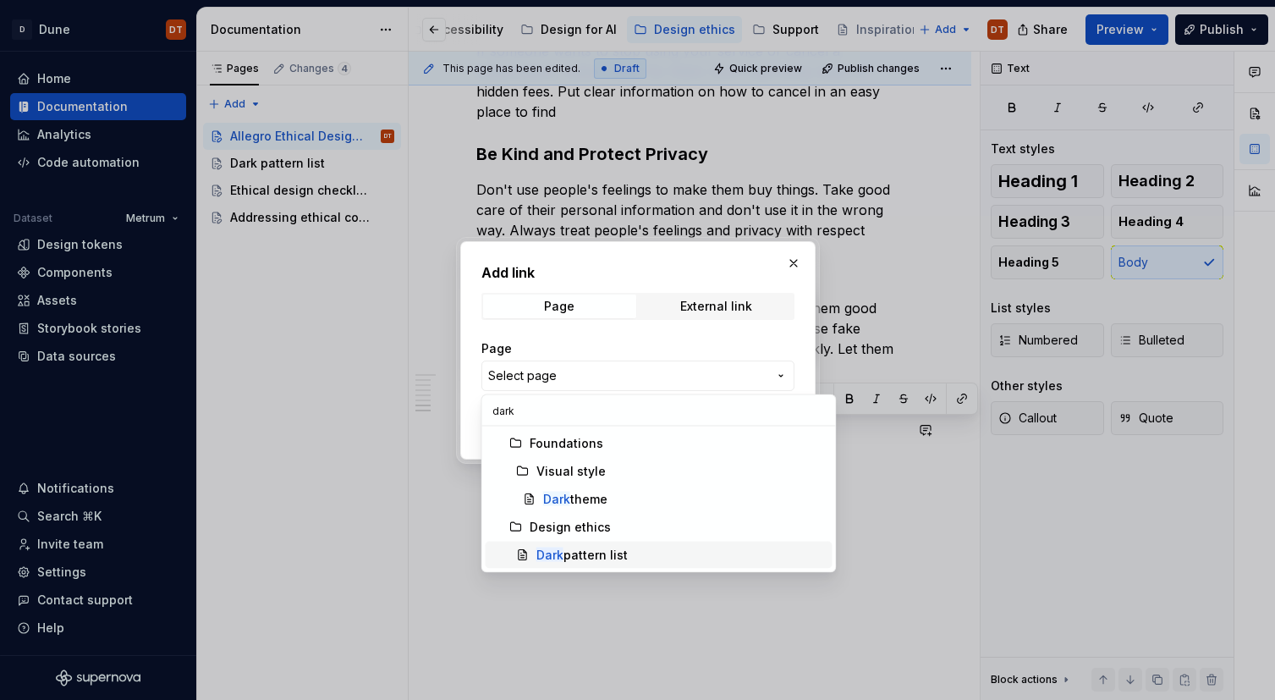
type input "dark"
click at [610, 550] on div "Dark pattern list" at bounding box center [581, 554] width 91 height 17
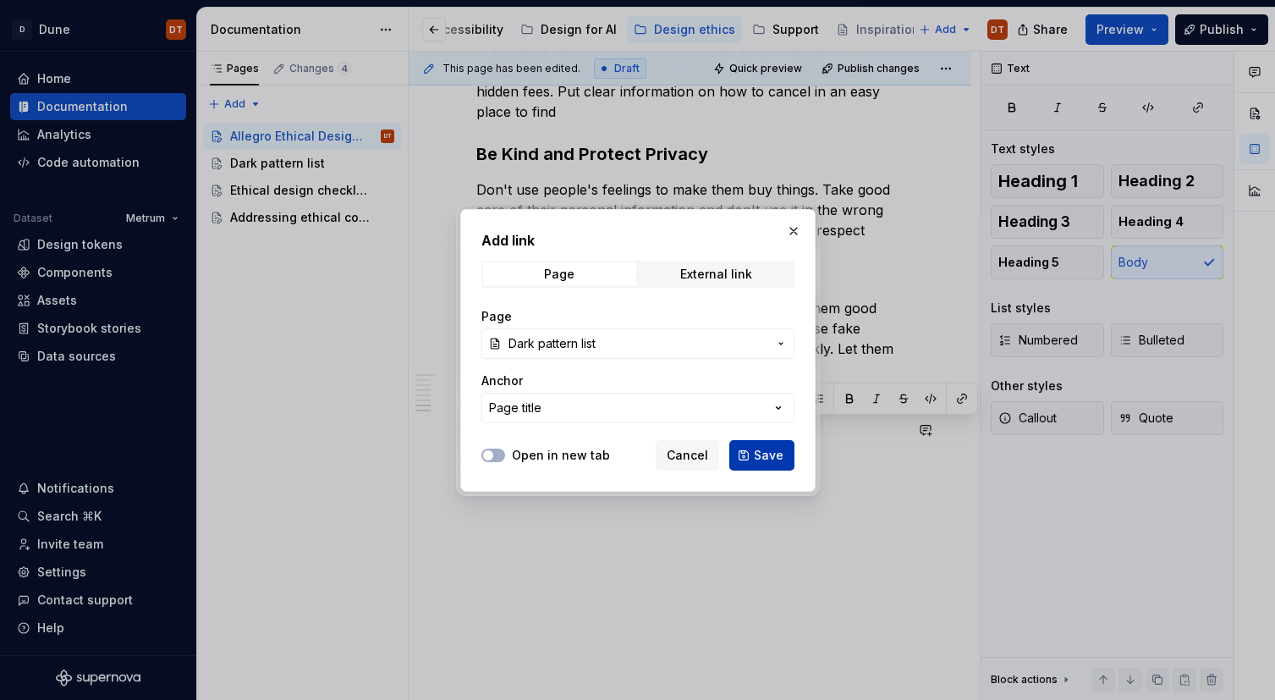
click at [759, 458] on span "Save" at bounding box center [769, 455] width 30 height 17
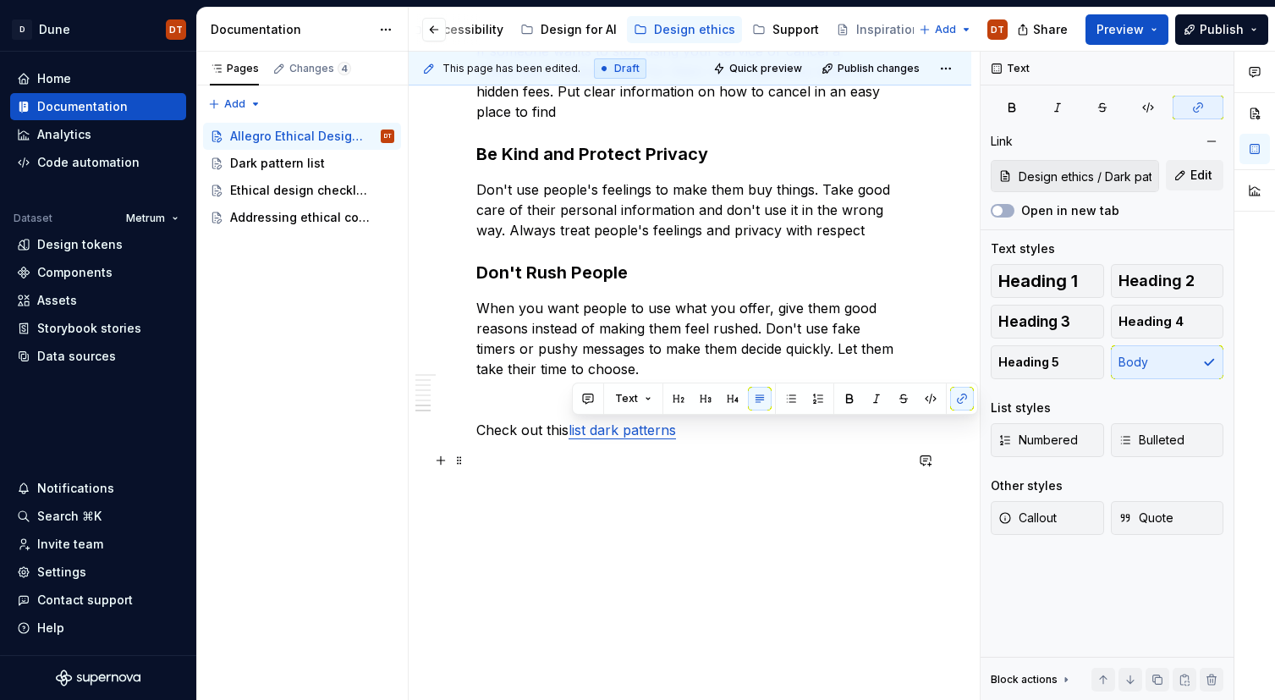
click at [730, 452] on p at bounding box center [689, 460] width 427 height 20
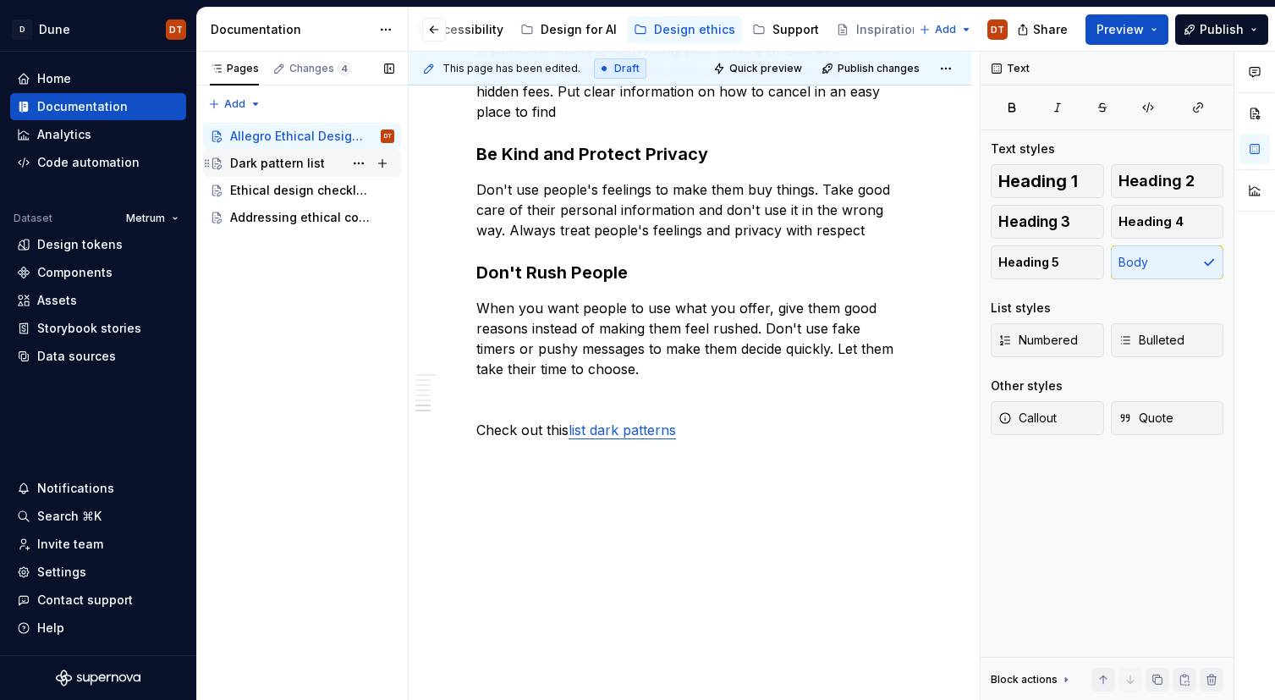
click at [266, 163] on div "Dark pattern list" at bounding box center [277, 163] width 95 height 17
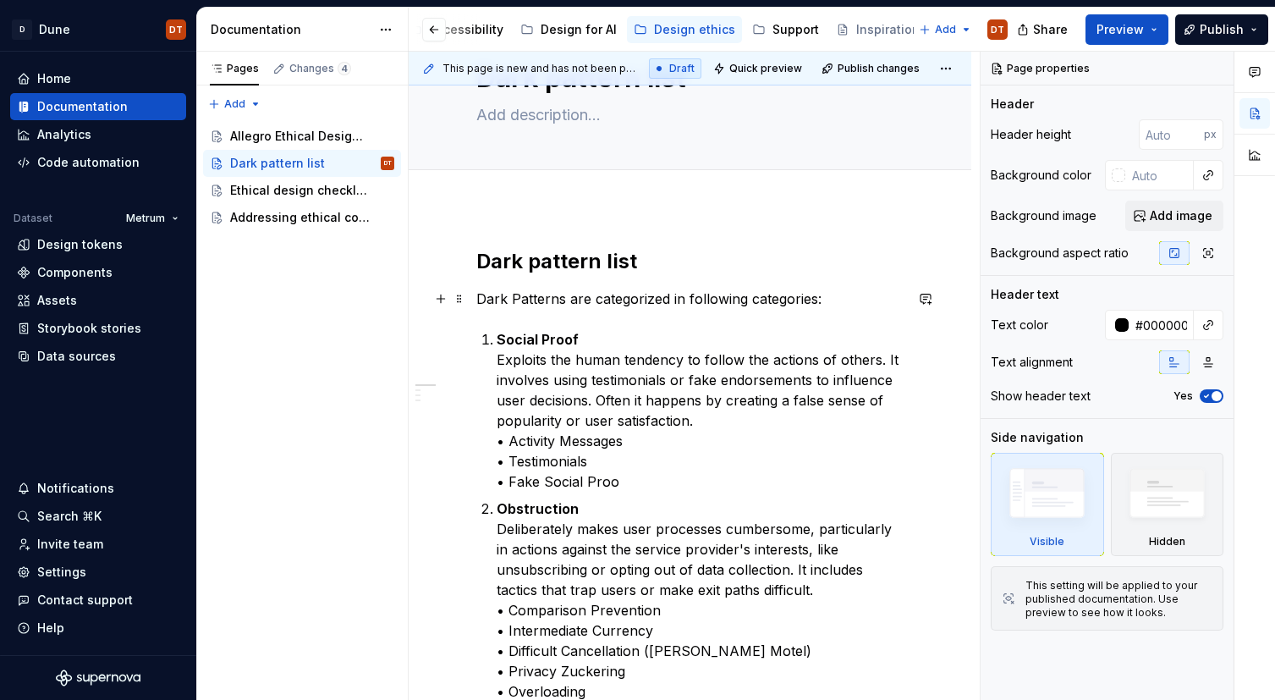
scroll to position [97, 0]
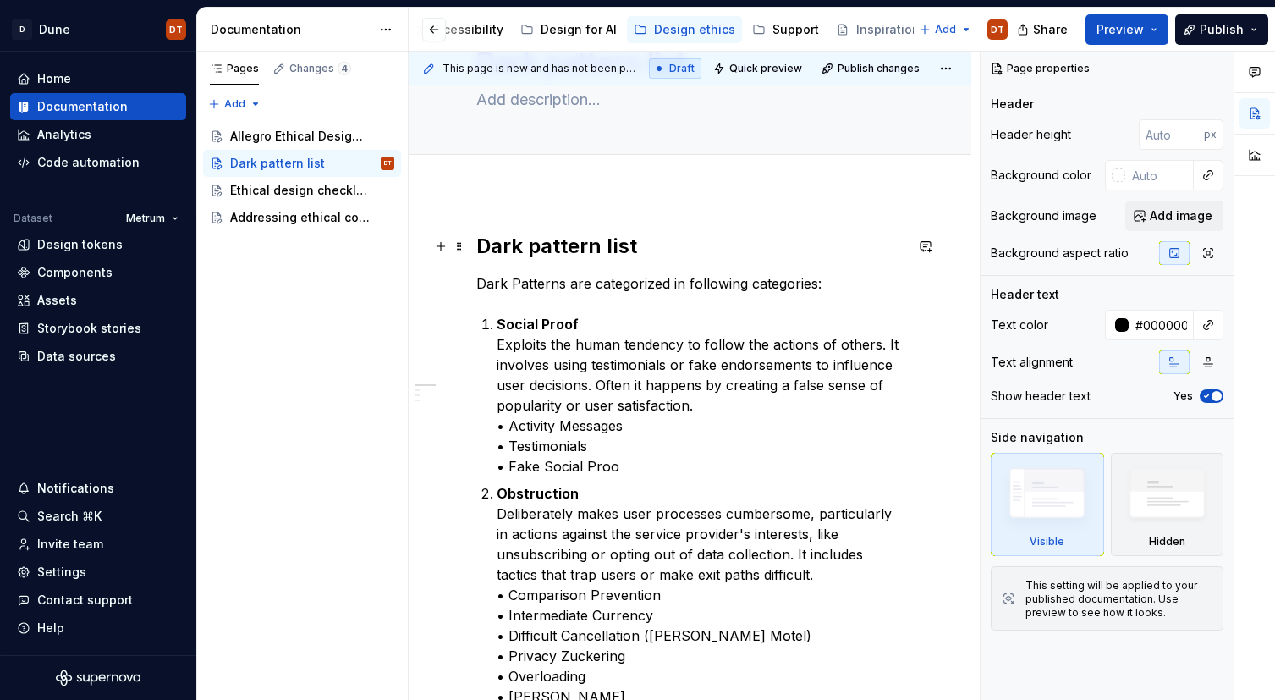
click at [530, 241] on h2 "Dark pattern list" at bounding box center [689, 246] width 427 height 27
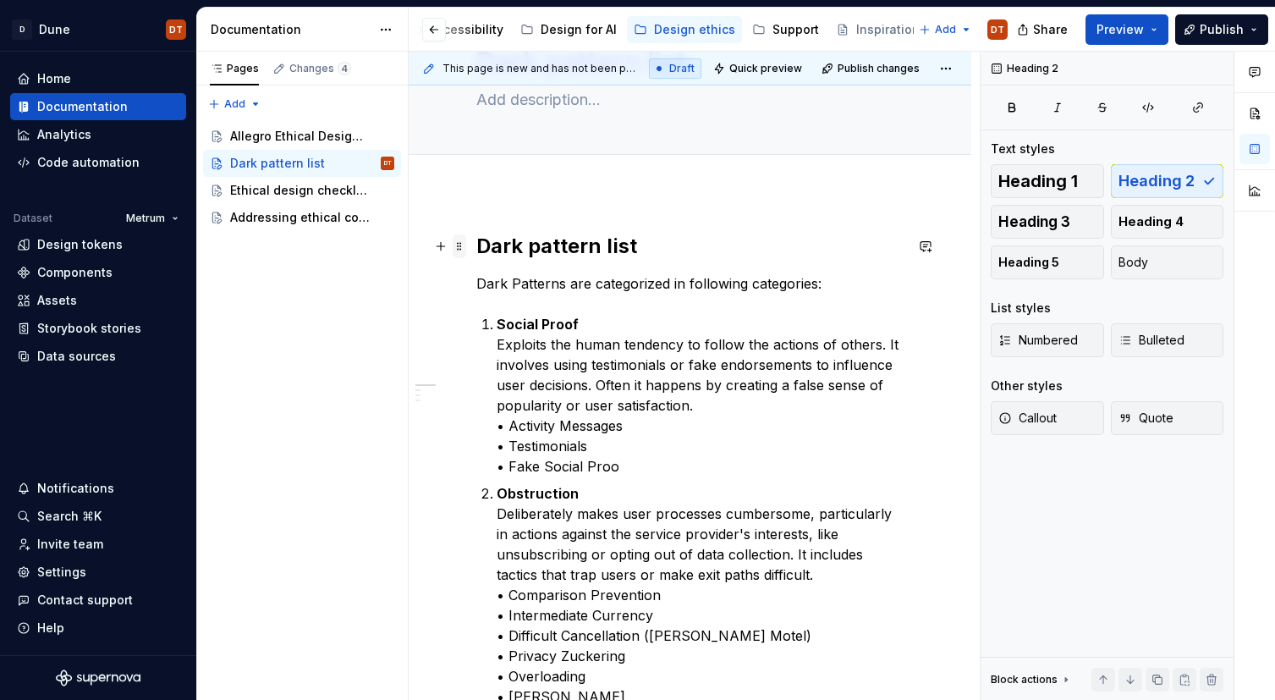
click at [458, 248] on span at bounding box center [460, 246] width 14 height 24
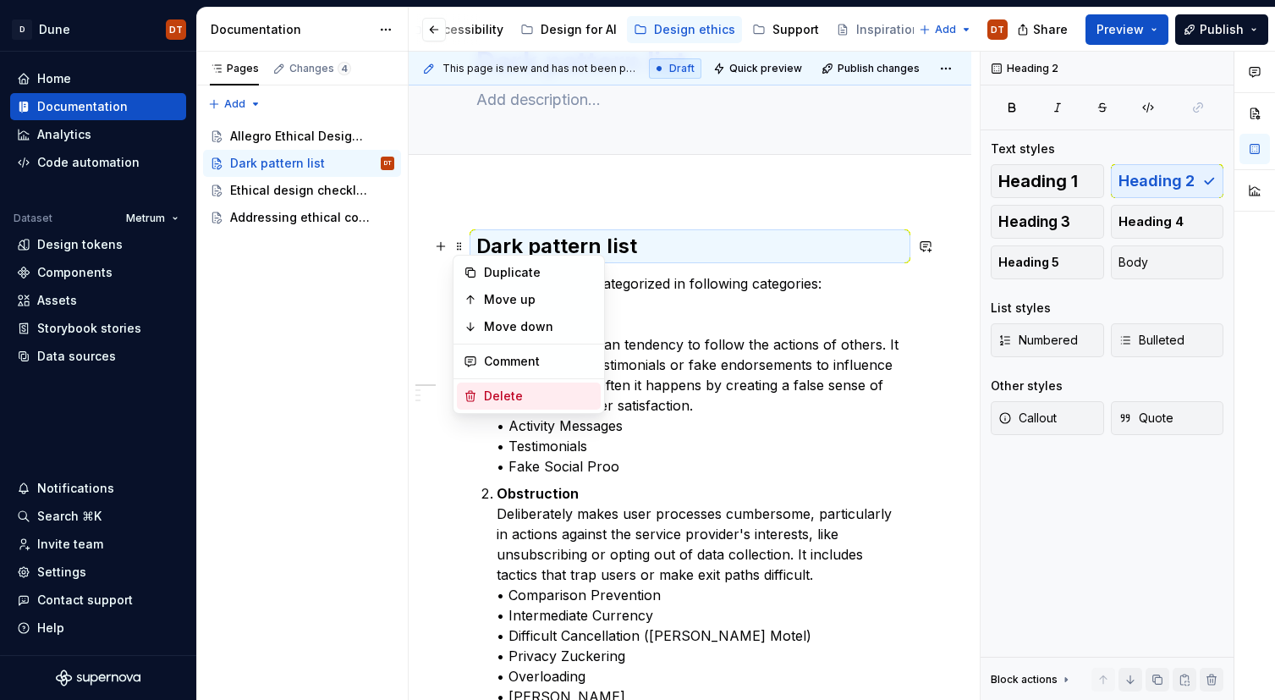
click at [512, 395] on div "Delete" at bounding box center [539, 395] width 110 height 17
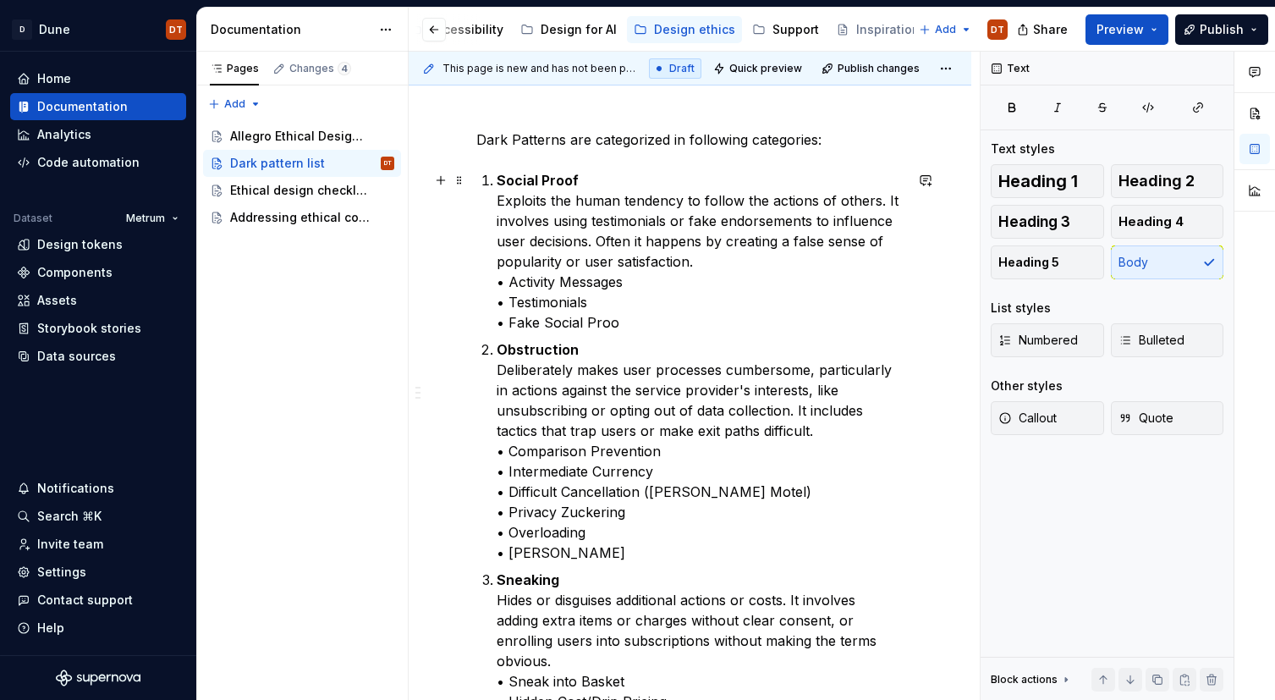
scroll to position [206, 0]
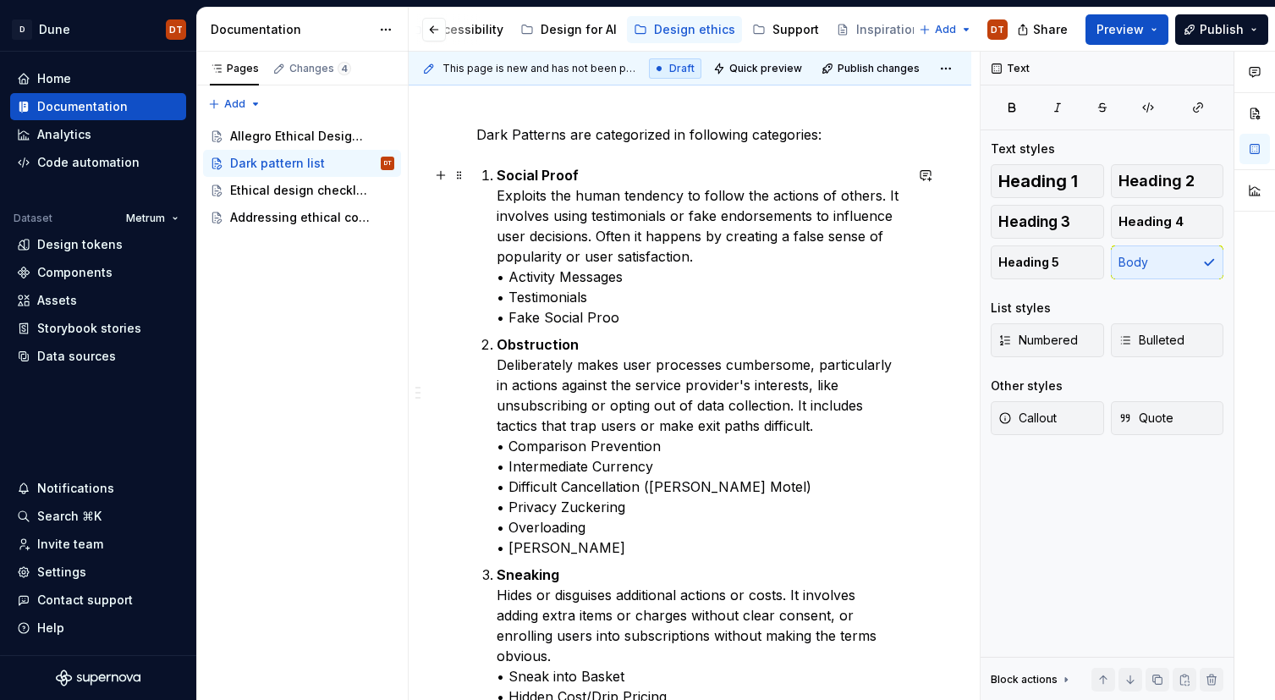
click at [555, 170] on strong "Social Proof" at bounding box center [538, 175] width 82 height 17
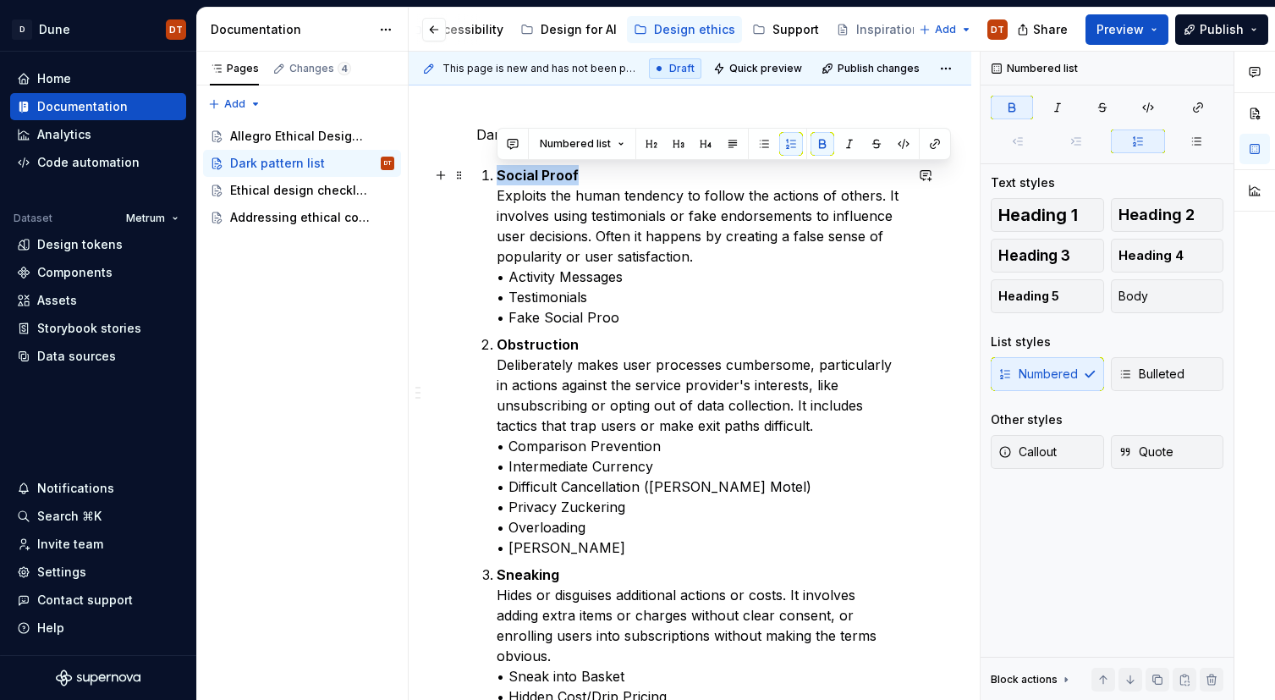
drag, startPoint x: 567, startPoint y: 173, endPoint x: 492, endPoint y: 175, distance: 74.5
click at [497, 175] on li "Social Proof Exploits the human tendency to follow the actions of others. It in…" at bounding box center [700, 246] width 407 height 162
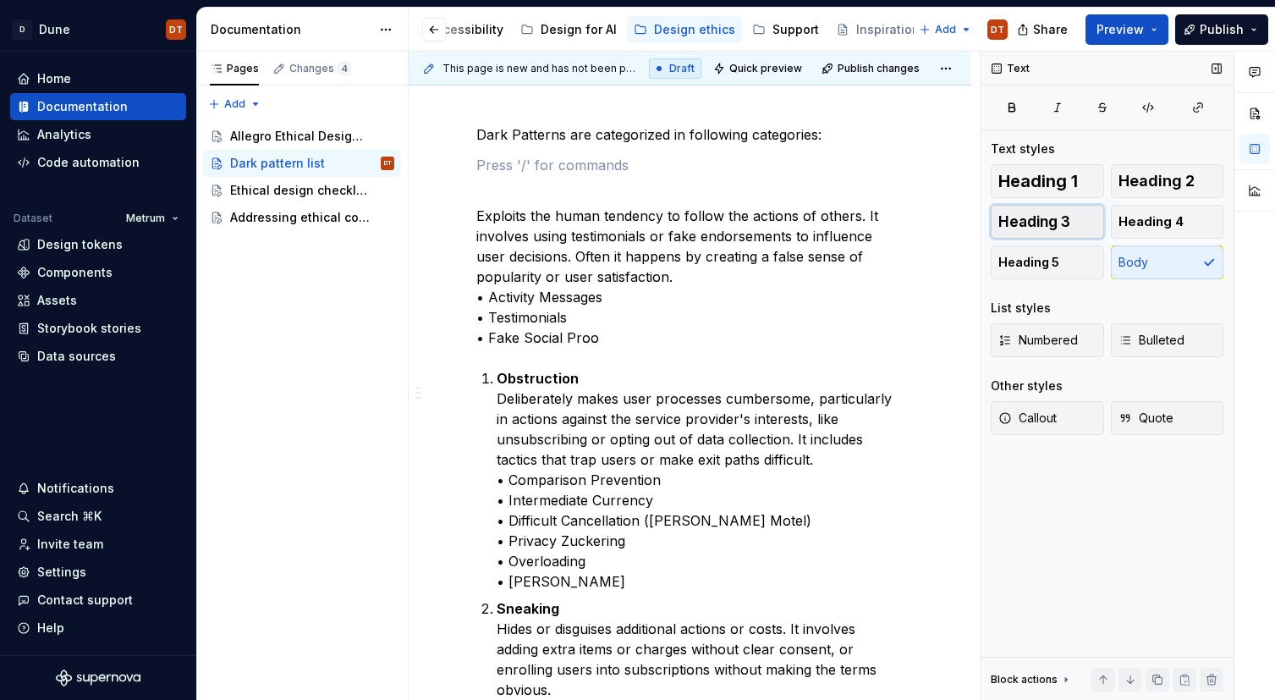
click at [1062, 222] on span "Heading 3" at bounding box center [1034, 221] width 72 height 17
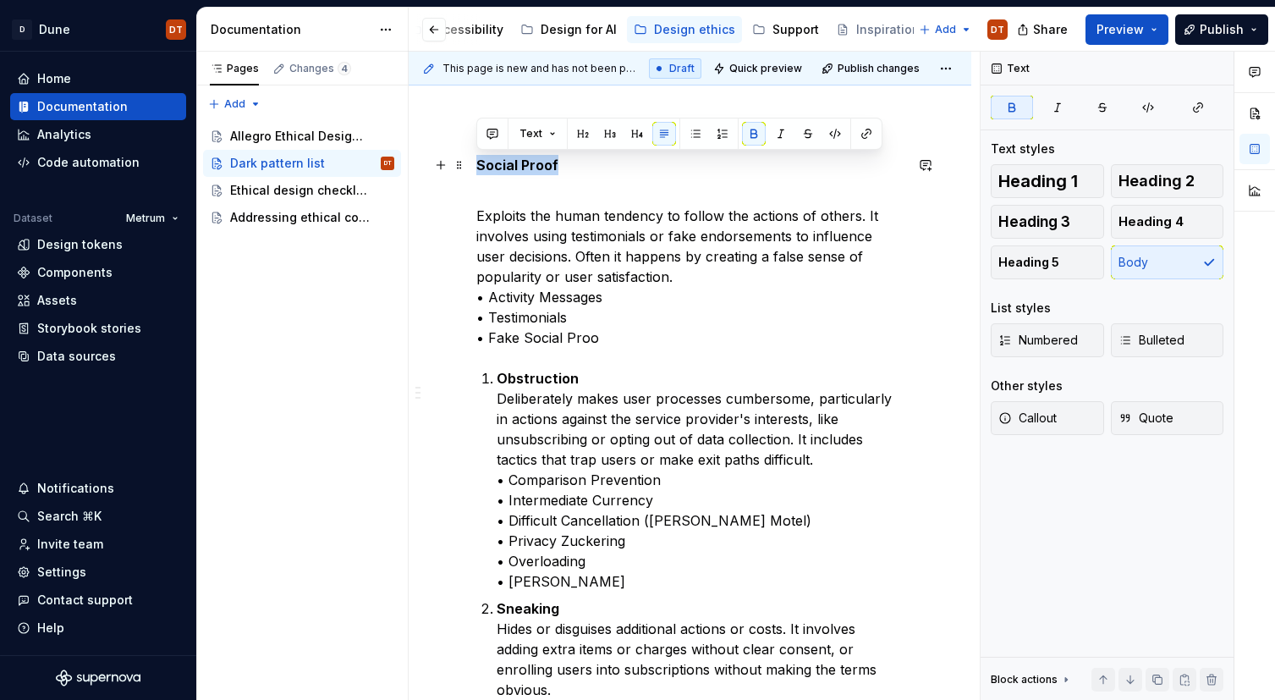
drag, startPoint x: 523, startPoint y: 166, endPoint x: 646, endPoint y: 165, distance: 123.5
click at [1167, 182] on span "Heading 2" at bounding box center [1156, 181] width 76 height 17
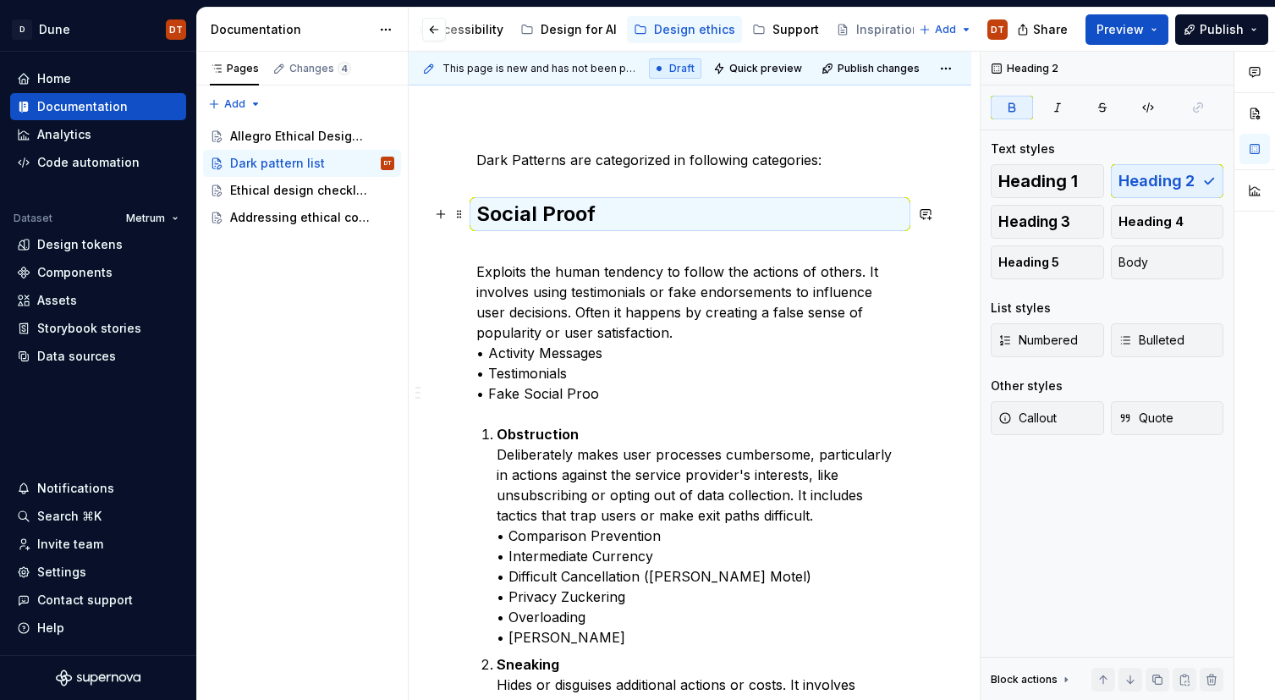
scroll to position [173, 0]
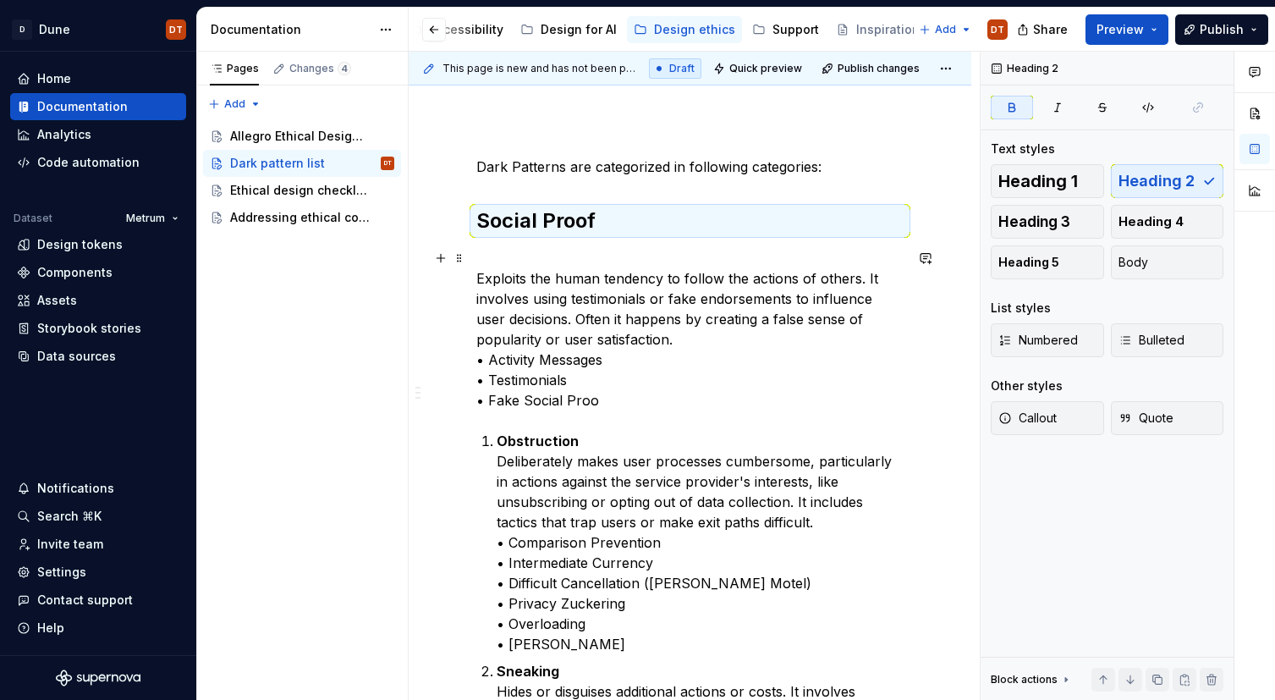
click at [573, 272] on p "Exploits the human tendency to follow the actions of others. It involves using …" at bounding box center [689, 329] width 427 height 162
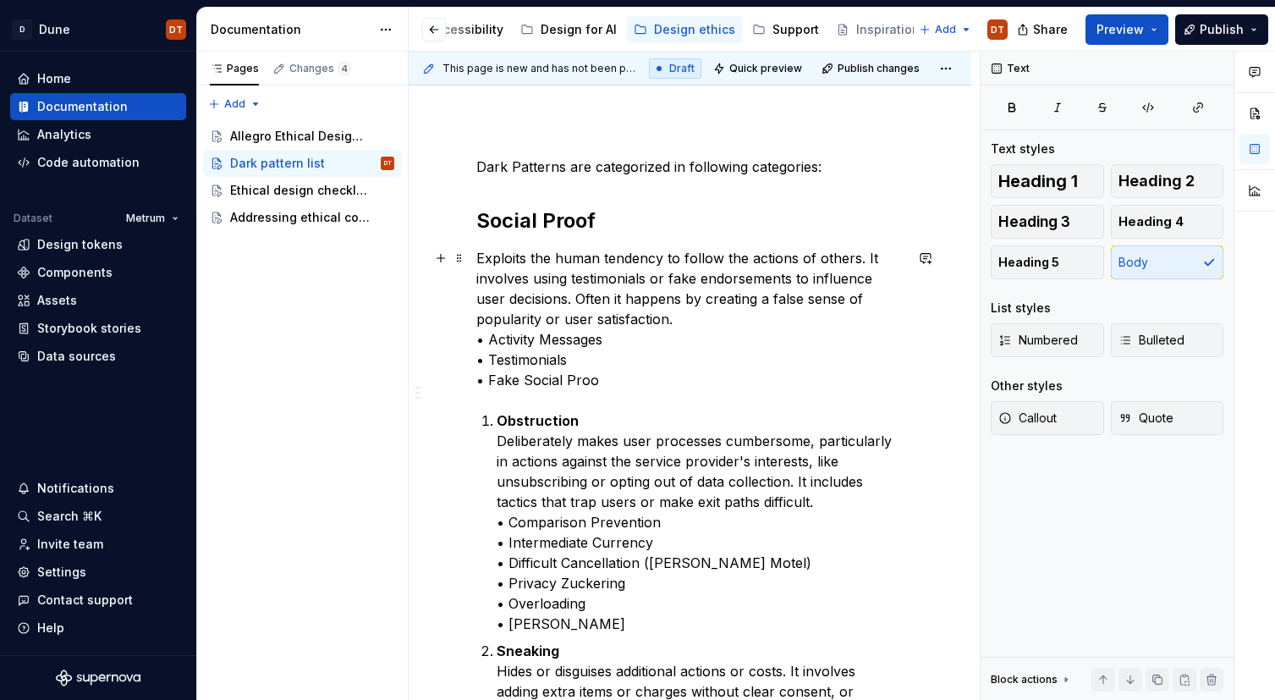
click at [580, 293] on p "Exploits the human tendency to follow the actions of others. It involves using …" at bounding box center [689, 319] width 427 height 142
click at [260, 132] on div "Allegro Ethical Design Guidelines" at bounding box center [286, 136] width 113 height 17
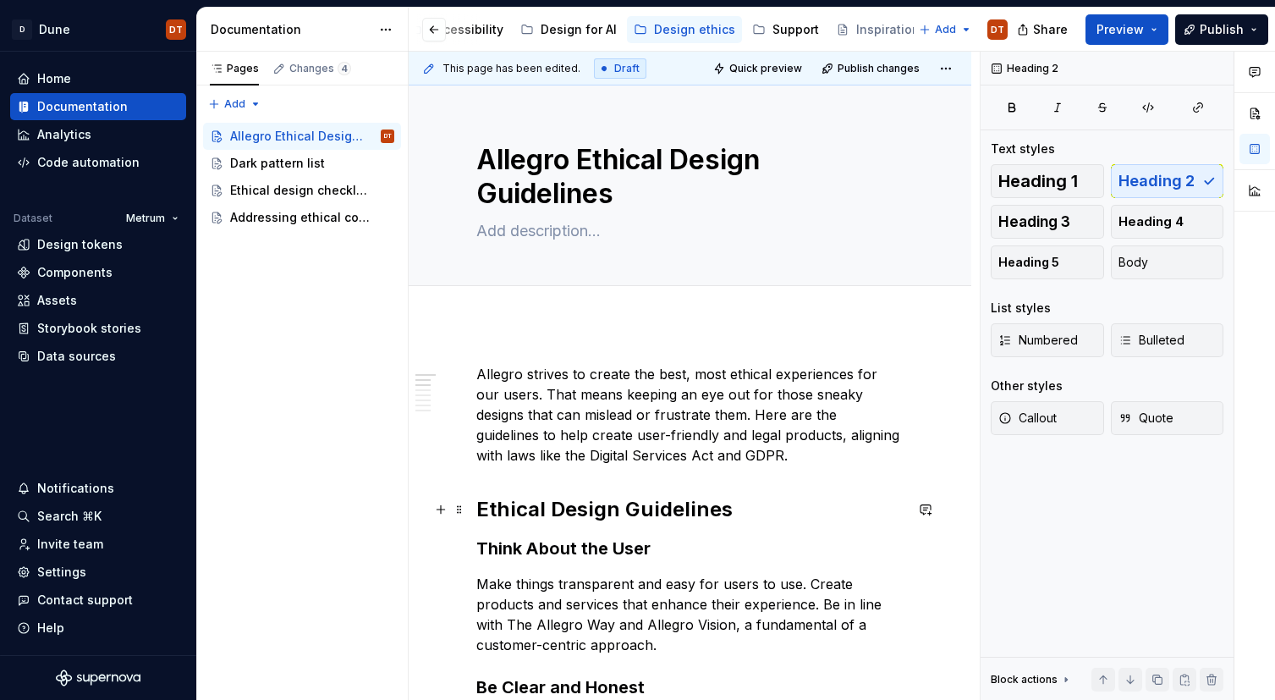
click at [519, 519] on h2 "Ethical Design Guidelines" at bounding box center [689, 509] width 427 height 27
click at [627, 511] on h2 "Ethical Design Guidelines" at bounding box center [689, 509] width 427 height 27
click at [571, 546] on h3 "Think About the User" at bounding box center [689, 548] width 427 height 24
click at [594, 549] on h3 "Think About the User" at bounding box center [689, 548] width 427 height 24
click at [597, 549] on h3 "Think About the User" at bounding box center [689, 548] width 427 height 24
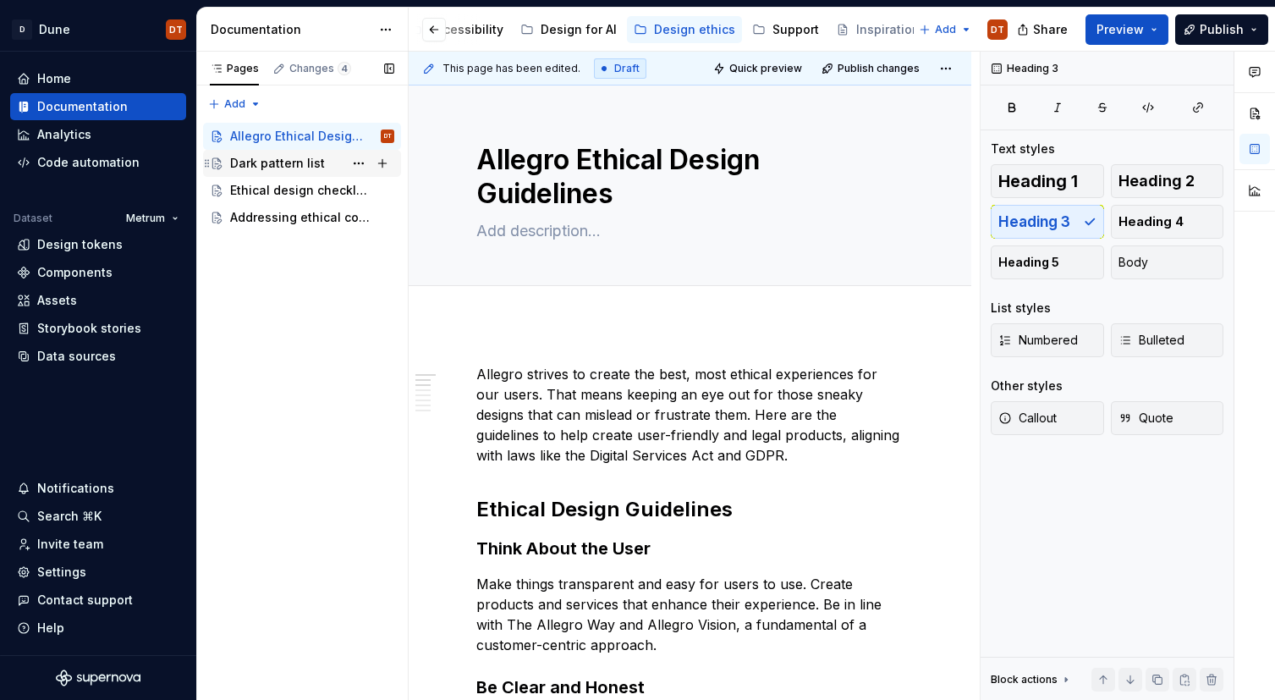
drag, startPoint x: 276, startPoint y: 161, endPoint x: 319, endPoint y: 159, distance: 43.2
click at [275, 161] on div "Dark pattern list" at bounding box center [277, 163] width 95 height 17
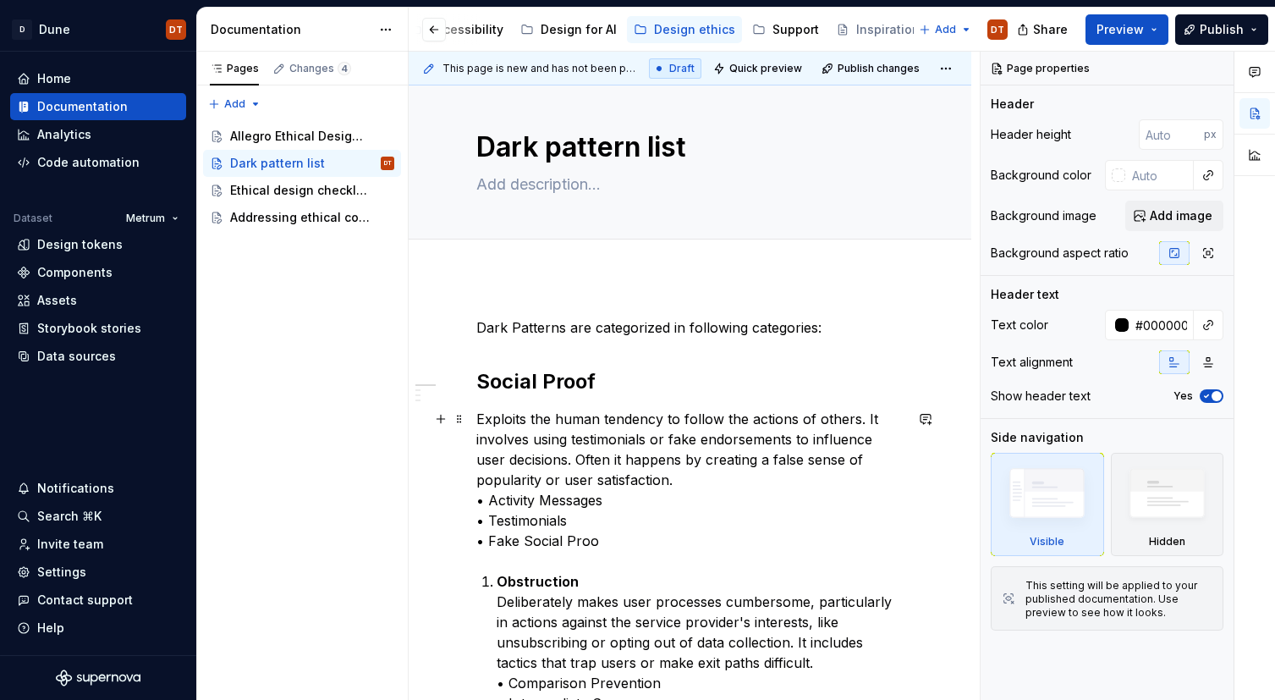
scroll to position [7, 0]
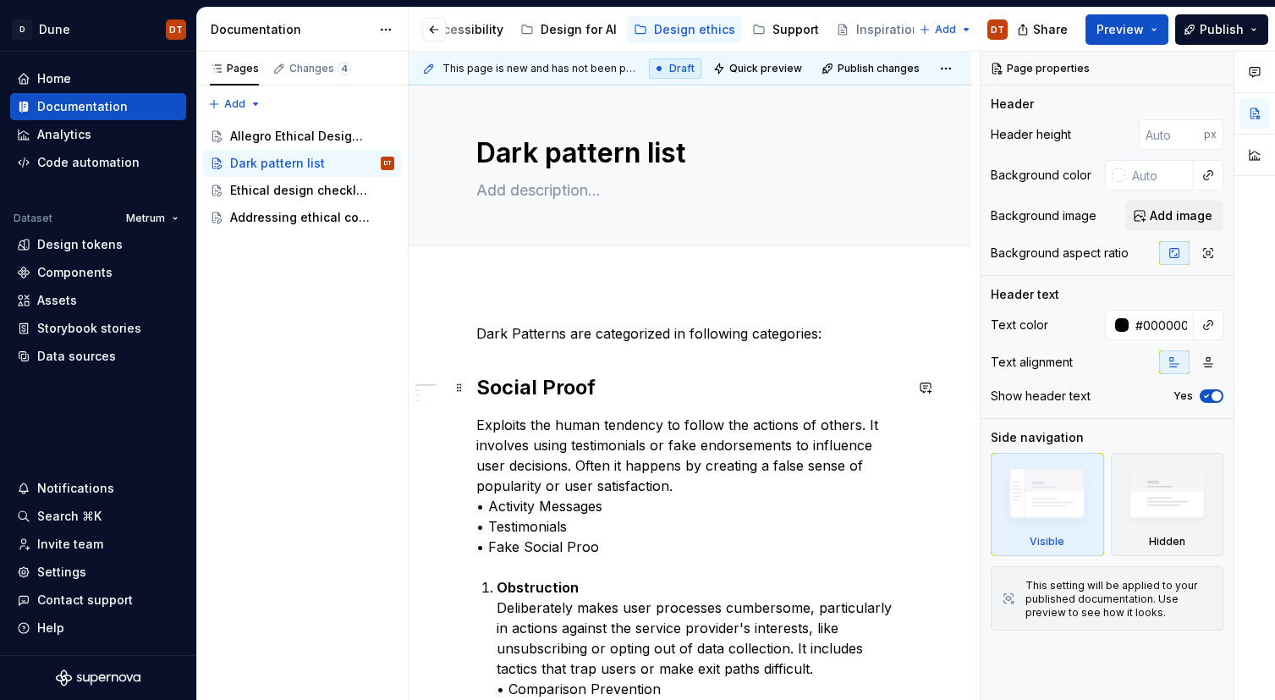
type textarea "*"
drag, startPoint x: 552, startPoint y: 386, endPoint x: 568, endPoint y: 387, distance: 16.9
click at [552, 386] on strong "Social Proof" at bounding box center [535, 387] width 119 height 25
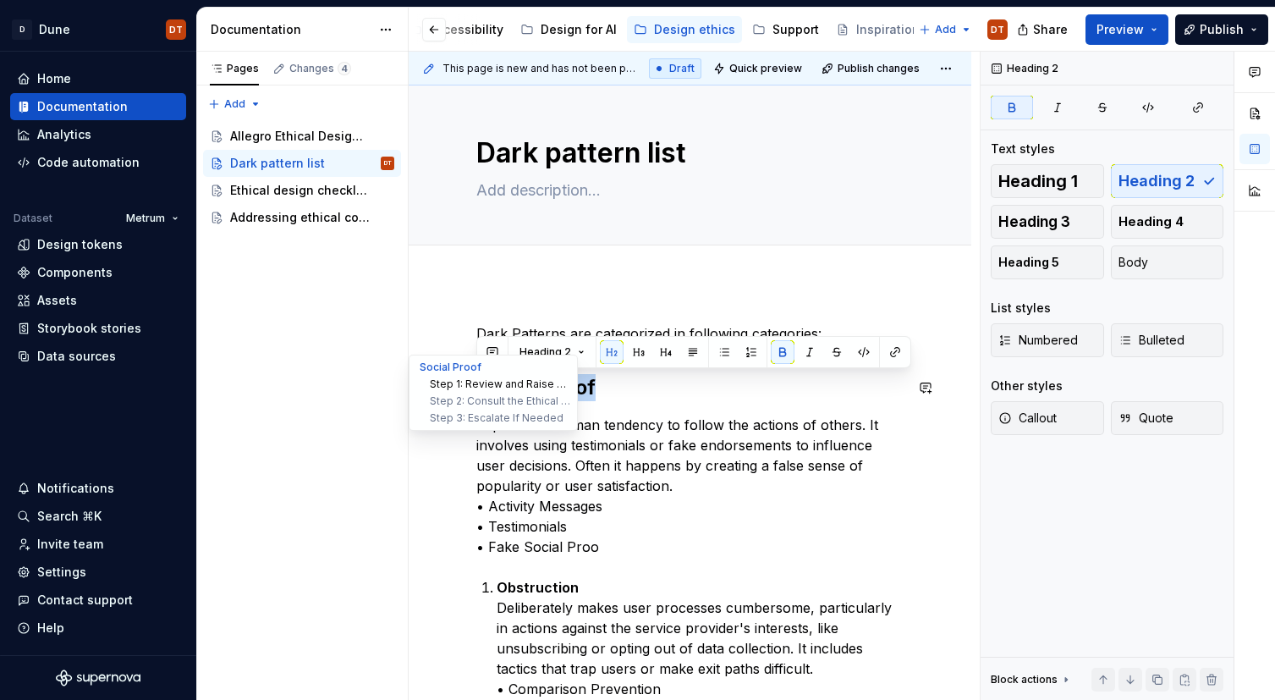
drag, startPoint x: 622, startPoint y: 388, endPoint x: 453, endPoint y: 384, distance: 169.2
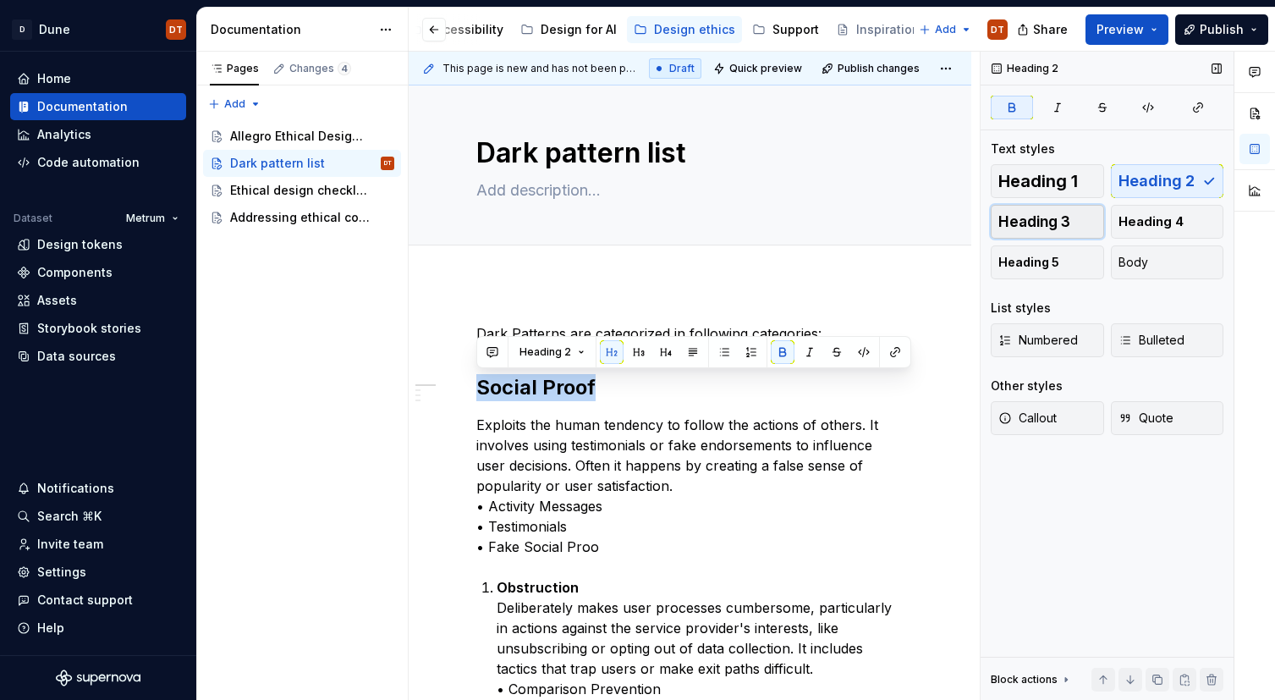
click at [1059, 221] on span "Heading 3" at bounding box center [1034, 221] width 72 height 17
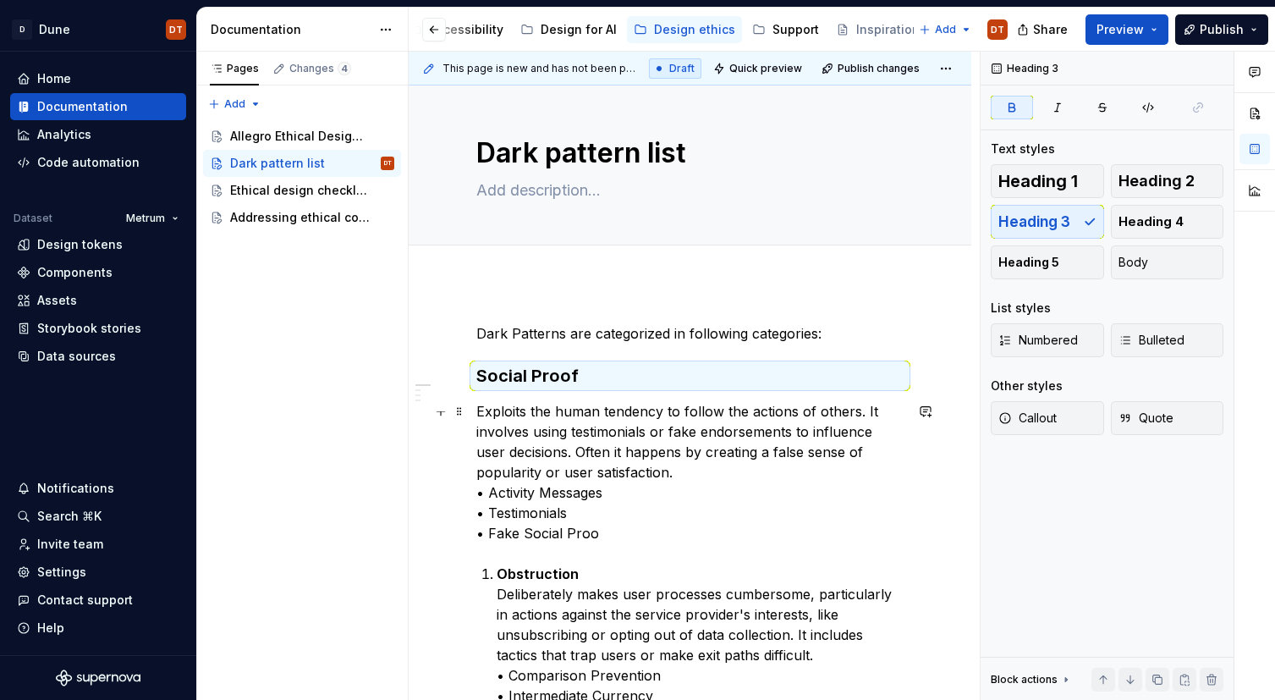
click at [655, 404] on p "Exploits the human tendency to follow the actions of others. It involves using …" at bounding box center [689, 472] width 427 height 142
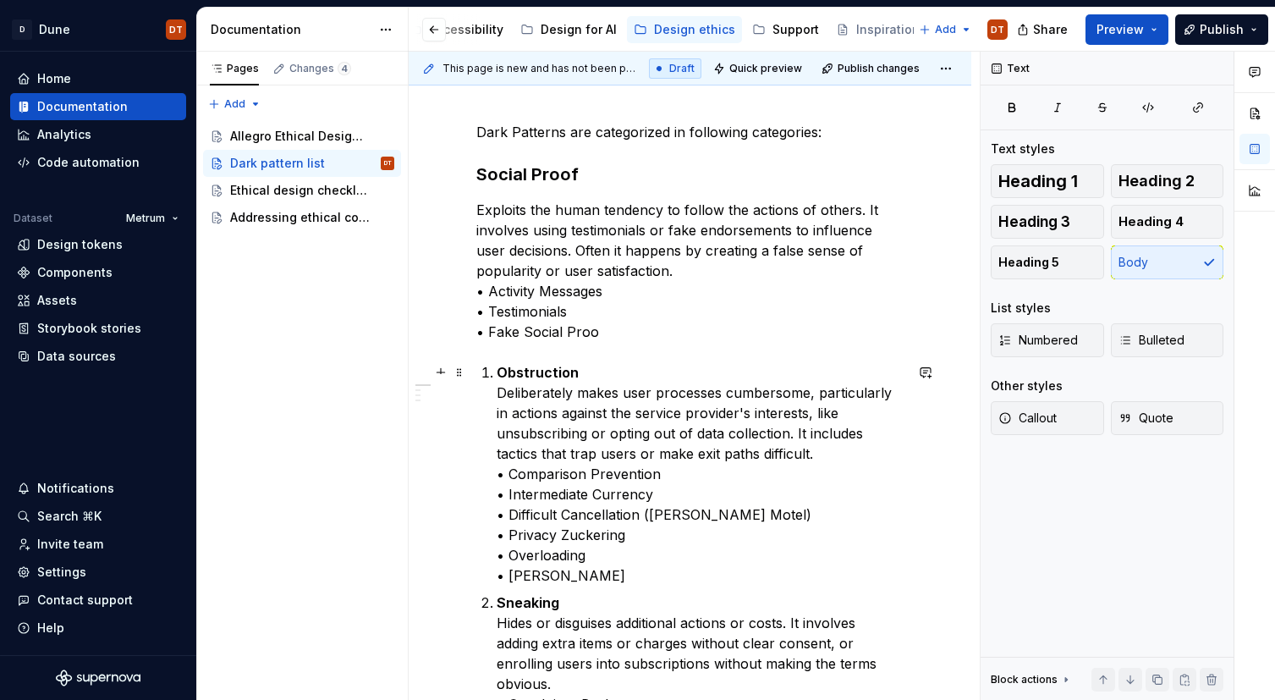
scroll to position [228, 0]
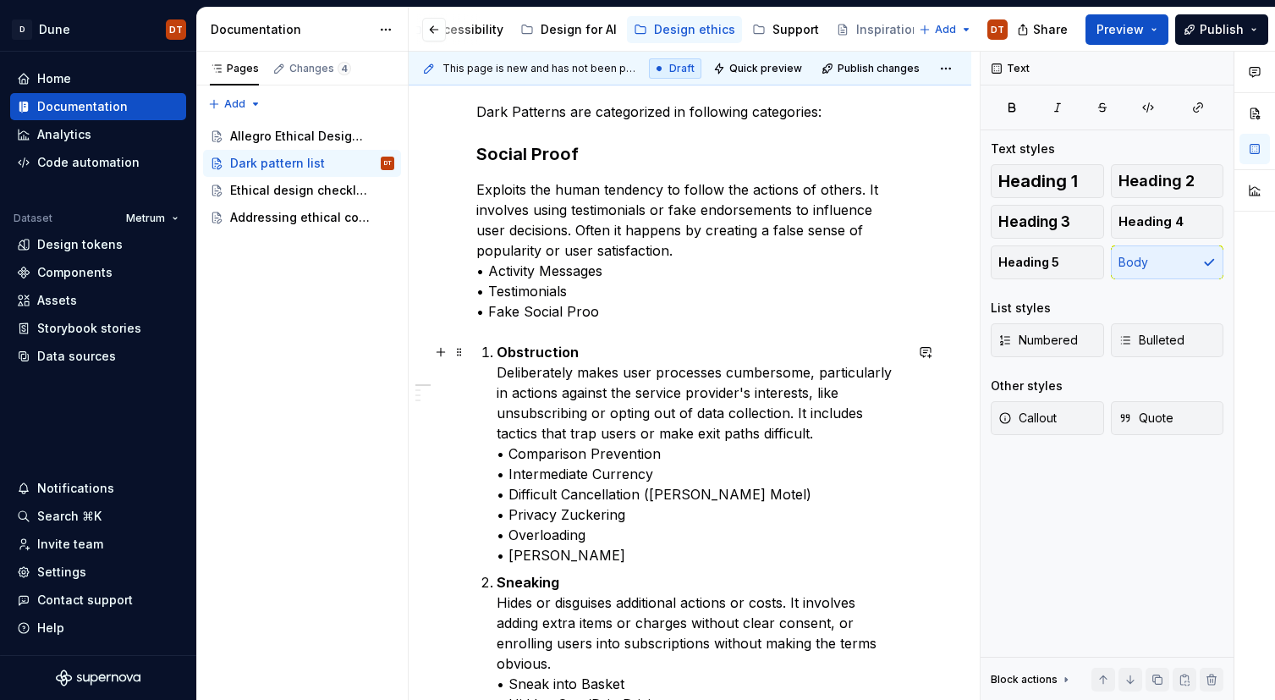
click at [546, 406] on p "Obstruction Deliberately makes user processes cumbersome, particularly in actio…" at bounding box center [700, 453] width 407 height 223
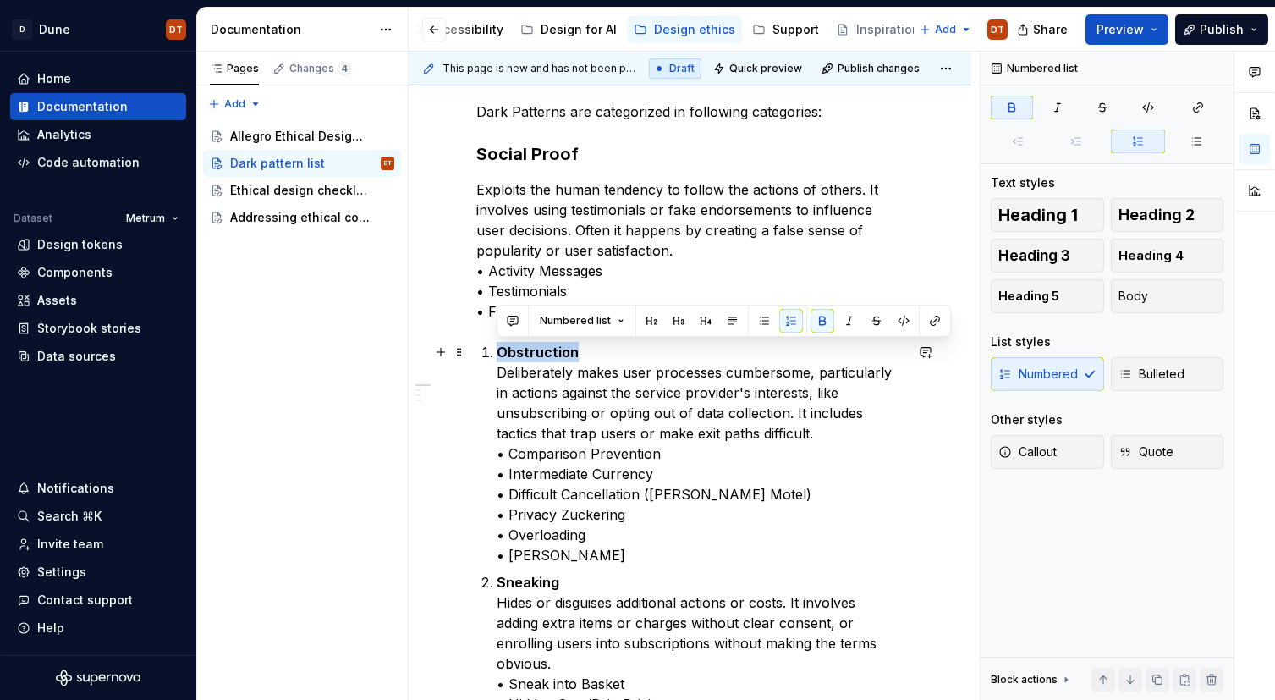
drag, startPoint x: 581, startPoint y: 354, endPoint x: 473, endPoint y: 353, distance: 108.3
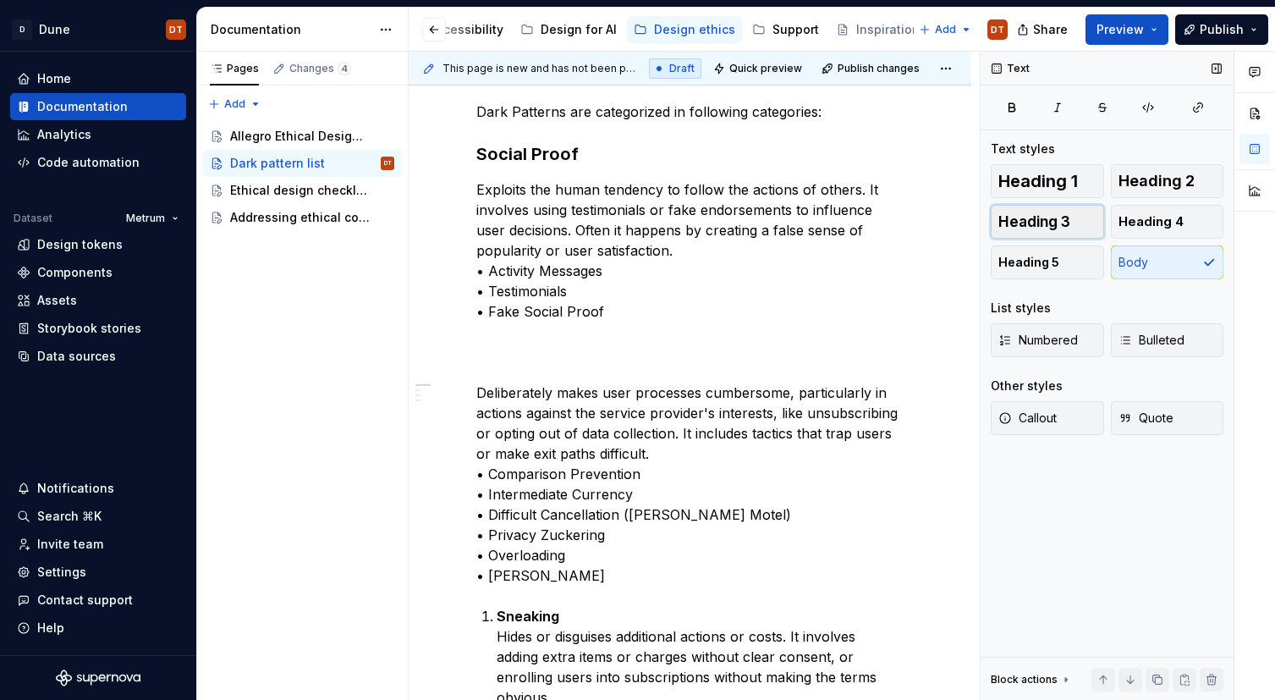
click at [1073, 221] on button "Heading 3" at bounding box center [1047, 222] width 113 height 34
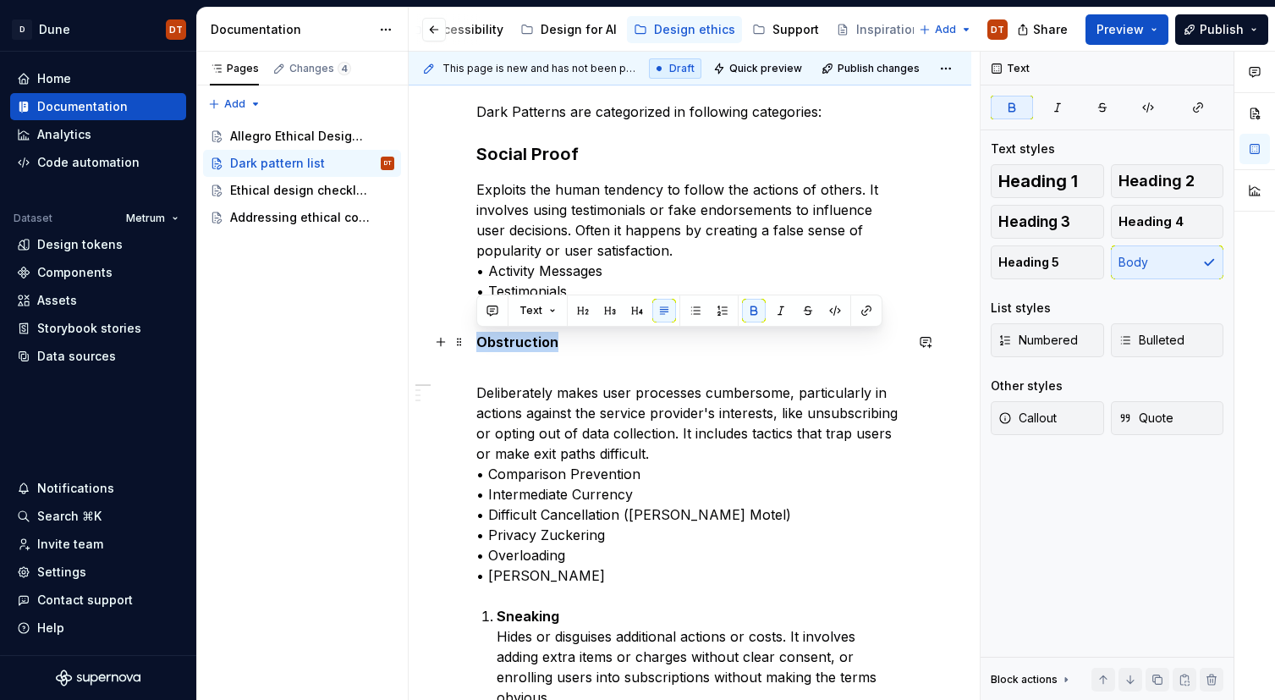
drag, startPoint x: 561, startPoint y: 344, endPoint x: 469, endPoint y: 344, distance: 92.2
click at [605, 309] on button "button" at bounding box center [610, 311] width 24 height 24
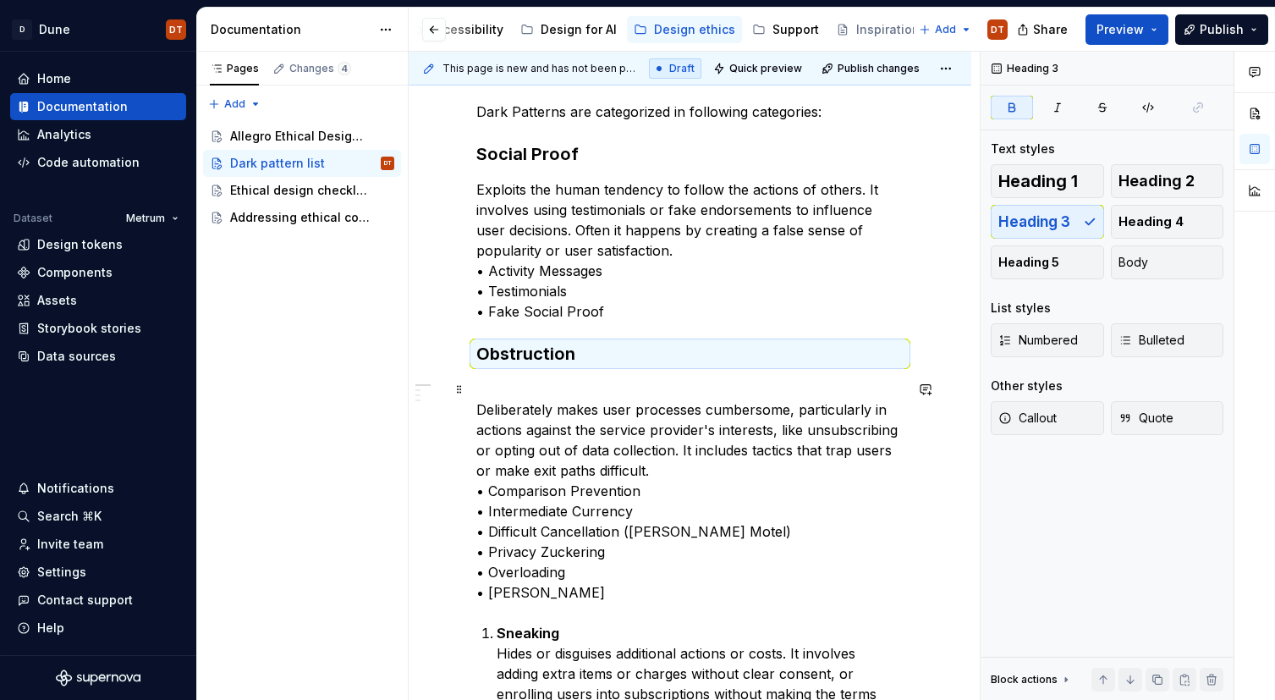
click at [535, 389] on p "Deliberately makes user processes cumbersome, particularly in actions against t…" at bounding box center [689, 490] width 427 height 223
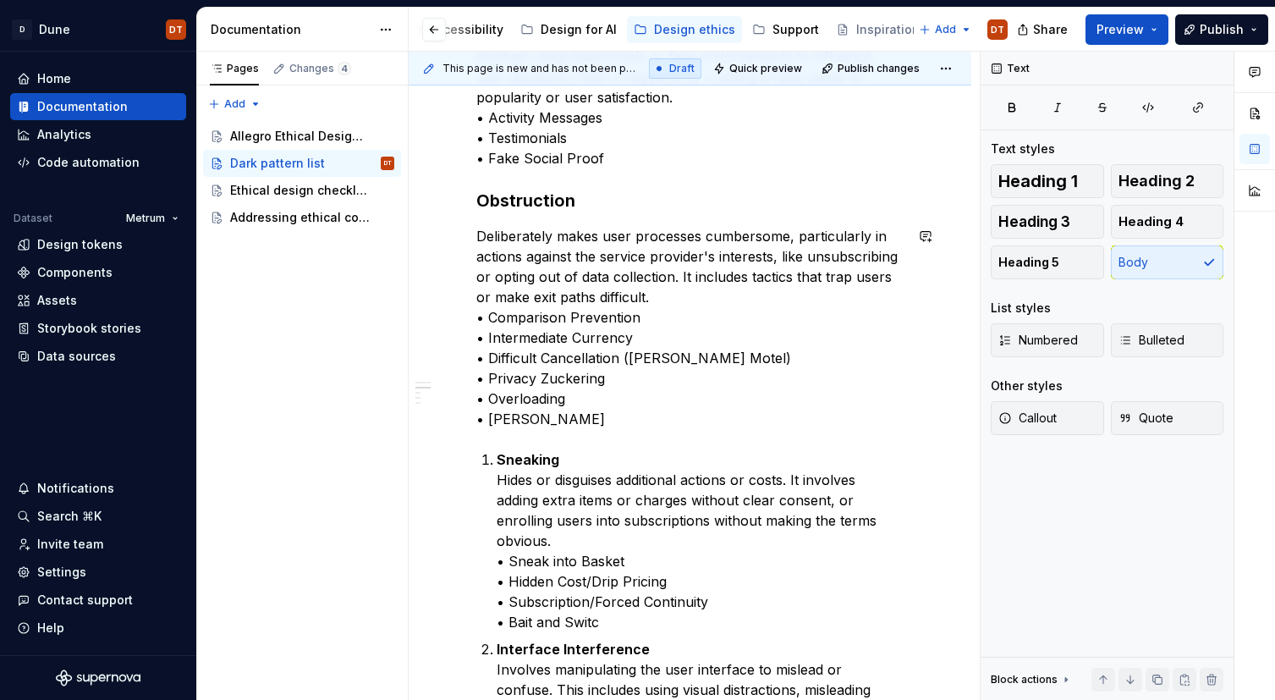
scroll to position [405, 0]
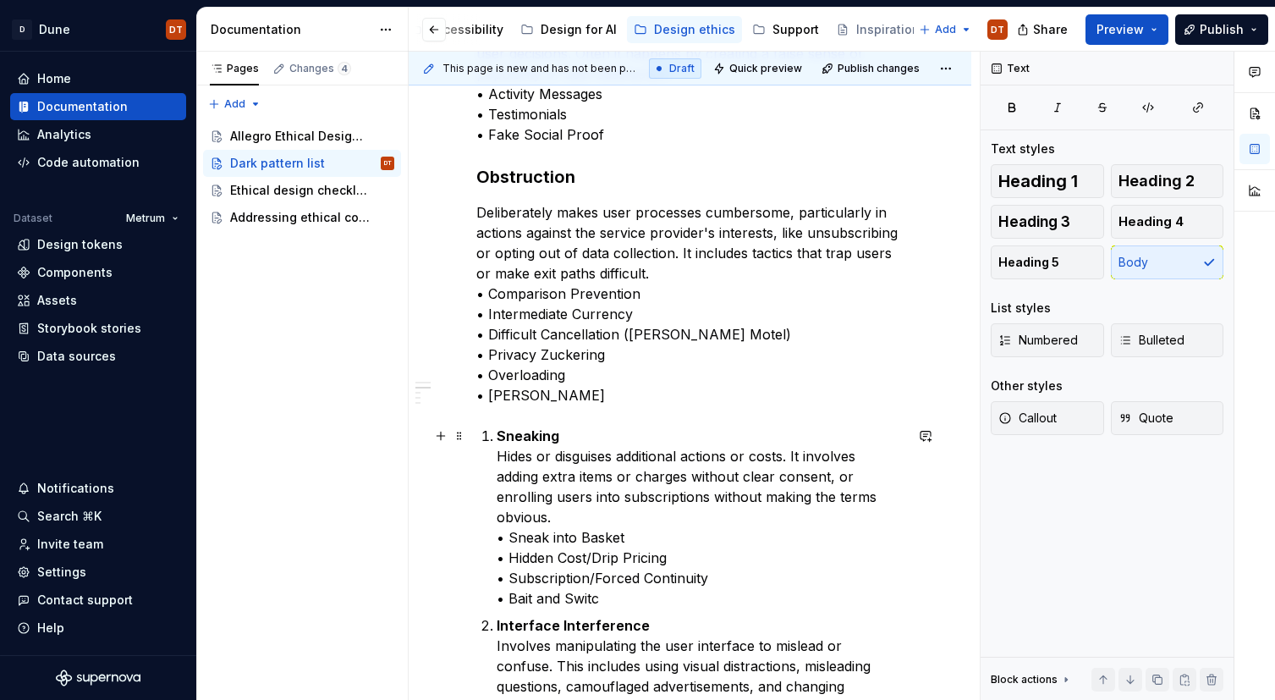
click at [550, 432] on strong "Sneaking" at bounding box center [528, 435] width 63 height 17
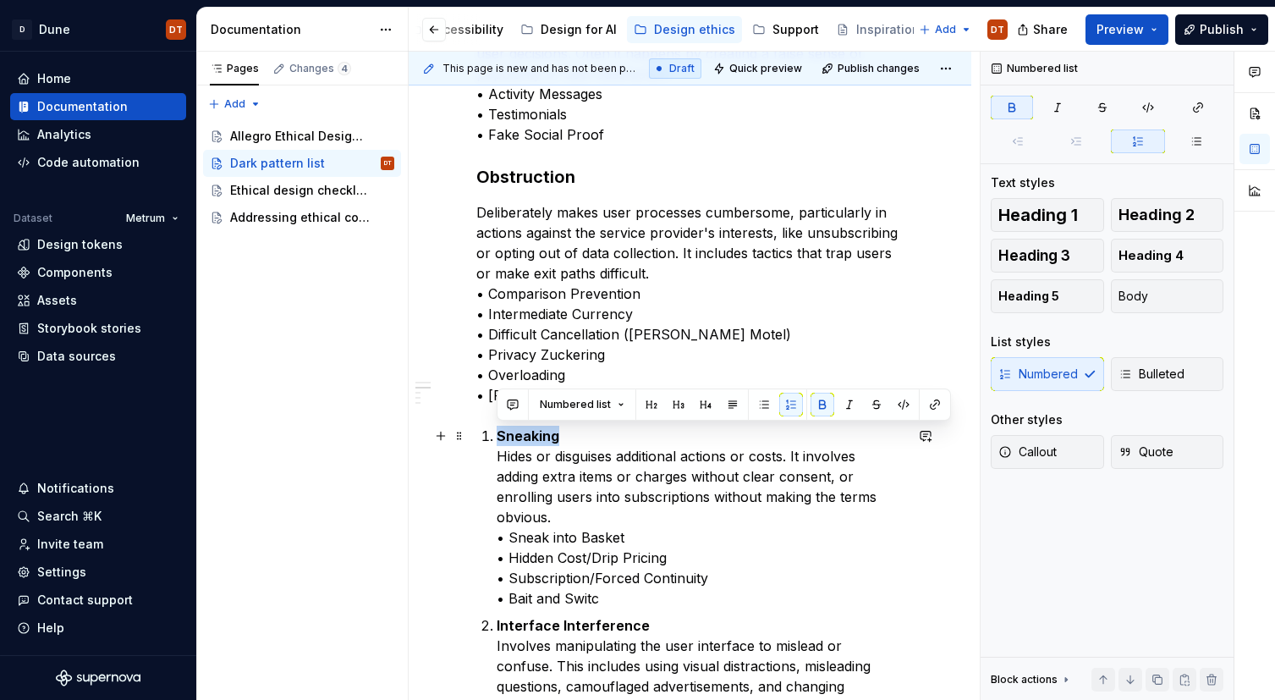
drag, startPoint x: 557, startPoint y: 436, endPoint x: 490, endPoint y: 435, distance: 67.7
click at [497, 435] on li "Sneaking Hides or disguises additional actions or costs. It involves adding ext…" at bounding box center [700, 516] width 407 height 183
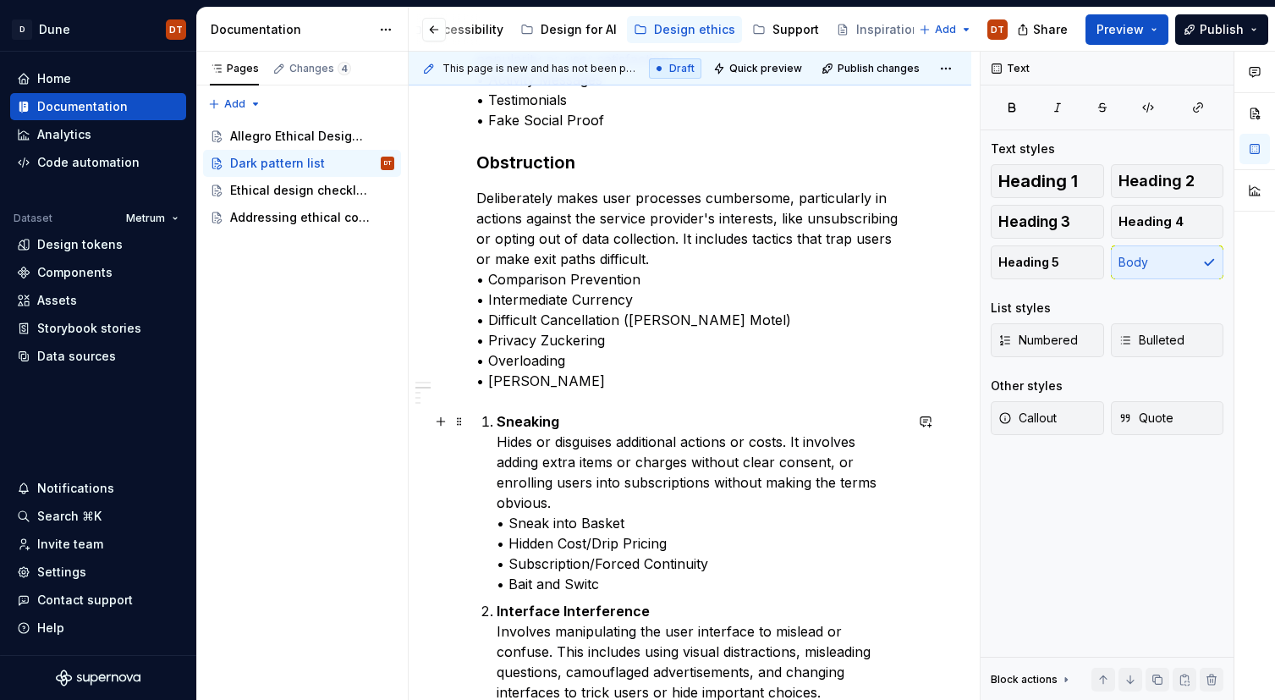
scroll to position [427, 0]
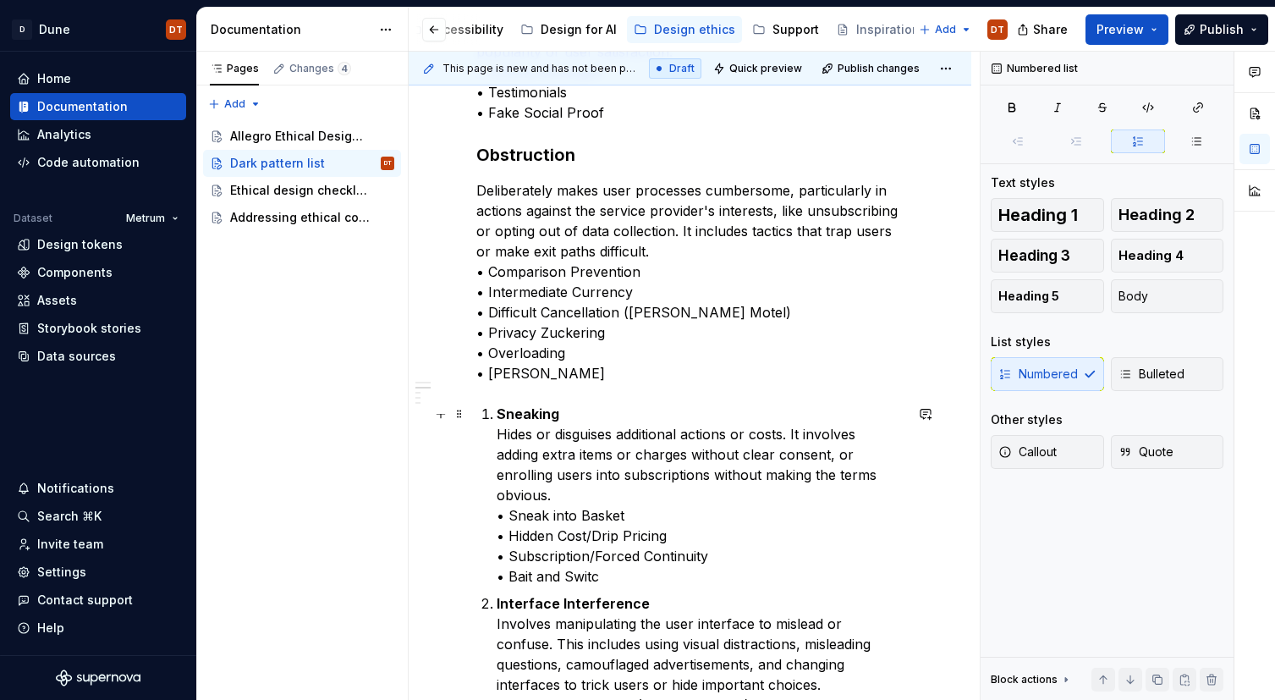
click at [626, 549] on p "Sneaking Hides or disguises additional actions or costs. It involves adding ext…" at bounding box center [700, 494] width 407 height 183
click at [552, 442] on p "Sneaking Hides or disguises additional actions or costs. It involves adding ext…" at bounding box center [700, 494] width 407 height 183
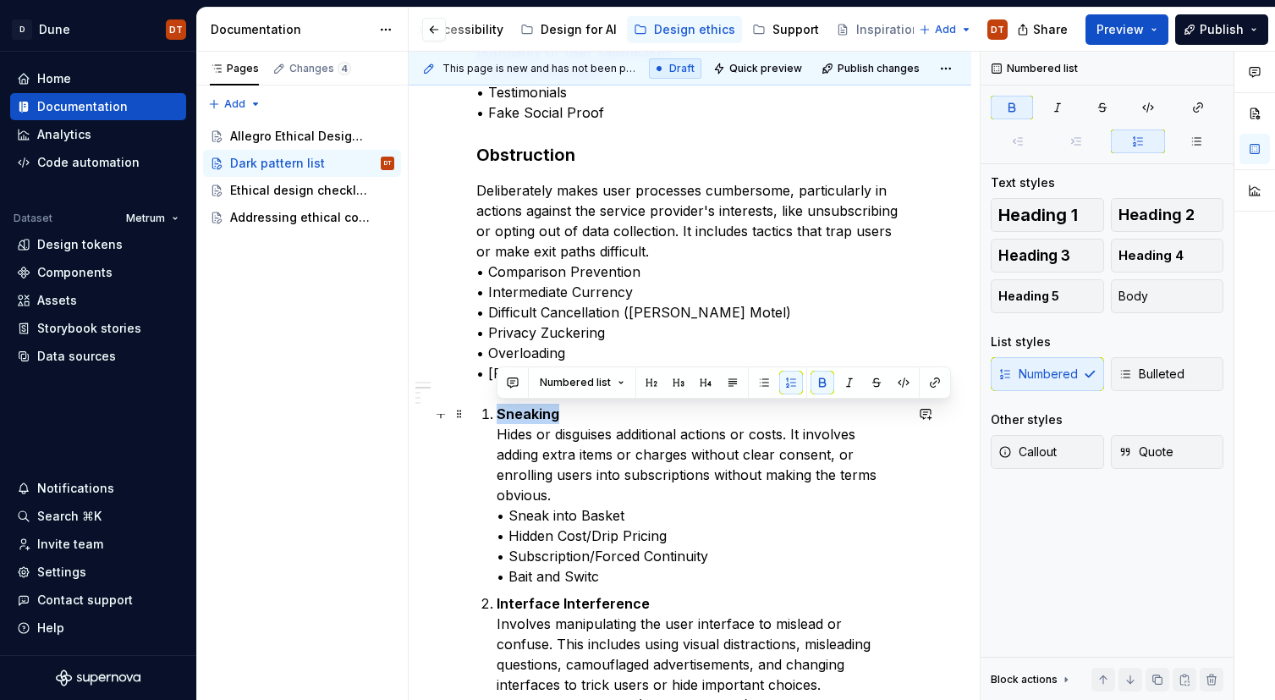
drag, startPoint x: 564, startPoint y: 419, endPoint x: 508, endPoint y: 420, distance: 56.7
click at [500, 416] on p "Sneaking Hides or disguises additional actions or costs. It involves adding ext…" at bounding box center [700, 494] width 407 height 183
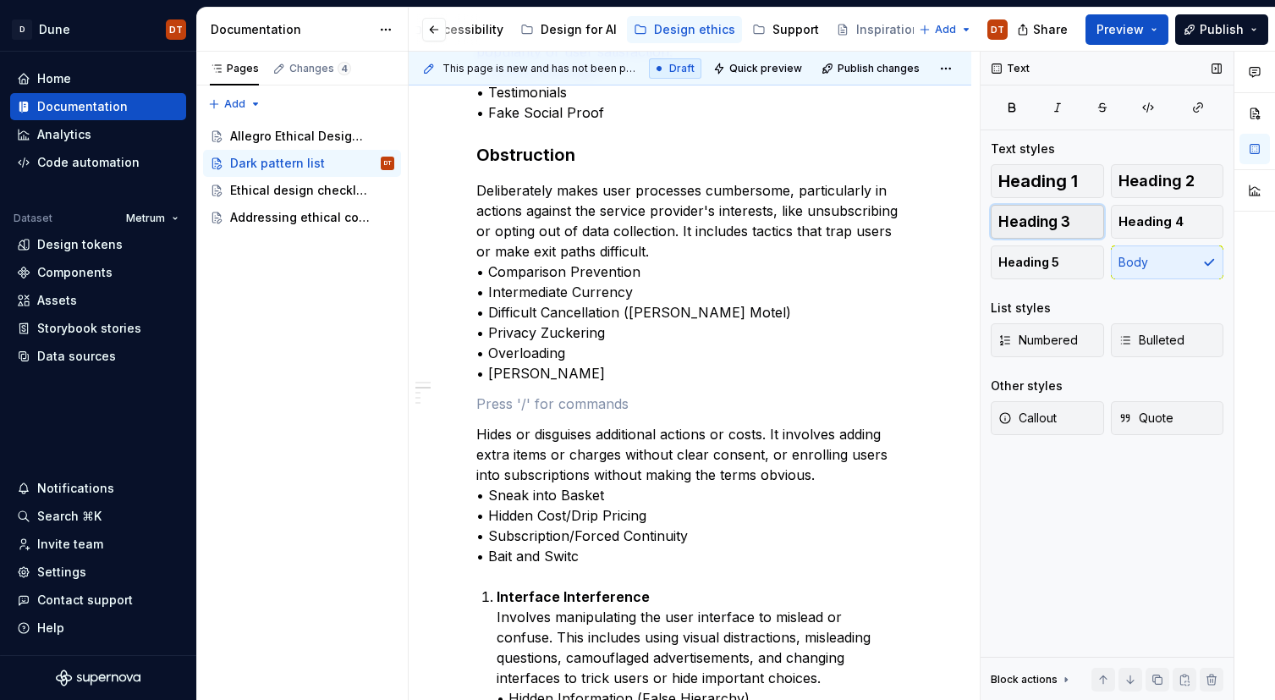
click at [1063, 224] on span "Heading 3" at bounding box center [1034, 221] width 72 height 17
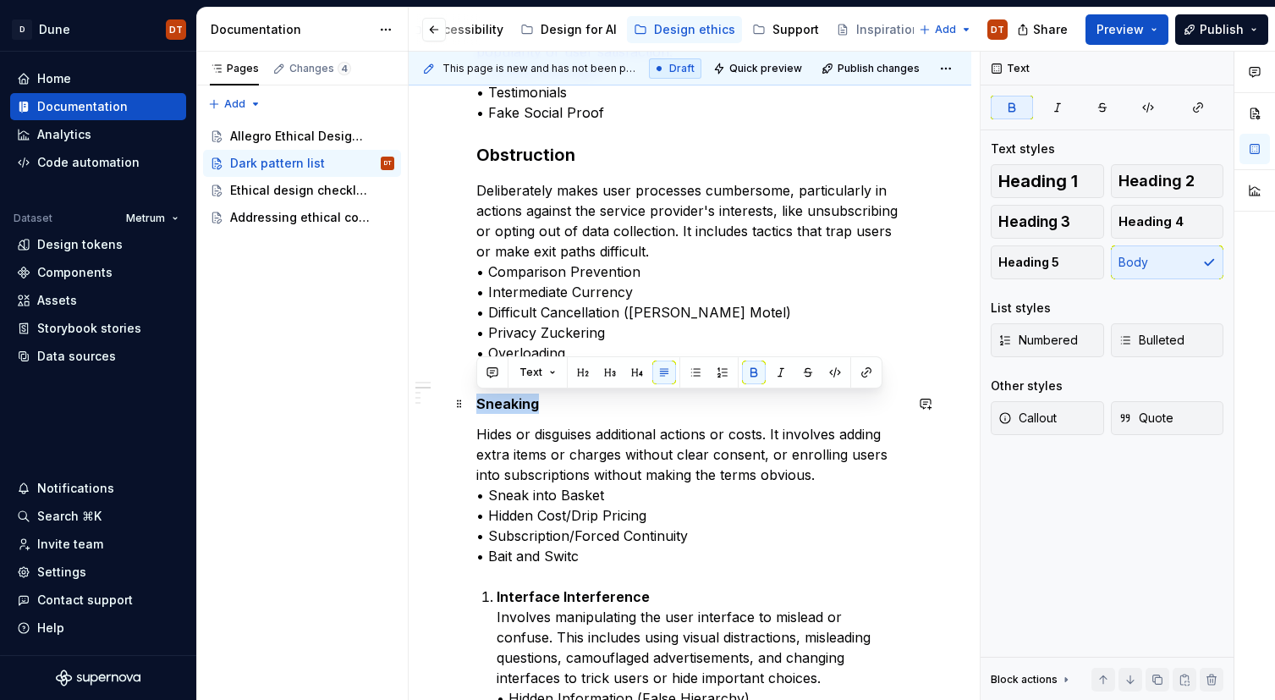
drag, startPoint x: 510, startPoint y: 407, endPoint x: 467, endPoint y: 402, distance: 43.4
click at [610, 373] on button "button" at bounding box center [610, 372] width 24 height 24
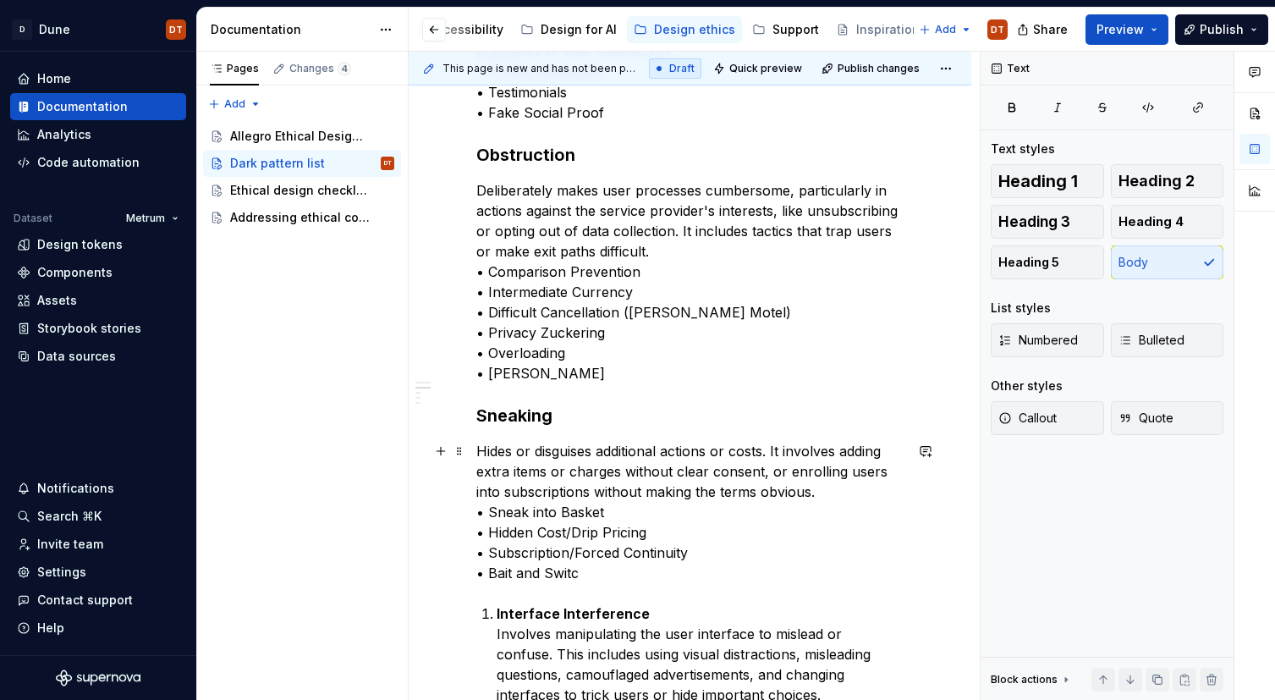
drag, startPoint x: 552, startPoint y: 444, endPoint x: 511, endPoint y: 446, distance: 41.5
click at [552, 444] on p "Hides or disguises additional actions or costs. It involves adding extra items …" at bounding box center [689, 512] width 427 height 142
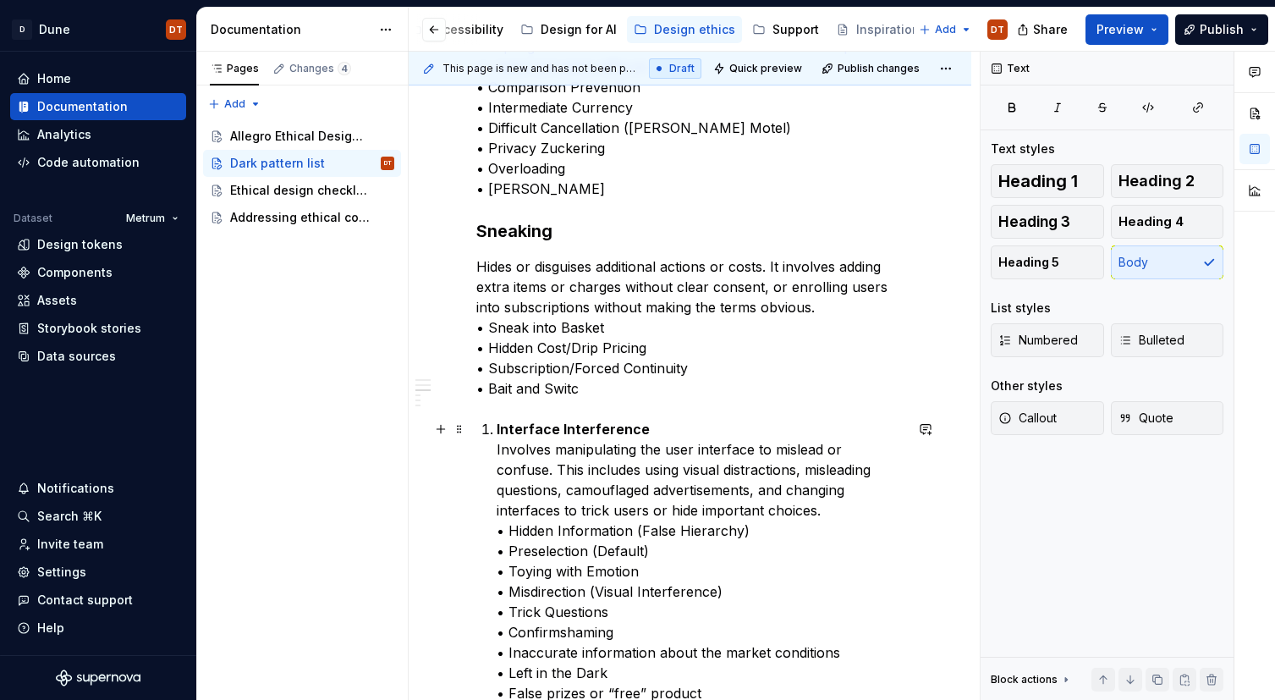
scroll to position [622, 0]
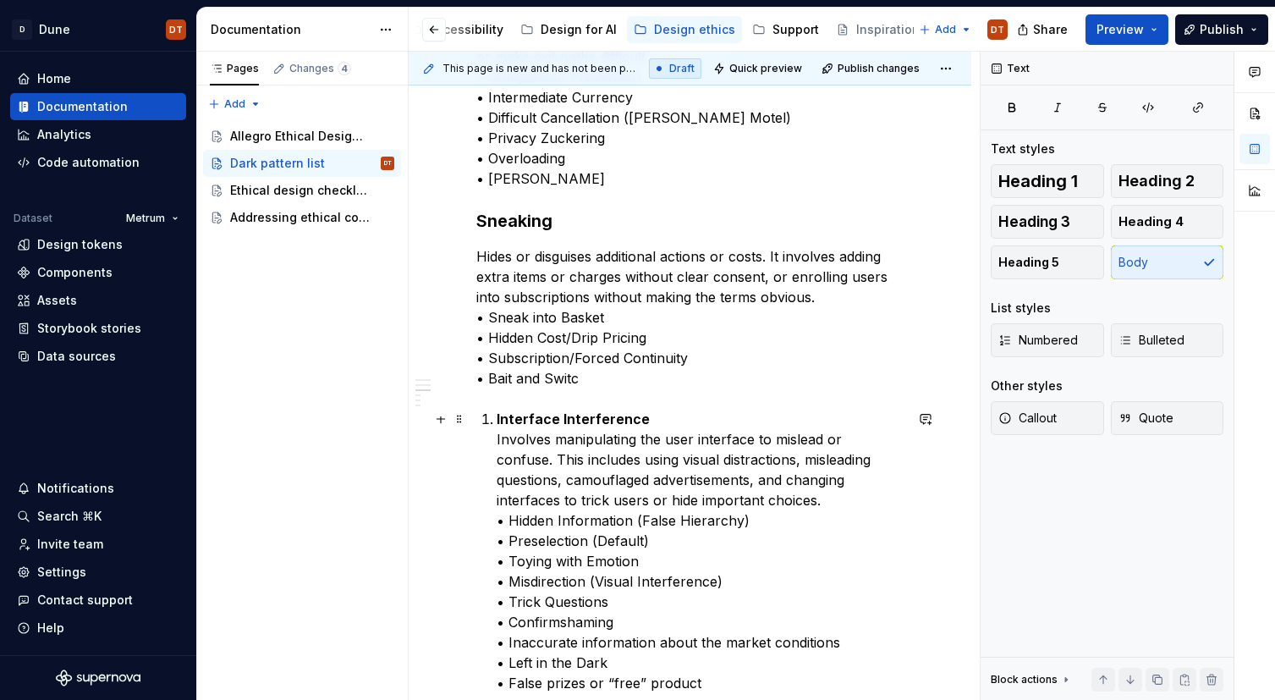
click at [499, 416] on strong "Interface Interference" at bounding box center [573, 418] width 153 height 17
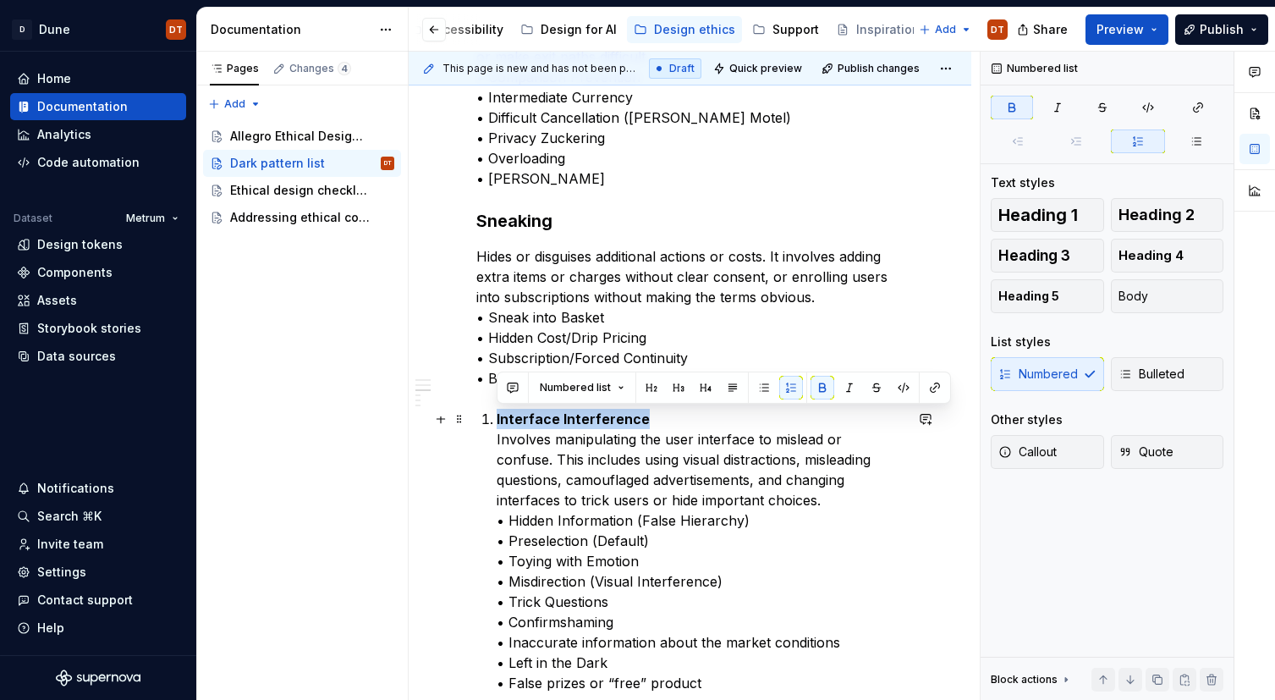
drag, startPoint x: 646, startPoint y: 419, endPoint x: 491, endPoint y: 424, distance: 154.9
click at [497, 424] on li "Interface Interference Involves manipulating the user interface to mislead or c…" at bounding box center [700, 551] width 407 height 284
click at [611, 475] on p "Interface Interference Involves manipulating the user interface to mislead or c…" at bounding box center [700, 551] width 407 height 284
drag, startPoint x: 643, startPoint y: 417, endPoint x: 490, endPoint y: 425, distance: 153.3
click at [497, 425] on li "Interface Interference Involves manipulating the user interface to mislead or c…" at bounding box center [700, 551] width 407 height 284
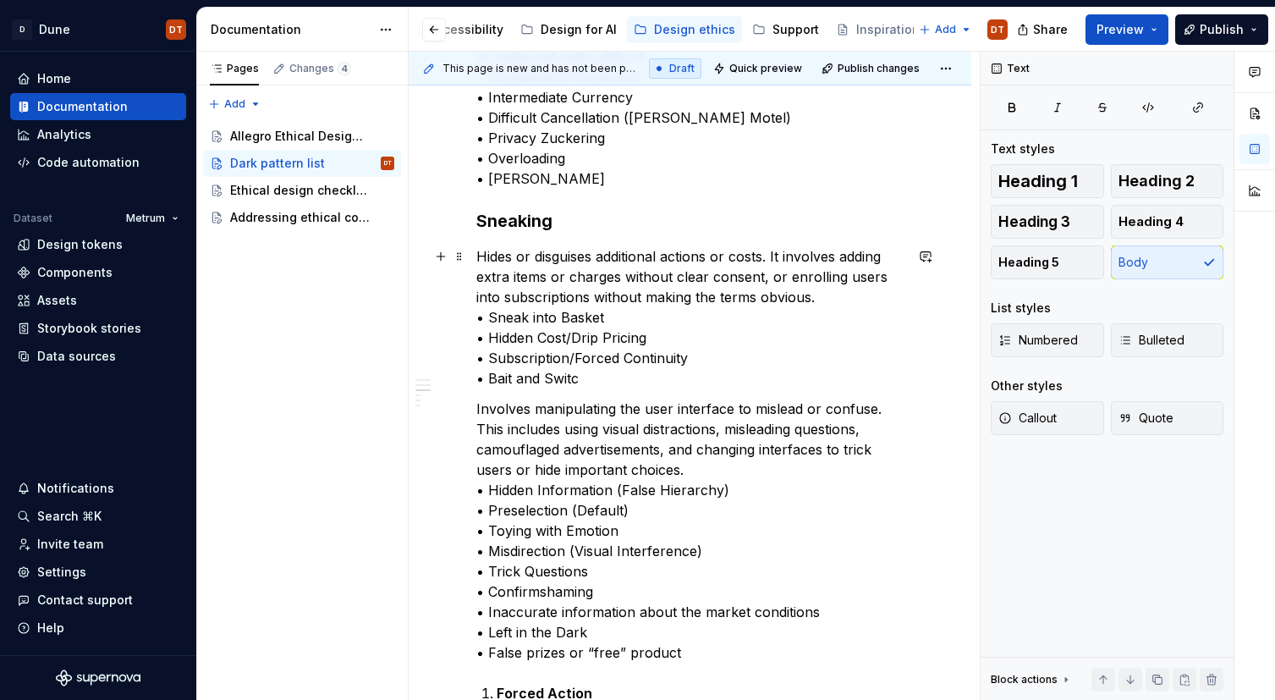
click at [591, 376] on p "Hides or disguises additional actions or costs. It involves adding extra items …" at bounding box center [689, 317] width 427 height 142
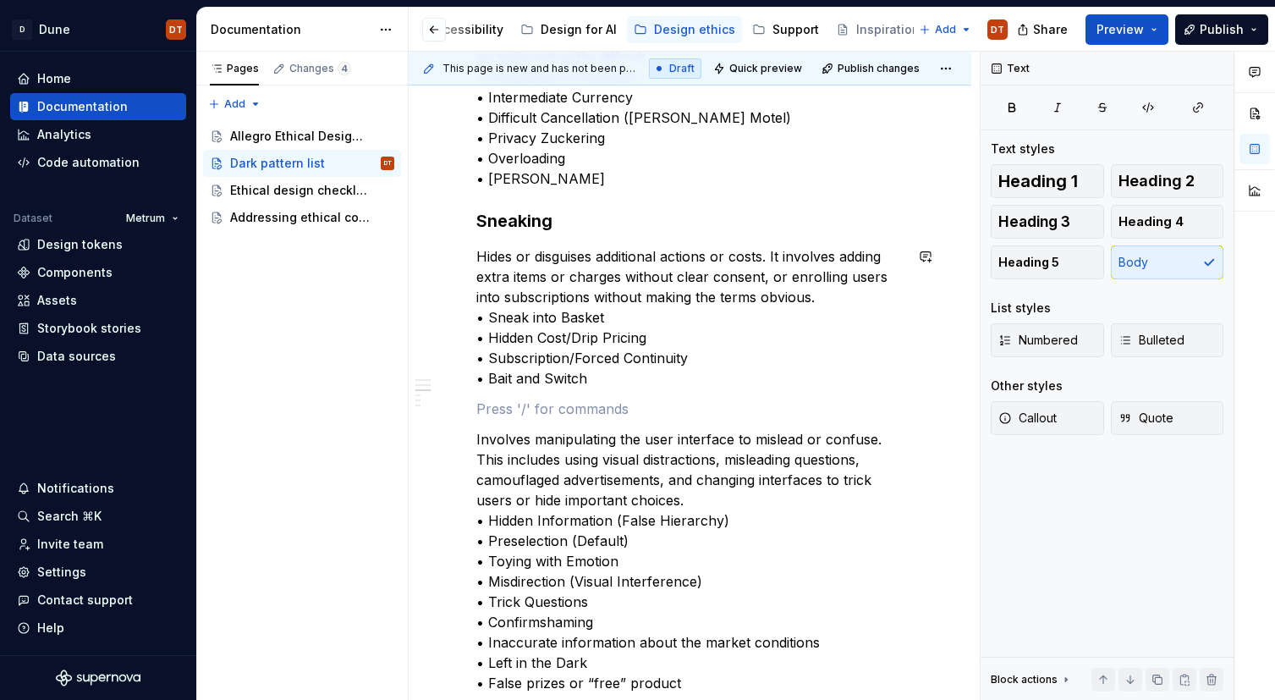
scroll to position [628, 0]
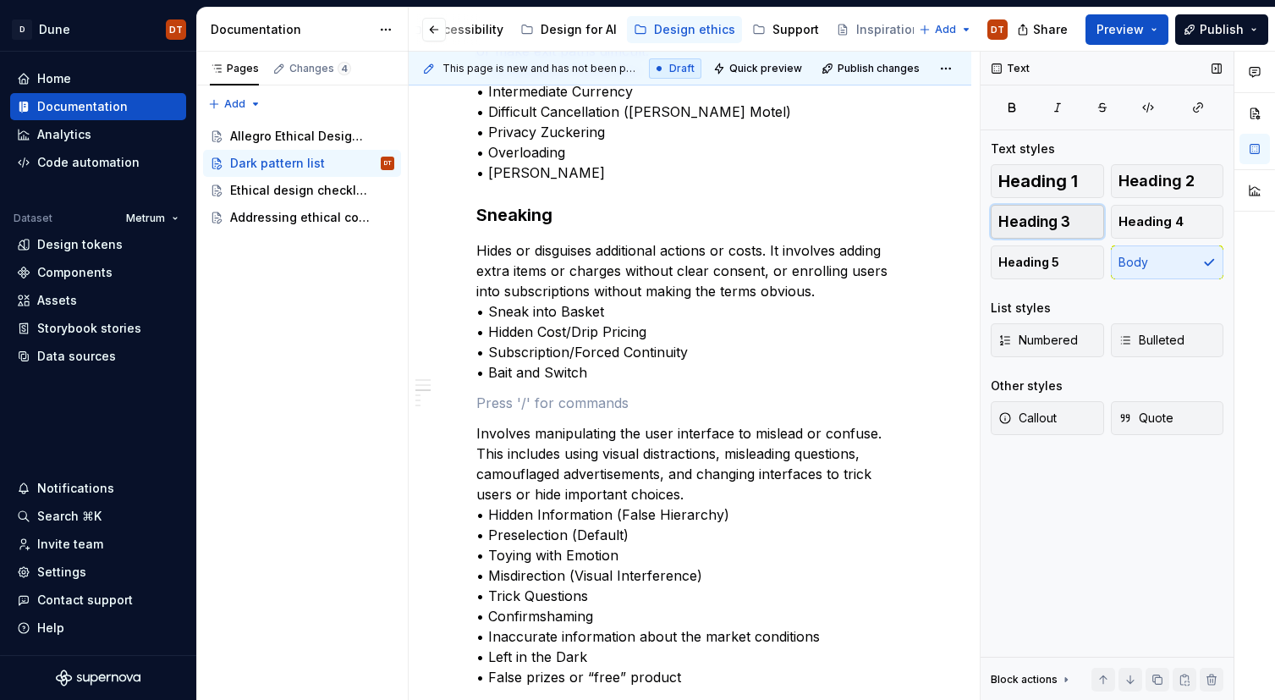
click at [1024, 219] on span "Heading 3" at bounding box center [1034, 221] width 72 height 17
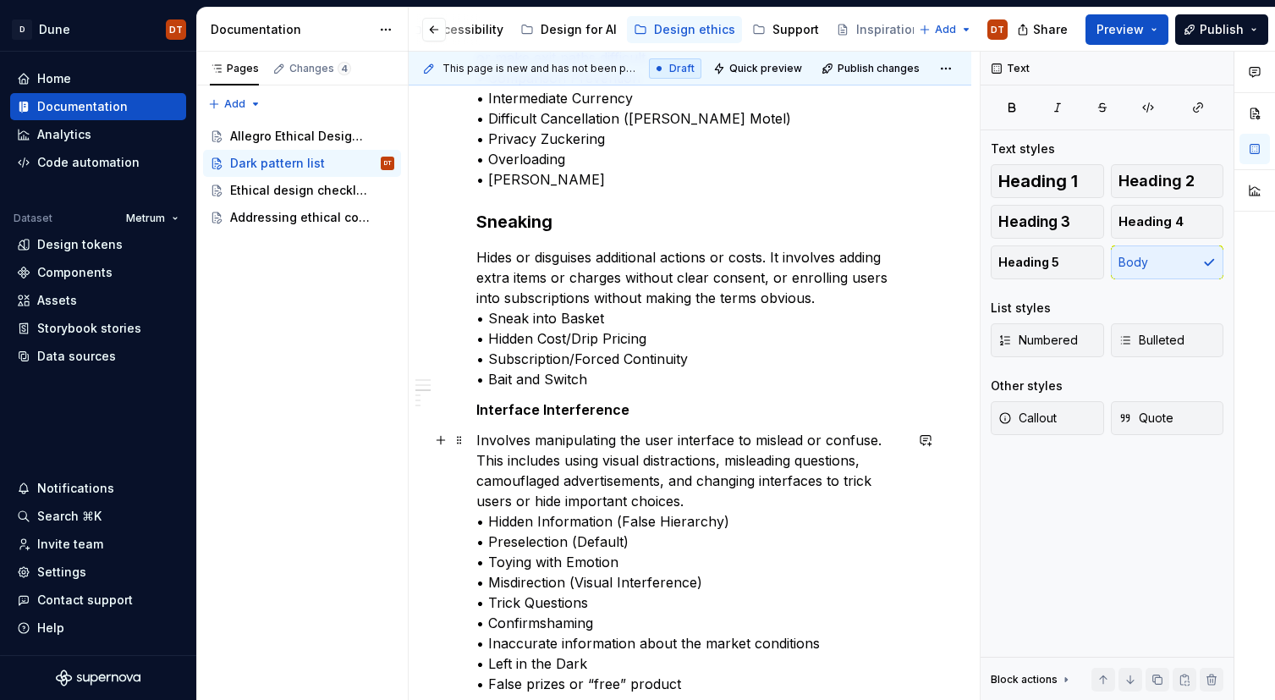
click at [484, 433] on p "Involves manipulating the user interface to mislead or confuse. This includes u…" at bounding box center [689, 562] width 427 height 264
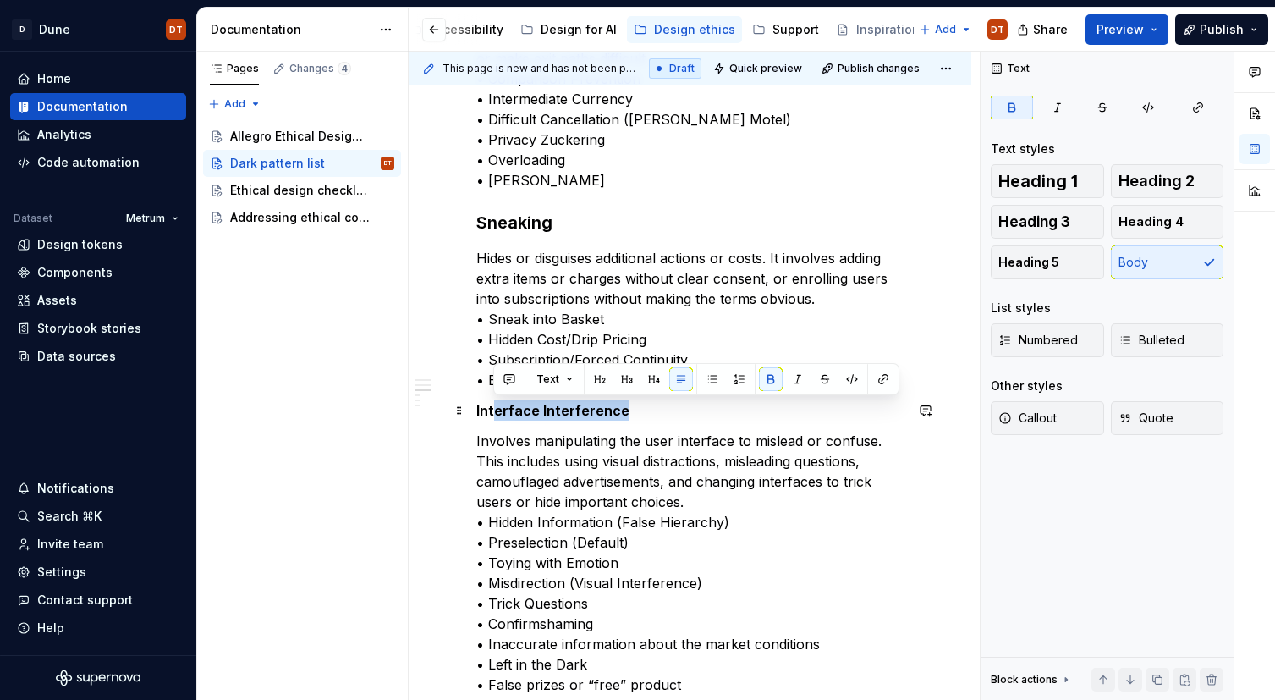
drag, startPoint x: 562, startPoint y: 412, endPoint x: 525, endPoint y: 402, distance: 37.8
click at [629, 382] on button "button" at bounding box center [627, 379] width 24 height 24
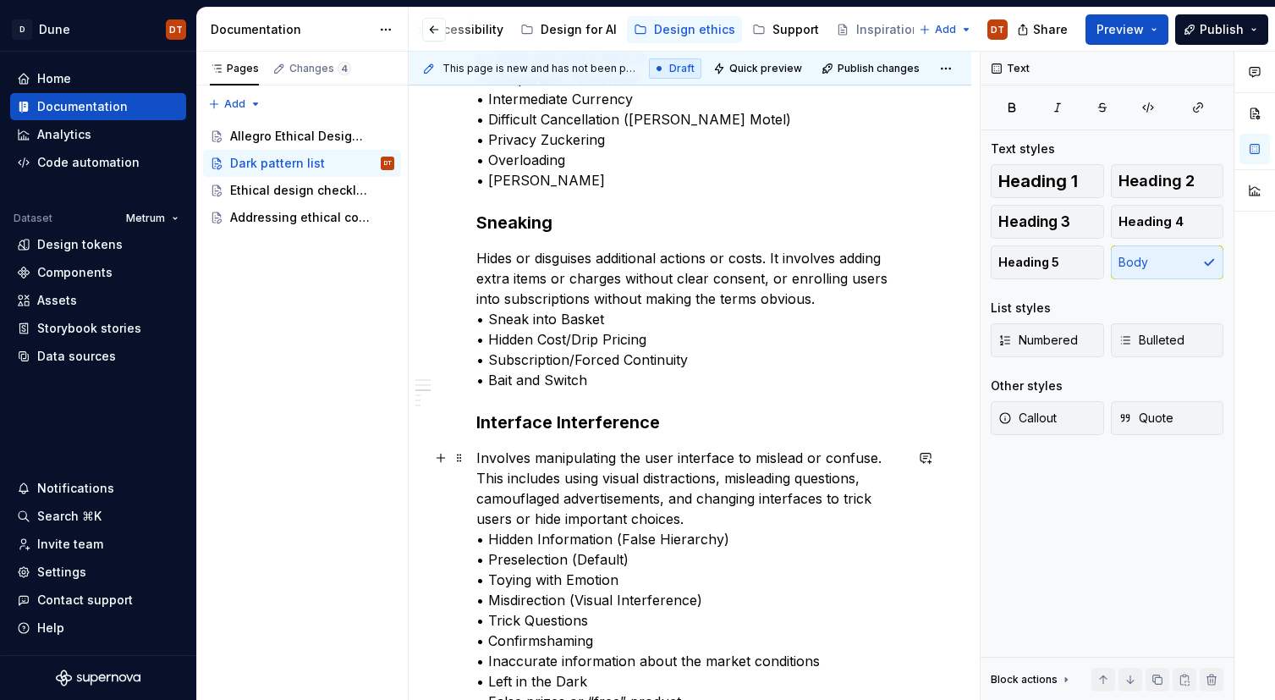
drag, startPoint x: 546, startPoint y: 486, endPoint x: 656, endPoint y: 478, distance: 110.3
click at [547, 486] on p "Involves manipulating the user interface to mislead or confuse. This includes u…" at bounding box center [689, 579] width 427 height 264
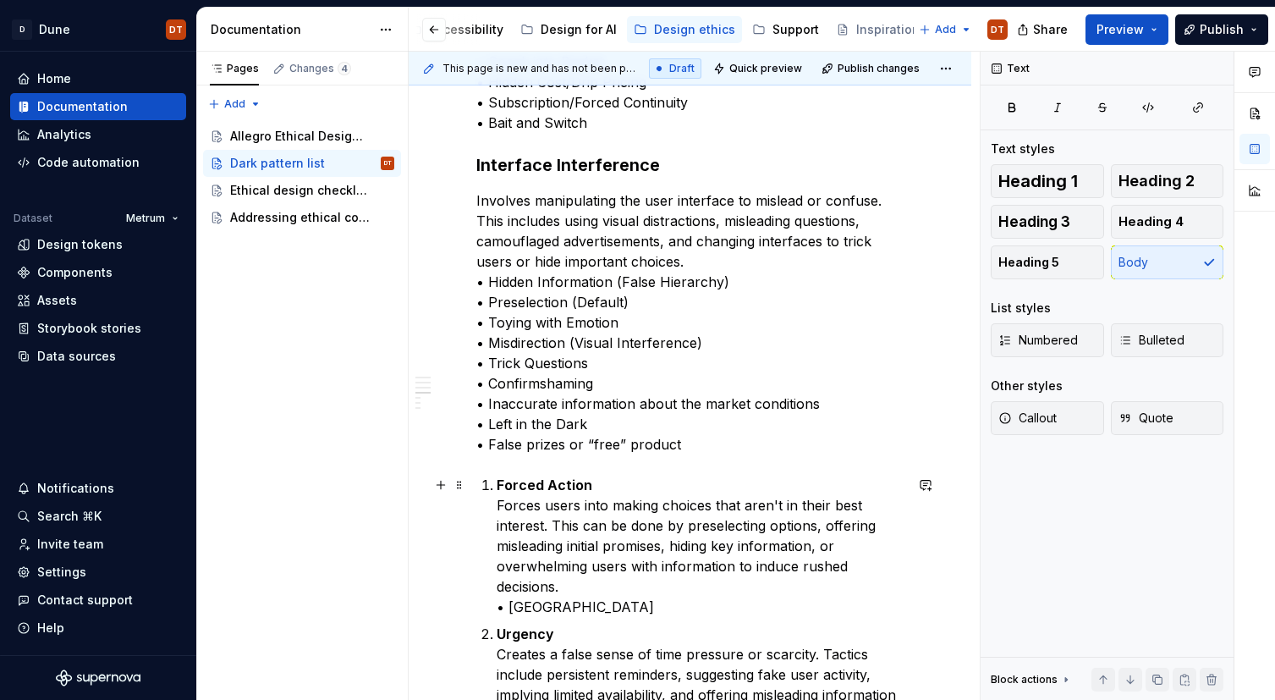
scroll to position [906, 0]
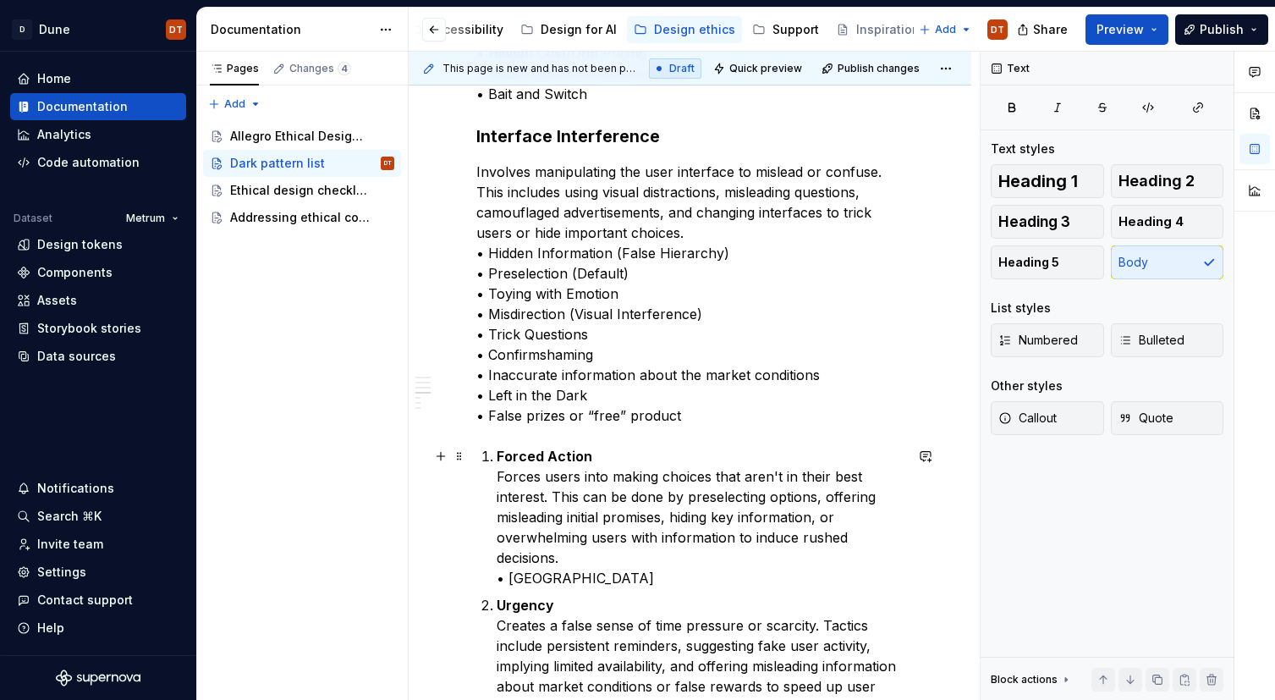
click at [568, 453] on strong "Forced Action" at bounding box center [545, 455] width 96 height 17
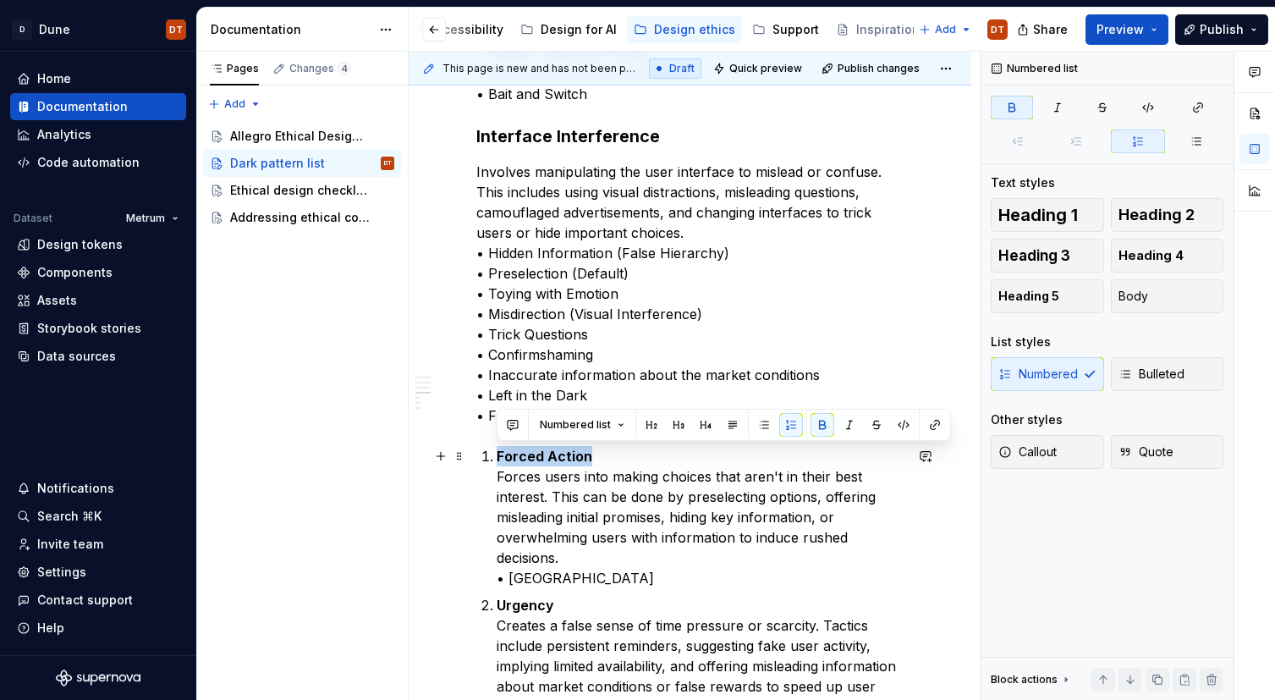
drag, startPoint x: 590, startPoint y: 456, endPoint x: 497, endPoint y: 458, distance: 93.1
click at [497, 458] on p "Forced Action Forces users into making choices that aren't in their best intere…" at bounding box center [700, 517] width 407 height 142
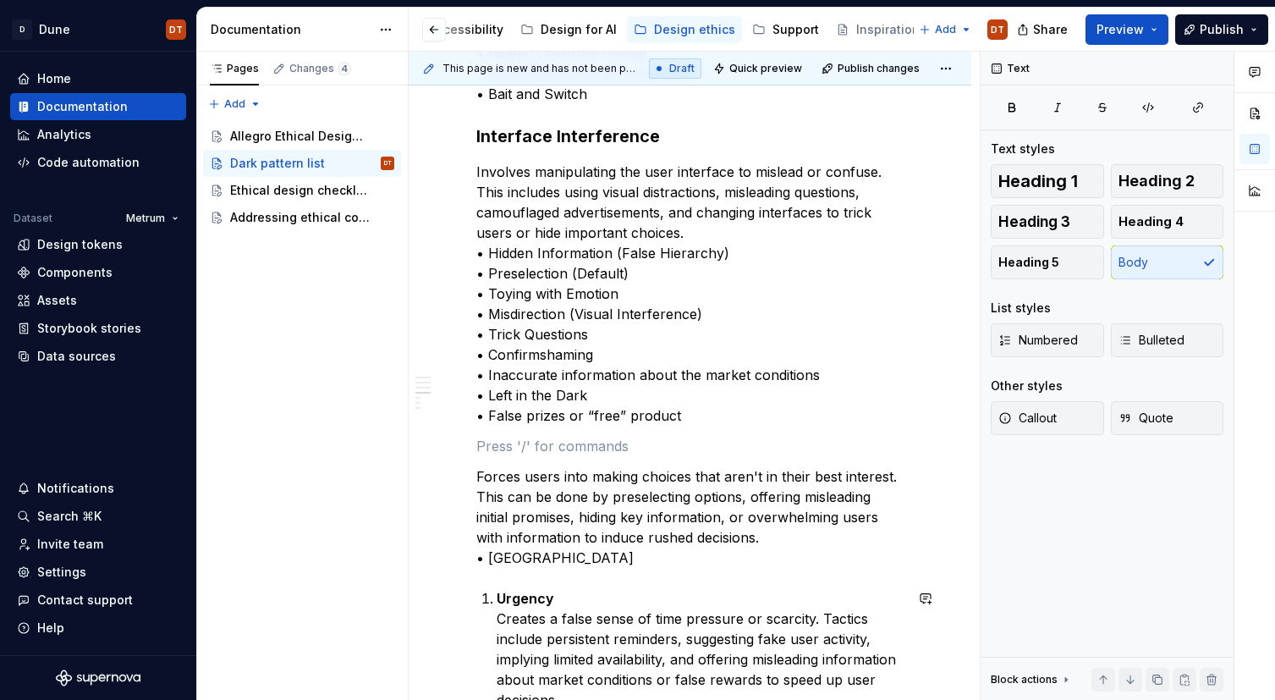
scroll to position [1018, 0]
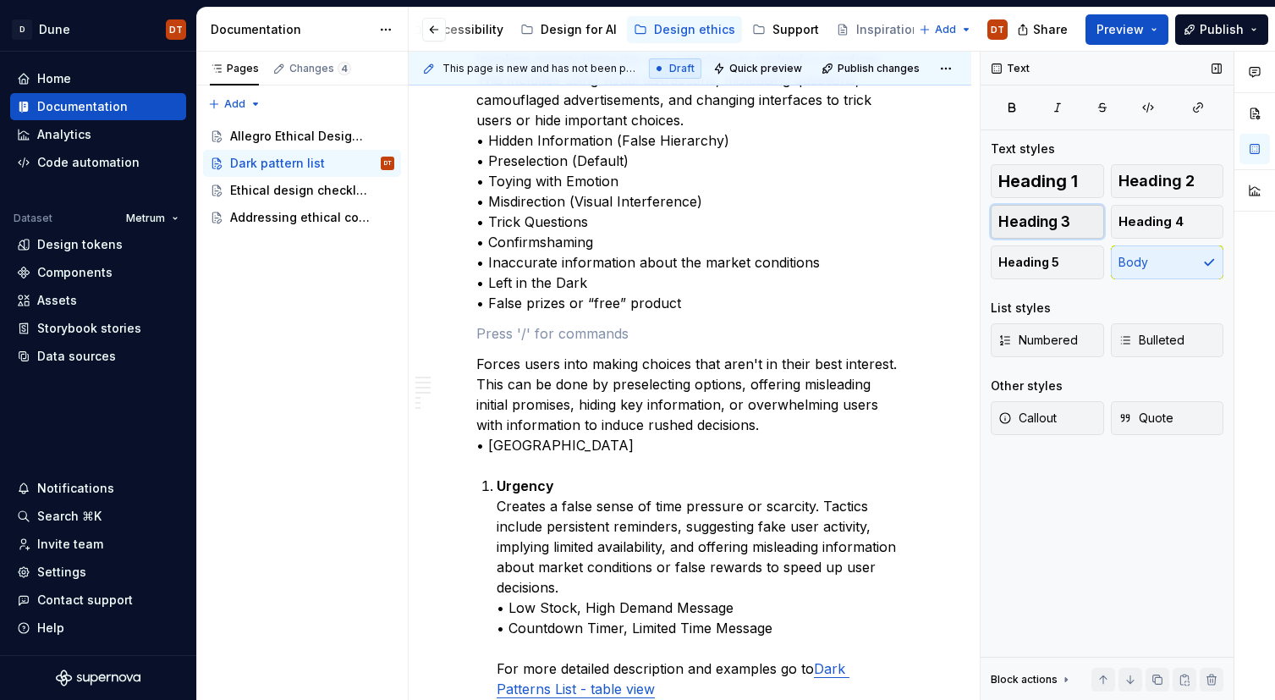
click at [1030, 224] on span "Heading 3" at bounding box center [1034, 221] width 72 height 17
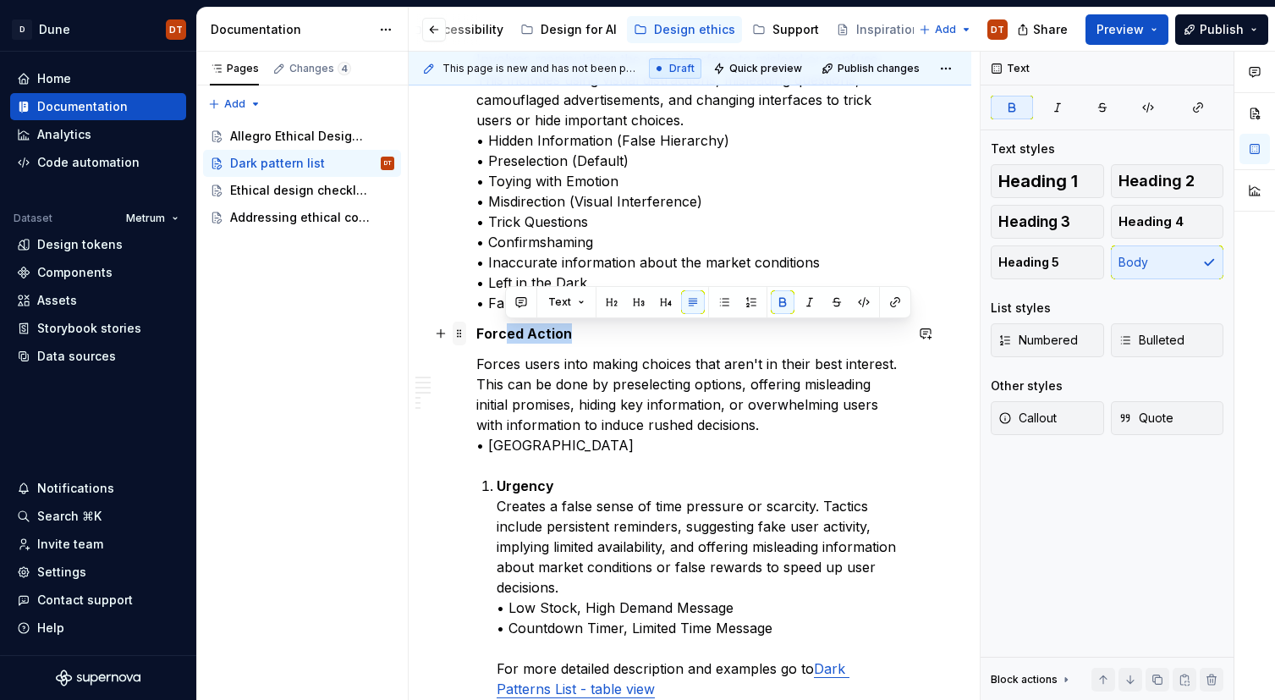
drag, startPoint x: 578, startPoint y: 338, endPoint x: 465, endPoint y: 336, distance: 112.5
click at [476, 336] on div "Dark Patterns are categorized in following categories: Social Proof Exploits th…" at bounding box center [689, 643] width 427 height 2665
click at [641, 301] on button "button" at bounding box center [639, 302] width 24 height 24
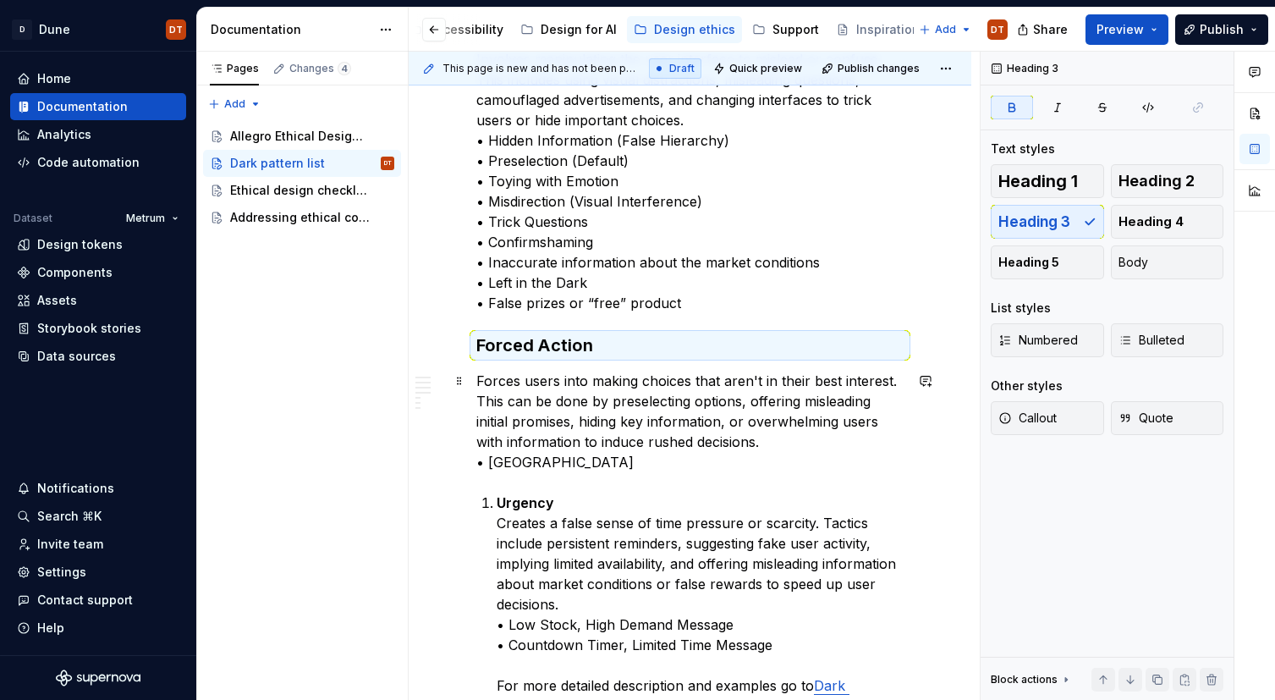
drag, startPoint x: 557, startPoint y: 403, endPoint x: 508, endPoint y: 394, distance: 50.8
click at [557, 403] on p "Forces users into making choices that aren't in their best interest. This can b…" at bounding box center [689, 422] width 427 height 102
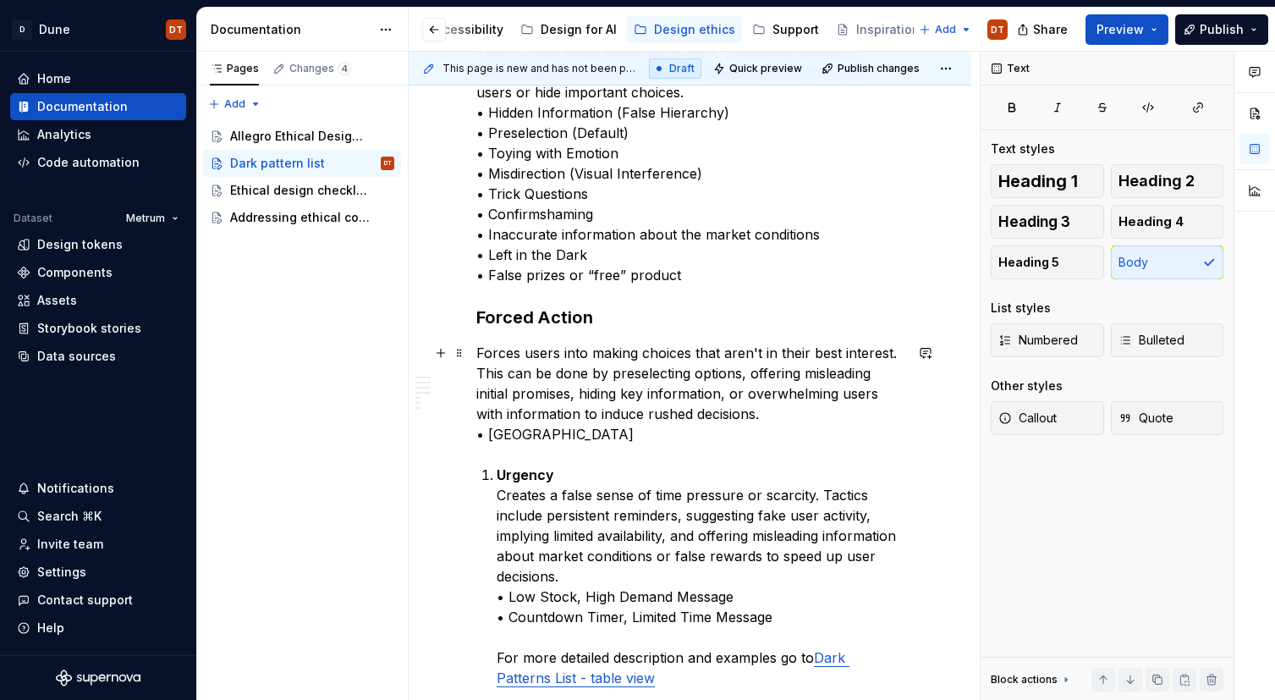
scroll to position [1048, 0]
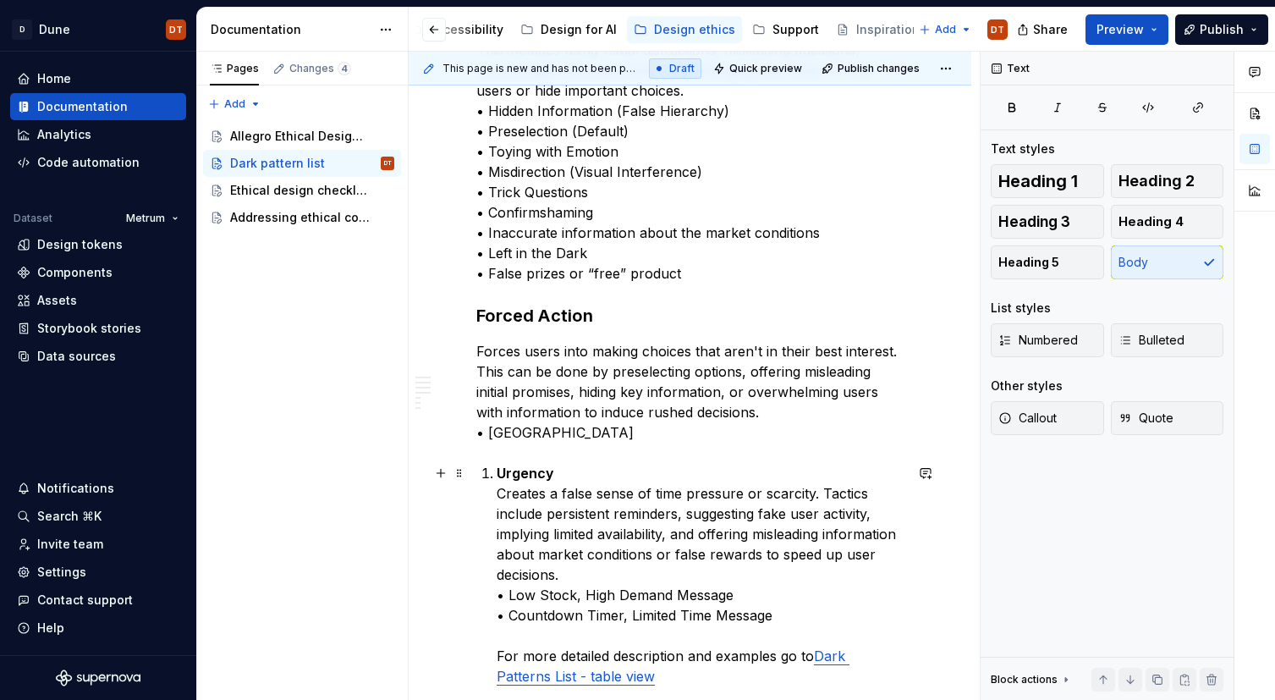
click at [534, 467] on strong "Urgency" at bounding box center [526, 472] width 58 height 17
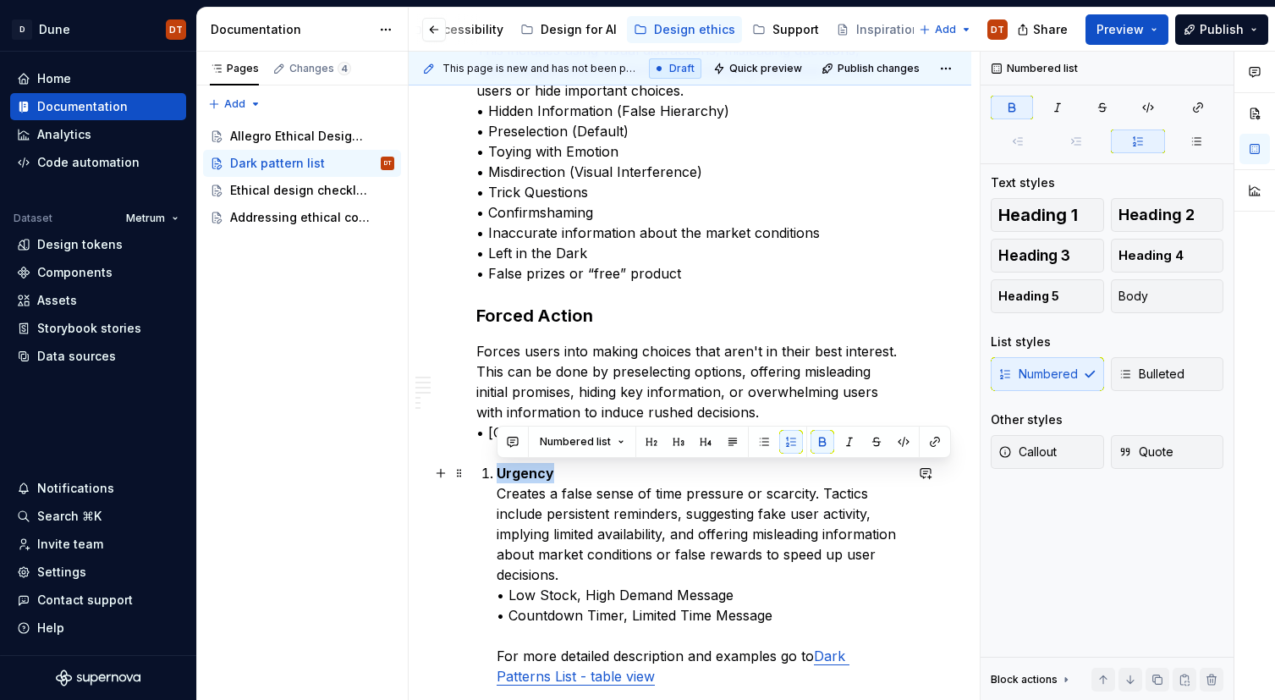
drag, startPoint x: 552, startPoint y: 473, endPoint x: 491, endPoint y: 473, distance: 61.8
click at [497, 473] on li "Urgency Creates a false sense of time pressure or scarcity. Tactics include per…" at bounding box center [700, 574] width 407 height 223
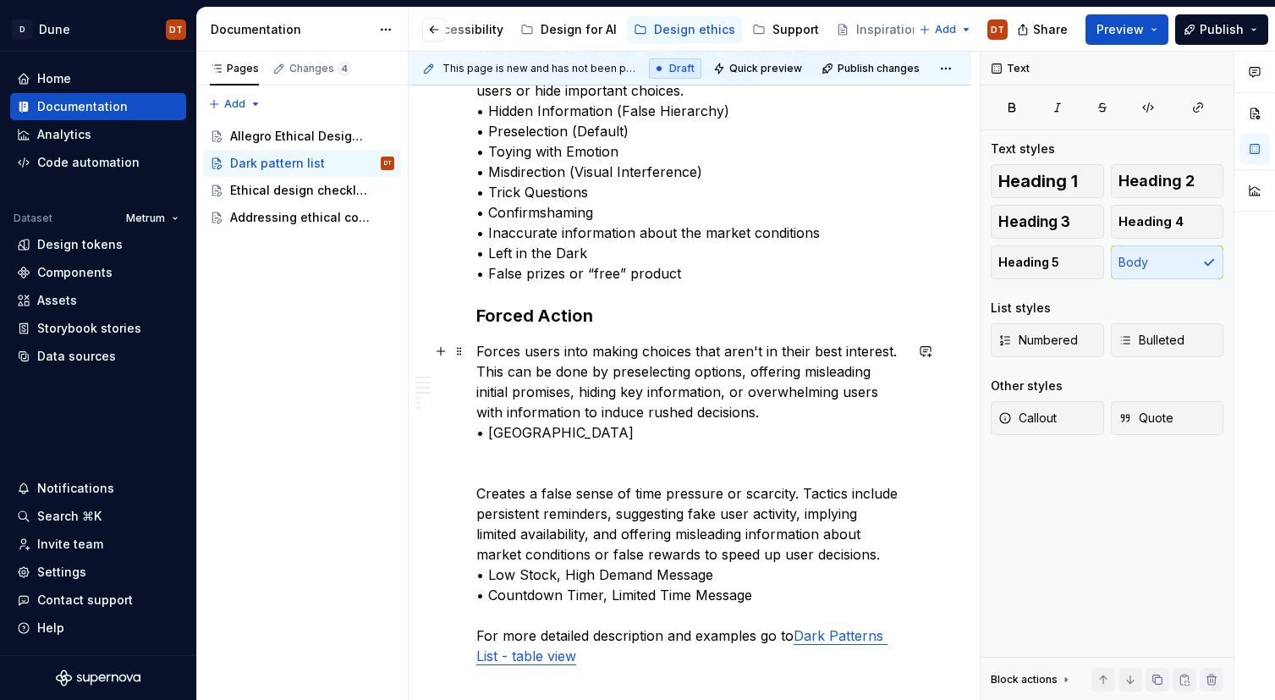
click at [546, 428] on p "Forces users into making choices that aren't in their best interest. This can b…" at bounding box center [689, 392] width 427 height 102
click at [502, 469] on p at bounding box center [689, 463] width 427 height 20
drag, startPoint x: 1037, startPoint y: 228, endPoint x: 1008, endPoint y: 265, distance: 47.0
click at [1037, 228] on span "Heading 3" at bounding box center [1034, 221] width 72 height 17
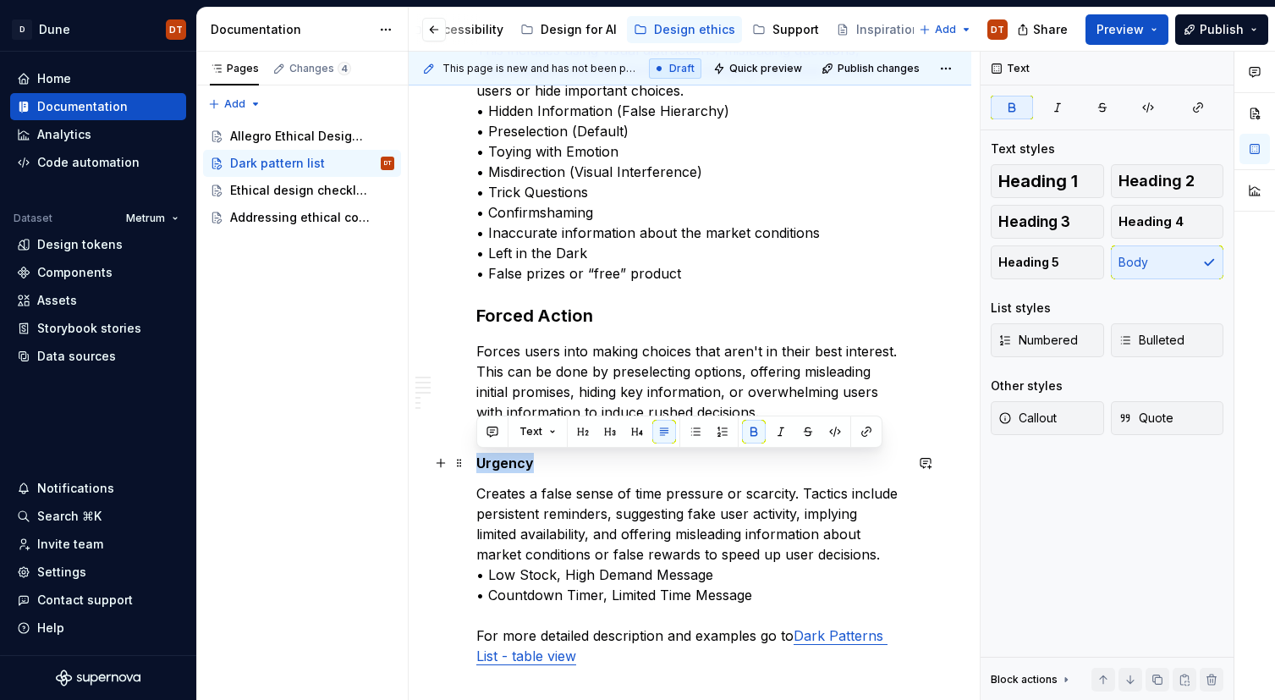
drag, startPoint x: 536, startPoint y: 464, endPoint x: 471, endPoint y: 467, distance: 65.2
click at [471, 467] on div "Dark Patterns are categorized in following categories: Social Proof Exploits th…" at bounding box center [690, 697] width 563 height 2912
click at [1054, 220] on span "Heading 3" at bounding box center [1034, 221] width 72 height 17
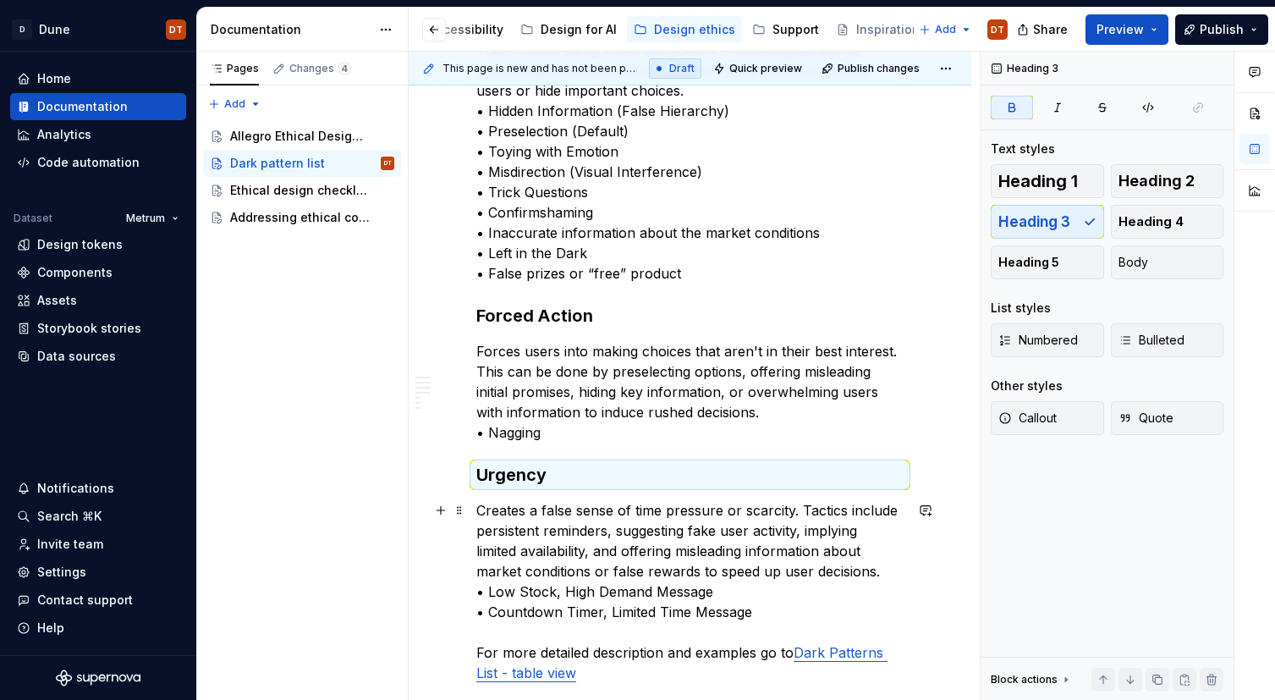
click at [668, 520] on p "Creates a false sense of time pressure or scarcity. Tactics include persistent …" at bounding box center [689, 591] width 427 height 183
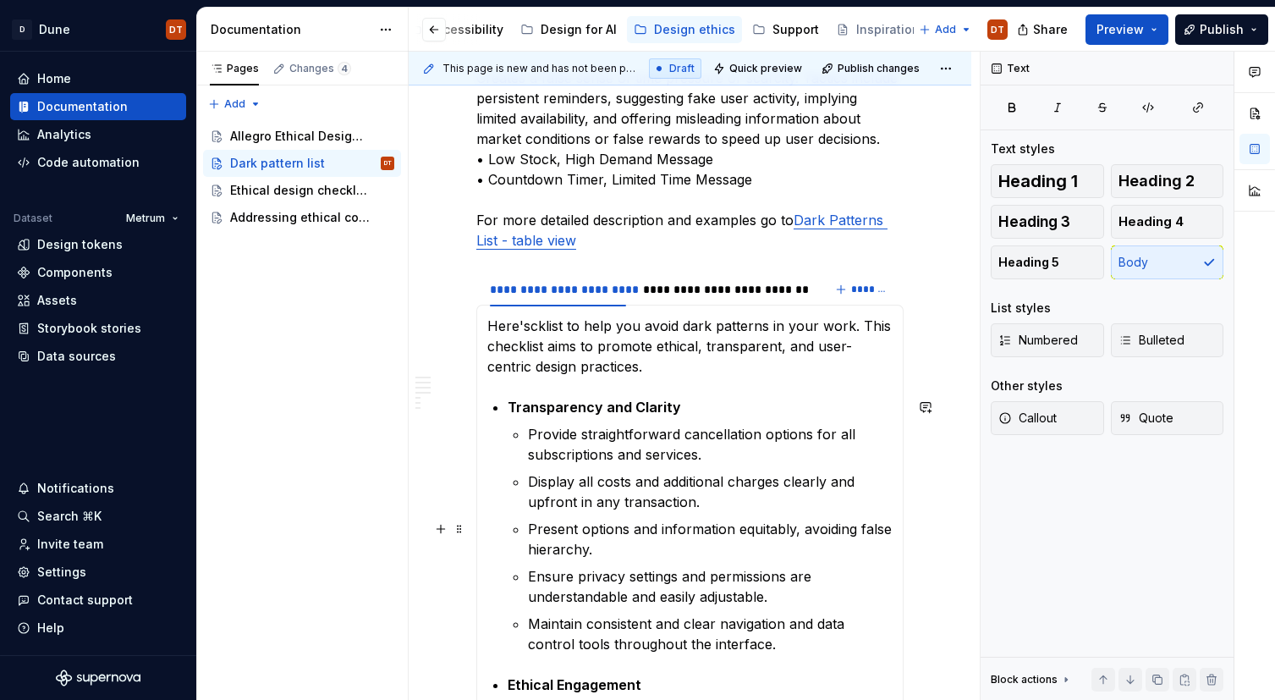
scroll to position [1486, 0]
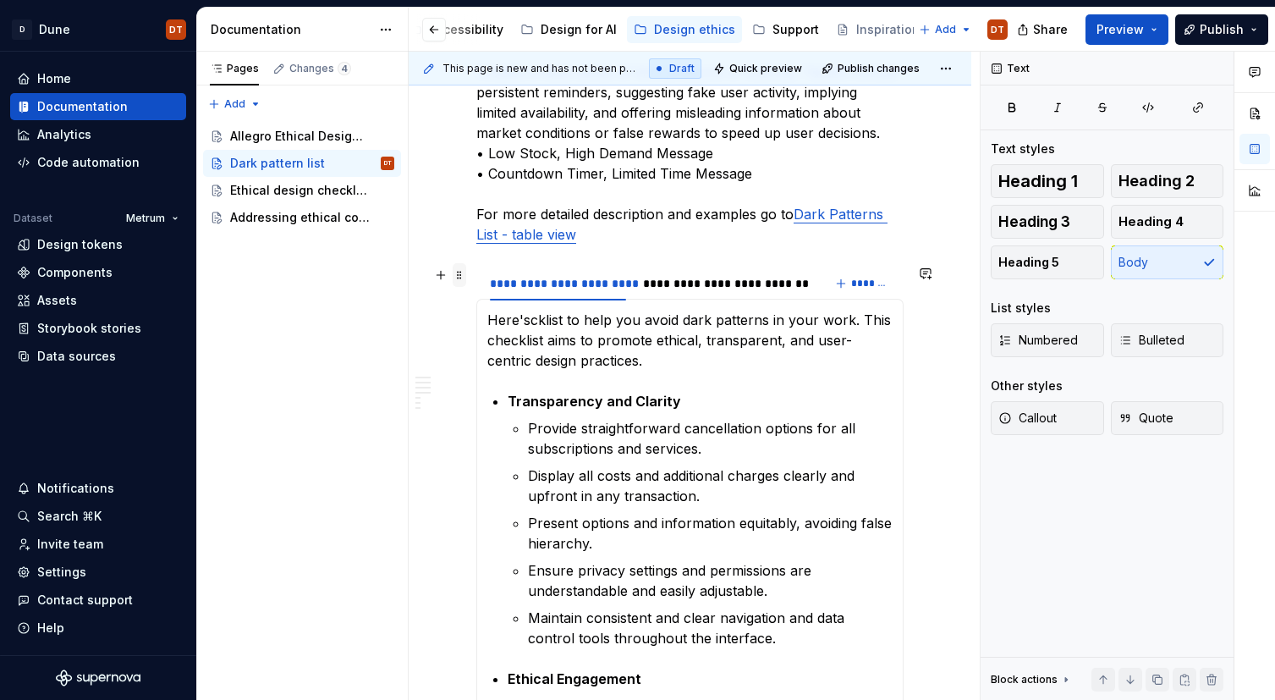
click at [460, 273] on span at bounding box center [460, 275] width 14 height 24
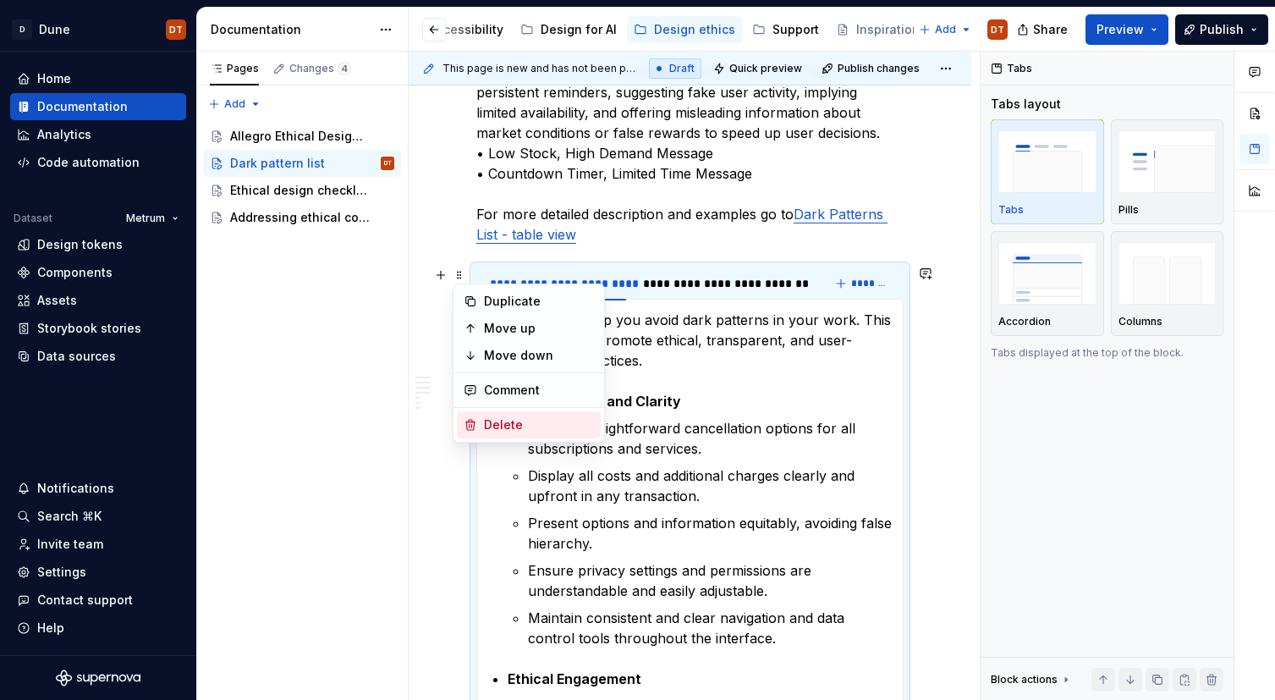
click at [537, 425] on div "Delete" at bounding box center [539, 424] width 110 height 17
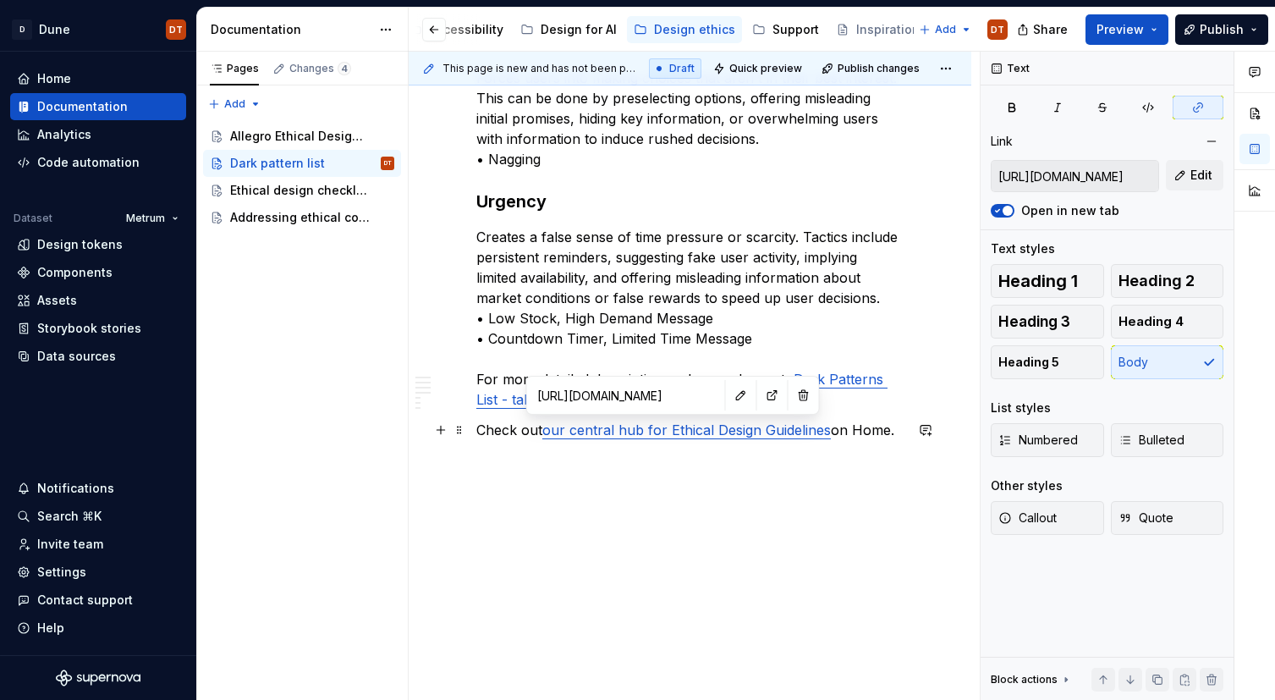
click at [650, 431] on link "our central hub for Ethical Design Guidelines" at bounding box center [686, 429] width 288 height 17
click at [760, 395] on button "button" at bounding box center [772, 395] width 24 height 24
type textarea "*"
click at [458, 439] on span at bounding box center [460, 430] width 14 height 24
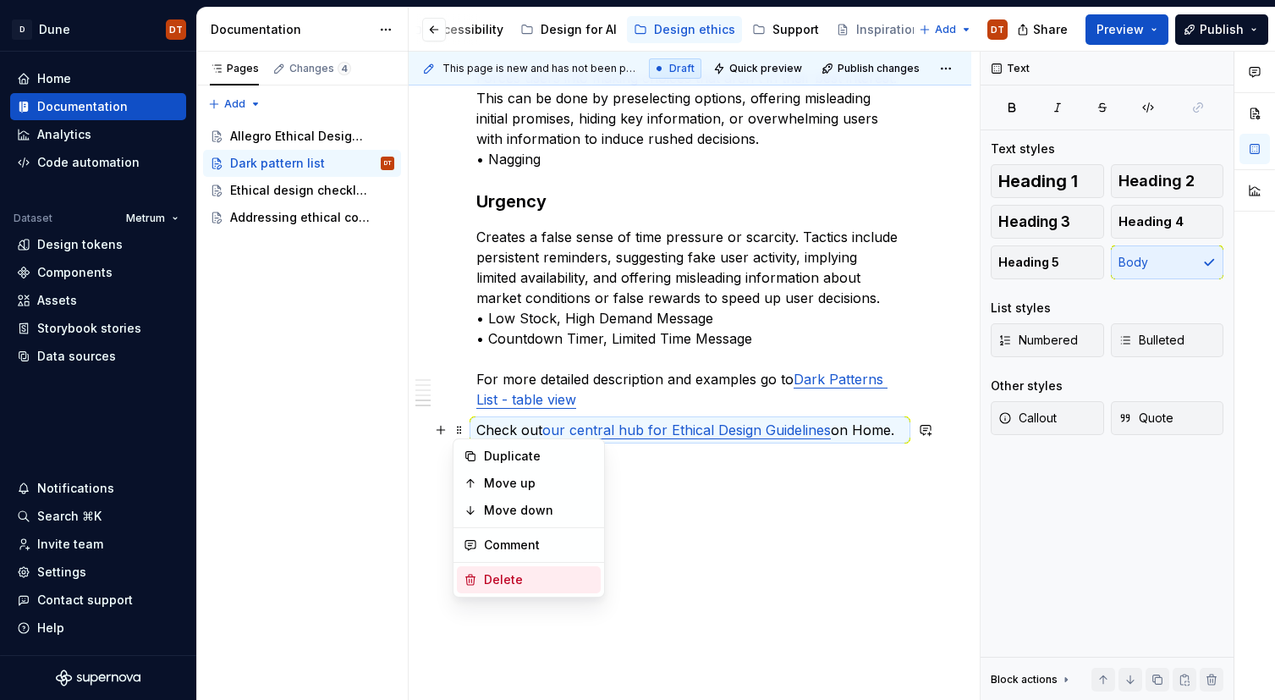
click at [504, 579] on div "Delete" at bounding box center [539, 579] width 110 height 17
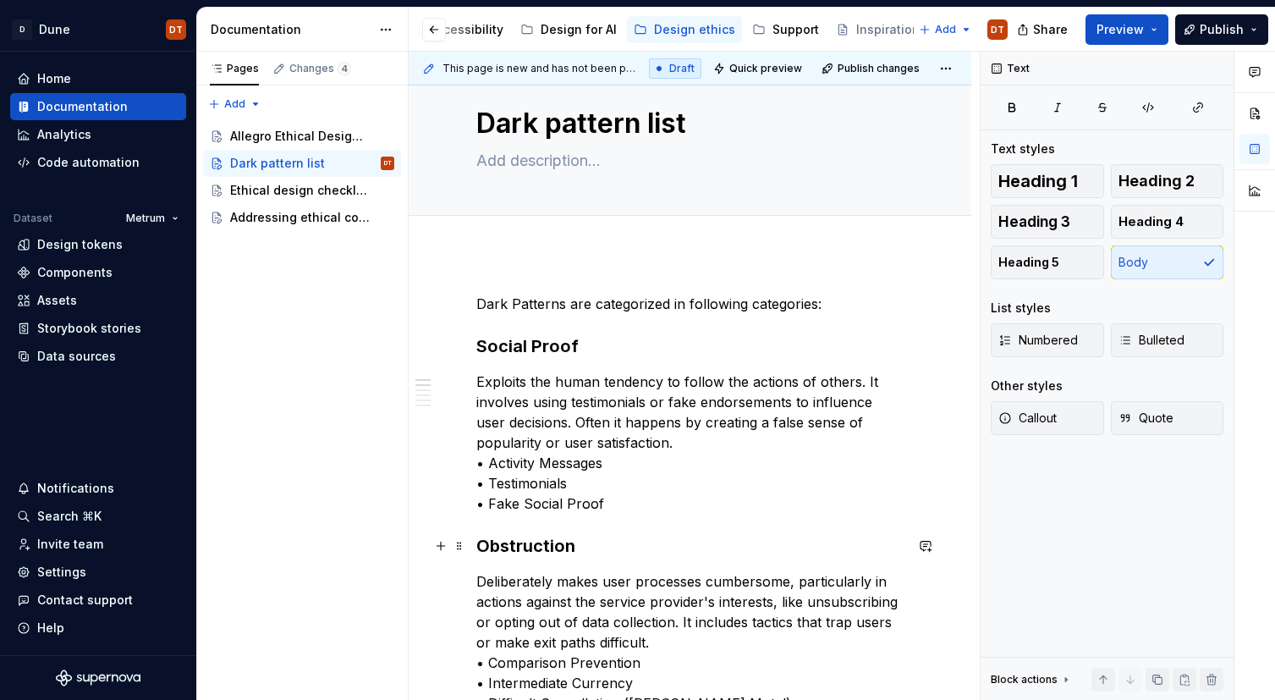
scroll to position [0, 0]
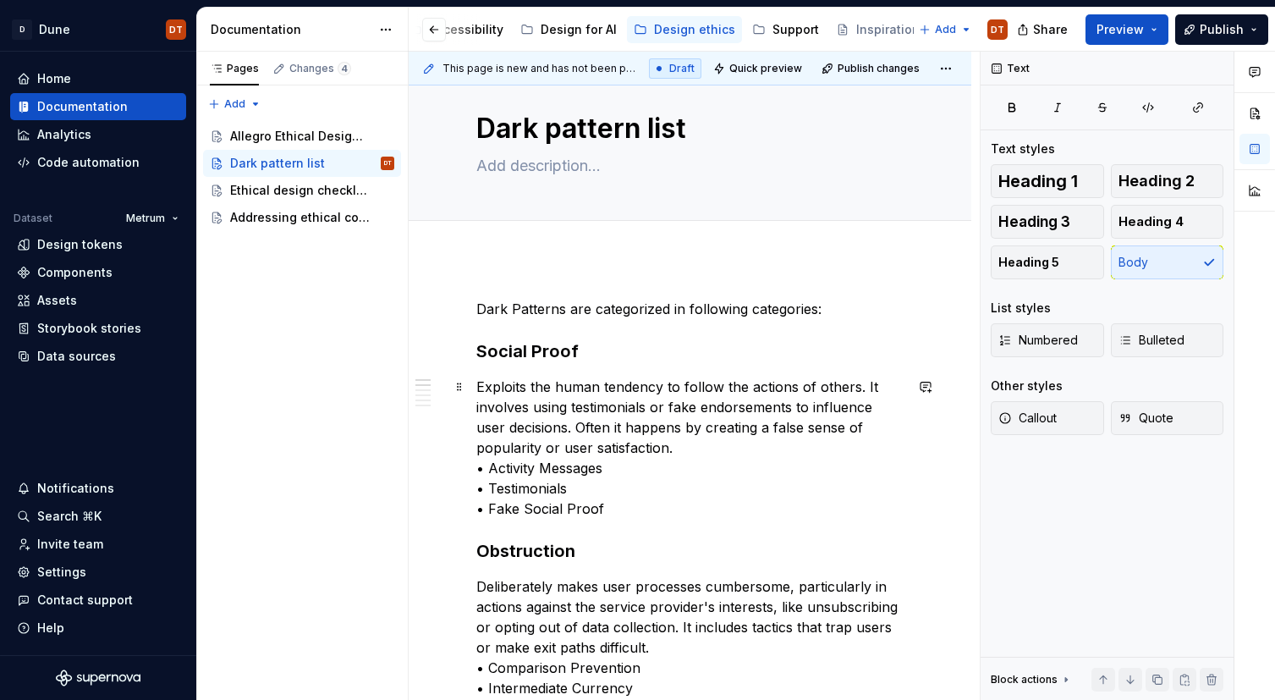
scroll to position [40, 0]
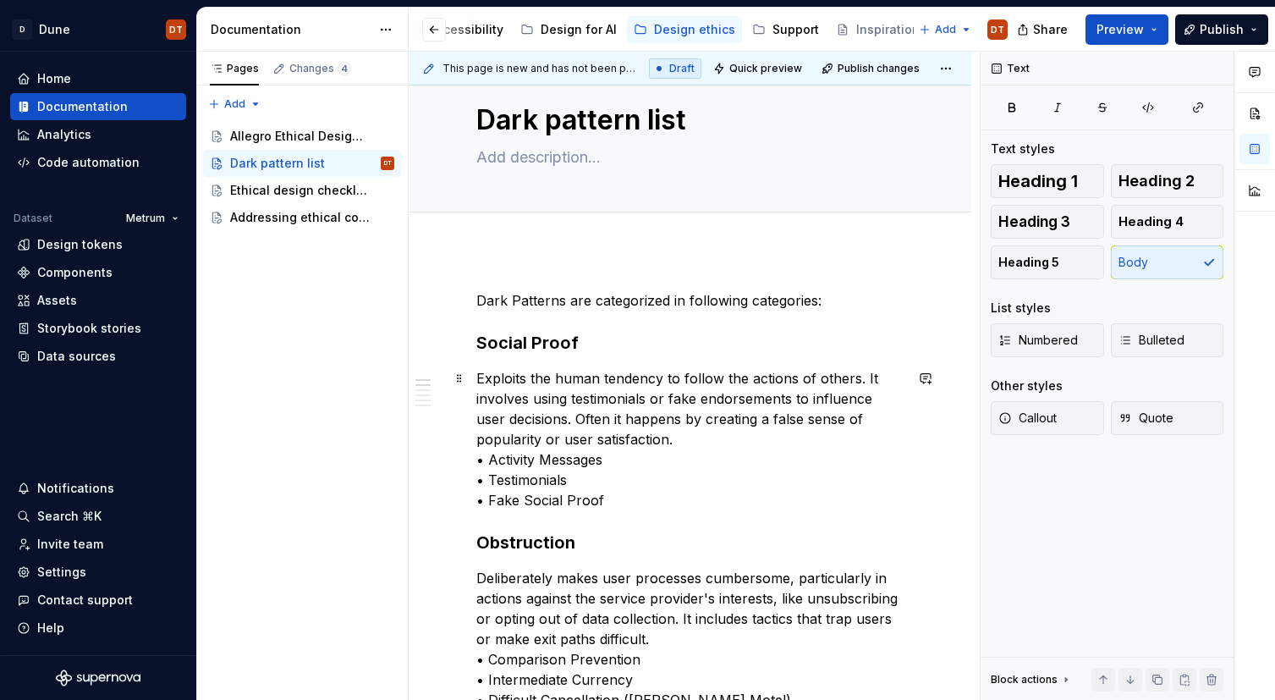
click at [607, 496] on p "Exploits the human tendency to follow the actions of others. It involves using …" at bounding box center [689, 439] width 427 height 142
click at [545, 498] on p "Exploits the human tendency to follow the actions of others. It involves using …" at bounding box center [689, 439] width 427 height 142
click at [611, 499] on p "Exploits the human tendency to follow the actions of others. It involves using …" at bounding box center [689, 439] width 427 height 142
click at [636, 497] on p "Exploits the human tendency to follow the actions of others. It involves using …" at bounding box center [689, 439] width 427 height 142
drag, startPoint x: 607, startPoint y: 506, endPoint x: 773, endPoint y: 466, distance: 170.5
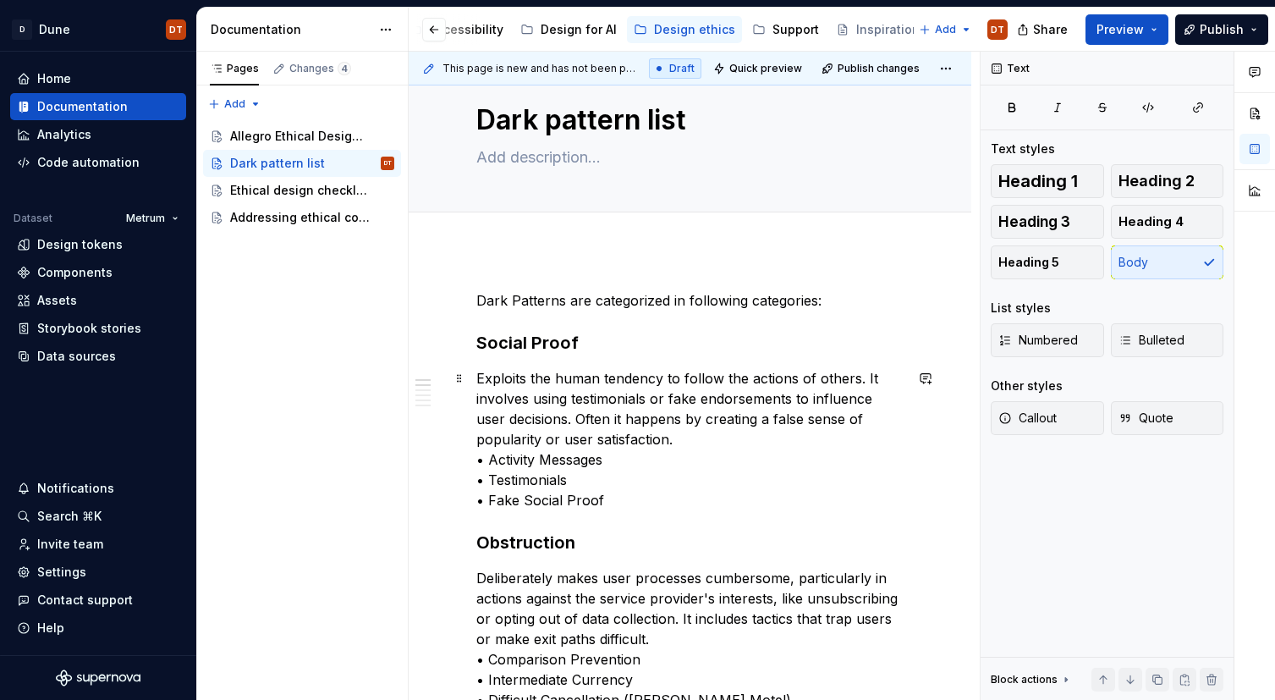
click at [614, 504] on p "Exploits the human tendency to follow the actions of others. It involves using …" at bounding box center [689, 439] width 427 height 142
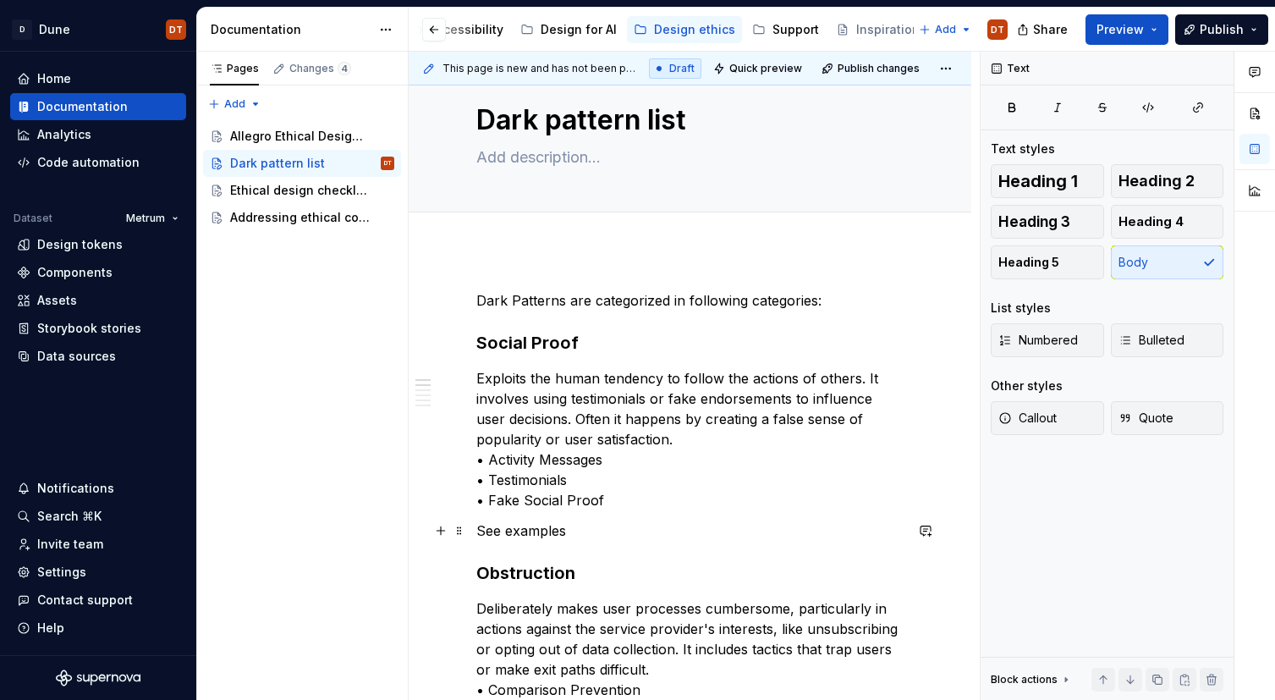
click at [585, 535] on p "See examples" at bounding box center [689, 530] width 427 height 20
click at [557, 530] on p "See examples" at bounding box center [689, 530] width 427 height 20
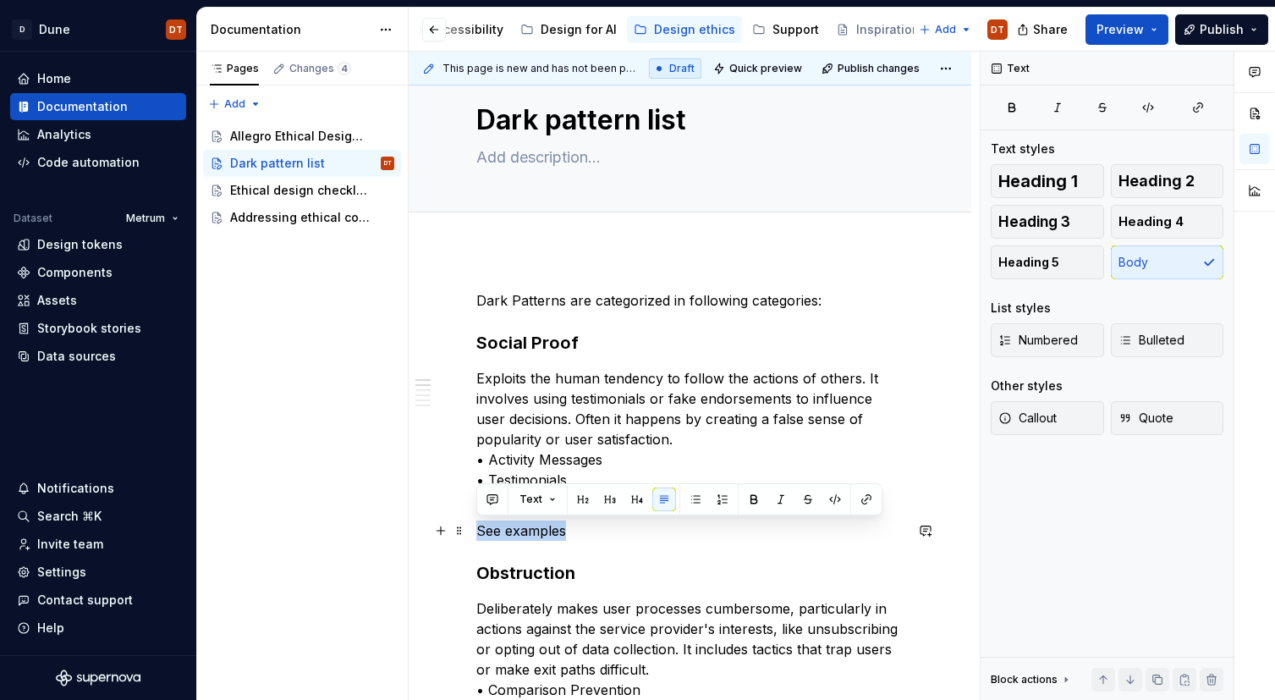
drag, startPoint x: 566, startPoint y: 530, endPoint x: 476, endPoint y: 531, distance: 89.7
click at [476, 531] on p "See examples" at bounding box center [689, 530] width 427 height 20
click at [861, 499] on button "button" at bounding box center [866, 499] width 24 height 24
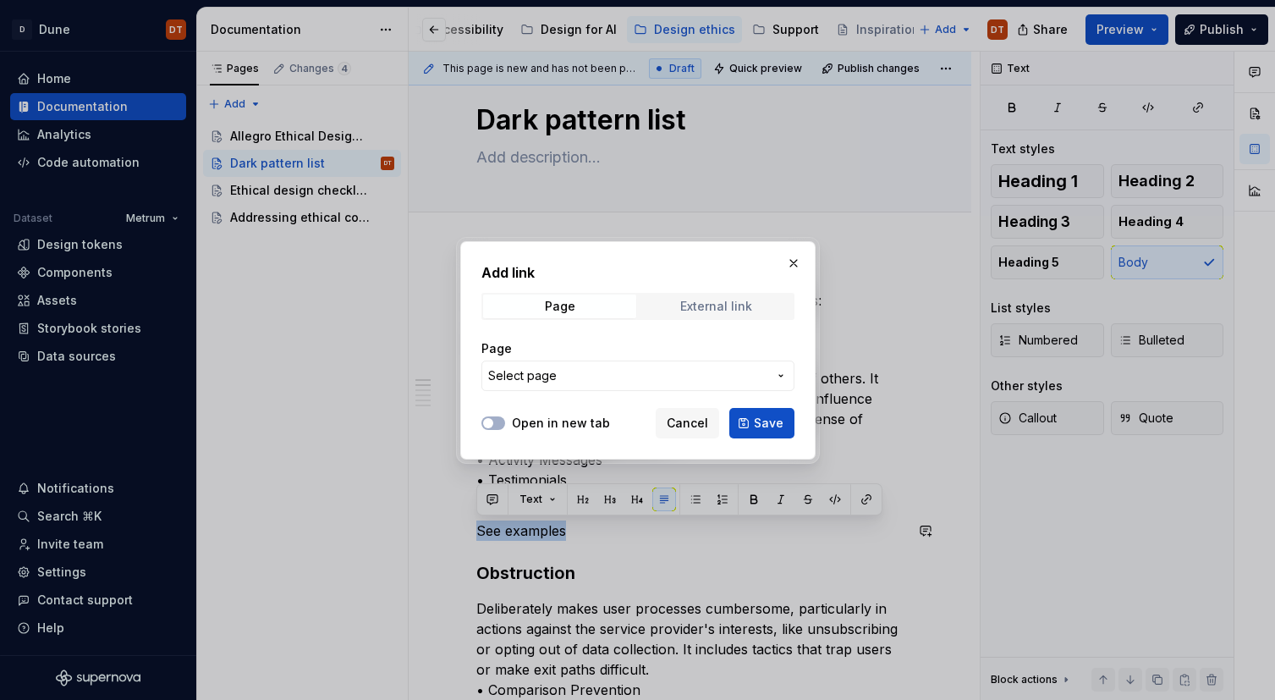
click at [742, 308] on div "External link" at bounding box center [716, 306] width 72 height 14
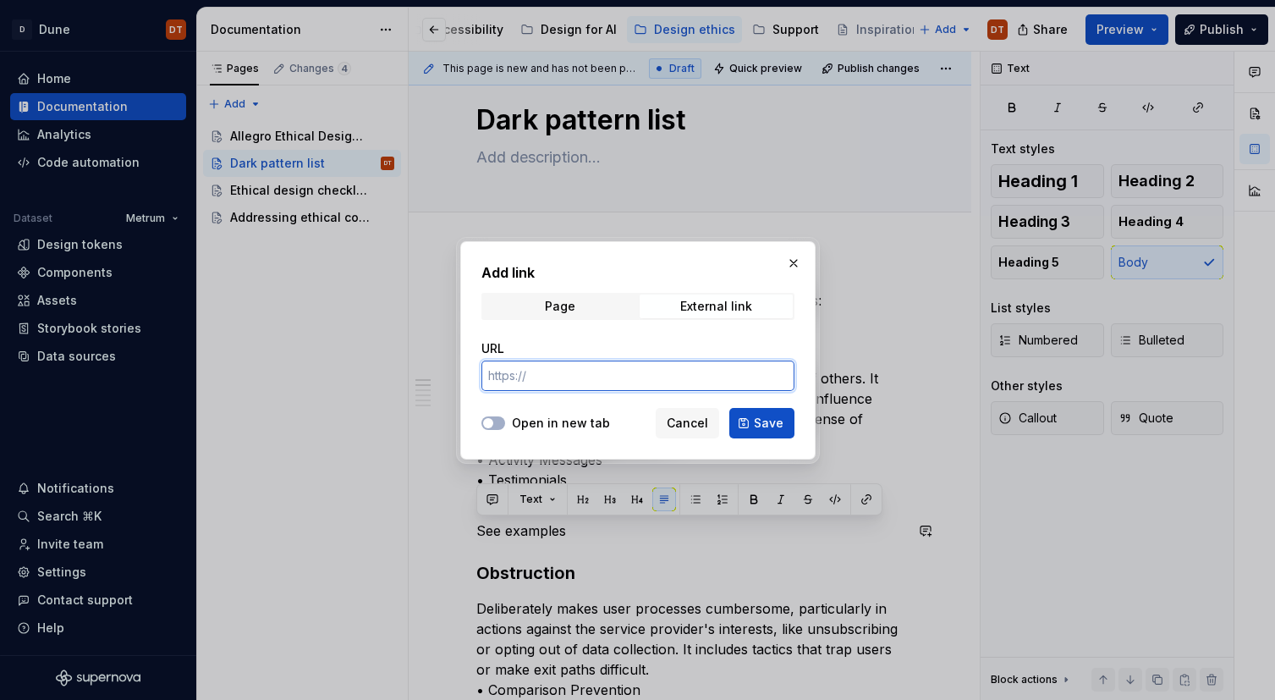
click at [616, 381] on input "URL" at bounding box center [637, 375] width 313 height 30
paste input "[URL][DOMAIN_NAME]"
type input "[URL][DOMAIN_NAME]"
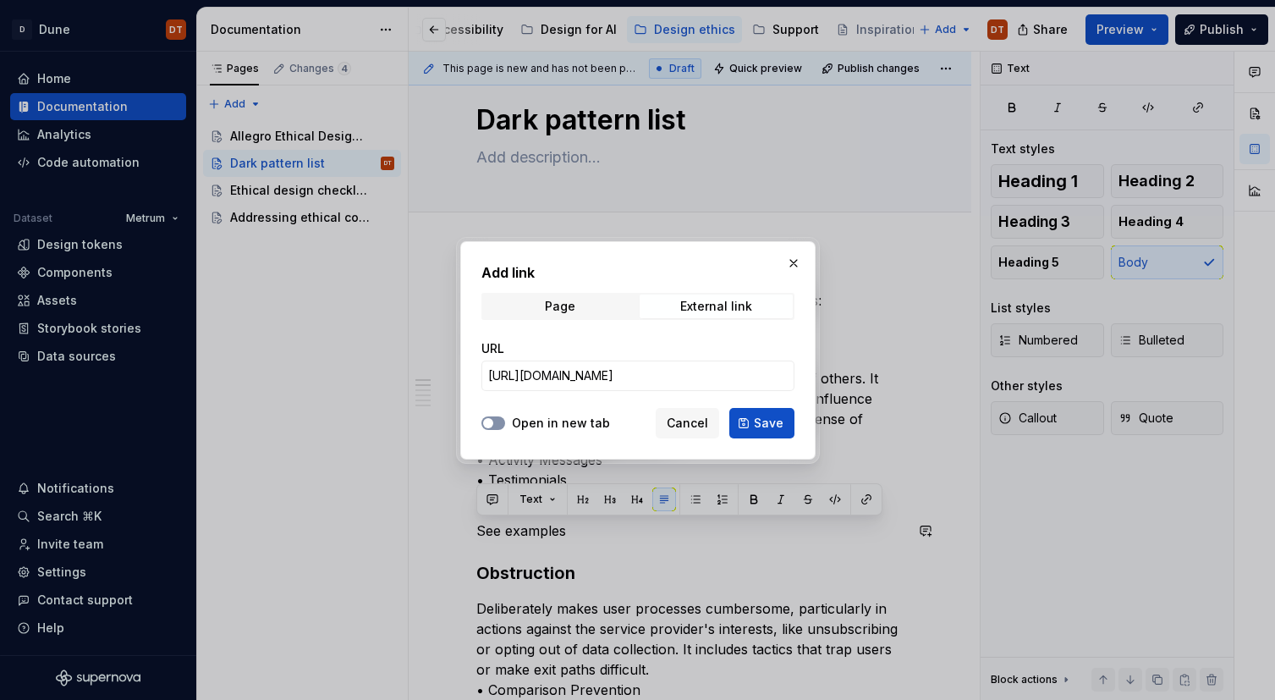
click at [499, 419] on button "Open in new tab" at bounding box center [493, 423] width 24 height 14
click at [768, 424] on span "Save" at bounding box center [769, 422] width 30 height 17
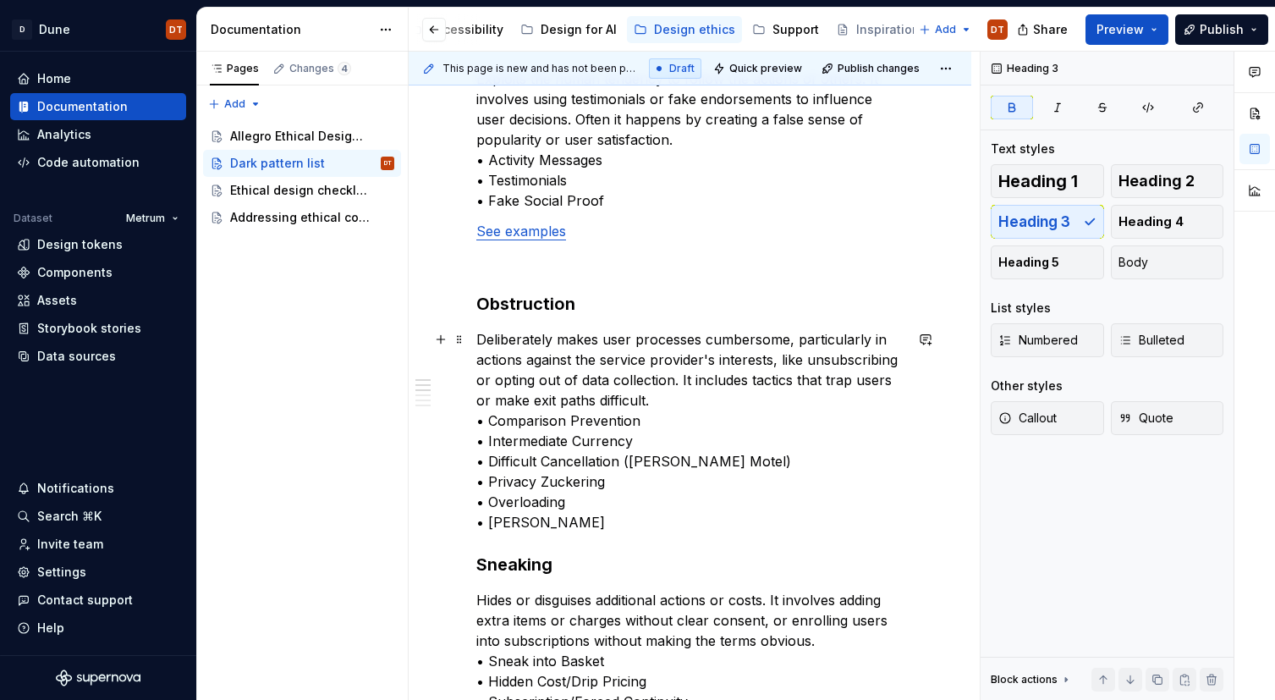
scroll to position [356, 0]
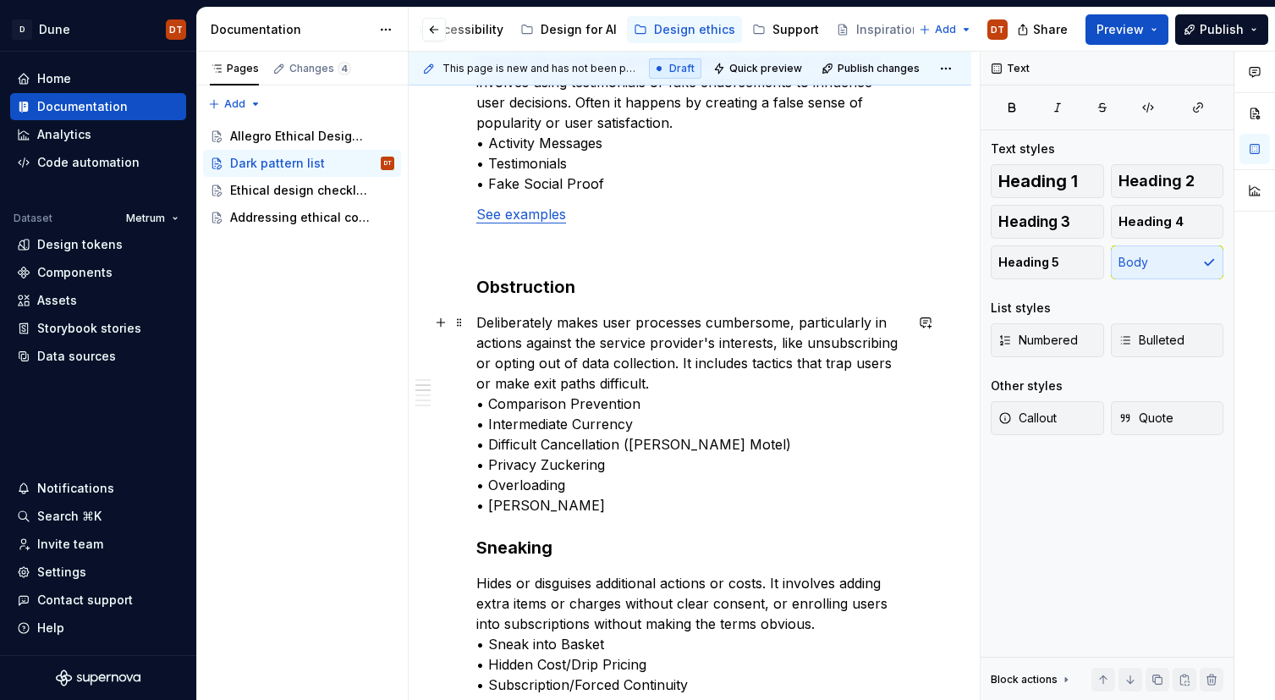
click at [546, 510] on p "Deliberately makes user processes cumbersome, particularly in actions against t…" at bounding box center [689, 413] width 427 height 203
click at [523, 504] on p "Deliberately makes user processes cumbersome, particularly in actions against t…" at bounding box center [689, 413] width 427 height 203
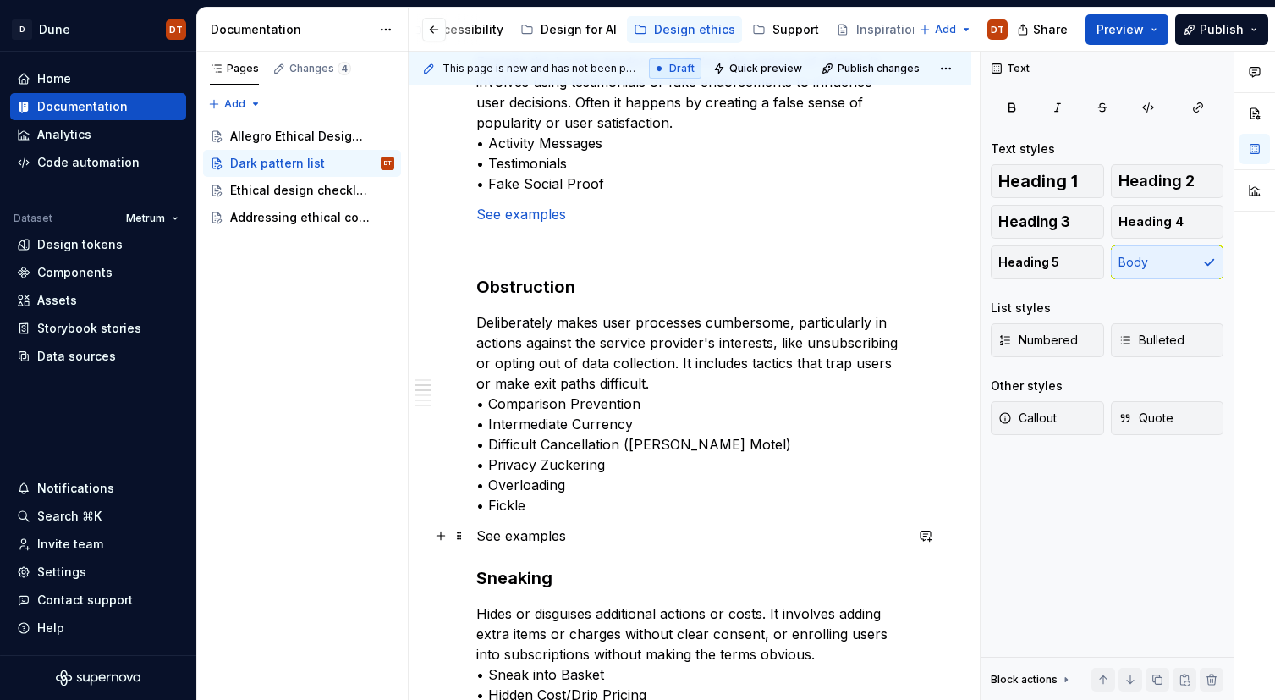
drag, startPoint x: 557, startPoint y: 534, endPoint x: 570, endPoint y: 537, distance: 13.1
click at [557, 534] on p "See examples" at bounding box center [689, 535] width 427 height 20
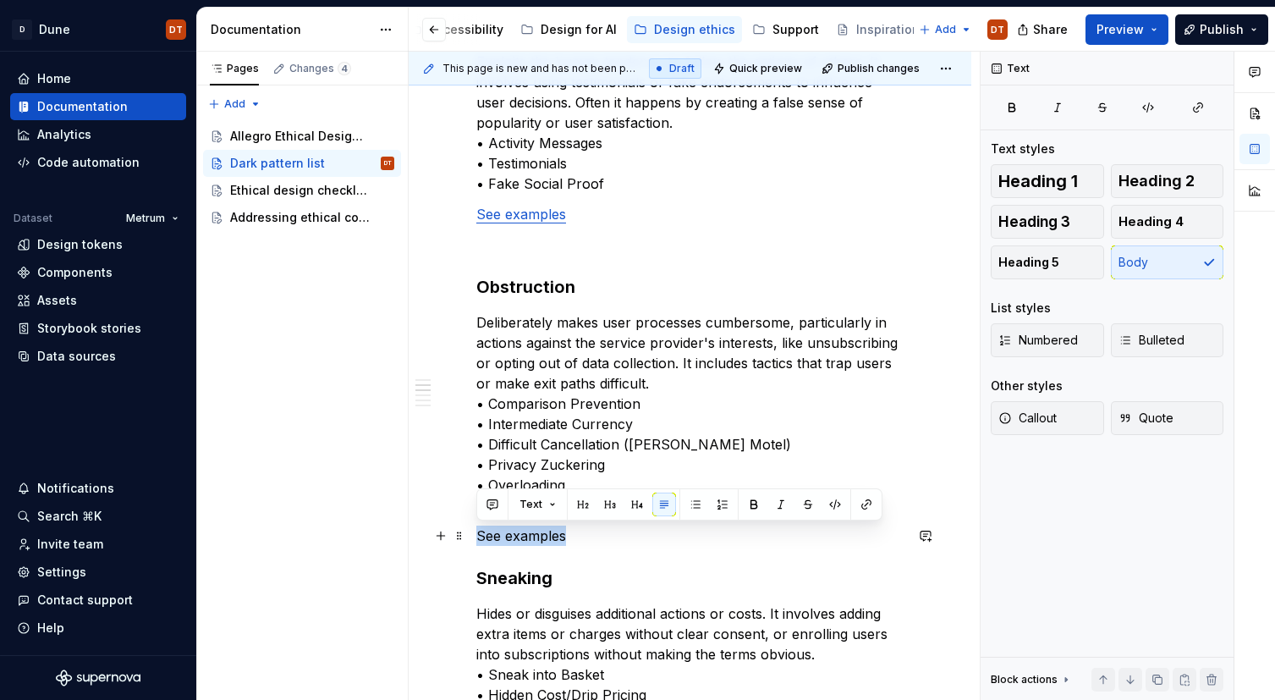
drag, startPoint x: 568, startPoint y: 537, endPoint x: 574, endPoint y: 527, distance: 12.2
click at [865, 503] on button "button" at bounding box center [866, 504] width 24 height 24
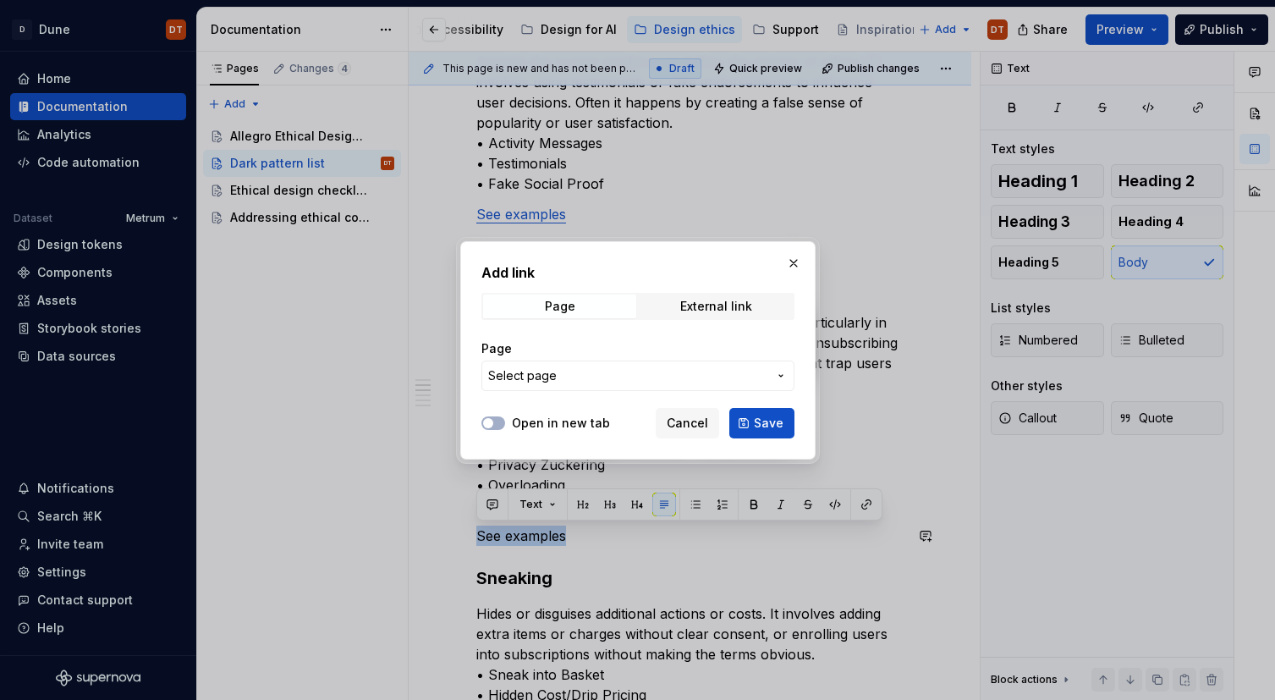
drag, startPoint x: 755, startPoint y: 311, endPoint x: 753, endPoint y: 327, distance: 16.3
click at [755, 311] on span "External link" at bounding box center [716, 306] width 153 height 24
click at [760, 376] on input "URL" at bounding box center [637, 375] width 313 height 30
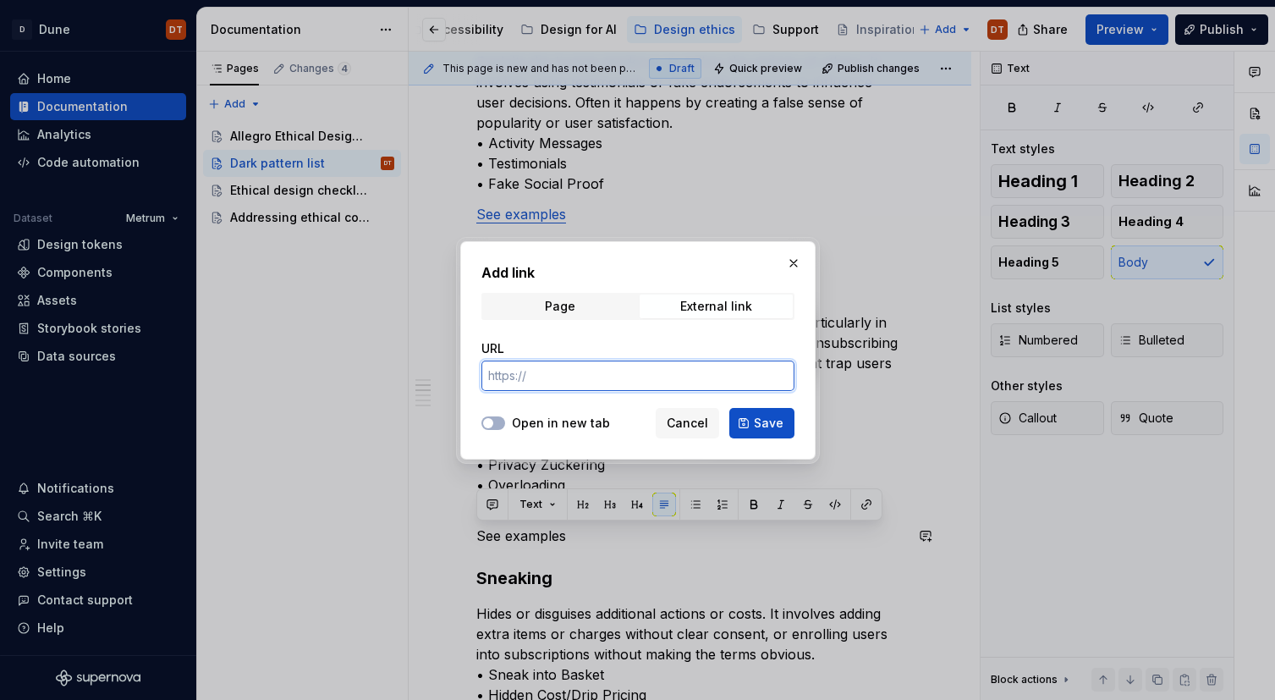
paste input "[URL][DOMAIN_NAME]"
type input "[URL][DOMAIN_NAME]"
click at [492, 422] on span "button" at bounding box center [488, 423] width 10 height 10
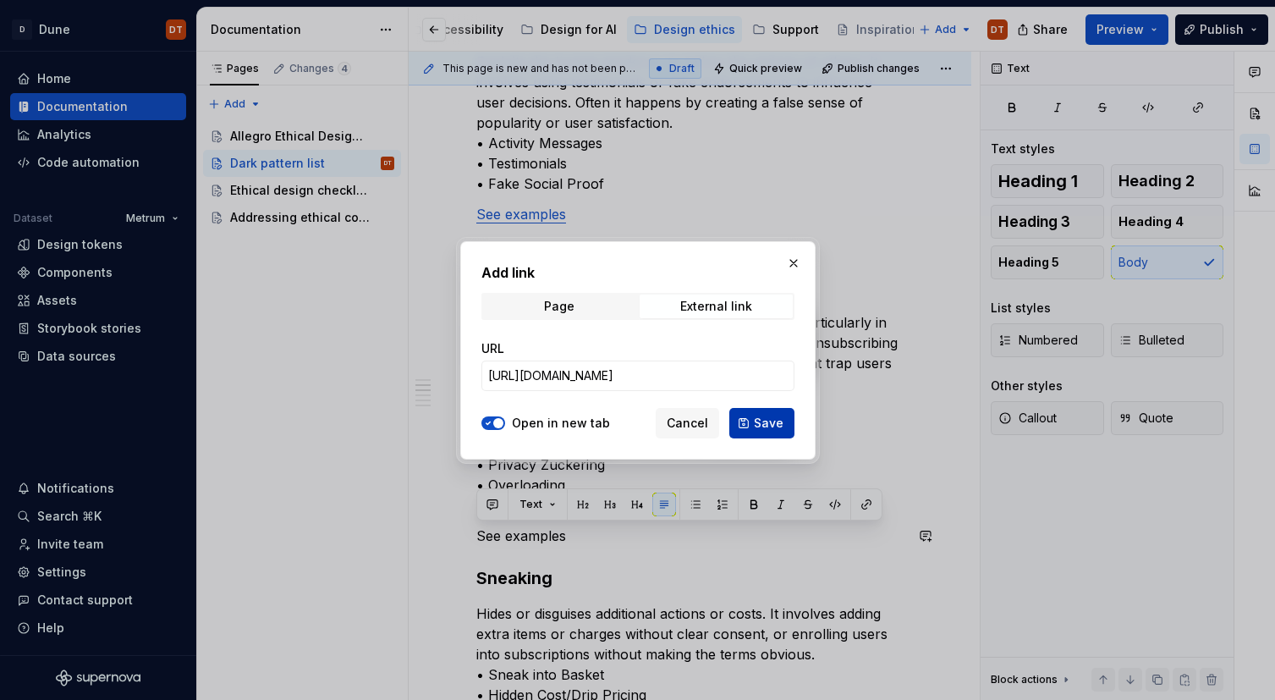
click at [748, 420] on button "Save" at bounding box center [761, 423] width 65 height 30
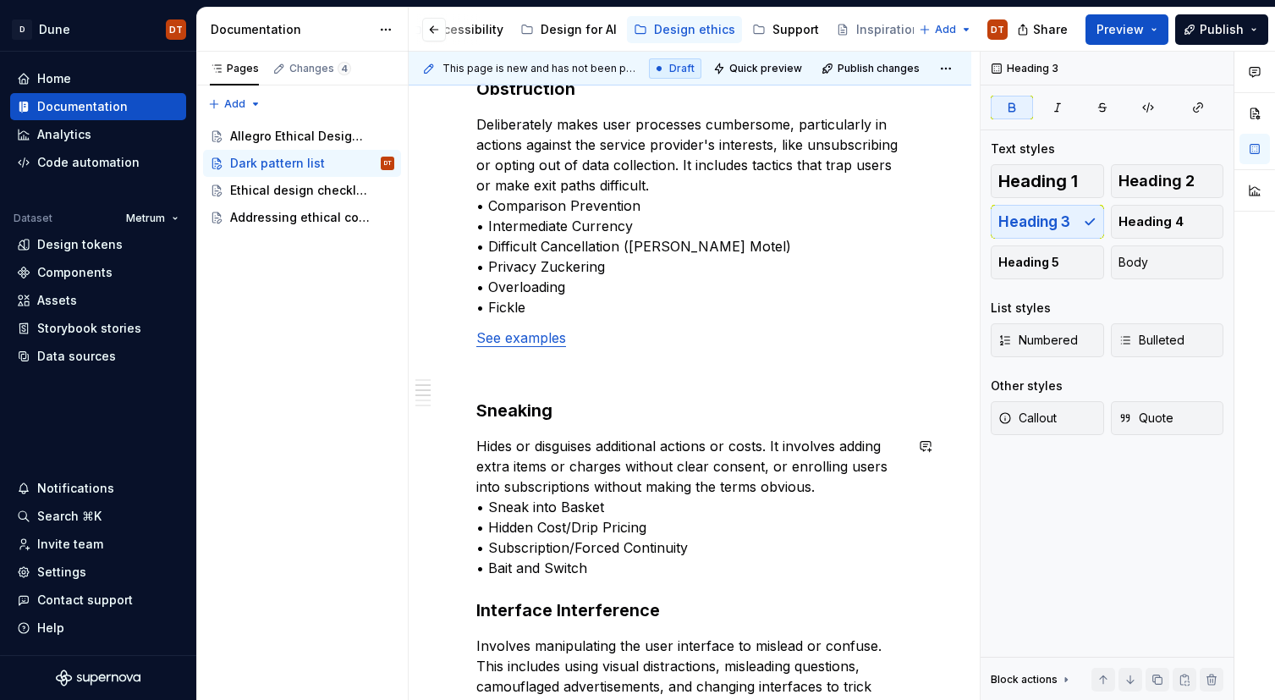
scroll to position [612, 0]
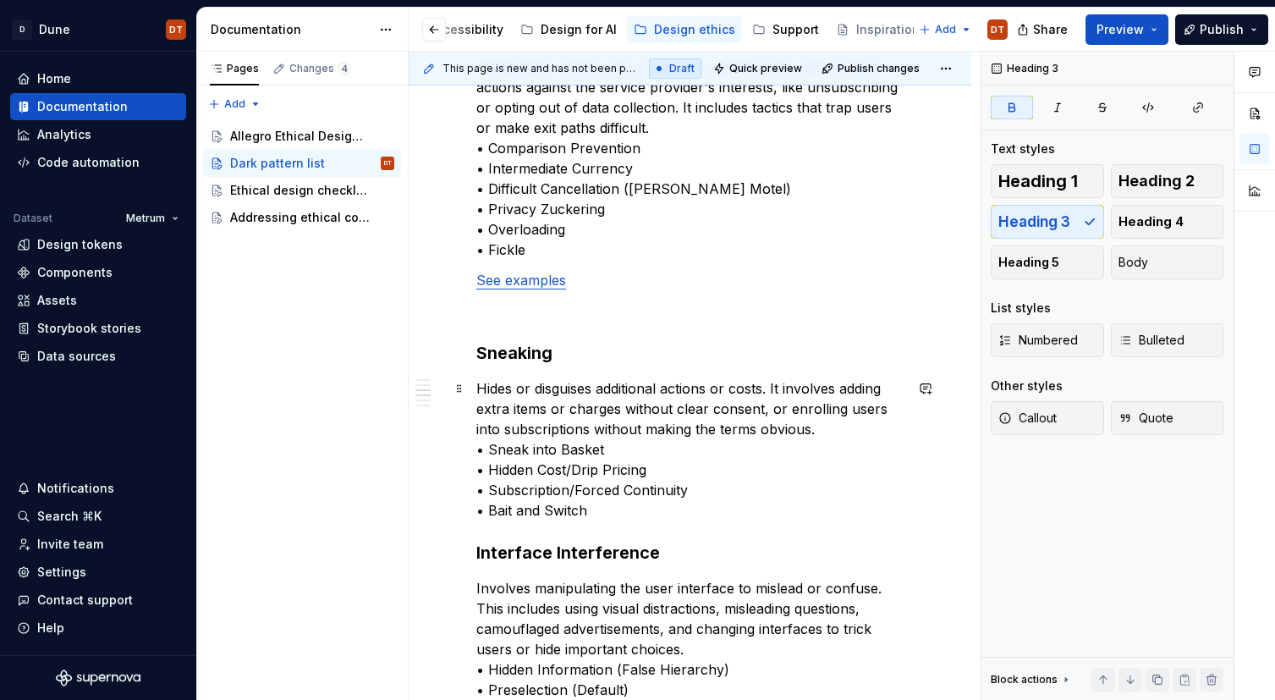
click at [610, 512] on p "Hides or disguises additional actions or costs. It involves adding extra items …" at bounding box center [689, 449] width 427 height 142
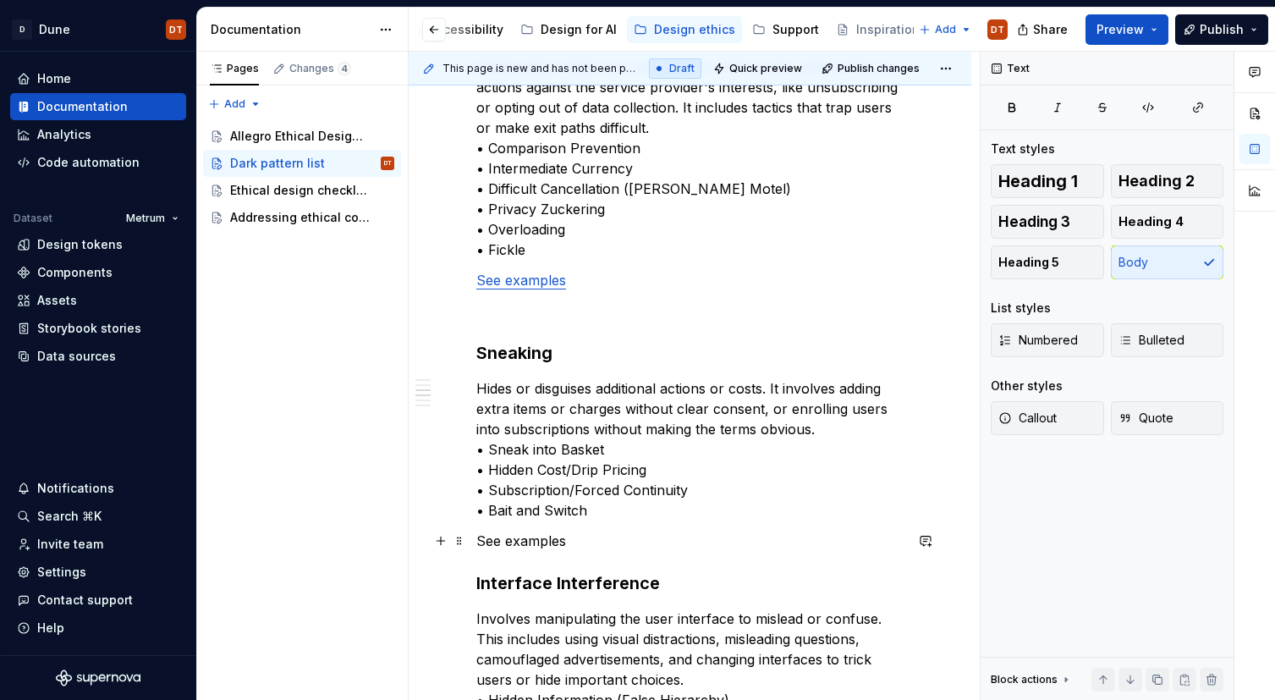
click at [560, 541] on p "See examples" at bounding box center [689, 540] width 427 height 20
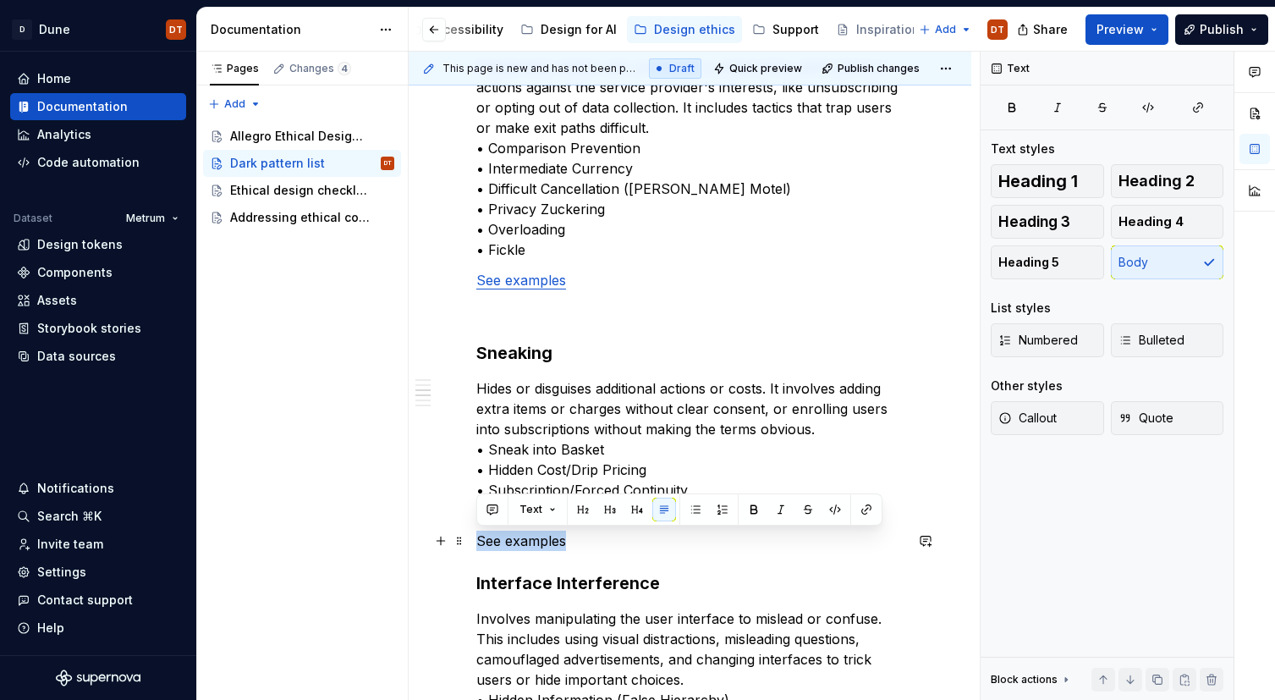
drag, startPoint x: 568, startPoint y: 541, endPoint x: 473, endPoint y: 541, distance: 94.7
click at [473, 541] on div "Dark Patterns are categorized in following categories: Social Proof Exploits th…" at bounding box center [690, 605] width 563 height 1854
click at [865, 512] on button "button" at bounding box center [866, 509] width 24 height 24
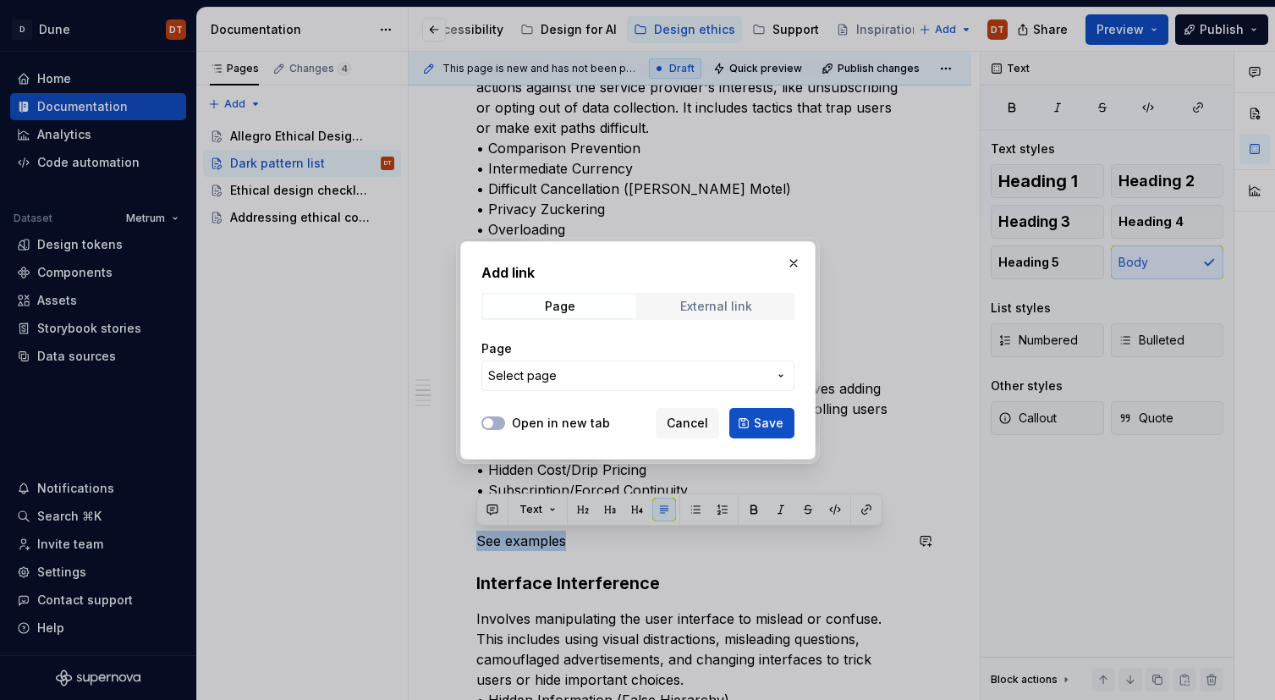
click at [764, 304] on span "External link" at bounding box center [716, 306] width 153 height 24
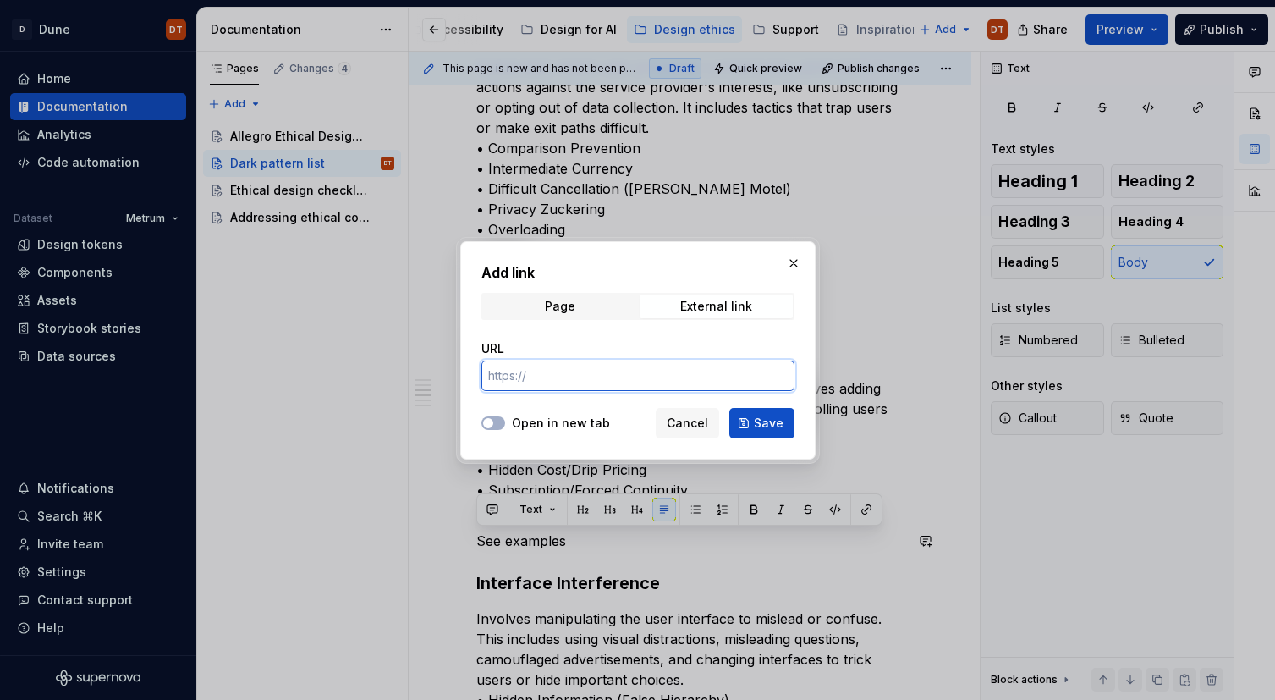
click at [618, 381] on input "URL" at bounding box center [637, 375] width 313 height 30
paste input "[URL][DOMAIN_NAME]"
type input "[URL][DOMAIN_NAME]"
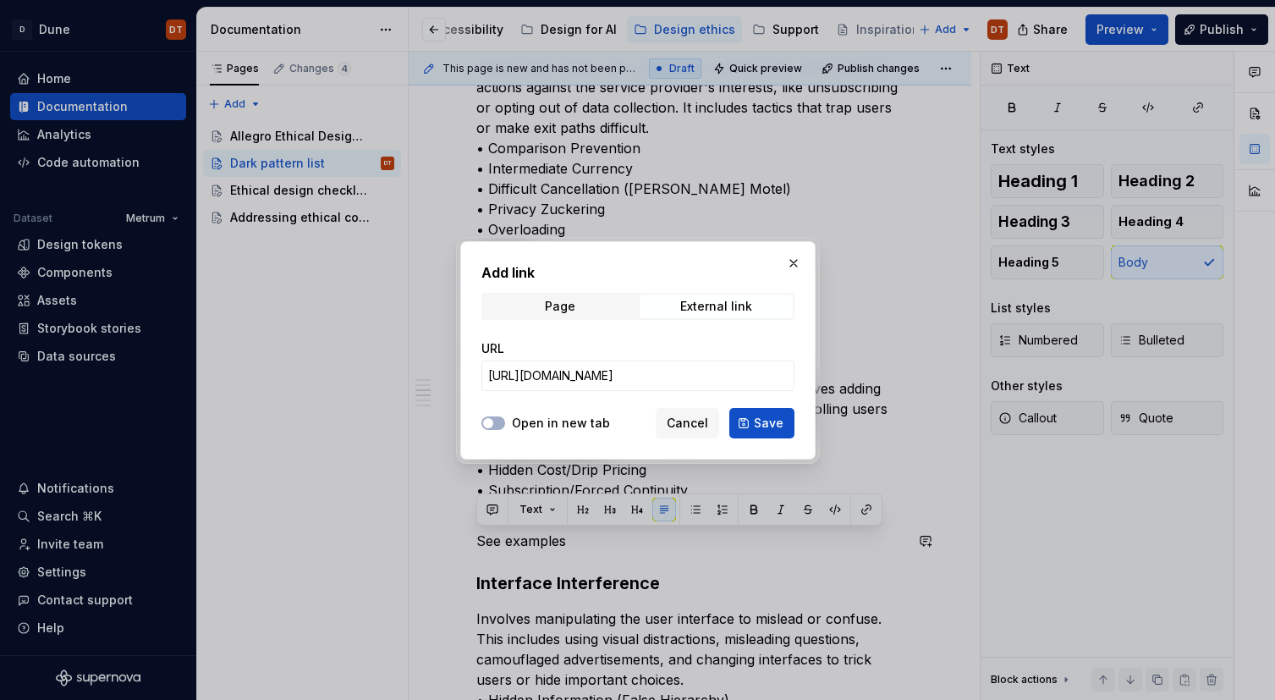
click at [504, 419] on div at bounding box center [493, 422] width 24 height 17
click at [490, 424] on span "button" at bounding box center [488, 423] width 10 height 10
click at [752, 425] on button "Save" at bounding box center [761, 423] width 65 height 30
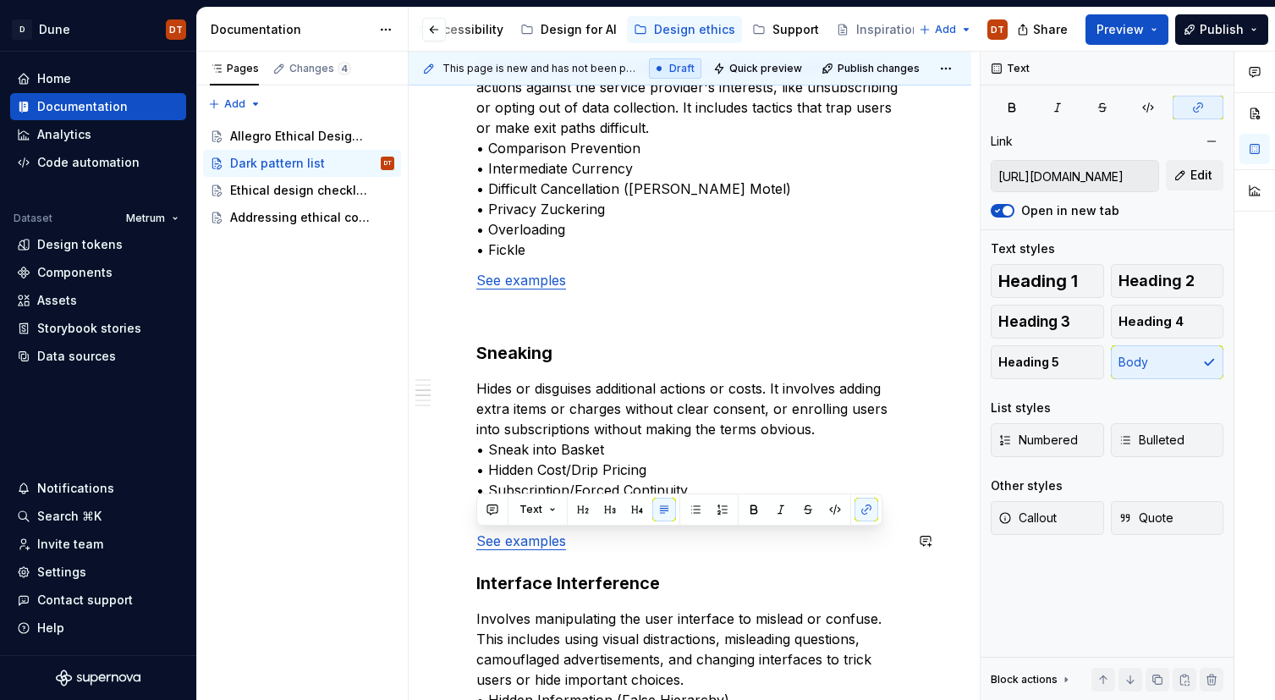
click at [625, 557] on div "Dark Patterns are categorized in following categories: Social Proof Exploits th…" at bounding box center [689, 510] width 427 height 1584
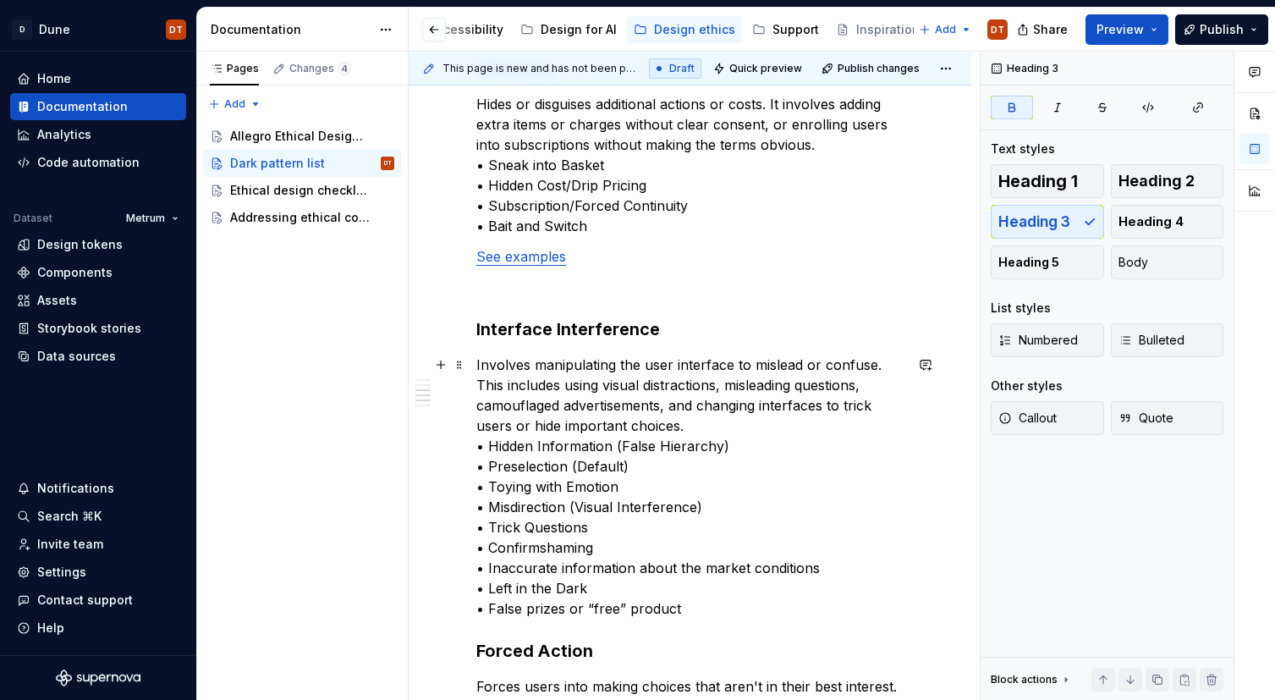
scroll to position [915, 0]
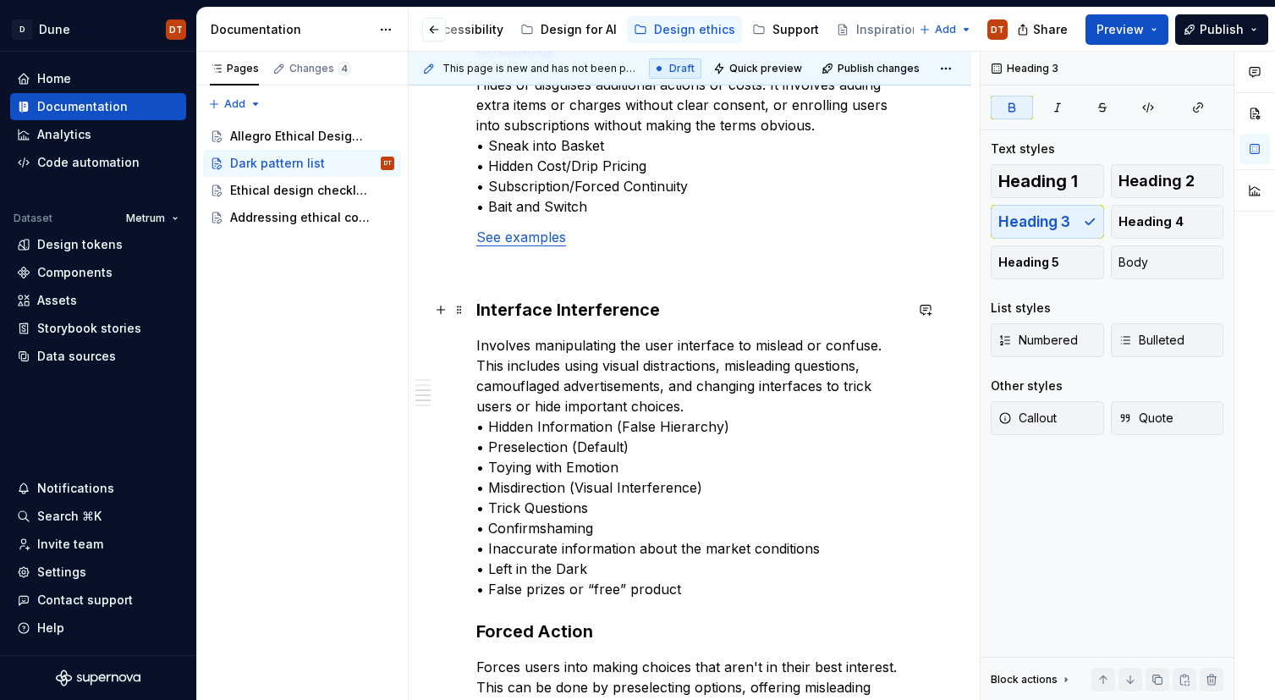
click at [661, 309] on h3 "Interface Interference" at bounding box center [689, 310] width 427 height 24
click at [696, 590] on p "Involves manipulating the user interface to mislead or confuse. This includes u…" at bounding box center [689, 467] width 427 height 264
drag, startPoint x: 683, startPoint y: 589, endPoint x: 698, endPoint y: 584, distance: 15.2
click at [683, 588] on p "Involves manipulating the user interface to mislead or confuse. This includes u…" at bounding box center [689, 467] width 427 height 264
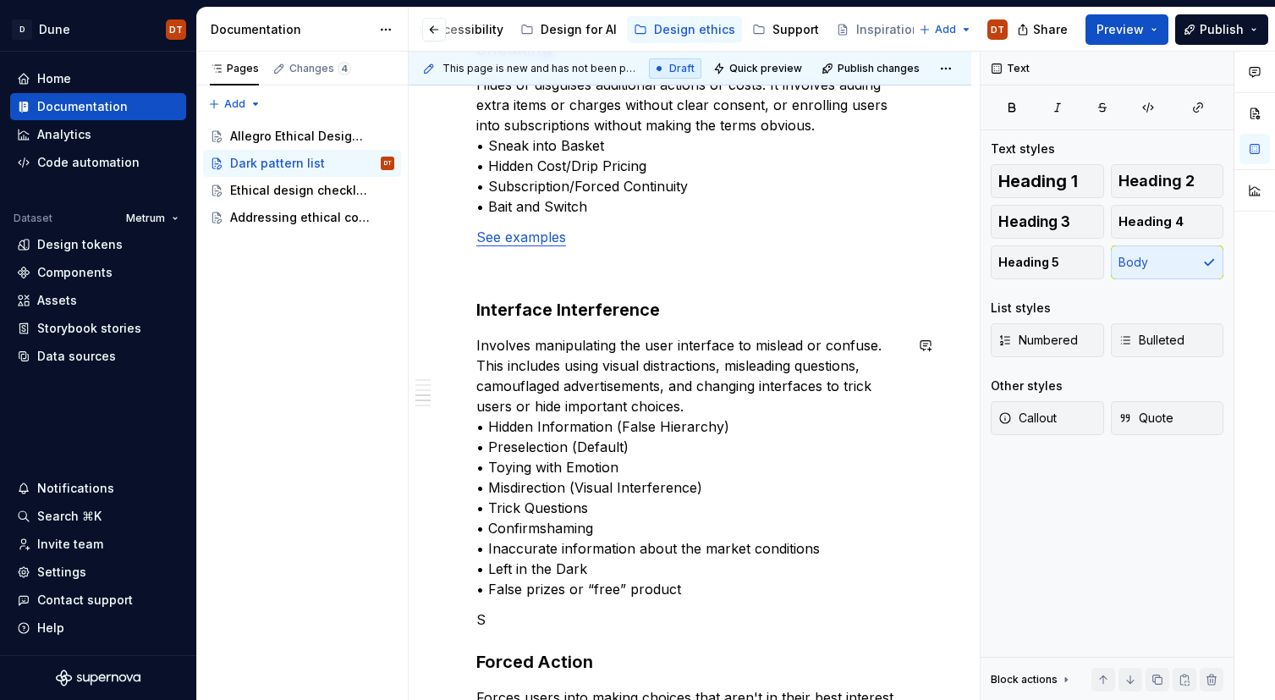
scroll to position [926, 0]
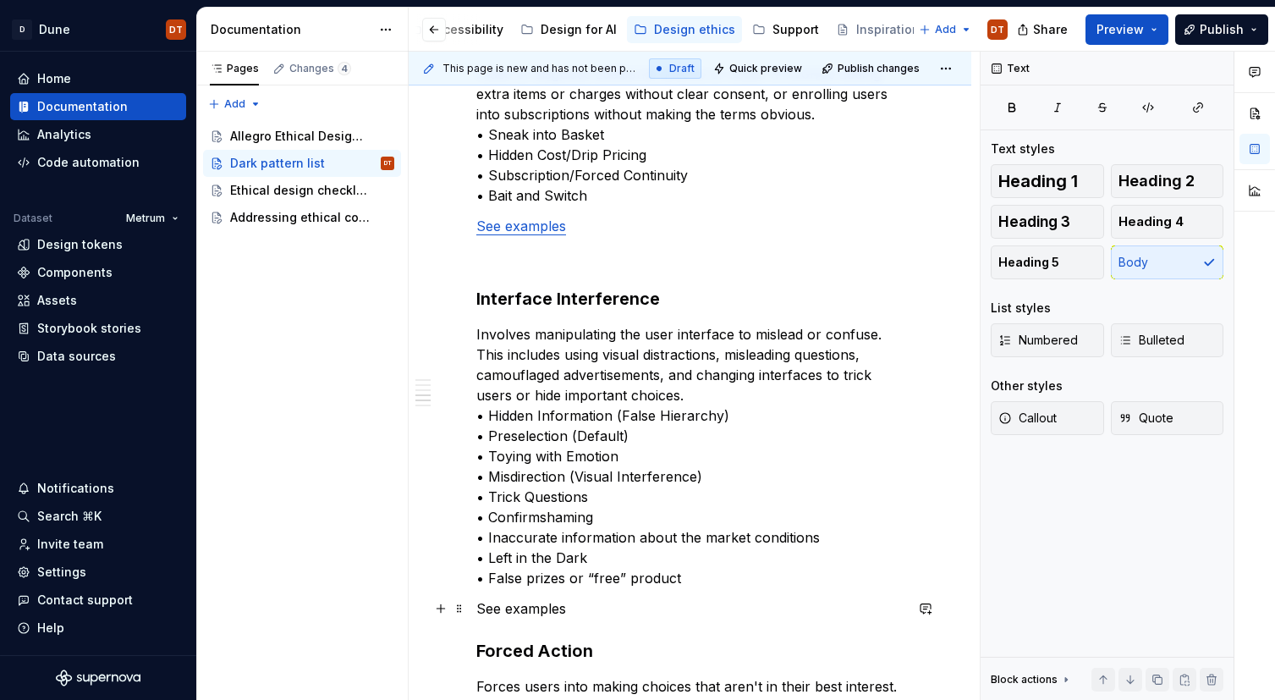
drag, startPoint x: 533, startPoint y: 607, endPoint x: 563, endPoint y: 608, distance: 30.5
click at [535, 607] on p "See examples" at bounding box center [689, 608] width 427 height 20
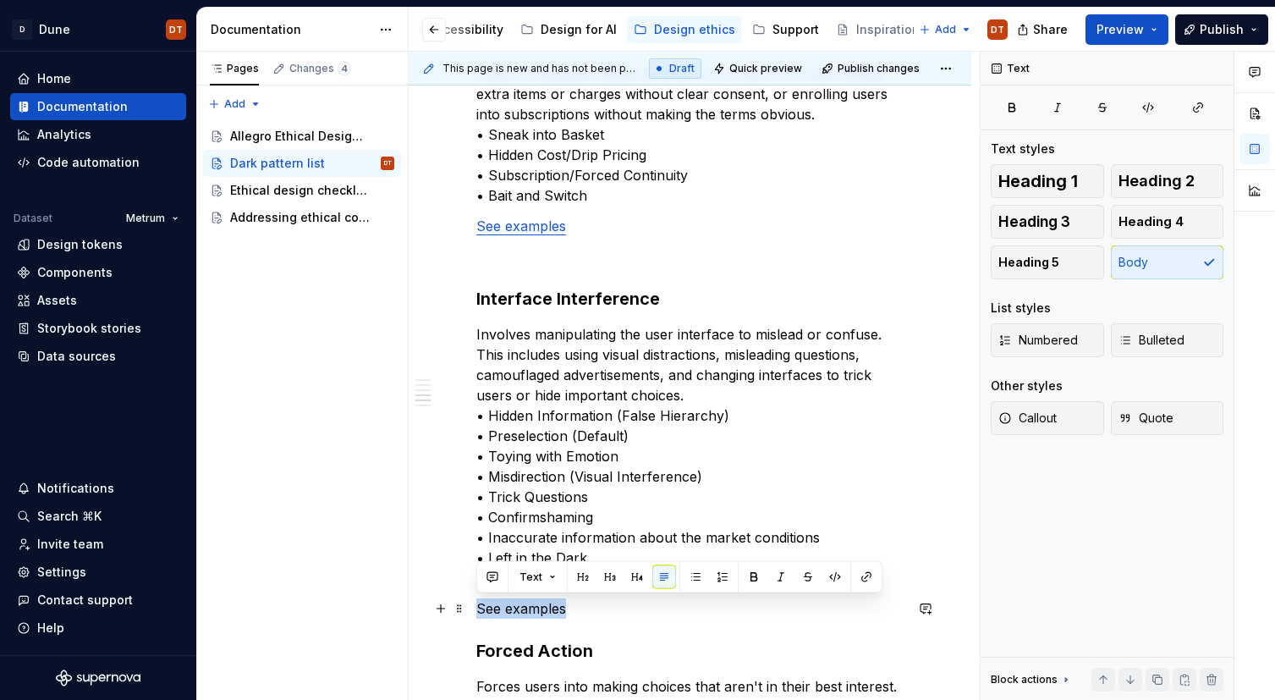
drag, startPoint x: 550, startPoint y: 609, endPoint x: 474, endPoint y: 610, distance: 76.1
click at [472, 611] on div "Dark Patterns are categorized in following categories: Social Proof Exploits th…" at bounding box center [690, 320] width 563 height 1915
click at [864, 577] on button "button" at bounding box center [866, 577] width 24 height 24
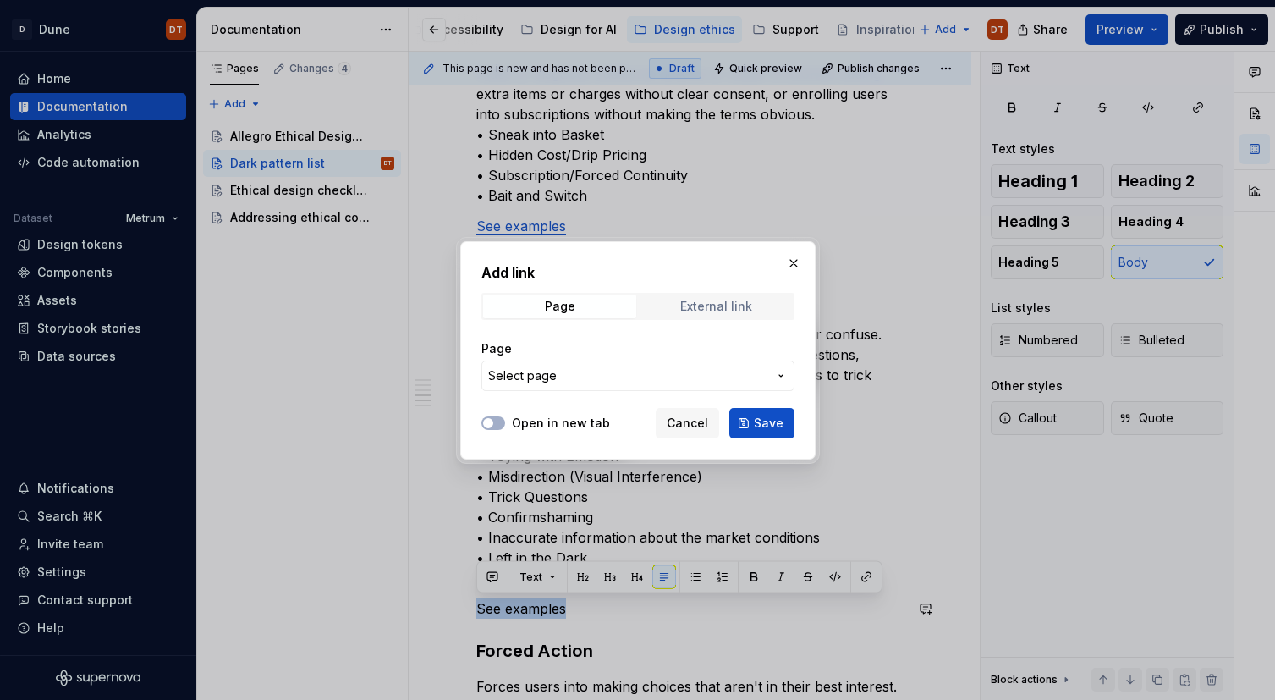
click at [733, 299] on div "External link" at bounding box center [716, 306] width 72 height 14
click at [669, 380] on input "URL" at bounding box center [637, 375] width 313 height 30
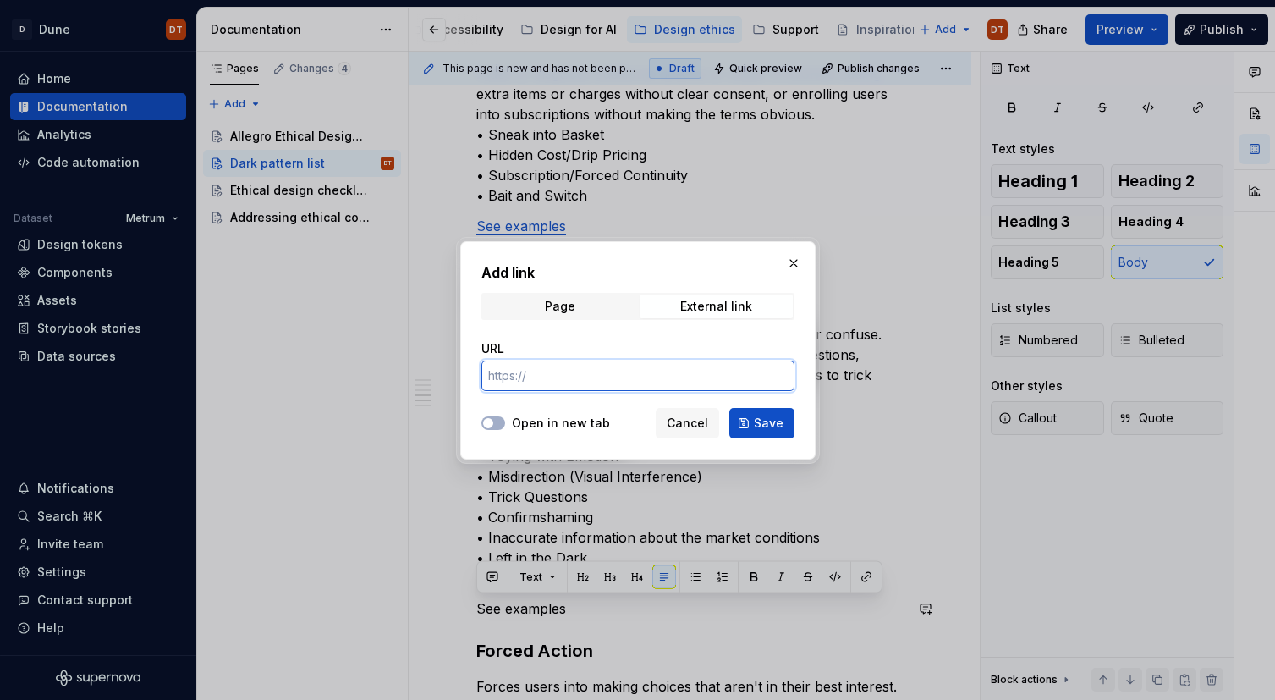
paste input "[URL][DOMAIN_NAME]"
type input "[URL][DOMAIN_NAME]"
click at [539, 423] on label "Open in new tab" at bounding box center [561, 422] width 98 height 17
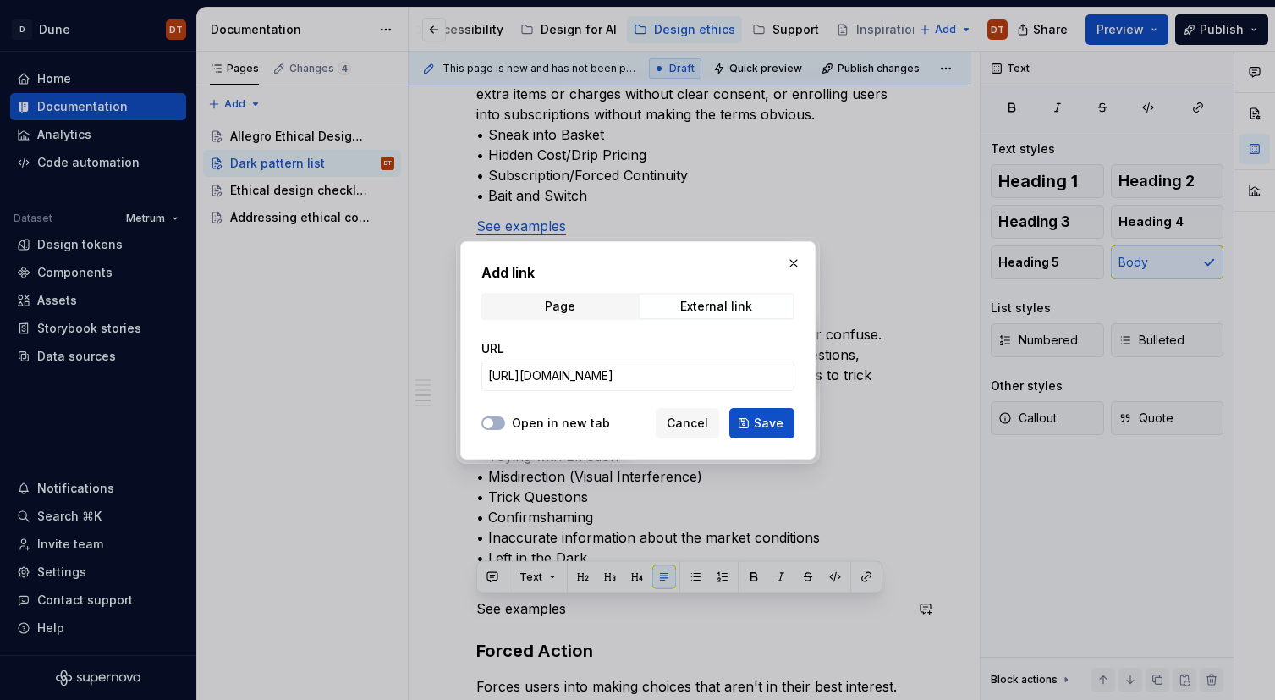
click at [505, 423] on button "Open in new tab" at bounding box center [493, 423] width 24 height 14
click at [771, 420] on span "Save" at bounding box center [769, 422] width 30 height 17
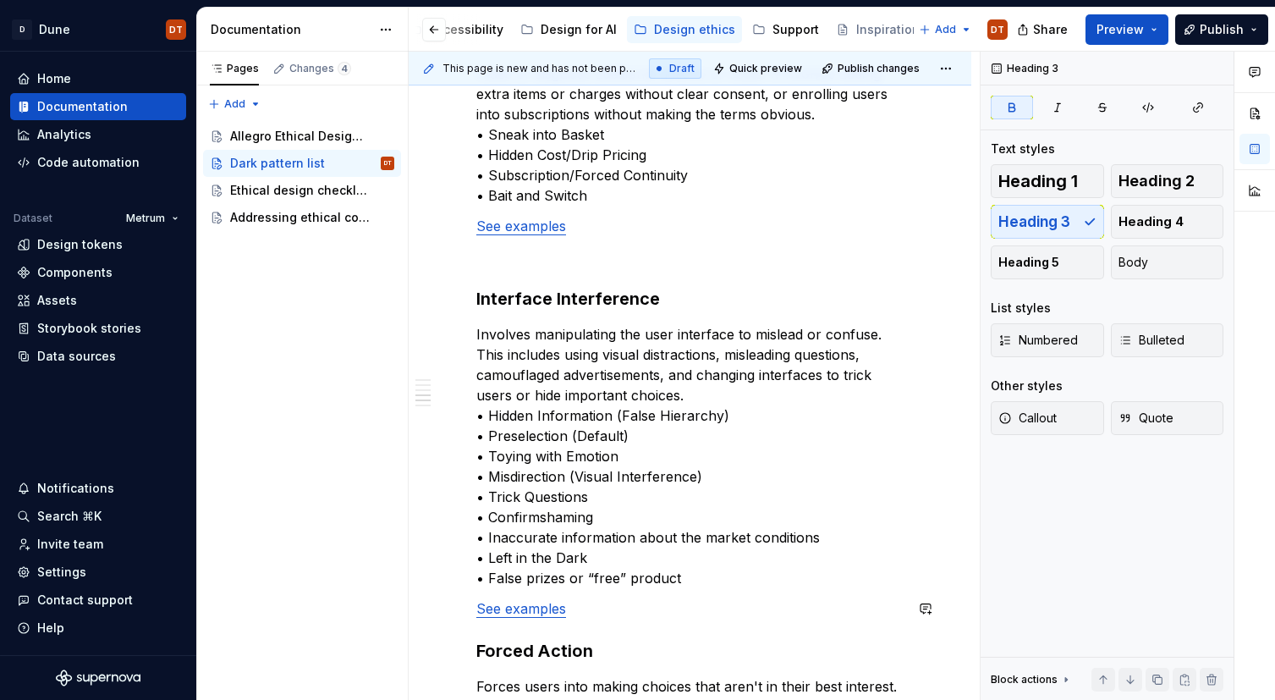
click at [618, 619] on div "Dark Patterns are categorized in following categories: Social Proof Exploits th…" at bounding box center [689, 226] width 427 height 1644
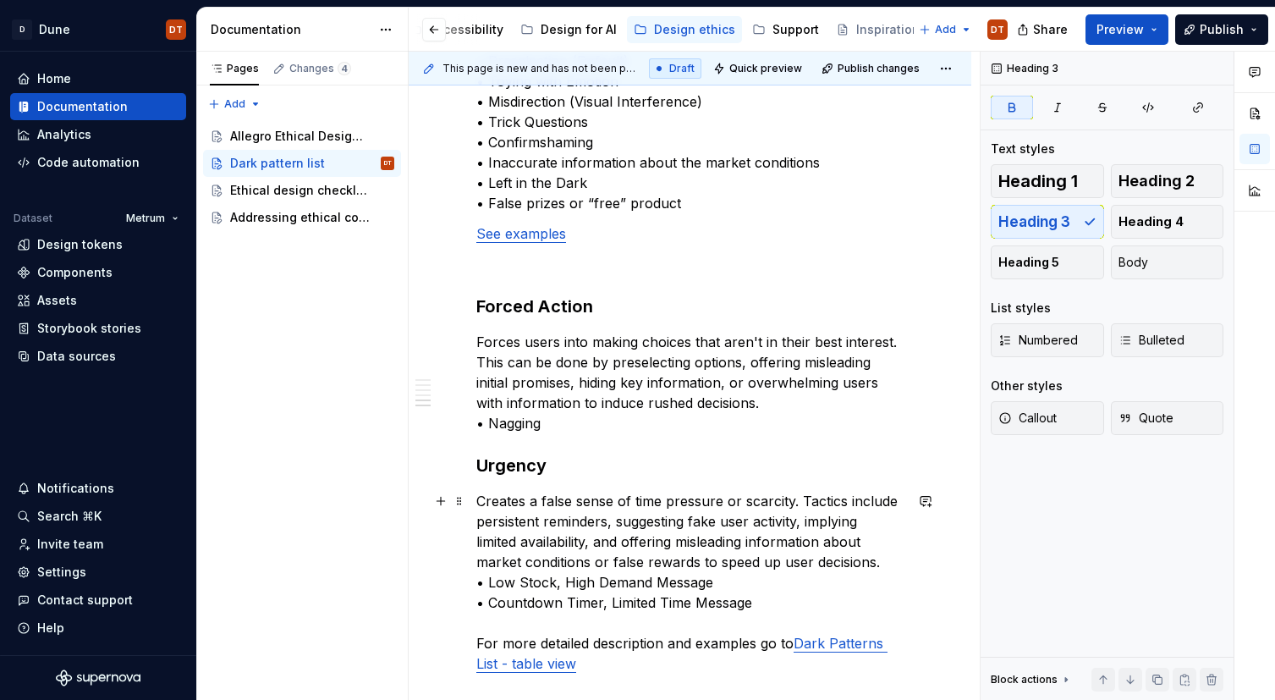
scroll to position [1305, 0]
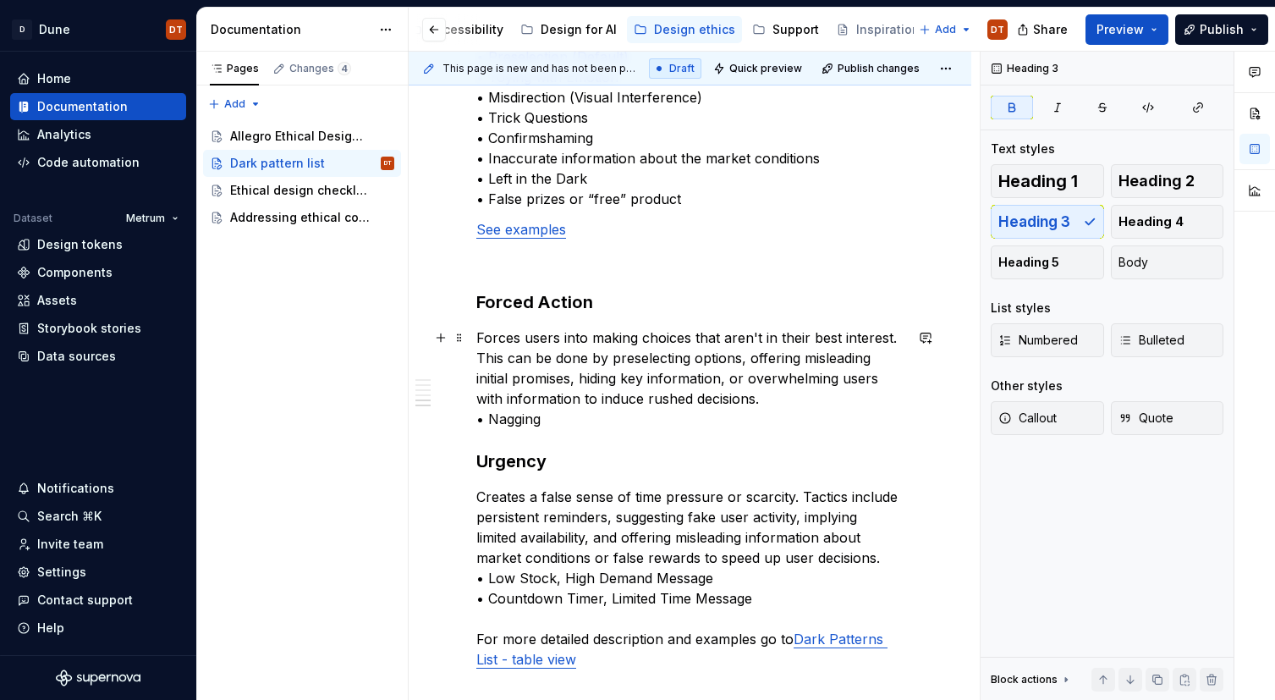
click at [561, 422] on p "Forces users into making choices that aren't in their best interest. This can b…" at bounding box center [689, 378] width 427 height 102
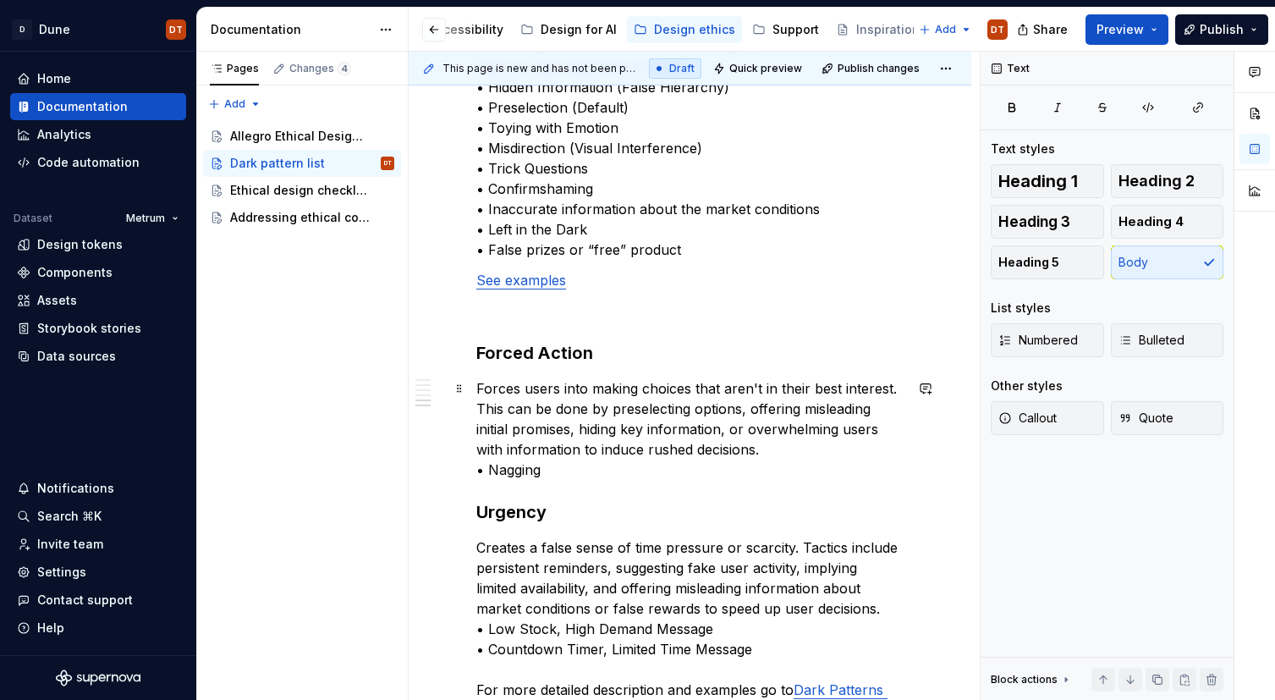
scroll to position [1287, 0]
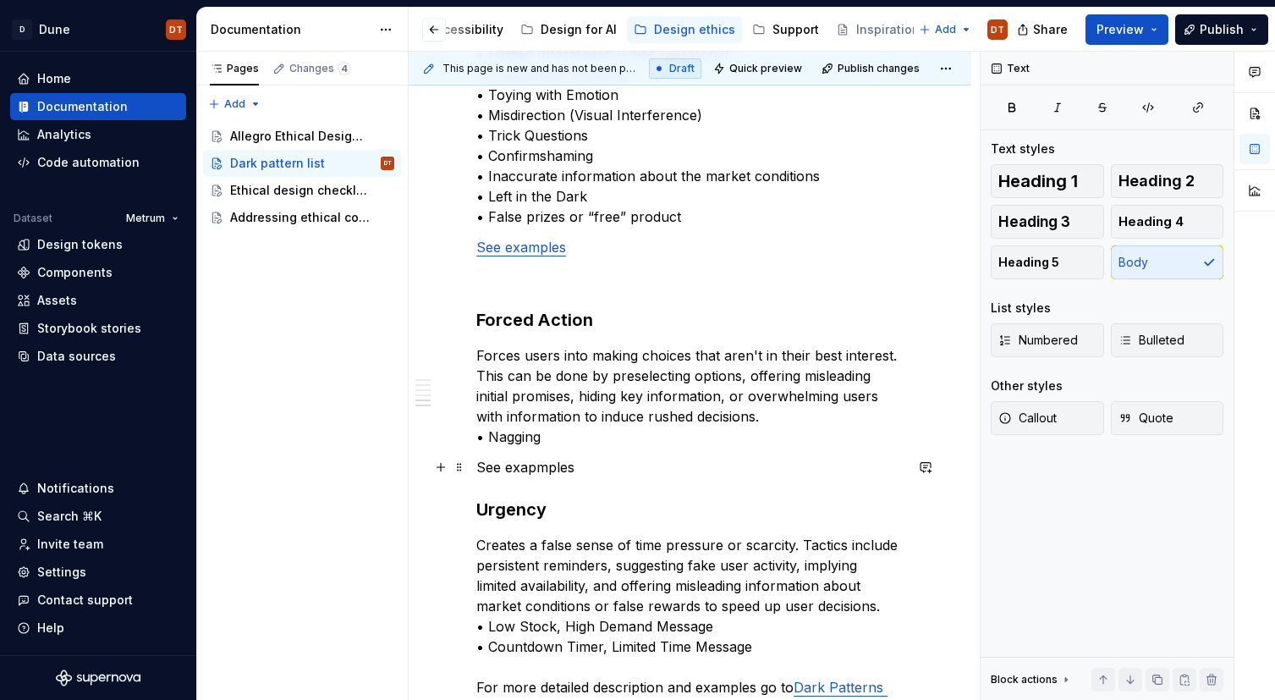
click at [576, 461] on p "See exapmples" at bounding box center [689, 467] width 427 height 20
click at [553, 470] on p "See exapmples" at bounding box center [689, 467] width 427 height 20
click at [520, 464] on p "See exapmples" at bounding box center [689, 467] width 427 height 20
click at [535, 467] on p "See exapmples" at bounding box center [689, 467] width 427 height 20
drag, startPoint x: 556, startPoint y: 472, endPoint x: 565, endPoint y: 469, distance: 9.9
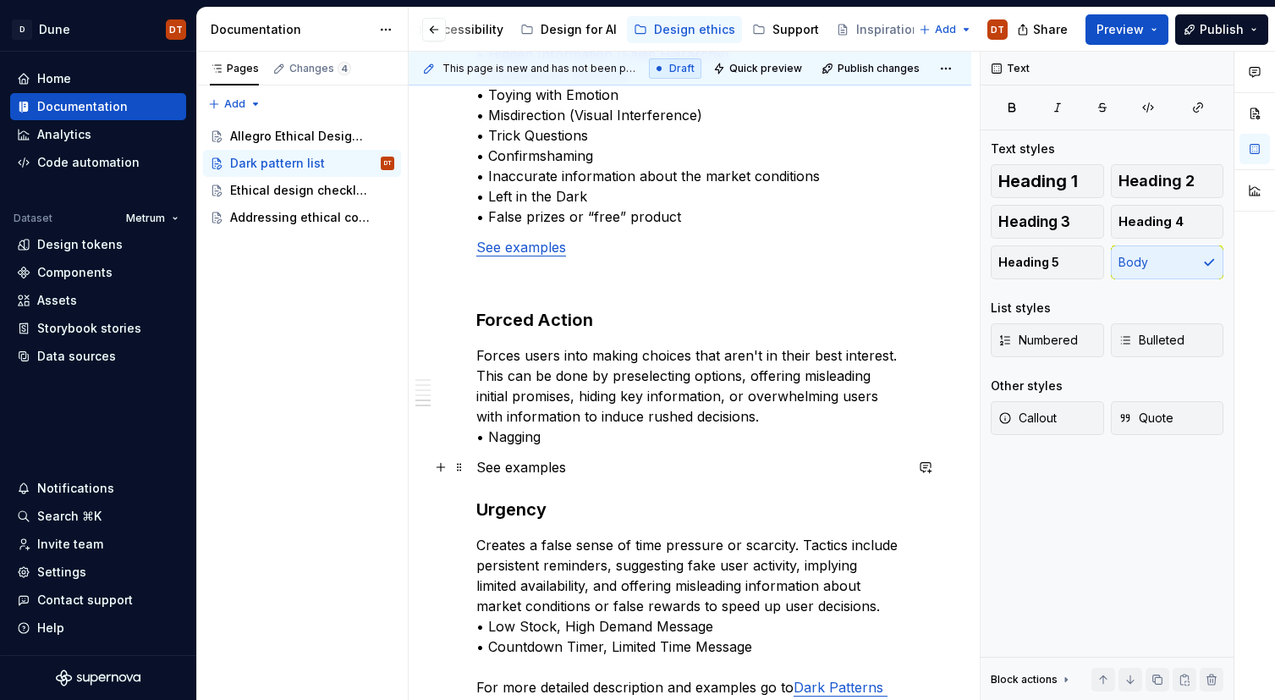
click at [557, 471] on p "See examples" at bounding box center [689, 467] width 427 height 20
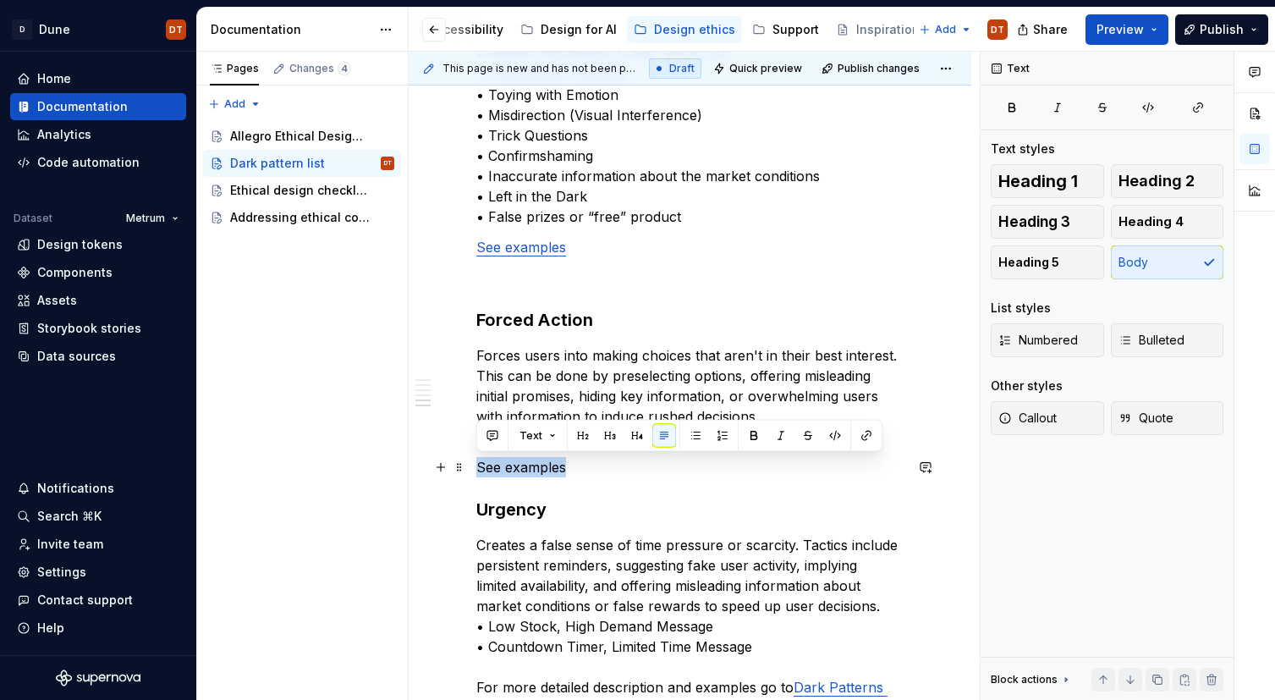
drag, startPoint x: 505, startPoint y: 465, endPoint x: 469, endPoint y: 466, distance: 35.5
click at [865, 428] on button "button" at bounding box center [866, 436] width 24 height 24
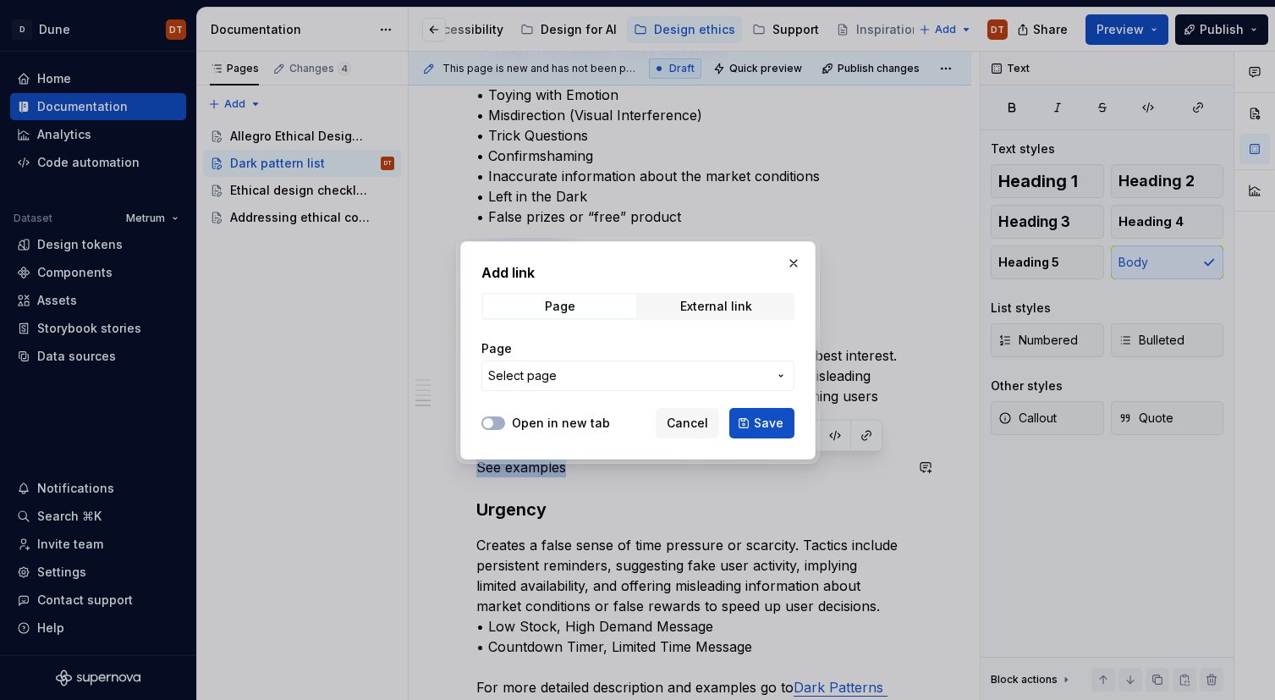
drag, startPoint x: 711, startPoint y: 309, endPoint x: 695, endPoint y: 328, distance: 25.2
click at [711, 309] on div "External link" at bounding box center [716, 306] width 72 height 14
click at [608, 376] on input "URL" at bounding box center [637, 375] width 313 height 30
paste input "https://home.allegrogroup.com/ethical-design-guidelines/dark-patterns-list-and-…"
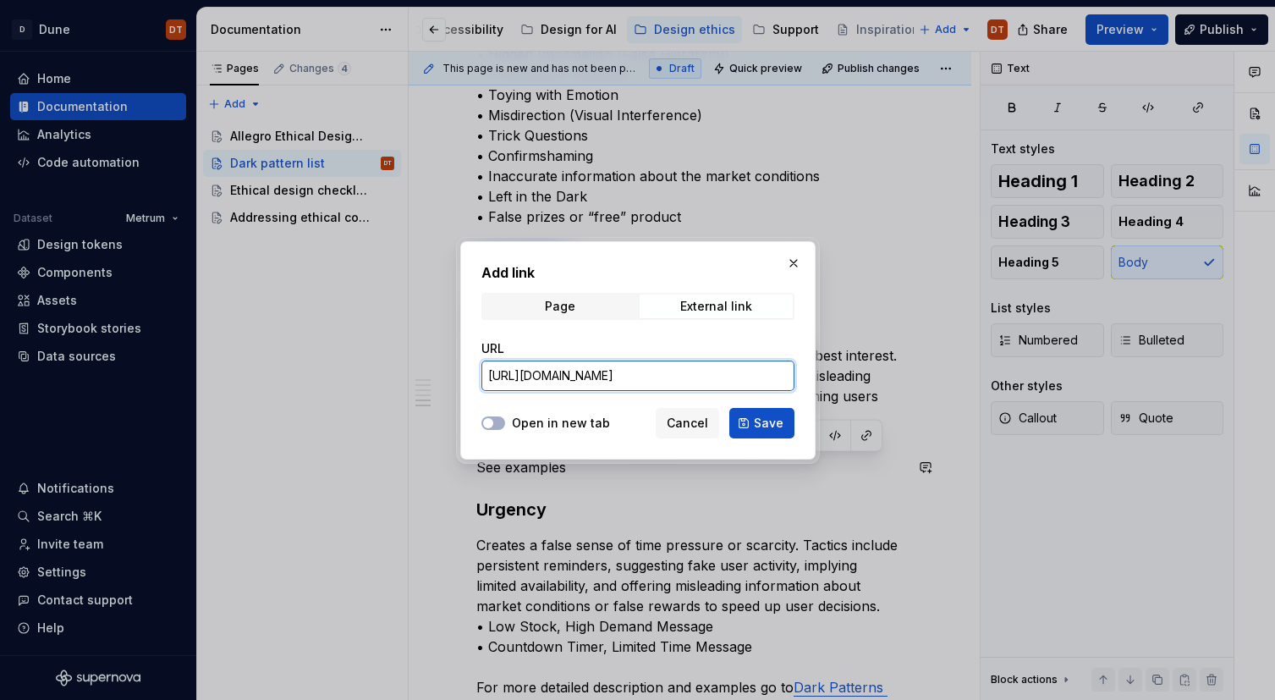
scroll to position [0, 286]
type input "https://home.allegrogroup.com/ethical-design-guidelines/dark-patterns-list-and-…"
click at [531, 424] on label "Open in new tab" at bounding box center [561, 422] width 98 height 17
click at [505, 424] on button "Open in new tab" at bounding box center [493, 423] width 24 height 14
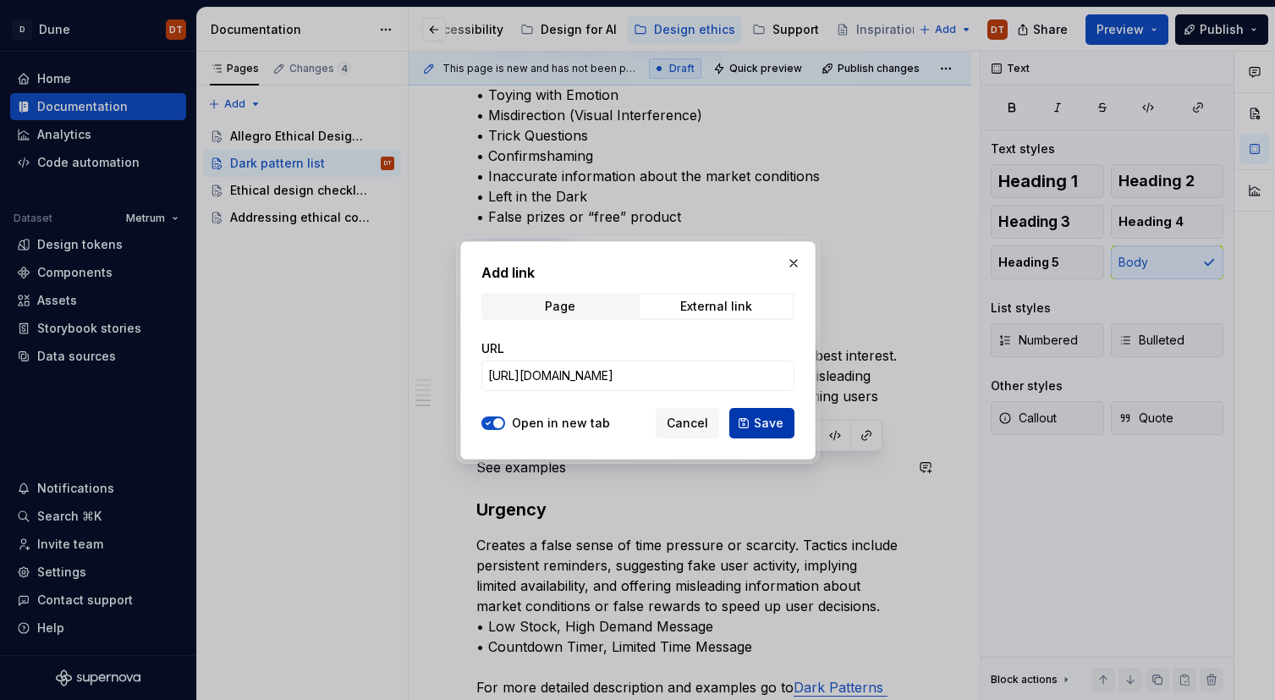
click at [776, 422] on span "Save" at bounding box center [769, 422] width 30 height 17
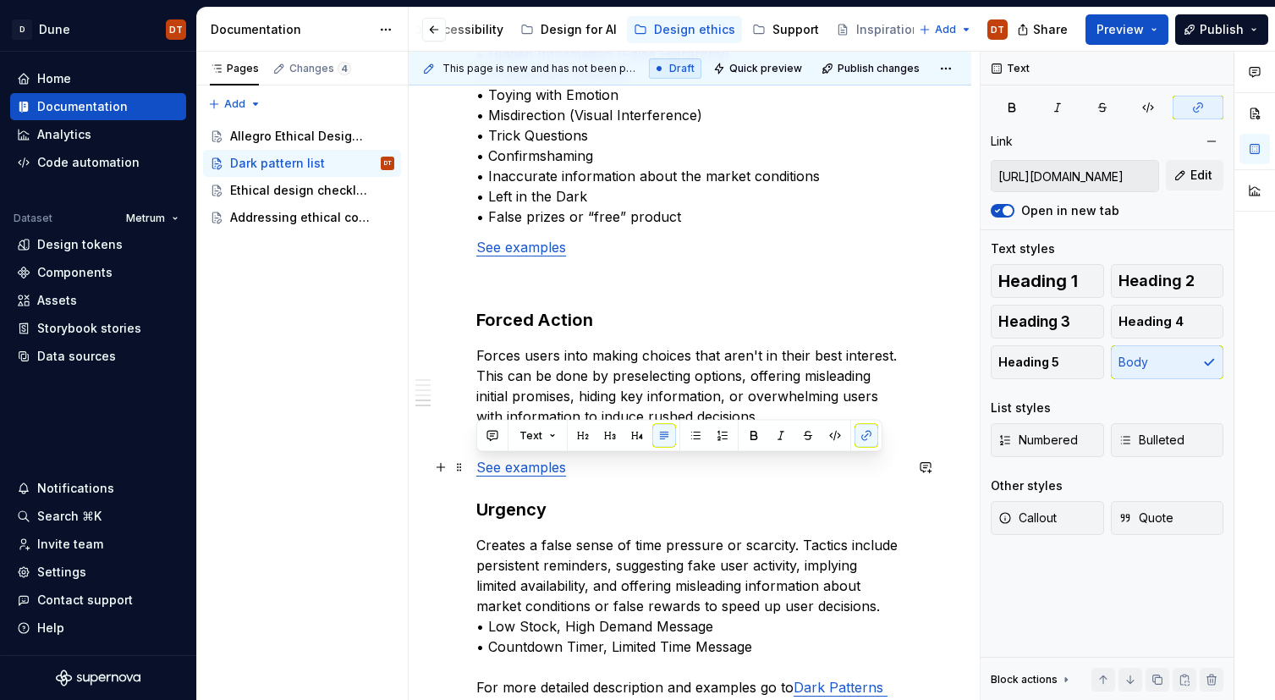
click at [596, 471] on p "See examples" at bounding box center [689, 467] width 427 height 20
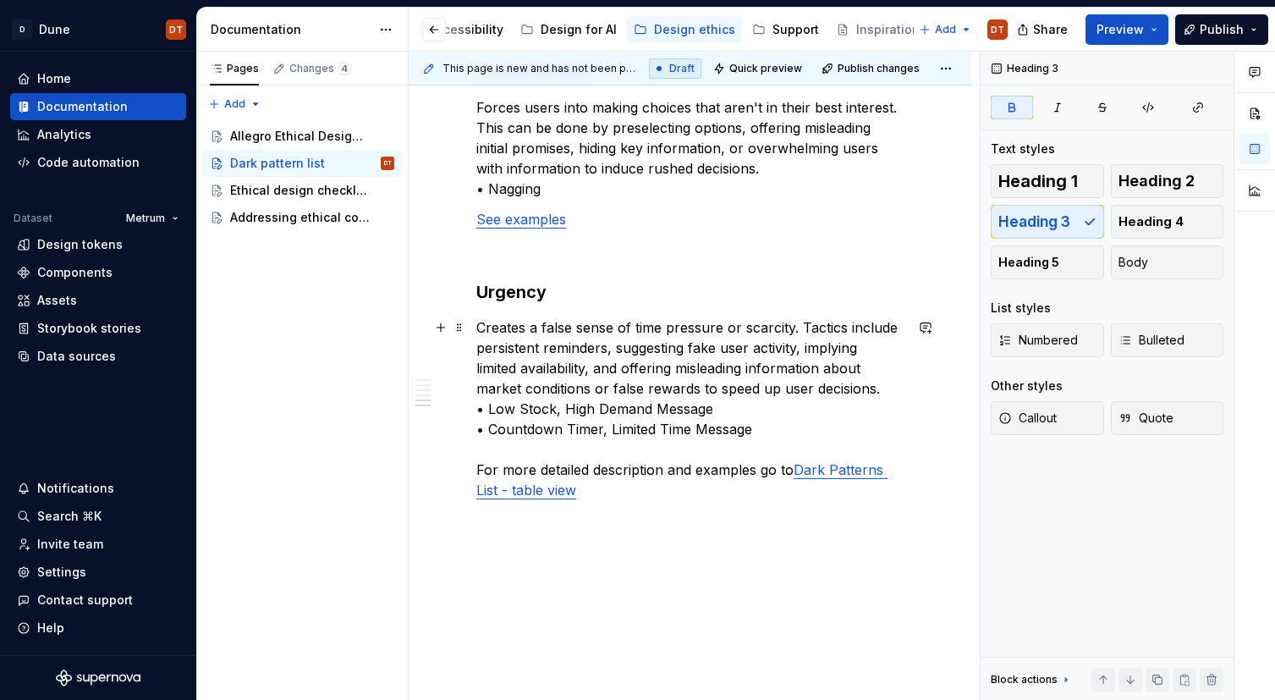
scroll to position [1534, 0]
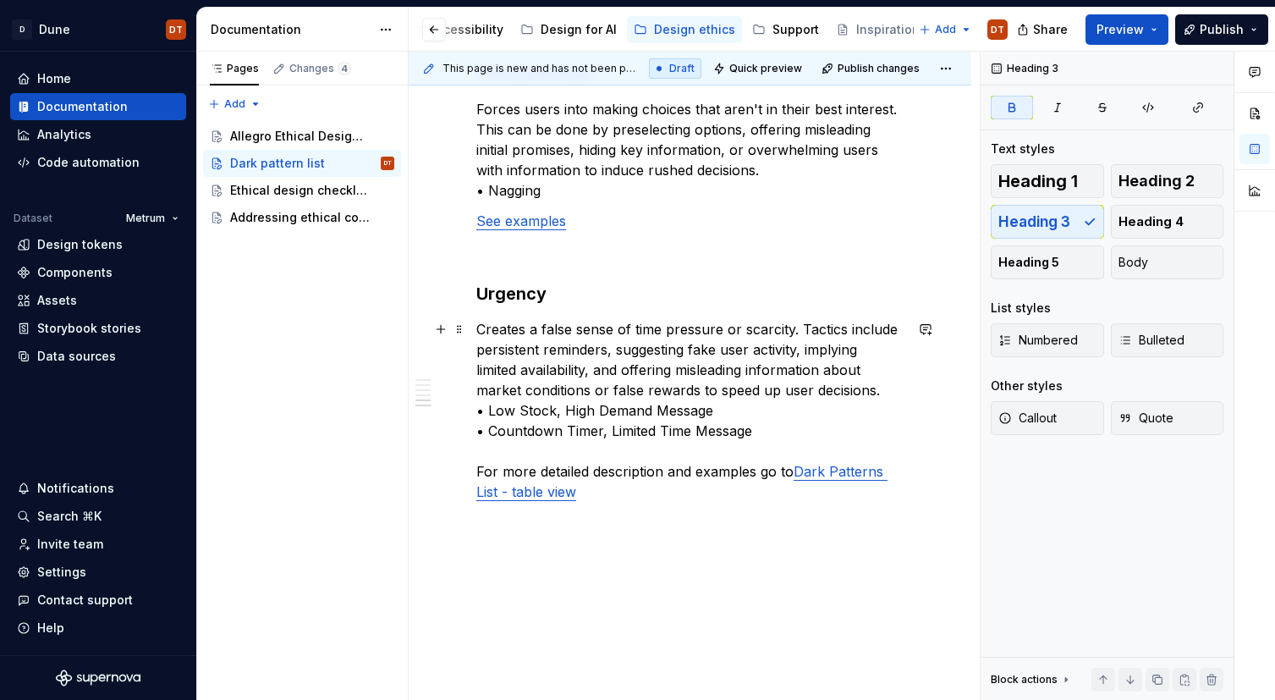
click at [762, 434] on p "Creates a false sense of time pressure or scarcity. Tactics include persistent …" at bounding box center [689, 410] width 427 height 183
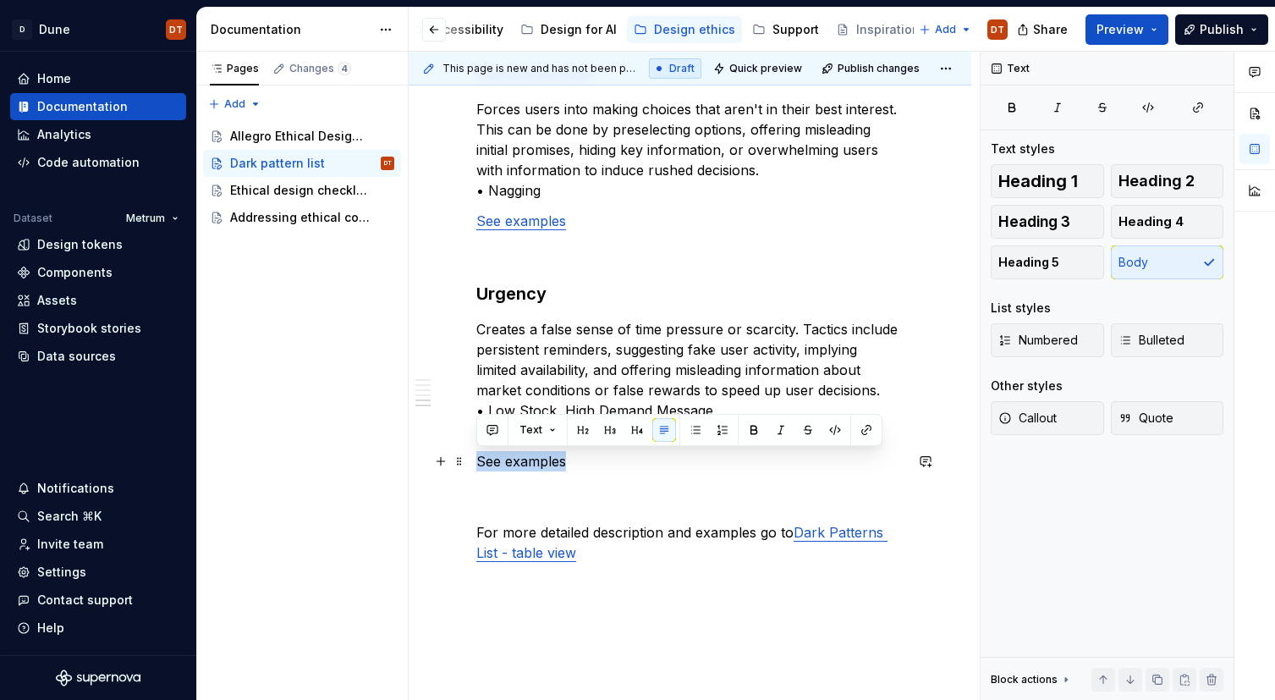
drag, startPoint x: 567, startPoint y: 462, endPoint x: 478, endPoint y: 464, distance: 88.8
click at [862, 431] on button "button" at bounding box center [866, 430] width 24 height 24
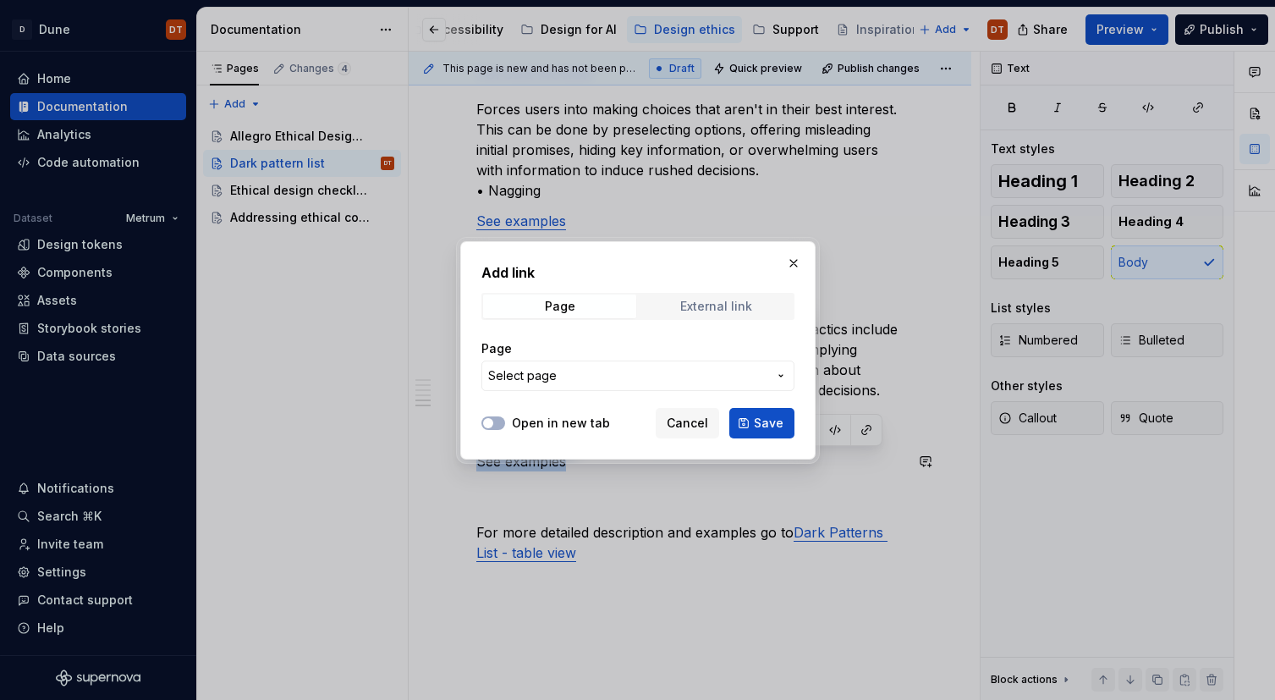
click at [716, 305] on div "External link" at bounding box center [716, 306] width 72 height 14
click at [547, 376] on input "URL" at bounding box center [637, 375] width 313 height 30
paste input "https://home.allegrogroup.com/ethical-design-guidelines/dark-patterns-list-and-…"
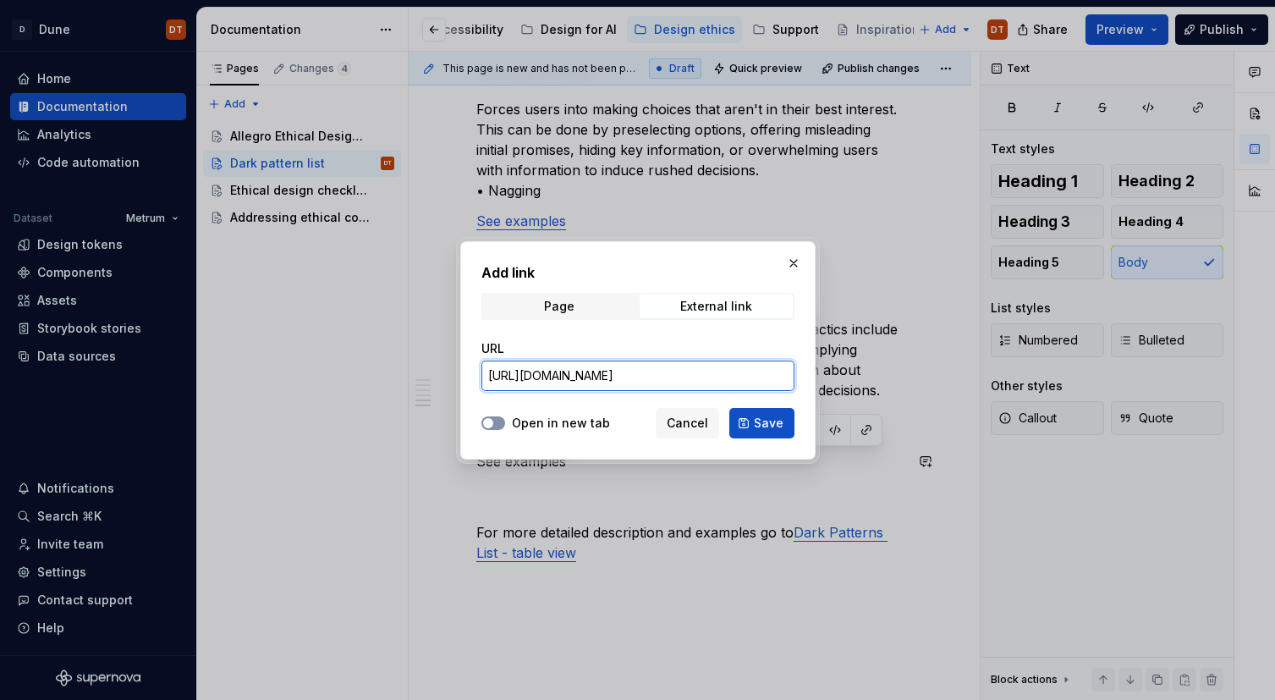
type input "https://home.allegrogroup.com/ethical-design-guidelines/dark-patterns-list-and-…"
click at [488, 422] on span "button" at bounding box center [488, 423] width 10 height 10
click at [767, 423] on span "Save" at bounding box center [769, 422] width 30 height 17
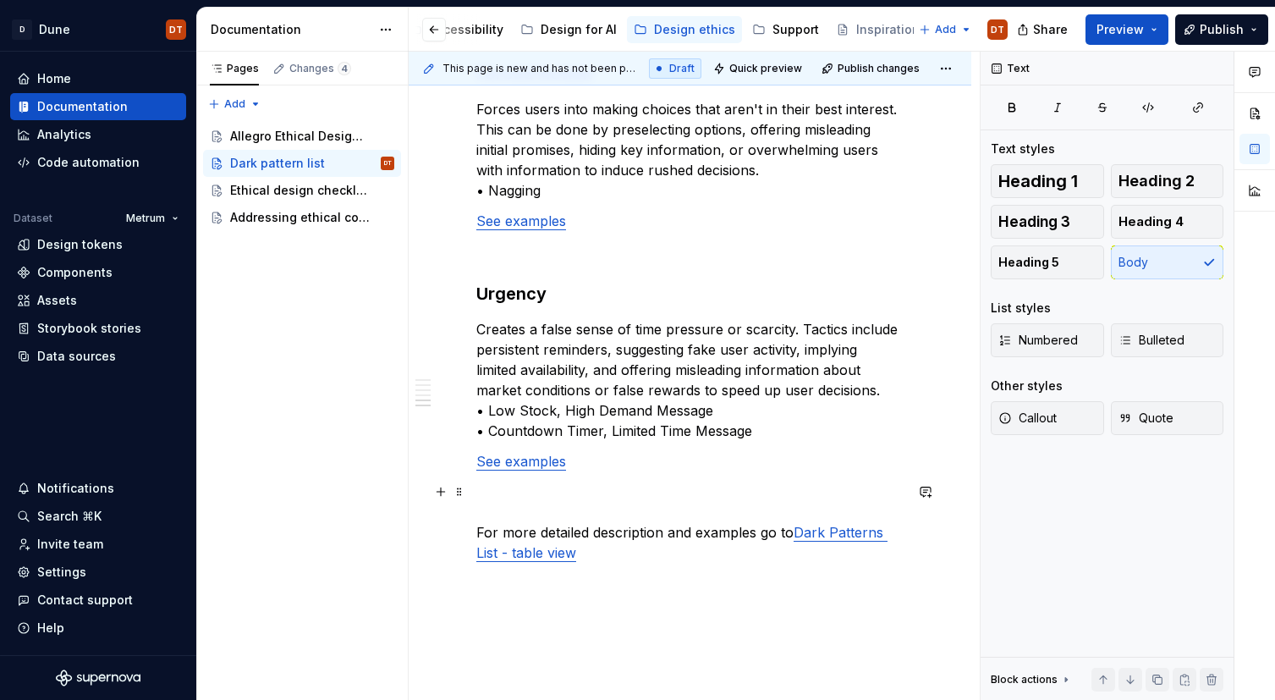
drag, startPoint x: 645, startPoint y: 481, endPoint x: 703, endPoint y: 486, distance: 57.7
click at [645, 481] on p "For more detailed description and examples go to Dark Patterns List - table view" at bounding box center [689, 521] width 427 height 81
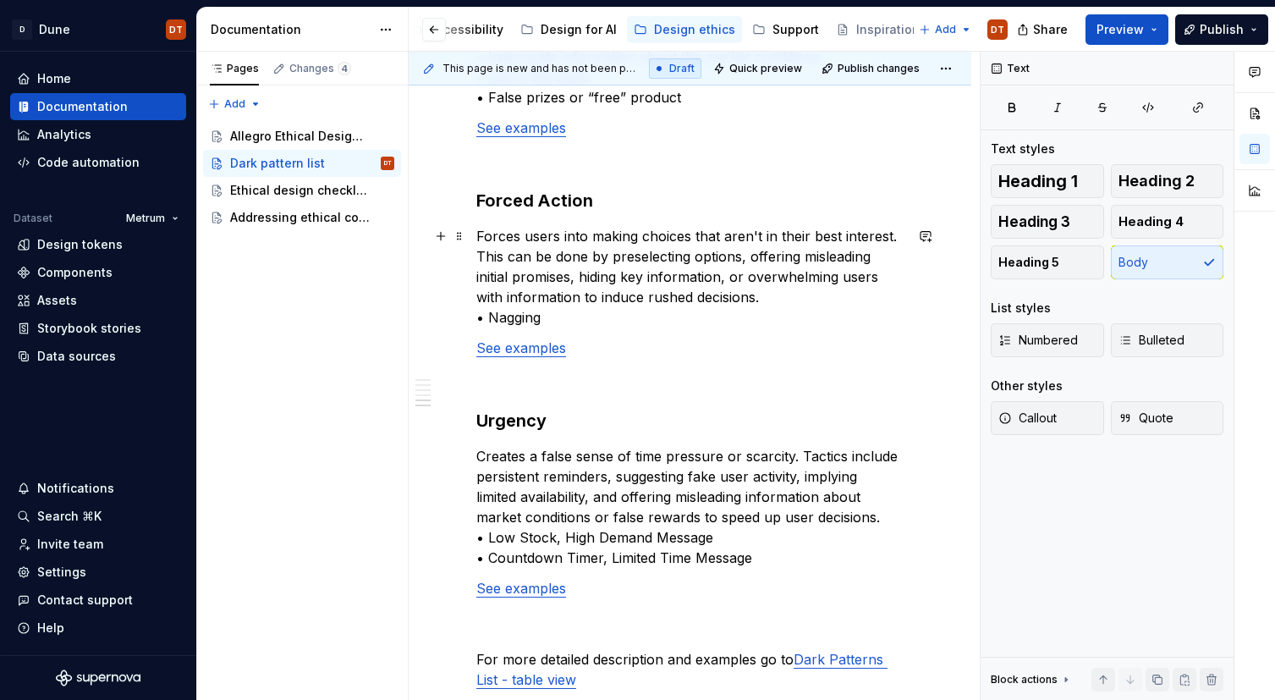
scroll to position [1656, 0]
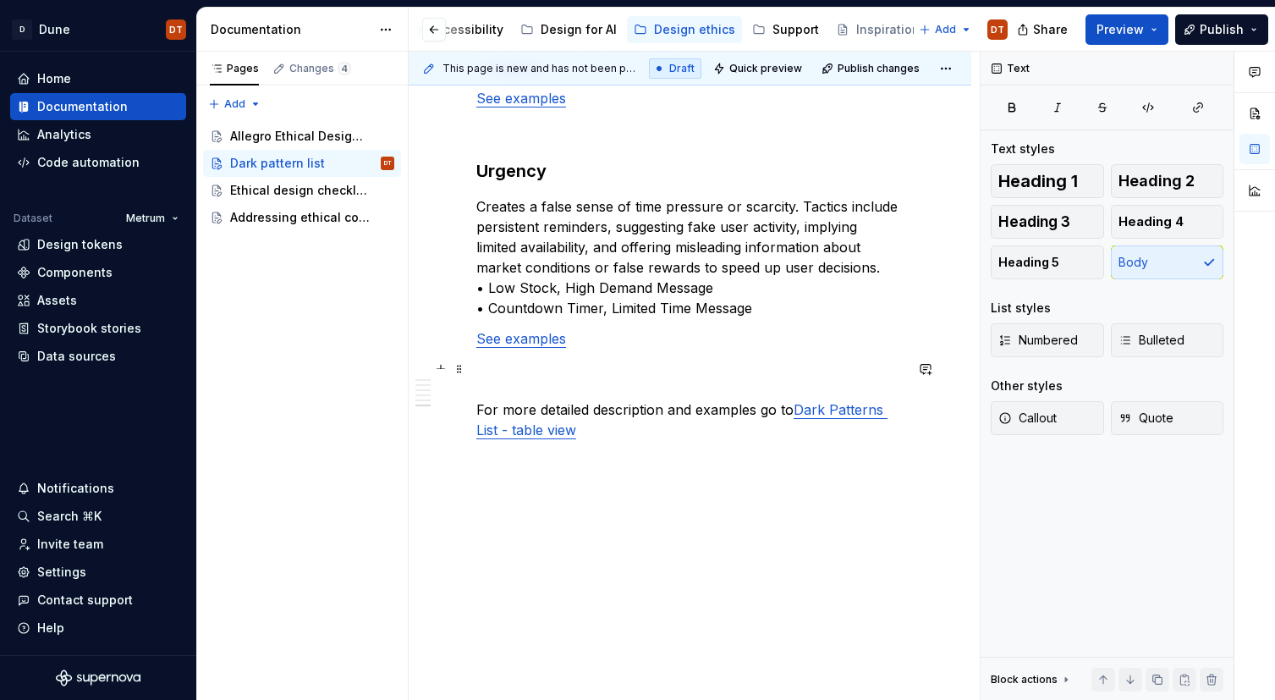
click at [529, 388] on p "For more detailed description and examples go to Dark Patterns List - table view" at bounding box center [689, 399] width 427 height 81
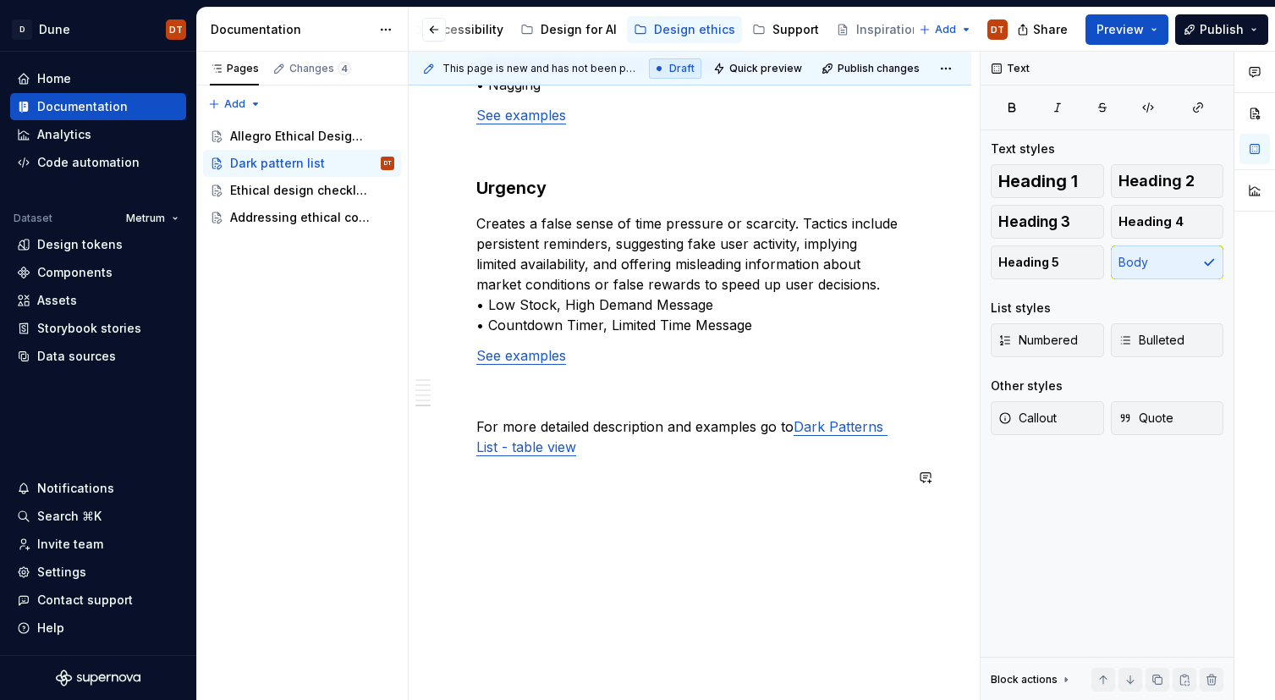
scroll to position [1636, 0]
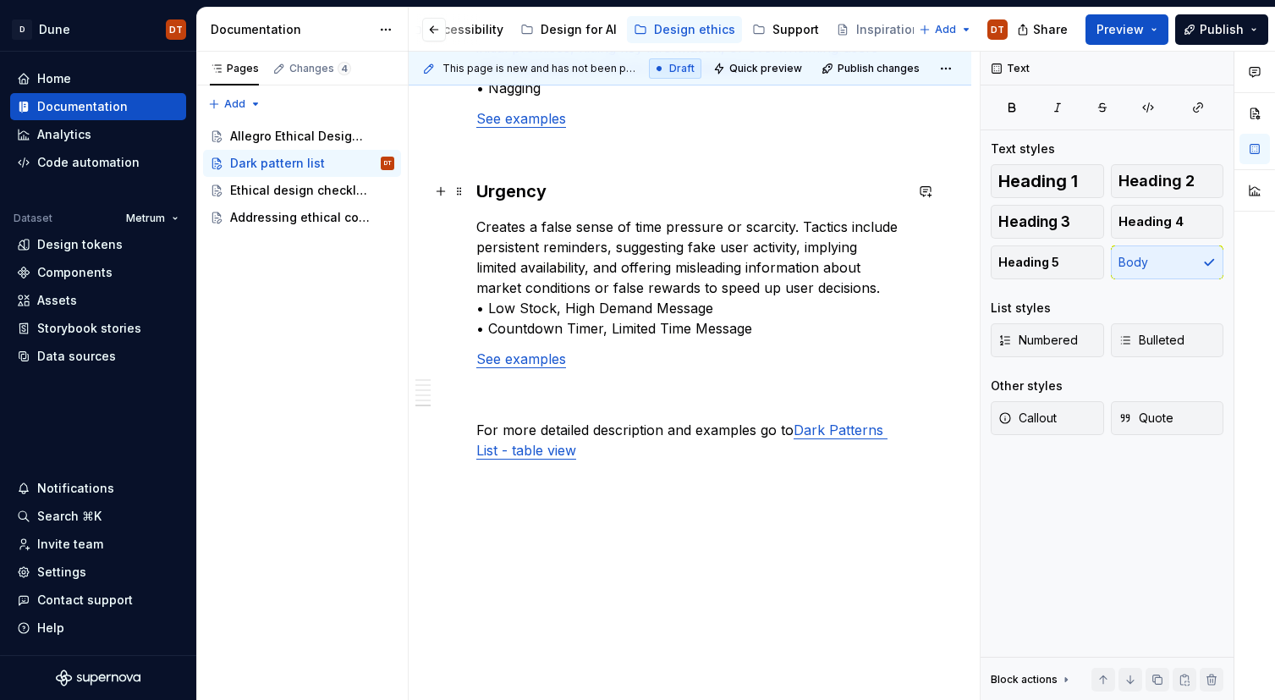
click at [519, 190] on strong "Urgency" at bounding box center [511, 191] width 70 height 20
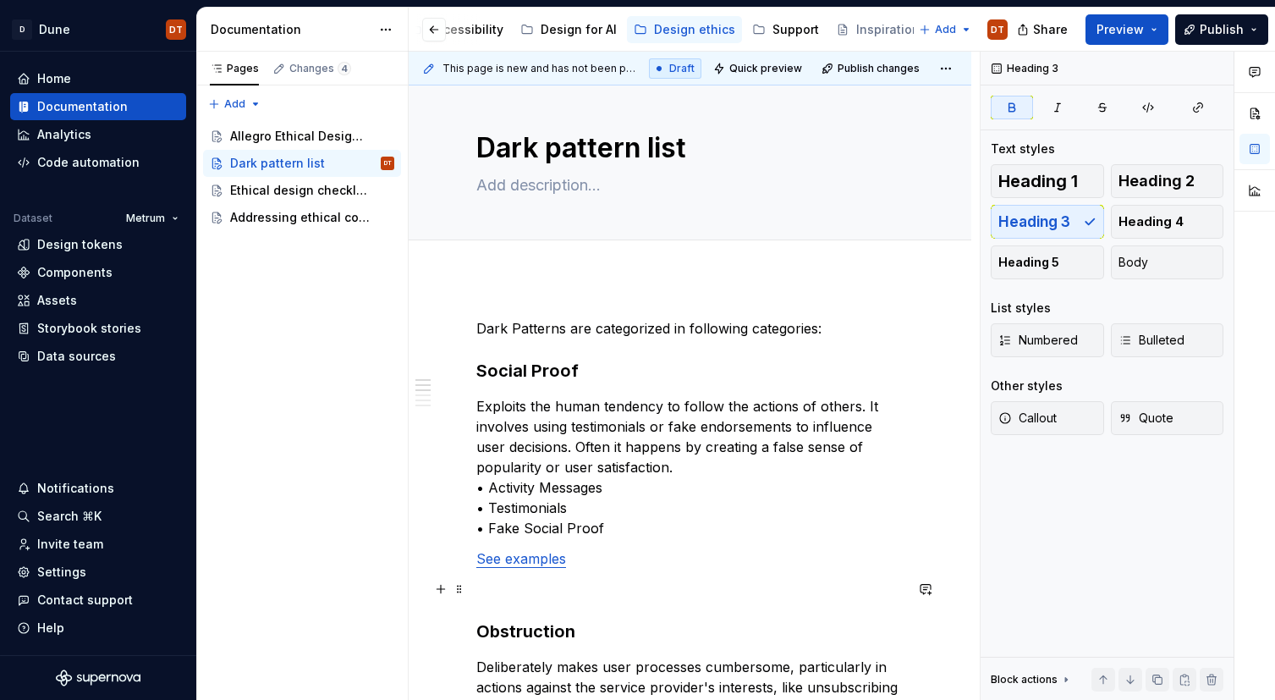
scroll to position [0, 0]
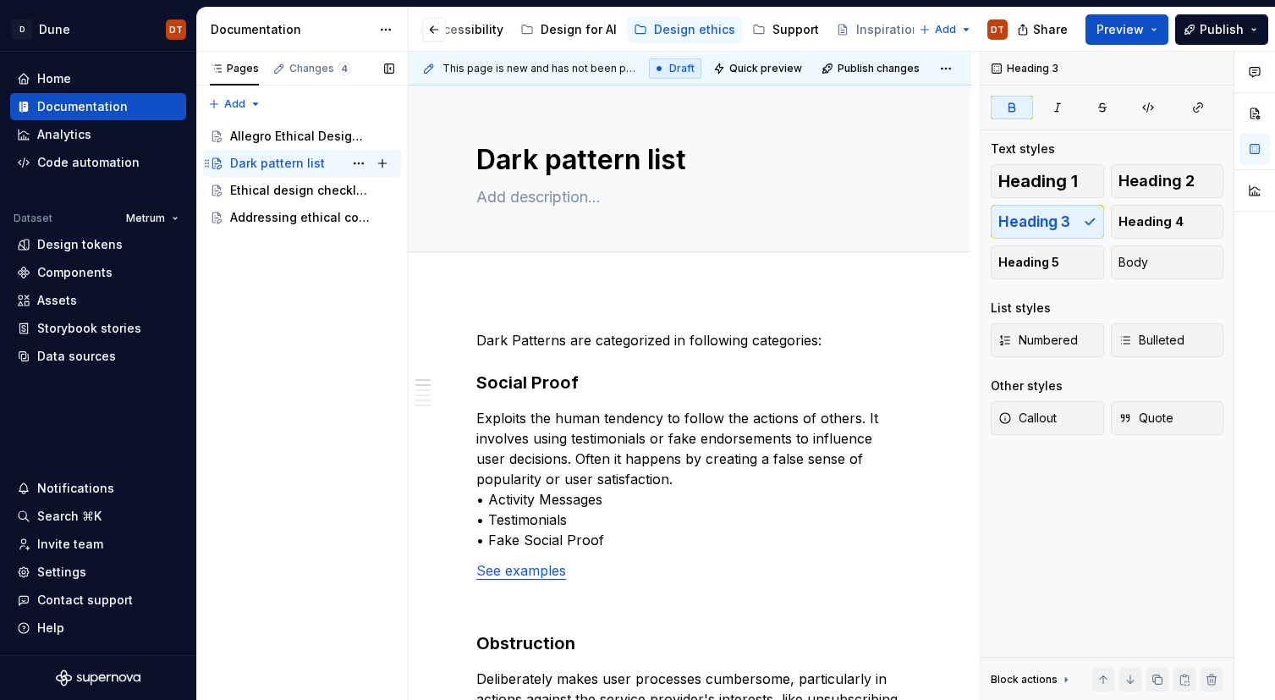
drag, startPoint x: 291, startPoint y: 141, endPoint x: 361, endPoint y: 151, distance: 70.8
click at [291, 141] on div "Allegro Ethical Design Guidelines" at bounding box center [300, 136] width 140 height 17
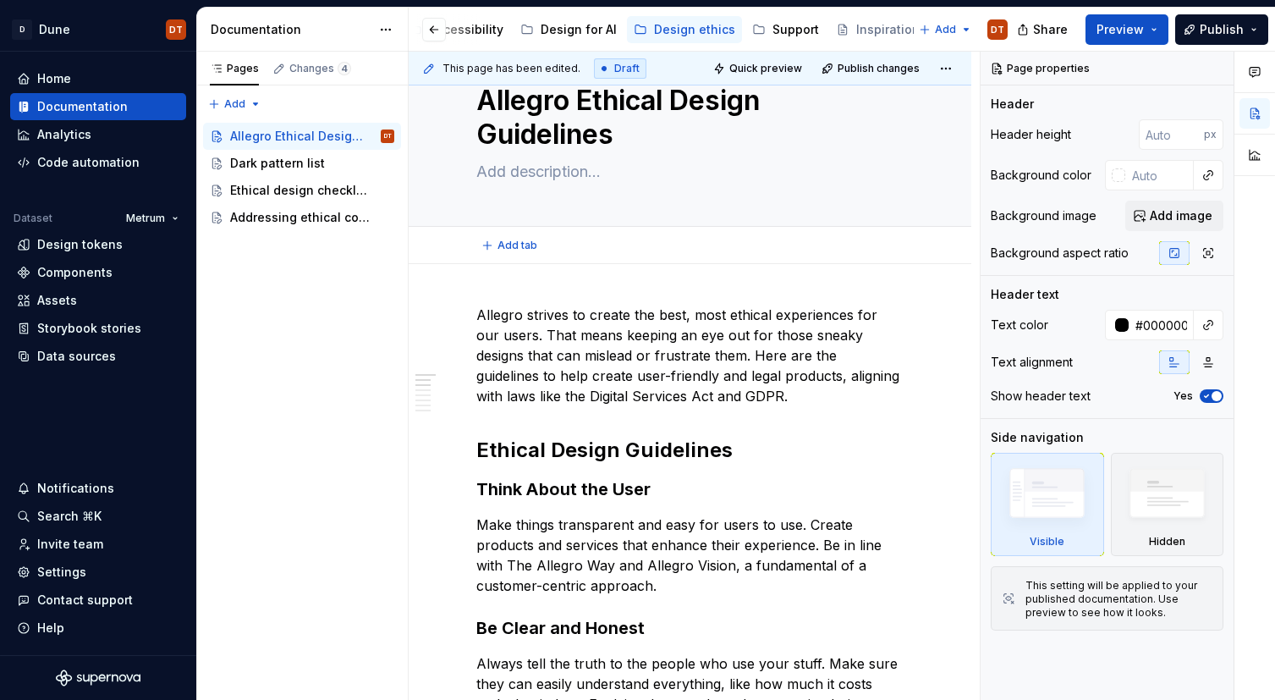
scroll to position [64, 0]
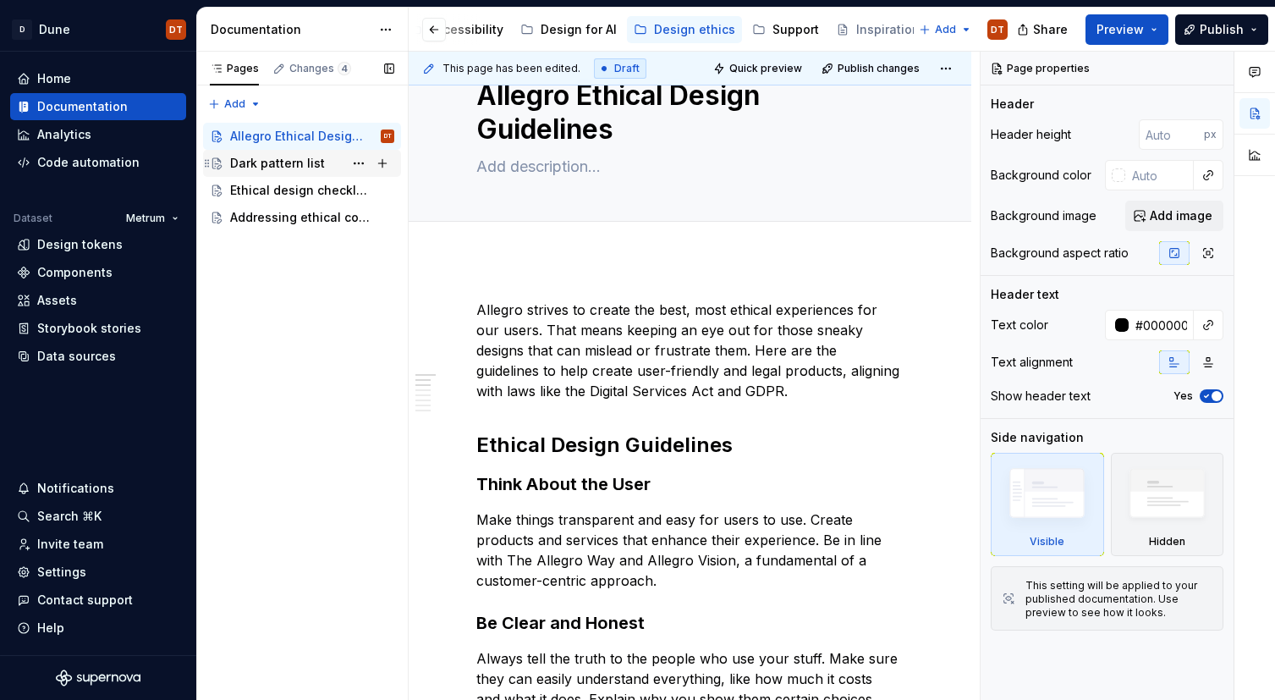
drag, startPoint x: 285, startPoint y: 167, endPoint x: 323, endPoint y: 173, distance: 38.5
click at [285, 167] on div "Dark pattern list" at bounding box center [277, 163] width 95 height 17
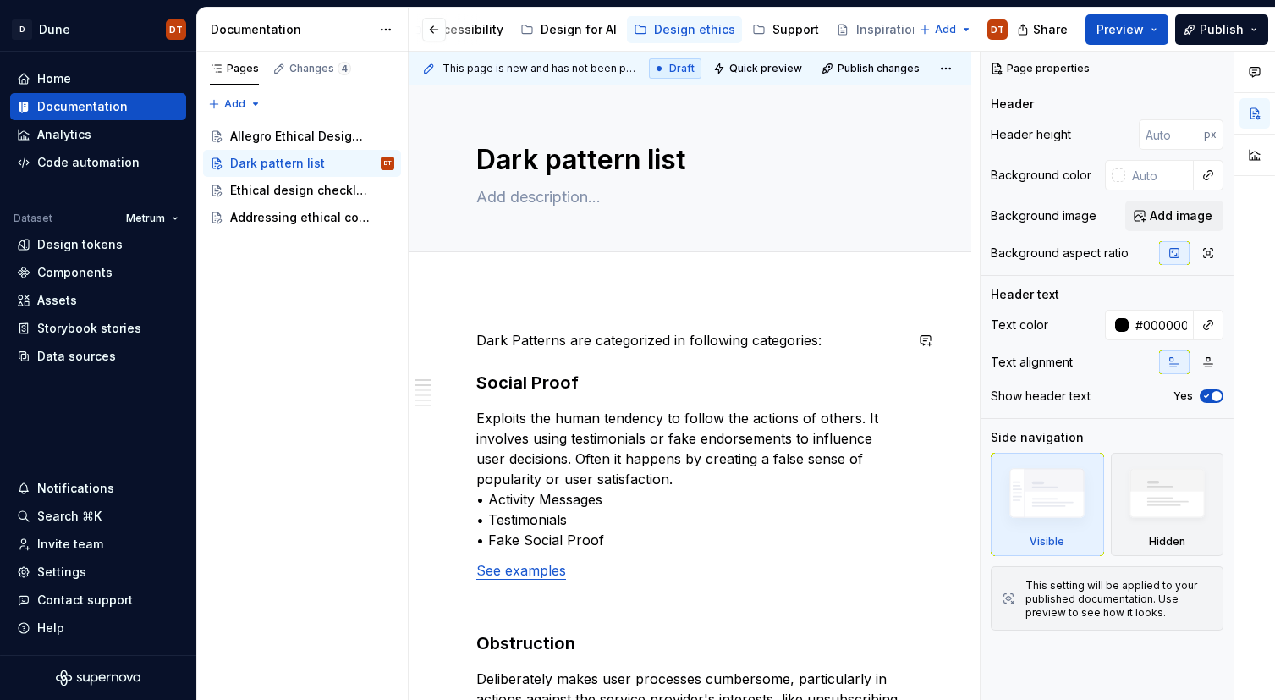
type textarea "*"
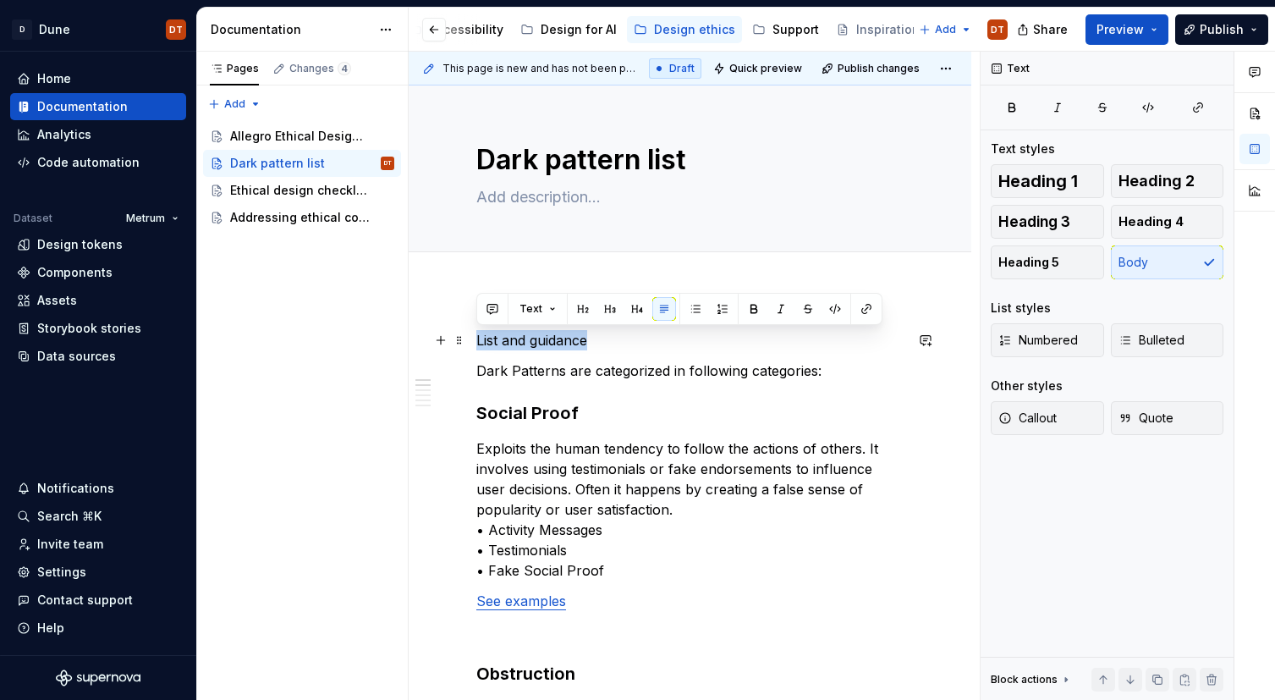
drag, startPoint x: 615, startPoint y: 341, endPoint x: 497, endPoint y: 329, distance: 119.0
click at [580, 311] on button "button" at bounding box center [583, 309] width 24 height 24
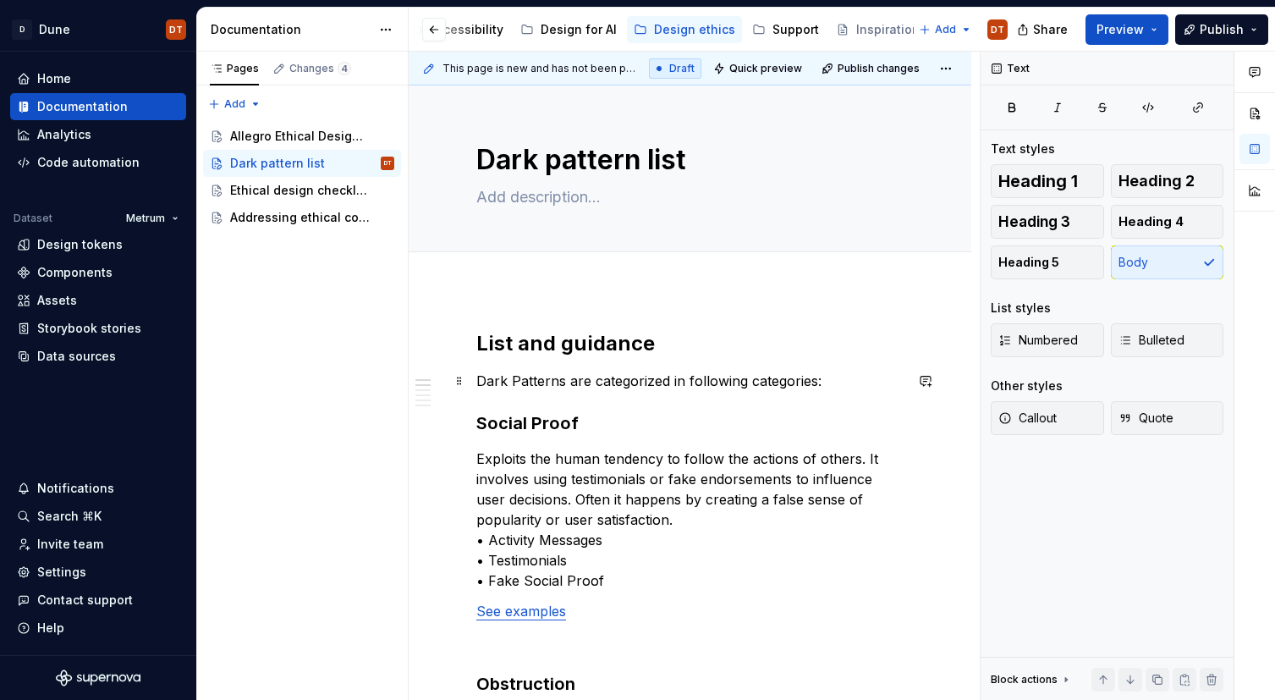
click at [526, 375] on p "Dark Patterns are categorized in following categories:" at bounding box center [689, 381] width 427 height 20
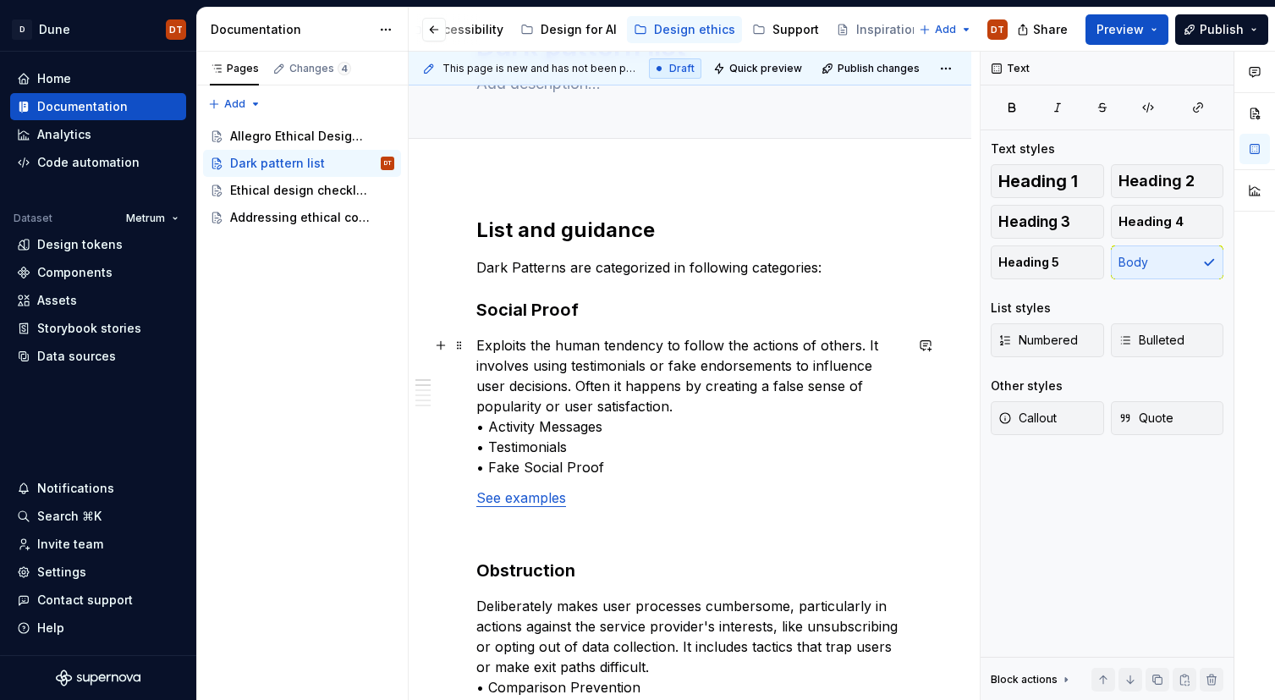
scroll to position [113, 0]
click at [587, 228] on h2 "List and guidance" at bounding box center [689, 230] width 427 height 27
click at [523, 311] on strong "Social Proof" at bounding box center [527, 310] width 102 height 20
click at [480, 311] on strong "Social Proof" at bounding box center [527, 310] width 102 height 20
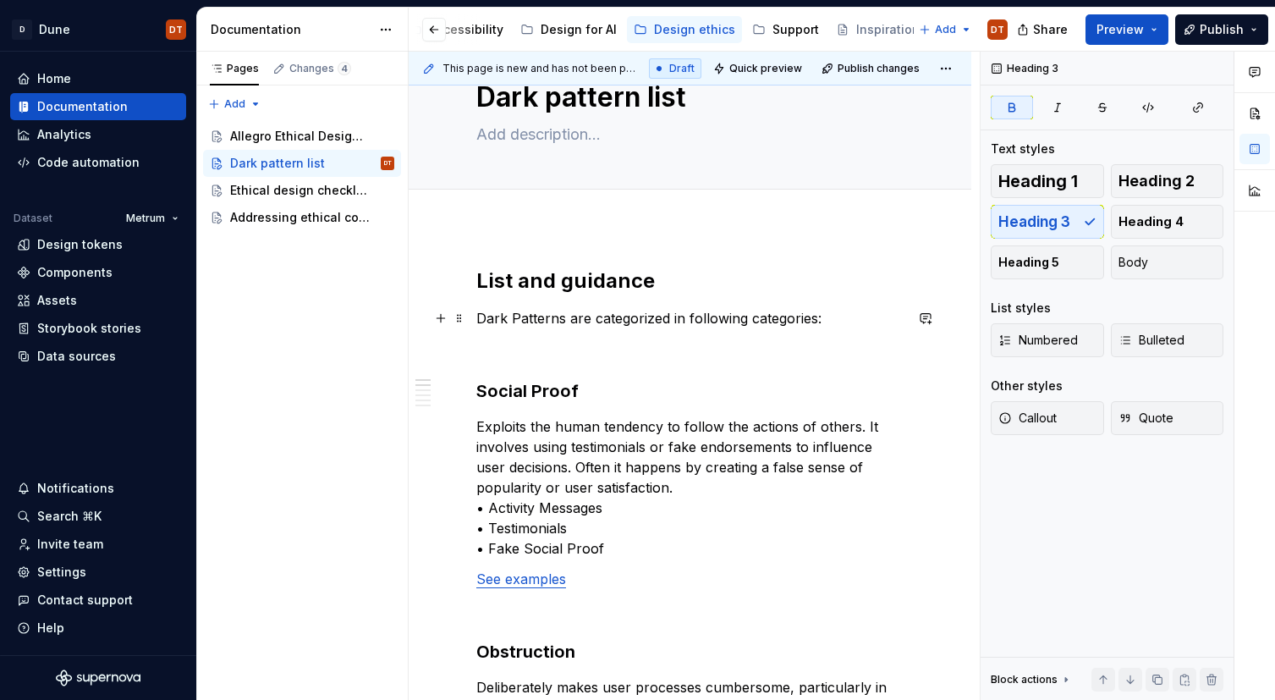
scroll to position [36, 0]
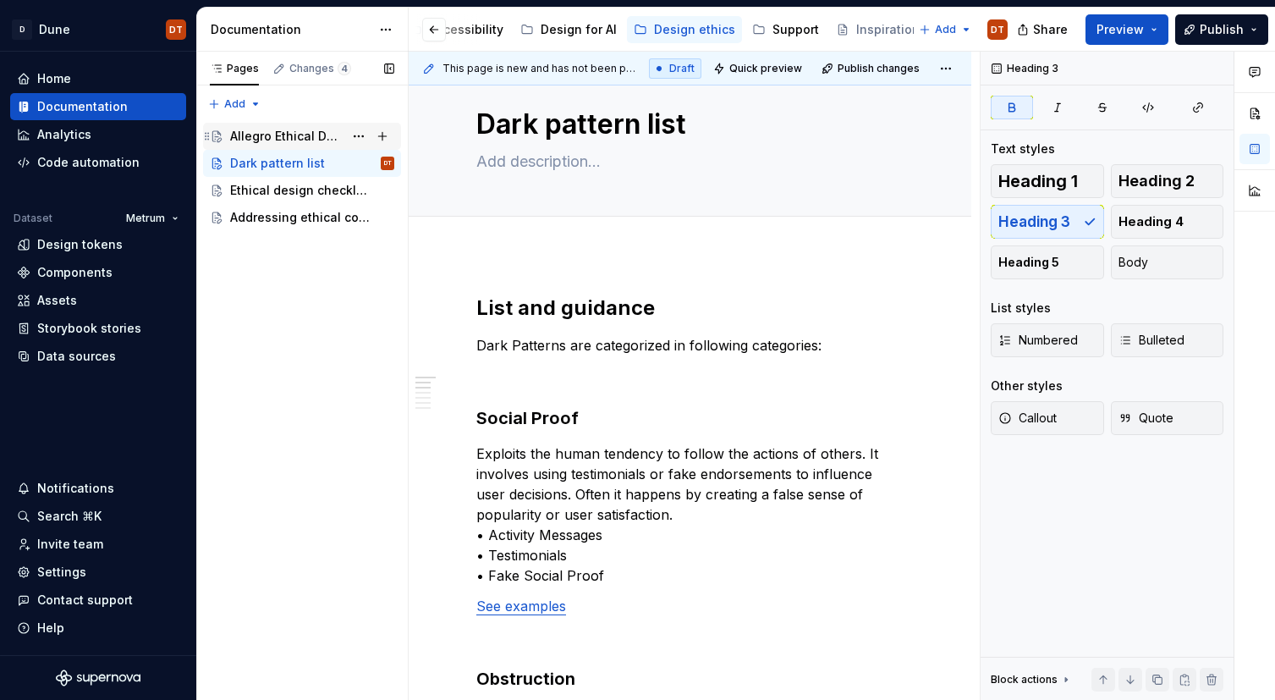
click at [284, 134] on div "Allegro Ethical Design Guidelines" at bounding box center [286, 136] width 113 height 17
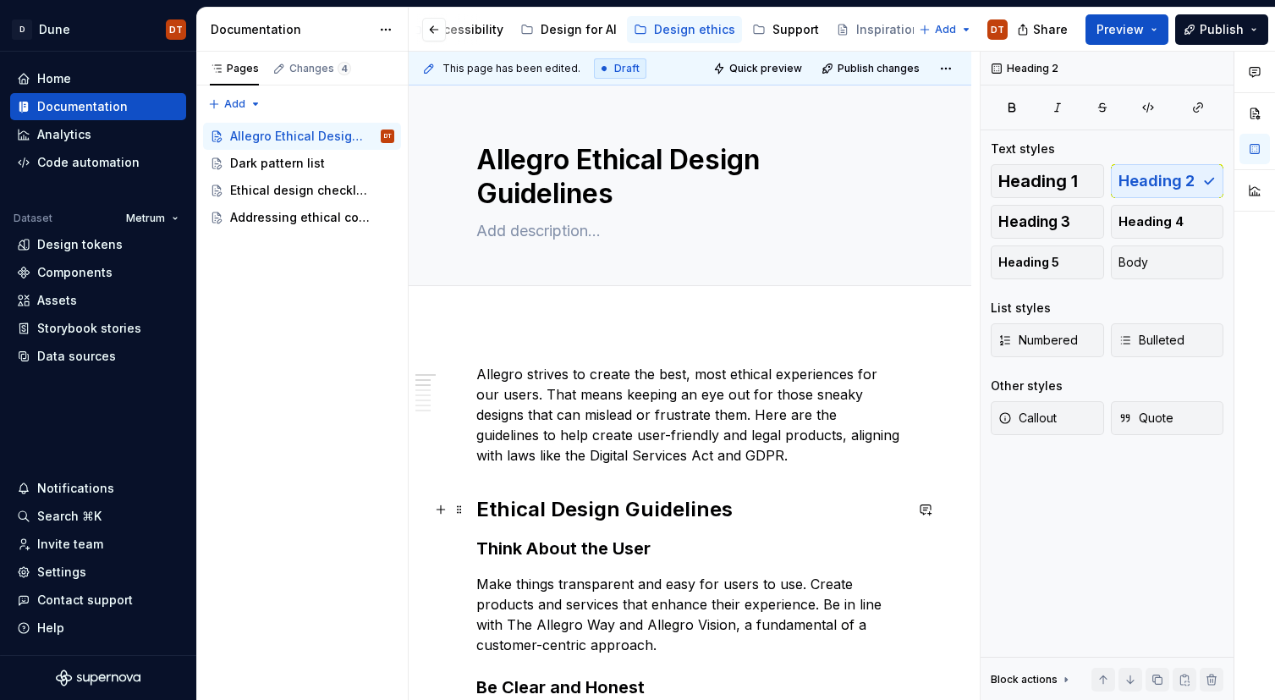
click at [552, 512] on h2 "Ethical Design Guidelines" at bounding box center [689, 509] width 427 height 27
click at [251, 188] on div "Ethical design checklist" at bounding box center [286, 190] width 113 height 17
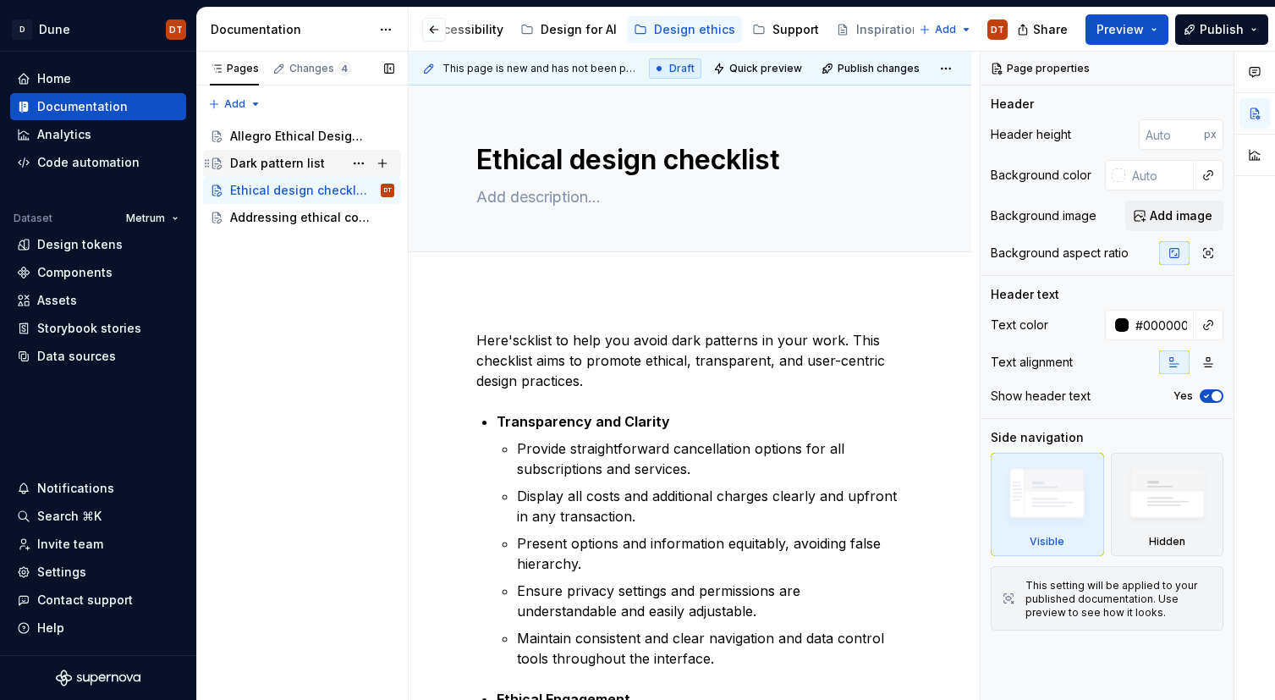
click at [275, 167] on div "Dark pattern list" at bounding box center [277, 163] width 95 height 17
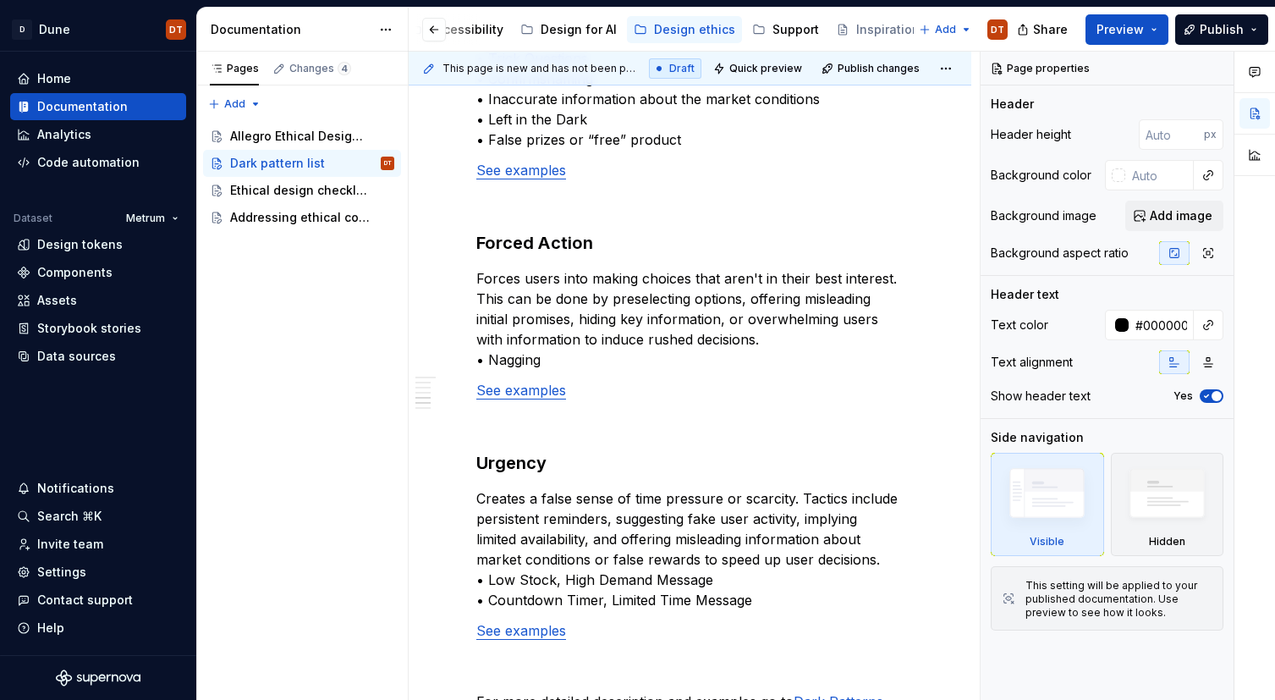
scroll to position [1727, 0]
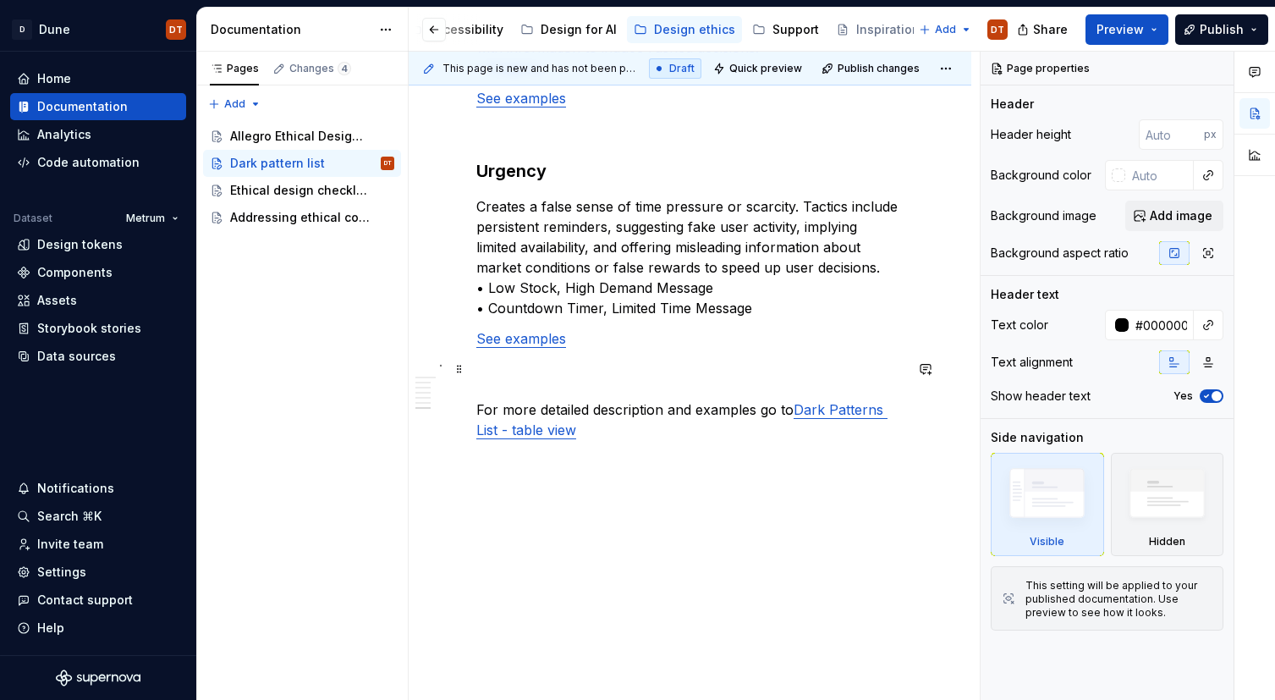
type textarea "*"
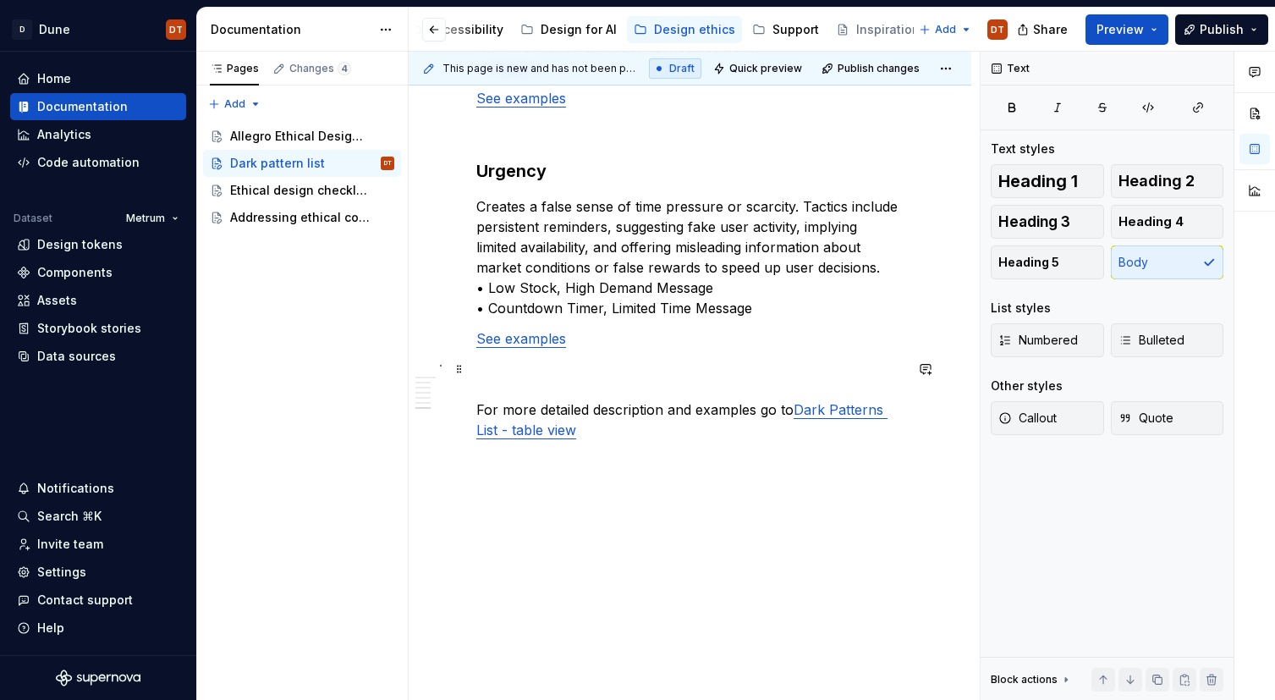
click at [513, 382] on p "For more detailed description and examples go to Dark Patterns List - table view" at bounding box center [689, 399] width 427 height 81
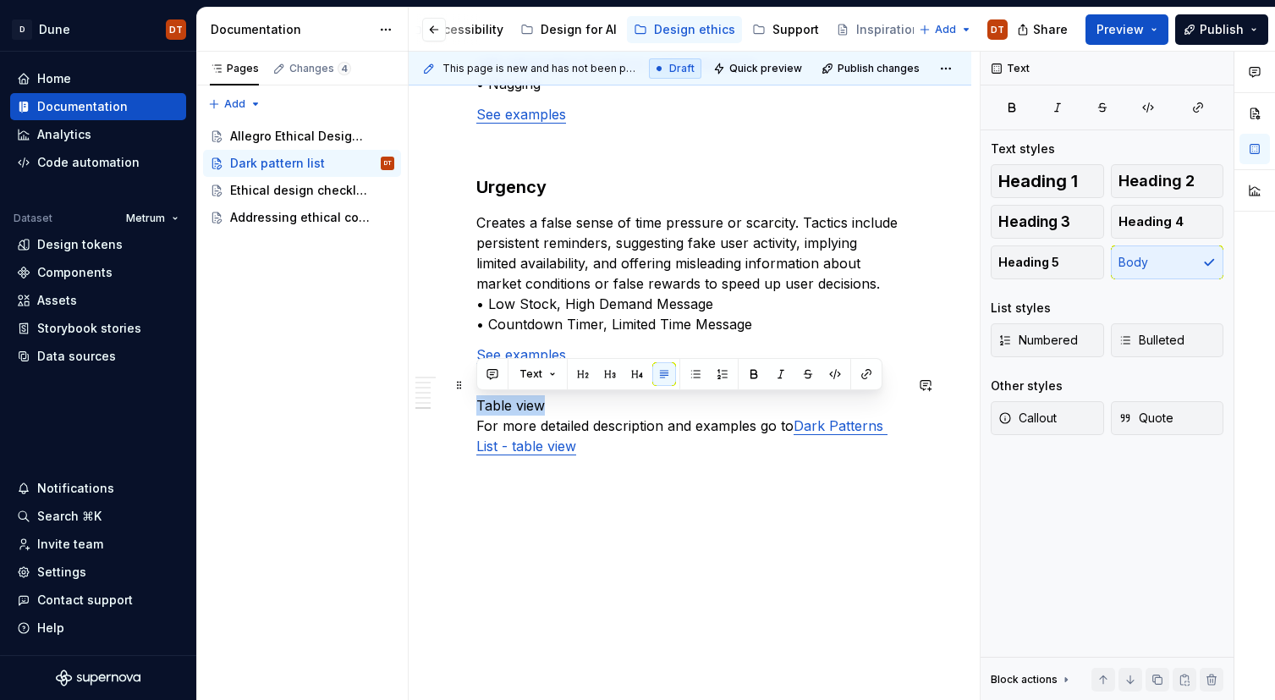
drag, startPoint x: 556, startPoint y: 401, endPoint x: 538, endPoint y: 389, distance: 21.3
click at [574, 377] on button "button" at bounding box center [583, 374] width 24 height 24
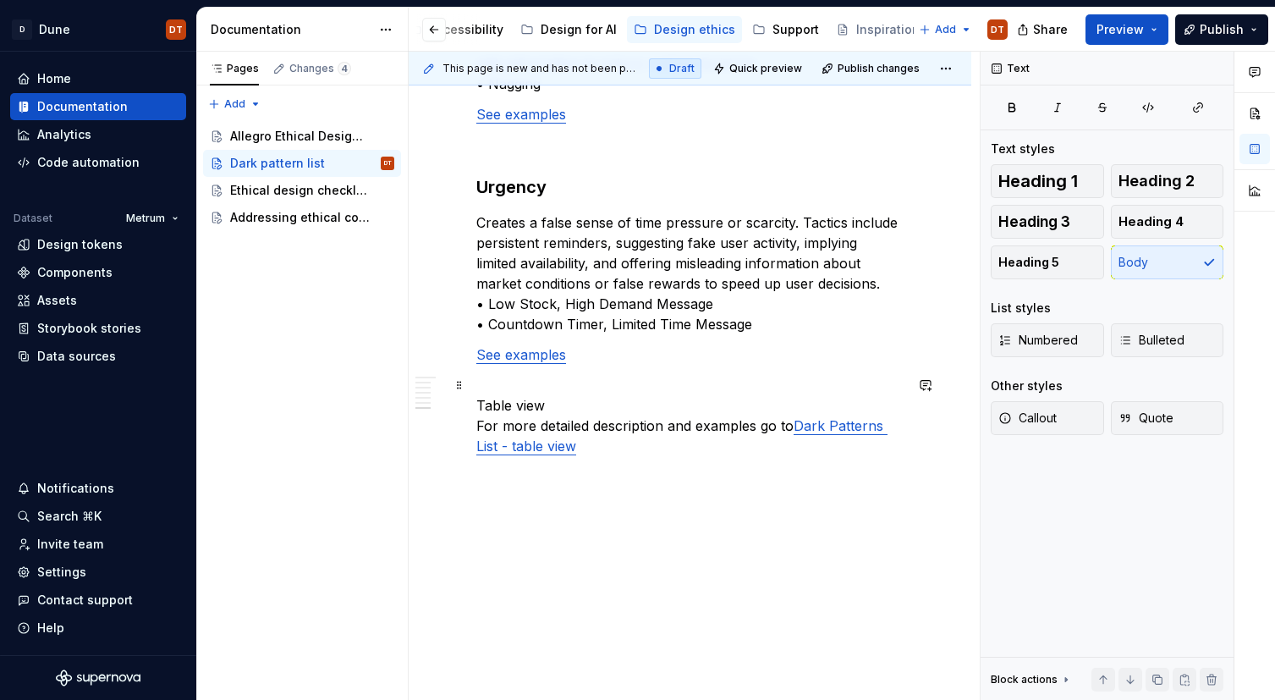
click at [589, 405] on p "Table view For more detailed description and examples go to Dark Patterns List …" at bounding box center [689, 415] width 427 height 81
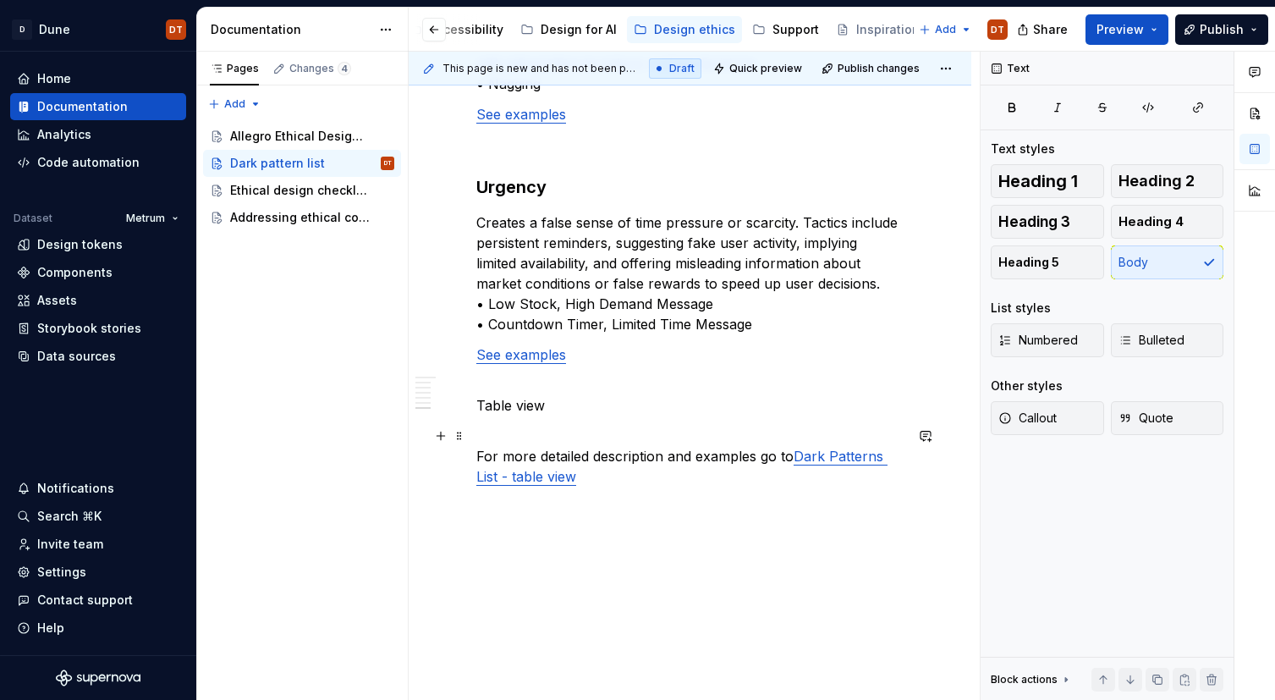
click at [474, 452] on div "This page is new and has not been published yet. Draft Quick preview Publish ch…" at bounding box center [694, 376] width 571 height 649
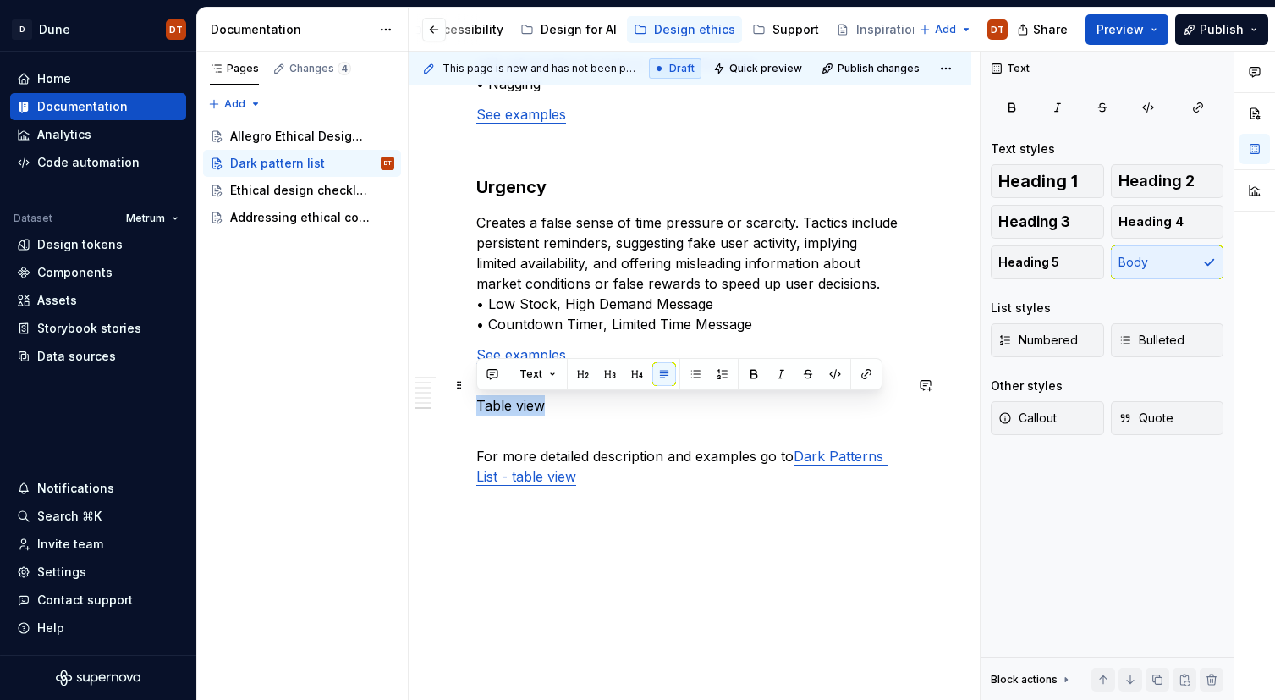
drag, startPoint x: 545, startPoint y: 406, endPoint x: 460, endPoint y: 407, distance: 84.6
click at [579, 373] on button "button" at bounding box center [583, 374] width 24 height 24
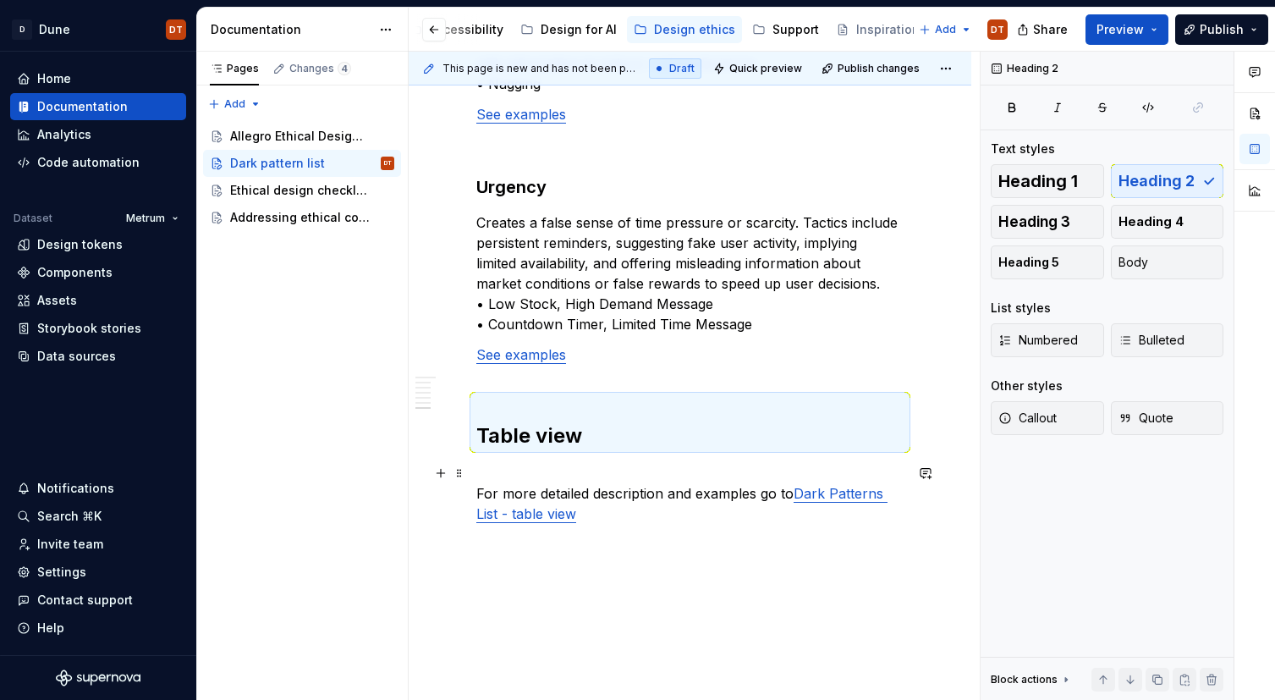
click at [480, 482] on p "For more detailed description and examples go to Dark Patterns List - table view" at bounding box center [689, 493] width 427 height 61
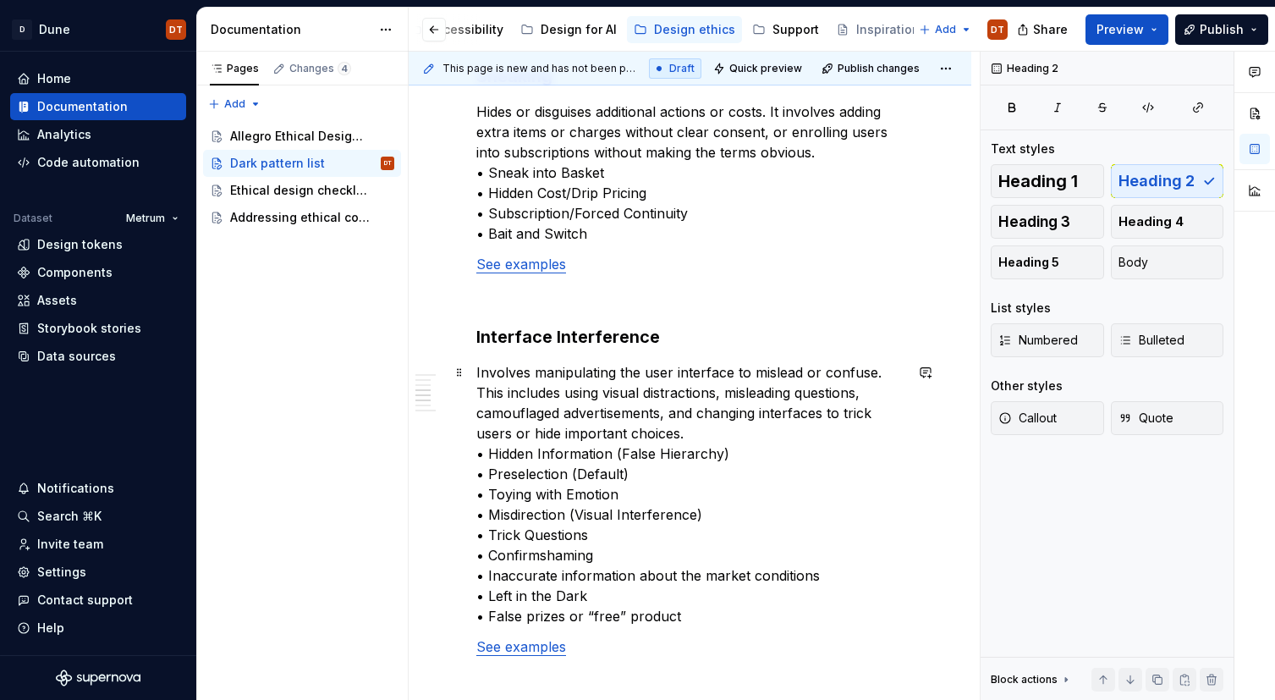
scroll to position [932, 0]
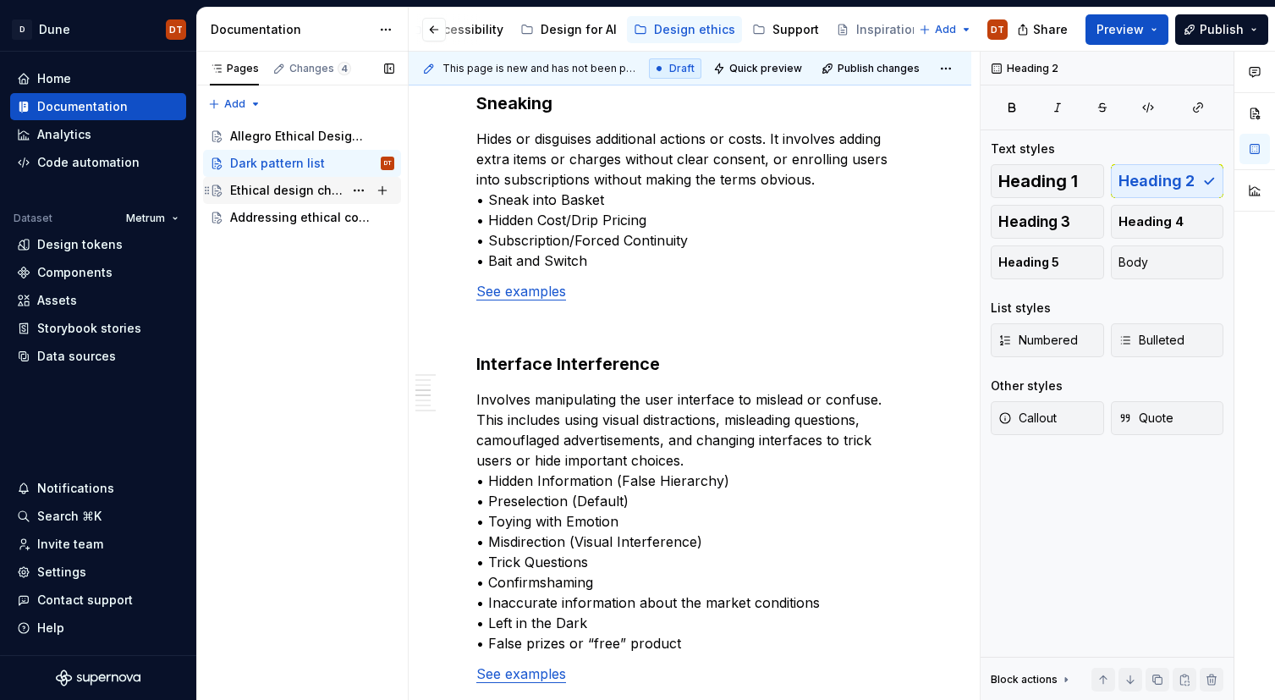
click at [265, 189] on div "Ethical design checklist" at bounding box center [286, 190] width 113 height 17
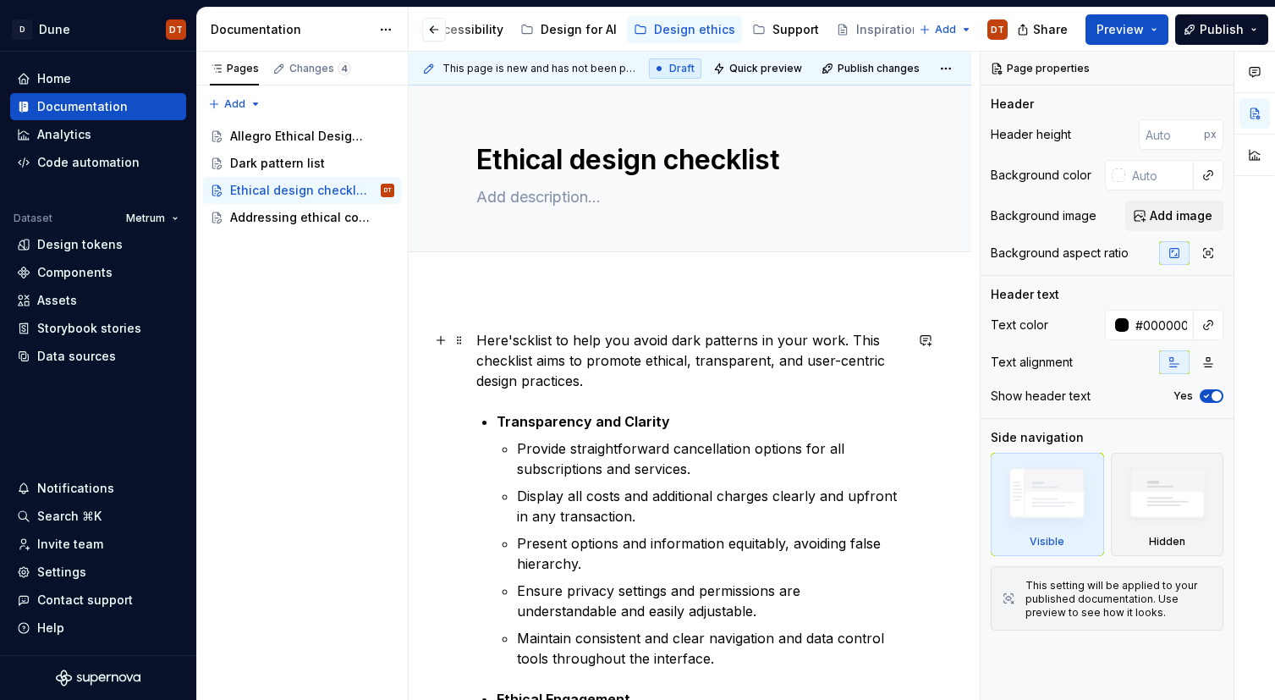
type textarea "*"
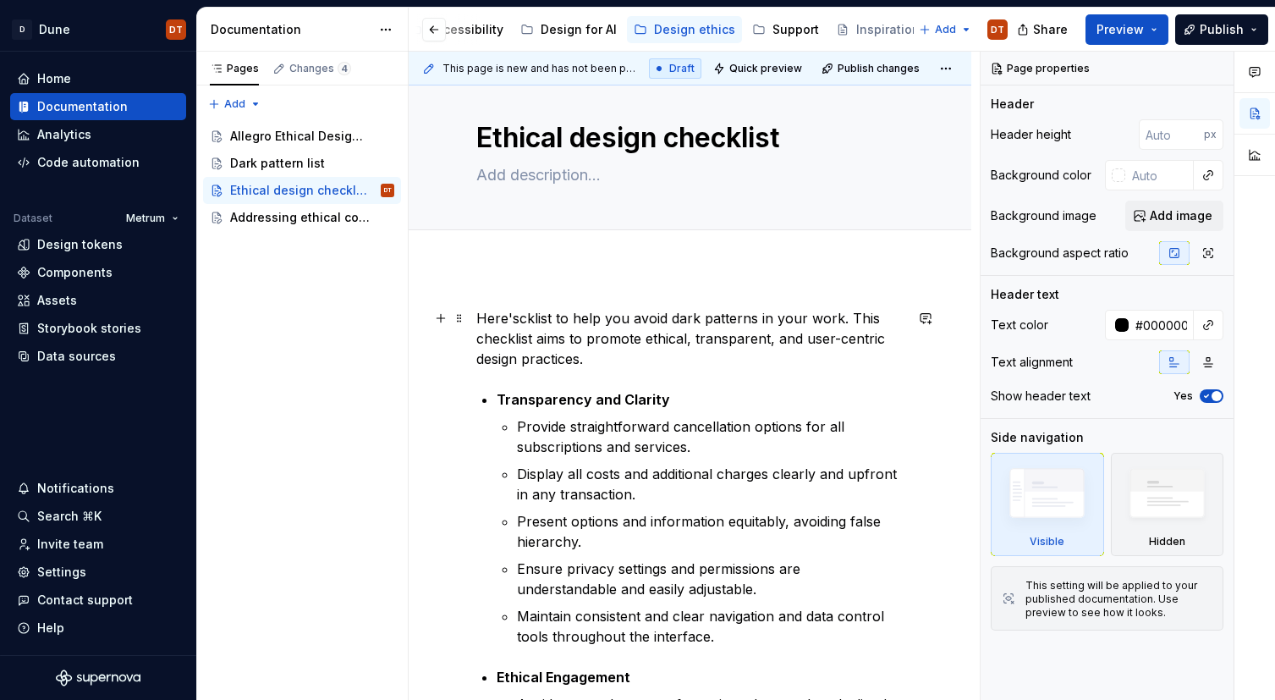
scroll to position [26, 0]
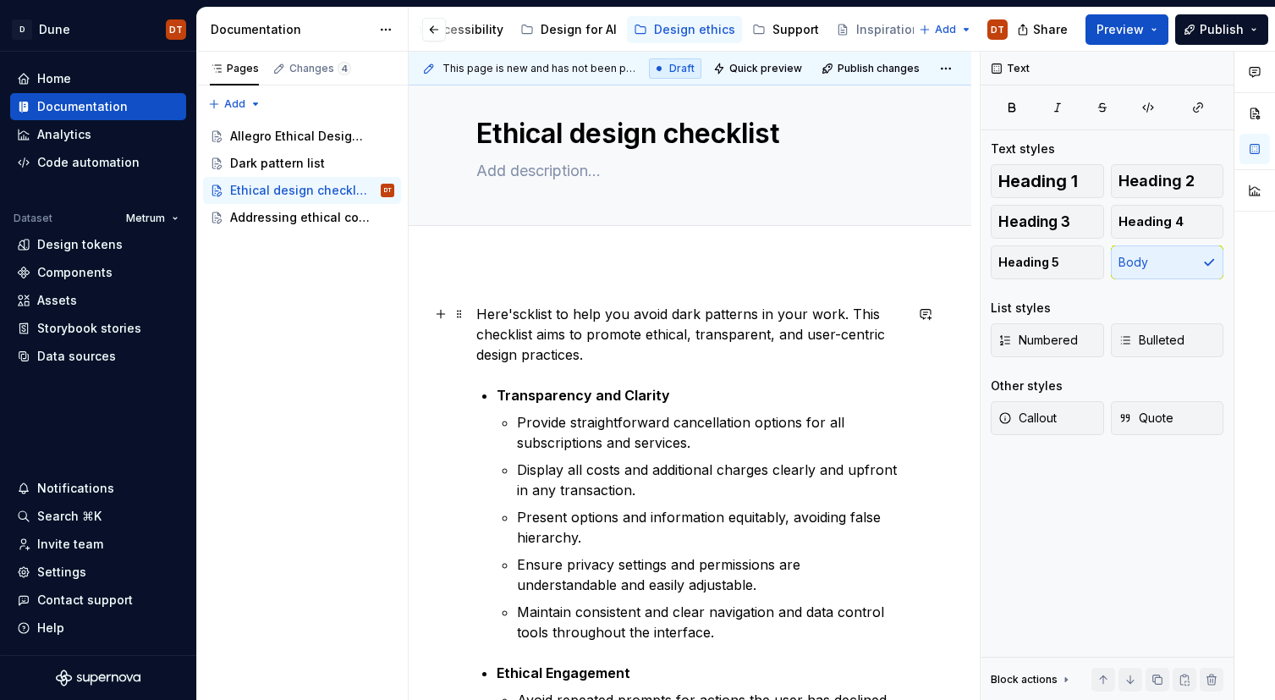
drag, startPoint x: 519, startPoint y: 310, endPoint x: 538, endPoint y: 308, distance: 18.7
click at [522, 309] on p "Here'scklist to help you avoid dark patterns in your work. This checklist aims …" at bounding box center [689, 334] width 427 height 61
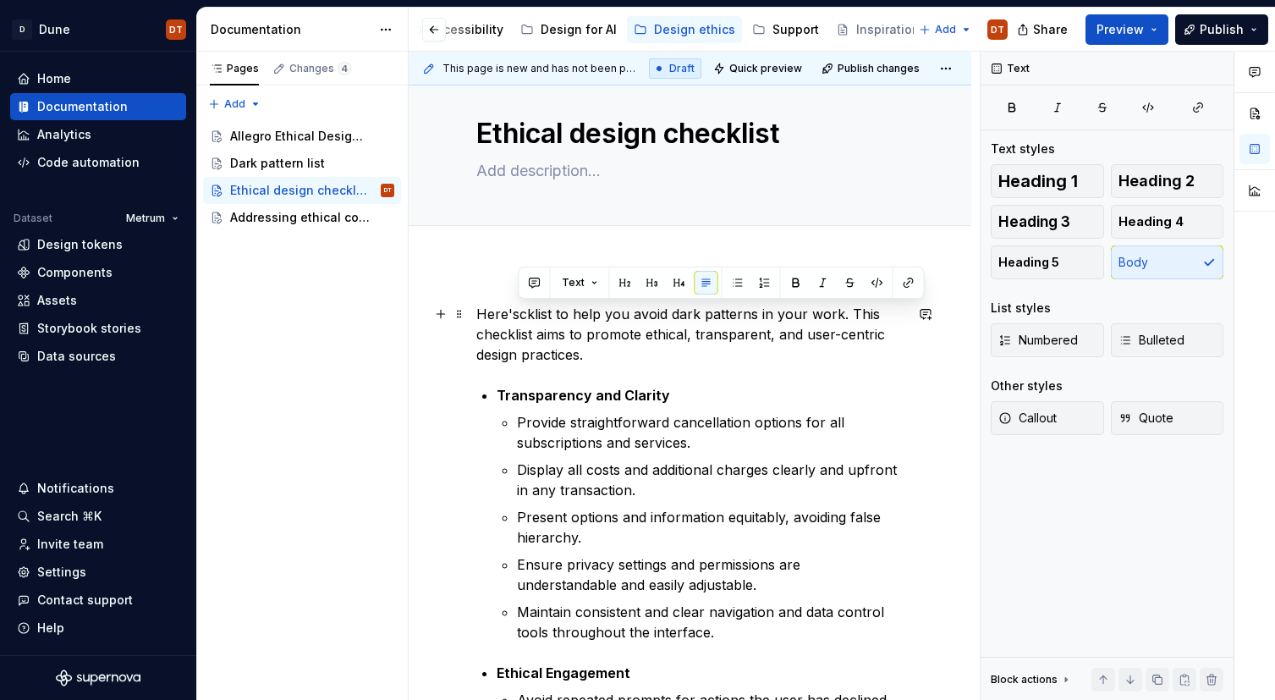
click at [616, 338] on p "Here'scklist to help you avoid dark patterns in your work. This checklist aims …" at bounding box center [689, 334] width 427 height 61
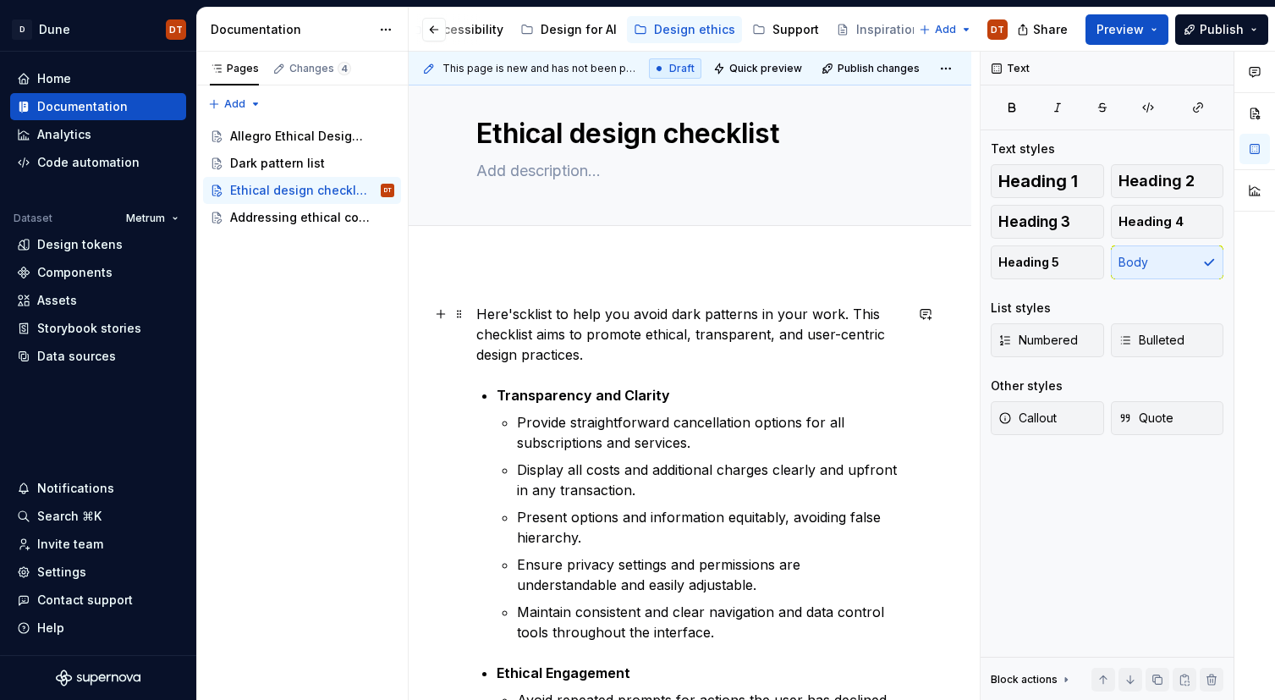
click at [587, 324] on p "Here'scklist to help you avoid dark patterns in your work. This checklist aims …" at bounding box center [689, 334] width 427 height 61
click at [547, 314] on p "Here'scklist to help you avoid dark patterns in your work. This checklist aims …" at bounding box center [689, 334] width 427 height 61
drag, startPoint x: 521, startPoint y: 312, endPoint x: 561, endPoint y: 314, distance: 39.8
click at [521, 312] on p "Here'scklist to help you avoid dark patterns in your work. This checklist aims …" at bounding box center [689, 334] width 427 height 61
click at [544, 328] on p "Here'scklist to help you avoid dark patterns in your work. This checklist aims …" at bounding box center [689, 334] width 427 height 61
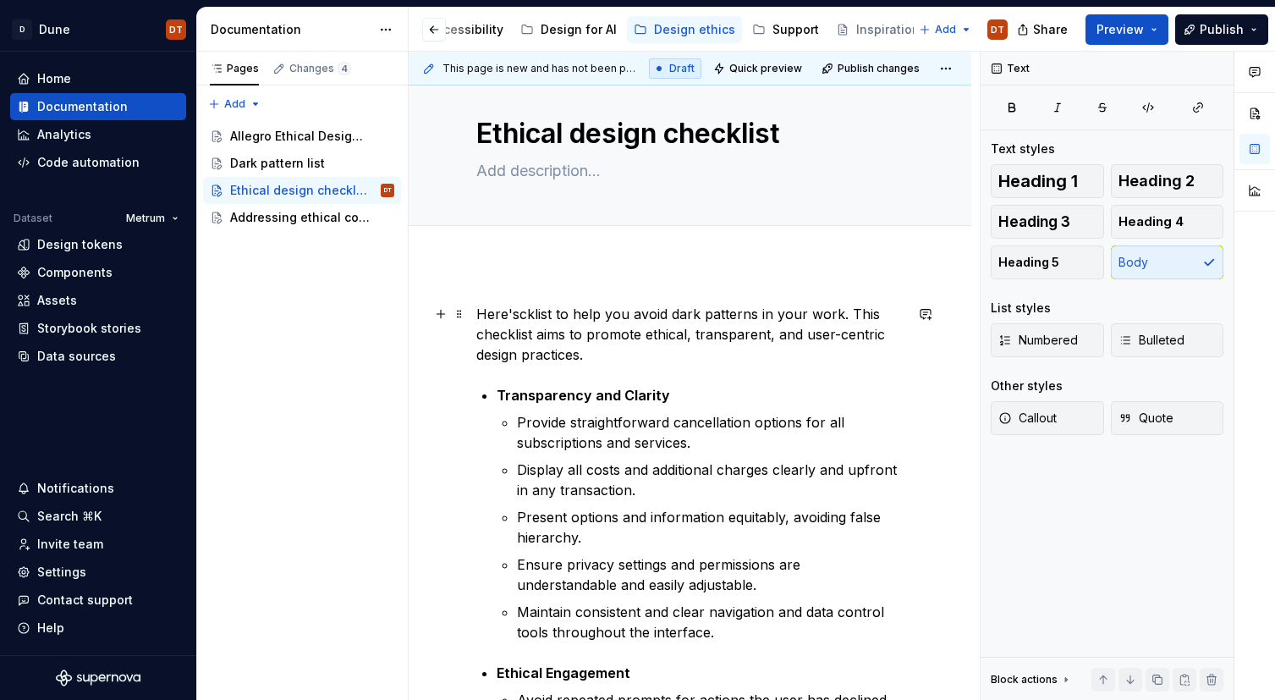
click at [521, 320] on p "Here'scklist to help you avoid dark patterns in your work. This checklist aims …" at bounding box center [689, 334] width 427 height 61
click at [672, 316] on p "Here's the checklist to help you avoid dark patterns in your work. This checkli…" at bounding box center [689, 334] width 427 height 61
click at [722, 323] on p "Here's the checklist to help you avoid dark patterns in your work. This checkli…" at bounding box center [689, 334] width 427 height 61
click at [771, 317] on p "Here's the checklist to help you avoid dark patterns in your work. This checkli…" at bounding box center [689, 334] width 427 height 61
click at [660, 327] on p "Here's the checklist to help you avoid dark patterns in your work. This checkli…" at bounding box center [689, 334] width 427 height 61
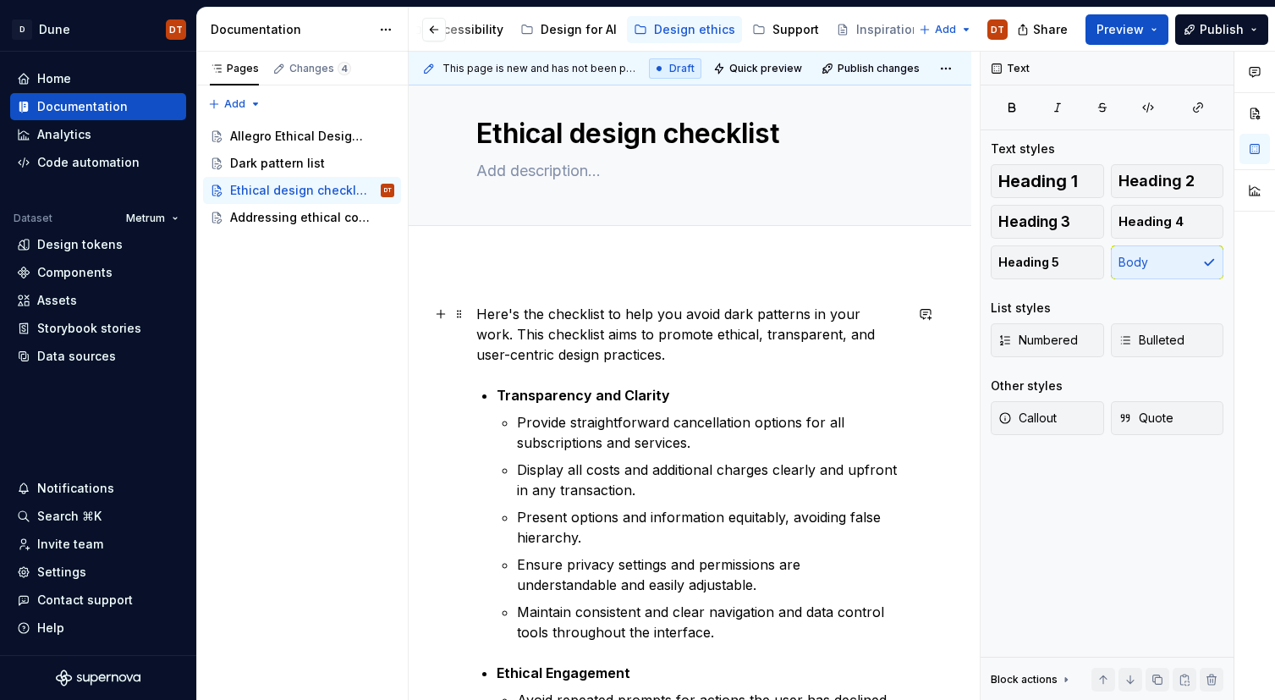
click at [597, 330] on p "Here's the checklist to help you avoid dark patterns in your work. This checkli…" at bounding box center [689, 334] width 427 height 61
click at [566, 337] on p "Here's the checklist to help you avoid dark patterns in your work. This checkli…" at bounding box center [689, 334] width 427 height 61
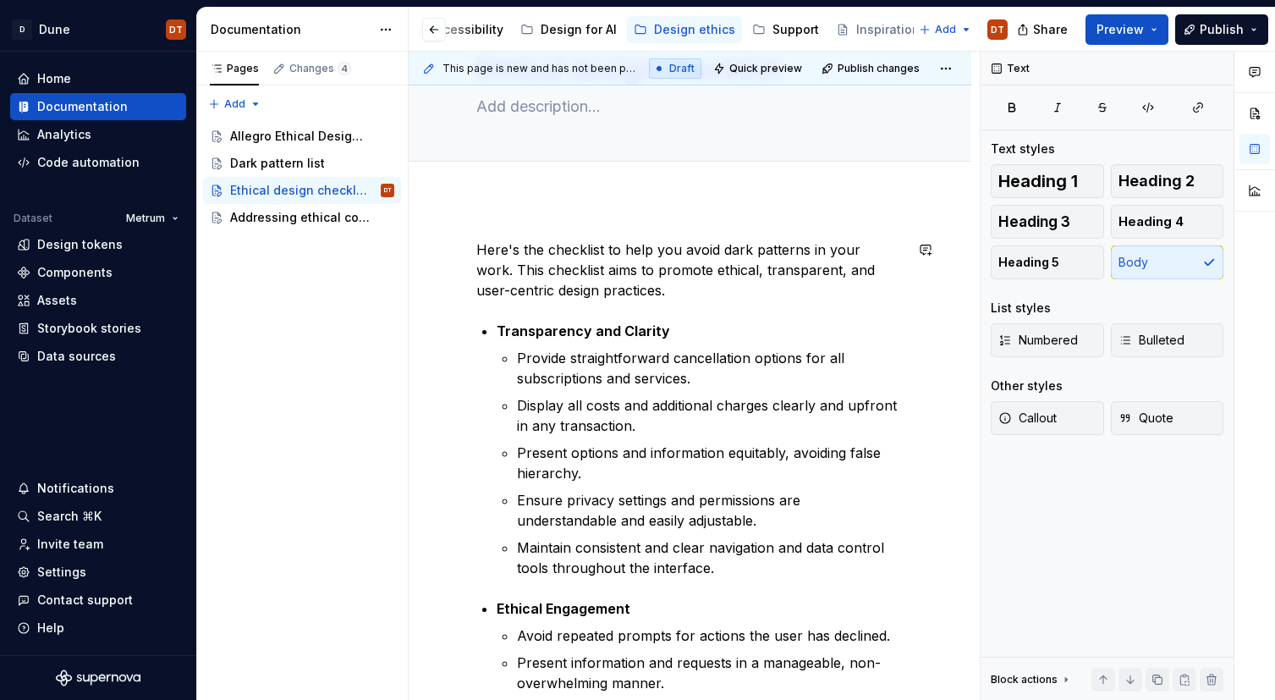
scroll to position [91, 0]
click at [632, 331] on strong "Transparency and Clarity" at bounding box center [583, 329] width 173 height 17
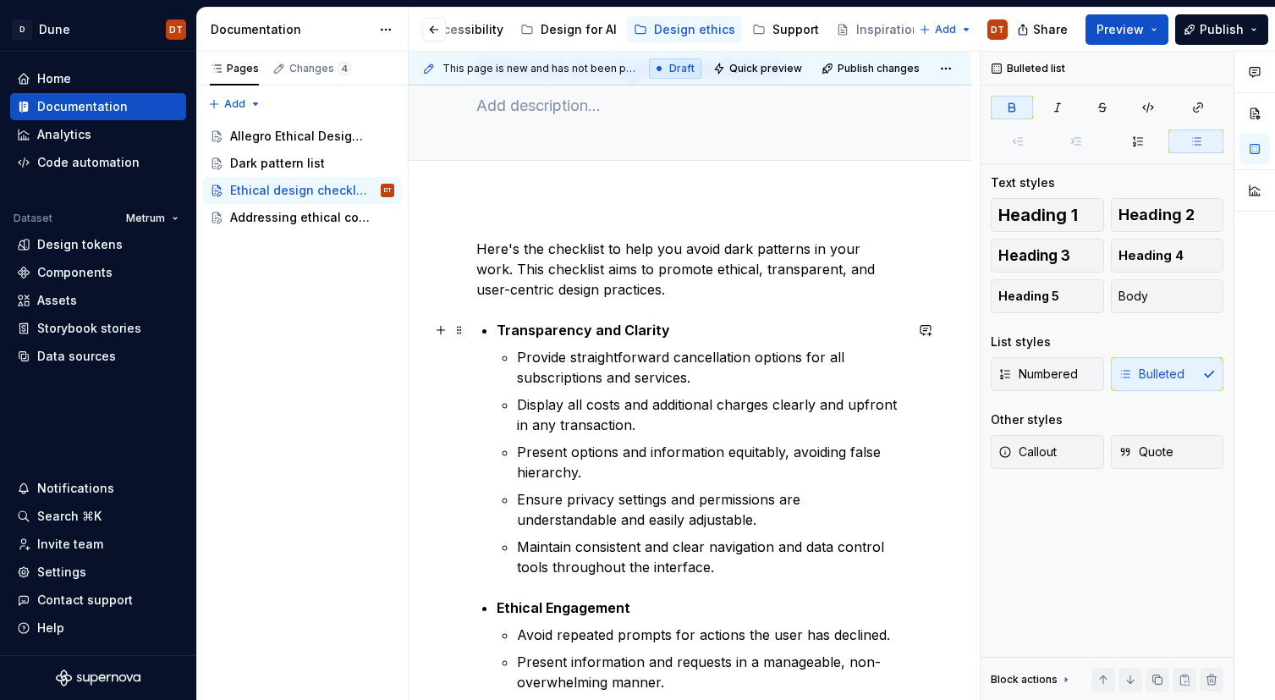
click at [573, 332] on strong "Transparency and Clarity" at bounding box center [583, 329] width 173 height 17
click at [498, 327] on strong "Transparency and Clarity" at bounding box center [583, 329] width 173 height 17
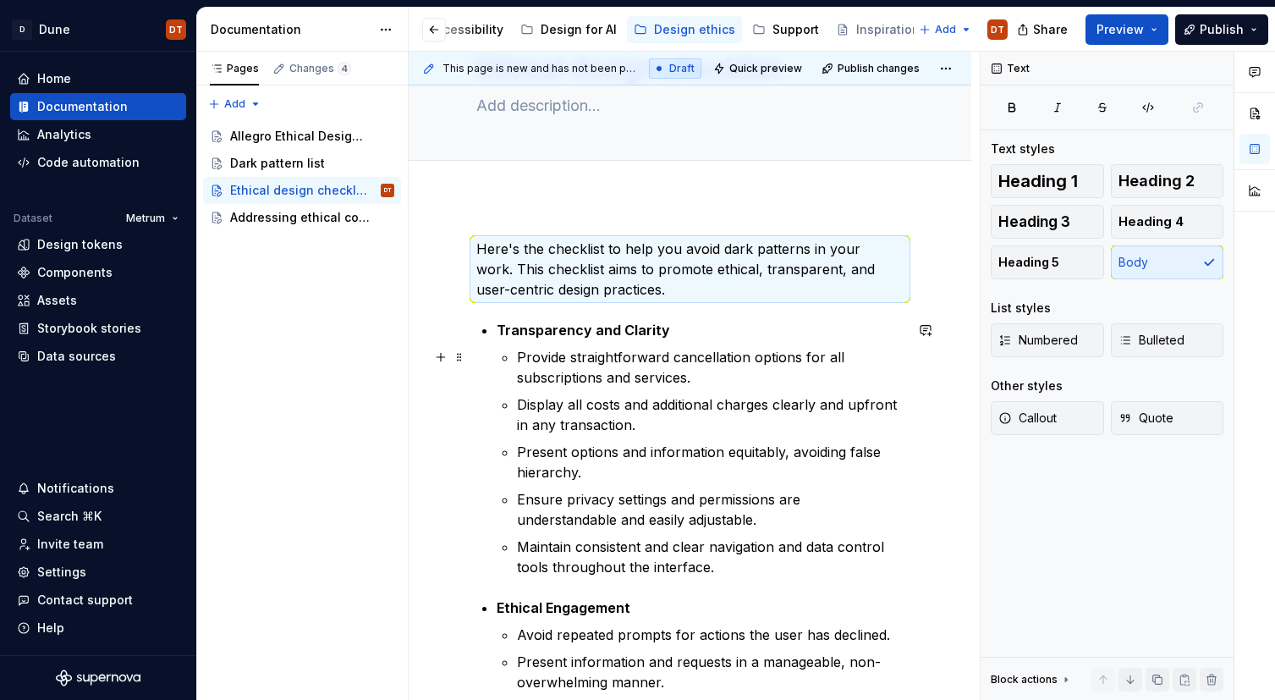
click at [677, 359] on p "Provide straightforward cancellation options for all subscriptions and services." at bounding box center [710, 367] width 387 height 41
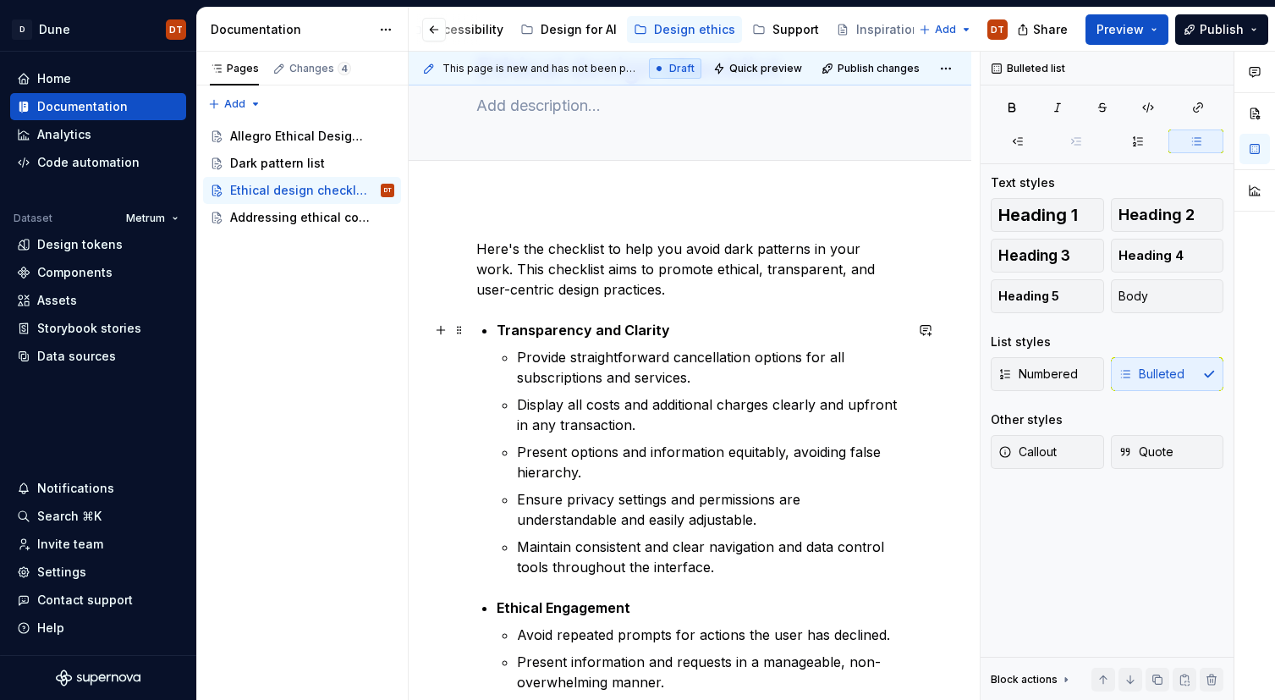
click at [569, 327] on strong "Transparency and Clarity" at bounding box center [583, 329] width 173 height 17
click at [667, 328] on p "Transparency and Clarity" at bounding box center [700, 330] width 407 height 20
click at [531, 334] on strong "Transparency and Clarity" at bounding box center [583, 329] width 173 height 17
click at [669, 295] on p "Here's the checklist to help you avoid dark patterns in your work. This checkli…" at bounding box center [689, 269] width 427 height 61
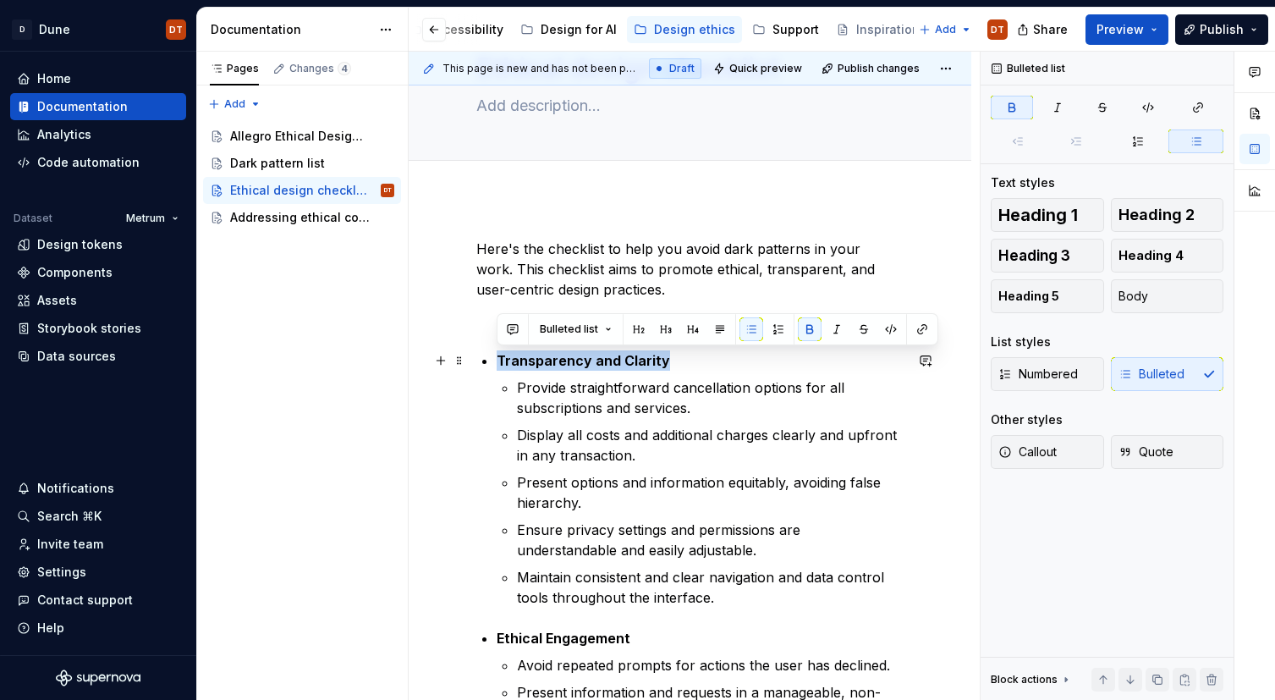
drag, startPoint x: 665, startPoint y: 357, endPoint x: 645, endPoint y: 349, distance: 22.0
click at [502, 360] on p "Transparency and Clarity" at bounding box center [700, 360] width 407 height 20
drag, startPoint x: 583, startPoint y: 359, endPoint x: 616, endPoint y: 356, distance: 33.1
click at [594, 358] on strong "Transparency and Clarity" at bounding box center [583, 360] width 173 height 17
drag, startPoint x: 666, startPoint y: 359, endPoint x: 493, endPoint y: 368, distance: 172.8
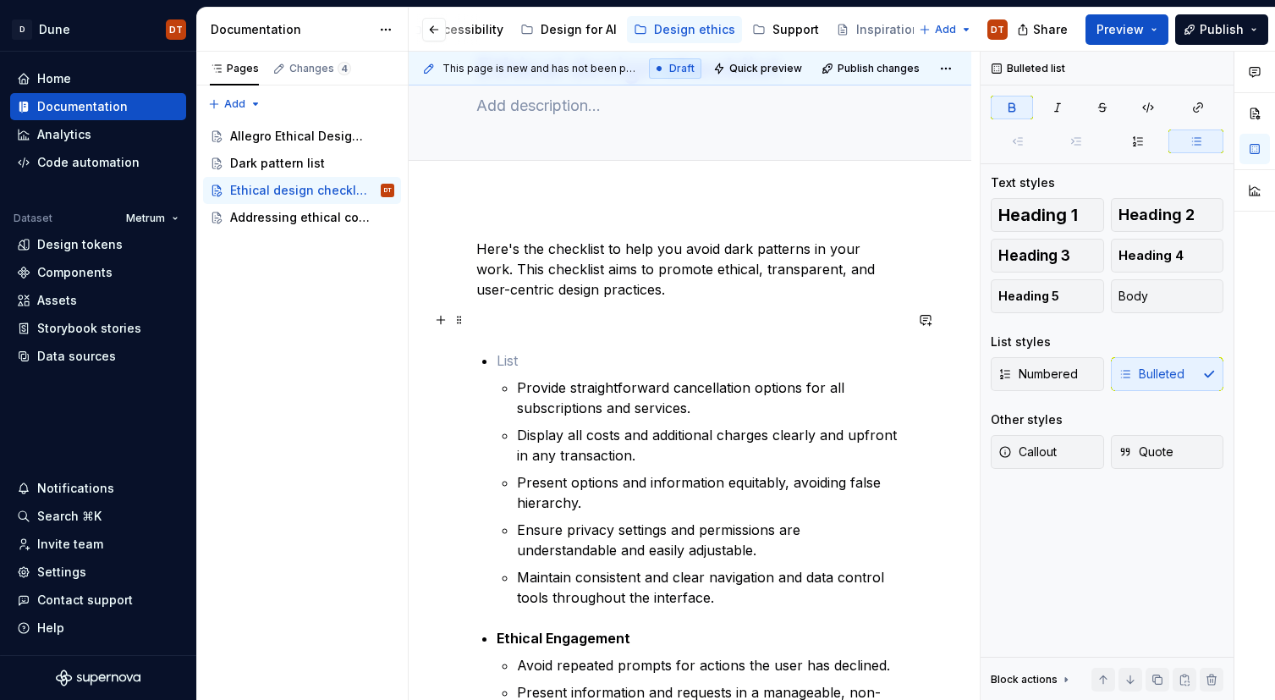
click at [494, 320] on p at bounding box center [689, 320] width 427 height 20
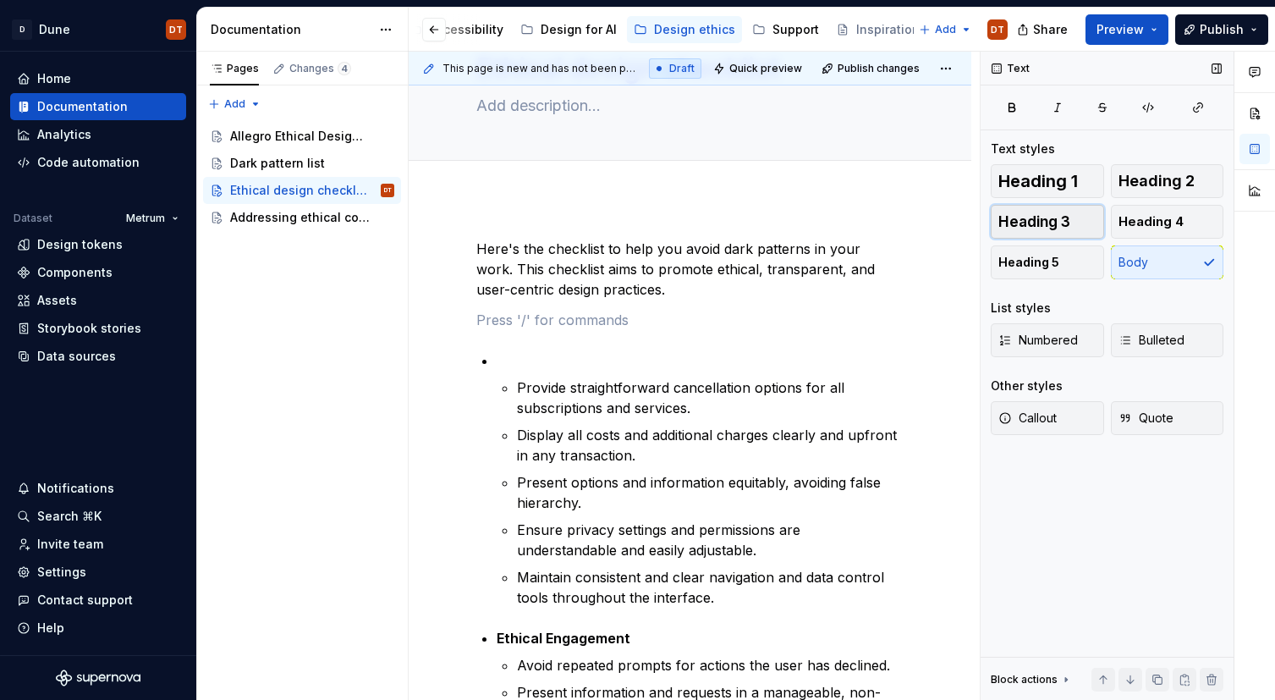
click at [1057, 228] on span "Heading 3" at bounding box center [1034, 221] width 72 height 17
click at [611, 321] on strong "Transparency and Clarity" at bounding box center [562, 319] width 173 height 17
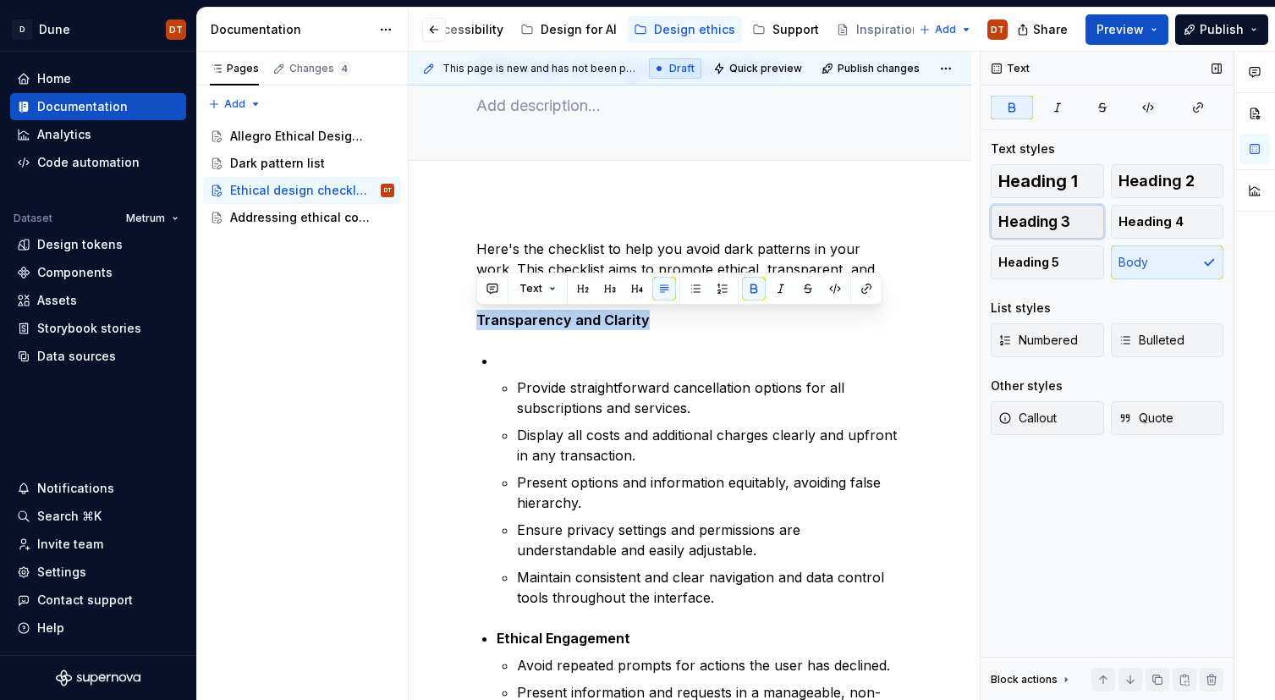
click at [1069, 224] on button "Heading 3" at bounding box center [1047, 222] width 113 height 34
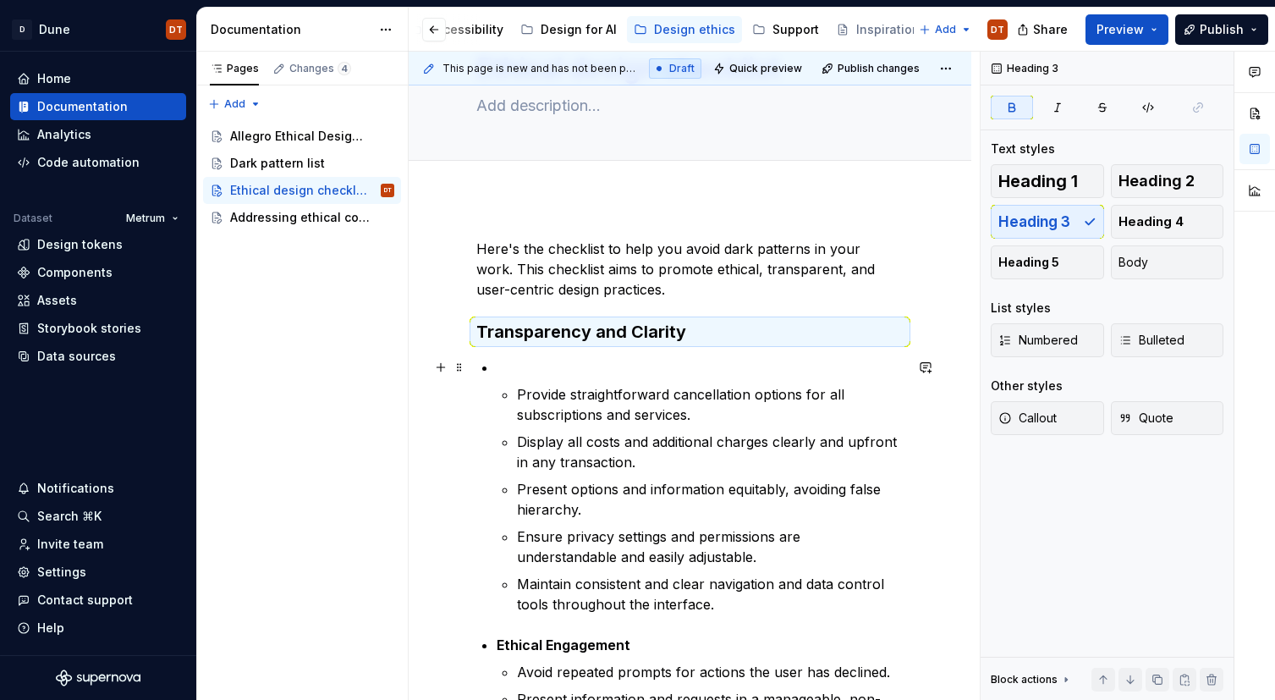
click at [499, 370] on p at bounding box center [700, 367] width 407 height 20
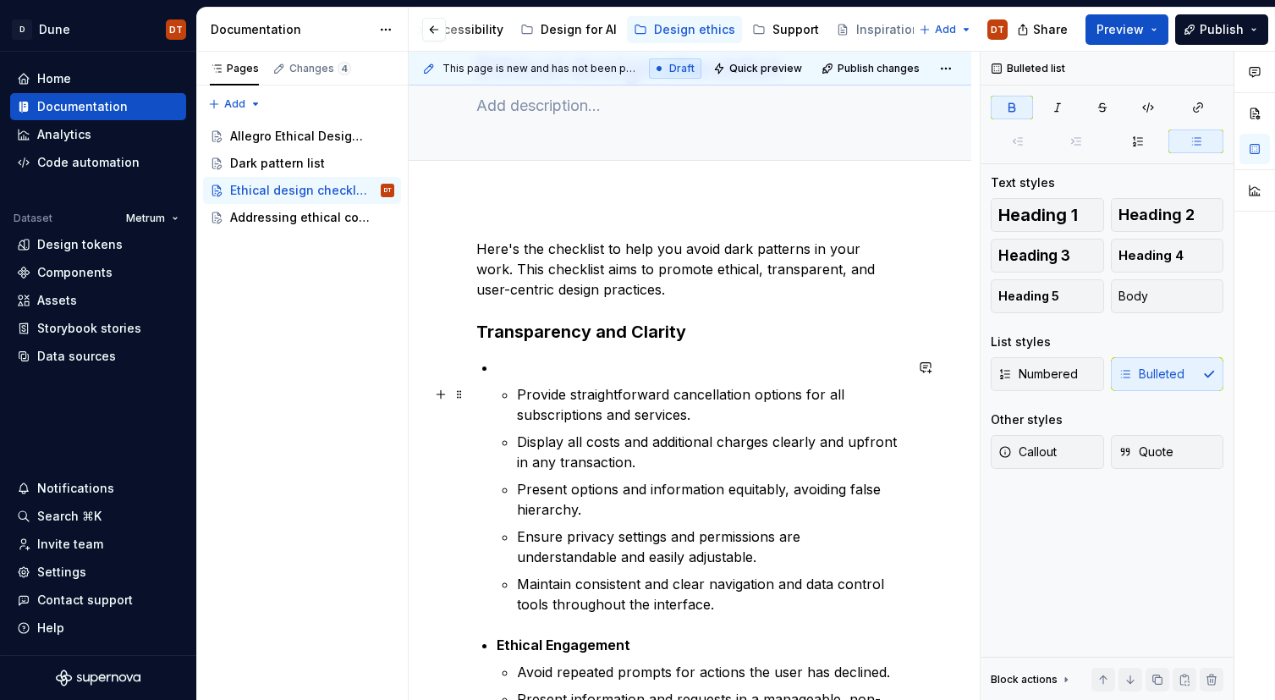
click at [585, 390] on p "Provide straightforward cancellation options for all subscriptions and services." at bounding box center [710, 404] width 387 height 41
click at [516, 390] on li "Provide straightforward cancellation options for all subscriptions and services…" at bounding box center [700, 485] width 407 height 257
click at [594, 527] on p "Ensure privacy settings and permissions are understandable and easily adjustabl…" at bounding box center [710, 546] width 387 height 41
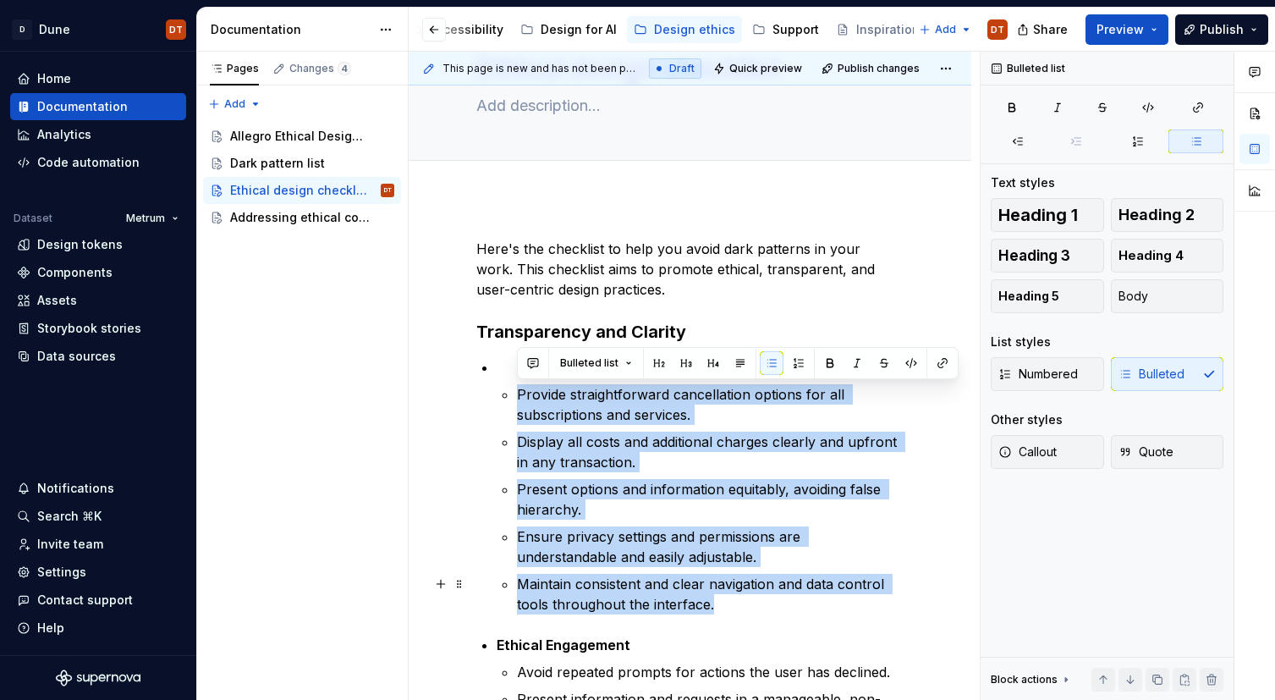
drag, startPoint x: 499, startPoint y: 390, endPoint x: 914, endPoint y: 462, distance: 421.5
click at [754, 601] on li "Provide straightforward cancellation options for all subscriptions and services…" at bounding box center [700, 485] width 407 height 257
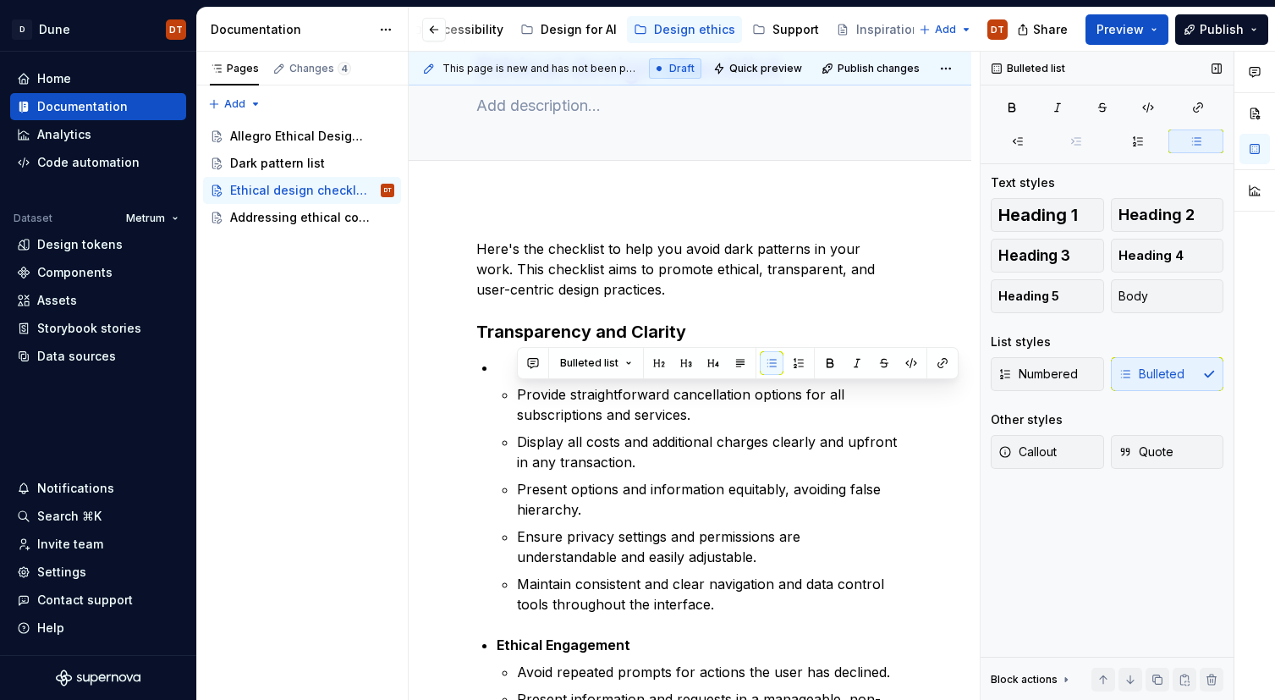
click at [1139, 374] on div "Numbered Bulleted" at bounding box center [1107, 374] width 233 height 34
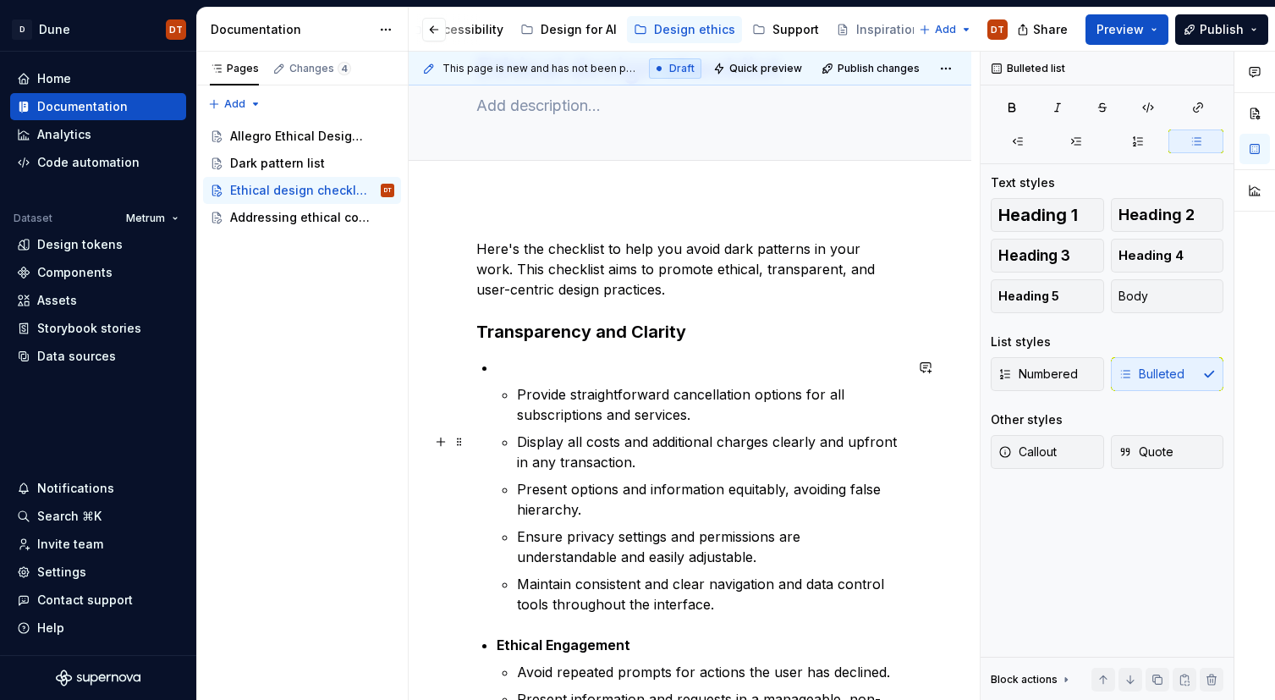
click at [605, 449] on p "Display all costs and additional charges clearly and upfront in any transaction." at bounding box center [710, 451] width 387 height 41
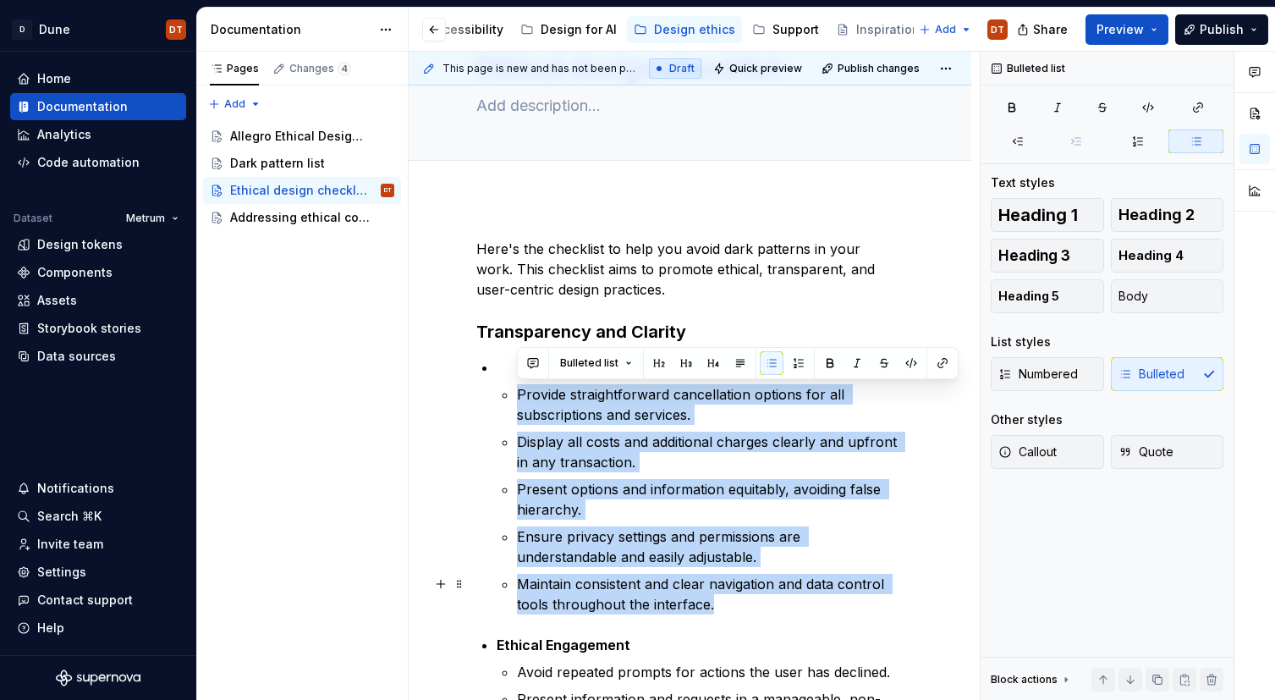
drag, startPoint x: 623, startPoint y: 400, endPoint x: 746, endPoint y: 566, distance: 206.2
click at [736, 594] on li "Provide straightforward cancellation options for all subscriptions and services…" at bounding box center [700, 485] width 407 height 257
click at [772, 365] on button "button" at bounding box center [772, 363] width 24 height 24
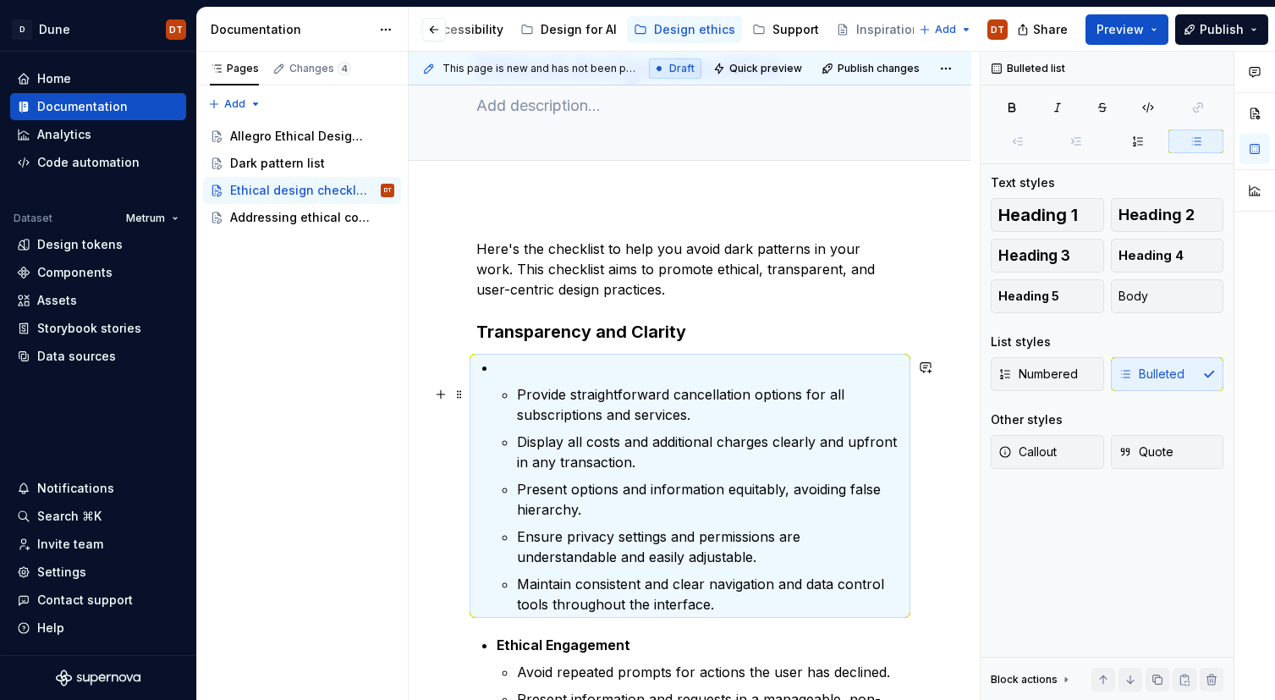
click at [557, 420] on p "Provide straightforward cancellation options for all subscriptions and services." at bounding box center [710, 404] width 387 height 41
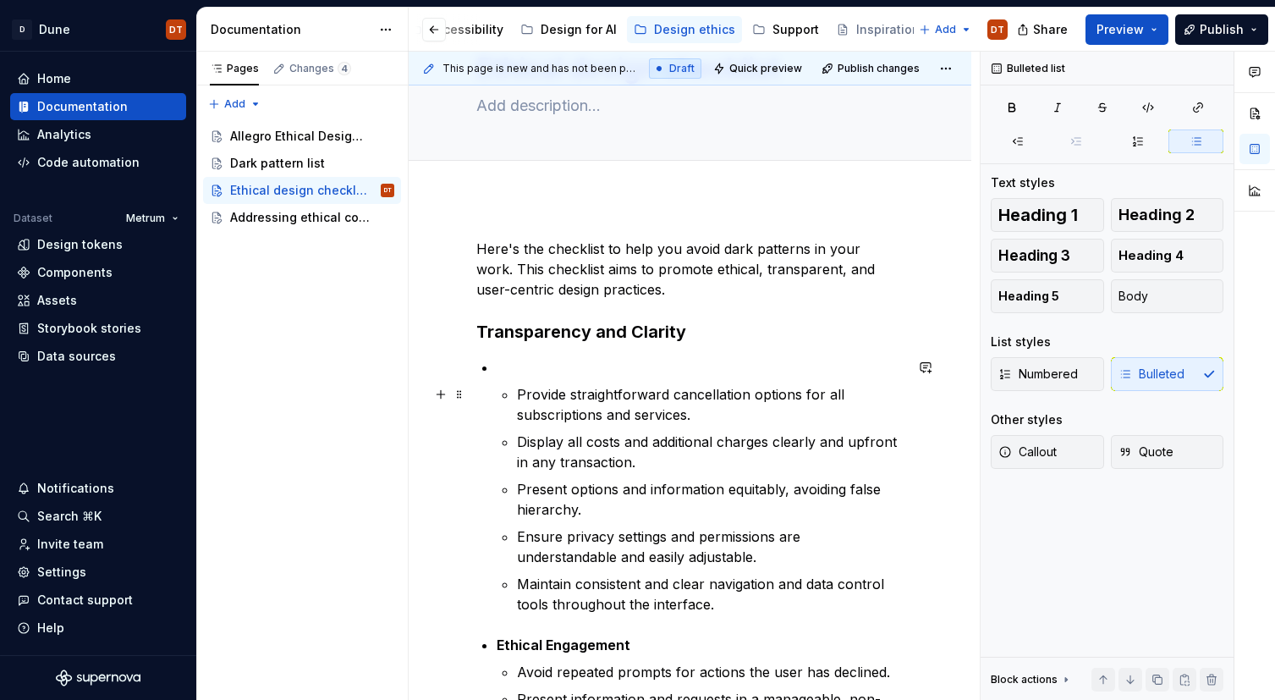
click at [504, 396] on li "Provide straightforward cancellation options for all subscriptions and services…" at bounding box center [700, 485] width 407 height 257
click at [634, 425] on ul "Provide straightforward cancellation options for all subscriptions and services…" at bounding box center [710, 499] width 387 height 230
drag, startPoint x: 492, startPoint y: 408, endPoint x: 491, endPoint y: 377, distance: 30.5
click at [497, 370] on li "Provide straightforward cancellation options for all subscriptions and services…" at bounding box center [700, 485] width 407 height 257
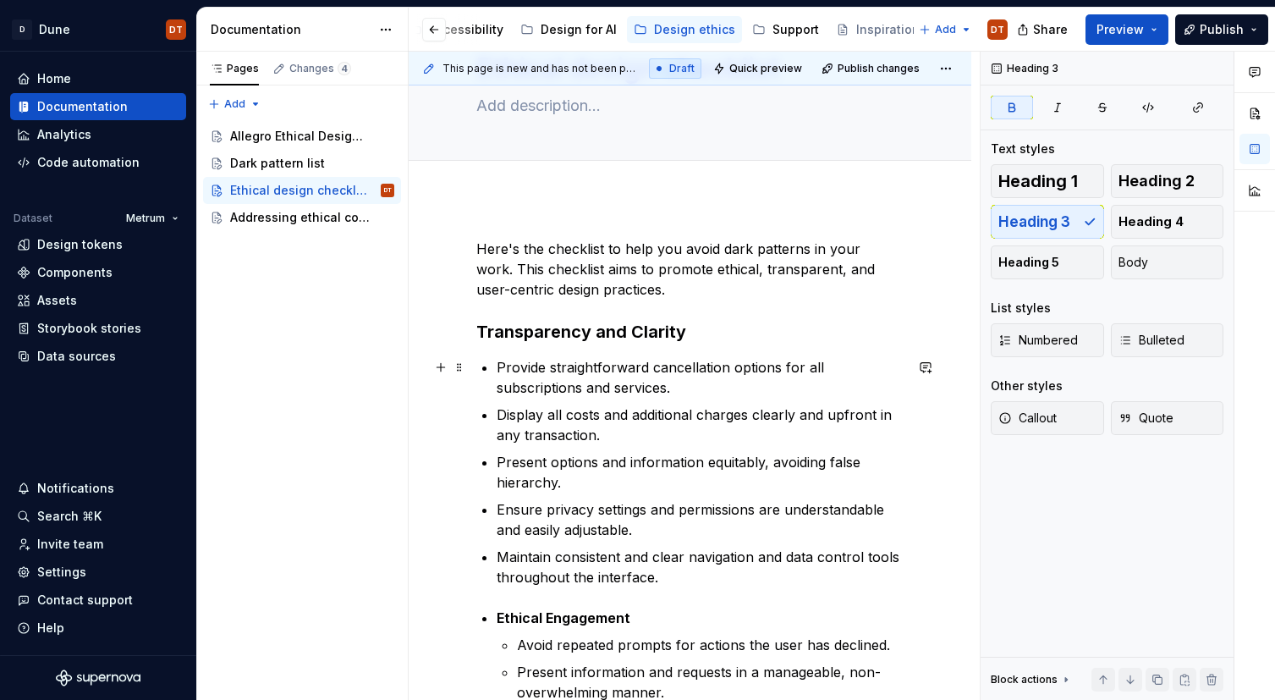
click at [584, 393] on p "Provide straightforward cancellation options for all subscriptions and services." at bounding box center [700, 377] width 407 height 41
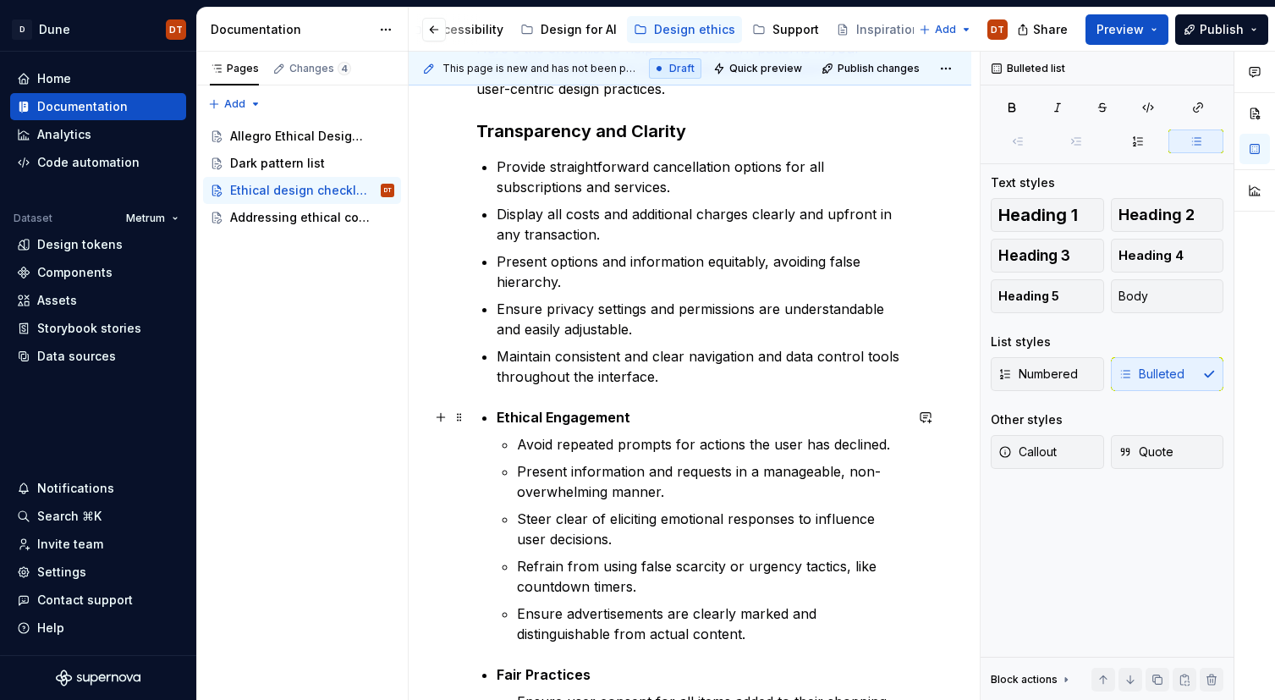
scroll to position [293, 0]
click at [501, 412] on strong "Ethical Engagement" at bounding box center [564, 416] width 134 height 17
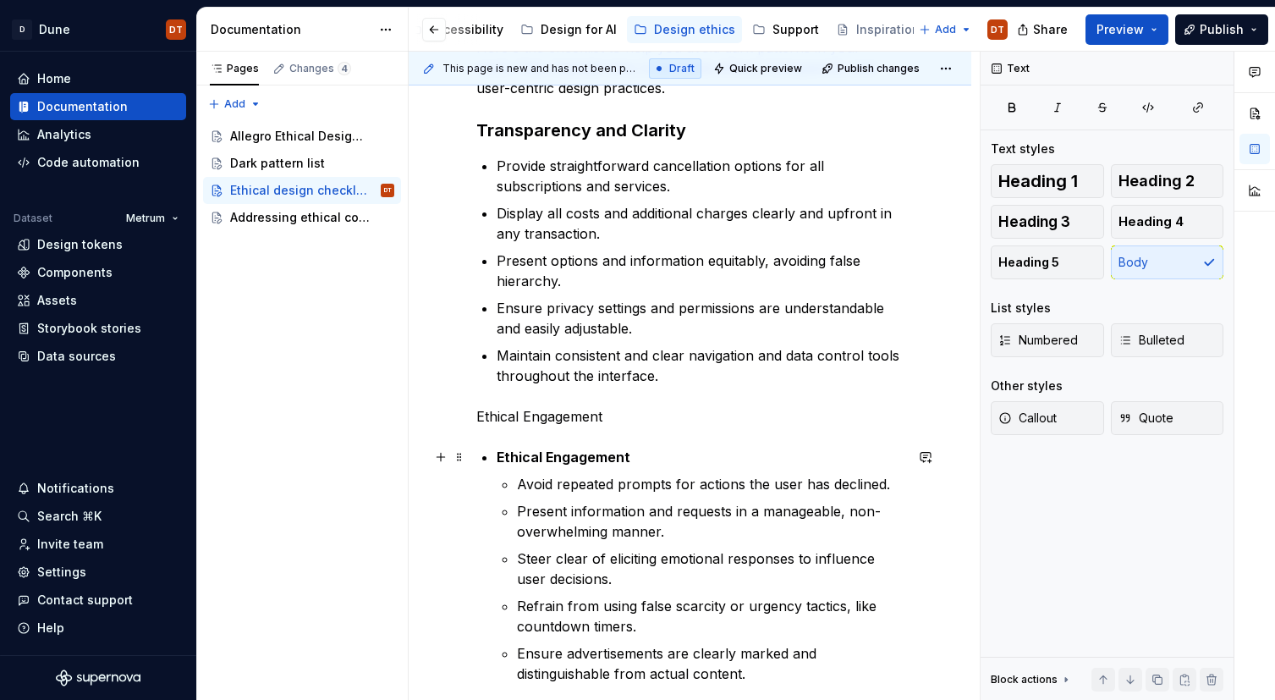
drag, startPoint x: 491, startPoint y: 451, endPoint x: 499, endPoint y: 459, distance: 11.4
click at [491, 451] on div "Here's the checklist to help you avoid dark patterns in your work. This checkli…" at bounding box center [689, 607] width 427 height 1140
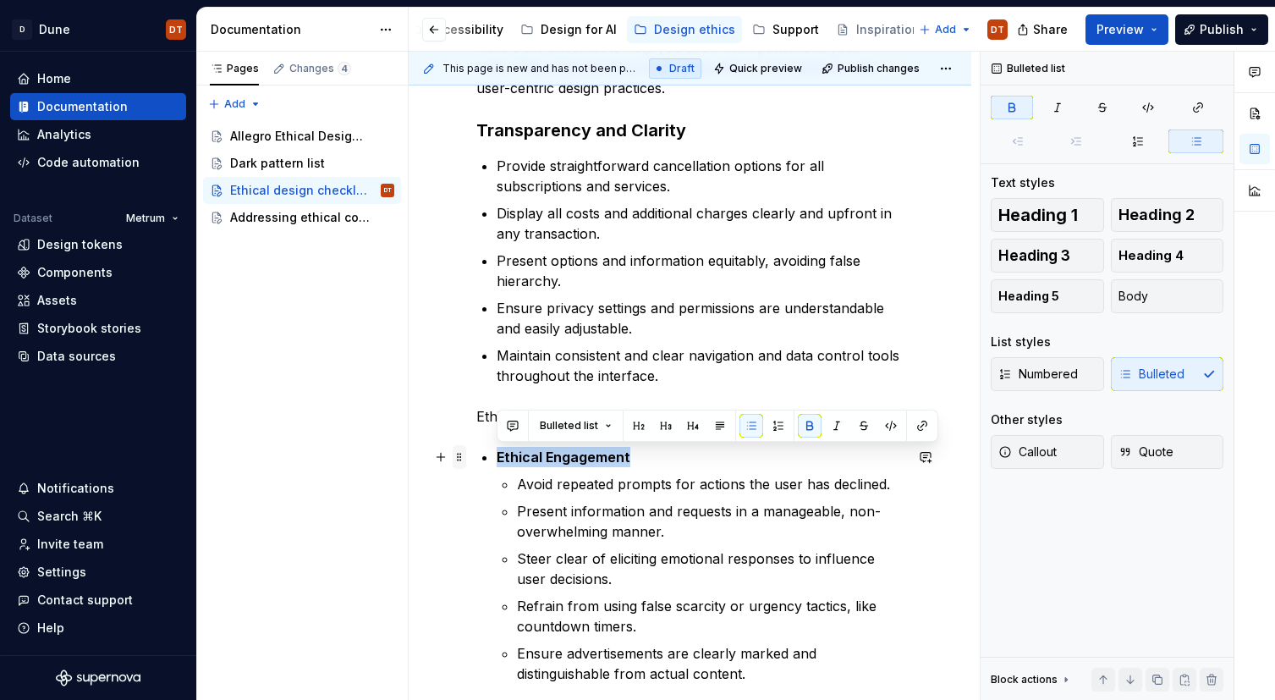
drag, startPoint x: 659, startPoint y: 454, endPoint x: 460, endPoint y: 459, distance: 198.9
click at [476, 459] on div "Here's the checklist to help you avoid dark patterns in your work. This checkli…" at bounding box center [689, 617] width 427 height 1161
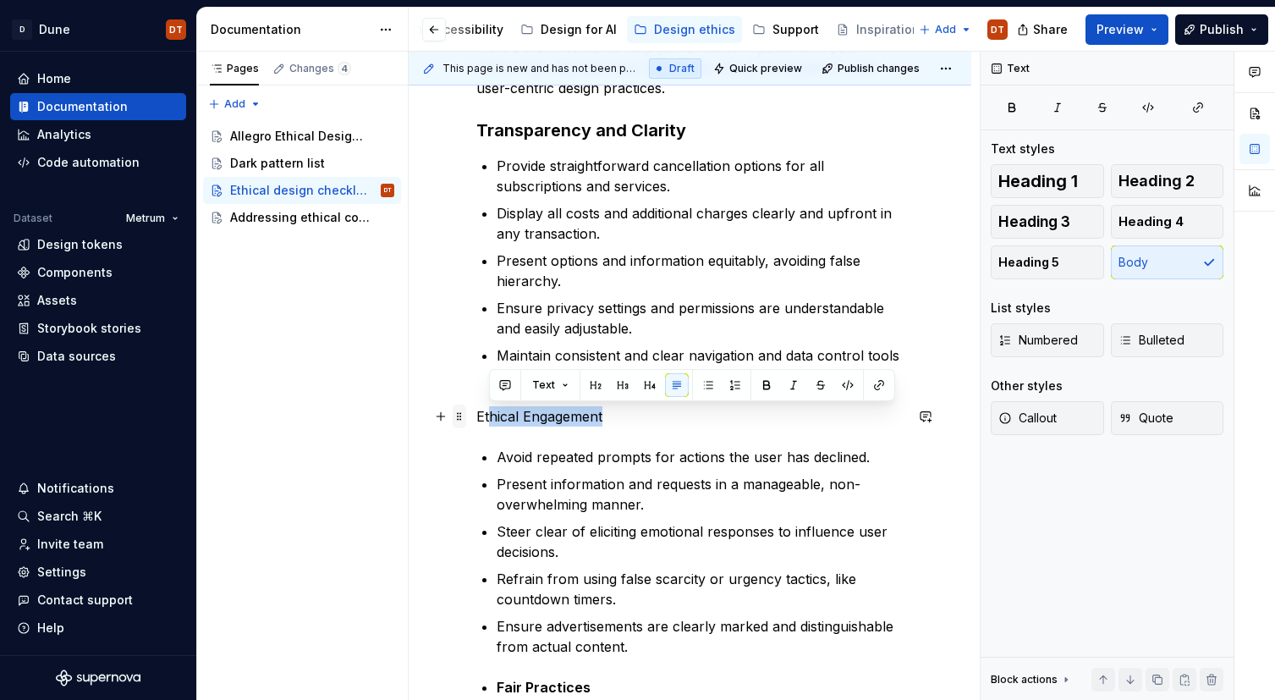
drag, startPoint x: 609, startPoint y: 416, endPoint x: 452, endPoint y: 420, distance: 157.4
click at [476, 420] on div "Here's the checklist to help you avoid dark patterns in your work. This checkli…" at bounding box center [689, 604] width 427 height 1134
click at [618, 382] on button "button" at bounding box center [623, 385] width 24 height 24
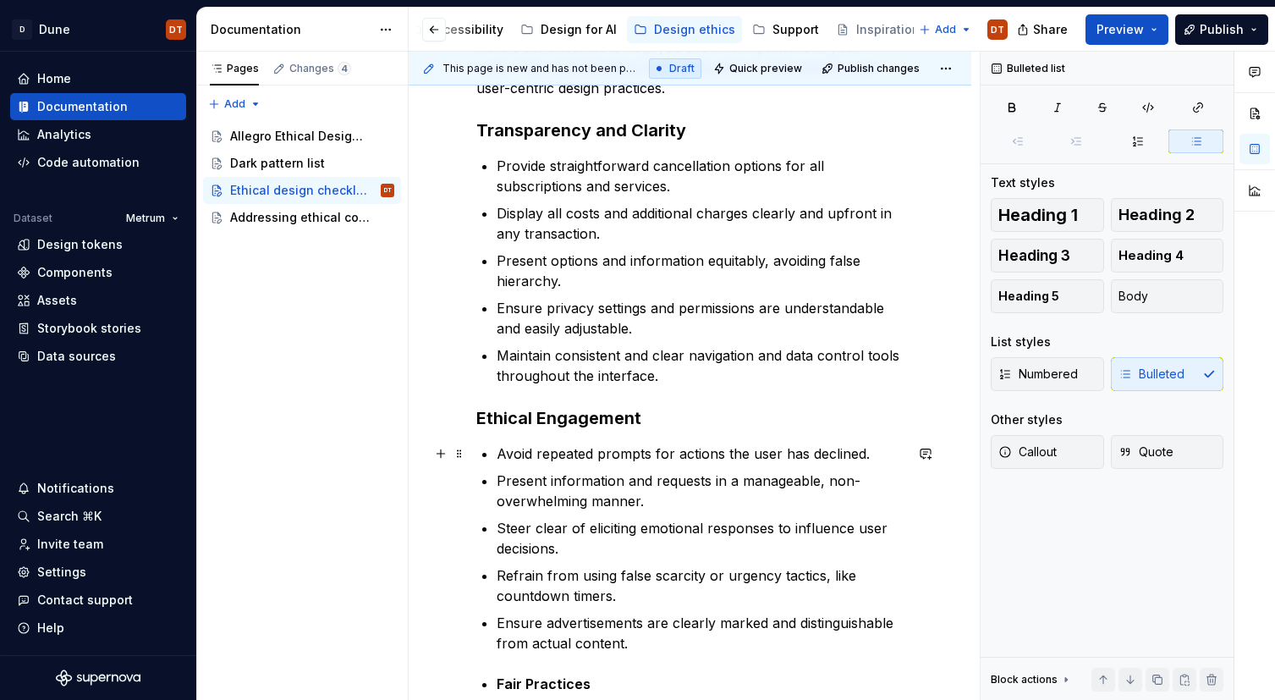
click at [555, 444] on p "Avoid repeated prompts for actions the user has declined." at bounding box center [700, 453] width 407 height 20
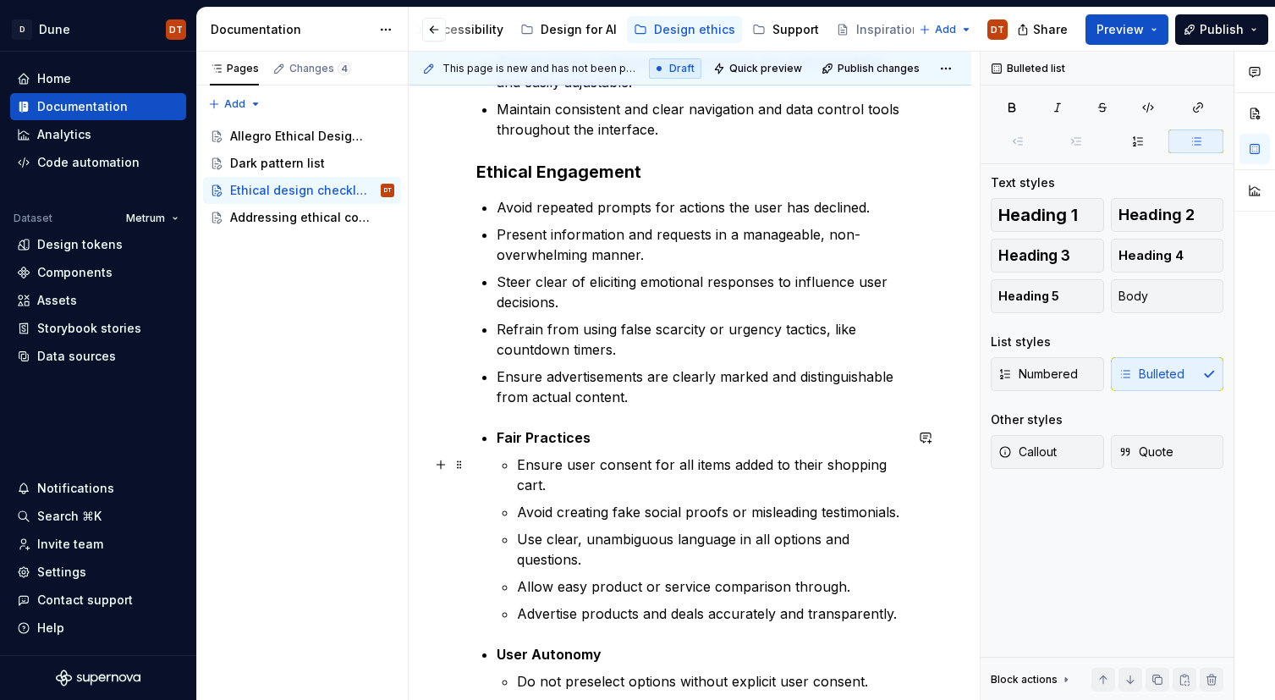
scroll to position [558, 0]
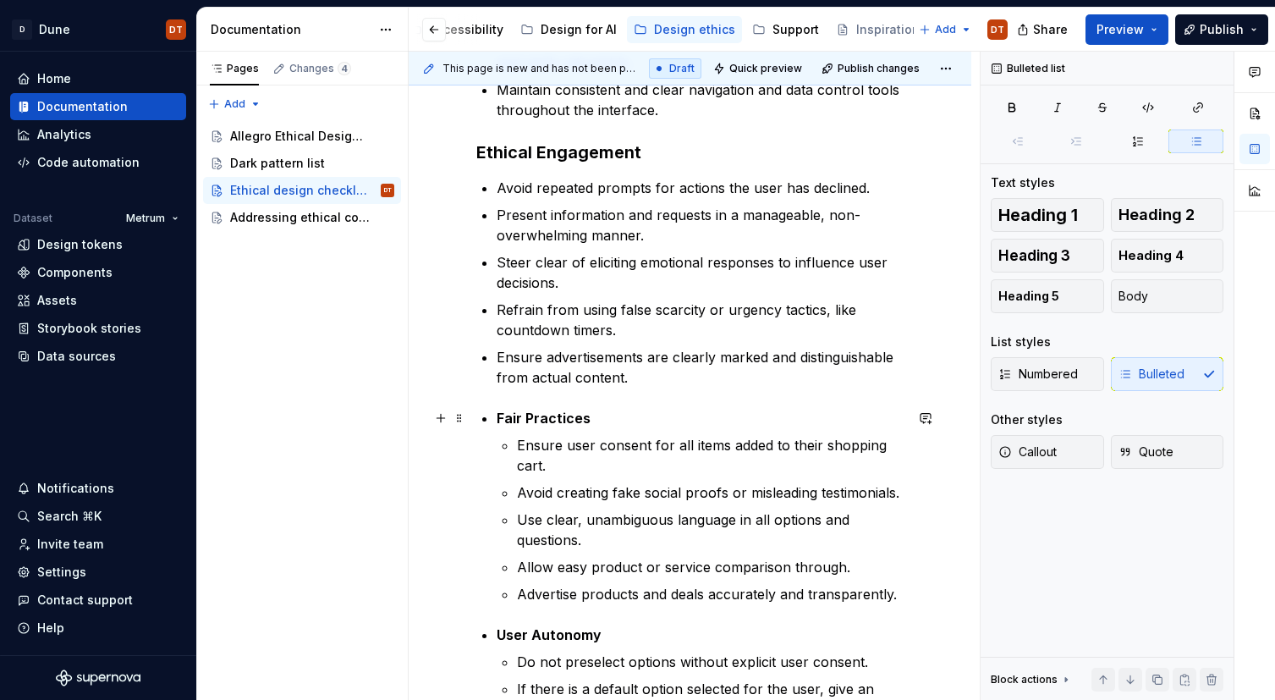
click at [535, 430] on li "Fair Practices Ensure user consent for all items added to their shopping cart. …" at bounding box center [700, 506] width 407 height 196
click at [500, 418] on strong "Fair Practices" at bounding box center [544, 417] width 94 height 17
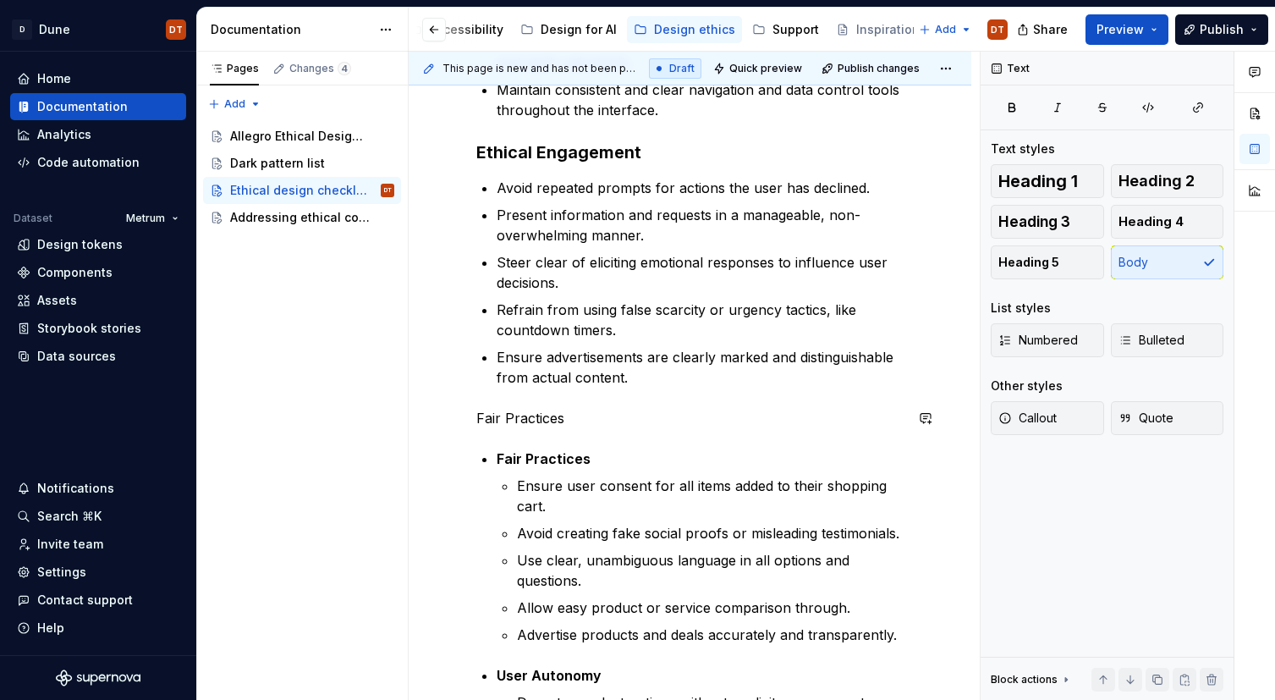
click at [512, 447] on div "Here's the checklist to help you avoid dark patterns in your work. This checkli…" at bounding box center [689, 347] width 427 height 1150
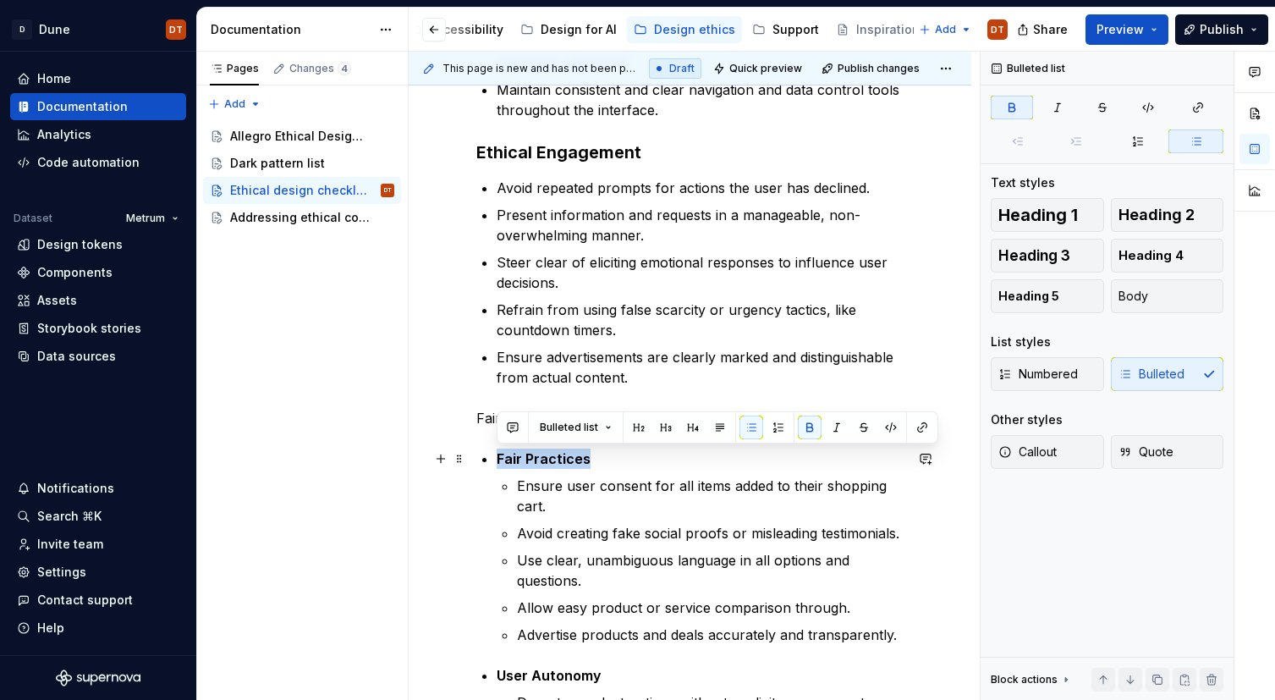
drag, startPoint x: 593, startPoint y: 460, endPoint x: 474, endPoint y: 462, distance: 119.3
click at [474, 462] on div "Here's the checklist to help you avoid dark patterns in your work. This checkli…" at bounding box center [690, 441] width 563 height 1421
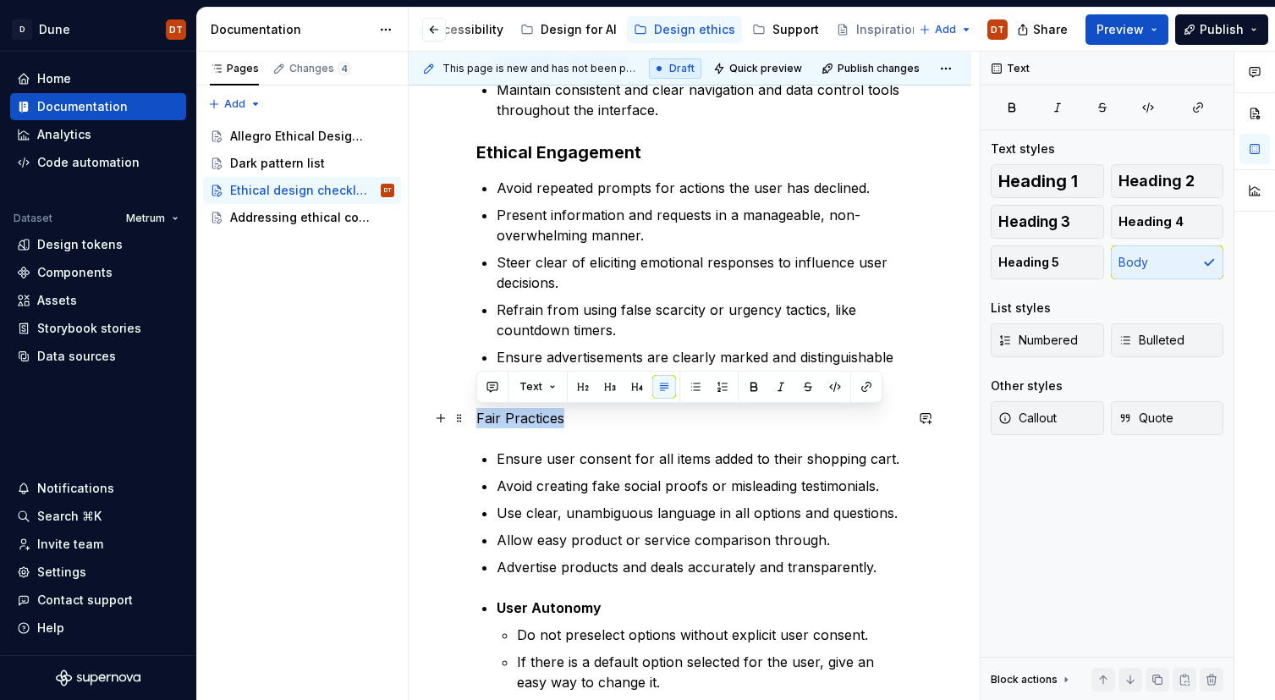
drag, startPoint x: 572, startPoint y: 417, endPoint x: 504, endPoint y: 415, distance: 67.7
click at [475, 417] on div "Here's the checklist to help you avoid dark patterns in your work. This checkli…" at bounding box center [690, 407] width 563 height 1353
click at [612, 387] on button "button" at bounding box center [610, 387] width 24 height 24
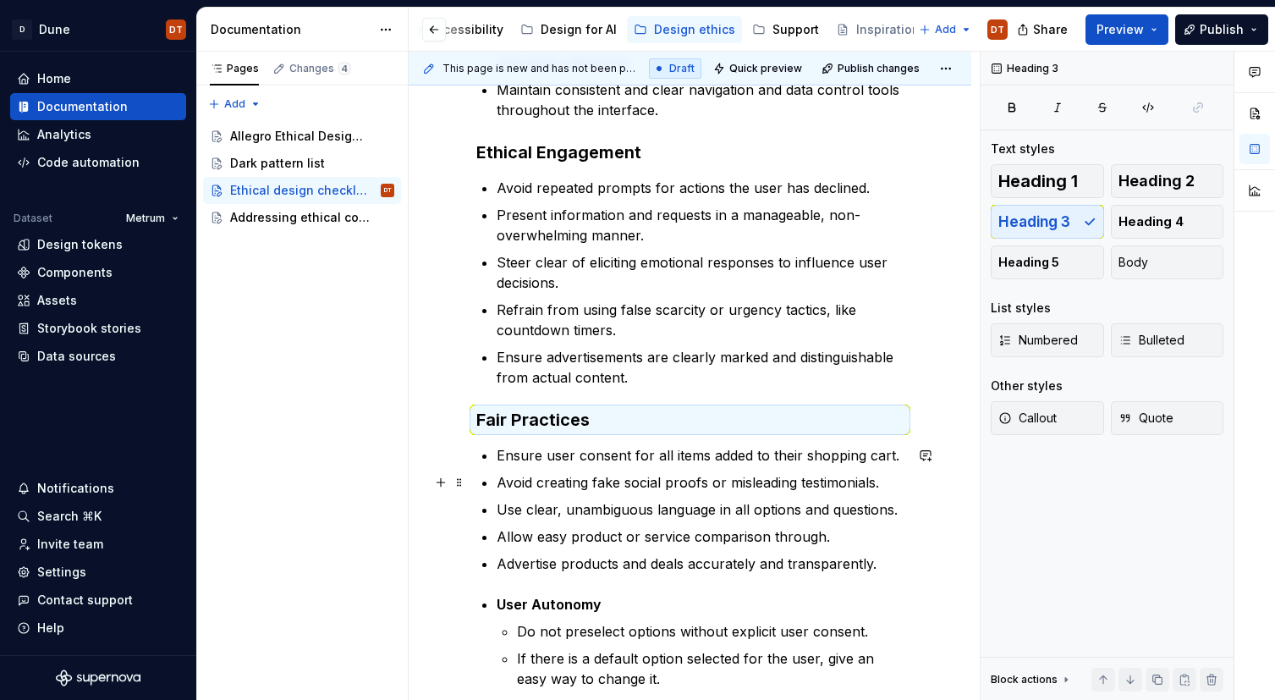
click at [582, 468] on ul "Ensure user consent for all items added to their shopping cart. Avoid creating …" at bounding box center [700, 509] width 407 height 129
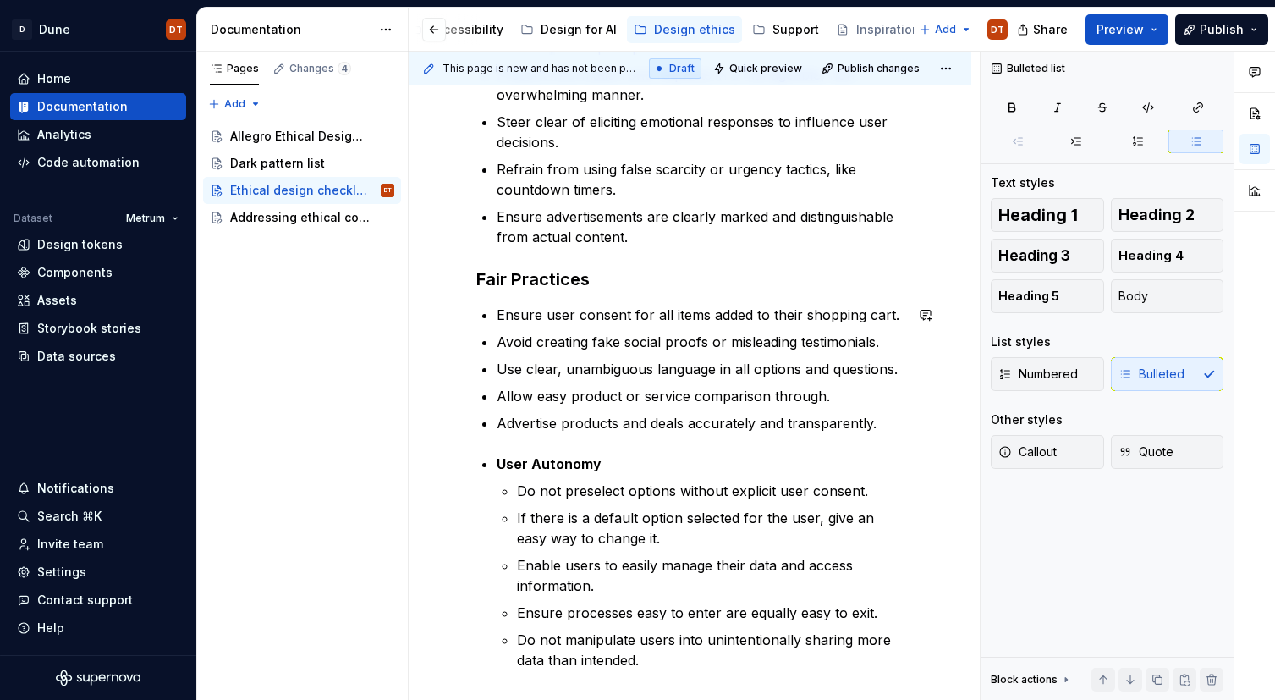
scroll to position [716, 0]
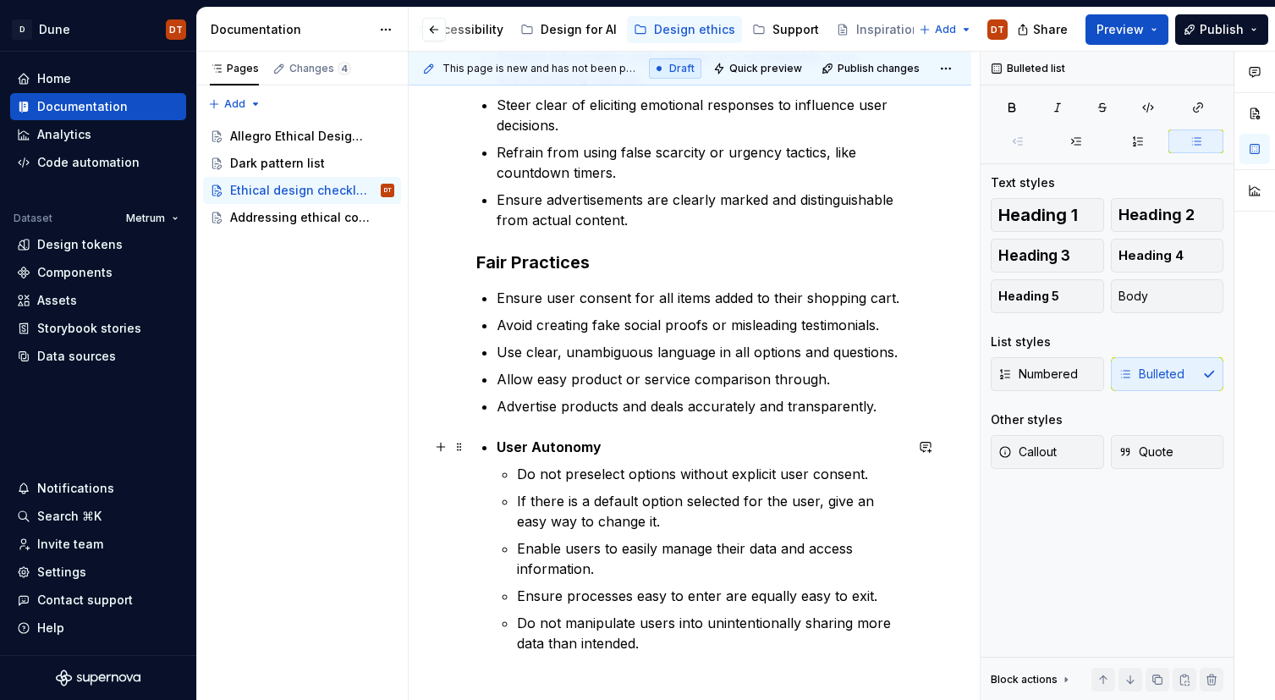
click at [507, 452] on strong "User Autonomy" at bounding box center [549, 446] width 105 height 17
click at [505, 444] on strong "User Autonomy" at bounding box center [549, 446] width 105 height 17
click at [497, 446] on strong "User Autonomy" at bounding box center [549, 446] width 105 height 17
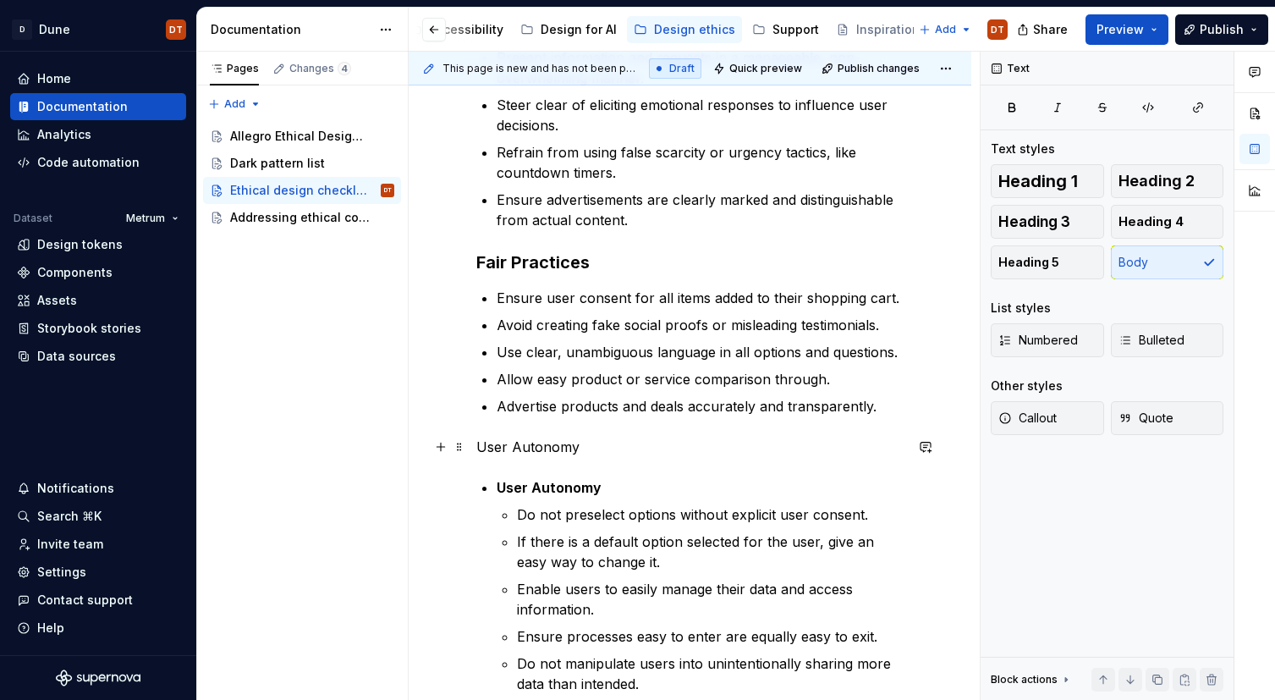
click at [581, 448] on p "User Autonomy" at bounding box center [689, 446] width 427 height 20
click at [495, 488] on div "Here's the checklist to help you avoid dark patterns in your work. This checkli…" at bounding box center [689, 174] width 427 height 1120
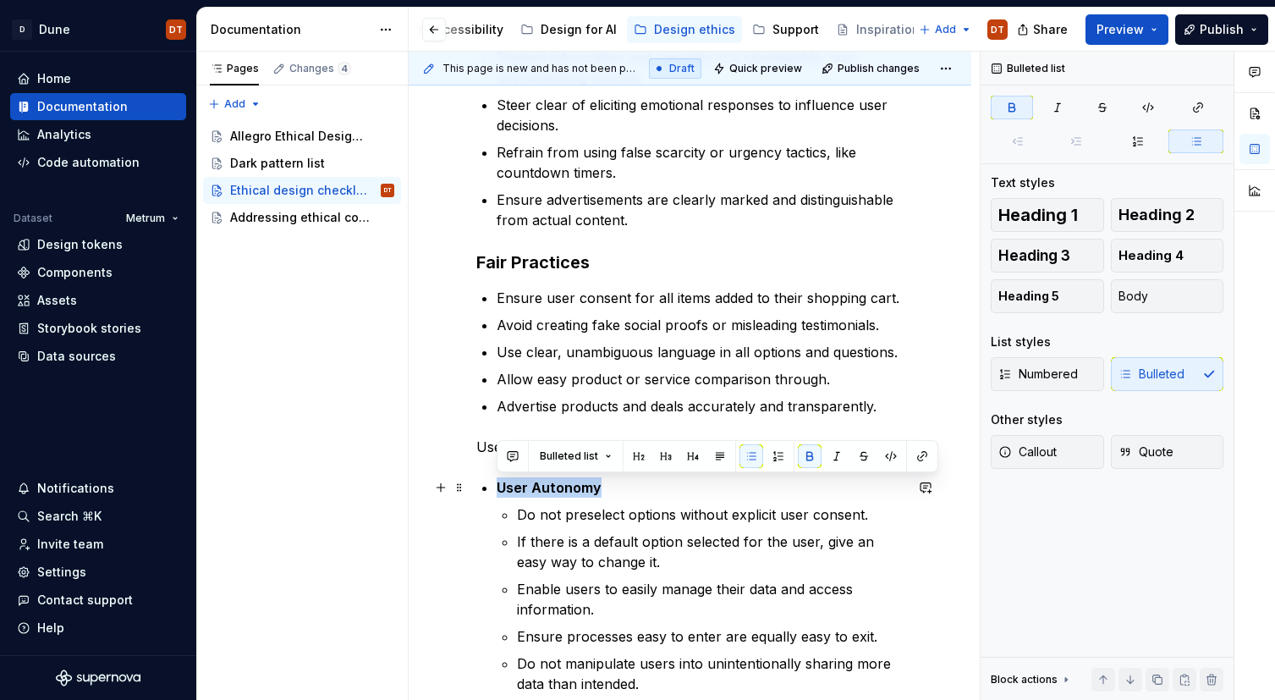
drag, startPoint x: 603, startPoint y: 485, endPoint x: 491, endPoint y: 486, distance: 112.5
click at [491, 486] on div "Here's the checklist to help you avoid dark patterns in your work. This checkli…" at bounding box center [689, 174] width 427 height 1120
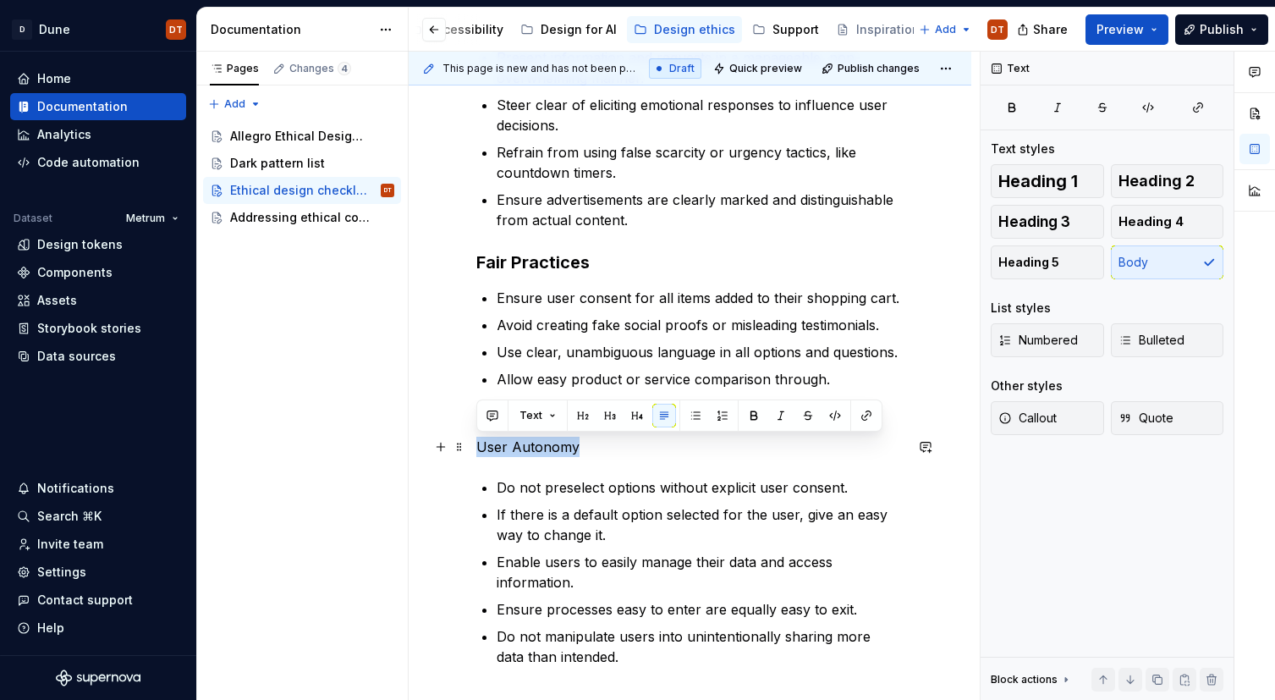
drag, startPoint x: 589, startPoint y: 452, endPoint x: 478, endPoint y: 446, distance: 111.0
click at [477, 446] on p "User Autonomy" at bounding box center [689, 446] width 427 height 20
click at [604, 414] on button "button" at bounding box center [610, 415] width 24 height 24
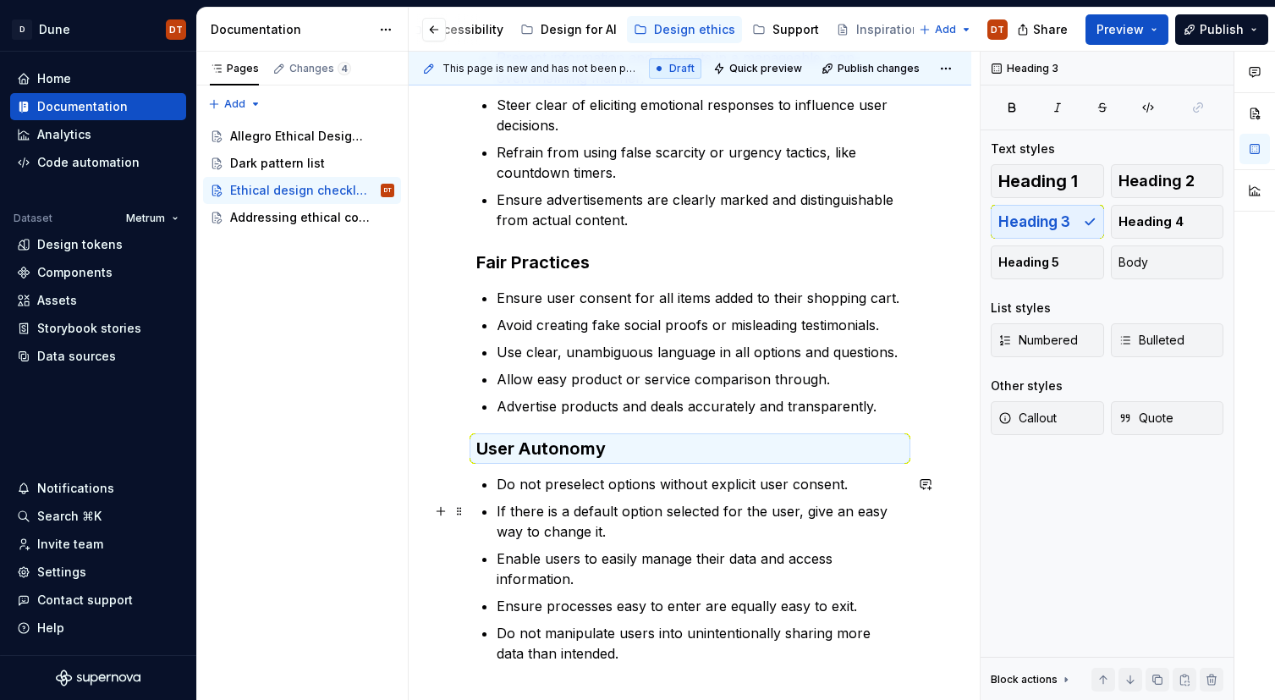
click at [534, 498] on ul "Do not preselect options without explicit user consent. If there is a default o…" at bounding box center [700, 568] width 407 height 189
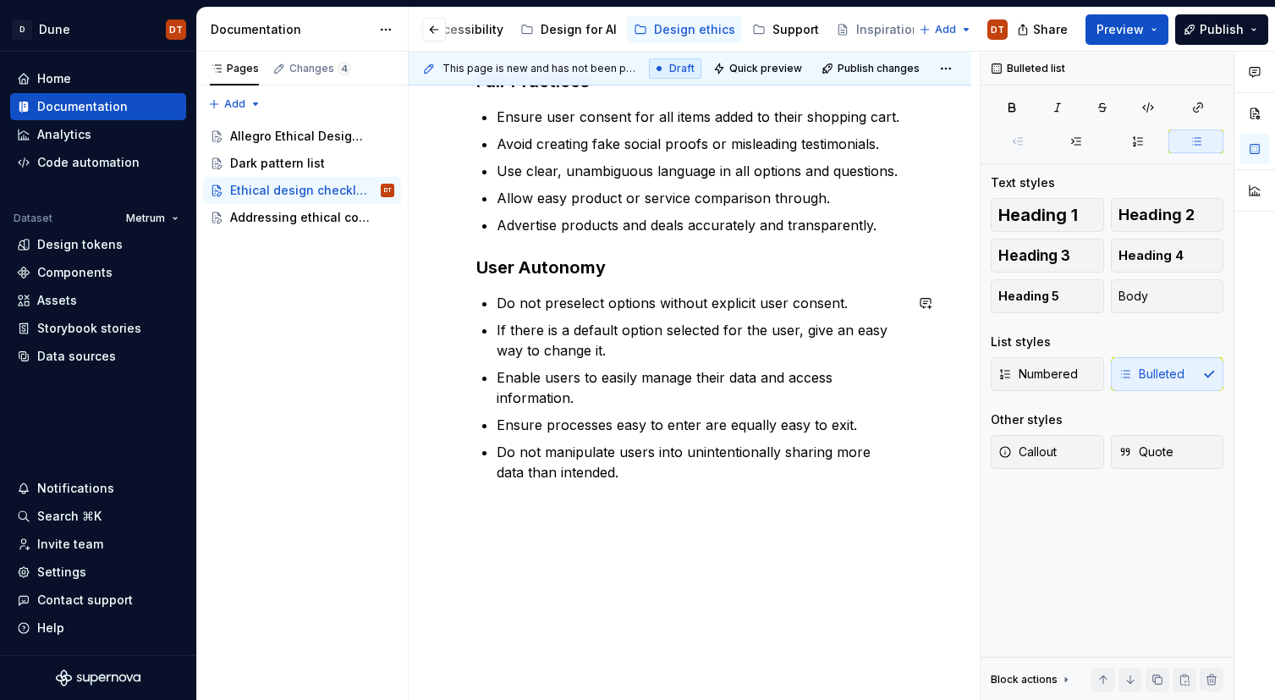
scroll to position [949, 0]
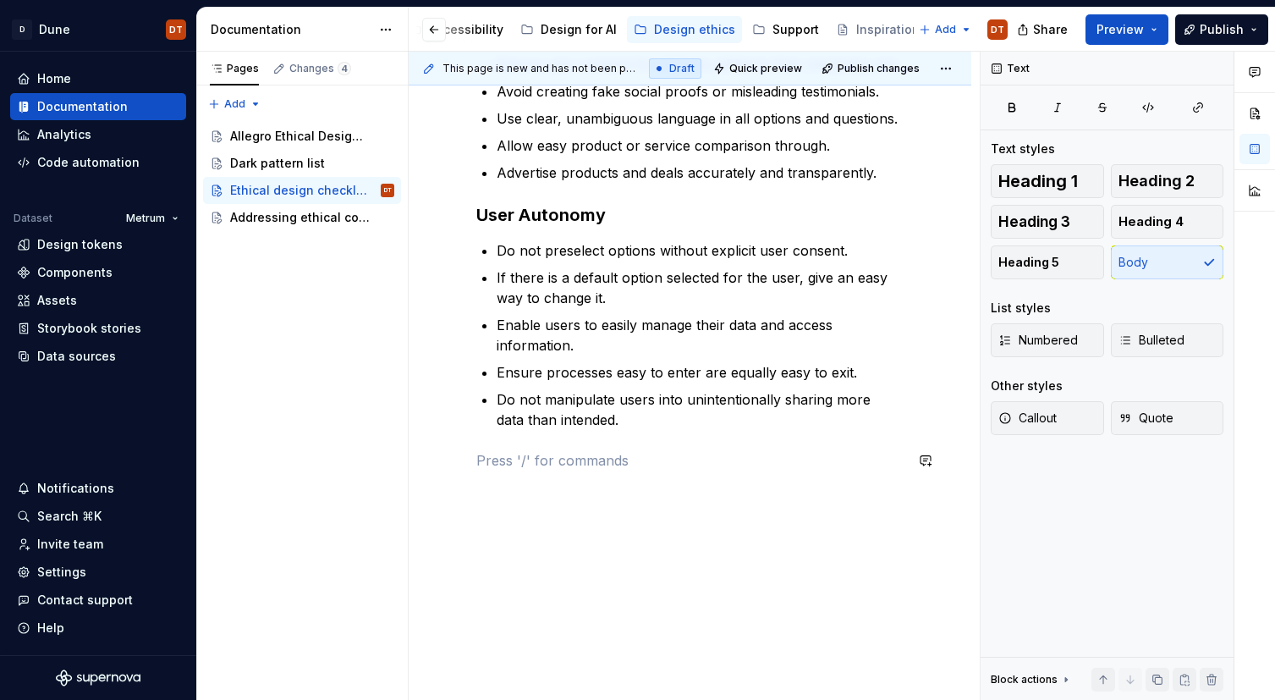
click at [623, 492] on div "Here's the checklist to help you avoid dark patterns in your work. This checkli…" at bounding box center [690, 20] width 563 height 1360
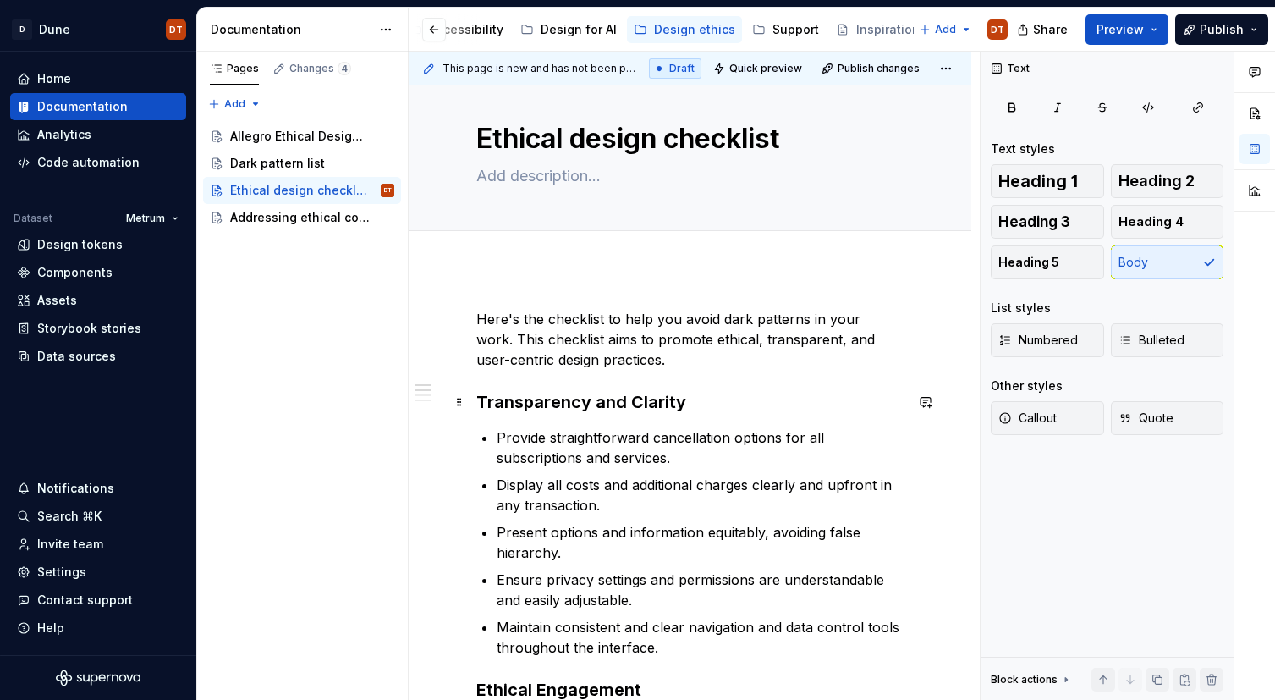
scroll to position [0, 0]
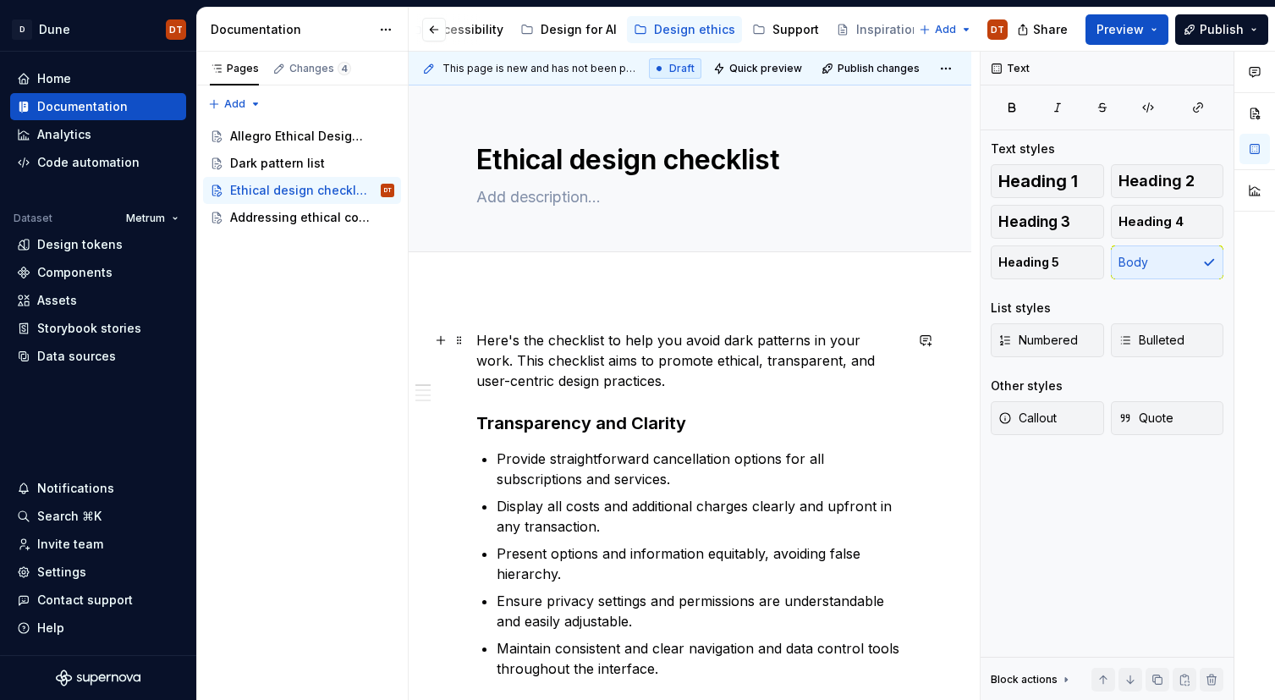
drag, startPoint x: 548, startPoint y: 374, endPoint x: 582, endPoint y: 376, distance: 33.9
click at [548, 374] on p "Here's the checklist to help you avoid dark patterns in your work. This checkli…" at bounding box center [689, 360] width 427 height 61
click at [642, 377] on p "Here's the checklist to help you avoid dark patterns in your work. This checkli…" at bounding box center [689, 360] width 427 height 61
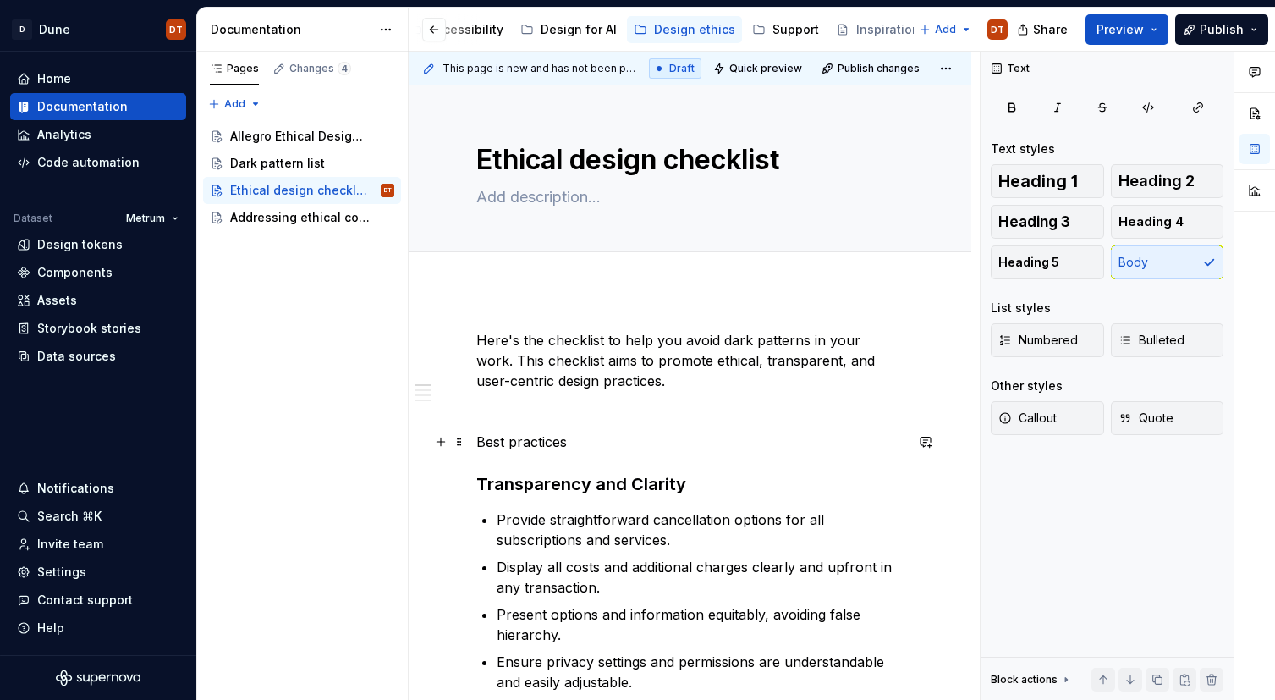
click at [524, 443] on p "Best practices" at bounding box center [689, 441] width 427 height 20
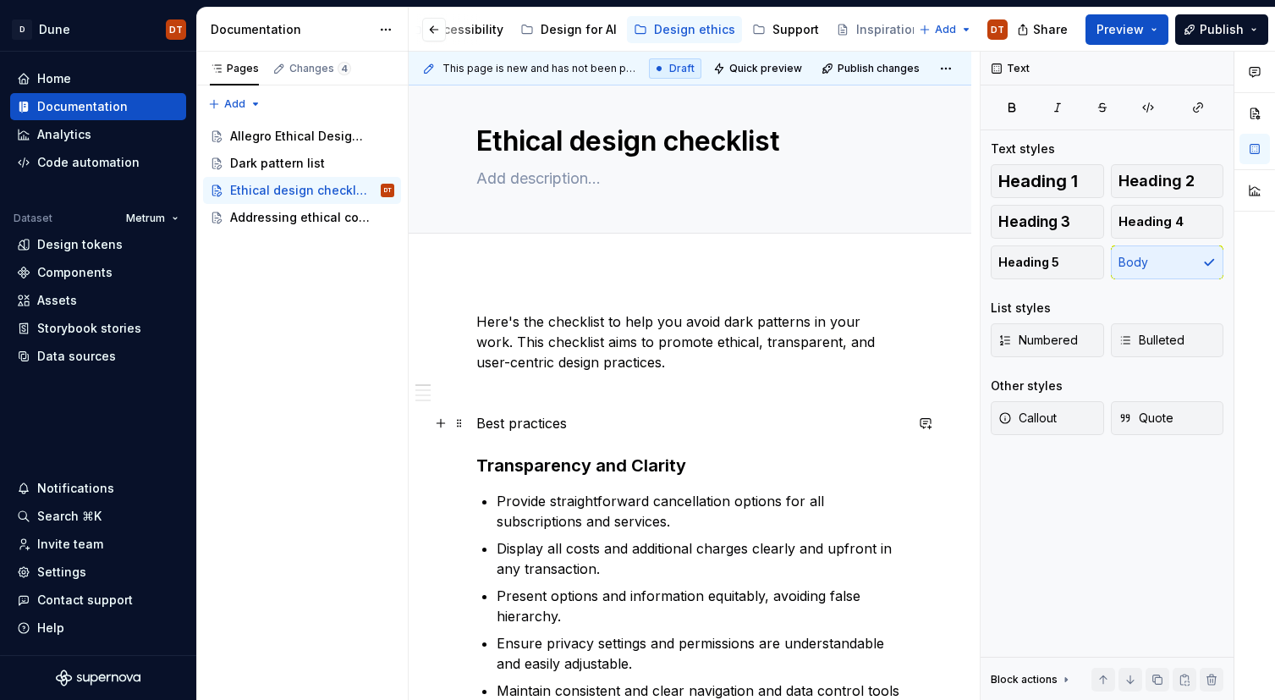
click at [506, 429] on p "Best practices" at bounding box center [689, 423] width 427 height 20
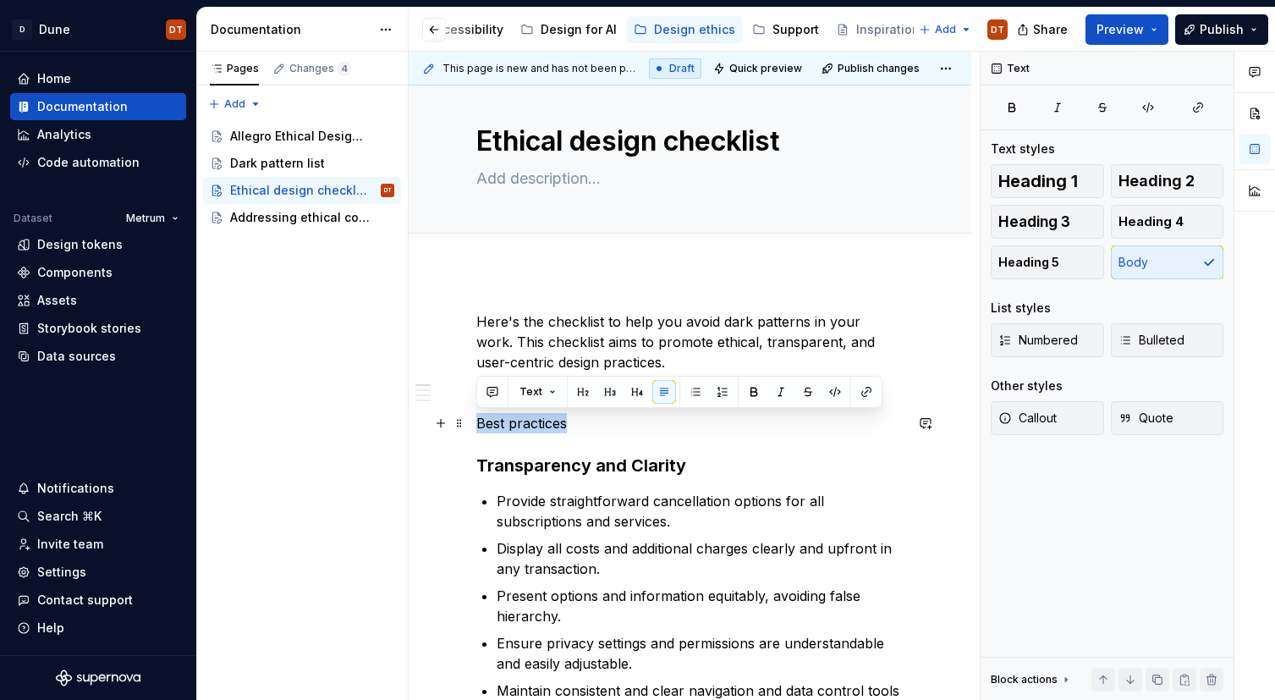
drag, startPoint x: 569, startPoint y: 422, endPoint x: 465, endPoint y: 412, distance: 104.5
click at [578, 393] on button "button" at bounding box center [583, 392] width 24 height 24
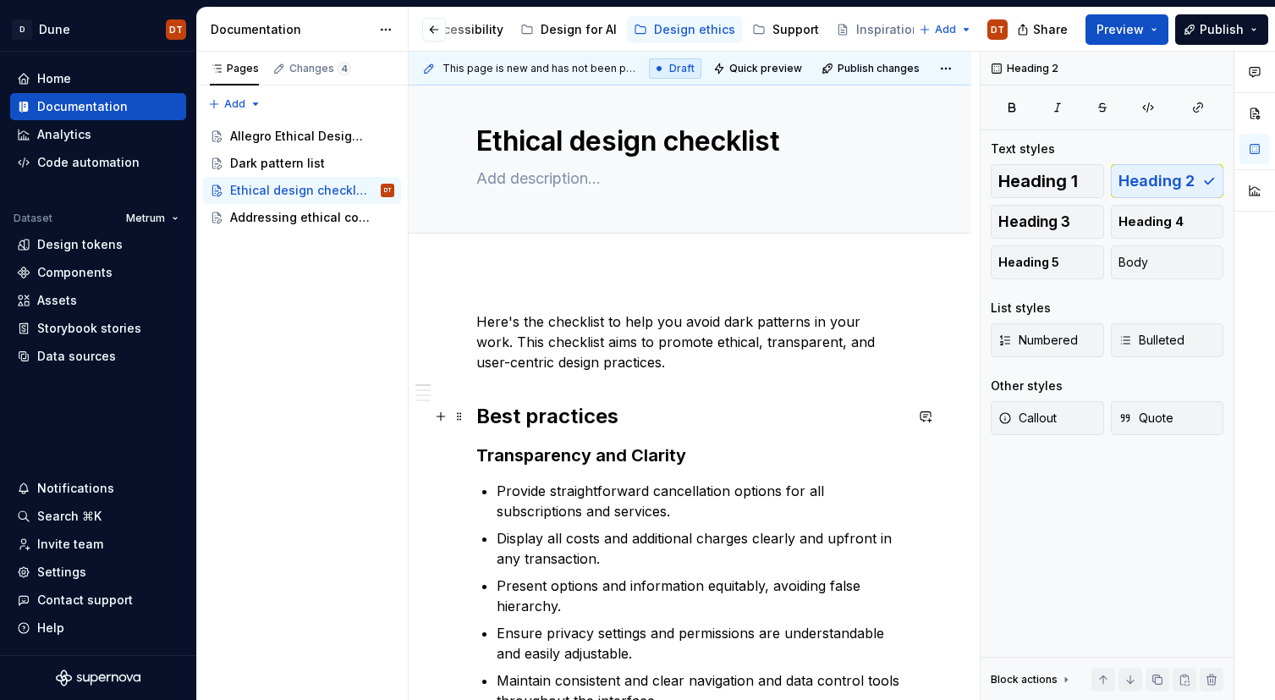
click at [679, 409] on h2 "Best practices" at bounding box center [689, 416] width 427 height 27
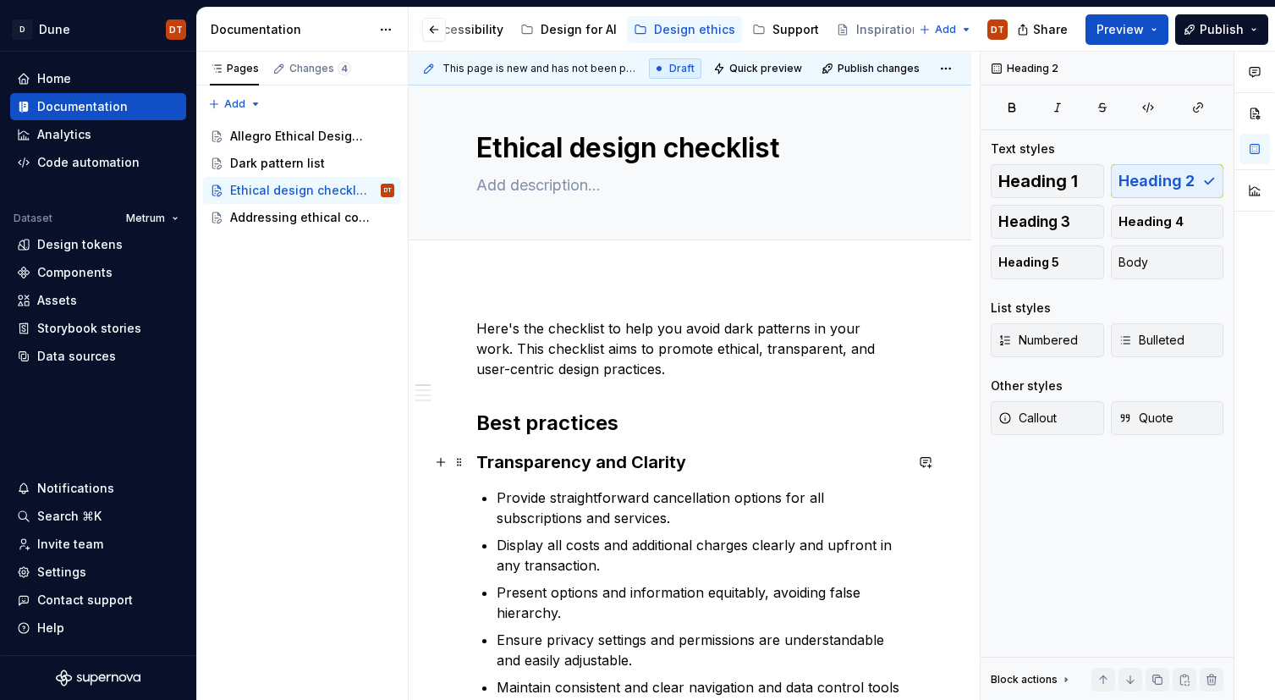
scroll to position [0, 0]
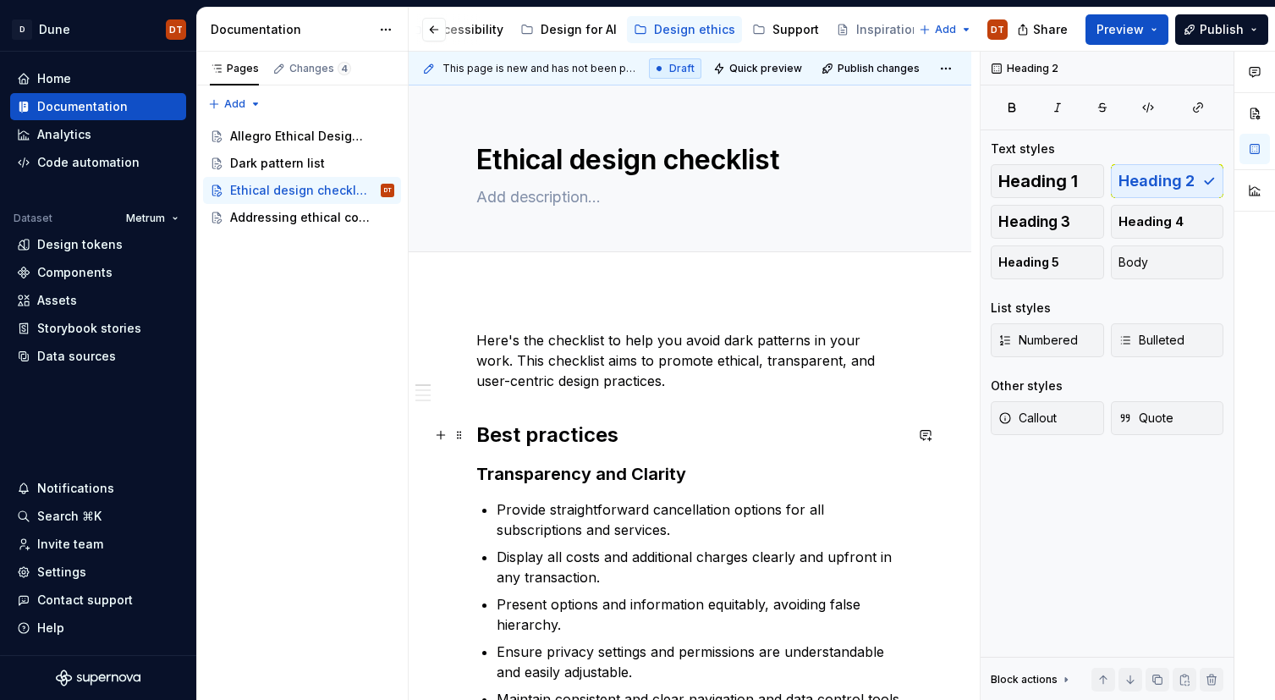
click at [548, 433] on h2 "Best practices" at bounding box center [689, 434] width 427 height 27
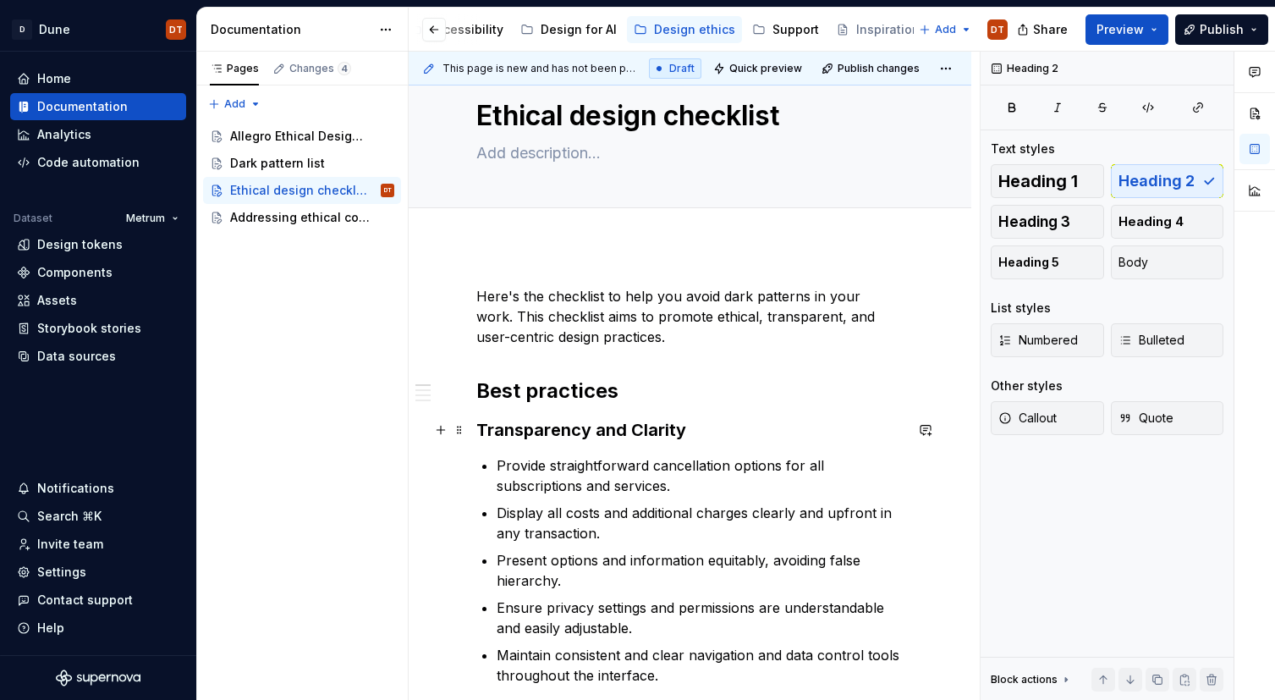
scroll to position [26, 0]
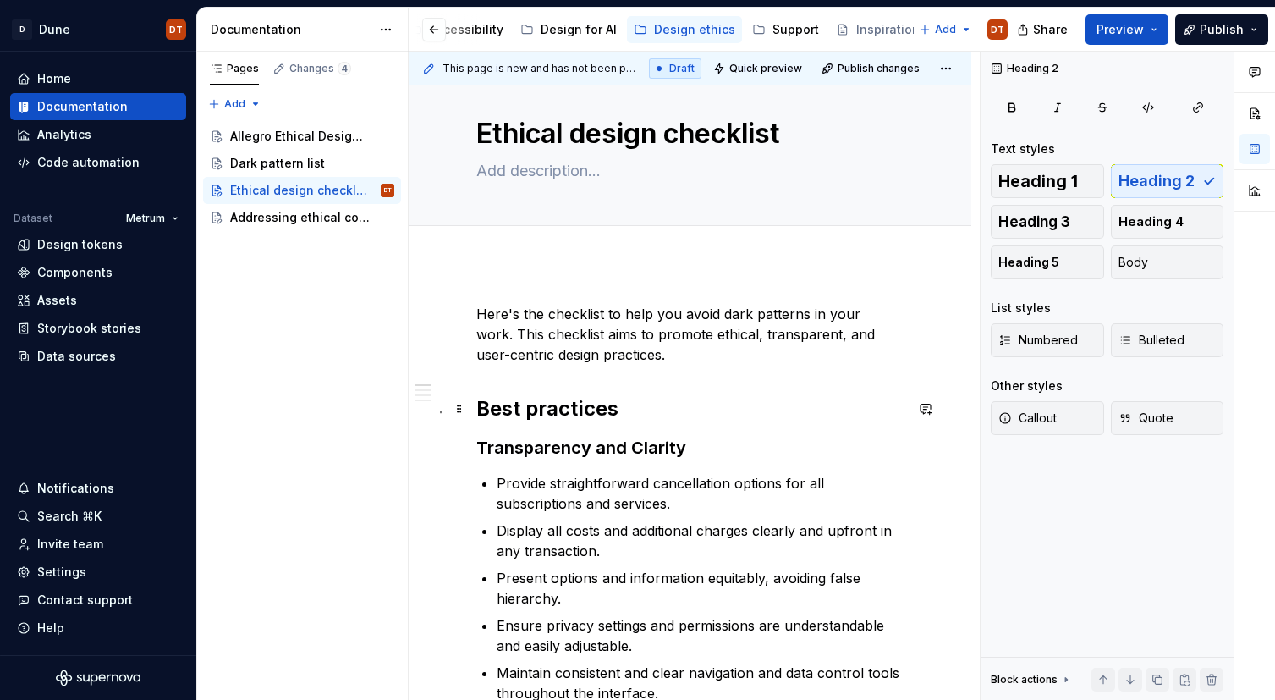
click at [593, 409] on h2 "Best practices" at bounding box center [689, 408] width 427 height 27
click at [618, 409] on h2 "Best practices" at bounding box center [689, 408] width 427 height 27
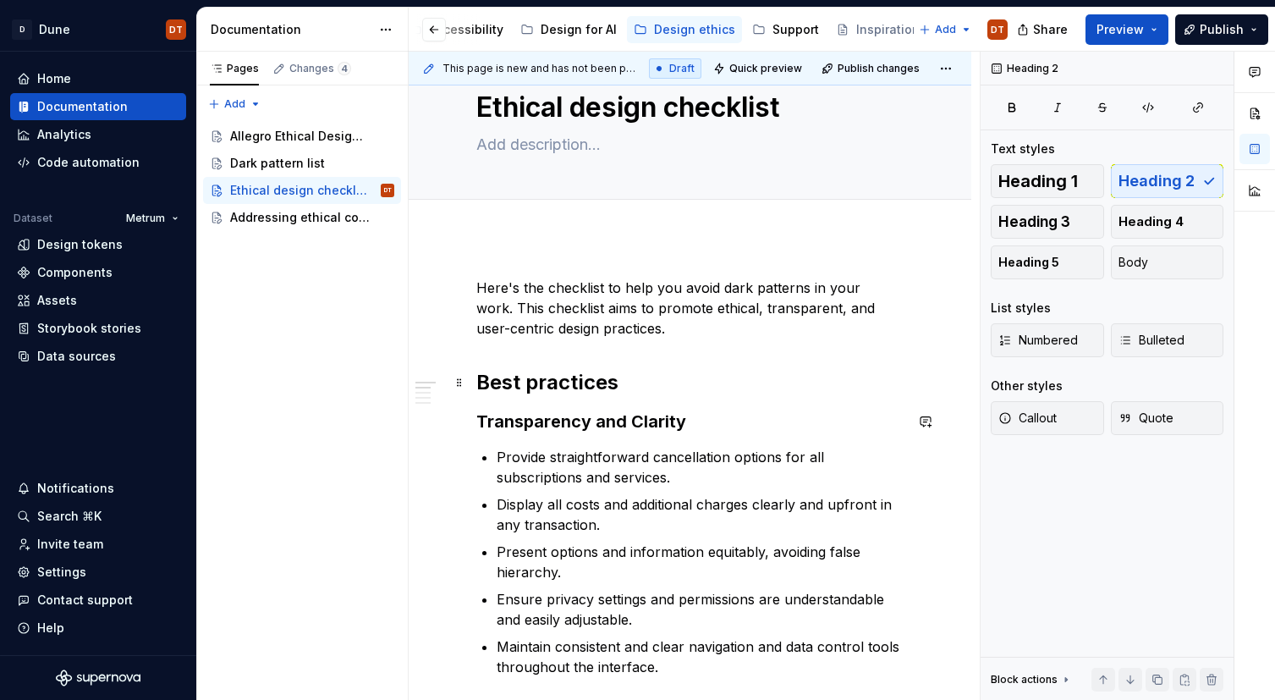
scroll to position [8, 0]
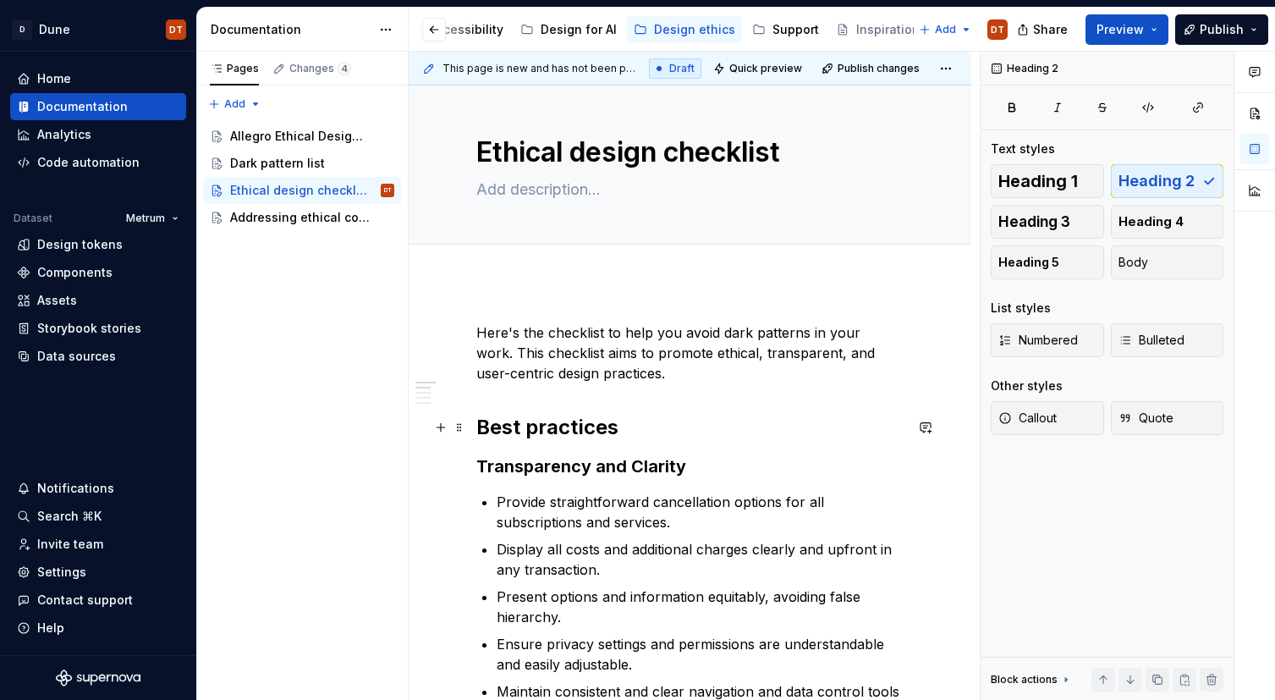
click at [568, 414] on h2 "Best practices" at bounding box center [689, 427] width 427 height 27
click at [568, 422] on h2 "Best practices" at bounding box center [689, 427] width 427 height 27
click at [622, 428] on h2 "Best practices" at bounding box center [689, 427] width 427 height 27
click at [562, 431] on h2 "Best practices" at bounding box center [689, 427] width 427 height 27
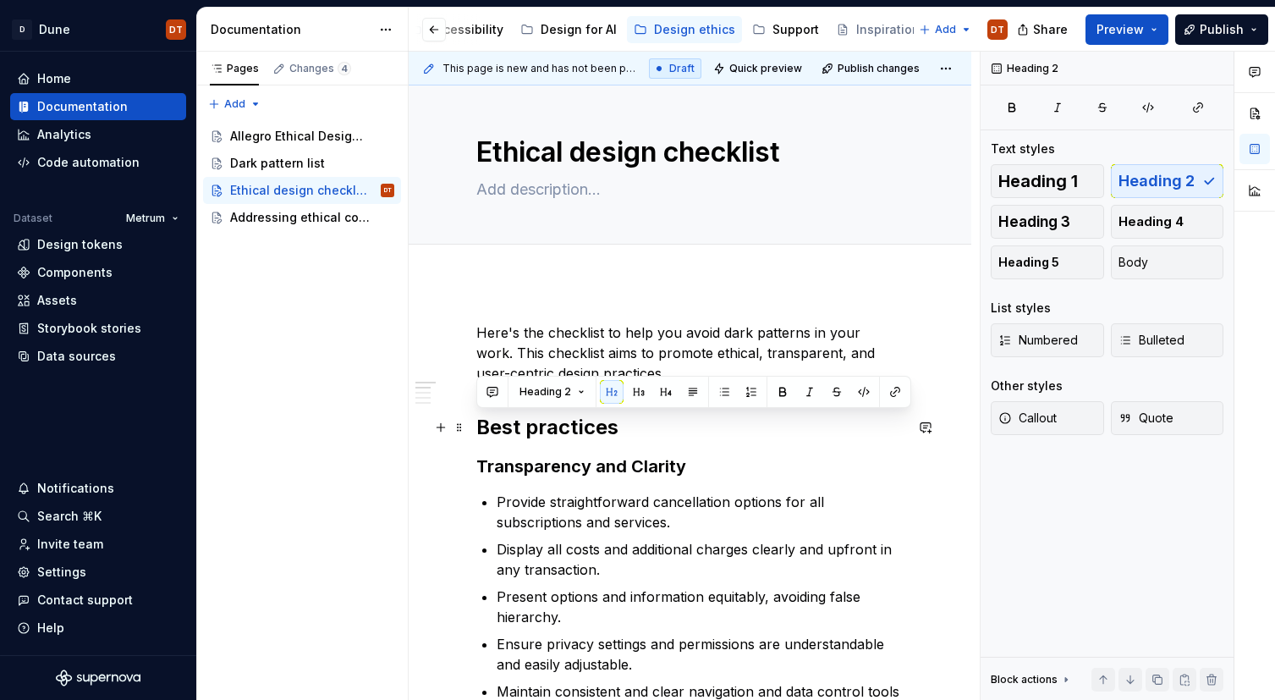
drag, startPoint x: 620, startPoint y: 429, endPoint x: 506, endPoint y: 425, distance: 114.2
click at [595, 436] on h2 "Best practices" at bounding box center [689, 427] width 427 height 27
drag, startPoint x: 633, startPoint y: 432, endPoint x: 443, endPoint y: 432, distance: 189.5
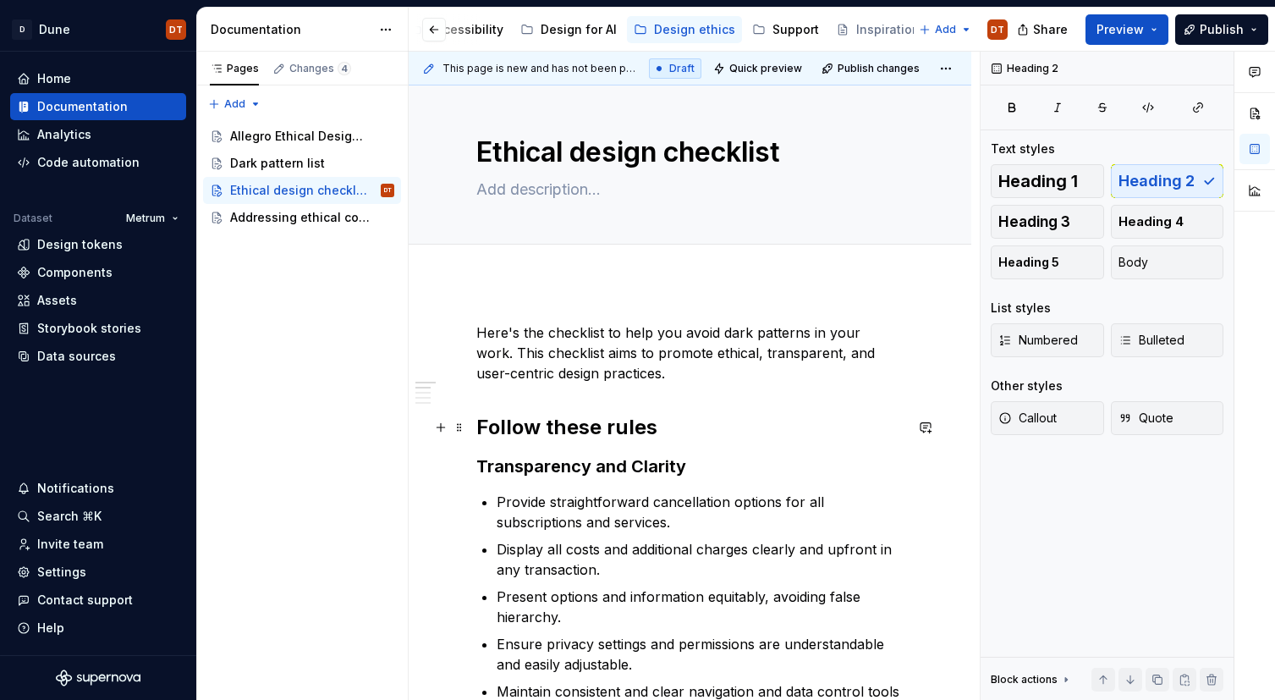
drag, startPoint x: 471, startPoint y: 438, endPoint x: 557, endPoint y: 429, distance: 85.9
drag, startPoint x: 557, startPoint y: 429, endPoint x: 573, endPoint y: 426, distance: 16.3
click at [557, 429] on h2 "Follow these rules" at bounding box center [689, 427] width 427 height 27
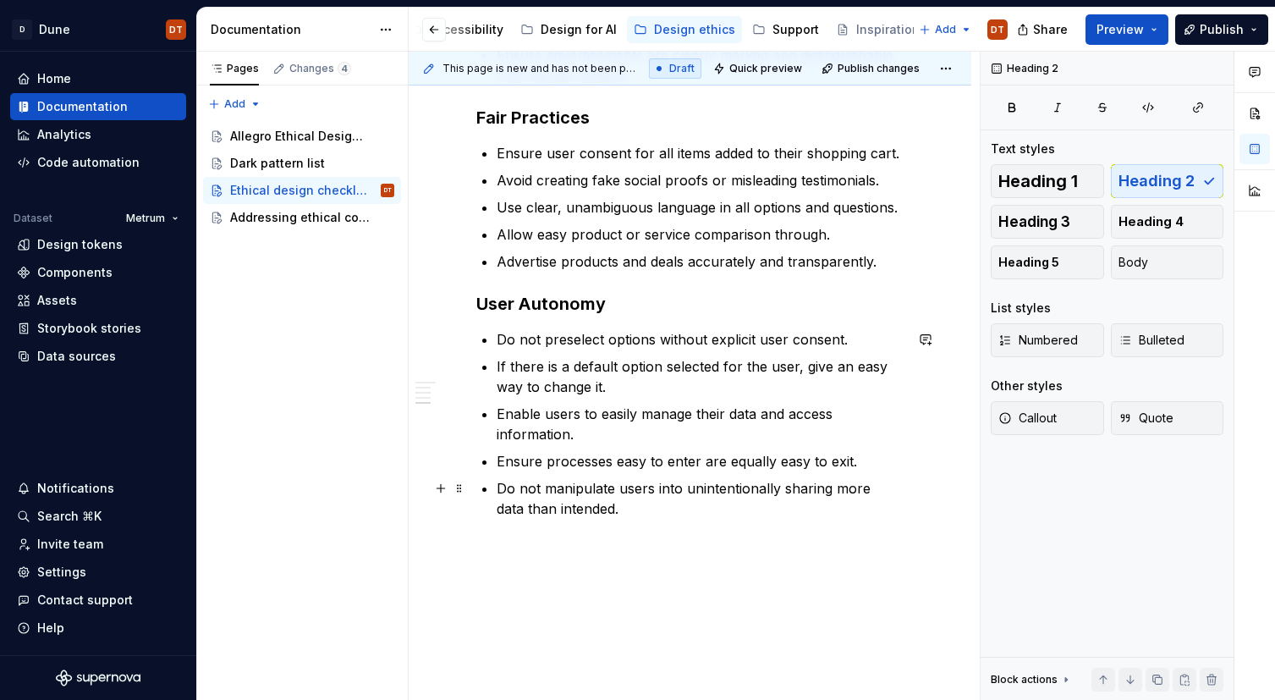
scroll to position [1000, 0]
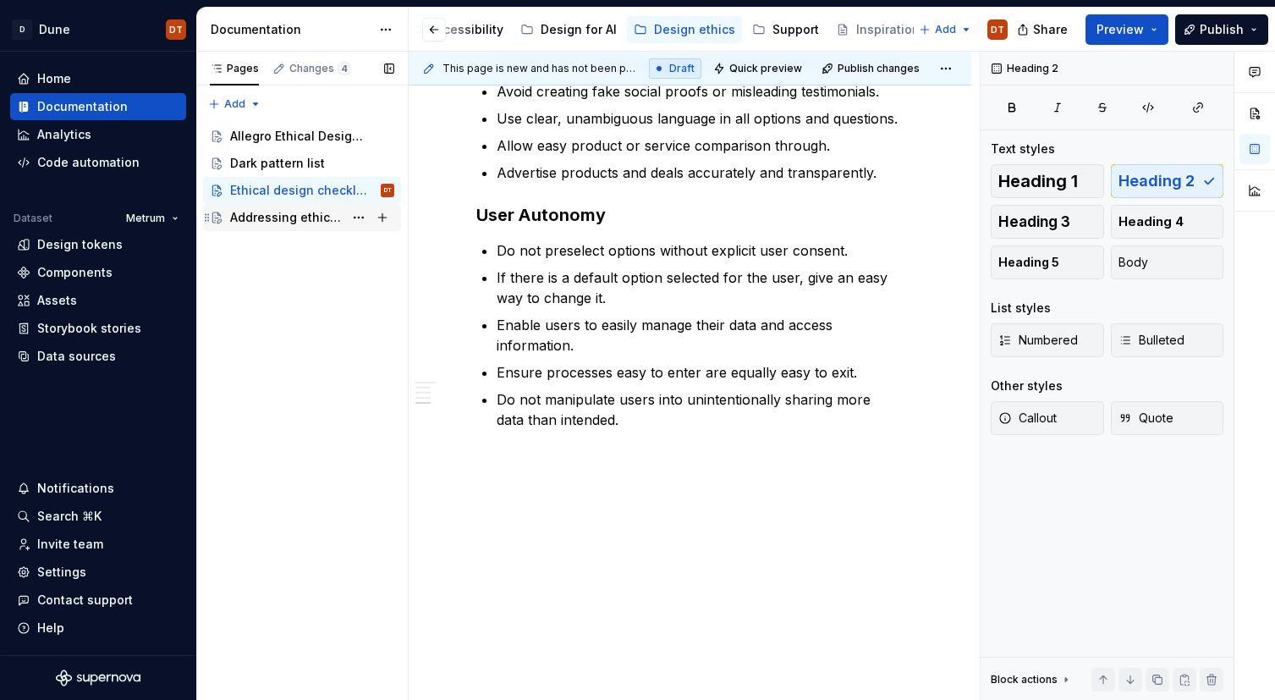
click at [277, 217] on div "Addressing ethical concerns" at bounding box center [286, 217] width 113 height 17
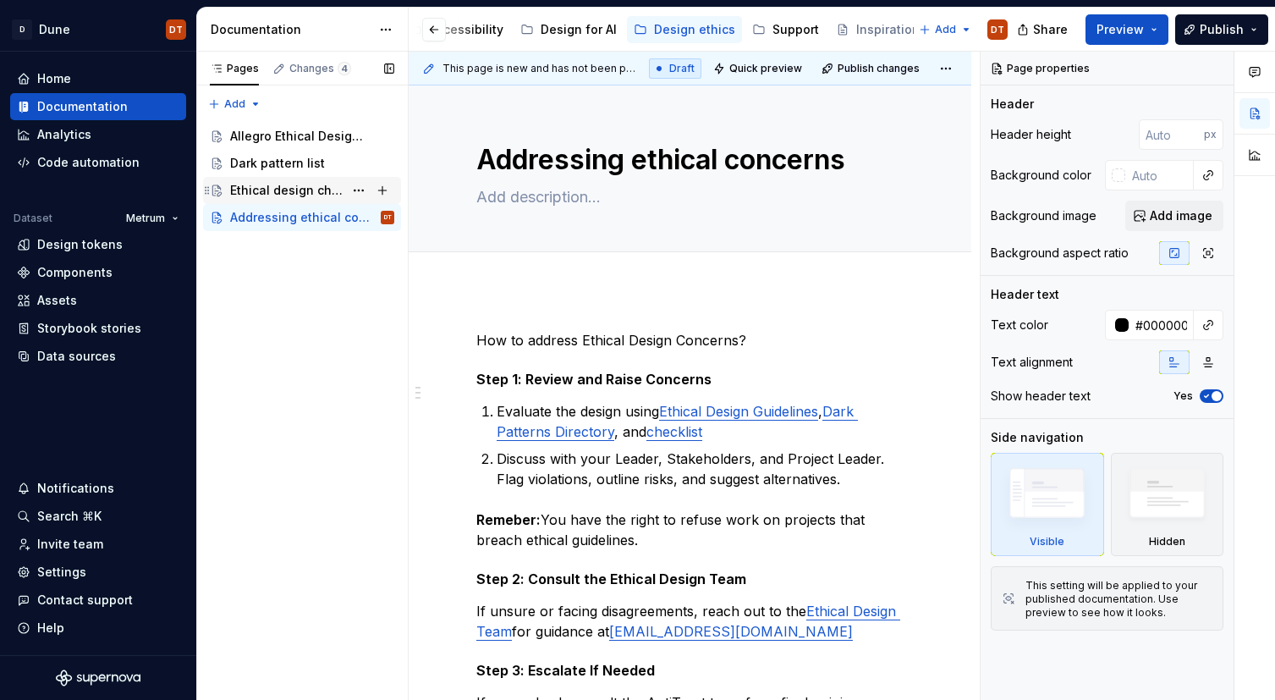
click at [300, 189] on div "Ethical design checklist" at bounding box center [286, 190] width 113 height 17
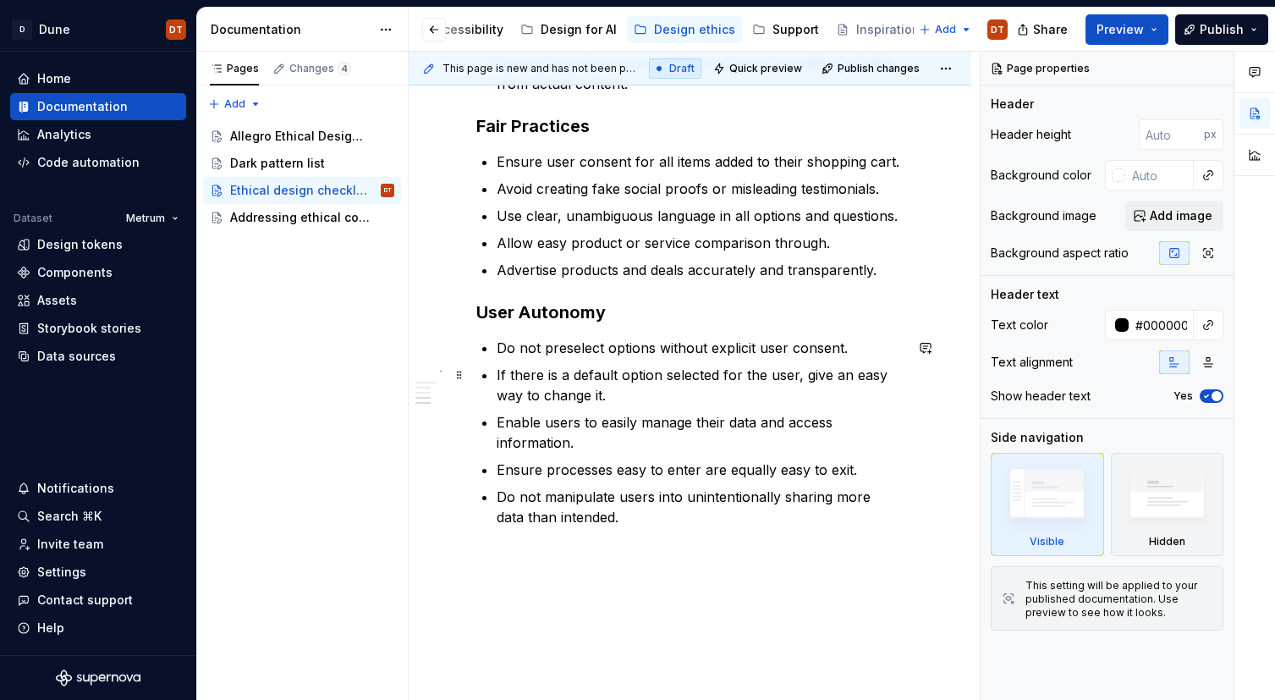
scroll to position [904, 0]
click at [276, 225] on div "Addressing ethical concerns" at bounding box center [286, 217] width 113 height 17
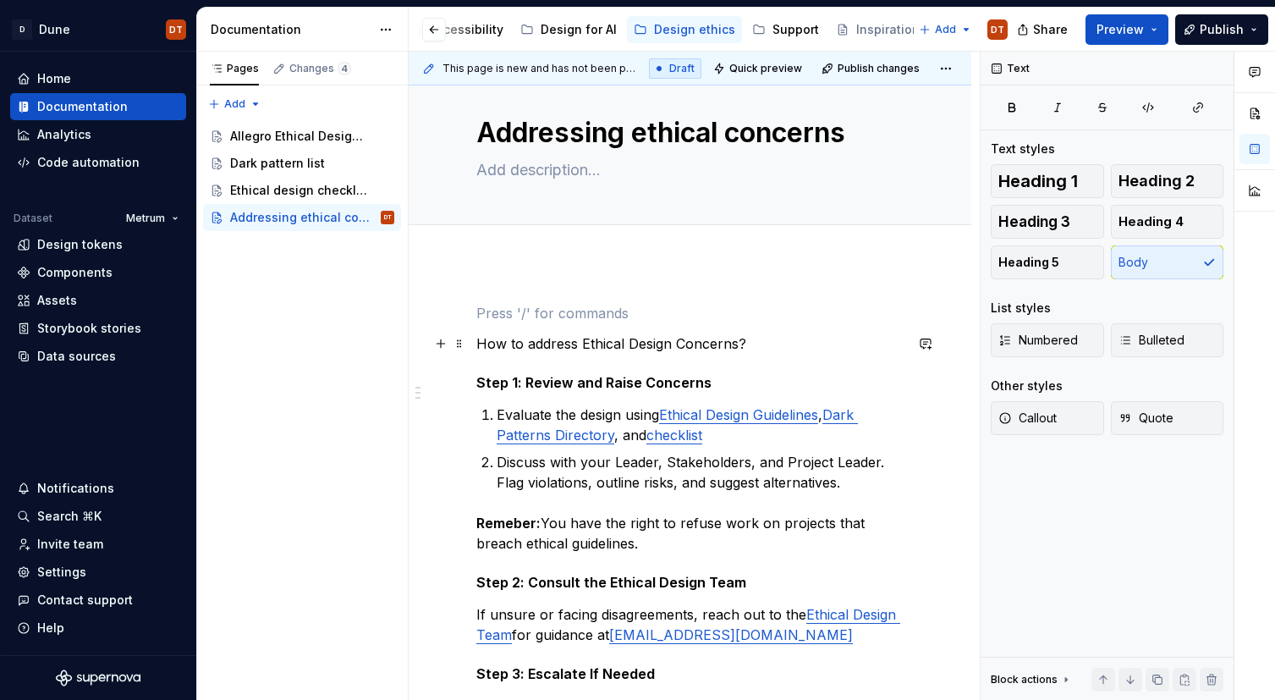
scroll to position [14, 0]
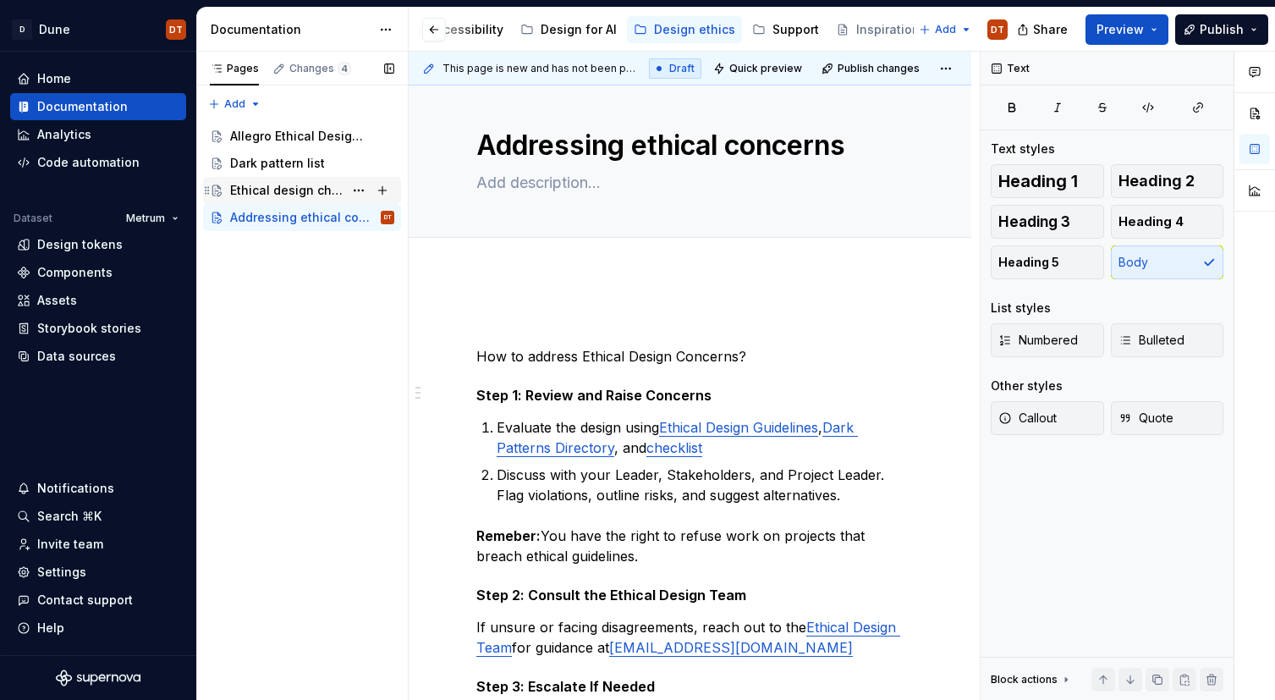
click at [254, 190] on div "Ethical design checklist" at bounding box center [286, 190] width 113 height 17
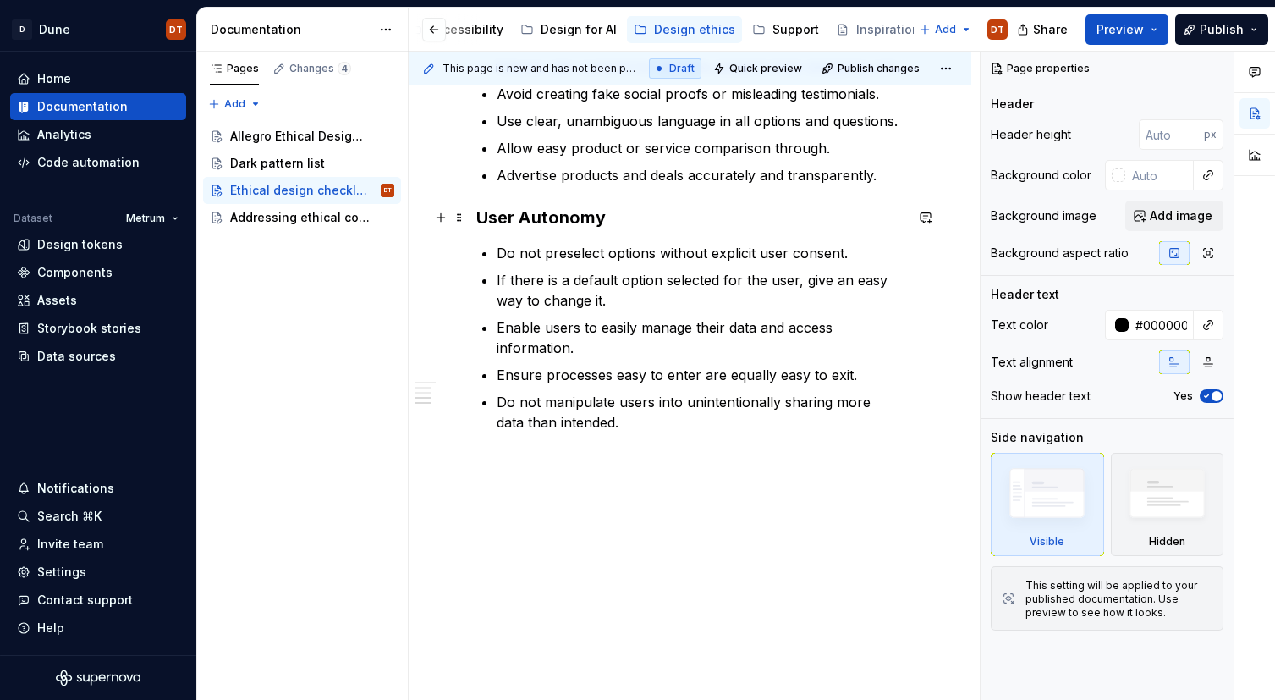
scroll to position [1000, 0]
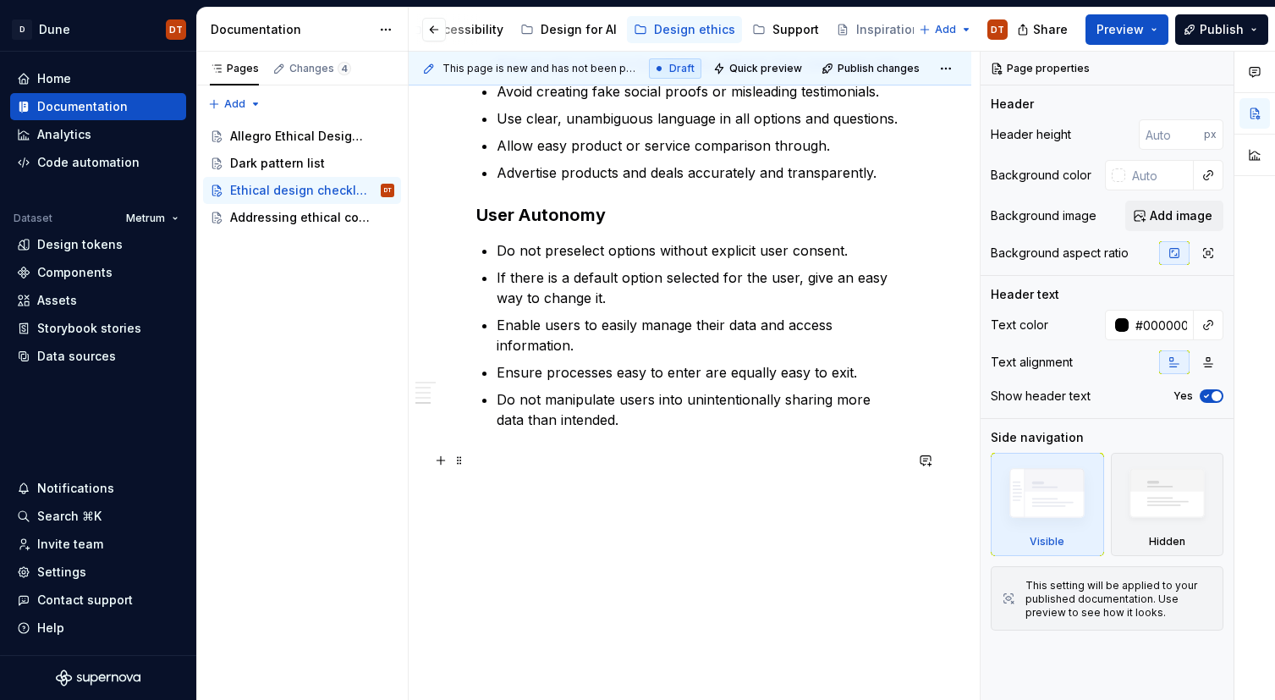
click at [508, 458] on p at bounding box center [689, 460] width 427 height 20
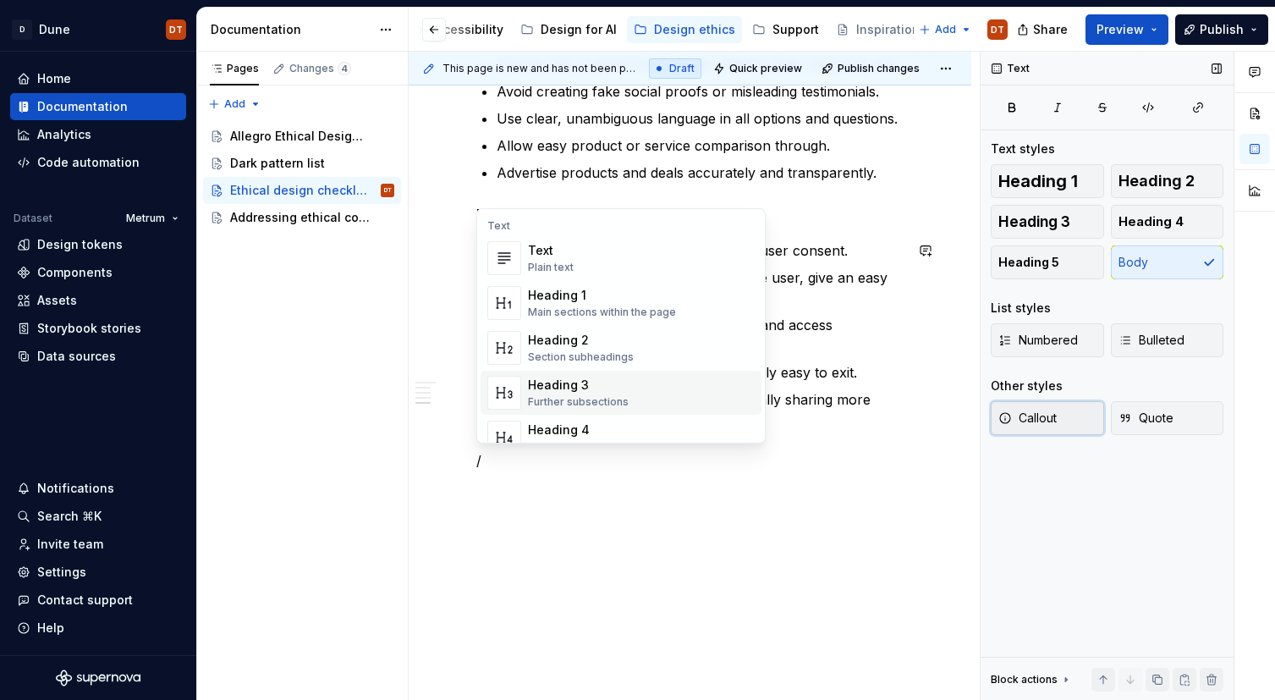
click at [1043, 418] on span "Callout" at bounding box center [1027, 417] width 58 height 17
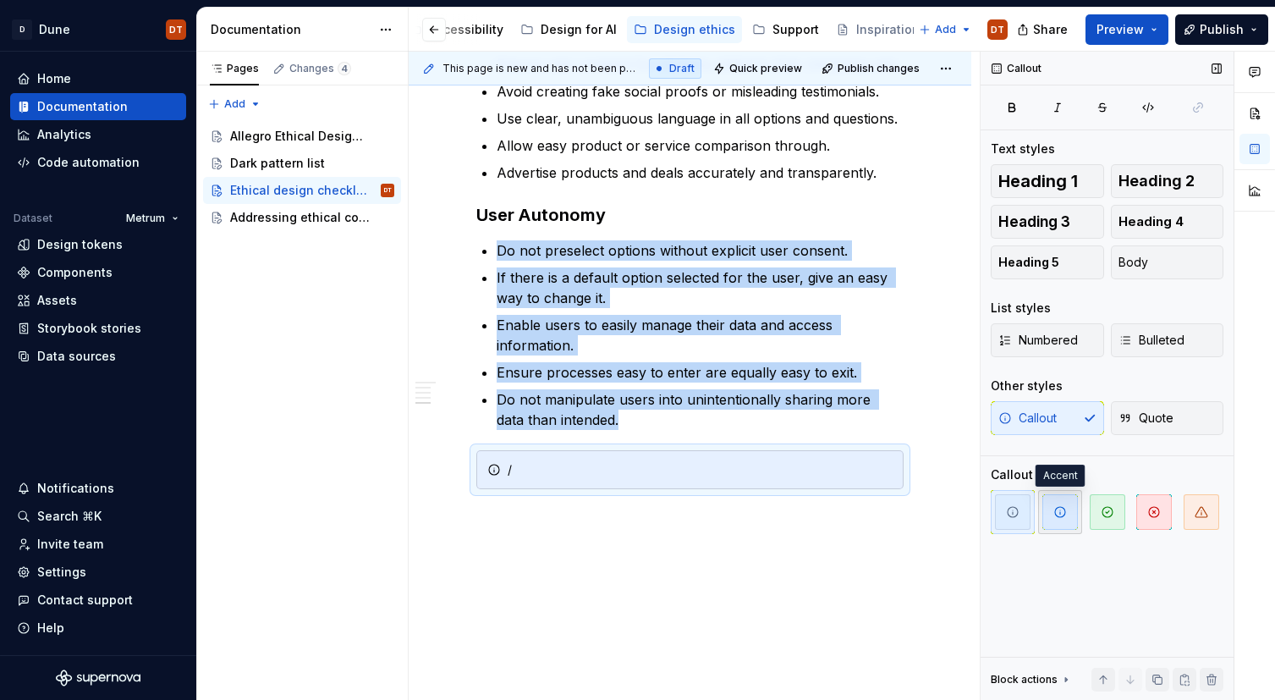
click at [1059, 509] on icon "button" at bounding box center [1060, 512] width 14 height 14
click at [536, 470] on div "/" at bounding box center [700, 469] width 385 height 17
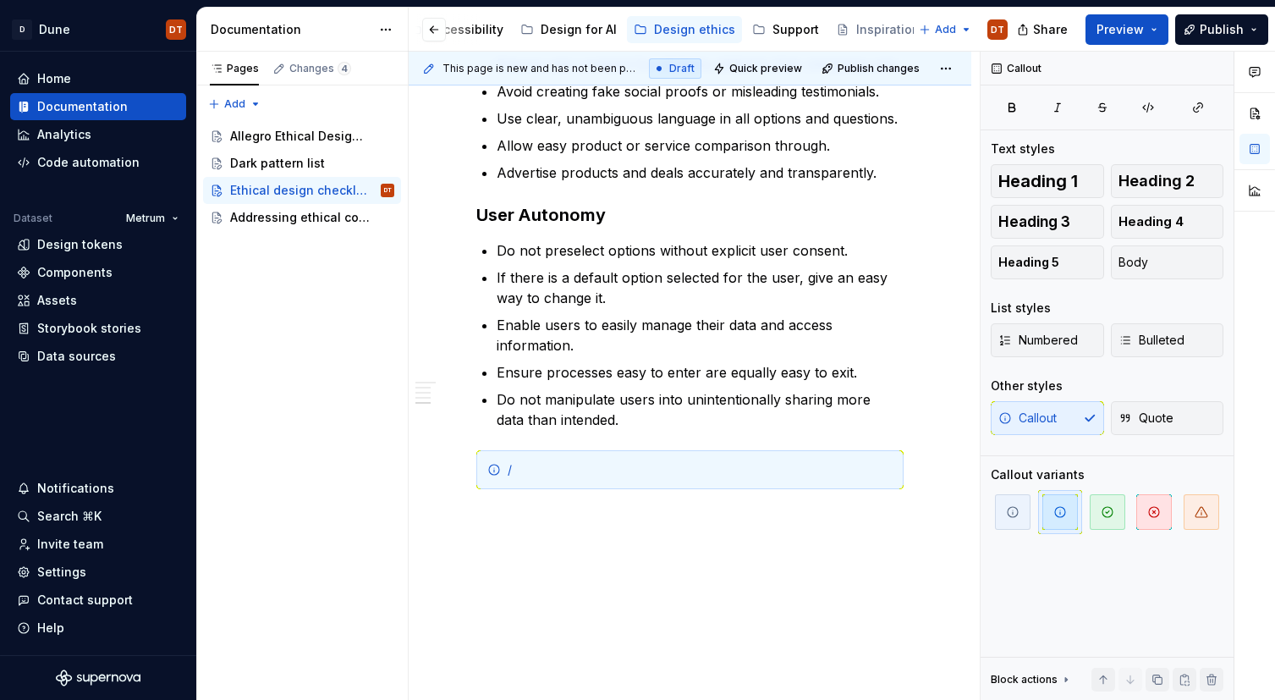
type textarea "*"
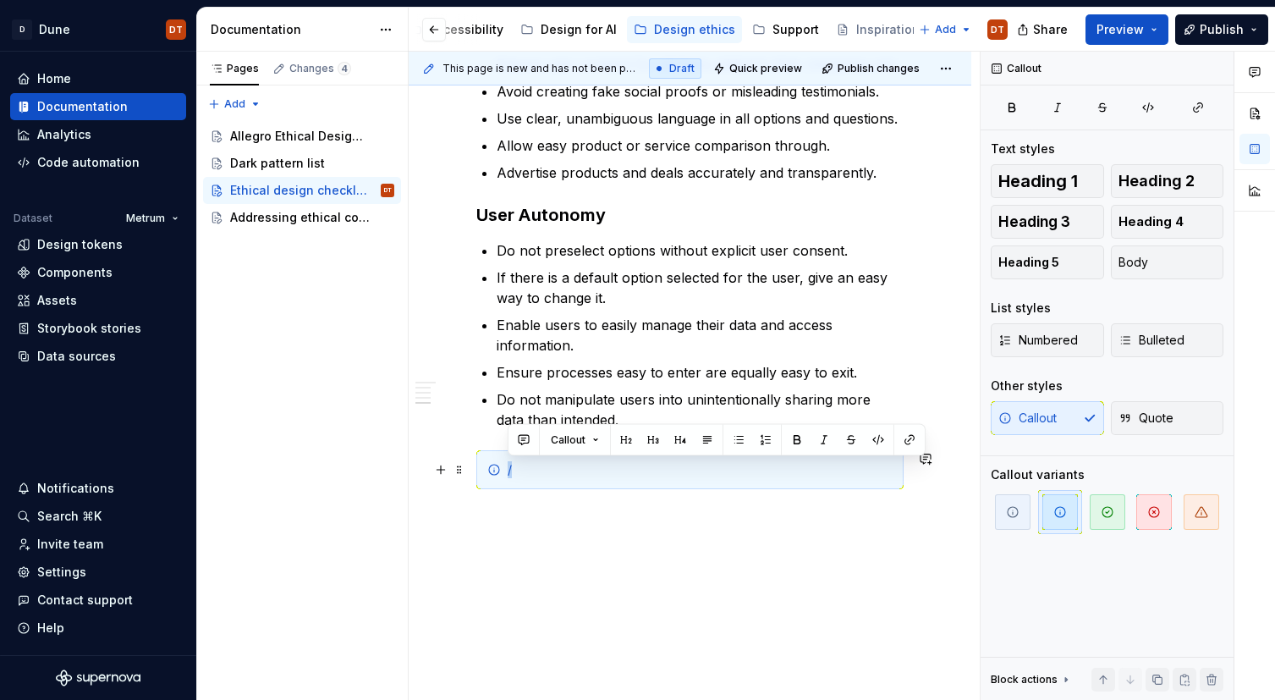
click at [508, 474] on div "/" at bounding box center [700, 469] width 385 height 17
paste div
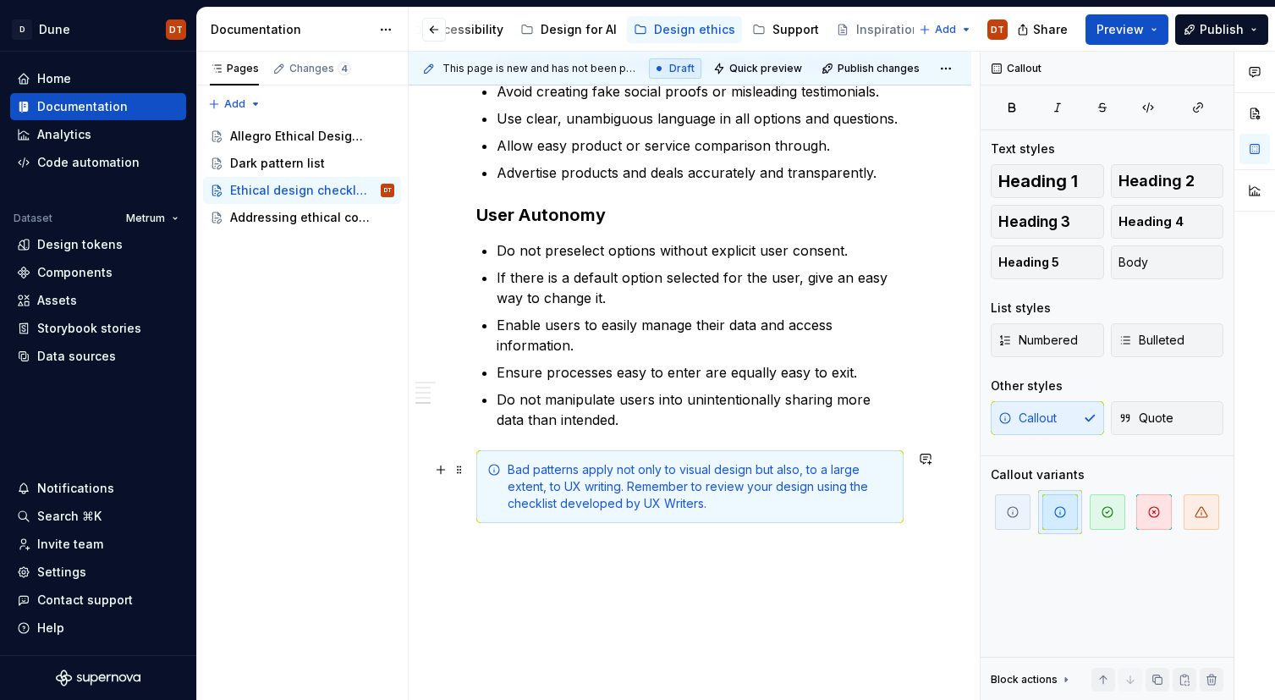
click at [529, 468] on div "Bad patterns apply not only to visual design but also, to a large extent, to UX…" at bounding box center [700, 486] width 385 height 51
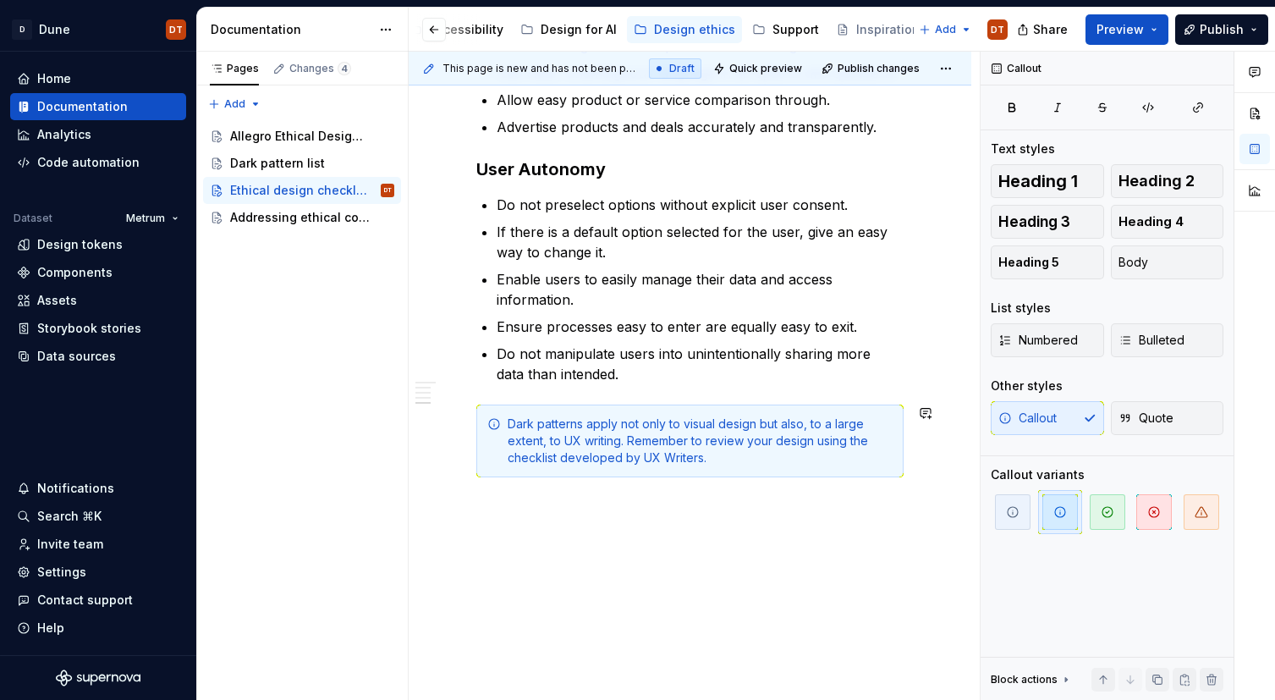
scroll to position [1052, 0]
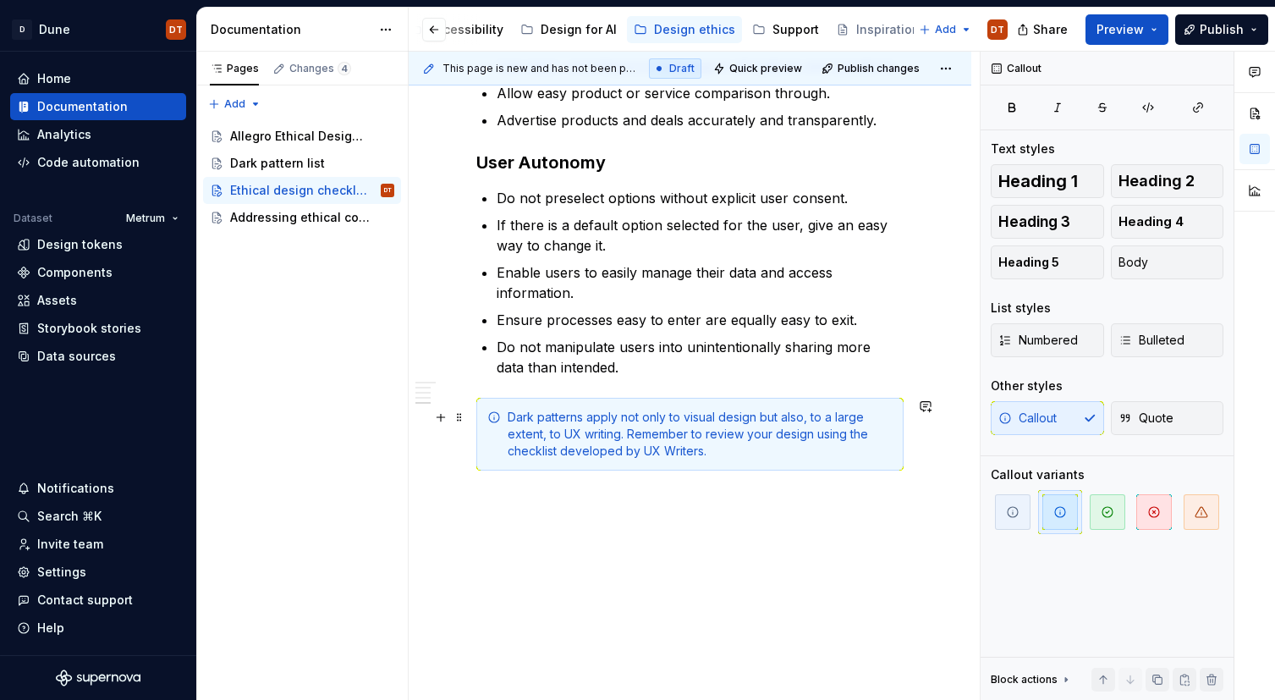
click at [850, 435] on div "Dark patterns apply not only to visual design but also, to a large extent, to U…" at bounding box center [700, 434] width 385 height 51
click at [798, 440] on div "Dark patterns apply not only to visual design but also, to a large extent, to U…" at bounding box center [700, 434] width 385 height 51
click at [826, 434] on div "Dark patterns apply not only to visual design but also, to a large extent, to U…" at bounding box center [700, 434] width 385 height 51
click at [854, 433] on div "Dark patterns apply not only to visual design but also, to a large extent, to U…" at bounding box center [700, 434] width 385 height 51
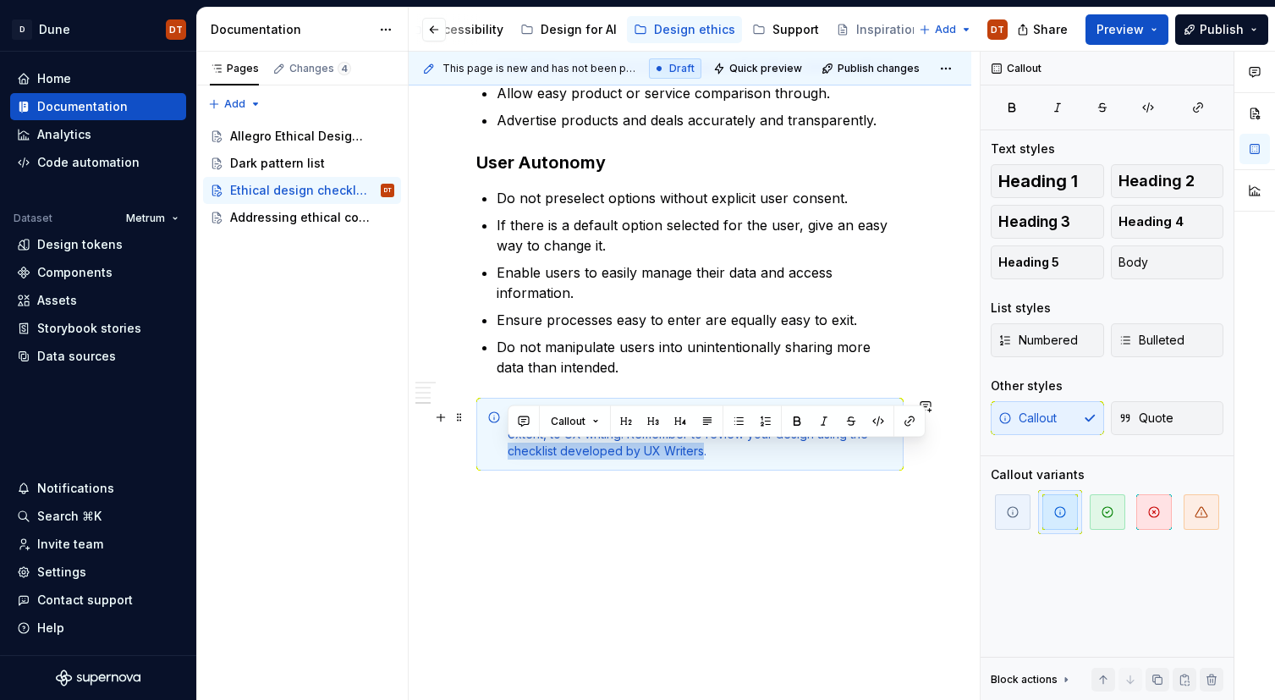
drag, startPoint x: 509, startPoint y: 453, endPoint x: 695, endPoint y: 450, distance: 186.1
click at [697, 450] on div "Dark patterns apply not only to visual design but also, to a large extent, to U…" at bounding box center [700, 434] width 385 height 51
click at [801, 423] on button "button" at bounding box center [797, 421] width 24 height 24
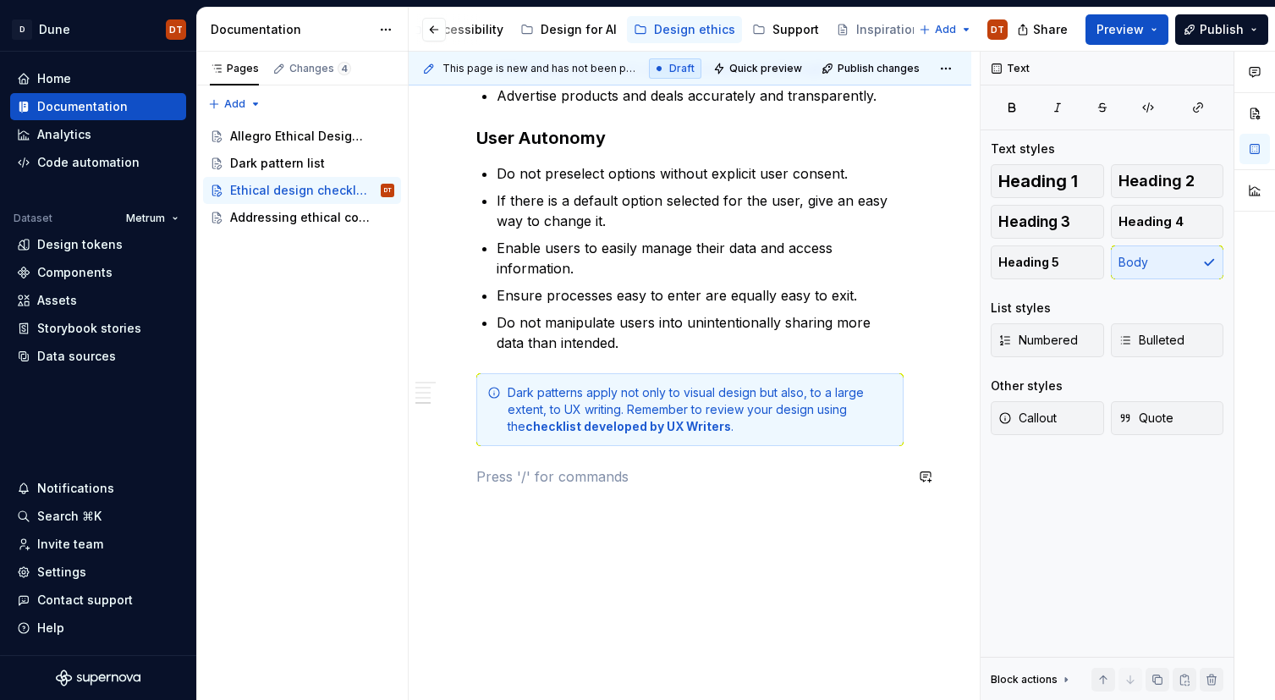
scroll to position [1093, 0]
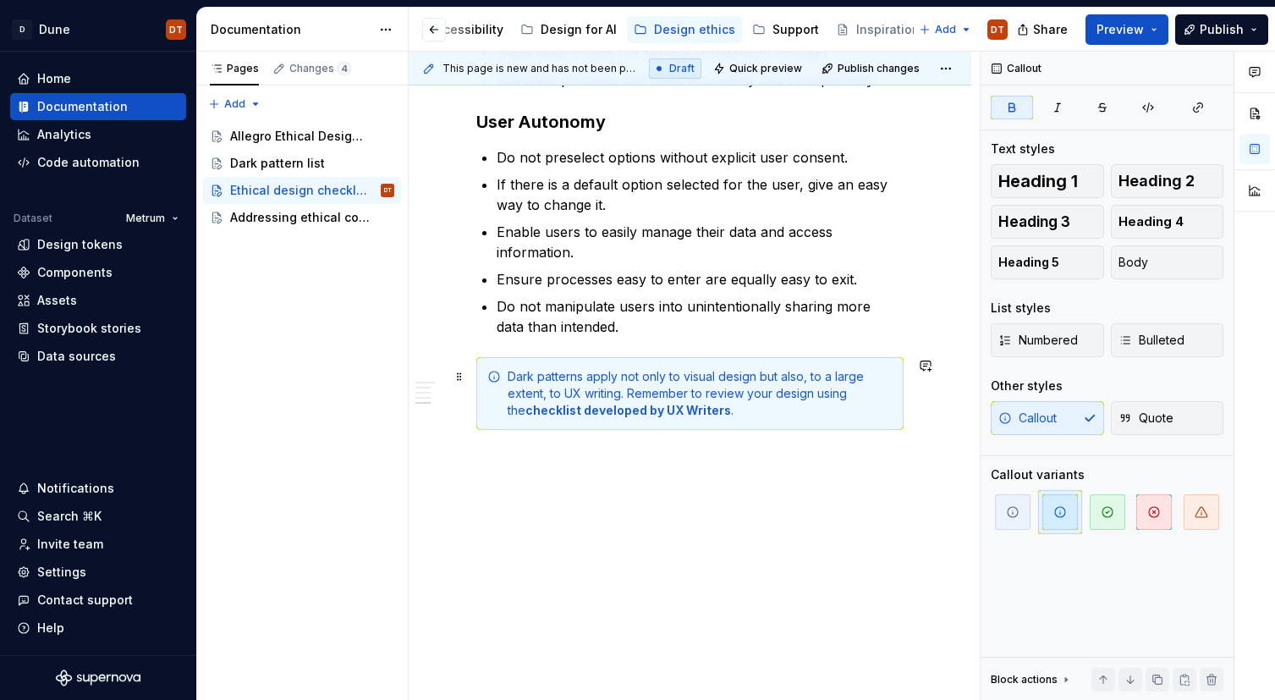
drag, startPoint x: 656, startPoint y: 403, endPoint x: 672, endPoint y: 408, distance: 16.9
click at [656, 403] on strong "checklist developed by UX Writers" at bounding box center [628, 410] width 206 height 14
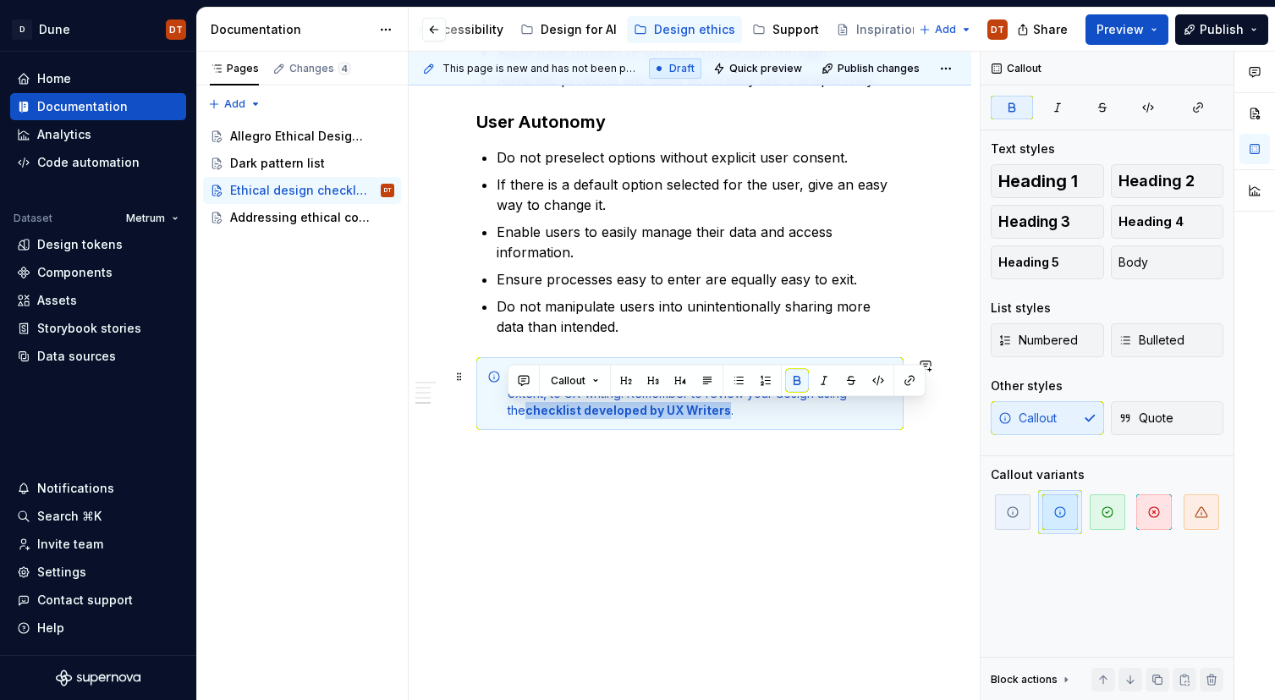
drag, startPoint x: 561, startPoint y: 411, endPoint x: 702, endPoint y: 408, distance: 141.3
click at [702, 408] on strong "checklist developed by UX Writers" at bounding box center [628, 410] width 206 height 14
click at [909, 380] on button "button" at bounding box center [910, 381] width 24 height 24
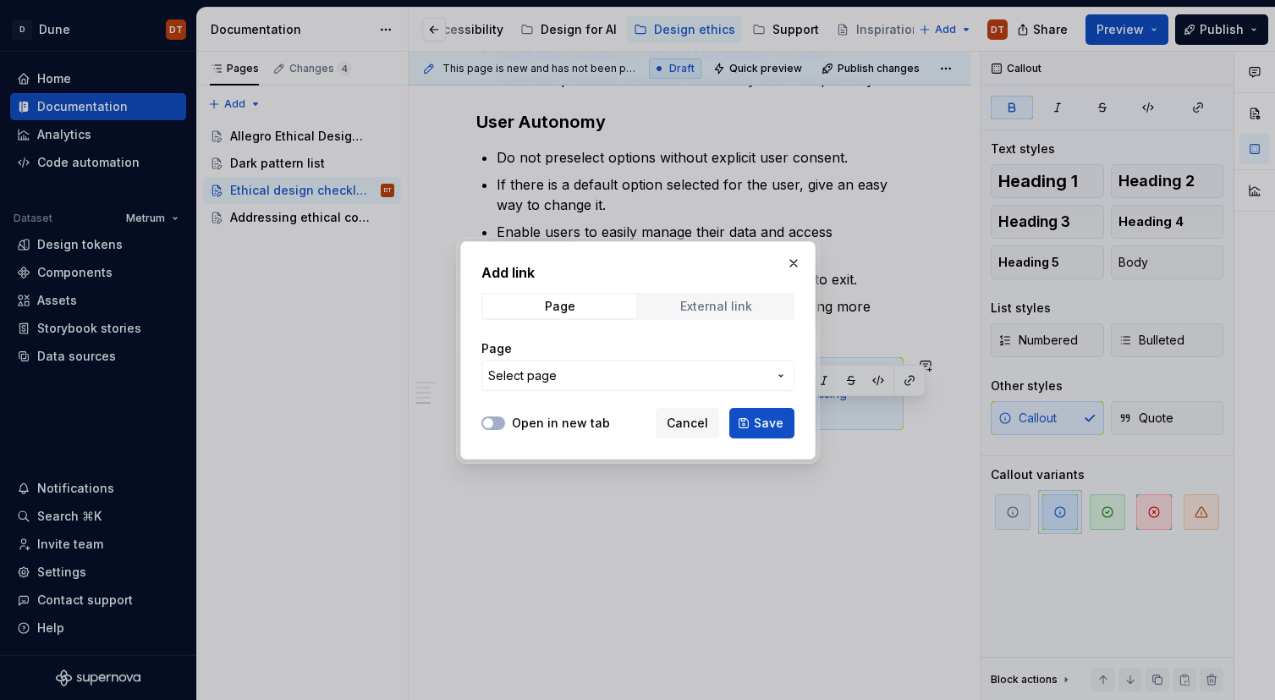
click at [713, 305] on div "External link" at bounding box center [716, 306] width 72 height 14
click at [570, 385] on input "URL" at bounding box center [637, 375] width 313 height 30
paste input "https://docs.google.com/document/d/1JEwVYF6JWaEMXjIVGOpYlZn6y0JZc_aNxe0Qlphn2Jg…"
type input "https://docs.google.com/document/d/1JEwVYF6JWaEMXjIVGOpYlZn6y0JZc_aNxe0Qlphn2Jg…"
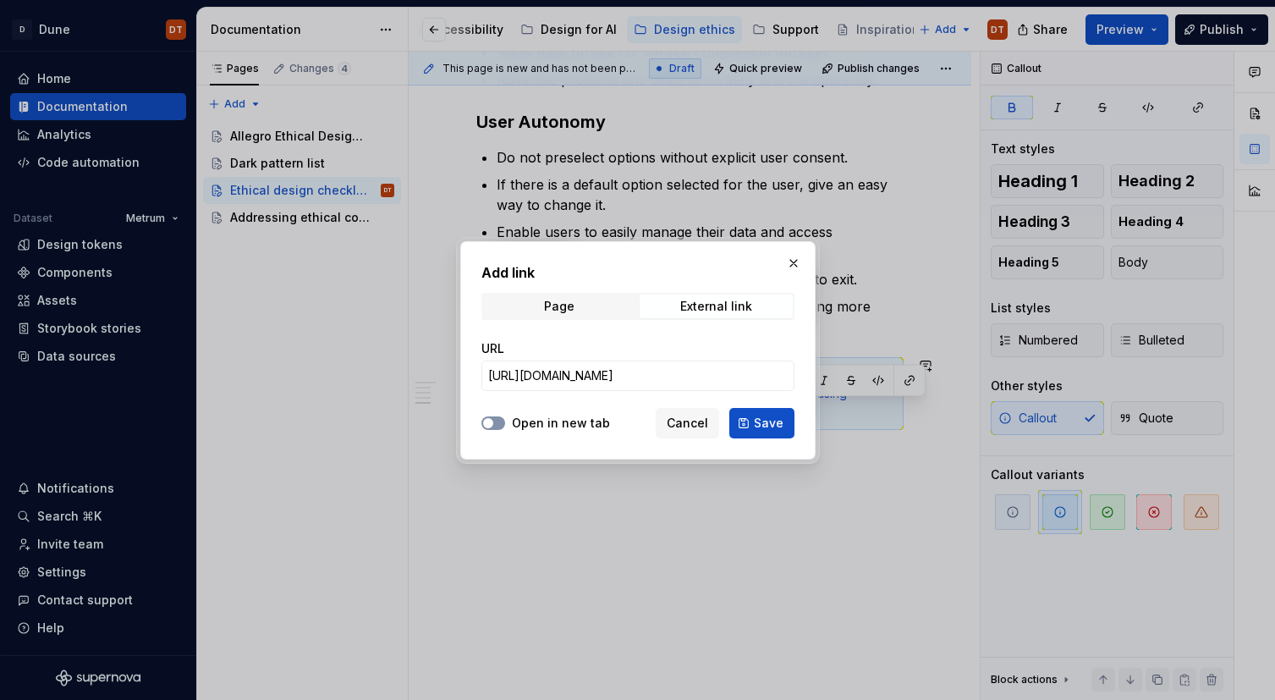
scroll to position [0, 0]
drag, startPoint x: 490, startPoint y: 418, endPoint x: 507, endPoint y: 419, distance: 16.9
click at [491, 418] on span "button" at bounding box center [488, 423] width 10 height 10
click at [749, 421] on button "Save" at bounding box center [761, 423] width 65 height 30
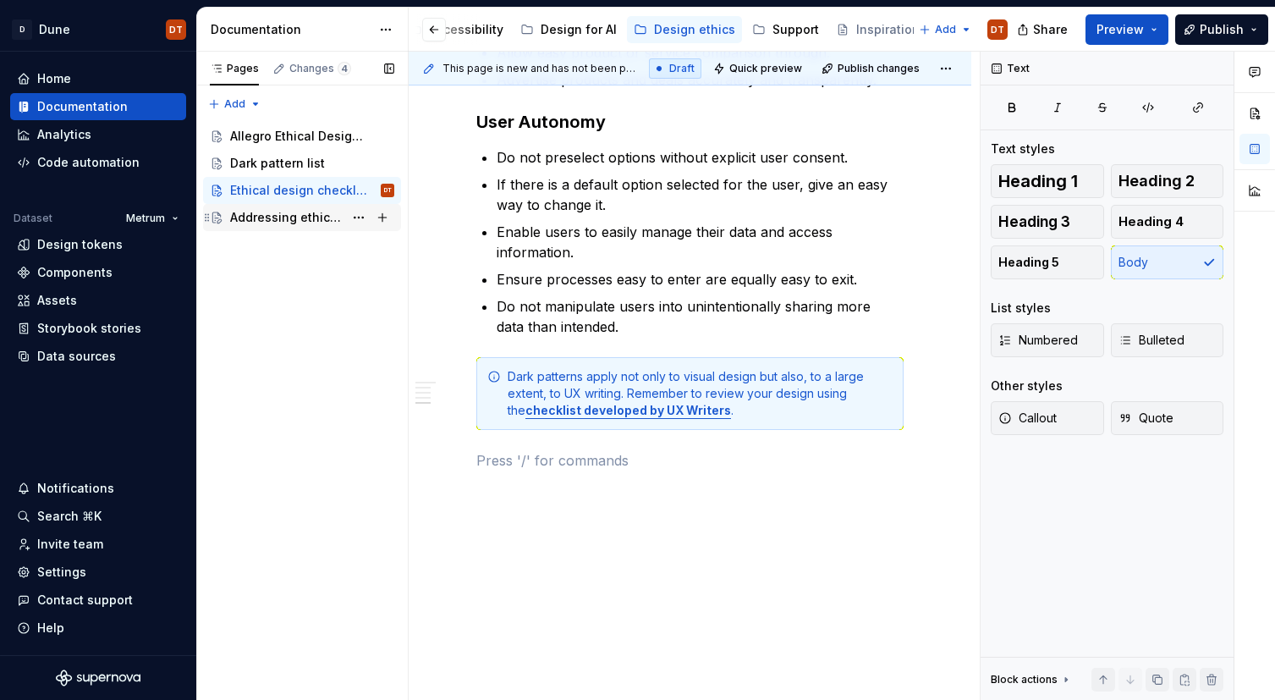
click at [273, 223] on div "Addressing ethical concerns" at bounding box center [286, 217] width 113 height 17
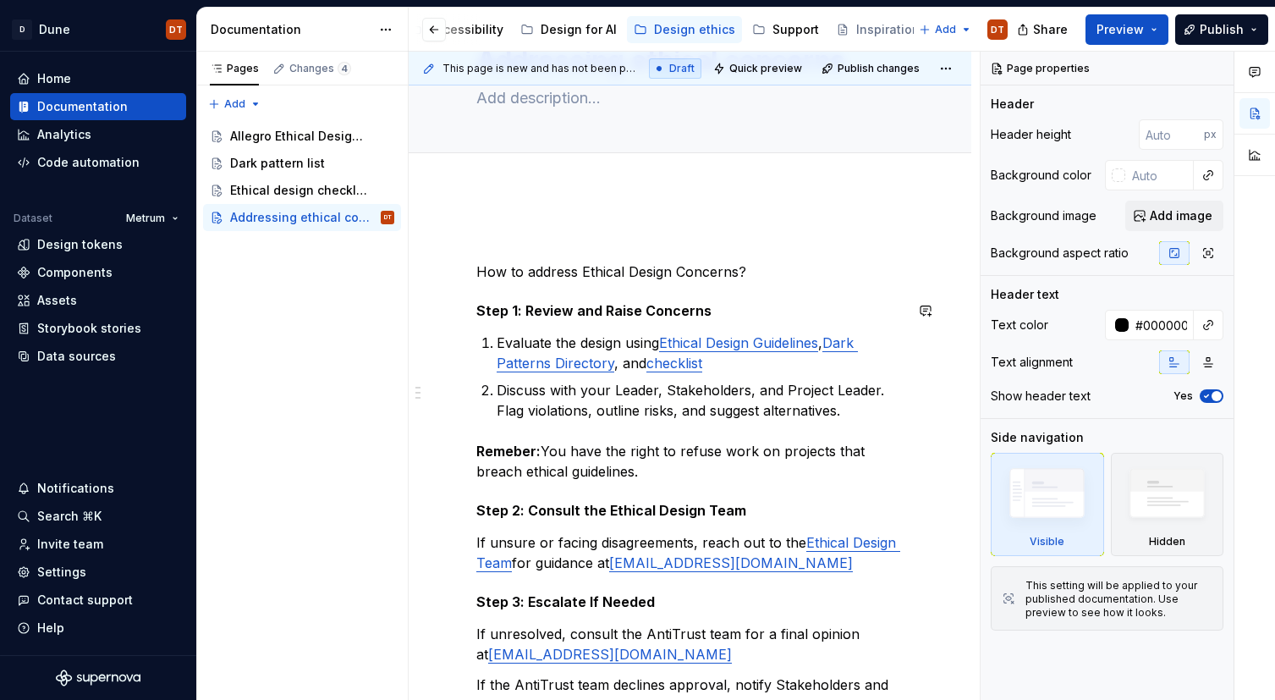
scroll to position [101, 0]
click at [657, 270] on p "How to address Ethical Design Concerns?" at bounding box center [689, 270] width 427 height 20
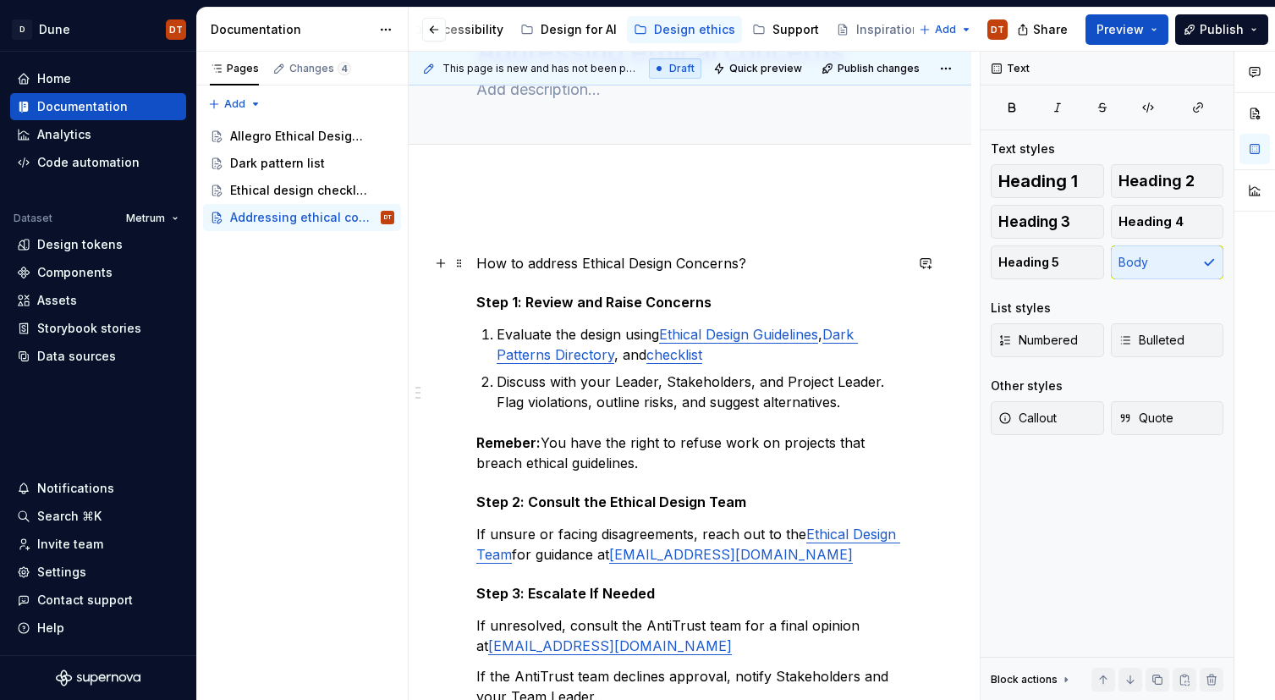
click at [498, 266] on p "How to address Ethical Design Concerns?" at bounding box center [689, 263] width 427 height 20
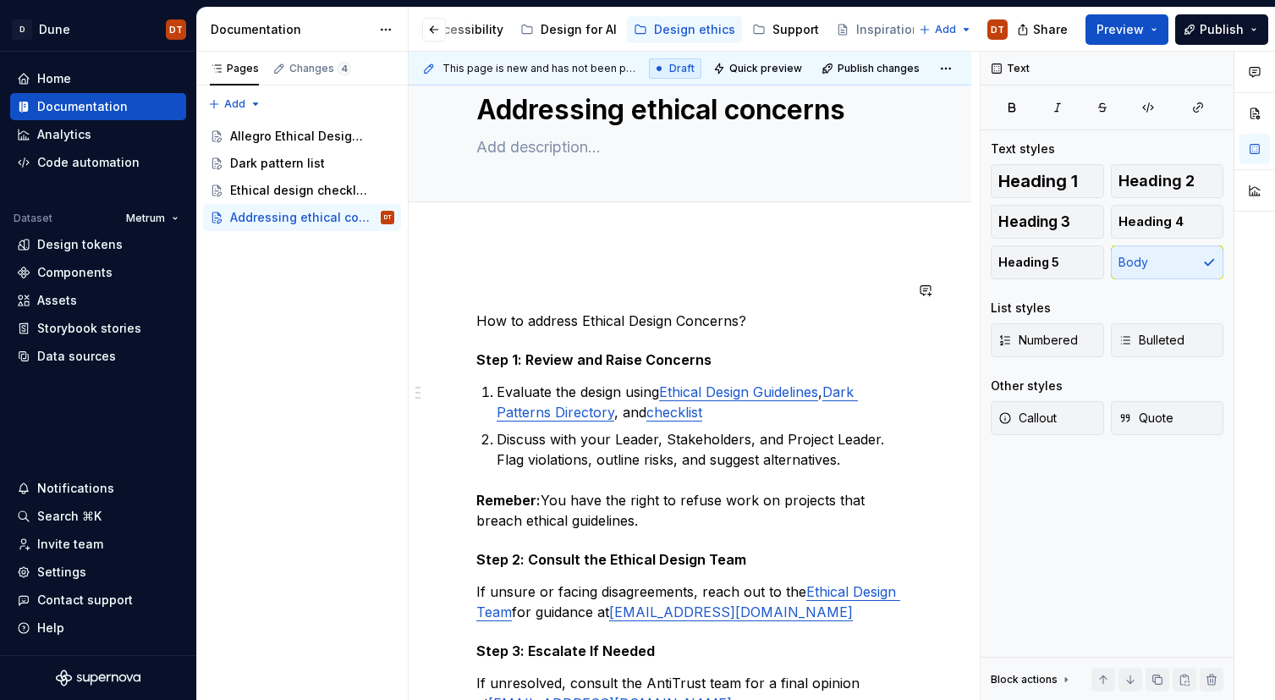
scroll to position [94, 0]
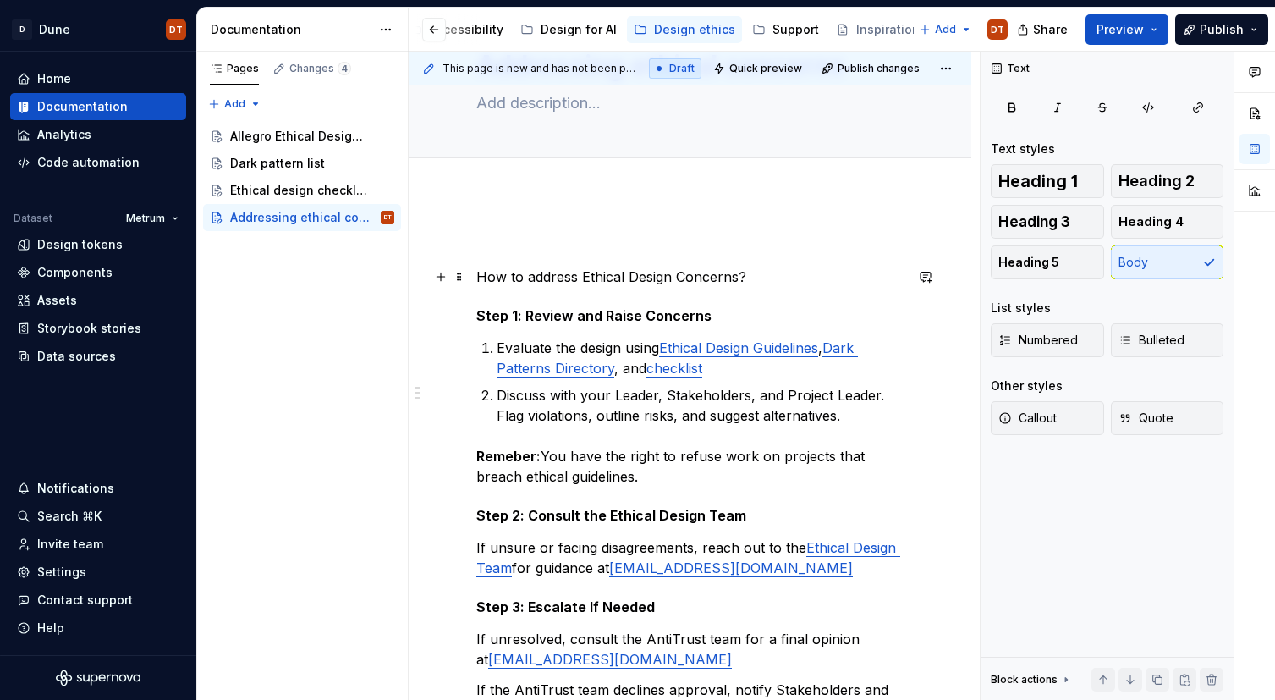
click at [538, 269] on p "How to address Ethical Design Concerns?" at bounding box center [689, 276] width 427 height 20
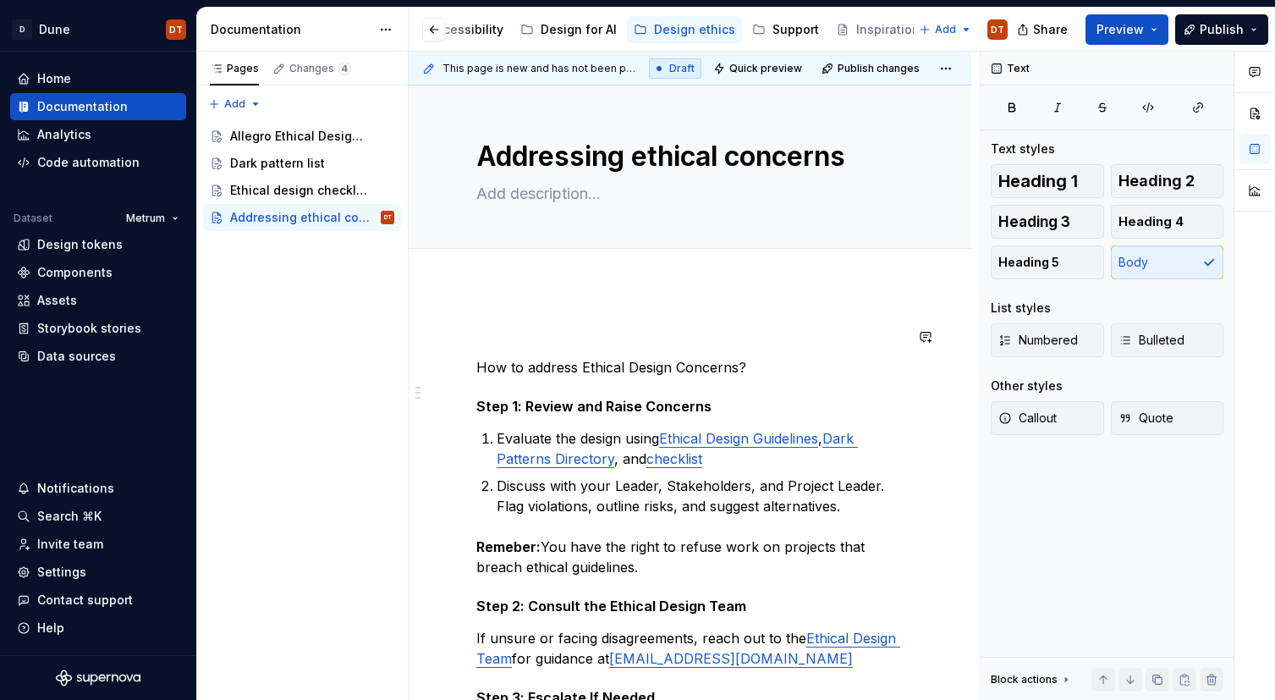
scroll to position [0, 0]
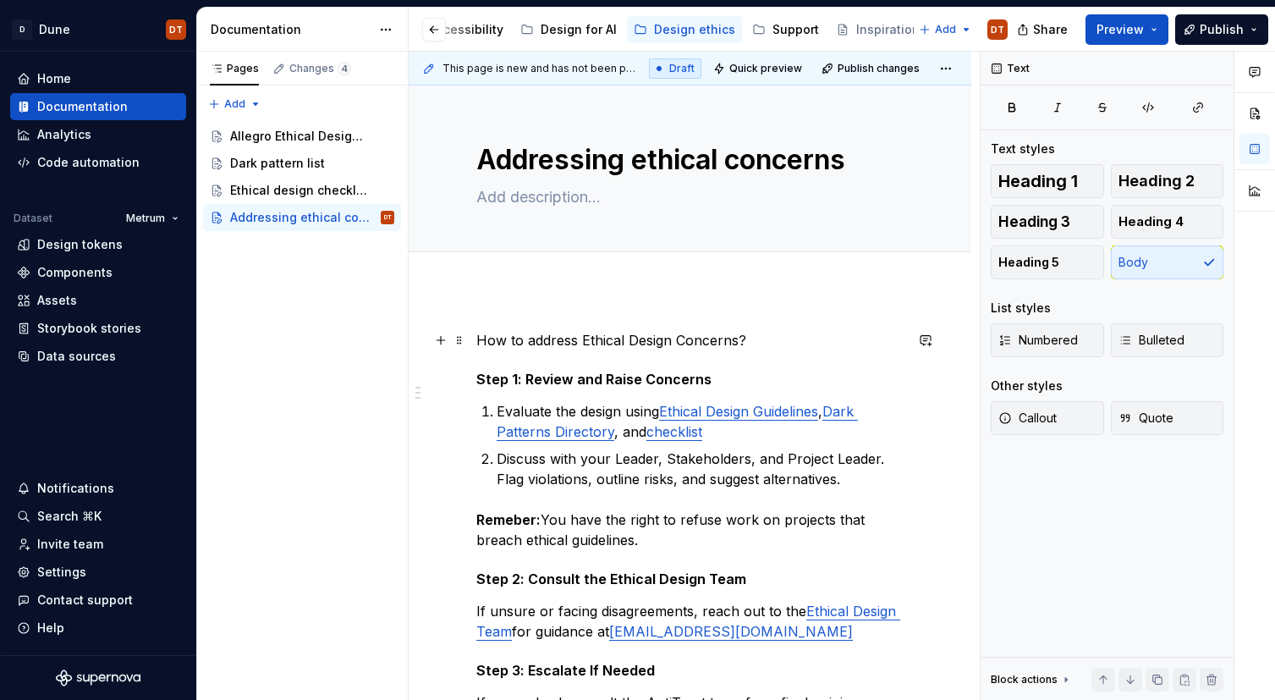
click at [575, 343] on p "How to address Ethical Design Concerns?" at bounding box center [689, 340] width 427 height 20
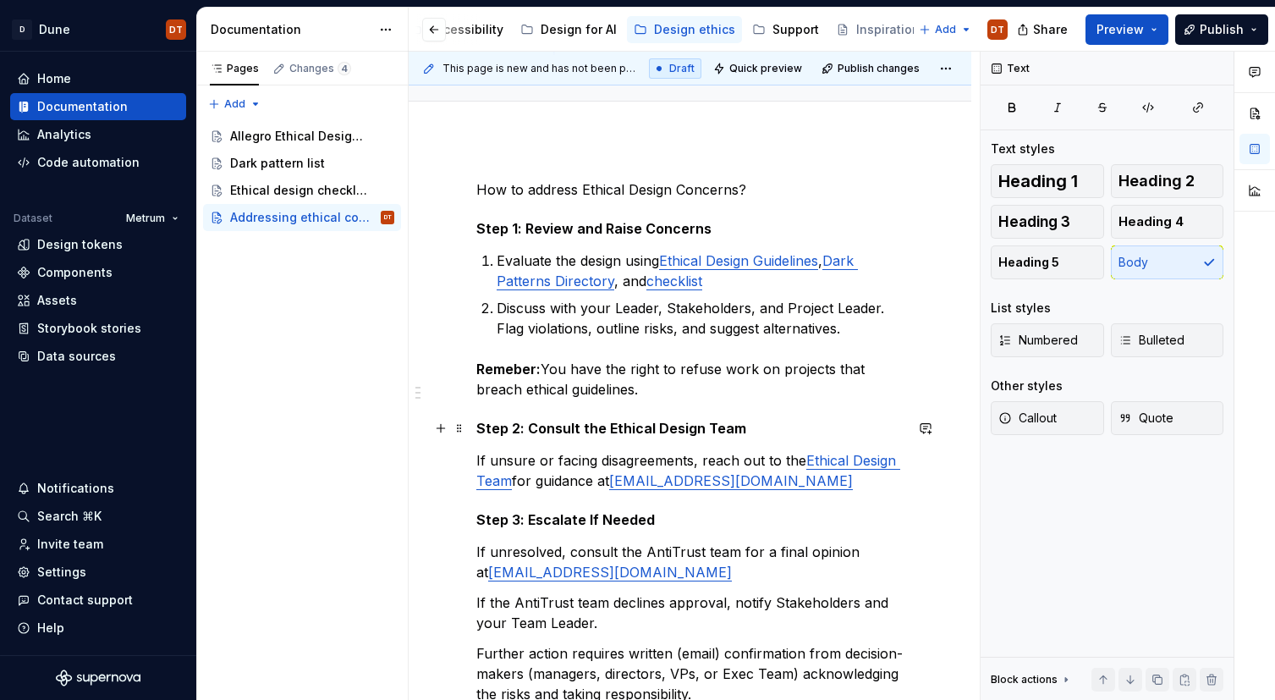
scroll to position [151, 0]
click at [595, 370] on p "Remeber: You have the right to refuse work on projects that breach ethical guid…" at bounding box center [689, 378] width 427 height 41
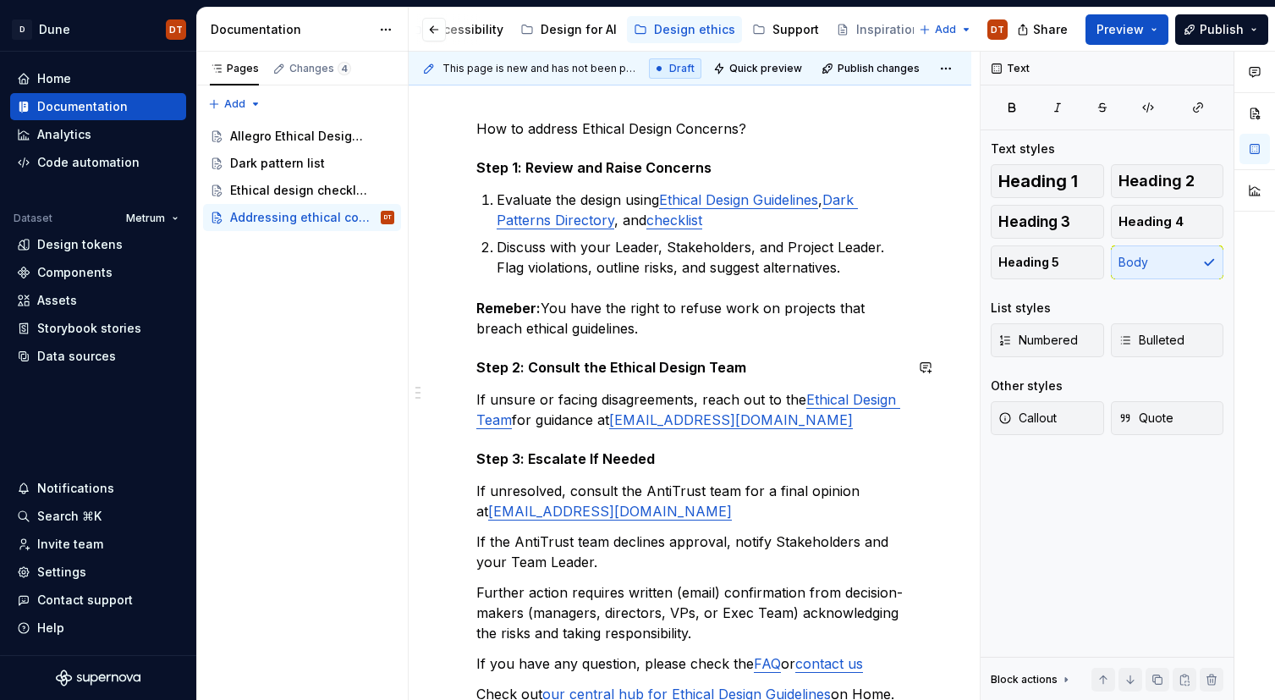
scroll to position [213, 0]
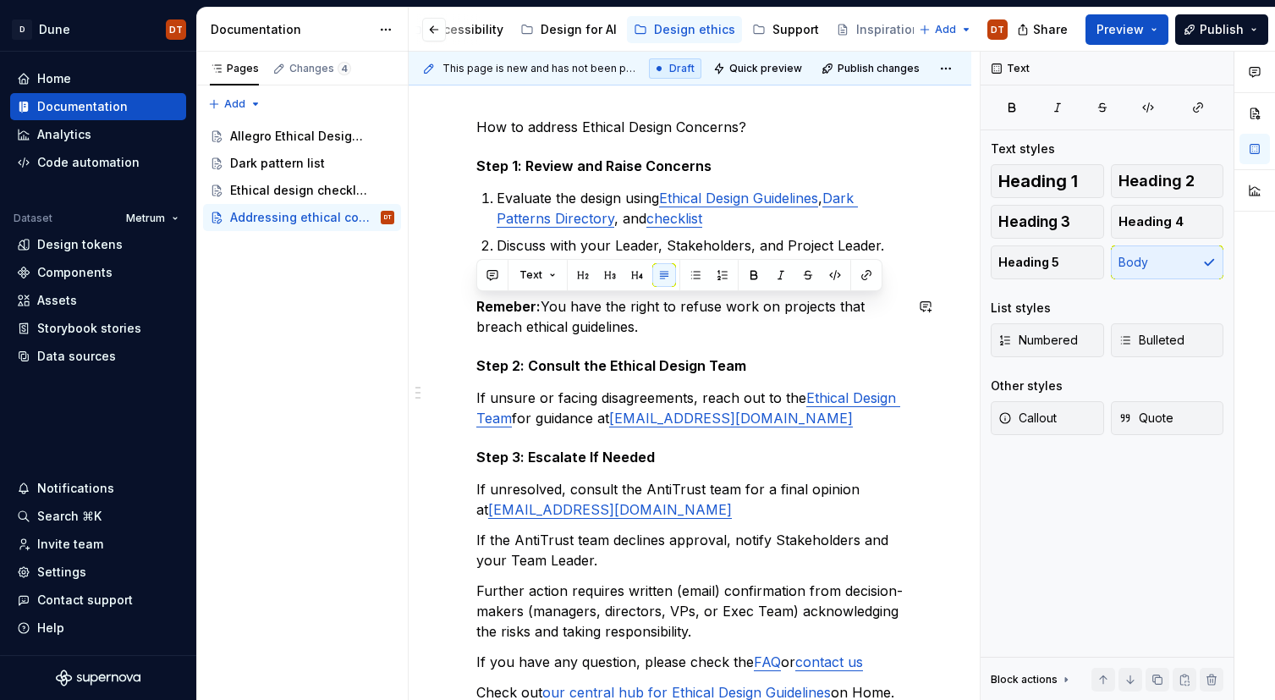
drag, startPoint x: 593, startPoint y: 324, endPoint x: 431, endPoint y: 295, distance: 164.9
click at [431, 295] on div "How to address Ethical Design Concerns? Step 1: Review and Raise Concerns Evalu…" at bounding box center [690, 519] width 563 height 887
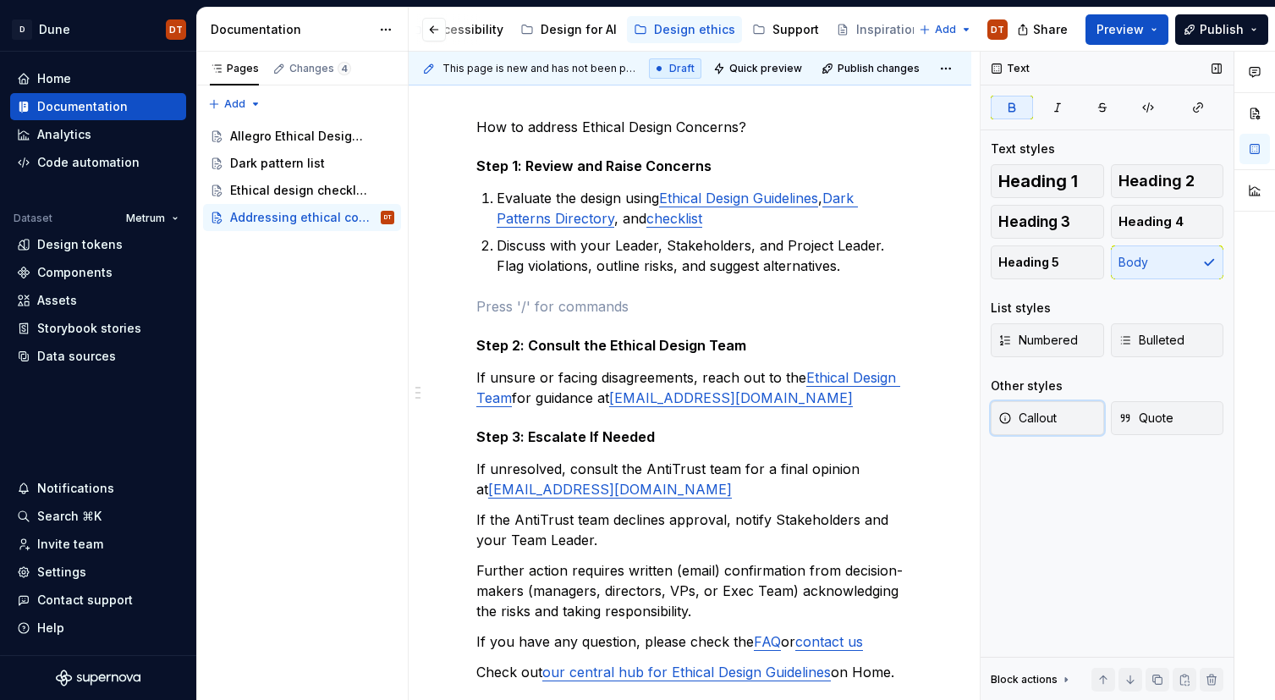
click at [1036, 416] on span "Callout" at bounding box center [1027, 417] width 58 height 17
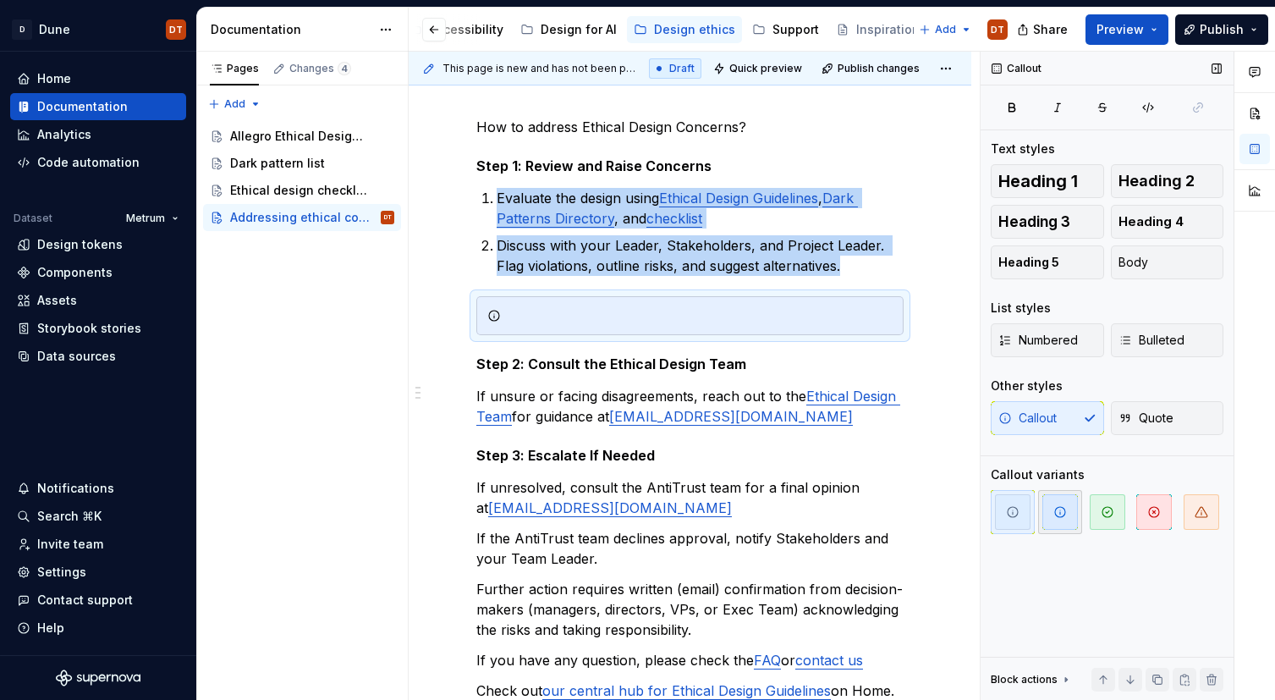
click at [1062, 512] on icon "button" at bounding box center [1060, 512] width 14 height 14
click at [527, 315] on div at bounding box center [700, 315] width 385 height 17
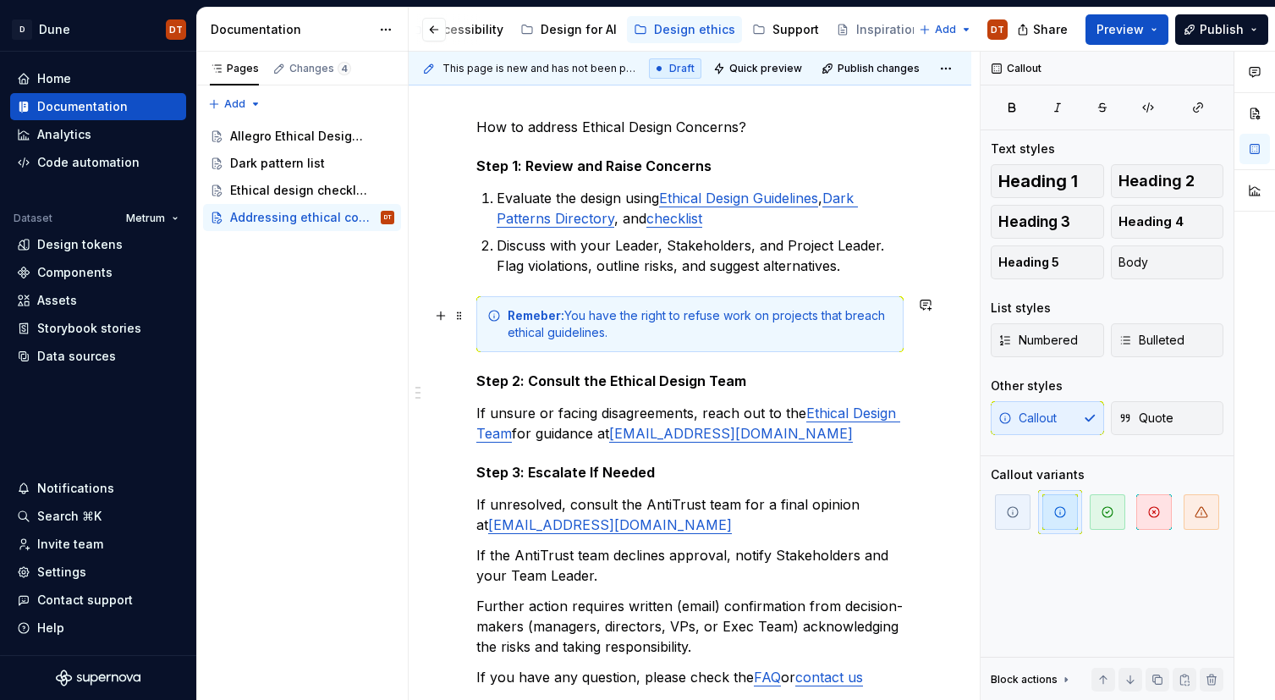
scroll to position [239, 0]
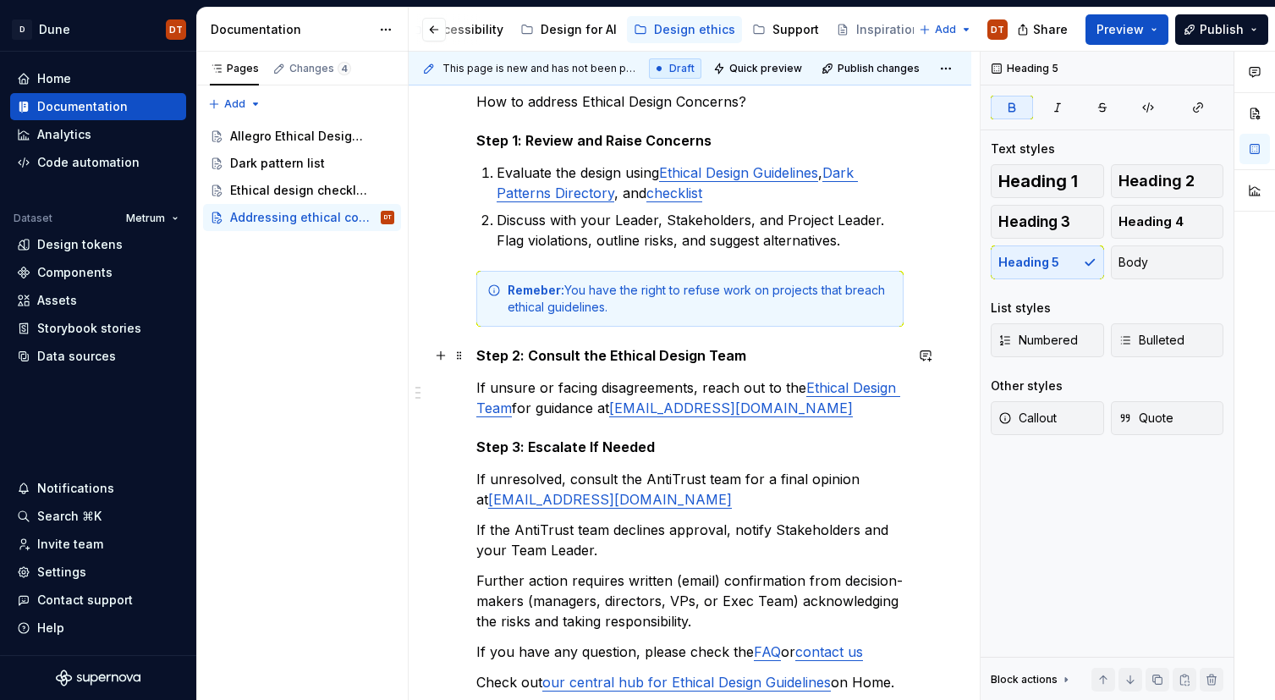
click at [580, 355] on strong "Step 2: Consult the Ethical Design Team" at bounding box center [611, 355] width 270 height 17
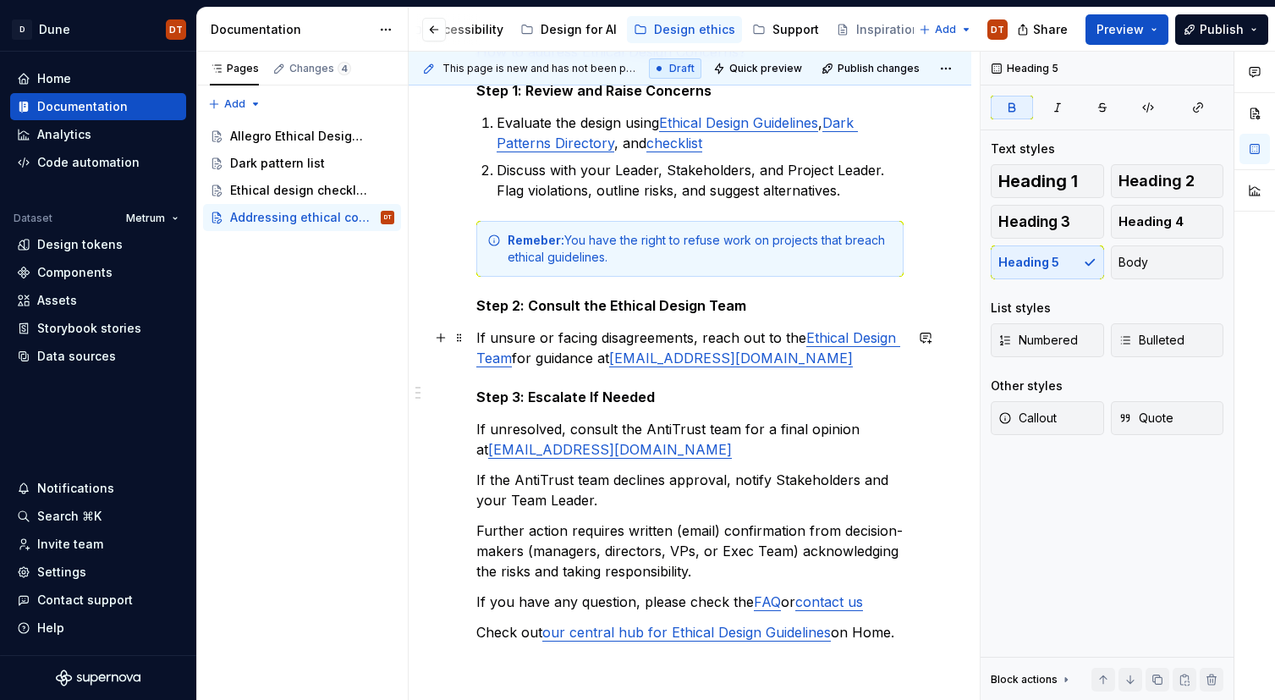
scroll to position [294, 0]
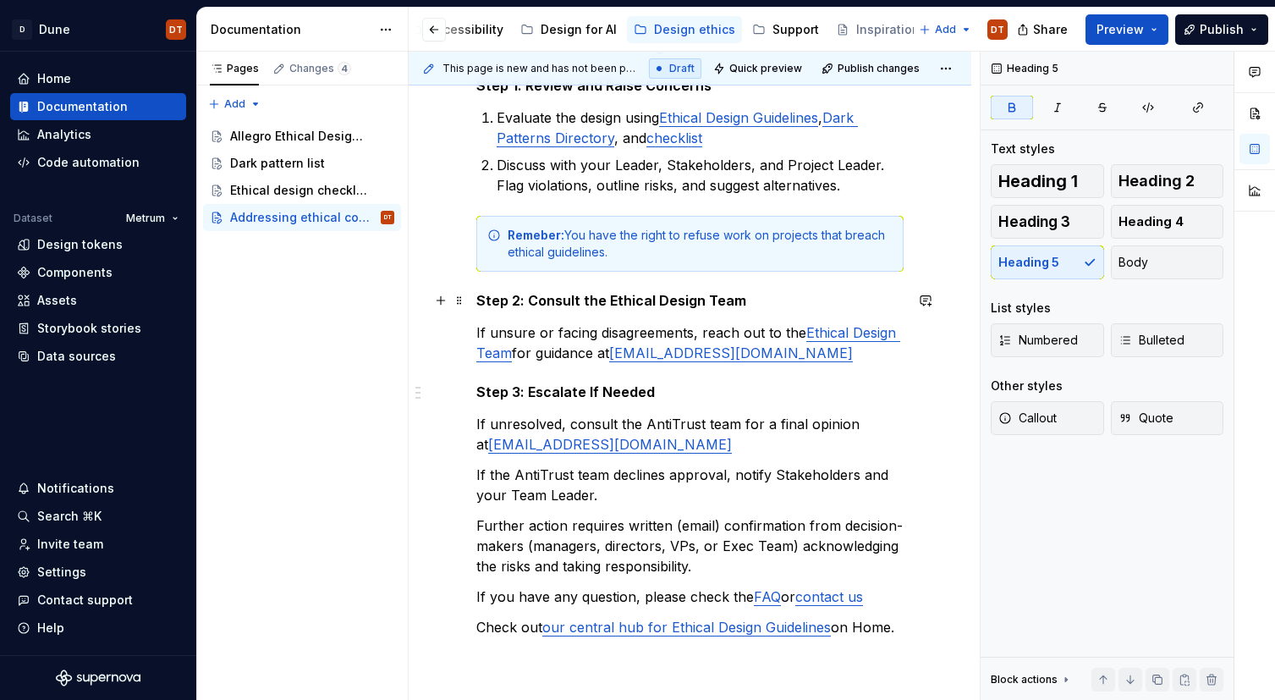
click at [660, 297] on strong "Step 2: Consult the Ethical Design Team" at bounding box center [611, 300] width 270 height 17
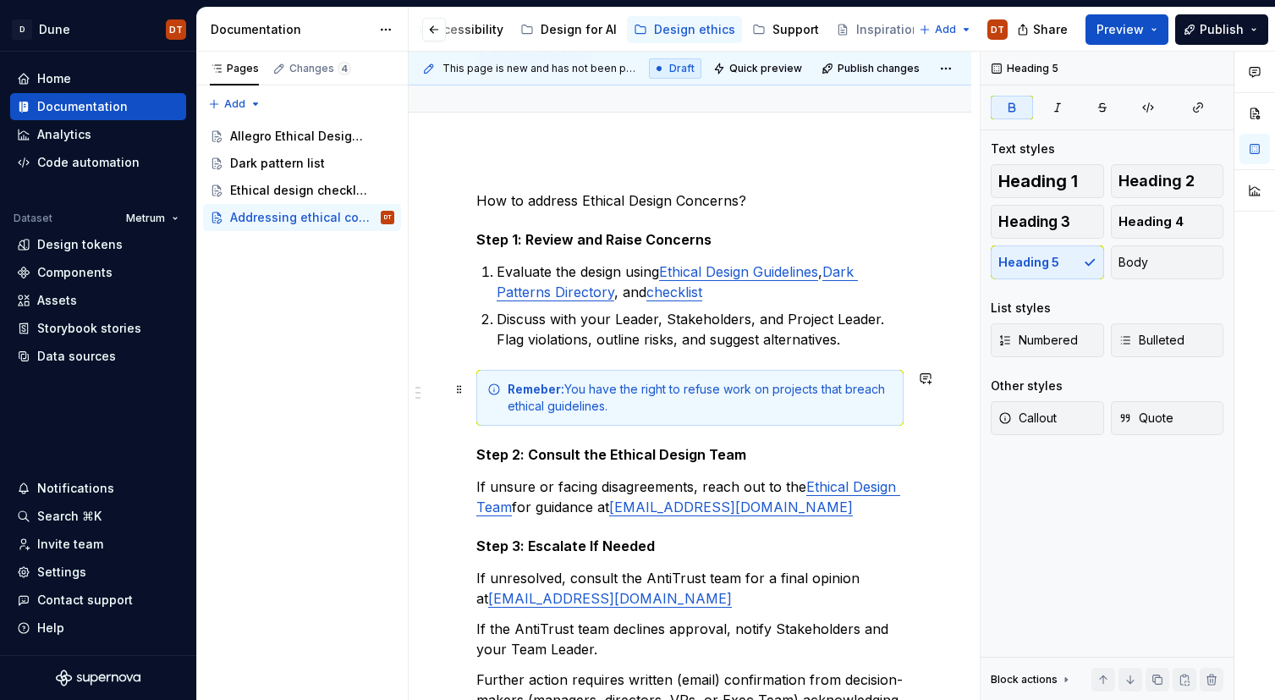
scroll to position [115, 0]
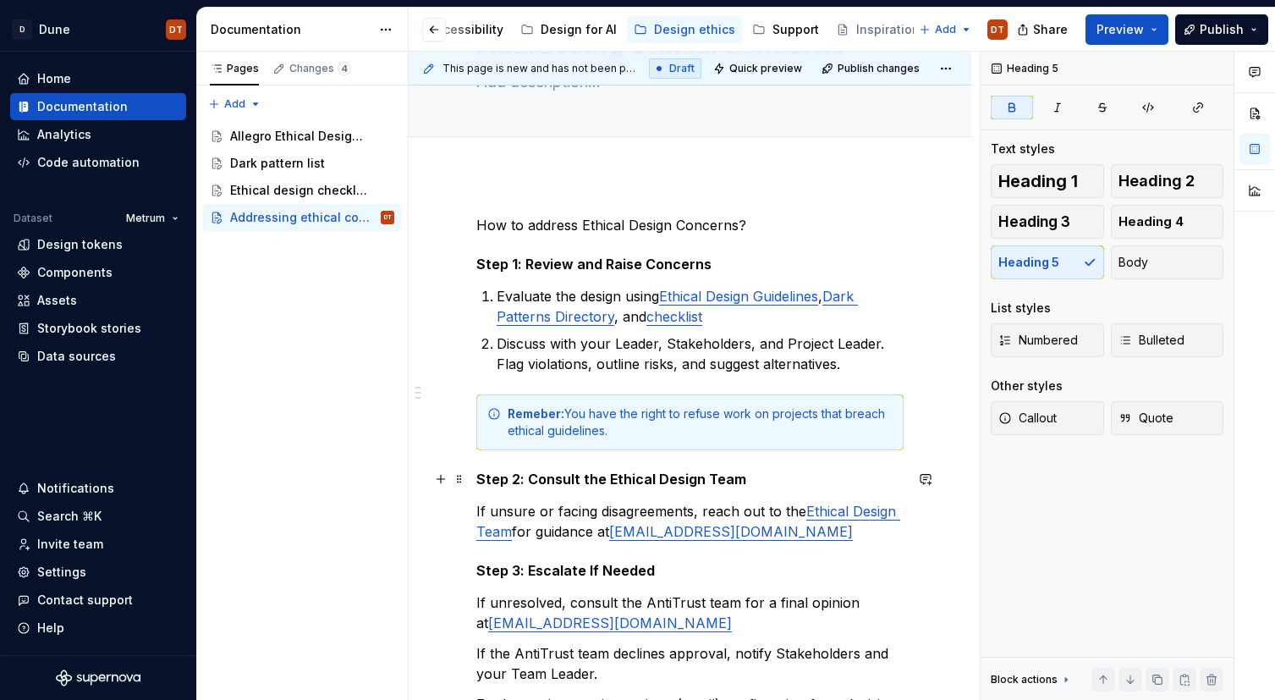
click at [474, 476] on div "How to address Ethical Design Concerns? Step 1: Review and Raise Concerns Evalu…" at bounding box center [690, 625] width 563 height 902
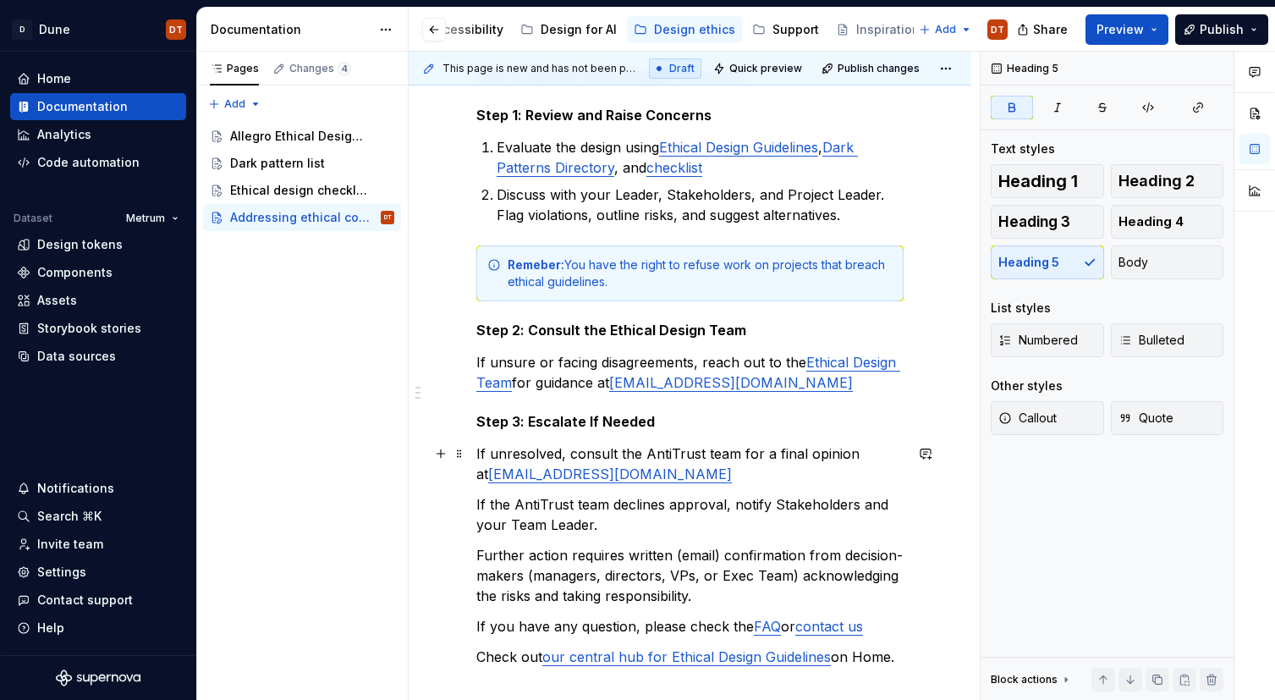
scroll to position [310, 0]
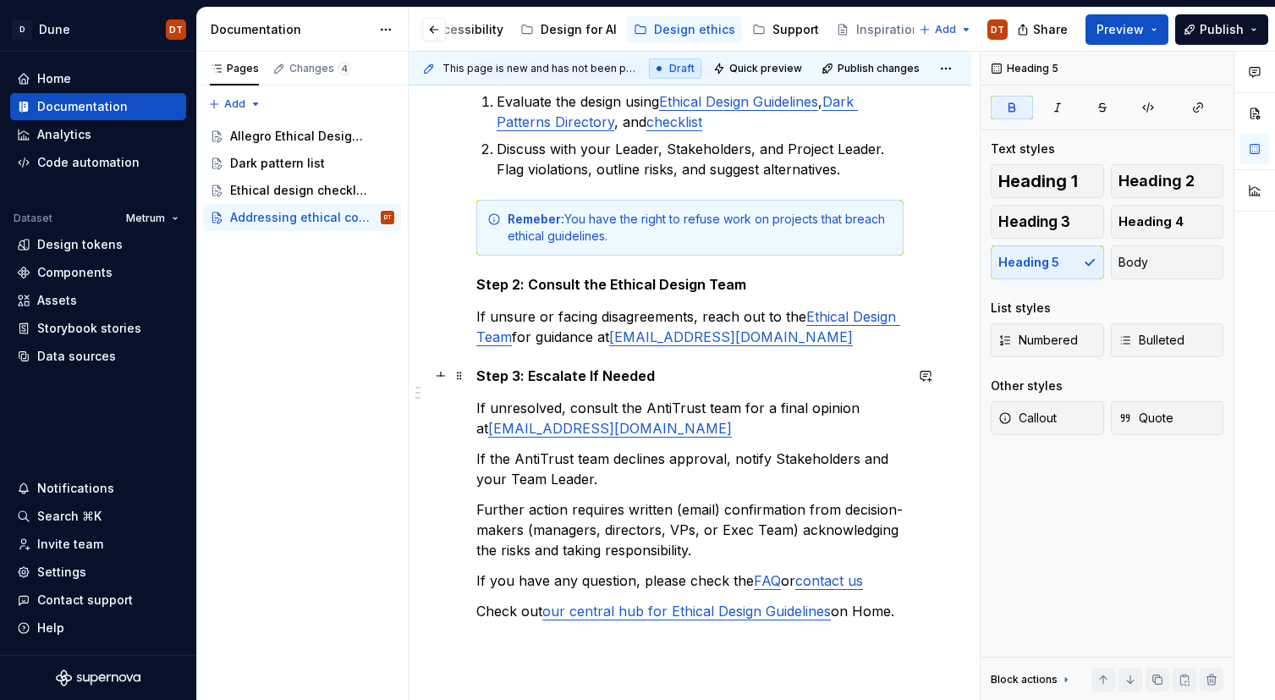
click at [472, 375] on div "How to address Ethical Design Concerns? Step 1: Review and Raise Concerns Evalu…" at bounding box center [690, 431] width 563 height 902
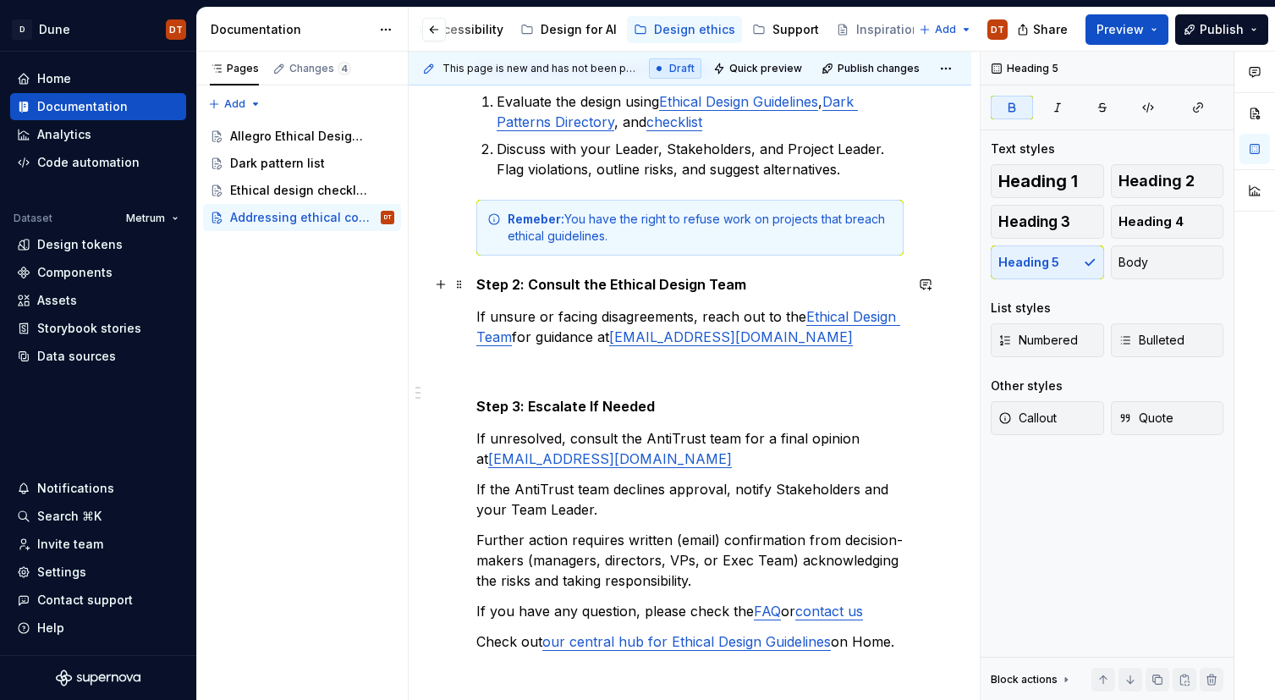
click at [475, 283] on div "How to address Ethical Design Concerns? Step 1: Review and Raise Concerns Evalu…" at bounding box center [690, 446] width 563 height 932
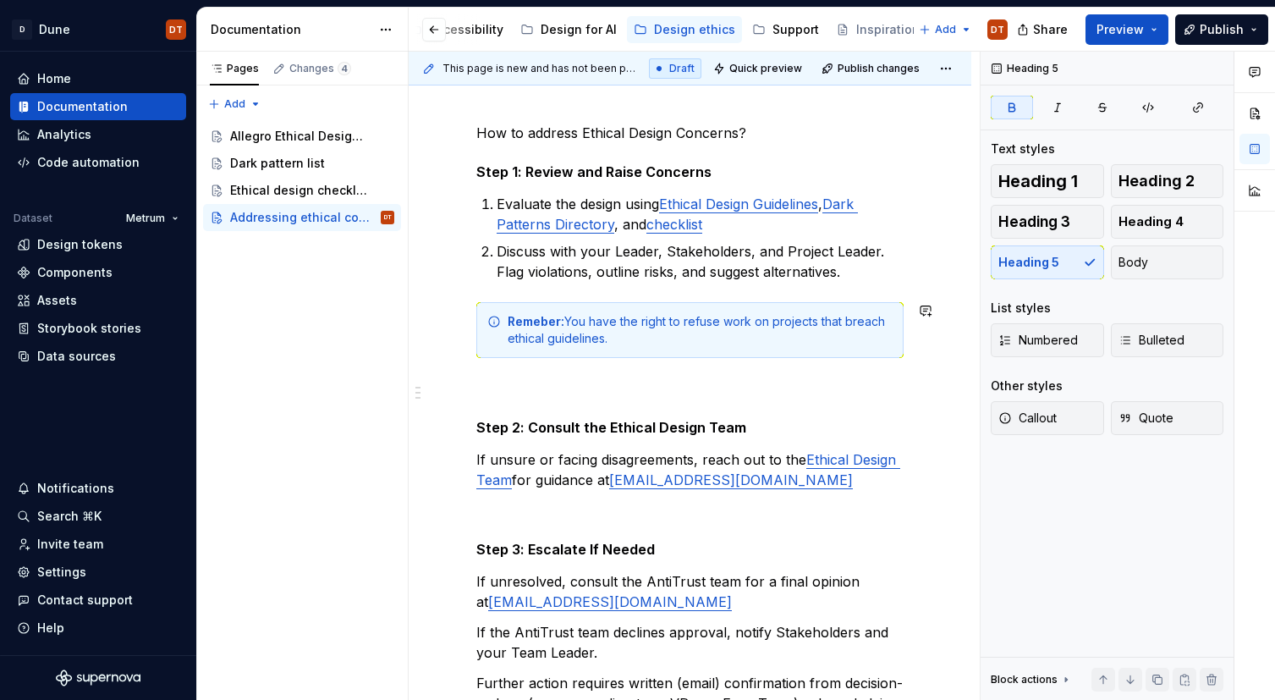
scroll to position [200, 0]
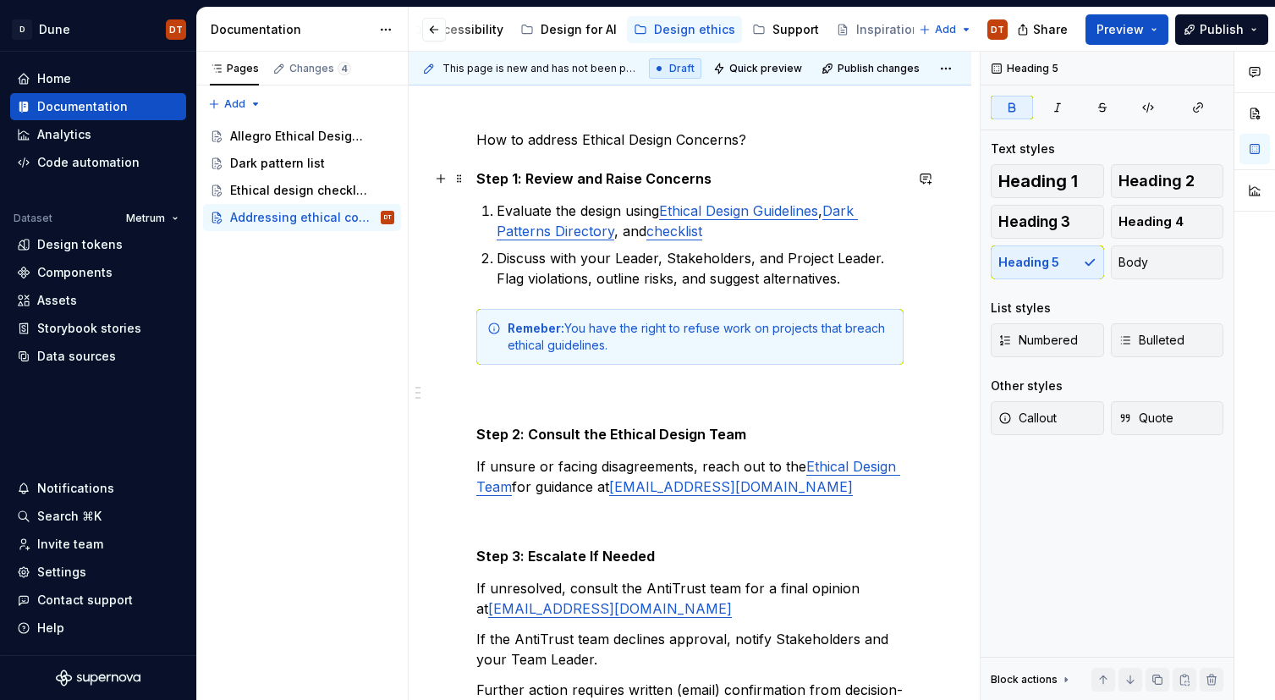
click at [477, 174] on strong "Step 1: Review and Raise Concerns" at bounding box center [593, 178] width 235 height 17
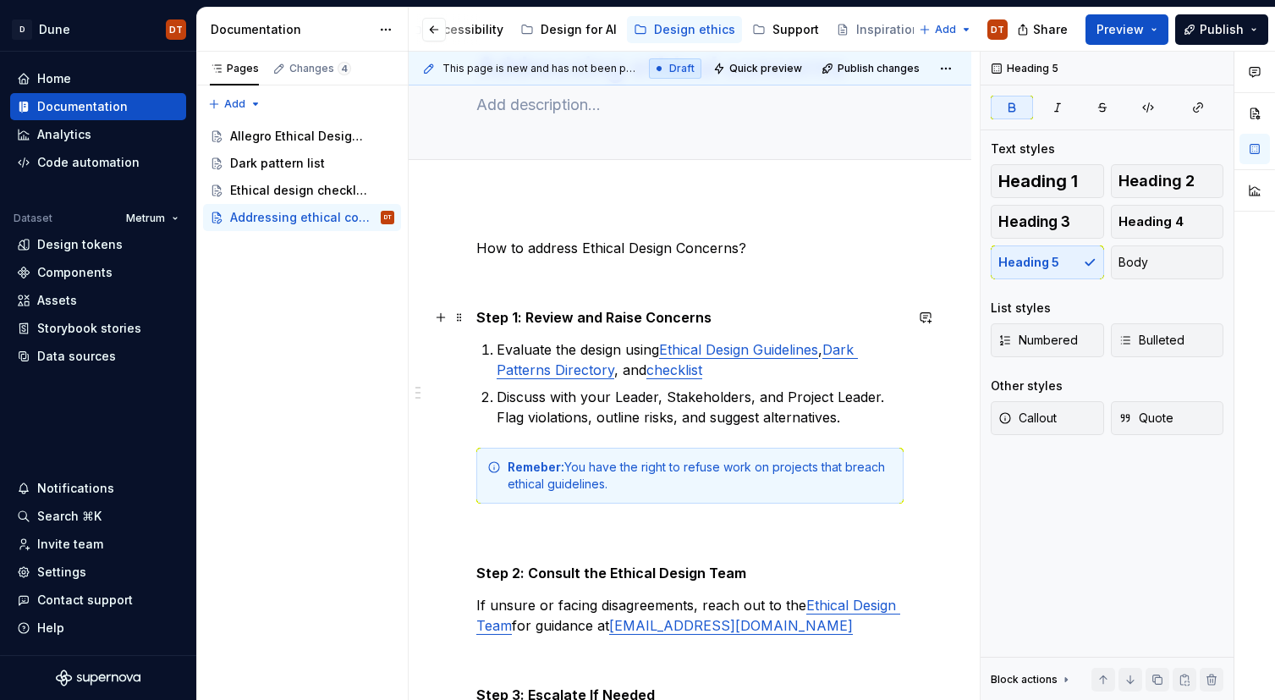
scroll to position [95, 0]
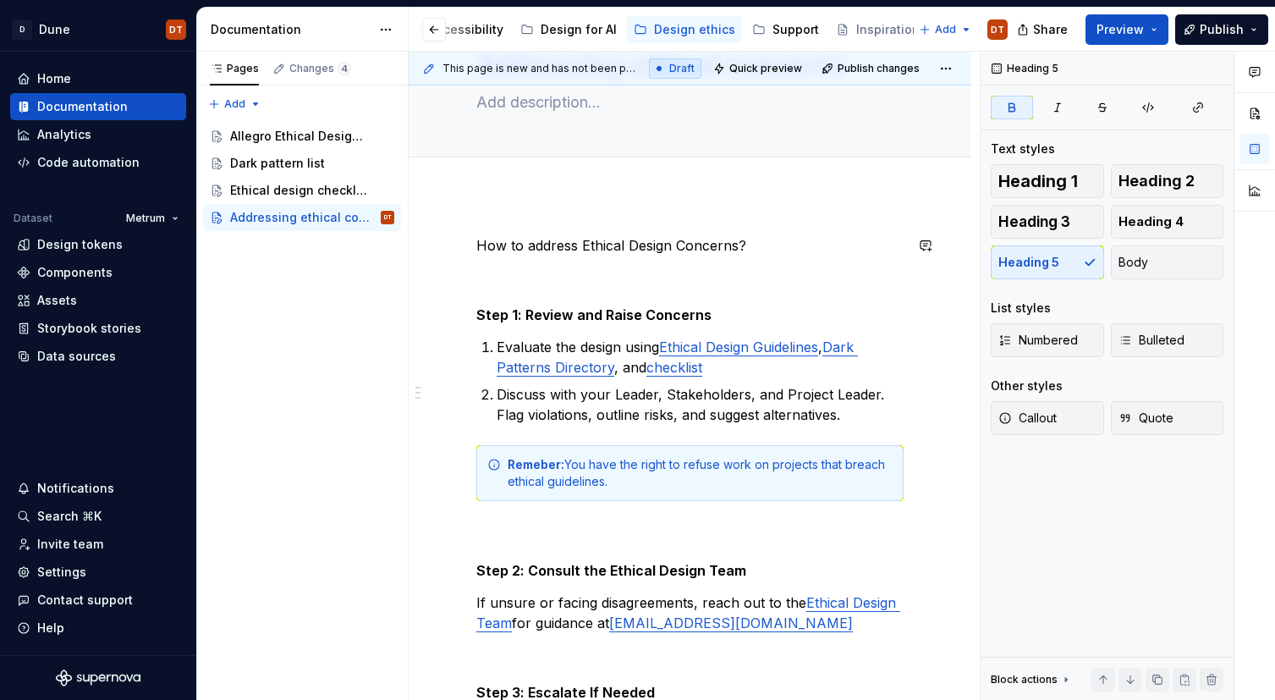
click at [508, 205] on div "How to address Ethical Design Concerns? Step 1: Review and Raise Concerns Evalu…" at bounding box center [690, 696] width 563 height 1003
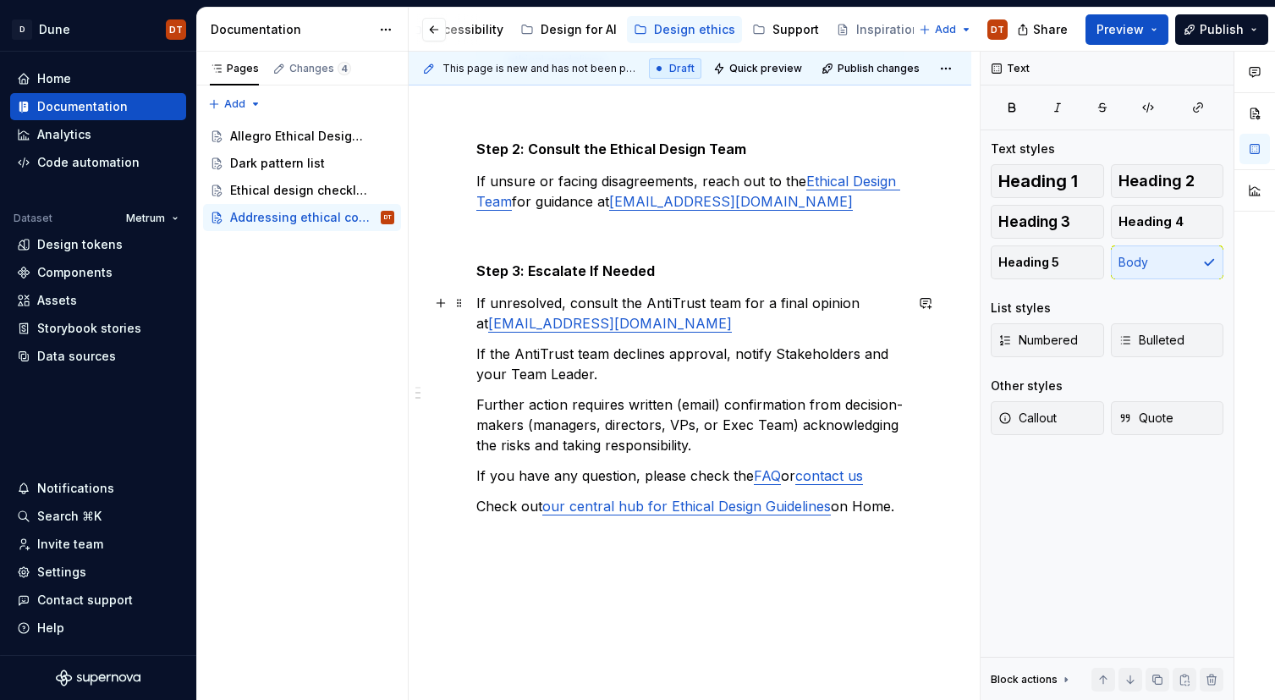
scroll to position [548, 0]
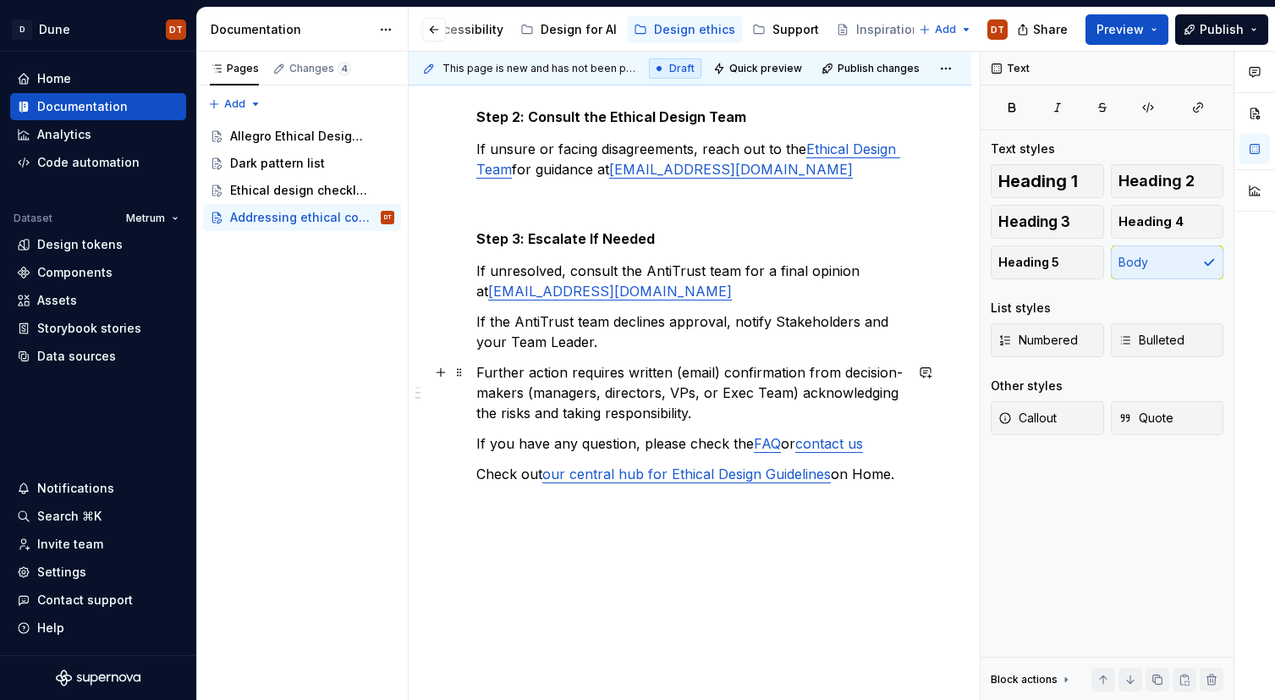
click at [714, 411] on p "Further action requires written (email) confirmation from decision-makers (mana…" at bounding box center [689, 392] width 427 height 61
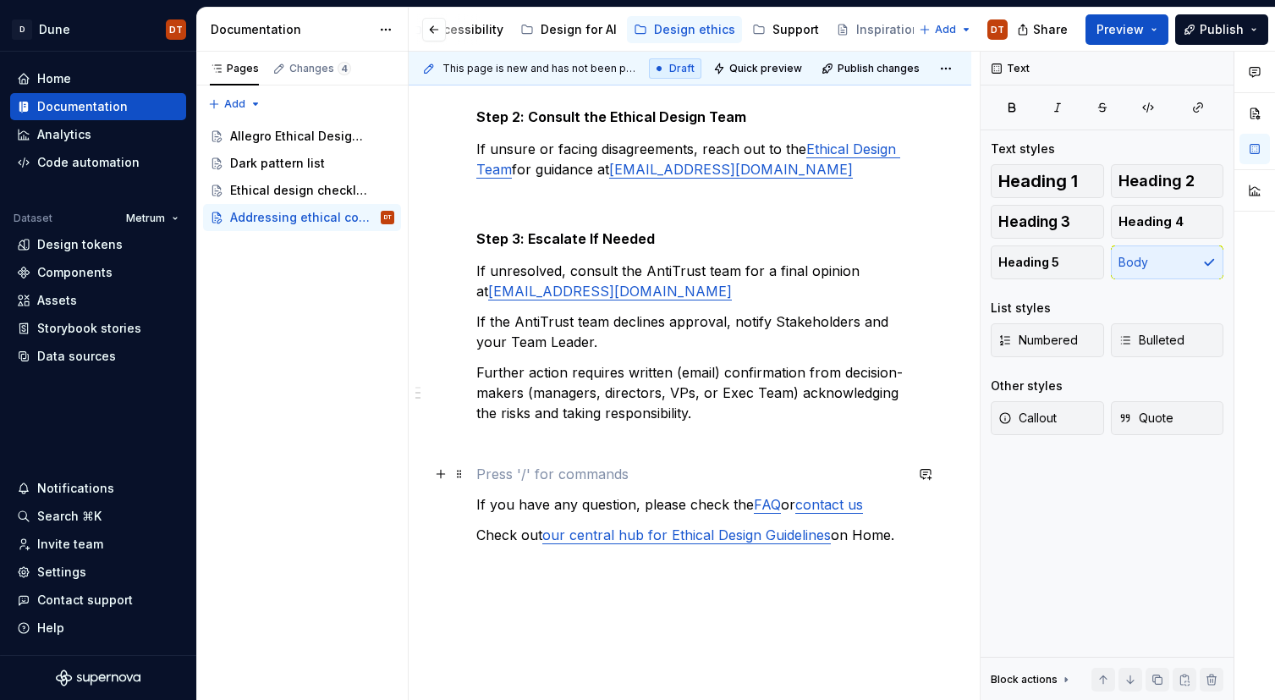
drag, startPoint x: 559, startPoint y: 472, endPoint x: 758, endPoint y: 454, distance: 199.6
click at [561, 471] on p at bounding box center [689, 474] width 427 height 20
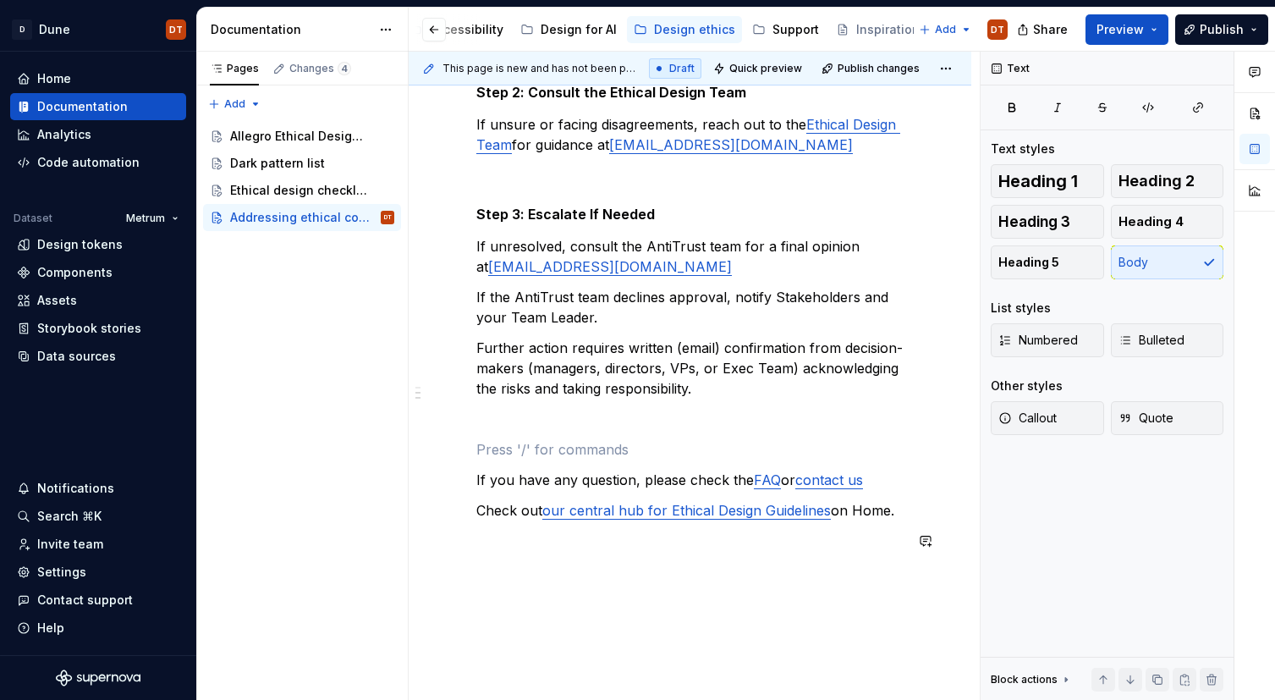
click at [826, 560] on div "How to address Ethical Design Concerns? Step 1: Review and Raise Concerns Evalu…" at bounding box center [689, 164] width 427 height 814
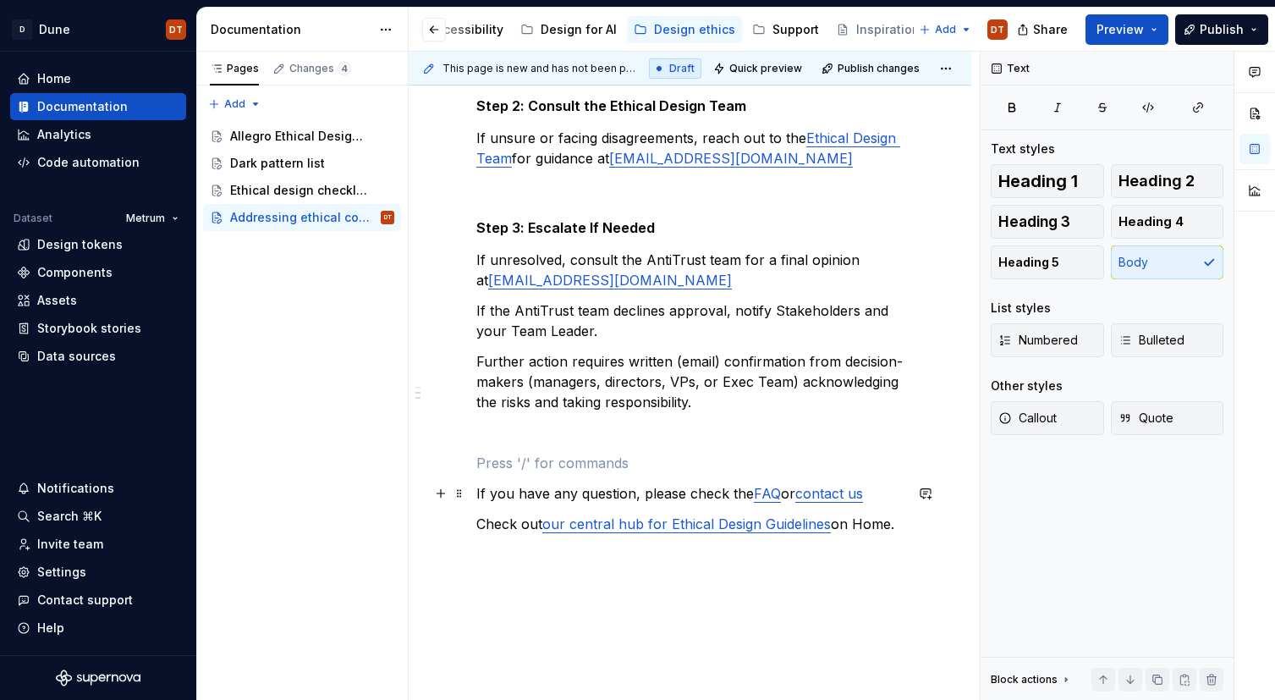
scroll to position [561, 0]
click at [678, 596] on div "How to address Ethical Design Concerns? Step 1: Review and Raise Concerns Evalu…" at bounding box center [690, 260] width 563 height 1064
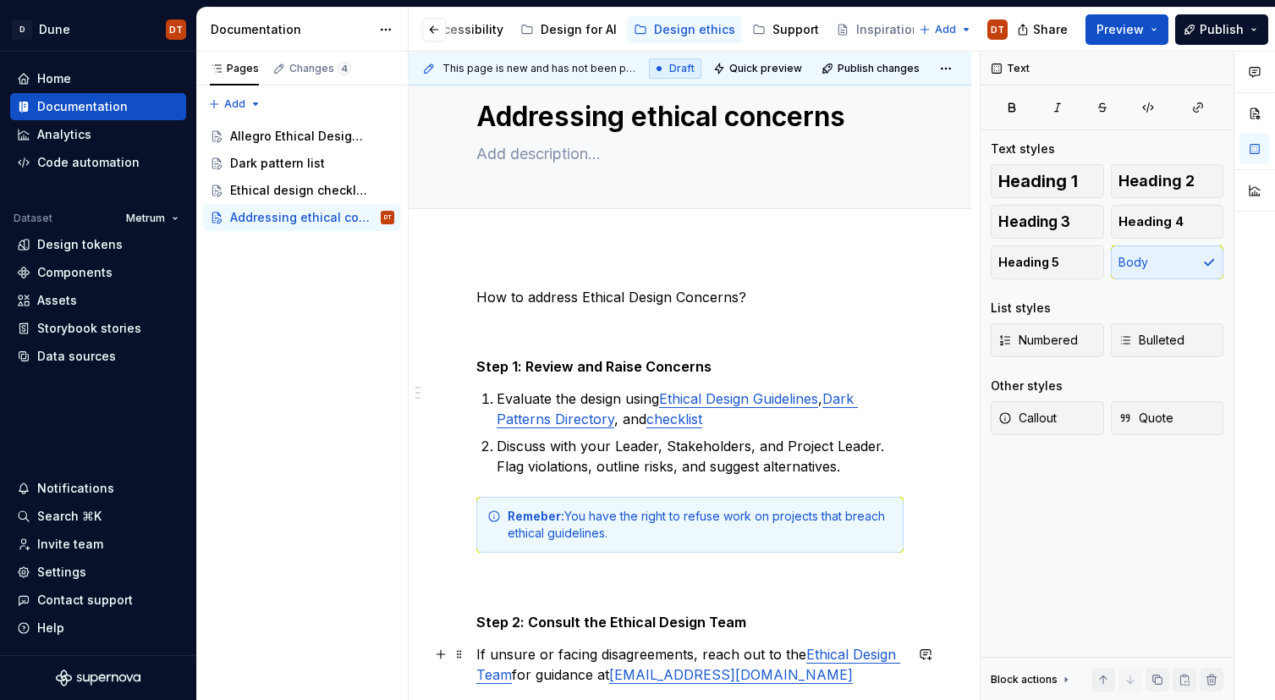
scroll to position [0, 0]
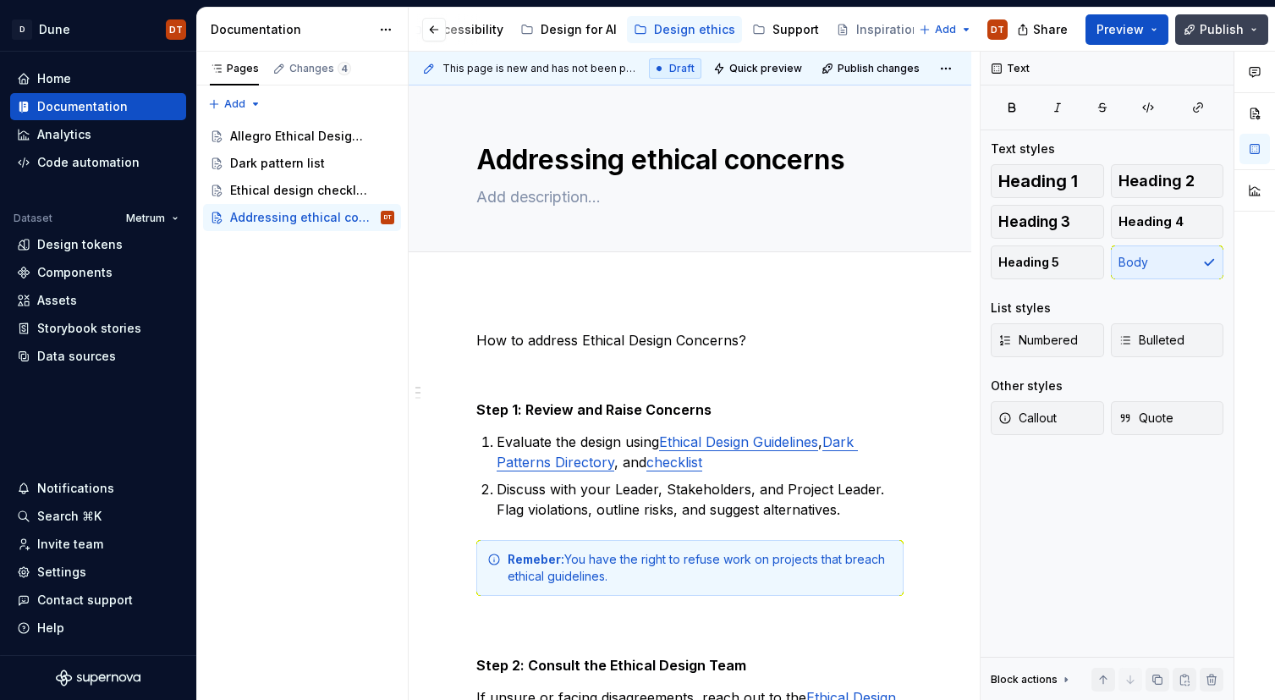
click at [1216, 28] on span "Publish" at bounding box center [1221, 29] width 44 height 17
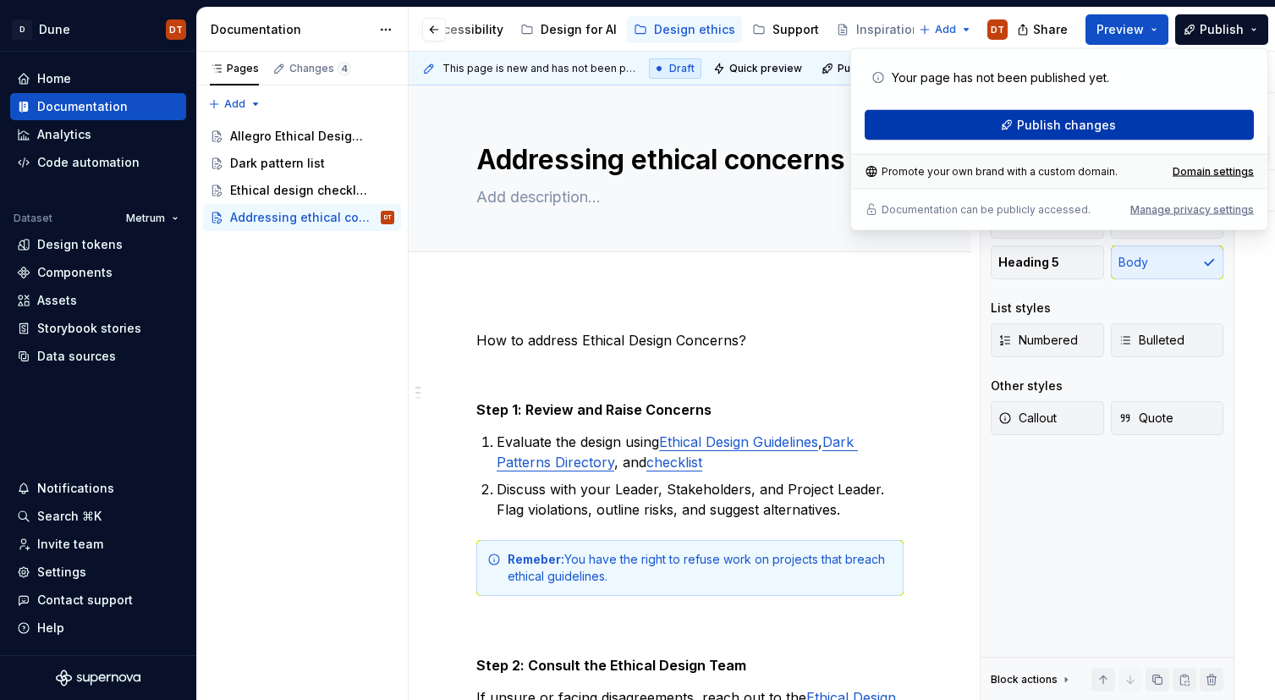
click at [1057, 125] on span "Publish changes" at bounding box center [1066, 125] width 99 height 17
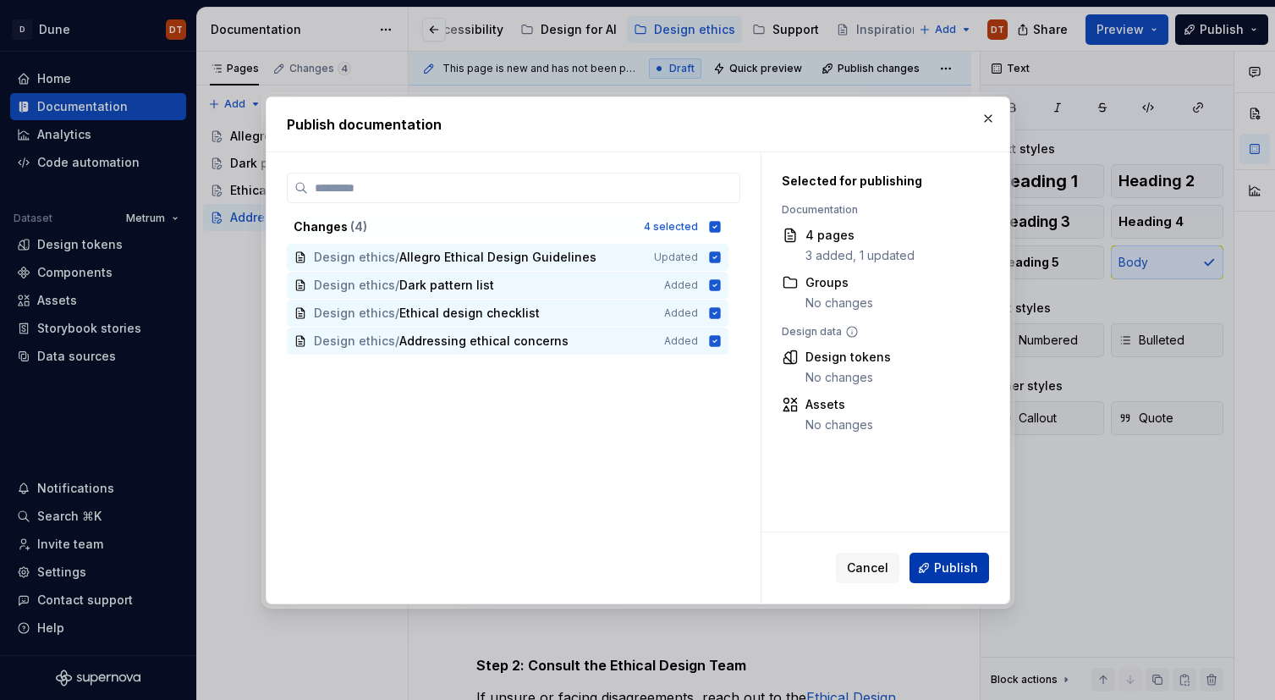
click at [945, 562] on span "Publish" at bounding box center [956, 567] width 44 height 17
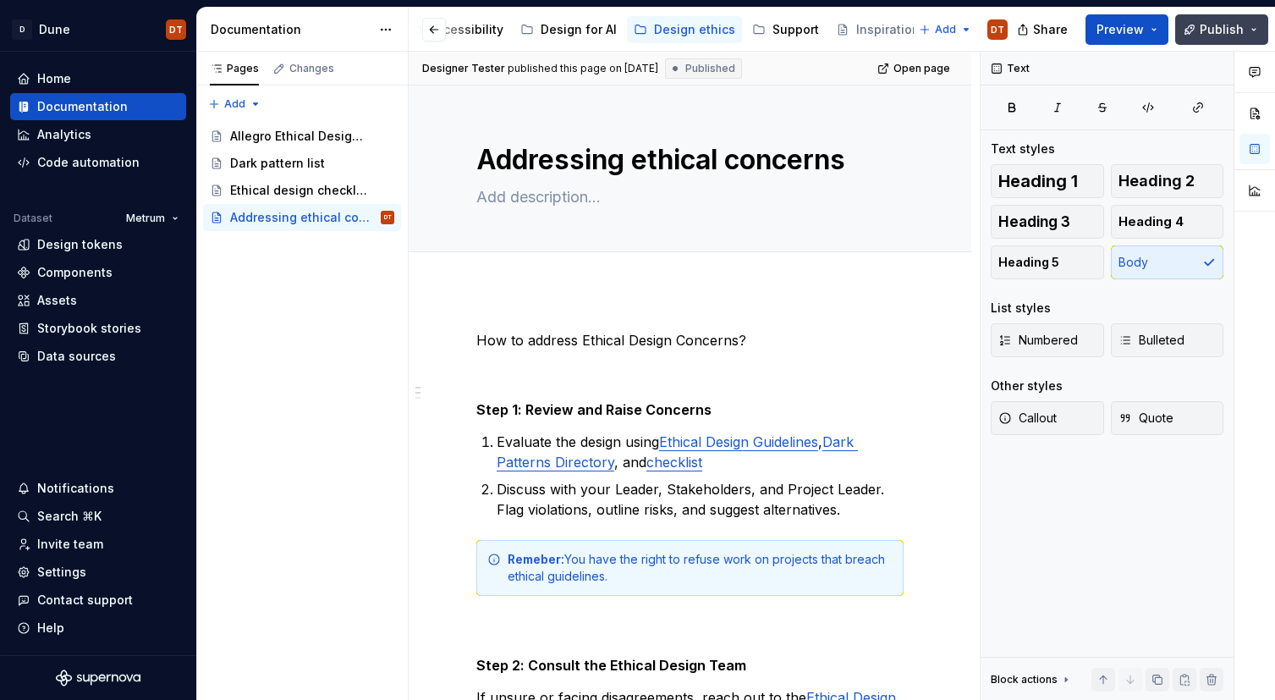
click at [1255, 28] on button "Publish" at bounding box center [1221, 29] width 93 height 30
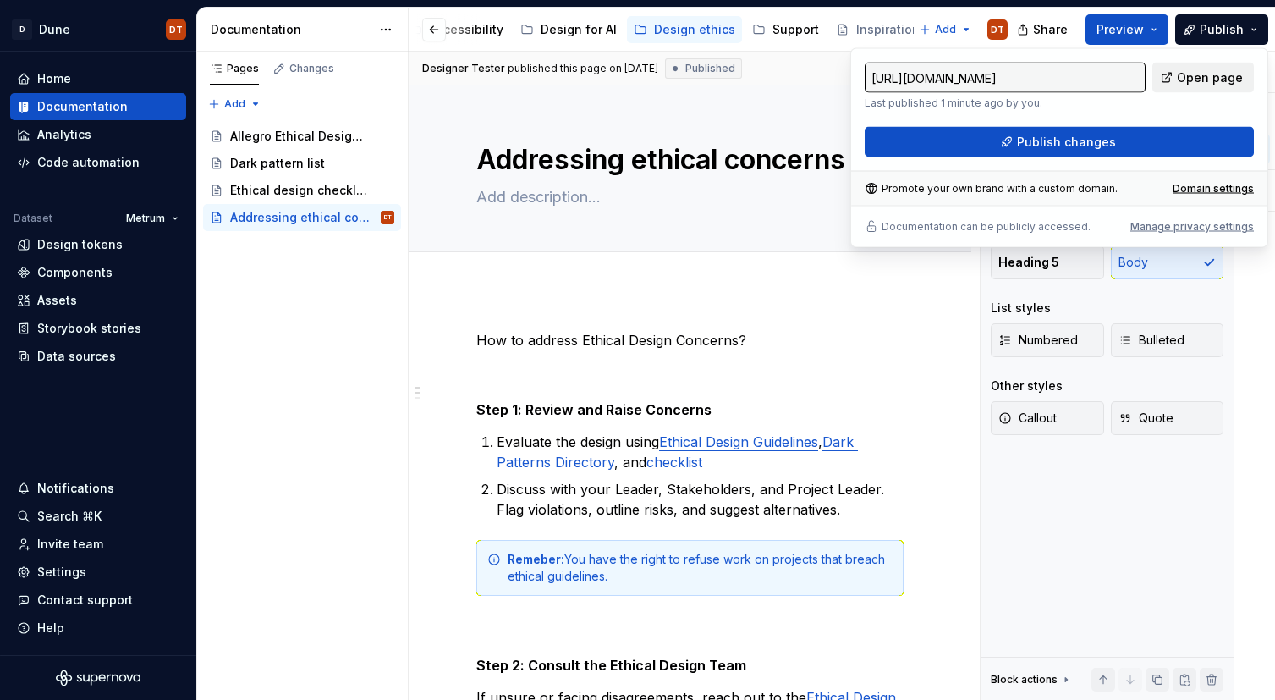
click at [1186, 78] on span "Open page" at bounding box center [1210, 77] width 66 height 17
click at [297, 140] on div "Allegro Ethical Design Guidelines" at bounding box center [286, 136] width 113 height 17
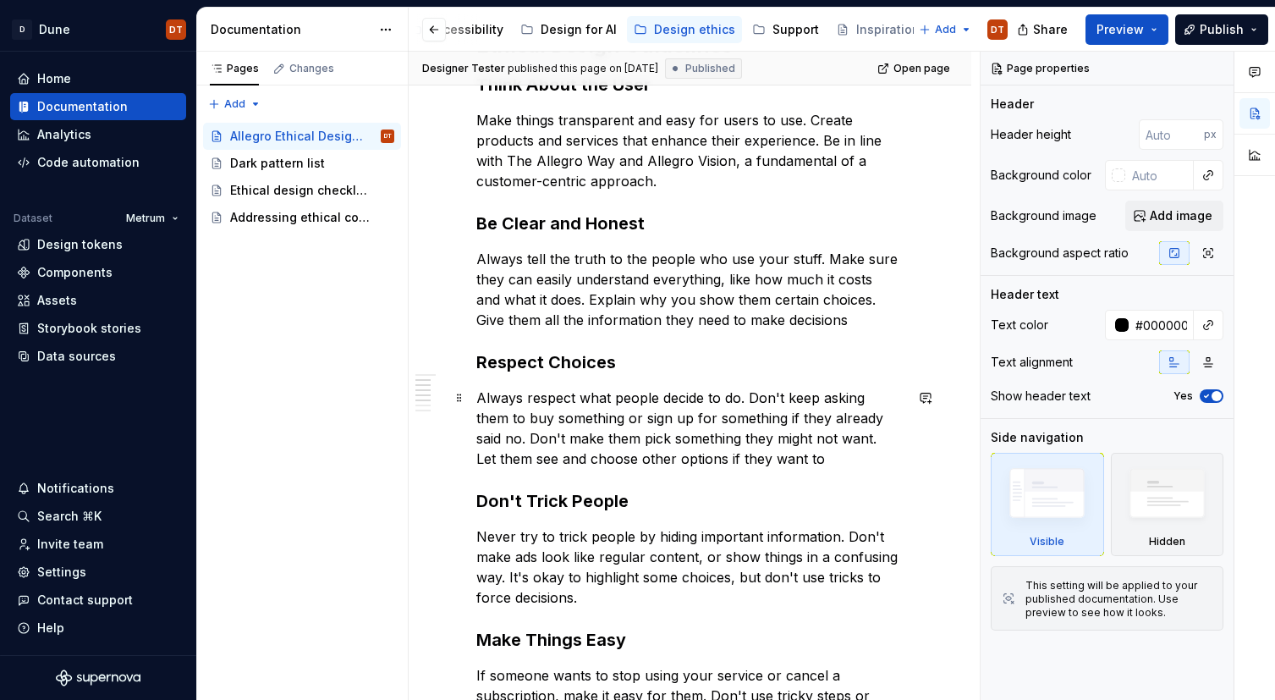
scroll to position [461, 0]
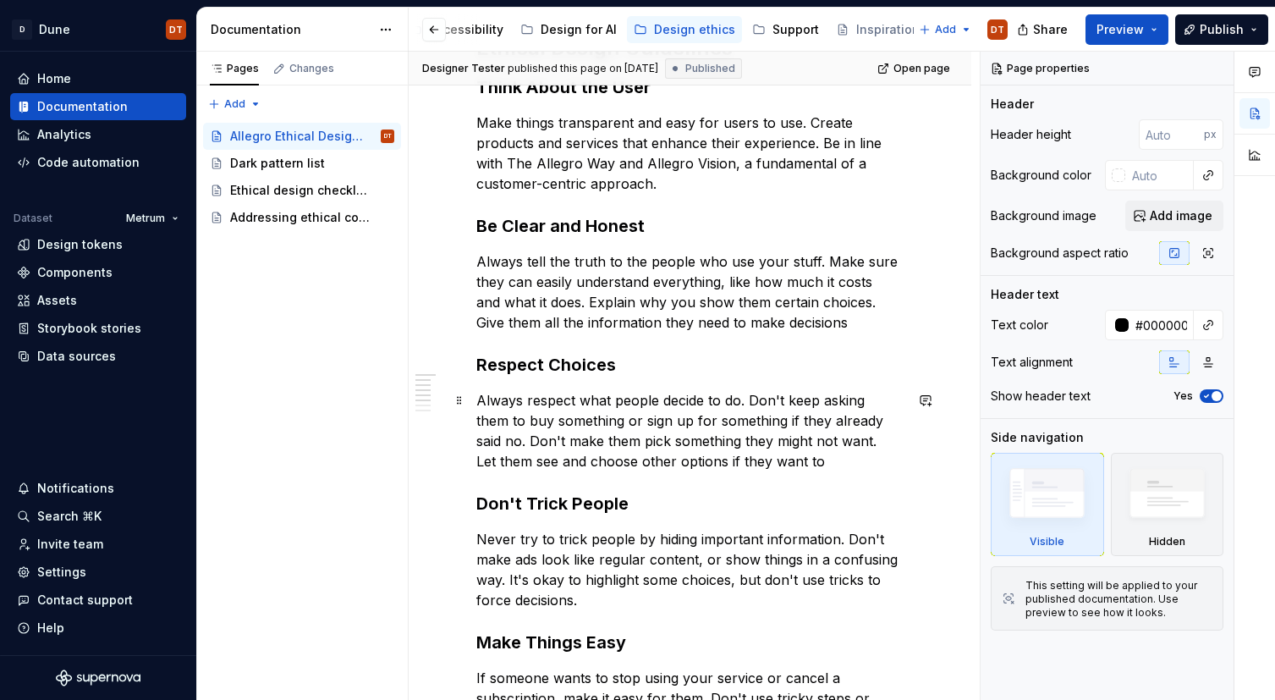
click at [487, 429] on p "Always respect what people decide to do. Don't keep asking them to buy somethin…" at bounding box center [689, 430] width 427 height 81
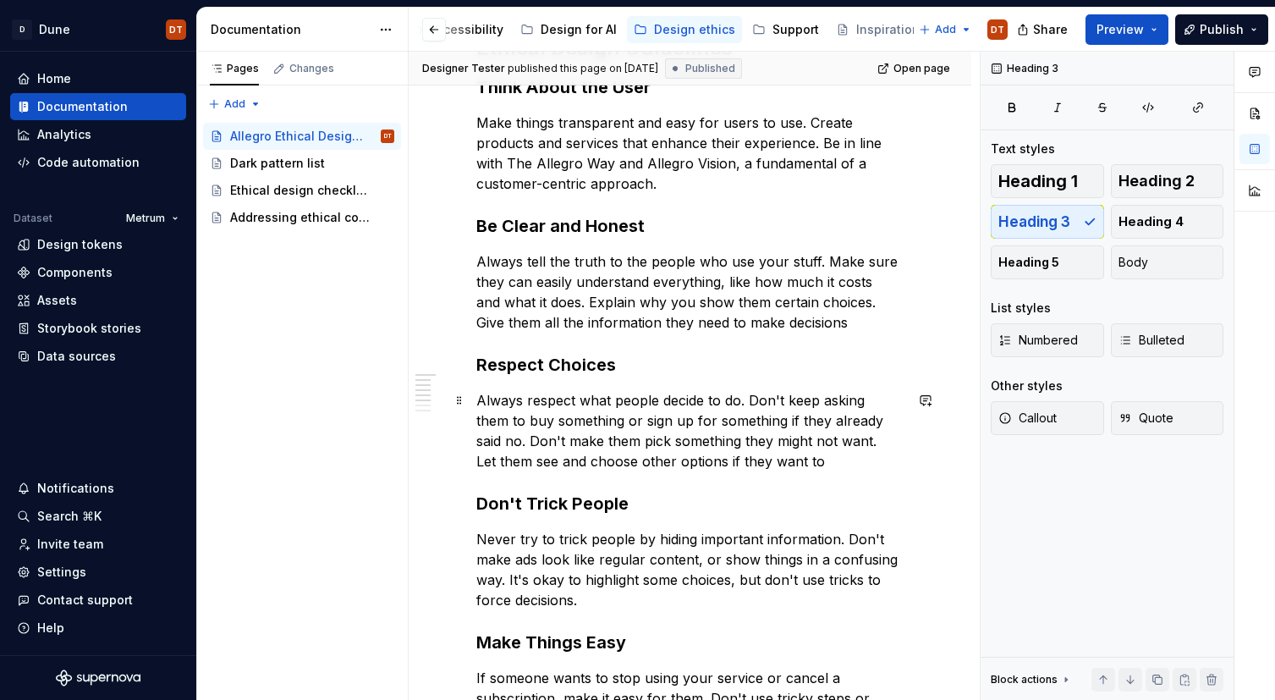
click at [475, 401] on div "Allegro strives to create the best, most ethical experiences for our users. Tha…" at bounding box center [690, 594] width 563 height 1465
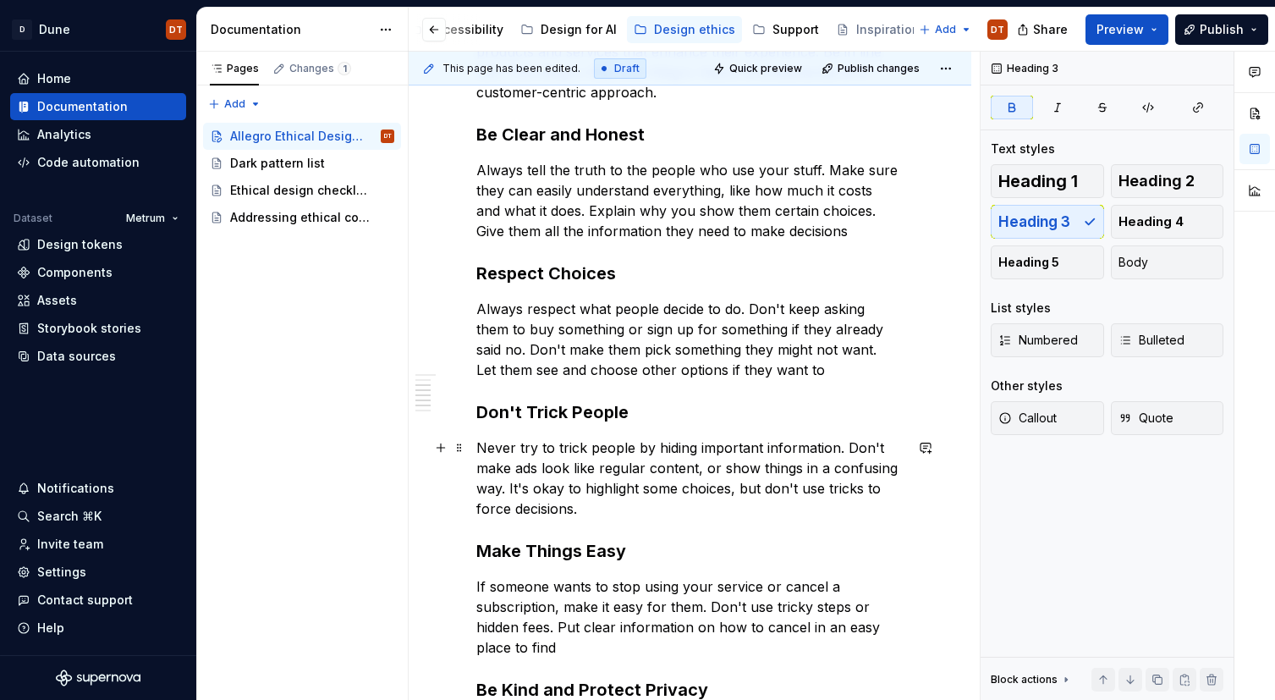
scroll to position [555, 0]
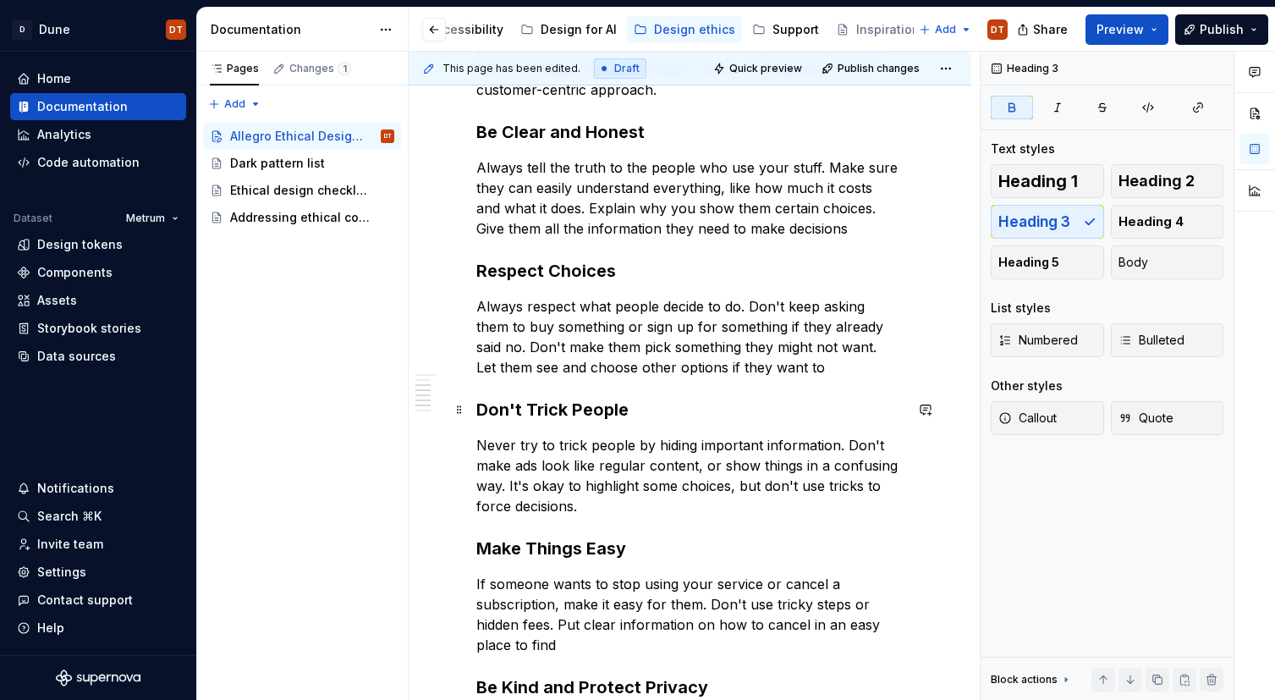
click at [476, 405] on strong "Don't Trick People" at bounding box center [552, 409] width 152 height 20
click at [476, 445] on p "Never try to trick people by hiding important information. Don't make ads look …" at bounding box center [689, 475] width 427 height 81
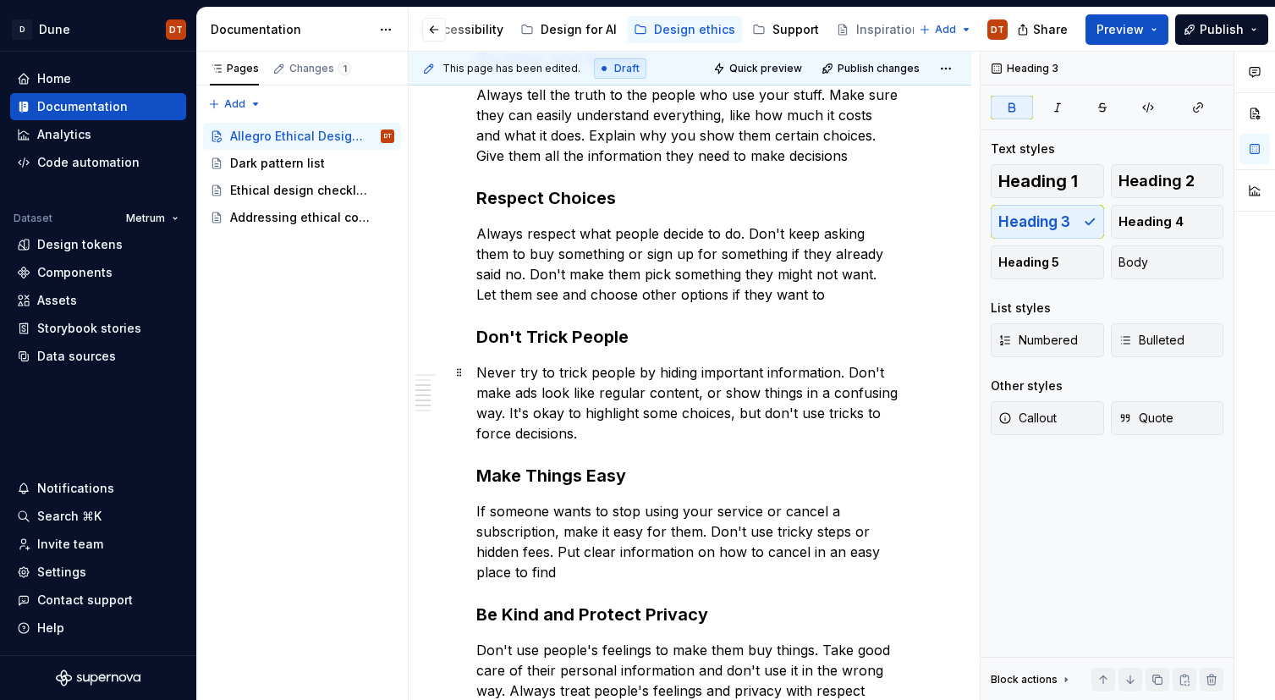
scroll to position [635, 0]
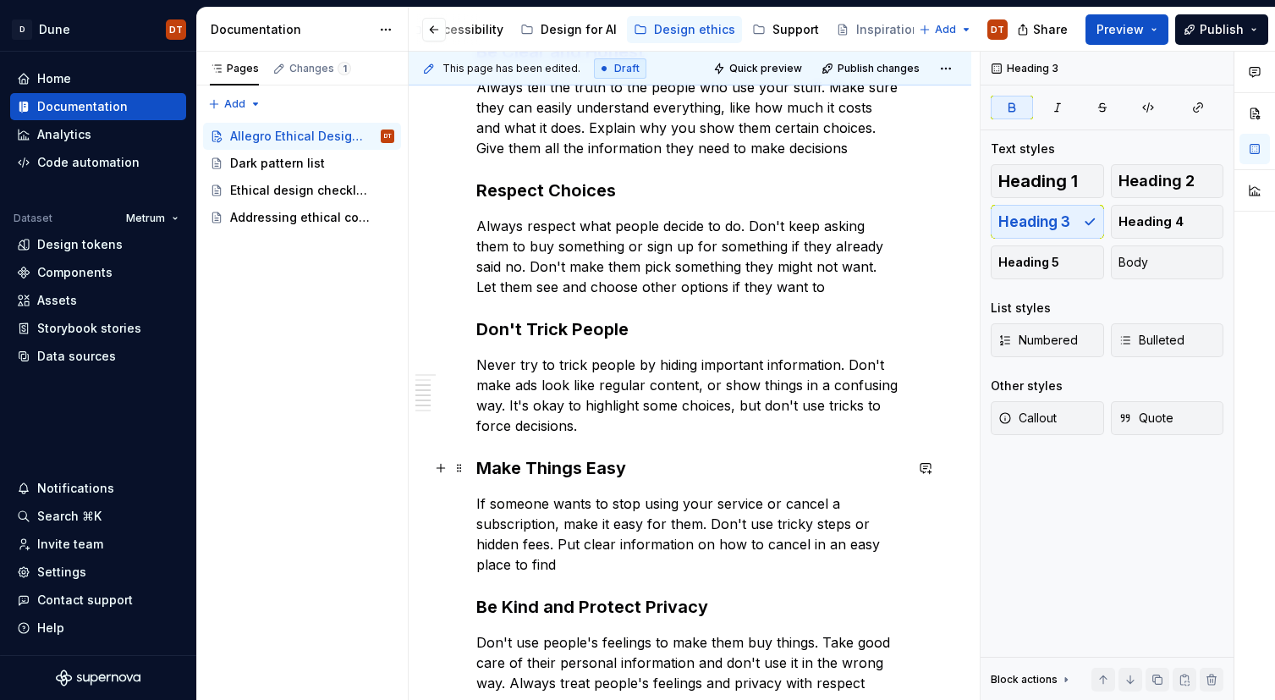
click at [476, 468] on strong "Make Things Easy" at bounding box center [551, 468] width 150 height 20
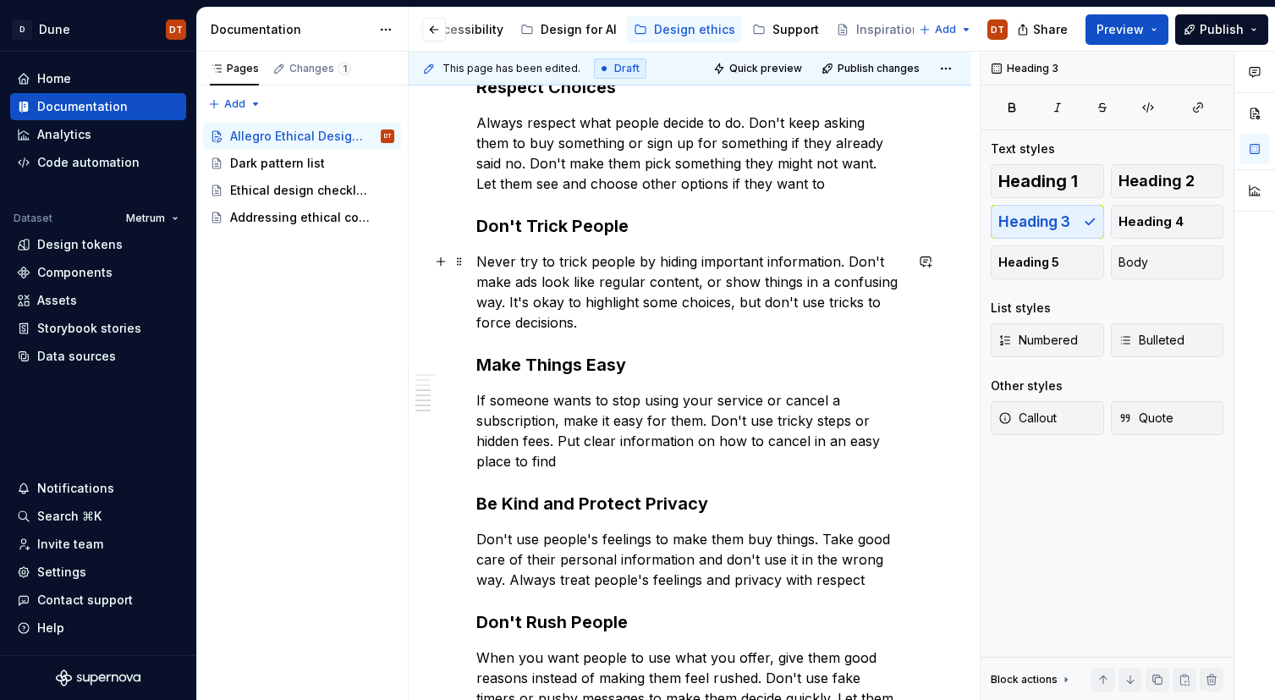
scroll to position [741, 0]
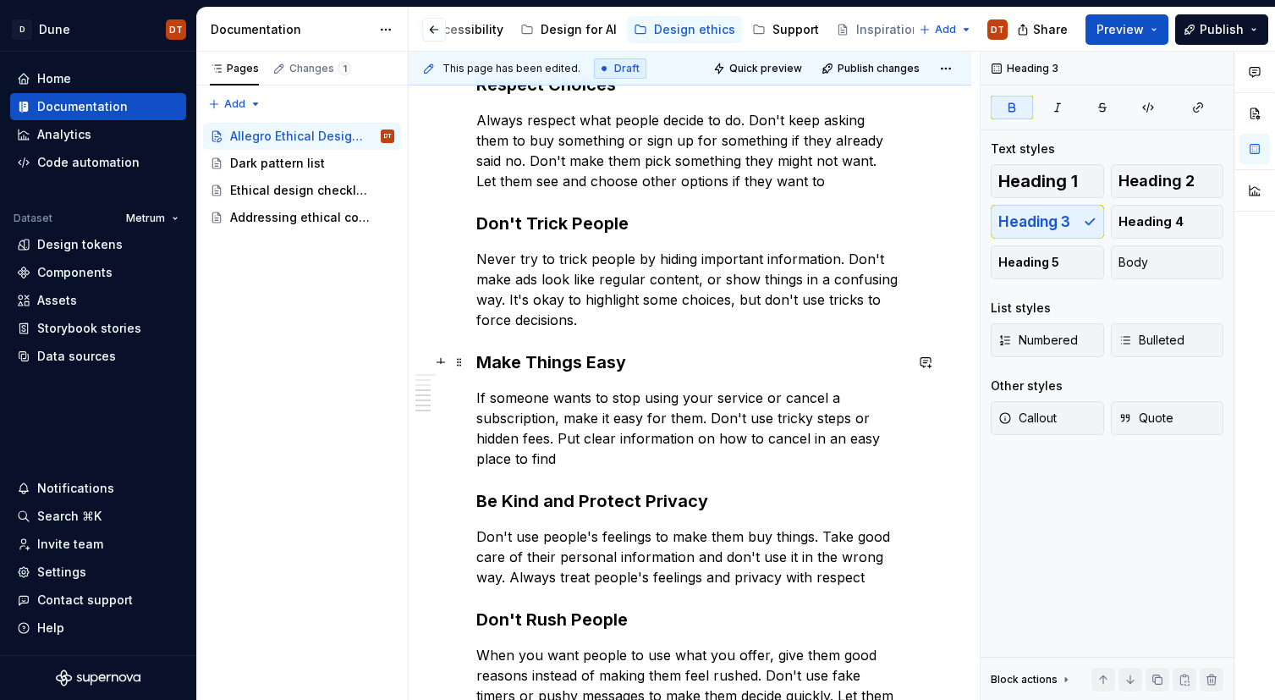
click at [521, 359] on strong "Make Things Easy" at bounding box center [551, 362] width 150 height 20
click at [471, 397] on div "Allegro strives to create the best, most ethical experiences for our users. Tha…" at bounding box center [690, 314] width 563 height 1465
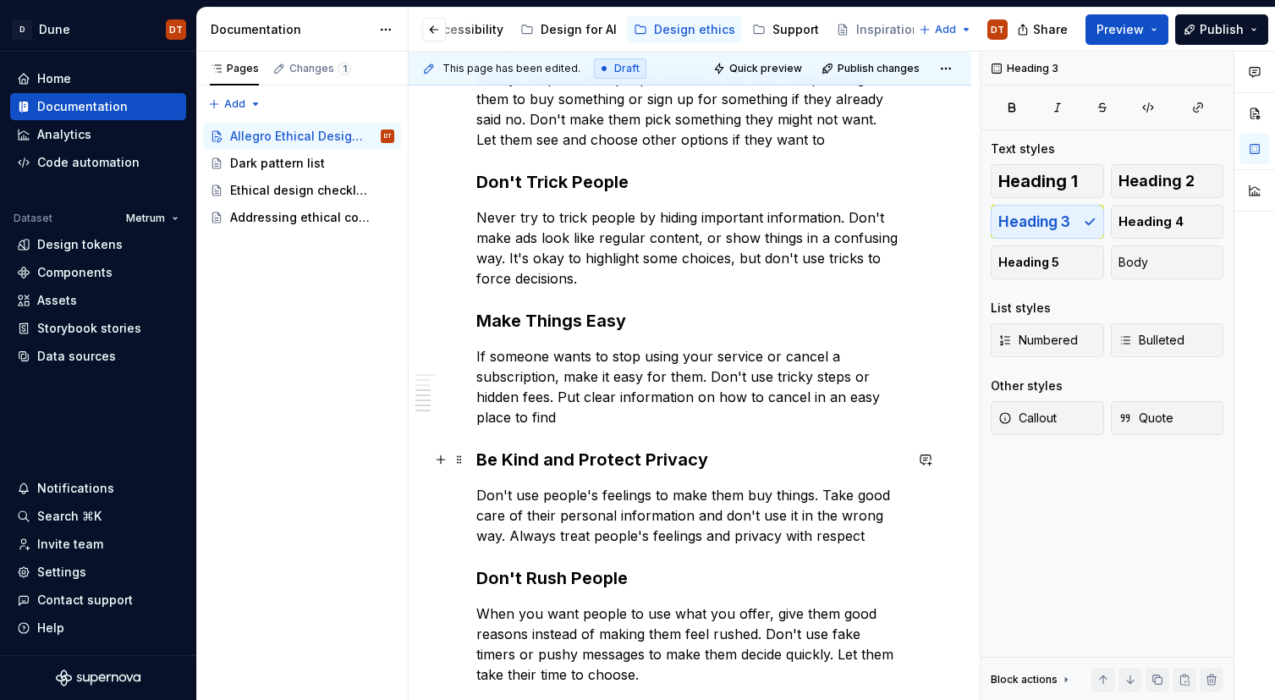
click at [474, 461] on div "Allegro strives to create the best, most ethical experiences for our users. Tha…" at bounding box center [690, 273] width 563 height 1465
click at [472, 496] on div "Allegro strives to create the best, most ethical experiences for our users. Tha…" at bounding box center [690, 273] width 563 height 1465
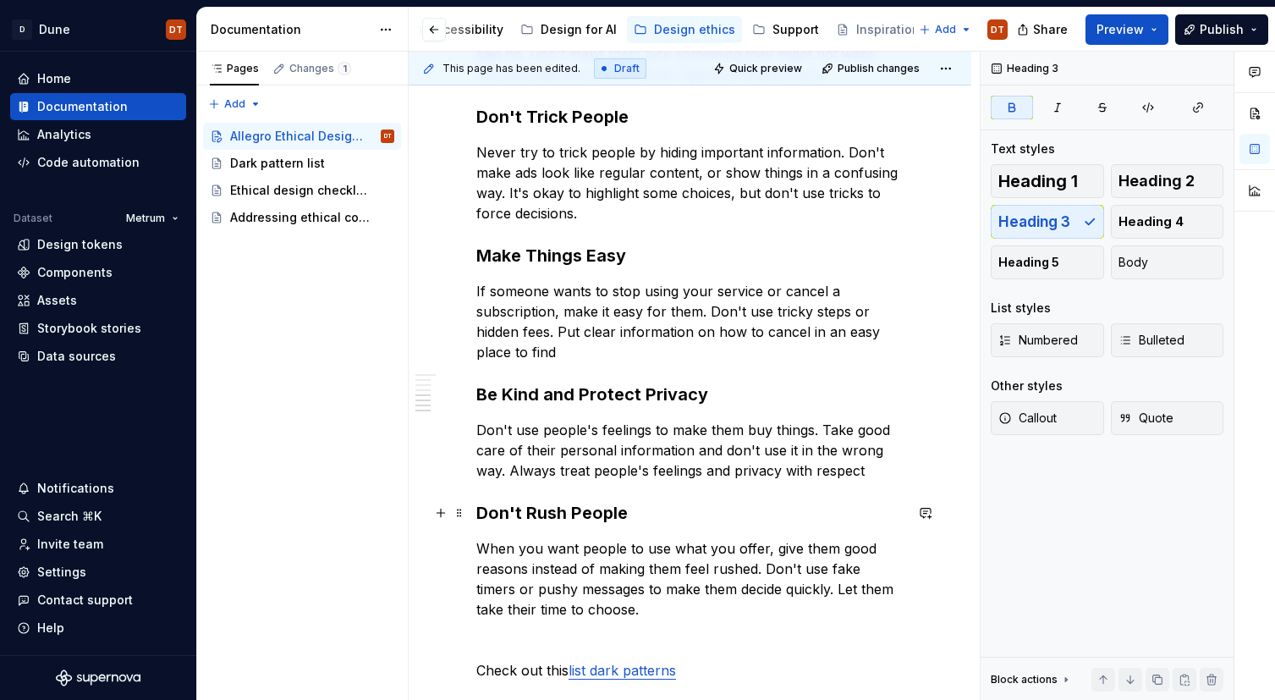
click at [476, 508] on strong "Don't Rush People" at bounding box center [551, 512] width 151 height 20
click at [1208, 33] on span "Publish" at bounding box center [1221, 29] width 44 height 17
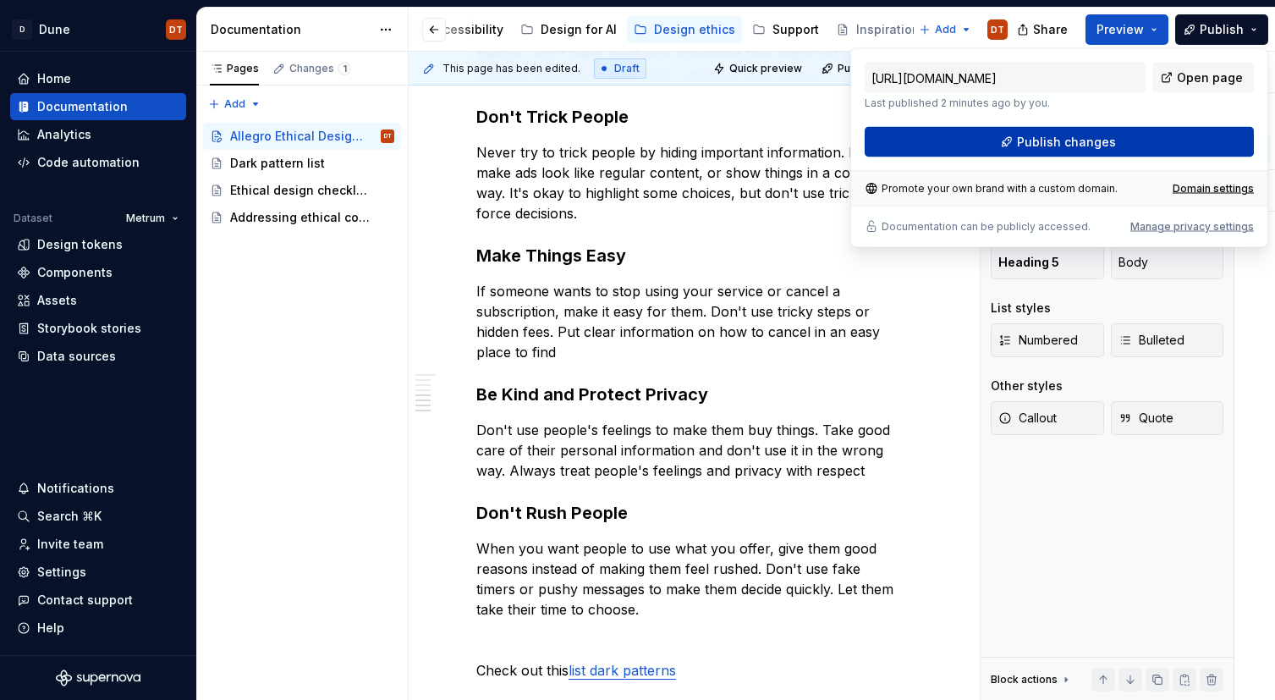
click at [1018, 145] on button "Publish changes" at bounding box center [1059, 142] width 389 height 30
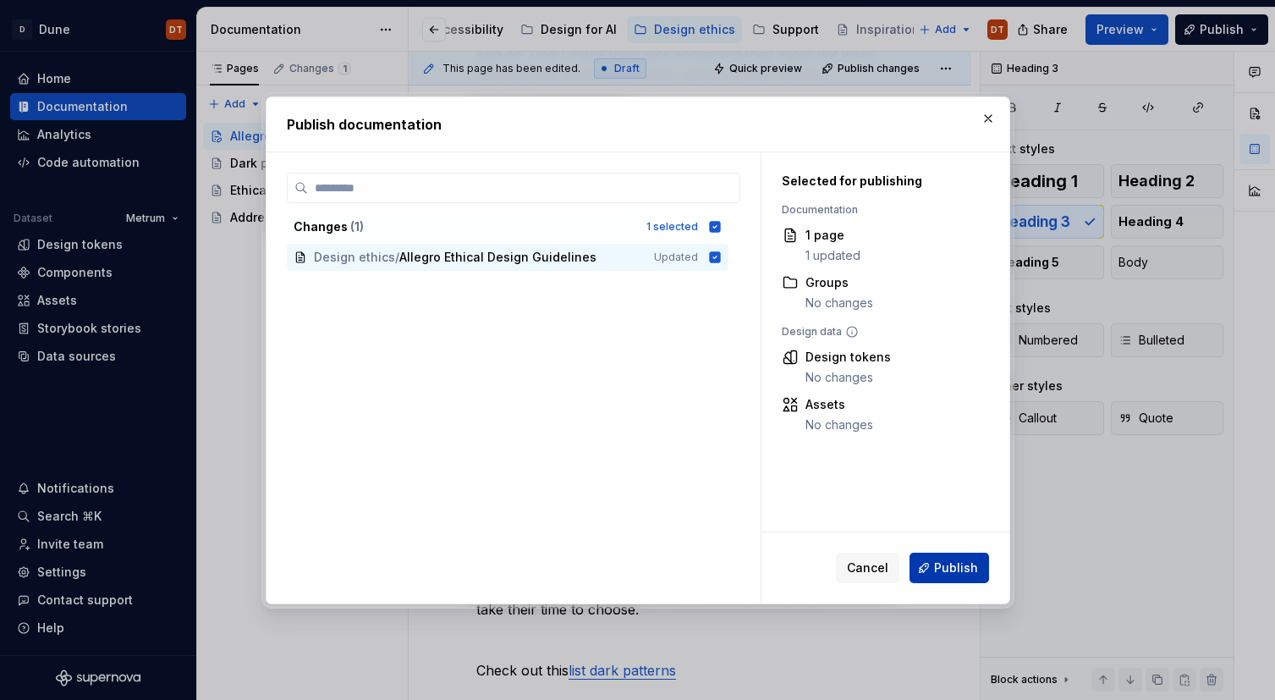
click at [953, 569] on span "Publish" at bounding box center [956, 567] width 44 height 17
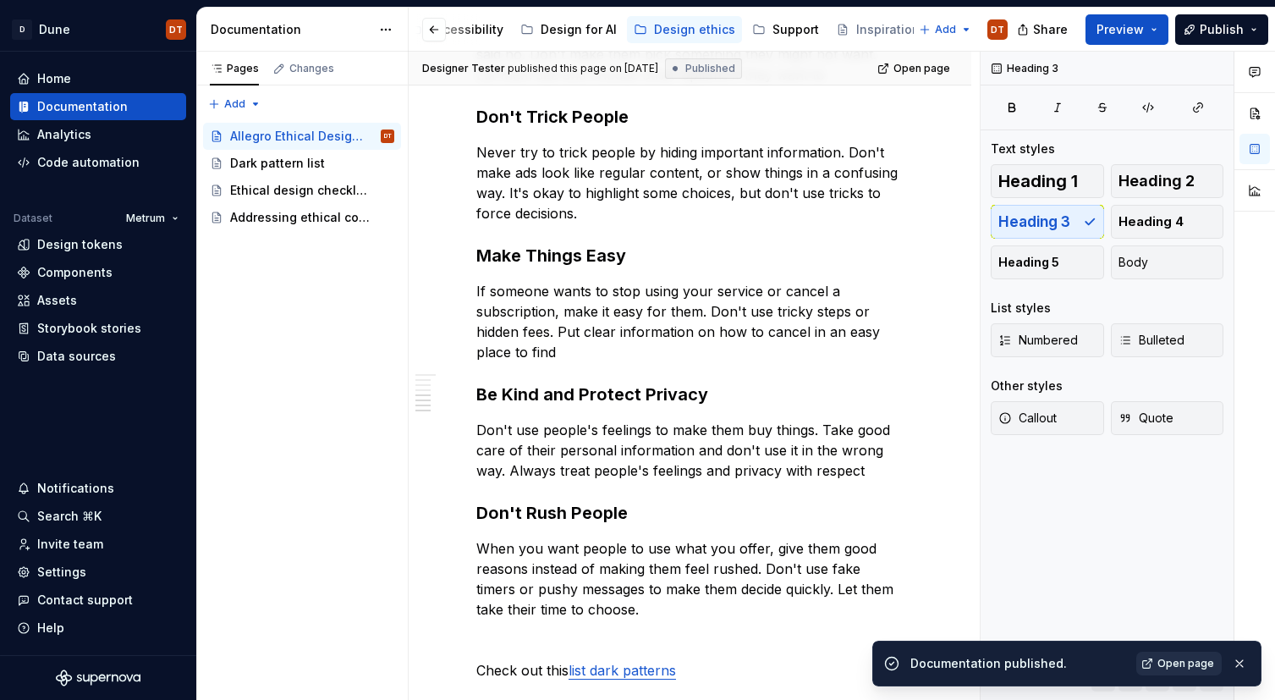
click at [1184, 665] on span "Open page" at bounding box center [1185, 663] width 57 height 14
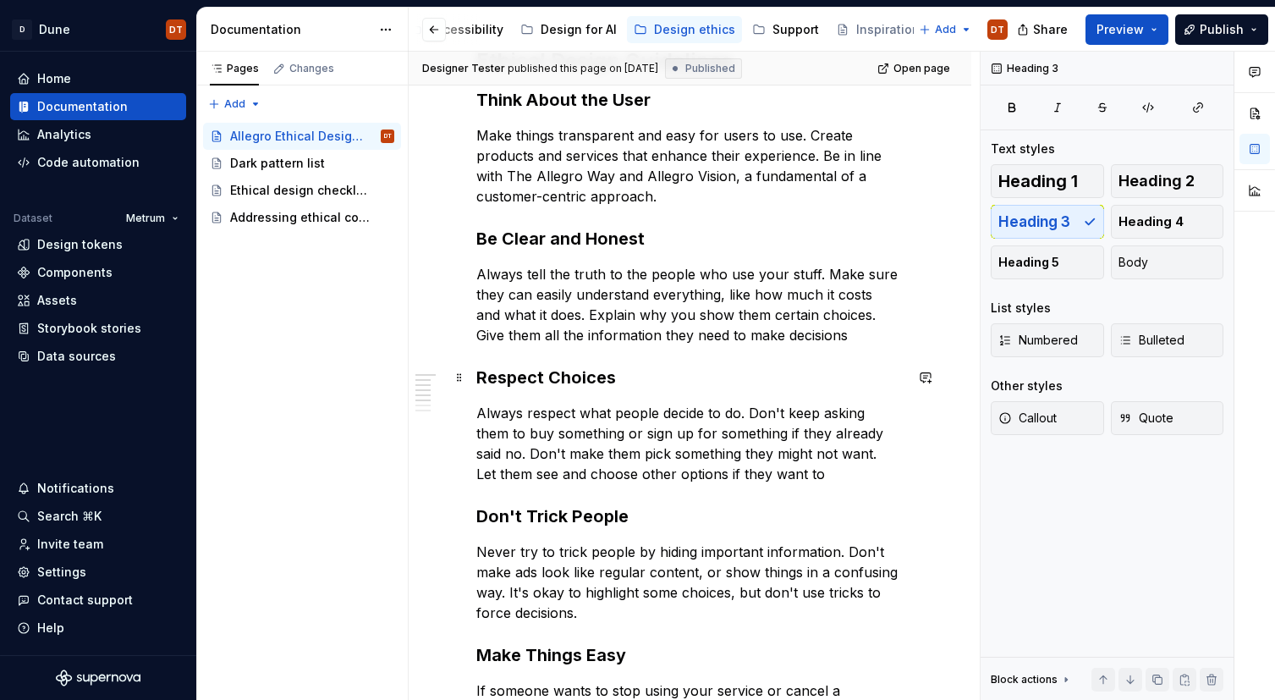
scroll to position [480, 0]
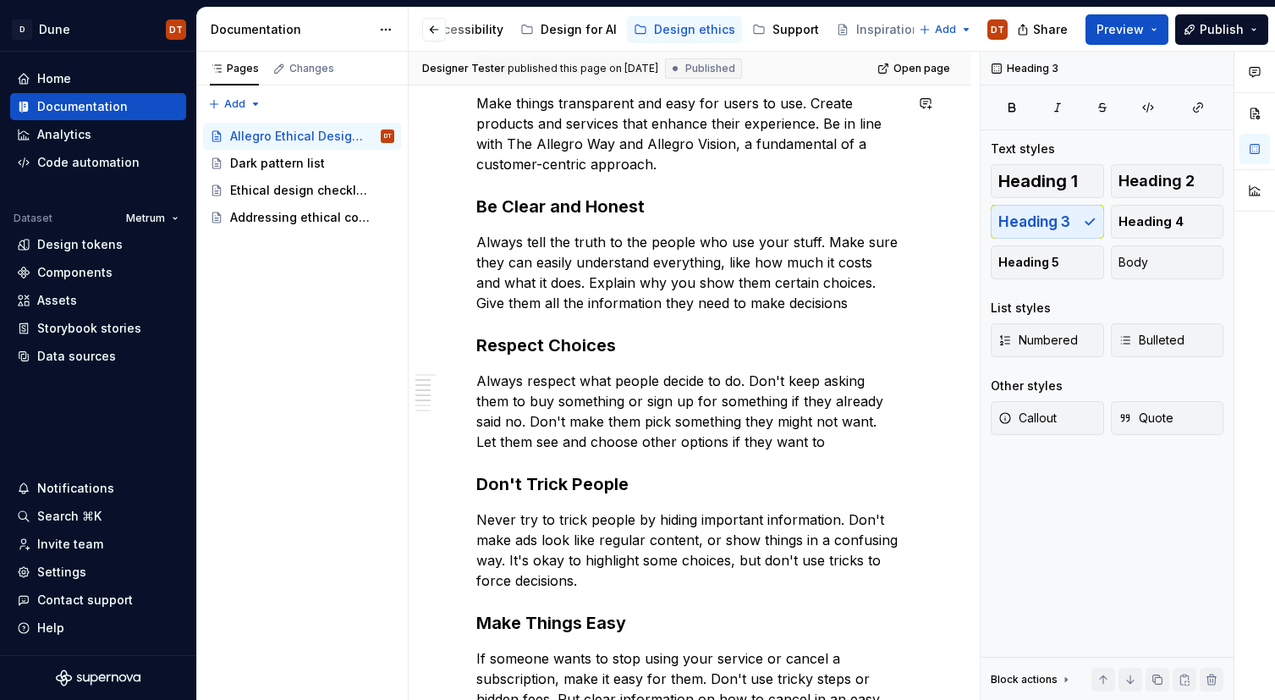
type textarea "*"
click at [601, 438] on p "Always respect what people decide to do. Don't keep asking them to buy somethin…" at bounding box center [689, 411] width 427 height 81
click at [765, 280] on p "Always tell the truth to the people who use your stuff. Make sure they can easi…" at bounding box center [689, 272] width 427 height 81
click at [830, 301] on p "Always tell the truth to the people who use your stuff. Make sure they can easi…" at bounding box center [689, 272] width 427 height 81
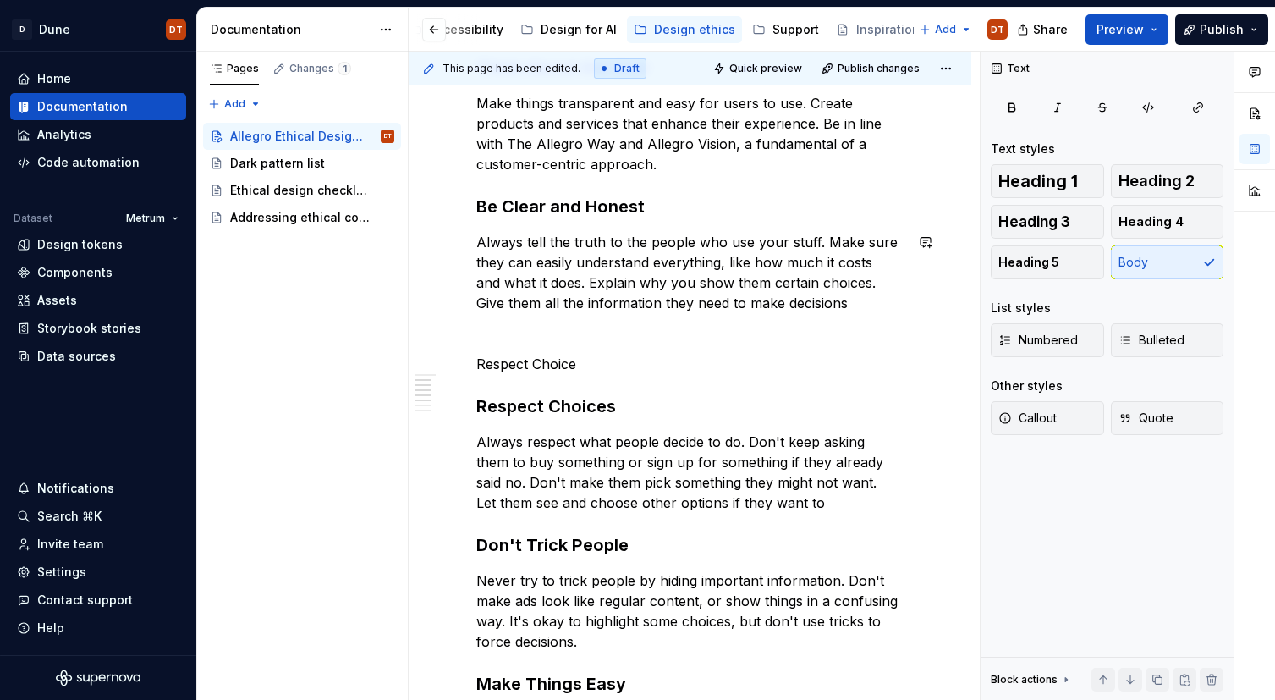
type textarea "*"
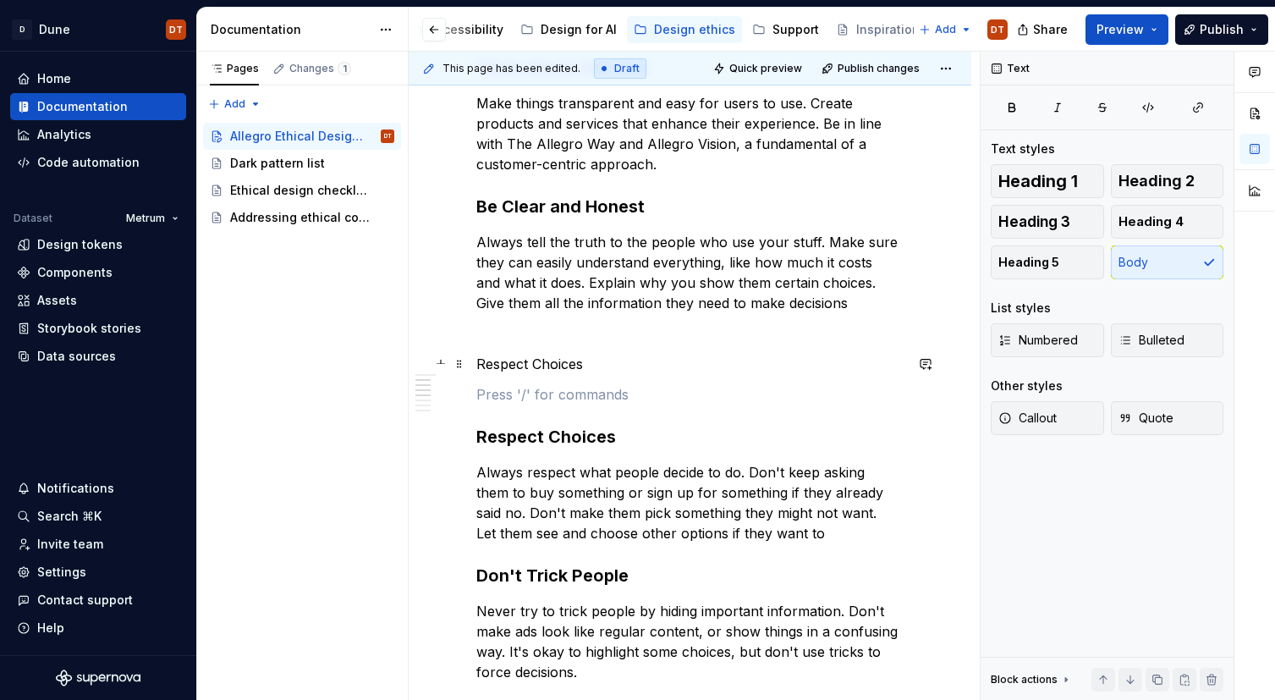
drag, startPoint x: 674, startPoint y: 362, endPoint x: 579, endPoint y: 365, distance: 95.6
click at [674, 362] on p "Respect Choices" at bounding box center [689, 364] width 427 height 20
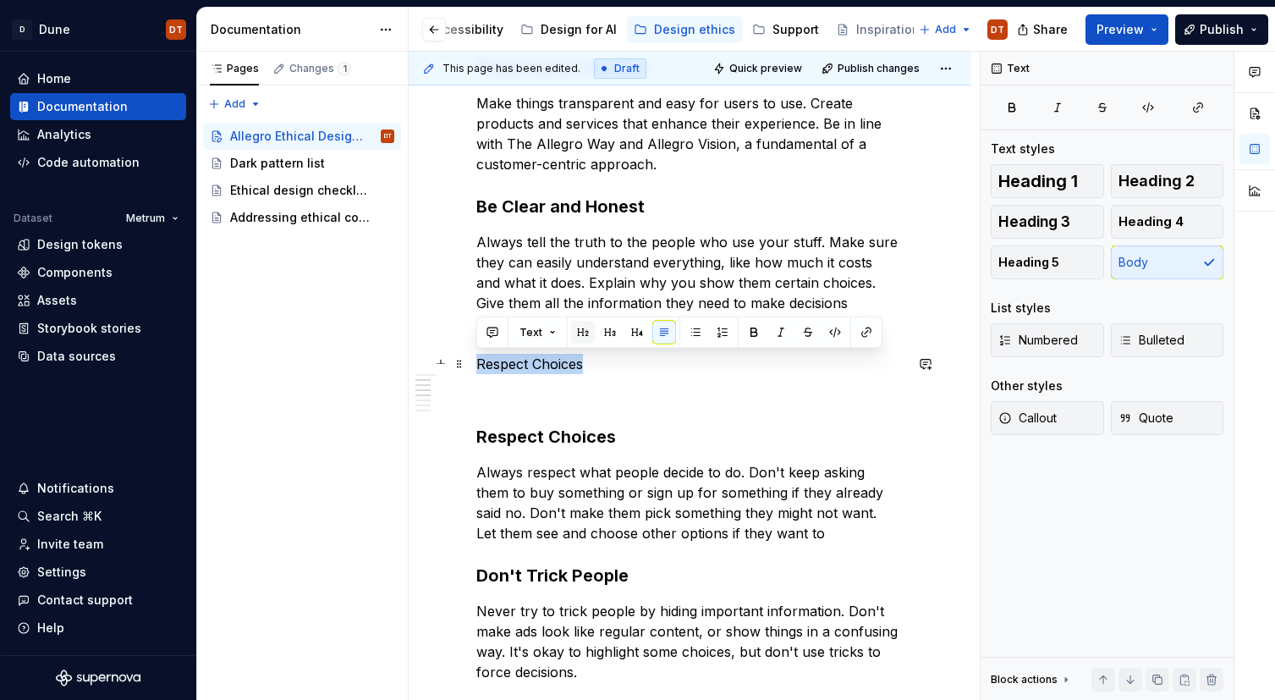
drag, startPoint x: 467, startPoint y: 360, endPoint x: 571, endPoint y: 340, distance: 106.0
click at [476, 360] on div "Allegro strives to create the best, most ethical experiences for our users. Tha…" at bounding box center [689, 536] width 427 height 1306
click at [1046, 224] on span "Heading 3" at bounding box center [1034, 221] width 72 height 17
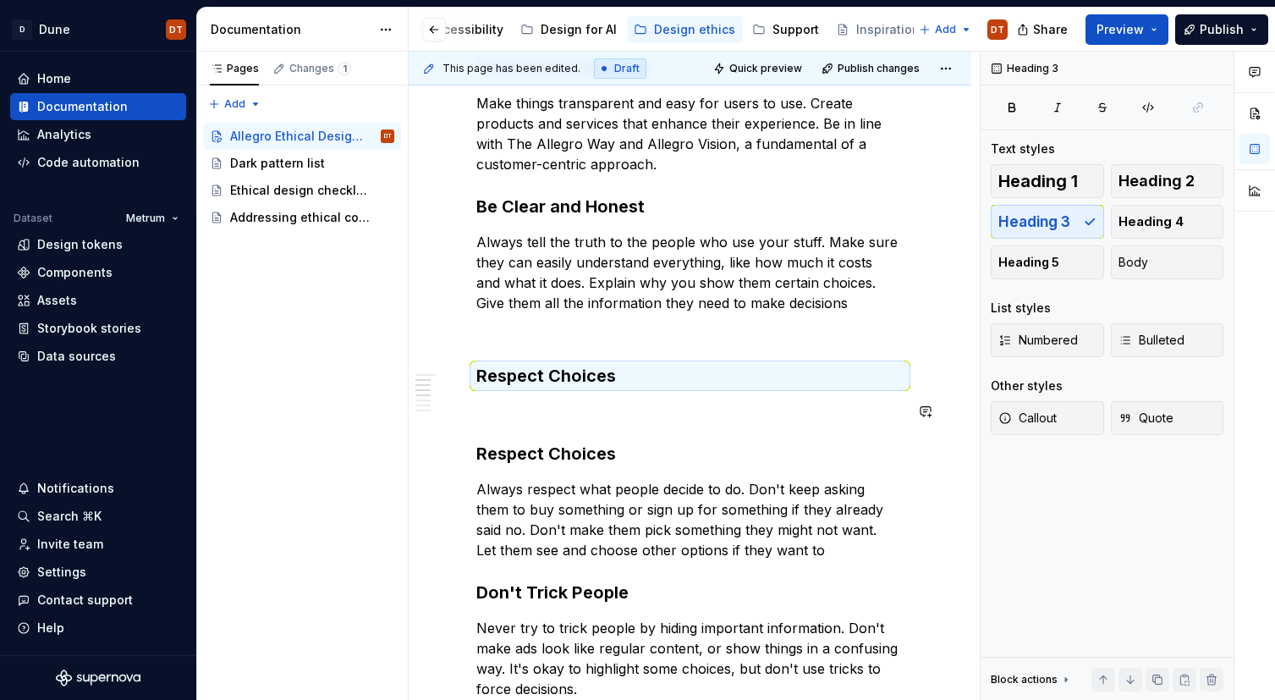
click at [561, 425] on div "Allegro strives to create the best, most ethical experiences for our users. Tha…" at bounding box center [689, 534] width 427 height 1303
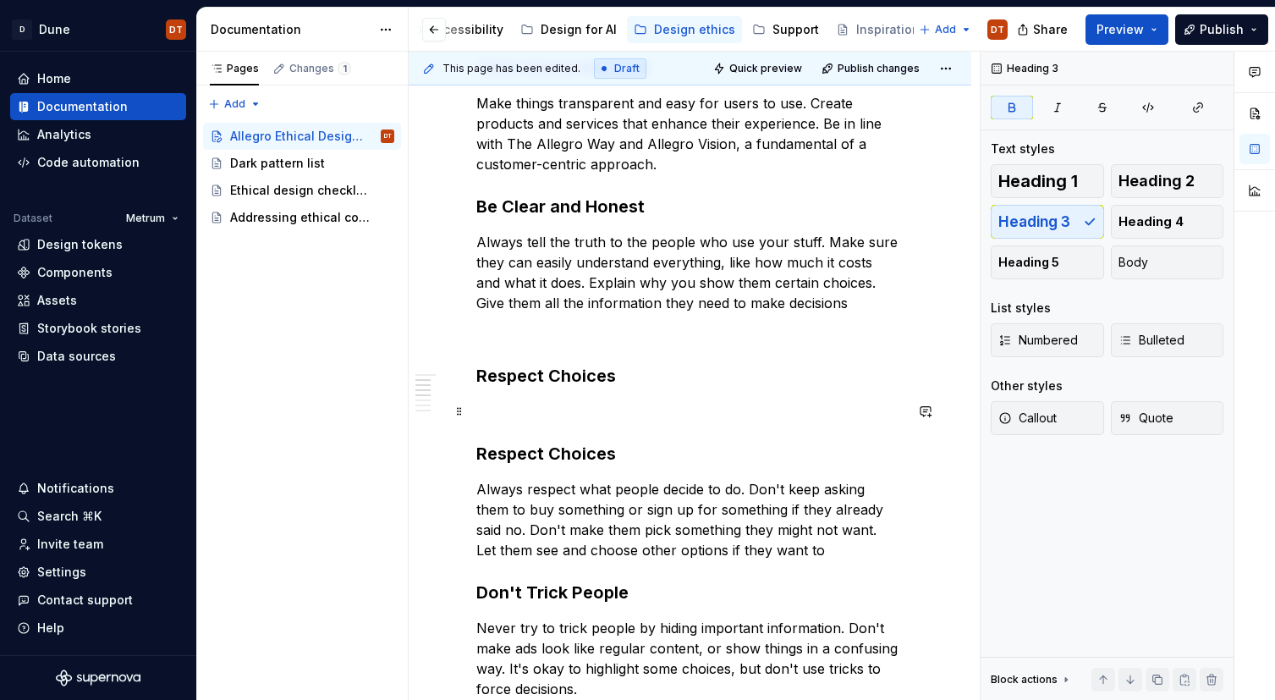
click at [483, 404] on p at bounding box center [689, 411] width 427 height 20
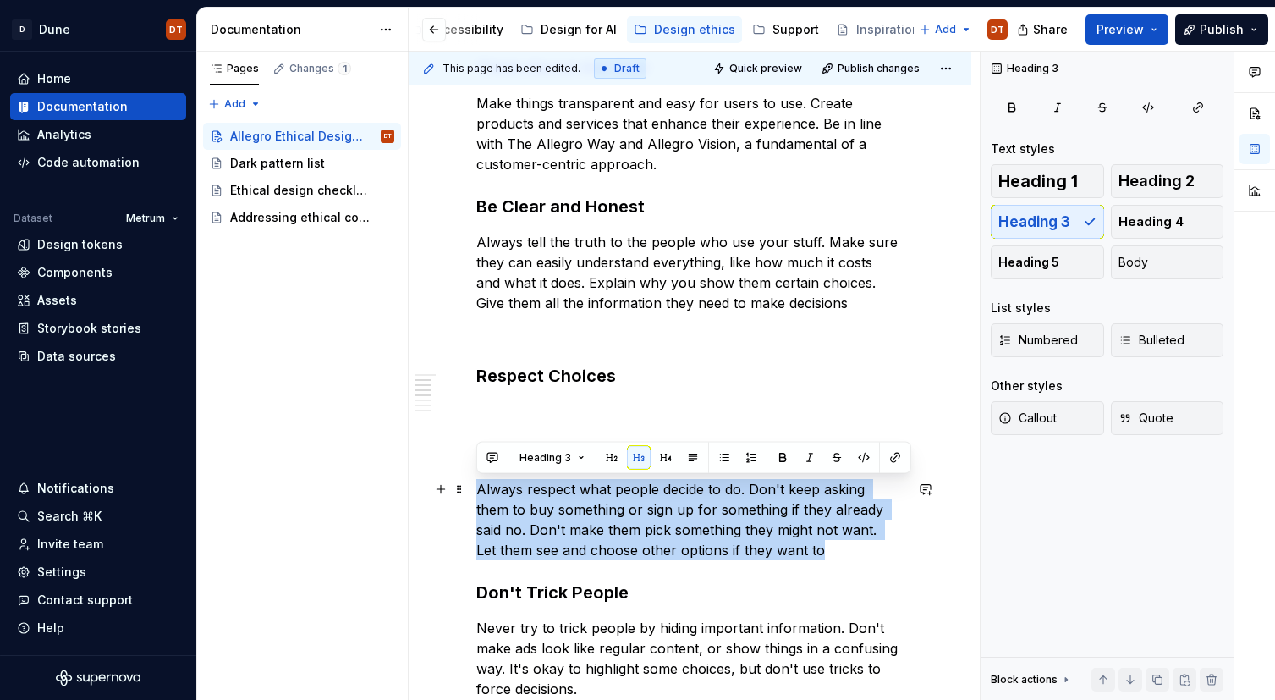
drag, startPoint x: 515, startPoint y: 489, endPoint x: 756, endPoint y: 545, distance: 247.5
click at [756, 545] on p "Always respect what people decide to do. Don't keep asking them to buy somethin…" at bounding box center [689, 519] width 427 height 81
copy p "Always respect what people decide to do. Don't keep asking them to buy somethin…"
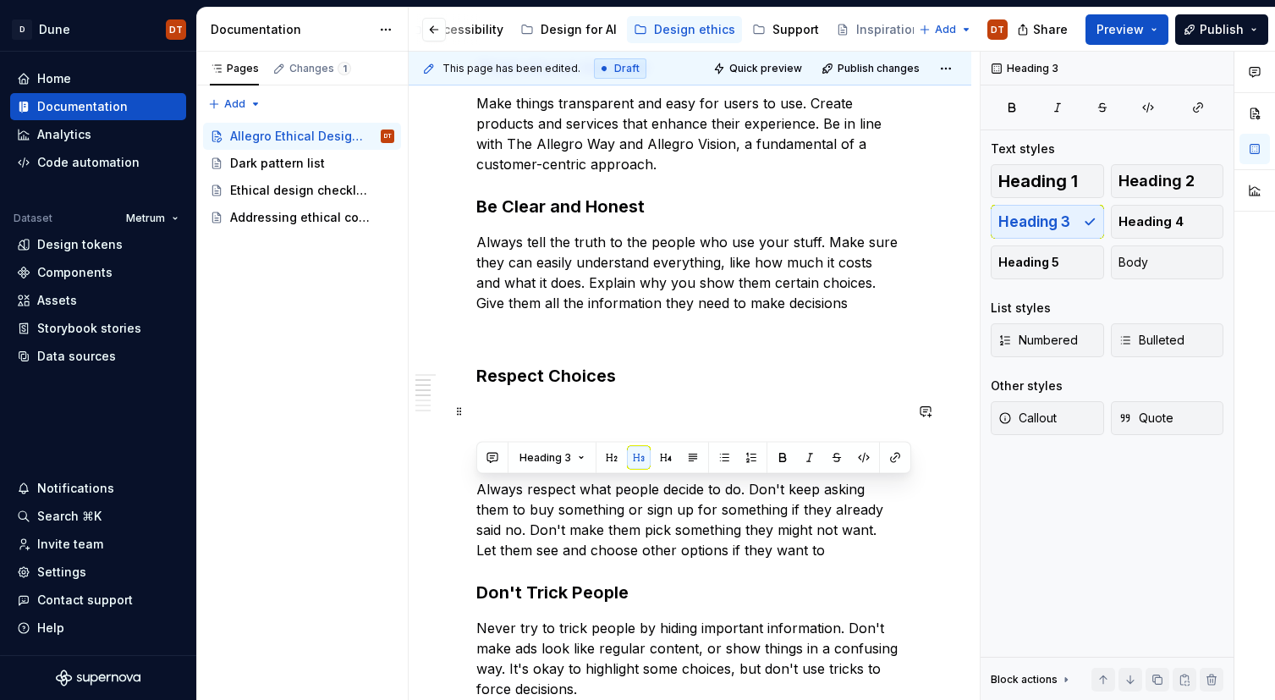
click at [481, 401] on p at bounding box center [689, 411] width 427 height 20
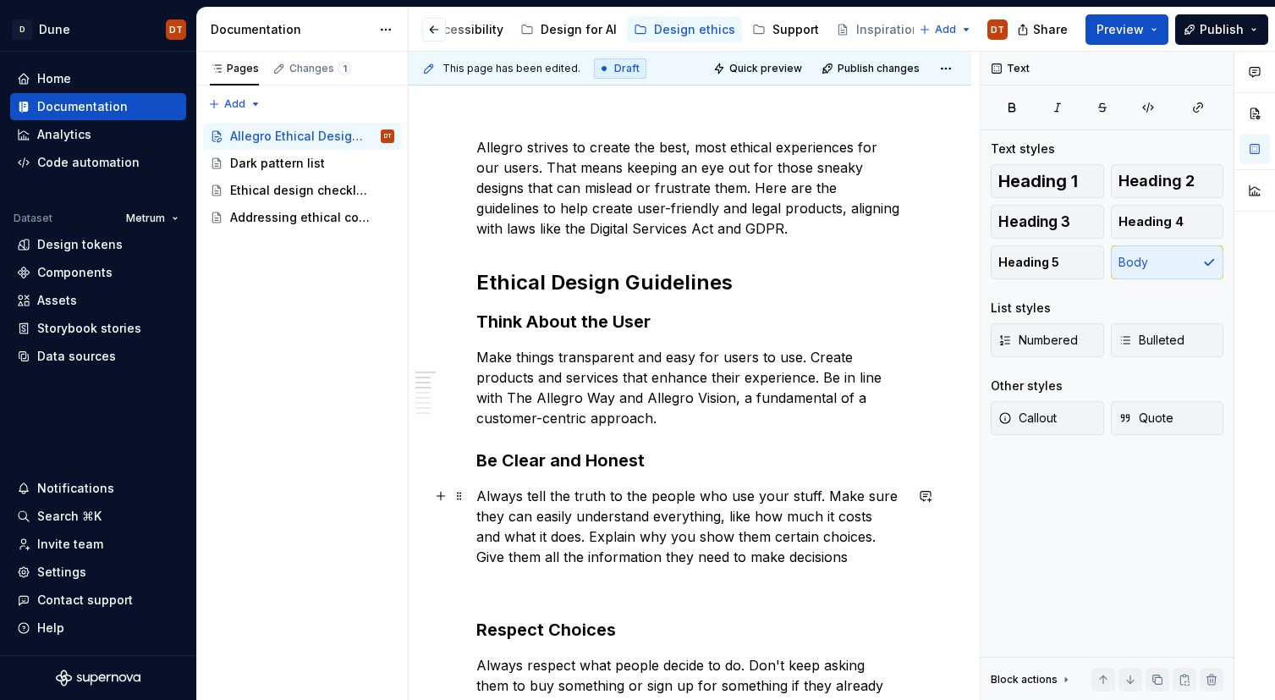
scroll to position [277, 0]
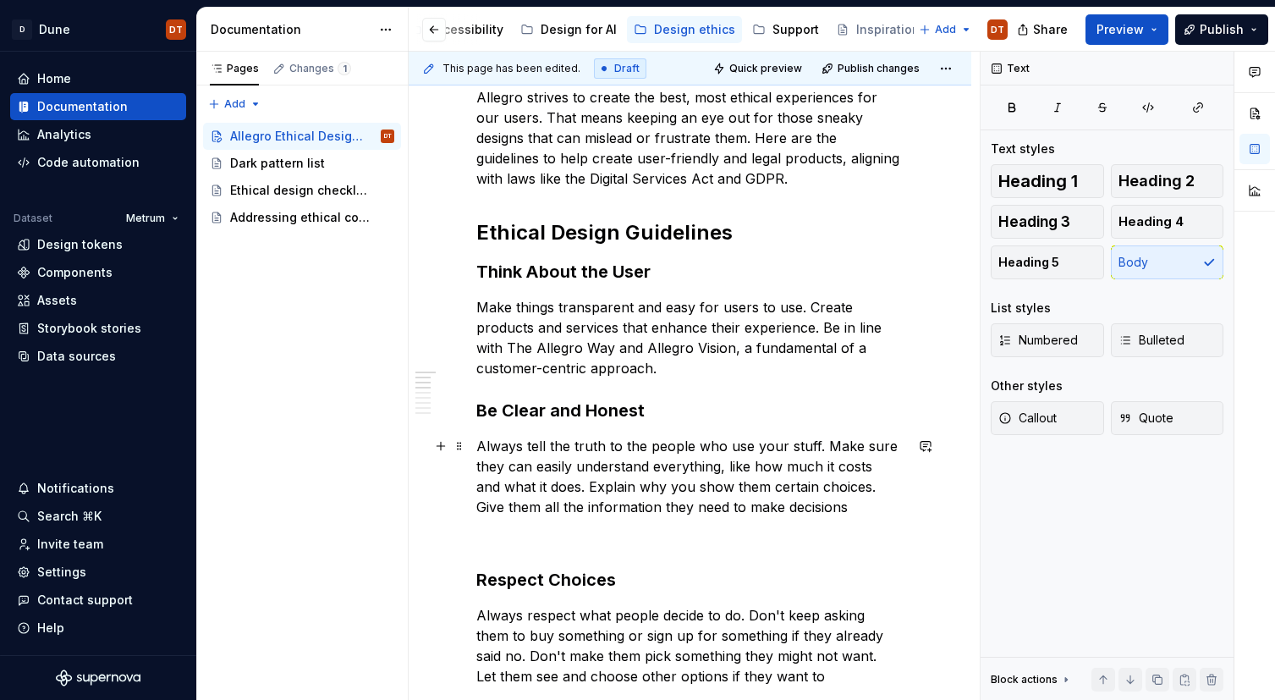
click at [839, 508] on p "Always tell the truth to the people who use your stuff. Make sure they can easi…" at bounding box center [689, 476] width 427 height 81
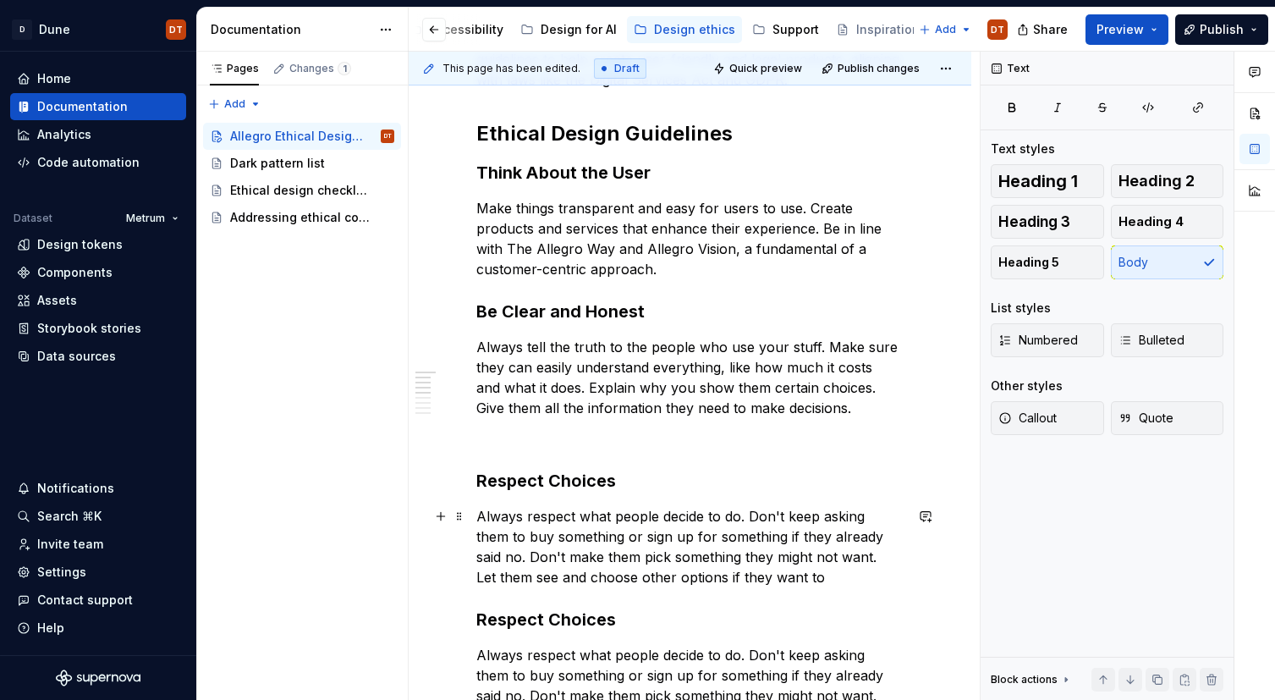
scroll to position [413, 0]
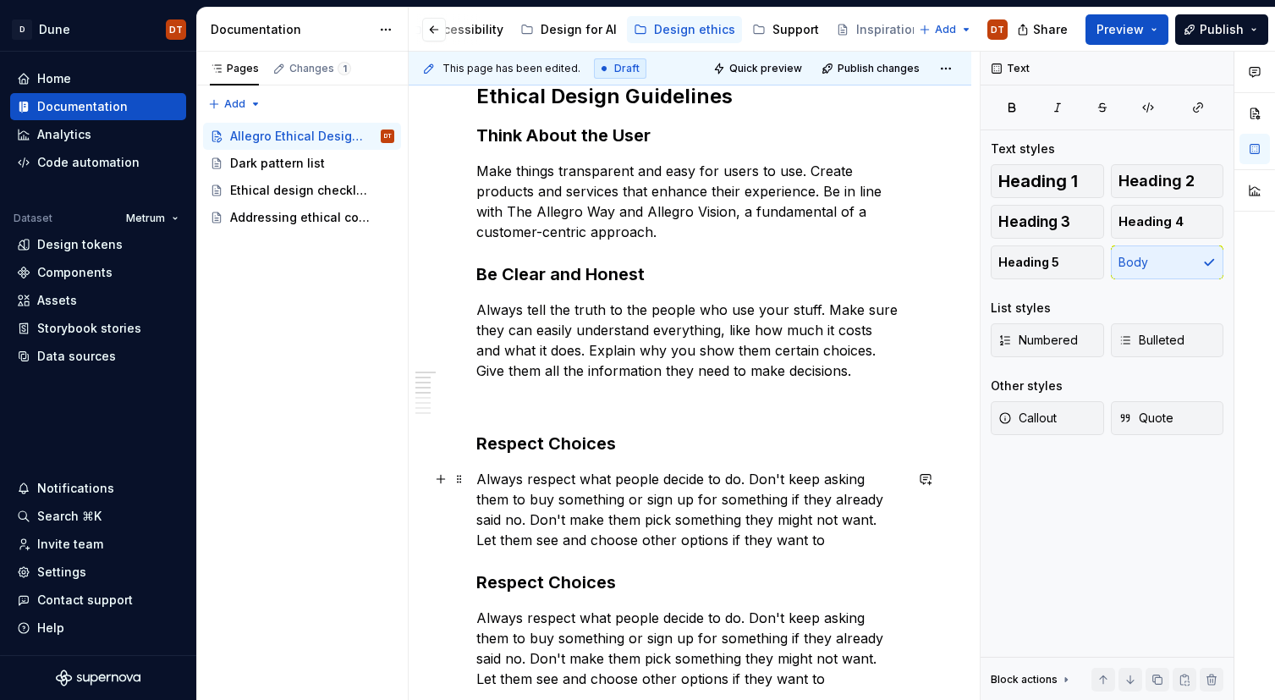
click at [775, 535] on p "Always respect what people decide to do. Don't keep asking them to buy somethin…" at bounding box center [689, 509] width 427 height 81
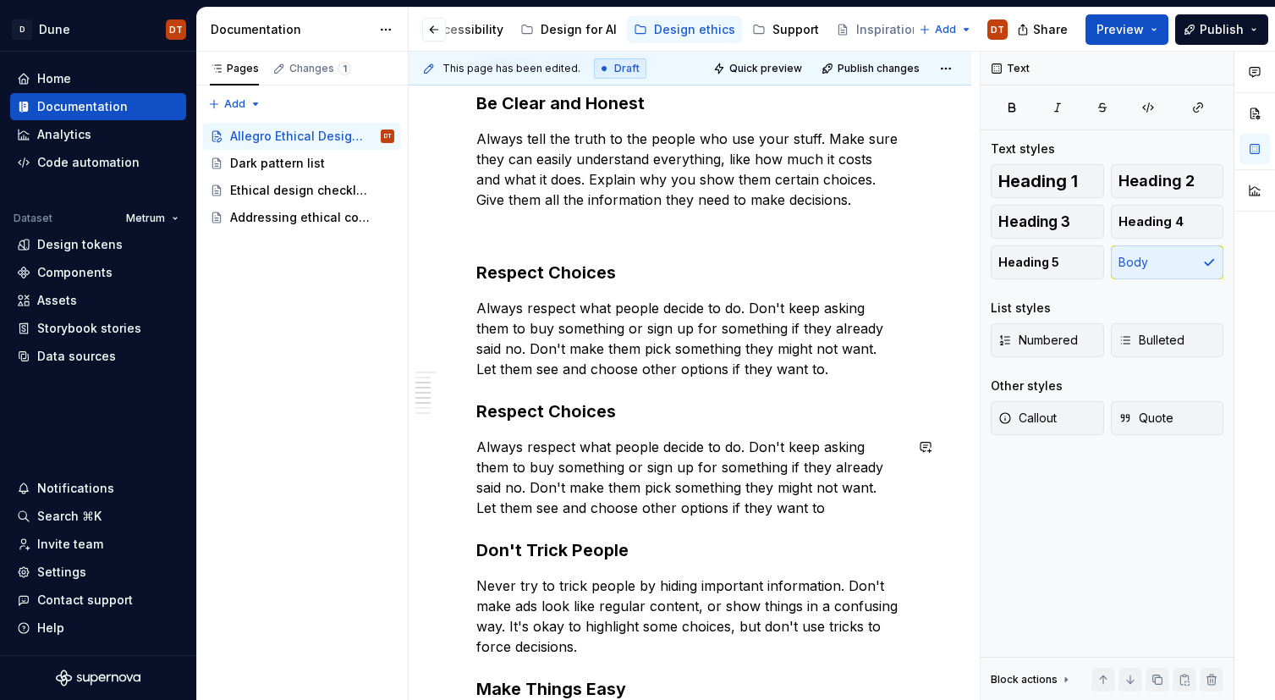
scroll to position [632, 0]
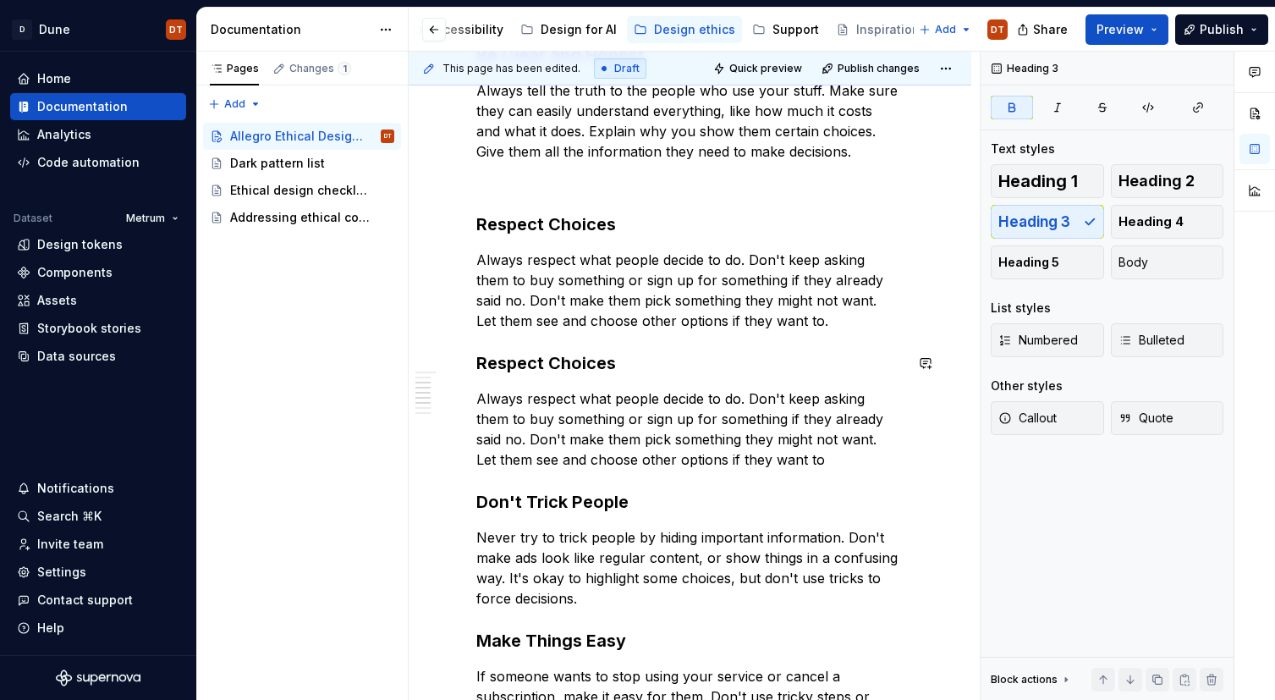
click at [696, 345] on div "Allegro strives to create the best, most ethical experiences for our users. Tha…" at bounding box center [689, 414] width 427 height 1364
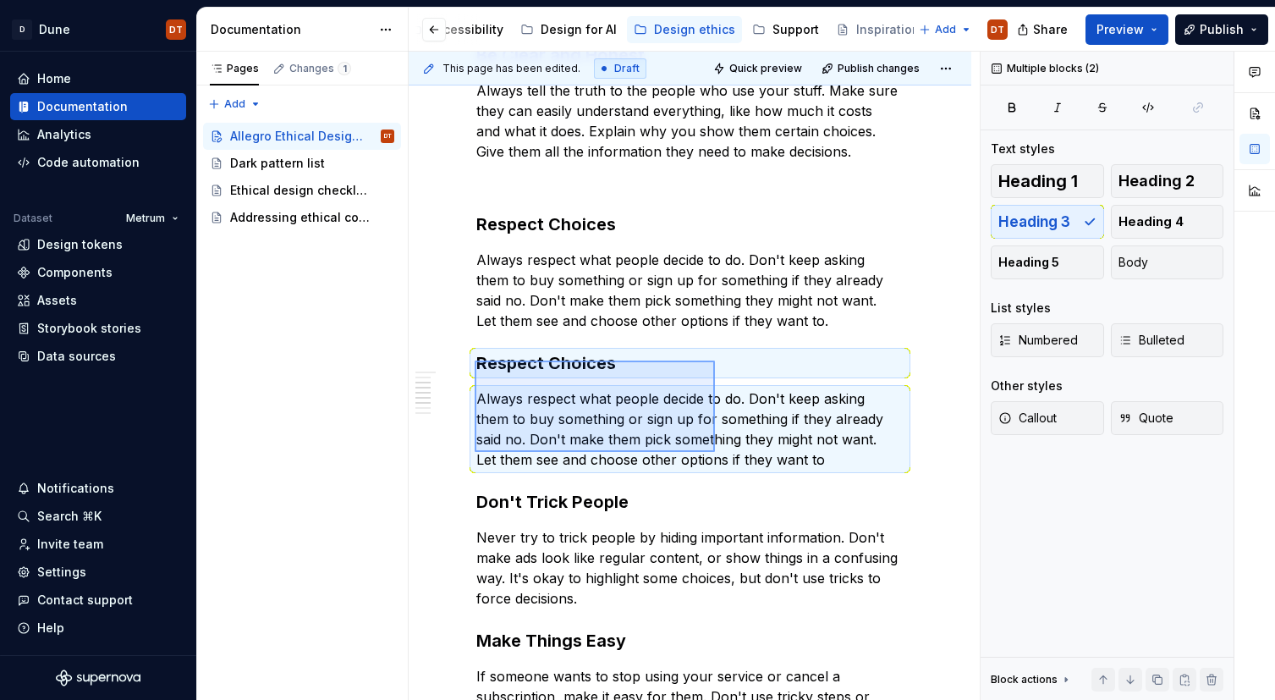
drag, startPoint x: 494, startPoint y: 363, endPoint x: 738, endPoint y: 449, distance: 259.2
click at [735, 450] on div "This page has been edited. Draft Quick preview Publish changes Allegro Ethical …" at bounding box center [694, 376] width 571 height 649
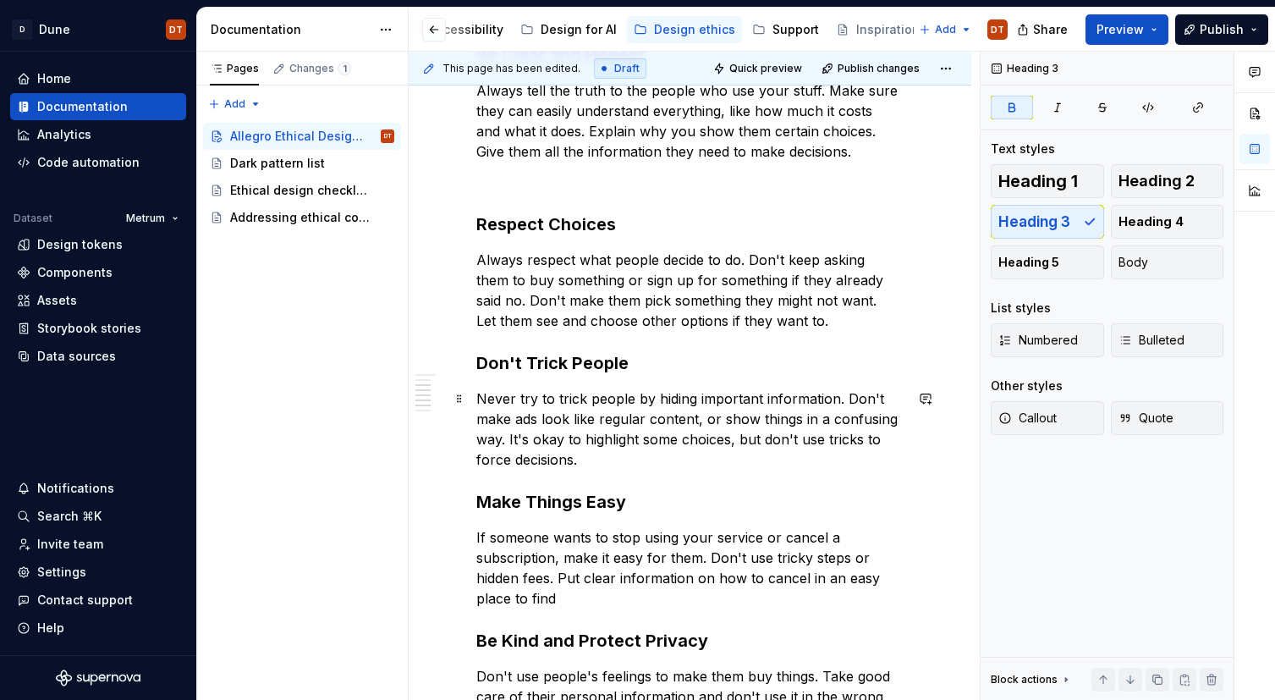
click at [676, 447] on p "Never try to trick people by hiding important information. Don't make ads look …" at bounding box center [689, 428] width 427 height 81
click at [758, 325] on p "Always respect what people decide to do. Don't keep asking them to buy somethin…" at bounding box center [689, 290] width 427 height 81
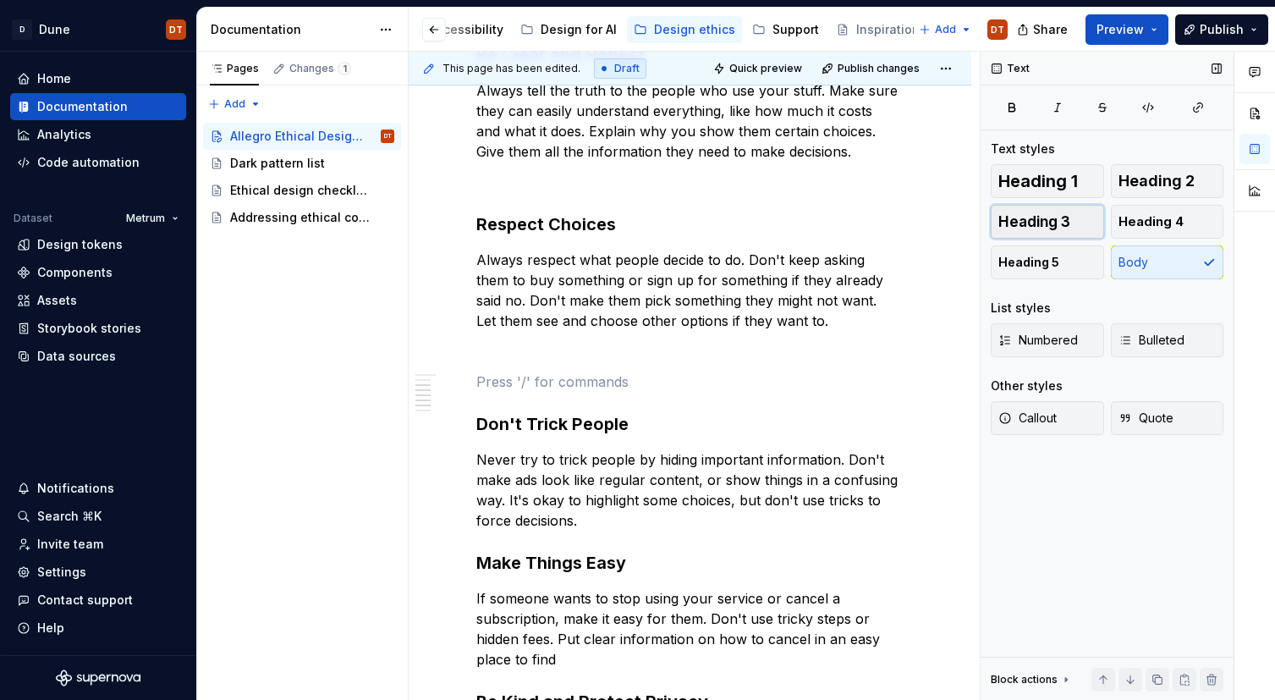
click at [1043, 220] on span "Heading 3" at bounding box center [1034, 221] width 72 height 17
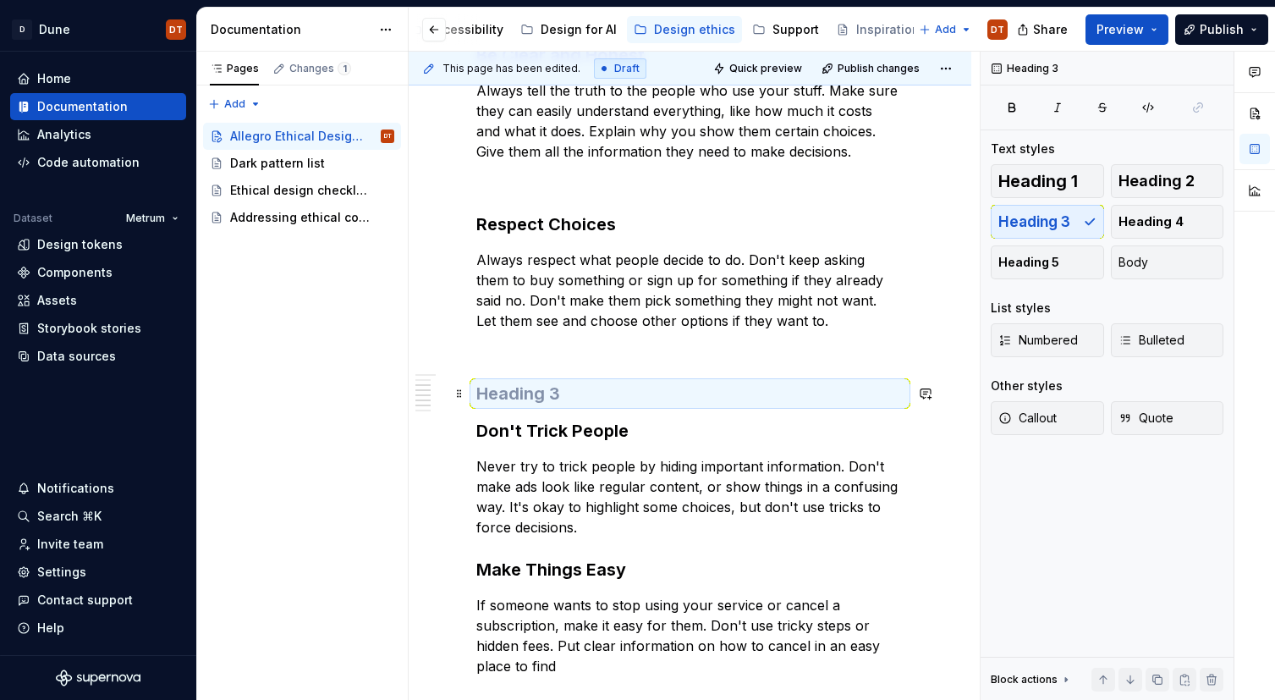
click at [565, 390] on h3 at bounding box center [689, 394] width 427 height 24
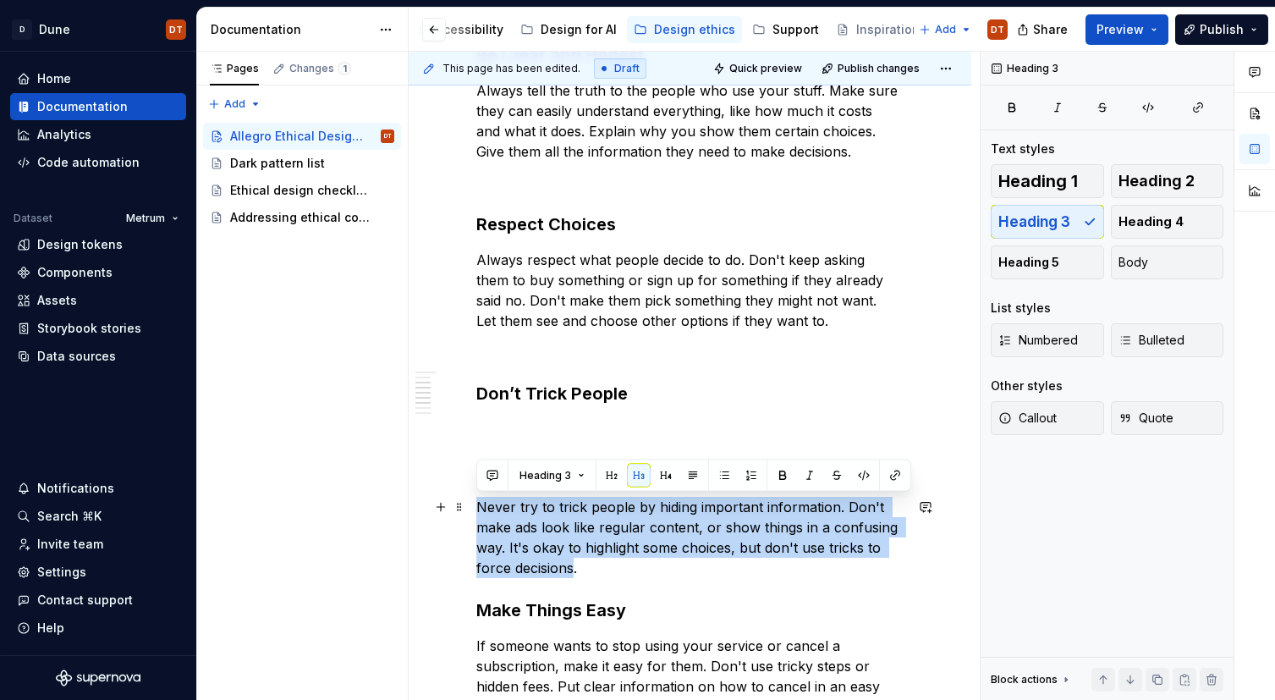
drag, startPoint x: 475, startPoint y: 507, endPoint x: 574, endPoint y: 563, distance: 112.9
click at [574, 563] on p "Never try to trick people by hiding important information. Don't make ads look …" at bounding box center [689, 537] width 427 height 81
copy p "Never try to trick people by hiding important information. Don't make ads look …"
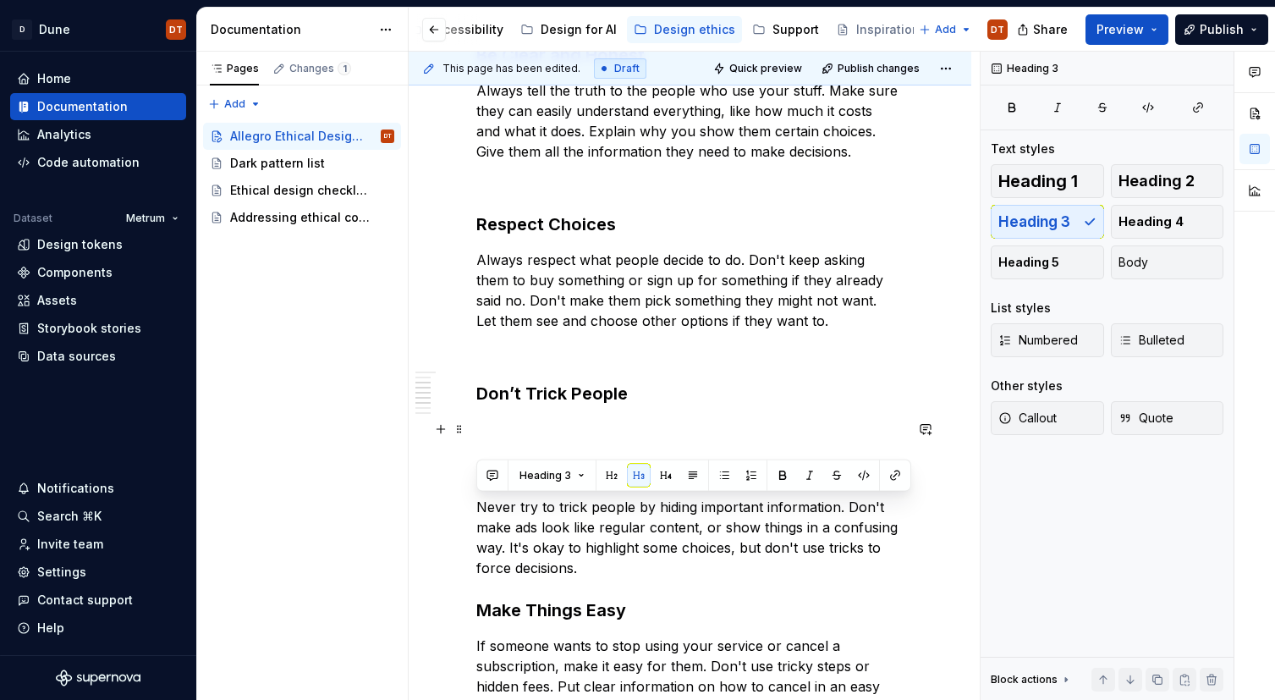
click at [501, 422] on p at bounding box center [689, 429] width 427 height 20
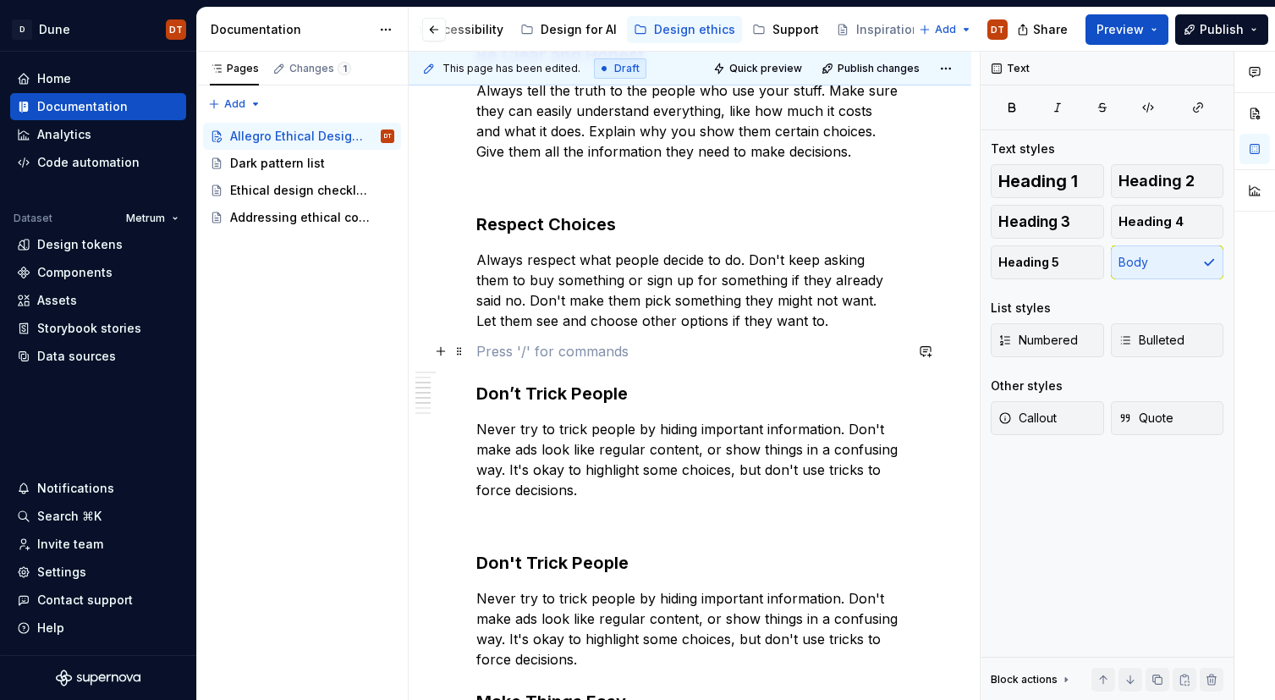
click at [502, 350] on p at bounding box center [689, 351] width 427 height 20
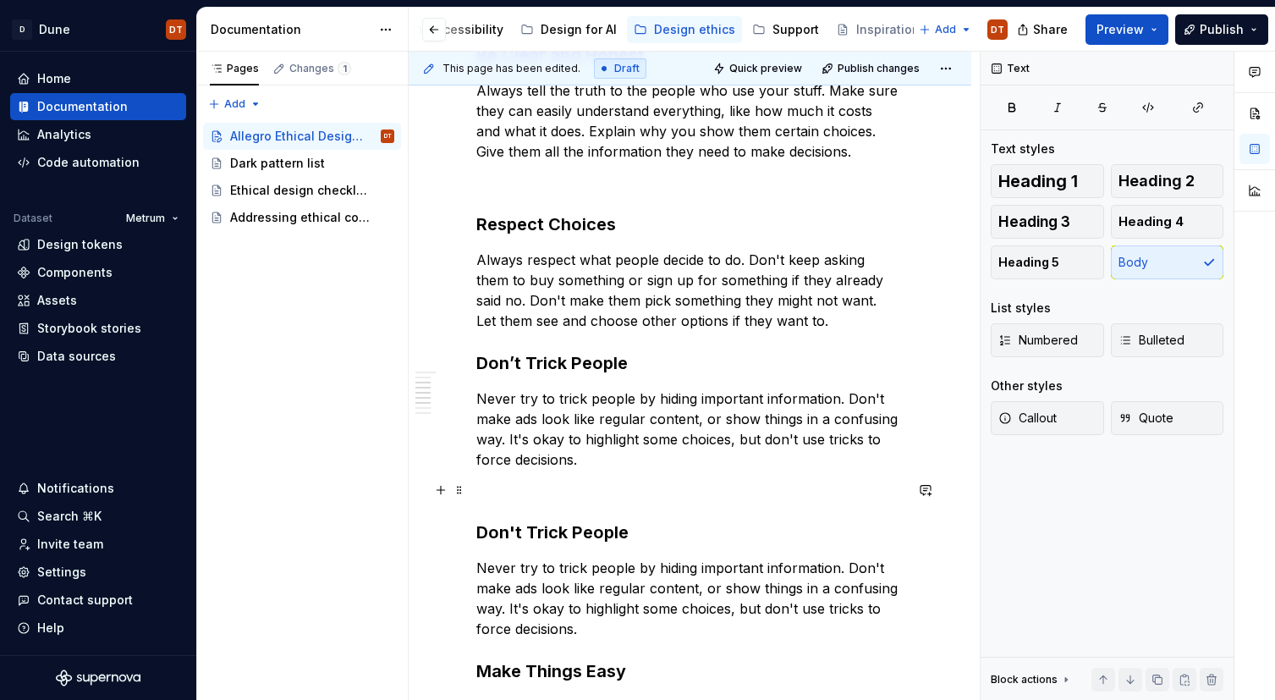
click at [478, 495] on p at bounding box center [689, 490] width 427 height 20
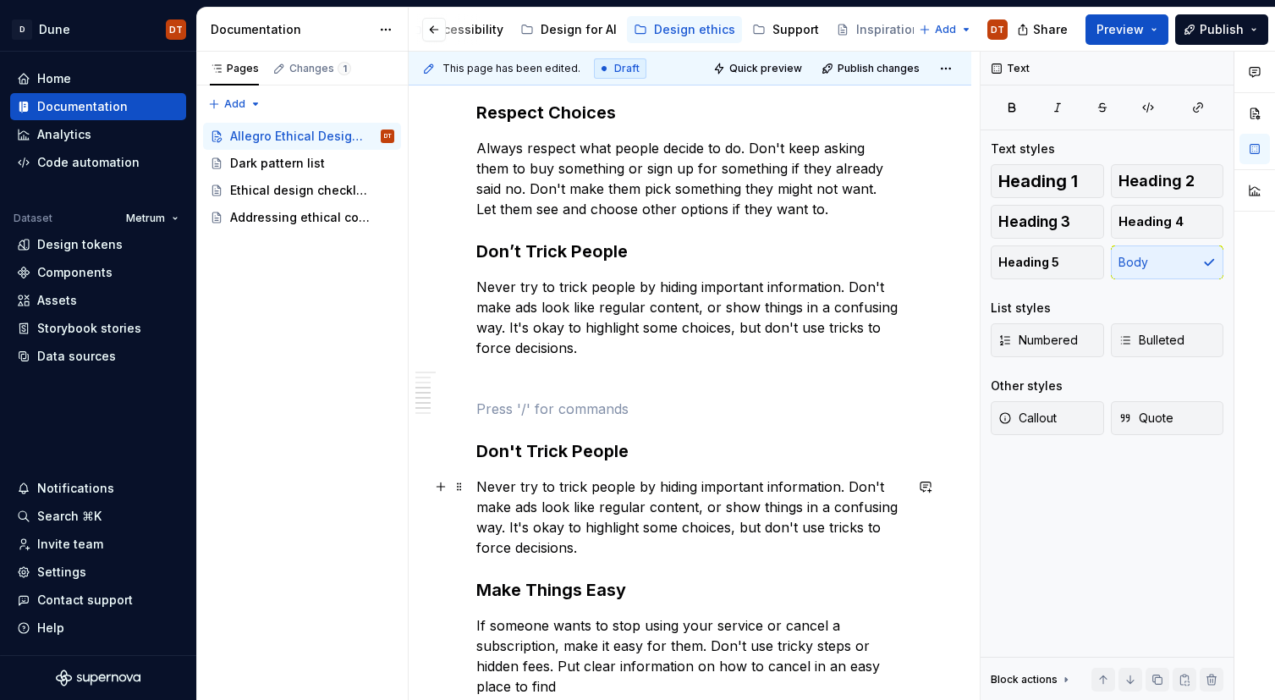
scroll to position [804, 0]
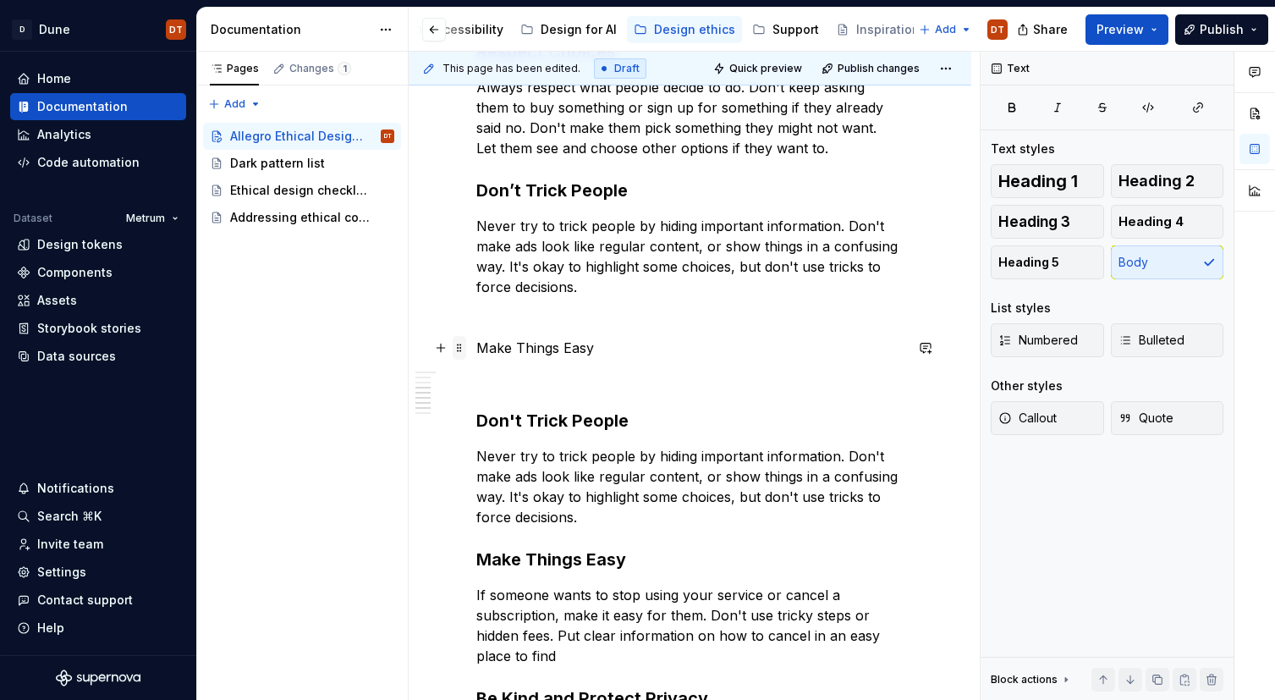
click at [461, 347] on span at bounding box center [460, 348] width 14 height 24
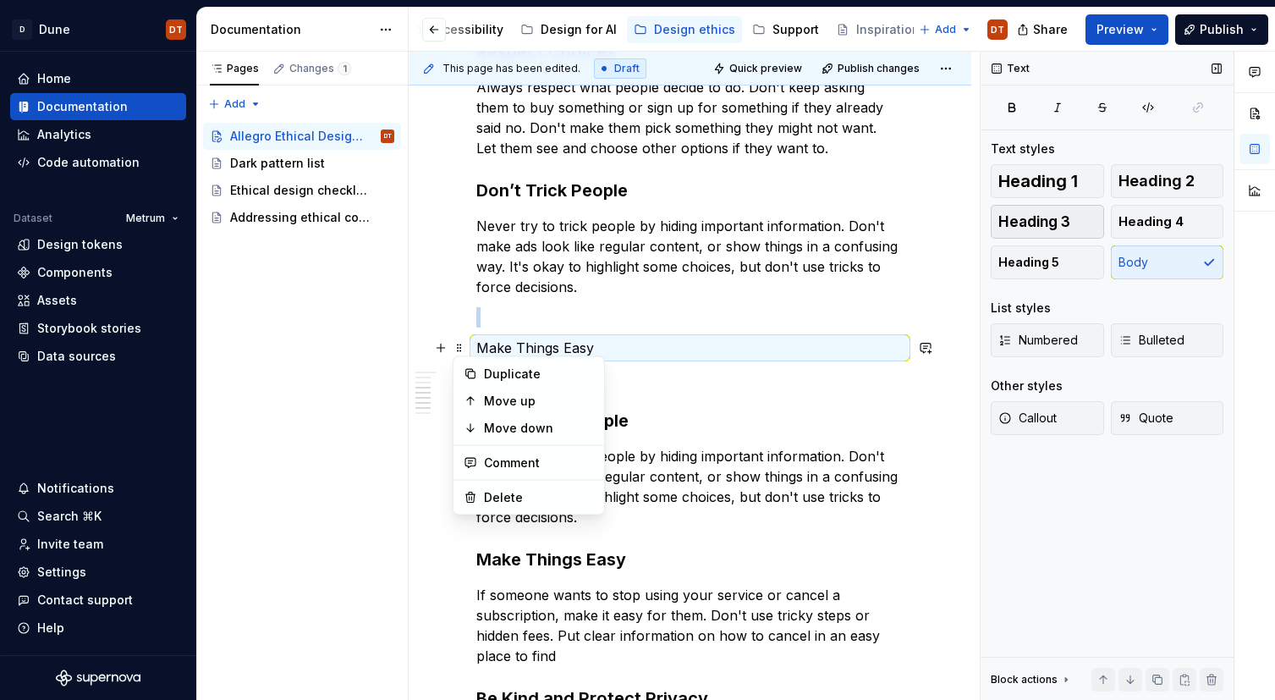
click at [1031, 214] on span "Heading 3" at bounding box center [1034, 221] width 72 height 17
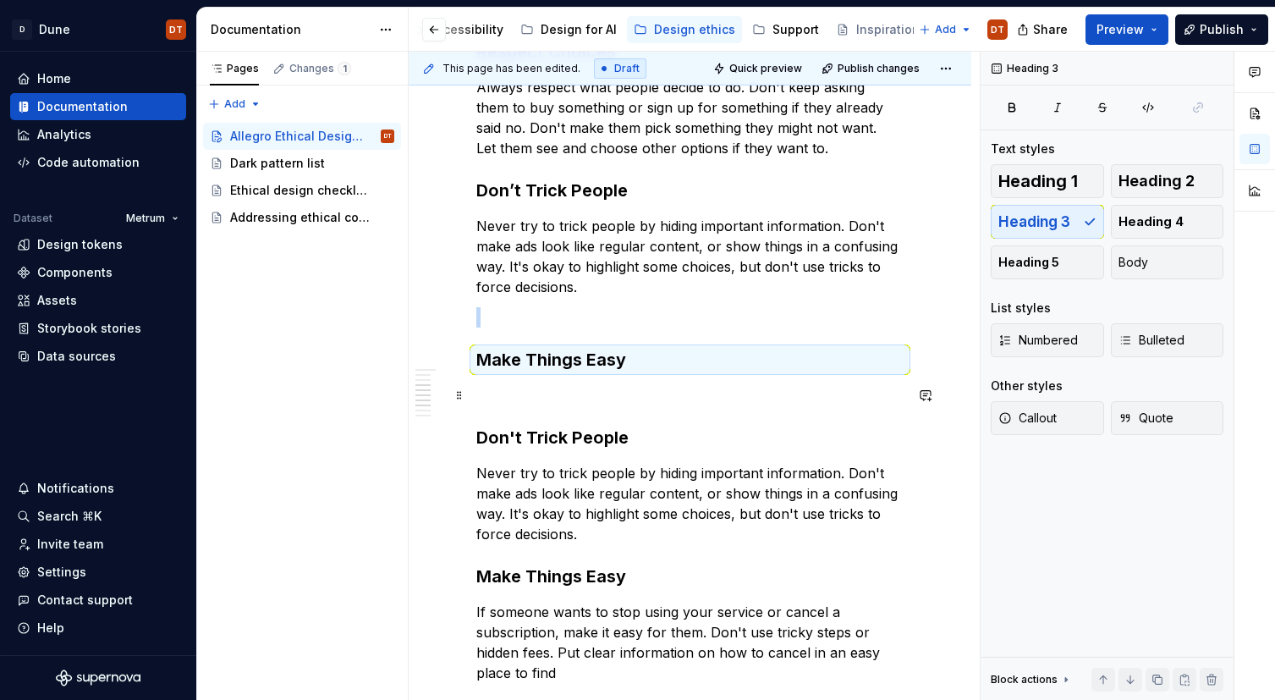
click at [524, 398] on p at bounding box center [689, 395] width 427 height 20
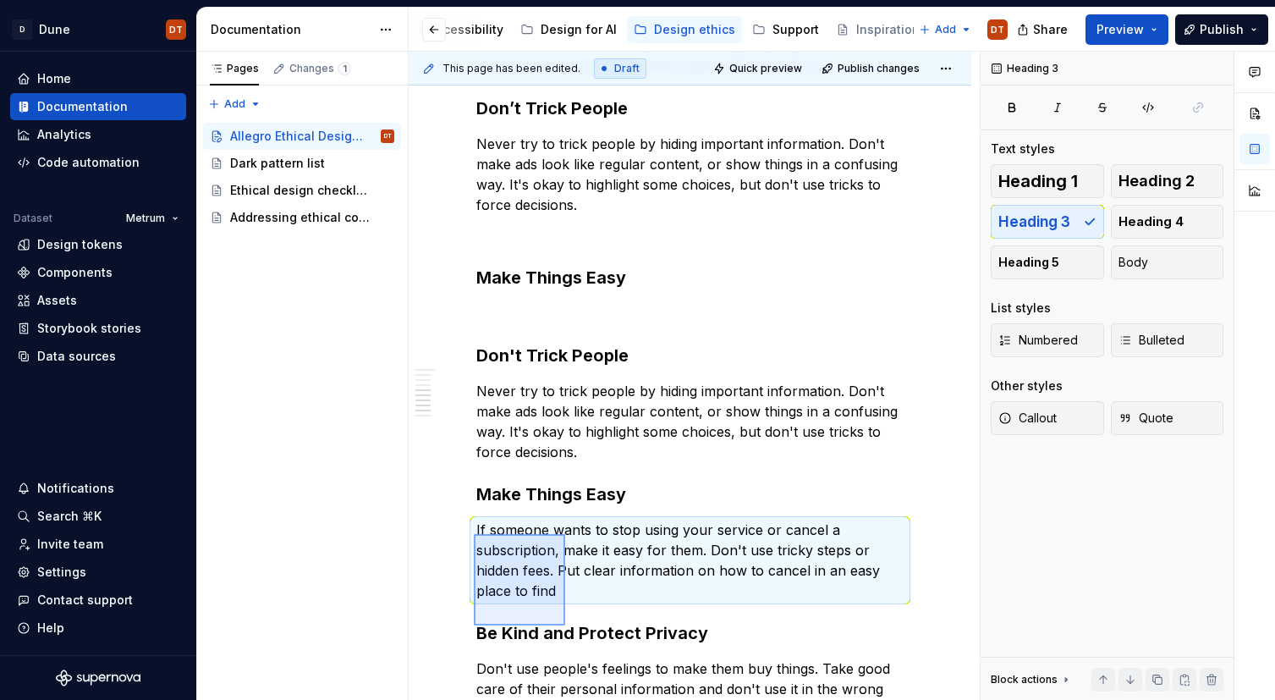
scroll to position [907, 0]
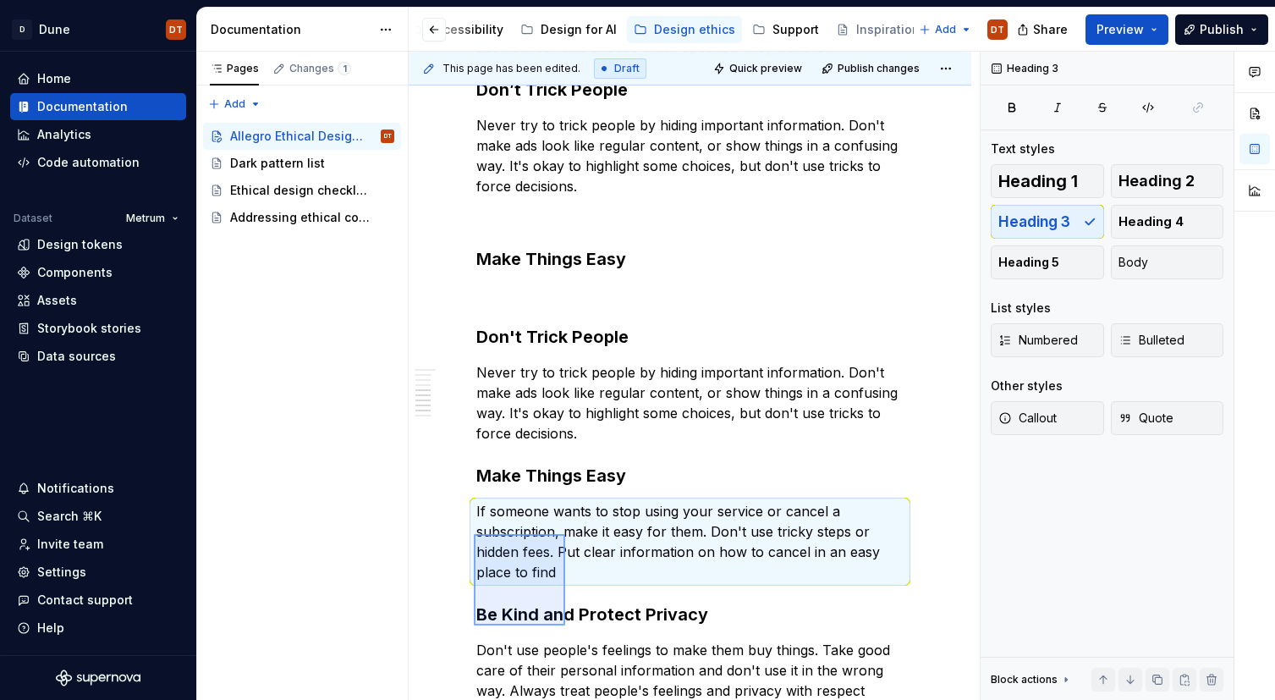
drag, startPoint x: 474, startPoint y: 574, endPoint x: 584, endPoint y: 573, distance: 110.0
click at [564, 619] on div "This page has been edited. Draft Quick preview Publish changes Allegro Ethical …" at bounding box center [694, 376] width 571 height 649
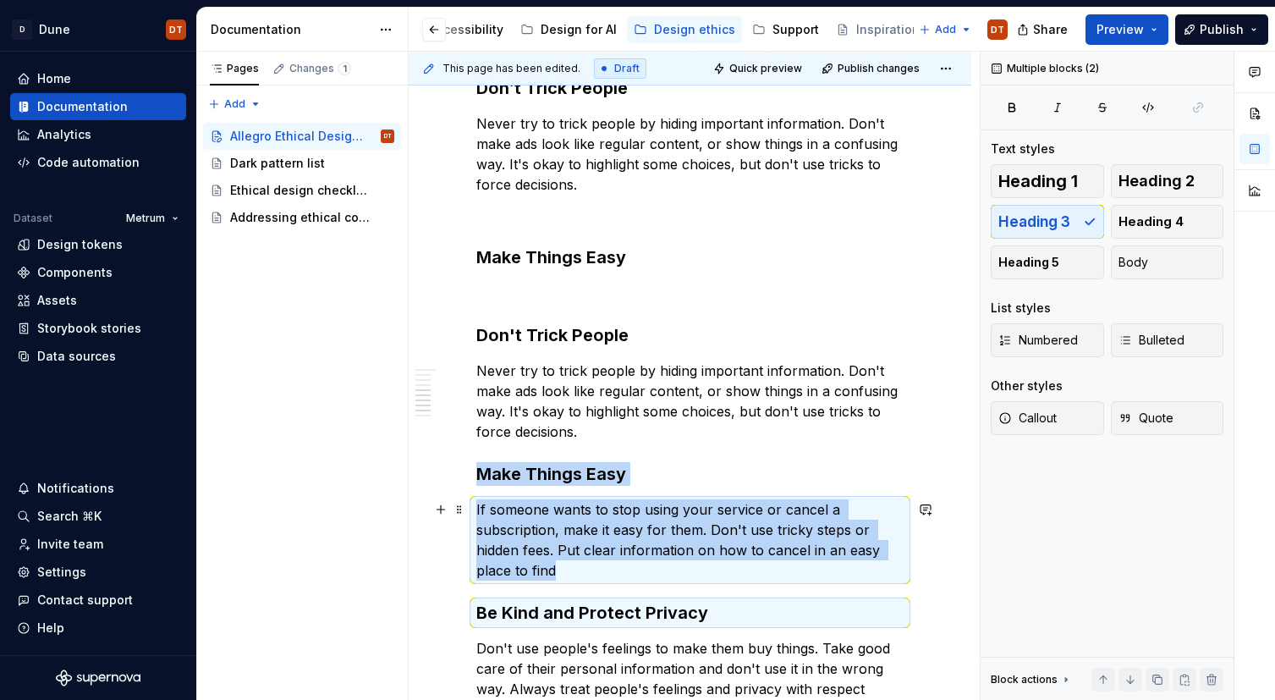
drag, startPoint x: 572, startPoint y: 524, endPoint x: 550, endPoint y: 557, distance: 38.9
click at [571, 524] on p "If someone wants to stop using your service or cancel a subscription, make it e…" at bounding box center [689, 539] width 427 height 81
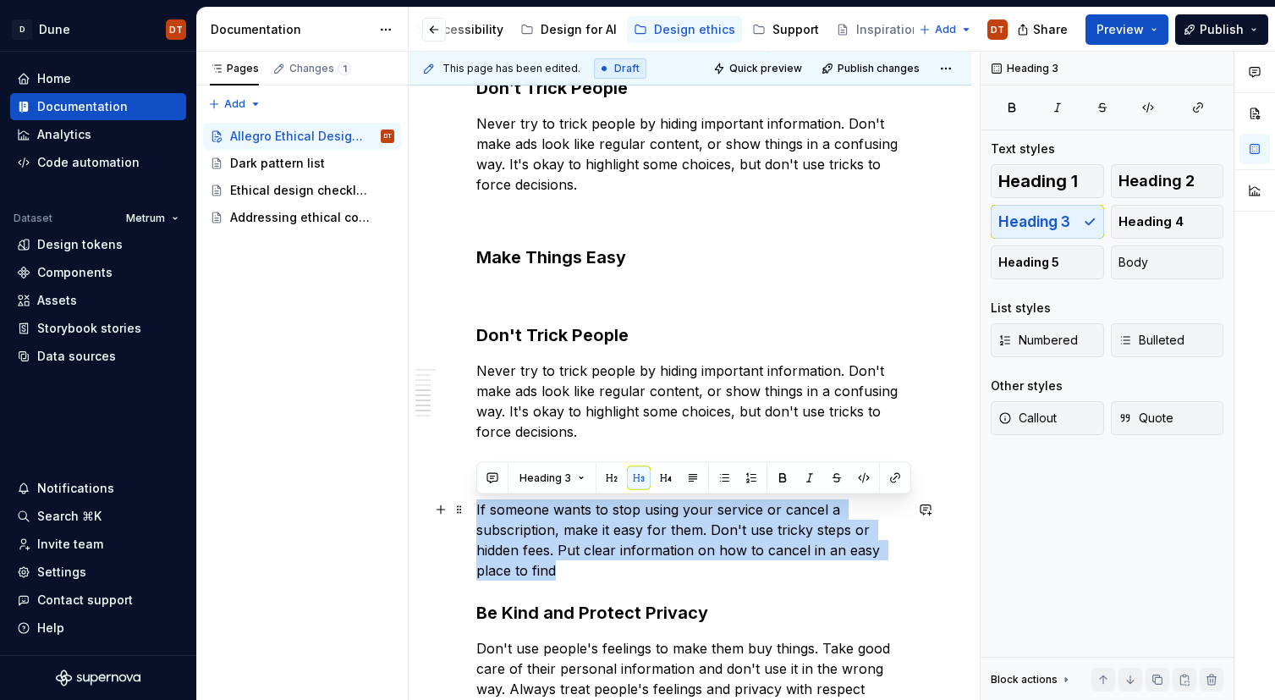
drag, startPoint x: 561, startPoint y: 565, endPoint x: 475, endPoint y: 514, distance: 100.1
click at [472, 513] on div "Allegro strives to create the best, most ethical experiences for our users. Tha…" at bounding box center [690, 287] width 563 height 1743
copy p "If someone wants to stop using your service or cancel a subscription, make it e…"
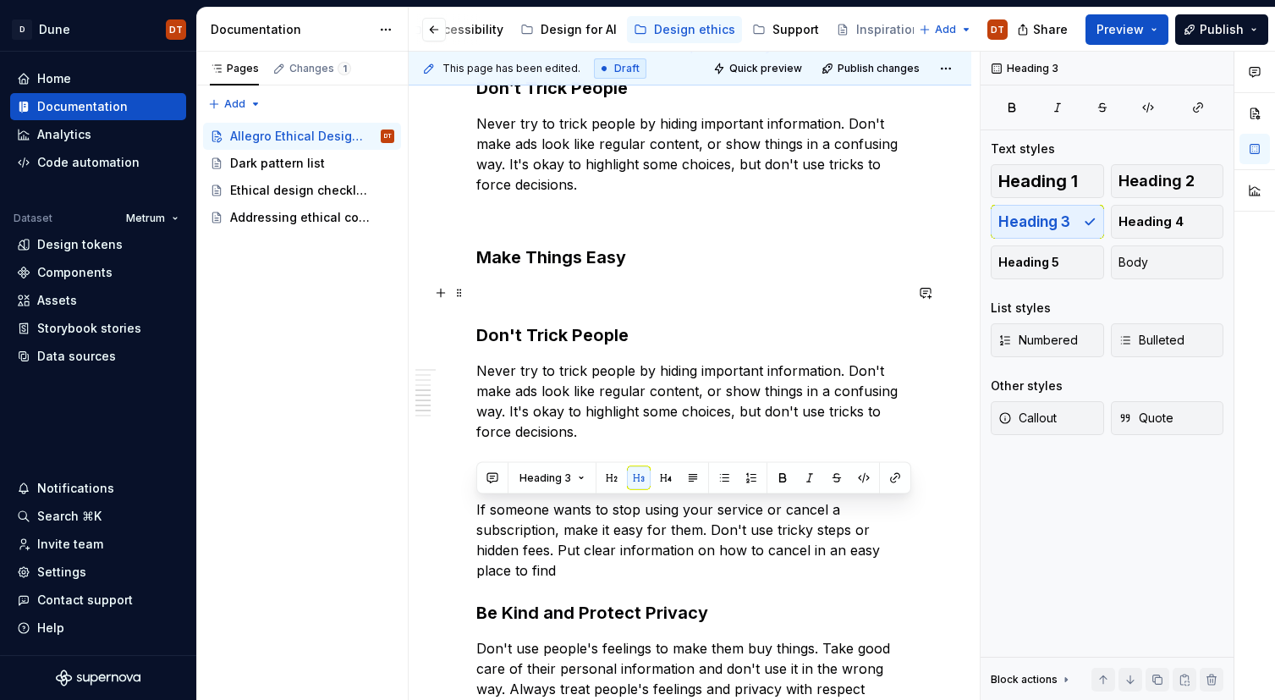
click at [500, 287] on p at bounding box center [689, 293] width 427 height 20
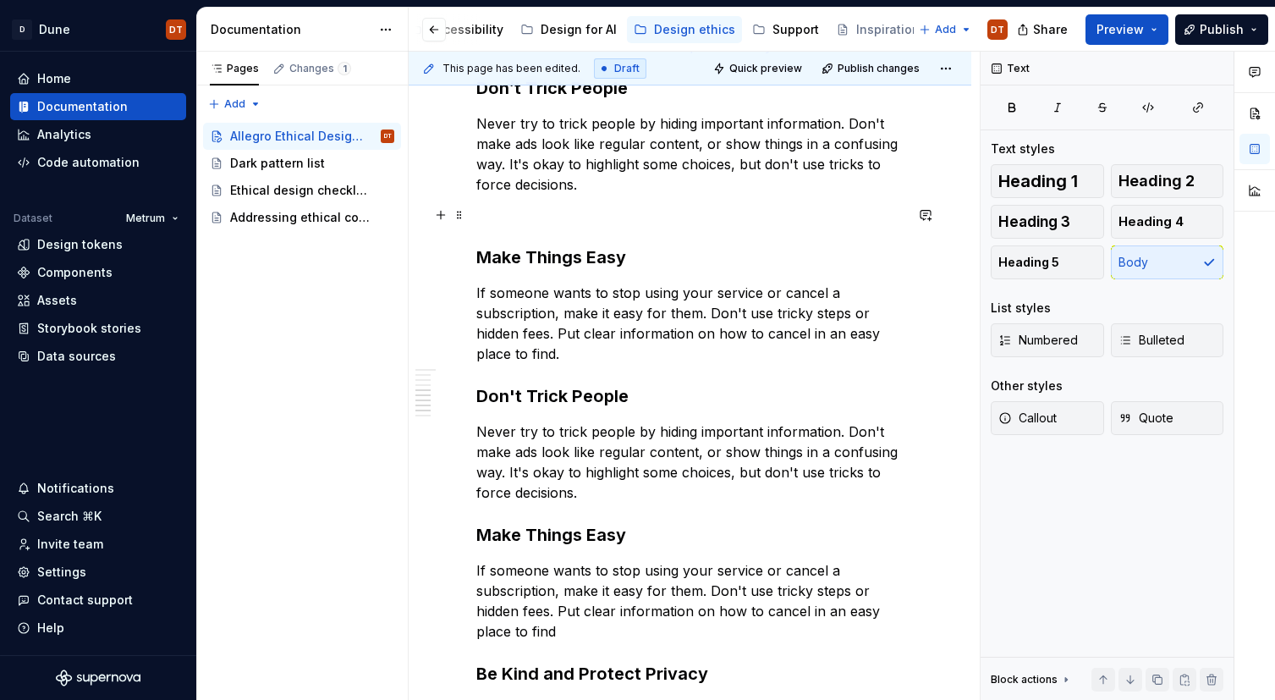
click at [519, 220] on p at bounding box center [689, 215] width 427 height 20
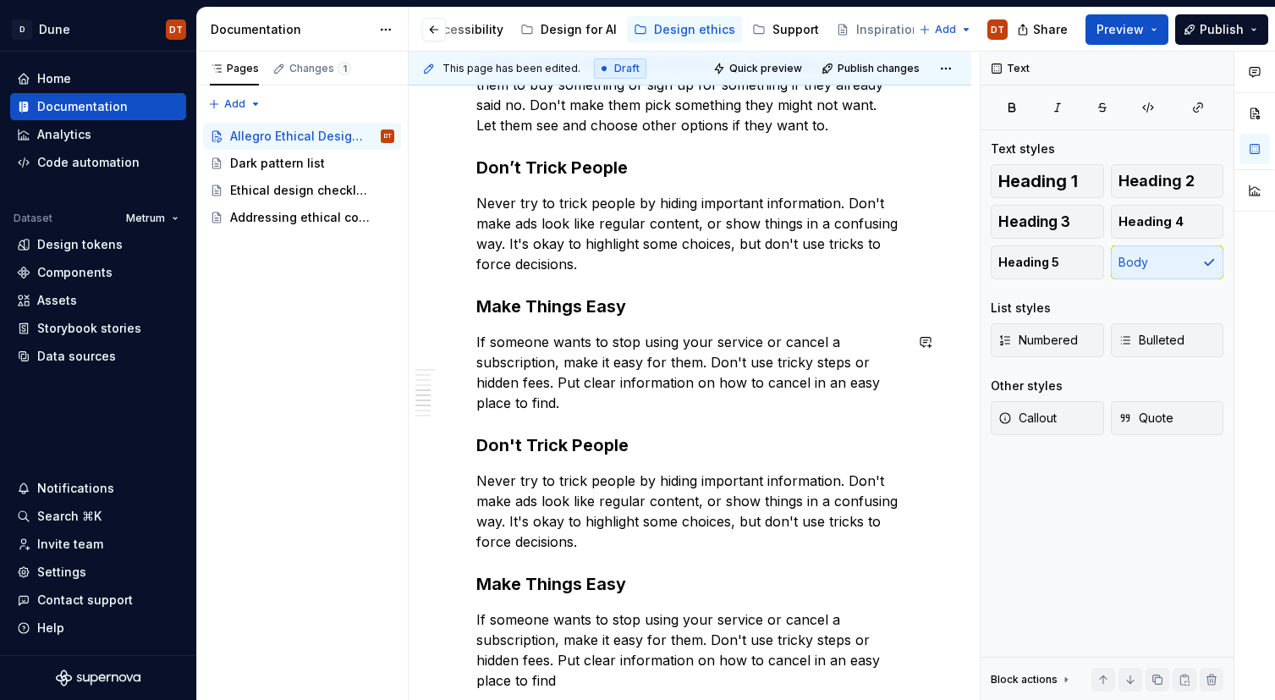
scroll to position [853, 0]
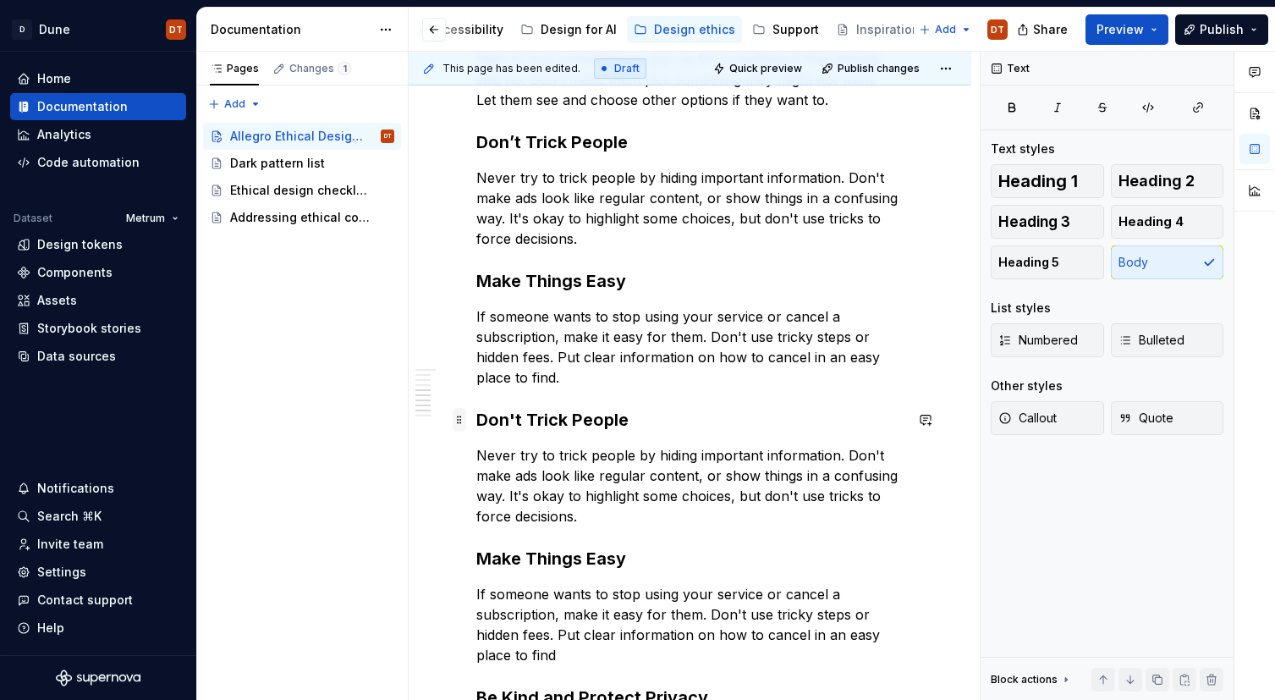
click at [461, 422] on span at bounding box center [460, 420] width 14 height 24
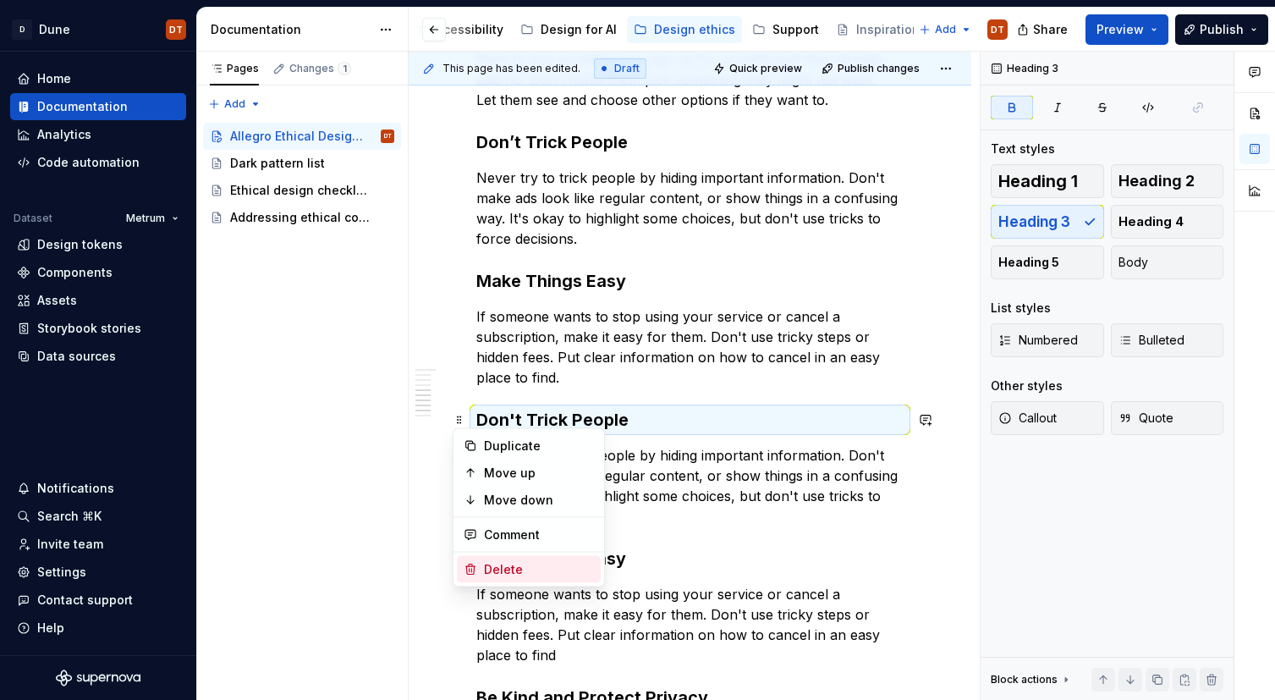
click at [507, 569] on div "Delete" at bounding box center [539, 569] width 110 height 17
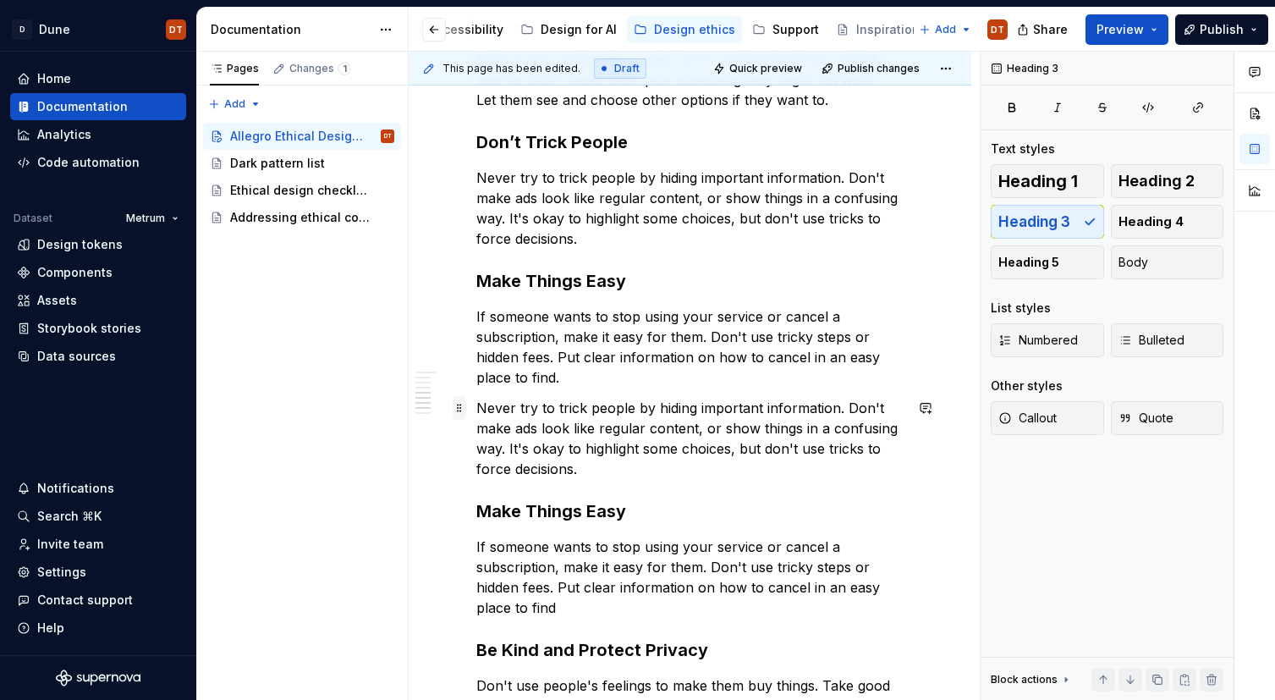
click at [457, 406] on span at bounding box center [460, 408] width 14 height 24
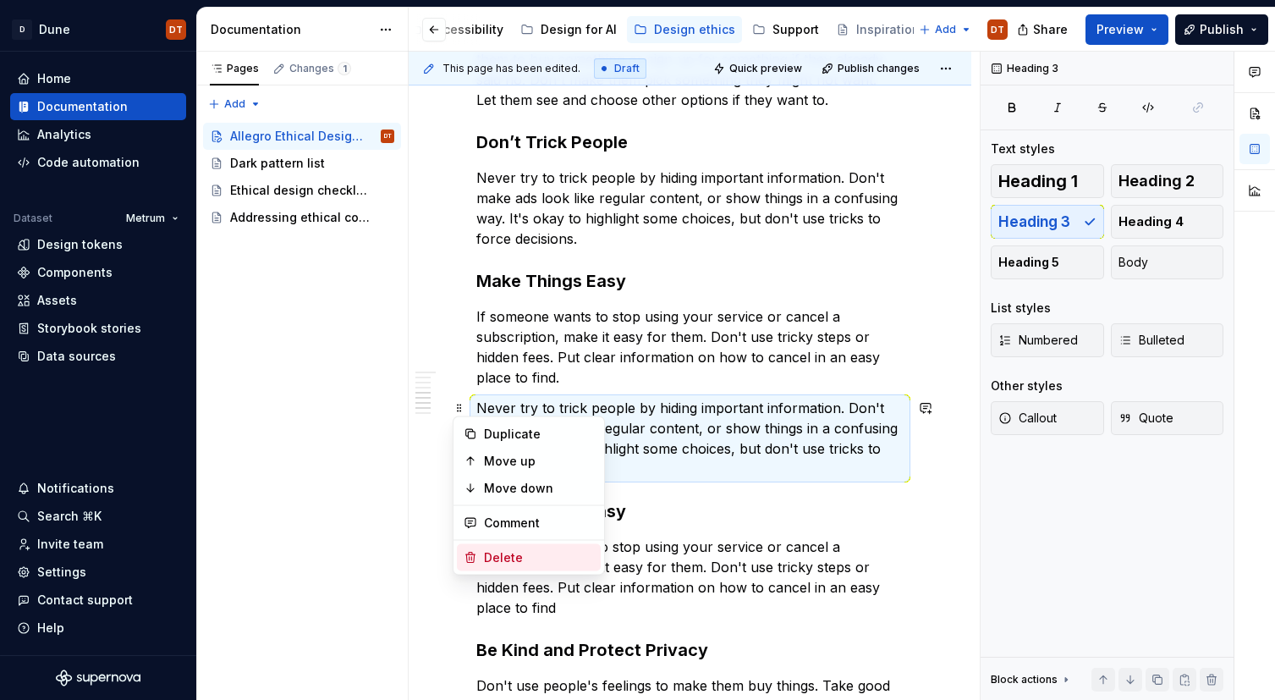
click at [487, 556] on div "Delete" at bounding box center [539, 557] width 110 height 17
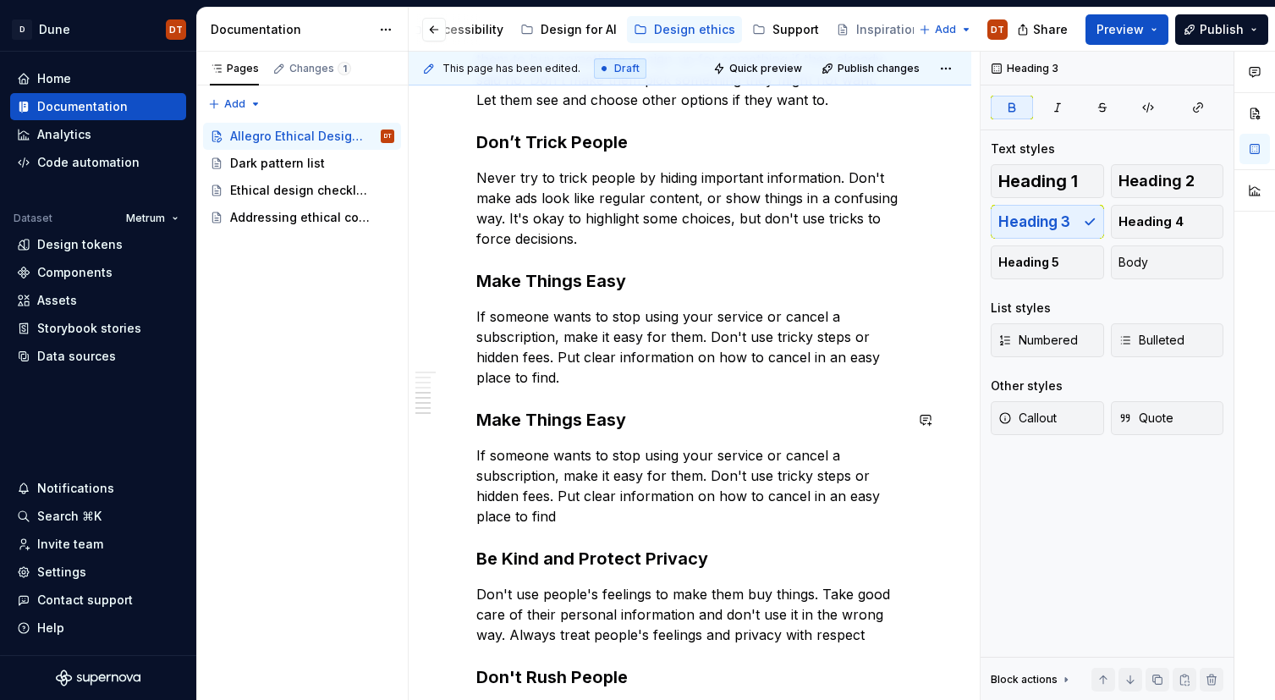
click at [614, 389] on div "Allegro strives to create the best, most ethical experiences for our users. Tha…" at bounding box center [689, 193] width 427 height 1364
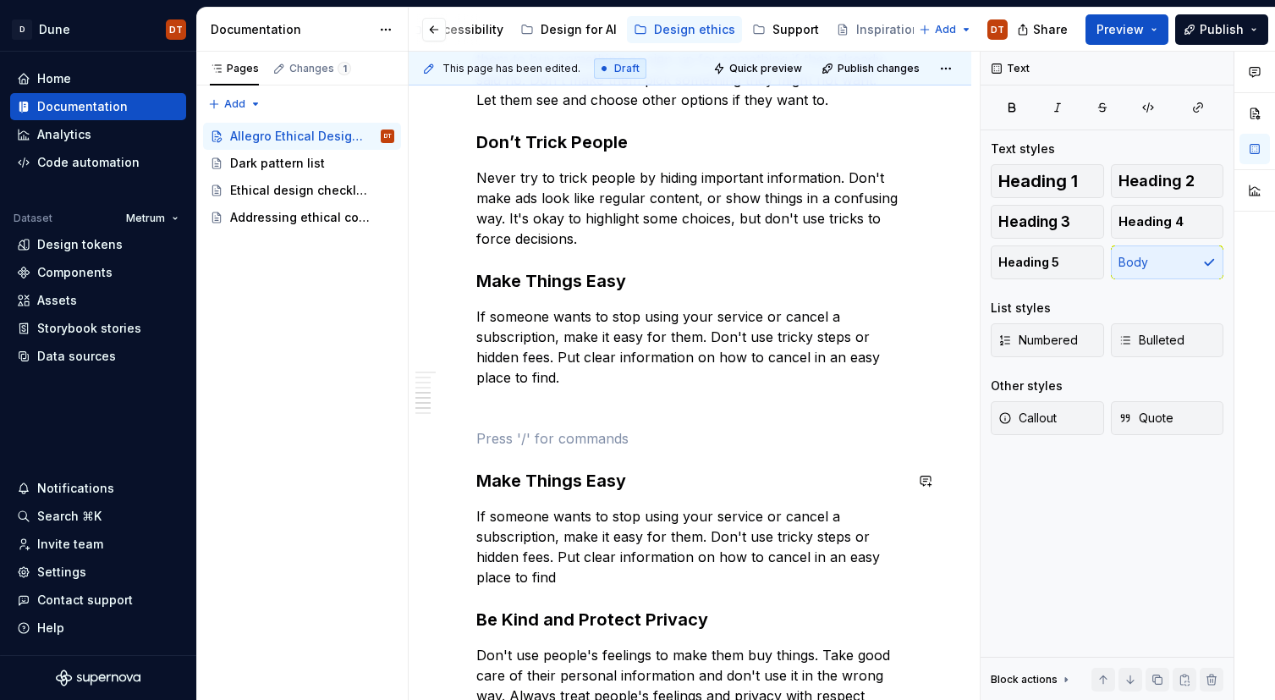
scroll to position [848, 0]
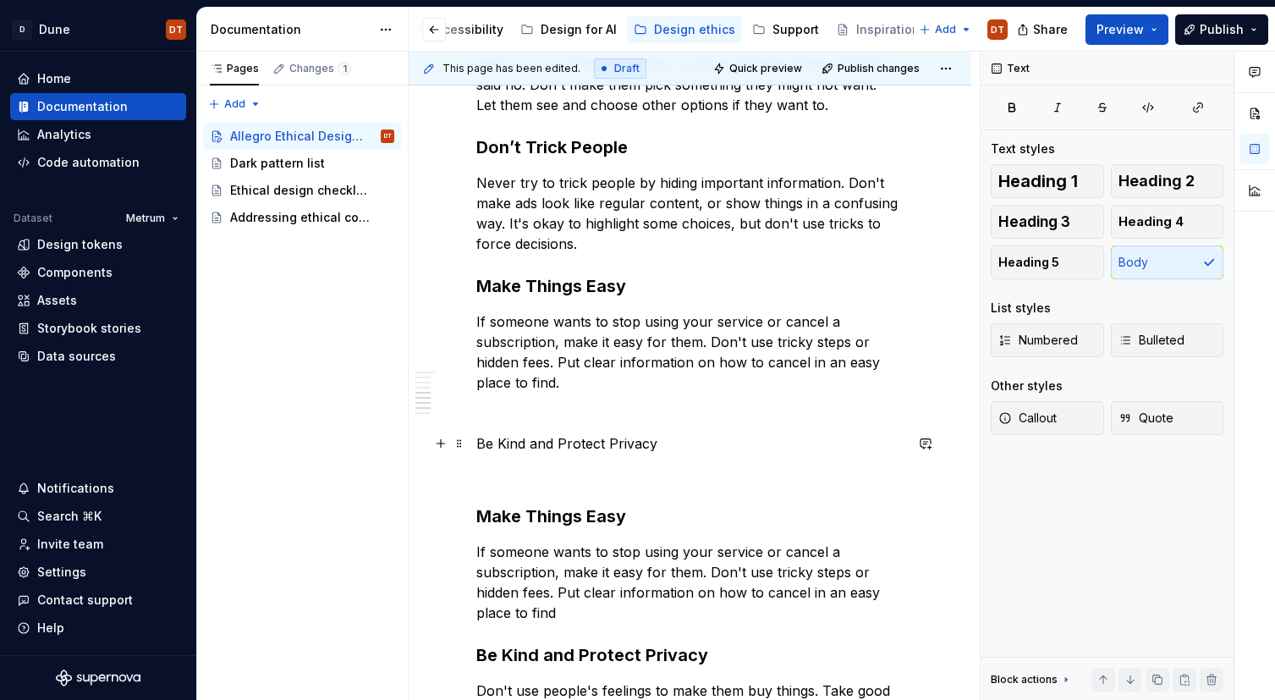
drag, startPoint x: 458, startPoint y: 444, endPoint x: 495, endPoint y: 439, distance: 37.6
click at [458, 444] on span at bounding box center [460, 443] width 14 height 24
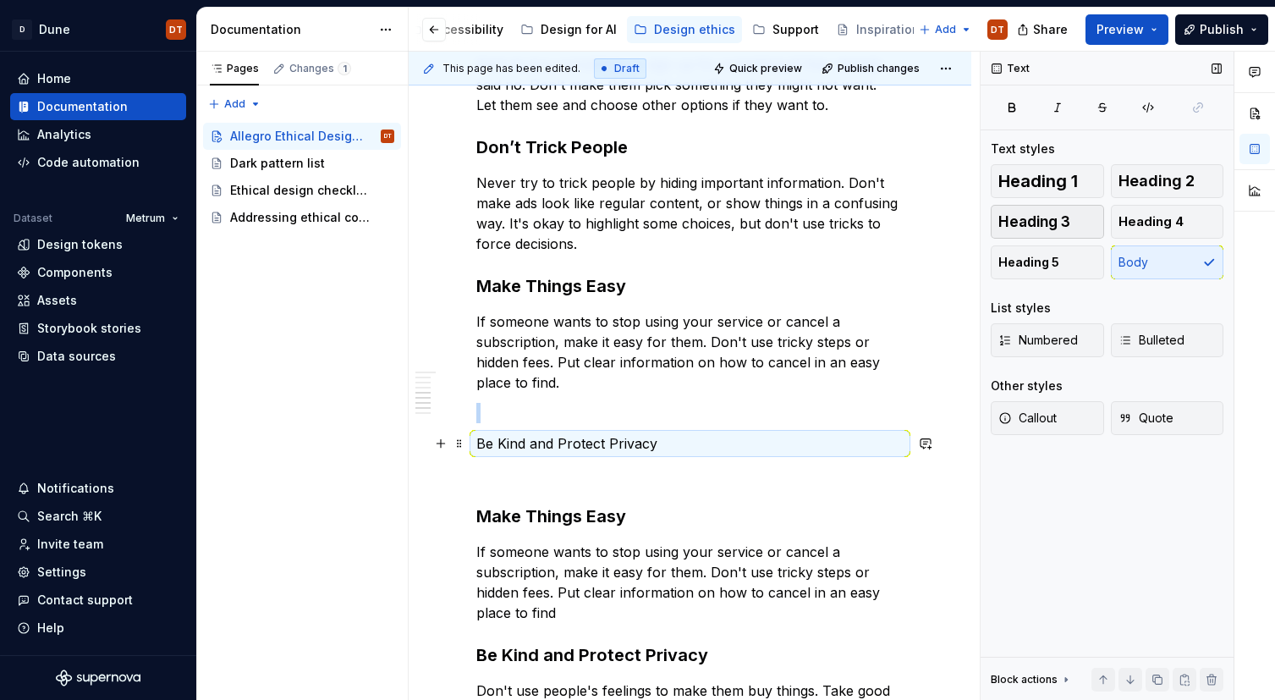
click at [1080, 225] on button "Heading 3" at bounding box center [1047, 222] width 113 height 34
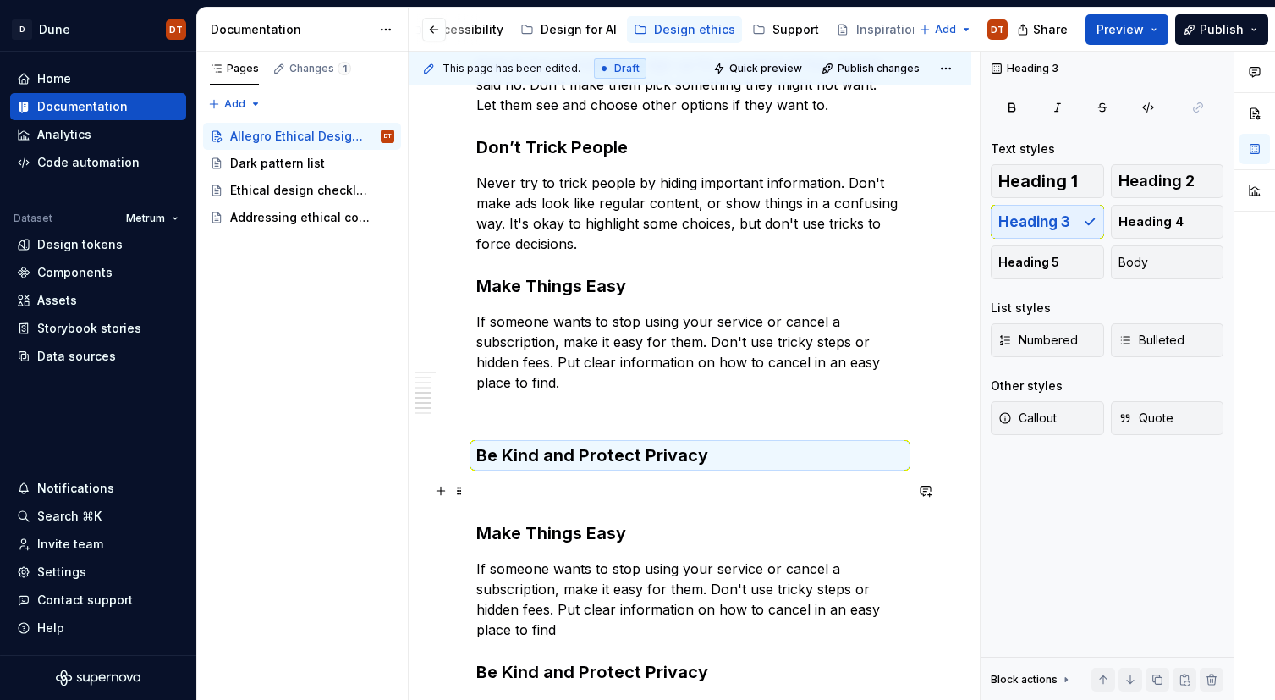
click at [505, 483] on p at bounding box center [689, 490] width 427 height 20
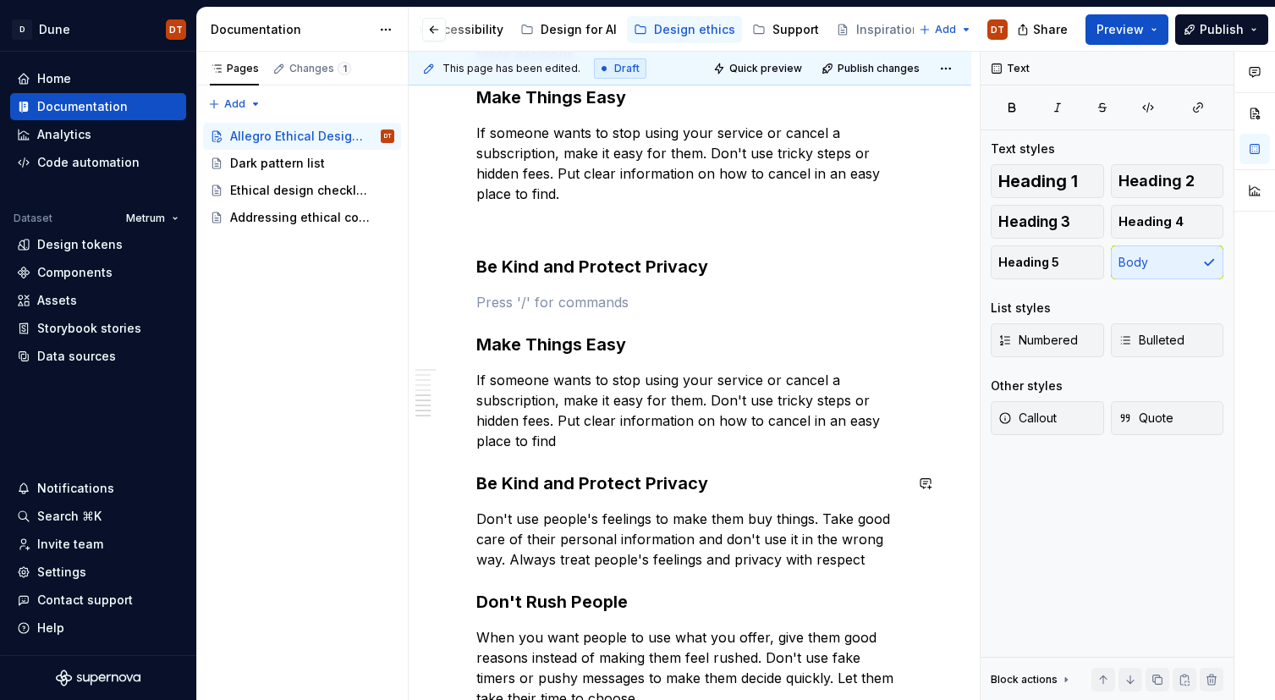
scroll to position [1047, 0]
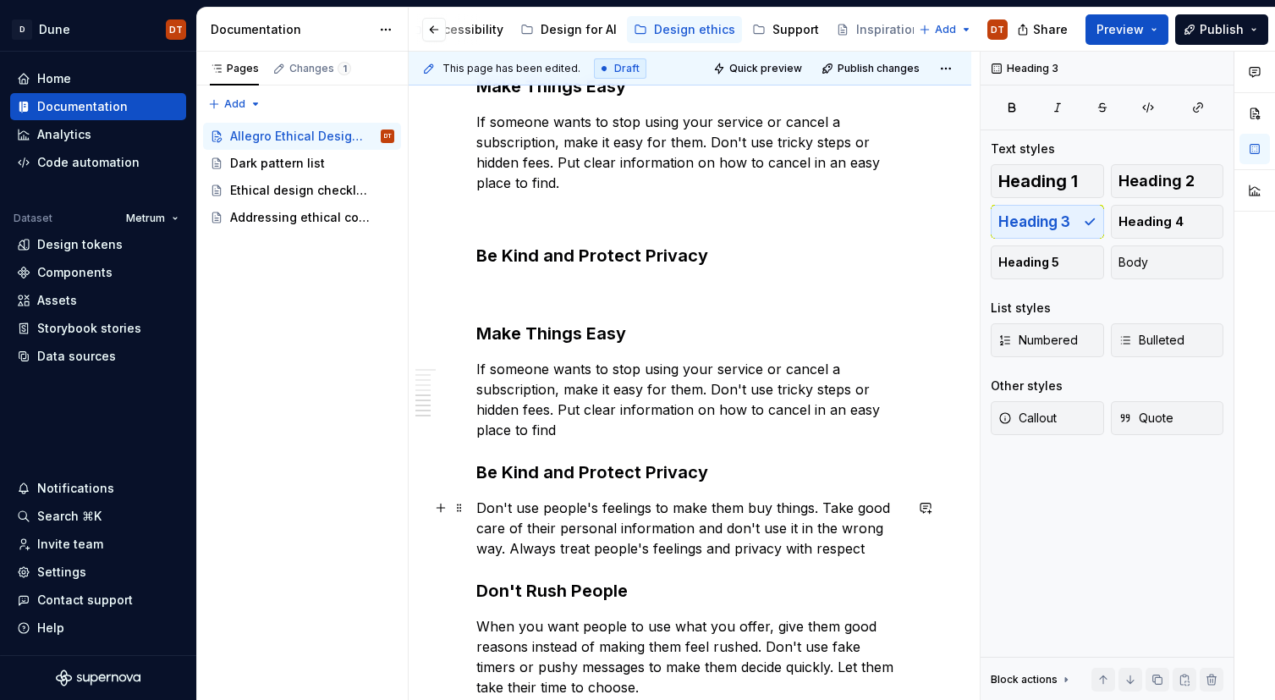
drag, startPoint x: 541, startPoint y: 522, endPoint x: 527, endPoint y: 517, distance: 15.2
click at [541, 522] on p "Don't use people's feelings to make them buy things. Take good care of their pe…" at bounding box center [689, 527] width 427 height 61
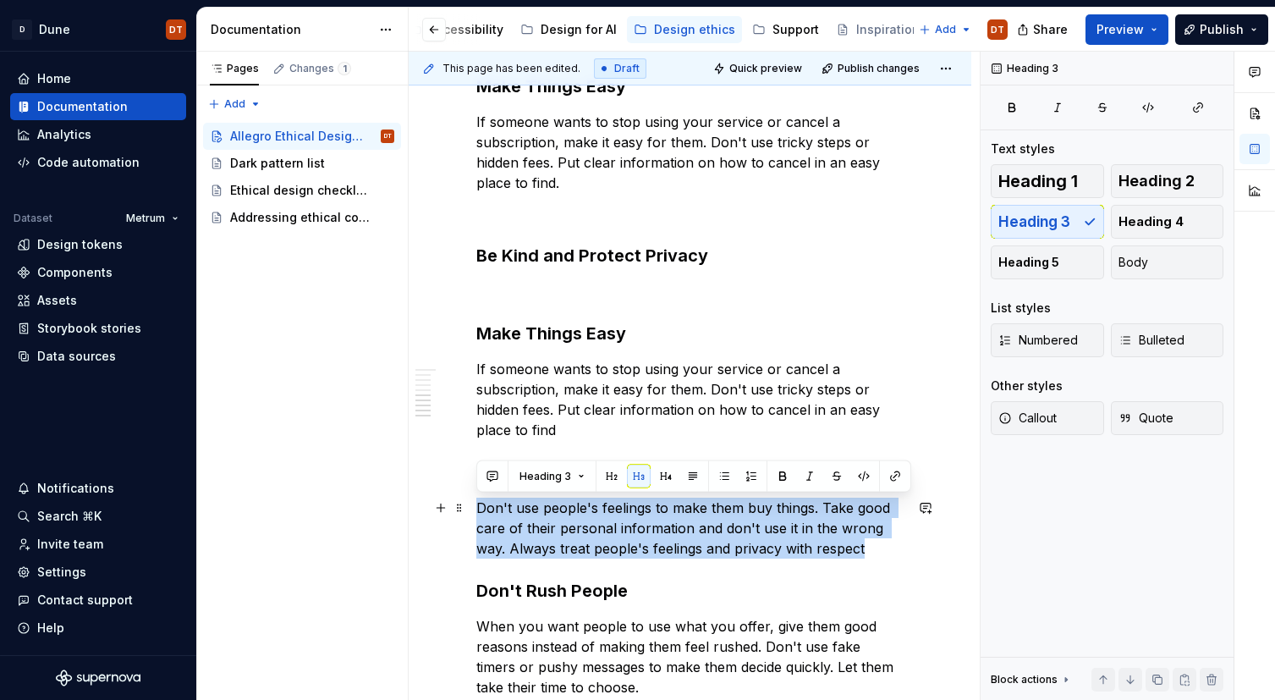
drag, startPoint x: 478, startPoint y: 505, endPoint x: 869, endPoint y: 546, distance: 393.0
click at [869, 546] on p "Don't use people's feelings to make them buy things. Take good care of their pe…" at bounding box center [689, 527] width 427 height 61
copy p "Don't use people's feelings to make them buy things. Take good care of their pe…"
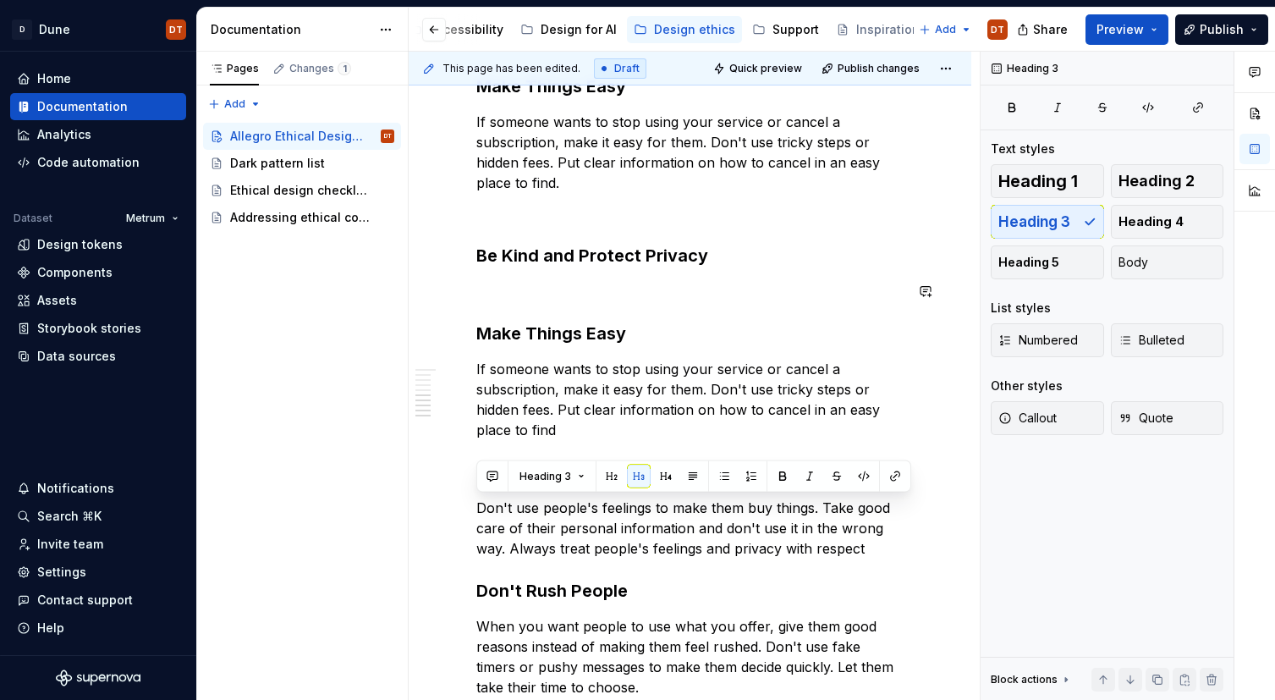
click at [527, 276] on div "Allegro strives to create the best, most ethical experiences for our users. Tha…" at bounding box center [689, 53] width 427 height 1472
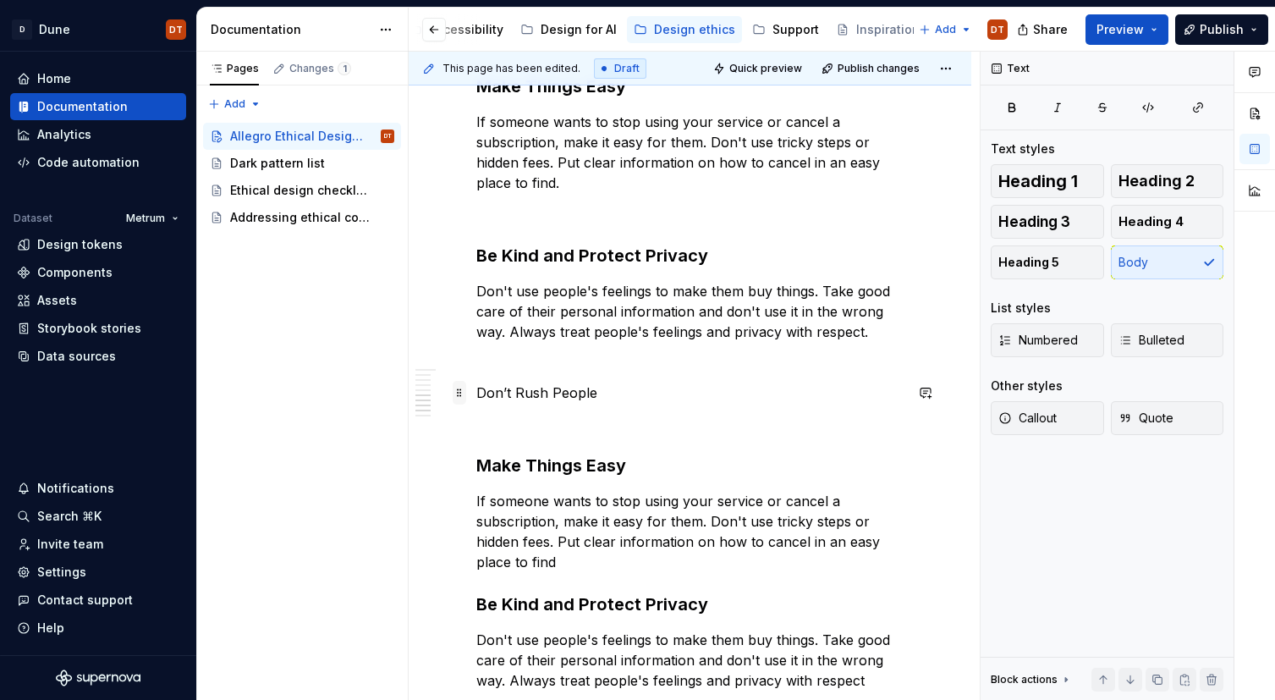
click at [458, 392] on span at bounding box center [460, 393] width 14 height 24
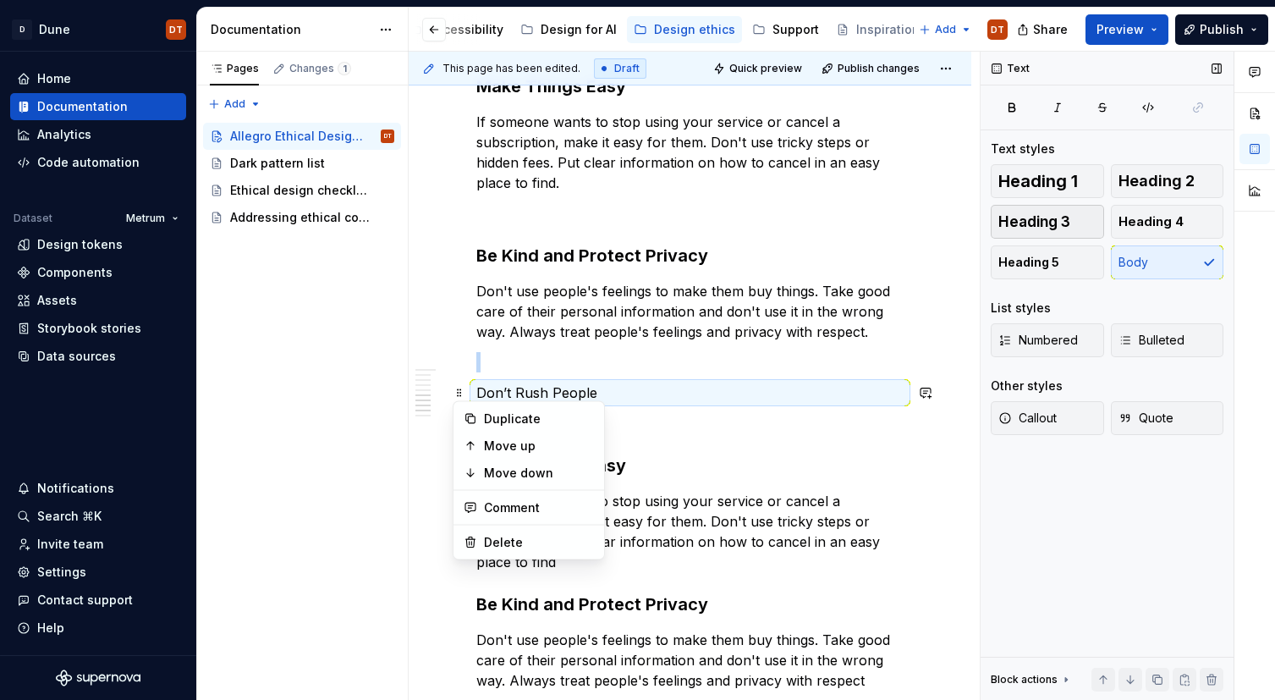
click at [1058, 223] on span "Heading 3" at bounding box center [1034, 221] width 72 height 17
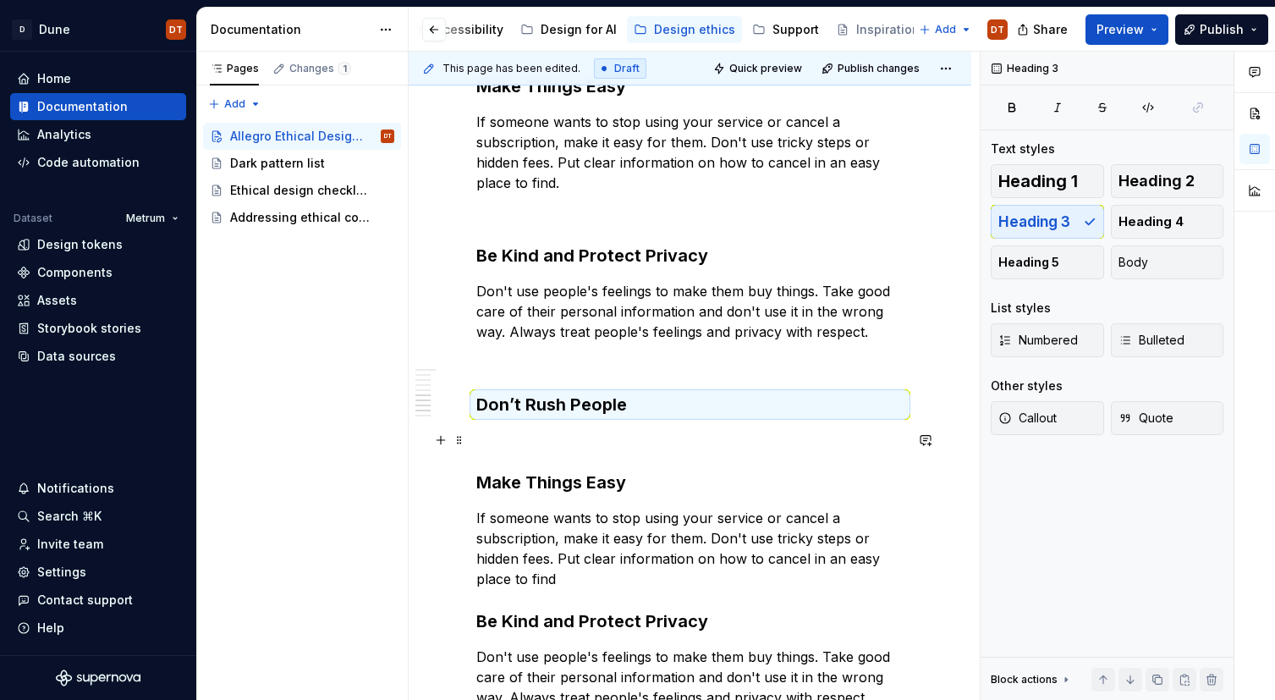
drag, startPoint x: 497, startPoint y: 442, endPoint x: 523, endPoint y: 436, distance: 25.9
click at [497, 442] on p at bounding box center [689, 440] width 427 height 20
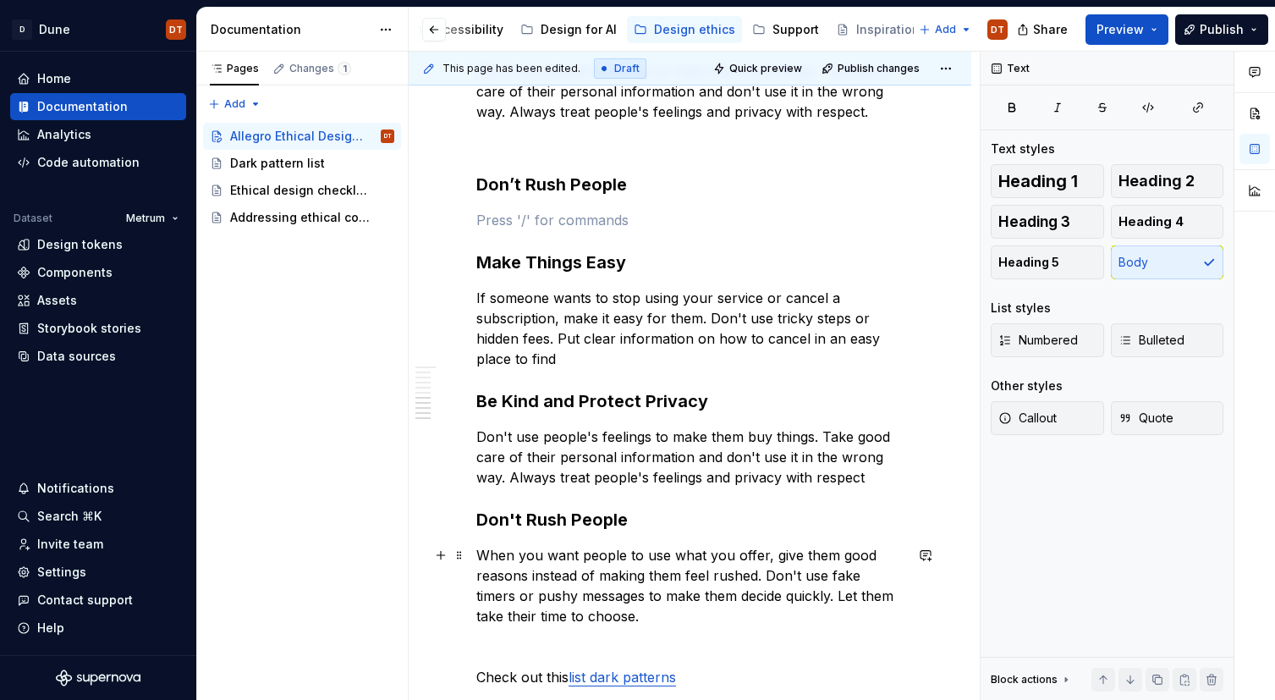
scroll to position [1299, 0]
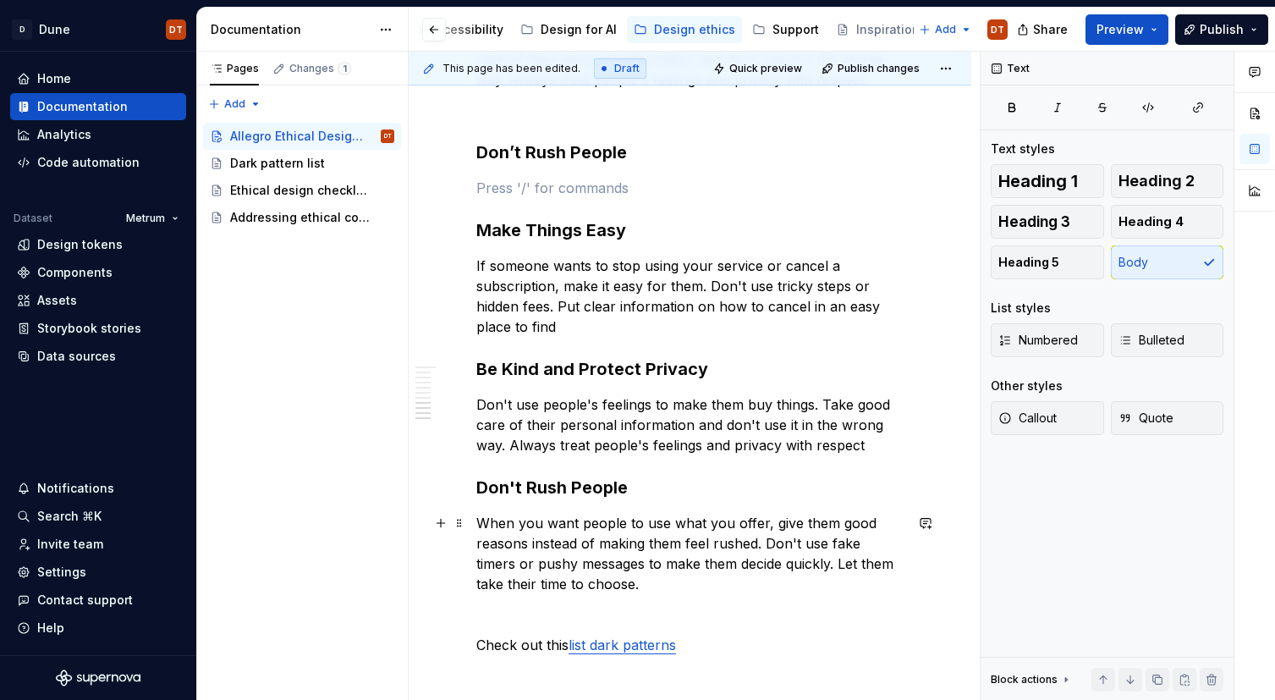
click at [519, 544] on p "When you want people to use what you offer, give them good reasons instead of m…" at bounding box center [689, 553] width 427 height 81
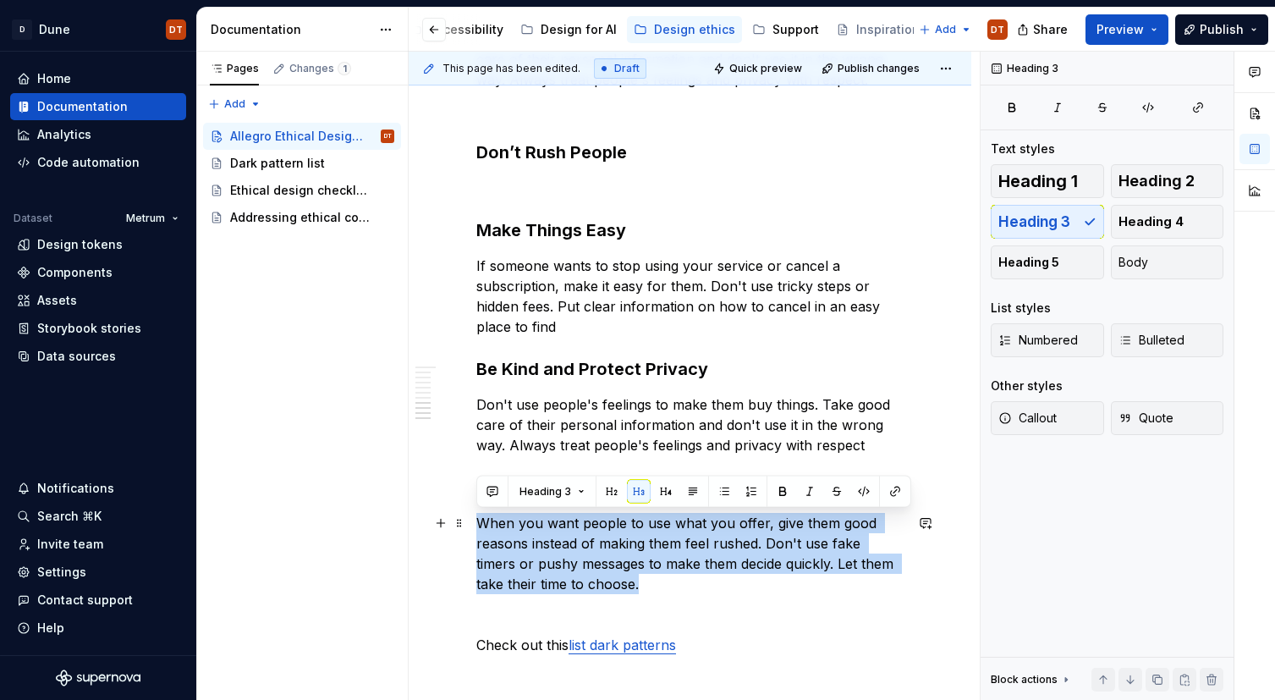
drag, startPoint x: 478, startPoint y: 519, endPoint x: 607, endPoint y: 574, distance: 140.3
click at [607, 574] on p "When you want people to use what you offer, give them good reasons instead of m…" at bounding box center [689, 553] width 427 height 81
copy p "When you want people to use what you offer, give them good reasons instead of m…"
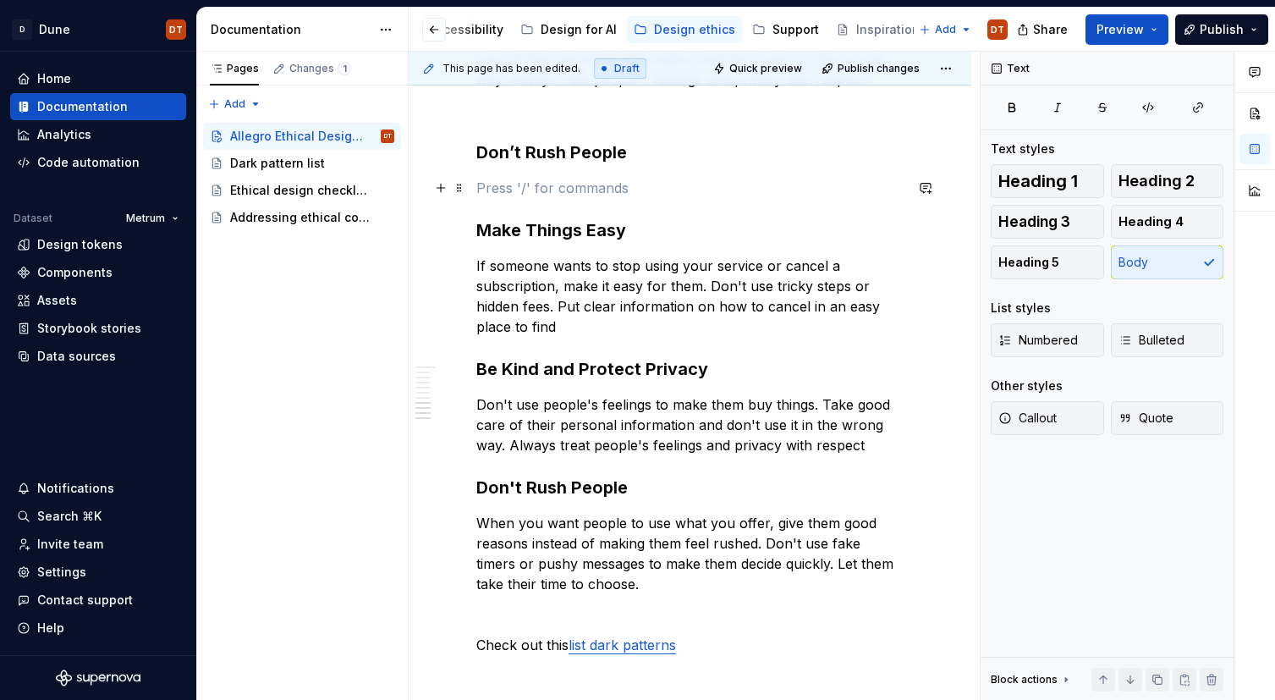
click at [501, 180] on p at bounding box center [689, 188] width 427 height 20
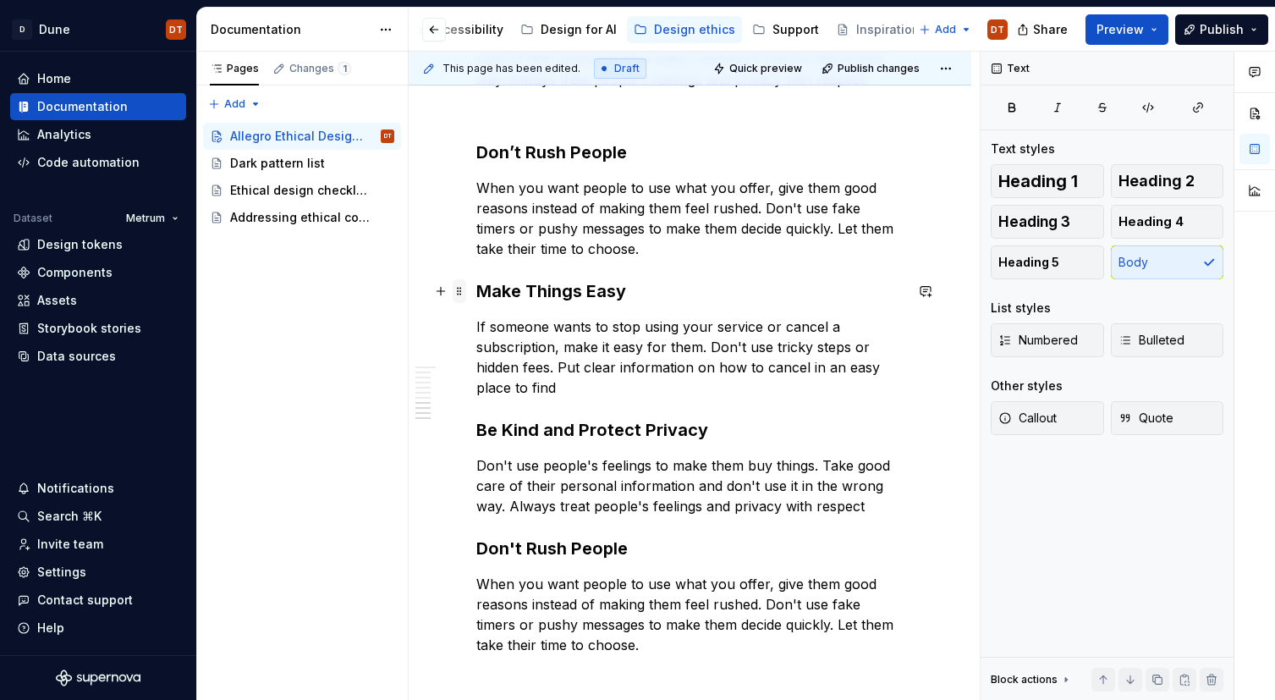
click at [462, 292] on span at bounding box center [460, 291] width 14 height 24
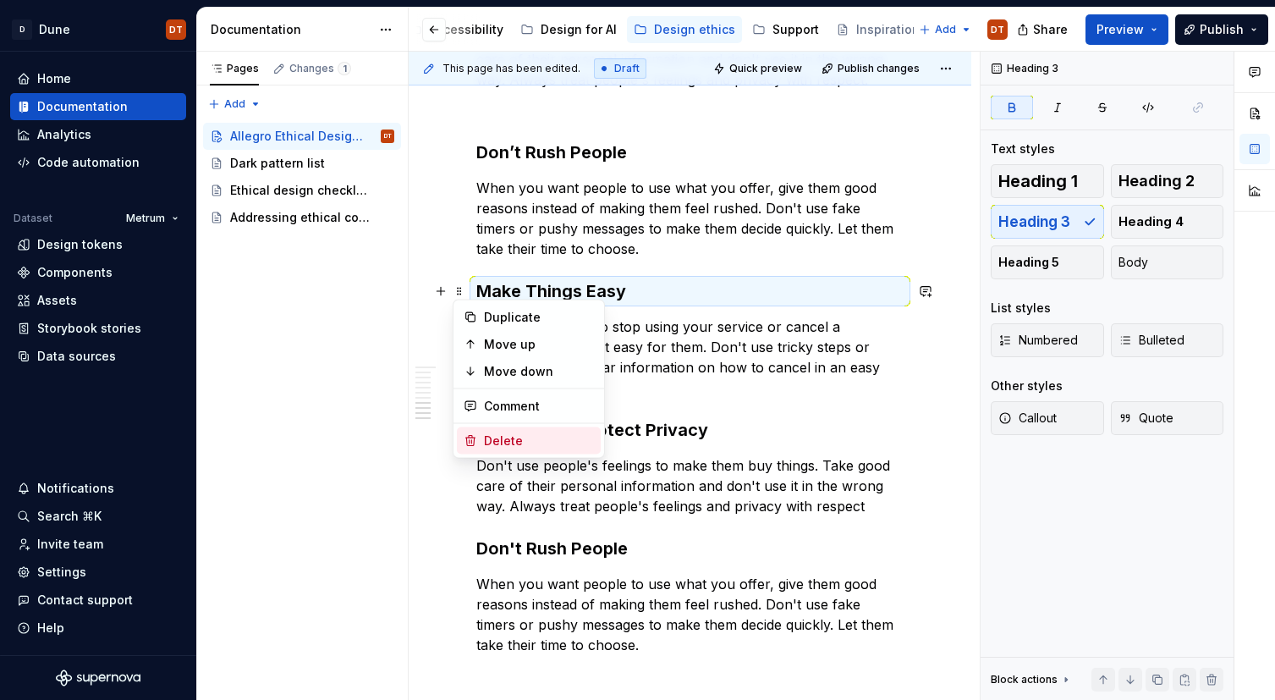
click at [494, 442] on div "Delete" at bounding box center [539, 440] width 110 height 17
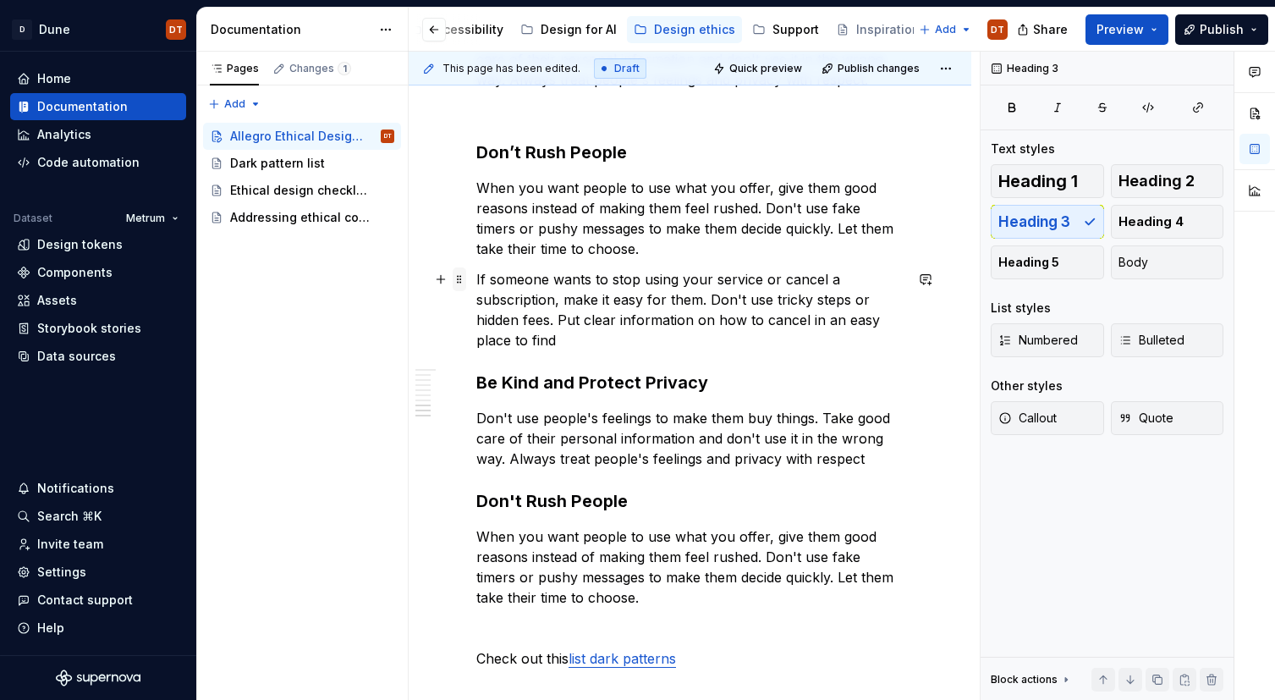
click at [459, 281] on span at bounding box center [460, 279] width 14 height 24
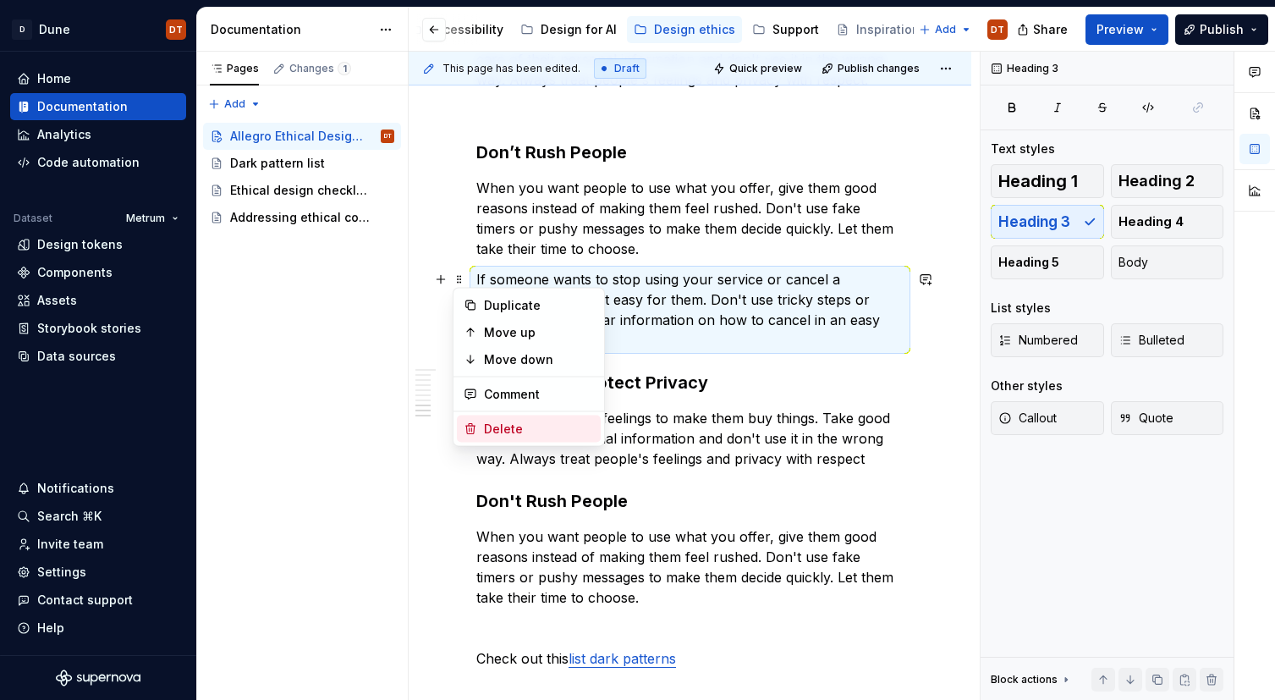
click at [486, 425] on div "Delete" at bounding box center [539, 428] width 110 height 17
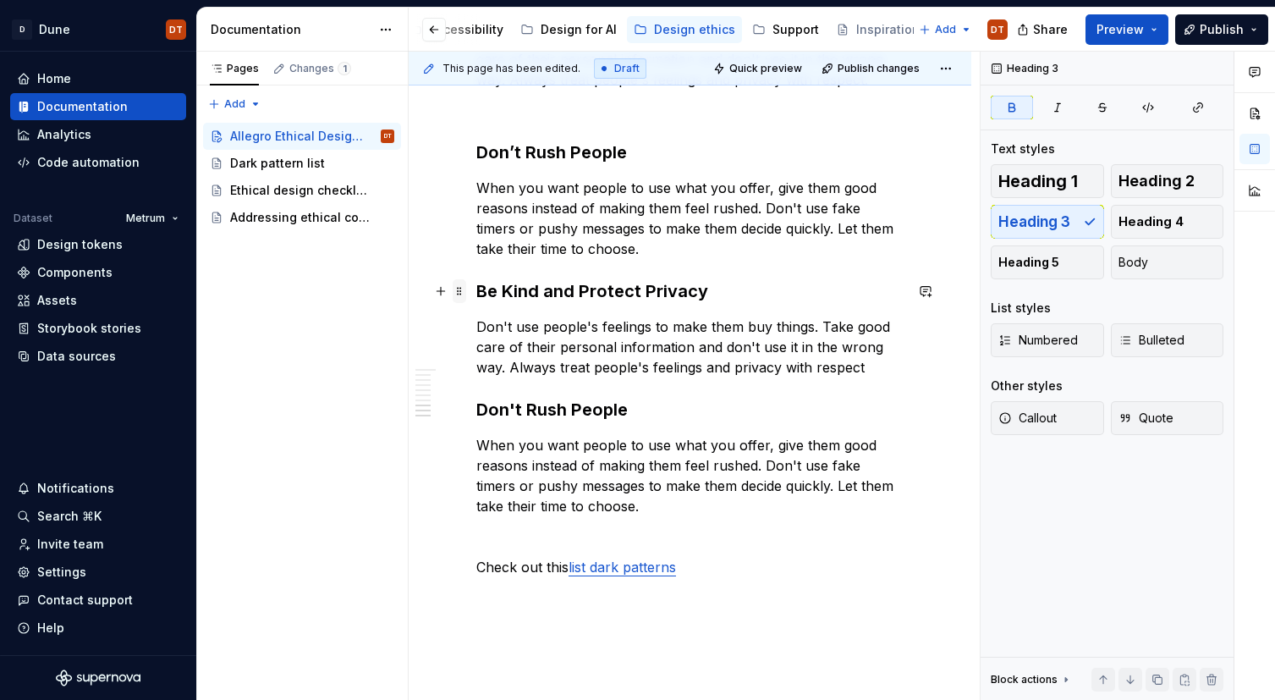
click at [462, 289] on span at bounding box center [460, 291] width 14 height 24
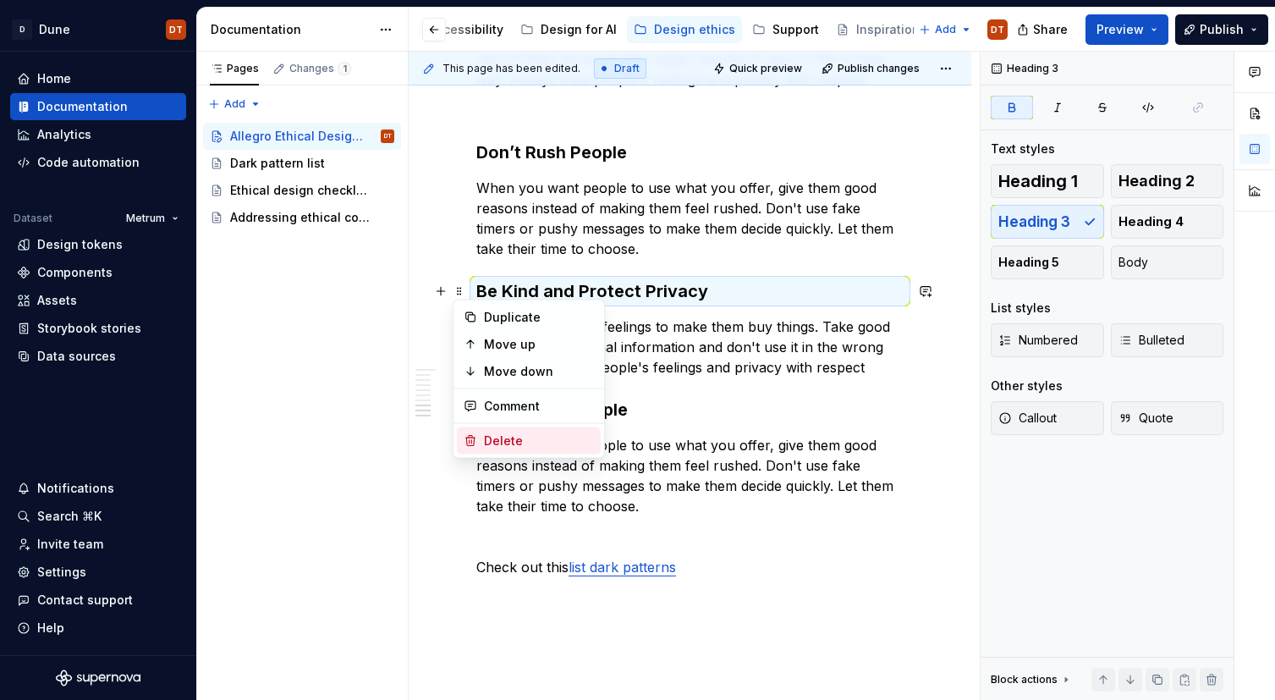
click at [501, 436] on div "Delete" at bounding box center [539, 440] width 110 height 17
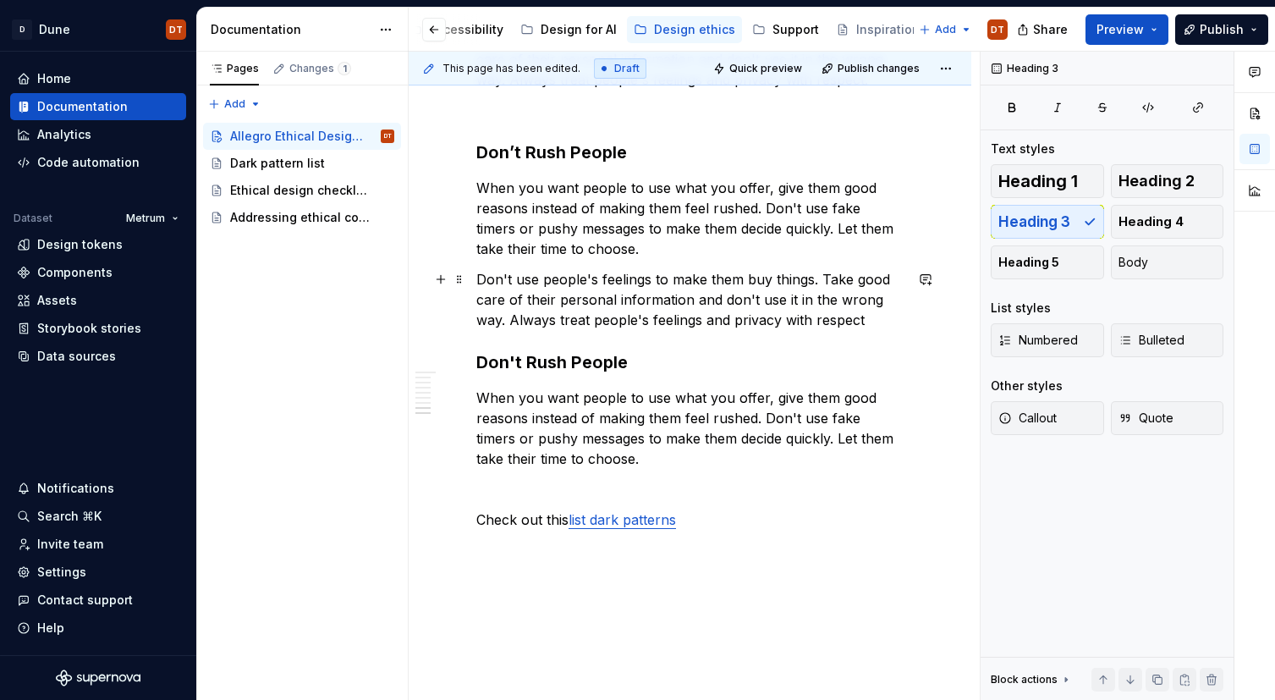
drag, startPoint x: 460, startPoint y: 277, endPoint x: 467, endPoint y: 283, distance: 9.0
click at [460, 278] on span at bounding box center [460, 279] width 14 height 24
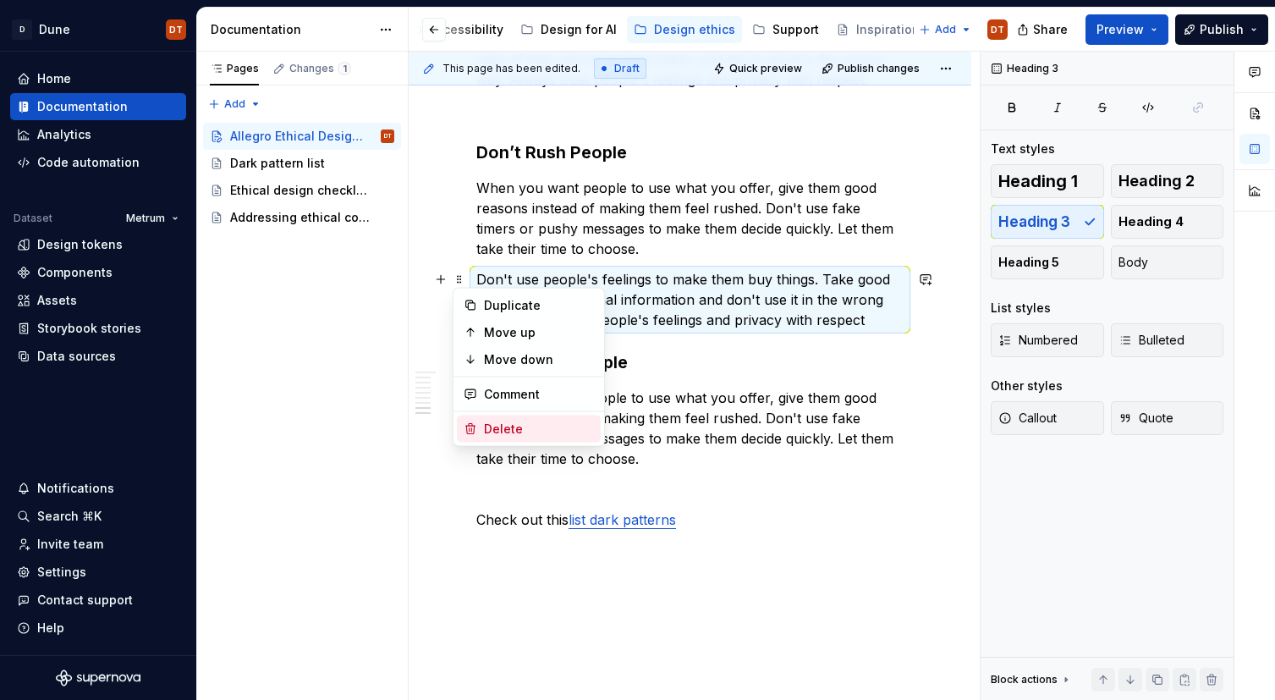
click at [508, 427] on div "Delete" at bounding box center [539, 428] width 110 height 17
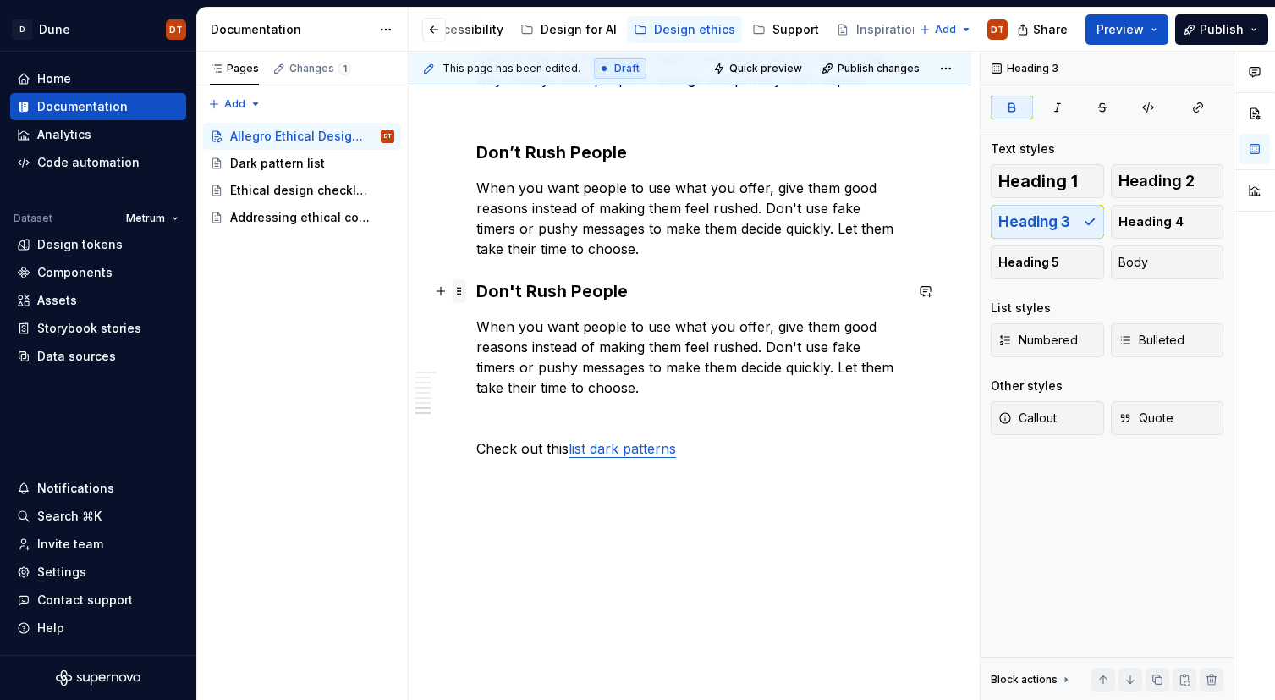
click at [462, 290] on span at bounding box center [460, 291] width 14 height 24
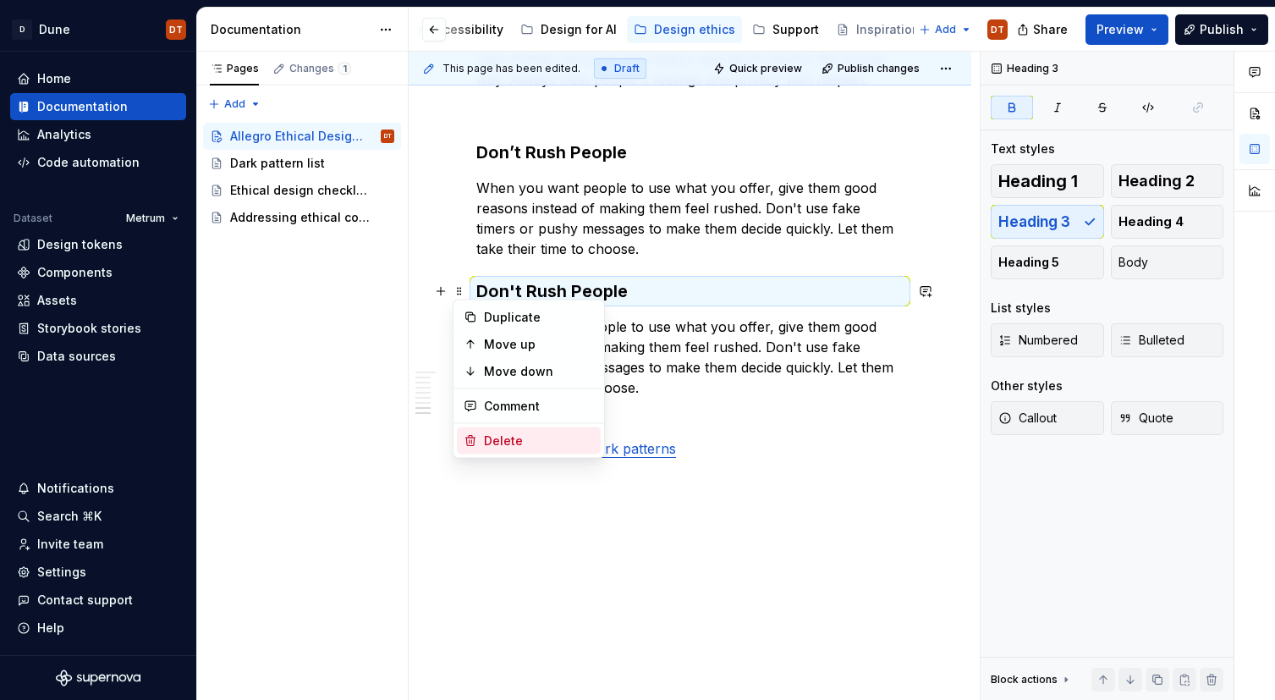
click at [497, 439] on div "Delete" at bounding box center [539, 440] width 110 height 17
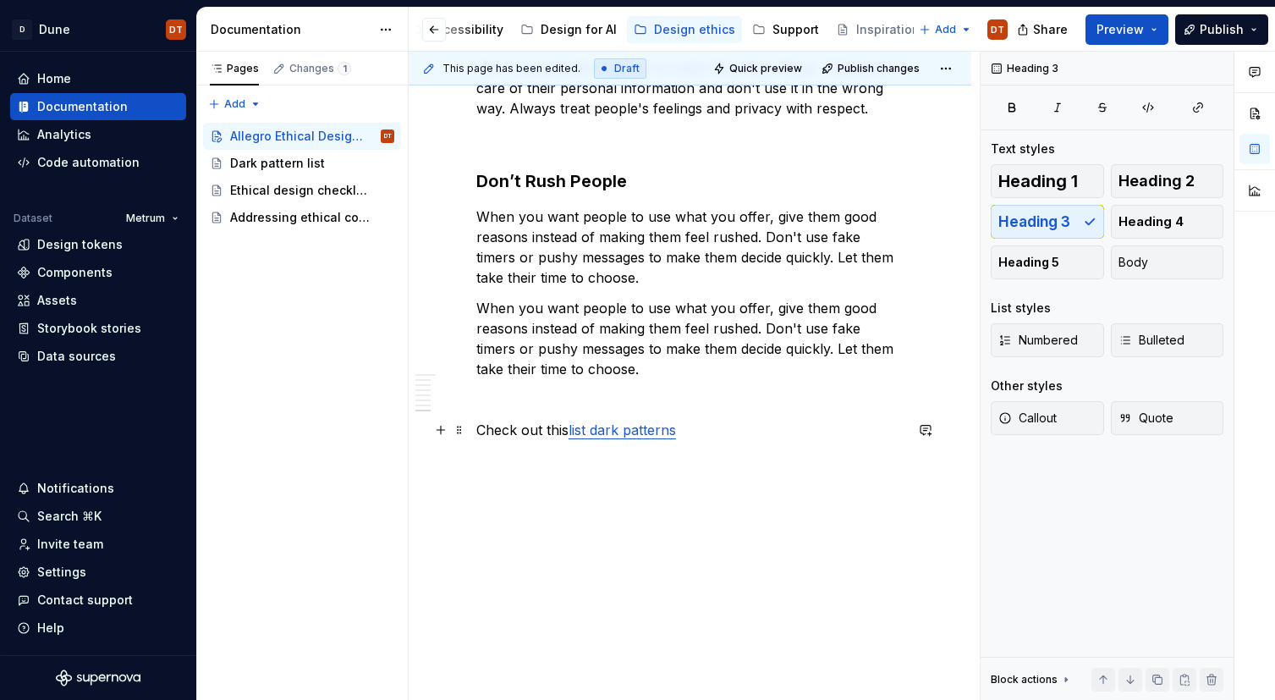
scroll to position [1271, 0]
drag, startPoint x: 459, startPoint y: 307, endPoint x: 474, endPoint y: 314, distance: 15.9
click at [459, 307] on span at bounding box center [460, 308] width 14 height 24
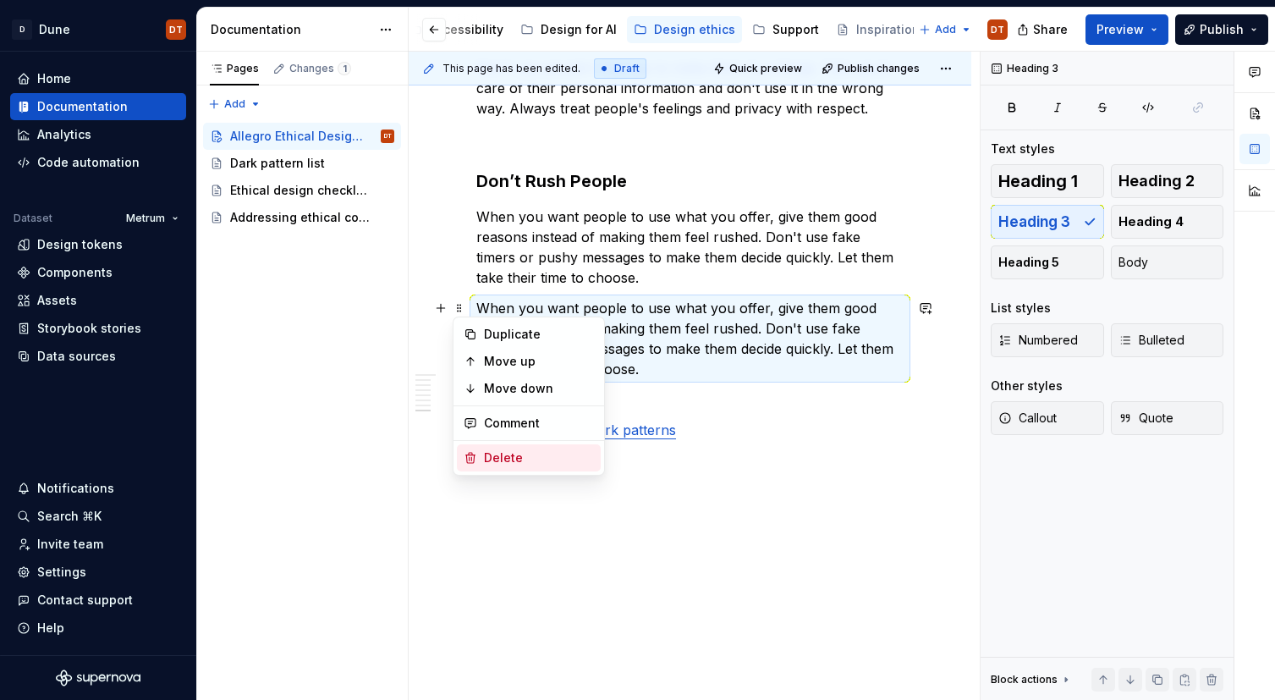
click at [499, 456] on div "Delete" at bounding box center [539, 457] width 110 height 17
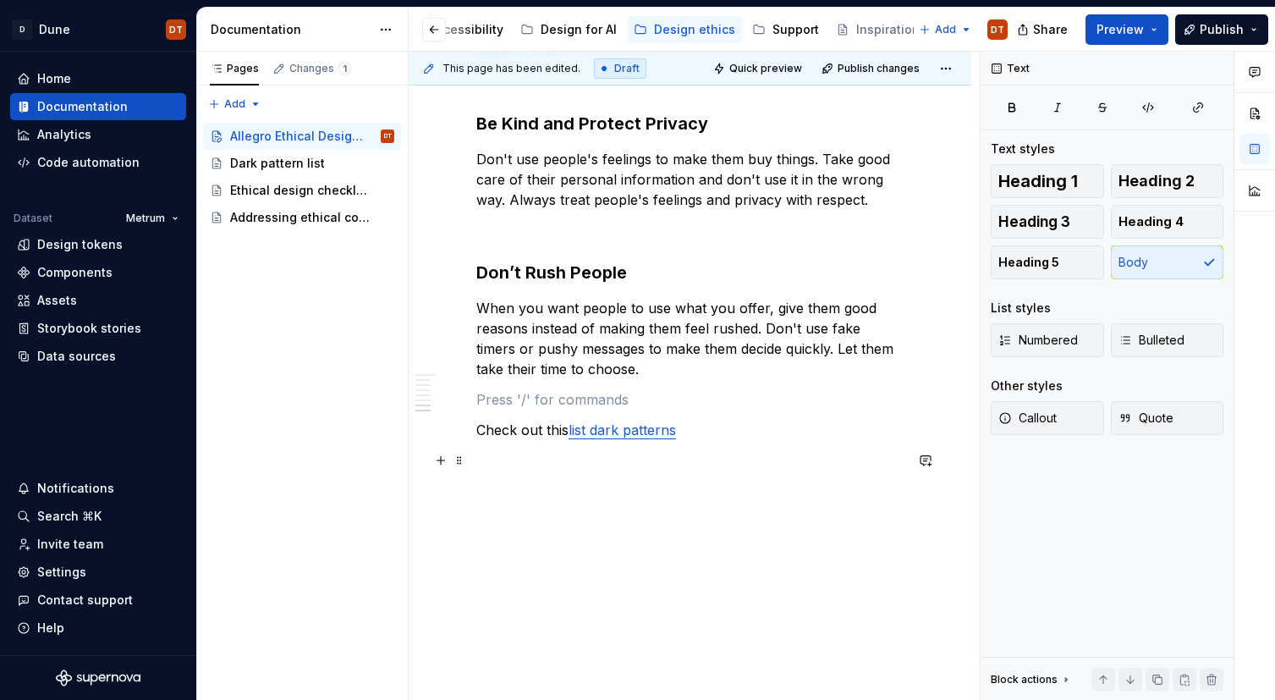
scroll to position [1179, 0]
click at [604, 427] on link "list dark patterns" at bounding box center [621, 429] width 107 height 17
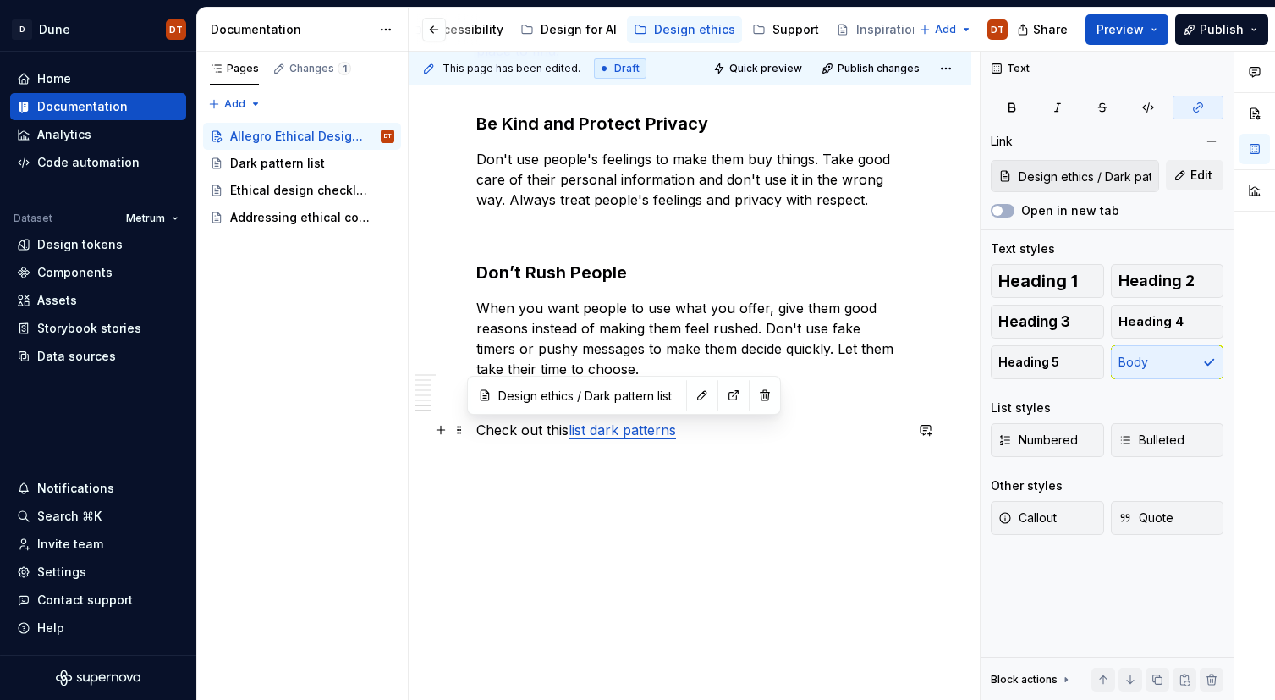
drag, startPoint x: 593, startPoint y: 431, endPoint x: 614, endPoint y: 427, distance: 21.6
click at [593, 431] on link "list dark patterns" at bounding box center [621, 429] width 107 height 17
click at [607, 430] on link "dark patterns" at bounding box center [611, 429] width 86 height 17
click at [693, 401] on button "button" at bounding box center [705, 395] width 24 height 24
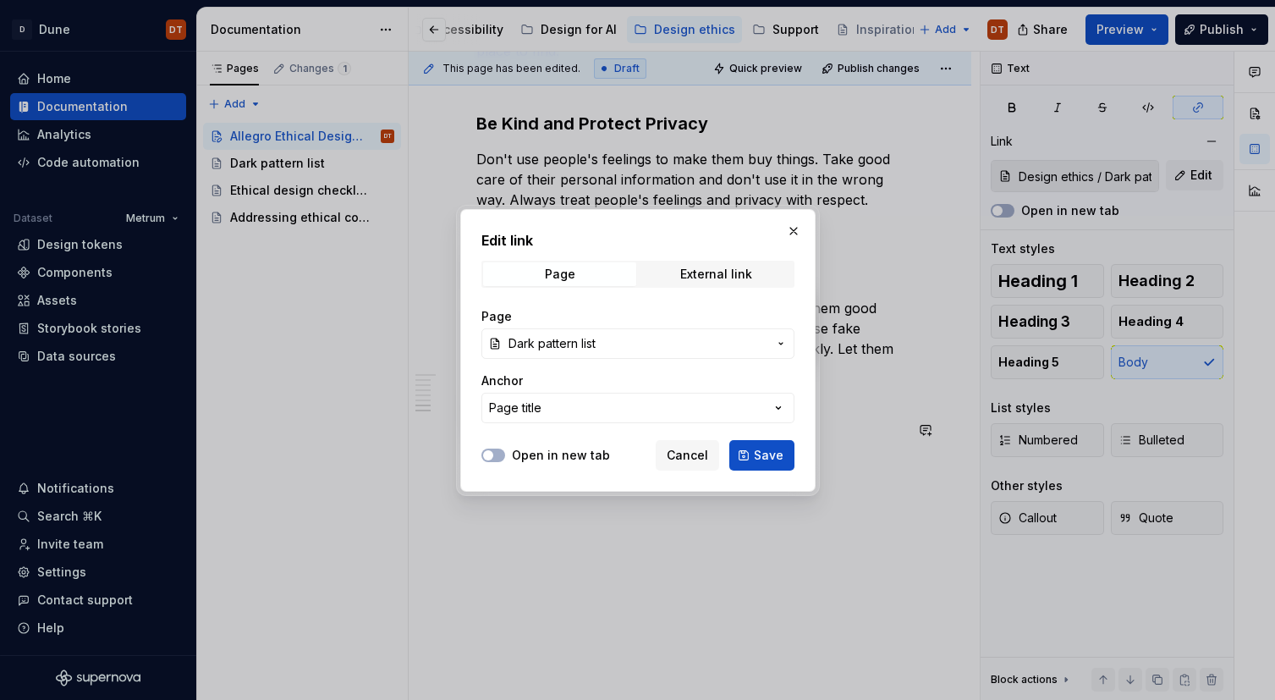
click at [605, 339] on span "Dark pattern list" at bounding box center [637, 343] width 259 height 17
click at [634, 343] on div "Edit link Page External link Page Dark pattern list Anchor Page title Open in n…" at bounding box center [637, 350] width 1275 height 700
click at [733, 268] on div "External link" at bounding box center [716, 274] width 72 height 14
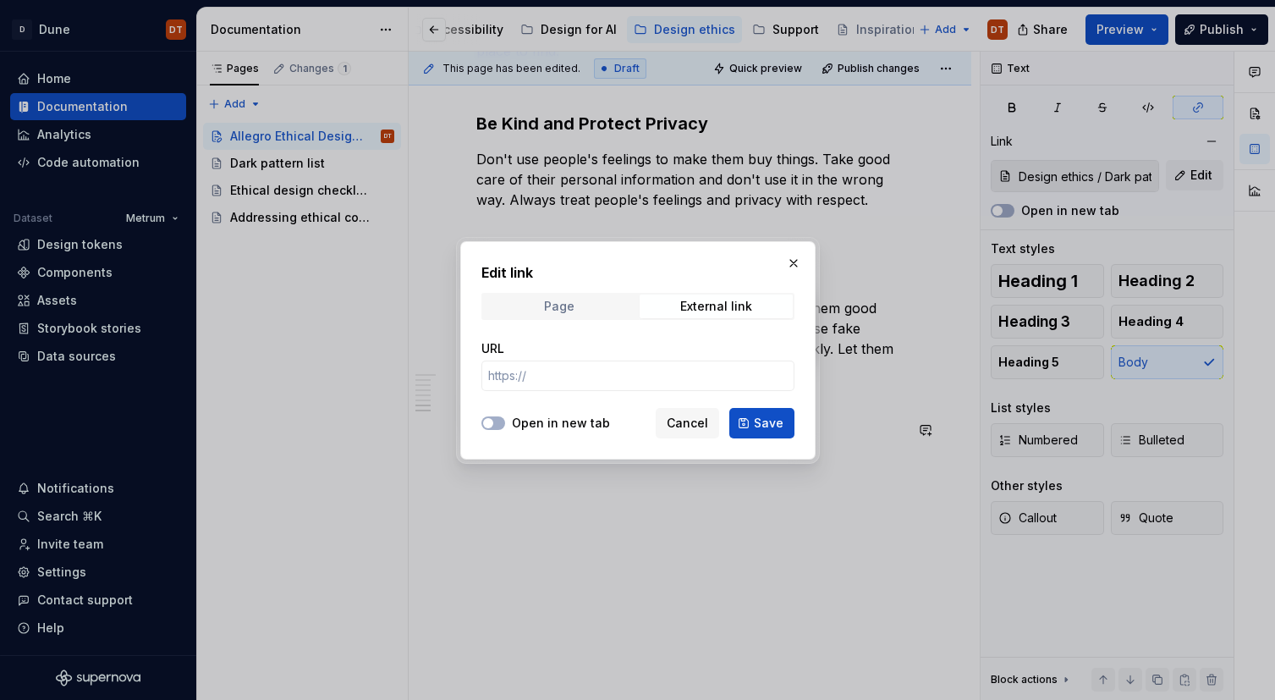
click at [597, 312] on span "Page" at bounding box center [559, 306] width 153 height 24
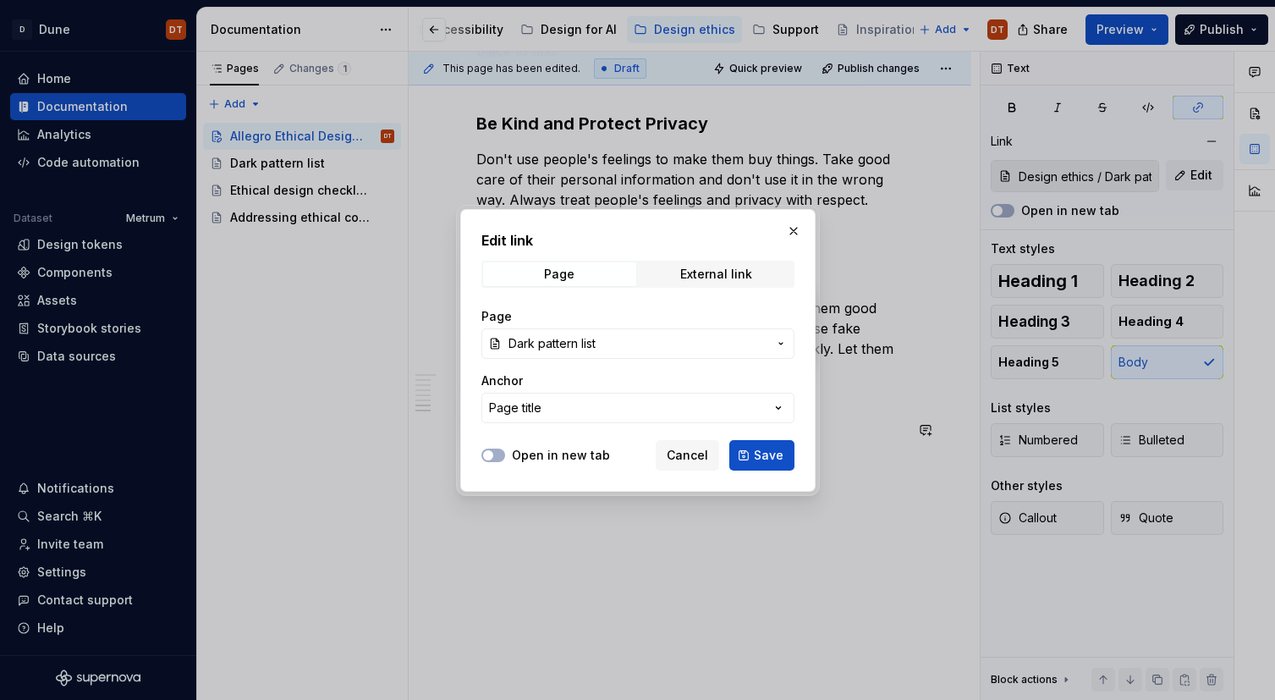
drag, startPoint x: 792, startPoint y: 226, endPoint x: 701, endPoint y: 359, distance: 160.7
click at [792, 226] on button "button" at bounding box center [794, 231] width 24 height 24
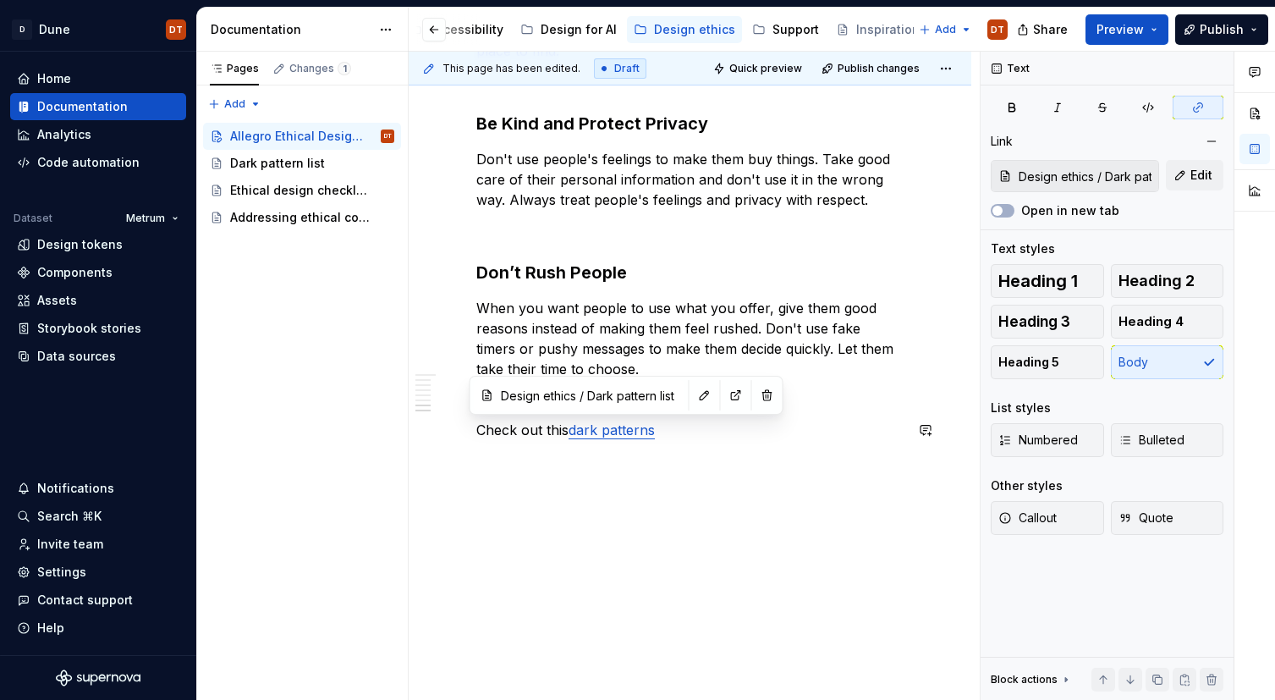
drag, startPoint x: 720, startPoint y: 395, endPoint x: 713, endPoint y: 403, distance: 10.2
click at [755, 395] on button "button" at bounding box center [767, 395] width 24 height 24
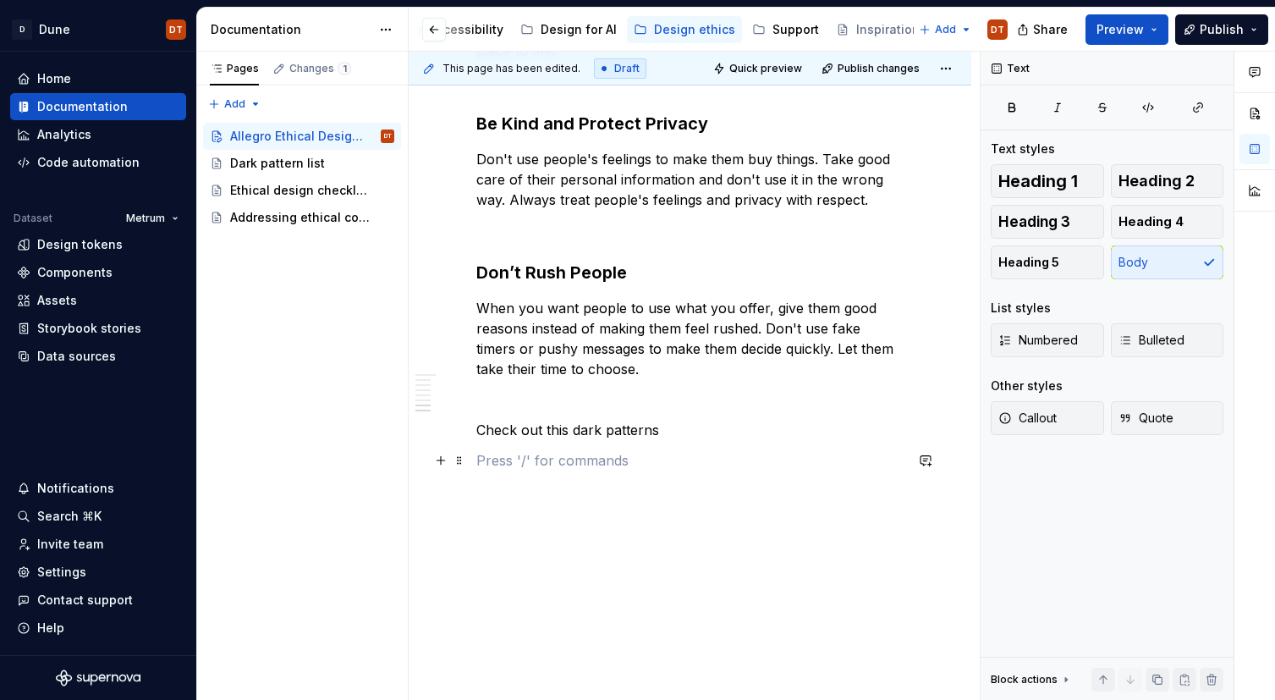
click at [722, 468] on p at bounding box center [689, 460] width 427 height 20
click at [571, 431] on p "Check out this dark patterns" at bounding box center [689, 430] width 427 height 20
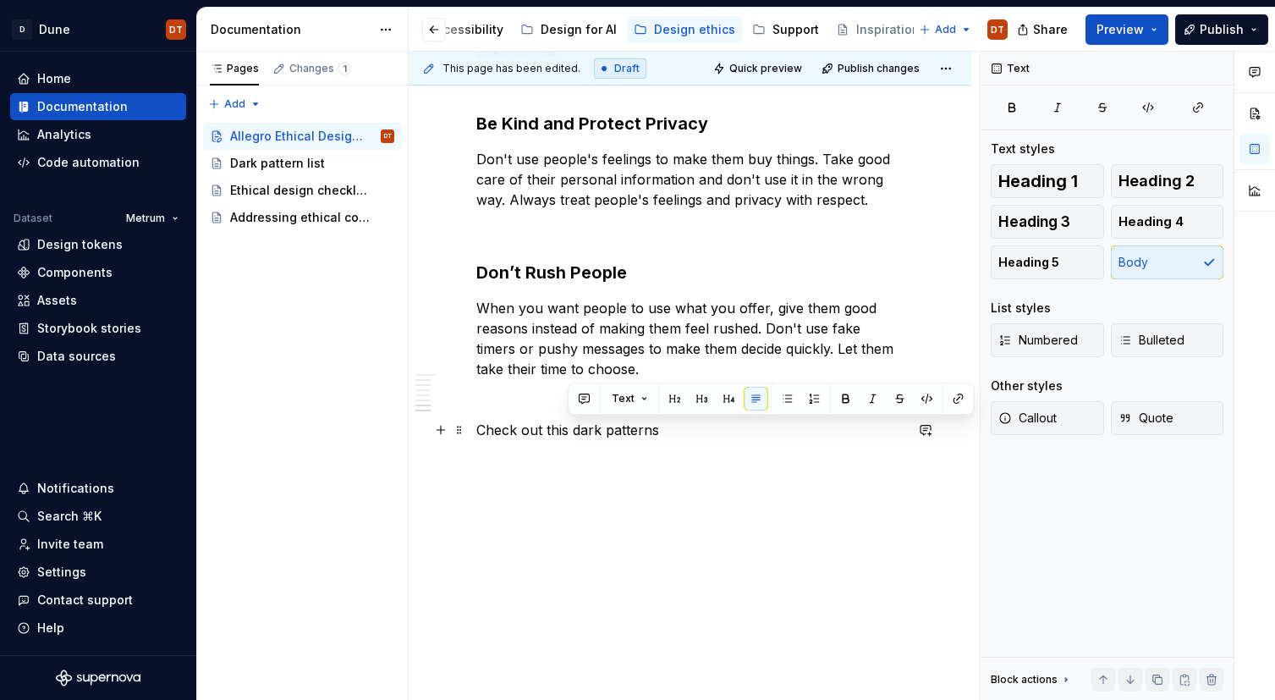
click at [590, 431] on p "Check out this dark patterns" at bounding box center [689, 430] width 427 height 20
click at [663, 431] on p "Check out this dark patterns" at bounding box center [689, 430] width 427 height 20
click at [632, 426] on p "Check out this dark patterns list" at bounding box center [689, 430] width 427 height 20
drag, startPoint x: 590, startPoint y: 431, endPoint x: 682, endPoint y: 432, distance: 92.2
click at [682, 432] on p "Check out this dark patterns list" at bounding box center [689, 430] width 427 height 20
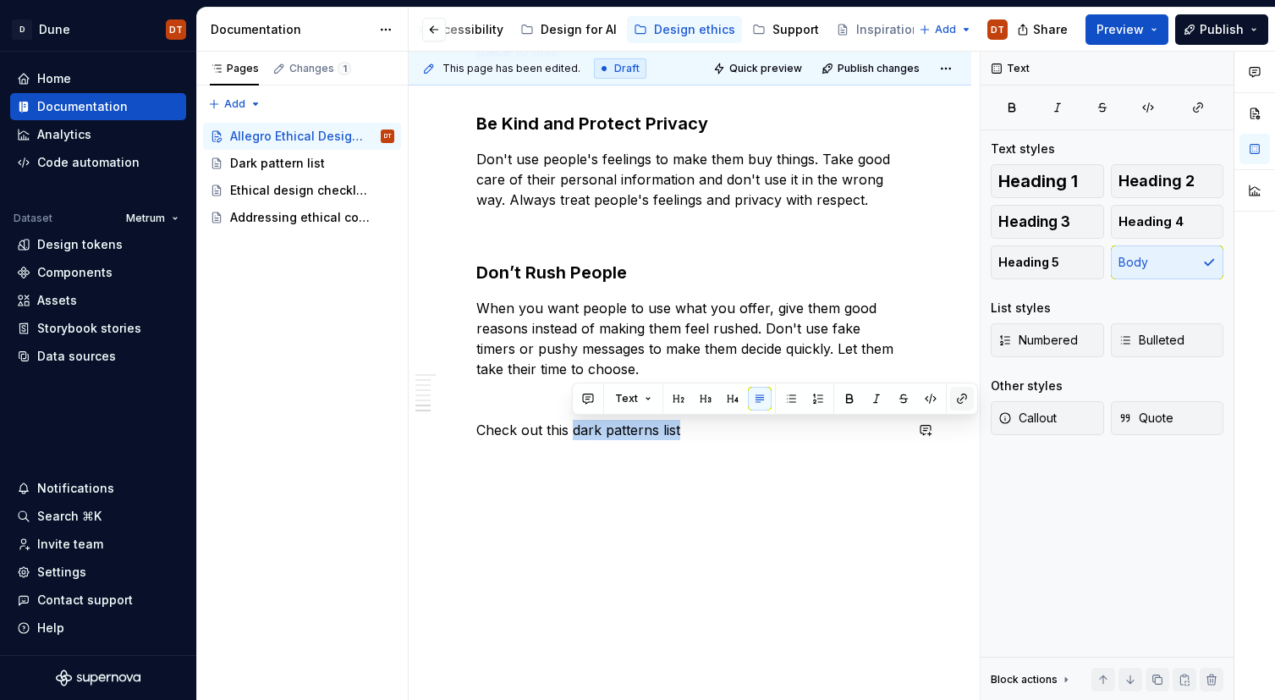
click at [964, 401] on button "button" at bounding box center [962, 399] width 24 height 24
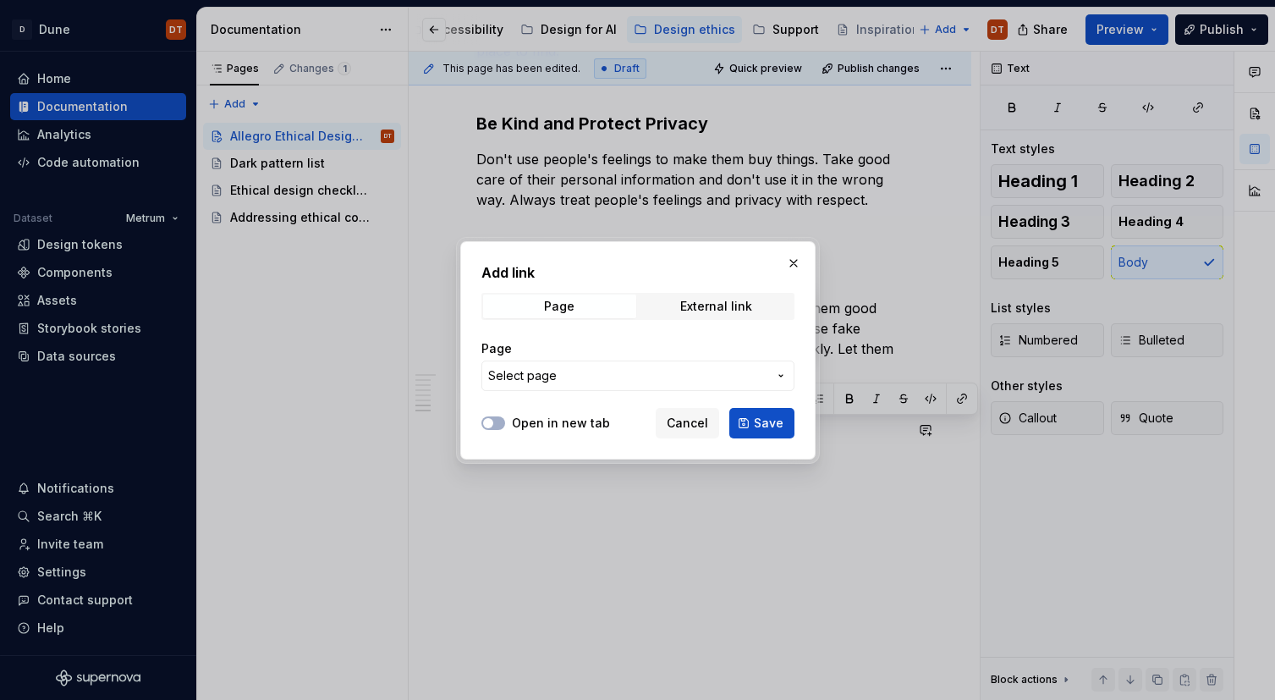
click at [782, 371] on icon "button" at bounding box center [781, 376] width 14 height 14
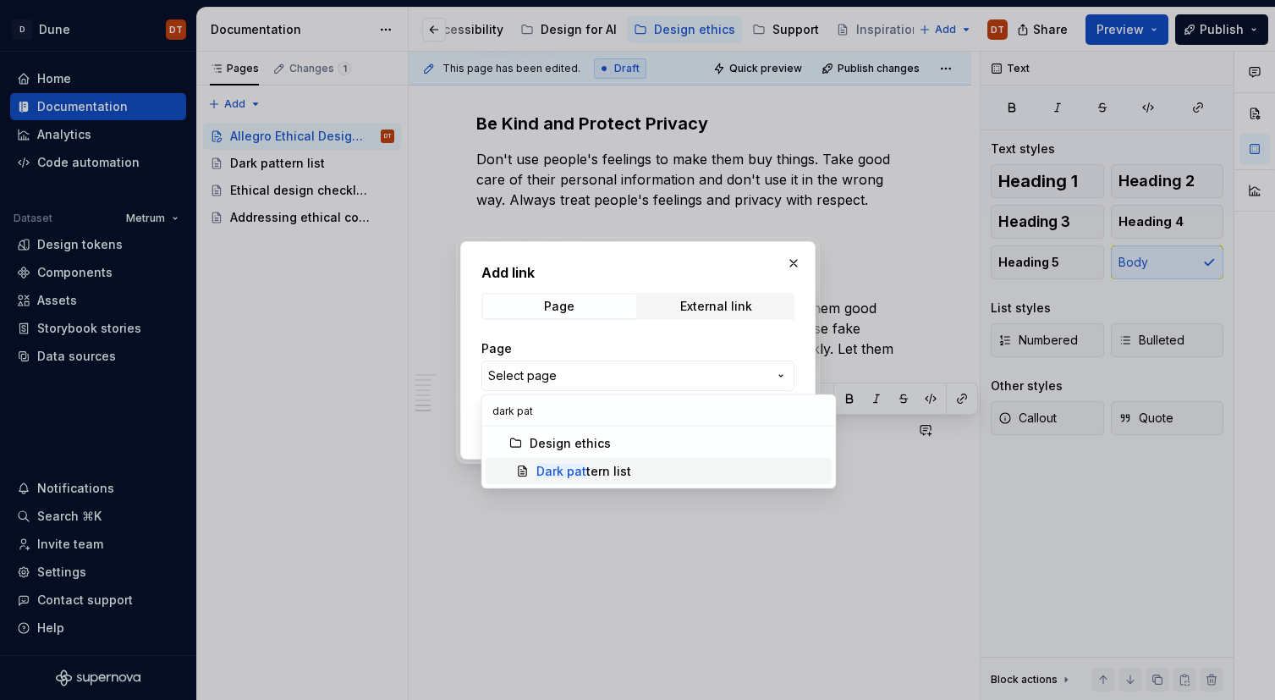
type input "dark pat"
drag, startPoint x: 619, startPoint y: 469, endPoint x: 634, endPoint y: 465, distance: 15.6
click at [621, 469] on div "Dark pat tern list" at bounding box center [583, 471] width 95 height 17
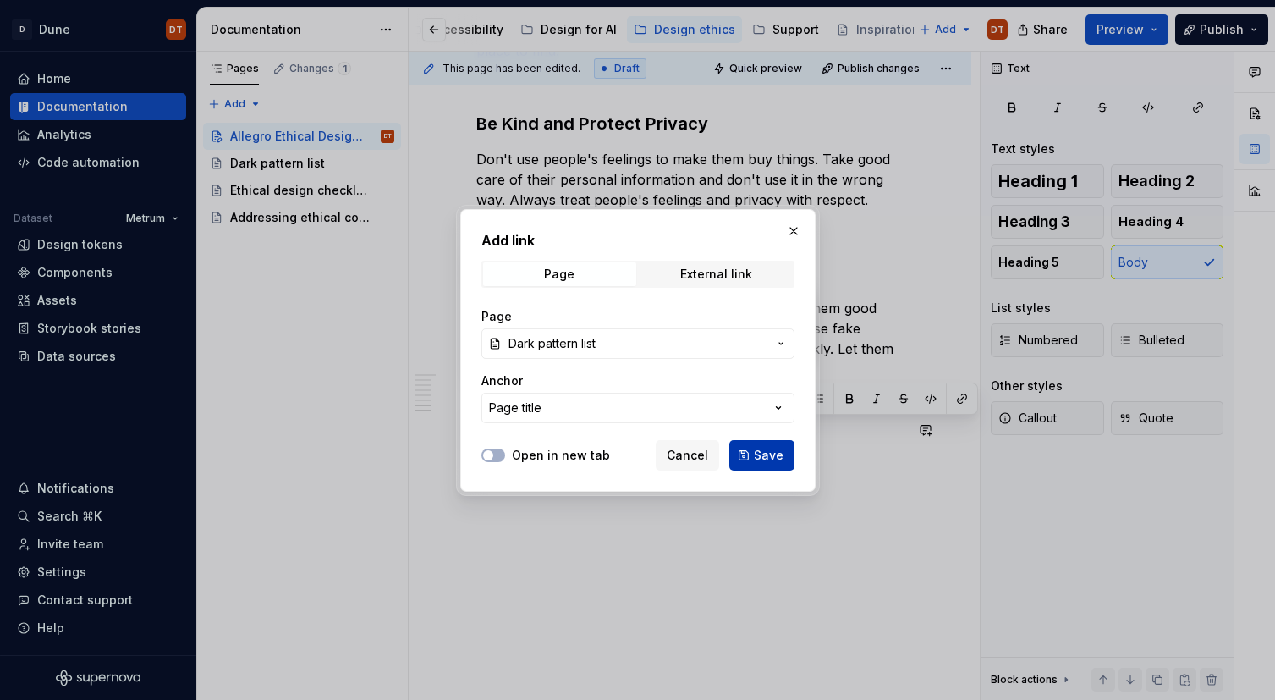
click at [761, 458] on span "Save" at bounding box center [769, 455] width 30 height 17
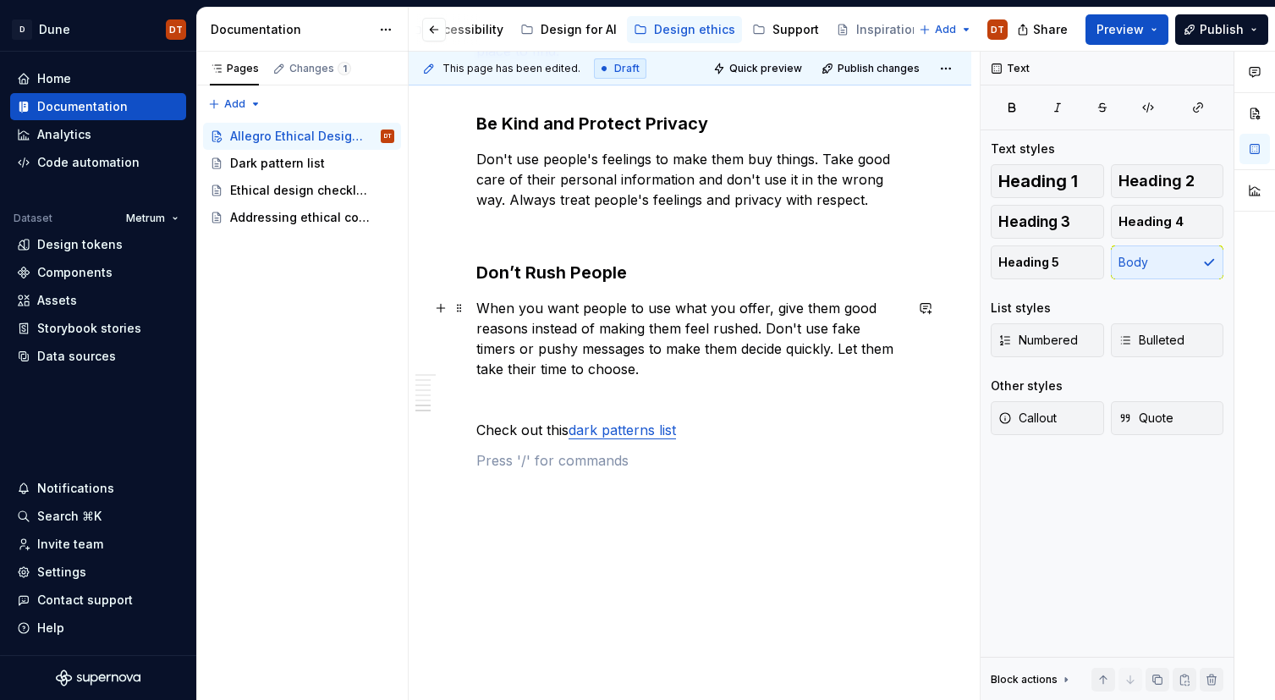
scroll to position [1133, 0]
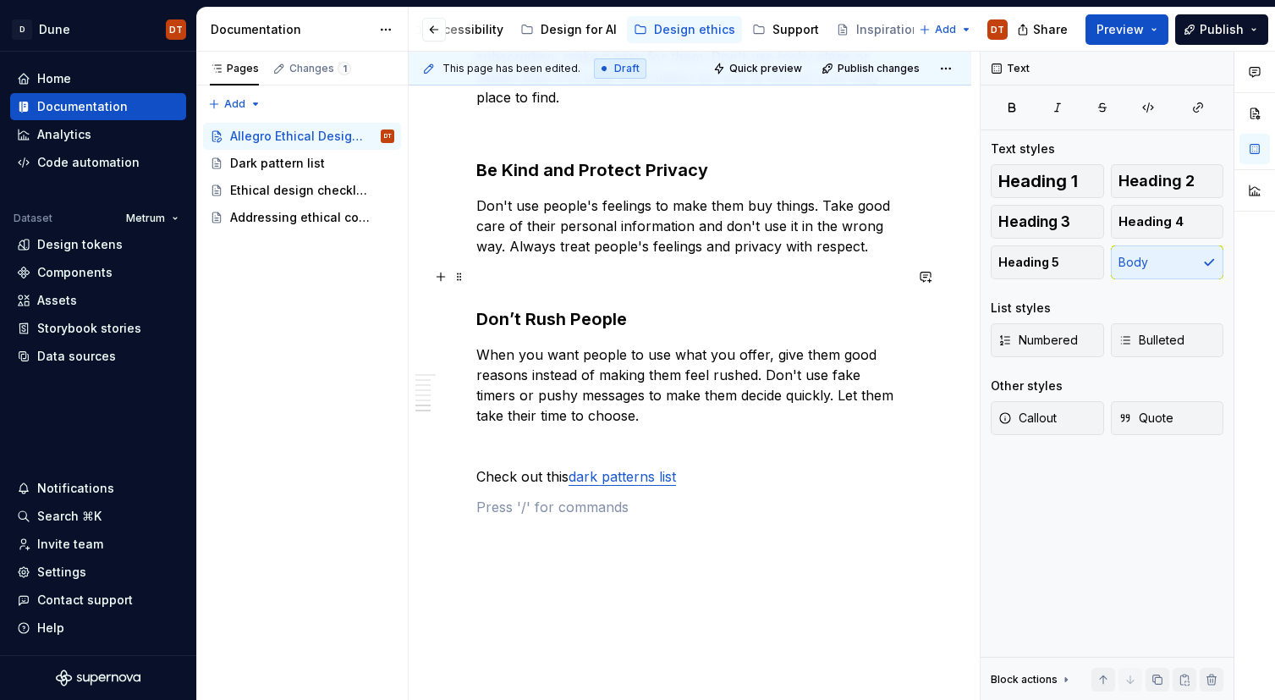
click at [562, 283] on p at bounding box center [689, 276] width 427 height 20
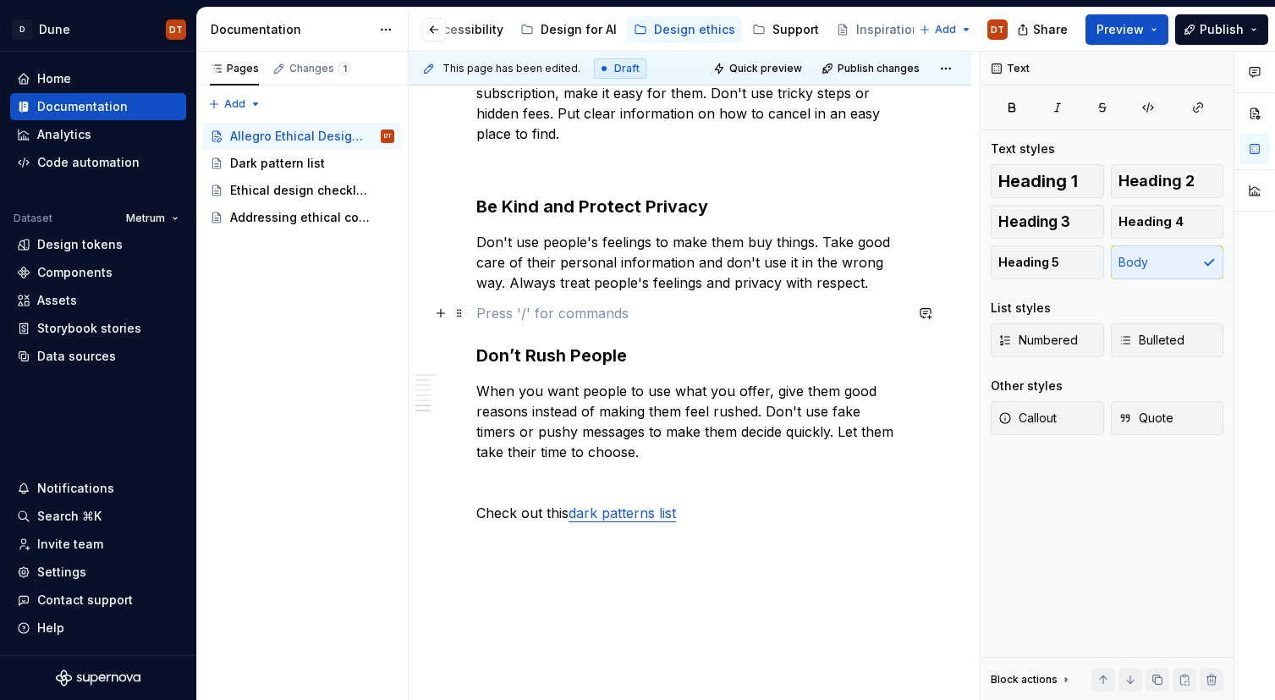
scroll to position [1088, 0]
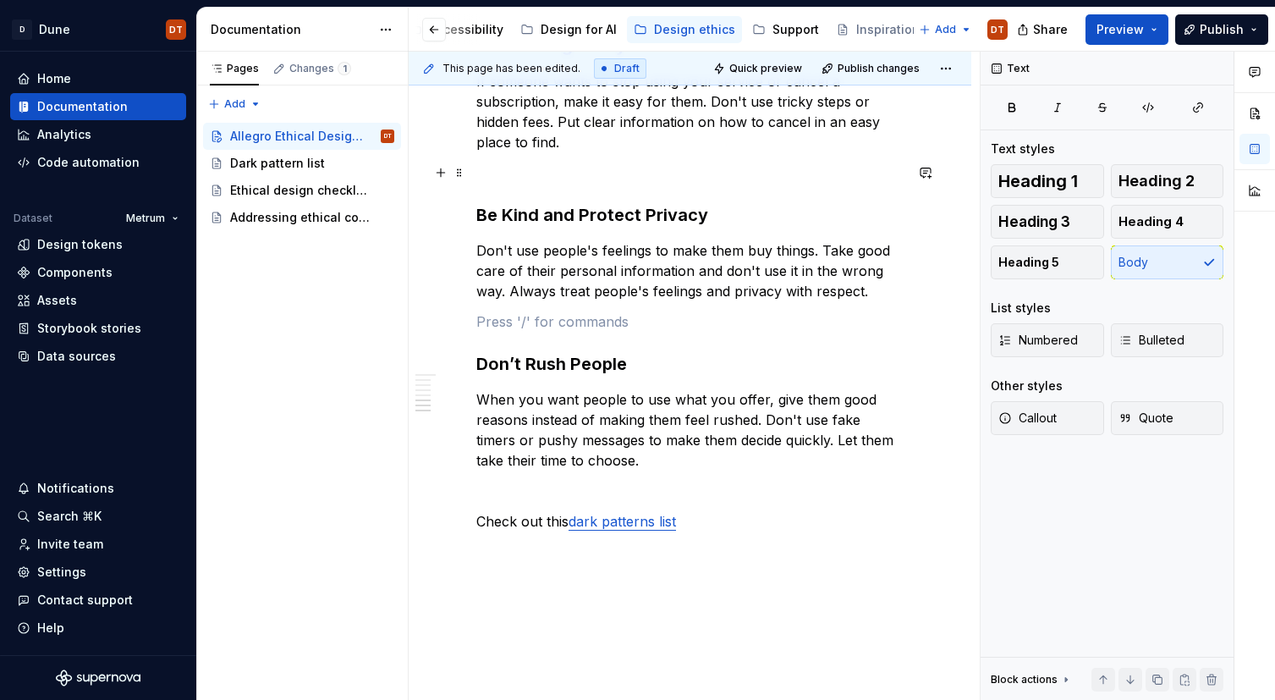
click at [501, 179] on p at bounding box center [689, 172] width 427 height 20
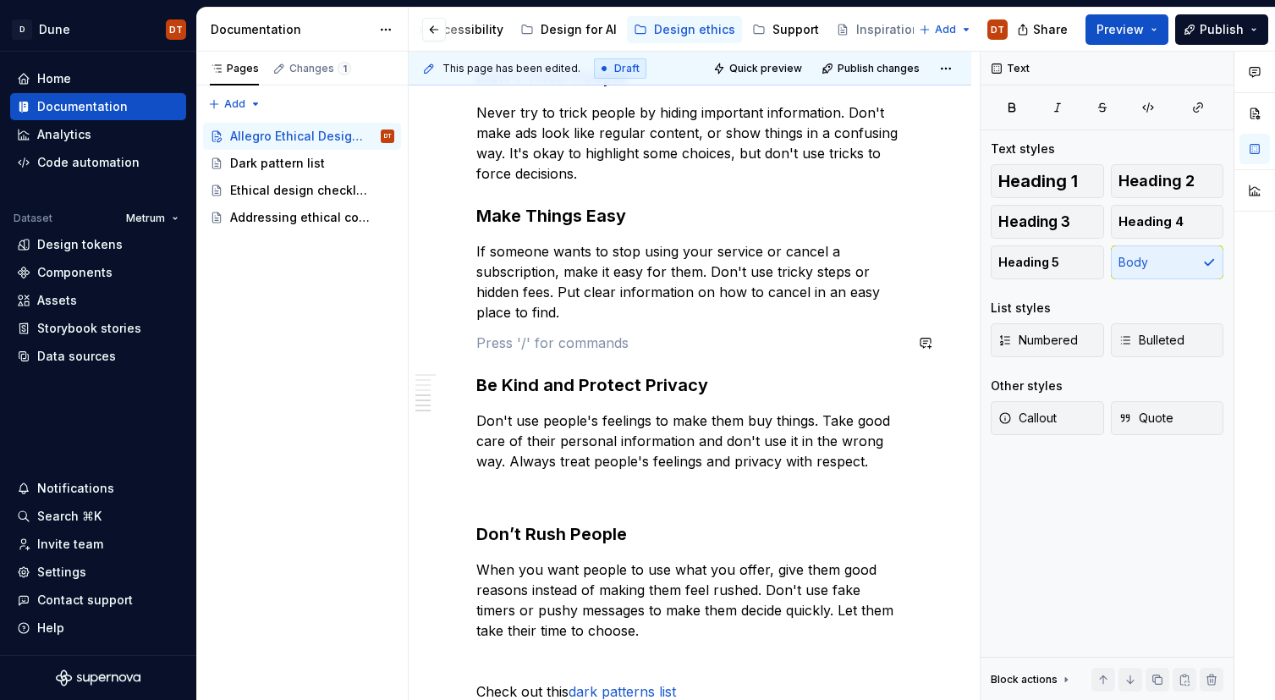
scroll to position [890, 0]
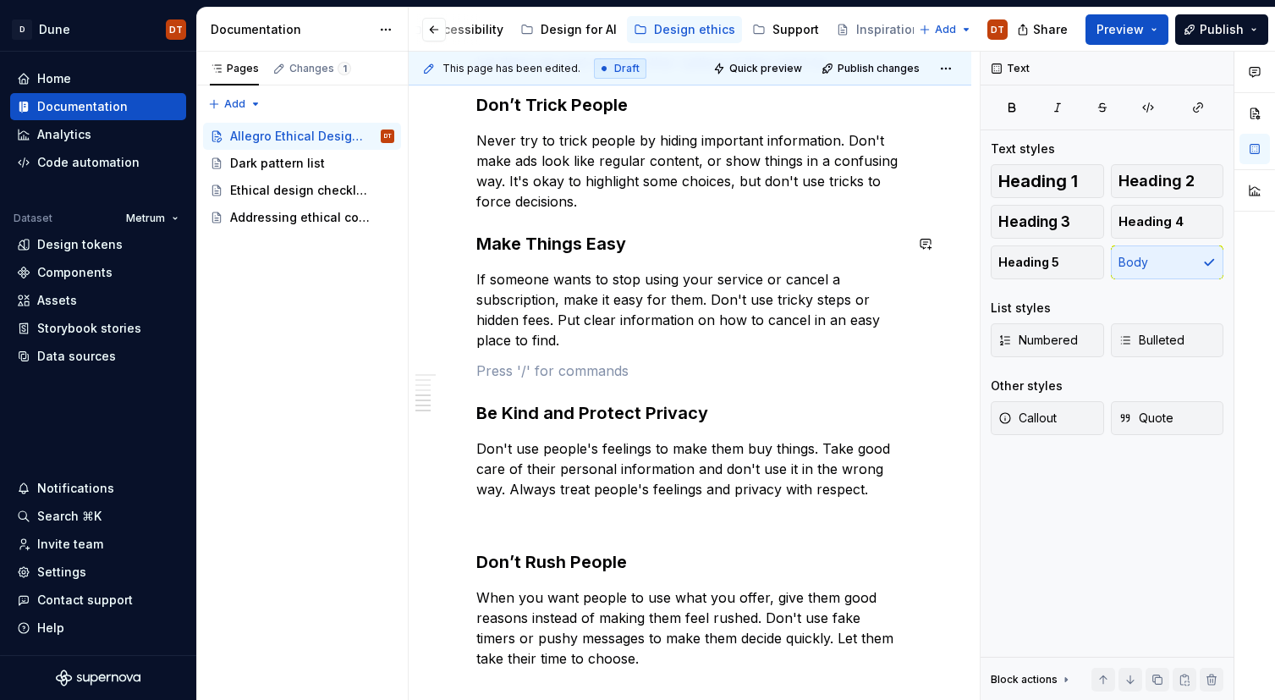
click at [610, 215] on div "Allegro strives to create the best, most ethical experiences for our users. Tha…" at bounding box center [689, 117] width 427 height 1286
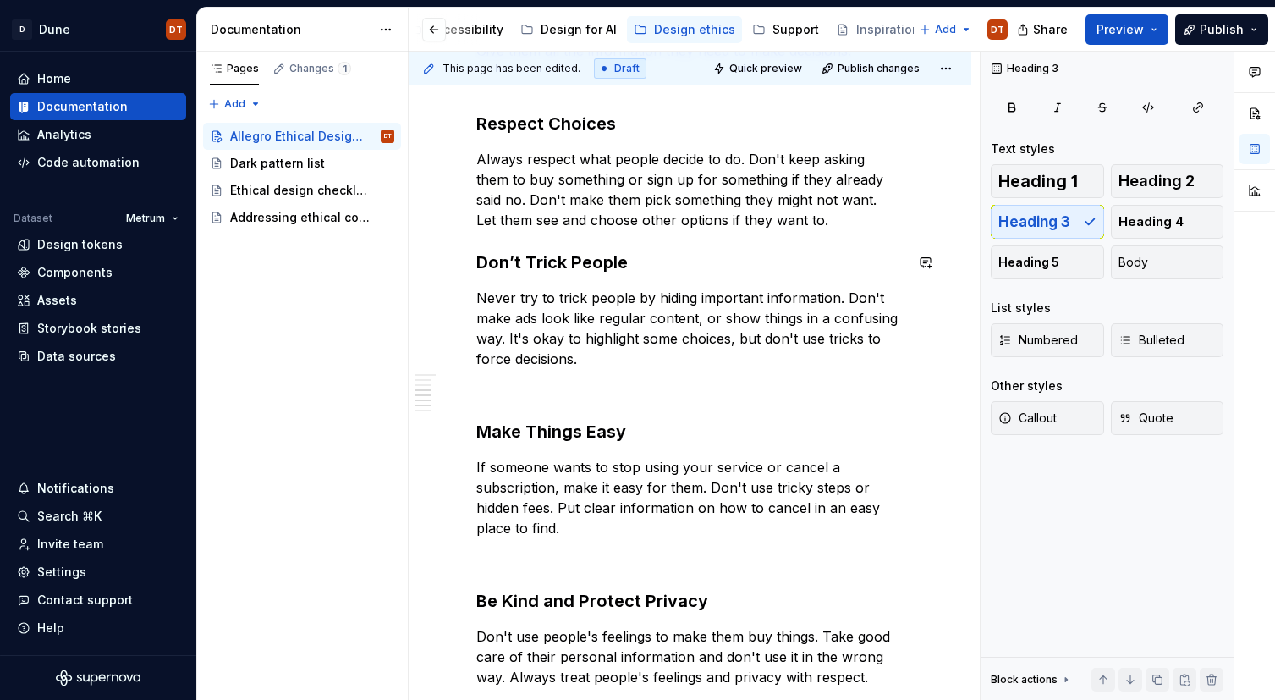
scroll to position [659, 0]
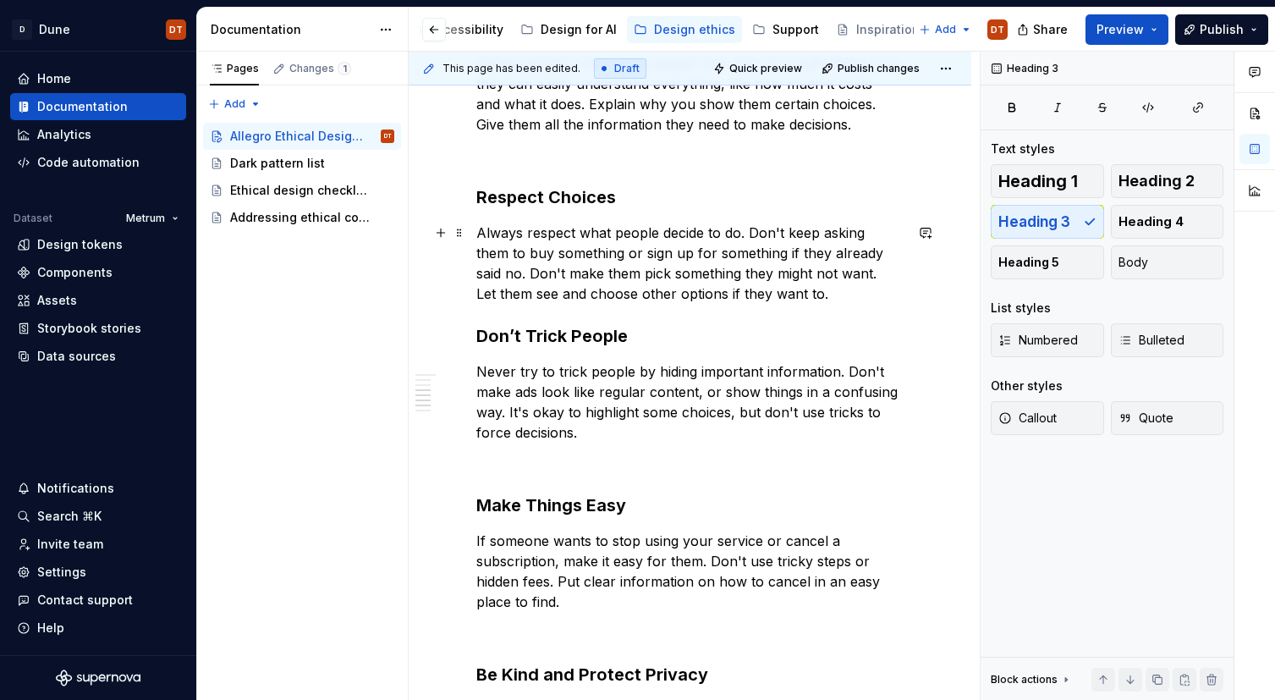
click at [770, 285] on p "Always respect what people decide to do. Don't keep asking them to buy somethin…" at bounding box center [689, 262] width 427 height 81
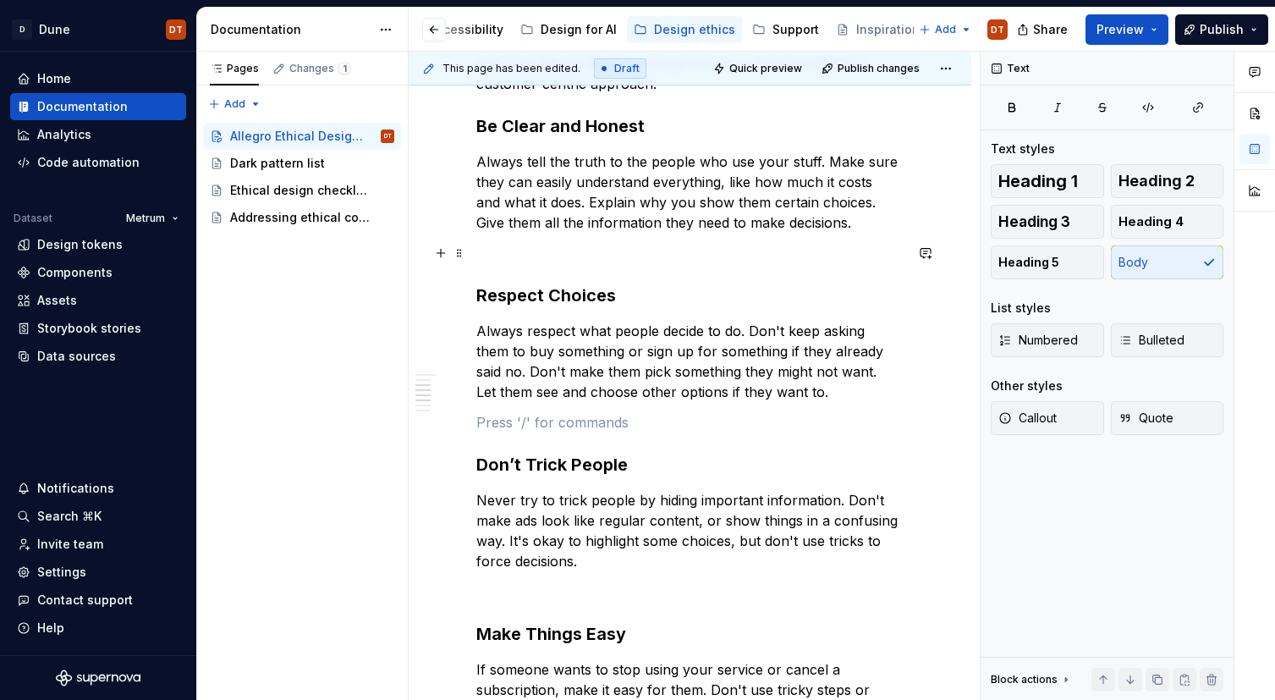
click at [534, 256] on p at bounding box center [689, 253] width 427 height 20
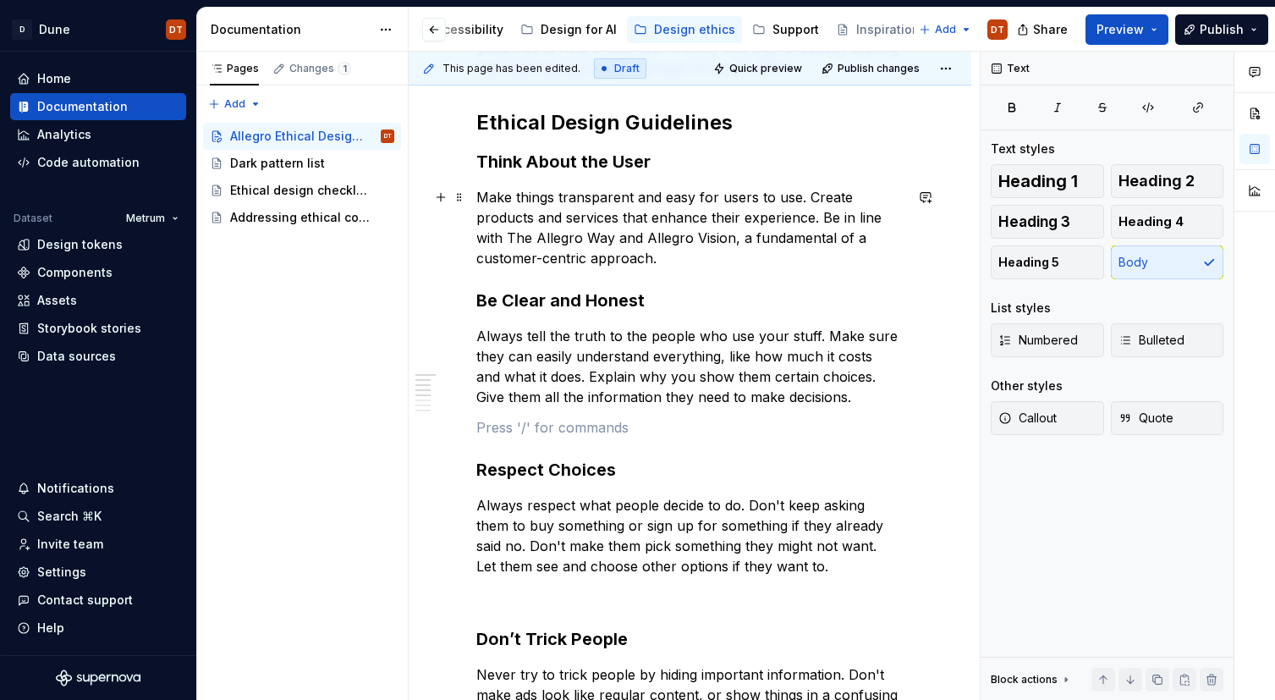
scroll to position [381, 0]
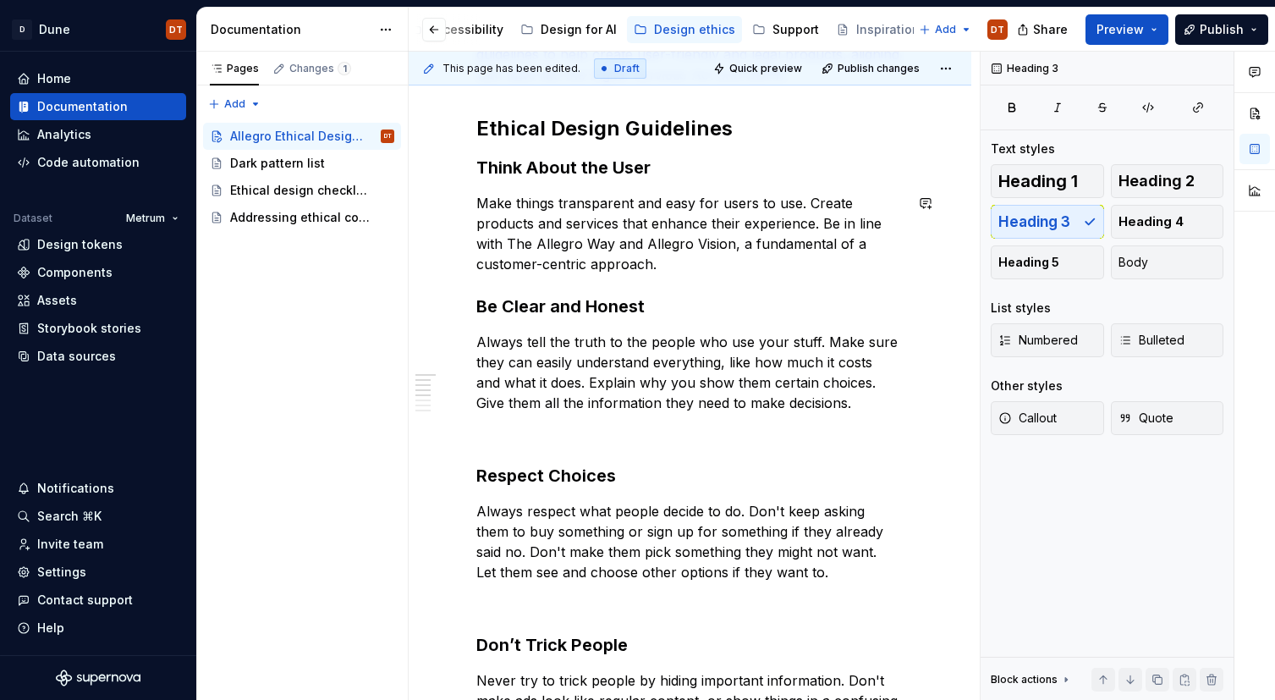
click at [648, 274] on div "Allegro strives to create the best, most ethical experiences for our users. Tha…" at bounding box center [689, 656] width 427 height 1347
click at [634, 262] on p "Make things transparent and easy for users to use. Create products and services…" at bounding box center [689, 233] width 427 height 81
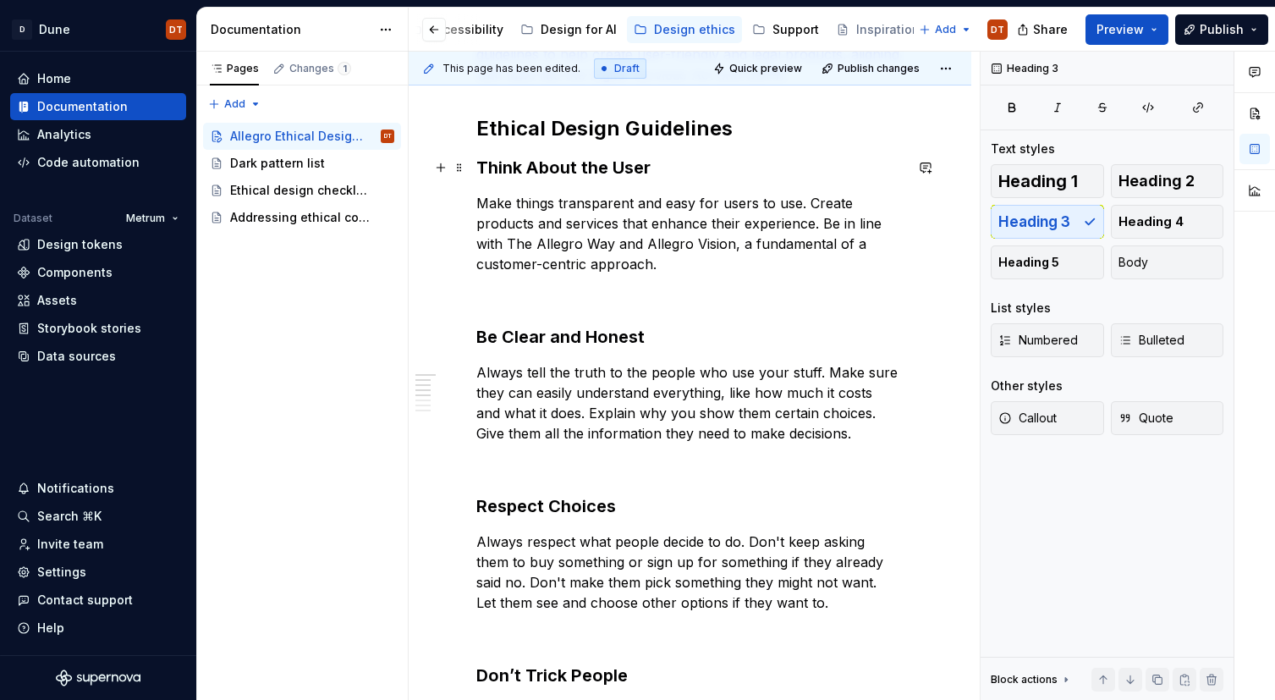
click at [701, 168] on h3 "Think About the User" at bounding box center [689, 168] width 427 height 24
click at [816, 124] on h2 "Ethical Design Guidelines" at bounding box center [689, 128] width 427 height 27
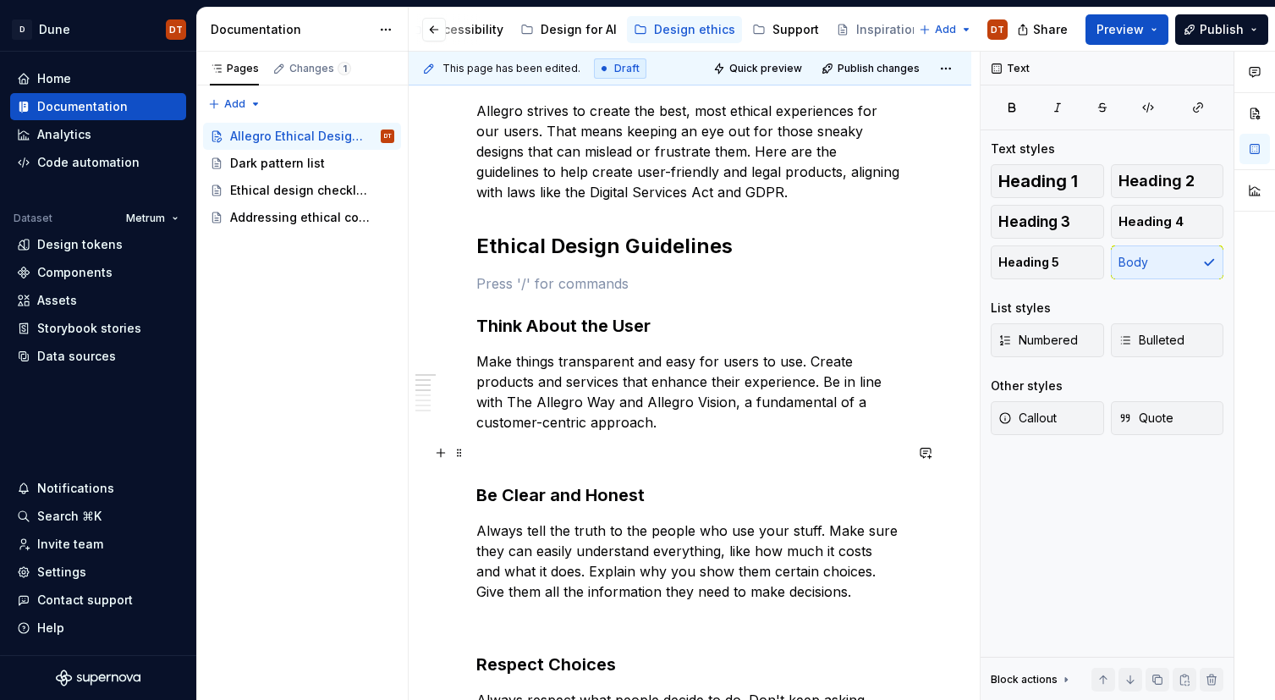
scroll to position [260, 0]
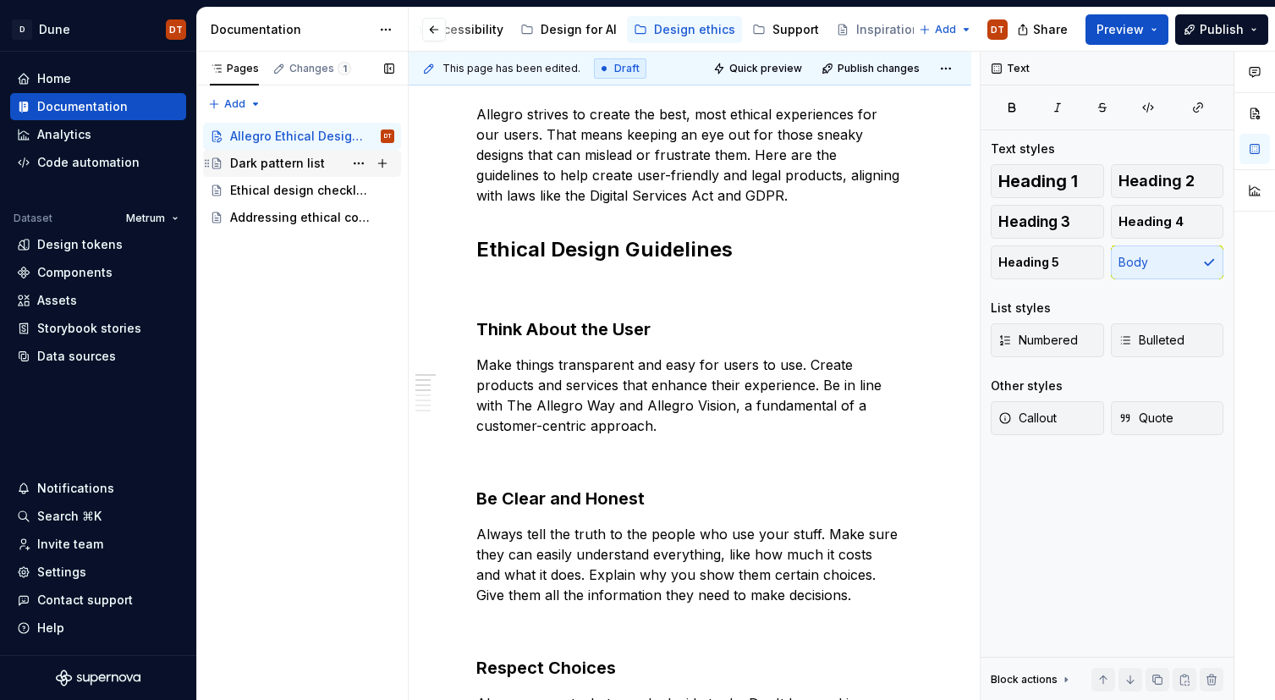
click at [252, 171] on div "Dark pattern list" at bounding box center [277, 163] width 95 height 17
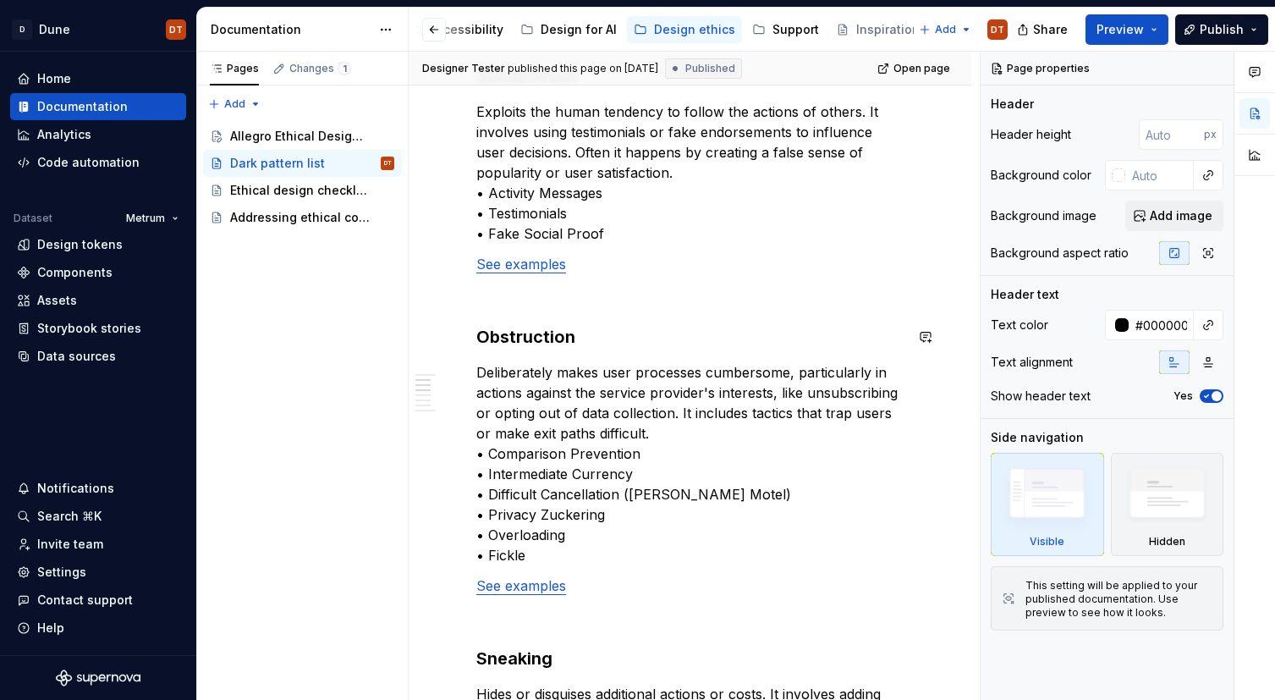
scroll to position [305, 0]
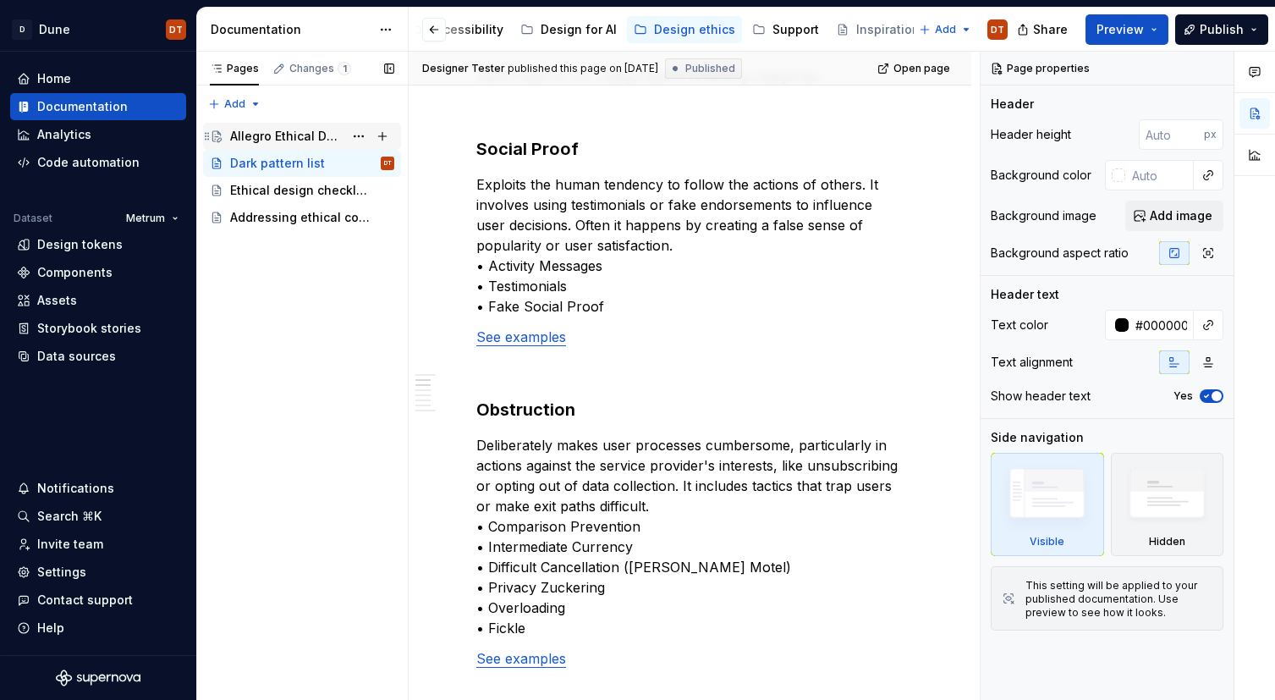
click at [308, 140] on div "Allegro Ethical Design Guidelines" at bounding box center [286, 136] width 113 height 17
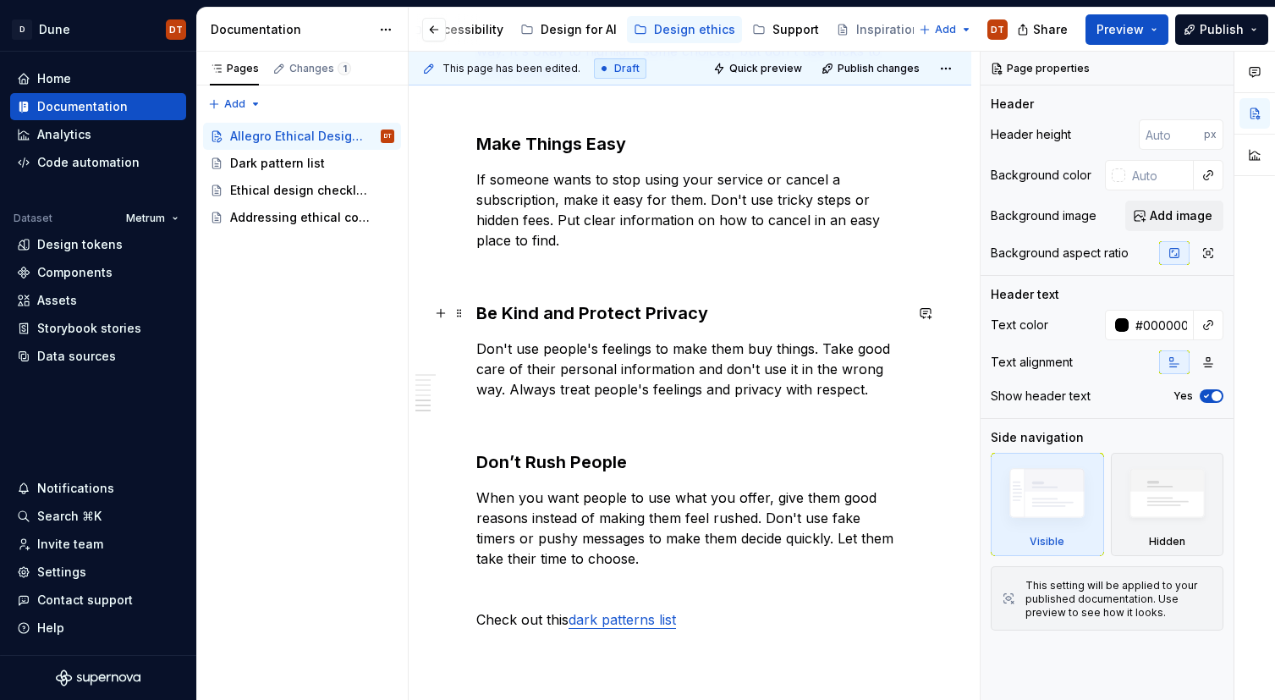
scroll to position [1111, 0]
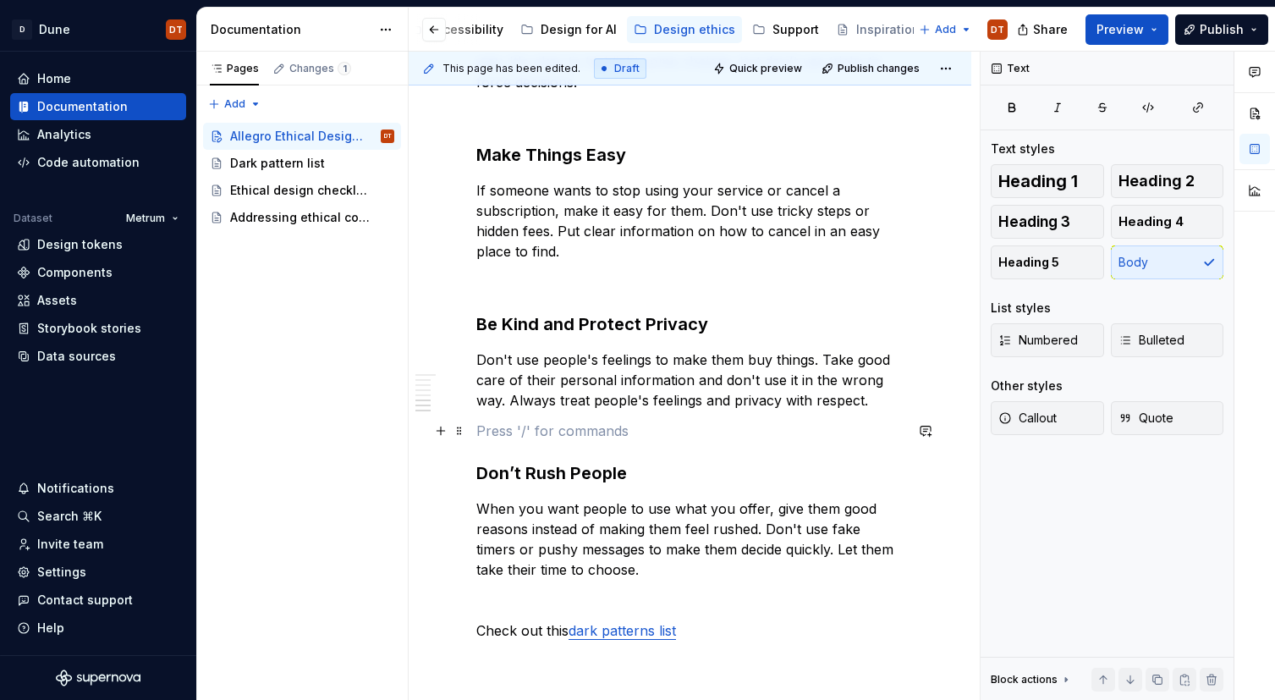
click at [541, 435] on p at bounding box center [689, 430] width 427 height 20
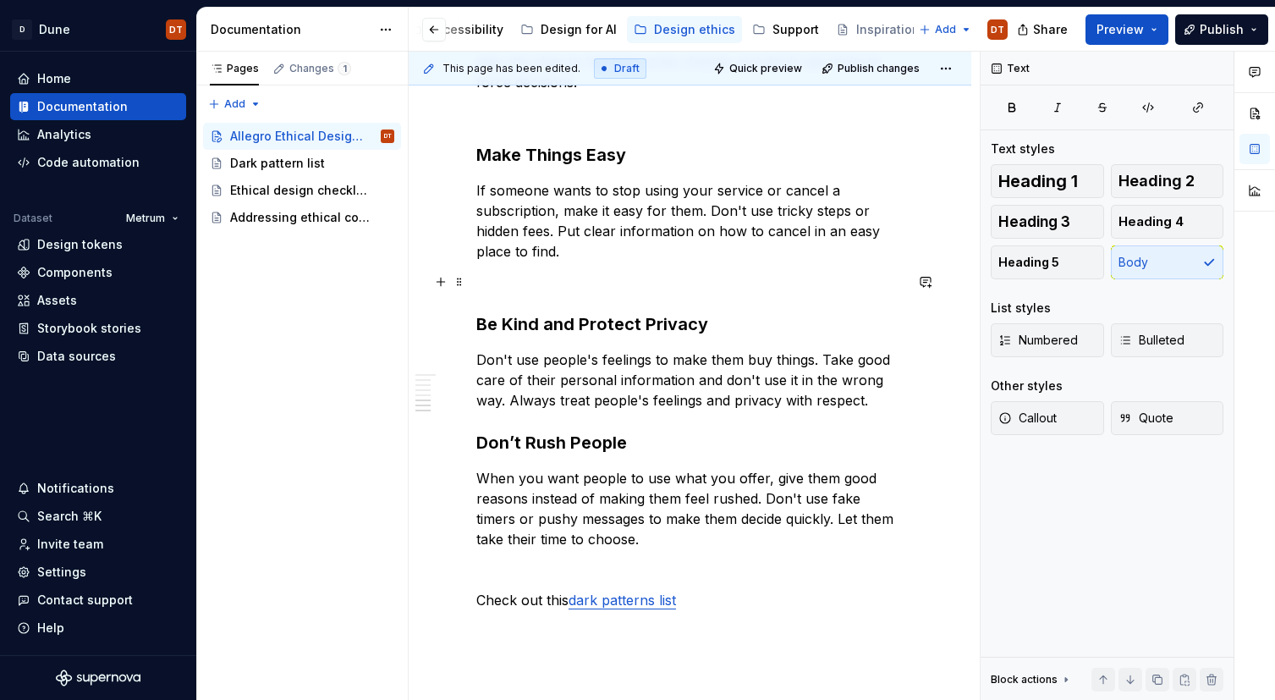
click at [539, 287] on p at bounding box center [689, 282] width 427 height 20
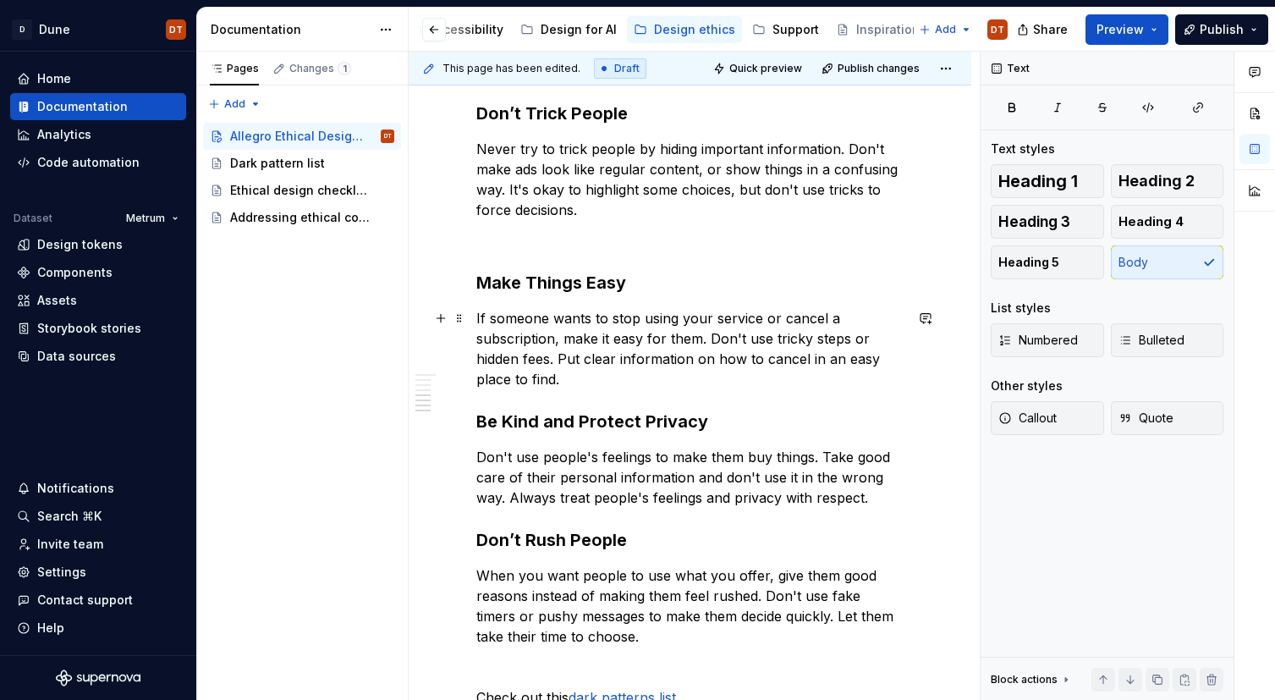
scroll to position [958, 0]
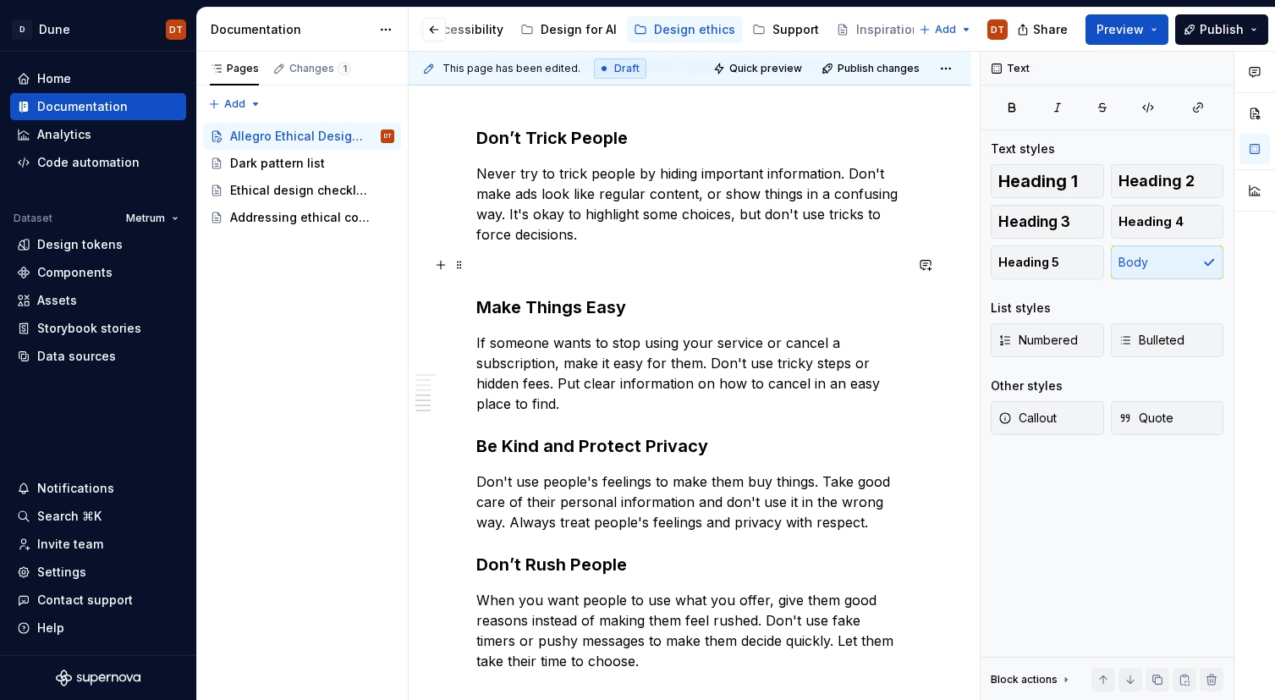
click at [519, 273] on p at bounding box center [689, 265] width 427 height 20
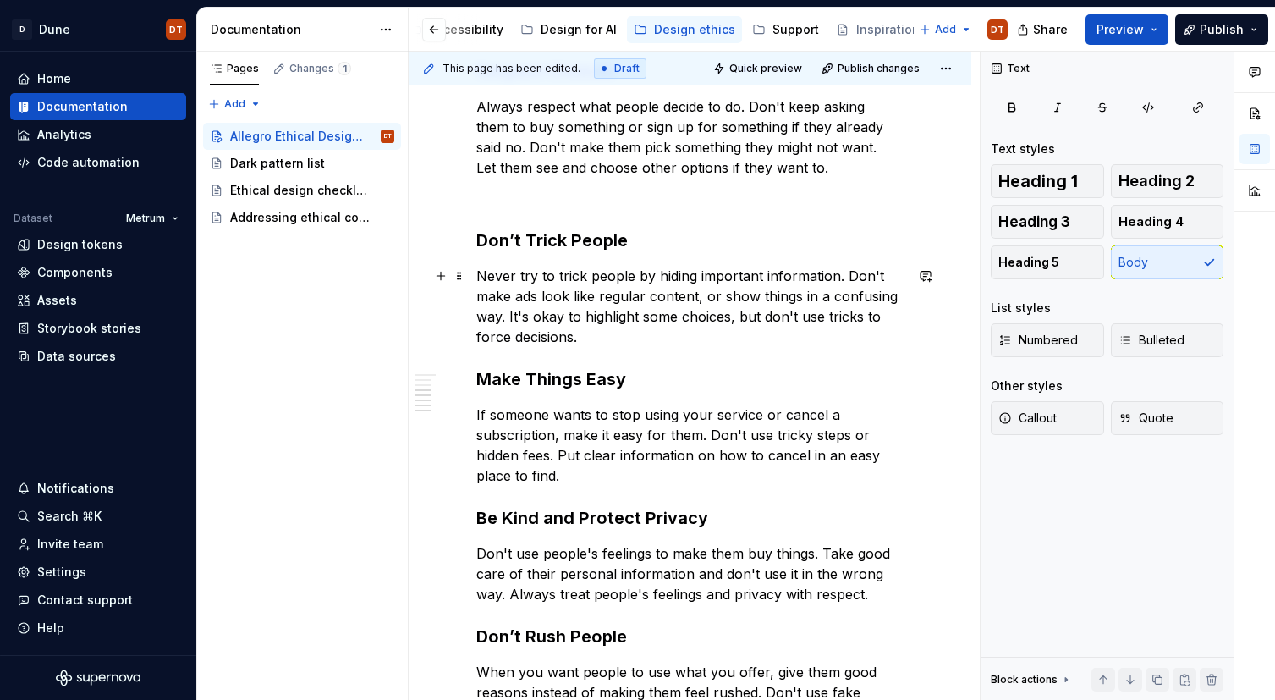
scroll to position [809, 0]
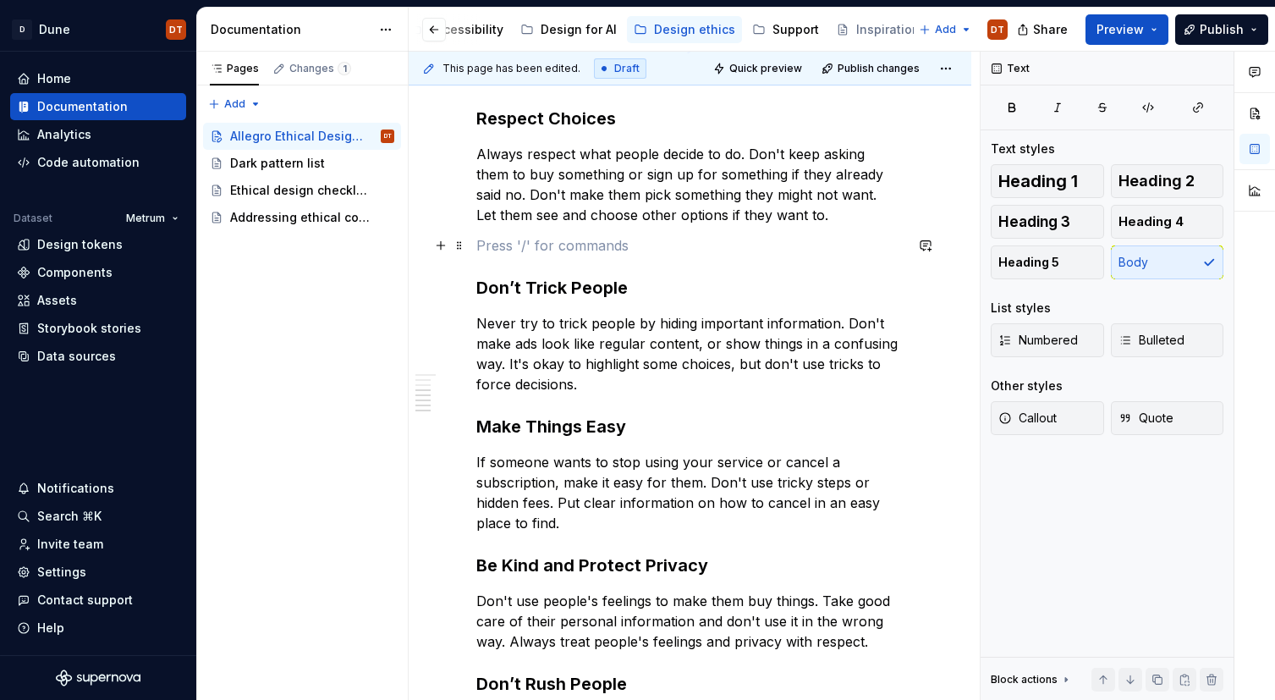
click at [600, 253] on p at bounding box center [689, 245] width 427 height 20
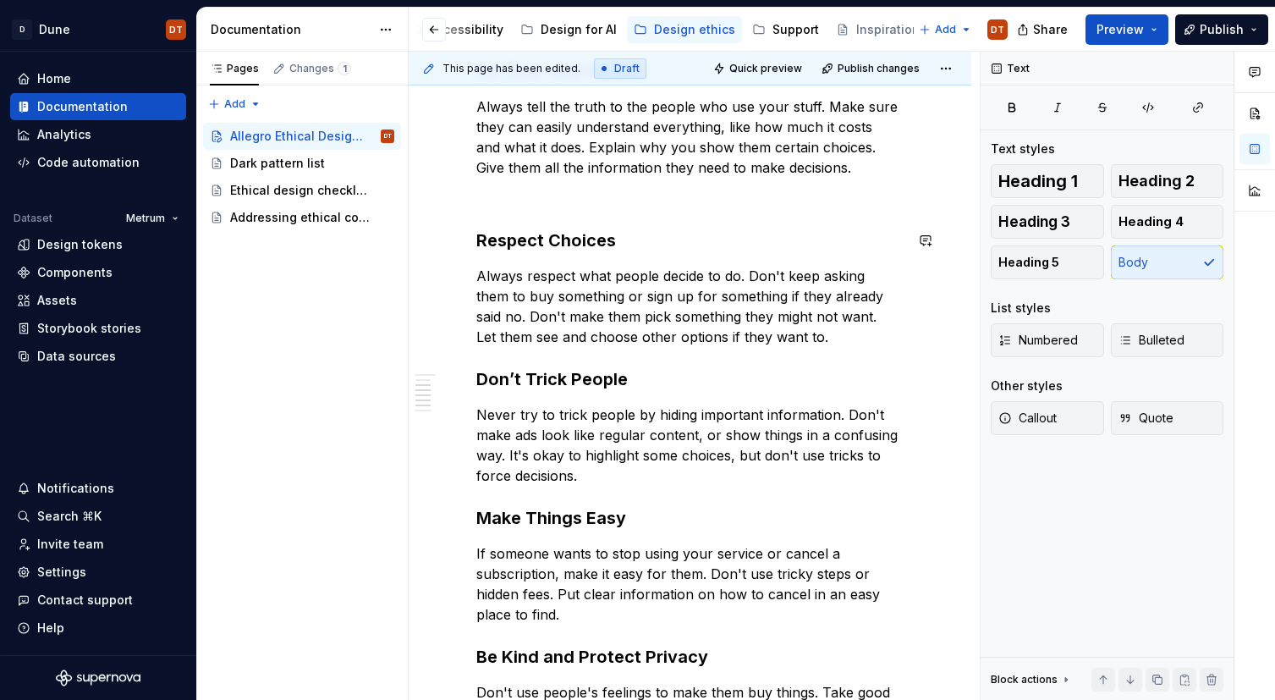
scroll to position [647, 0]
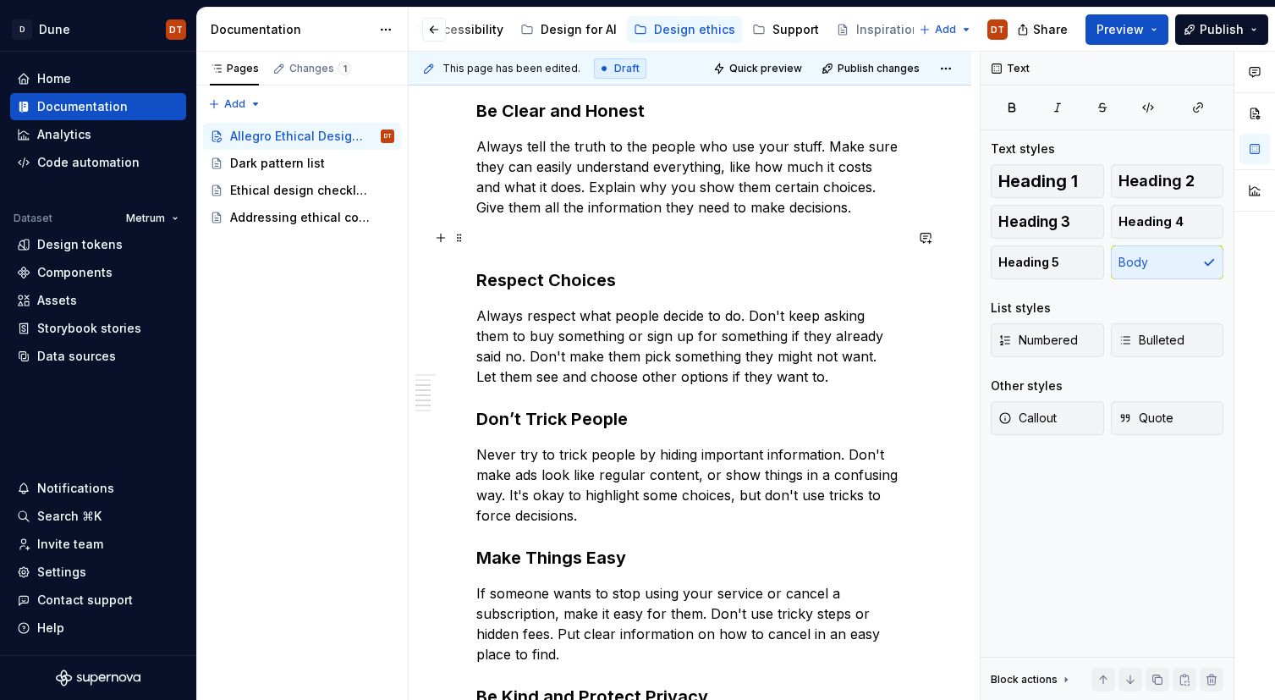
click at [527, 247] on p at bounding box center [689, 238] width 427 height 20
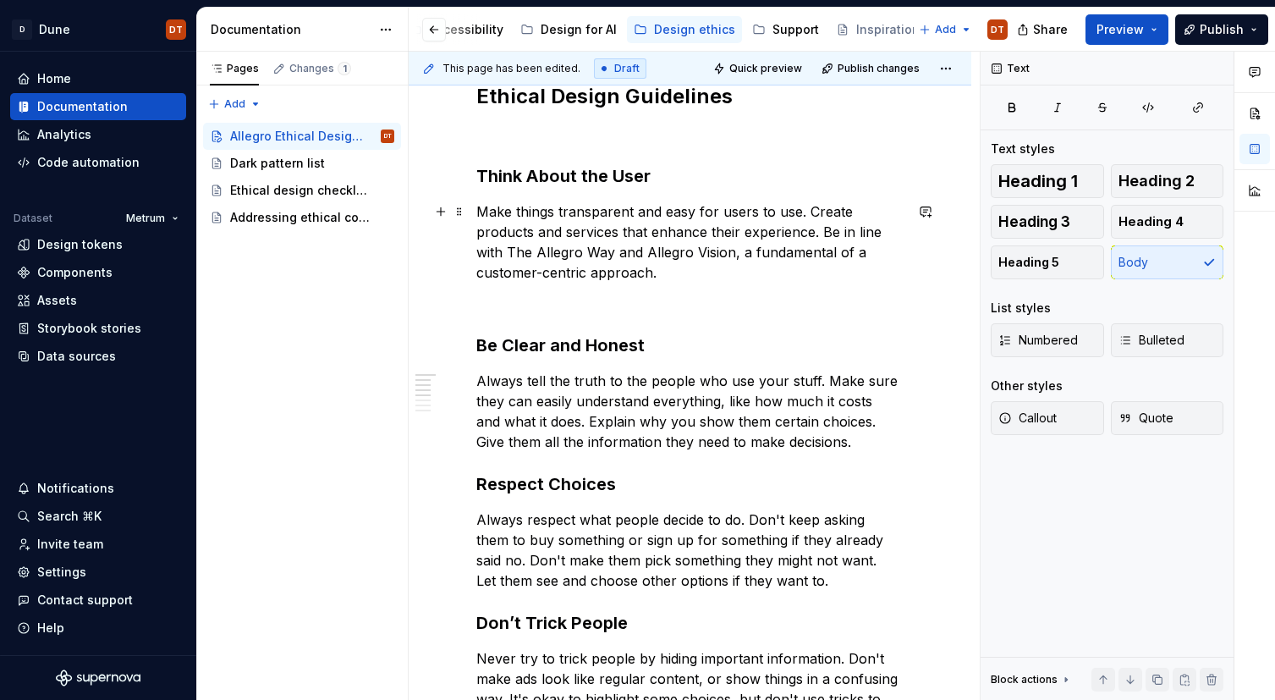
scroll to position [411, 0]
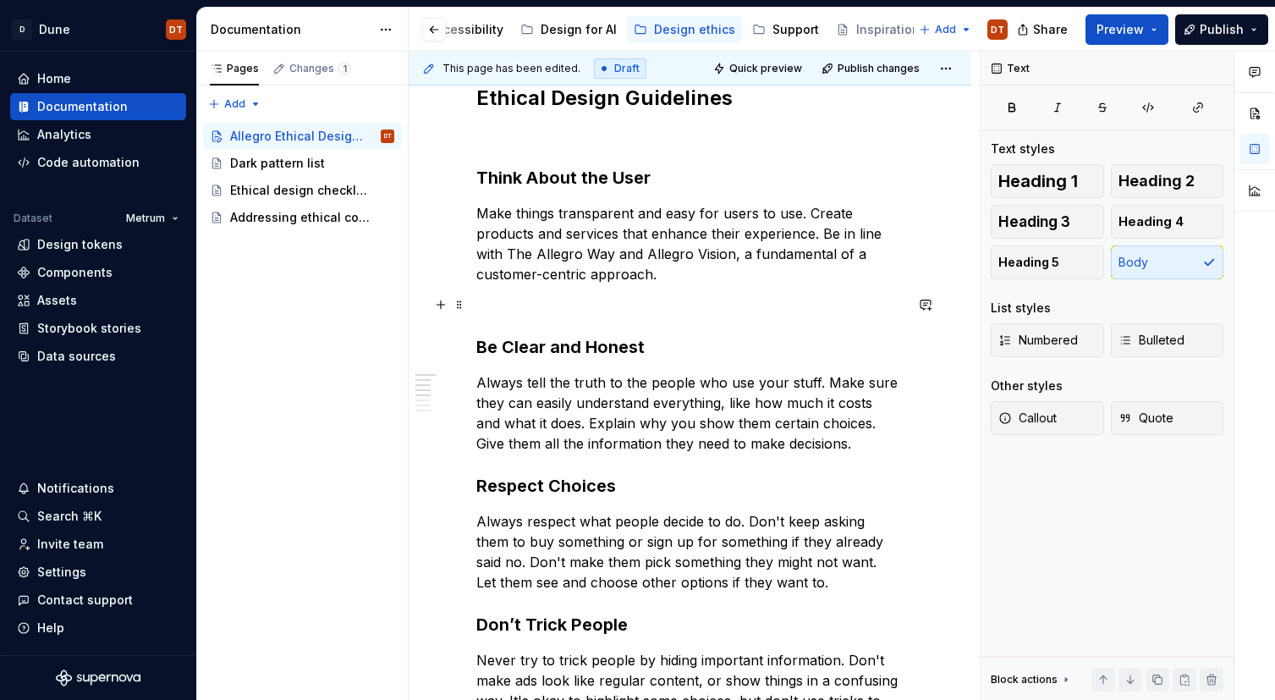
click at [491, 309] on p at bounding box center [689, 304] width 427 height 20
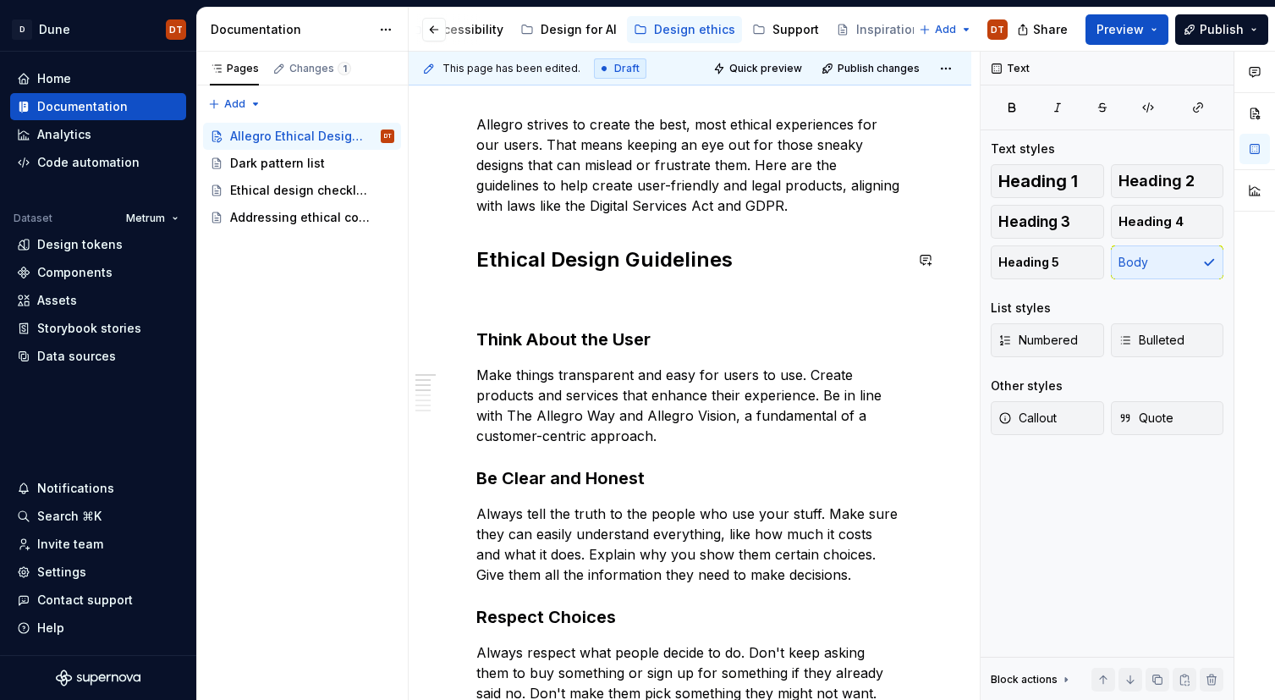
scroll to position [249, 0]
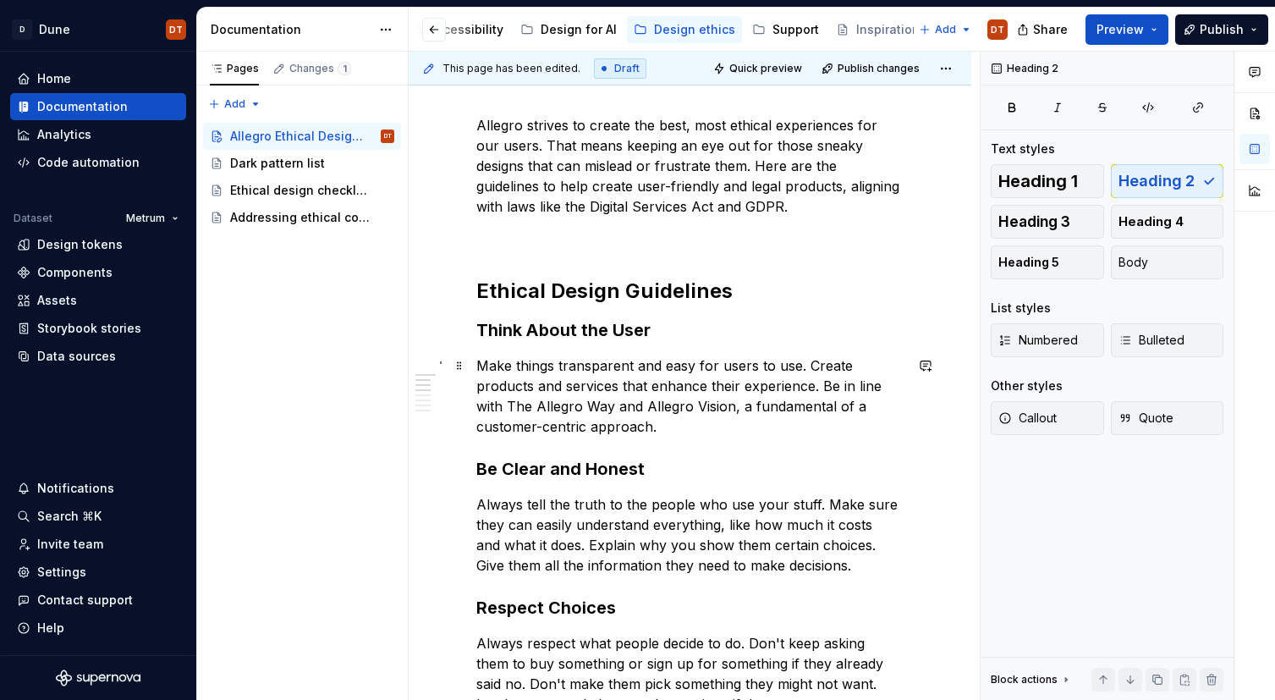
scroll to position [224, 0]
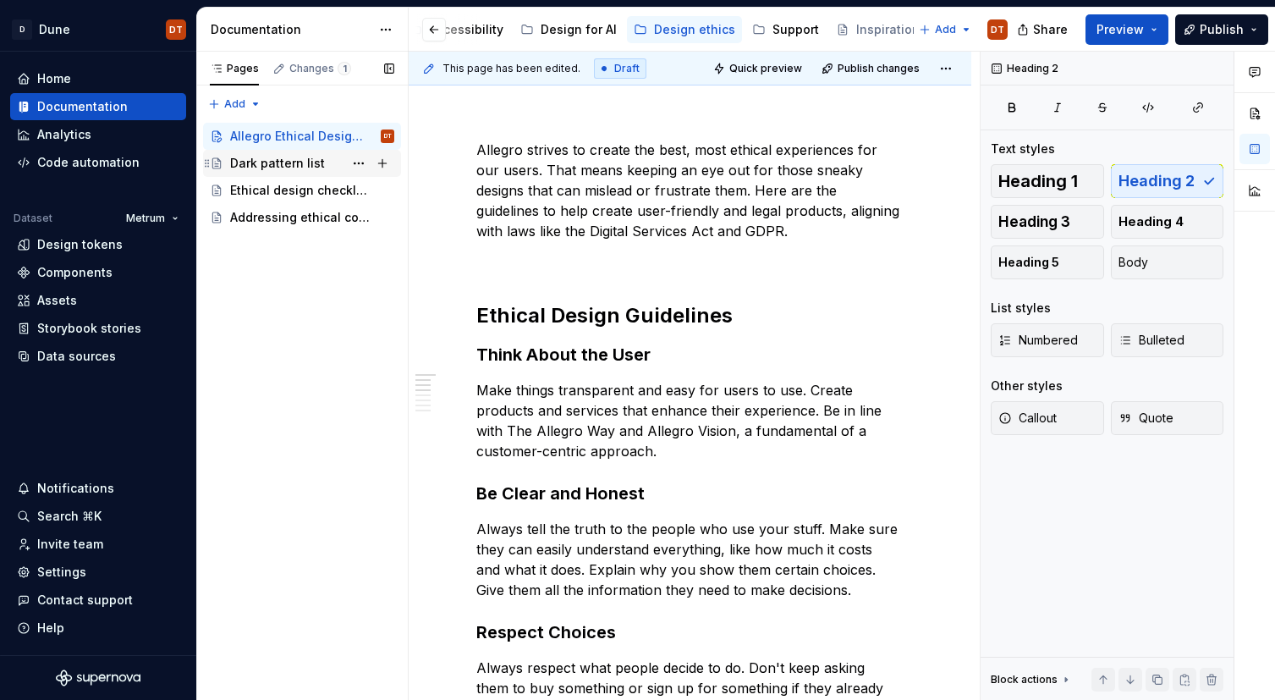
click at [294, 168] on div "Dark pattern list" at bounding box center [277, 163] width 95 height 17
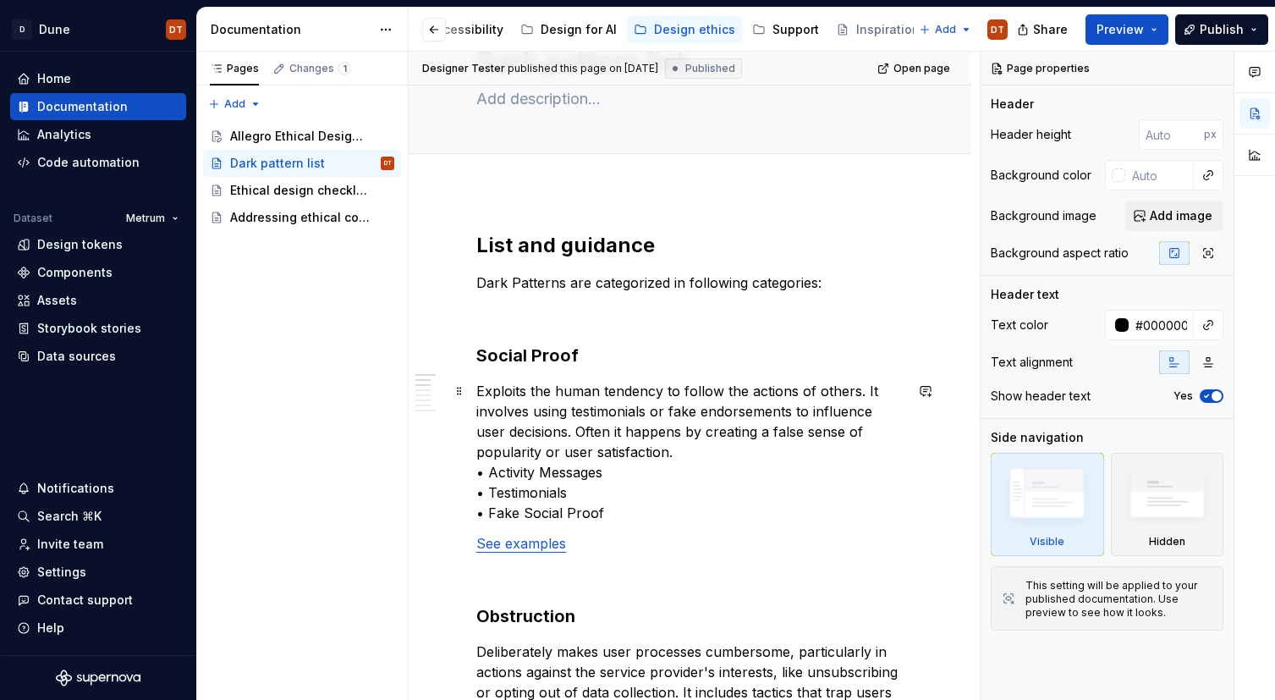
scroll to position [104, 0]
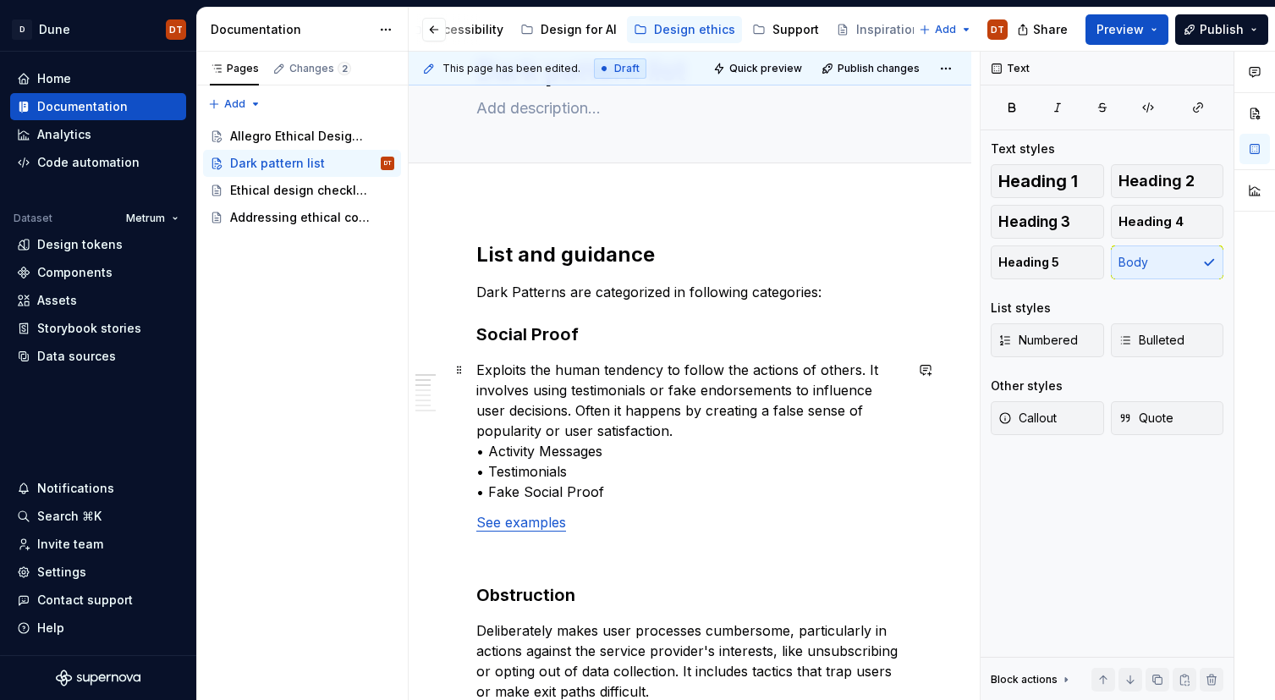
scroll to position [48, 0]
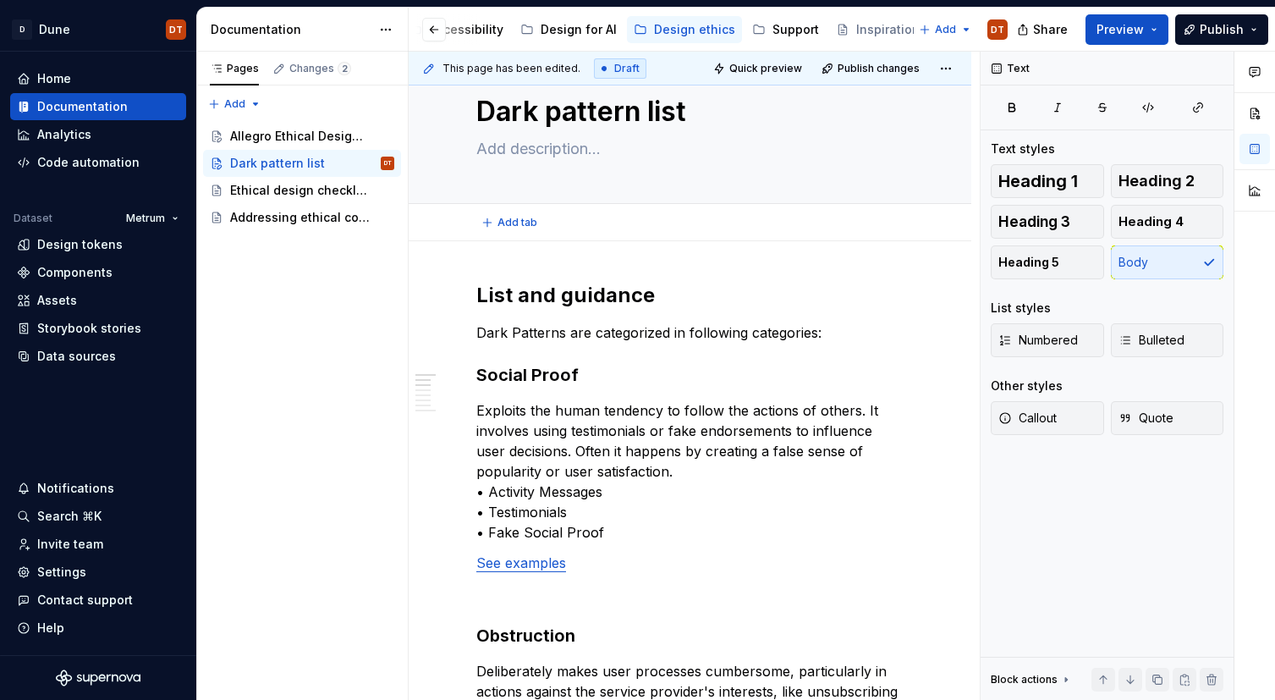
click at [543, 235] on div "Add tab" at bounding box center [690, 222] width 563 height 37
drag, startPoint x: 1215, startPoint y: 30, endPoint x: 1207, endPoint y: 45, distance: 16.3
click at [1215, 30] on span "Publish" at bounding box center [1221, 29] width 44 height 17
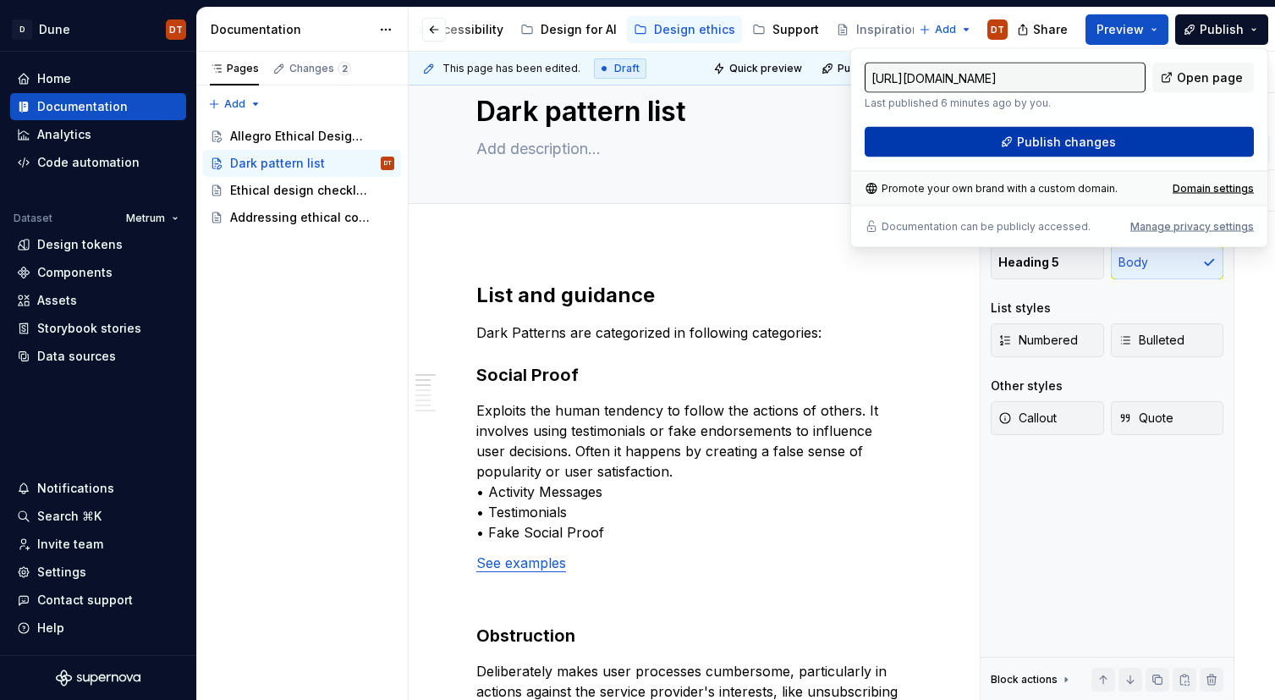
click at [1073, 135] on span "Publish changes" at bounding box center [1066, 142] width 99 height 17
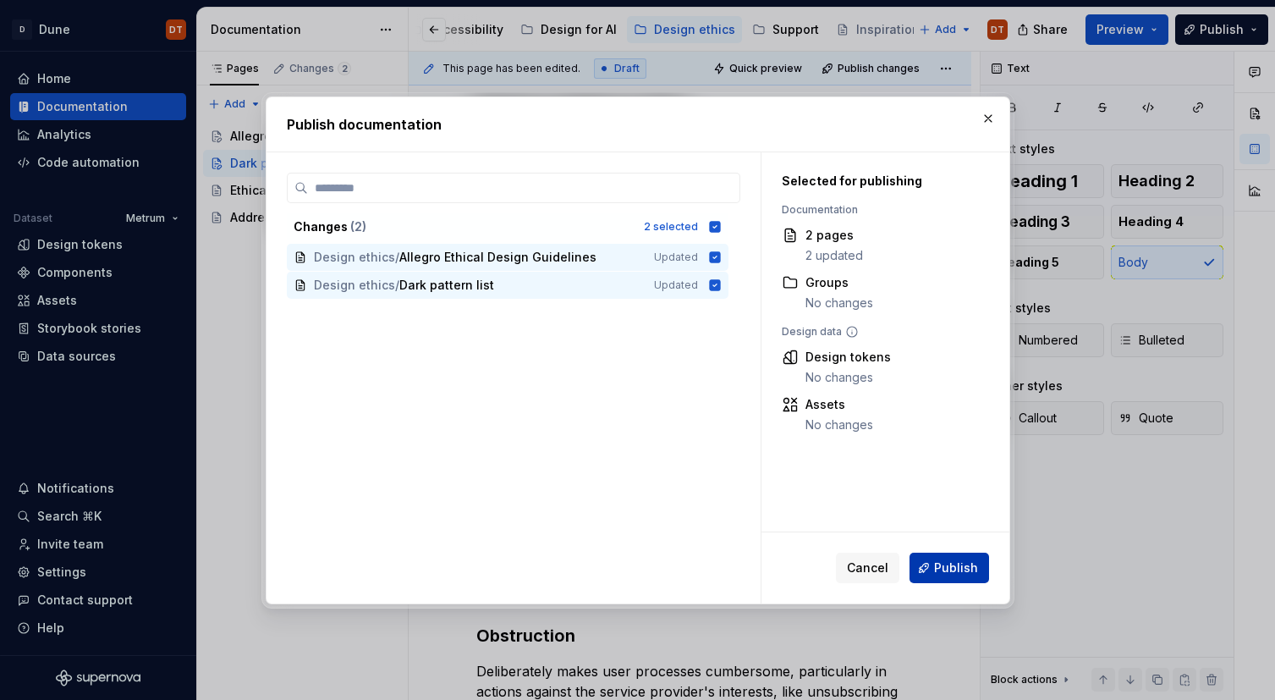
click at [947, 568] on span "Publish" at bounding box center [956, 567] width 44 height 17
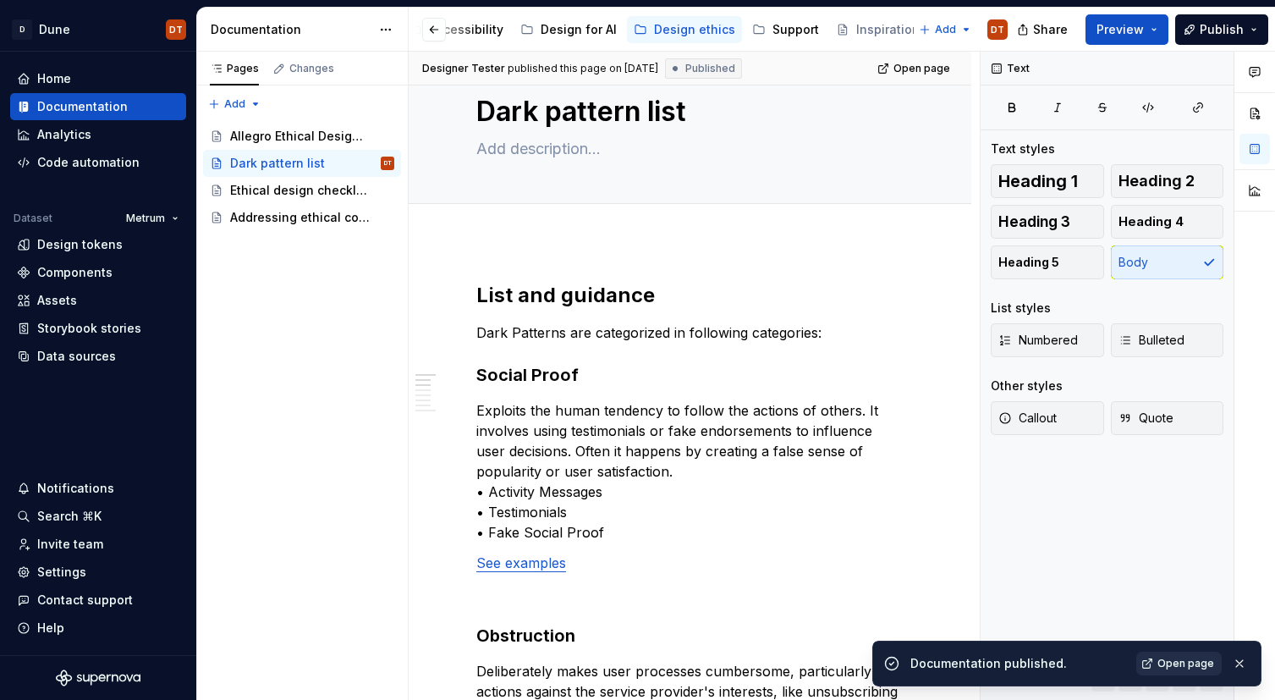
click at [1181, 665] on span "Open page" at bounding box center [1185, 663] width 57 height 14
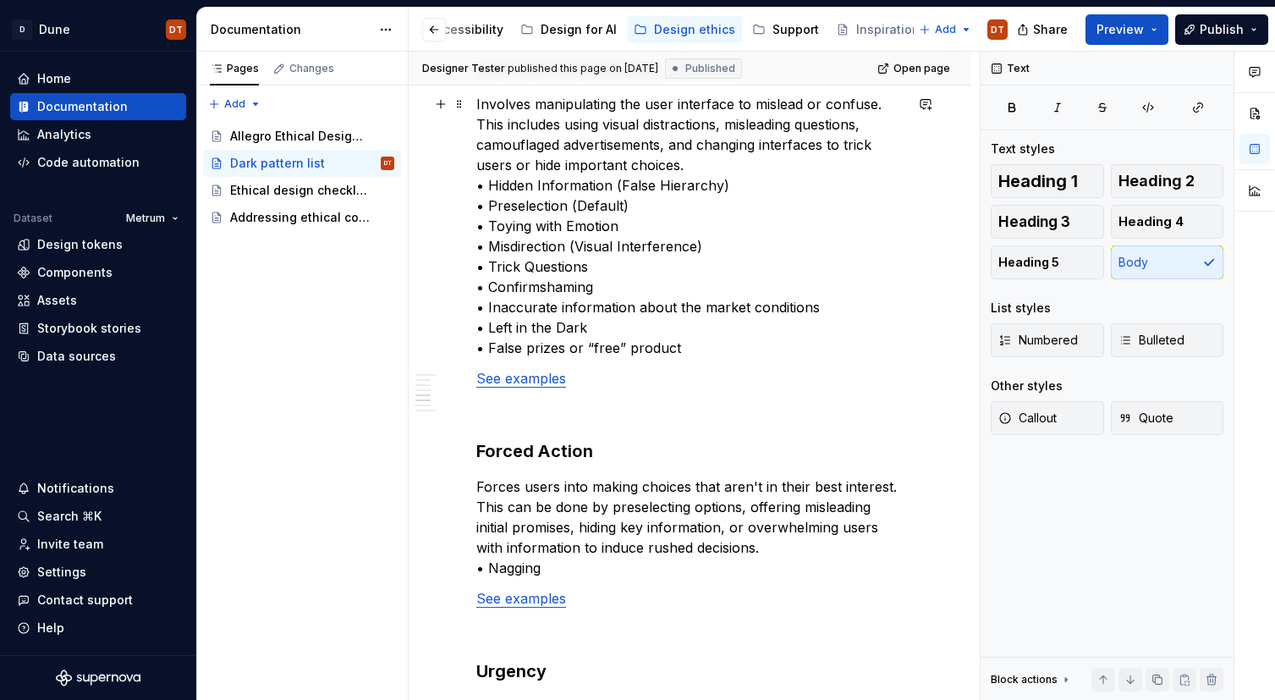
scroll to position [1234, 0]
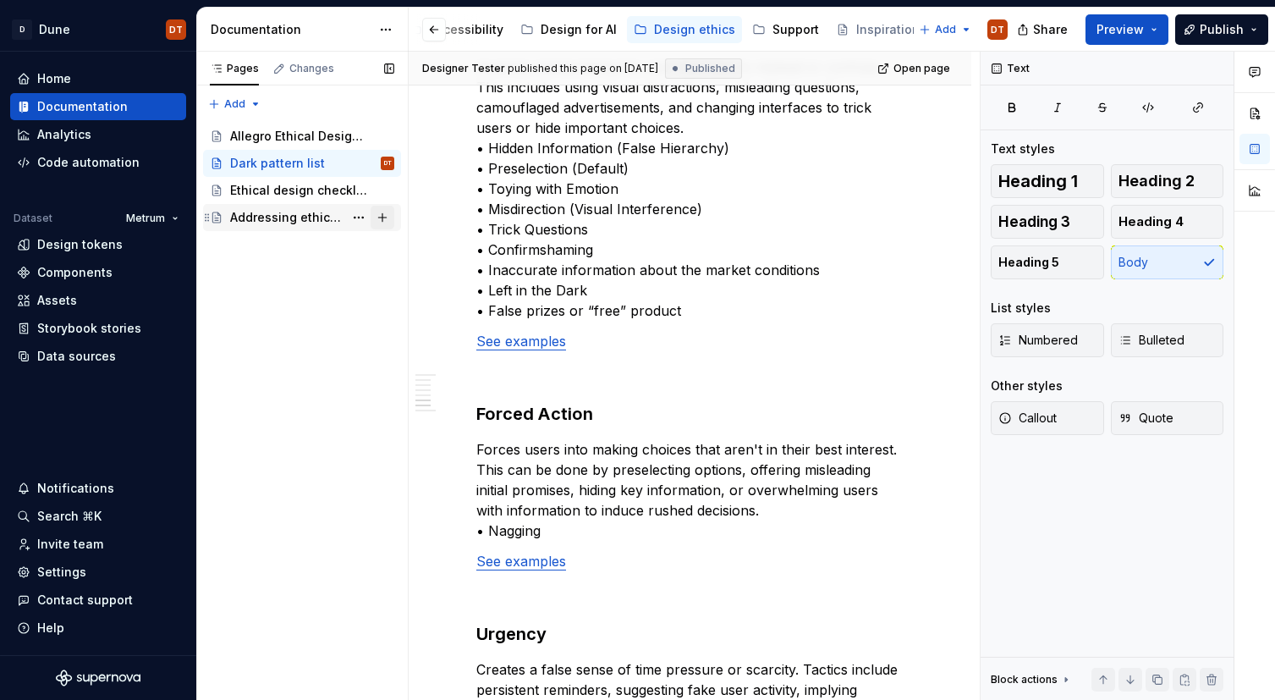
drag, startPoint x: 295, startPoint y: 216, endPoint x: 390, endPoint y: 222, distance: 94.9
click at [295, 216] on div "Addressing ethical concerns" at bounding box center [286, 217] width 113 height 17
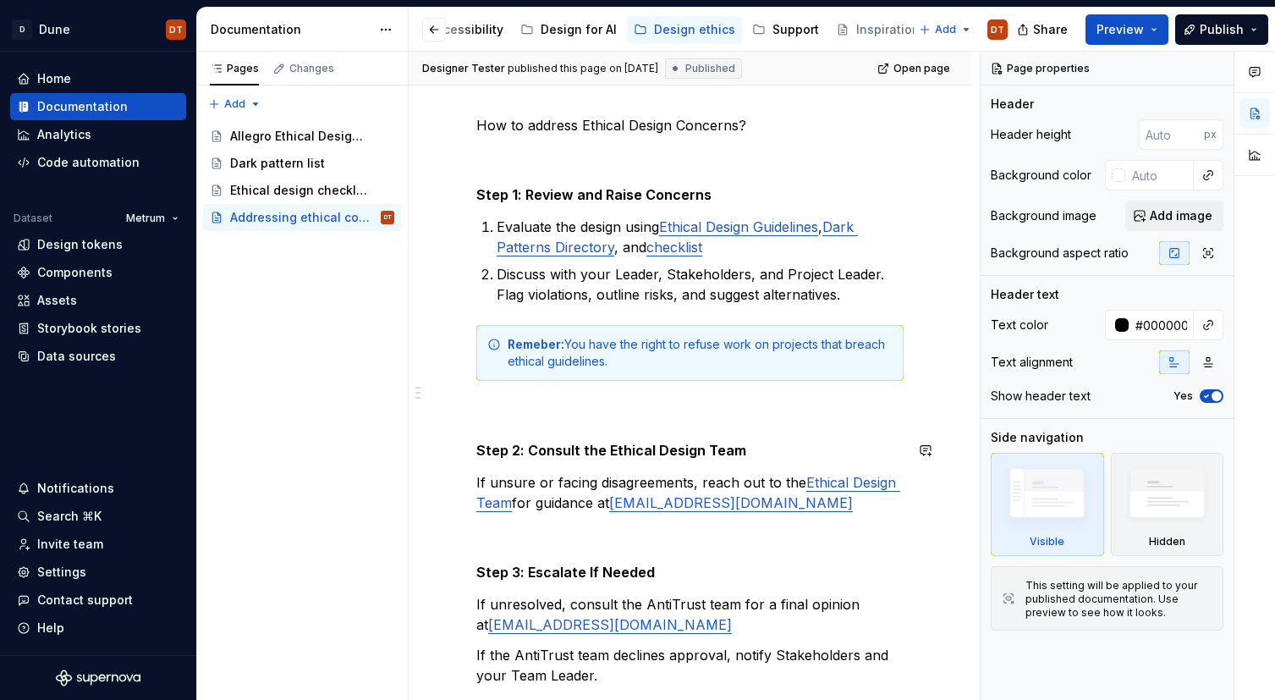
scroll to position [183, 0]
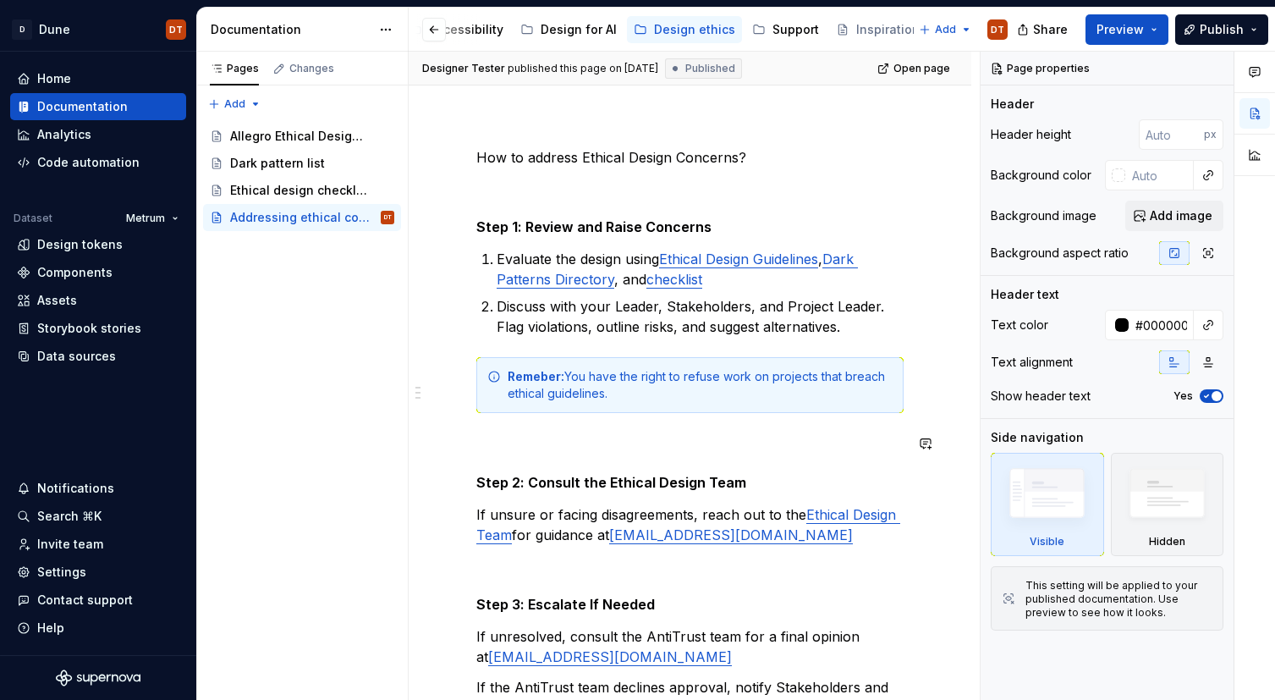
click at [594, 426] on div "How to address Ethical Design Concerns? Step 1: Review and Raise Concerns Evalu…" at bounding box center [689, 543] width 427 height 793
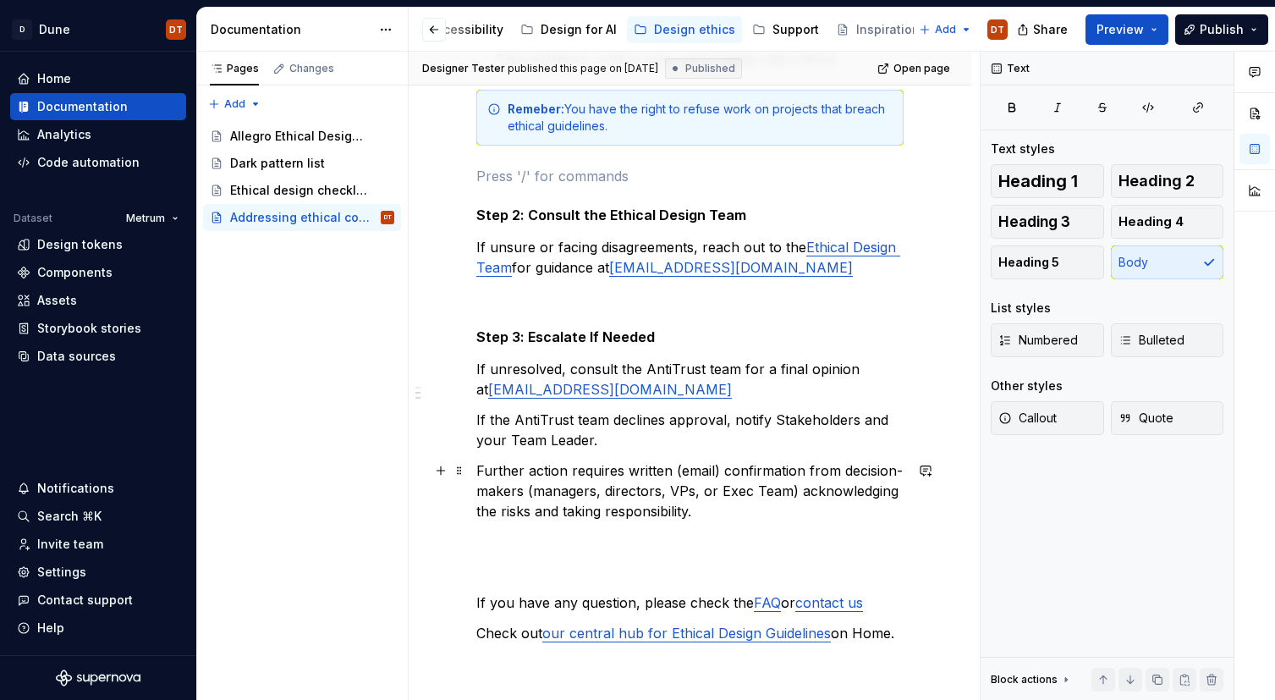
scroll to position [480, 0]
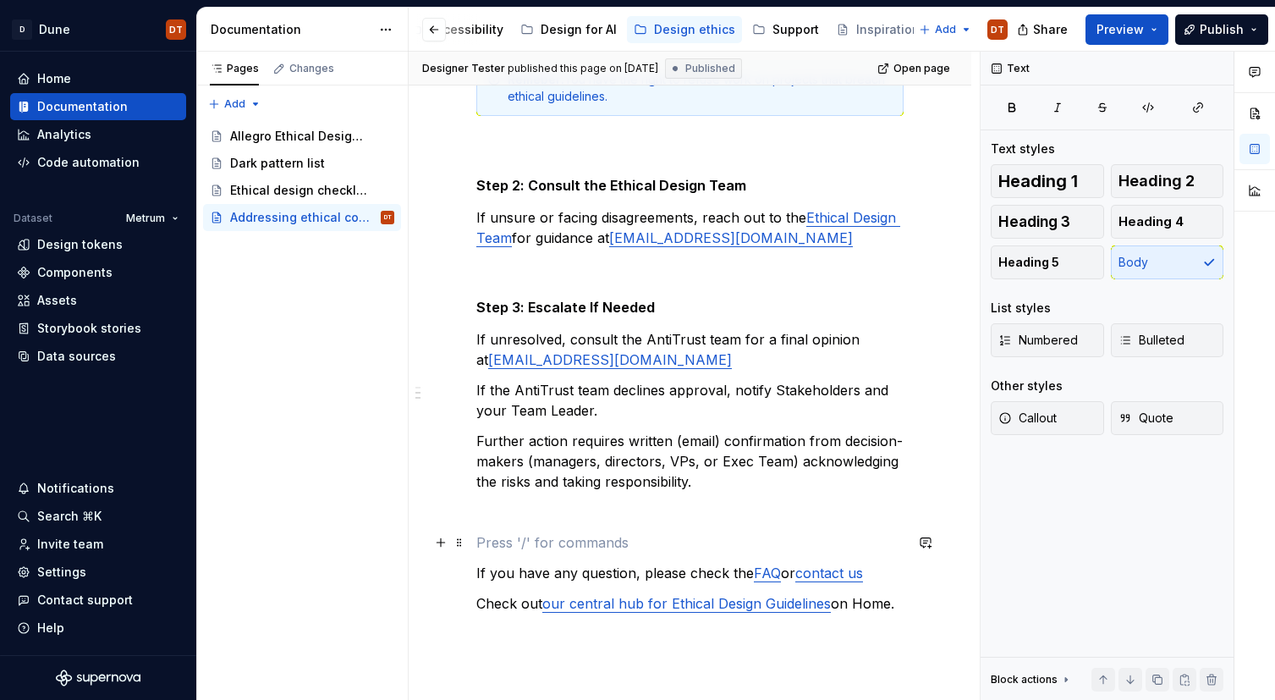
click at [513, 541] on p at bounding box center [689, 542] width 427 height 20
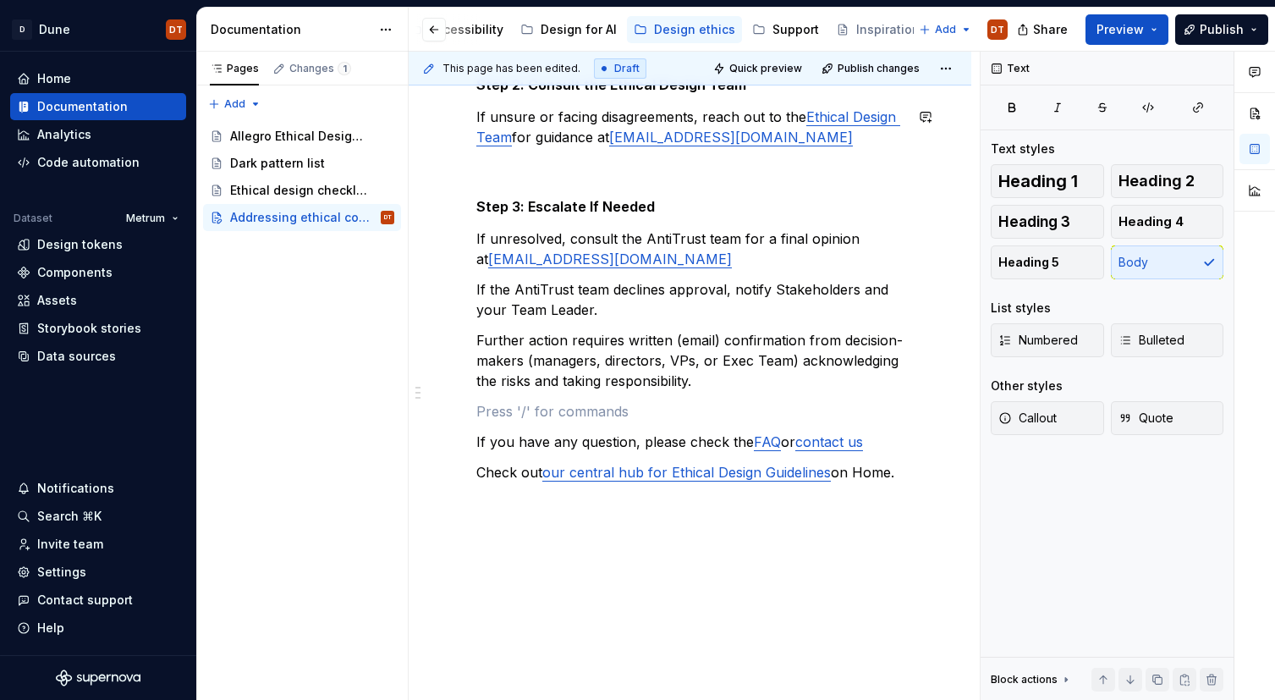
scroll to position [623, 0]
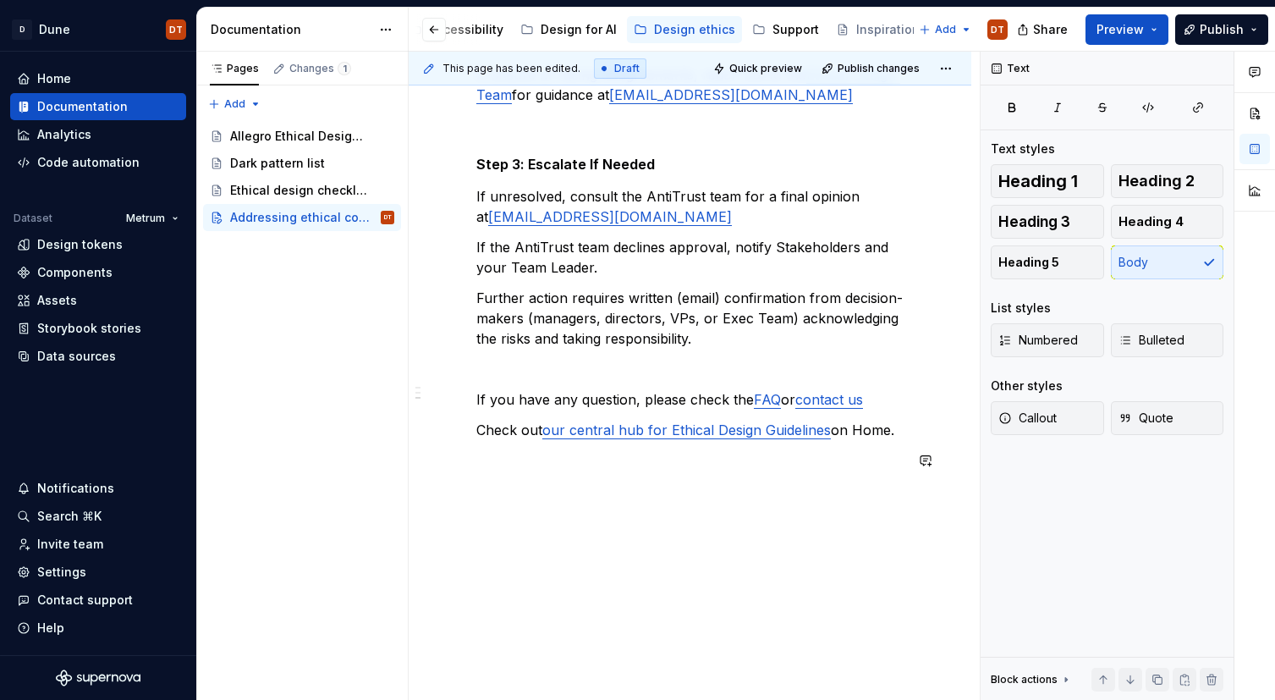
click at [768, 547] on div "How to address Ethical Design Concerns? Step 1: Review and Raise Concerns Evalu…" at bounding box center [690, 184] width 563 height 1034
click at [1210, 33] on span "Publish" at bounding box center [1221, 29] width 44 height 17
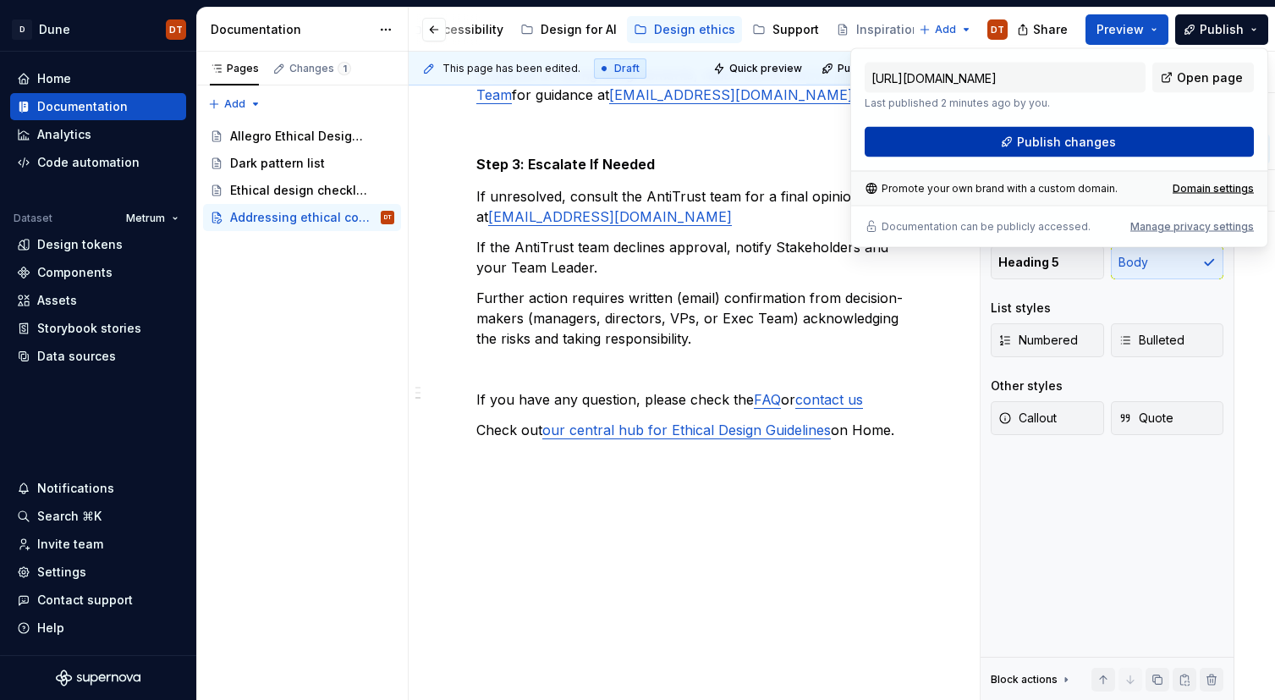
click at [1079, 148] on span "Publish changes" at bounding box center [1066, 142] width 99 height 17
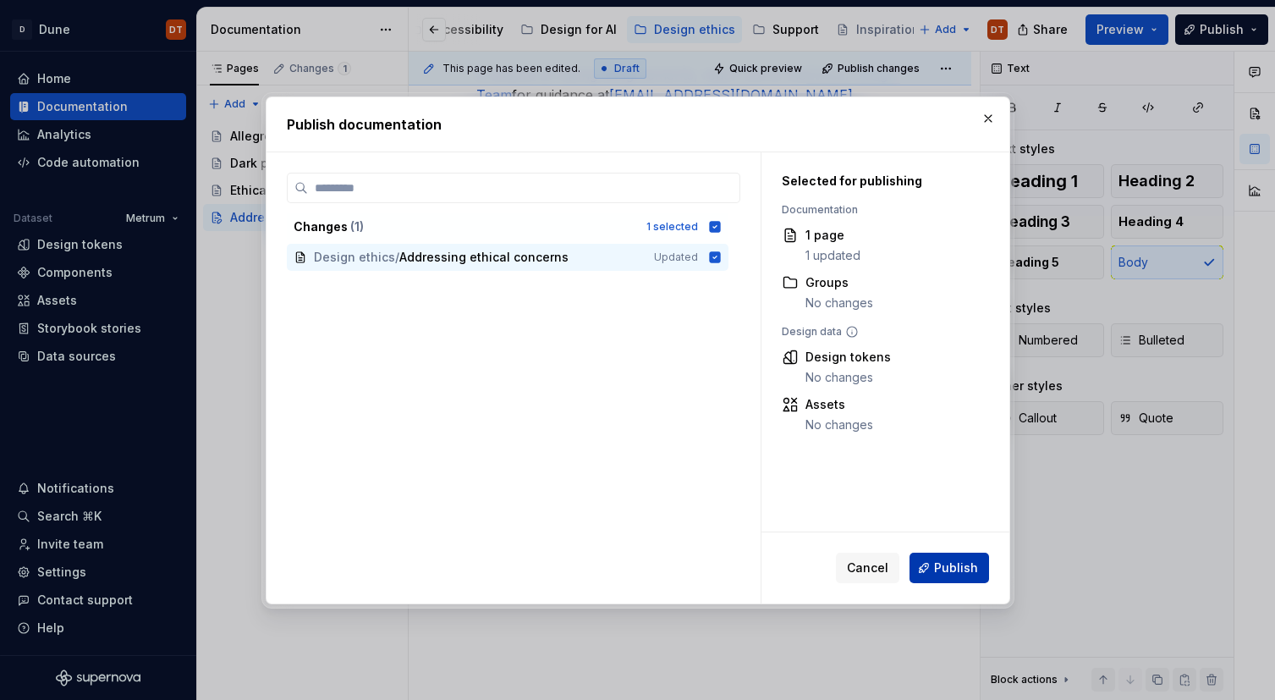
click at [944, 565] on span "Publish" at bounding box center [956, 567] width 44 height 17
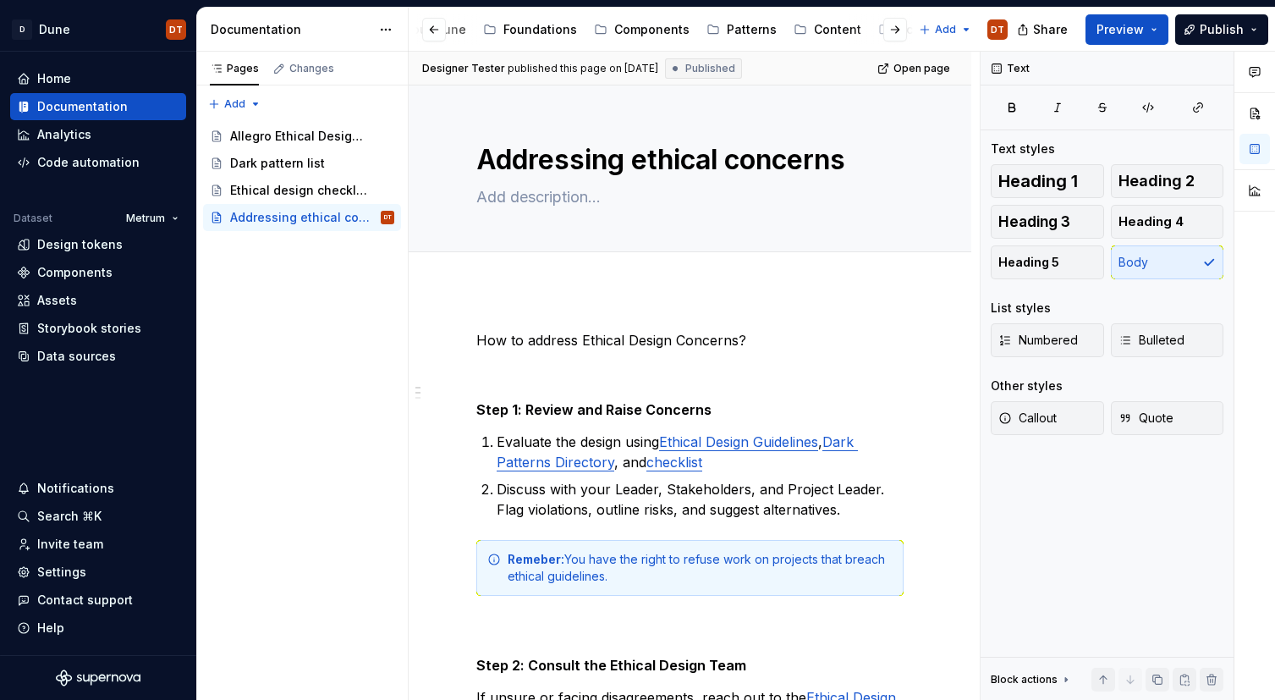
scroll to position [0, 0]
click at [750, 30] on div "Components" at bounding box center [771, 29] width 75 height 17
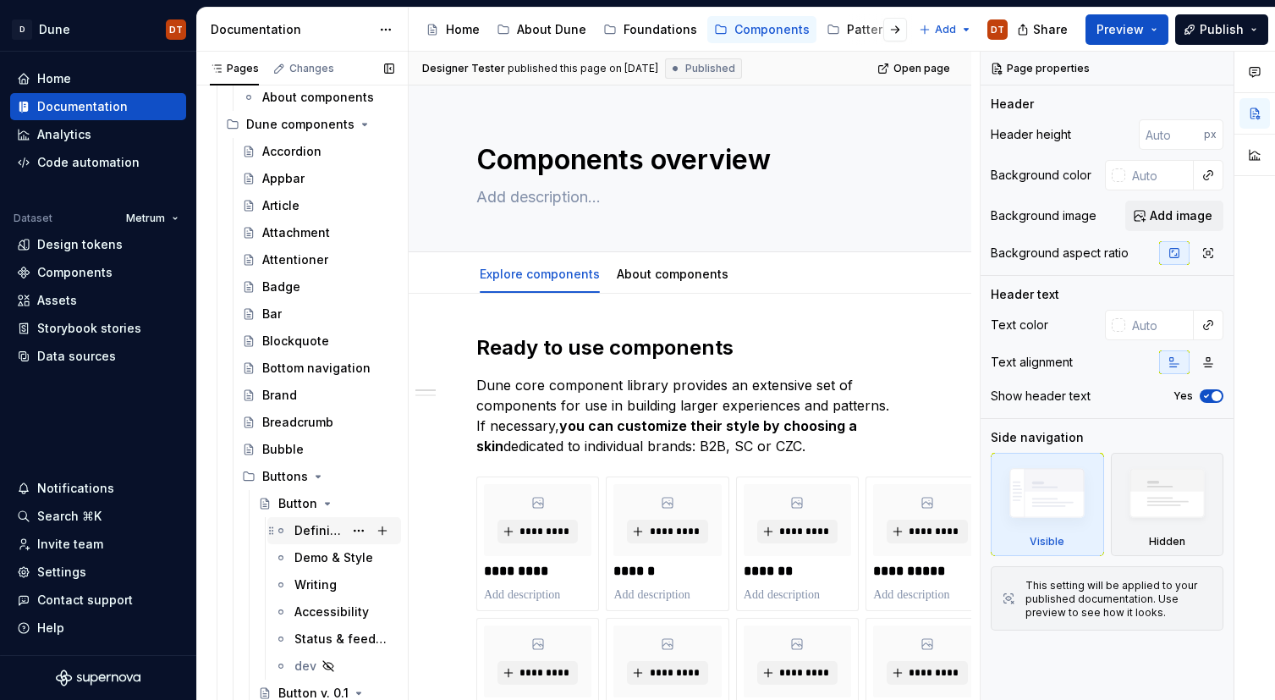
scroll to position [134, 0]
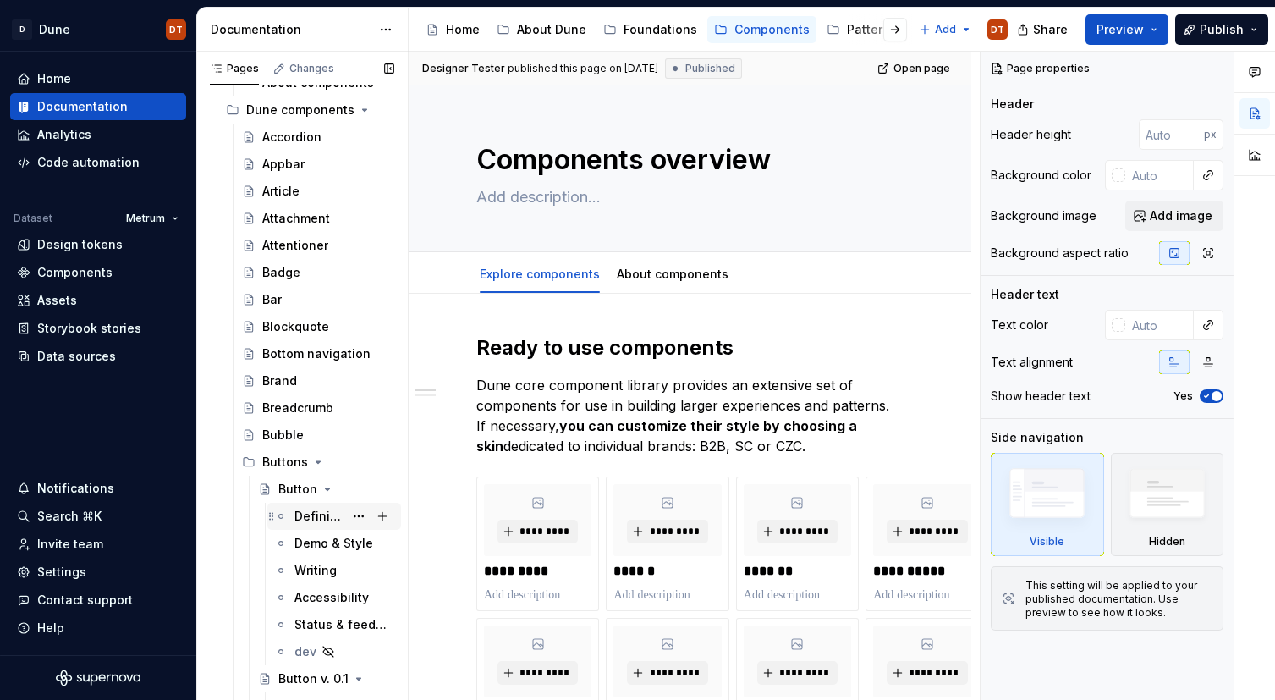
click at [312, 516] on div "Definition & Usage" at bounding box center [318, 516] width 49 height 17
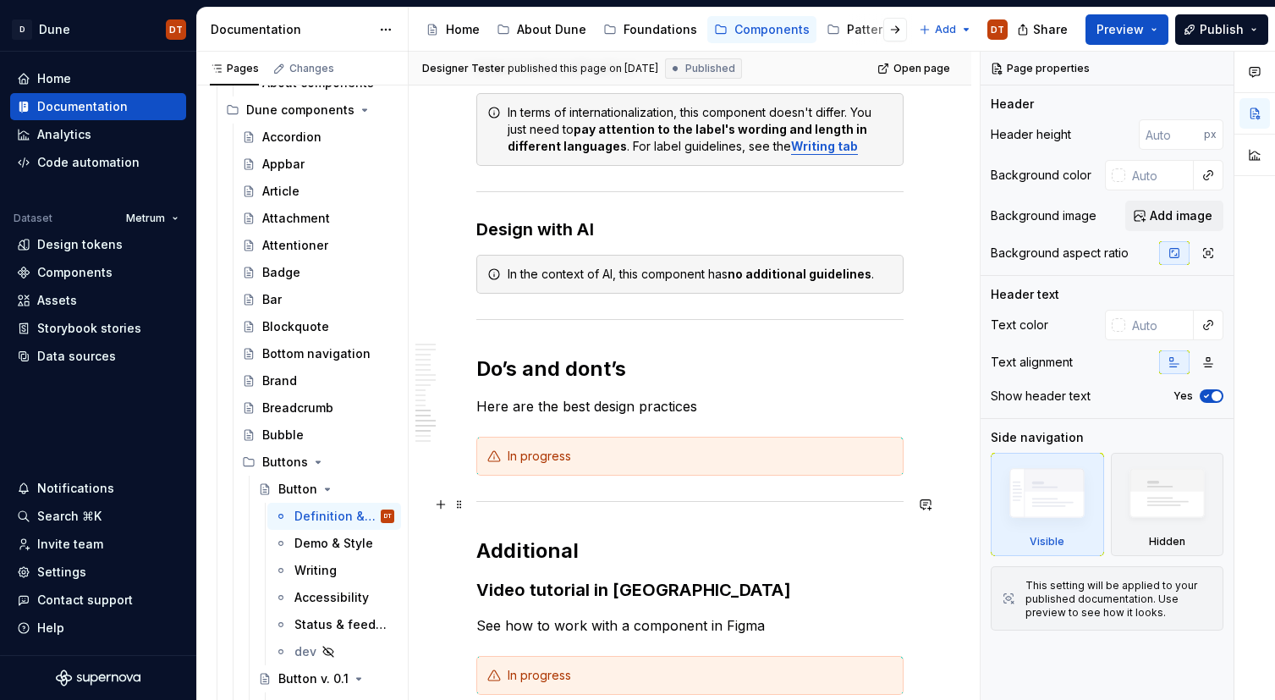
scroll to position [3036, 0]
type textarea "*"
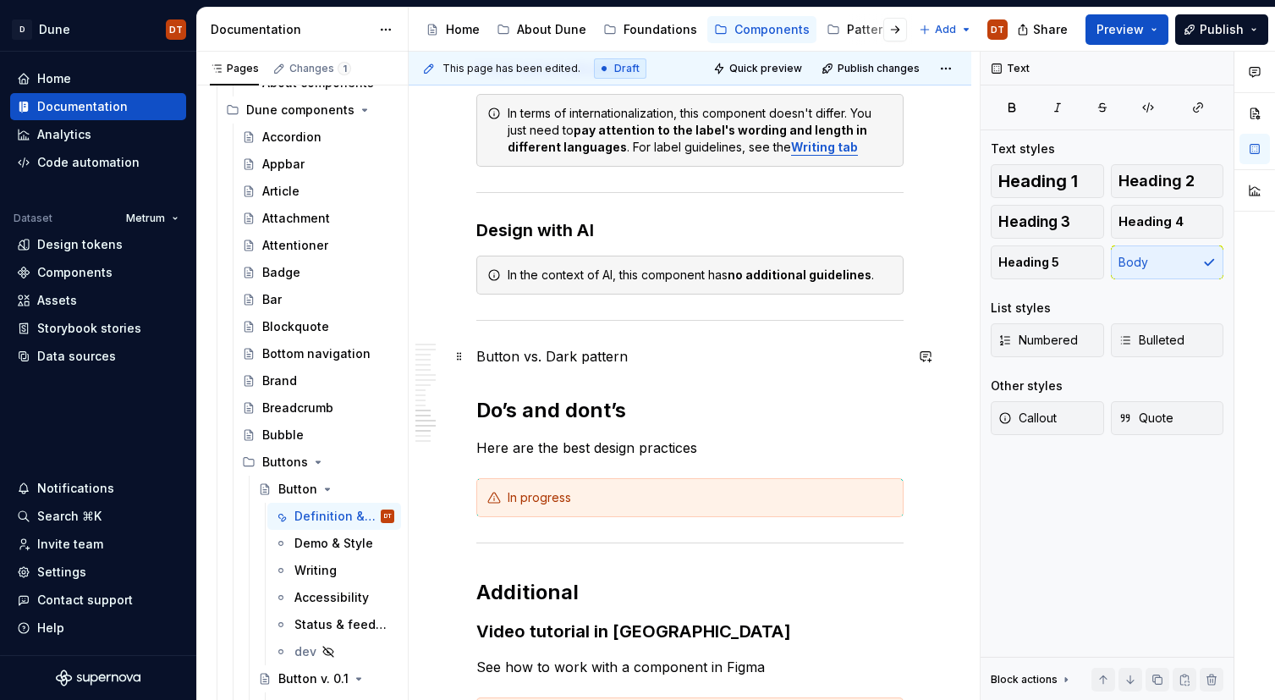
click at [651, 357] on p "Button vs. Dark pattern" at bounding box center [689, 356] width 427 height 20
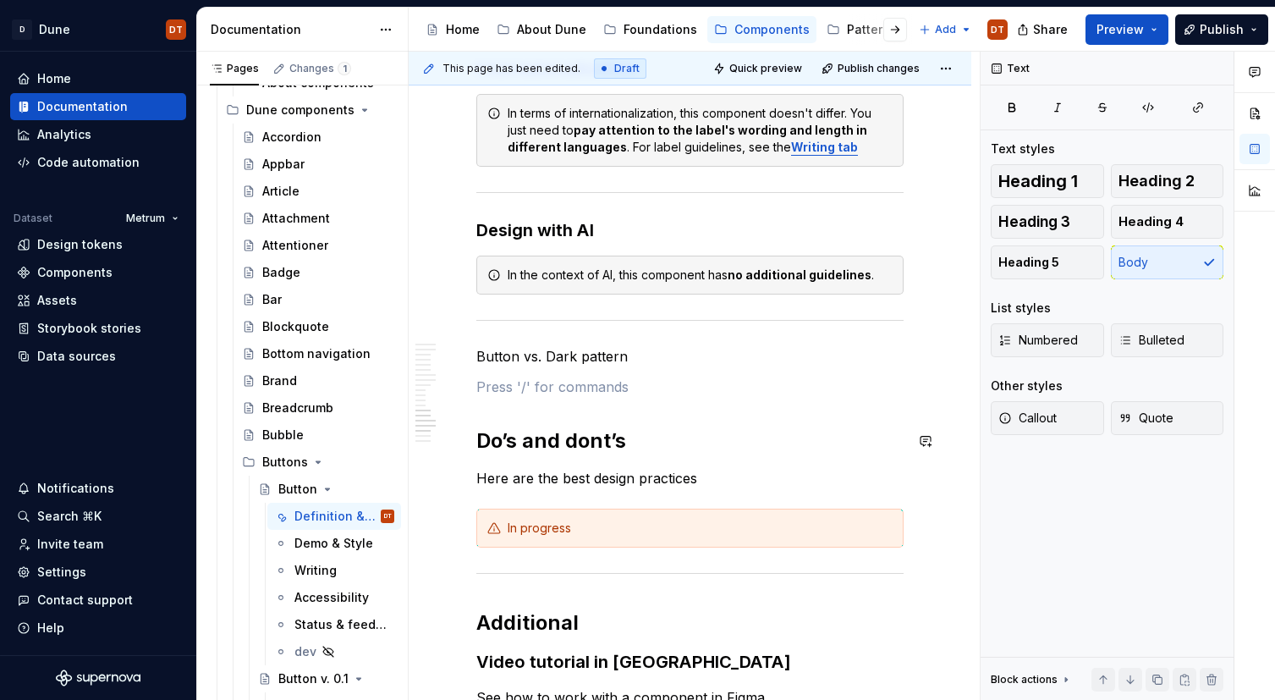
scroll to position [3051, 0]
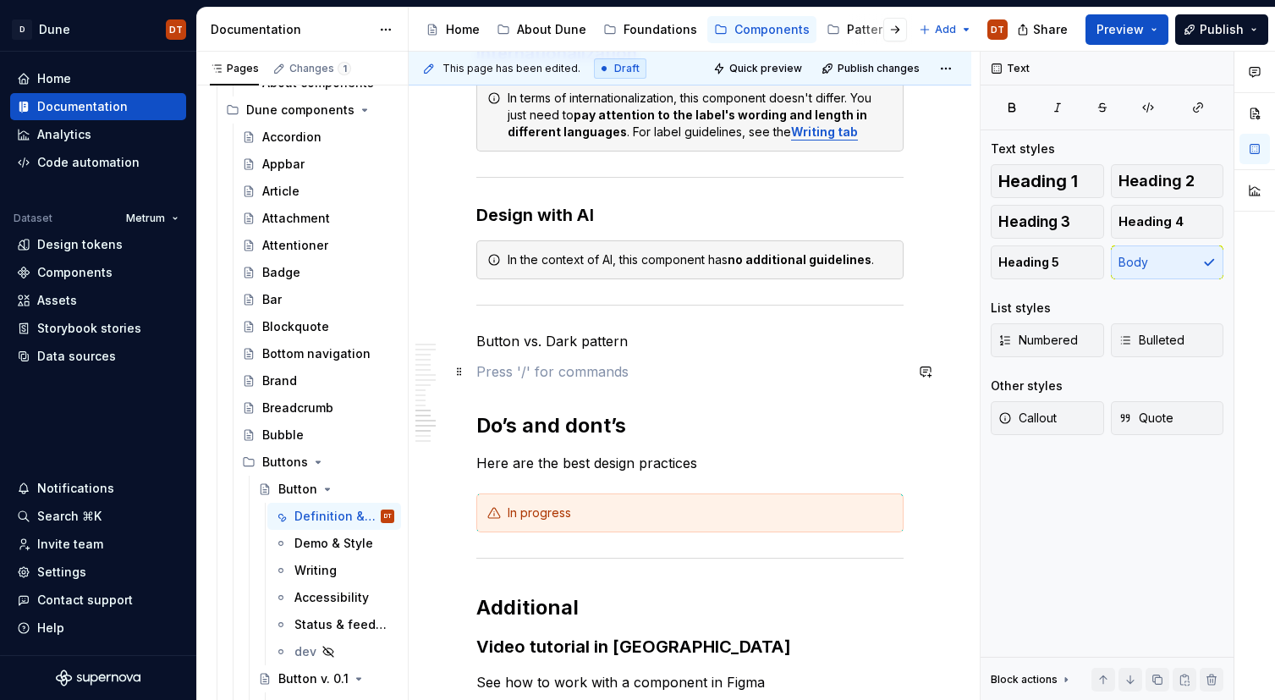
click at [491, 372] on p at bounding box center [689, 371] width 427 height 20
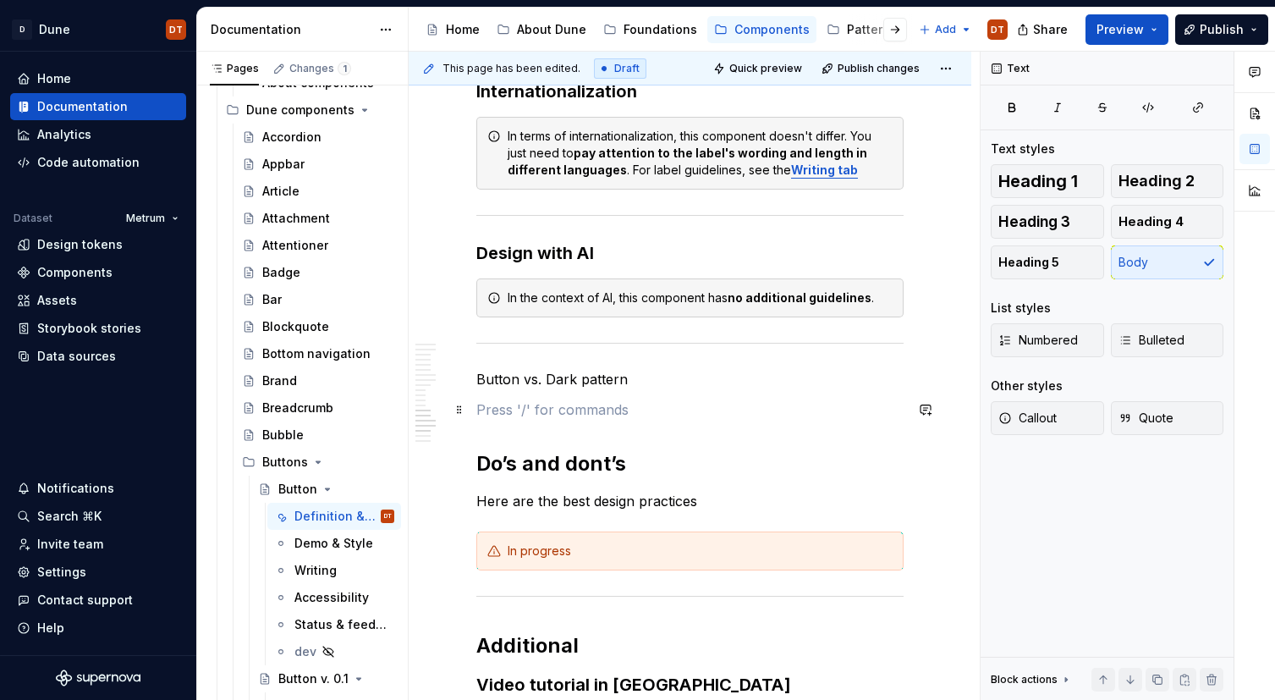
click at [485, 412] on p at bounding box center [689, 409] width 427 height 20
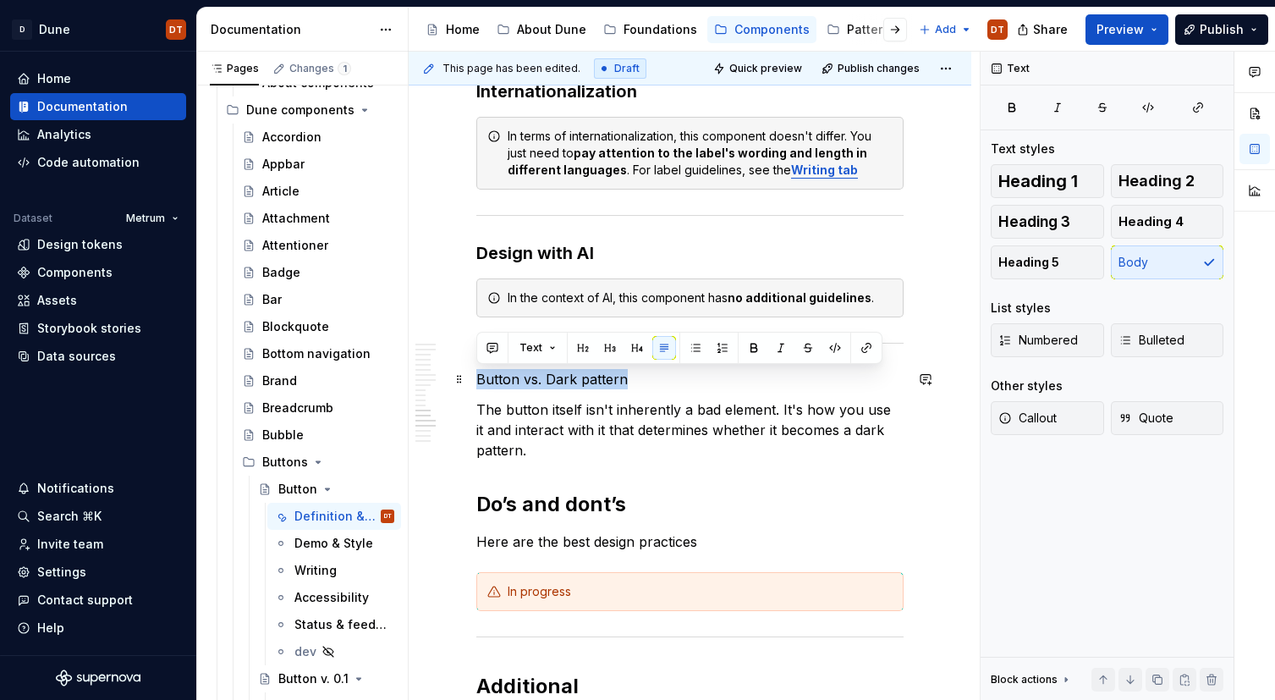
drag, startPoint x: 631, startPoint y: 374, endPoint x: 480, endPoint y: 376, distance: 151.4
click at [480, 376] on p "Button vs. Dark pattern" at bounding box center [689, 379] width 427 height 20
click at [607, 348] on button "button" at bounding box center [610, 348] width 24 height 24
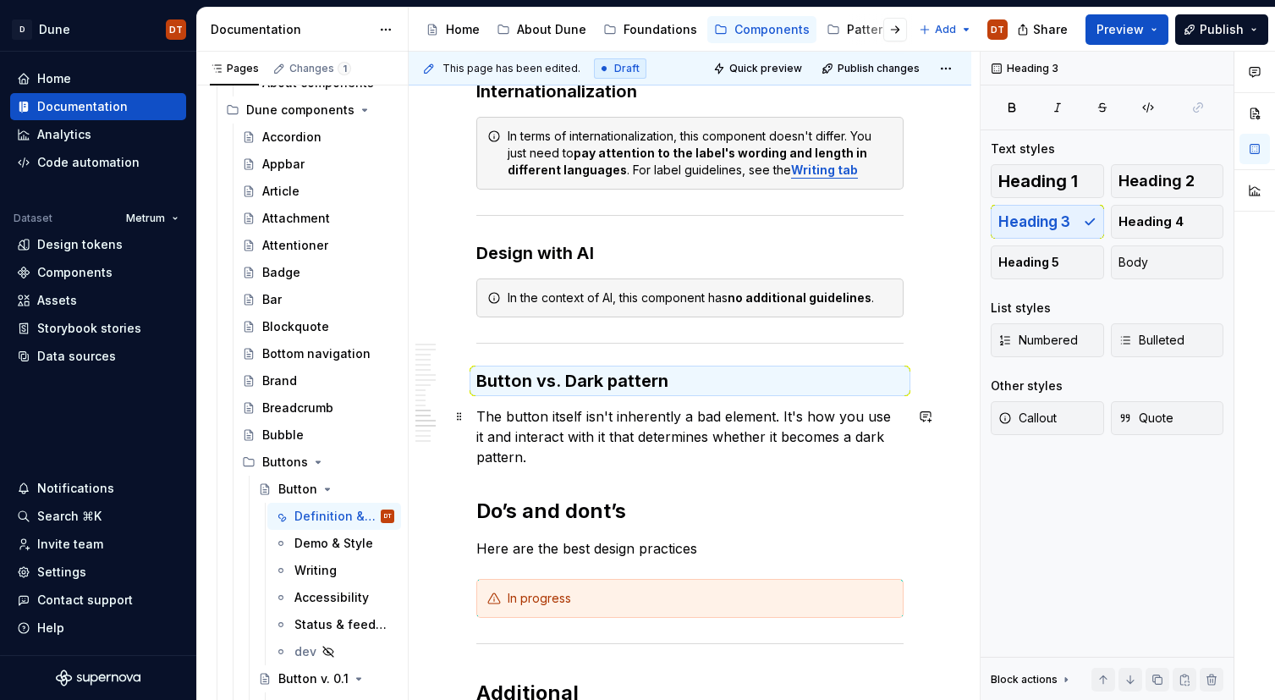
click at [535, 418] on p "The button itself isn't inherently a bad element. It's how you use it and inter…" at bounding box center [689, 436] width 427 height 61
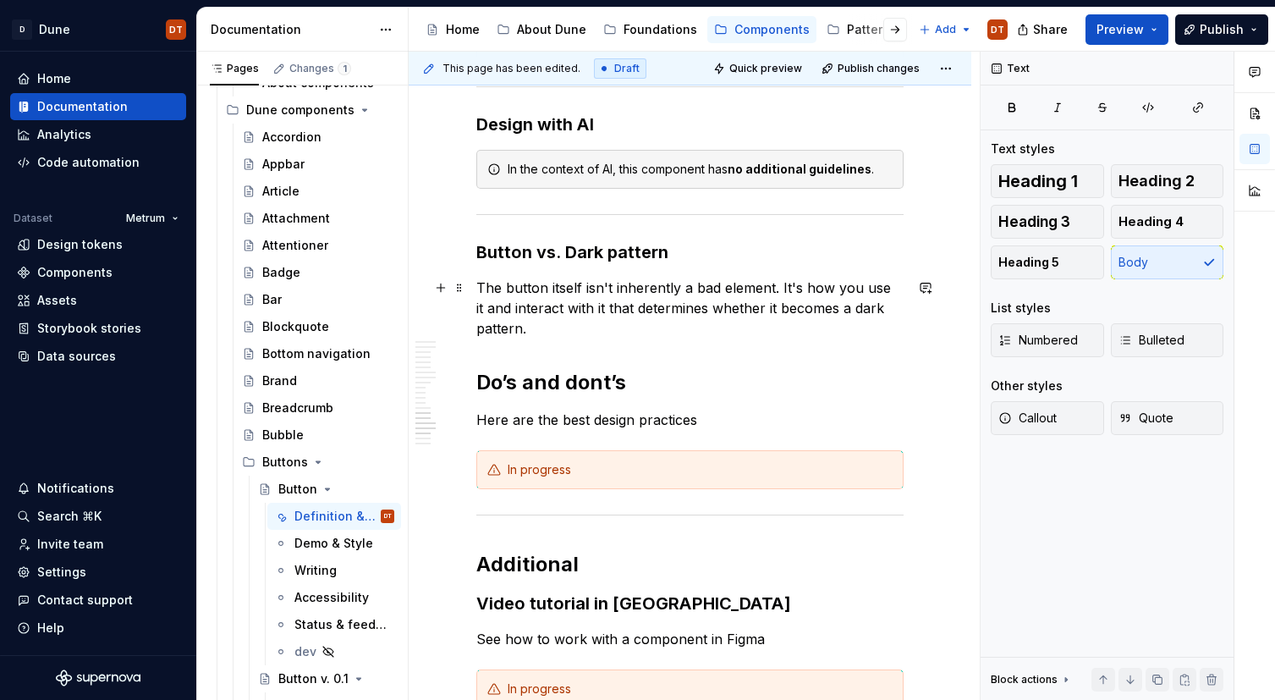
scroll to position [3149, 0]
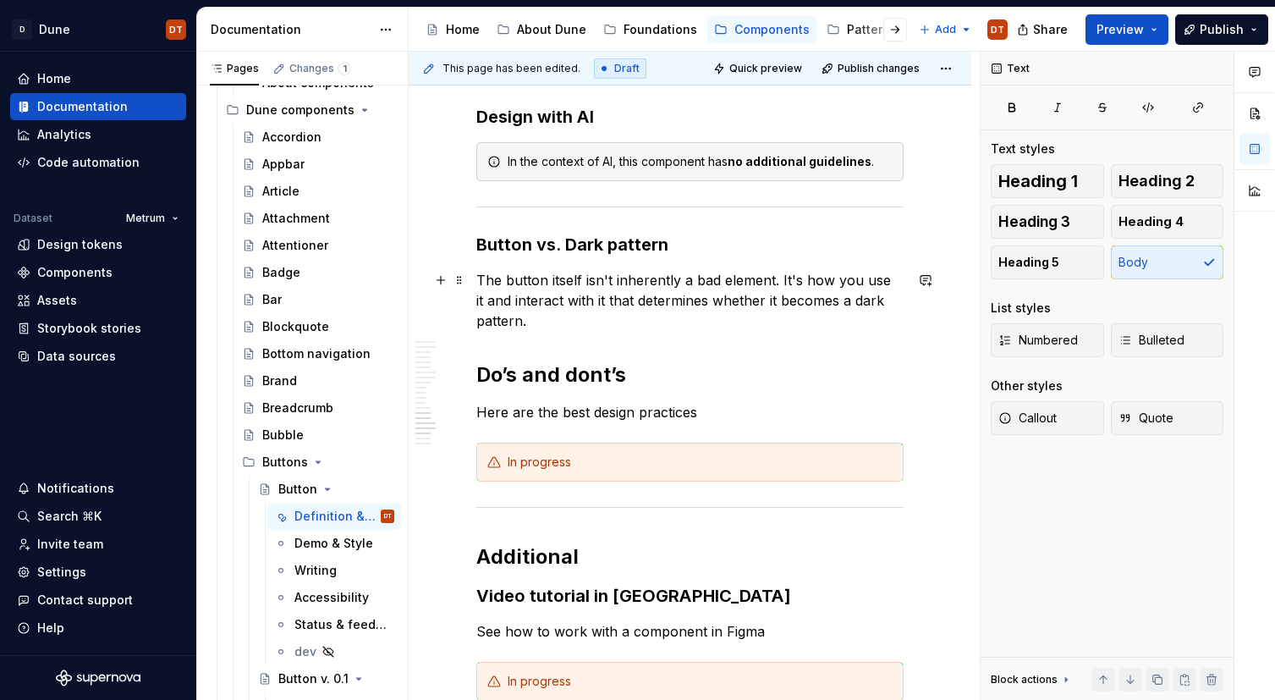
click at [633, 299] on p "The button itself isn't inherently a bad element. It's how you use it and inter…" at bounding box center [689, 300] width 427 height 61
click at [646, 294] on p "The button itself isn't inherently a bad element. It's how you use it and inter…" at bounding box center [689, 300] width 427 height 61
click at [676, 294] on p "The button itself isn't inherently a bad element. It's how you use it and inter…" at bounding box center [689, 300] width 427 height 61
click at [557, 314] on p "The button itself isn't inherently a bad element. It's how you use it and inter…" at bounding box center [689, 300] width 427 height 61
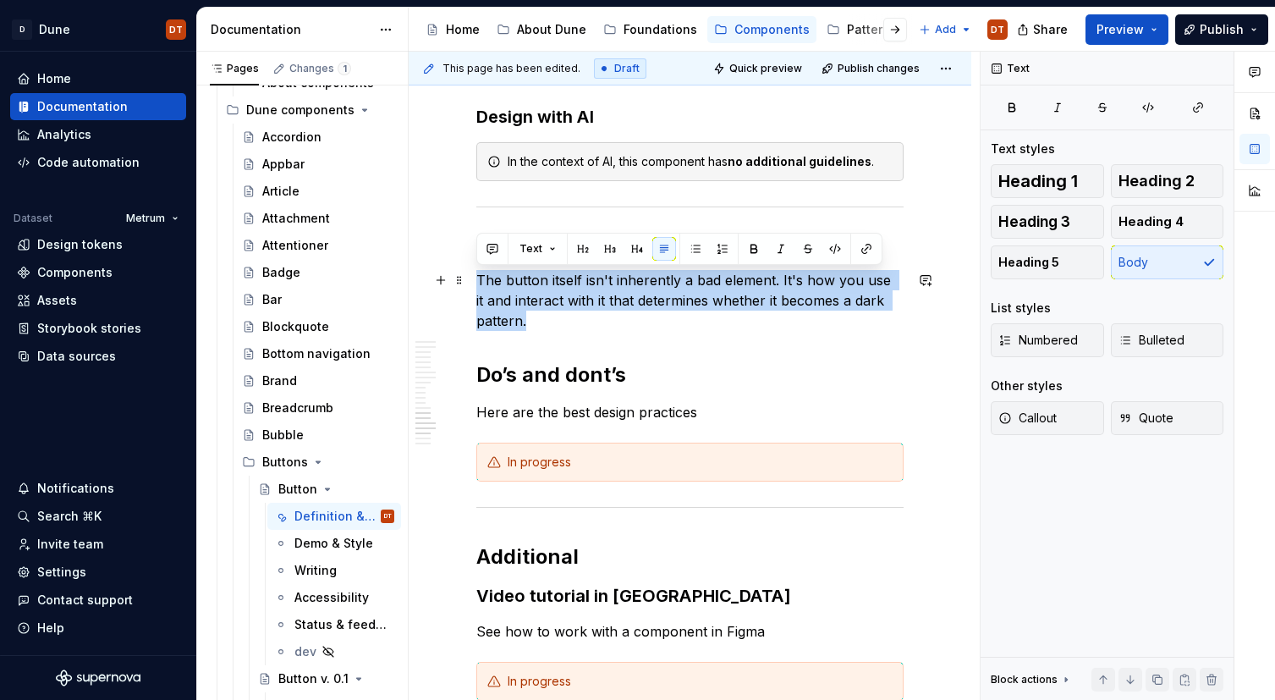
drag, startPoint x: 544, startPoint y: 316, endPoint x: 472, endPoint y: 286, distance: 78.1
copy p "The button itself isn't inherently a bad element. It's how you use it and inter…"
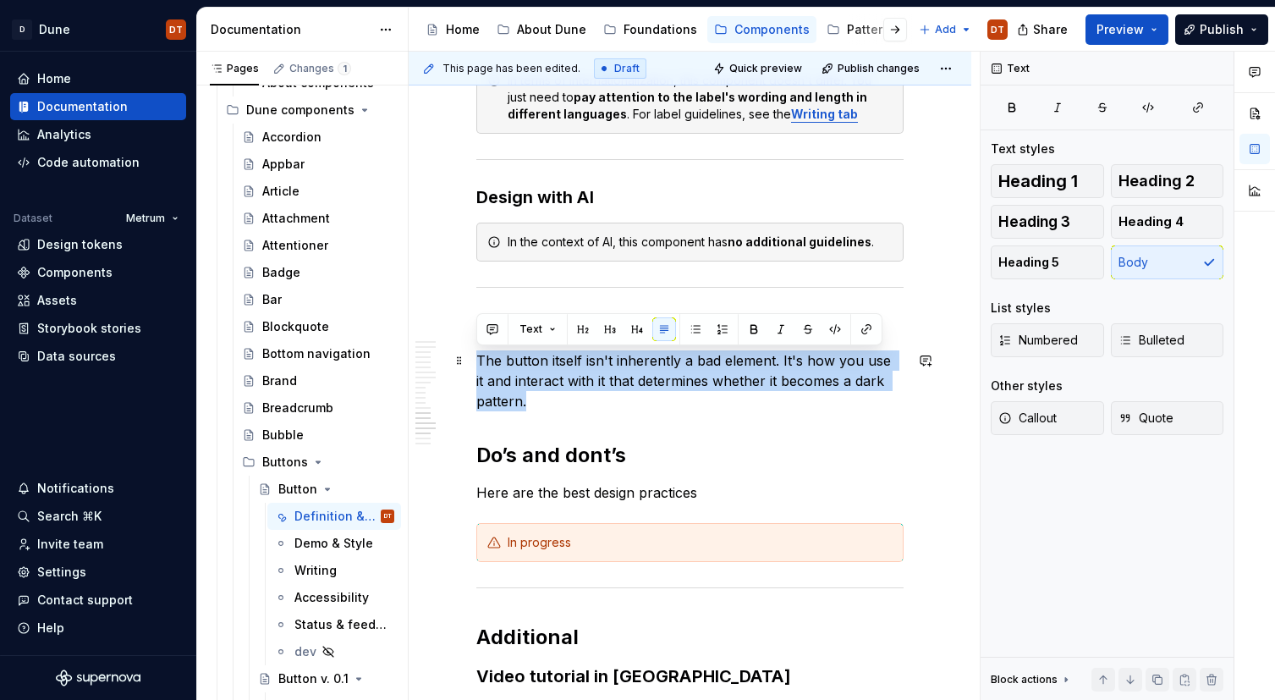
click at [602, 396] on p "The button itself isn't inherently a bad element. It's how you use it and inter…" at bounding box center [689, 380] width 427 height 61
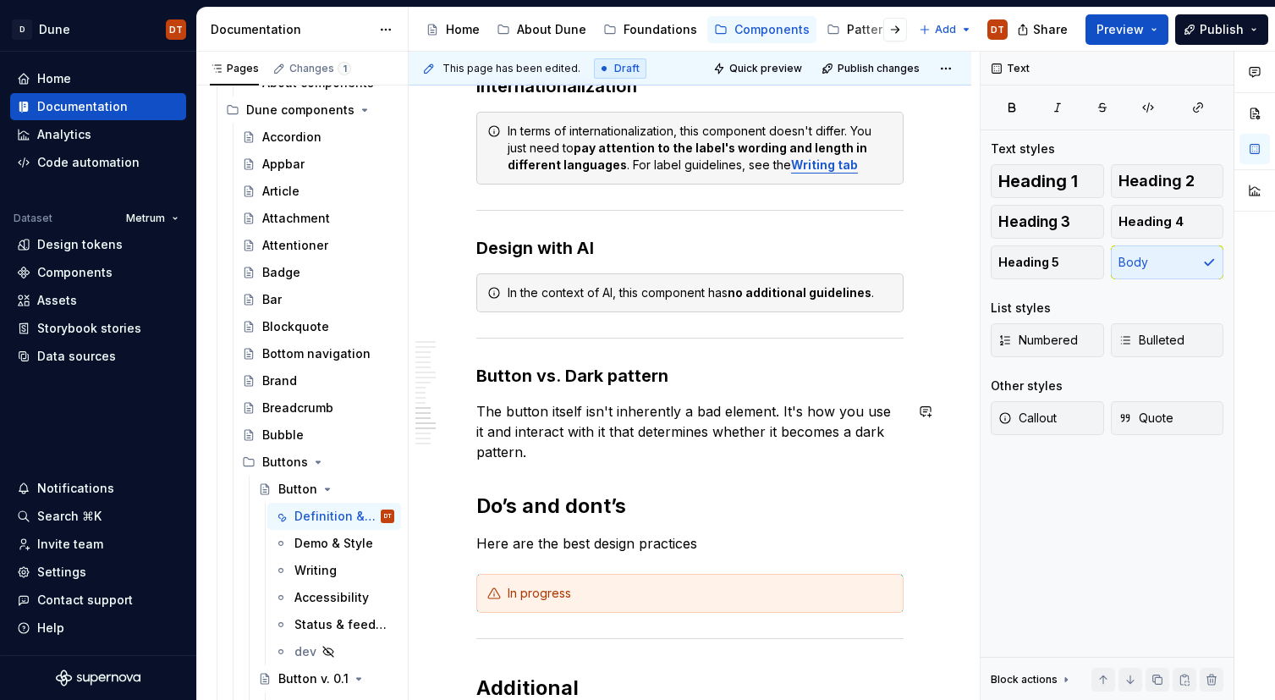
scroll to position [3011, 0]
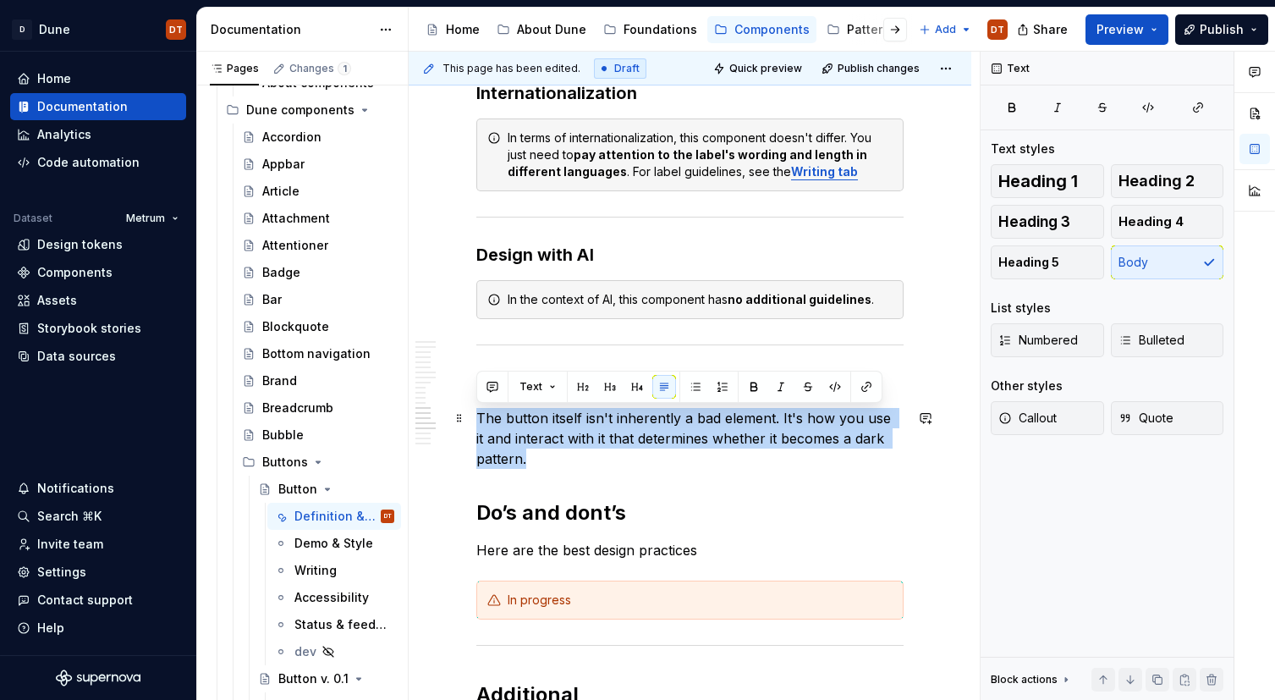
drag, startPoint x: 530, startPoint y: 459, endPoint x: 574, endPoint y: 425, distance: 55.4
click at [1036, 416] on span "Callout" at bounding box center [1027, 417] width 58 height 17
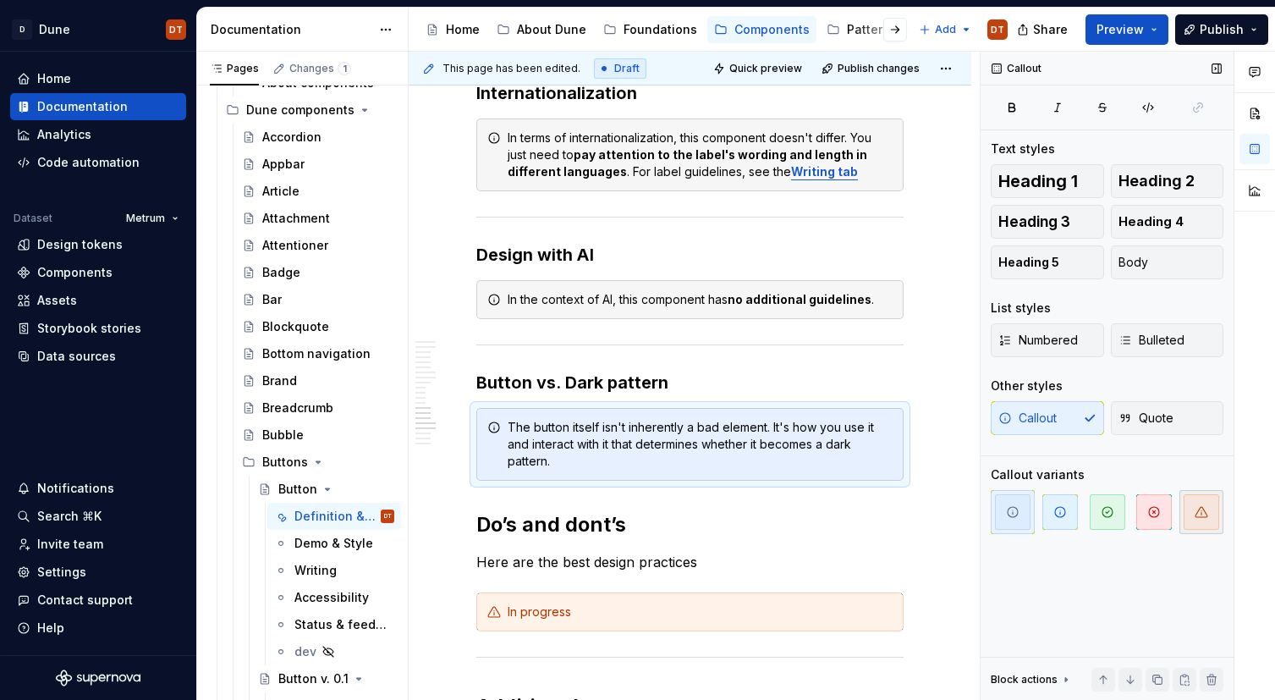
click at [1199, 512] on icon "button" at bounding box center [1201, 512] width 14 height 14
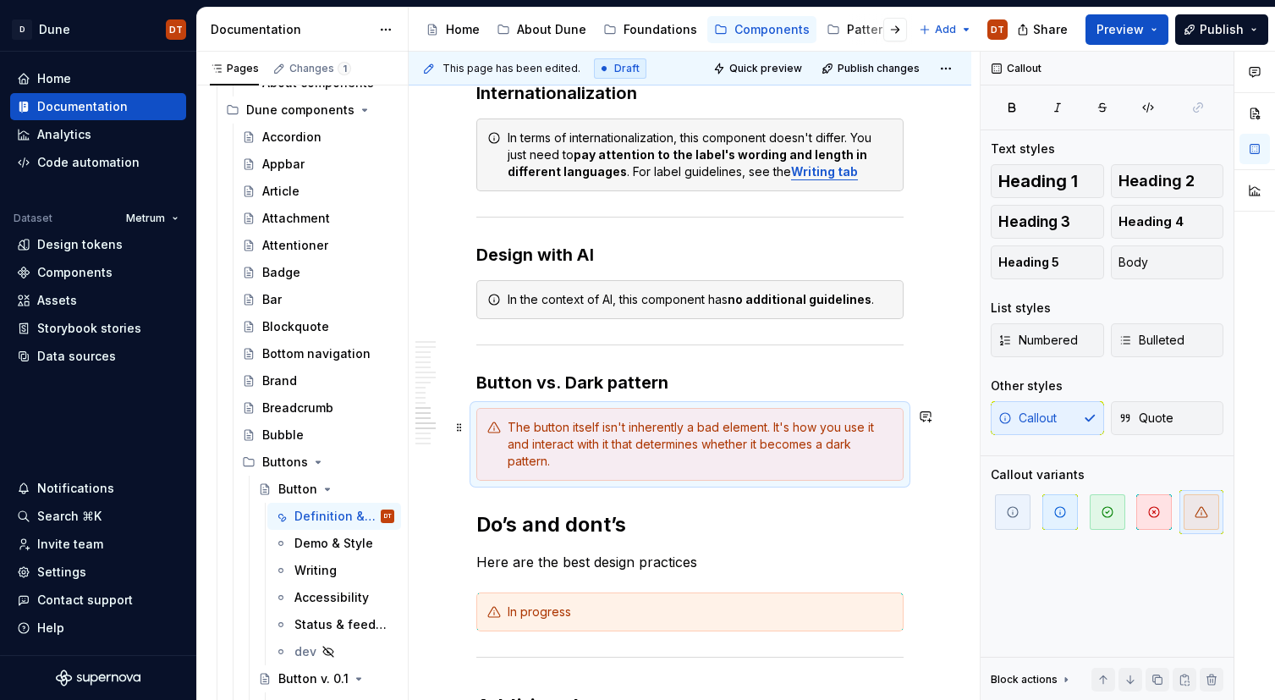
click at [585, 431] on div "The button itself isn't inherently a bad element. It's how you use it and inter…" at bounding box center [700, 444] width 385 height 51
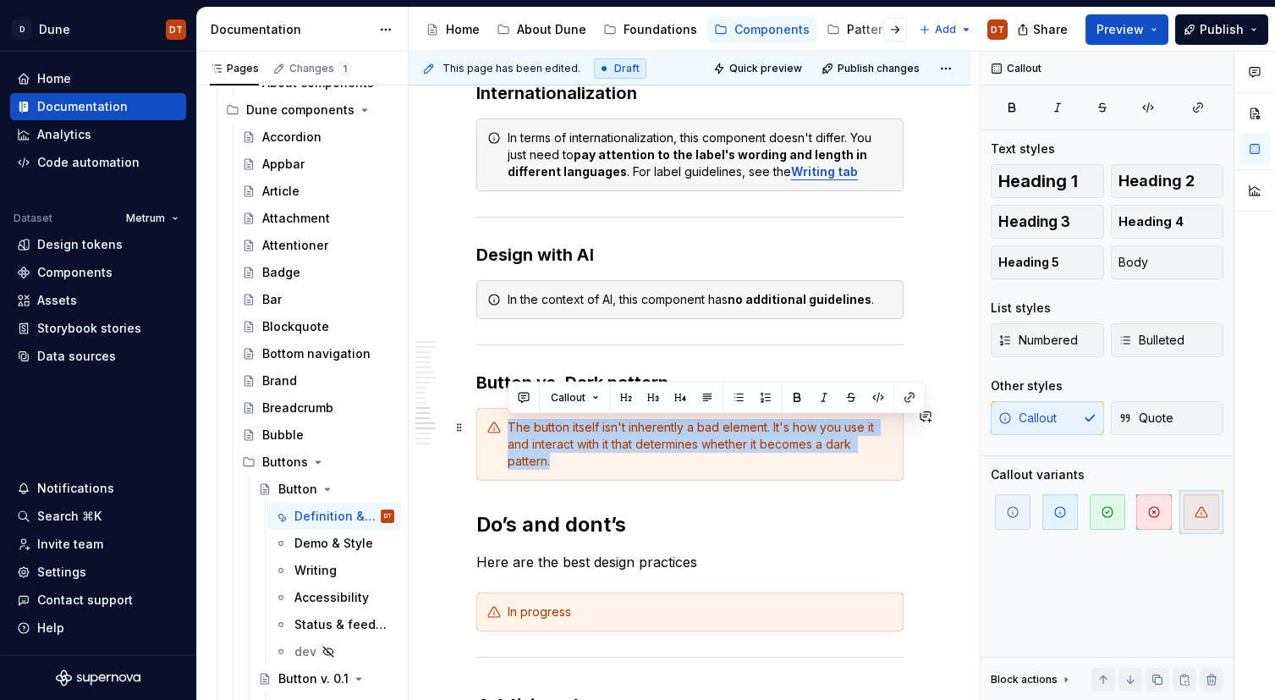
drag, startPoint x: 508, startPoint y: 425, endPoint x: 879, endPoint y: 442, distance: 370.9
click at [879, 442] on div "The button itself isn't inherently a bad element. It's how you use it and inter…" at bounding box center [700, 444] width 385 height 51
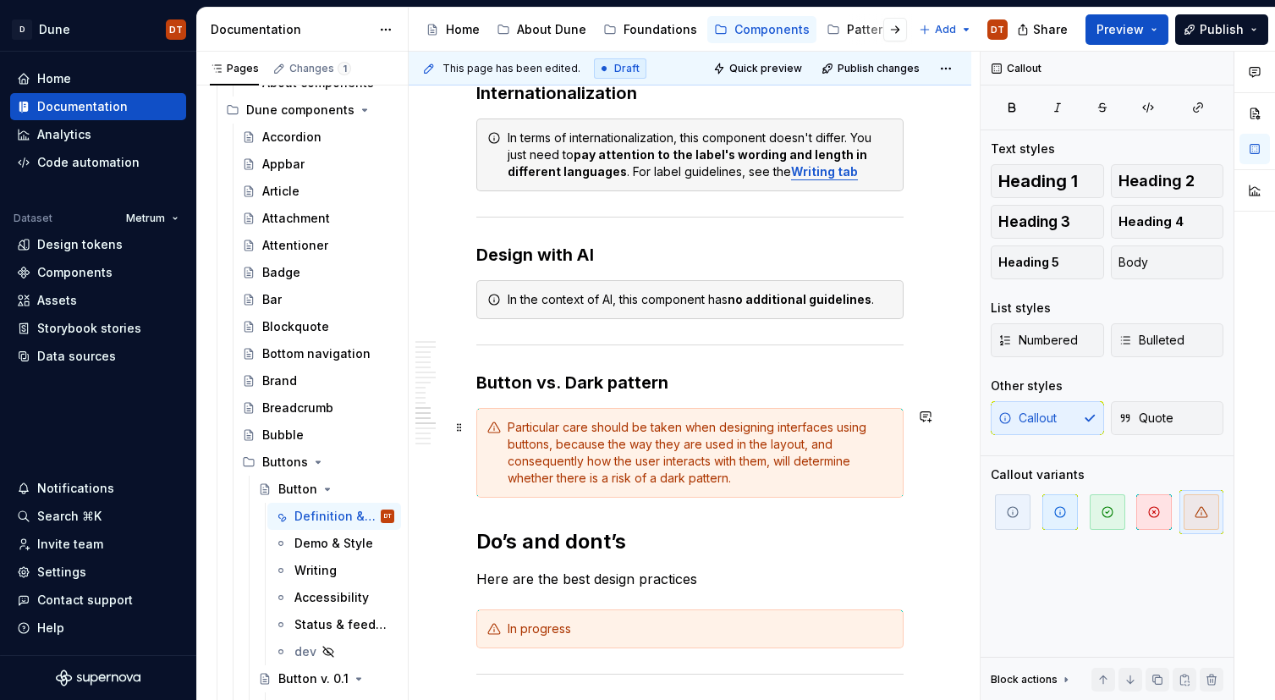
click at [695, 445] on div "Particular care should be taken when designing interfaces using buttons, becaus…" at bounding box center [700, 453] width 385 height 68
click at [585, 465] on div "Particular care should be taken when designing interfaces using buttons, becaus…" at bounding box center [700, 453] width 385 height 68
click at [733, 463] on div "Particular care should be taken when designing interfaces using buttons, becaus…" at bounding box center [700, 453] width 385 height 68
click at [614, 480] on div "Particular care should be taken when designing interfaces using buttons, becaus…" at bounding box center [700, 453] width 385 height 68
click at [644, 478] on div "Particular care should be taken when designing interfaces using buttons, becaus…" at bounding box center [700, 453] width 385 height 68
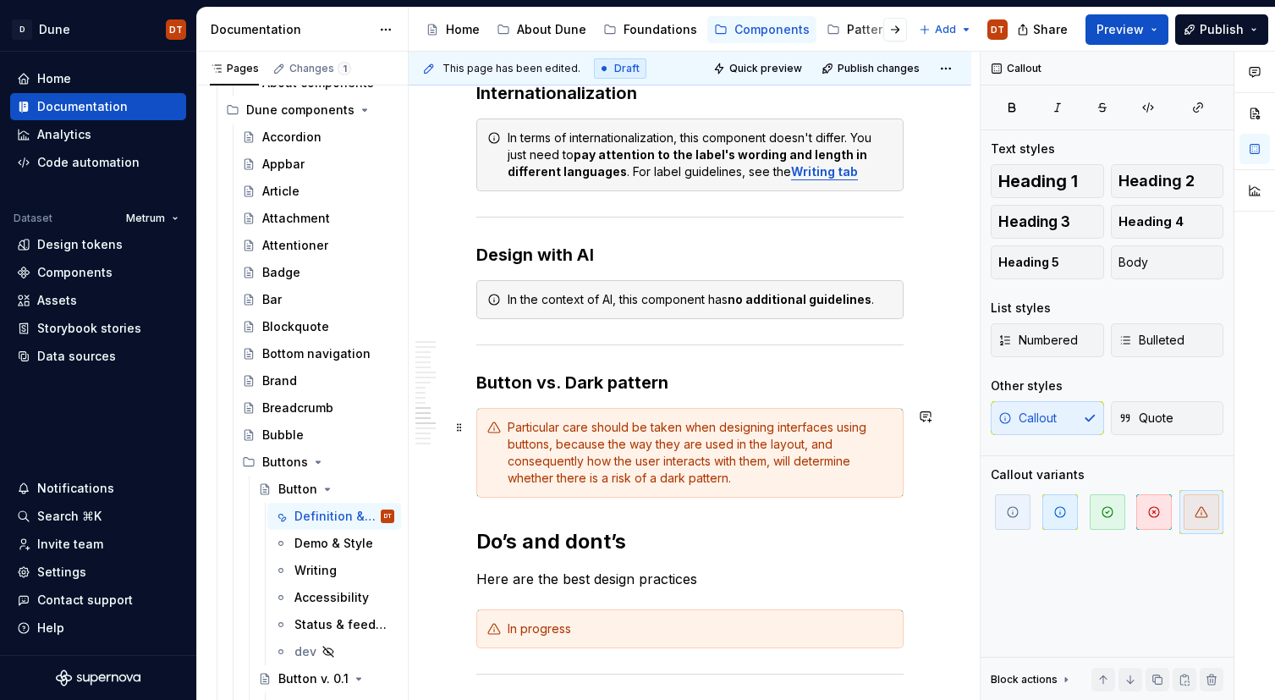
click at [548, 443] on div "Particular care should be taken when designing interfaces using buttons, becaus…" at bounding box center [700, 453] width 385 height 68
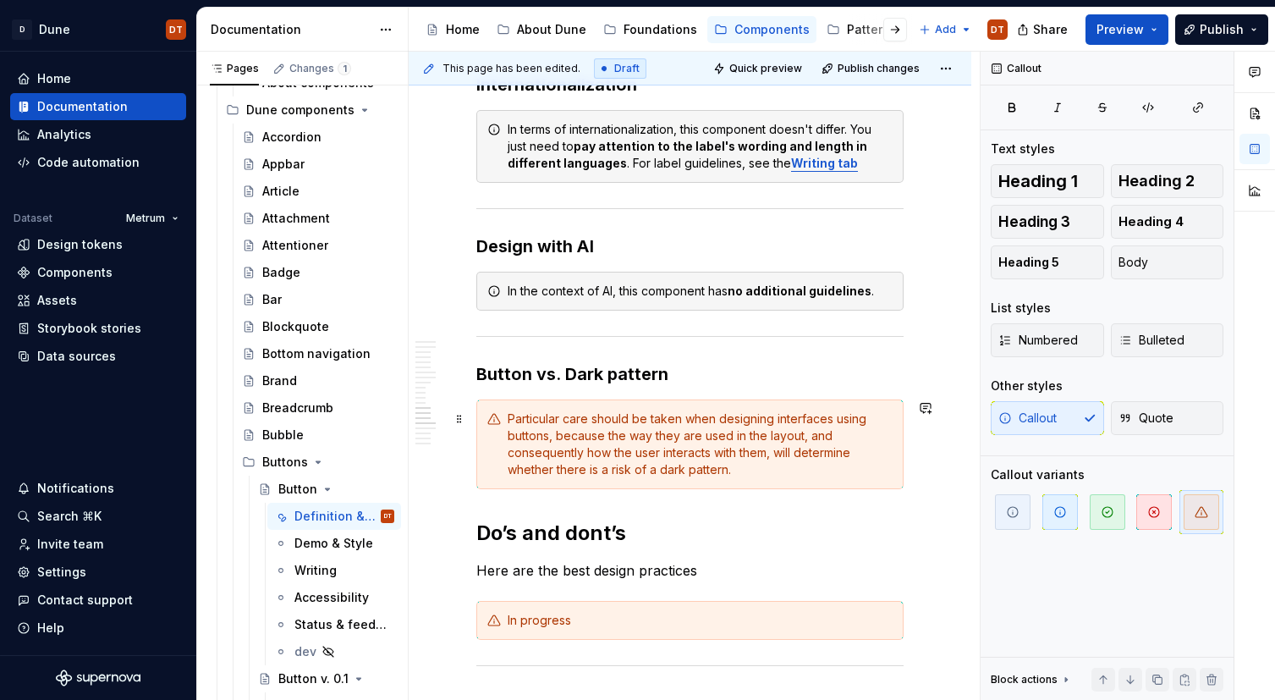
scroll to position [3047, 0]
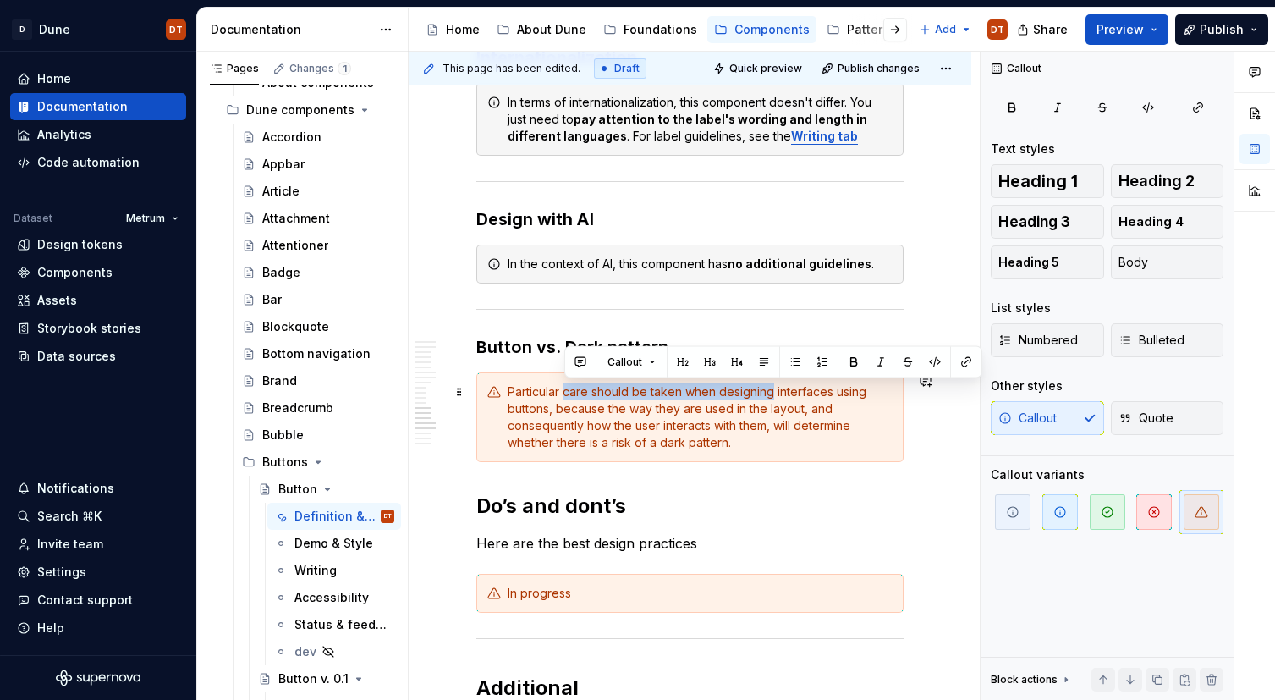
drag, startPoint x: 565, startPoint y: 392, endPoint x: 771, endPoint y: 393, distance: 205.6
click at [771, 393] on div "Particular care should be taken when designing interfaces using buttons, becaus…" at bounding box center [700, 417] width 385 height 68
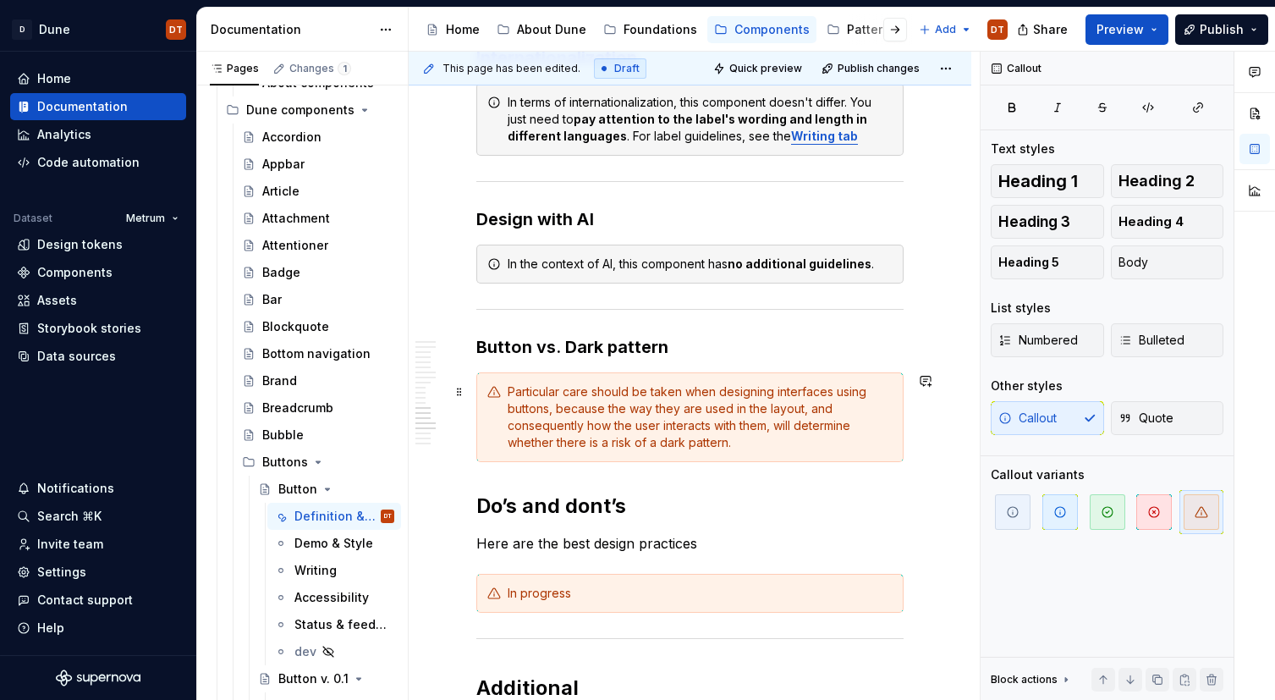
click at [565, 393] on div "Particular care should be taken when designing interfaces using buttons, becaus…" at bounding box center [700, 417] width 385 height 68
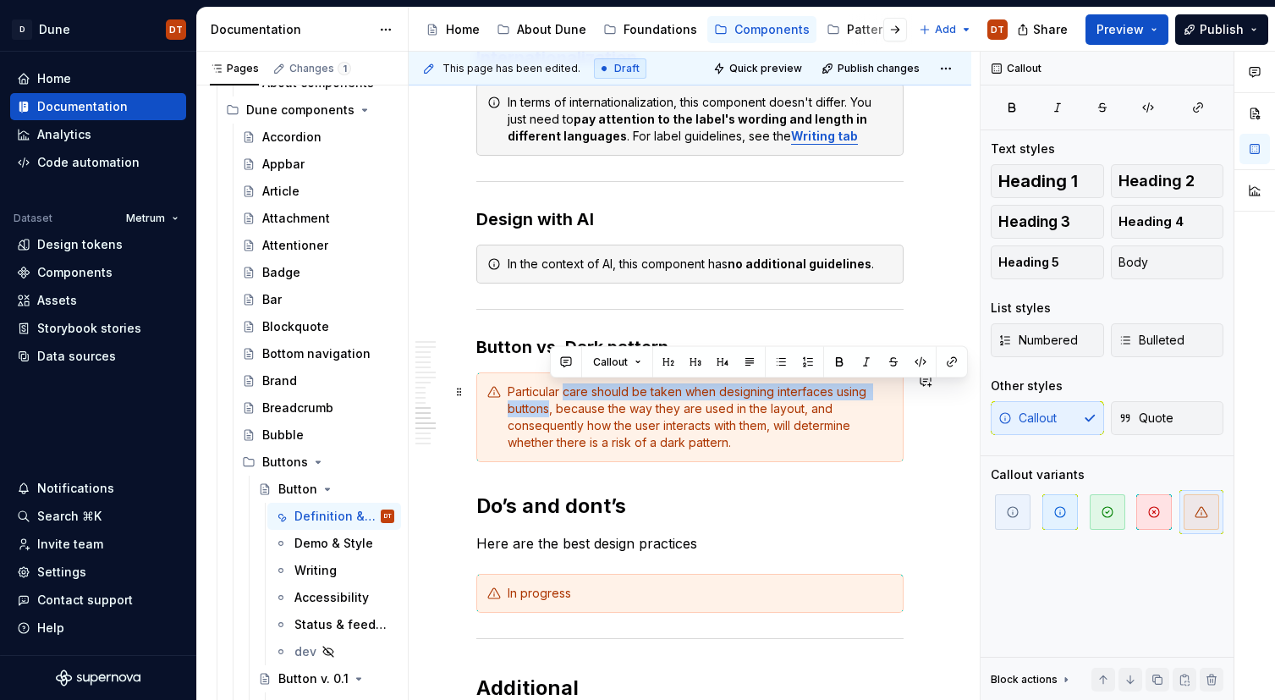
drag, startPoint x: 566, startPoint y: 392, endPoint x: 547, endPoint y: 405, distance: 22.5
click at [547, 405] on div "Particular care should be taken when designing interfaces using buttons, becaus…" at bounding box center [700, 417] width 385 height 68
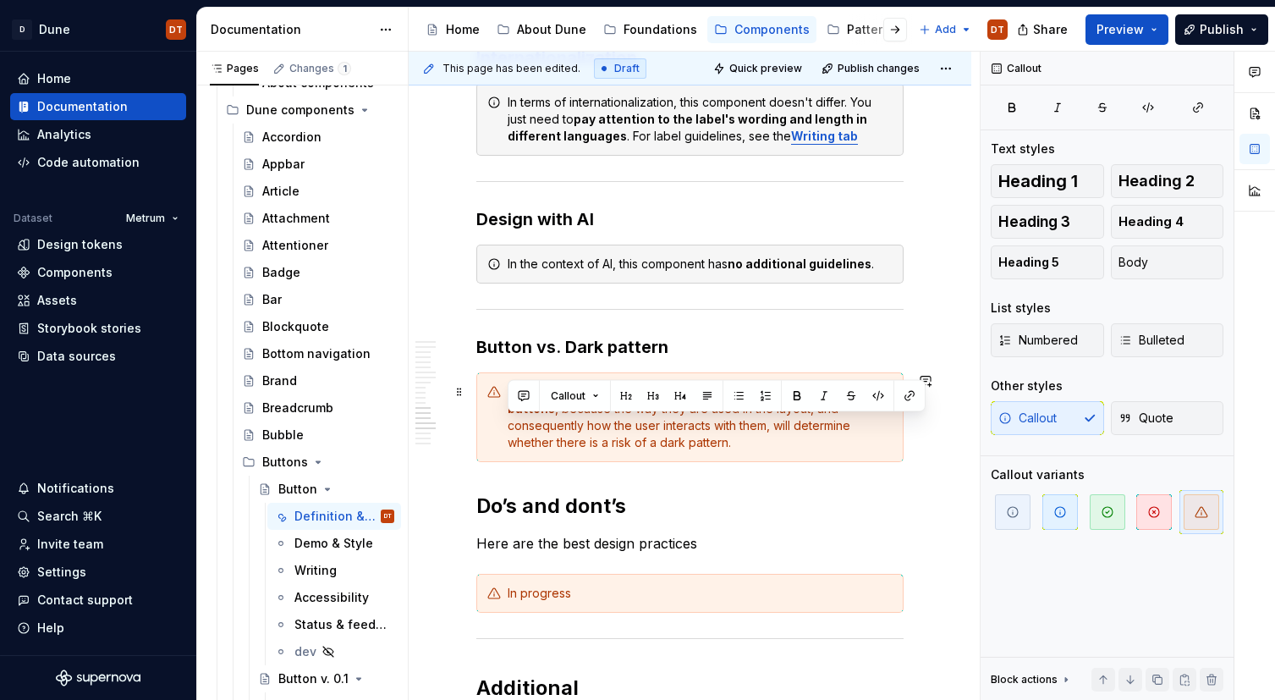
click at [592, 423] on div "Particular care should be taken when designing interfaces using buttons , becau…" at bounding box center [700, 417] width 385 height 68
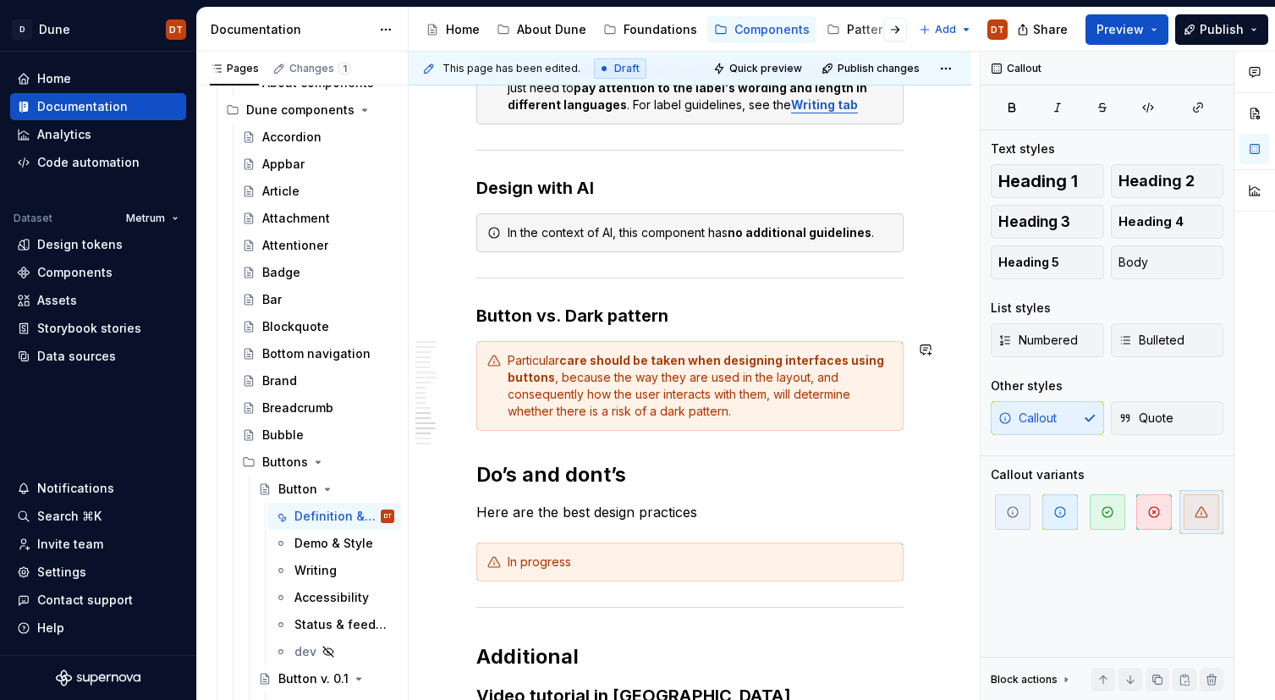
scroll to position [3085, 0]
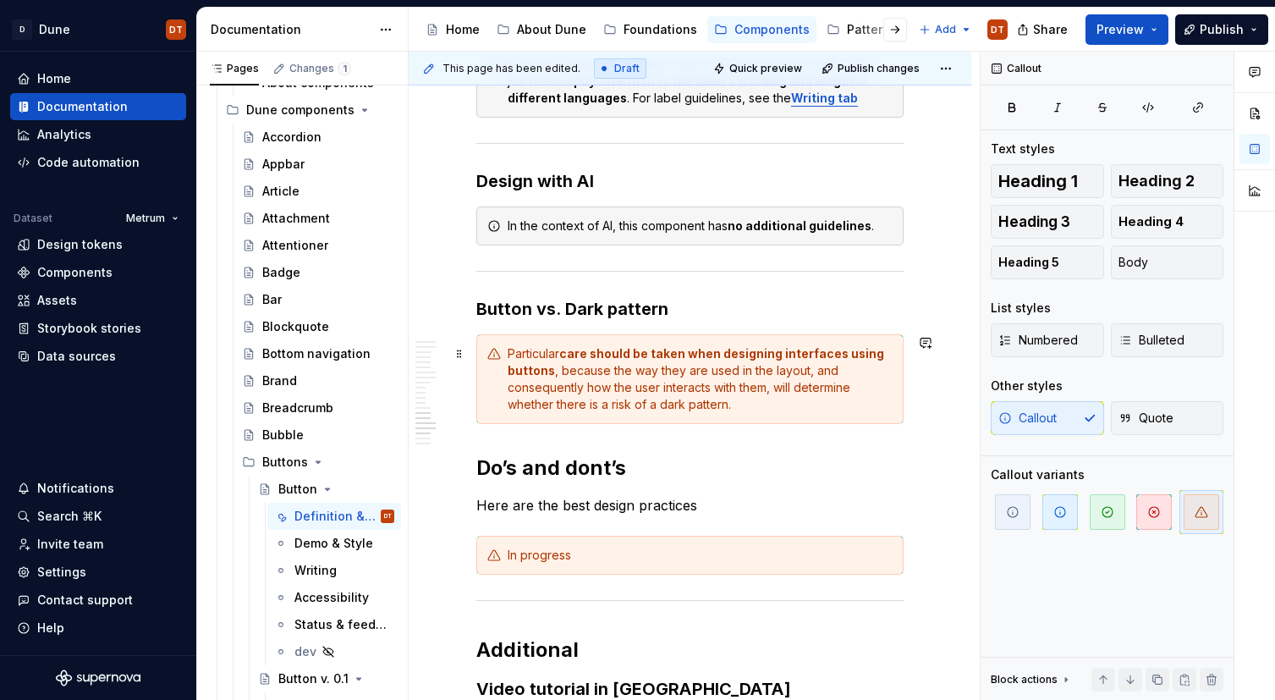
drag, startPoint x: 592, startPoint y: 383, endPoint x: 571, endPoint y: 374, distance: 23.1
click at [592, 383] on div "Particular care should be taken when designing interfaces using buttons , becau…" at bounding box center [700, 379] width 385 height 68
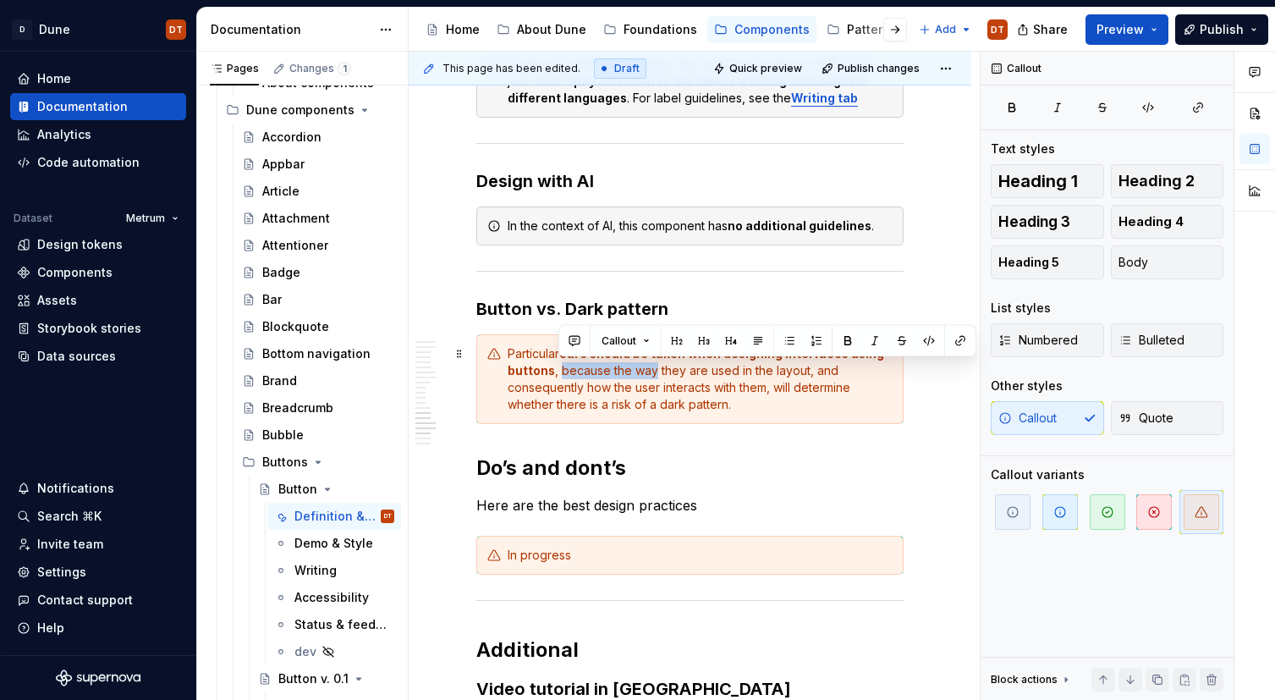
drag, startPoint x: 574, startPoint y: 371, endPoint x: 651, endPoint y: 371, distance: 76.1
click at [651, 371] on div "Particular care should be taken when designing interfaces using buttons , becau…" at bounding box center [700, 379] width 385 height 68
click at [742, 401] on div "Particular care should be taken when designing interfaces using buttons , becau…" at bounding box center [700, 379] width 385 height 68
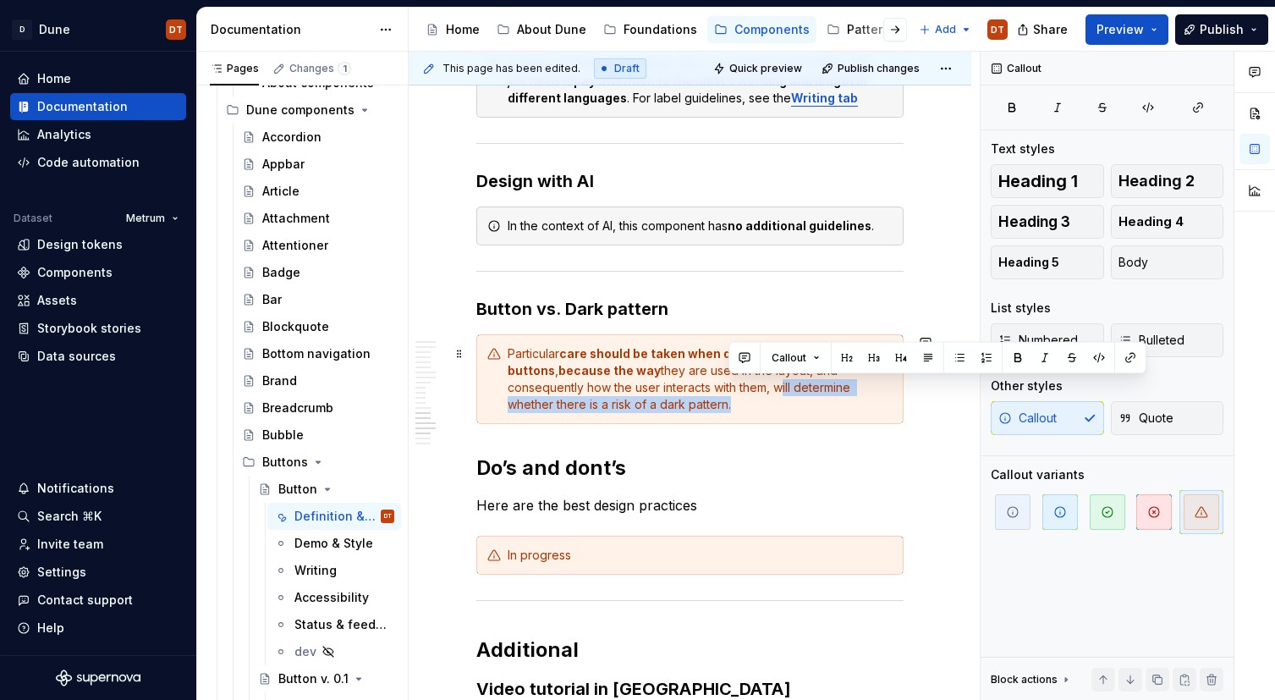
drag, startPoint x: 780, startPoint y: 388, endPoint x: 727, endPoint y: 404, distance: 55.7
click at [727, 404] on div "Particular care should be taken when designing interfaces using buttons , becau…" at bounding box center [700, 379] width 385 height 68
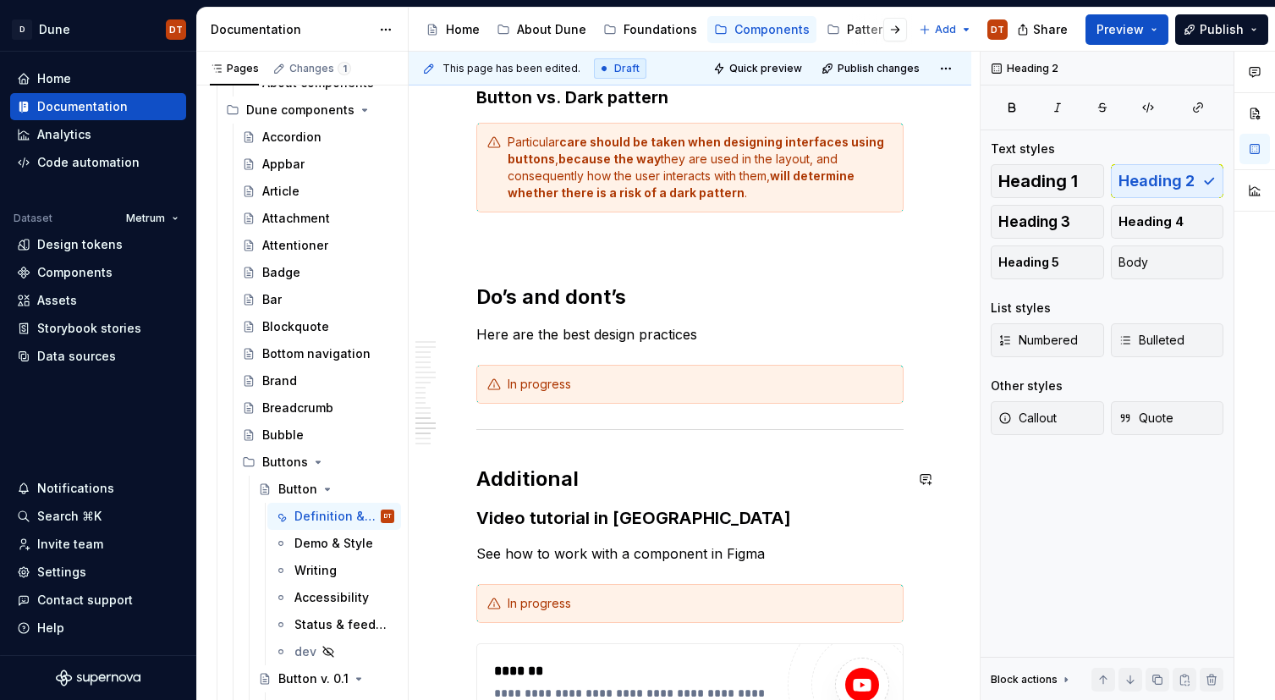
scroll to position [3269, 0]
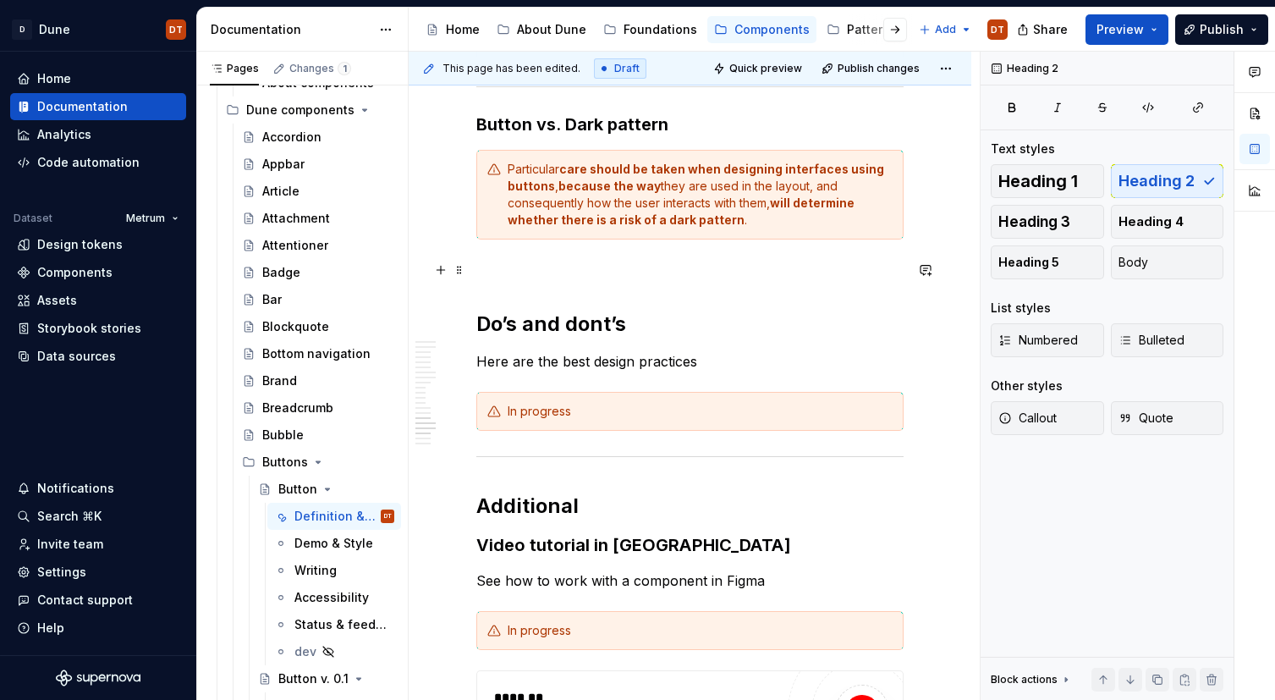
click at [507, 269] on p at bounding box center [689, 270] width 427 height 20
click at [527, 270] on p at bounding box center [689, 270] width 427 height 20
click at [544, 277] on p at bounding box center [689, 270] width 427 height 20
click at [490, 272] on p at bounding box center [689, 270] width 427 height 20
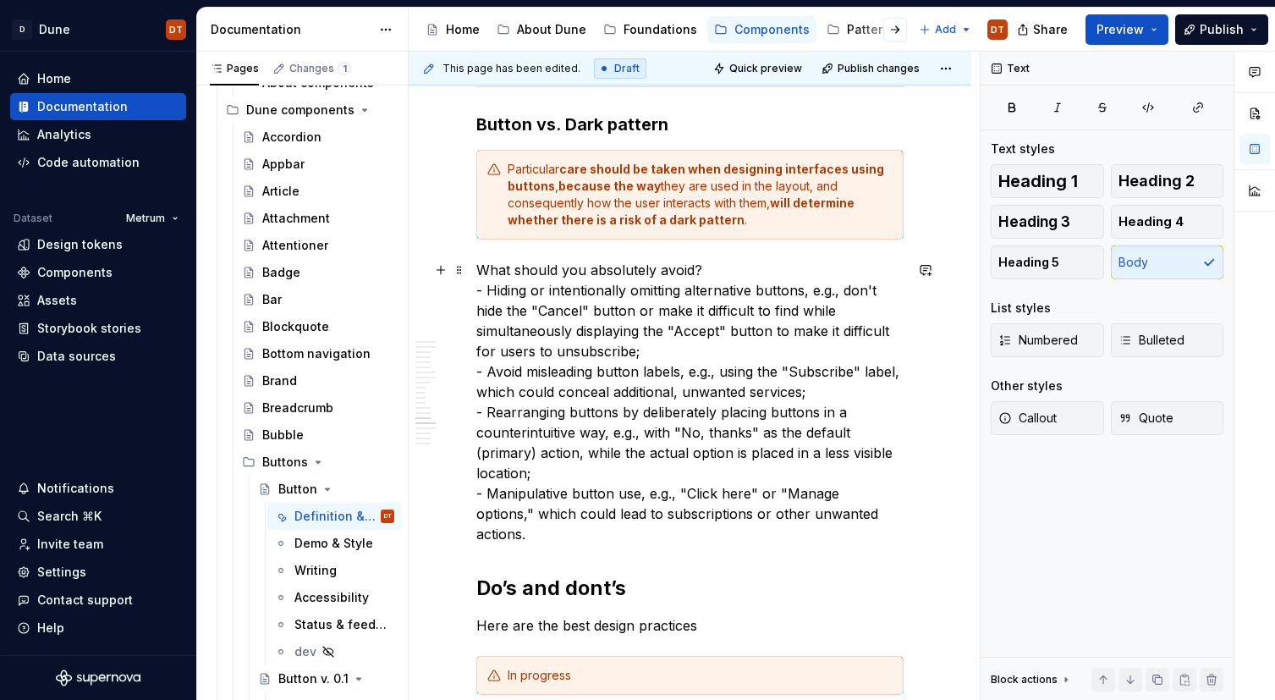
click at [566, 284] on p "What should you absolutely avoid? - Hiding or intentionally omitting alternativ…" at bounding box center [689, 402] width 427 height 284
click at [704, 272] on p "What should you absolutely avoid? - Hiding or intentionally omitting alternativ…" at bounding box center [689, 402] width 427 height 284
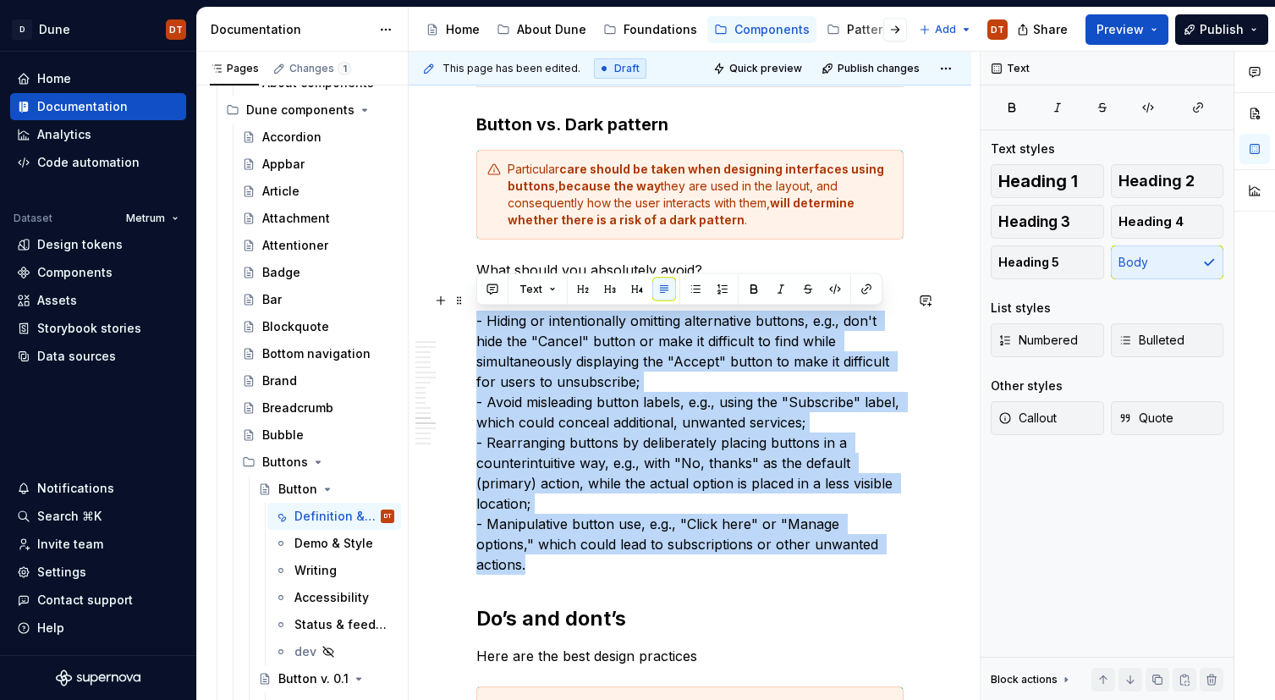
drag, startPoint x: 729, startPoint y: 509, endPoint x: 463, endPoint y: 321, distance: 326.0
click at [694, 290] on button "button" at bounding box center [695, 289] width 24 height 24
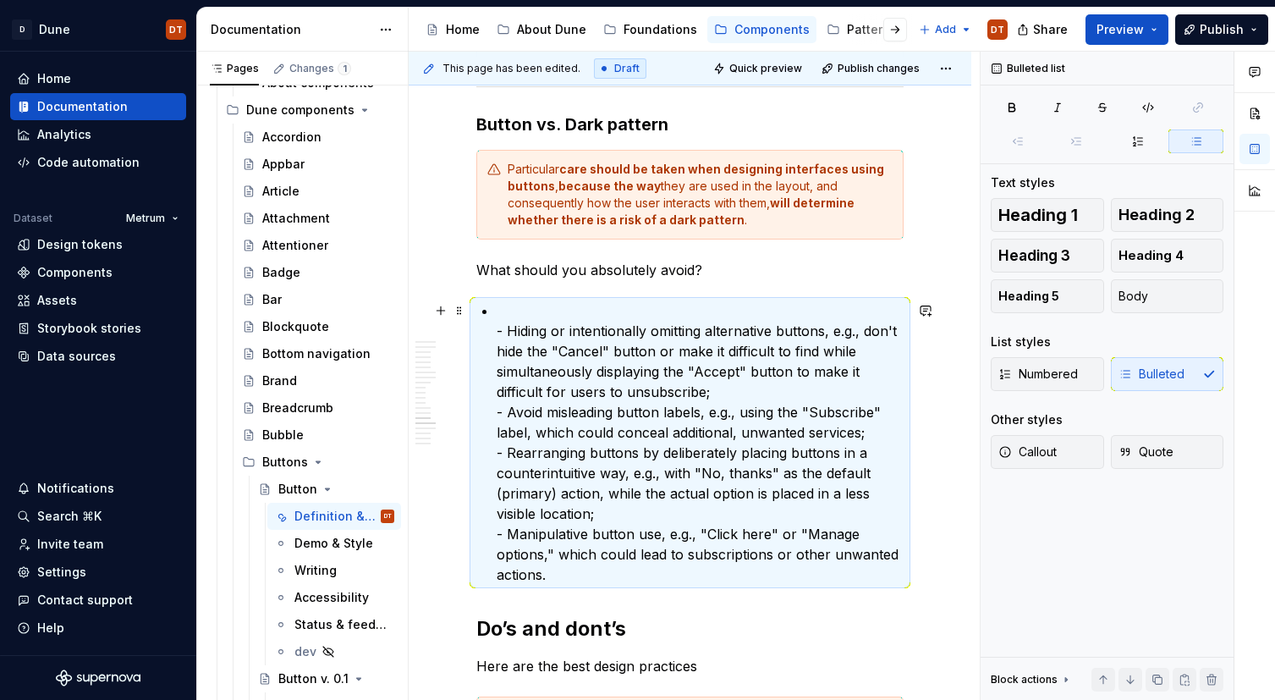
click at [541, 341] on p "- Hiding or intentionally omitting alternative buttons, e.g., don't hide the "C…" at bounding box center [700, 442] width 407 height 284
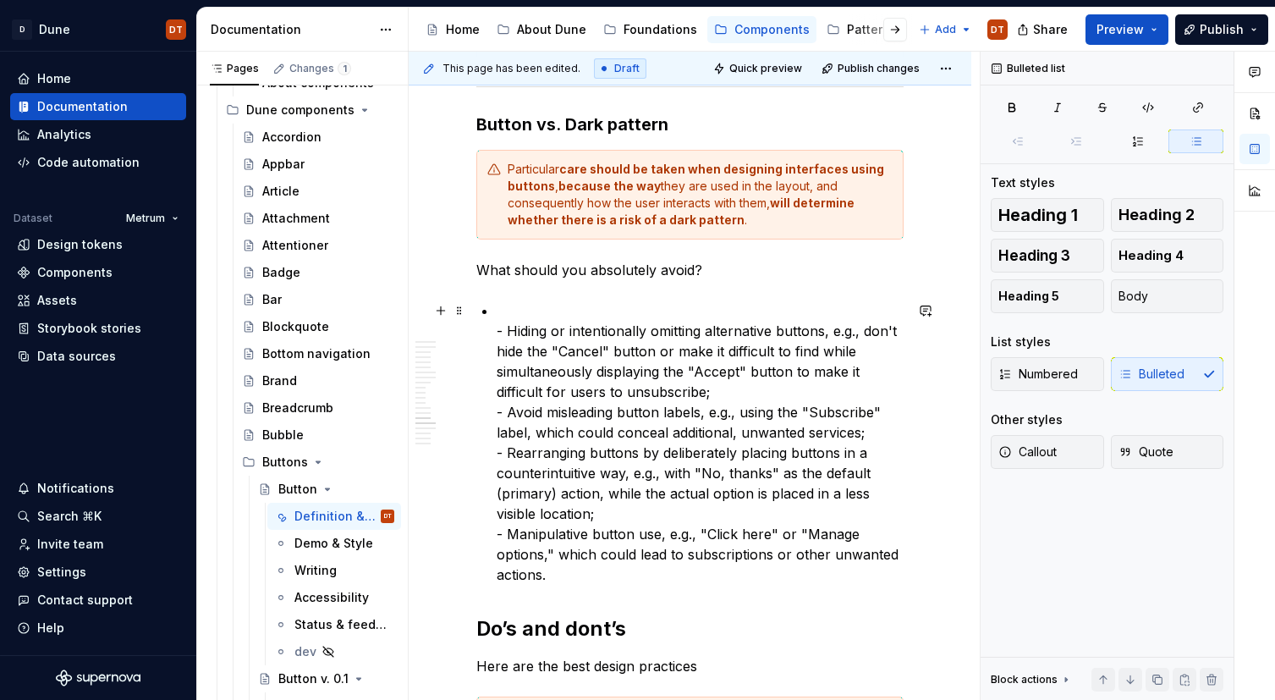
click at [505, 327] on p "- Hiding or intentionally omitting alternative buttons, e.g., don't hide the "C…" at bounding box center [700, 442] width 407 height 284
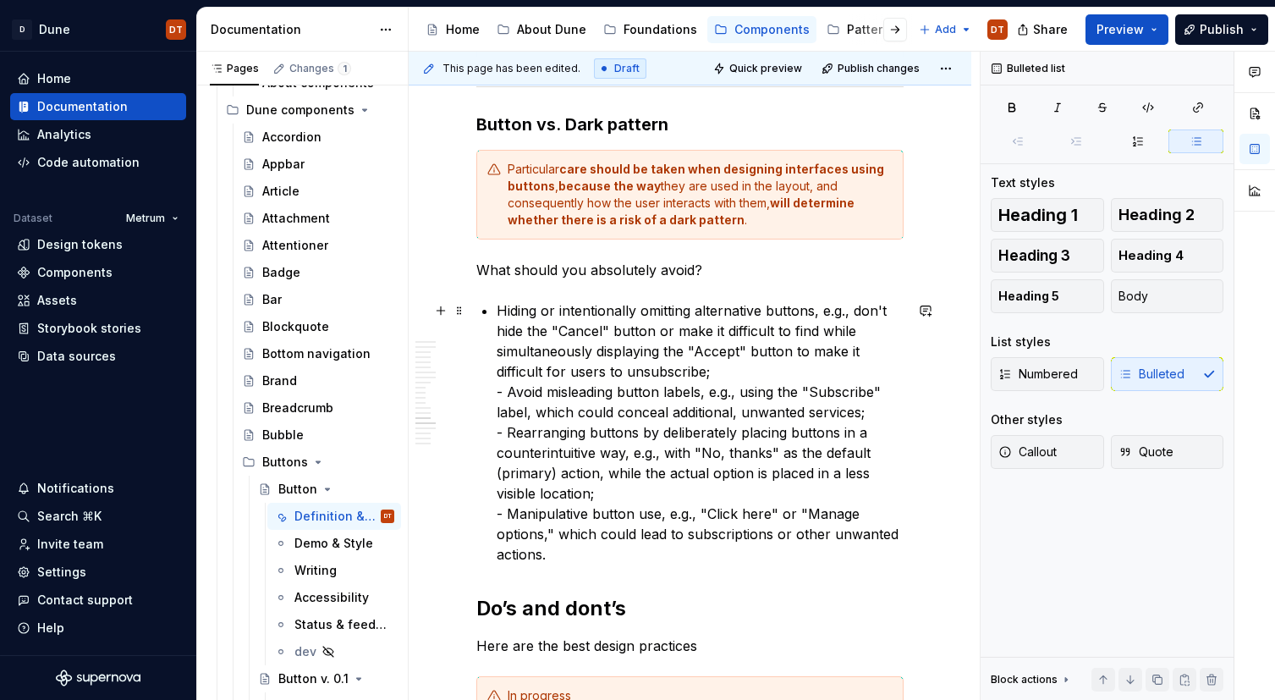
click at [507, 392] on p "Hiding or intentionally omitting alternative buttons, e.g., don't hide the "Can…" at bounding box center [700, 432] width 407 height 264
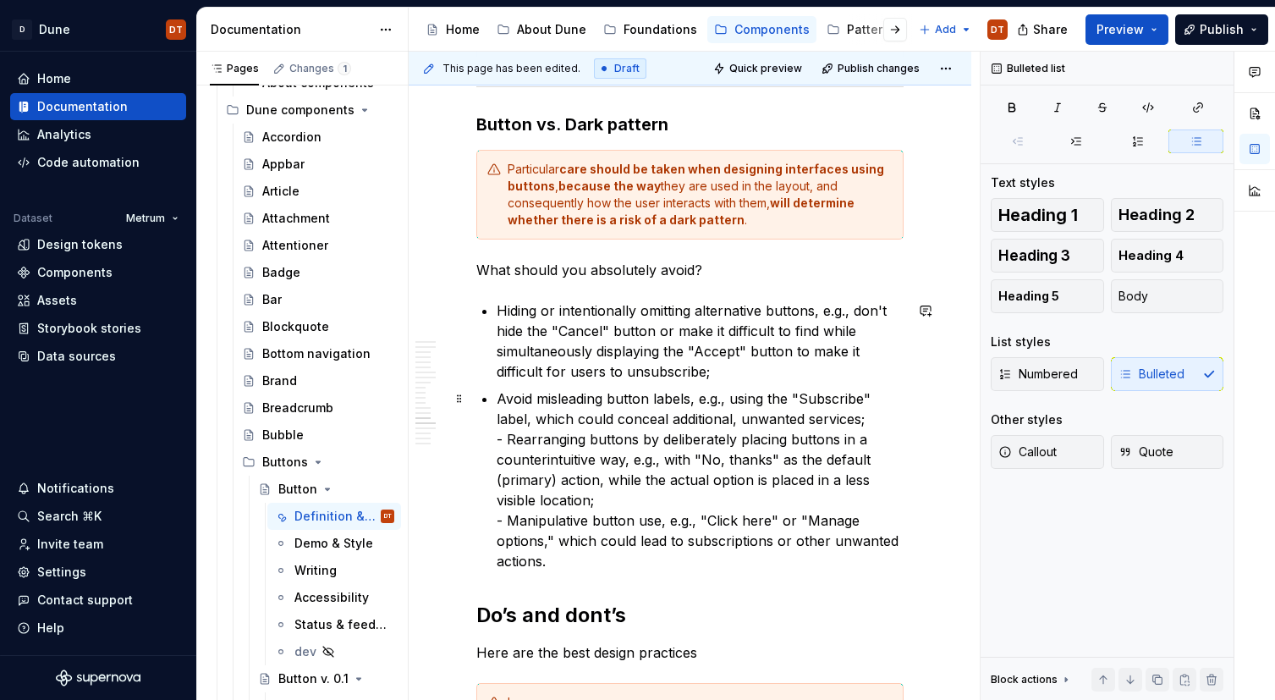
click at [508, 440] on p "Avoid misleading button labels, e.g., using the "Subscribe" label, which could …" at bounding box center [700, 479] width 407 height 183
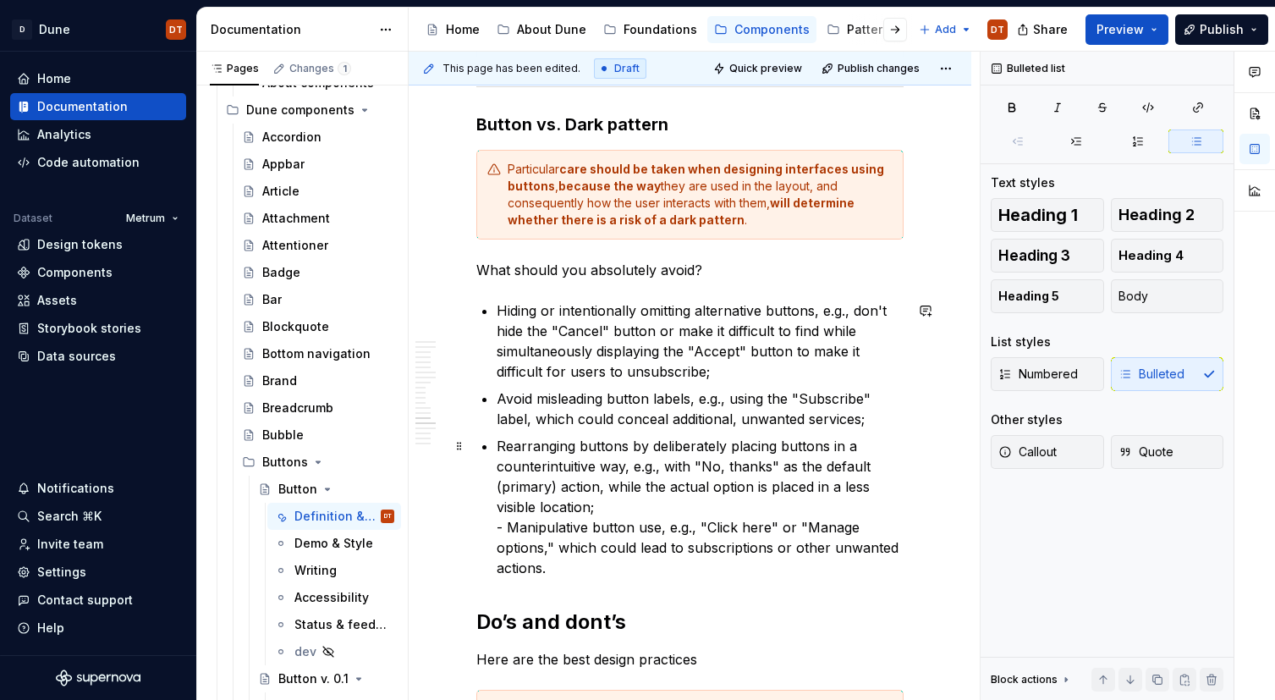
click at [508, 527] on p "Rearranging buttons by deliberately placing buttons in a counterintuitive way, …" at bounding box center [700, 507] width 407 height 142
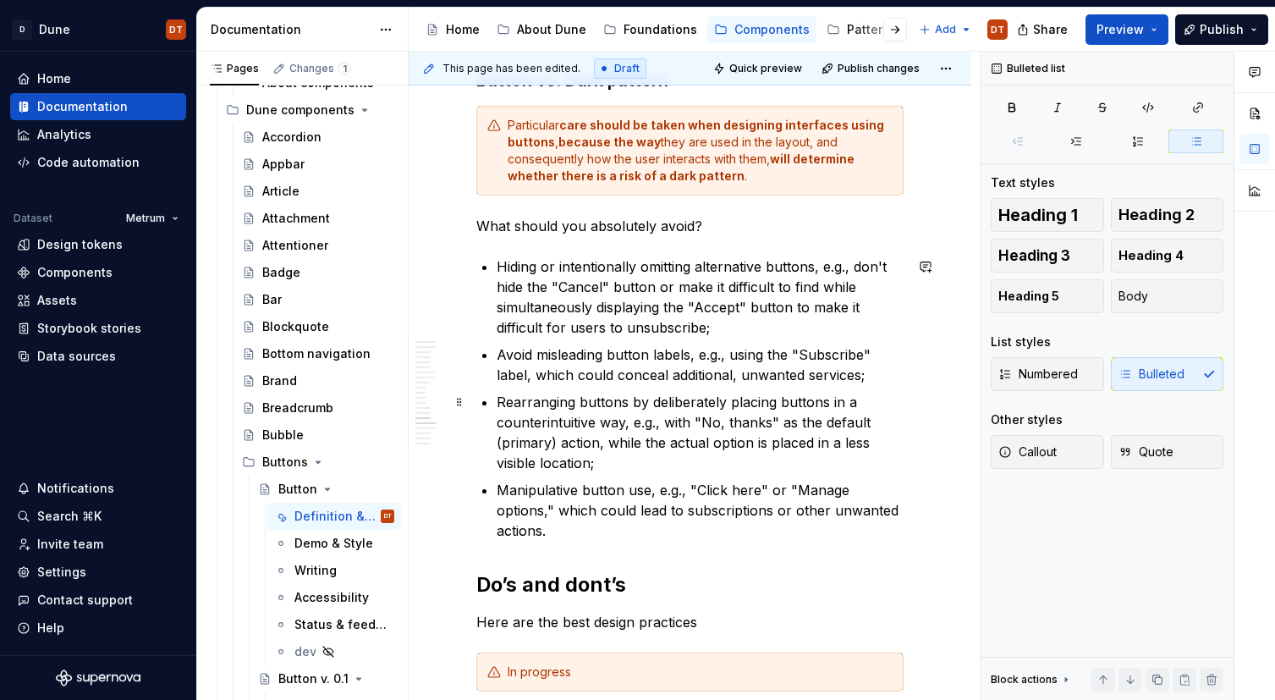
scroll to position [3317, 0]
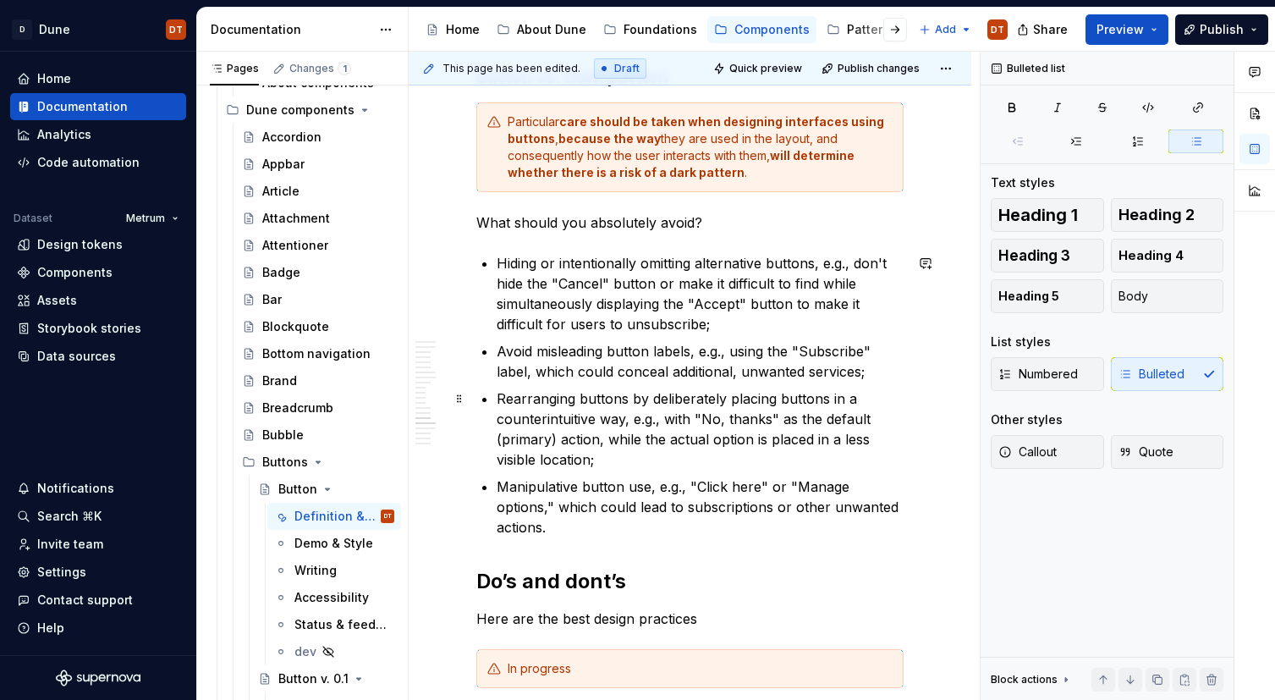
drag, startPoint x: 698, startPoint y: 454, endPoint x: 636, endPoint y: 475, distance: 65.0
click at [698, 454] on p "Rearranging buttons by deliberately placing buttons in a counterintuitive way, …" at bounding box center [700, 428] width 407 height 81
click at [634, 476] on p "Manipulative button use, e.g., "Click here" or "Manage options," which could le…" at bounding box center [700, 506] width 407 height 61
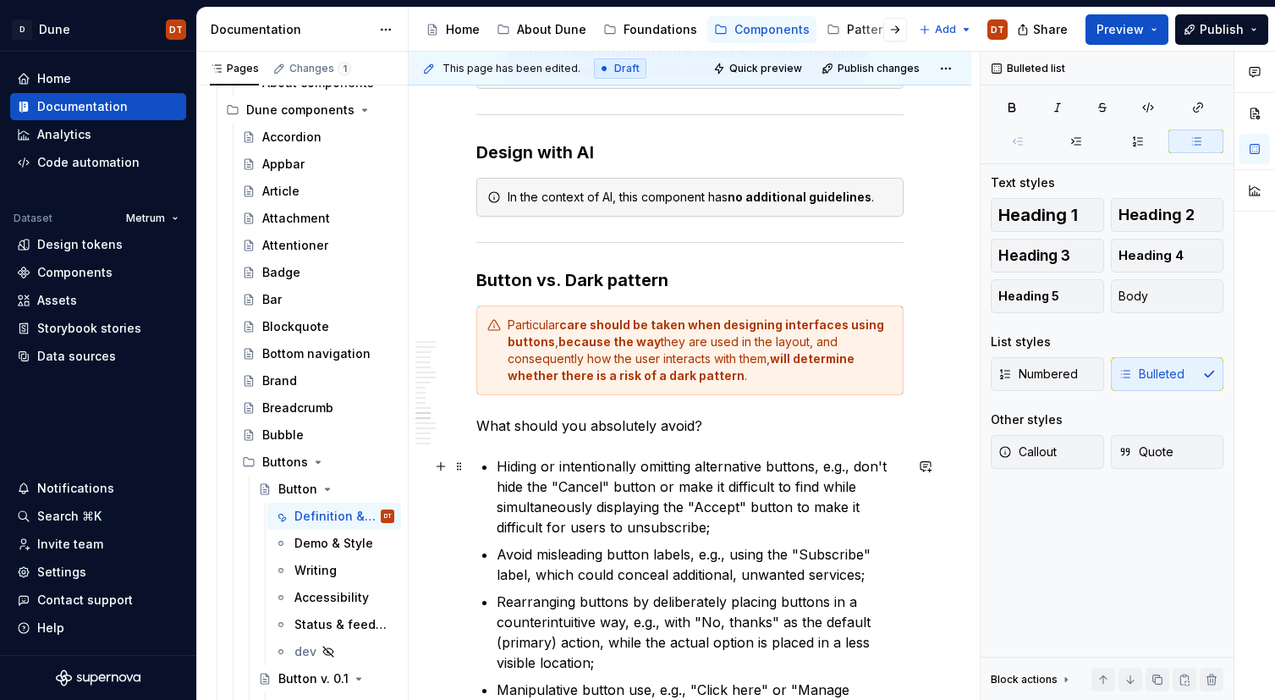
scroll to position [3108, 0]
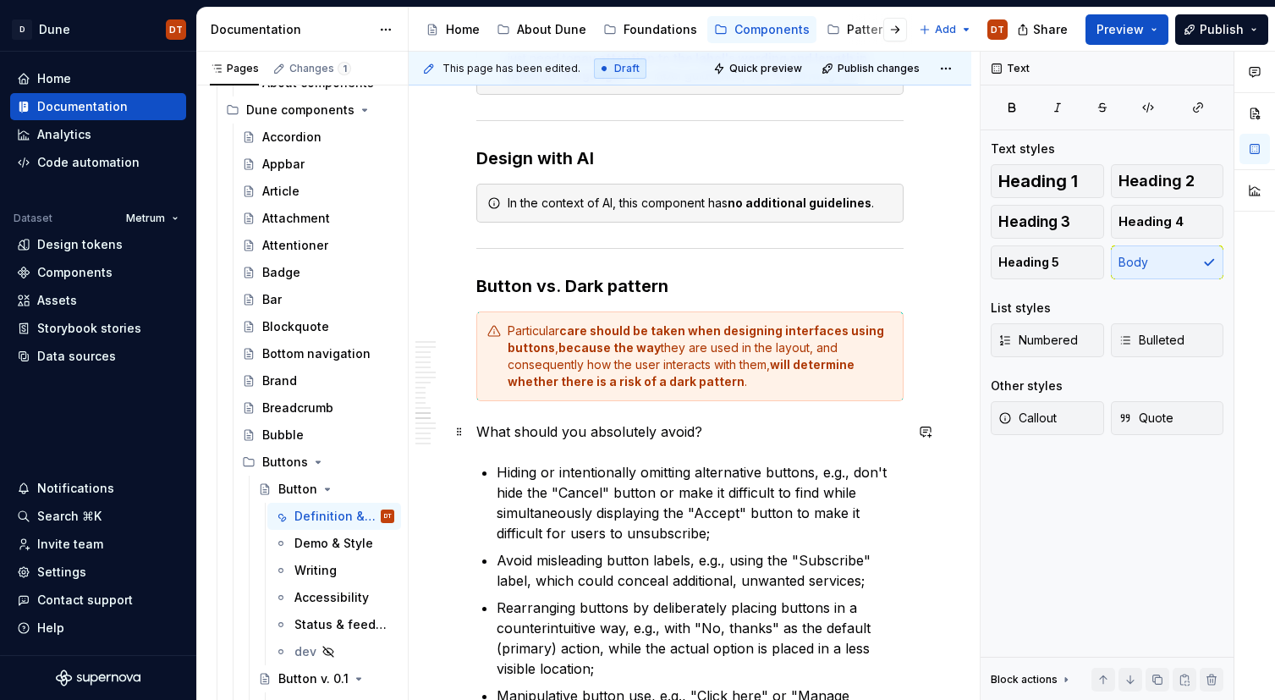
click at [574, 431] on p "What should you absolutely avoid?" at bounding box center [689, 431] width 427 height 20
click at [612, 435] on p "What should you absolutely avoid?" at bounding box center [689, 431] width 427 height 20
click at [667, 430] on p "What should you absolutely avoid?" at bounding box center [689, 431] width 427 height 20
drag, startPoint x: 554, startPoint y: 431, endPoint x: 620, endPoint y: 436, distance: 66.2
click at [556, 431] on p "What should you absolutely avoid?" at bounding box center [689, 431] width 427 height 20
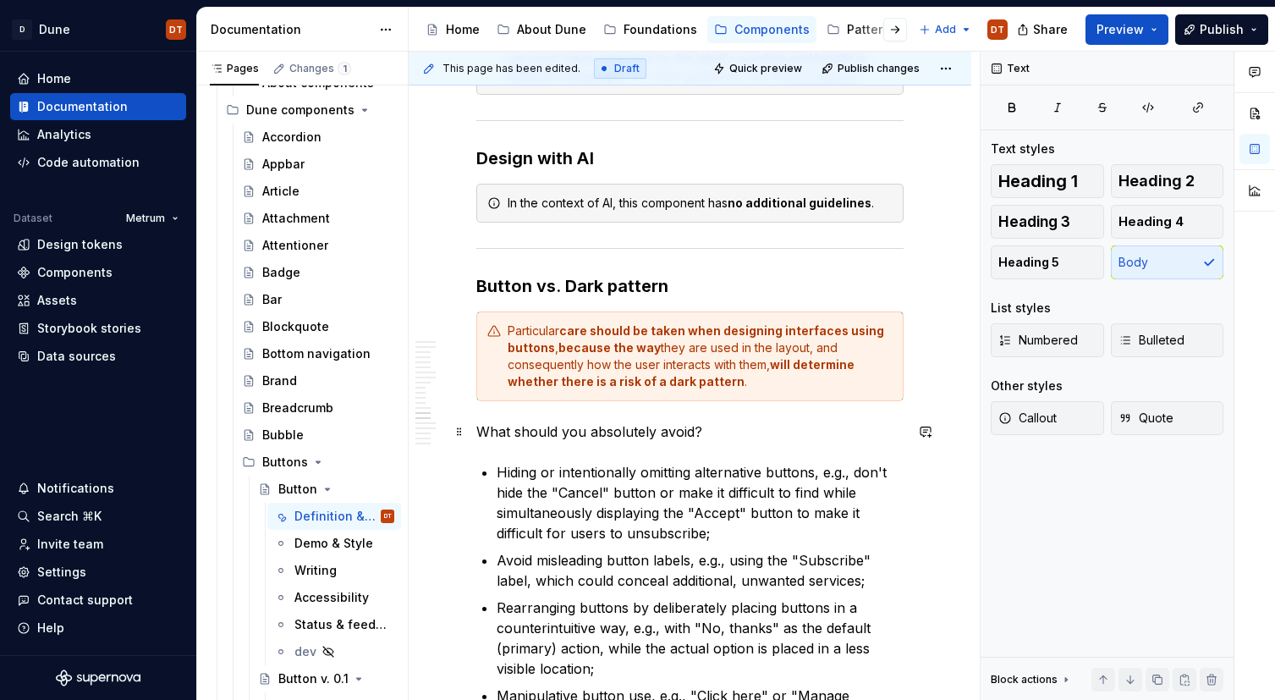
click at [691, 431] on p "What should you absolutely avoid?" at bounding box center [689, 431] width 427 height 20
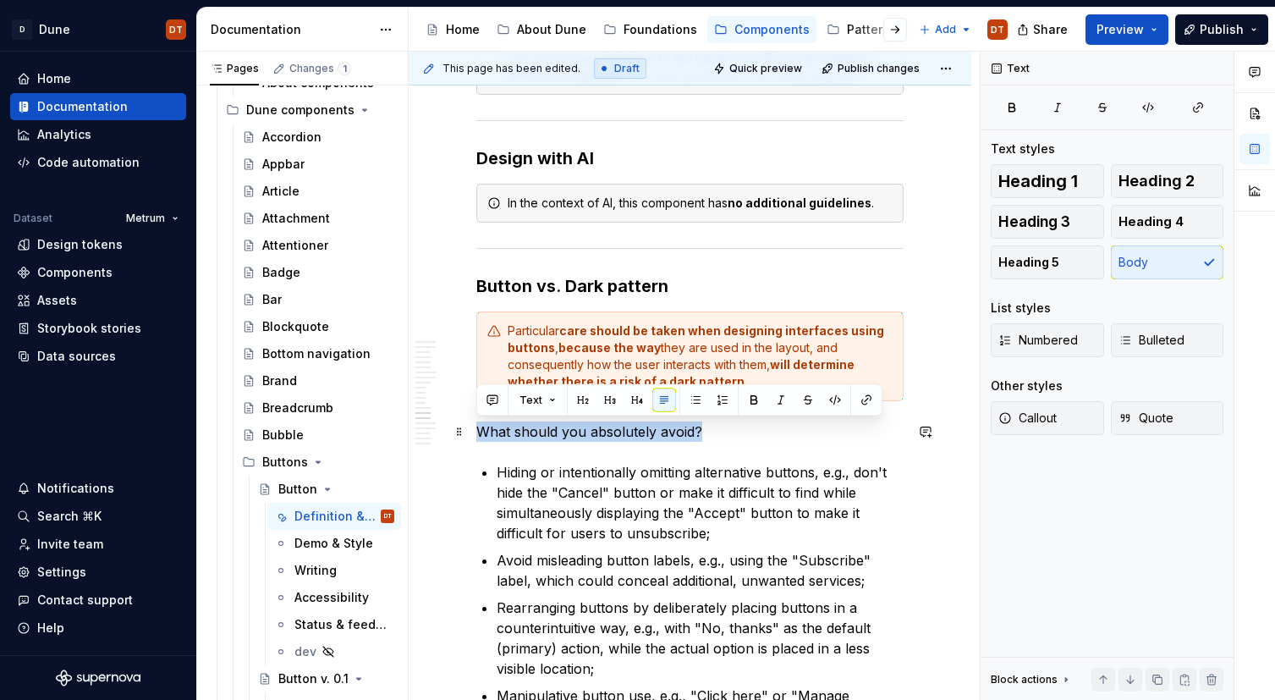
drag, startPoint x: 681, startPoint y: 431, endPoint x: 473, endPoint y: 429, distance: 208.1
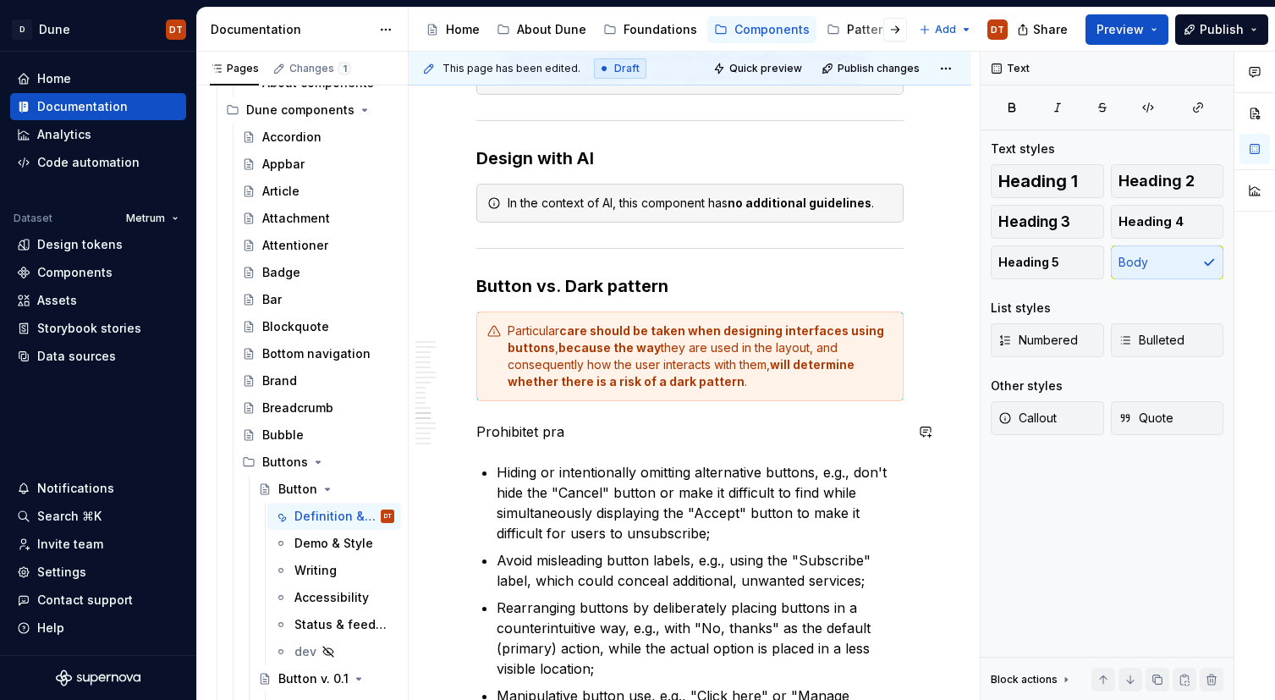
click at [520, 434] on p "Prohibitet pra" at bounding box center [689, 431] width 427 height 20
click at [513, 425] on p "Prohibitet pra" at bounding box center [689, 431] width 427 height 20
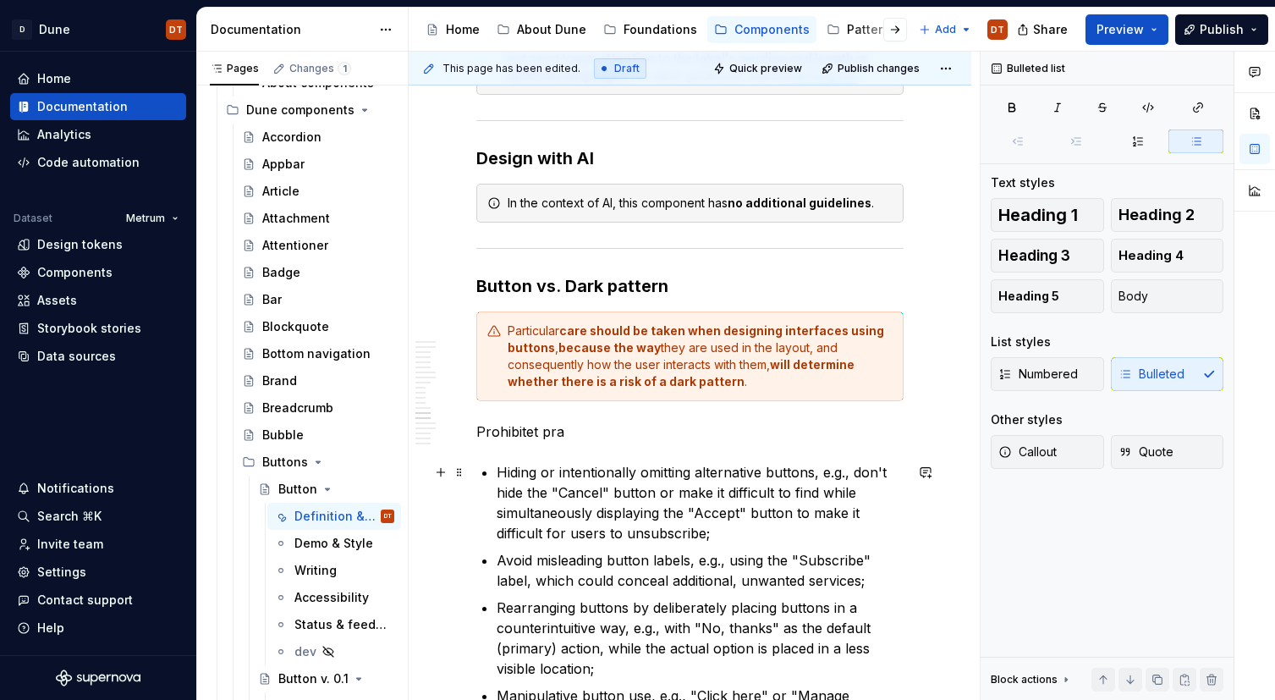
click at [619, 479] on p "Hiding or intentionally omitting alternative buttons, e.g., don't hide the "Can…" at bounding box center [700, 502] width 407 height 81
click at [565, 432] on p "Prohibitet pra" at bounding box center [689, 431] width 427 height 20
drag, startPoint x: 546, startPoint y: 487, endPoint x: 608, endPoint y: 481, distance: 62.0
click at [547, 487] on p "Hiding or intentionally omitting alternative buttons, e.g., don't hide the "Can…" at bounding box center [700, 502] width 407 height 81
click at [656, 476] on p "Hiding or intentionally omitting alternative buttons, e.g., don't hide the "Can…" at bounding box center [700, 502] width 407 height 81
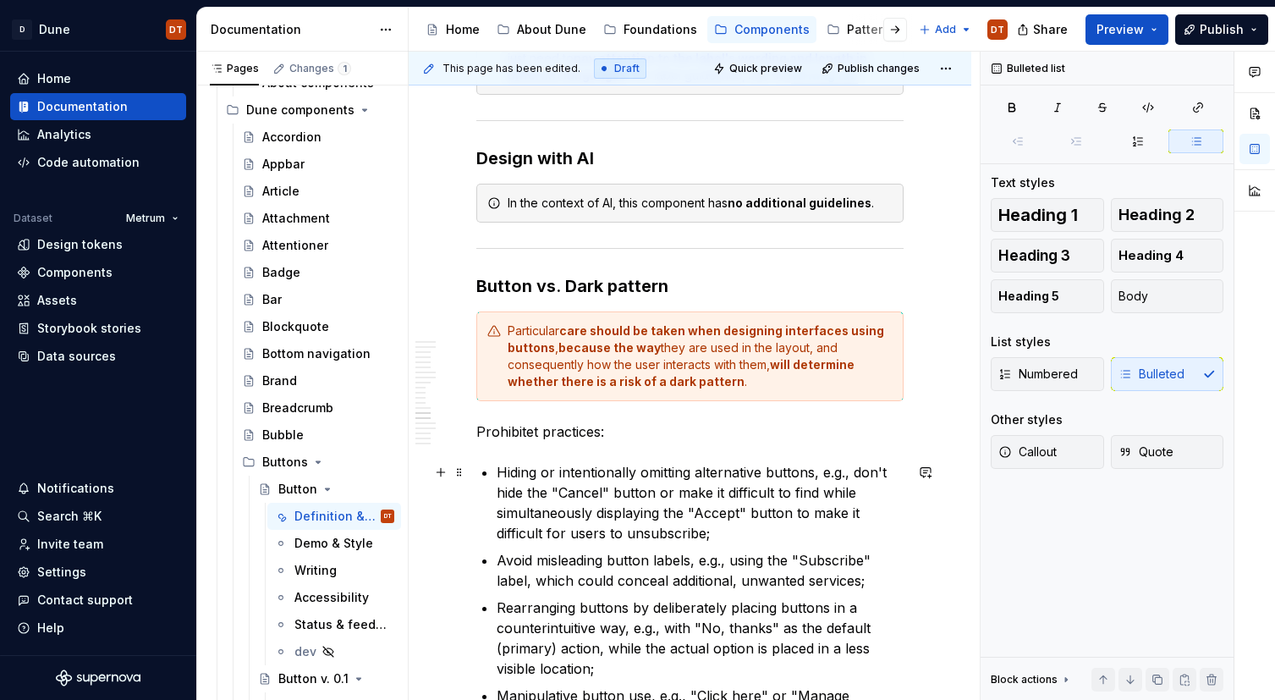
click at [734, 472] on p "Hiding or intentionally omitting alternative buttons, e.g., don't hide the "Can…" at bounding box center [700, 502] width 407 height 81
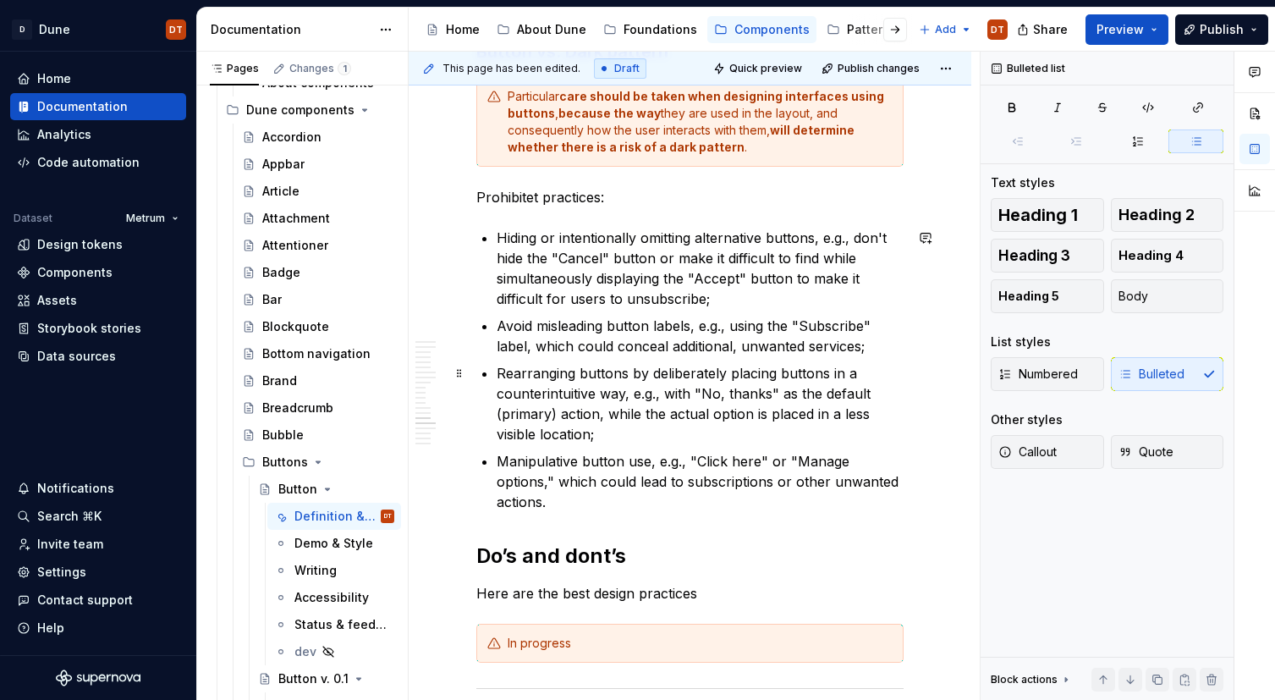
scroll to position [3433, 0]
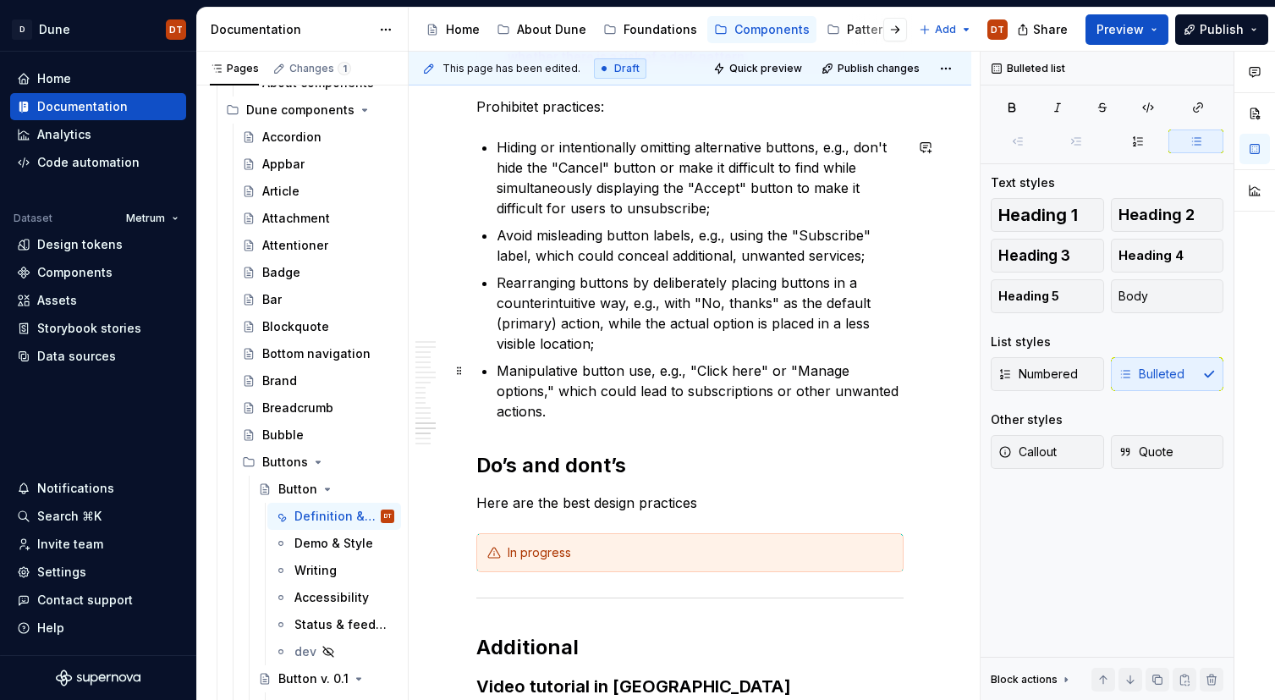
click at [647, 382] on p "Manipulative button use, e.g., "Click here" or "Manage options," which could le…" at bounding box center [700, 390] width 407 height 61
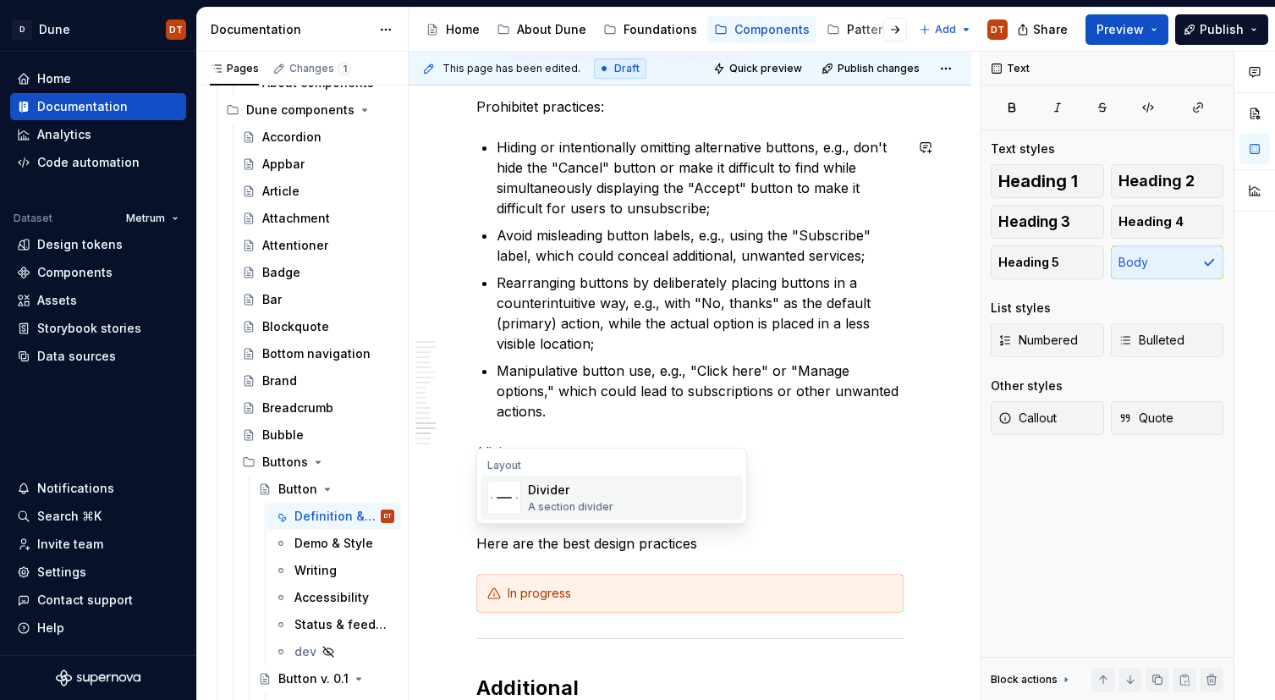
click at [581, 486] on div "Divider" at bounding box center [570, 489] width 85 height 17
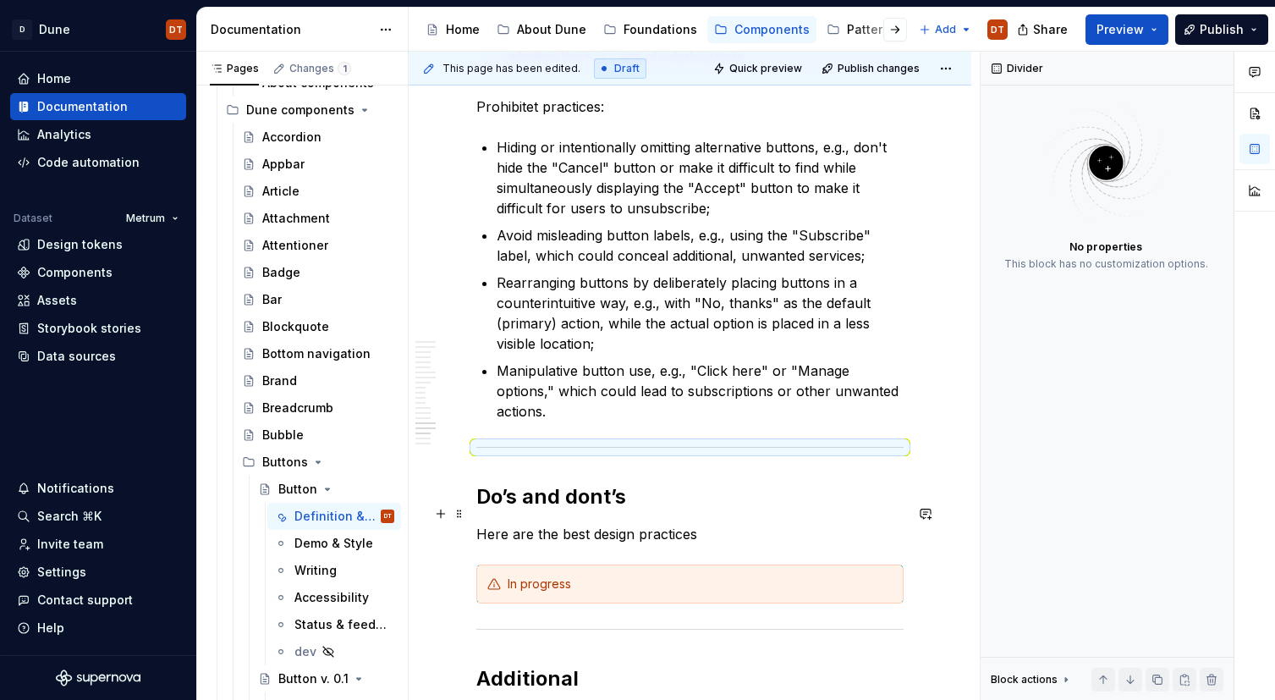
click at [537, 524] on p "Here are the best design practices" at bounding box center [689, 534] width 427 height 20
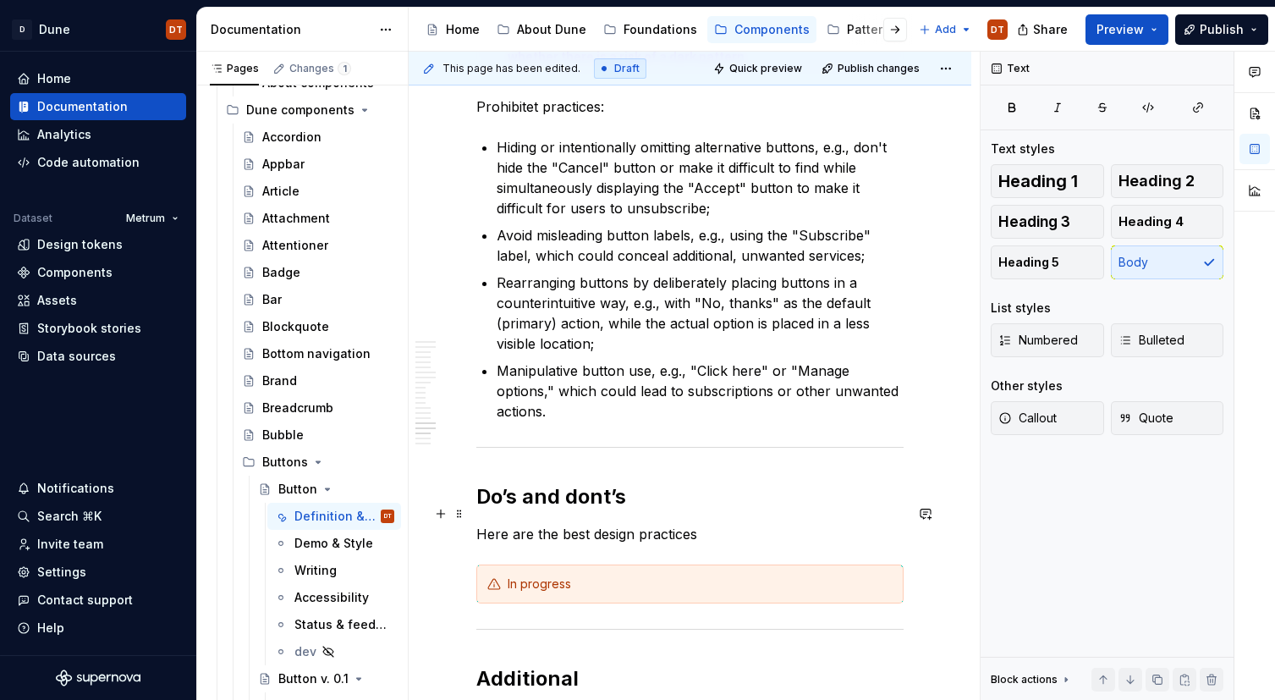
click at [497, 524] on p "Here are the best design practices" at bounding box center [689, 534] width 427 height 20
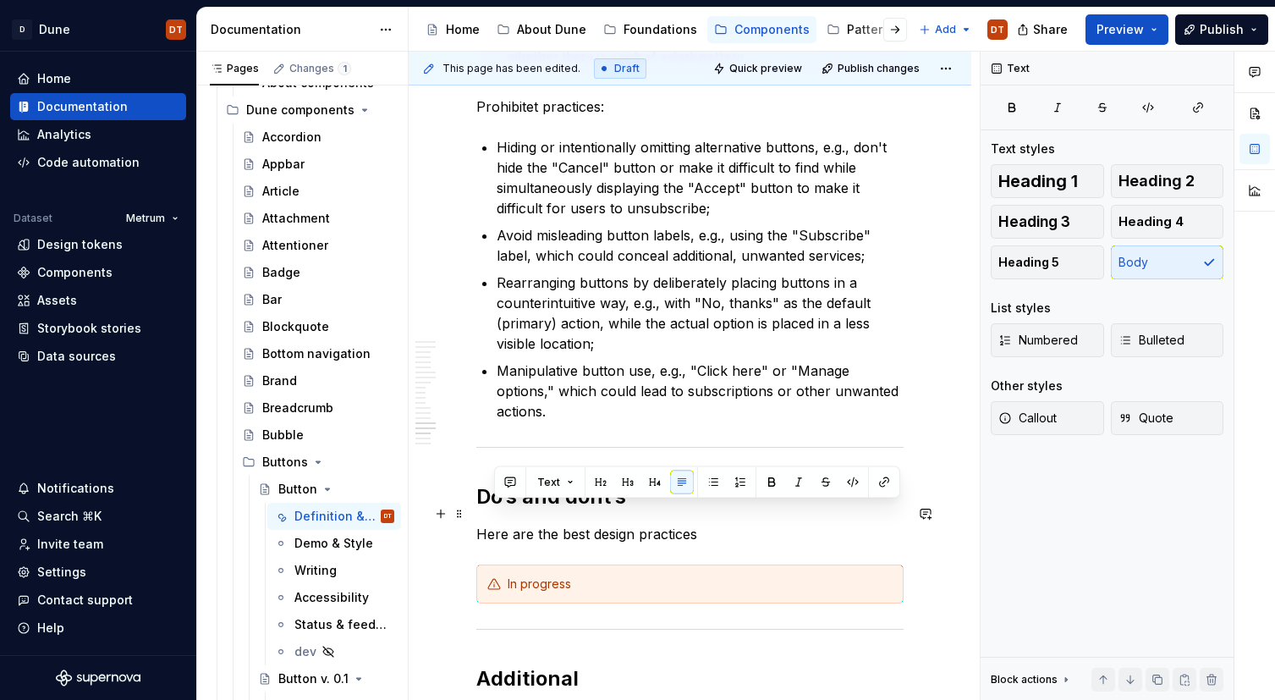
drag, startPoint x: 666, startPoint y: 519, endPoint x: 683, endPoint y: 519, distance: 16.9
click at [667, 524] on p "Here are the best design practices" at bounding box center [689, 534] width 427 height 20
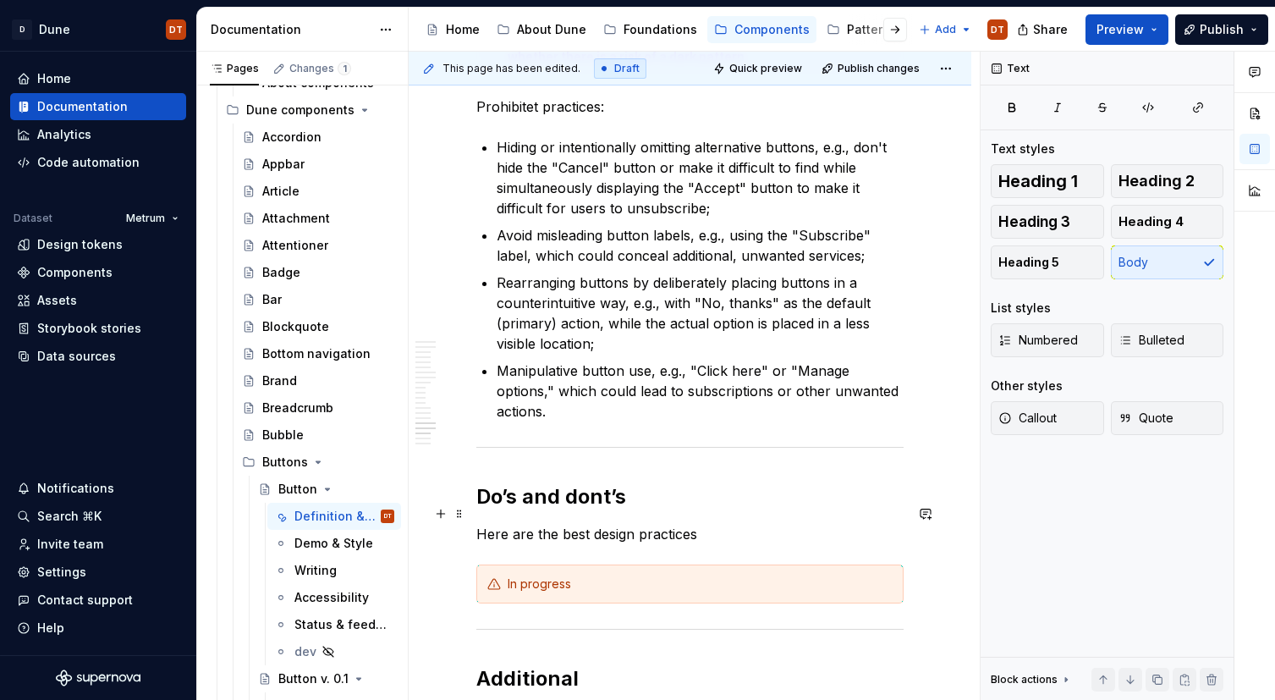
drag, startPoint x: 683, startPoint y: 519, endPoint x: 693, endPoint y: 515, distance: 10.7
click at [683, 524] on p "Here are the best design practices" at bounding box center [689, 534] width 427 height 20
drag, startPoint x: 696, startPoint y: 512, endPoint x: 735, endPoint y: 499, distance: 40.9
click at [700, 524] on p "Here are the best design practices" at bounding box center [689, 534] width 427 height 20
click at [599, 524] on p "Here are the best design practices" at bounding box center [689, 534] width 427 height 20
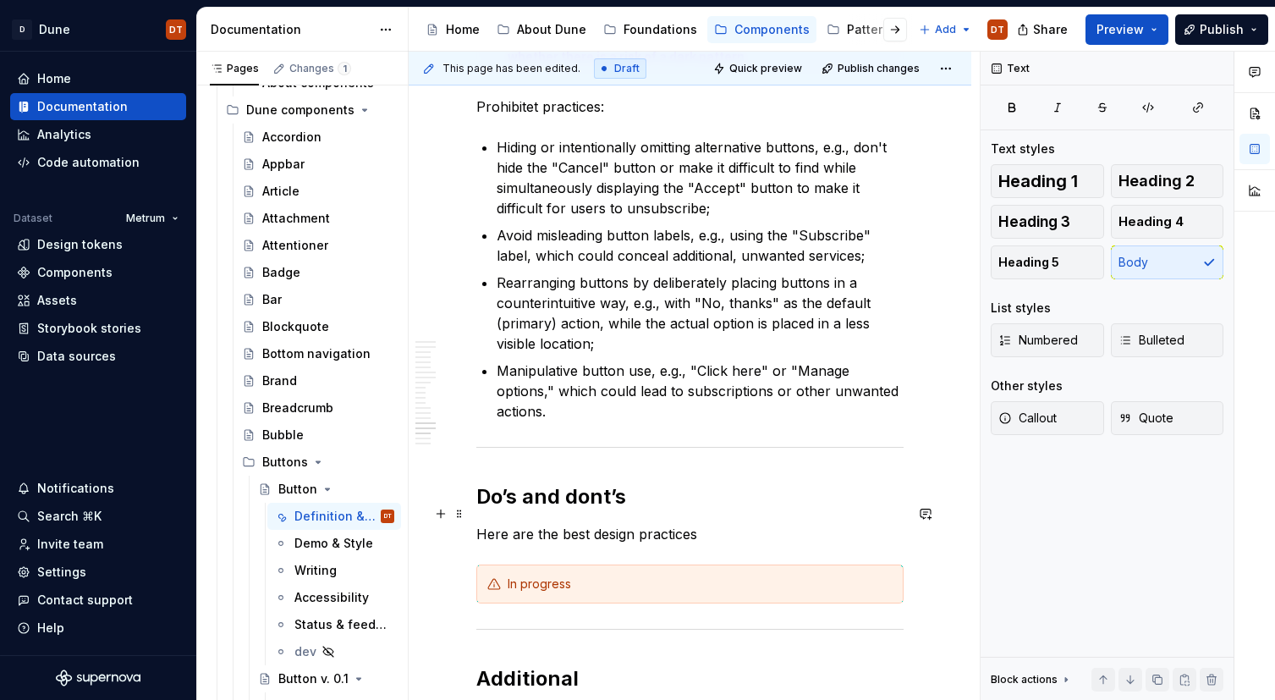
click at [624, 524] on p "Here are the best design practices" at bounding box center [689, 534] width 427 height 20
click at [667, 524] on p "Here are the best design practices" at bounding box center [689, 534] width 427 height 20
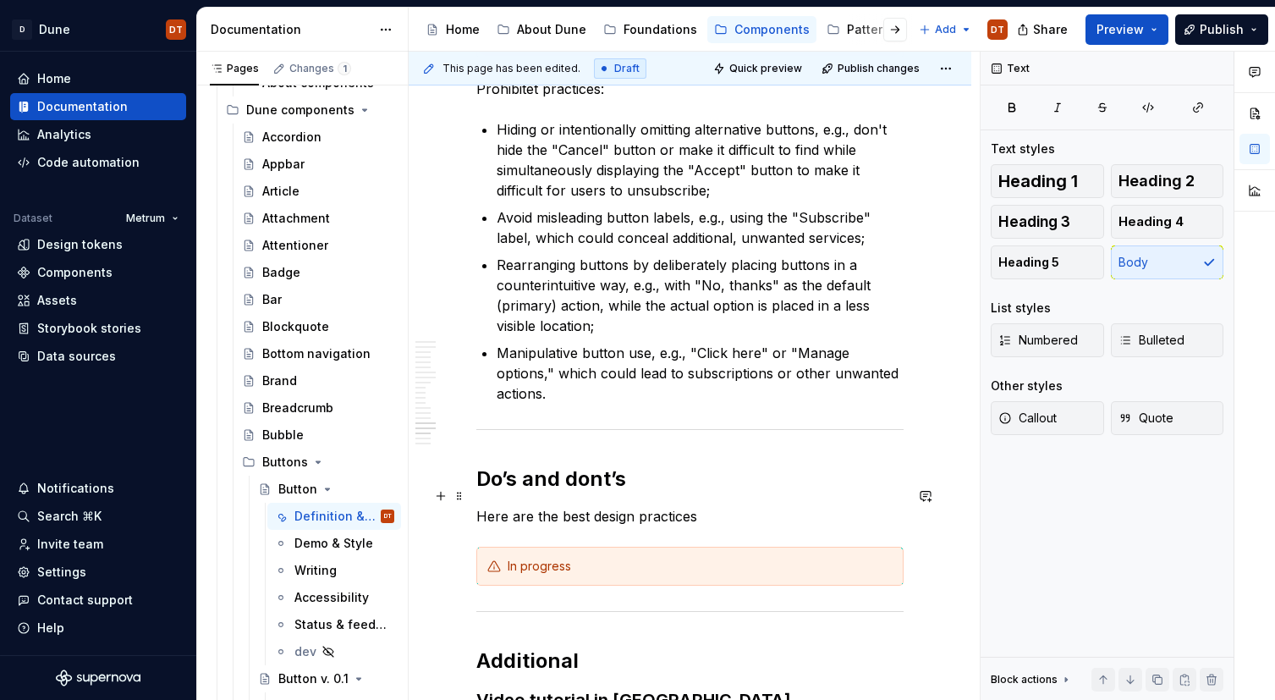
click at [563, 506] on p "Here are the best design practices" at bounding box center [689, 516] width 427 height 20
click at [633, 506] on p "Here are the best design practices" at bounding box center [689, 516] width 427 height 20
click at [663, 506] on p "Here are the best design practices" at bounding box center [689, 516] width 427 height 20
click at [694, 506] on p "Here are the best design practices" at bounding box center [689, 516] width 427 height 20
click at [639, 506] on p "Here are the best design practices" at bounding box center [689, 516] width 427 height 20
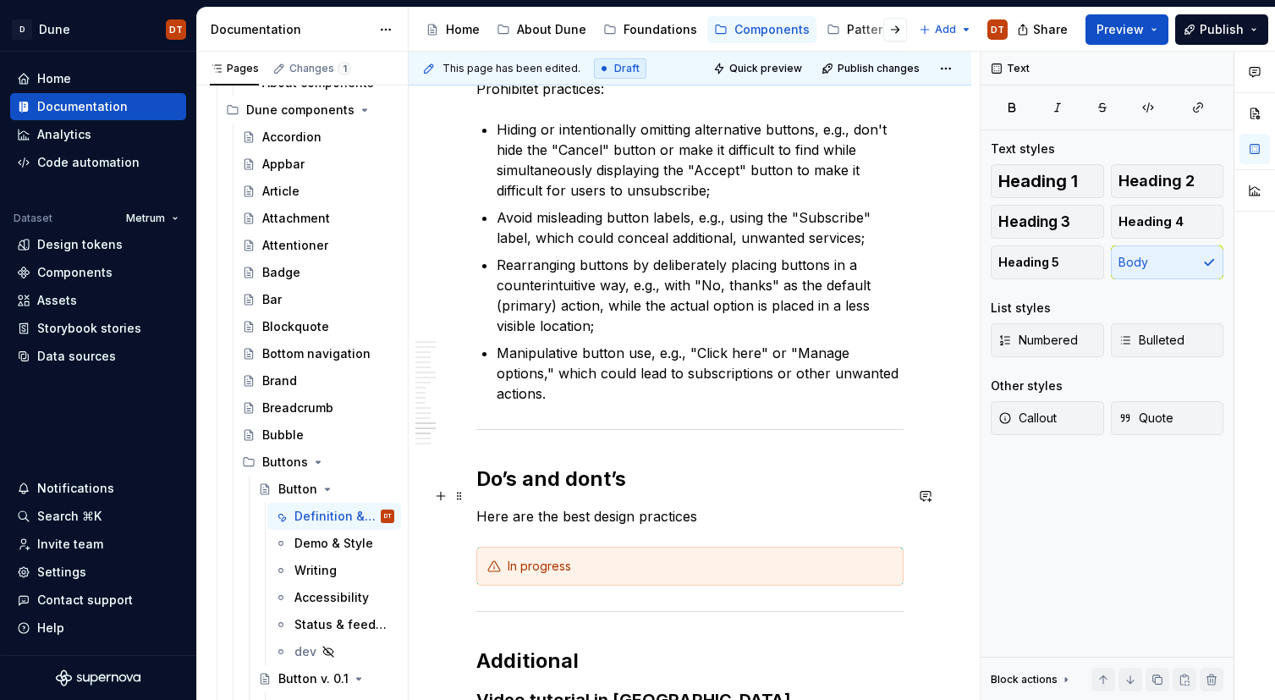
click at [565, 506] on p "Here are the best design practices" at bounding box center [689, 516] width 427 height 20
click at [595, 506] on p "Here are the best design practices" at bounding box center [689, 516] width 427 height 20
click at [622, 506] on p "Here are the best design practices" at bounding box center [689, 516] width 427 height 20
click at [650, 506] on p "Here are the best design practices" at bounding box center [689, 516] width 427 height 20
click at [678, 506] on p "Here are the best design practices" at bounding box center [689, 516] width 427 height 20
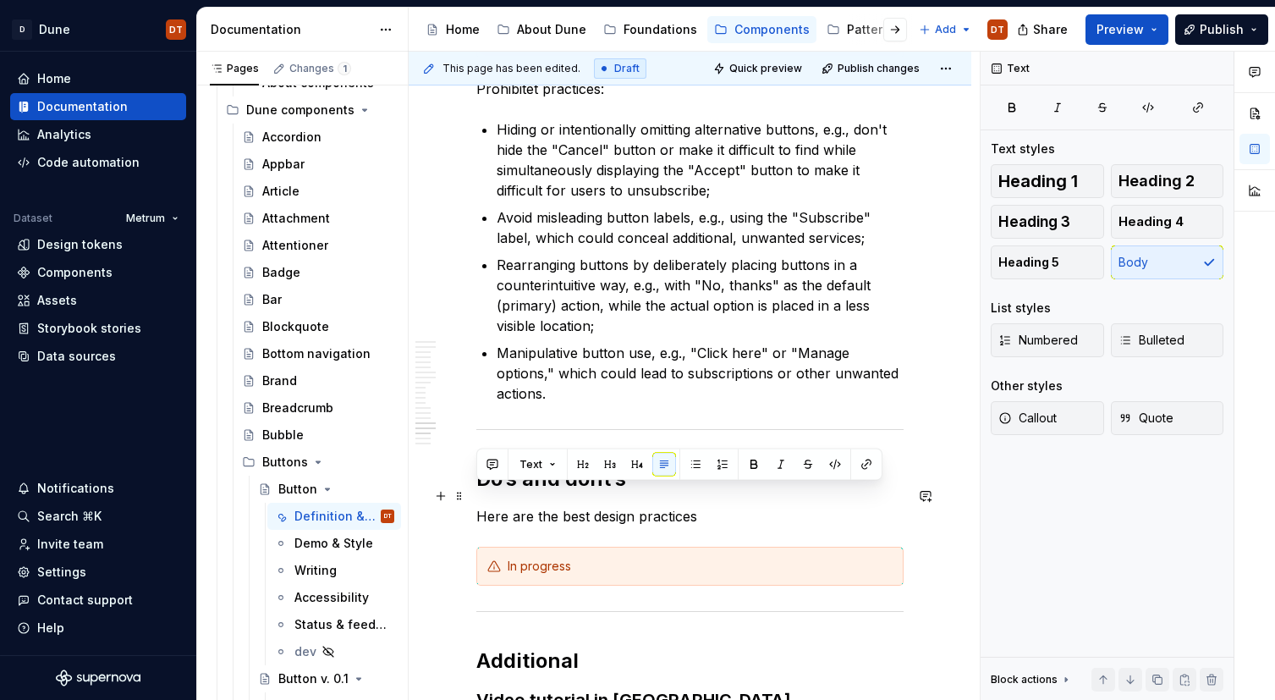
drag, startPoint x: 612, startPoint y: 500, endPoint x: 477, endPoint y: 497, distance: 135.4
click at [477, 506] on p "Here are the best design practices" at bounding box center [689, 516] width 427 height 20
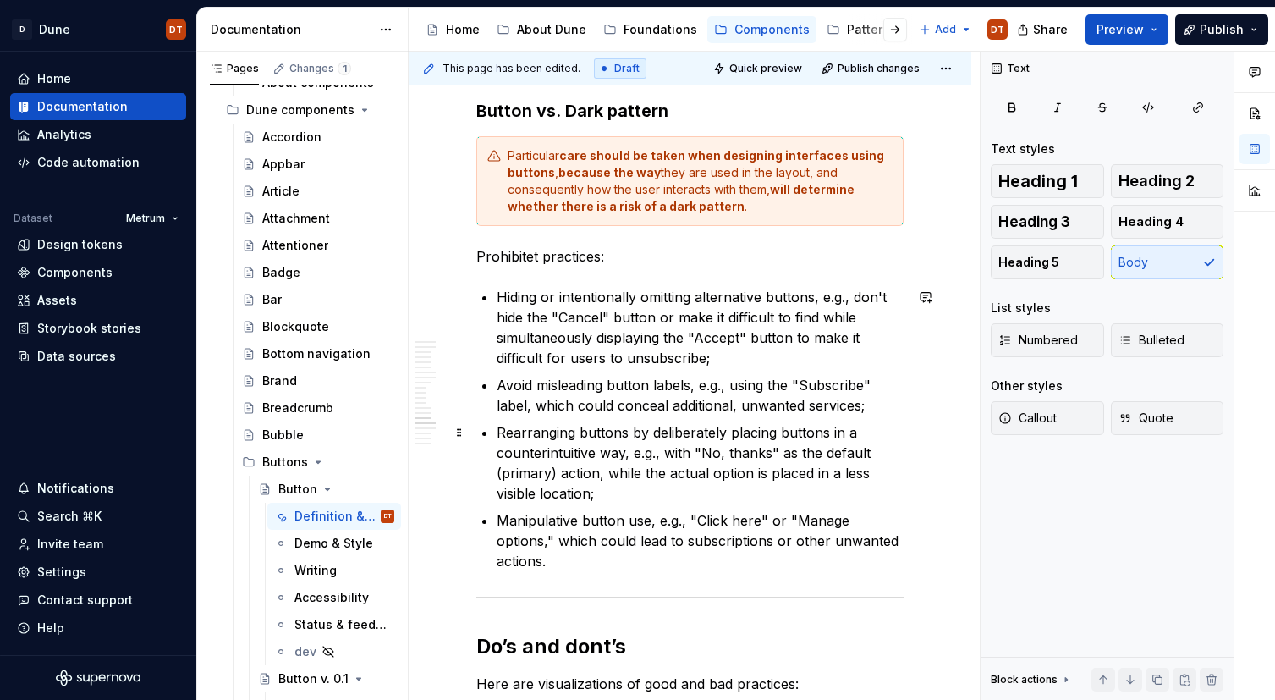
scroll to position [3273, 0]
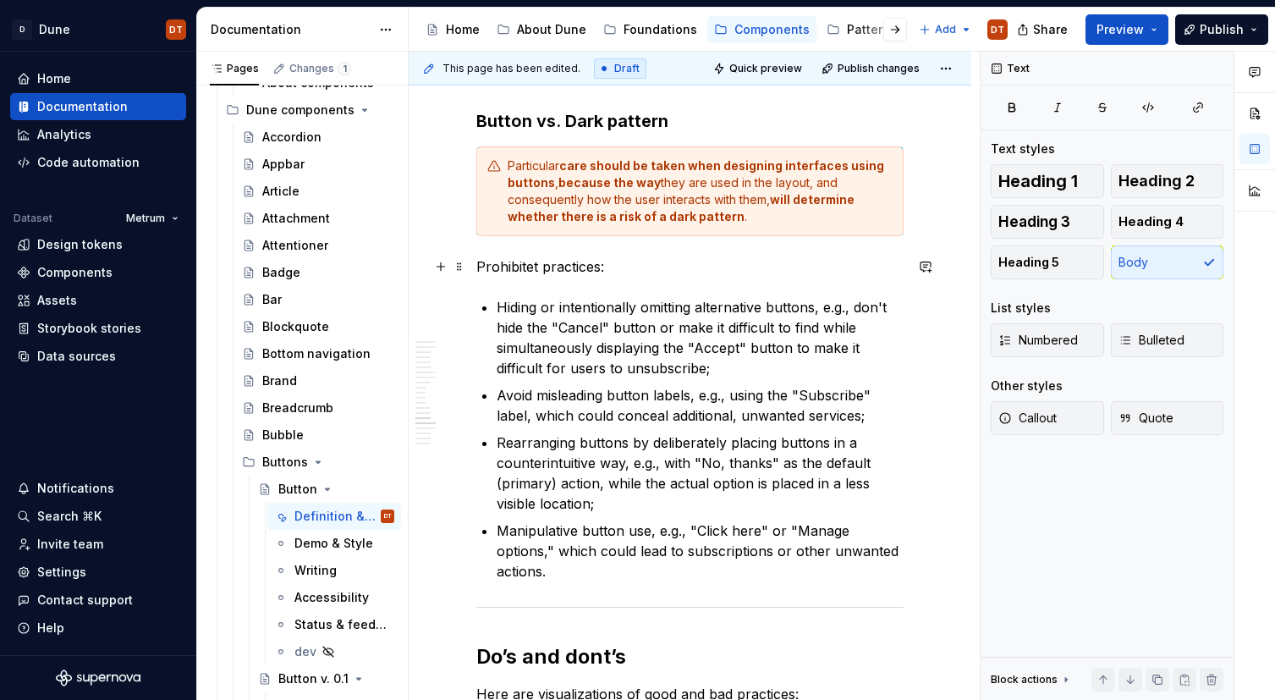
click at [563, 267] on p "Prohibitet practices:" at bounding box center [689, 266] width 427 height 20
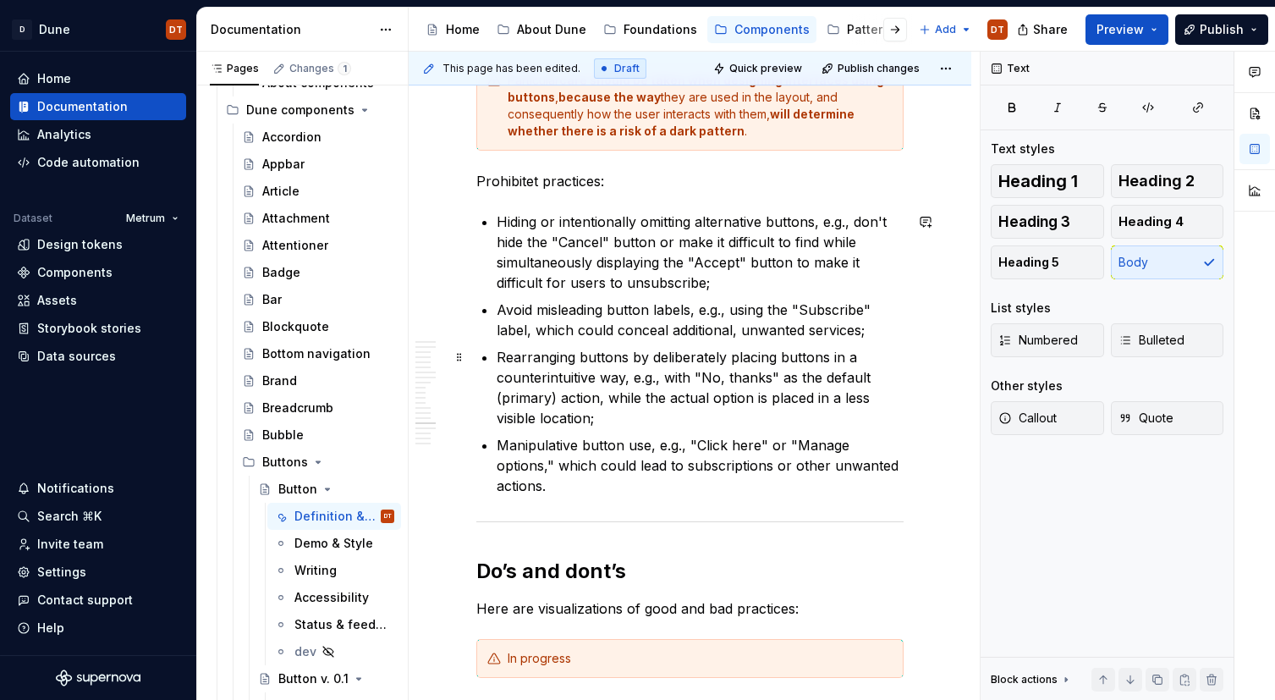
scroll to position [3318, 0]
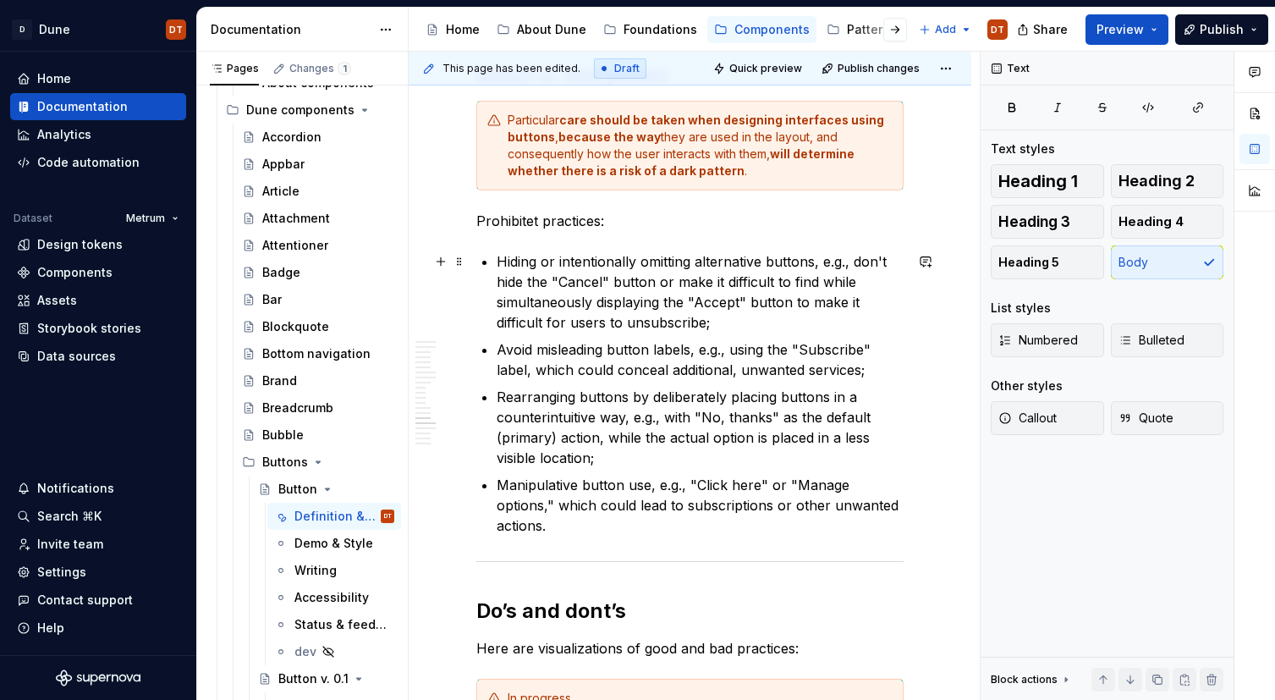
click at [557, 270] on p "Hiding or intentionally omitting alternative buttons, e.g., don't hide the "Can…" at bounding box center [700, 291] width 407 height 81
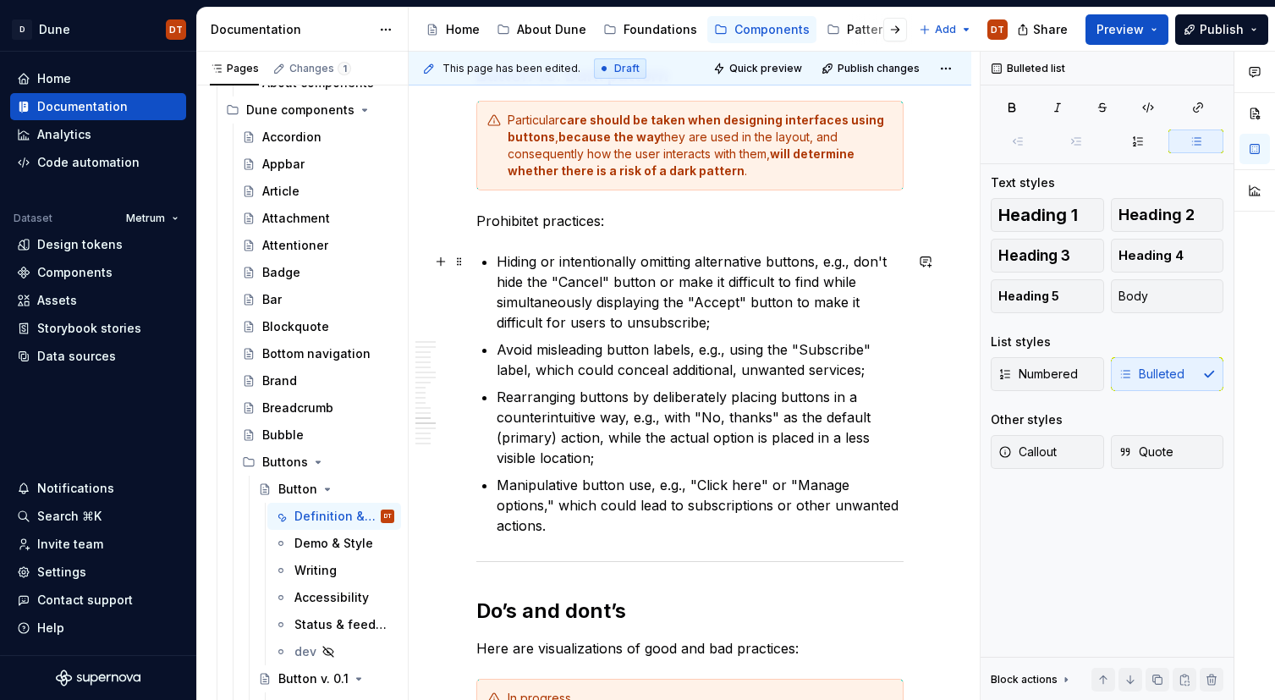
drag, startPoint x: 742, startPoint y: 264, endPoint x: 771, endPoint y: 265, distance: 28.8
click at [742, 264] on p "Hiding or intentionally omitting alternative buttons, e.g., don't hide the "Can…" at bounding box center [700, 291] width 407 height 81
click at [813, 262] on p "Hiding or intentionally omitting alternative buttons, e.g., don't hide the "Can…" at bounding box center [700, 291] width 407 height 81
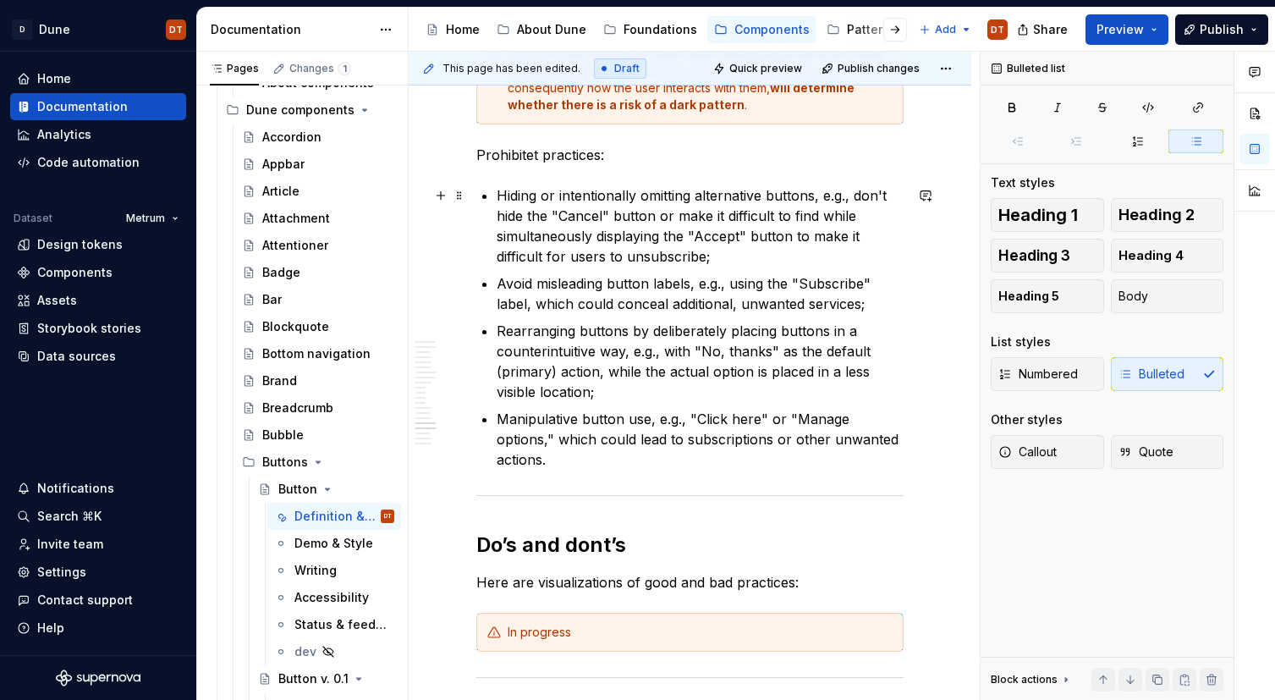
scroll to position [3387, 0]
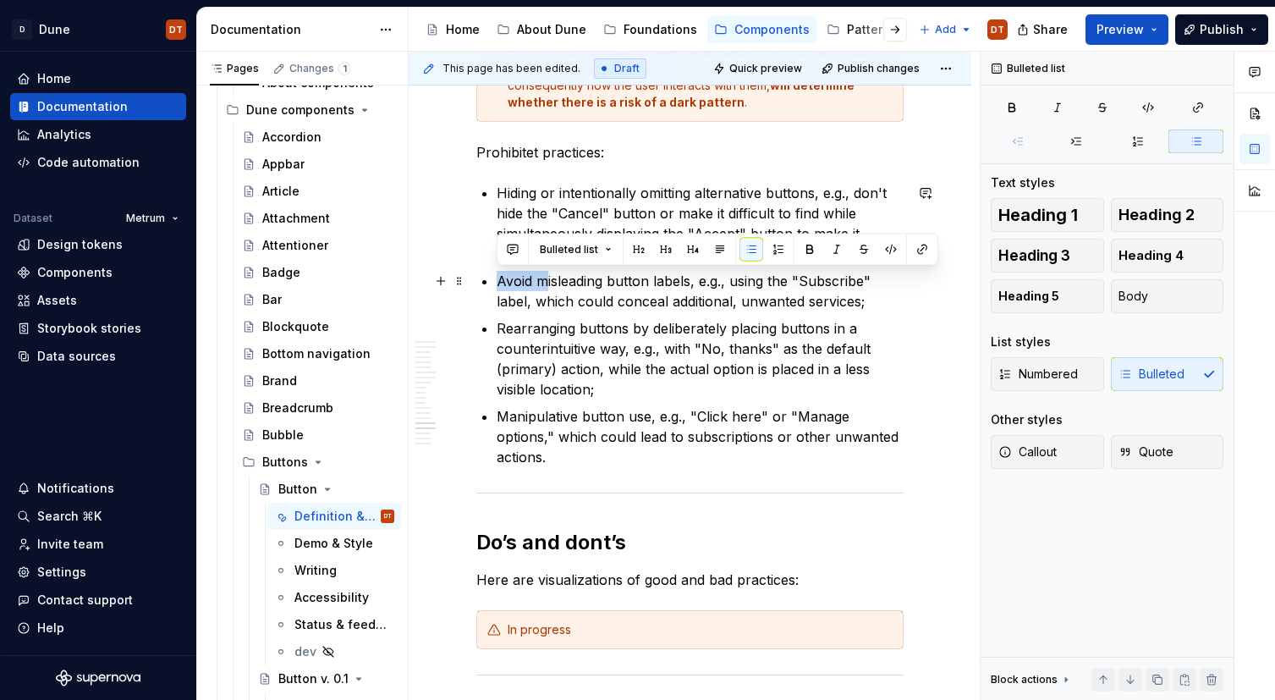
drag, startPoint x: 544, startPoint y: 280, endPoint x: 498, endPoint y: 282, distance: 45.7
click at [498, 282] on p "Avoid misleading button labels, e.g., using the "Subscribe" label, which could …" at bounding box center [700, 291] width 407 height 41
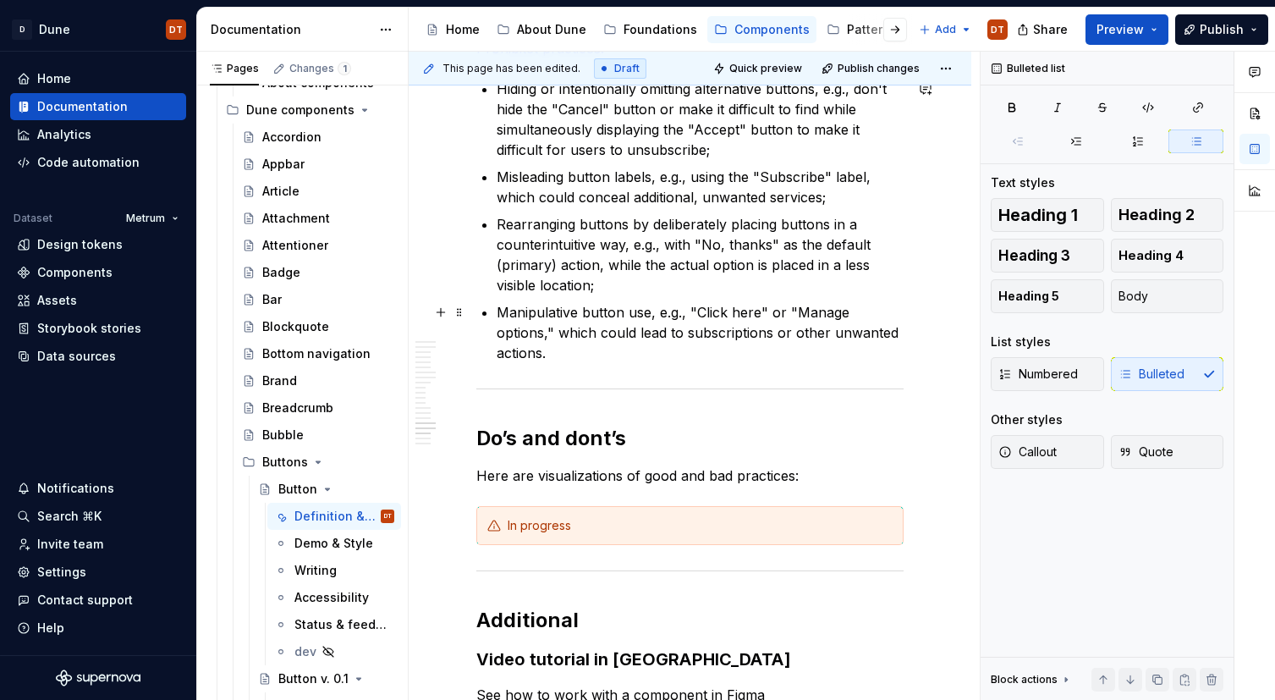
scroll to position [3501, 0]
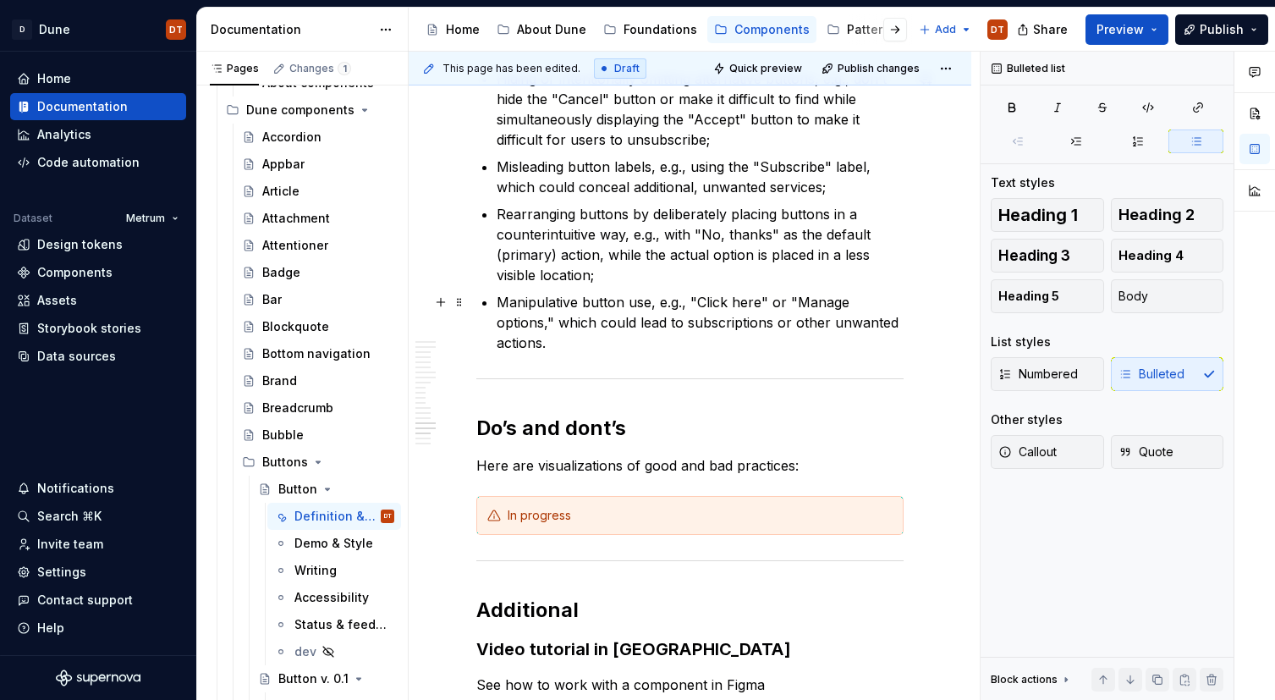
click at [598, 301] on p "Manipulative button use, e.g., "Click here" or "Manage options," which could le…" at bounding box center [700, 322] width 407 height 61
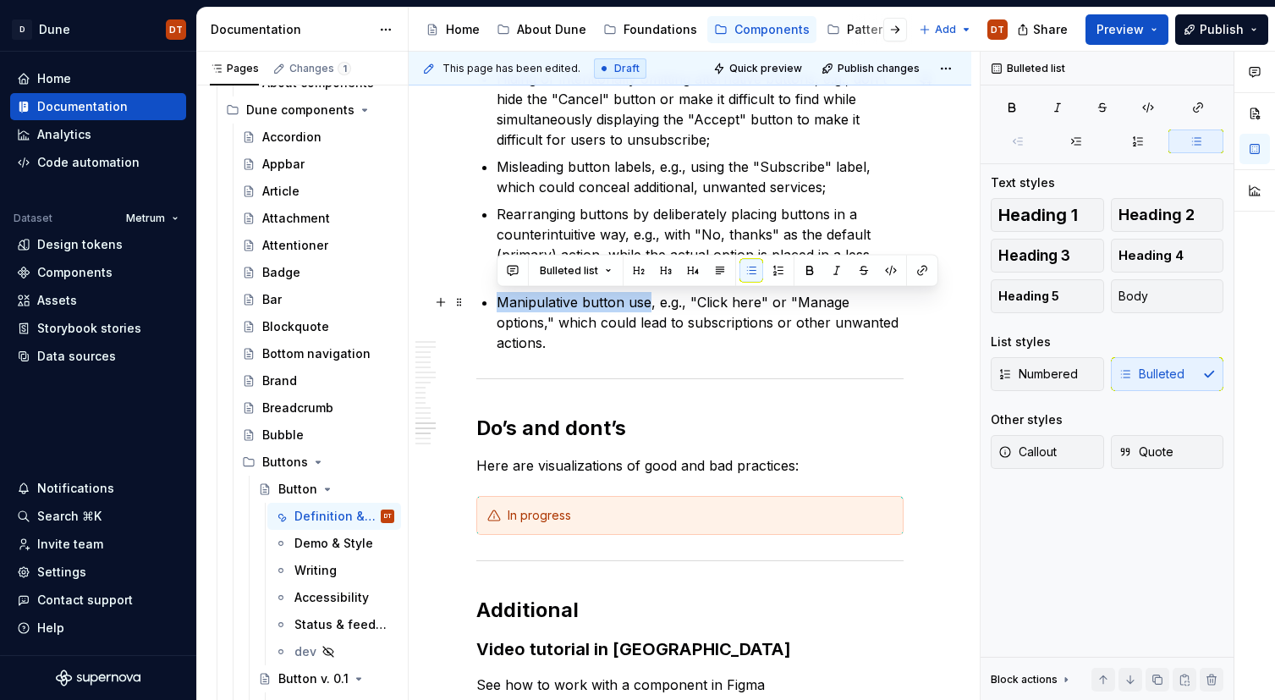
drag, startPoint x: 649, startPoint y: 303, endPoint x: 497, endPoint y: 305, distance: 152.3
click at [497, 305] on p "Manipulative button use, e.g., "Click here" or "Manage options," which could le…" at bounding box center [700, 322] width 407 height 61
click at [562, 210] on p "Rearranging buttons by deliberately placing buttons in a counterintuitive way, …" at bounding box center [700, 244] width 407 height 81
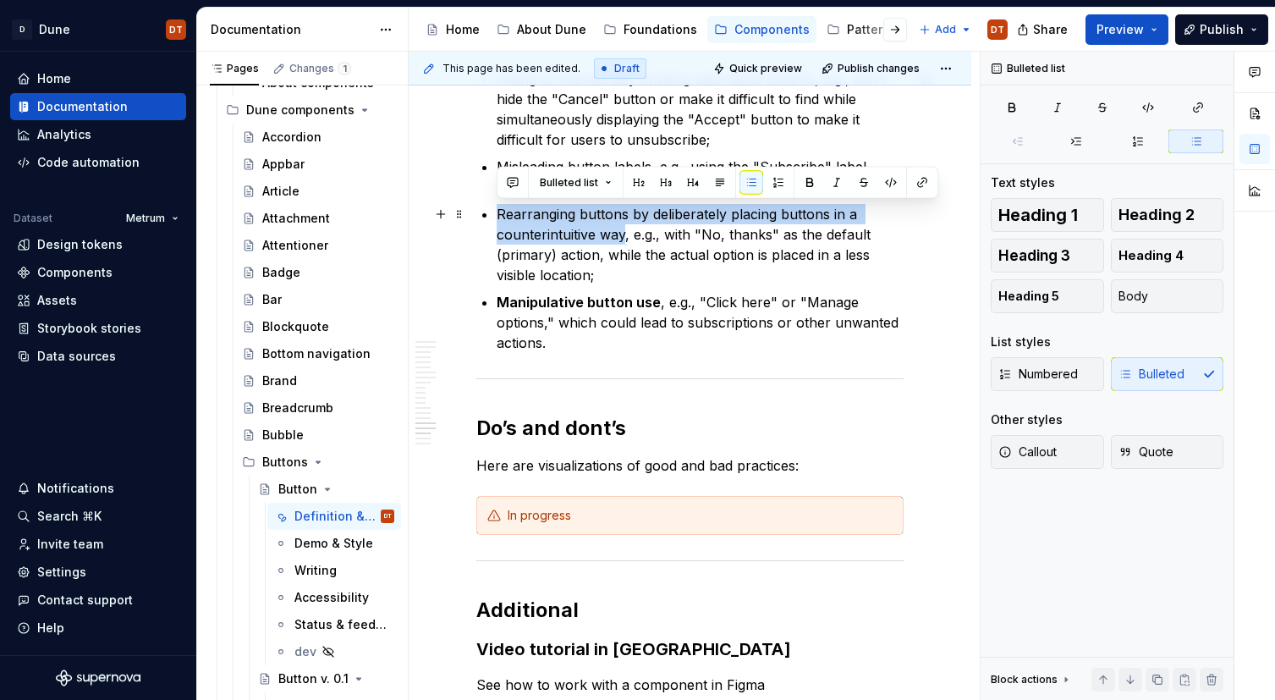
drag, startPoint x: 624, startPoint y: 233, endPoint x: 493, endPoint y: 213, distance: 132.7
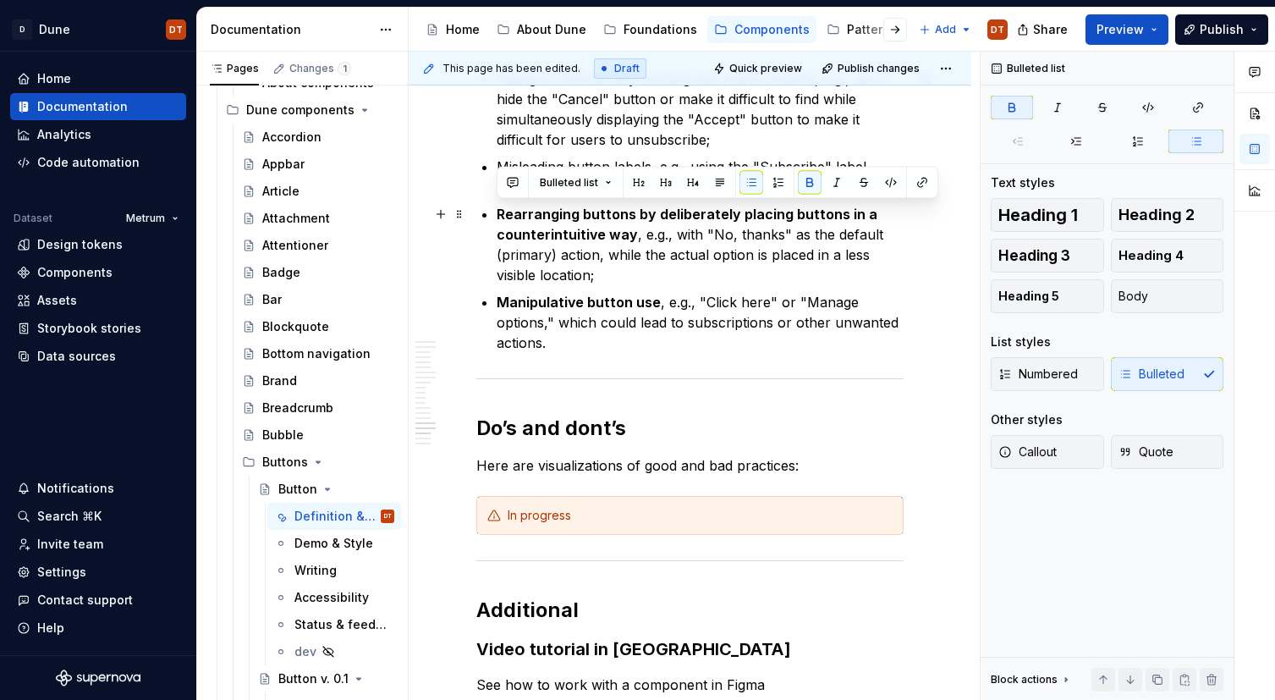
click at [595, 242] on p "Rearranging buttons by deliberately placing buttons in a counterintuitive way ,…" at bounding box center [700, 244] width 407 height 81
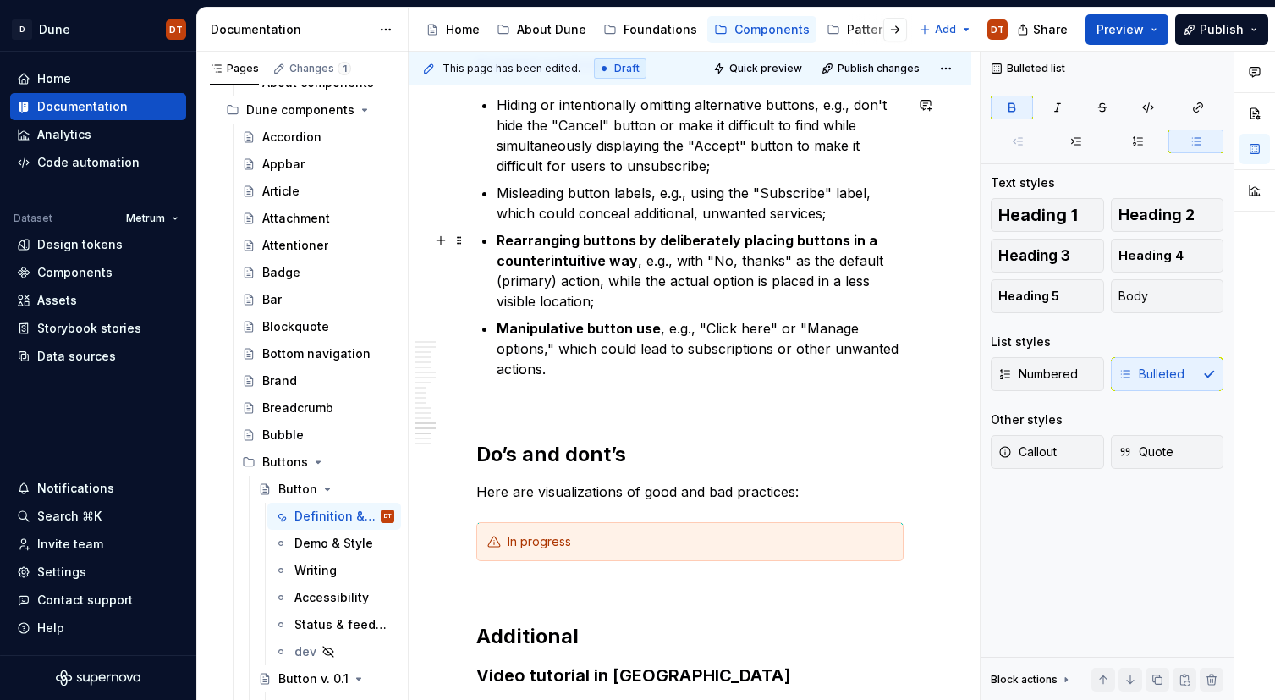
scroll to position [3470, 0]
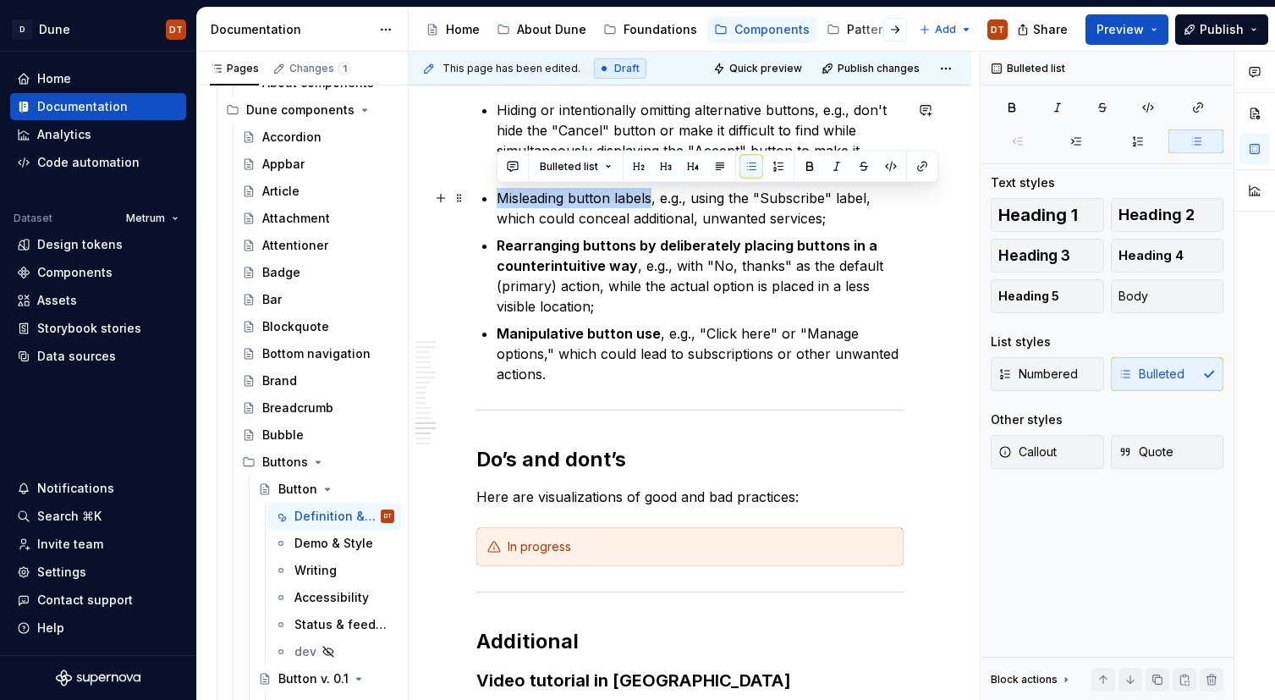
drag, startPoint x: 499, startPoint y: 197, endPoint x: 650, endPoint y: 200, distance: 150.6
click at [650, 200] on p "Misleading button labels, e.g., using the "Subscribe" label, which could concea…" at bounding box center [700, 208] width 407 height 41
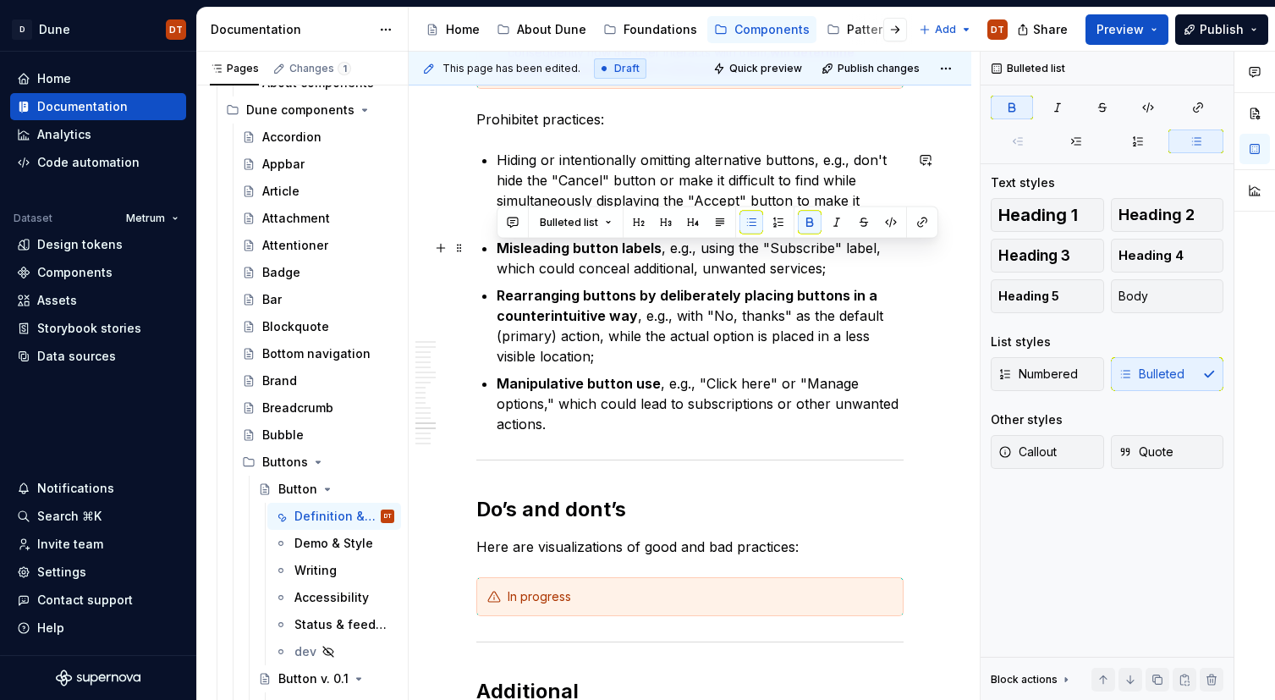
scroll to position [3414, 0]
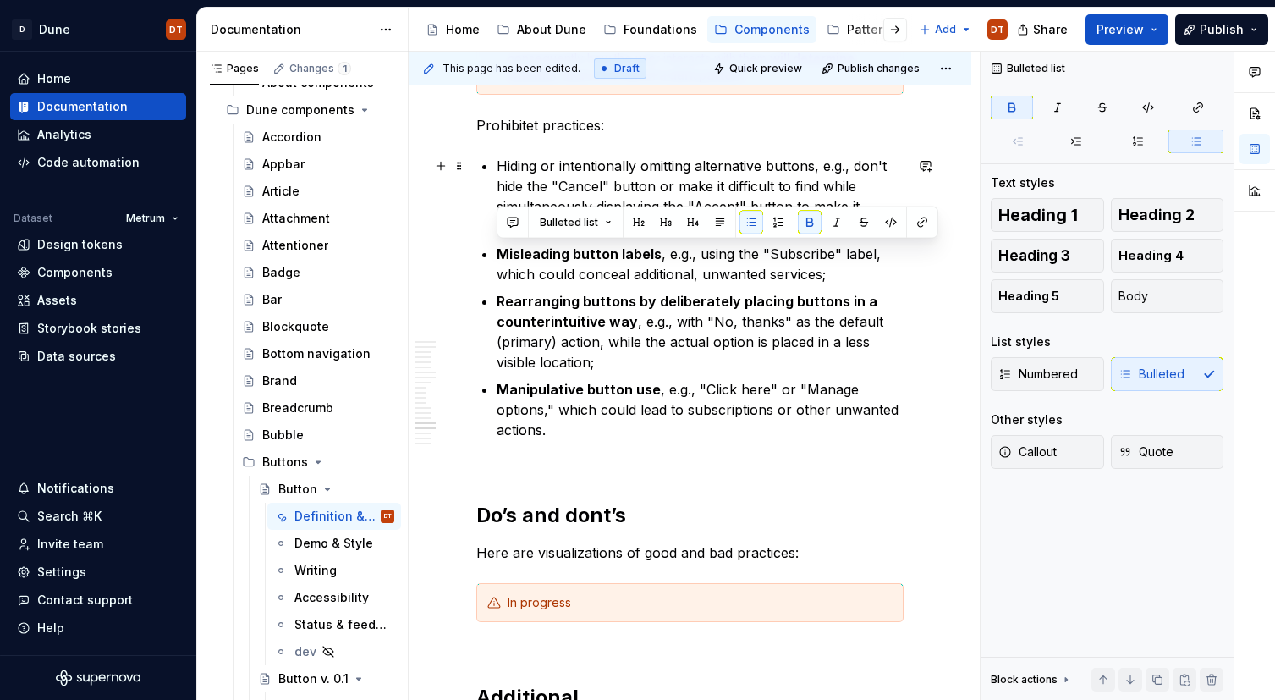
click at [524, 163] on p "Hiding or intentionally omitting alternative buttons, e.g., don't hide the "Can…" at bounding box center [700, 196] width 407 height 81
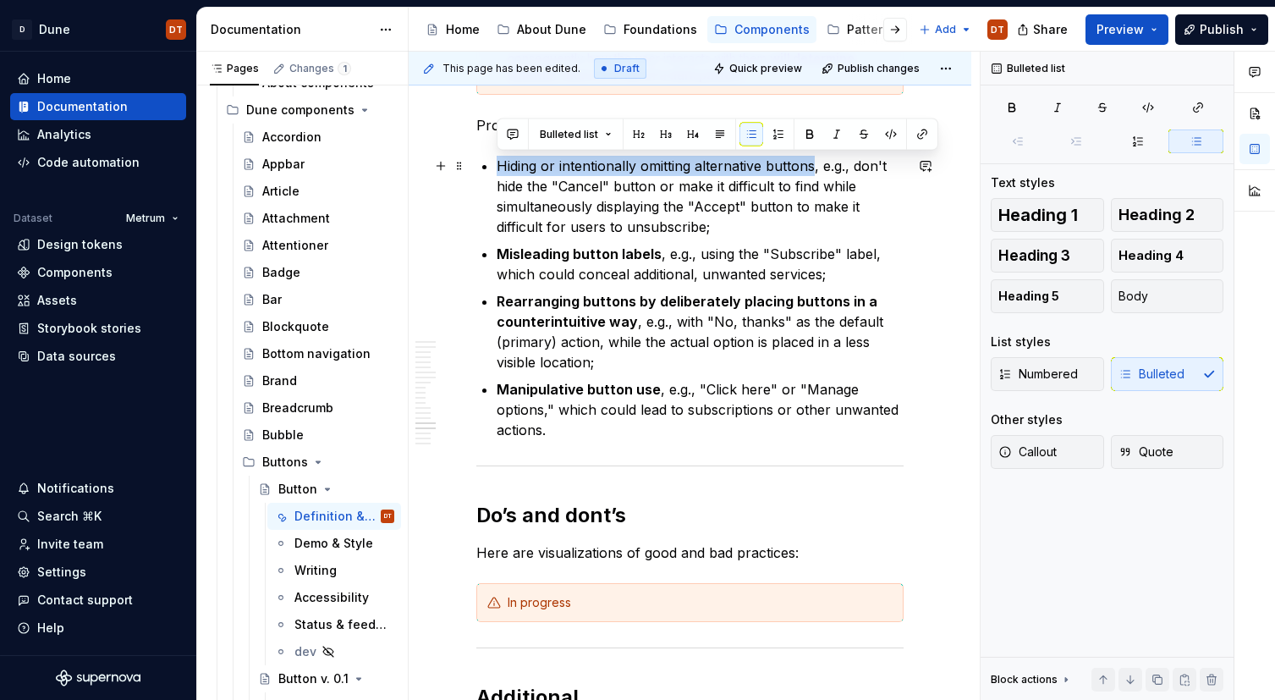
drag, startPoint x: 514, startPoint y: 166, endPoint x: 812, endPoint y: 164, distance: 297.8
click at [812, 164] on p "Hiding or intentionally omitting alternative buttons, e.g., don't hide the "Can…" at bounding box center [700, 196] width 407 height 81
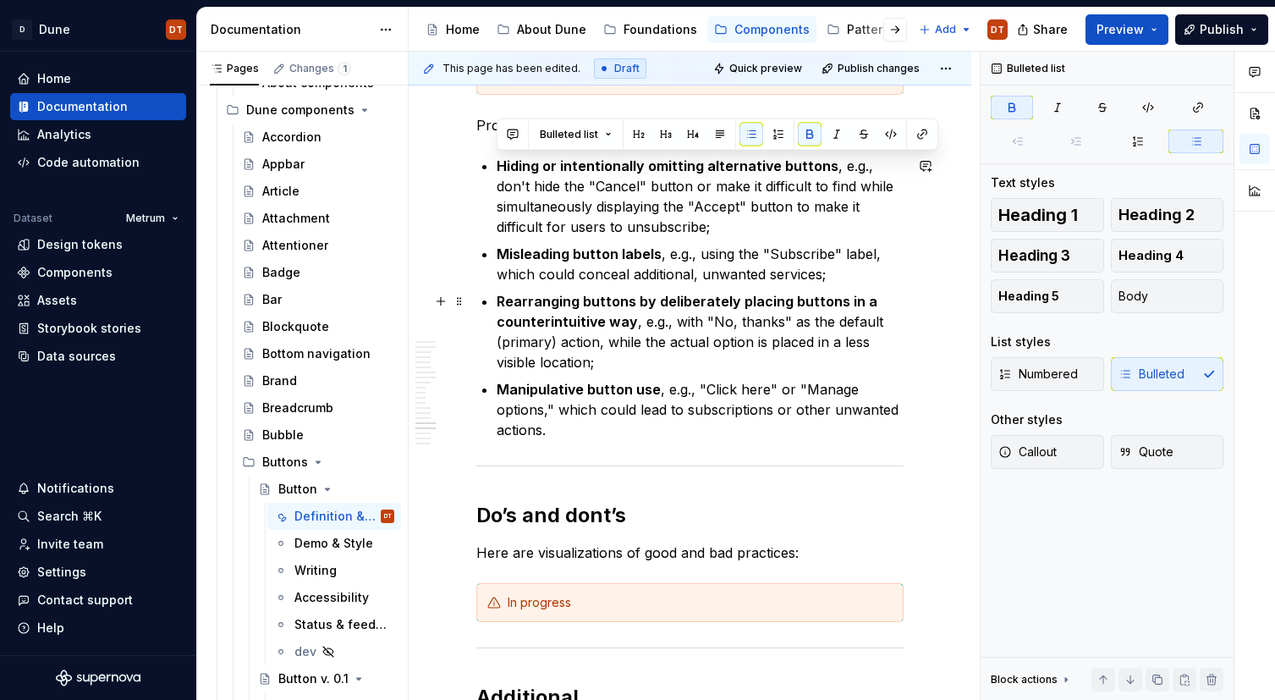
click at [653, 336] on p "Rearranging buttons by deliberately placing buttons in a counterintuitive way ,…" at bounding box center [700, 331] width 407 height 81
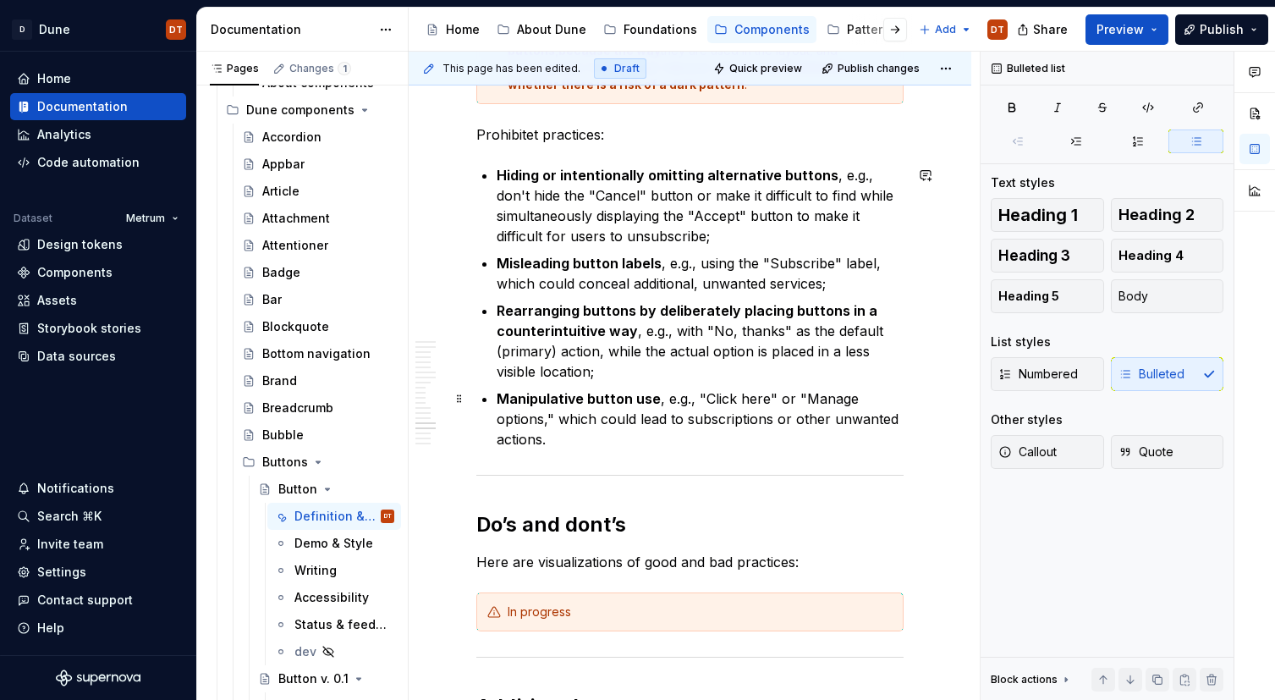
click at [571, 445] on p "Manipulative button use , e.g., "Click here" or "Manage options," which could l…" at bounding box center [700, 418] width 407 height 61
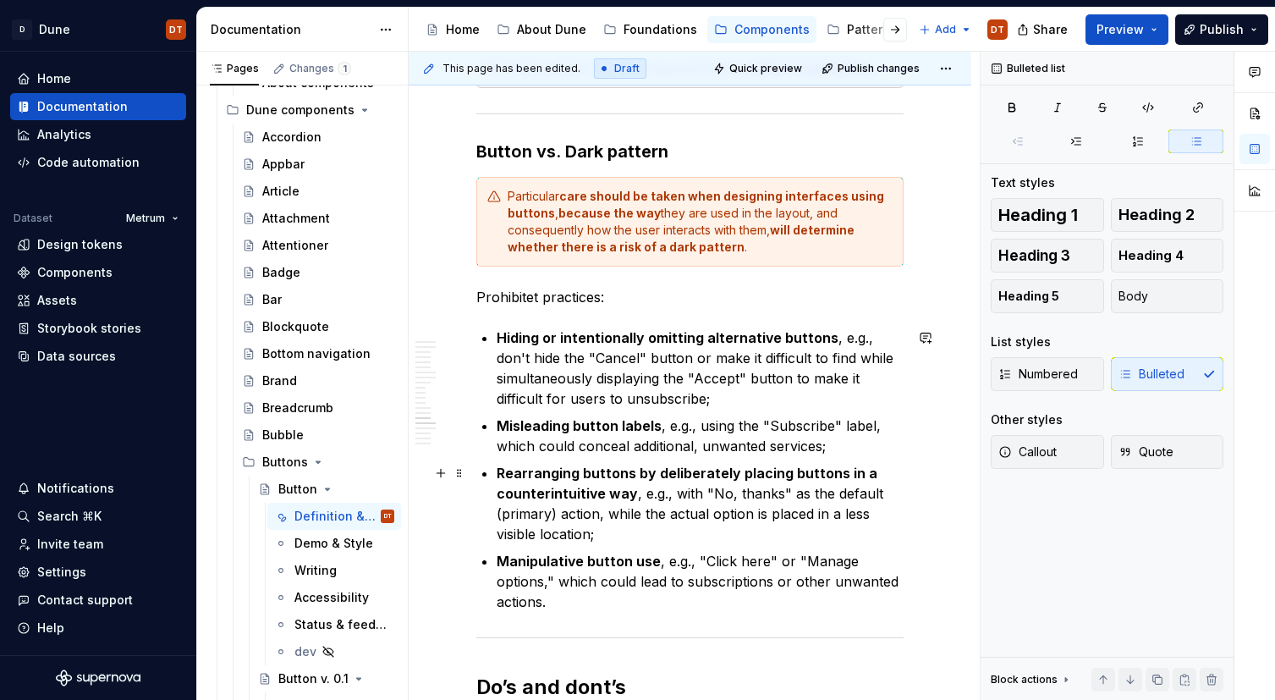
scroll to position [3234, 0]
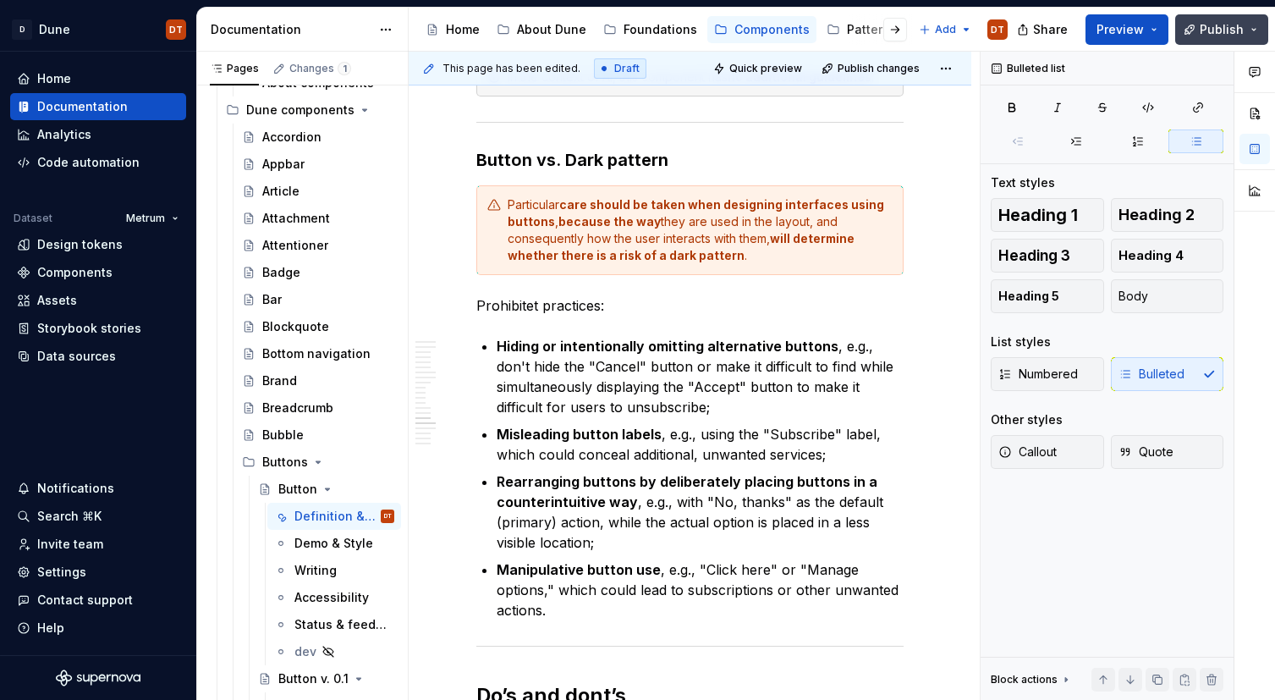
click at [1216, 31] on span "Publish" at bounding box center [1221, 29] width 44 height 17
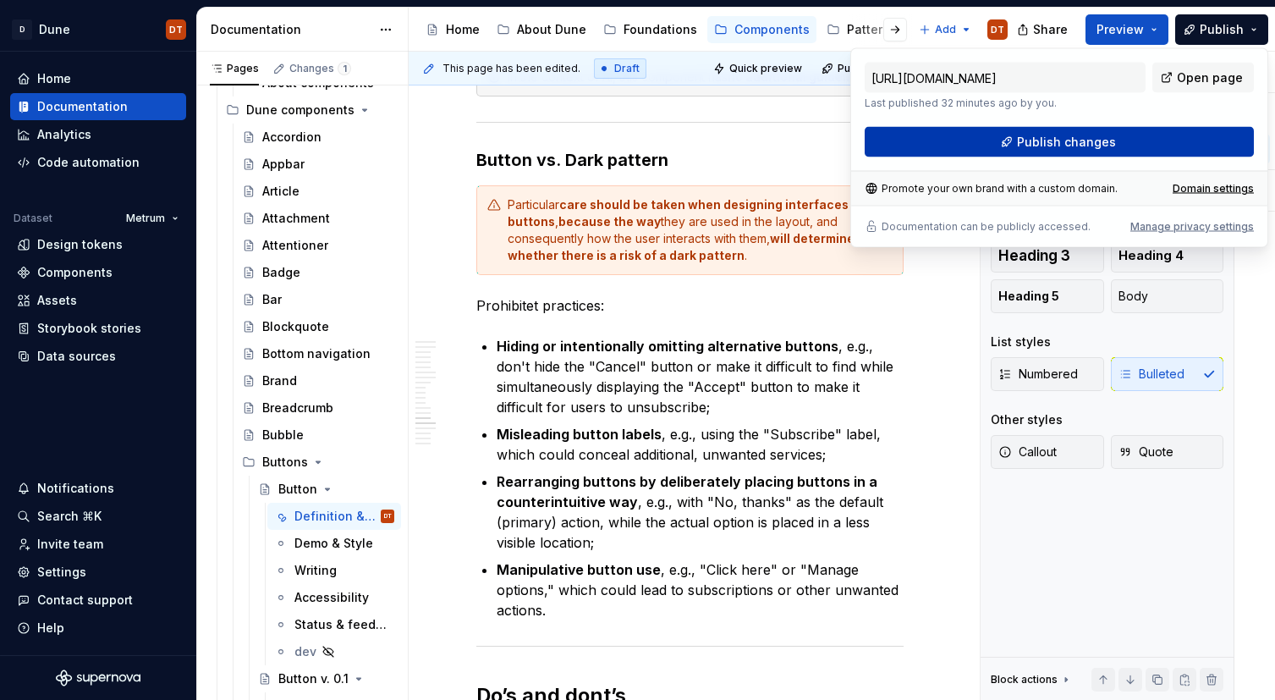
click at [1099, 144] on span "Publish changes" at bounding box center [1066, 142] width 99 height 17
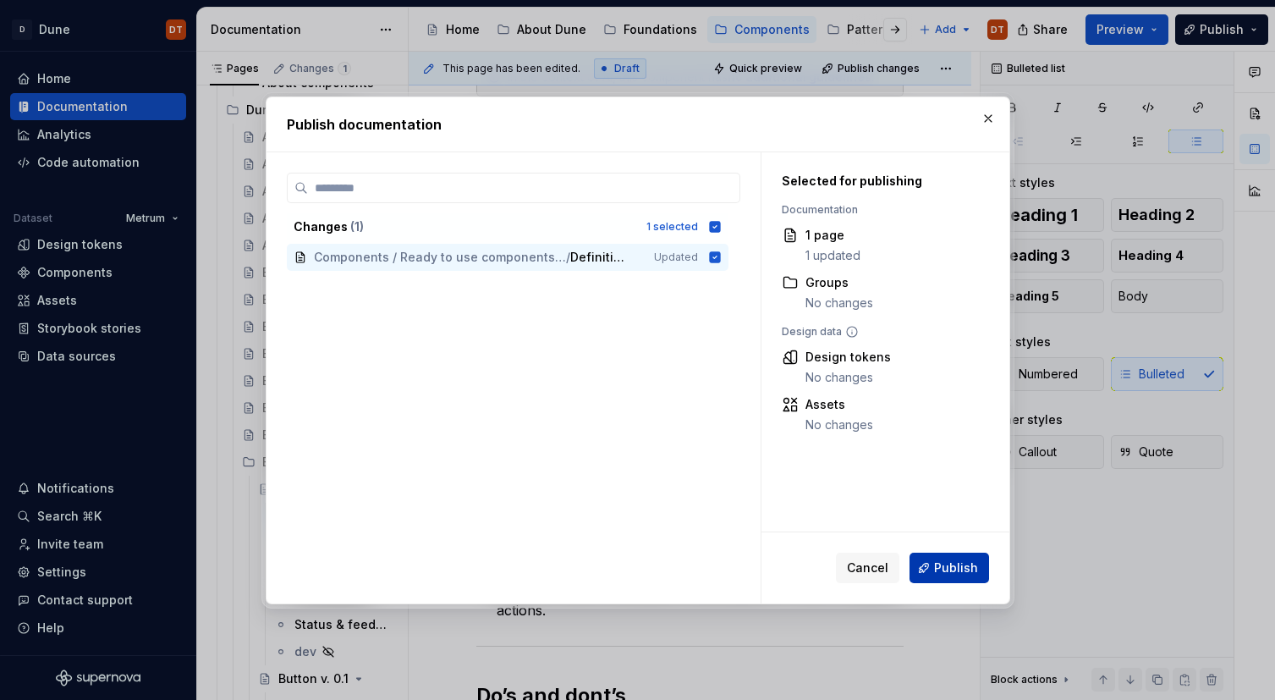
click at [967, 559] on span "Publish" at bounding box center [956, 567] width 44 height 17
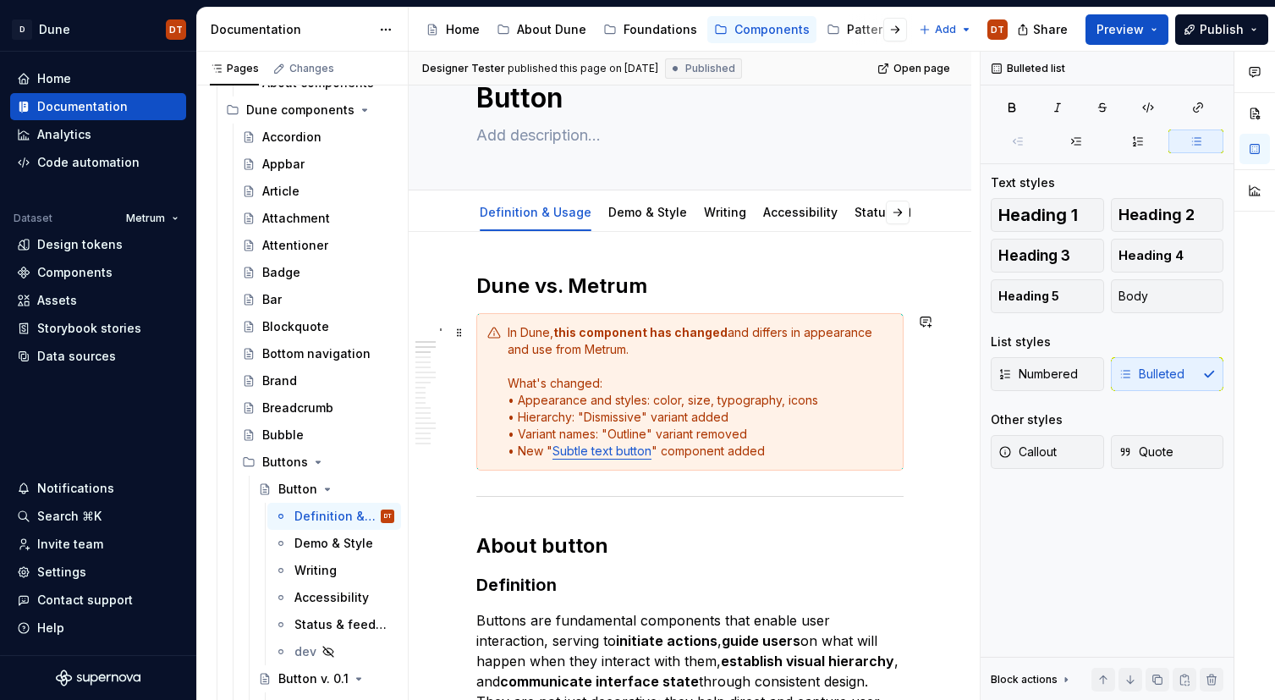
scroll to position [0, 0]
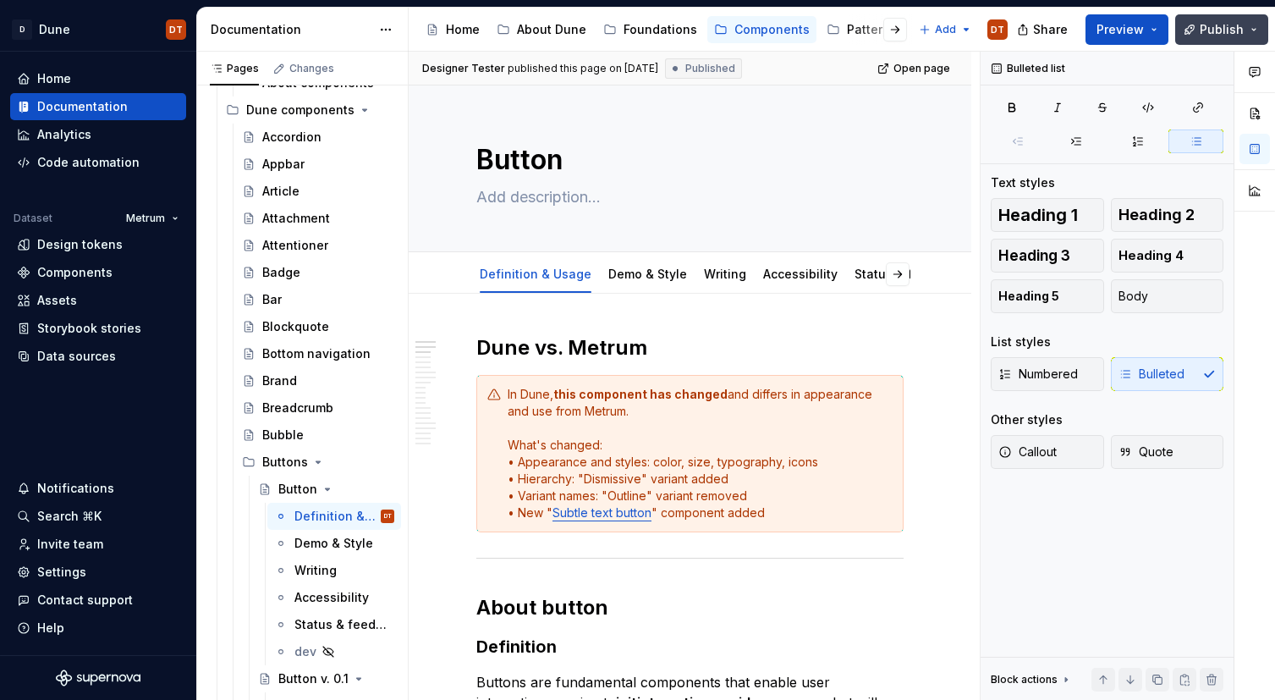
click at [1253, 26] on button "Publish" at bounding box center [1221, 29] width 93 height 30
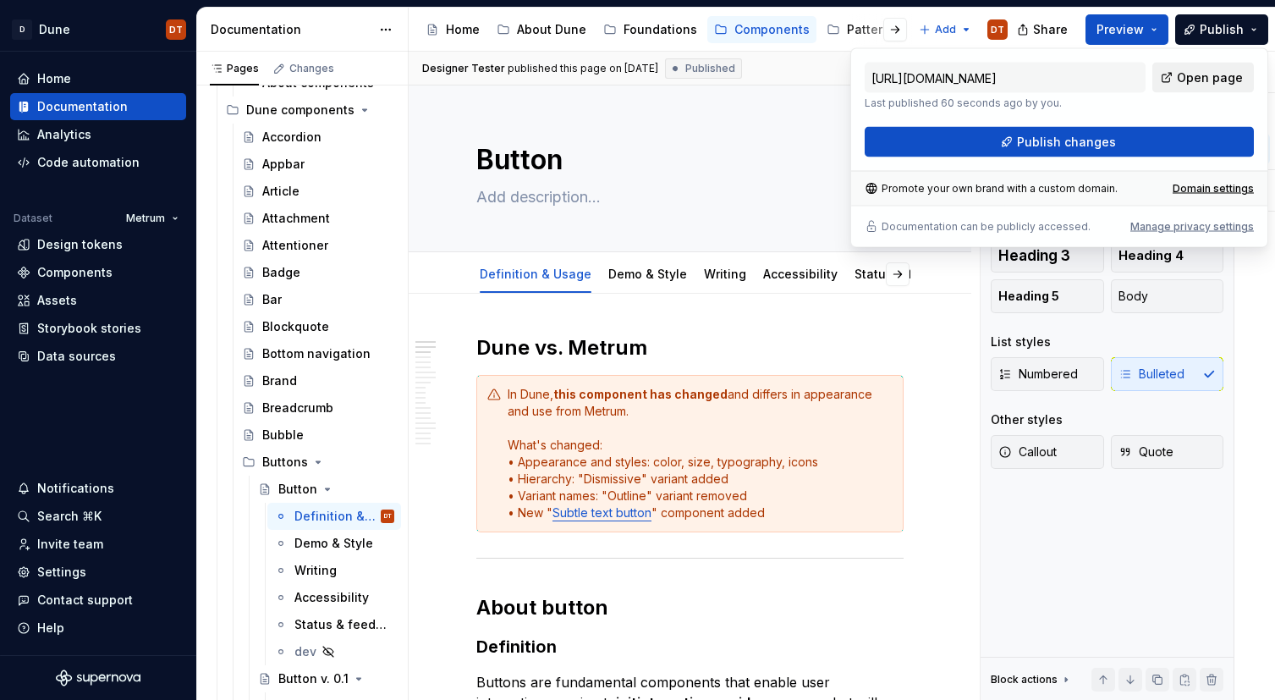
click at [1216, 78] on span "Open page" at bounding box center [1210, 77] width 66 height 17
click at [541, 32] on div "About Dune" at bounding box center [551, 29] width 69 height 17
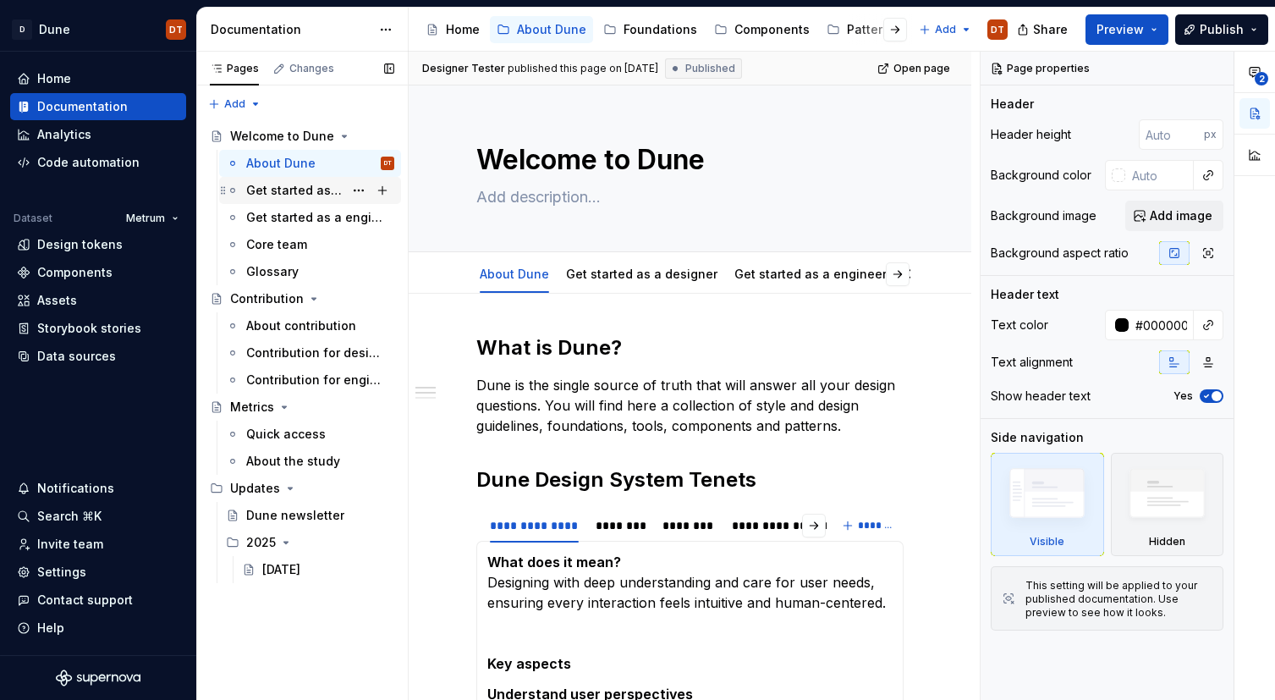
drag, startPoint x: 287, startPoint y: 194, endPoint x: 311, endPoint y: 194, distance: 24.5
click at [287, 194] on div "Get started as a designer" at bounding box center [294, 190] width 97 height 17
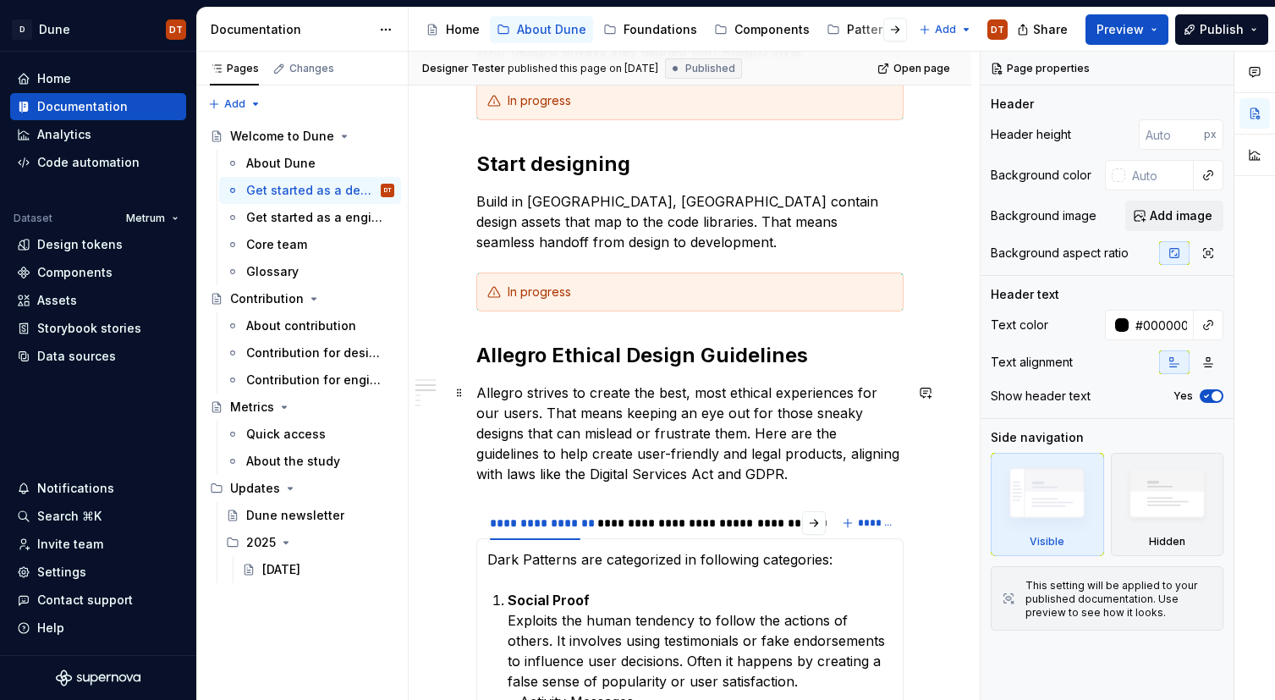
scroll to position [385, 0]
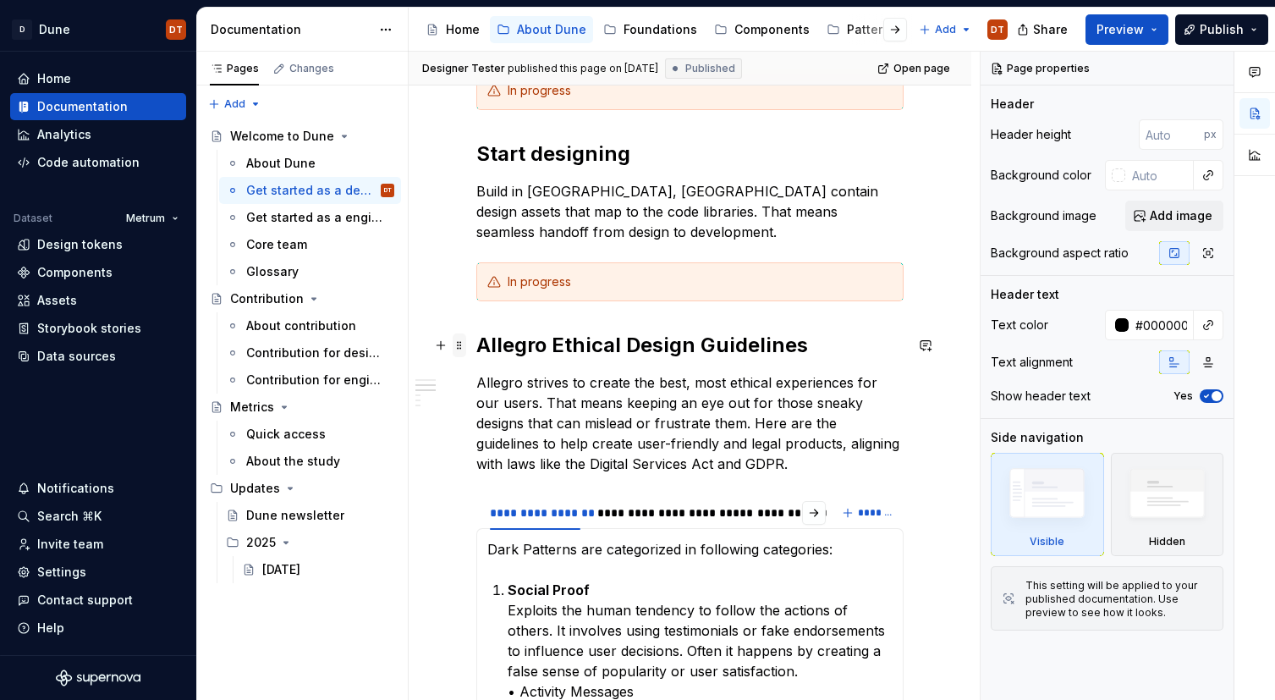
click at [459, 347] on span at bounding box center [460, 345] width 14 height 24
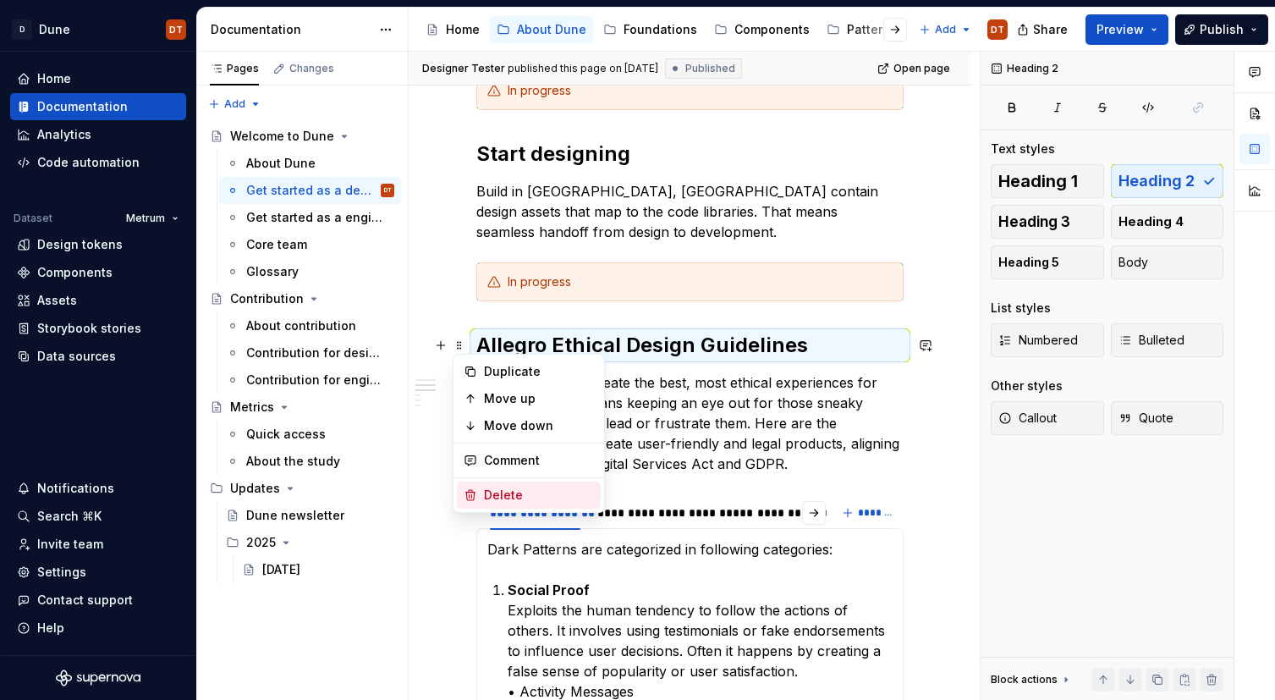
click at [498, 490] on div "Delete" at bounding box center [539, 494] width 110 height 17
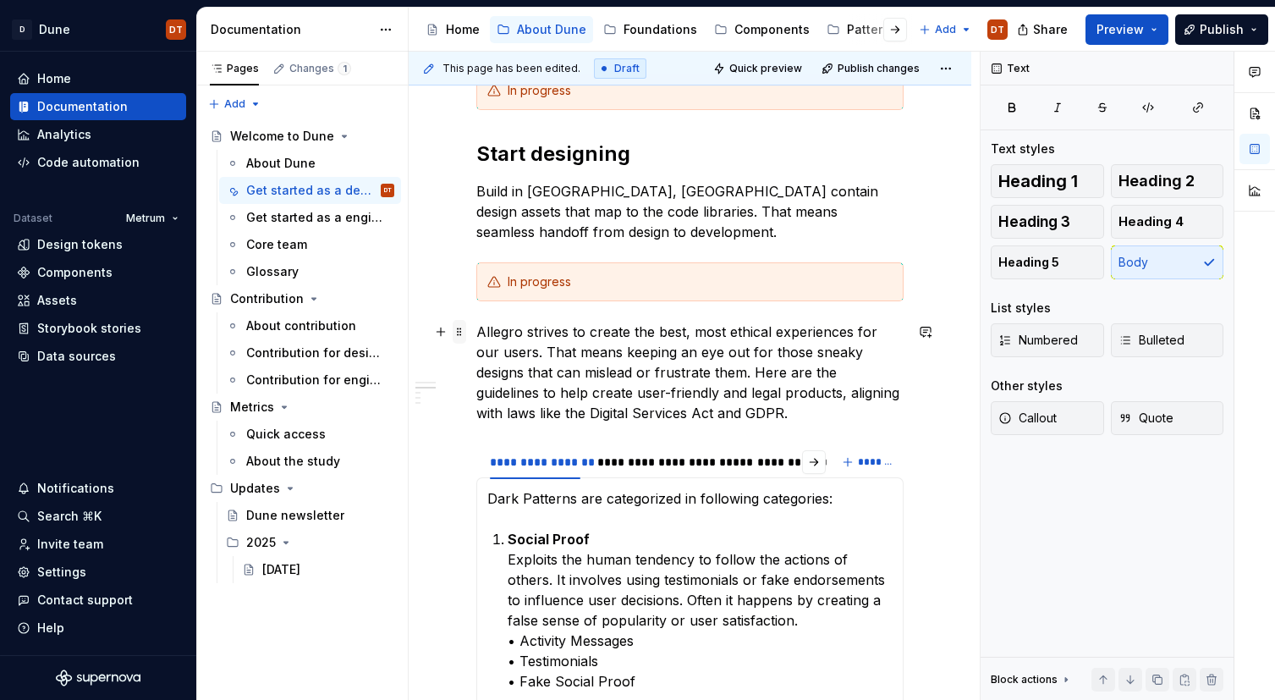
click at [458, 332] on span at bounding box center [460, 332] width 14 height 24
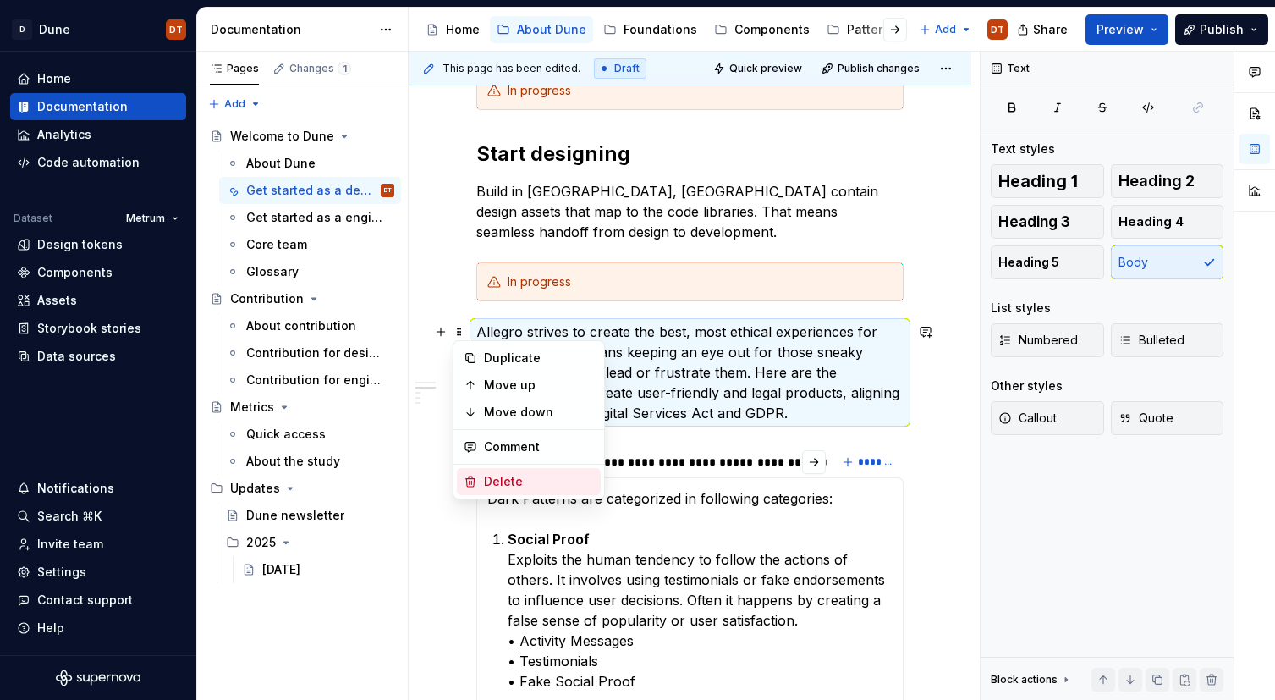
click at [492, 480] on div "Delete" at bounding box center [539, 481] width 110 height 17
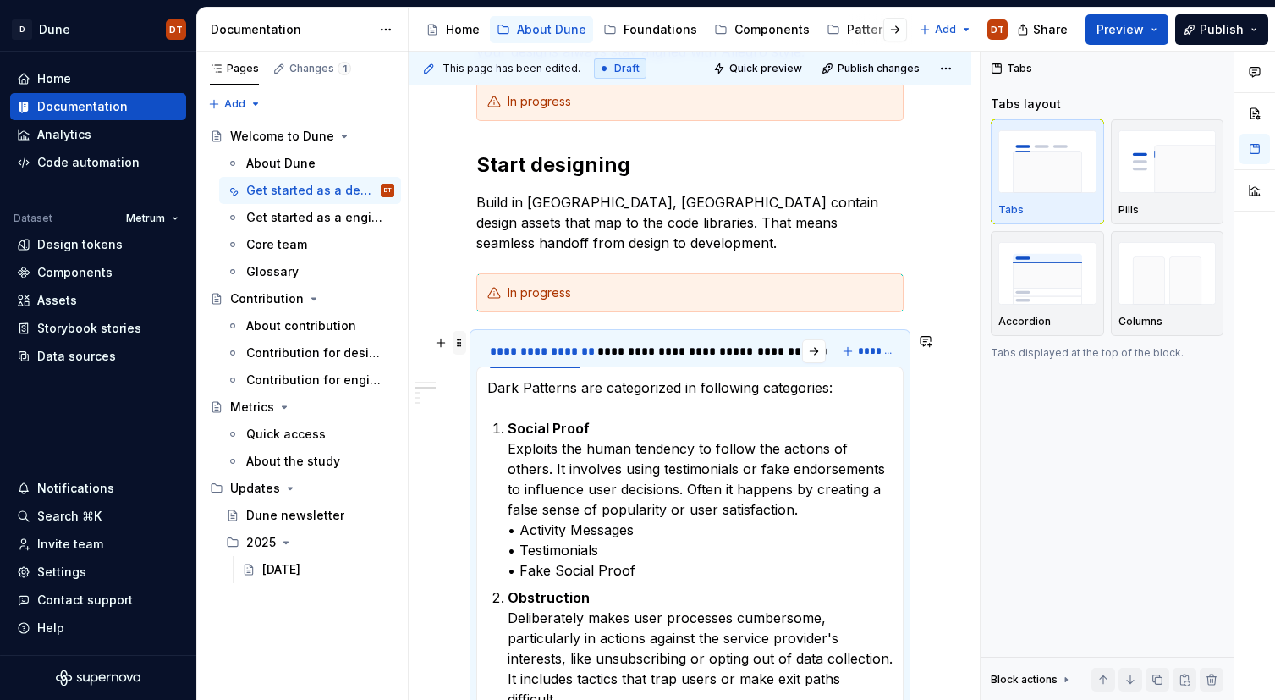
scroll to position [373, 0]
click at [456, 342] on span at bounding box center [460, 344] width 14 height 24
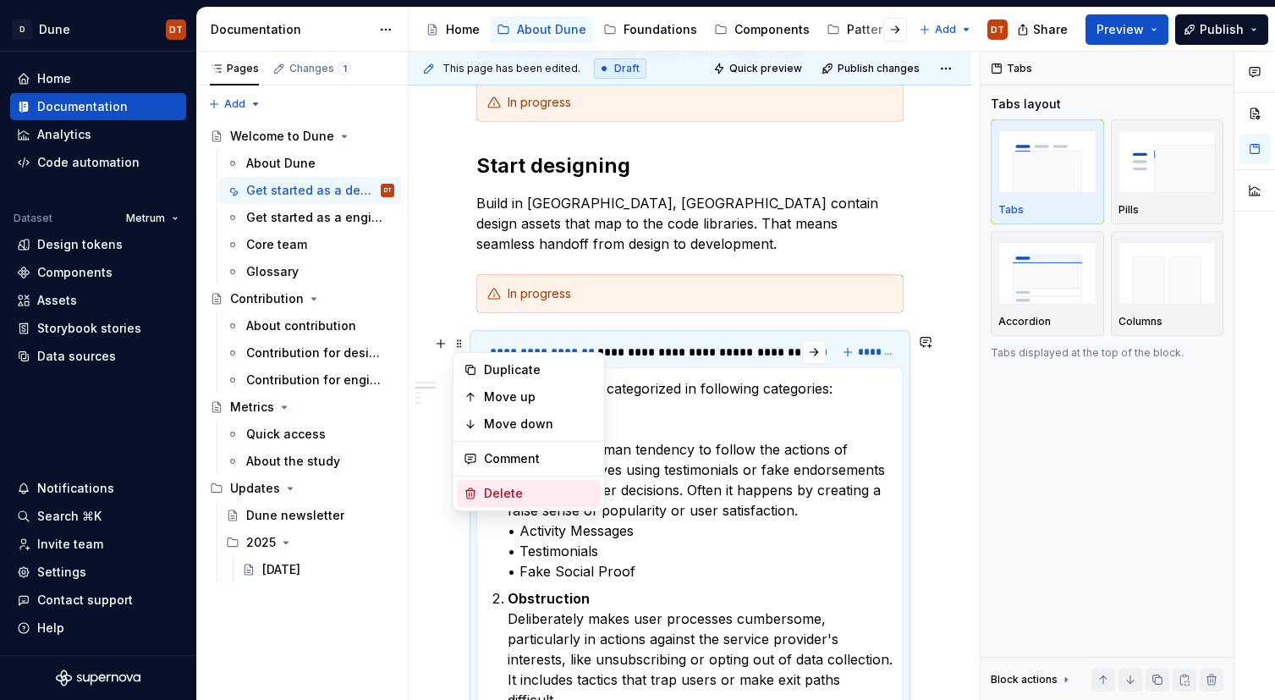
click at [490, 493] on div "Delete" at bounding box center [539, 493] width 110 height 17
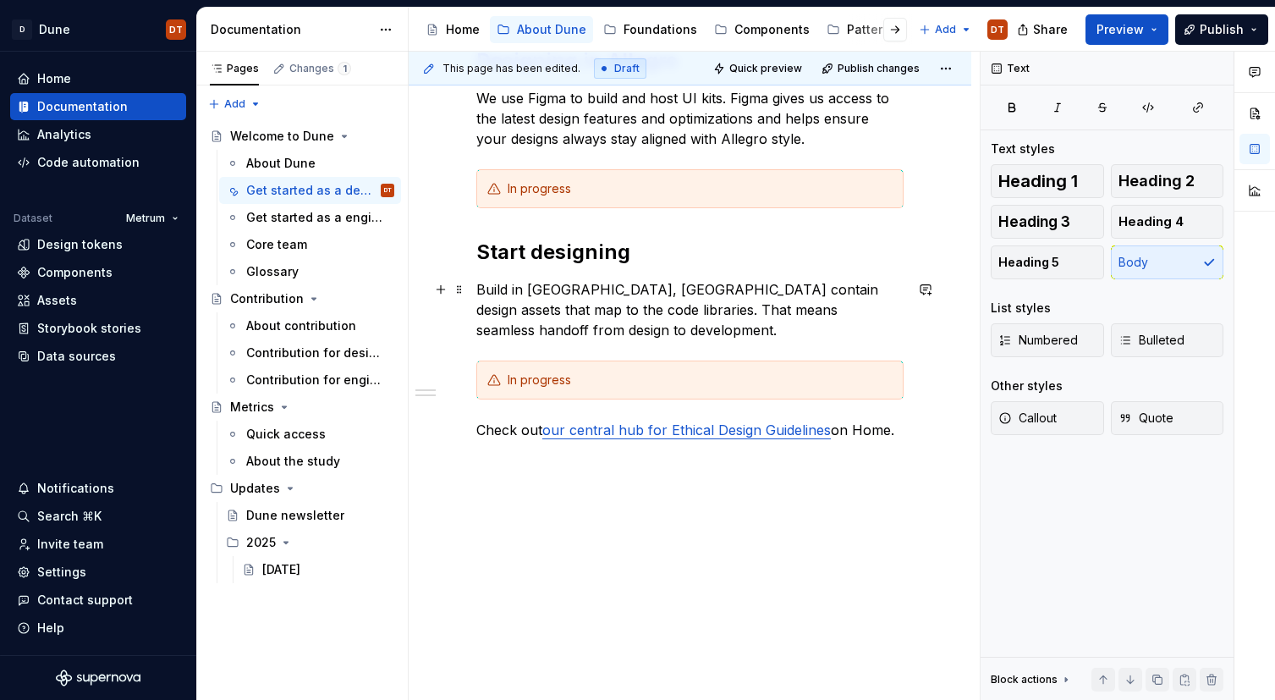
scroll to position [261, 0]
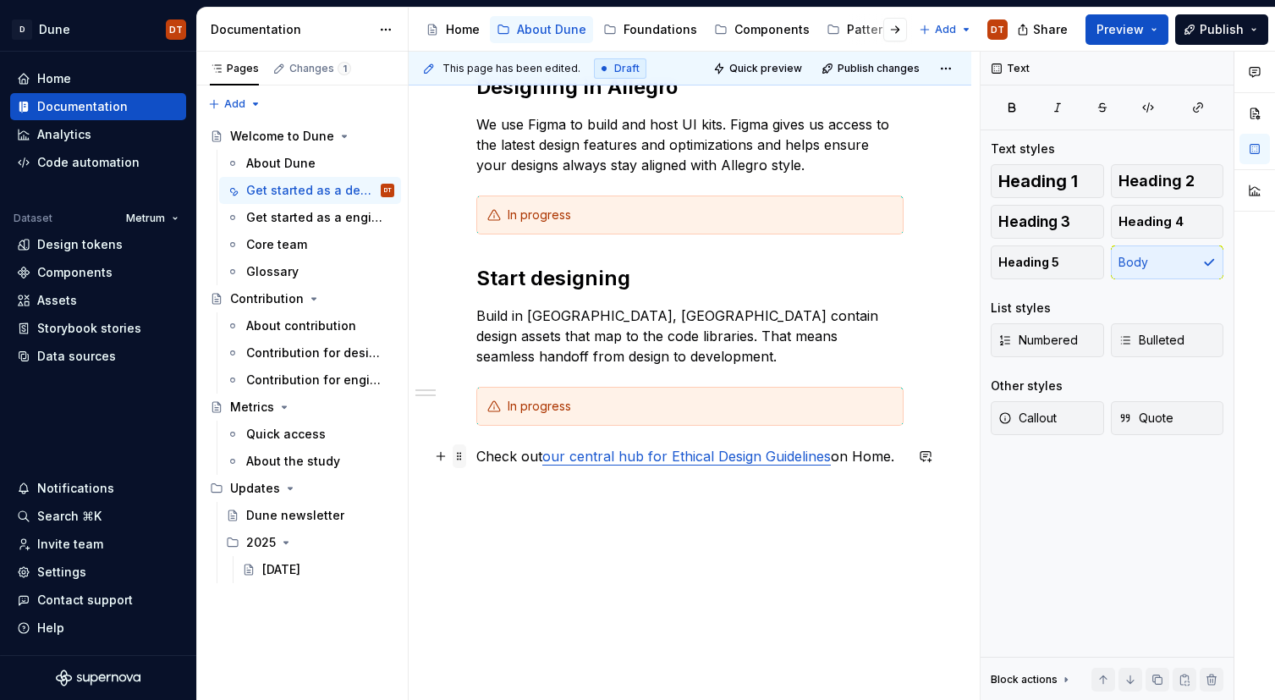
click at [459, 458] on span at bounding box center [460, 456] width 14 height 24
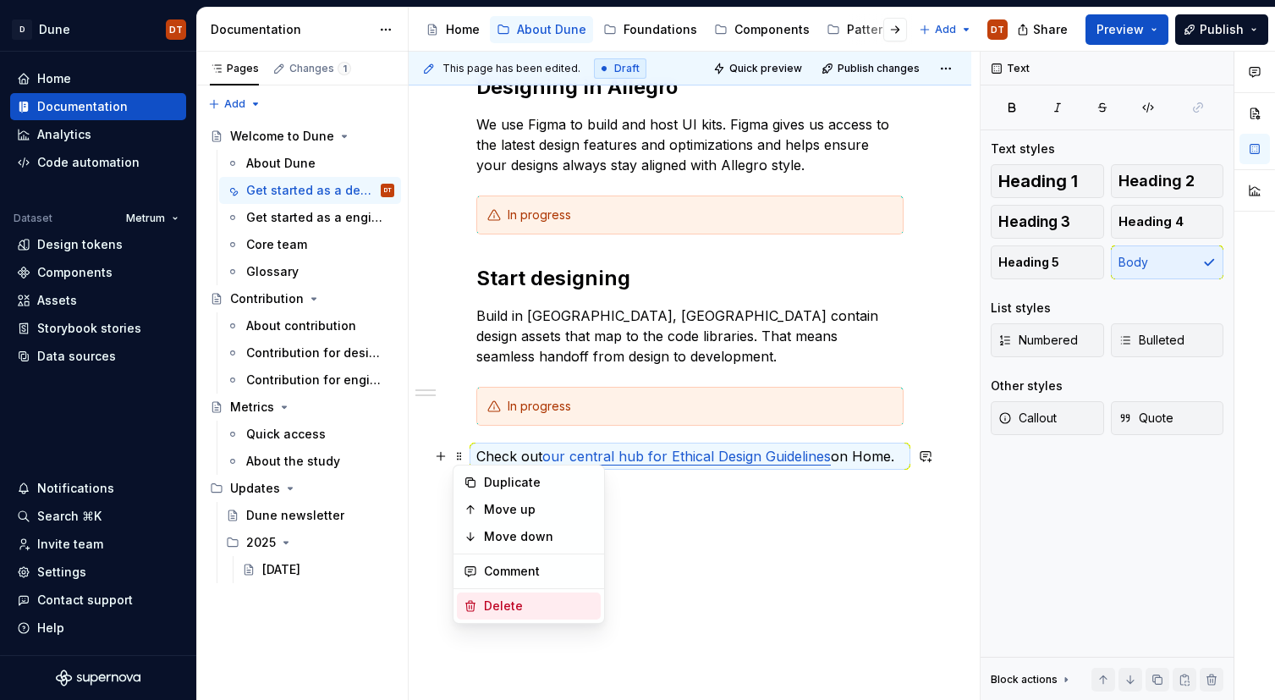
click at [517, 607] on div "Delete" at bounding box center [539, 605] width 110 height 17
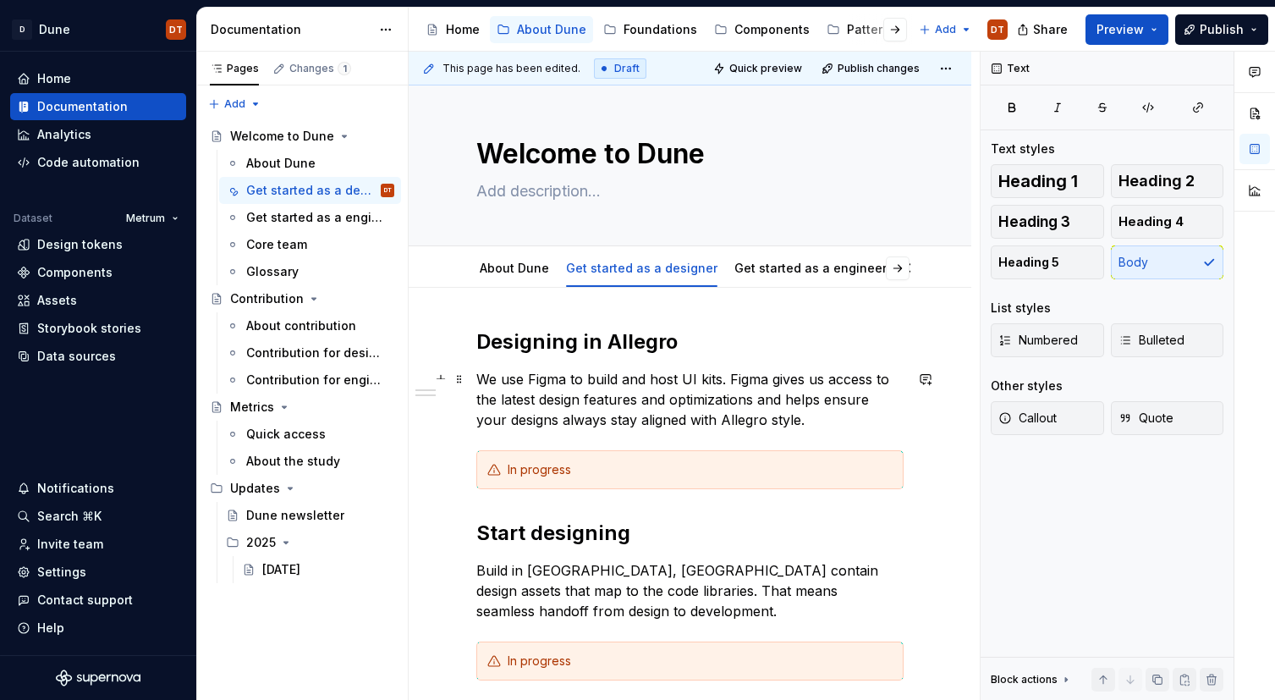
scroll to position [0, 0]
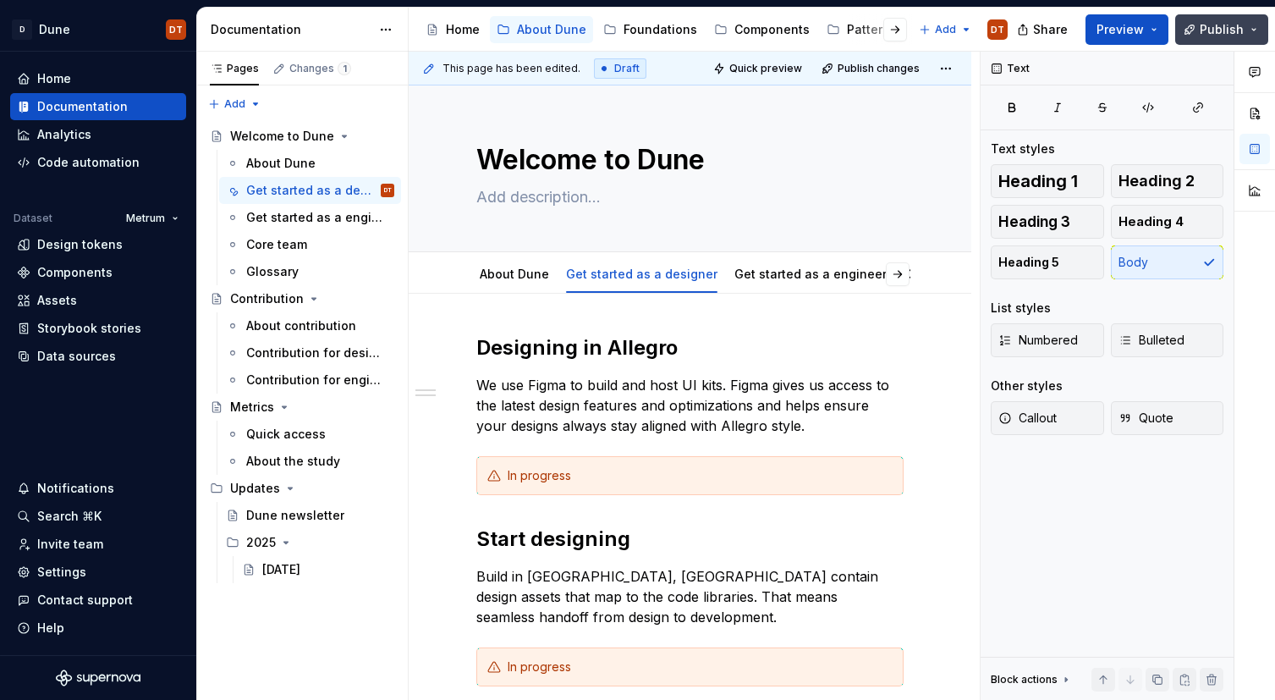
click at [1219, 23] on span "Publish" at bounding box center [1221, 29] width 44 height 17
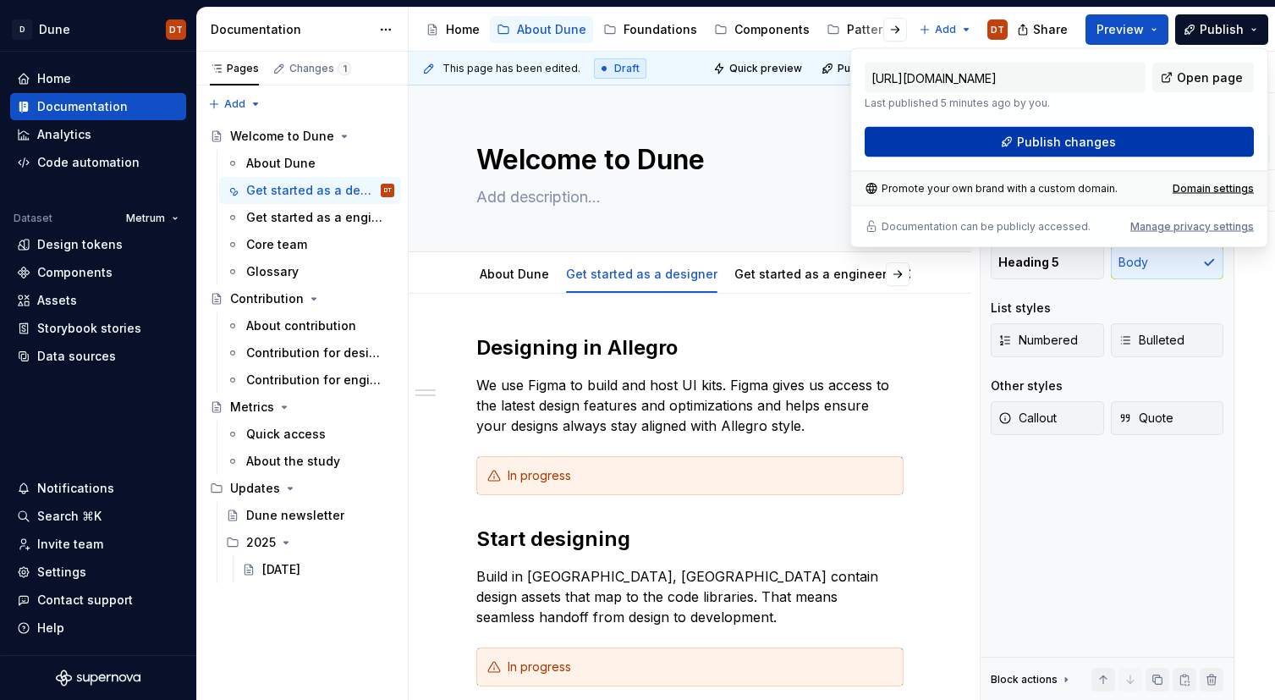
click at [1095, 139] on span "Publish changes" at bounding box center [1066, 142] width 99 height 17
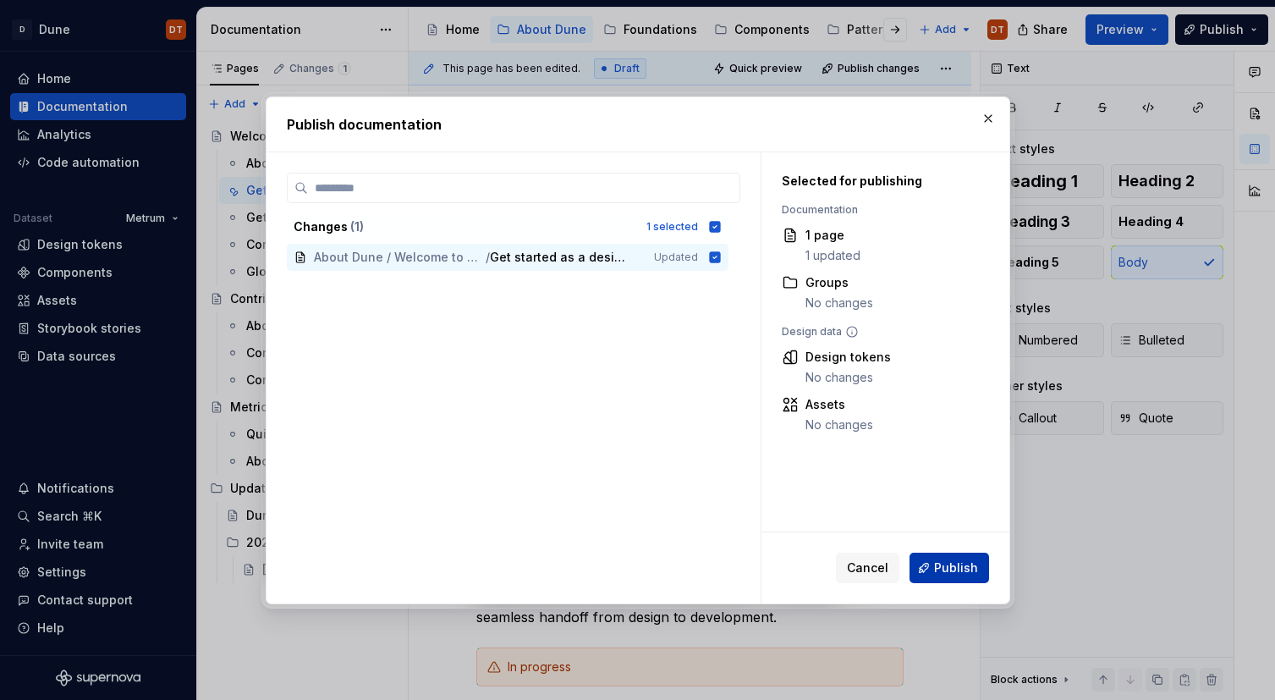
click at [952, 571] on span "Publish" at bounding box center [956, 567] width 44 height 17
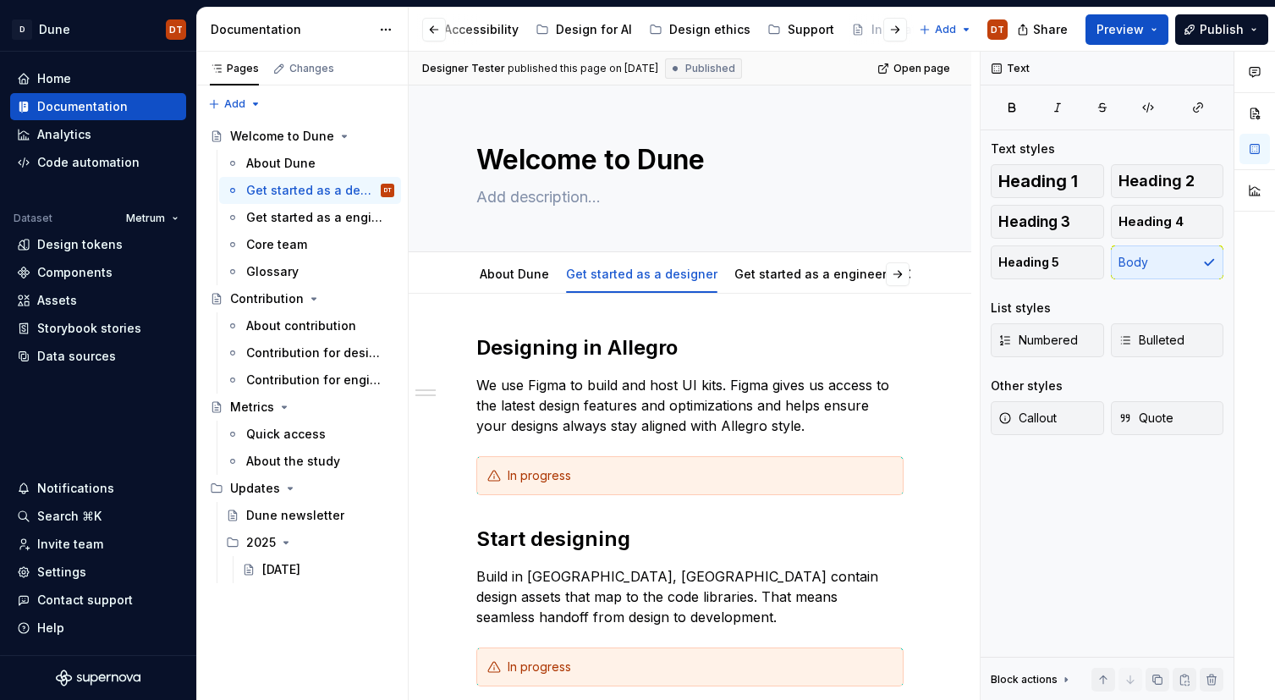
scroll to position [0, 575]
type textarea "*"
